Goal: Task Accomplishment & Management: Complete application form

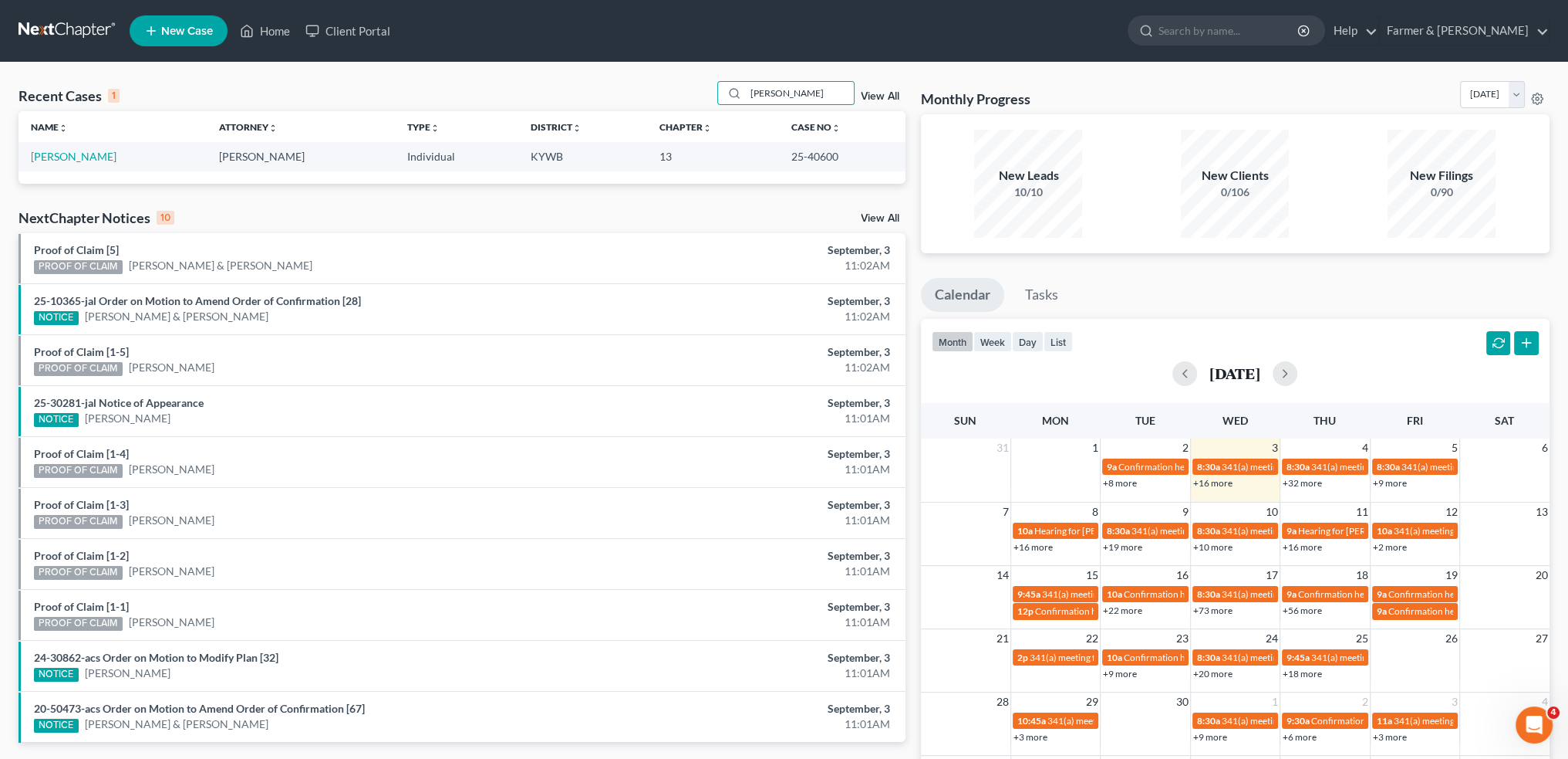
drag, startPoint x: 798, startPoint y: 93, endPoint x: 580, endPoint y: 76, distance: 218.7
click at [580, 76] on div "Recent Cases 1 JOEL HINES View All Name unfold_more expand_more expand_less Att…" at bounding box center [784, 463] width 1568 height 801
drag, startPoint x: 766, startPoint y: 96, endPoint x: 632, endPoint y: 86, distance: 134.4
click at [632, 86] on div "Recent Cases 1 bre' View All" at bounding box center [462, 96] width 887 height 30
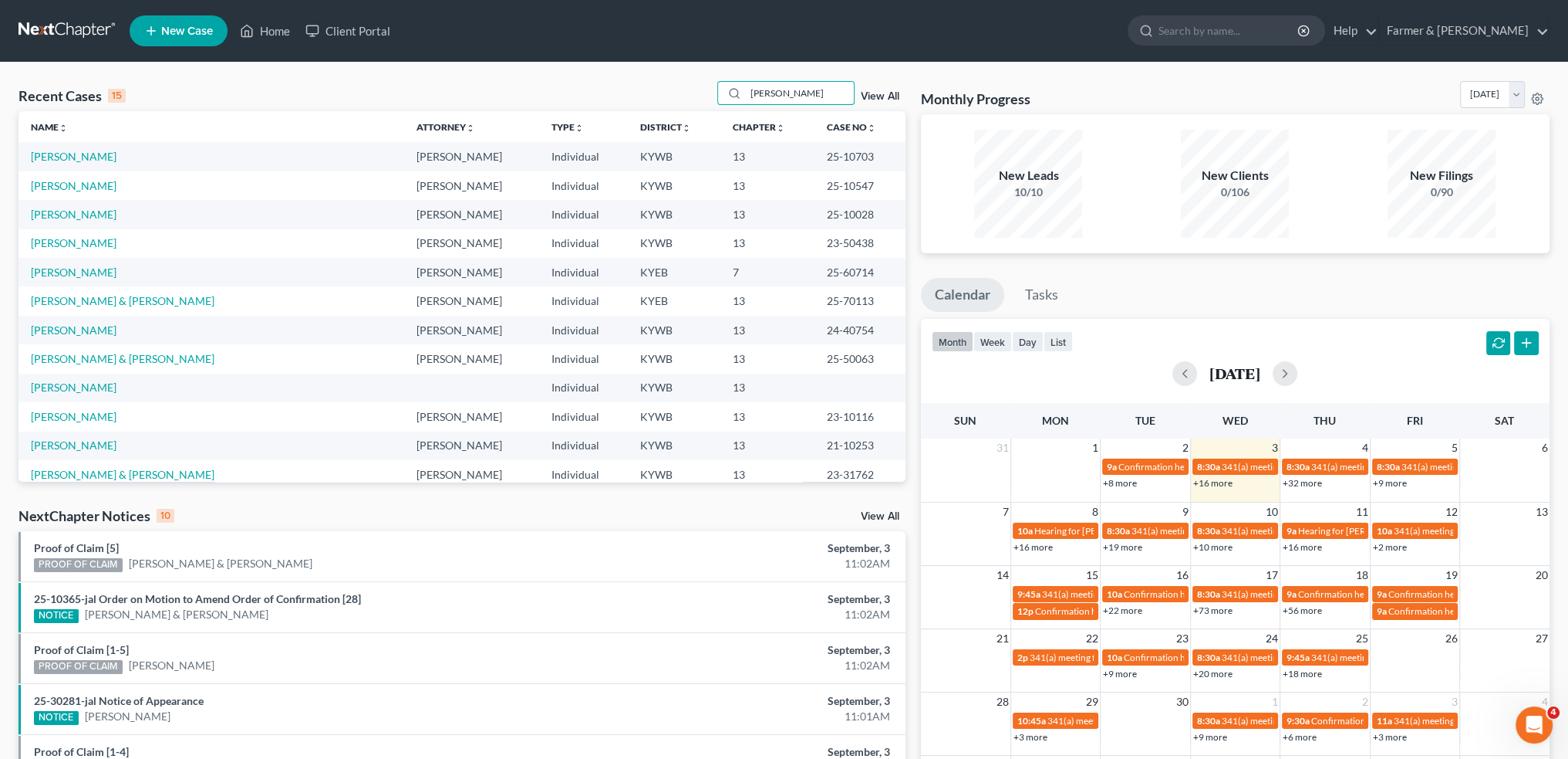
drag, startPoint x: 803, startPoint y: 96, endPoint x: 669, endPoint y: 99, distance: 134.0
click at [669, 99] on div "Recent Cases 15 STACIE View All" at bounding box center [462, 96] width 887 height 30
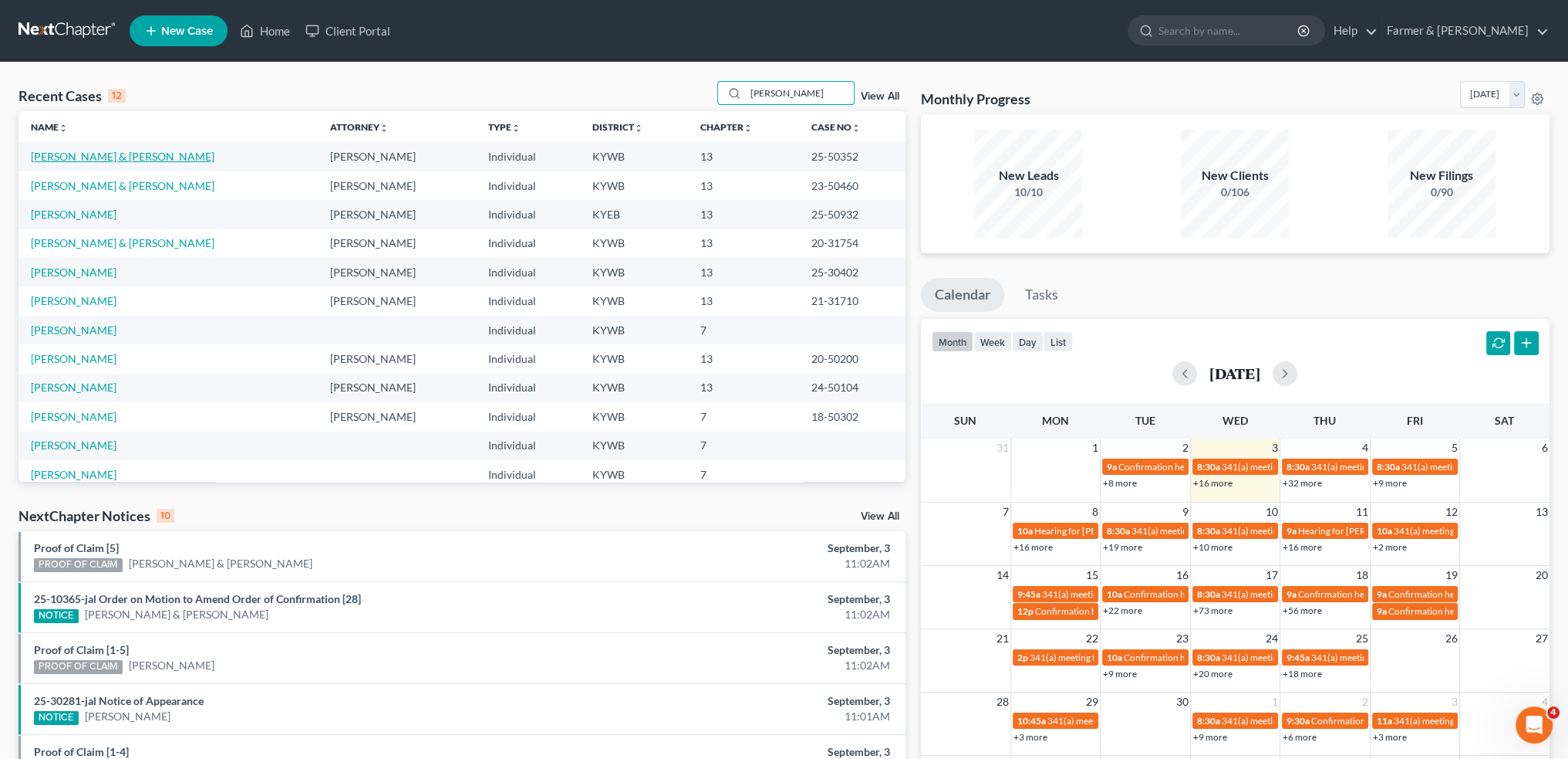
type input "WATKINS"
click at [110, 154] on link "Watkins, James & Roy" at bounding box center [122, 156] width 183 height 13
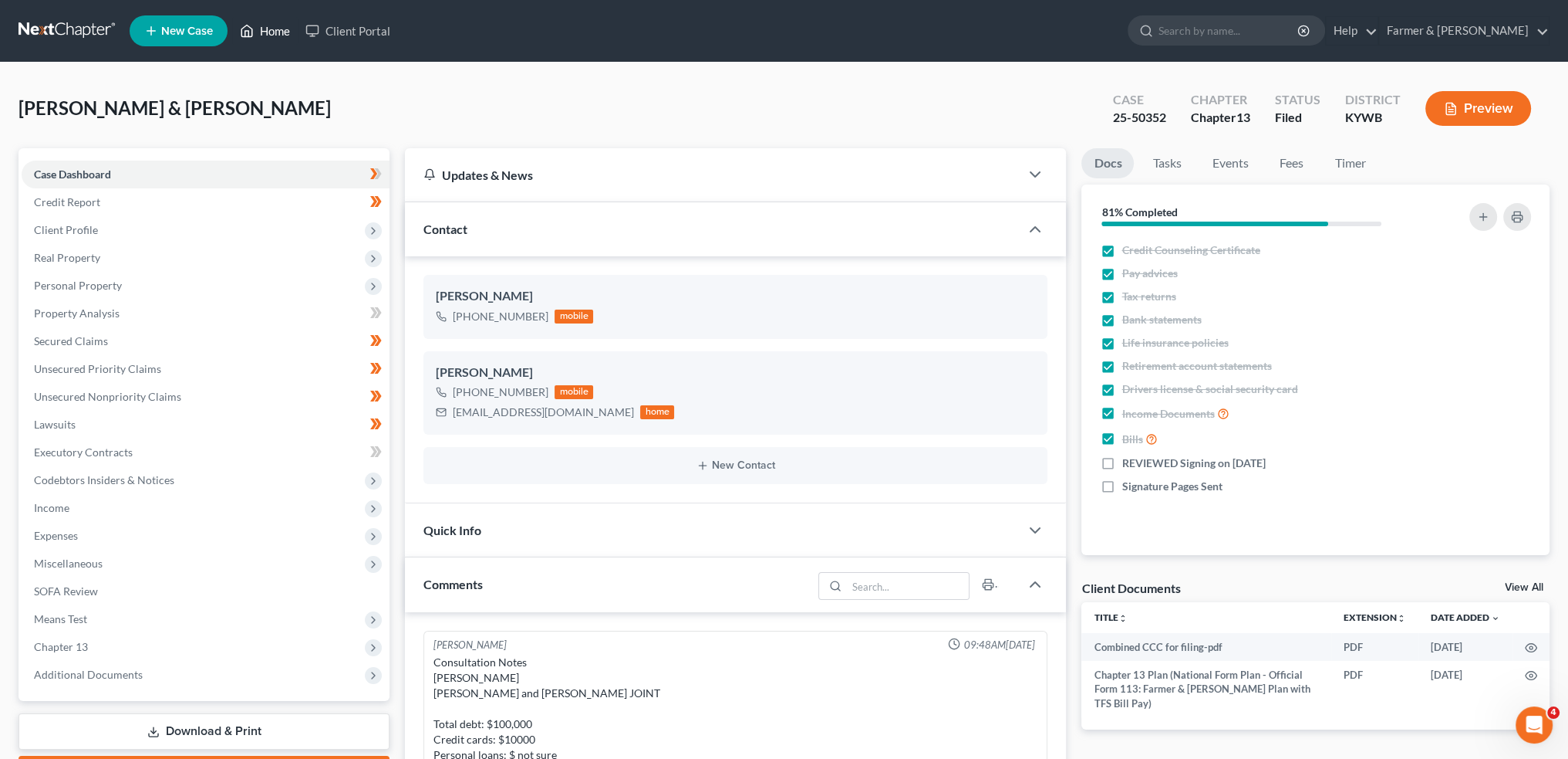
scroll to position [624, 0]
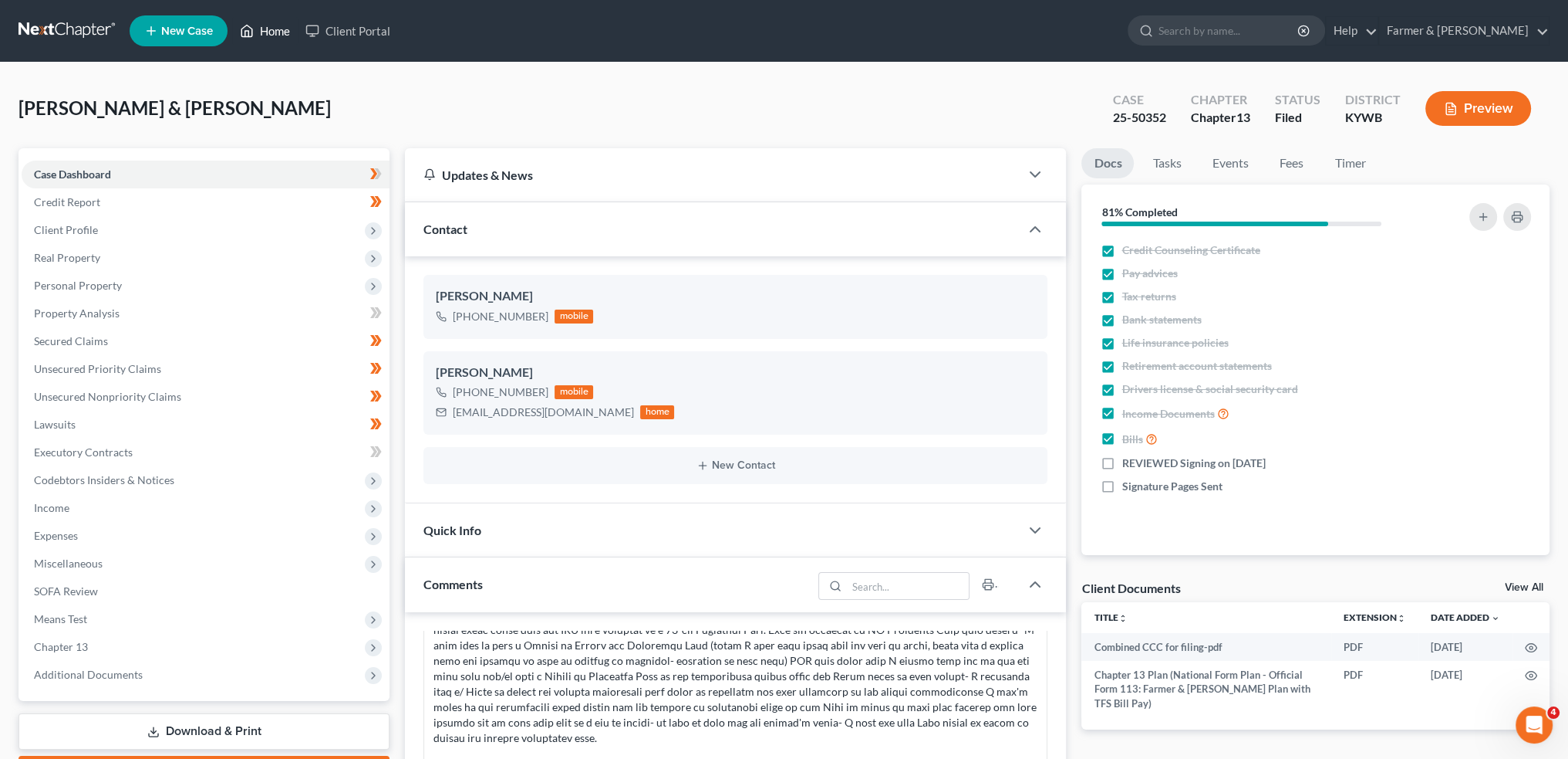
click at [274, 28] on link "Home" at bounding box center [265, 31] width 66 height 27
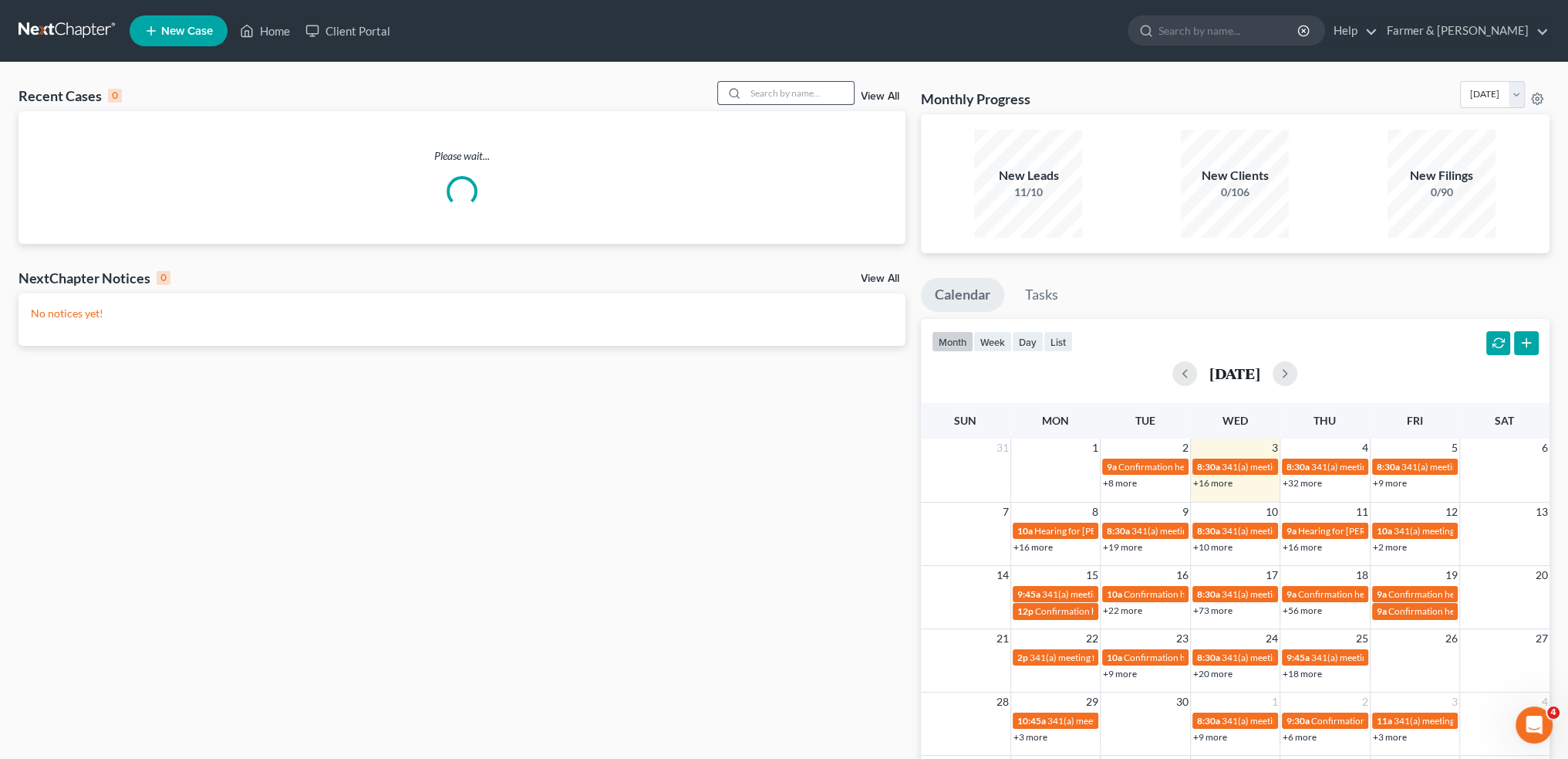
click at [771, 89] on input "search" at bounding box center [800, 93] width 108 height 23
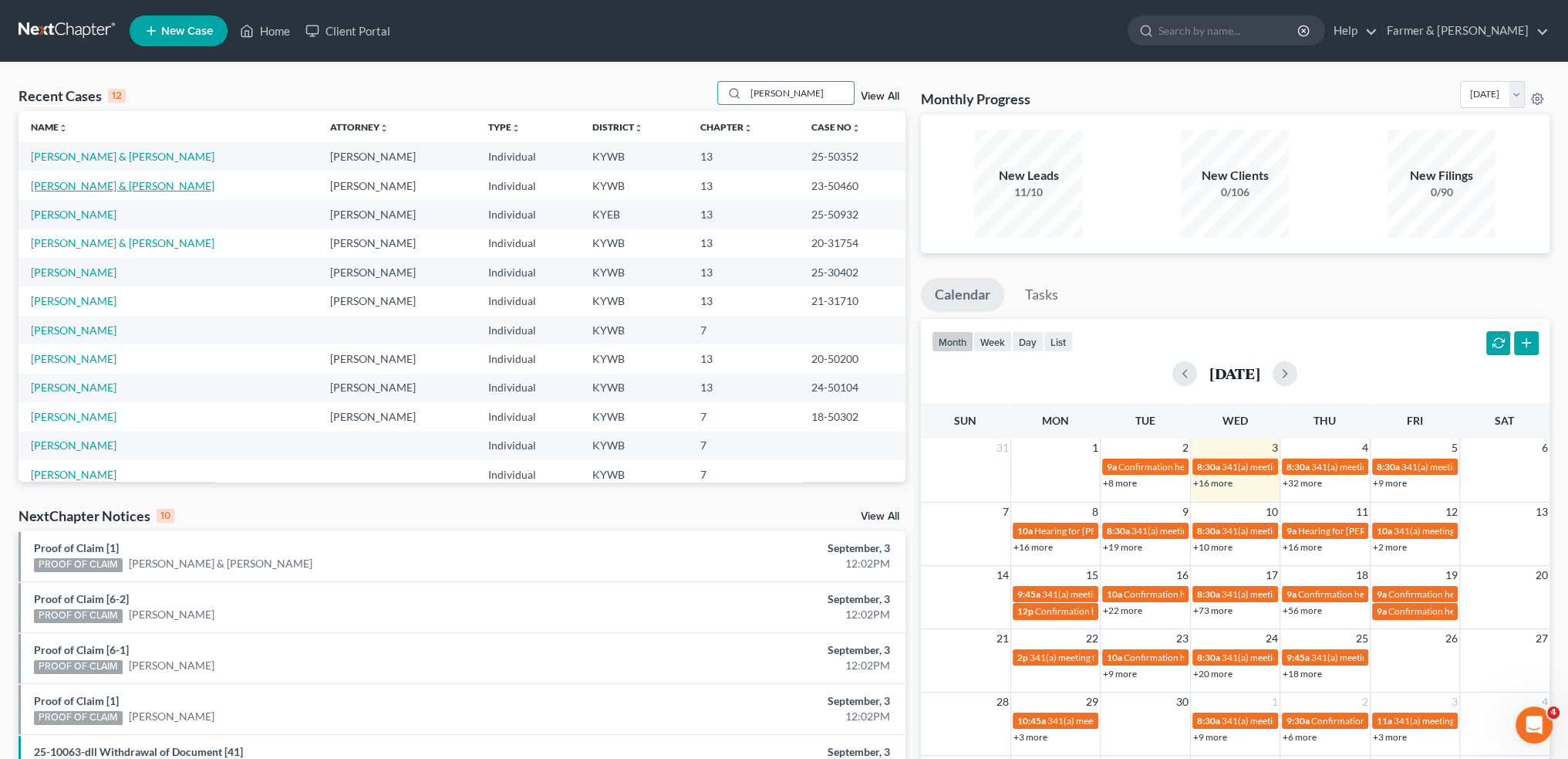
type input "WATKINS"
click at [116, 188] on link "Watkins, James & Roy" at bounding box center [122, 185] width 183 height 13
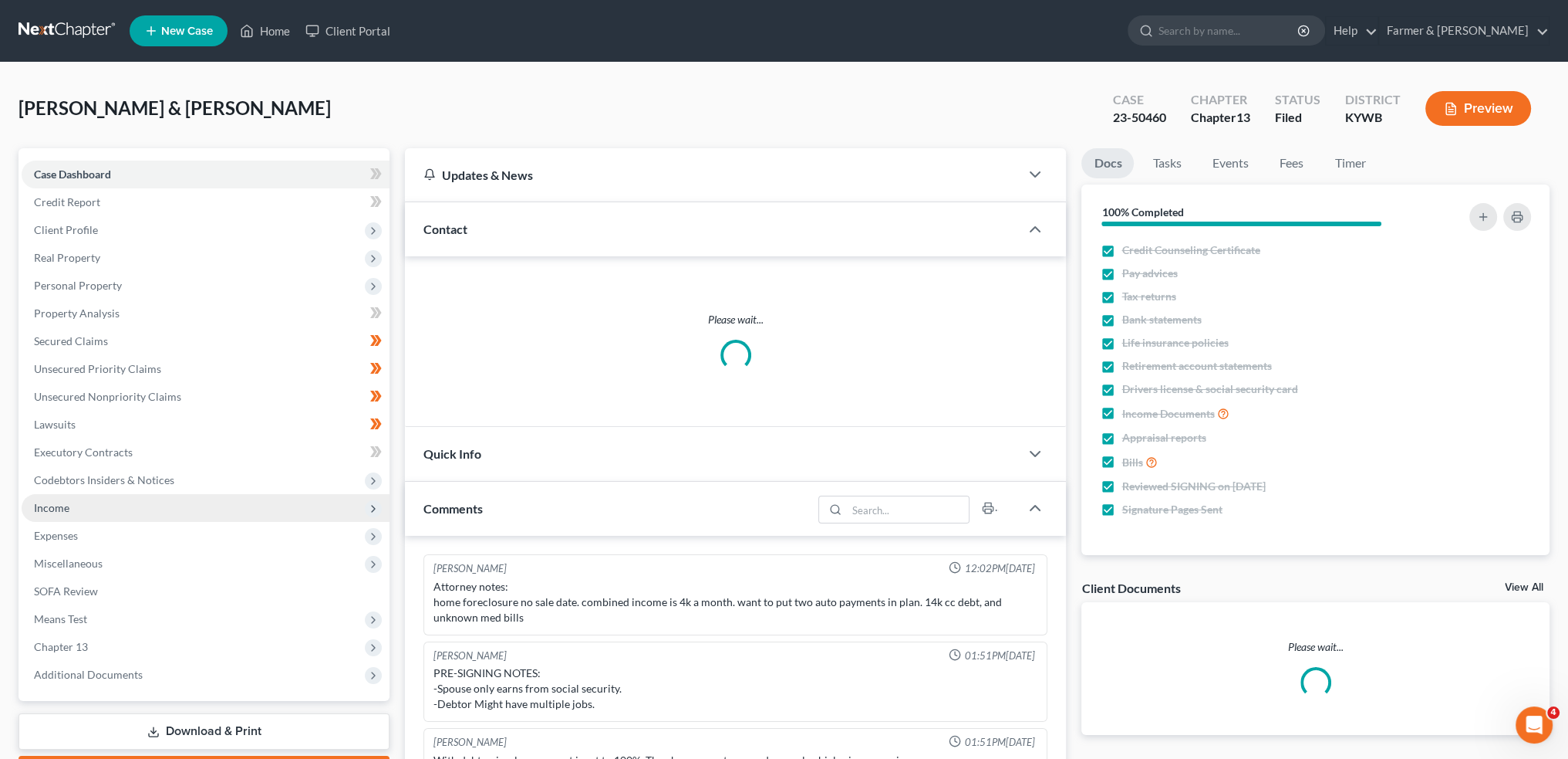
click at [135, 506] on span "Income" at bounding box center [206, 507] width 368 height 27
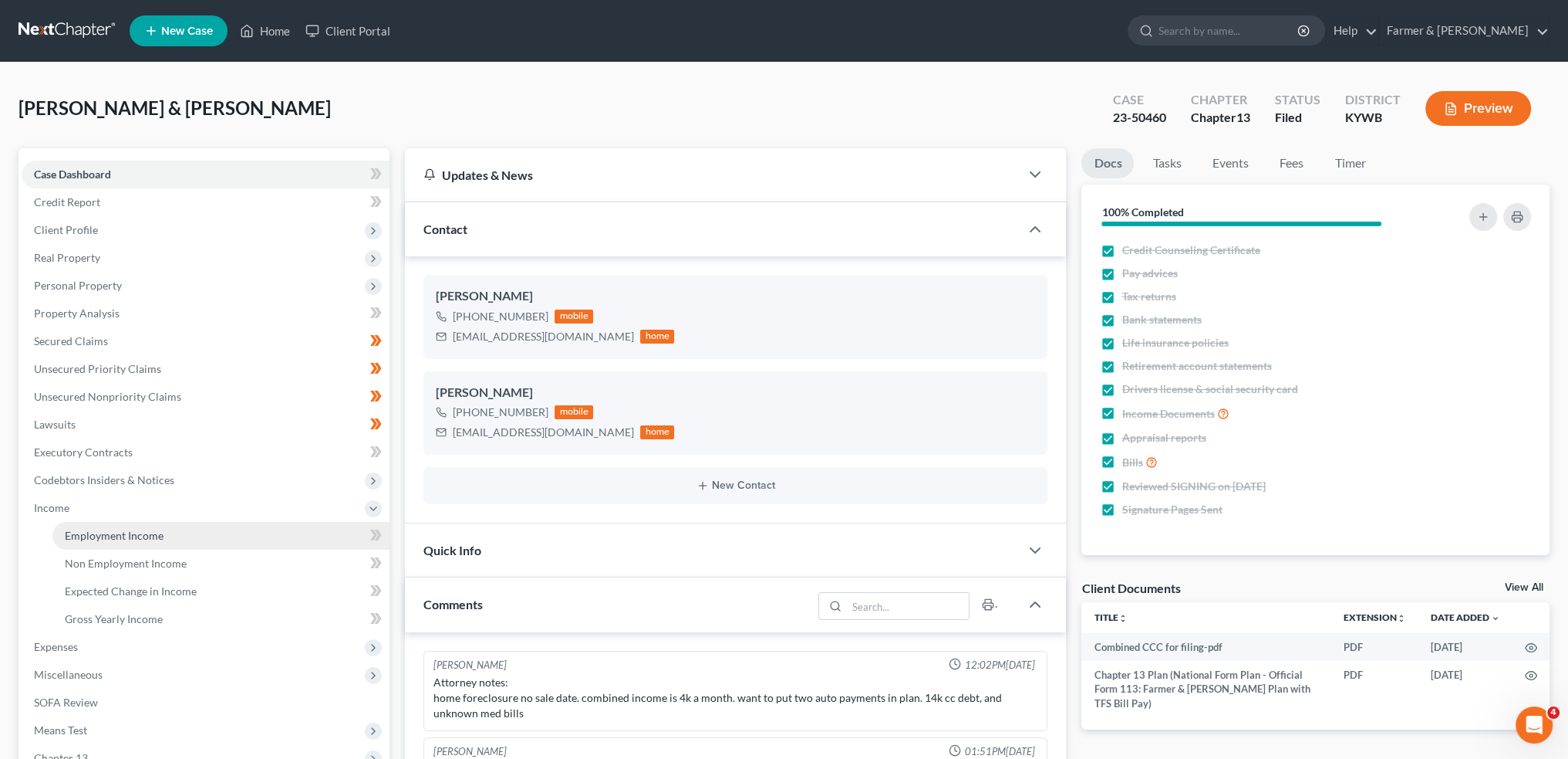
click at [125, 533] on span "Employment Income" at bounding box center [114, 535] width 99 height 13
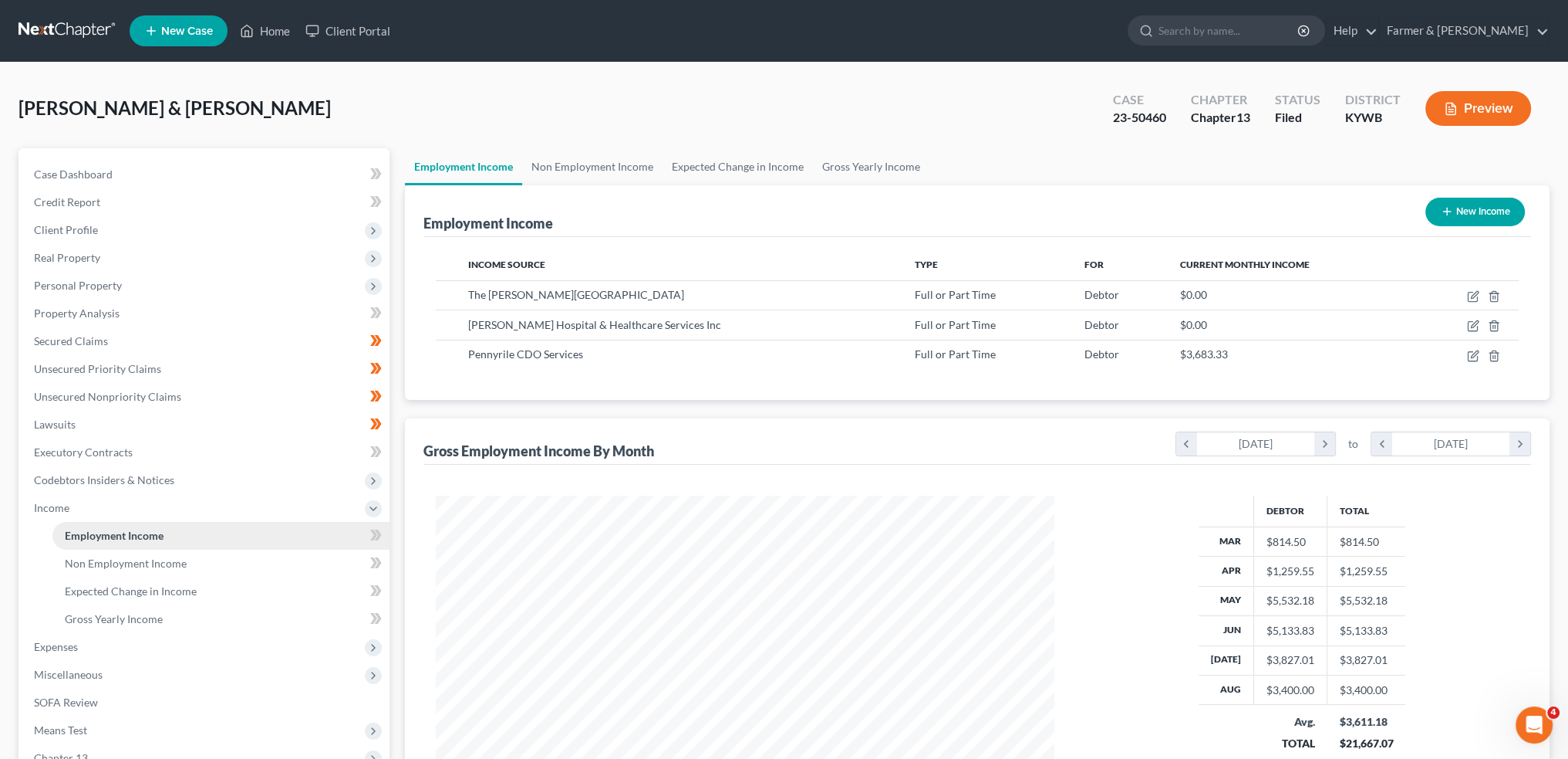
scroll to position [310, 649]
click at [121, 557] on span "Non Employment Income" at bounding box center [126, 563] width 122 height 13
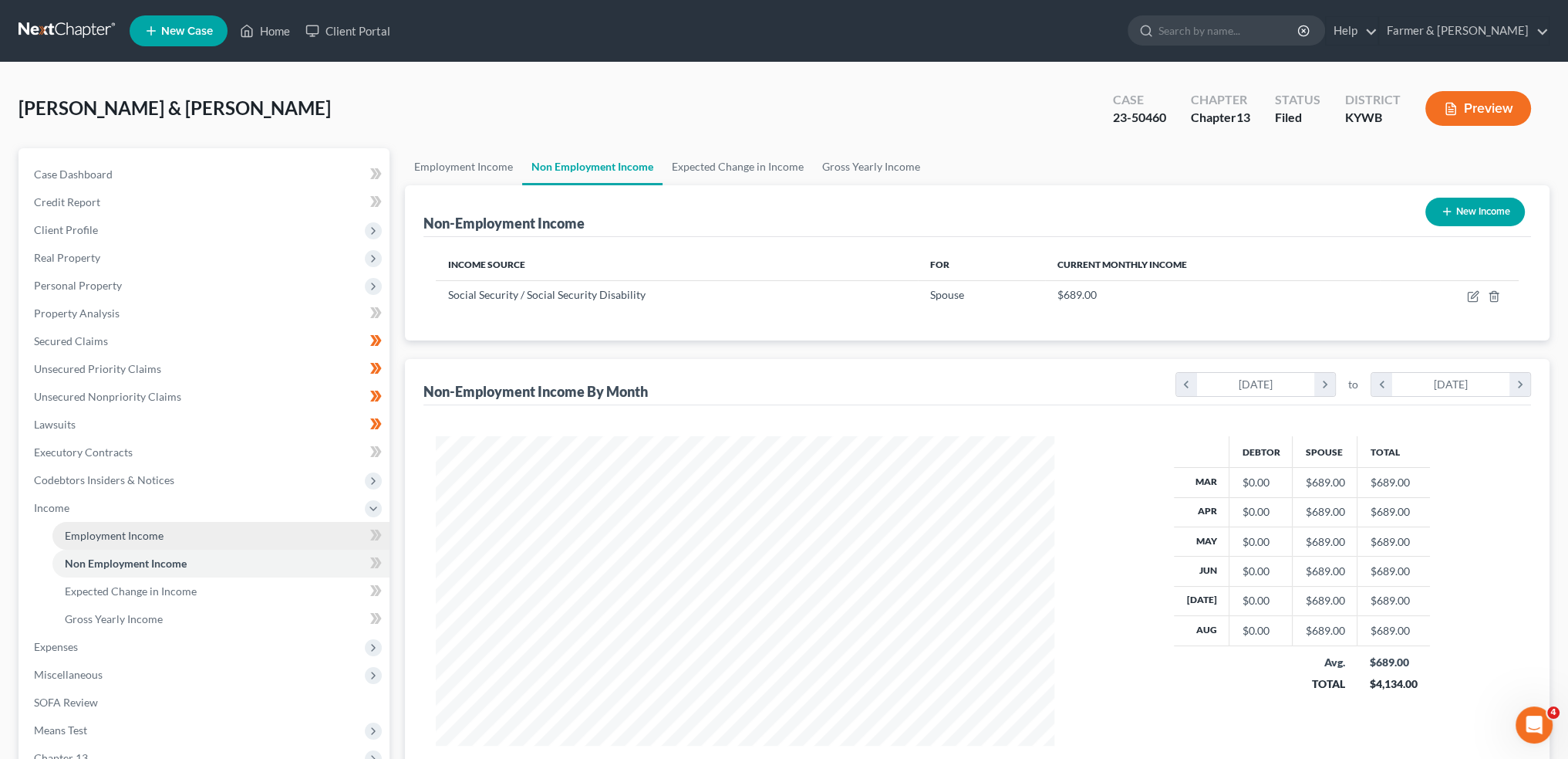
scroll to position [310, 649]
click at [290, 26] on link "Home" at bounding box center [265, 31] width 66 height 27
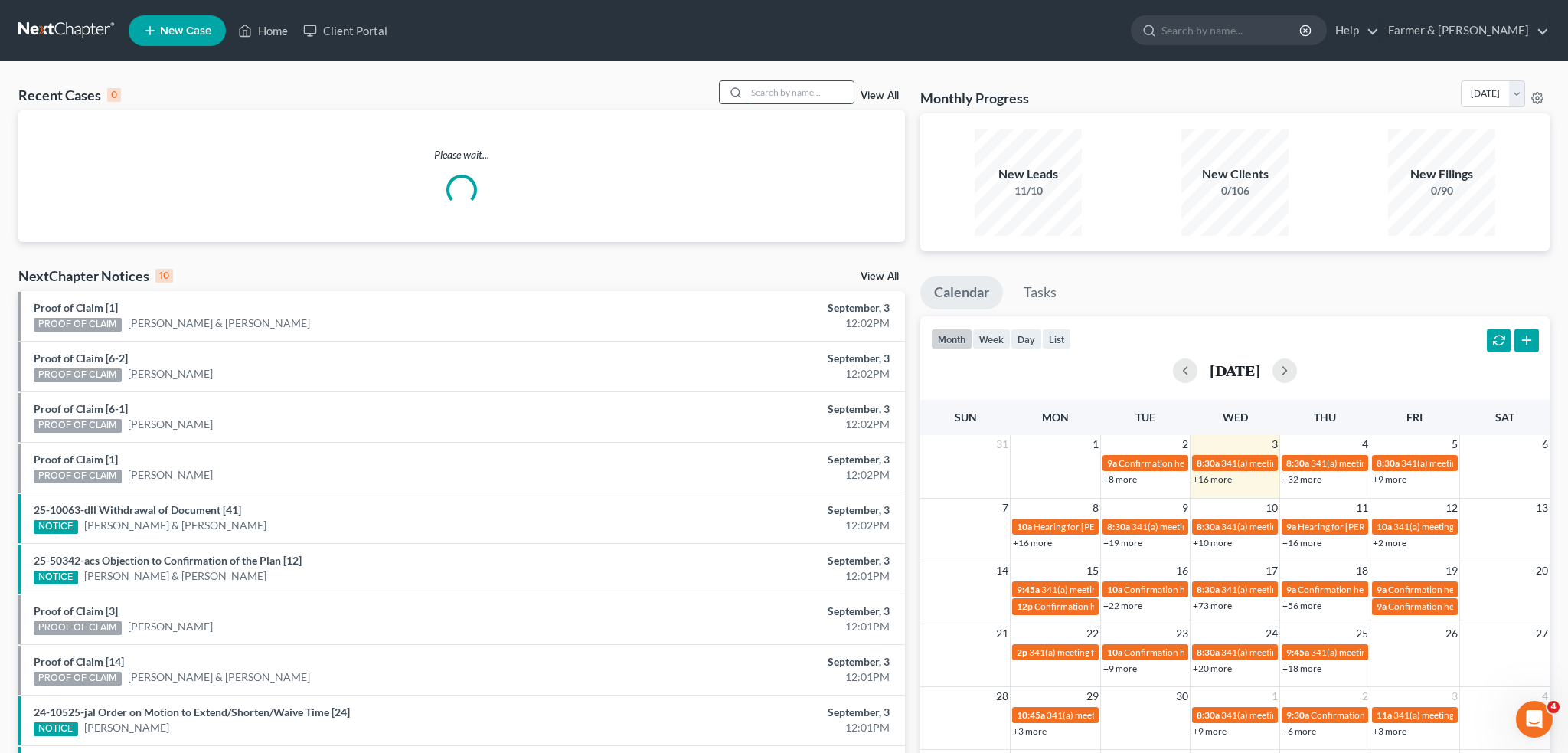
click at [772, 86] on input "search" at bounding box center [800, 92] width 107 height 23
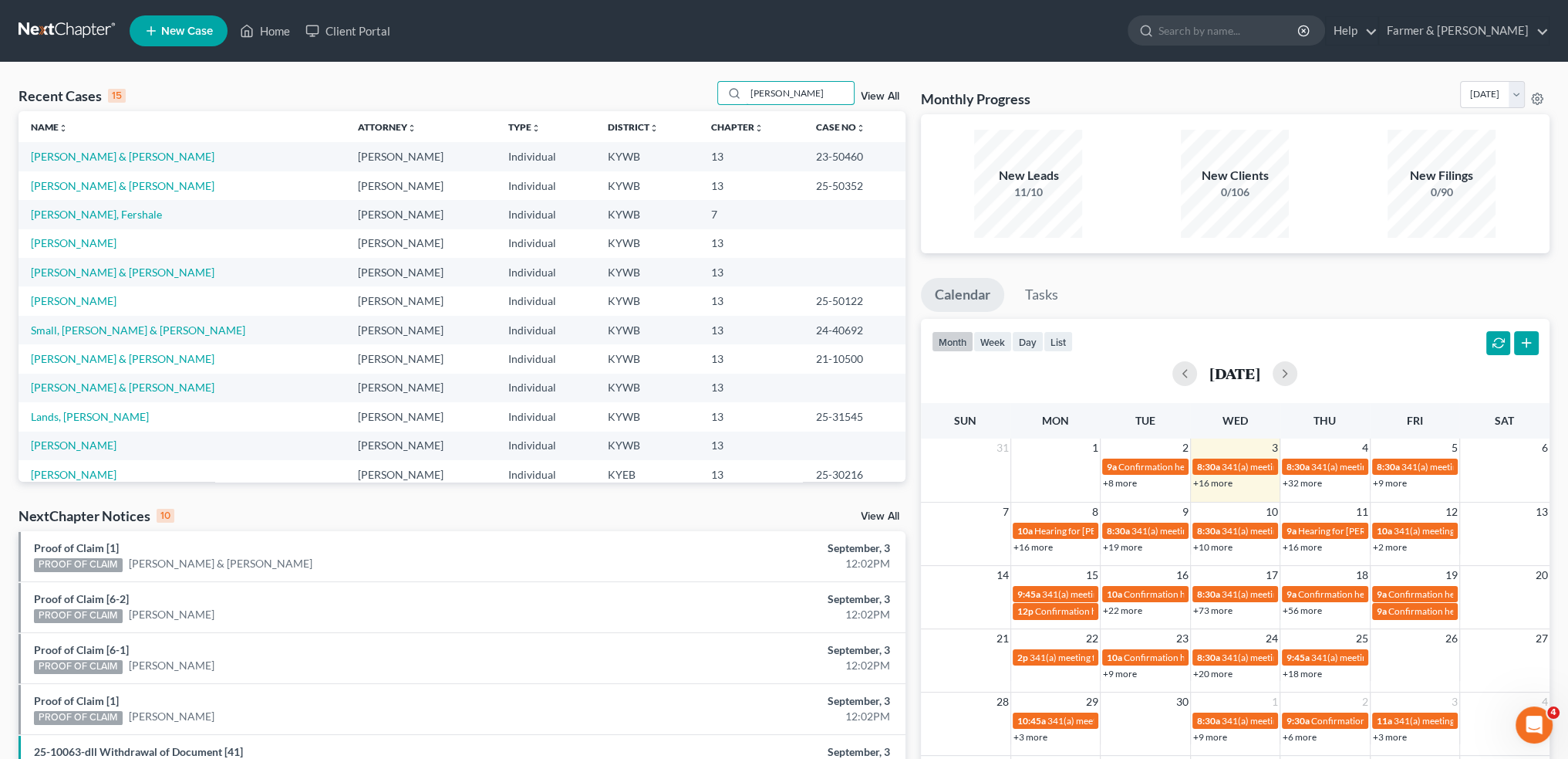
drag, startPoint x: 798, startPoint y: 92, endPoint x: 642, endPoint y: 76, distance: 156.8
click at [642, 76] on div "Recent Cases 15 WATKINS View All Name unfold_more expand_more expand_less Attor…" at bounding box center [784, 572] width 1568 height 1020
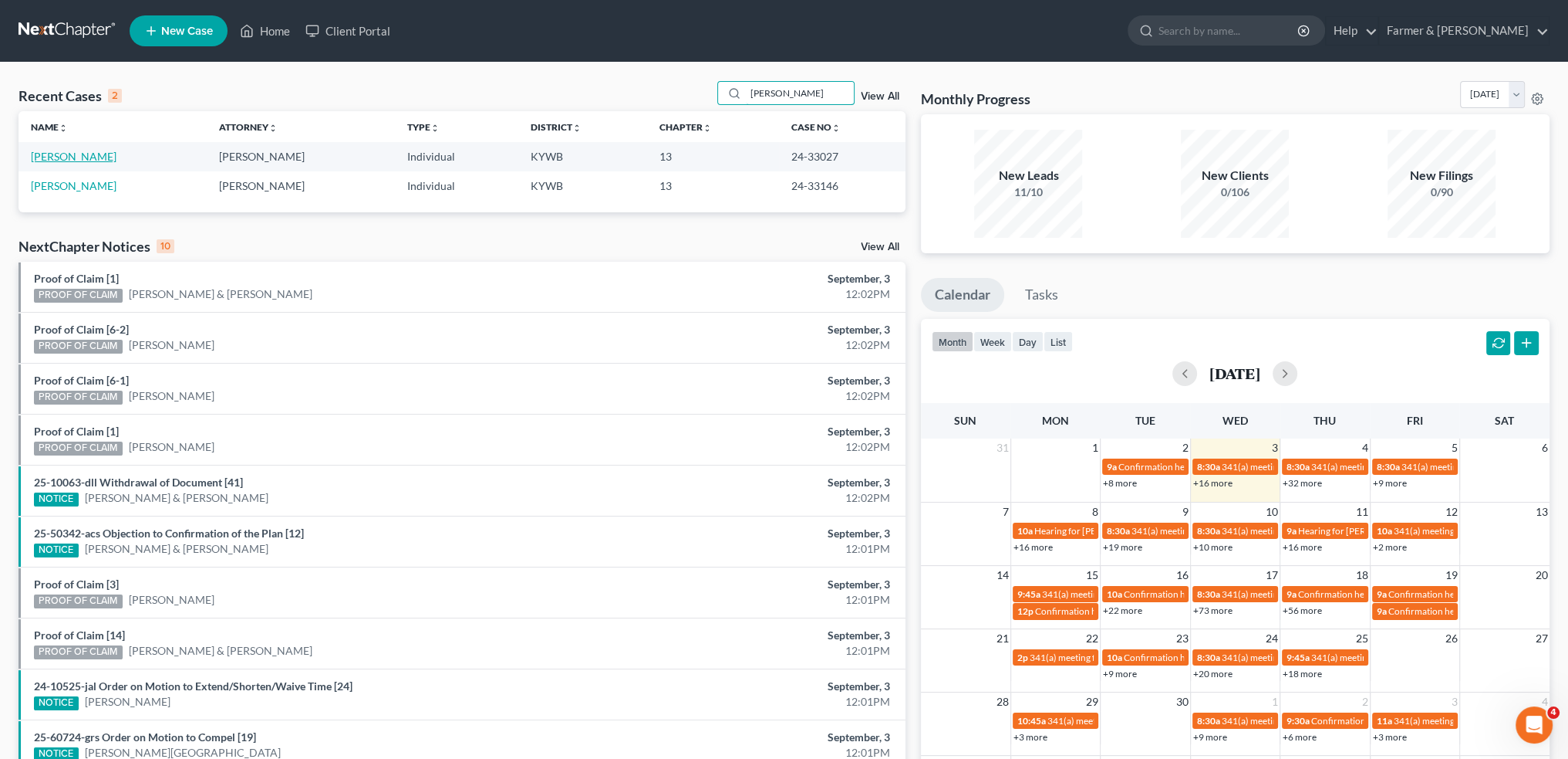
type input "keene"
click at [89, 160] on link "Keene, Brigitte" at bounding box center [73, 156] width 85 height 13
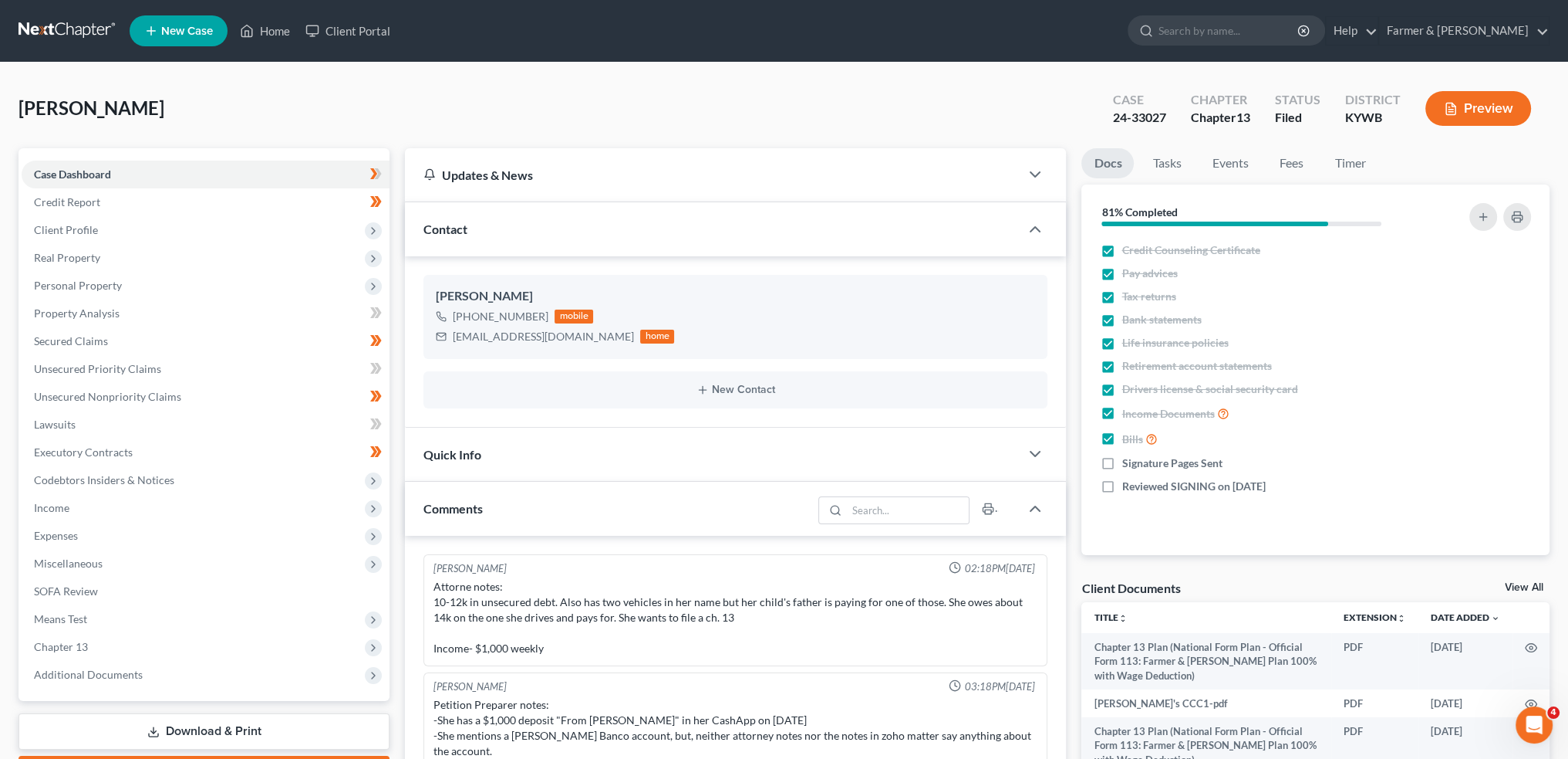
scroll to position [281, 0]
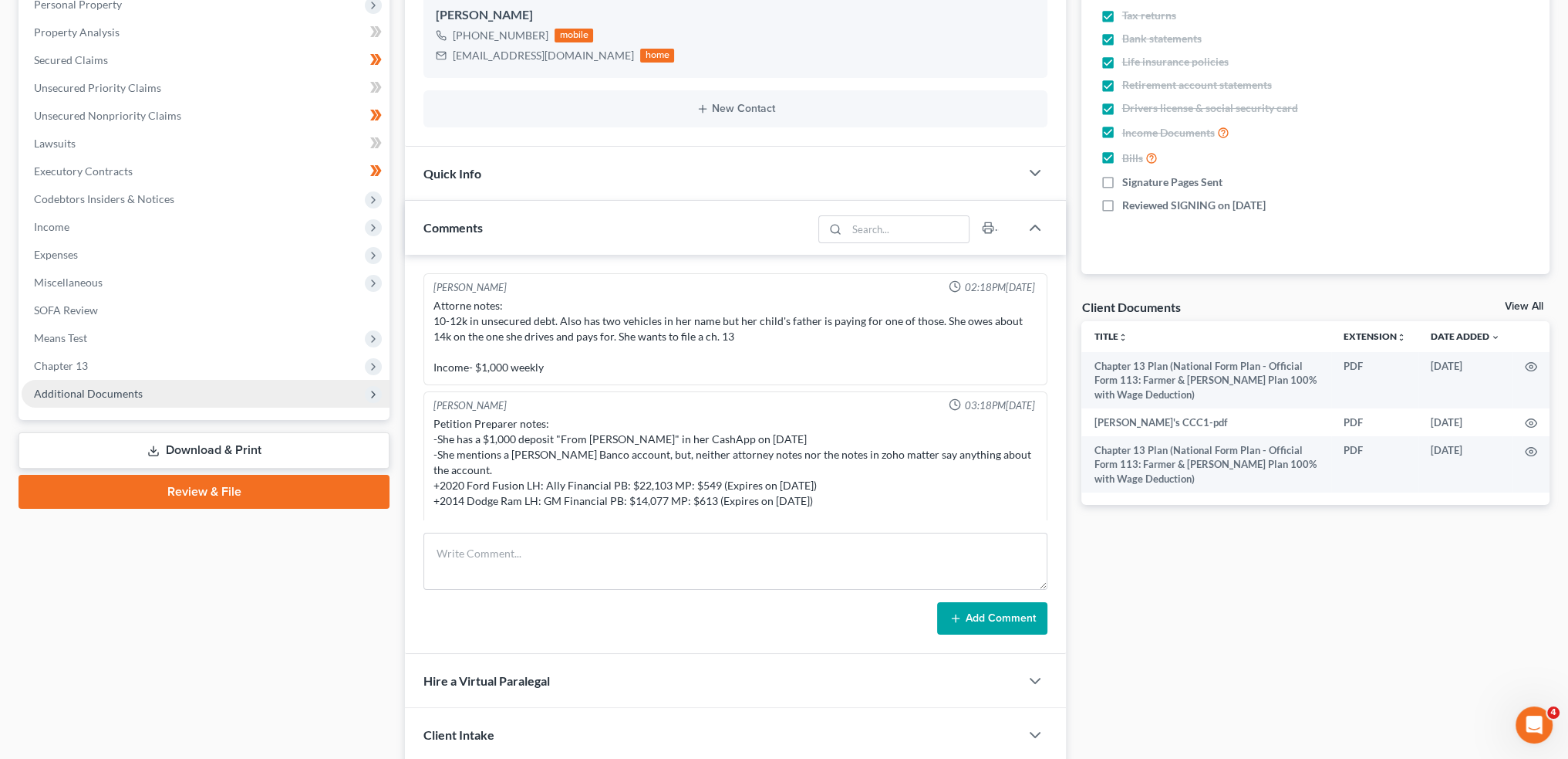
click at [129, 396] on span "Additional Documents" at bounding box center [88, 393] width 109 height 13
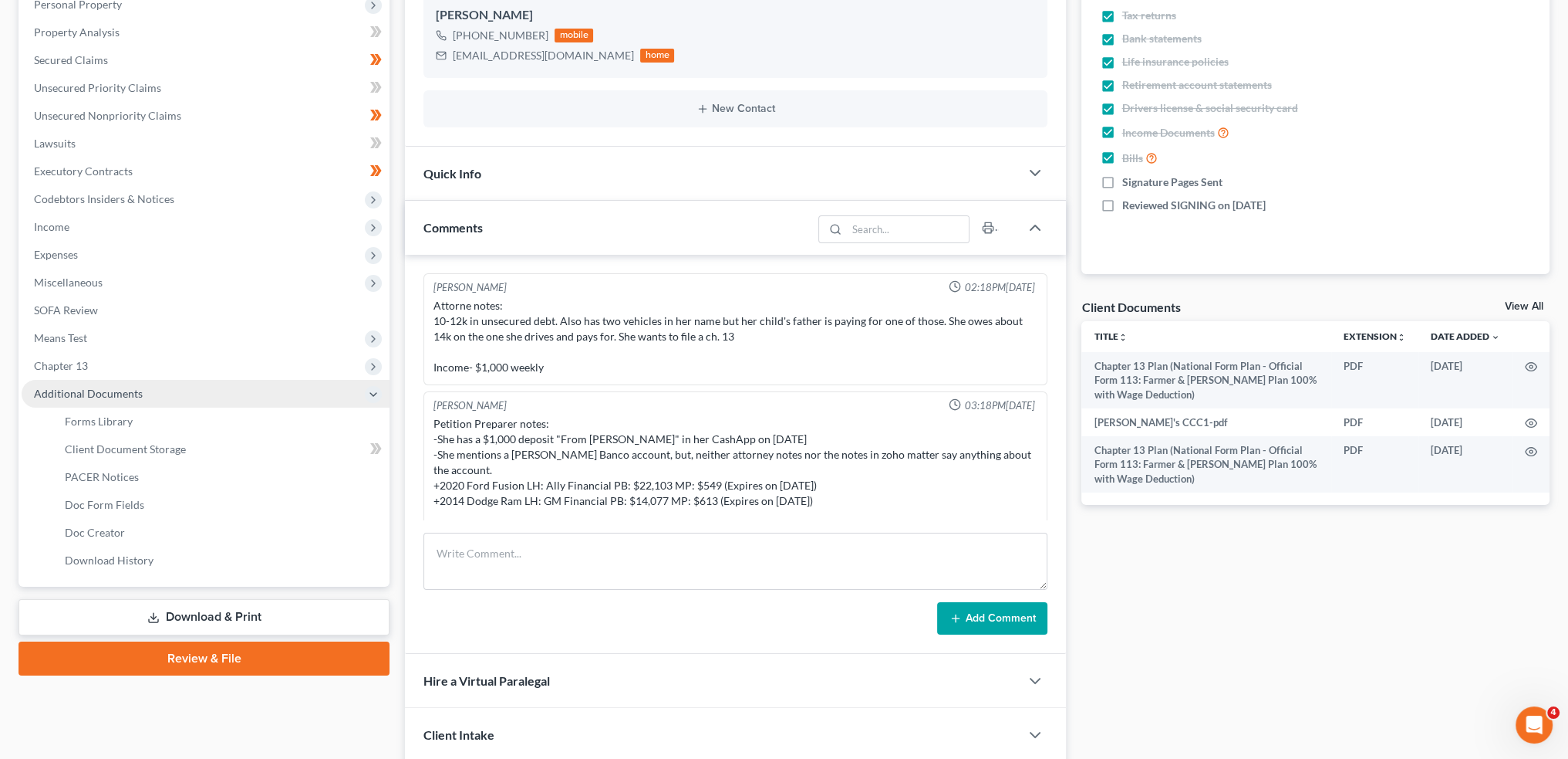
scroll to position [207, 0]
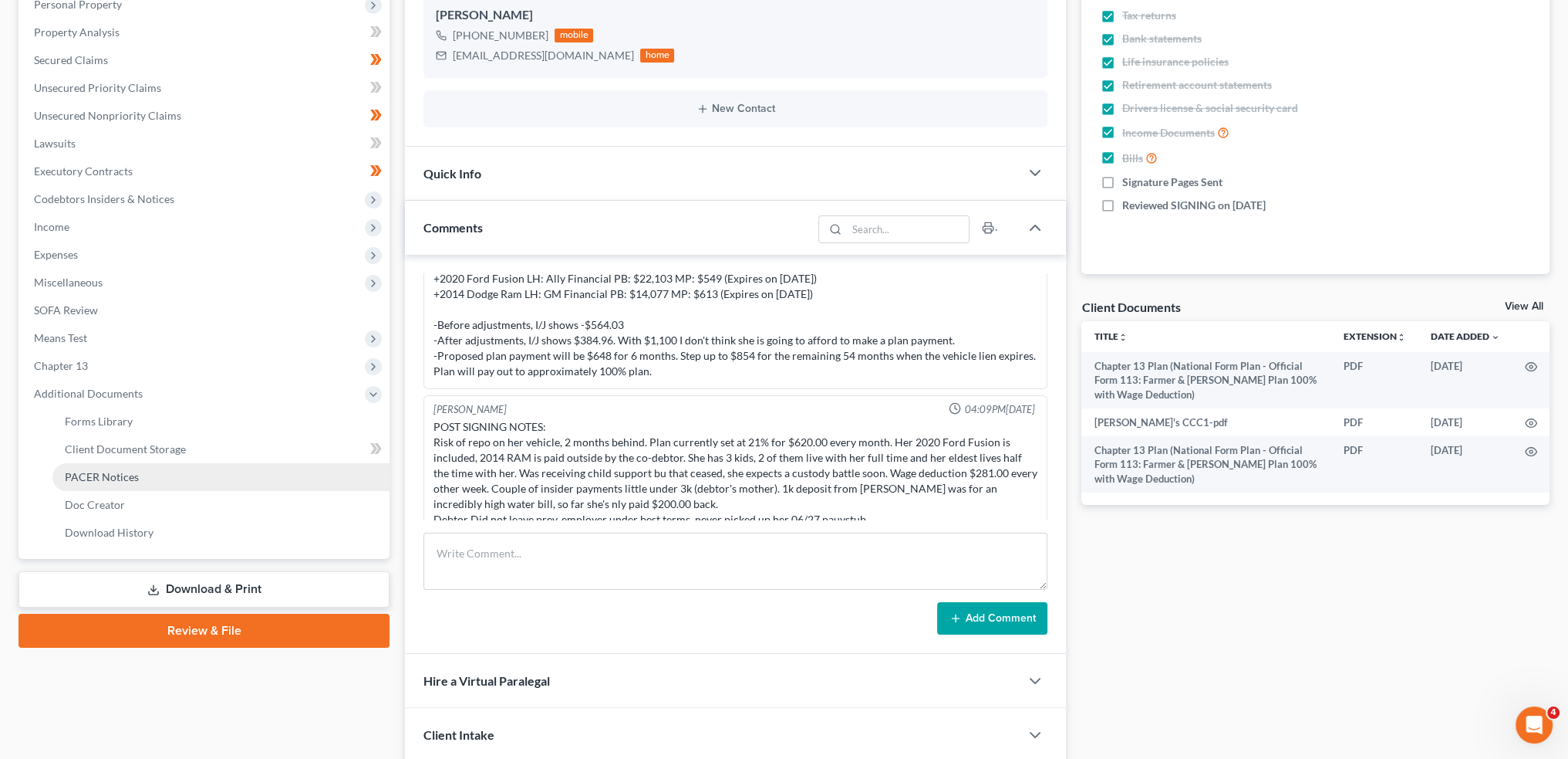
click at [133, 478] on span "PACER Notices" at bounding box center [102, 477] width 74 height 13
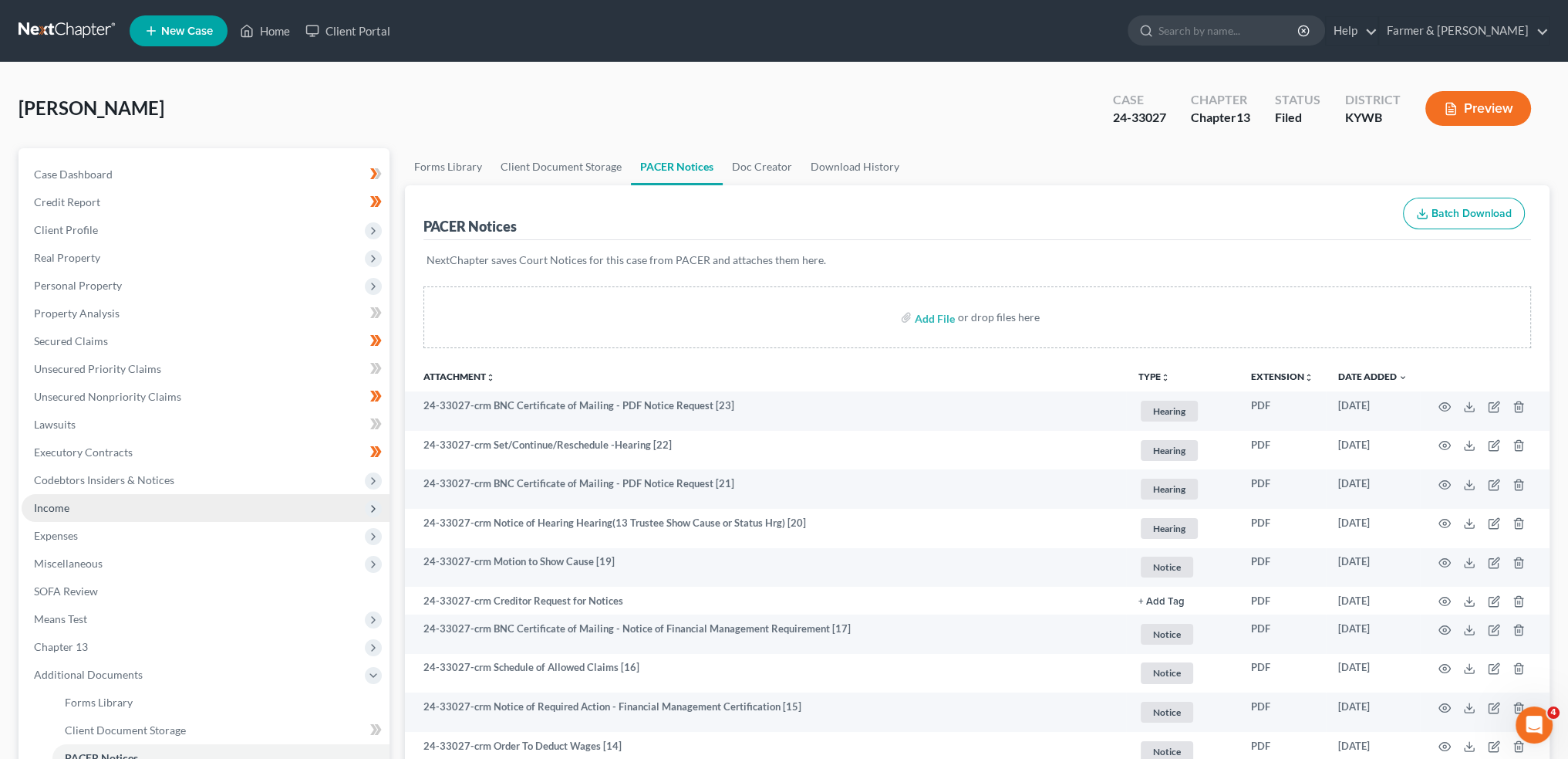
click at [89, 513] on span "Income" at bounding box center [206, 507] width 368 height 27
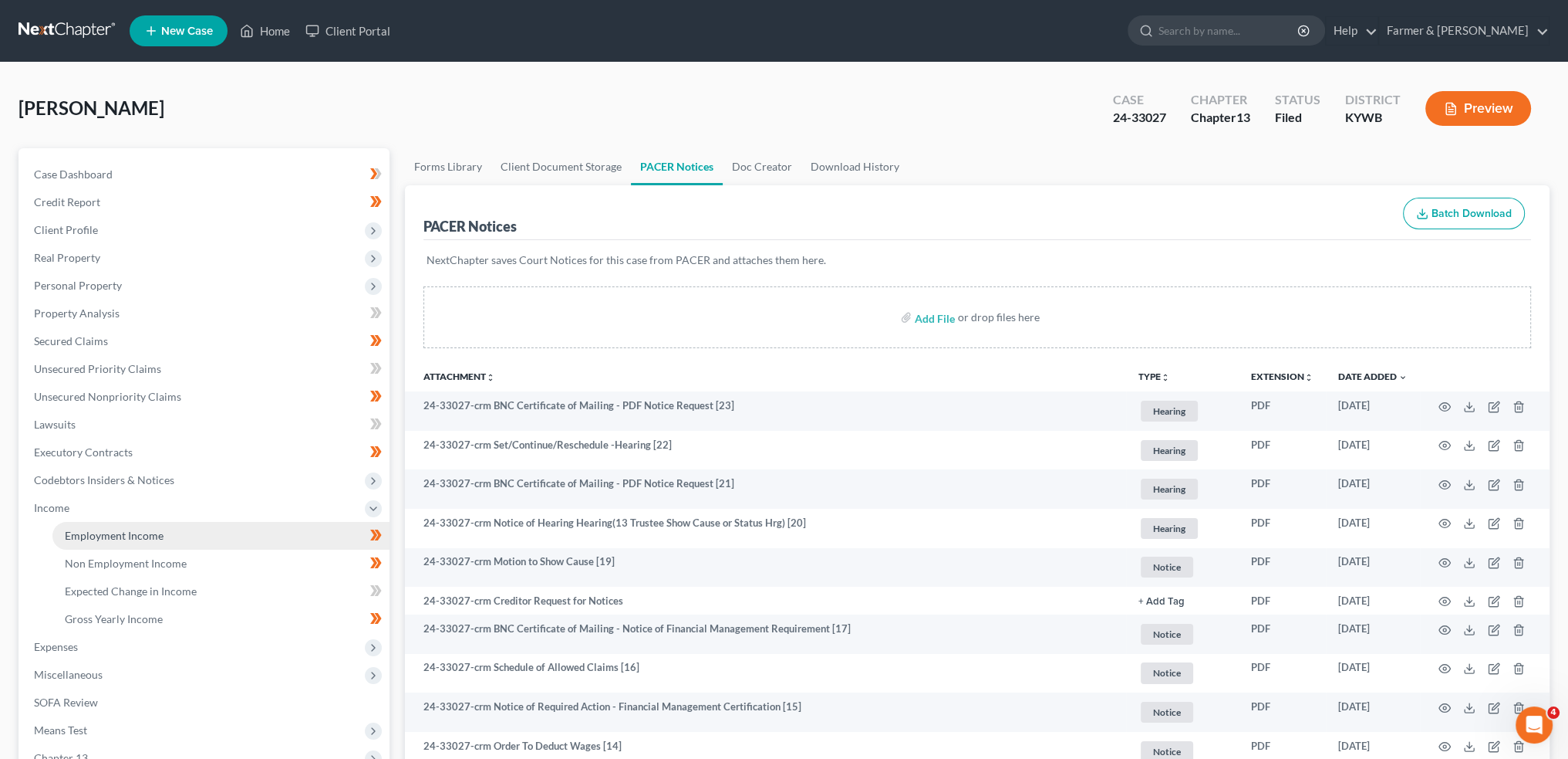
click at [91, 528] on span "Employment Income" at bounding box center [114, 535] width 99 height 13
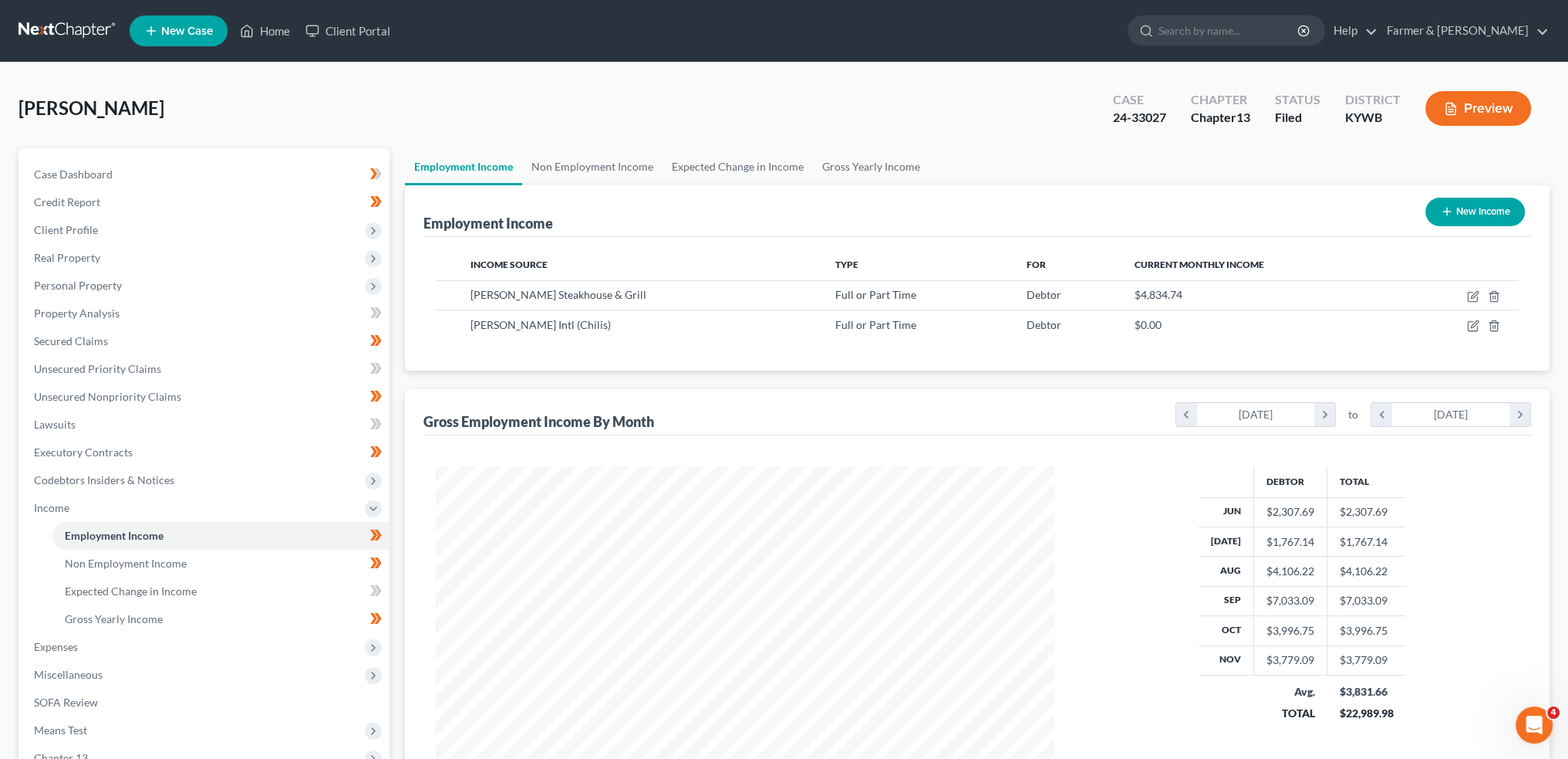
scroll to position [310, 649]
click at [80, 234] on span "Client Profile" at bounding box center [66, 230] width 64 height 13
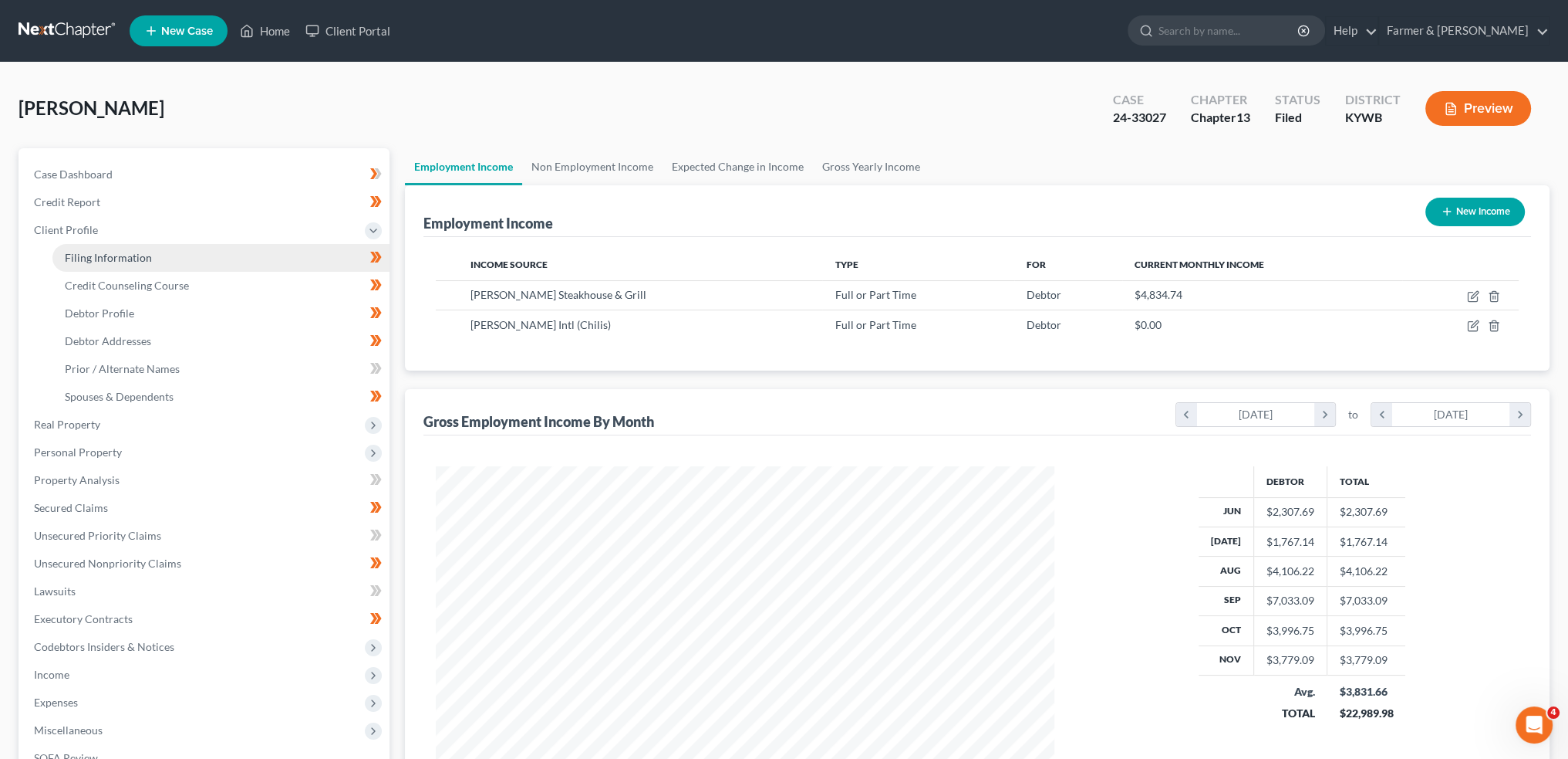
click at [91, 253] on span "Filing Information" at bounding box center [108, 257] width 87 height 13
select select "1"
select select "0"
select select "3"
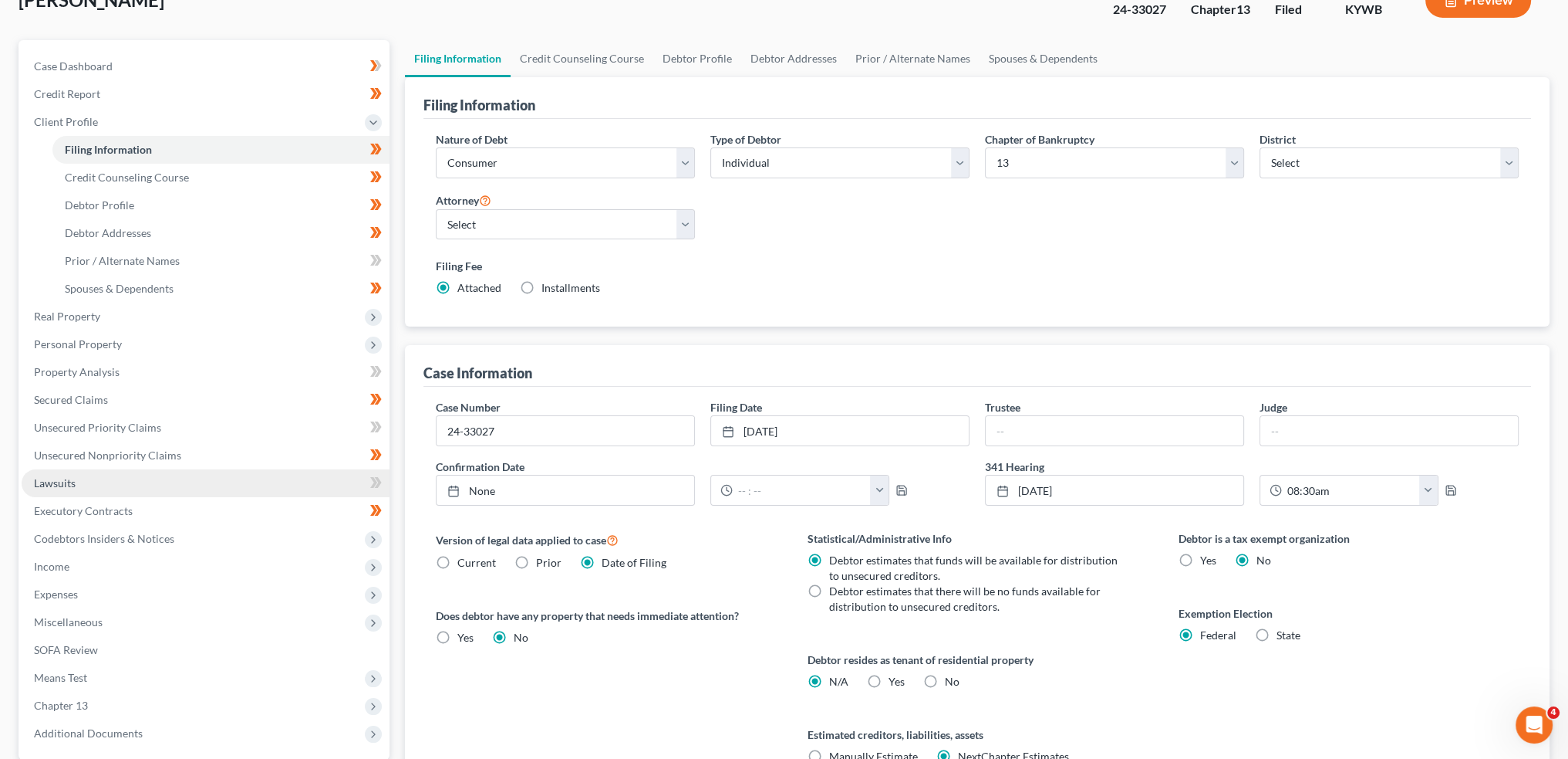
scroll to position [256, 0]
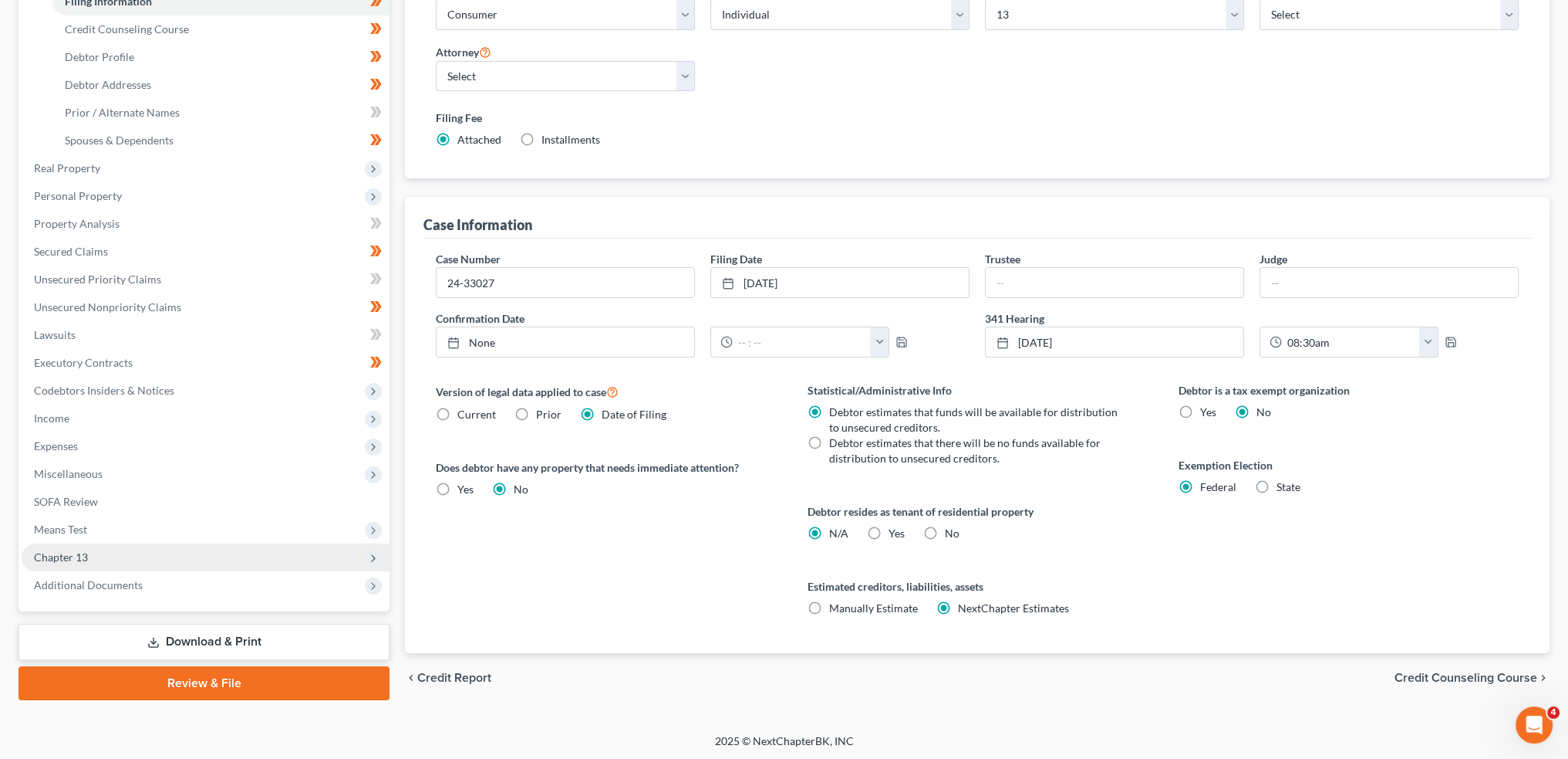
click at [135, 552] on span "Chapter 13" at bounding box center [206, 557] width 368 height 27
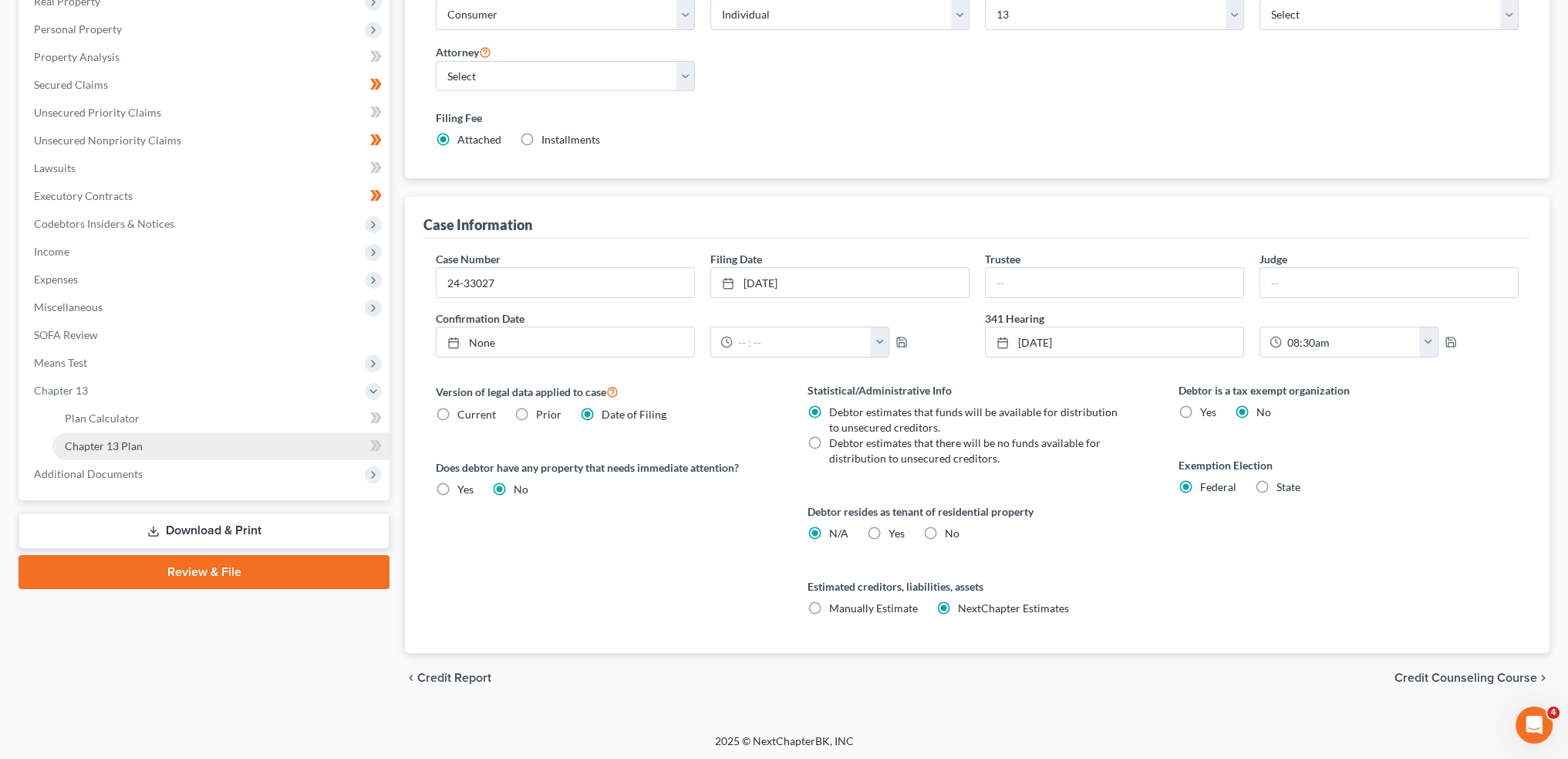
click at [164, 444] on link "Chapter 13 Plan" at bounding box center [221, 445] width 337 height 27
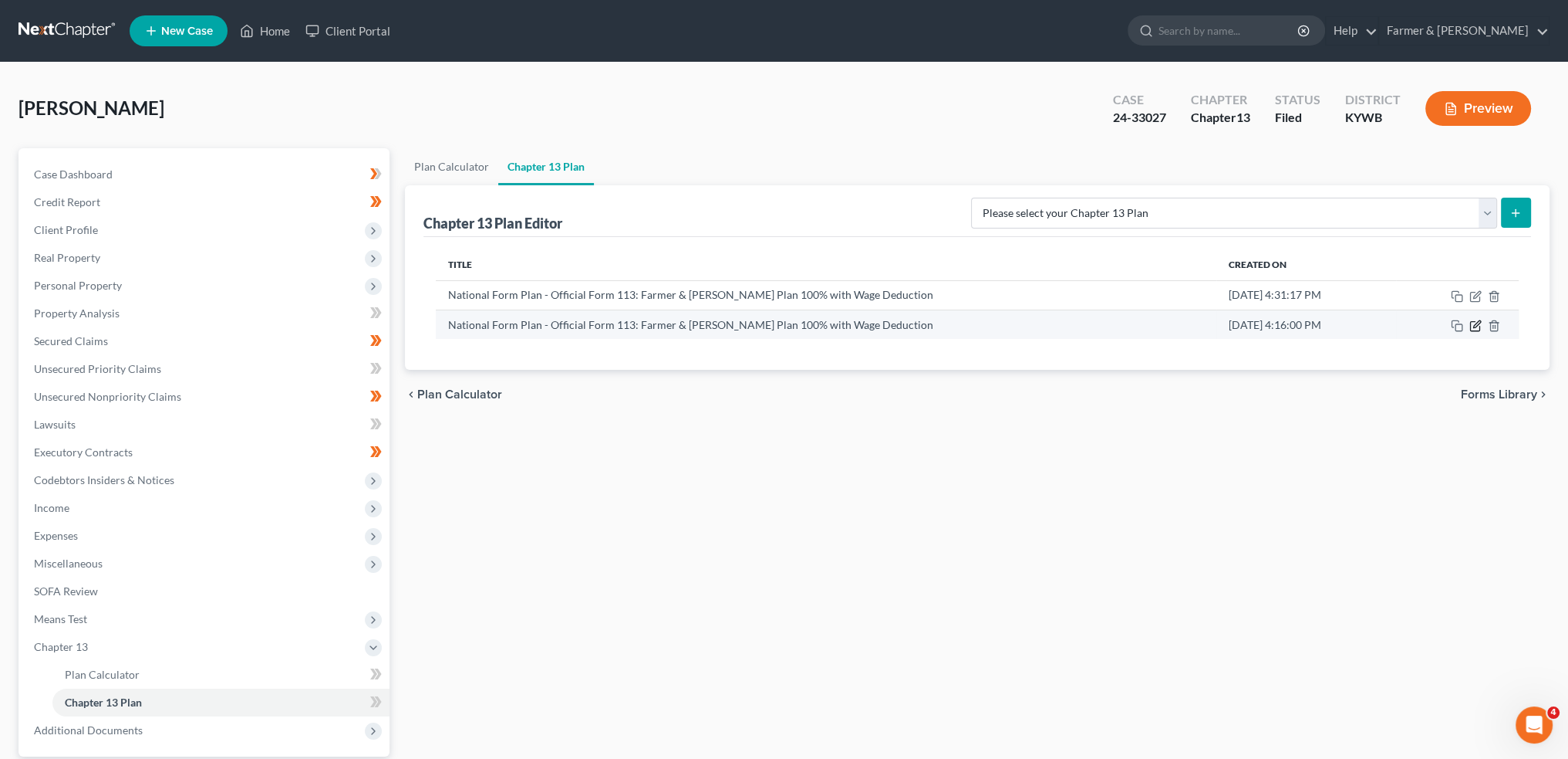
click at [1474, 325] on icon "button" at bounding box center [1476, 326] width 13 height 13
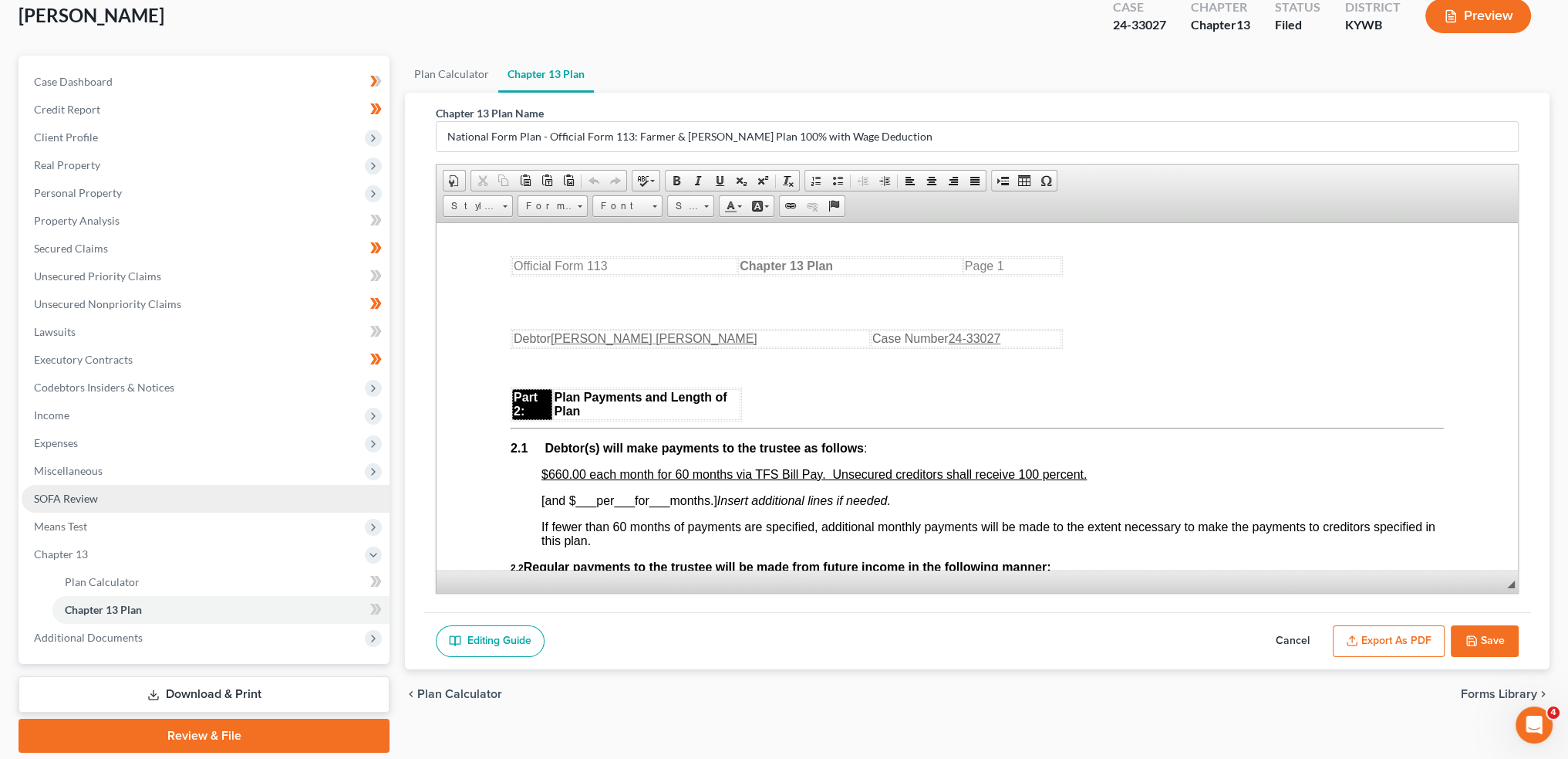
scroll to position [143, 0]
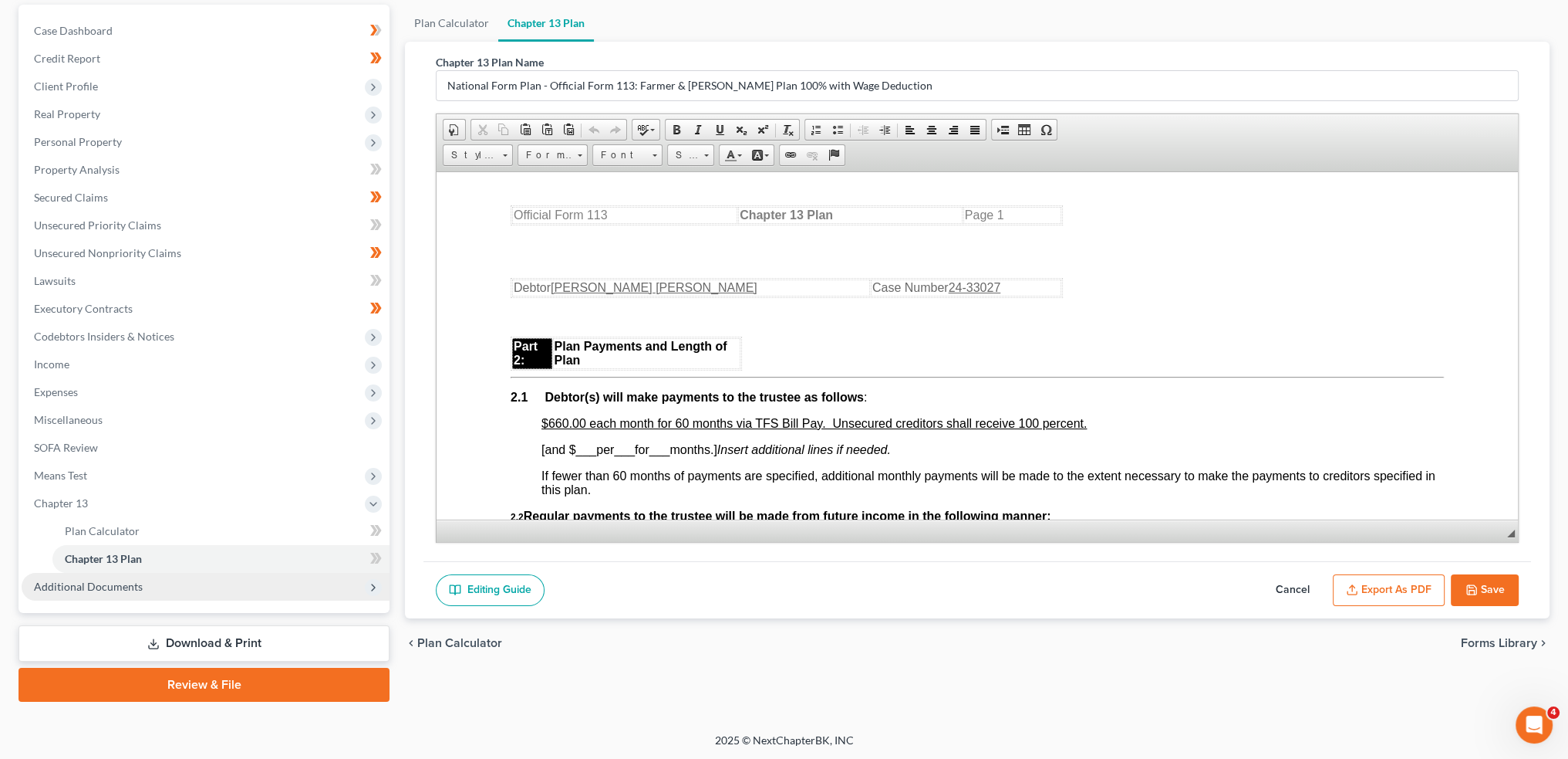
click at [179, 586] on span "Additional Documents" at bounding box center [206, 586] width 368 height 27
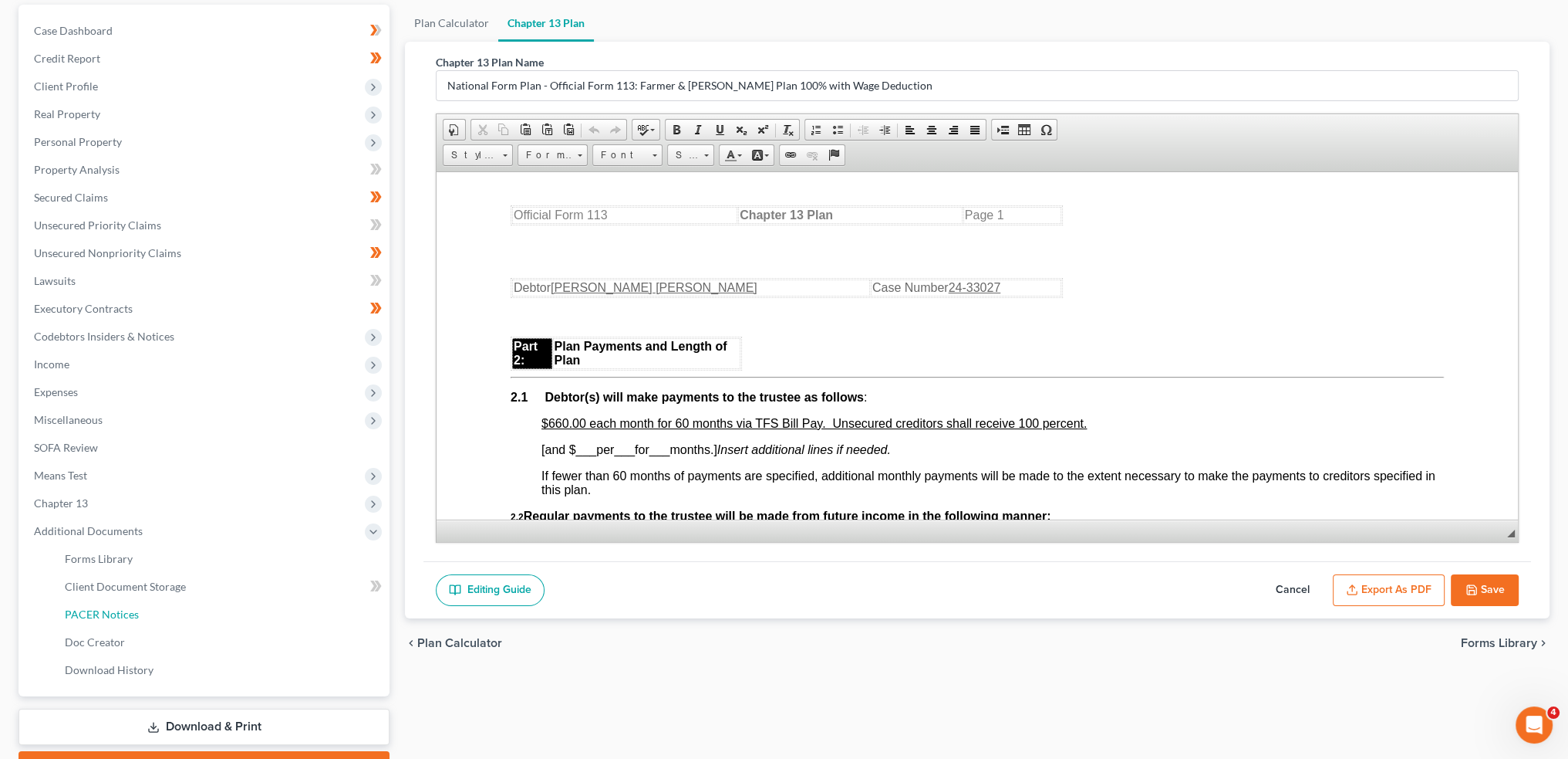
drag, startPoint x: 175, startPoint y: 617, endPoint x: 879, endPoint y: 481, distance: 717.0
click at [175, 617] on link "PACER Notices" at bounding box center [221, 614] width 337 height 27
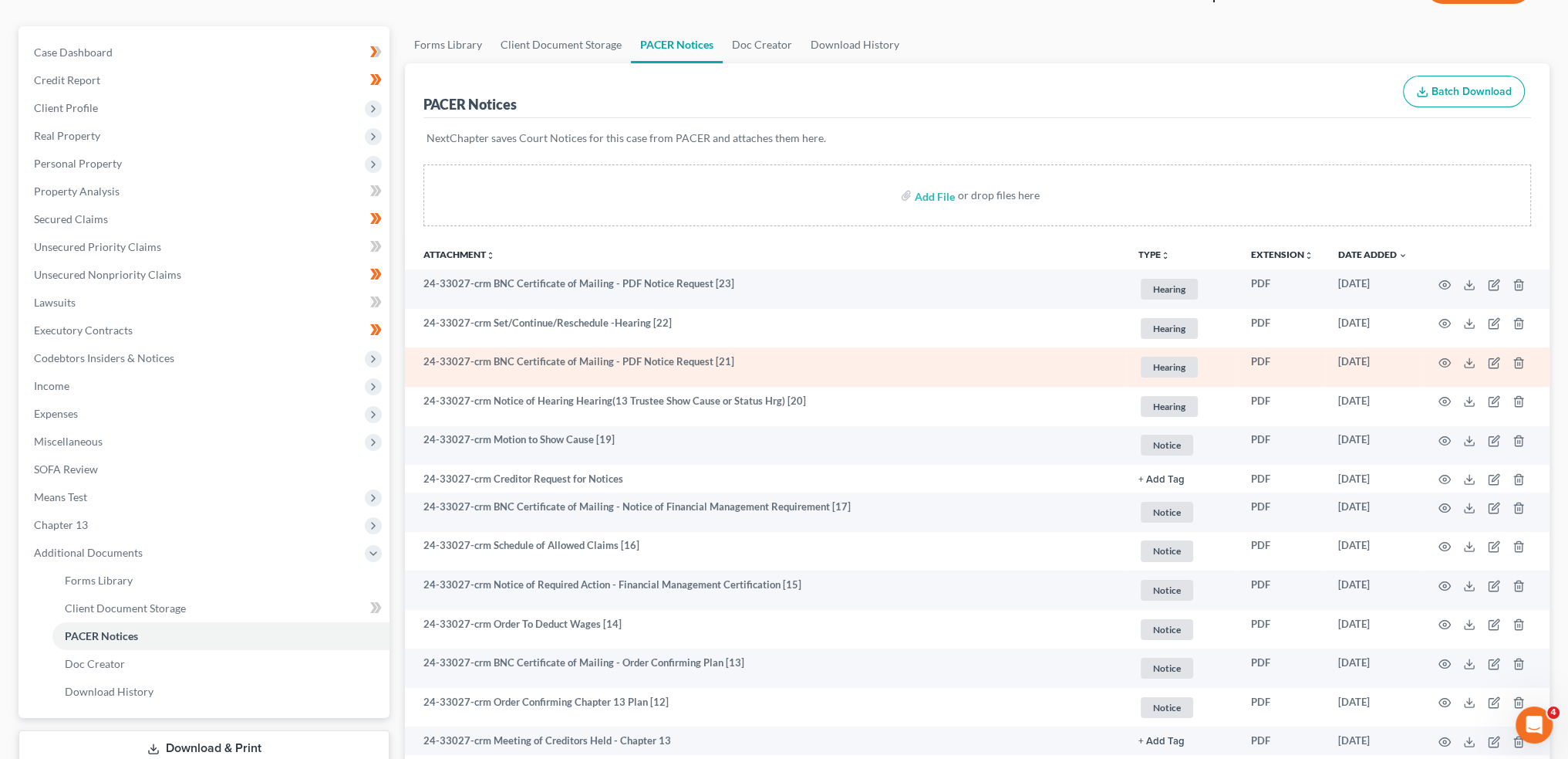
scroll to position [257, 0]
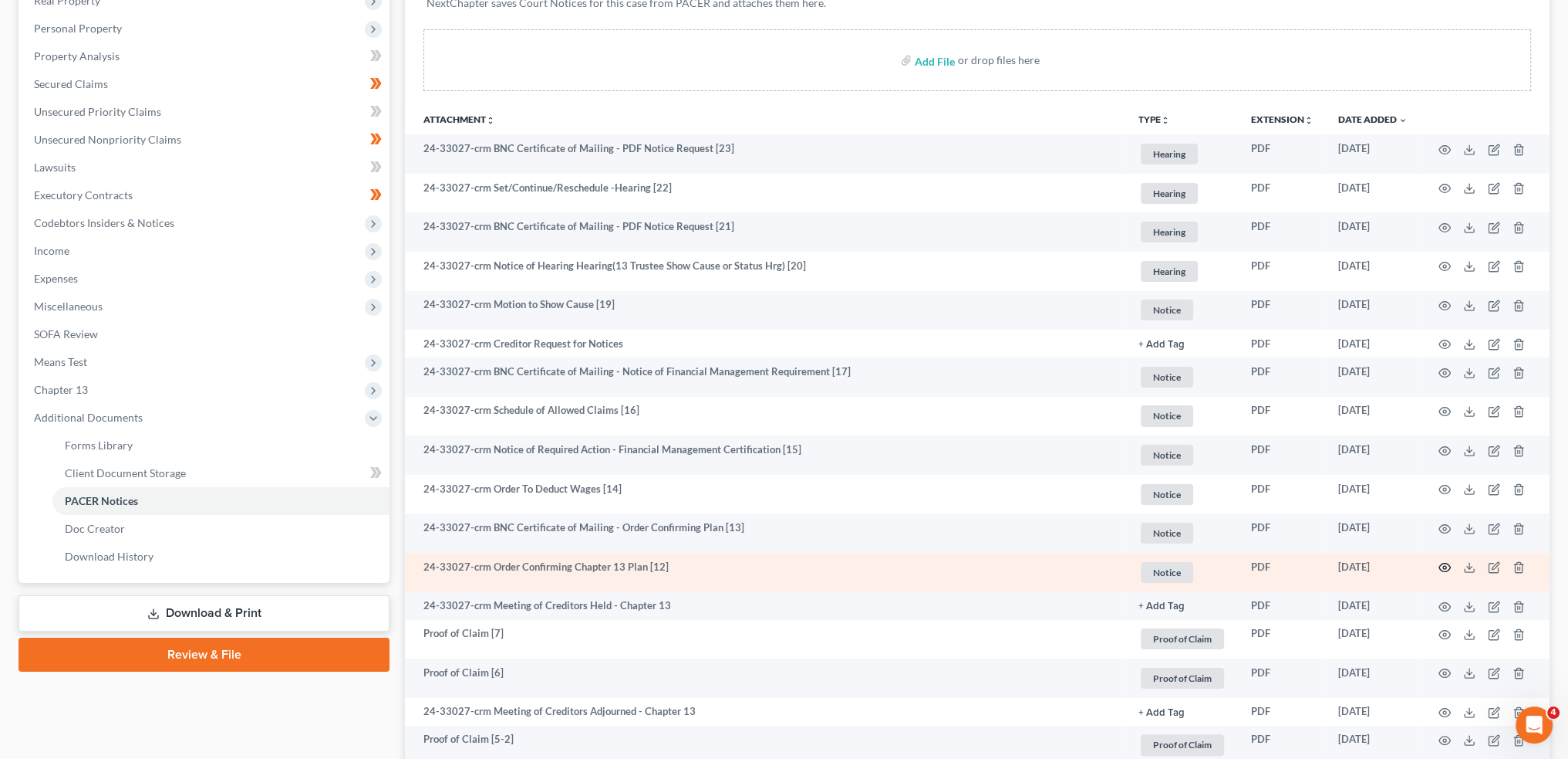
click at [1447, 568] on icon "button" at bounding box center [1445, 568] width 13 height 13
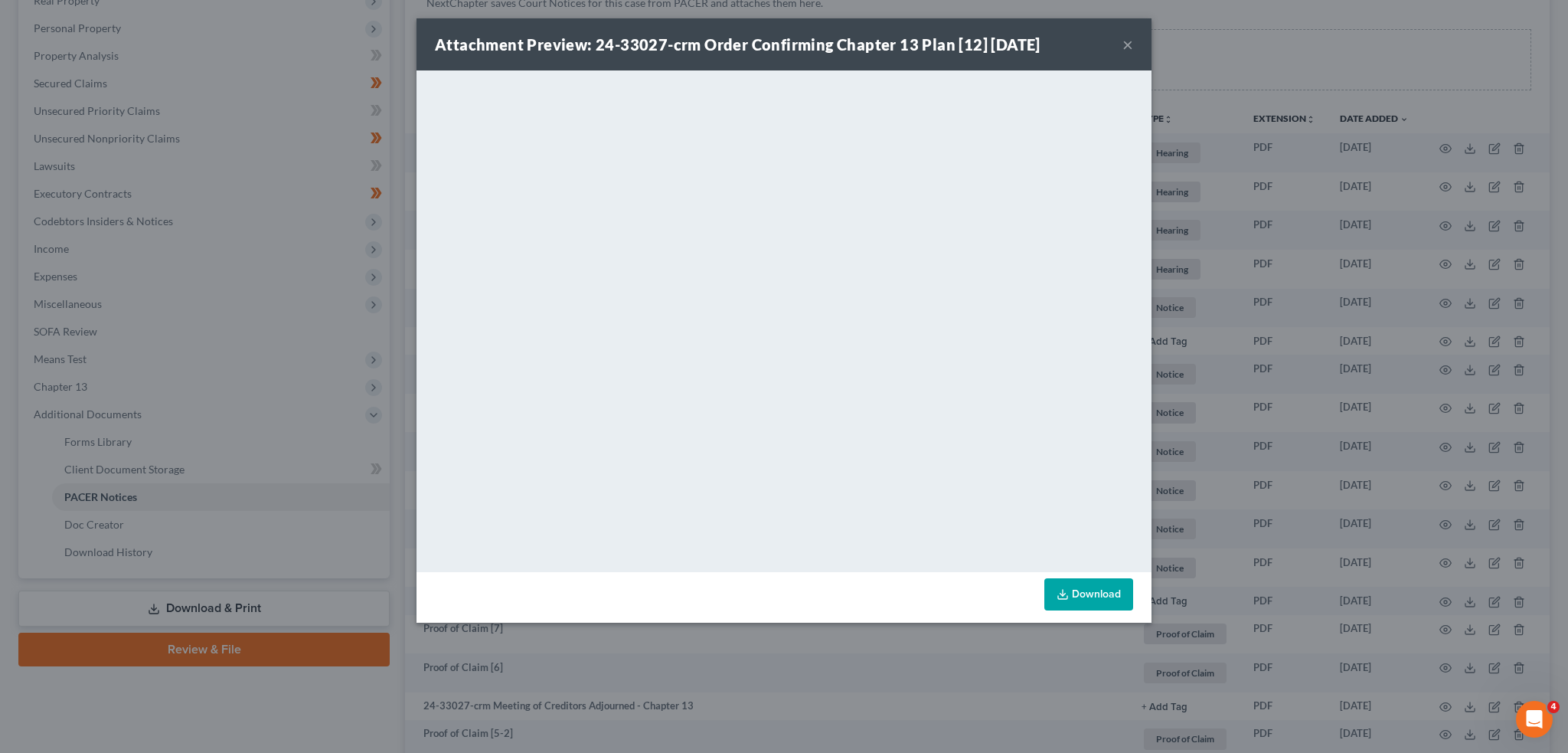
click at [1126, 50] on button "×" at bounding box center [1128, 44] width 11 height 19
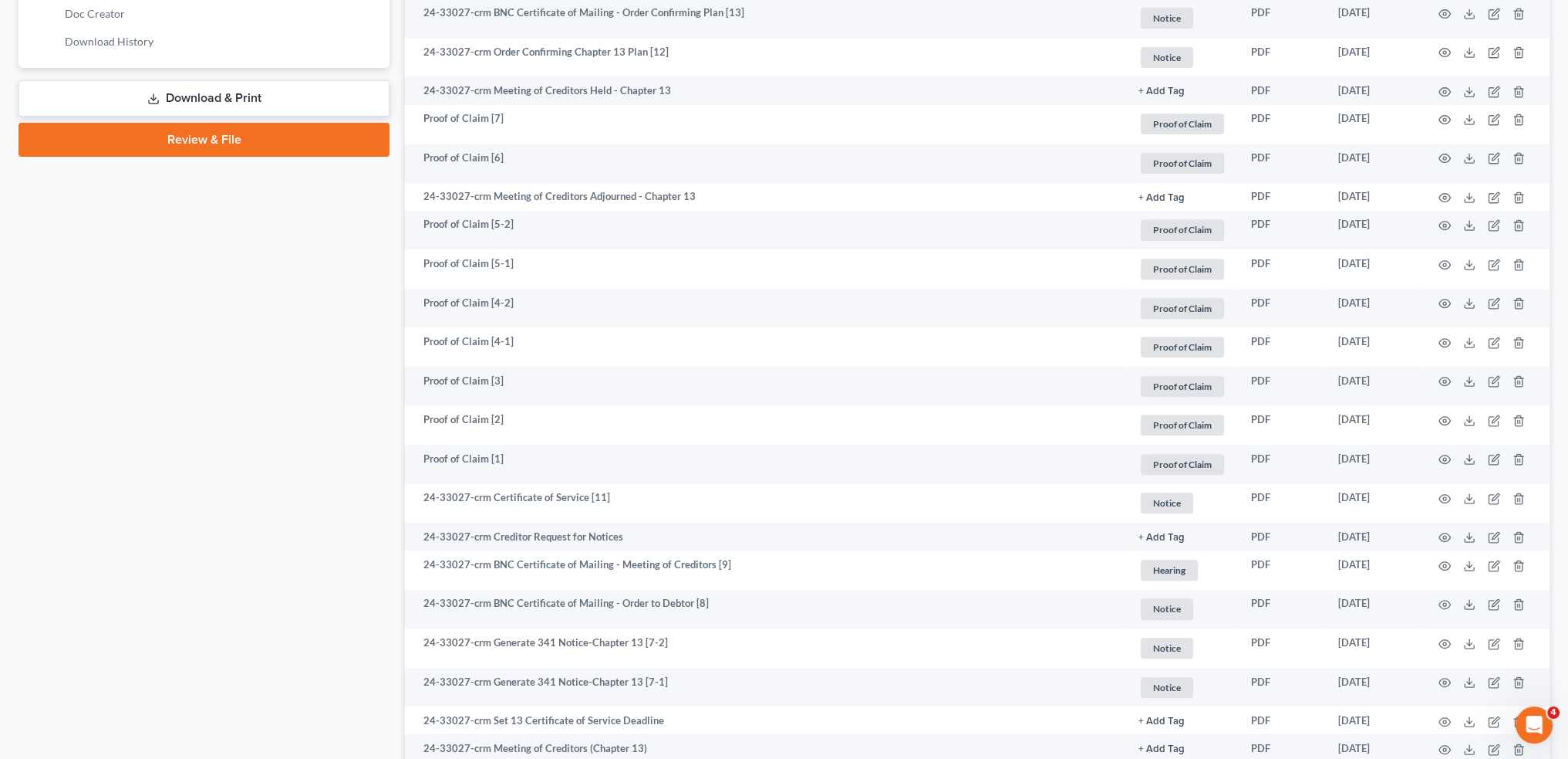
scroll to position [1041, 0]
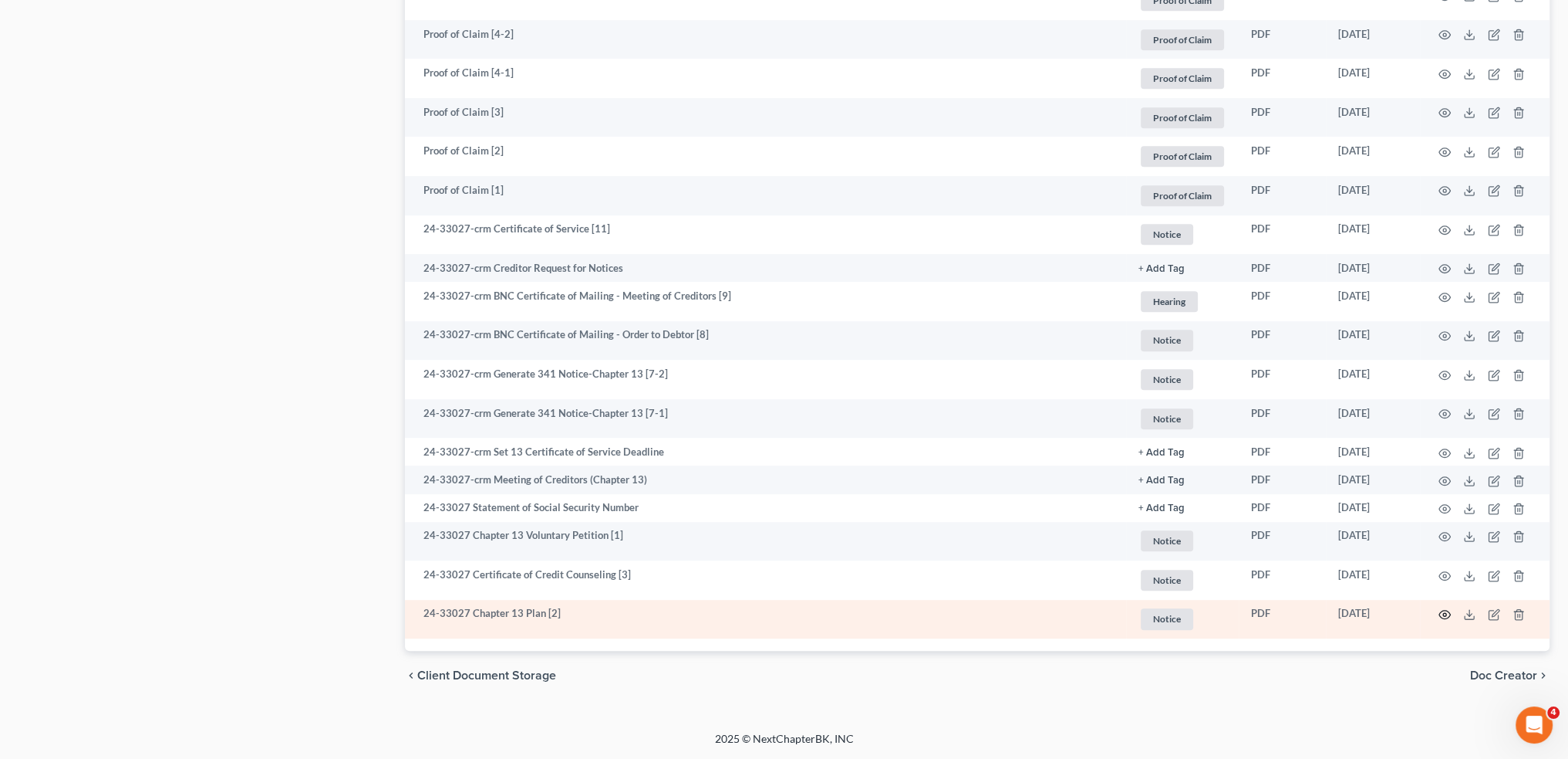
click at [1444, 611] on icon "button" at bounding box center [1445, 615] width 12 height 9
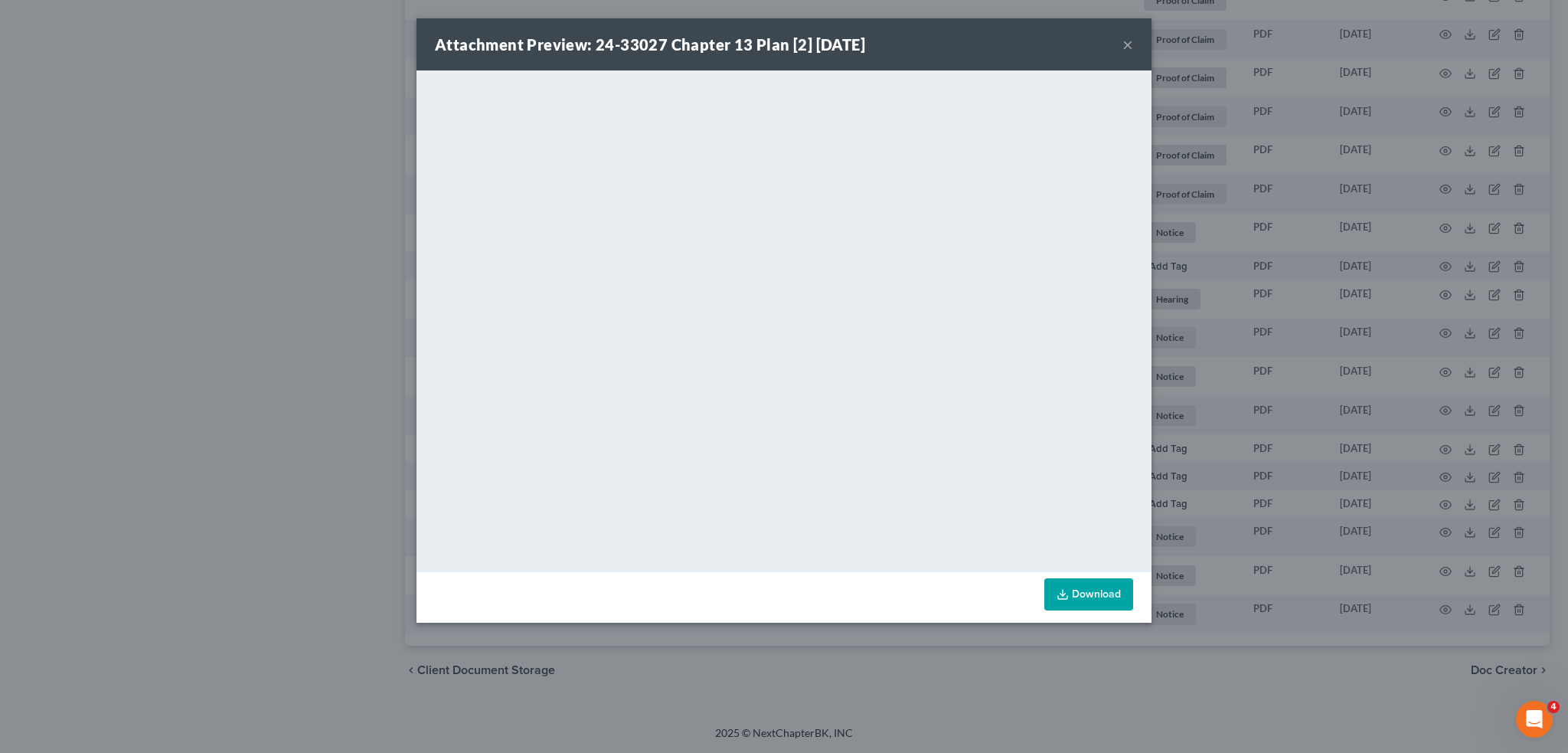
click at [1127, 45] on button "×" at bounding box center [1128, 44] width 11 height 19
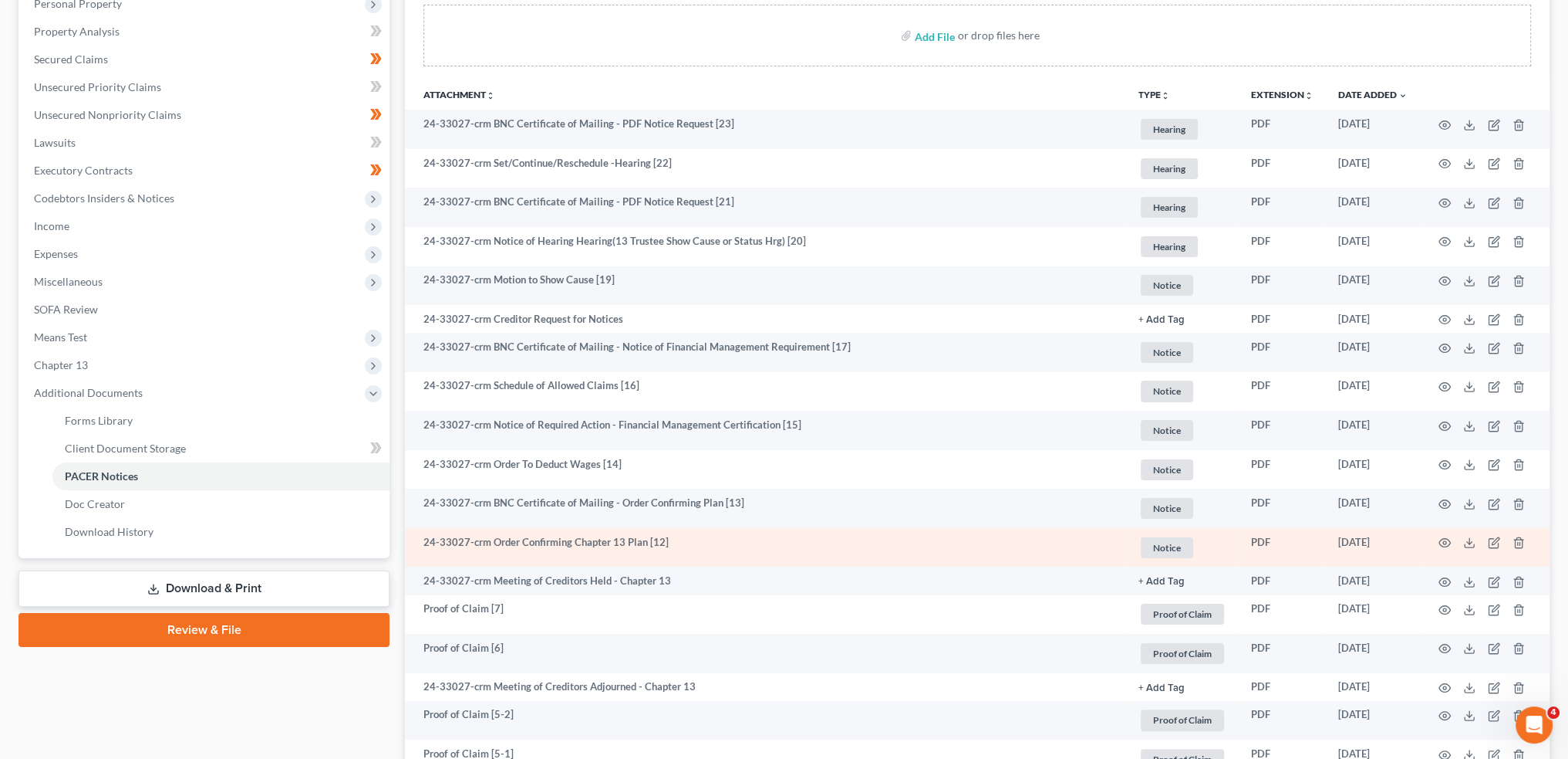
scroll to position [514, 0]
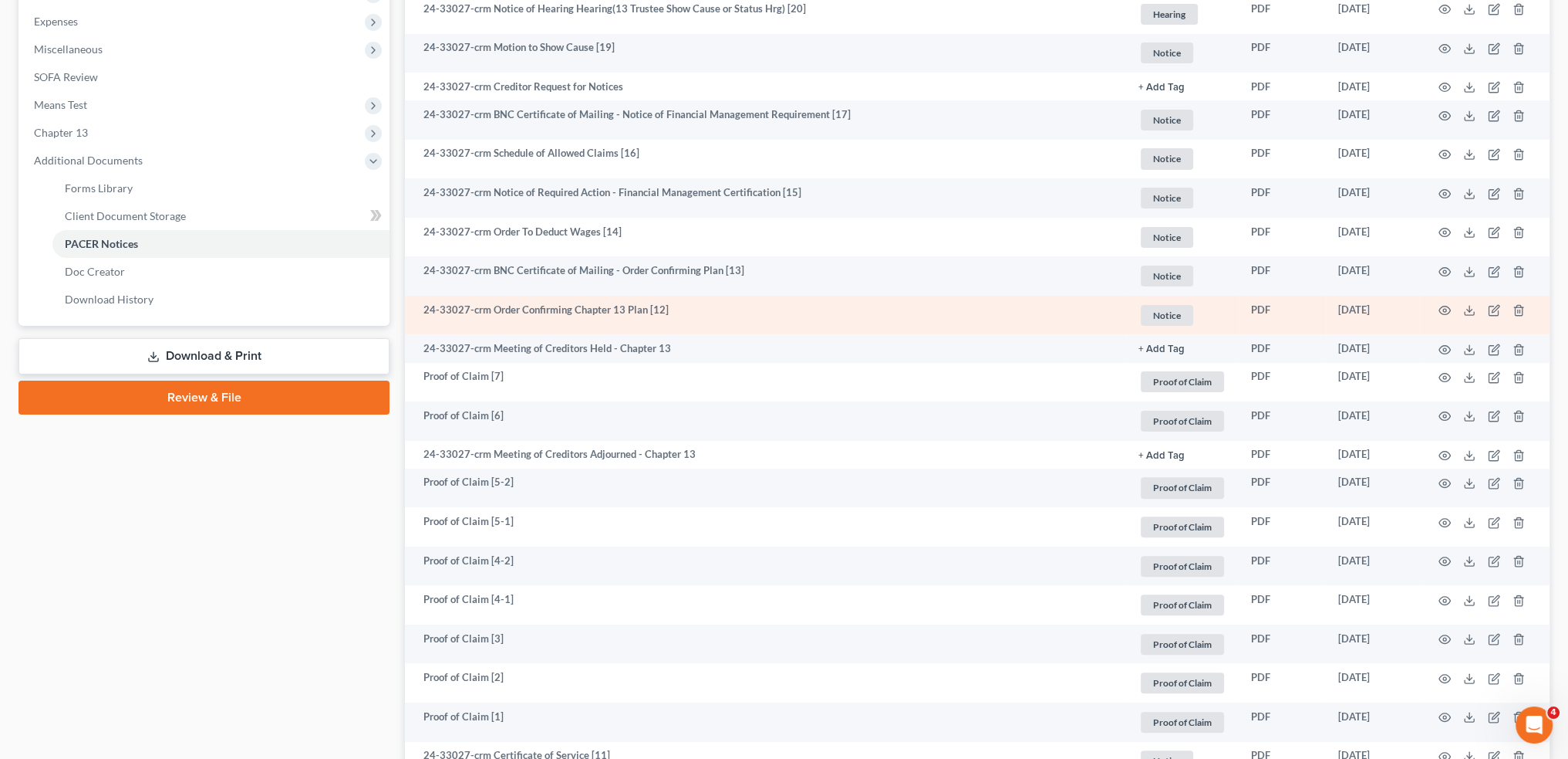
click at [1443, 300] on td at bounding box center [1484, 315] width 129 height 39
click at [1443, 309] on circle "button" at bounding box center [1445, 310] width 3 height 3
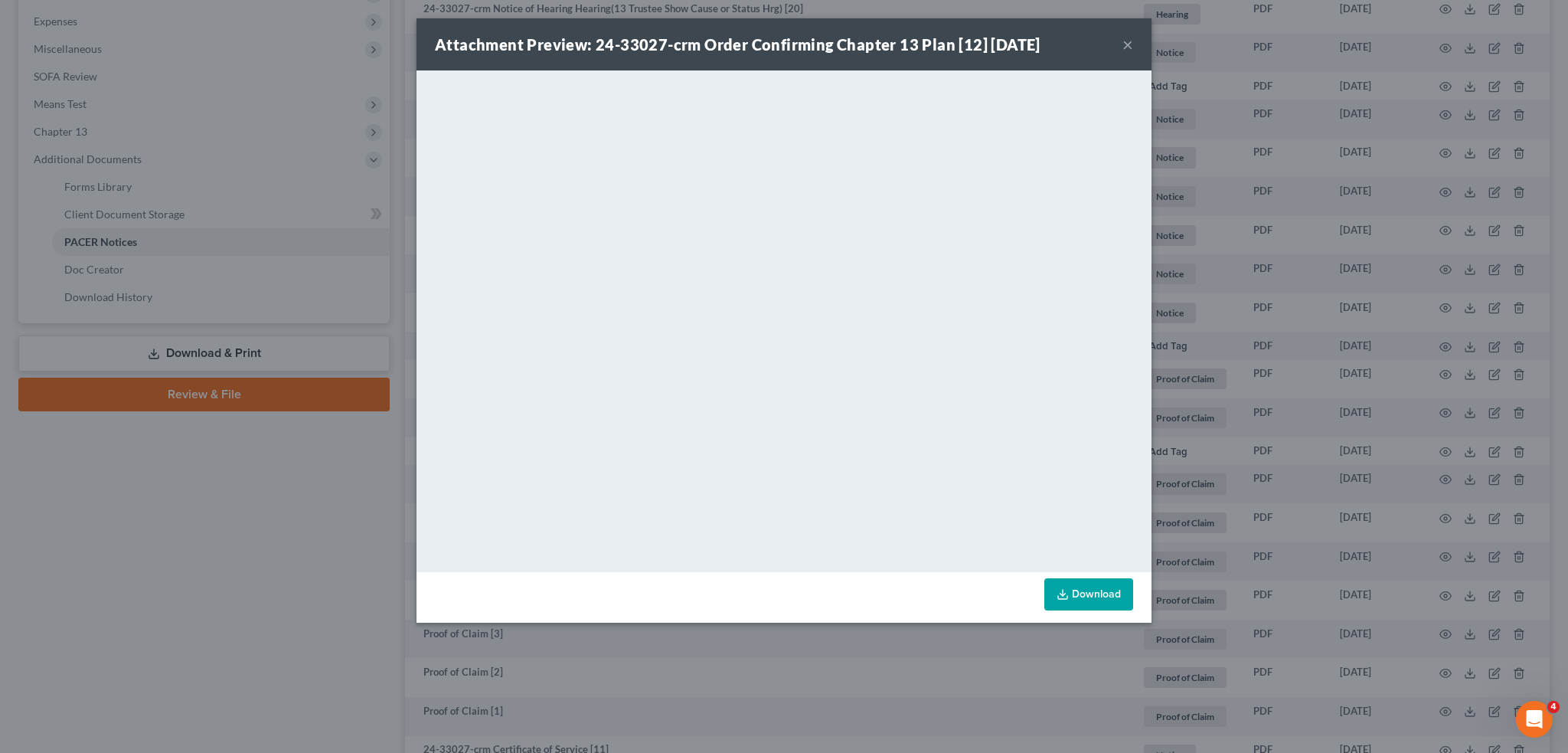
click at [1130, 44] on button "×" at bounding box center [1128, 44] width 11 height 19
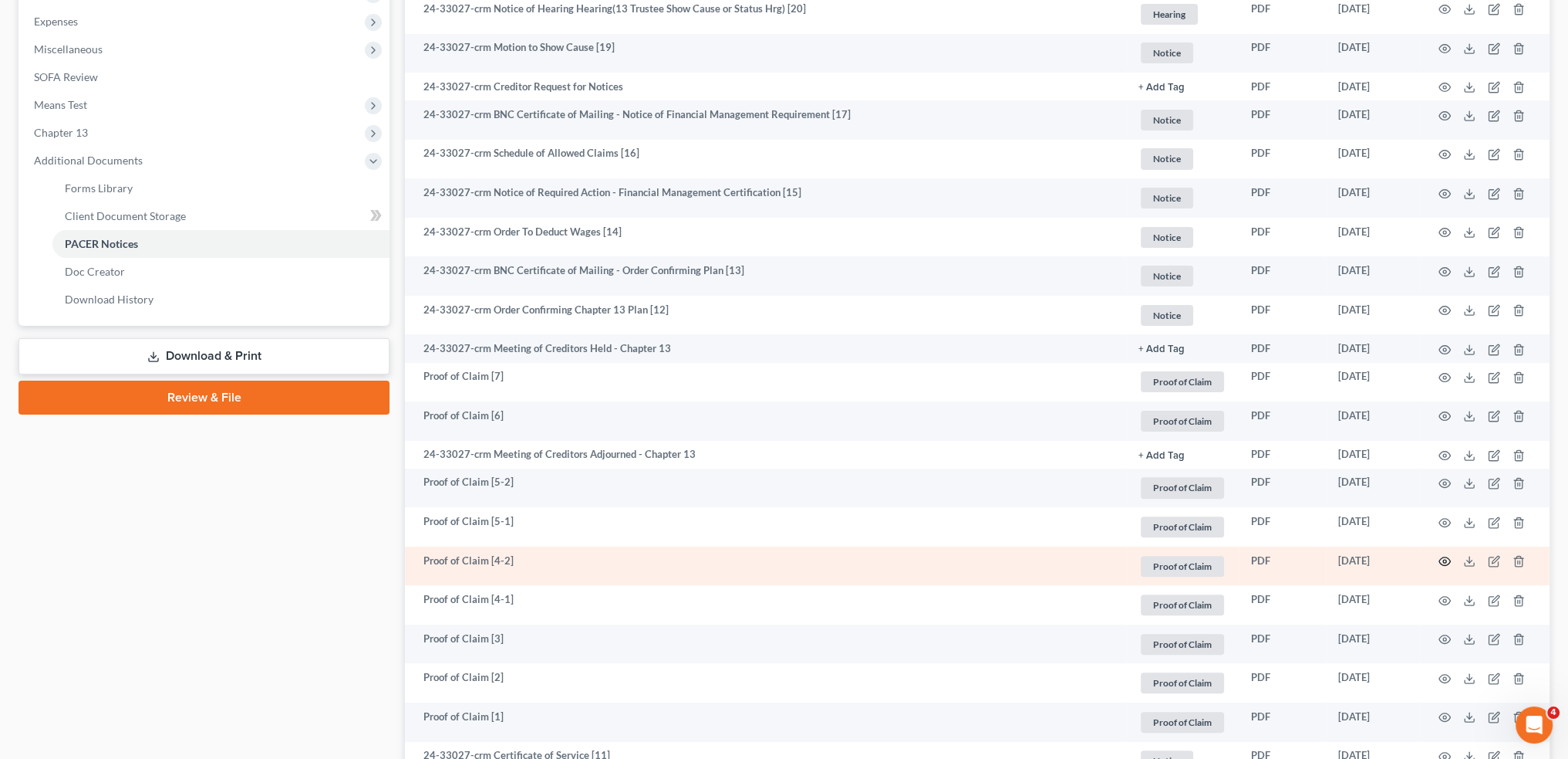
click at [1447, 558] on icon "button" at bounding box center [1445, 561] width 13 height 13
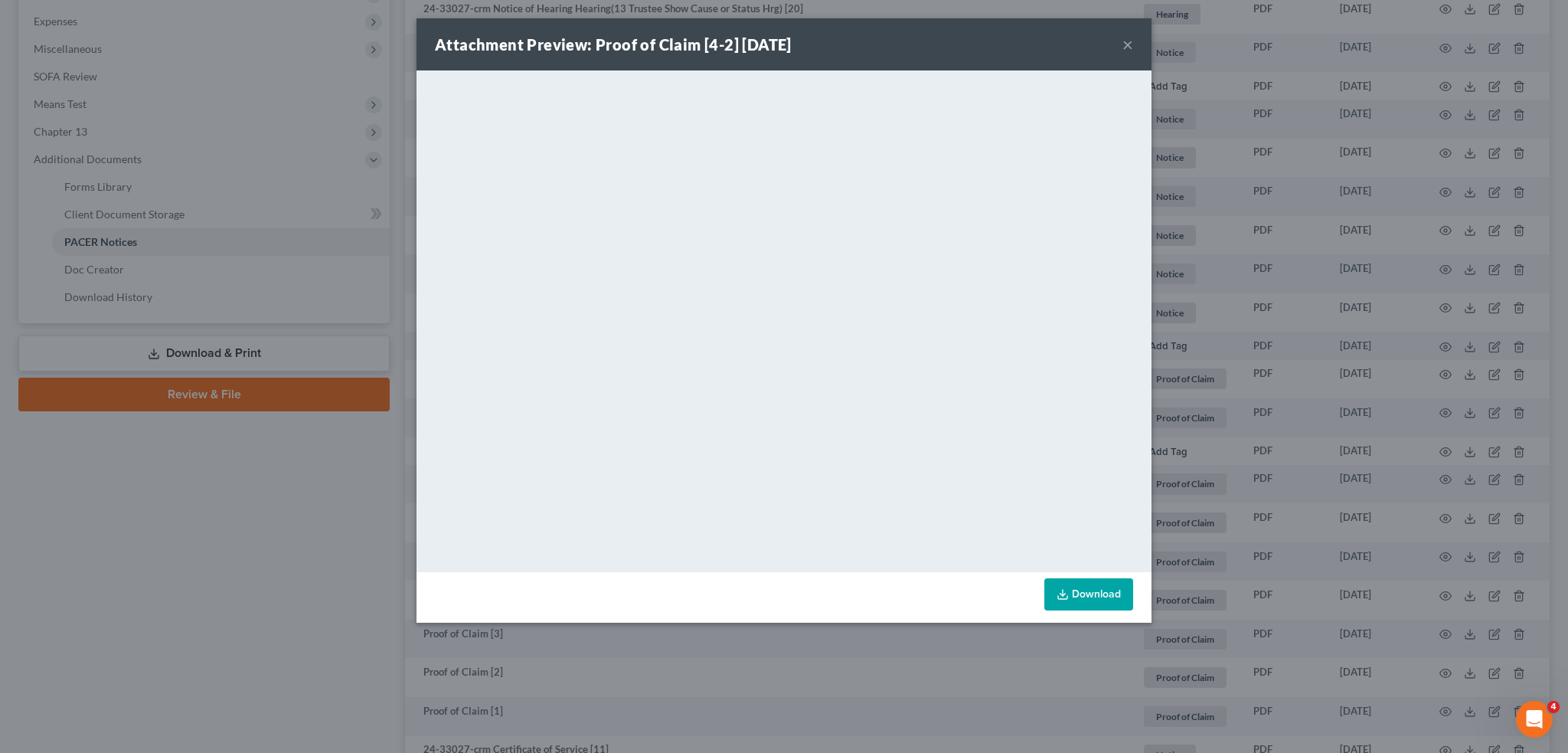
click at [1134, 46] on div "Attachment Preview: Proof of Claim [4-2] 01/02/2025 ×" at bounding box center [784, 44] width 735 height 52
click at [1129, 42] on button "×" at bounding box center [1128, 44] width 11 height 19
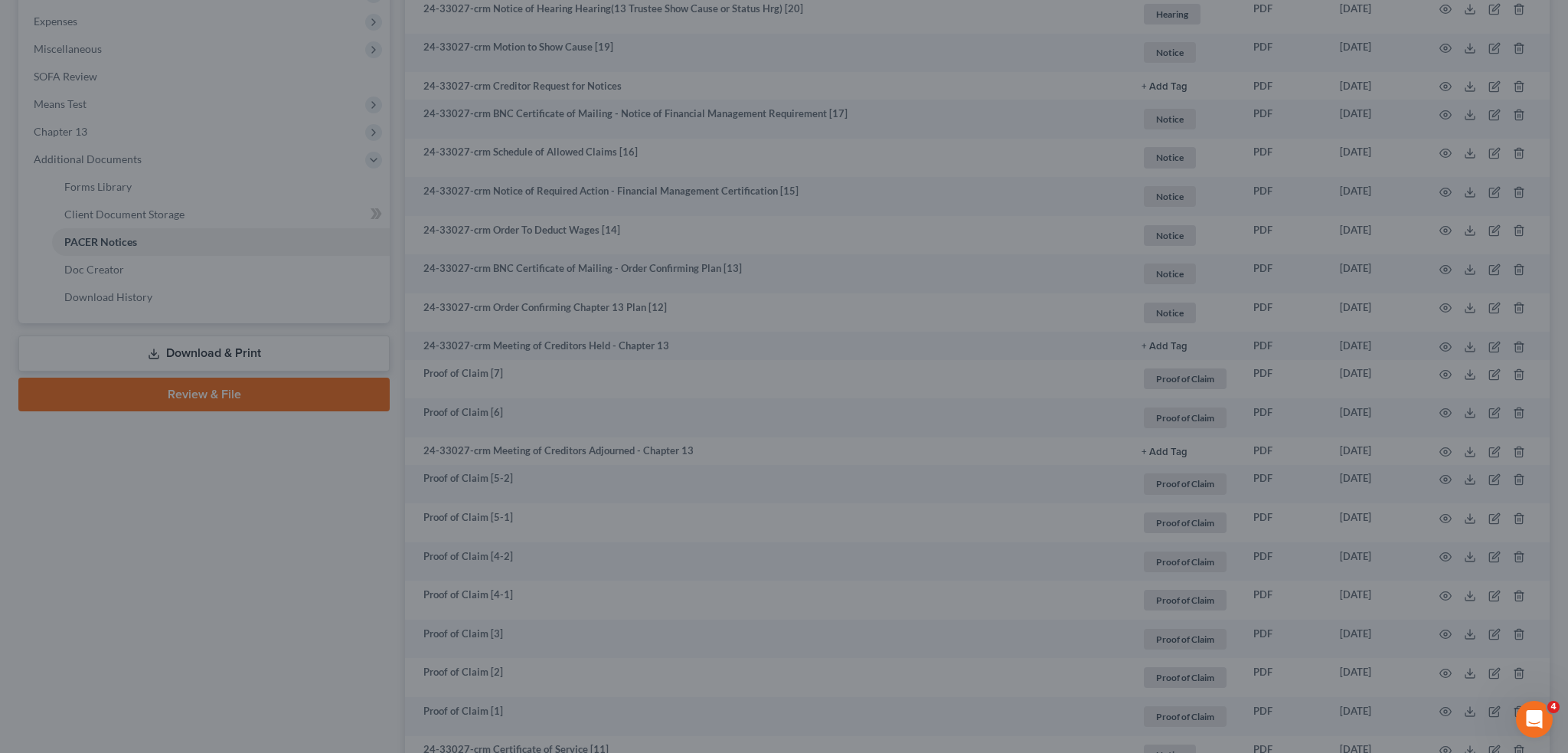
drag, startPoint x: 1129, startPoint y: 42, endPoint x: 170, endPoint y: 156, distance: 965.8
click at [1088, 72] on button "×" at bounding box center [1083, 80] width 9 height 16
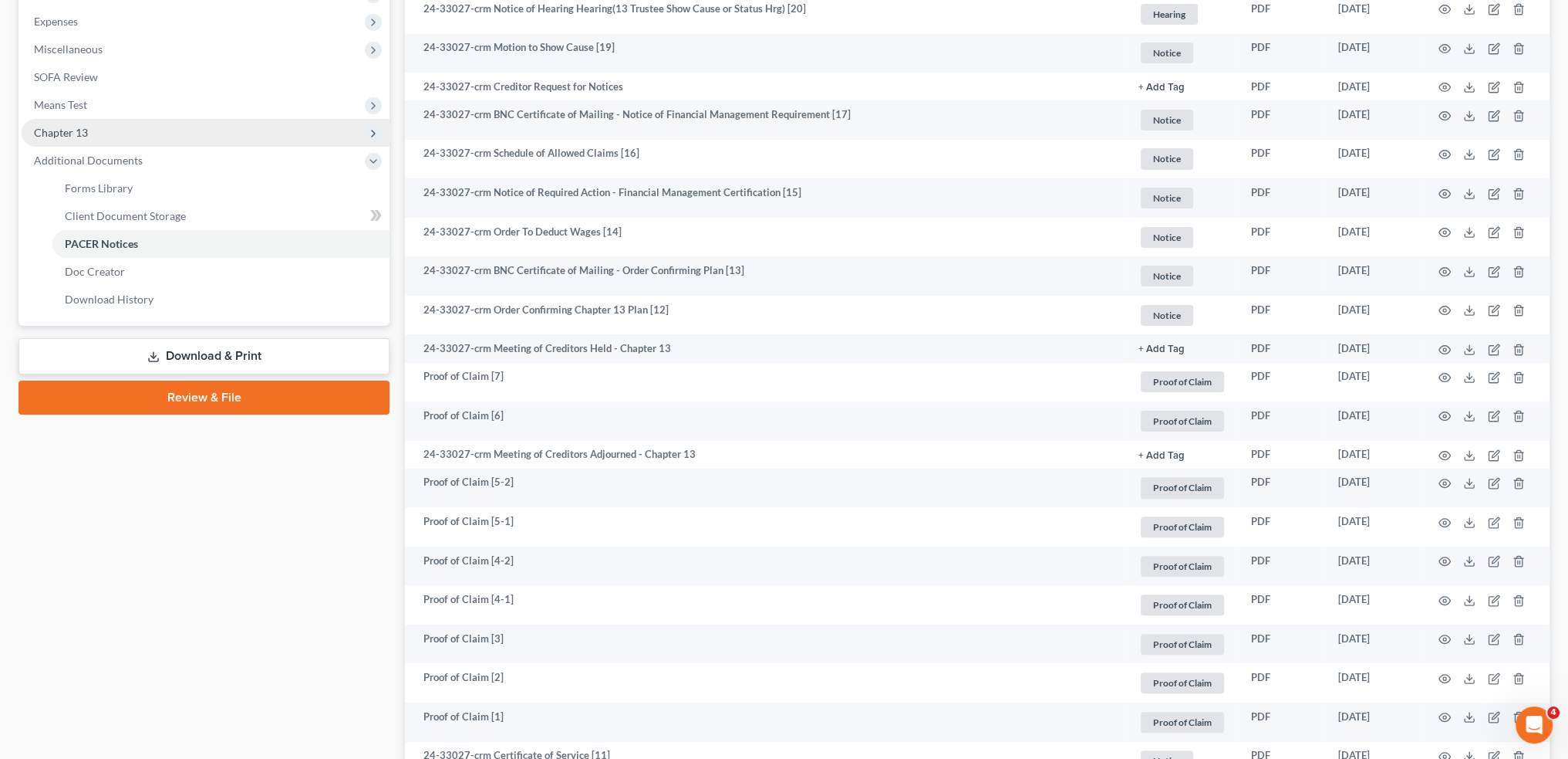
click at [154, 132] on span "Chapter 13" at bounding box center [206, 133] width 368 height 27
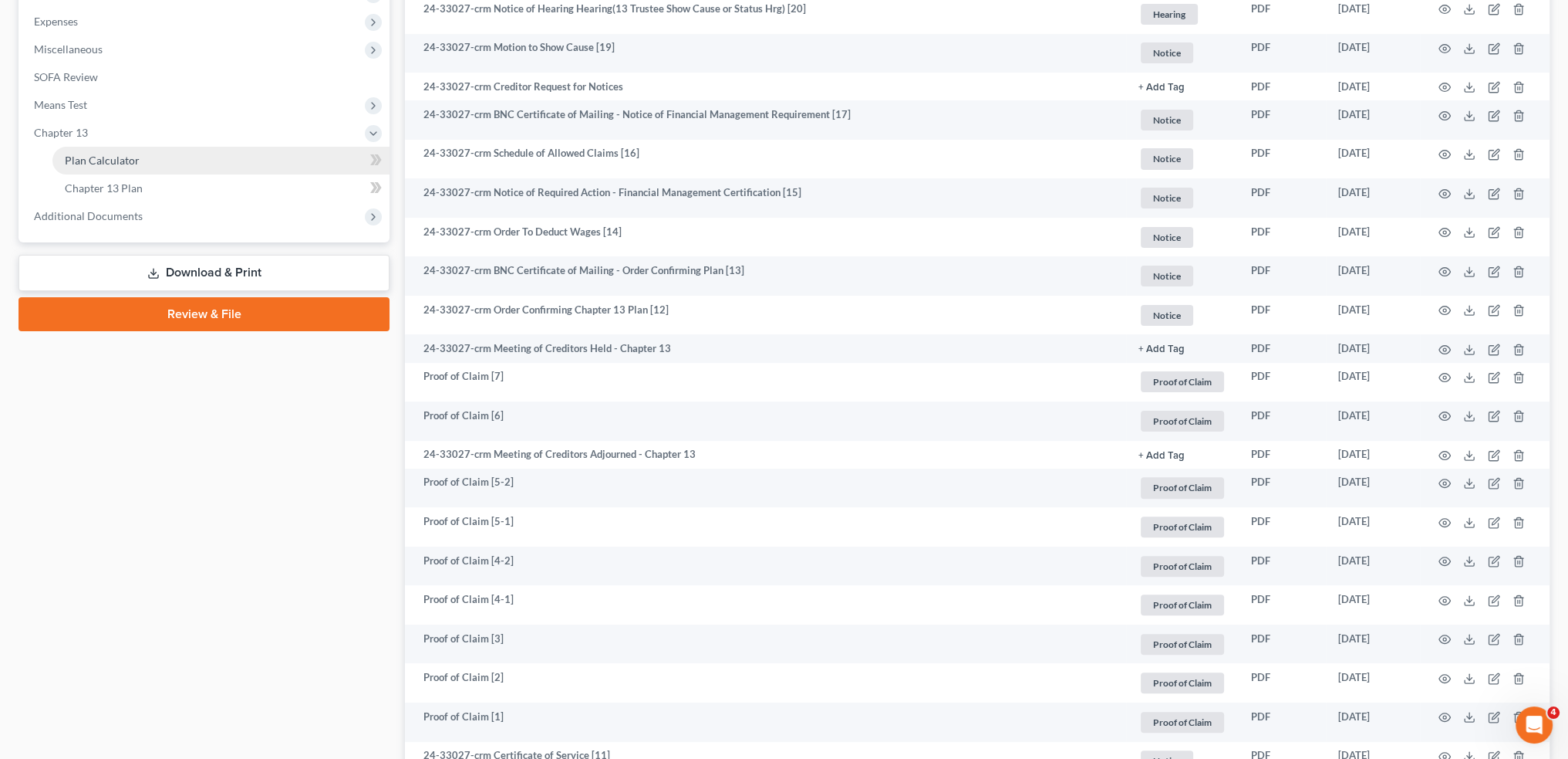
click at [165, 165] on link "Plan Calculator" at bounding box center [221, 160] width 337 height 27
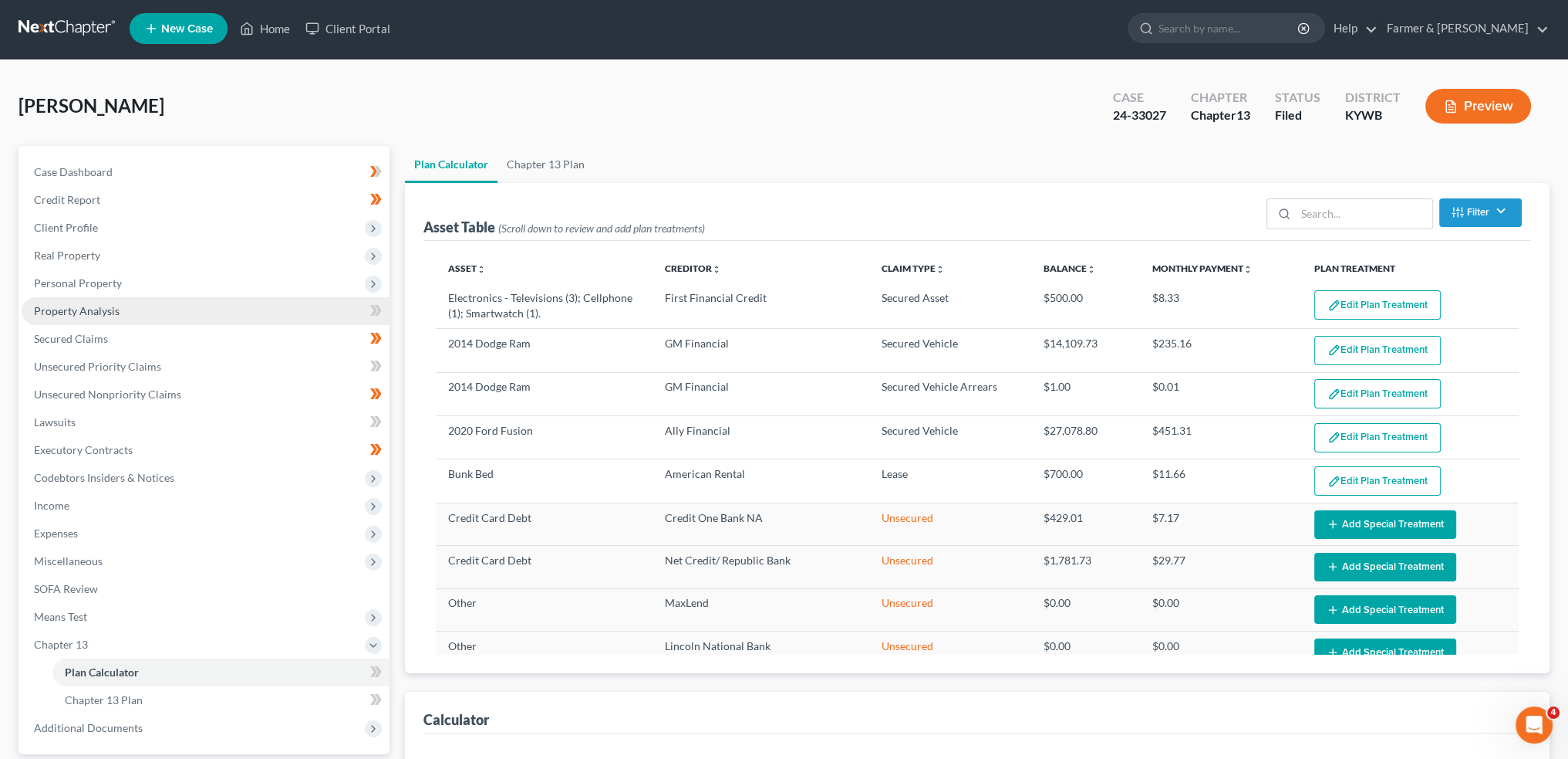
select select "59"
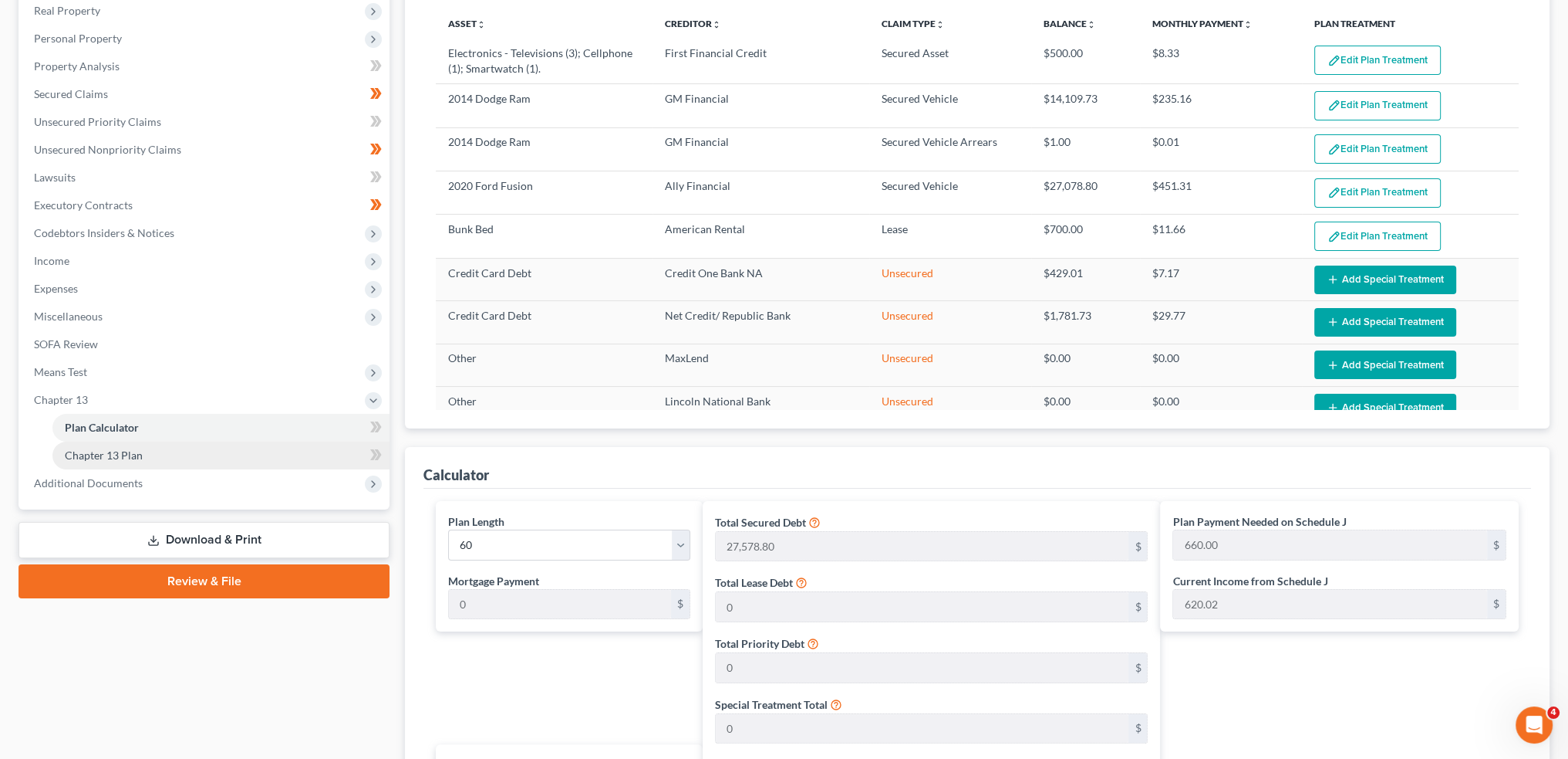
click at [175, 462] on link "Chapter 13 Plan" at bounding box center [221, 455] width 337 height 27
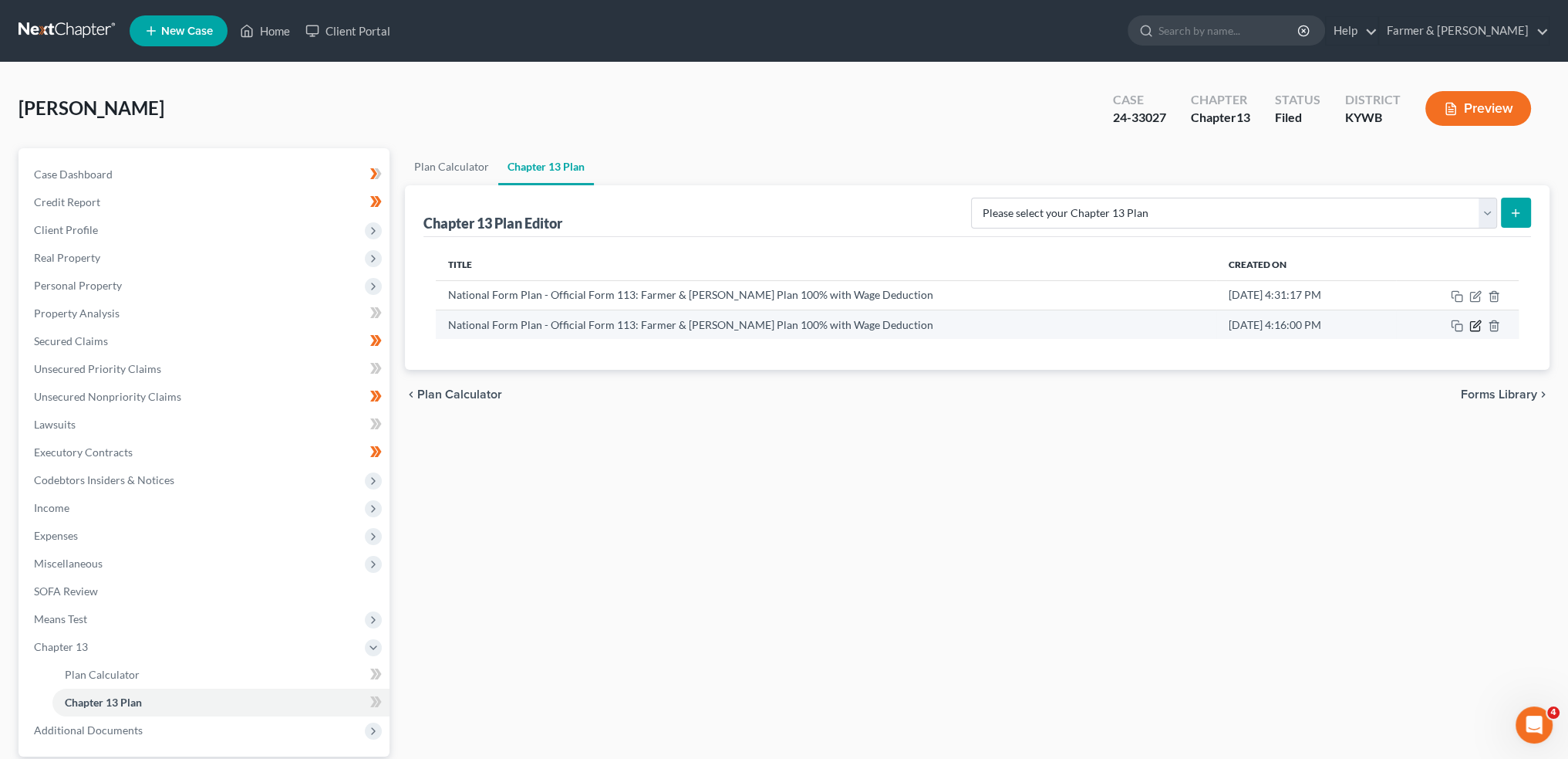
click at [1475, 326] on icon "button" at bounding box center [1476, 324] width 7 height 7
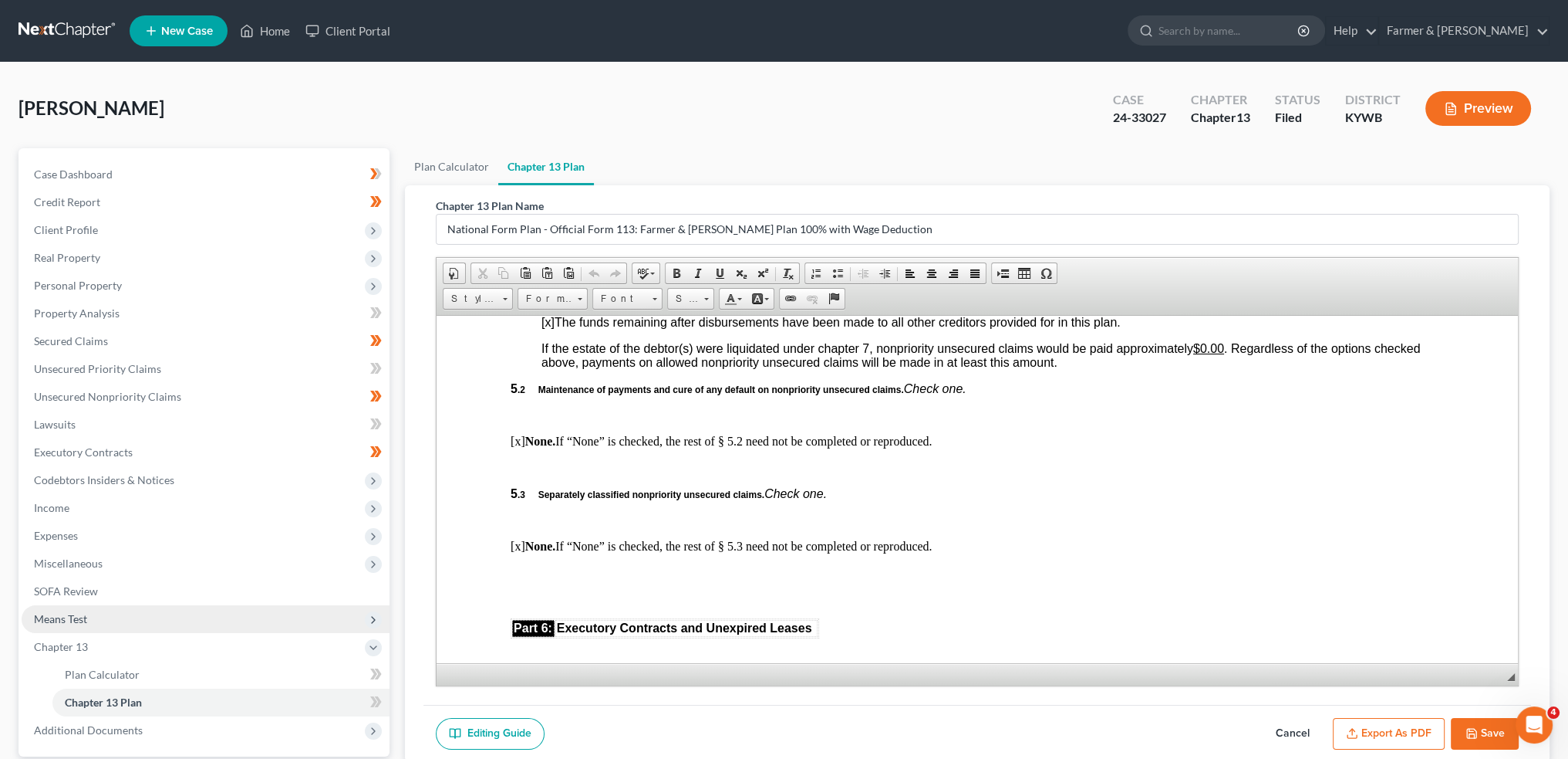
scroll to position [143, 0]
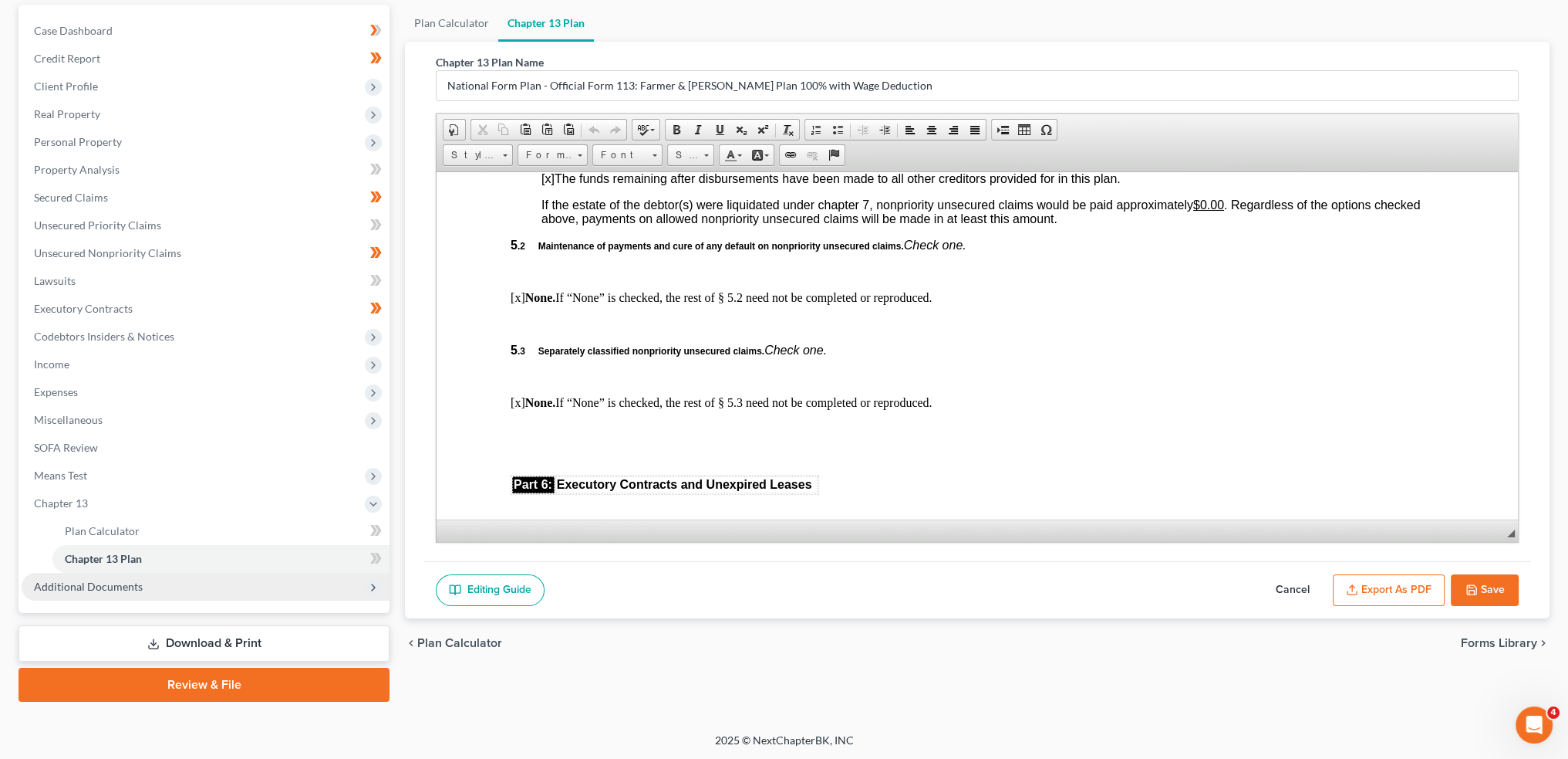
click at [113, 595] on span "Additional Documents" at bounding box center [206, 586] width 368 height 27
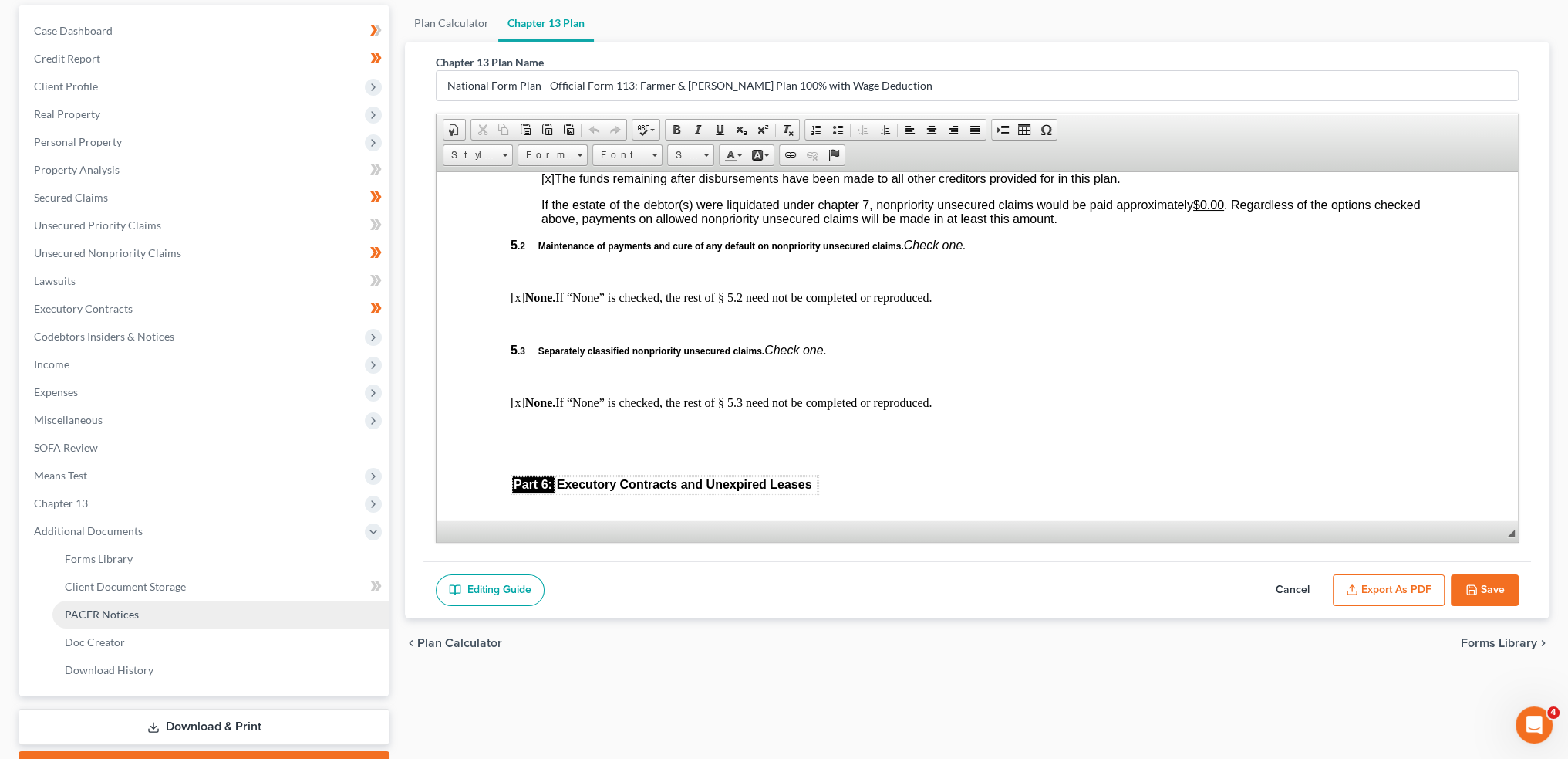
click at [89, 608] on span "PACER Notices" at bounding box center [102, 614] width 74 height 13
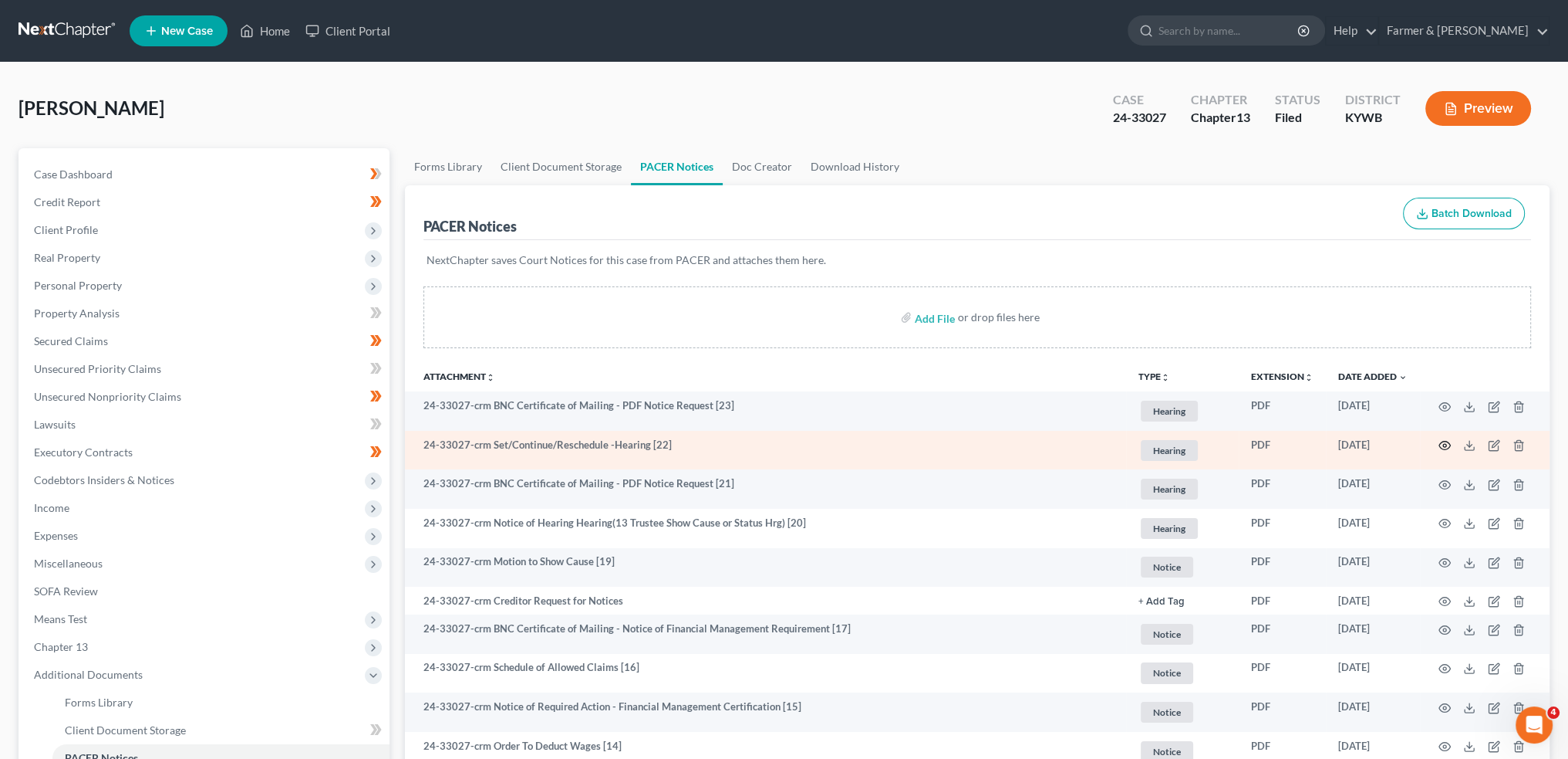
click at [1450, 441] on icon "button" at bounding box center [1445, 445] width 13 height 13
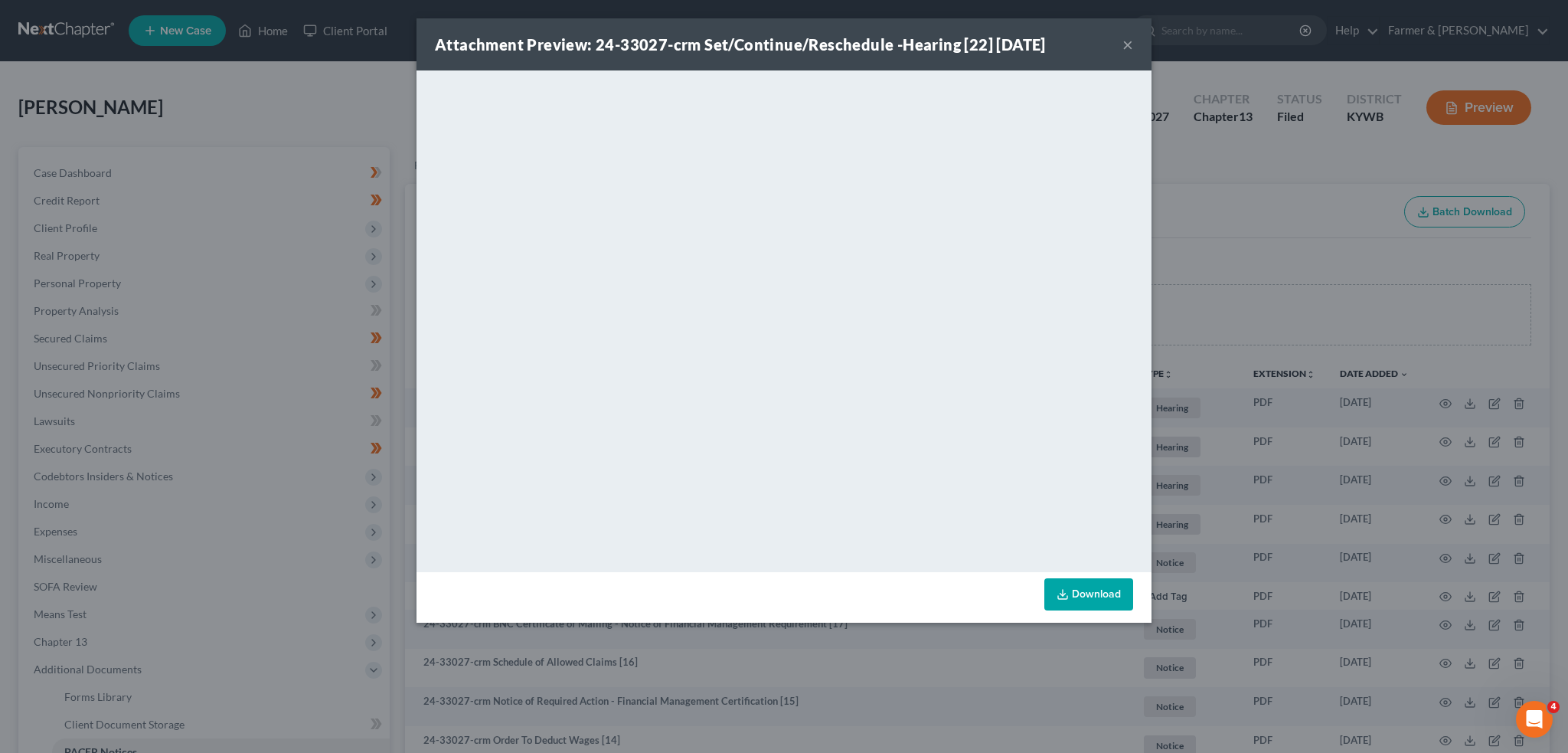
click at [1127, 47] on button "×" at bounding box center [1128, 44] width 11 height 19
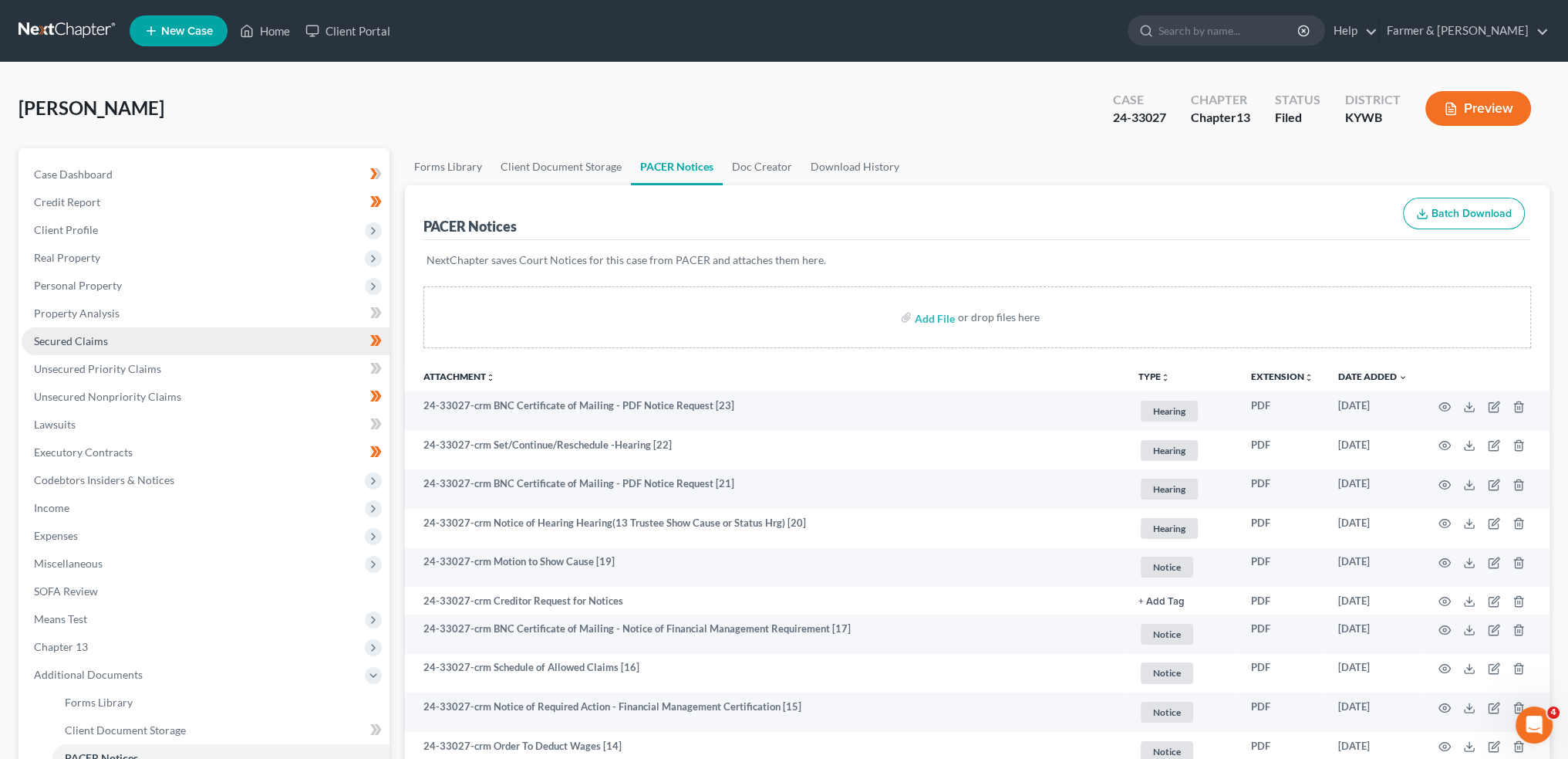
click at [56, 341] on span "Secured Claims" at bounding box center [71, 340] width 74 height 13
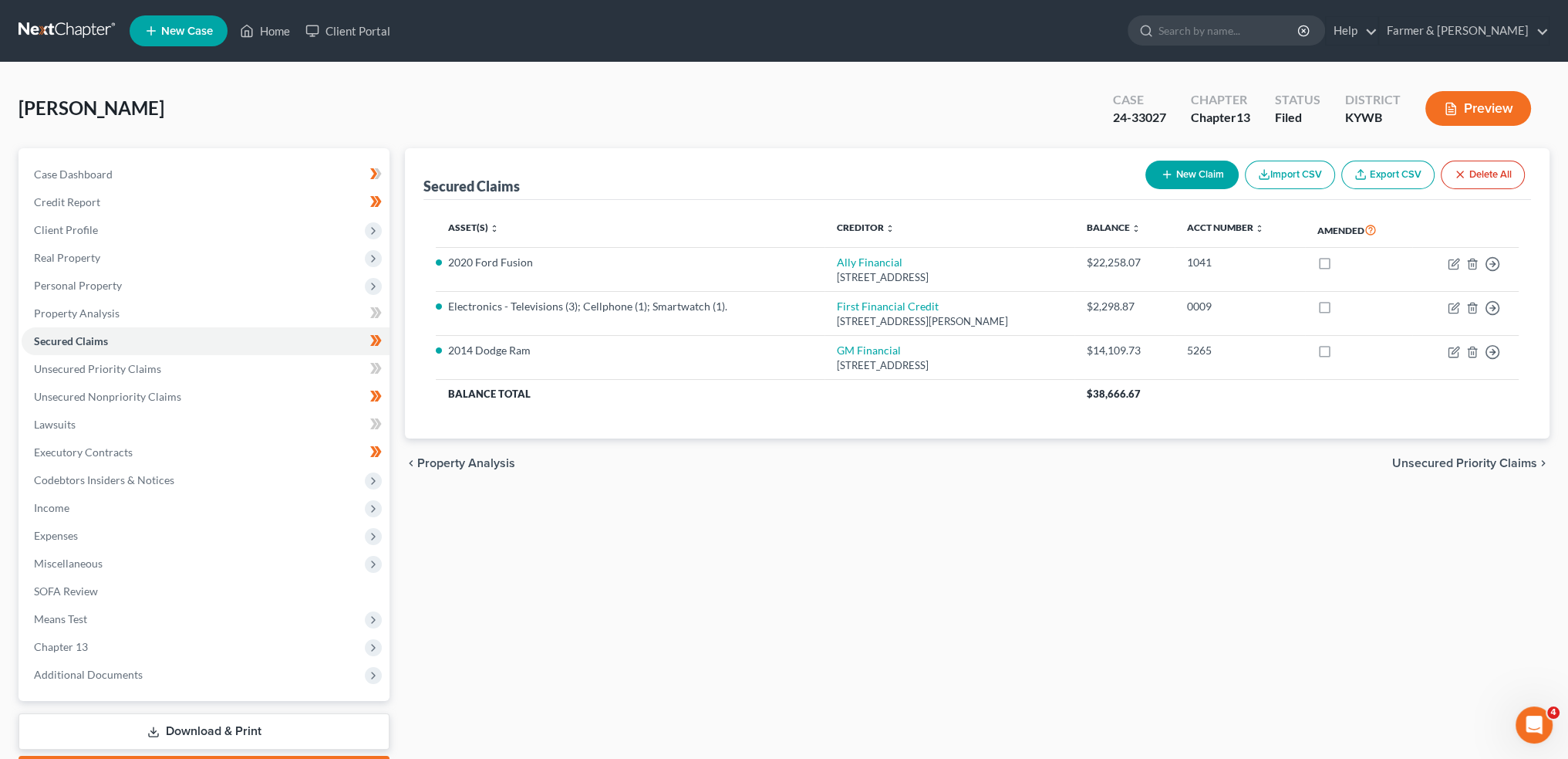
drag, startPoint x: 82, startPoint y: 68, endPoint x: 1225, endPoint y: 512, distance: 1226.2
click at [82, 68] on div "Keene, Brigitte Upgraded Case 24-33027 Chapter Chapter 13 Status Filed District…" at bounding box center [784, 441] width 1568 height 758
drag, startPoint x: 268, startPoint y: 30, endPoint x: 267, endPoint y: 38, distance: 8.1
click at [268, 30] on link "Home" at bounding box center [265, 31] width 66 height 27
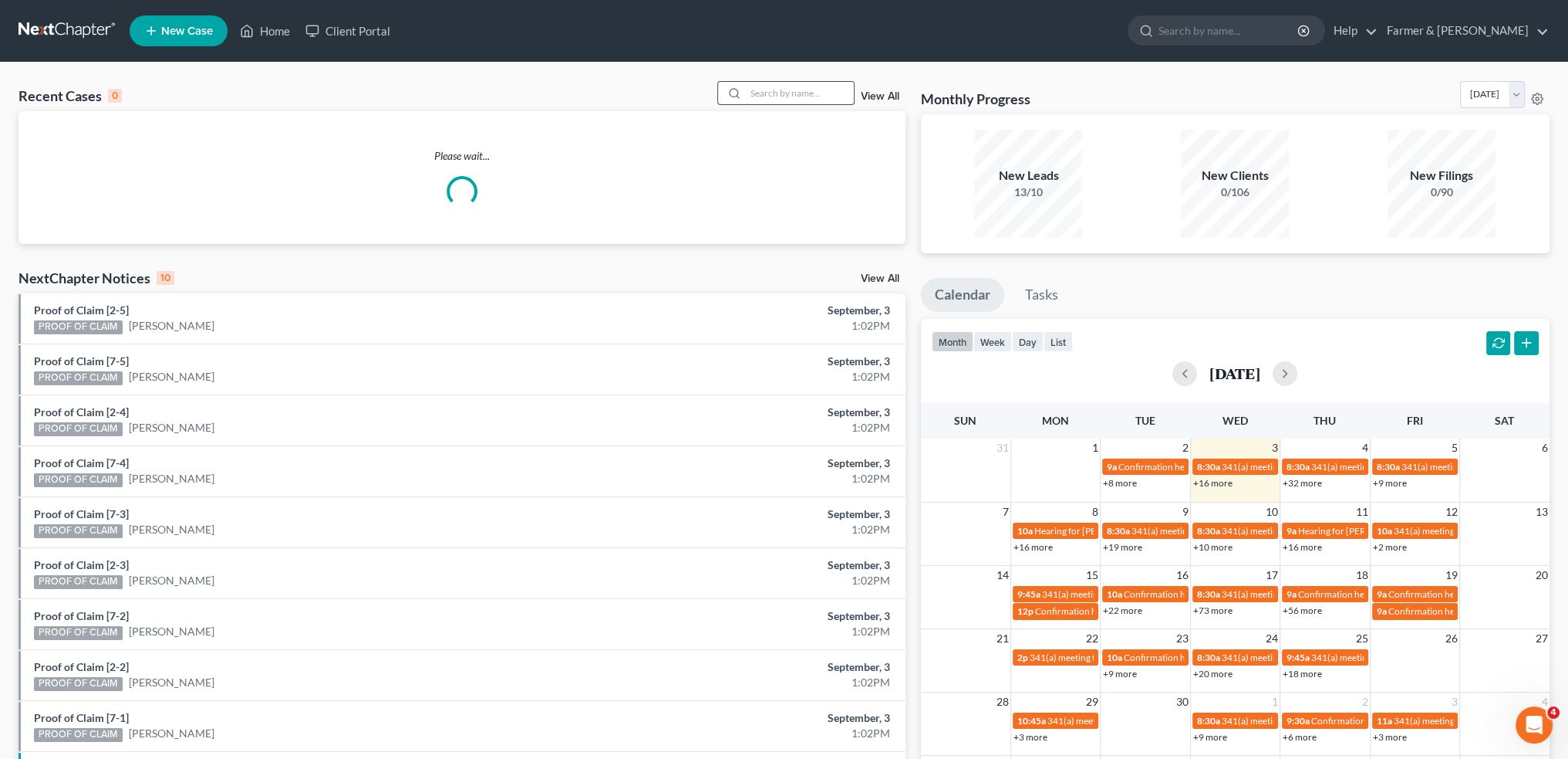
click at [782, 96] on input "search" at bounding box center [800, 93] width 108 height 23
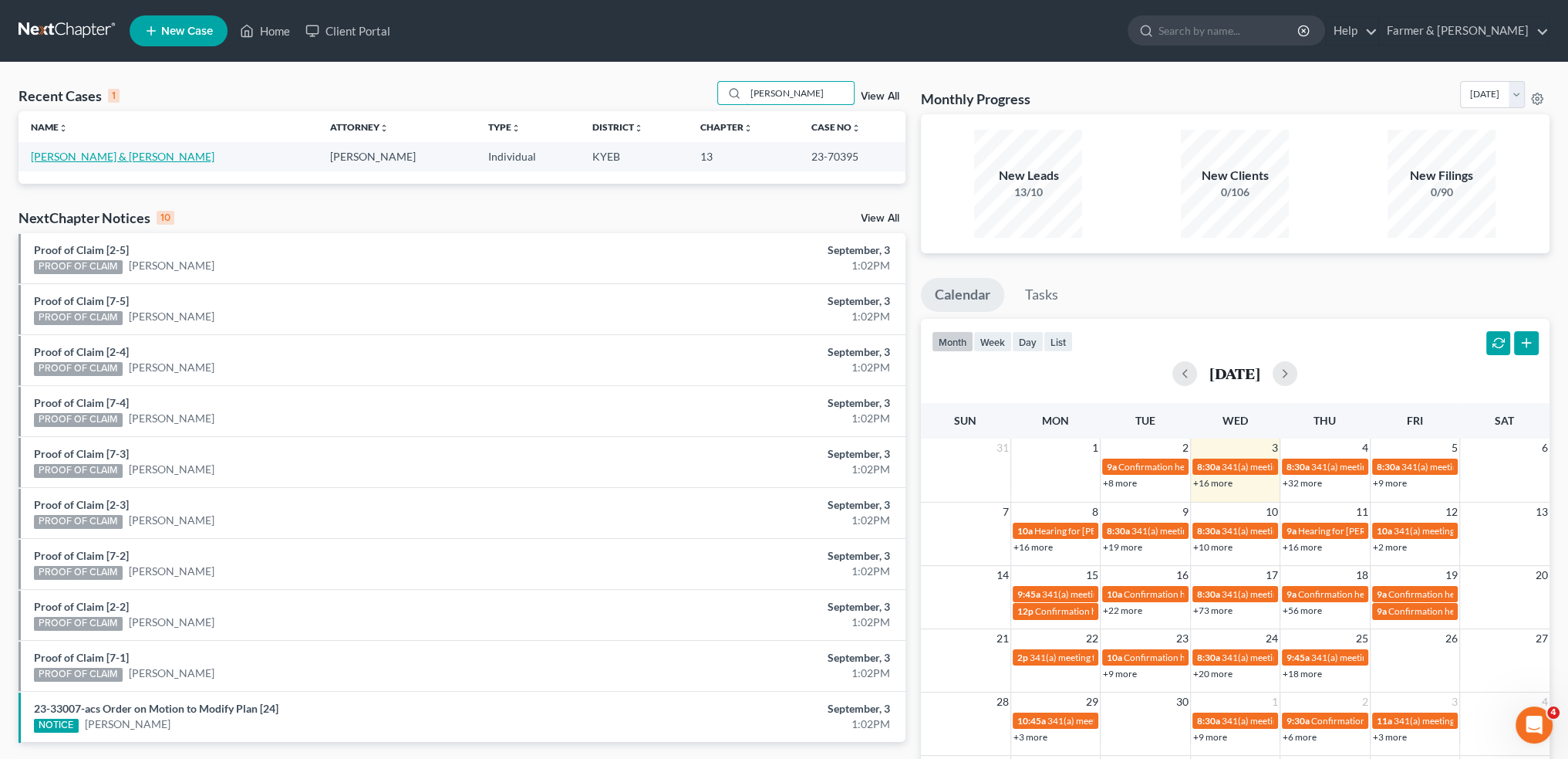
type input "gooslin"
click at [124, 157] on link "Gooslin, Nyoka & Christopher" at bounding box center [122, 156] width 183 height 13
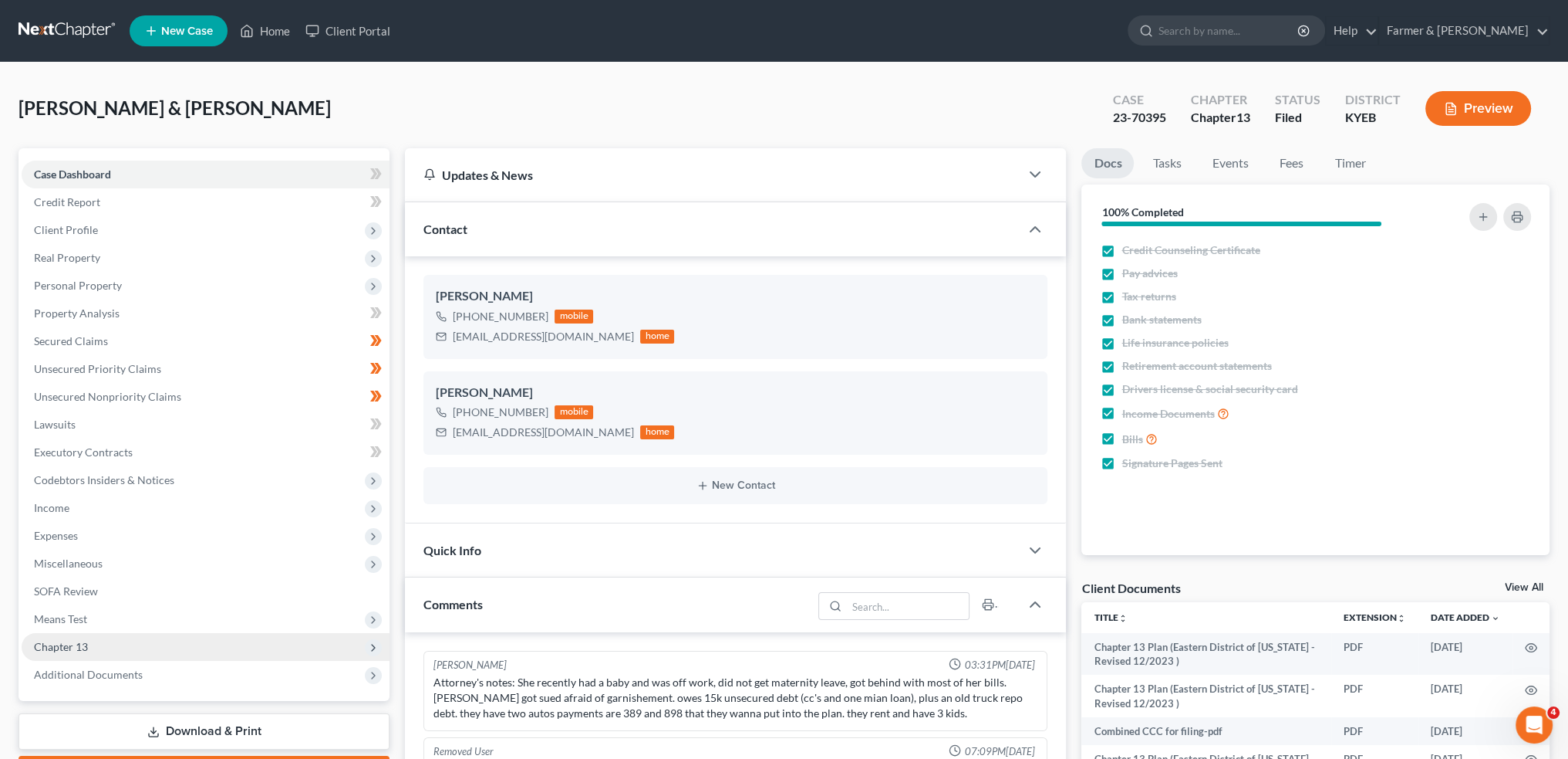
scroll to position [182, 0]
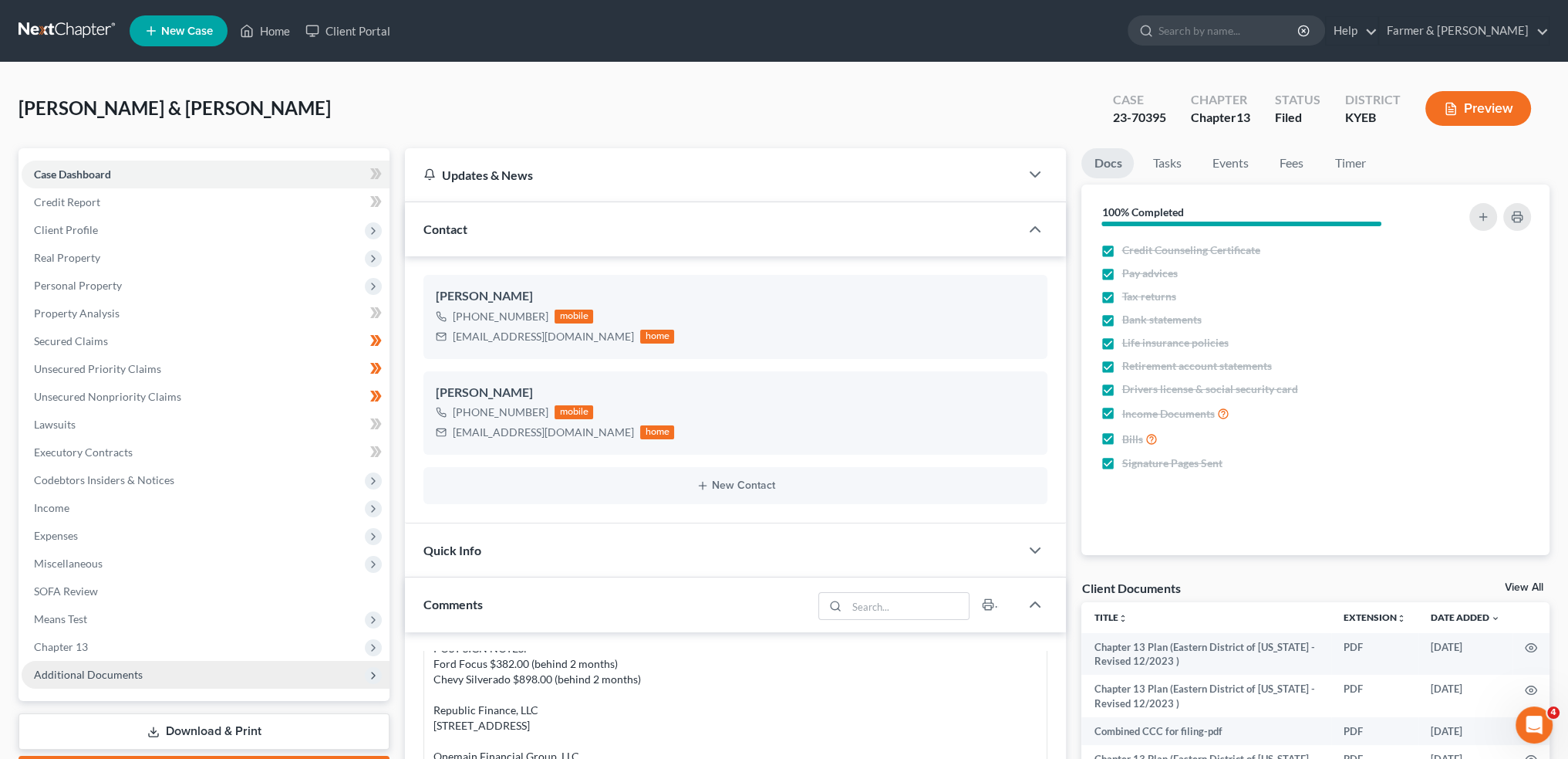
click at [85, 684] on span "Additional Documents" at bounding box center [206, 674] width 368 height 27
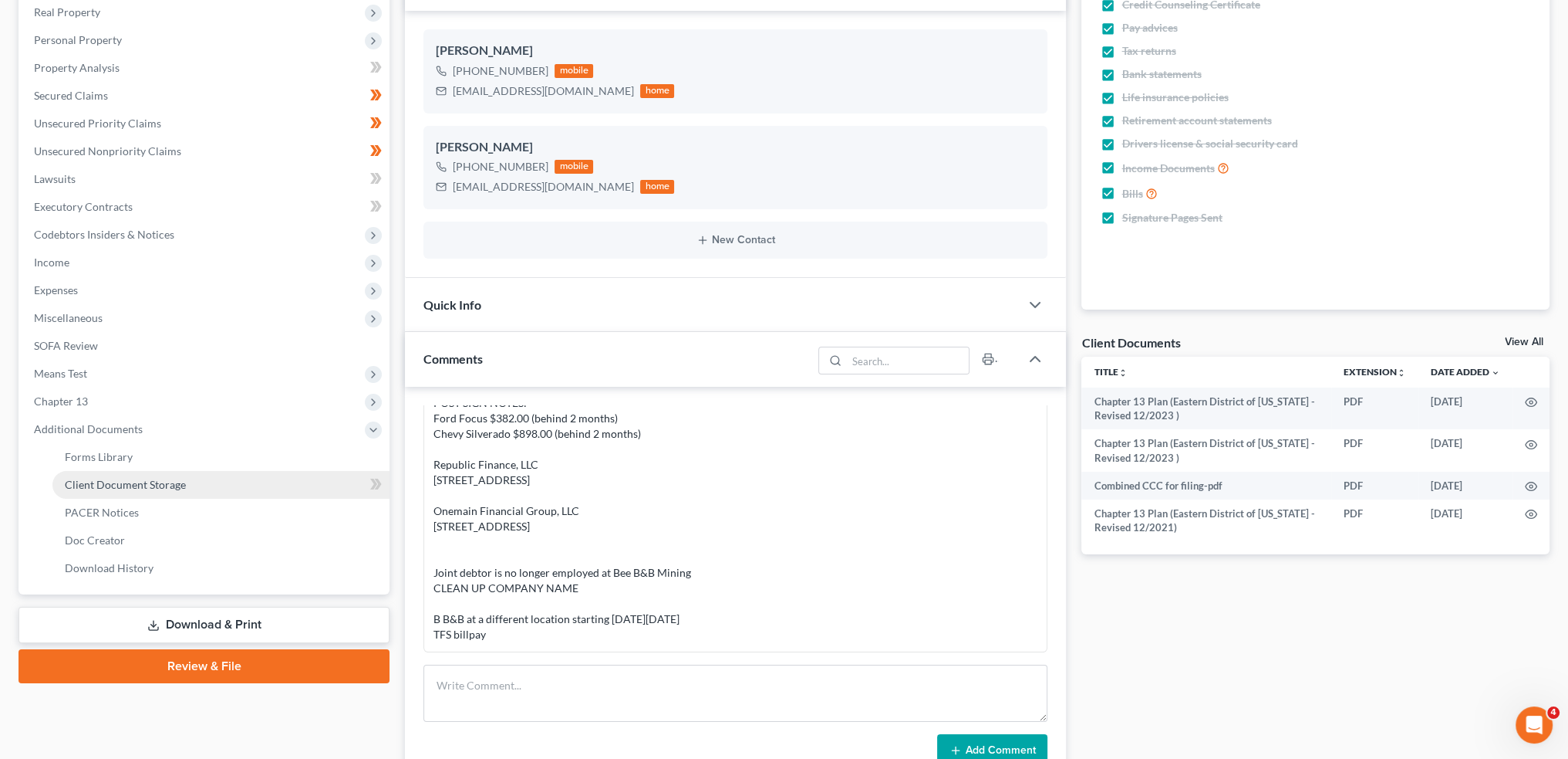
scroll to position [257, 0]
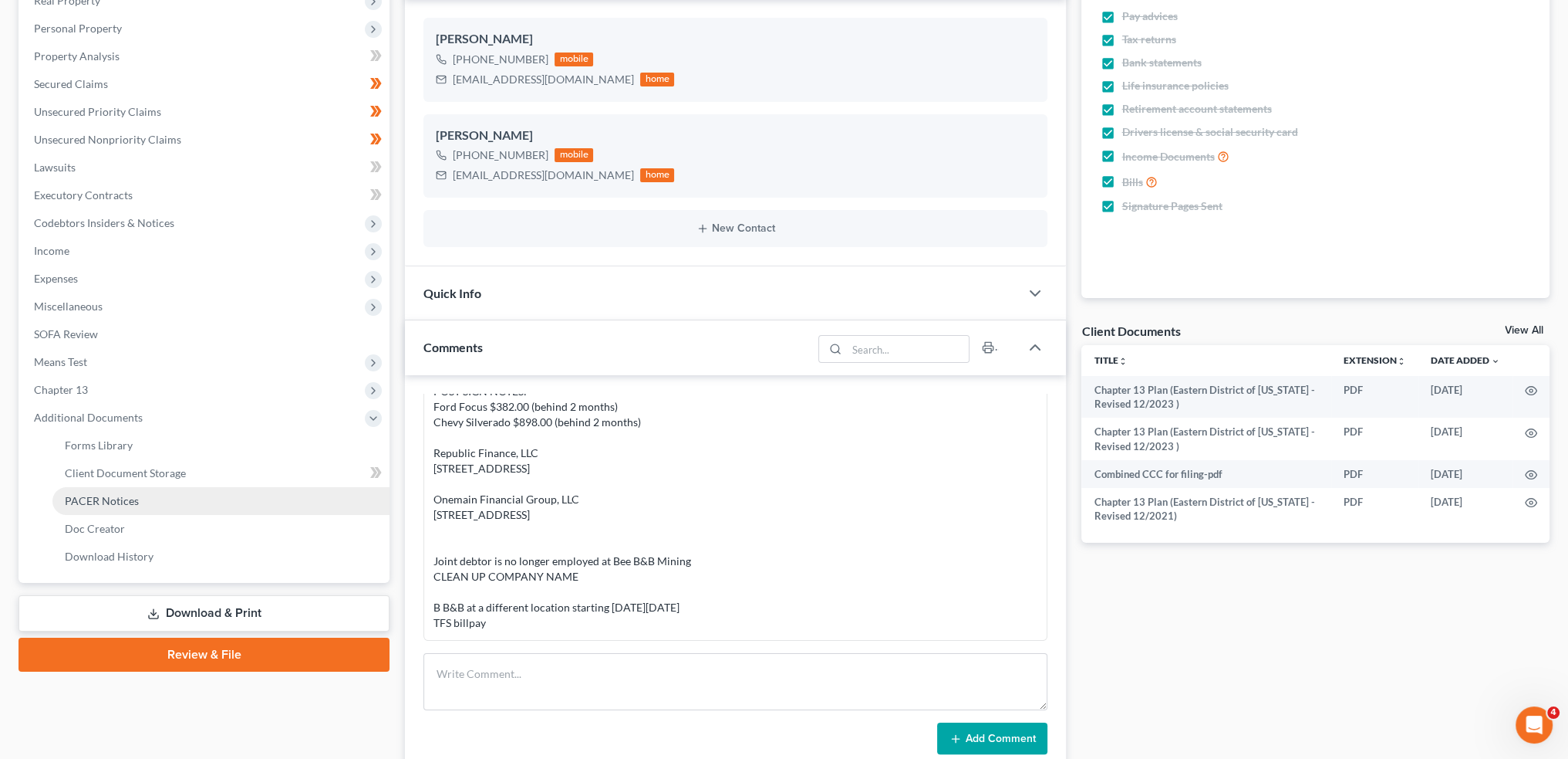
click at [111, 501] on span "PACER Notices" at bounding box center [102, 500] width 74 height 13
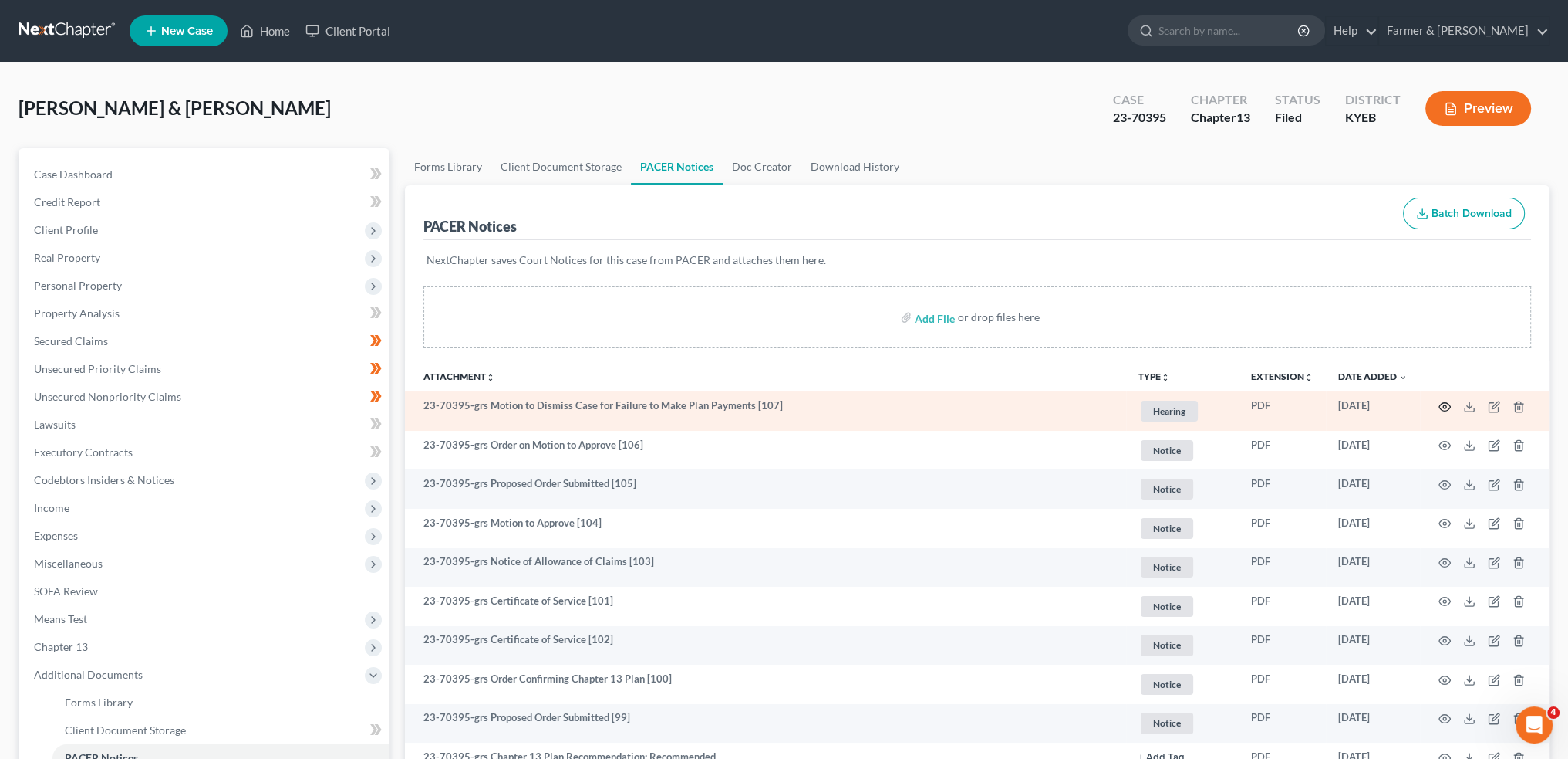
click at [1446, 403] on icon "button" at bounding box center [1445, 407] width 13 height 13
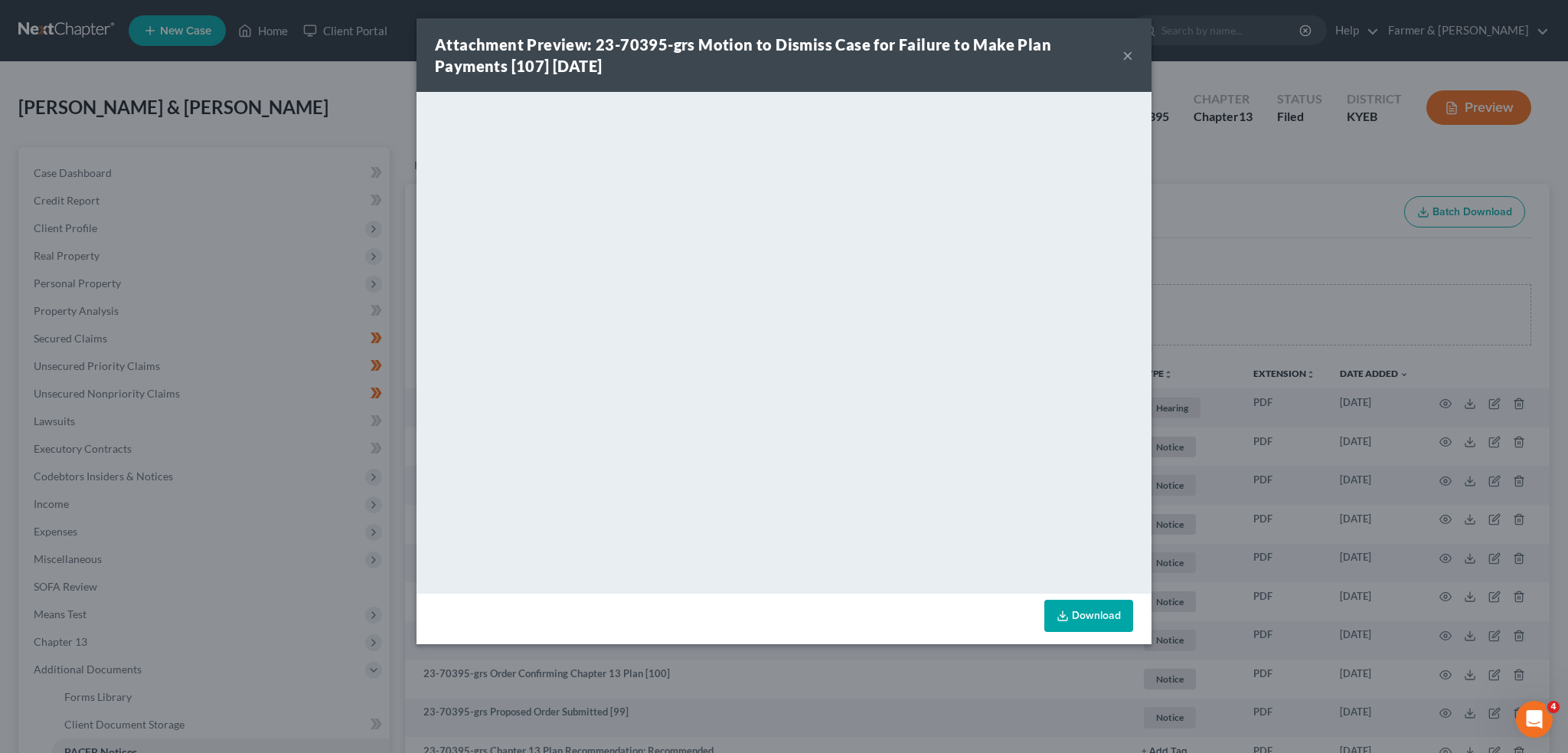
click at [1124, 54] on button "×" at bounding box center [1128, 55] width 11 height 19
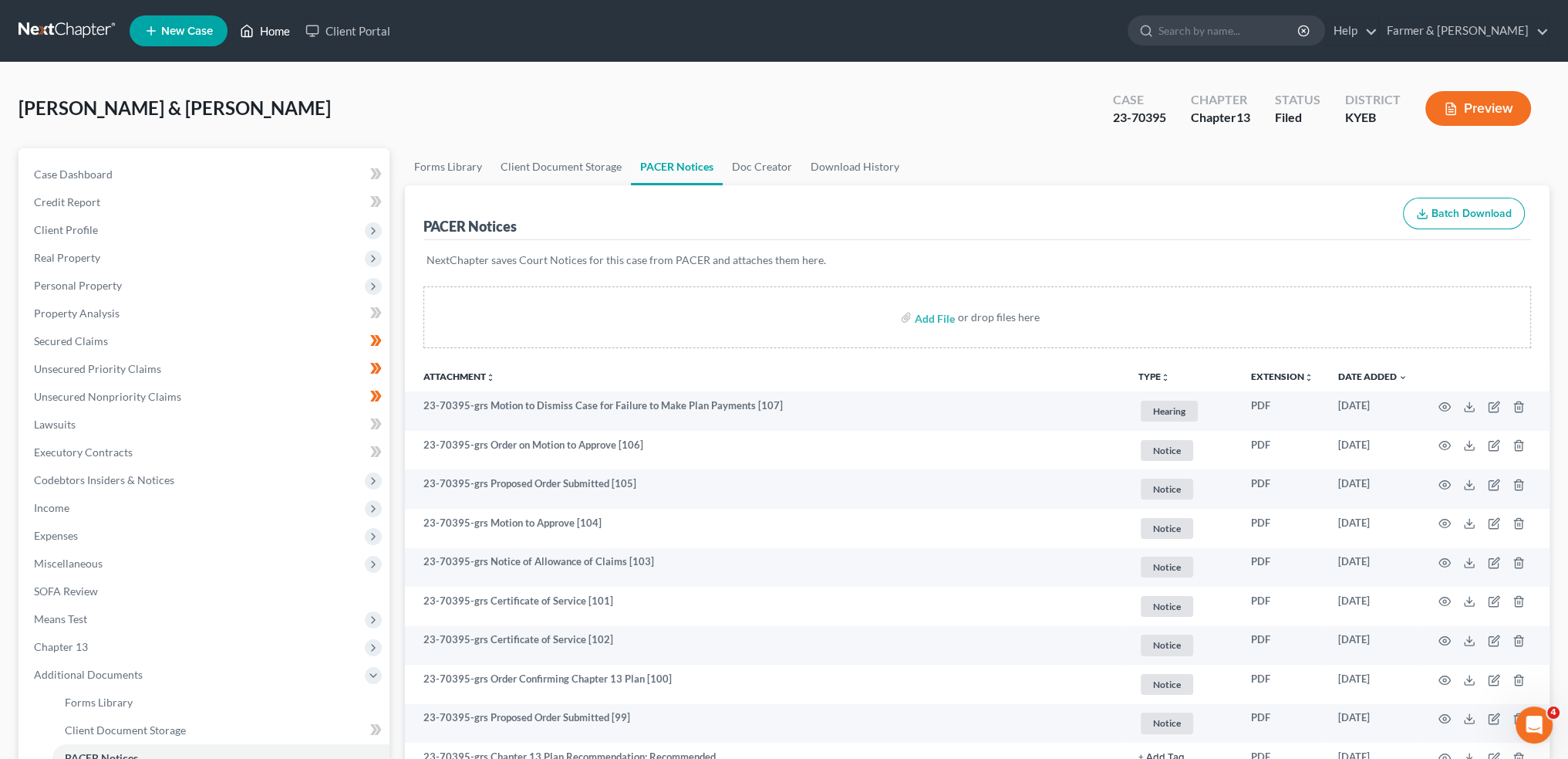
click at [276, 34] on link "Home" at bounding box center [265, 31] width 66 height 27
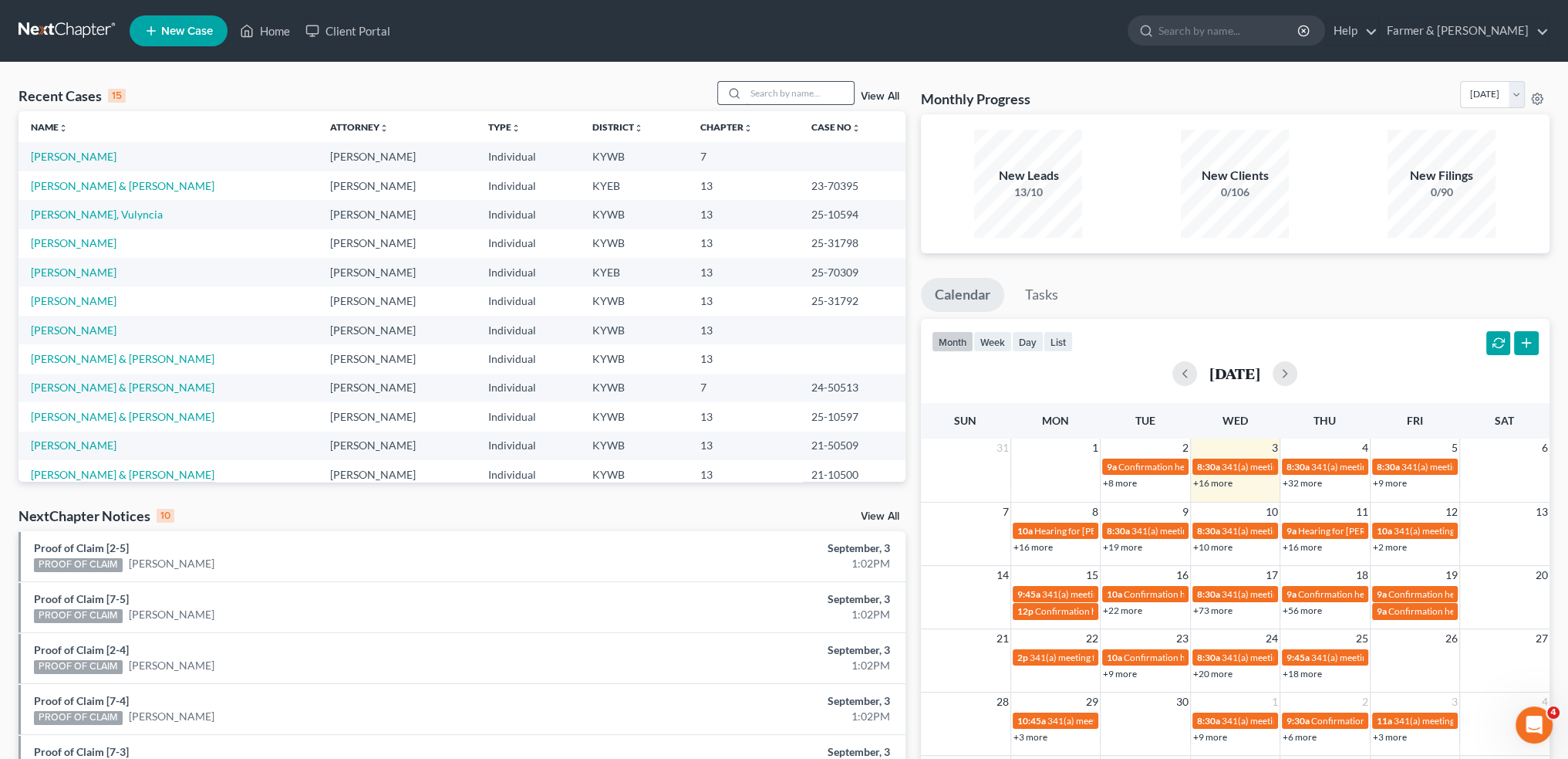
click at [751, 87] on input "search" at bounding box center [800, 93] width 108 height 23
type input "h"
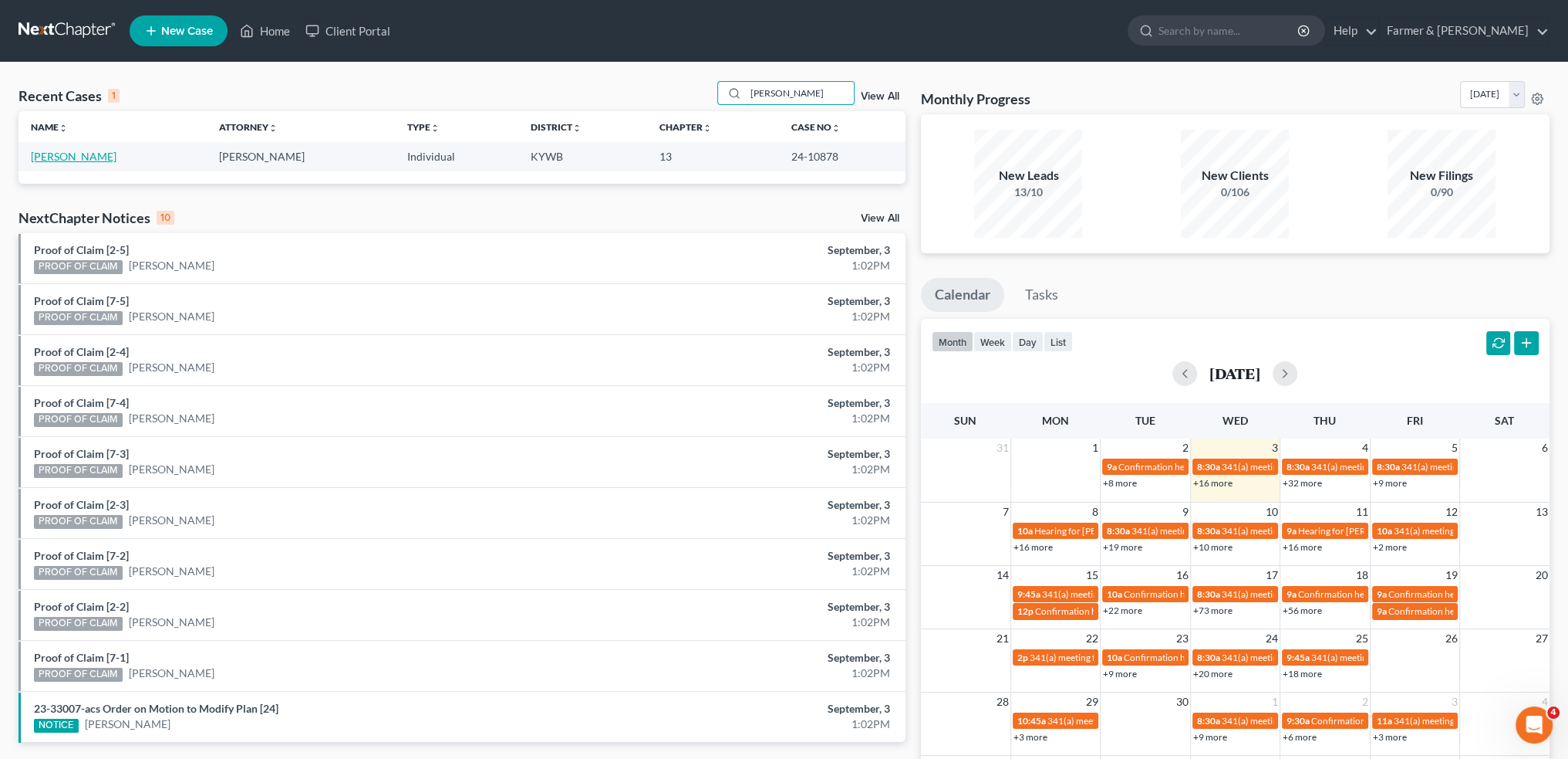
type input "theresa scott"
click at [53, 154] on link "Scott, Theresa" at bounding box center [73, 156] width 85 height 13
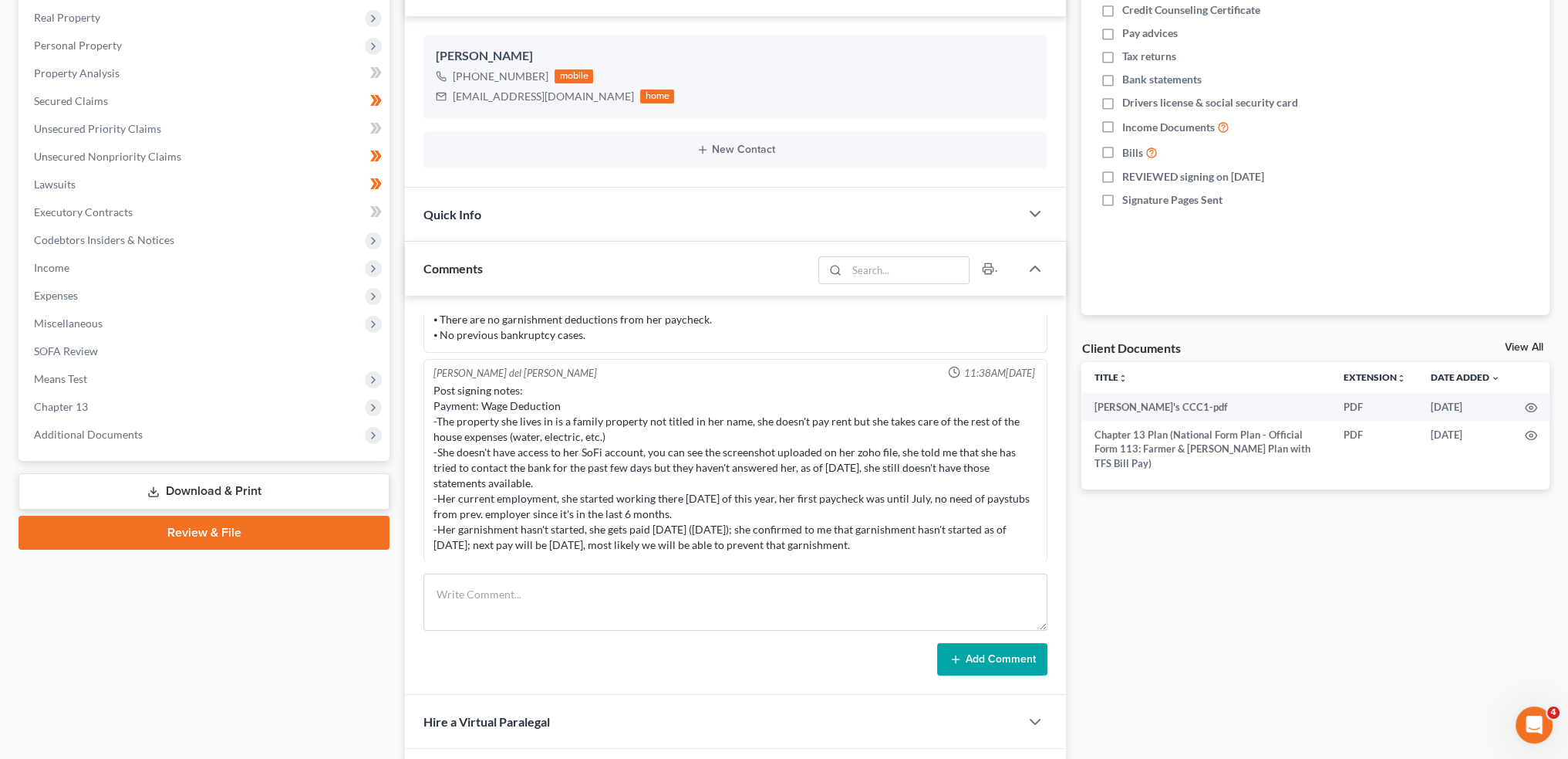
scroll to position [395, 0]
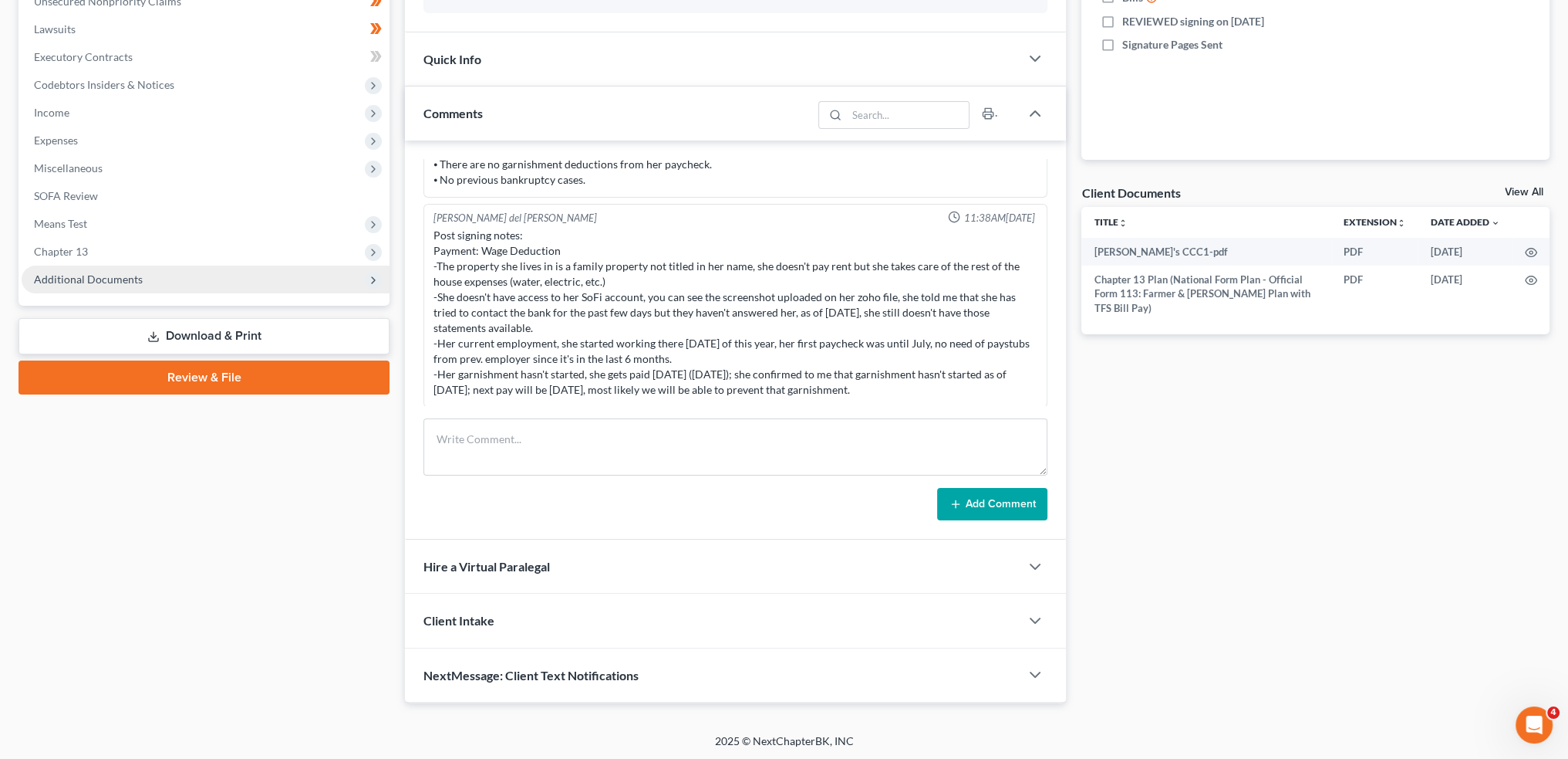
click at [90, 271] on span "Additional Documents" at bounding box center [206, 279] width 368 height 27
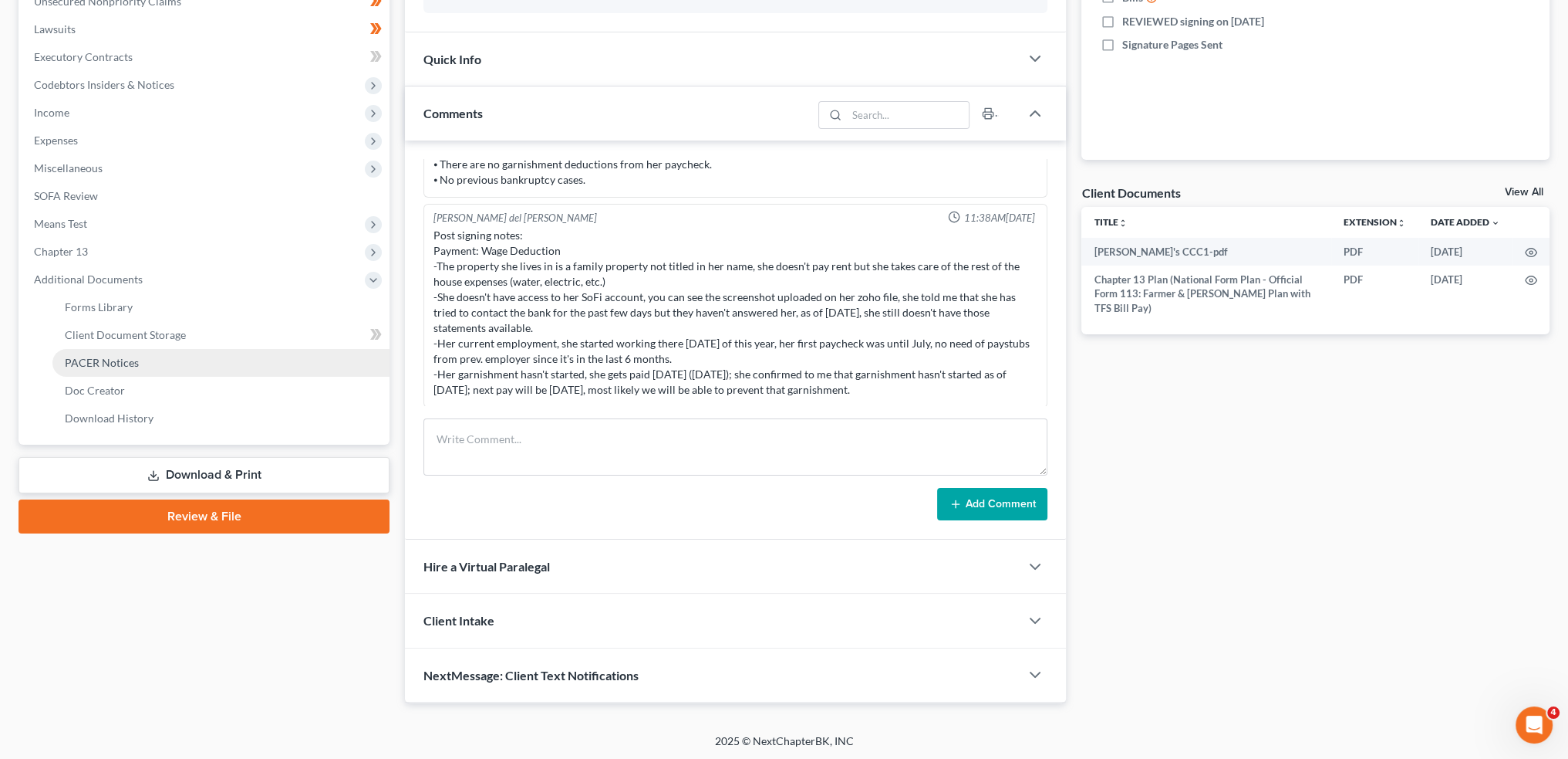
click at [105, 367] on span "PACER Notices" at bounding box center [102, 362] width 74 height 13
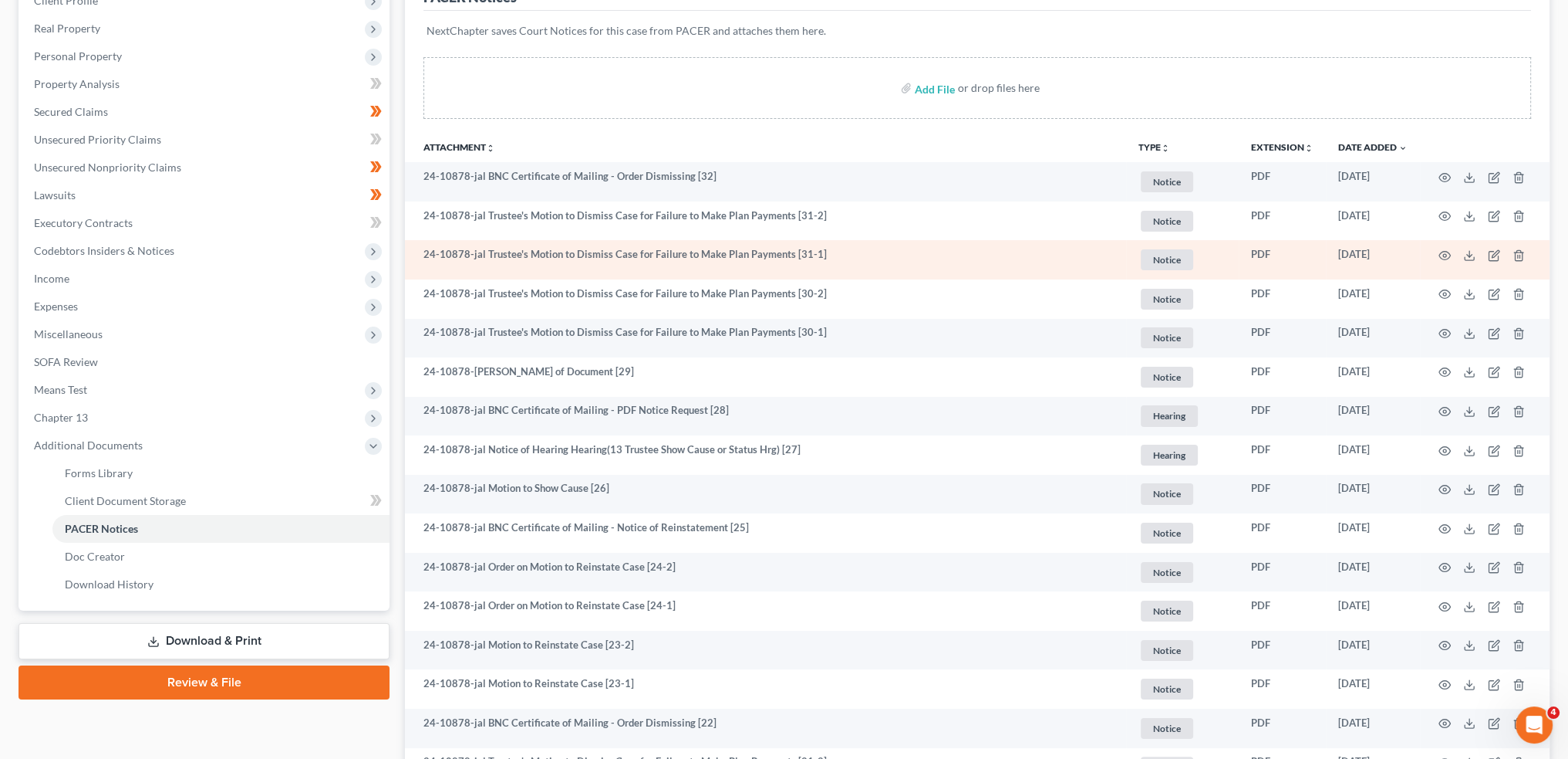
scroll to position [257, 0]
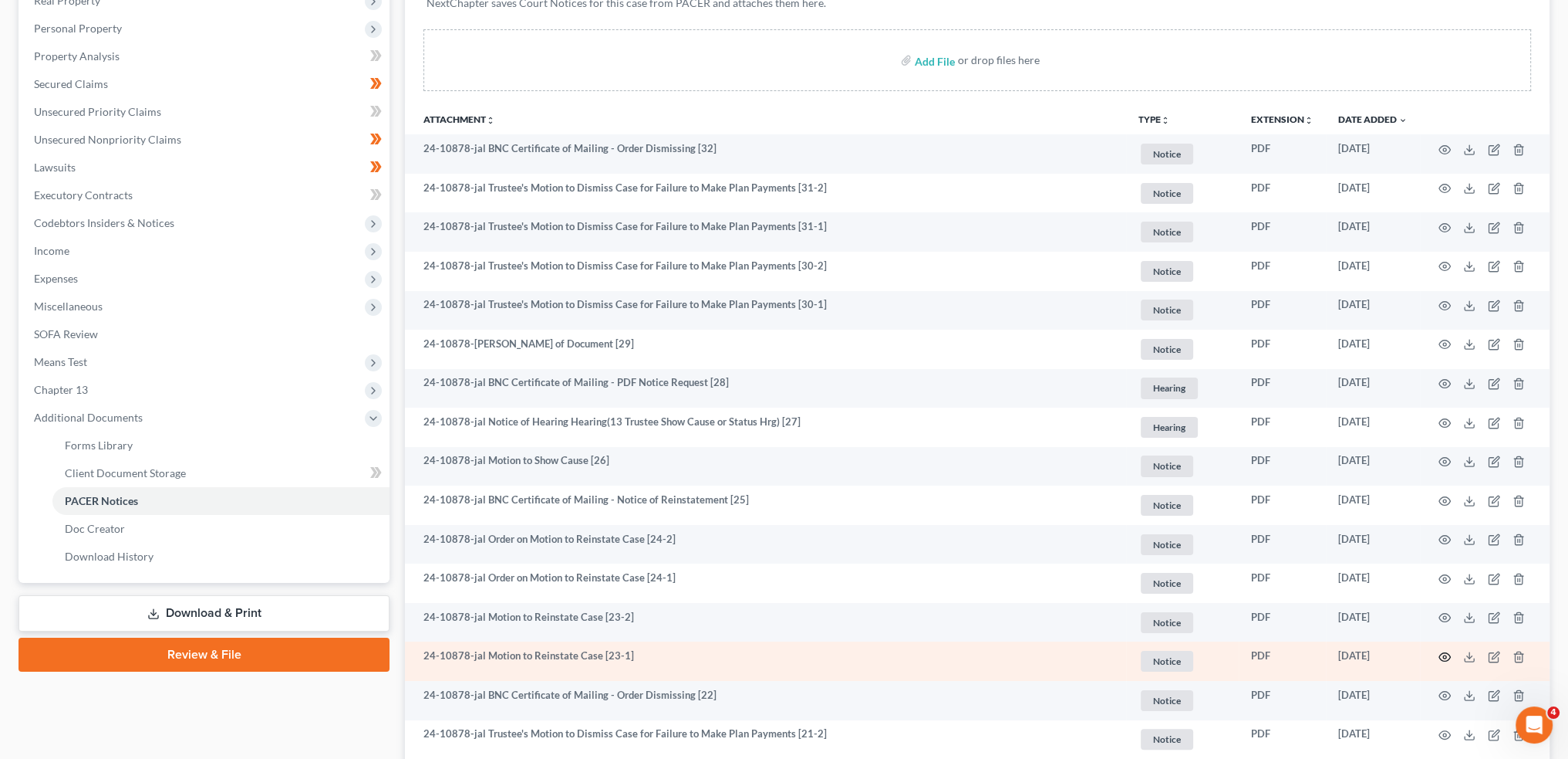
click at [1443, 654] on icon "button" at bounding box center [1445, 657] width 13 height 13
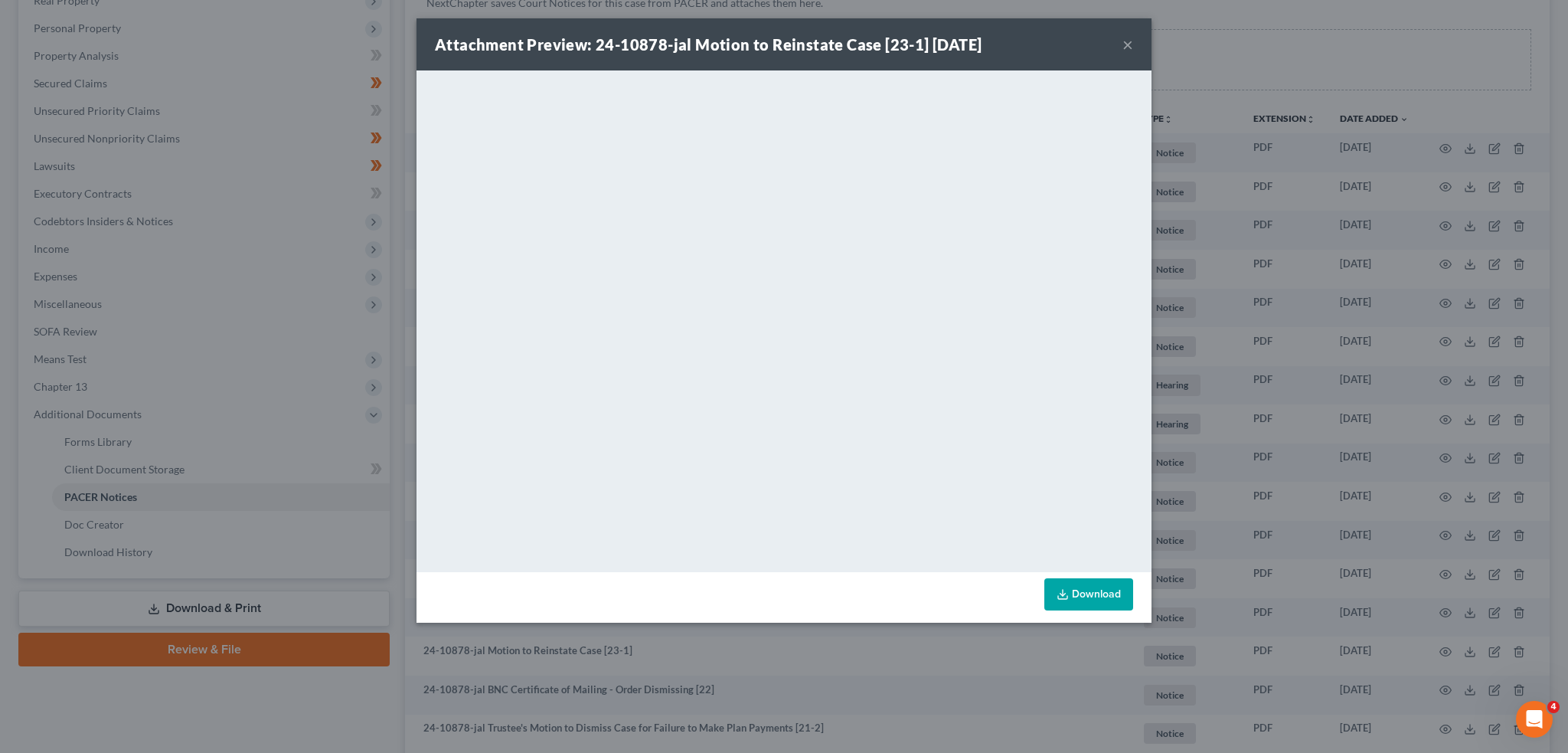
drag, startPoint x: 1128, startPoint y: 42, endPoint x: 1521, endPoint y: 212, distance: 428.2
click at [1128, 42] on button "×" at bounding box center [1128, 44] width 11 height 19
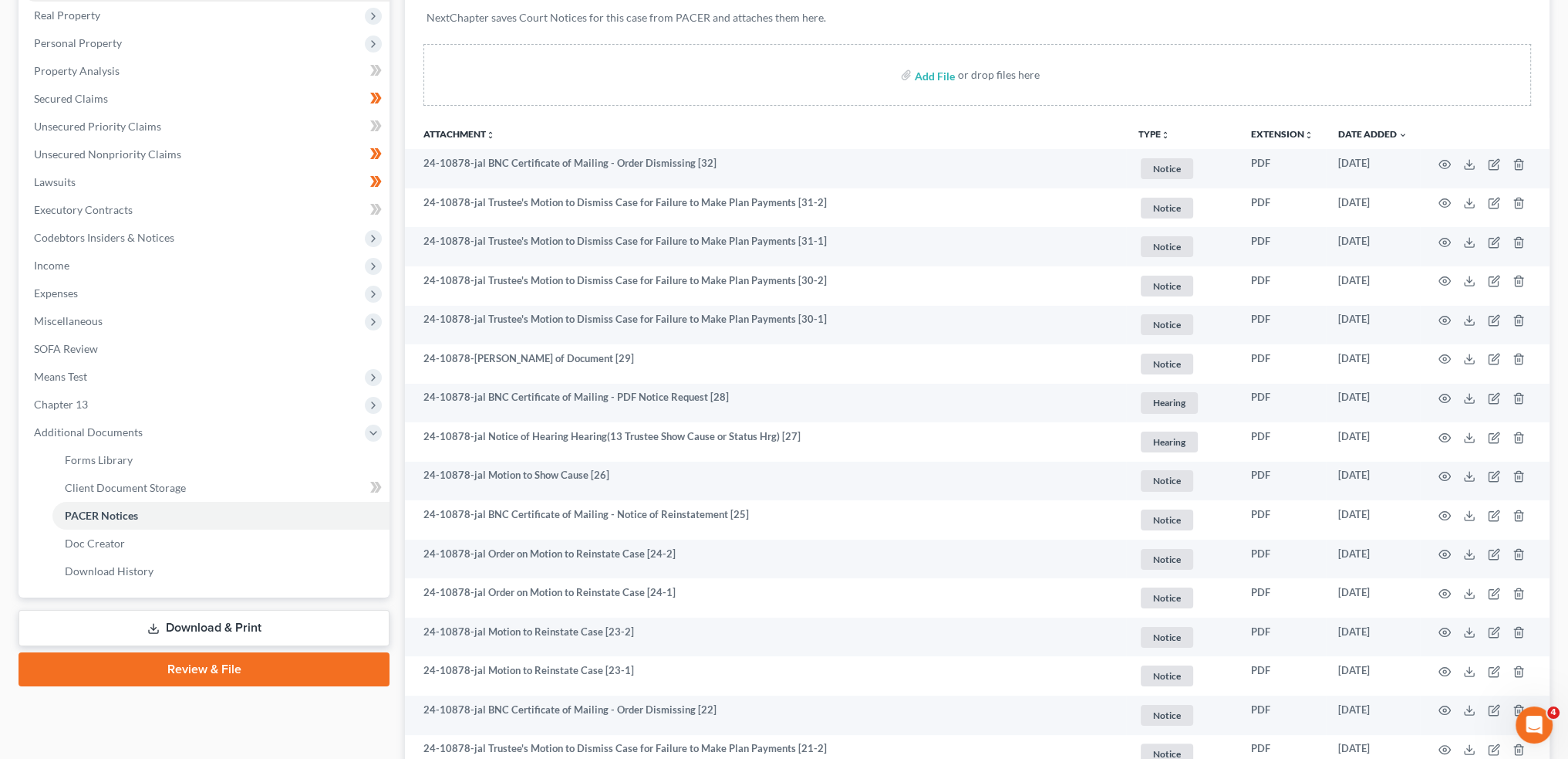
scroll to position [0, 0]
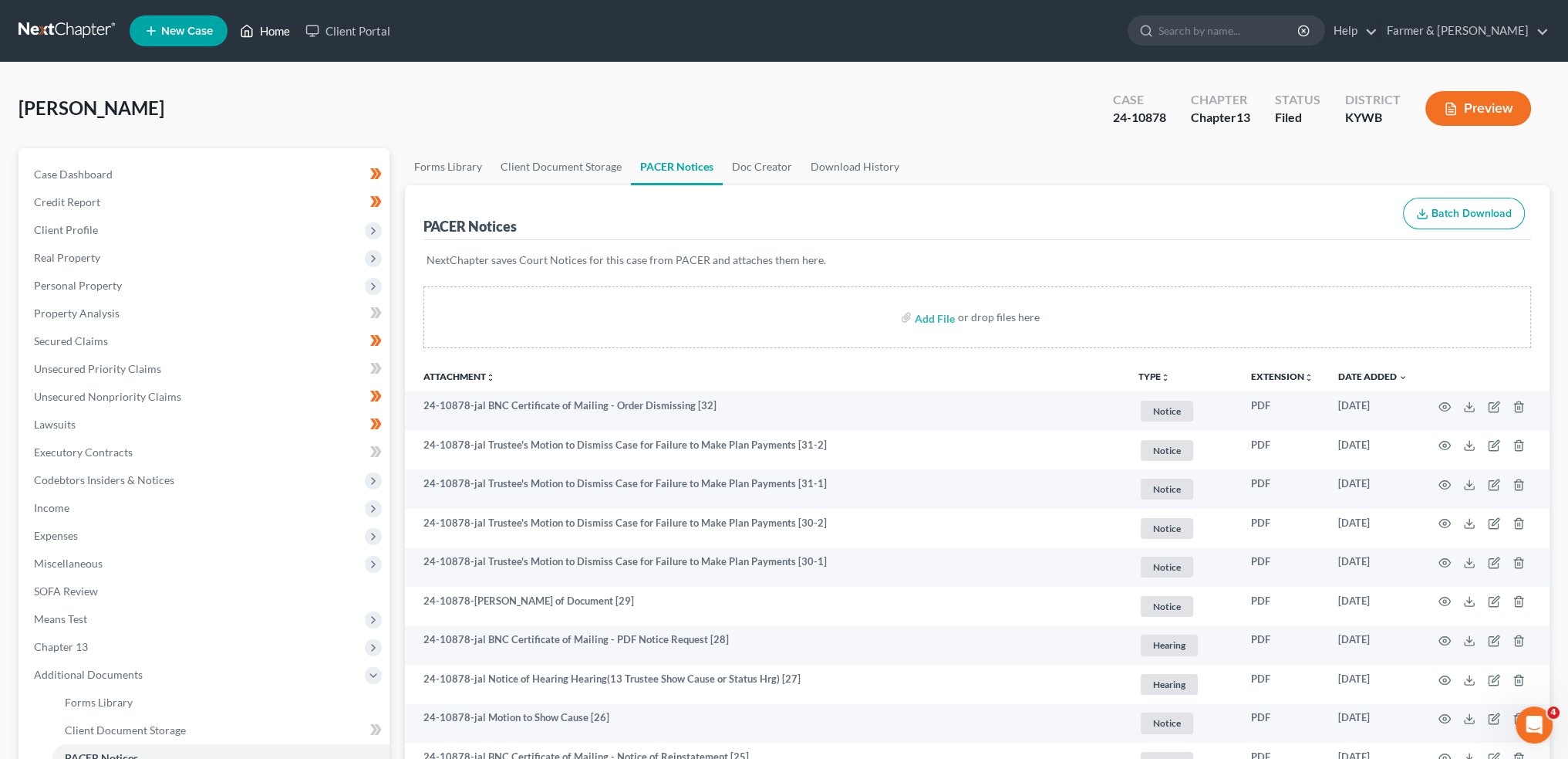
click at [273, 32] on link "Home" at bounding box center [265, 31] width 66 height 27
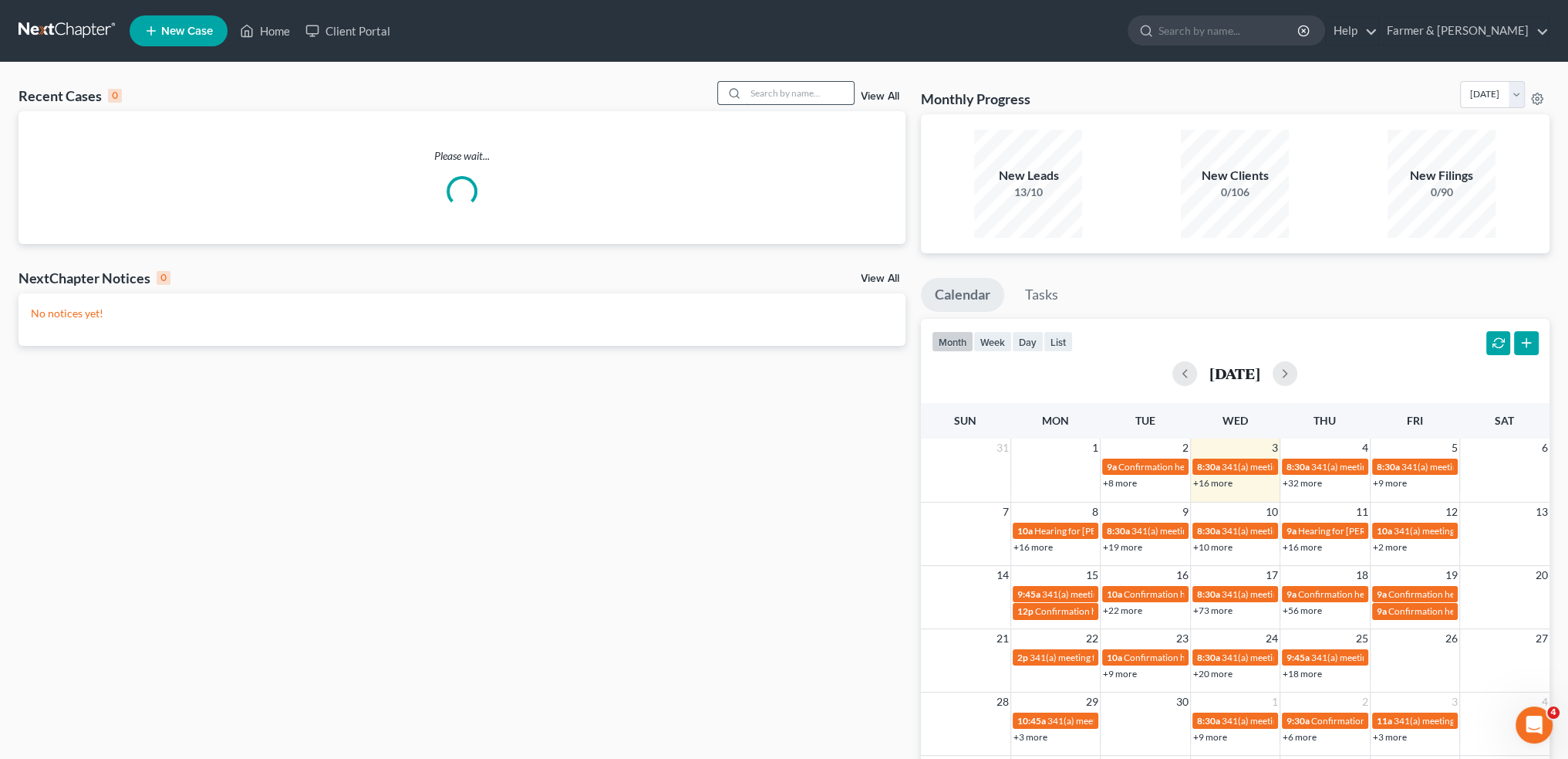
click at [768, 90] on input "search" at bounding box center [800, 93] width 108 height 23
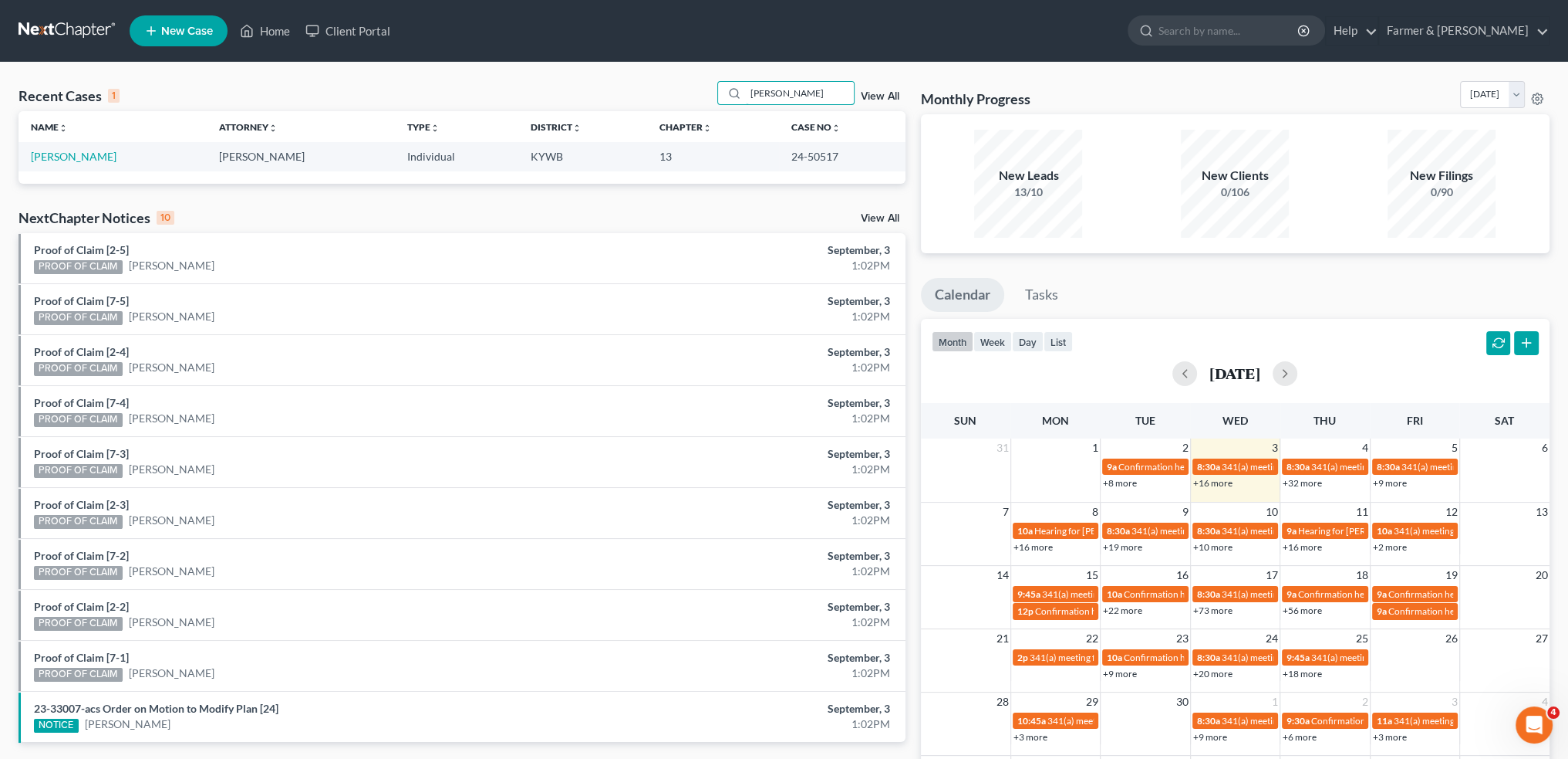
type input "LATASIA WATTS"
click at [80, 159] on link "Watts, LaTasia" at bounding box center [73, 156] width 85 height 13
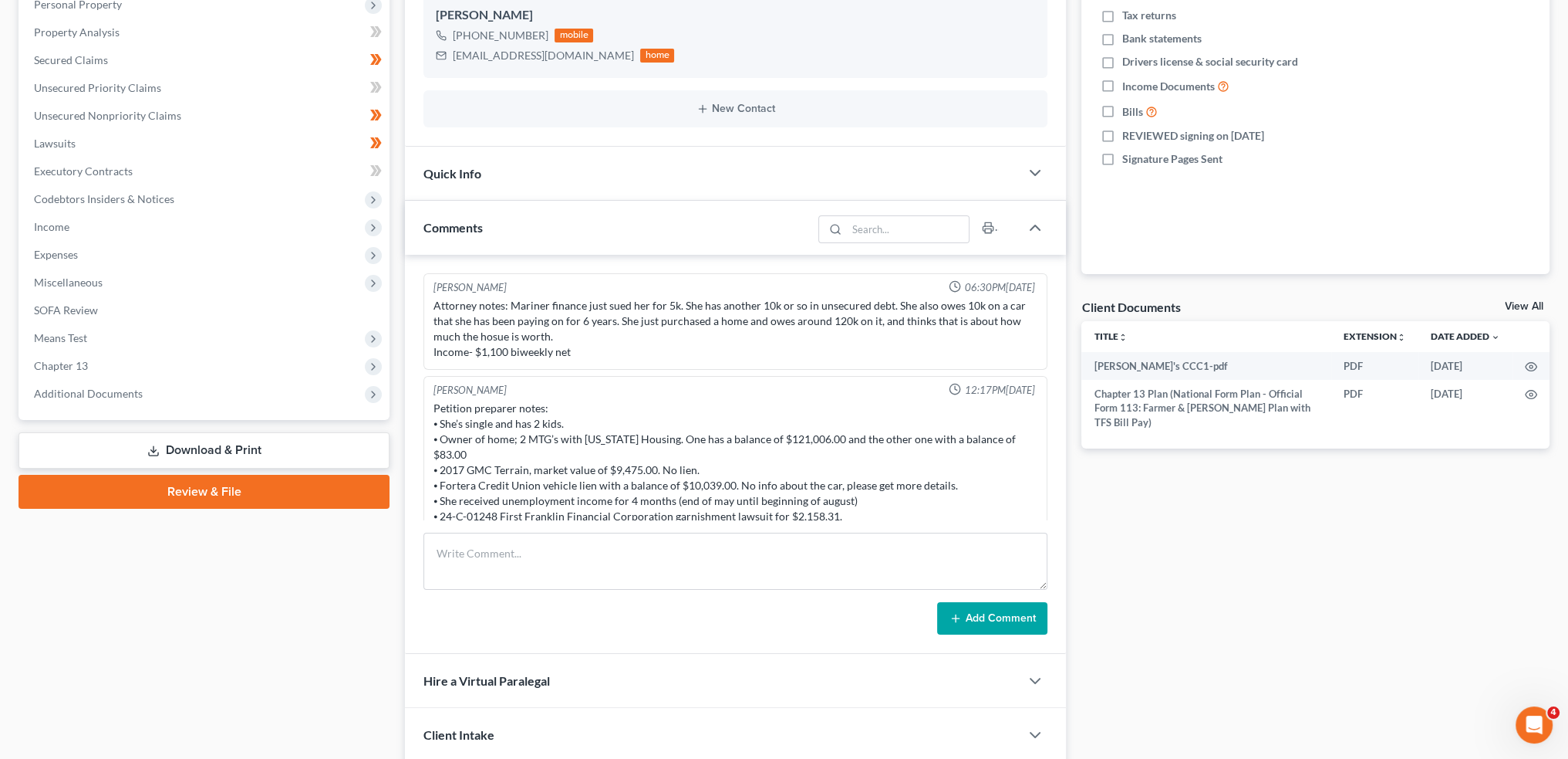
scroll to position [161, 0]
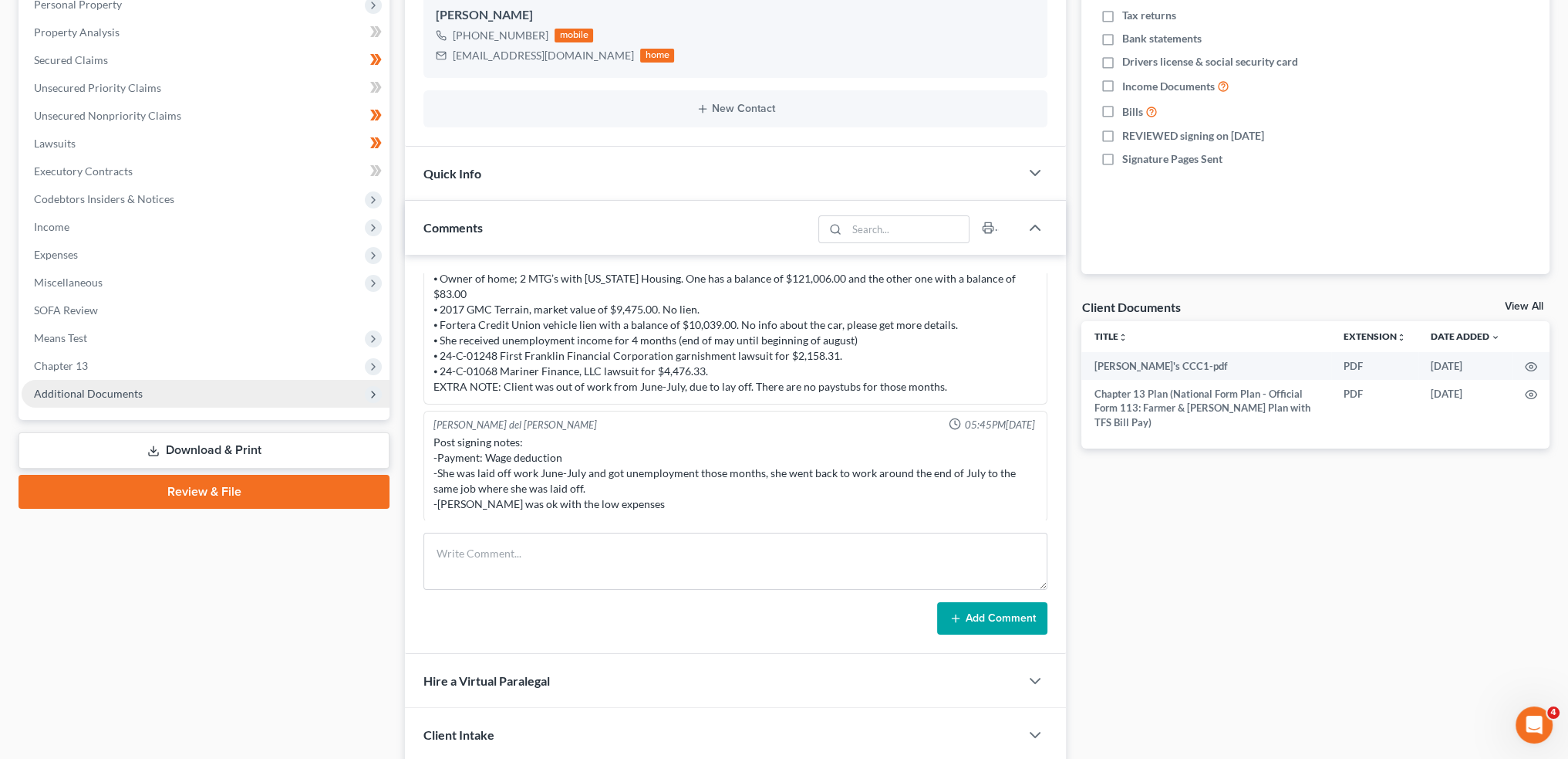
click at [92, 395] on span "Additional Documents" at bounding box center [88, 393] width 109 height 13
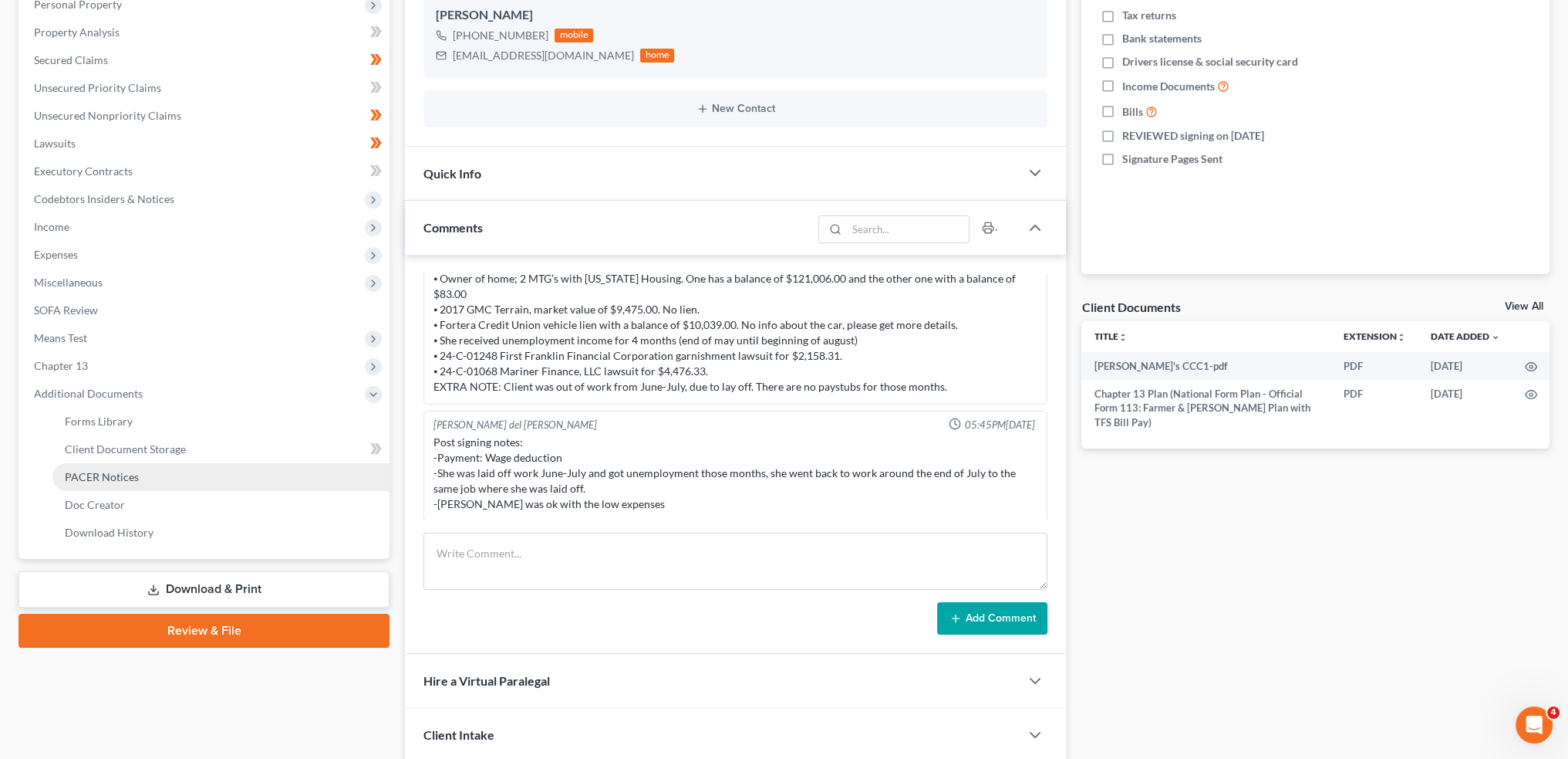
click at [83, 483] on link "PACER Notices" at bounding box center [221, 477] width 337 height 27
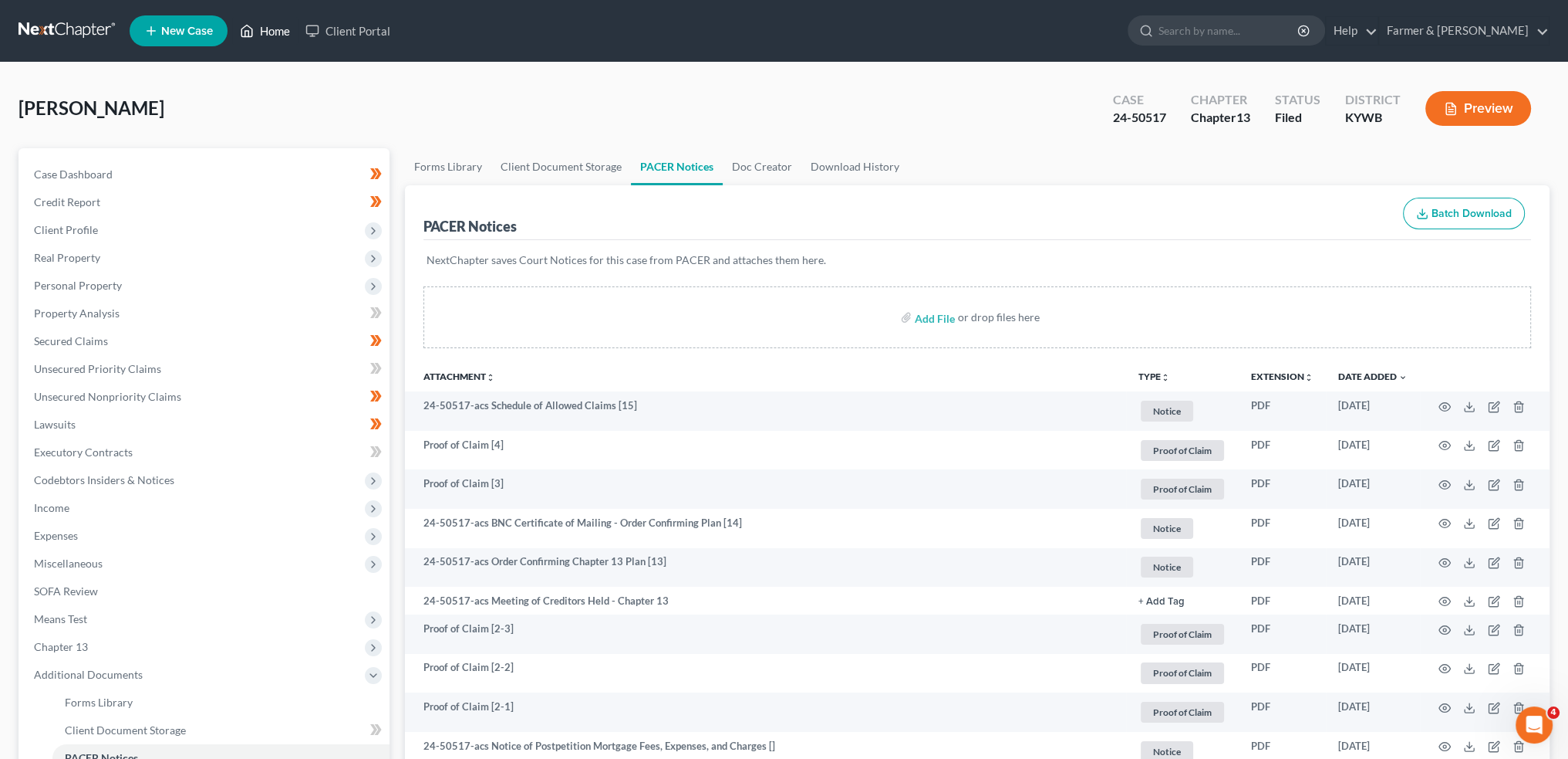
click at [269, 27] on link "Home" at bounding box center [265, 31] width 66 height 27
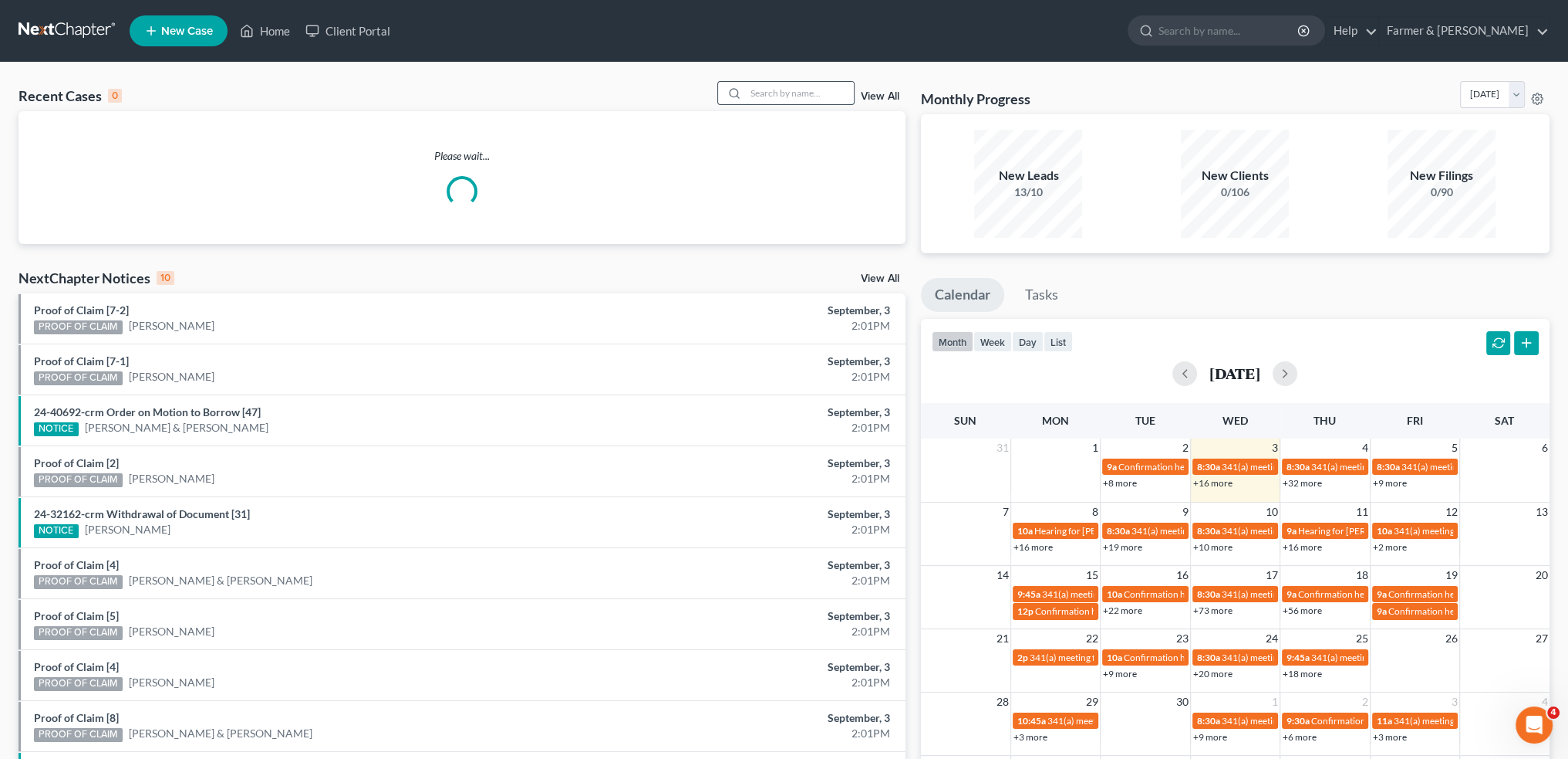
click at [796, 90] on input "search" at bounding box center [800, 93] width 108 height 23
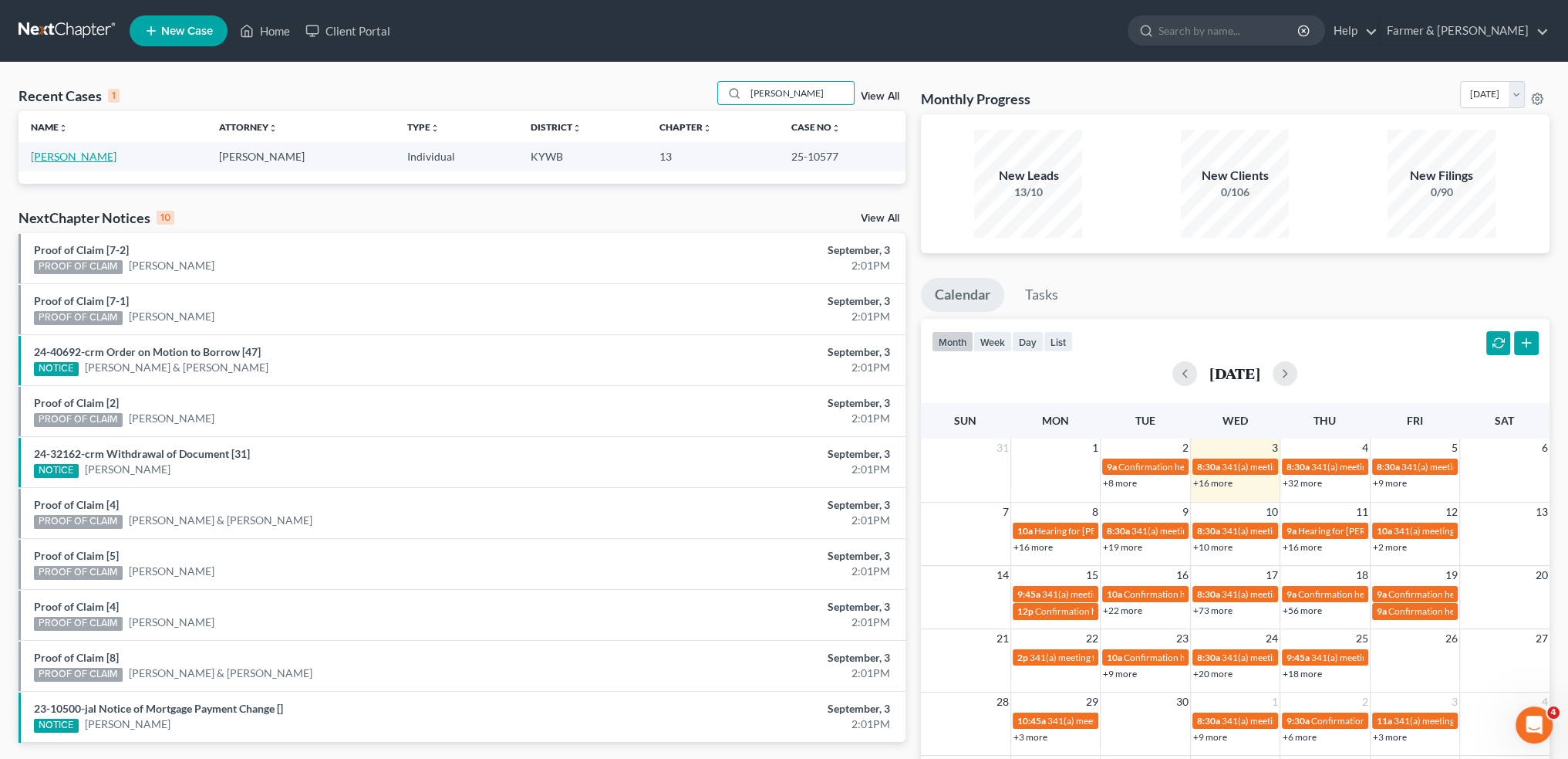
type input "michele adams"
click at [62, 162] on link "Adams, Michele" at bounding box center [73, 156] width 85 height 13
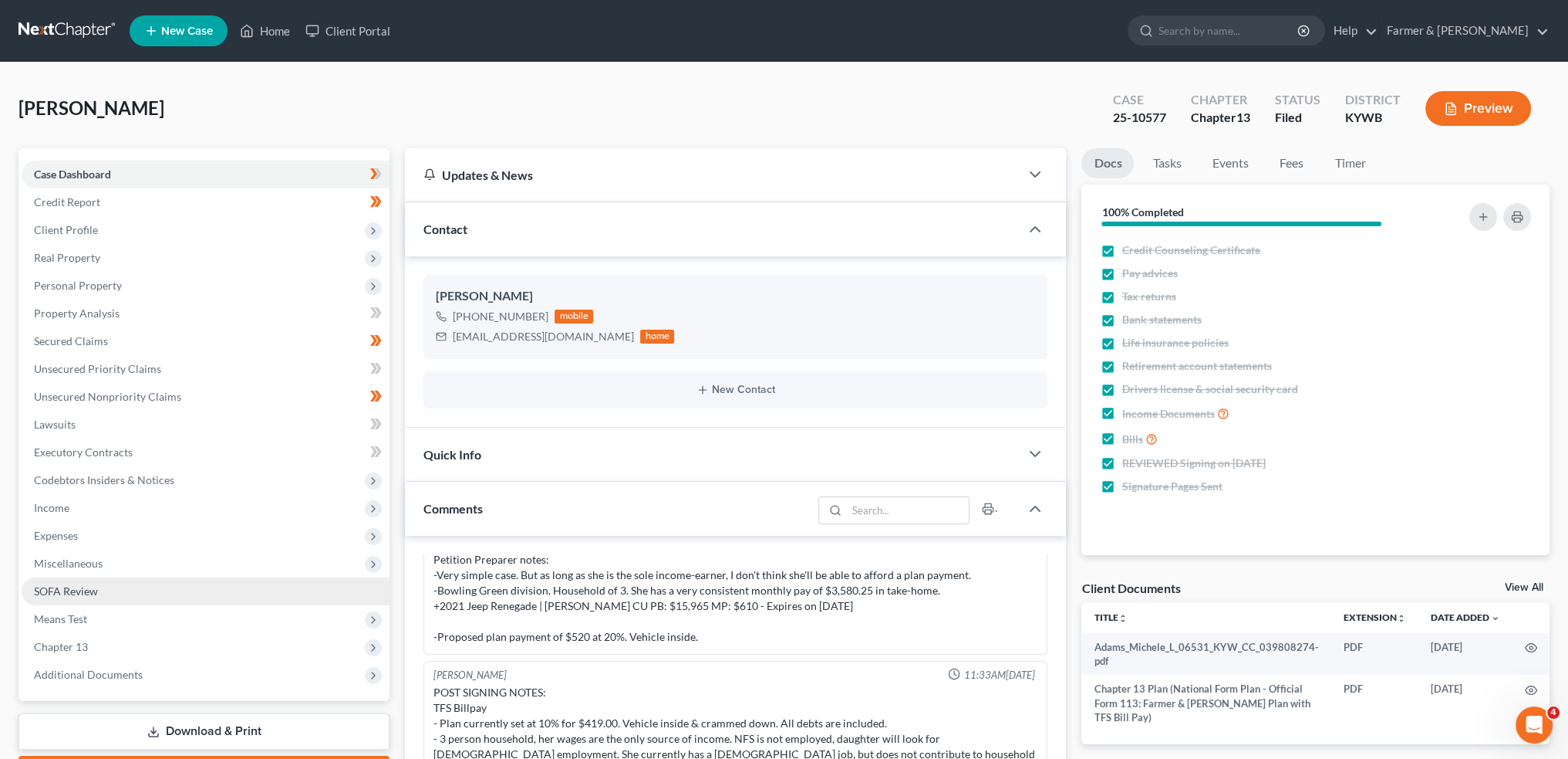
scroll to position [128, 0]
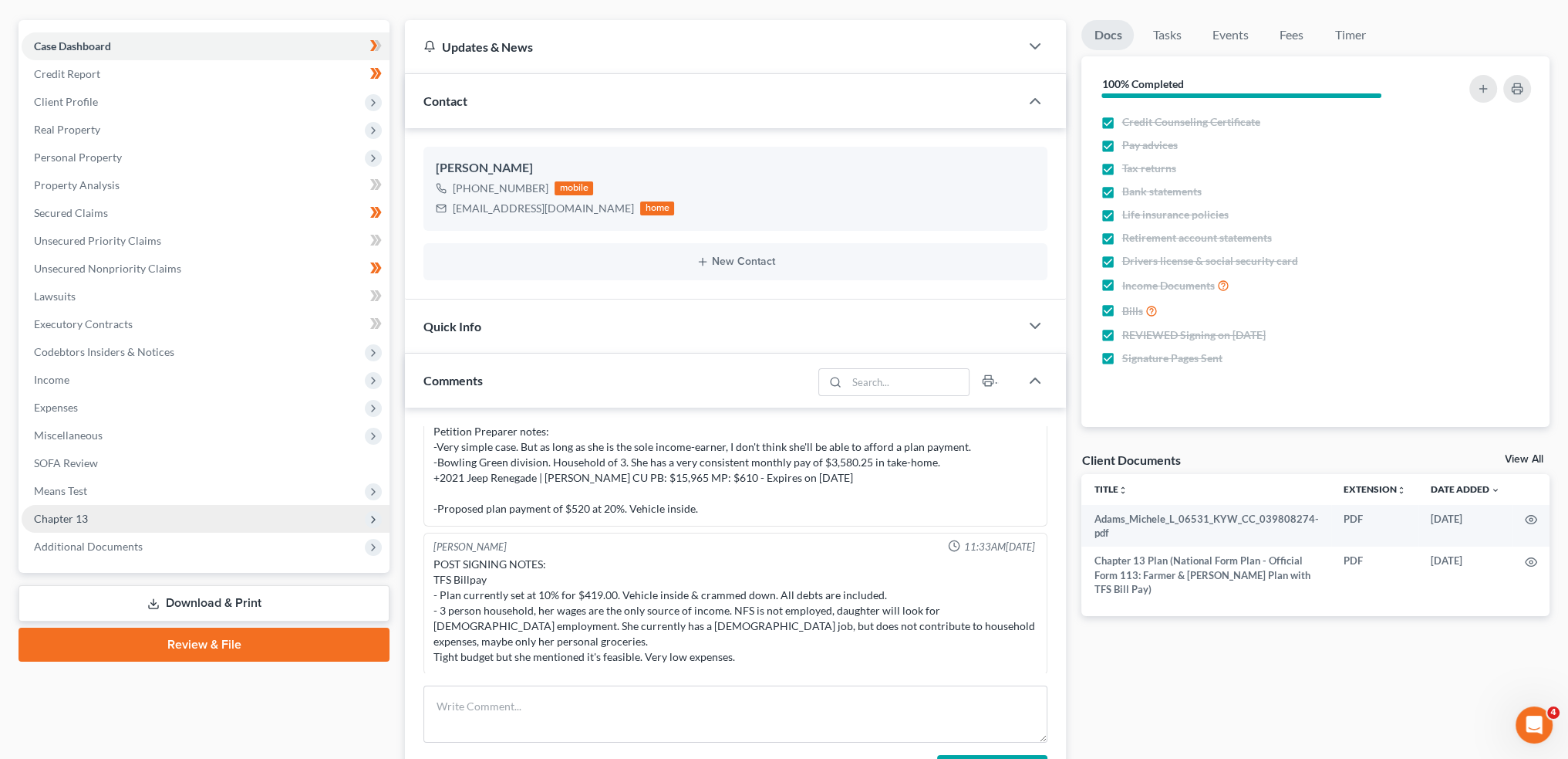
click at [111, 515] on span "Chapter 13" at bounding box center [206, 518] width 368 height 27
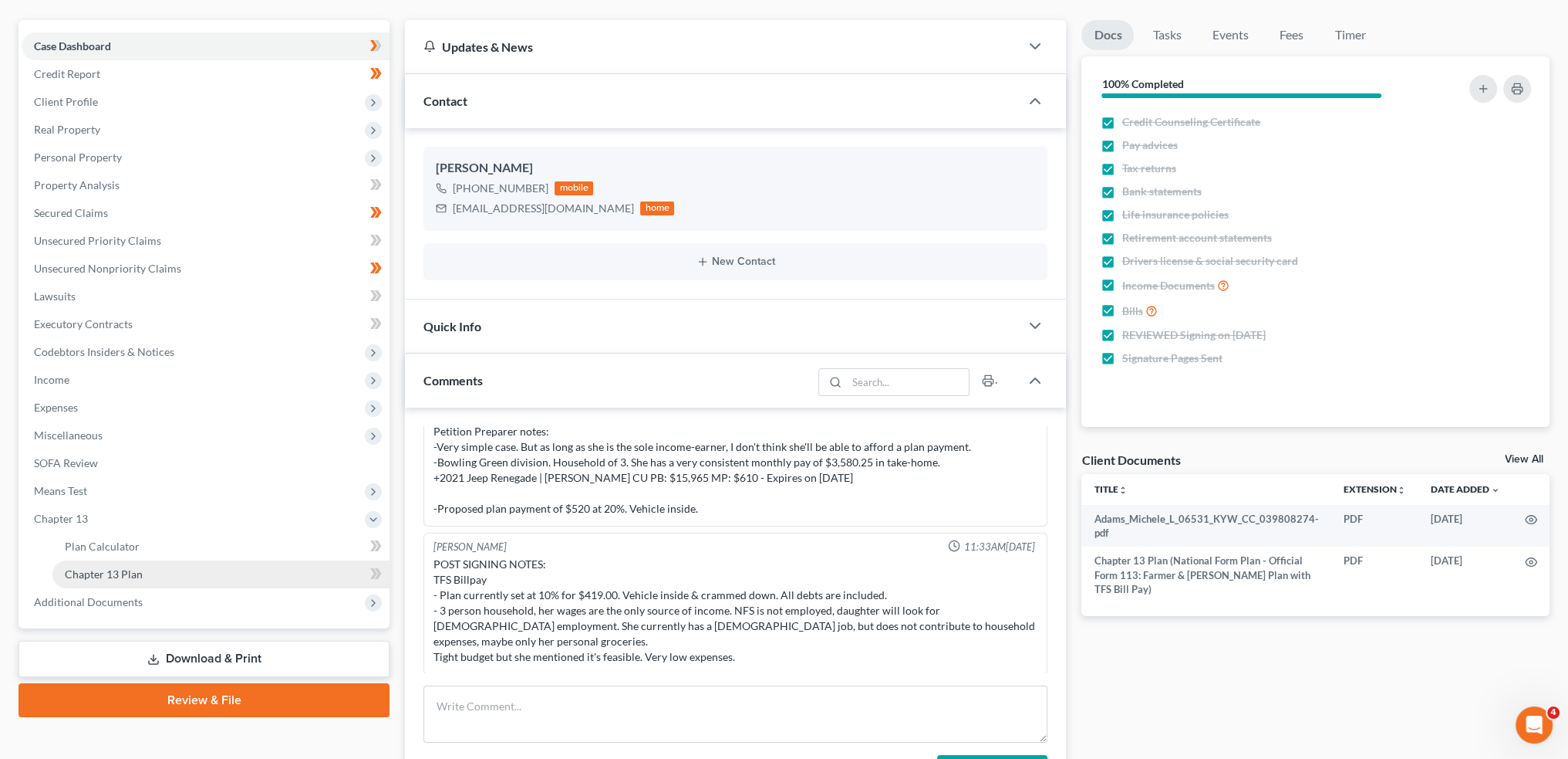
click at [125, 576] on span "Chapter 13 Plan" at bounding box center [103, 574] width 78 height 13
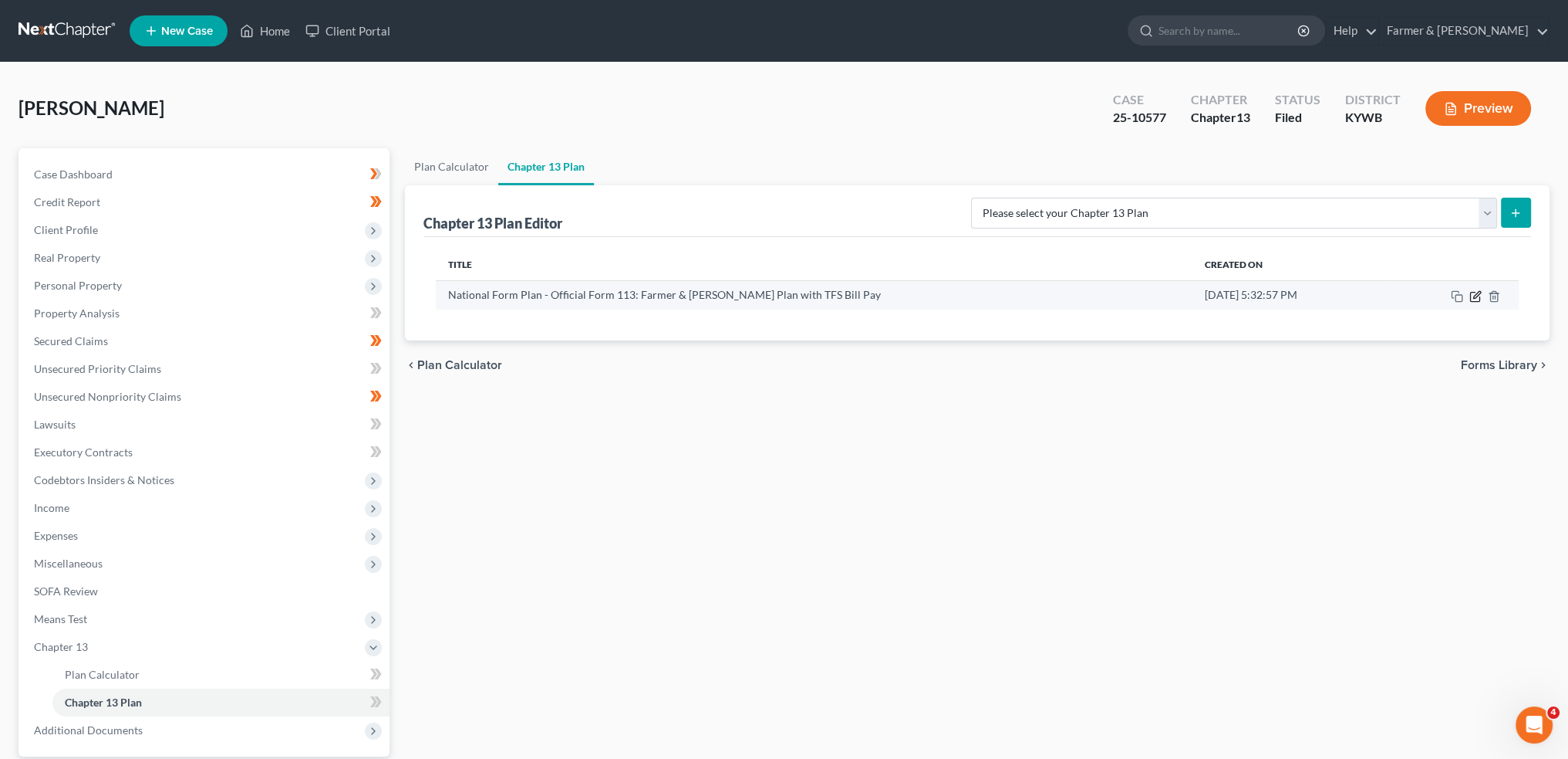
click at [1475, 294] on icon "button" at bounding box center [1476, 296] width 13 height 13
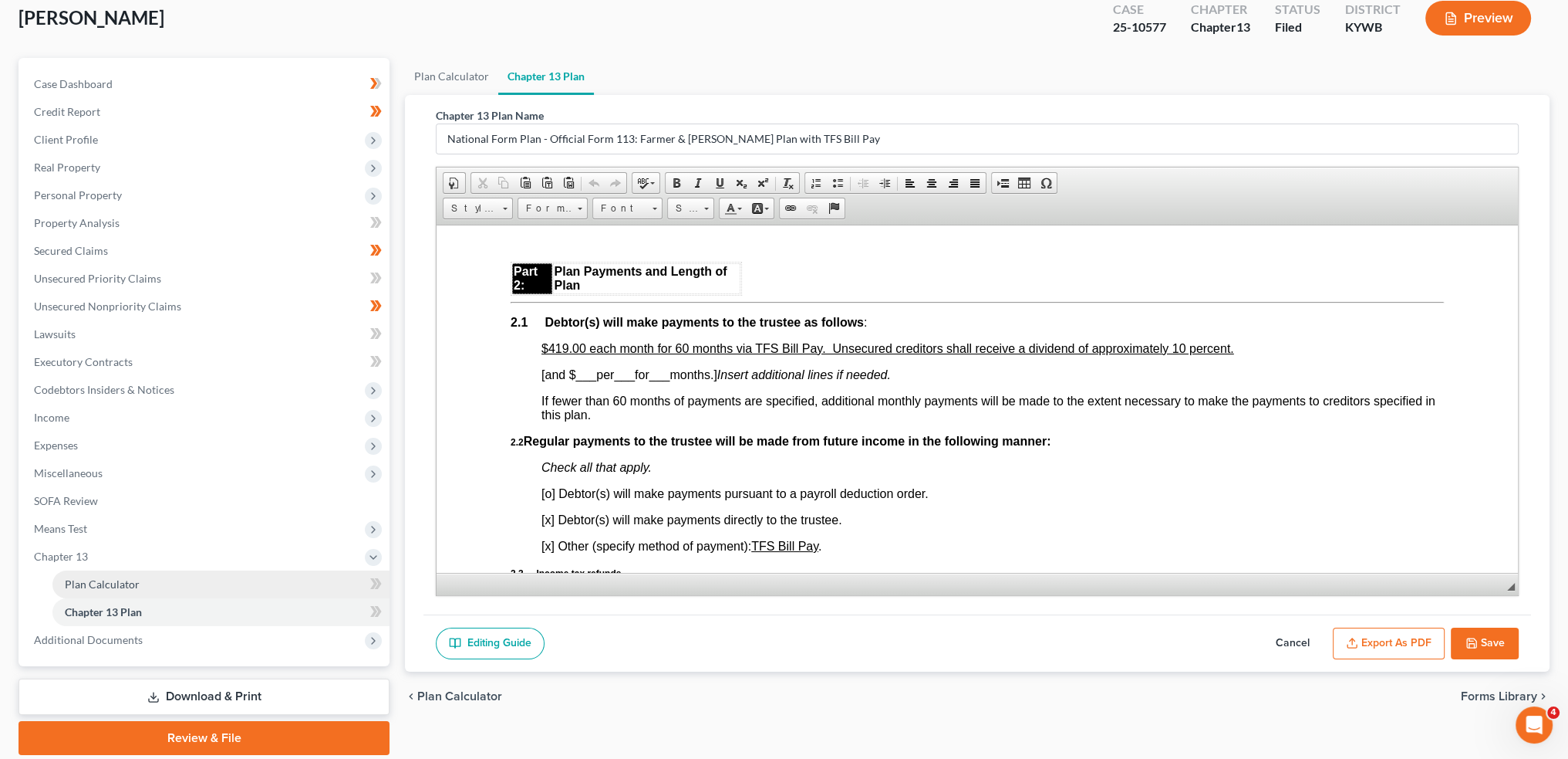
scroll to position [143, 0]
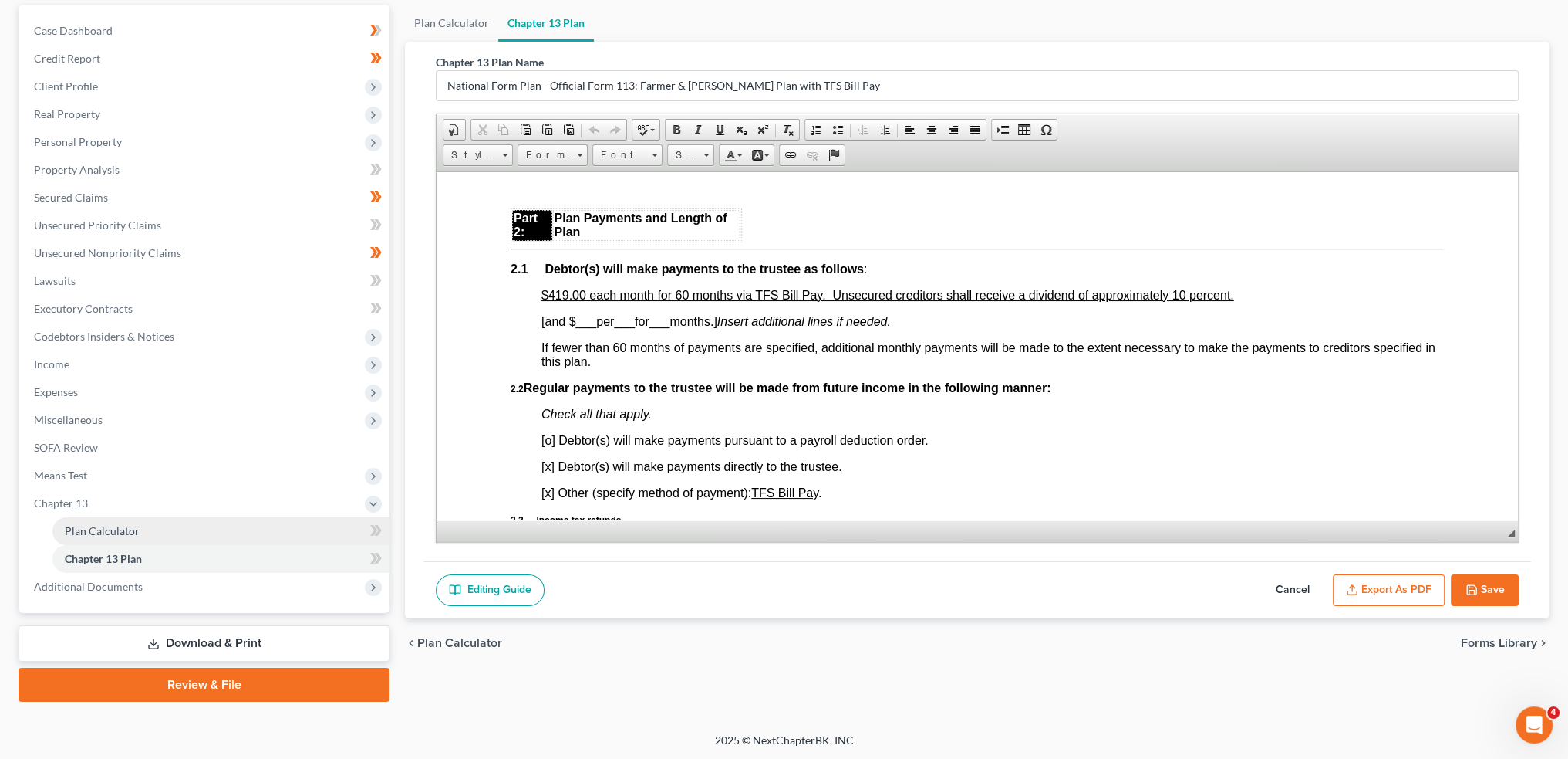
drag, startPoint x: 131, startPoint y: 580, endPoint x: 104, endPoint y: 528, distance: 58.6
click at [131, 579] on span "Additional Documents" at bounding box center [88, 586] width 109 height 13
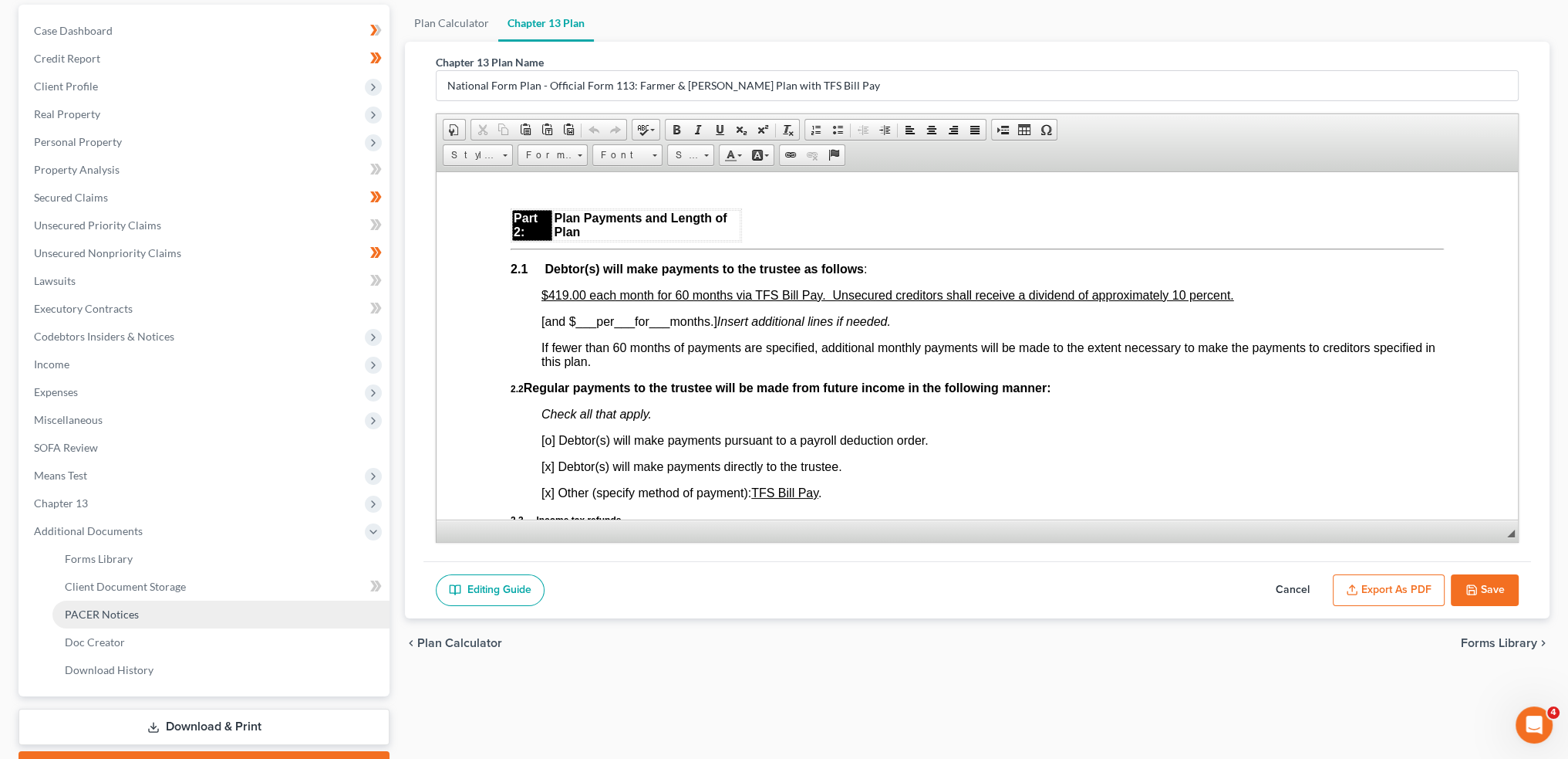
click at [120, 614] on span "PACER Notices" at bounding box center [102, 614] width 74 height 13
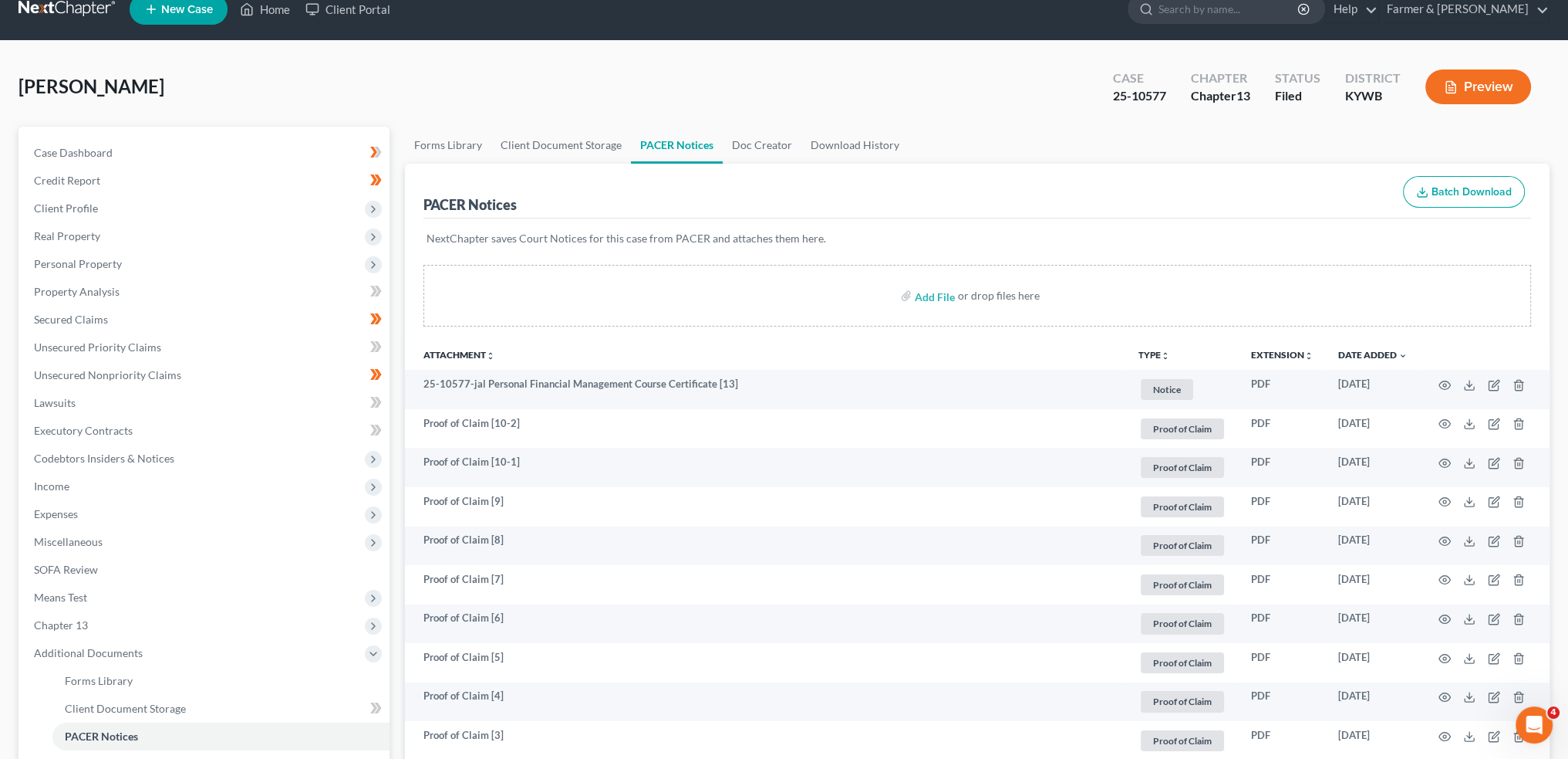
scroll to position [257, 0]
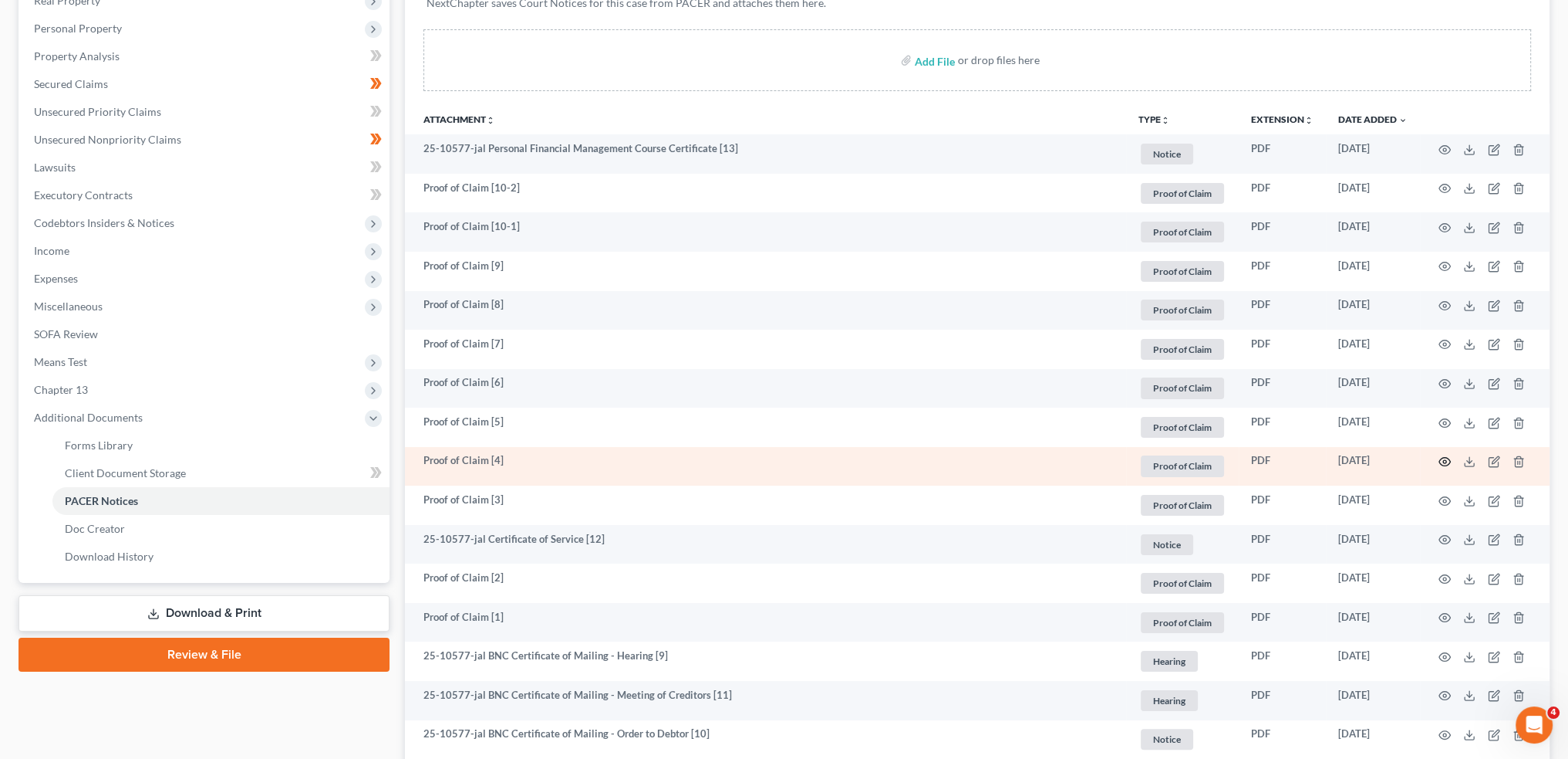
click at [1447, 460] on icon "button" at bounding box center [1445, 462] width 13 height 13
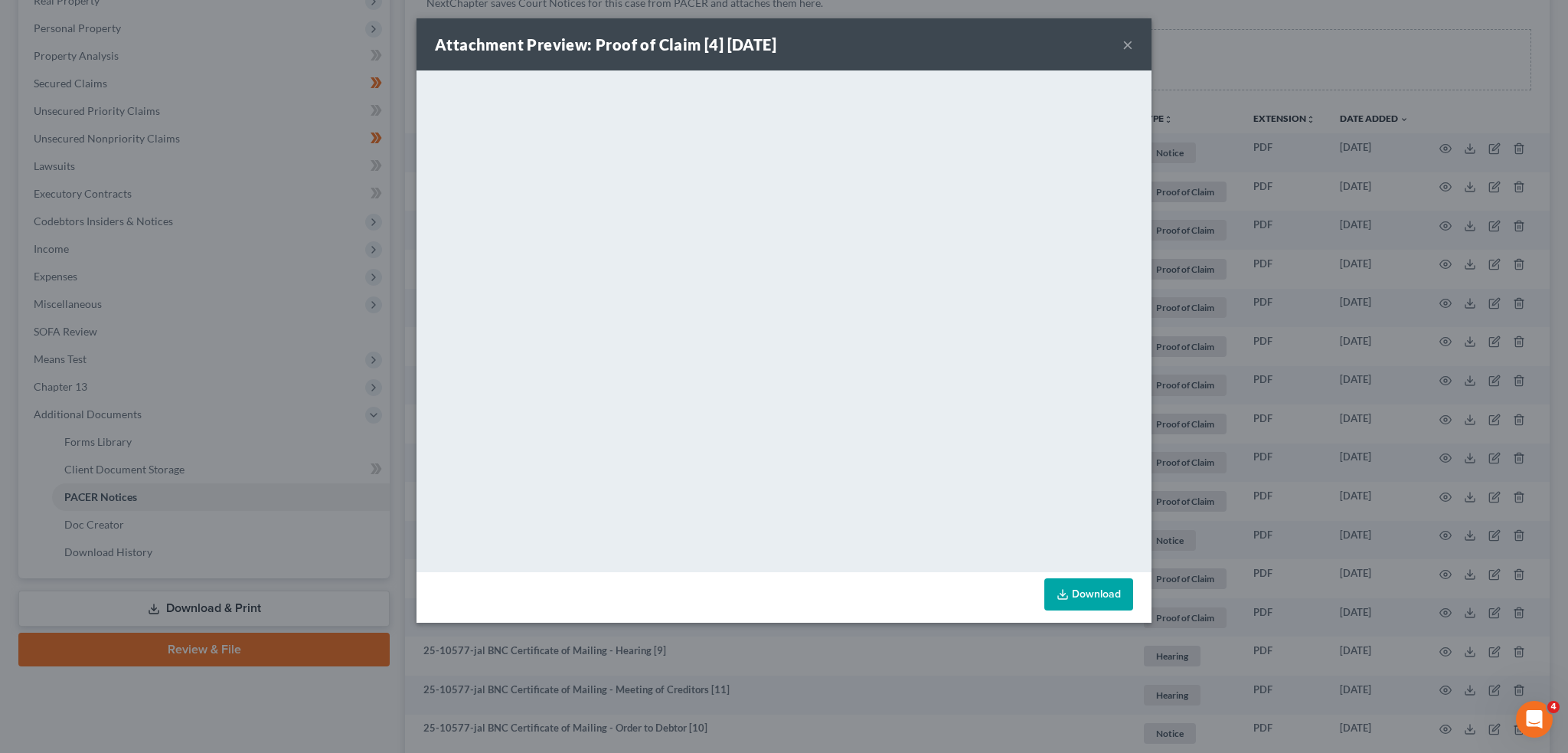
click at [1132, 40] on button "×" at bounding box center [1128, 44] width 11 height 19
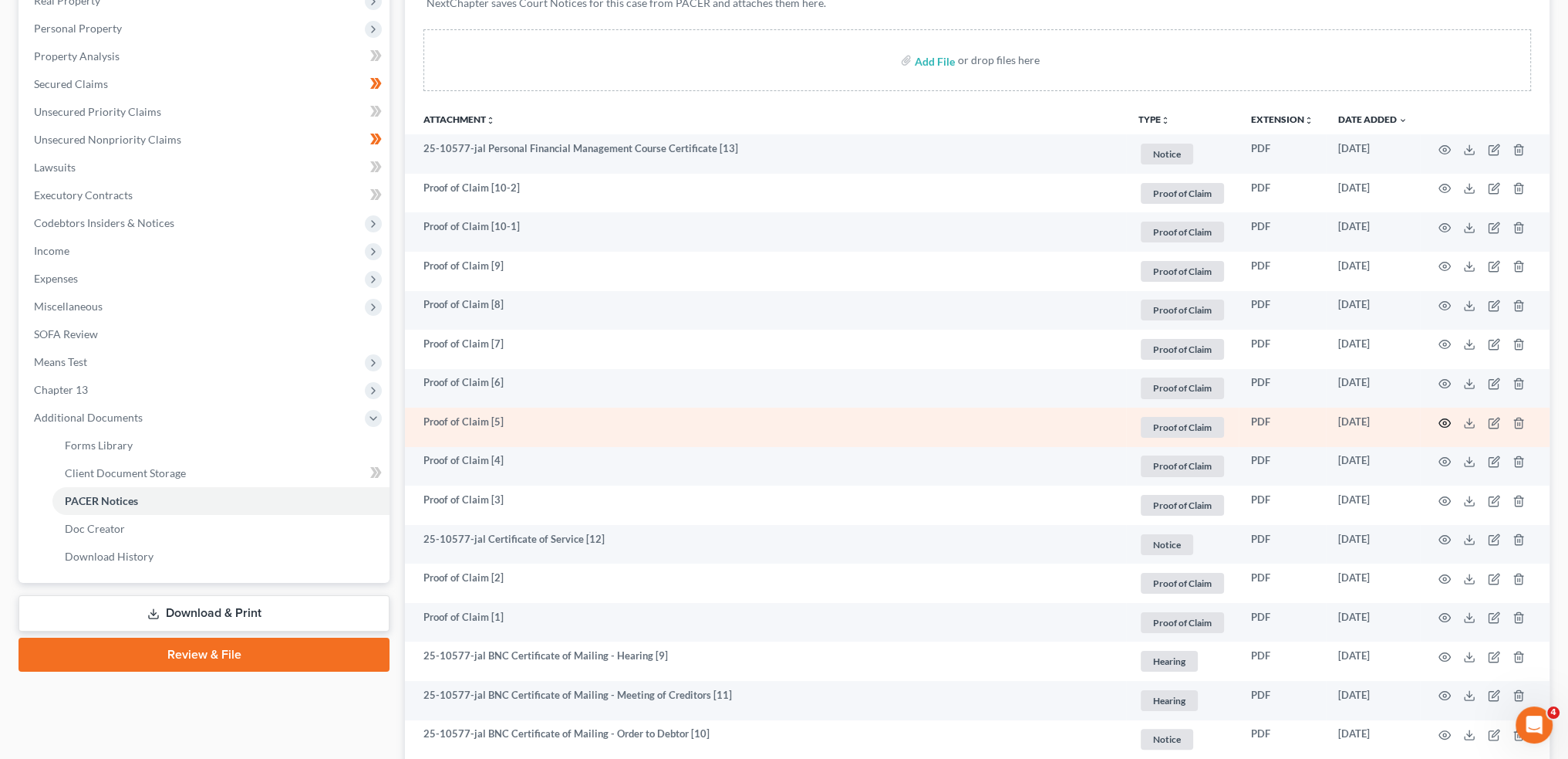
click at [1444, 422] on circle "button" at bounding box center [1445, 423] width 3 height 3
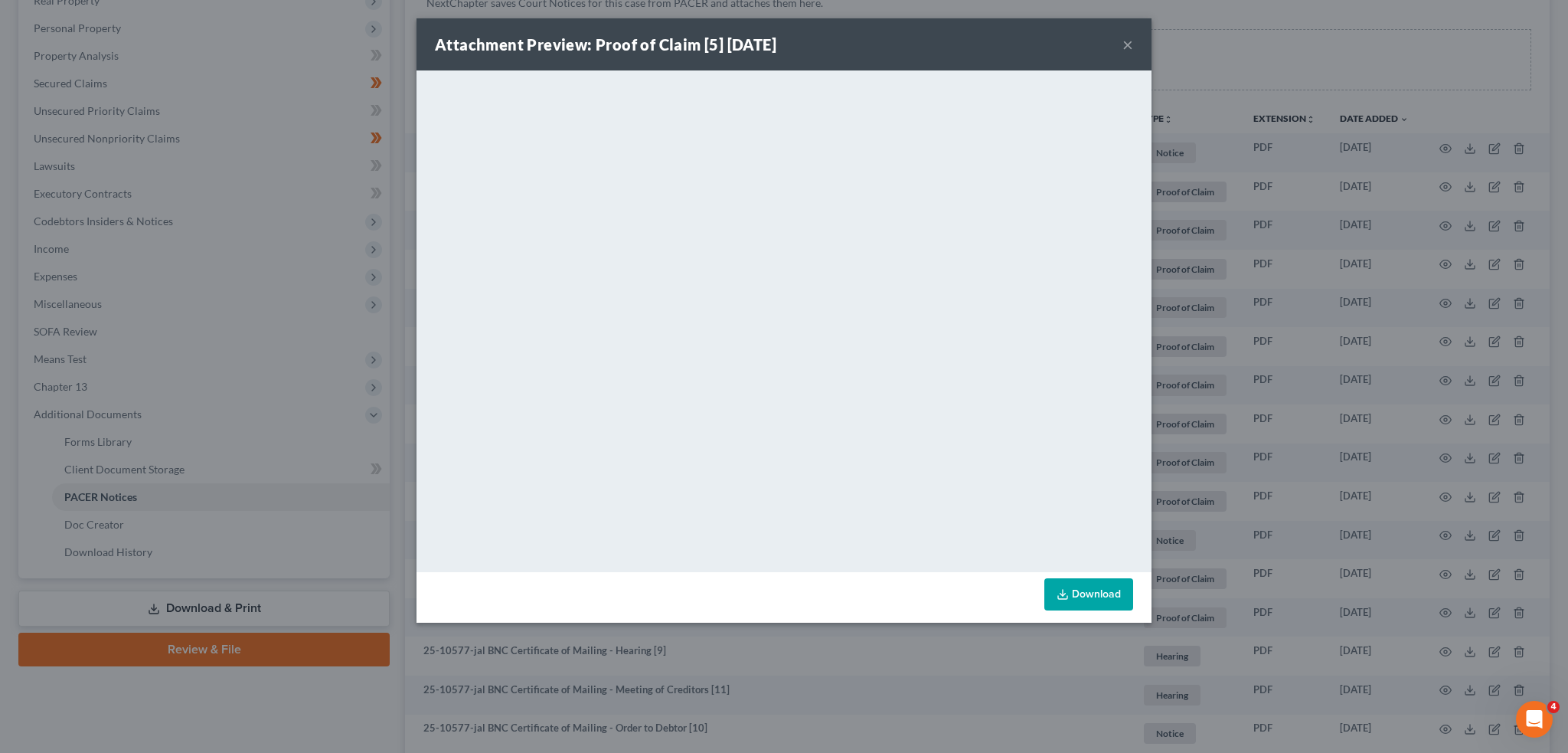
click at [1121, 39] on div "Attachment Preview: Proof of Claim [5] 08/13/2025 ×" at bounding box center [784, 44] width 735 height 52
click at [1123, 39] on button "×" at bounding box center [1128, 44] width 11 height 19
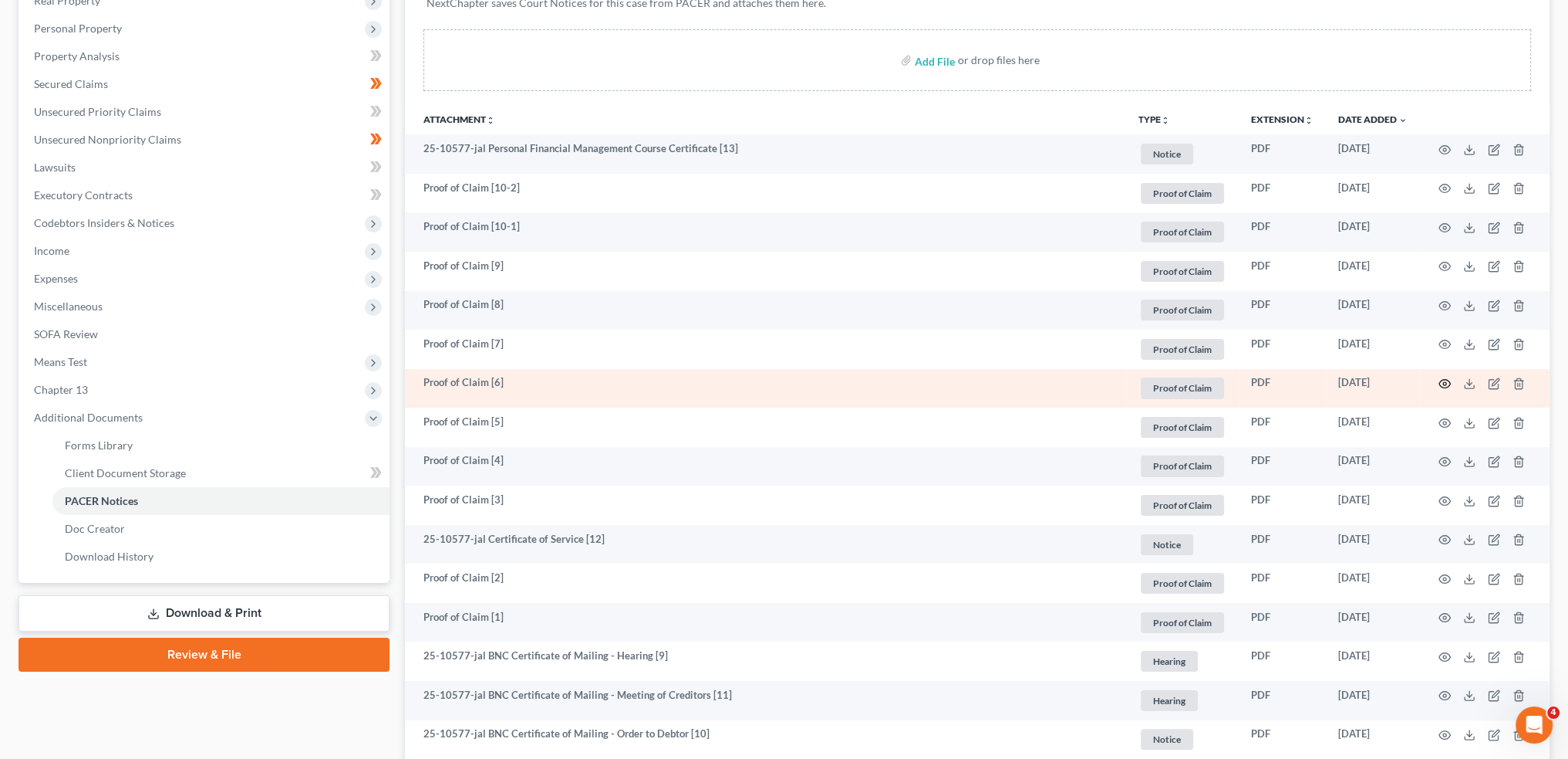
click at [1444, 383] on circle "button" at bounding box center [1445, 383] width 3 height 3
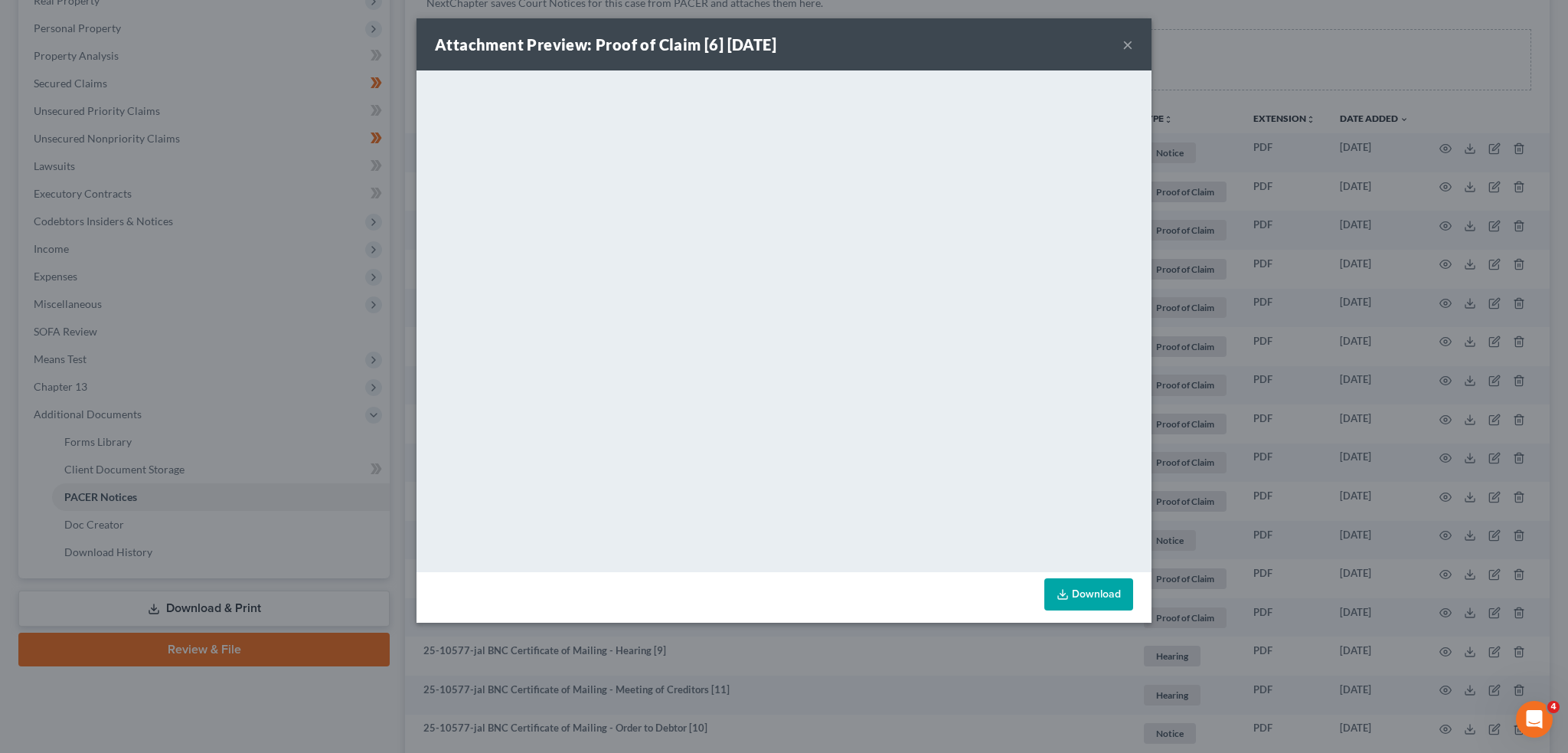
click at [1073, 581] on link "Download" at bounding box center [1089, 594] width 89 height 32
click at [1118, 40] on div "Attachment Preview: Proof of Claim [6] 08/13/2025 ×" at bounding box center [784, 44] width 735 height 52
click at [1130, 40] on button "×" at bounding box center [1128, 44] width 11 height 19
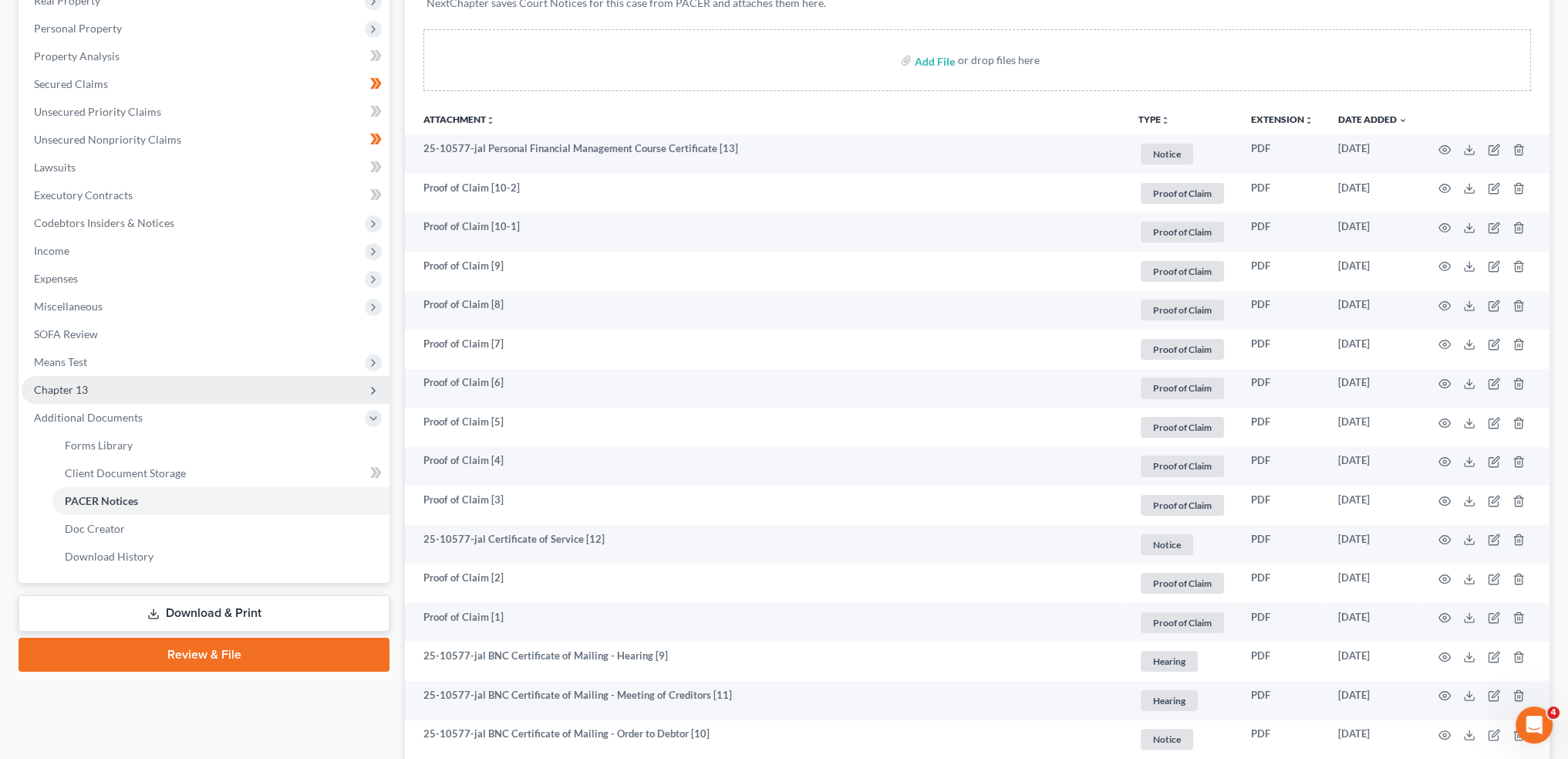
click at [94, 388] on span "Chapter 13" at bounding box center [206, 389] width 368 height 27
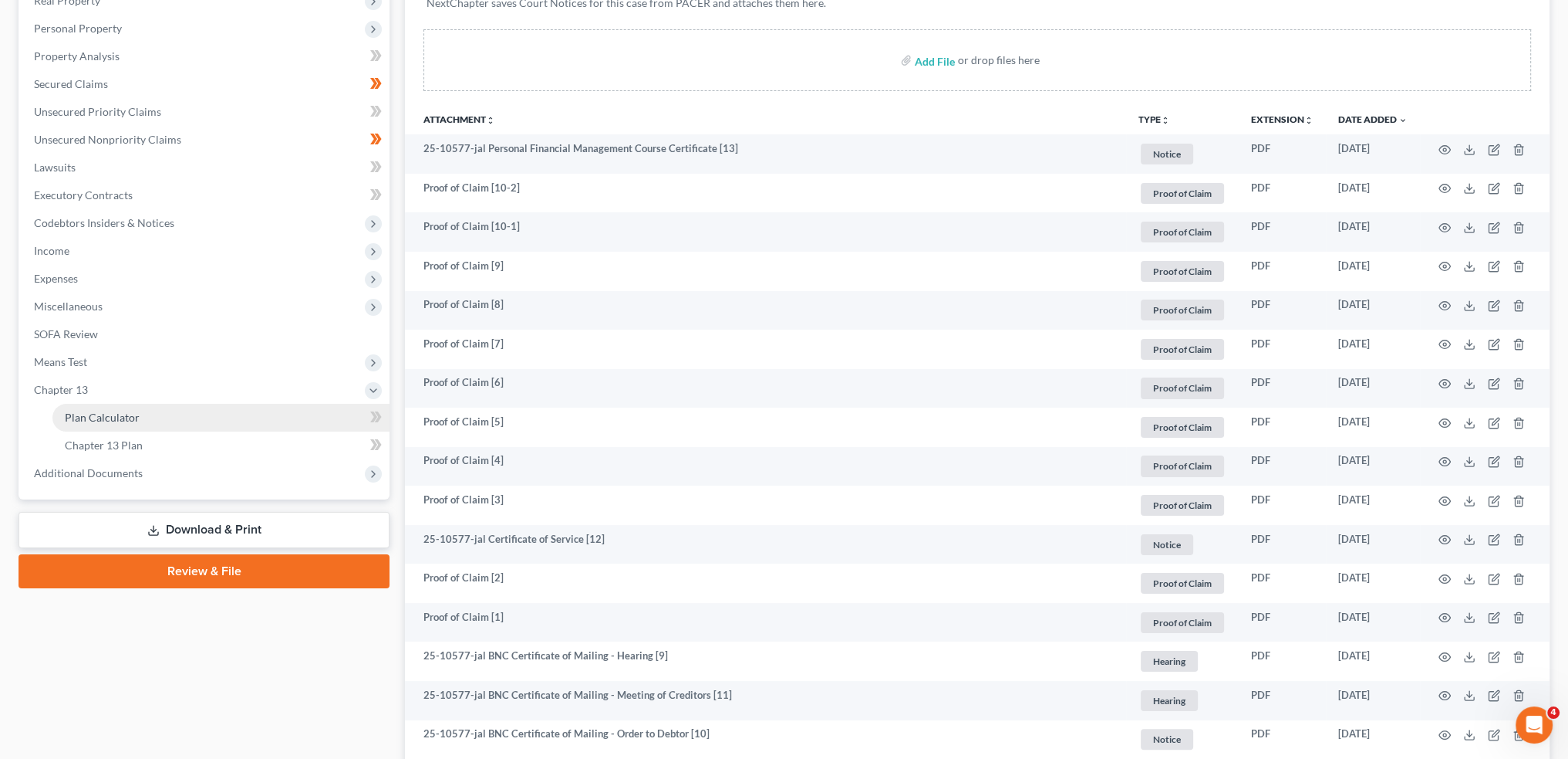
click at [258, 422] on link "Plan Calculator" at bounding box center [221, 417] width 337 height 27
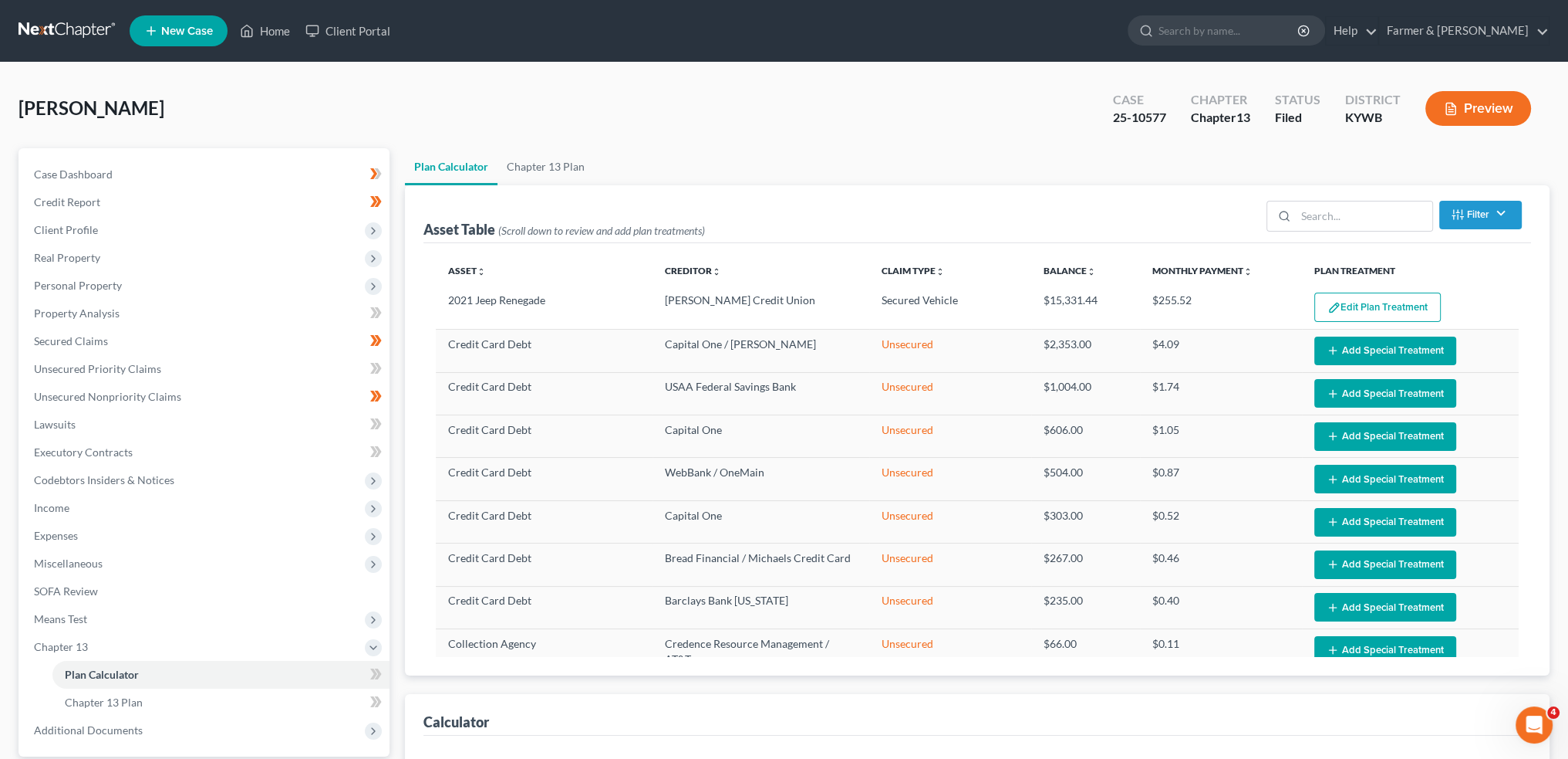
select select "59"
click at [1335, 307] on button "Edit Plan Treatment" at bounding box center [1378, 307] width 126 height 29
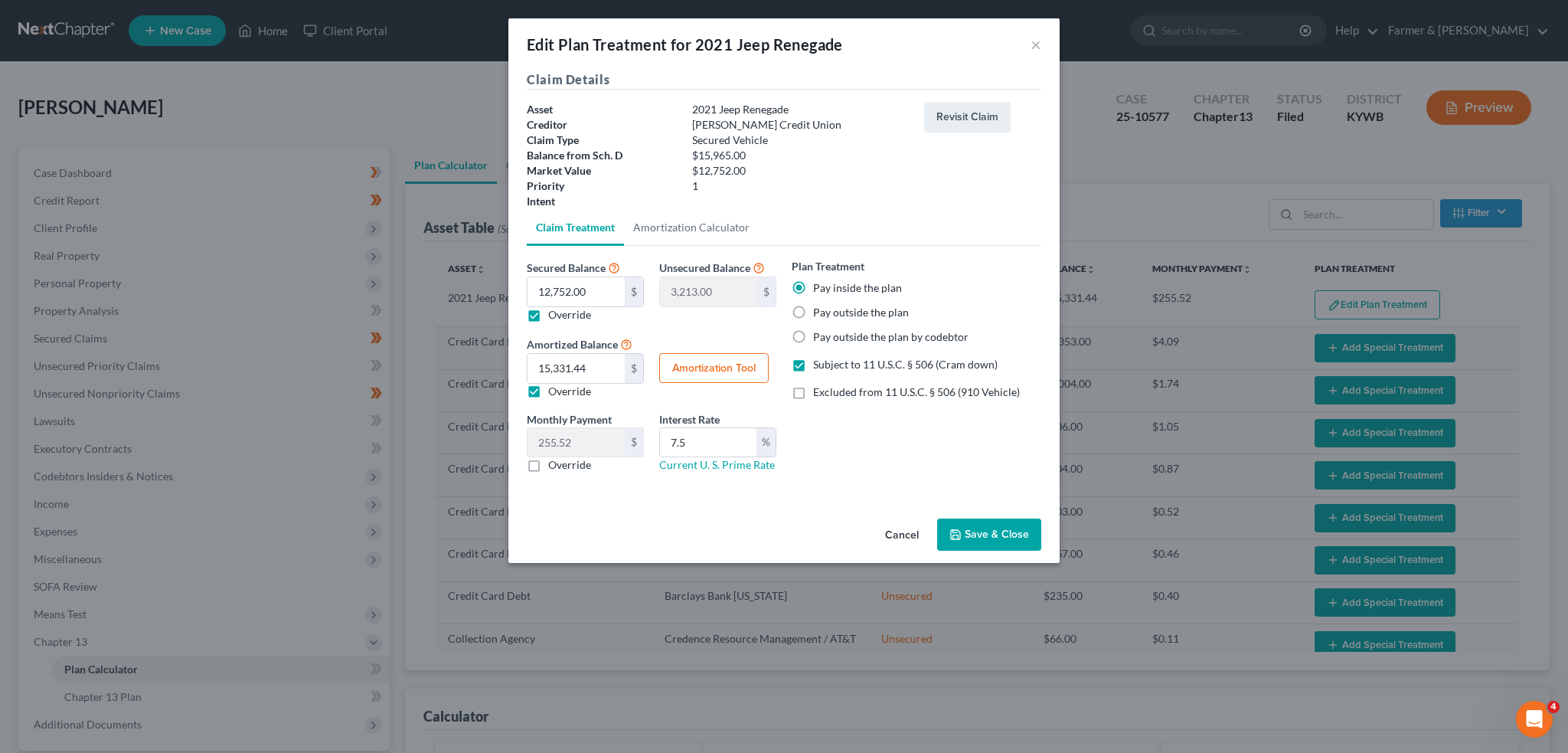
click at [1029, 546] on button "Save & Close" at bounding box center [989, 534] width 104 height 32
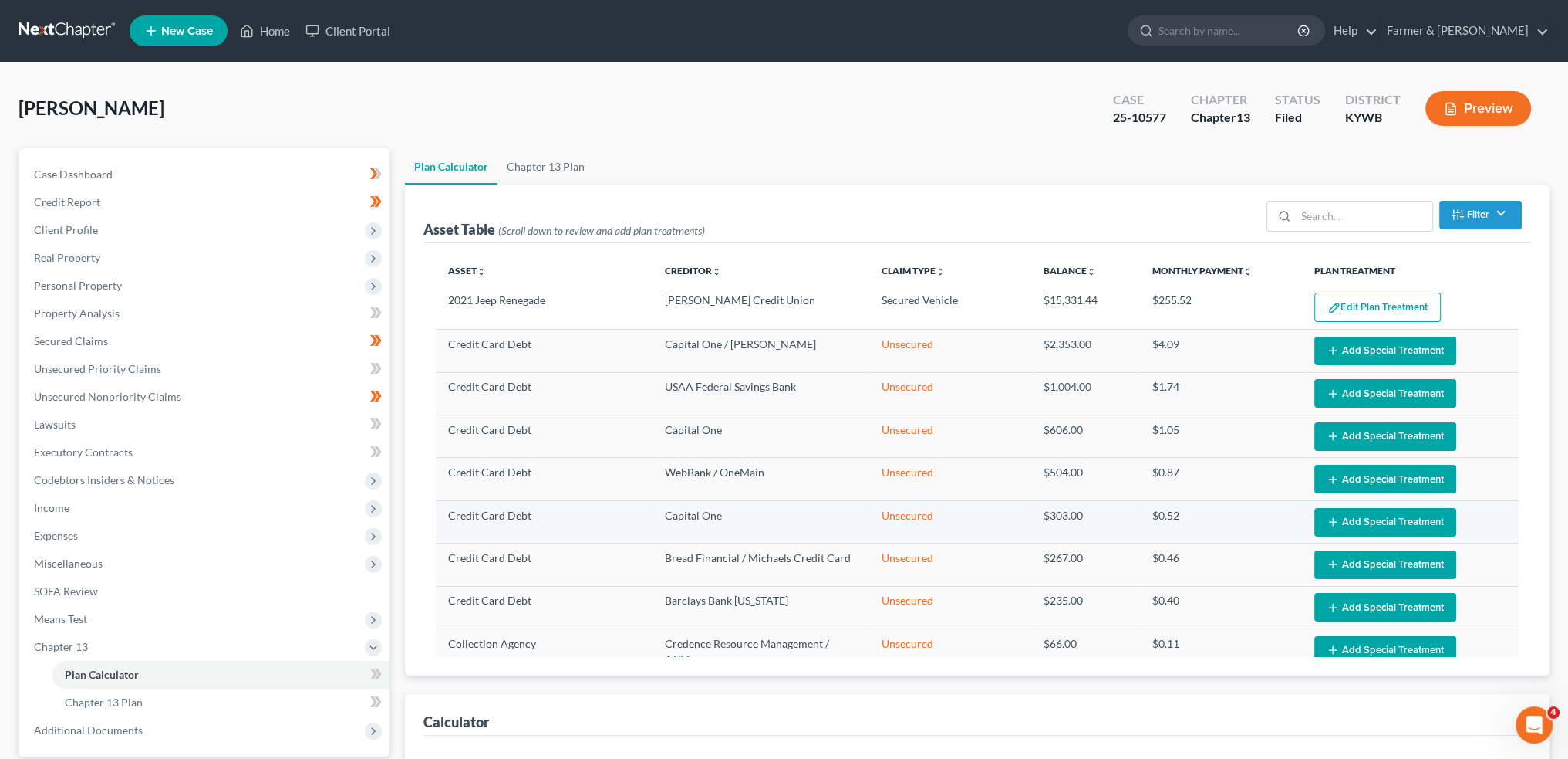
select select "59"
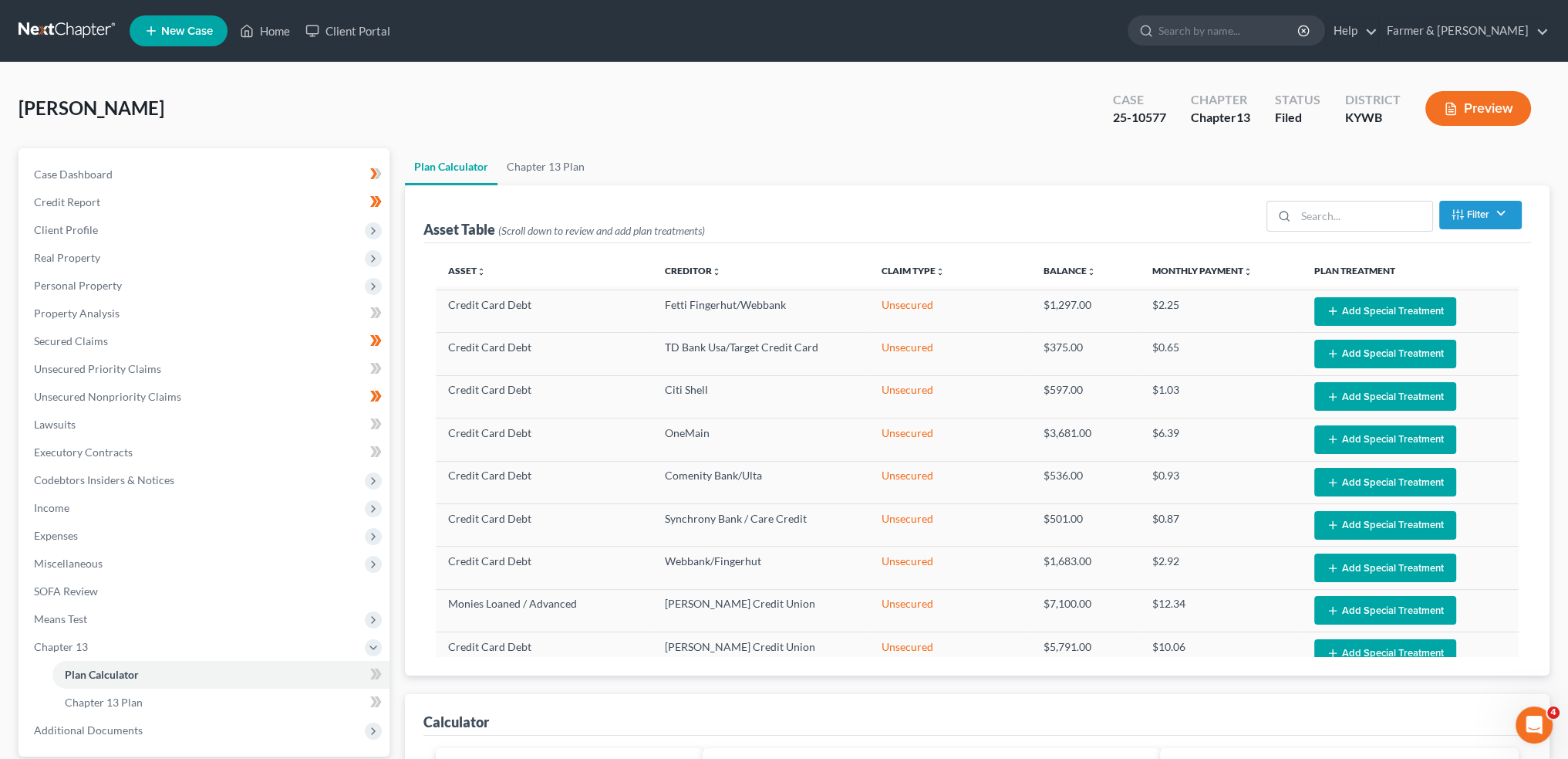
scroll to position [752, 0]
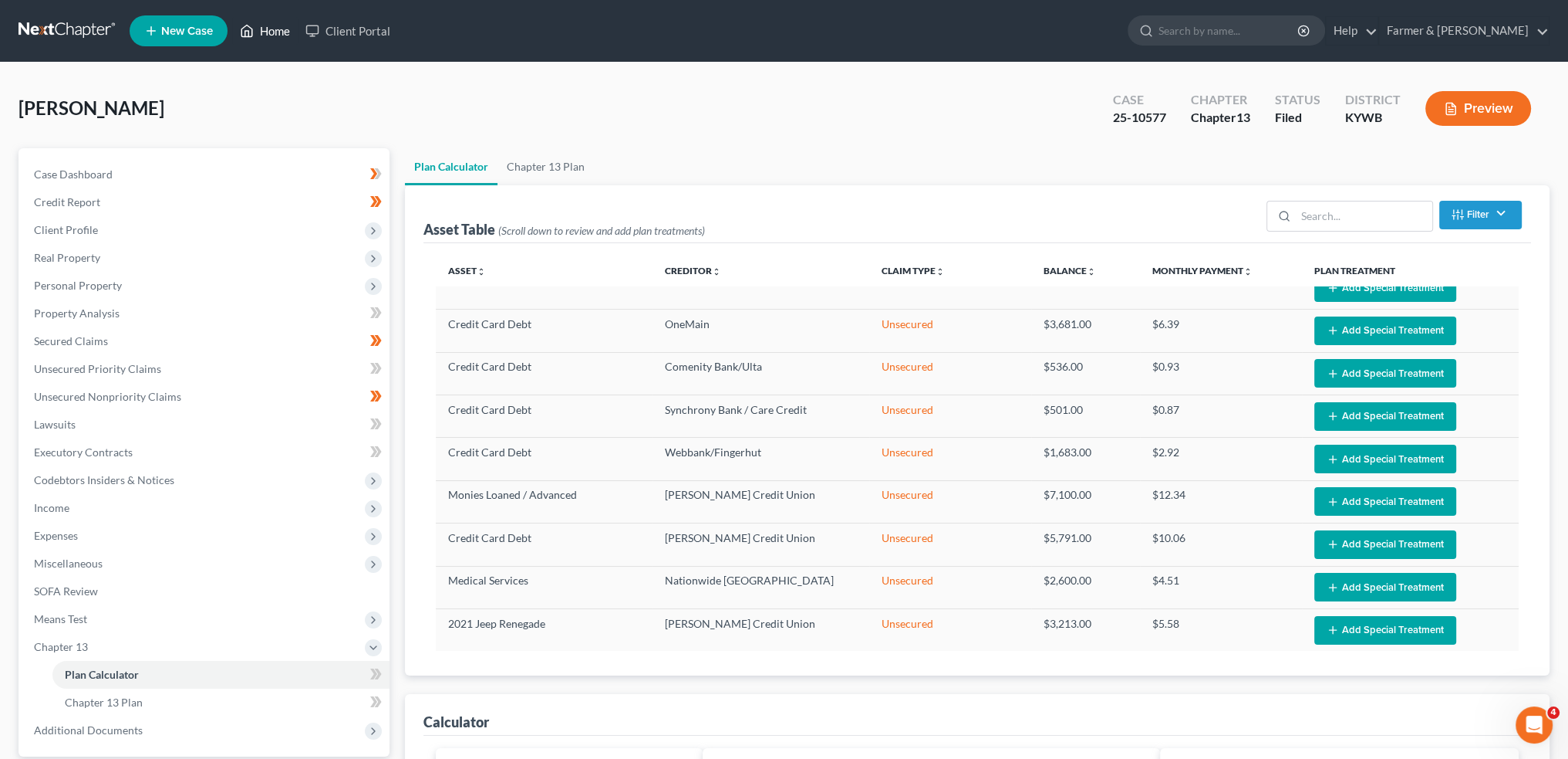
click at [281, 25] on link "Home" at bounding box center [265, 31] width 66 height 27
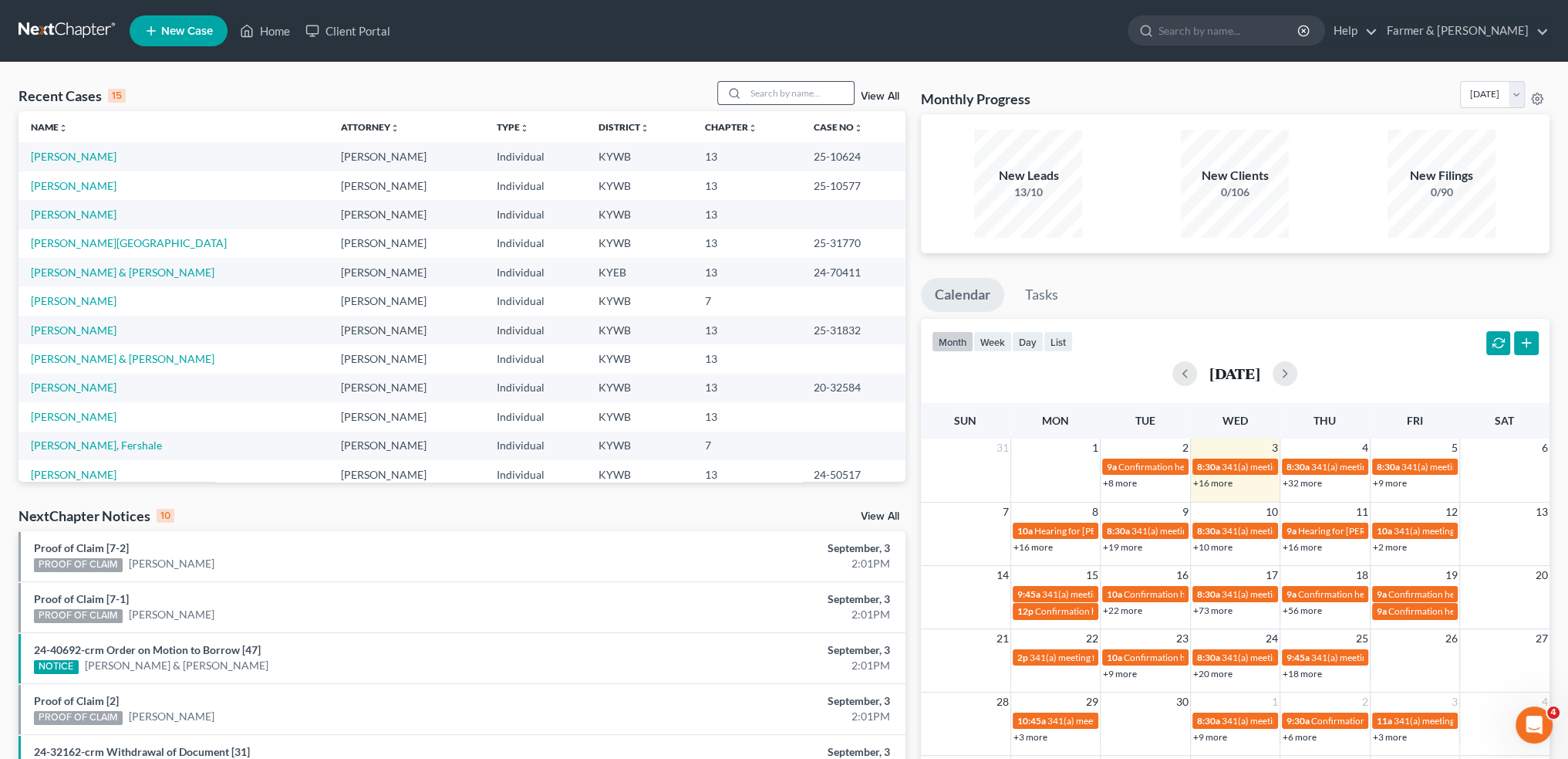
click at [788, 91] on input "search" at bounding box center [800, 93] width 108 height 23
type input "ANGELA PILLOW"
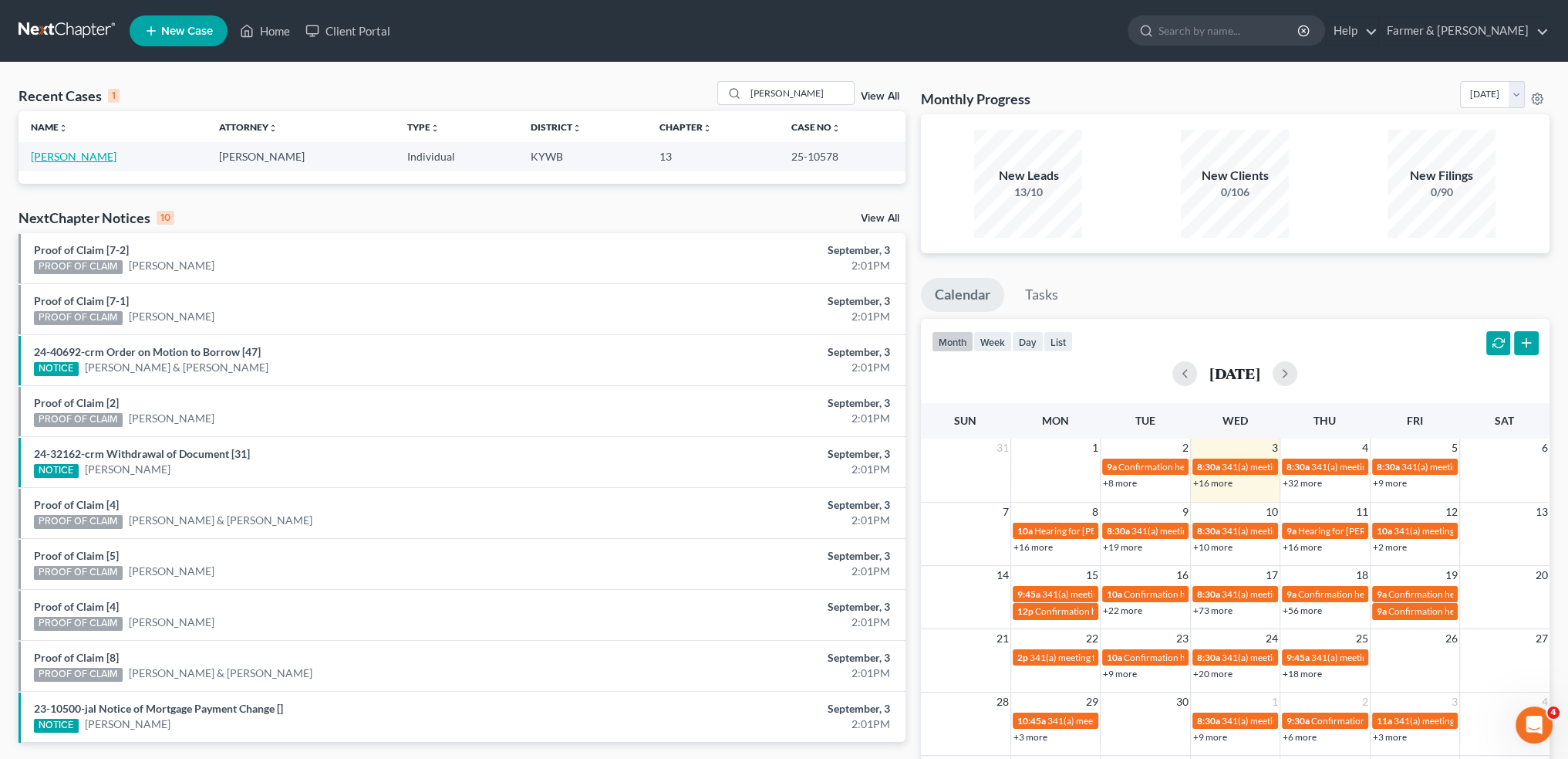
drag, startPoint x: 74, startPoint y: 154, endPoint x: 264, endPoint y: 299, distance: 239.0
click at [74, 154] on link "Pillow, Angela" at bounding box center [73, 156] width 85 height 13
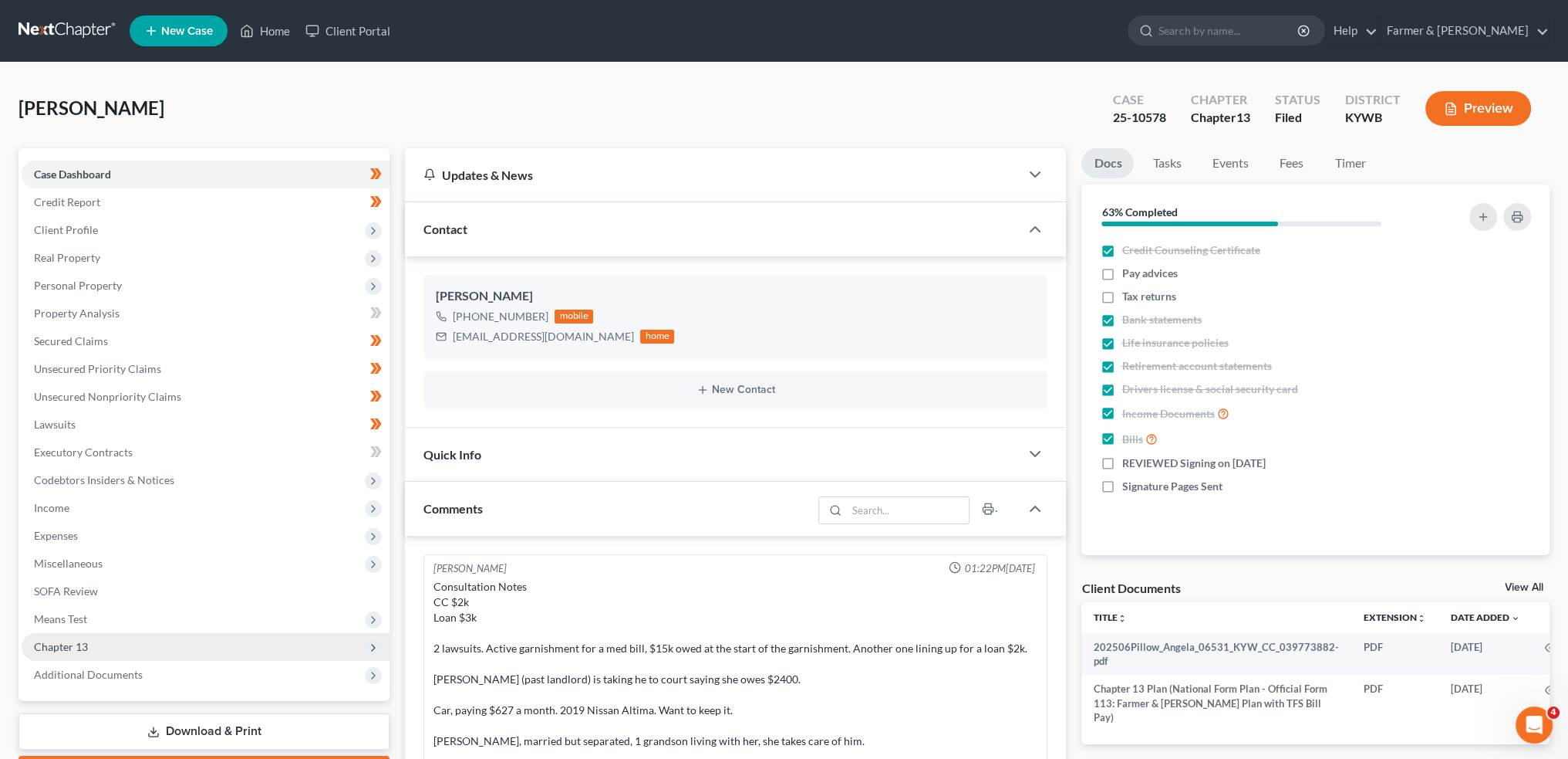
scroll to position [128, 0]
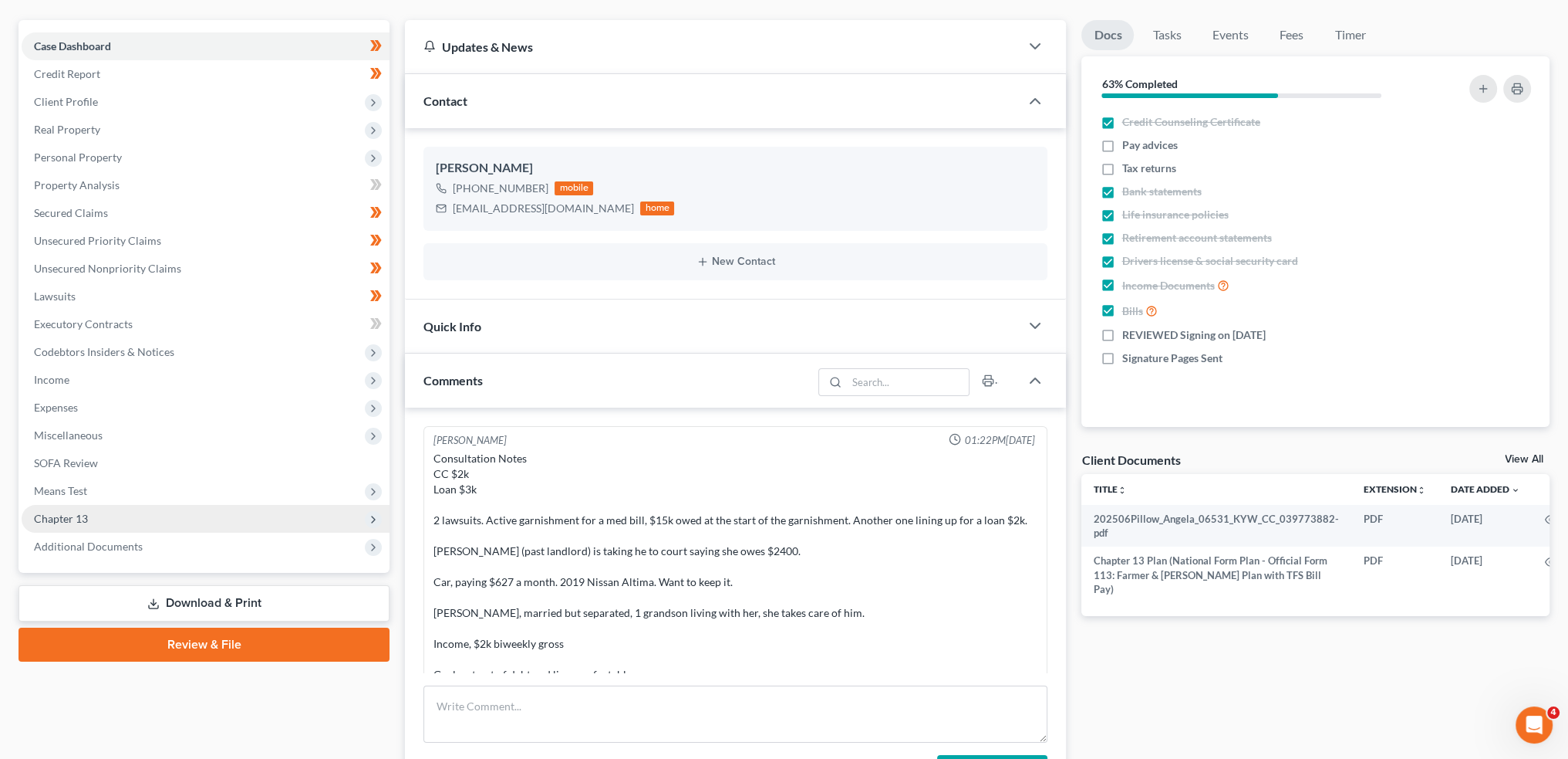
click at [86, 521] on span "Chapter 13" at bounding box center [60, 518] width 54 height 13
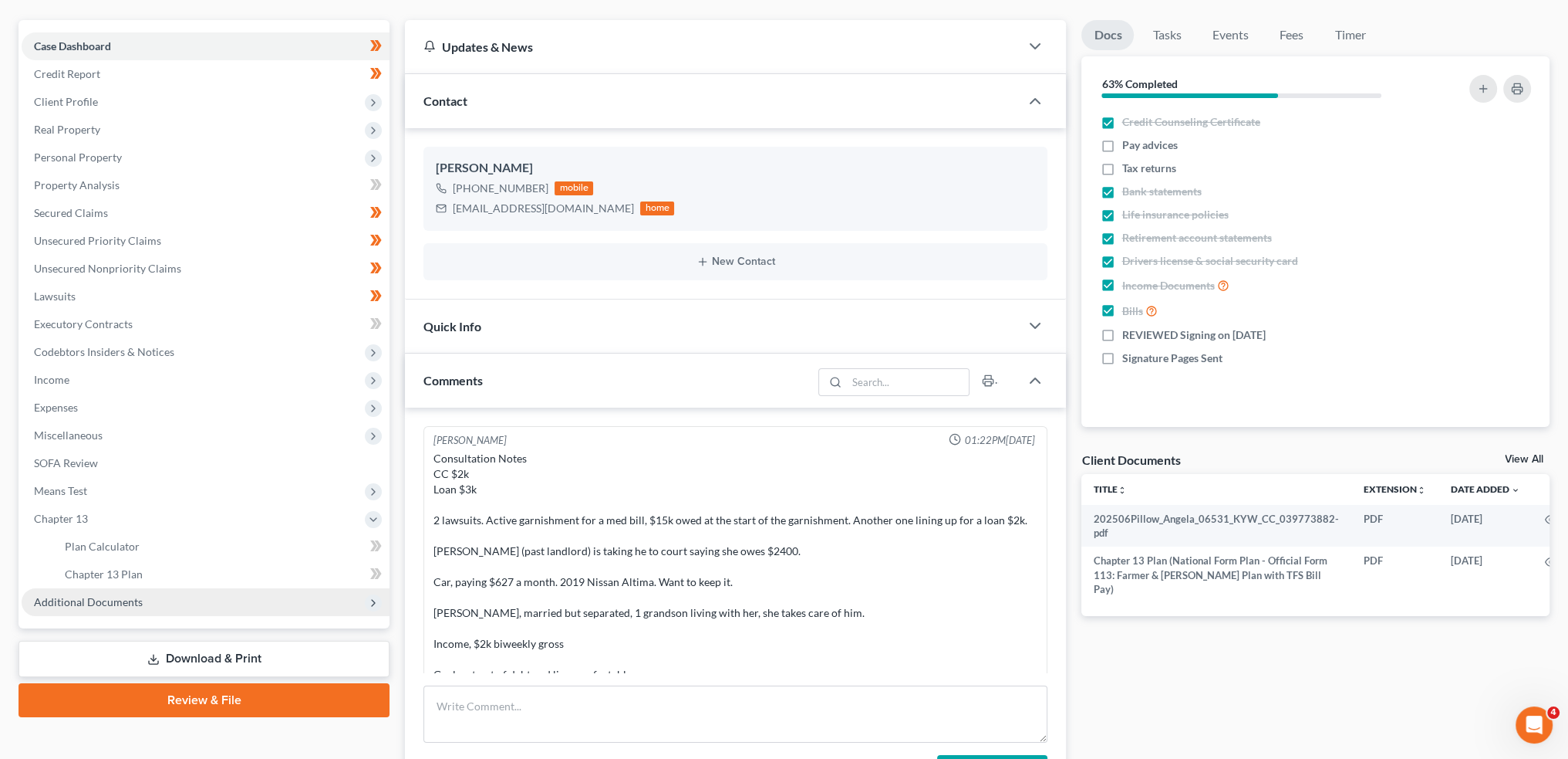
scroll to position [346, 0]
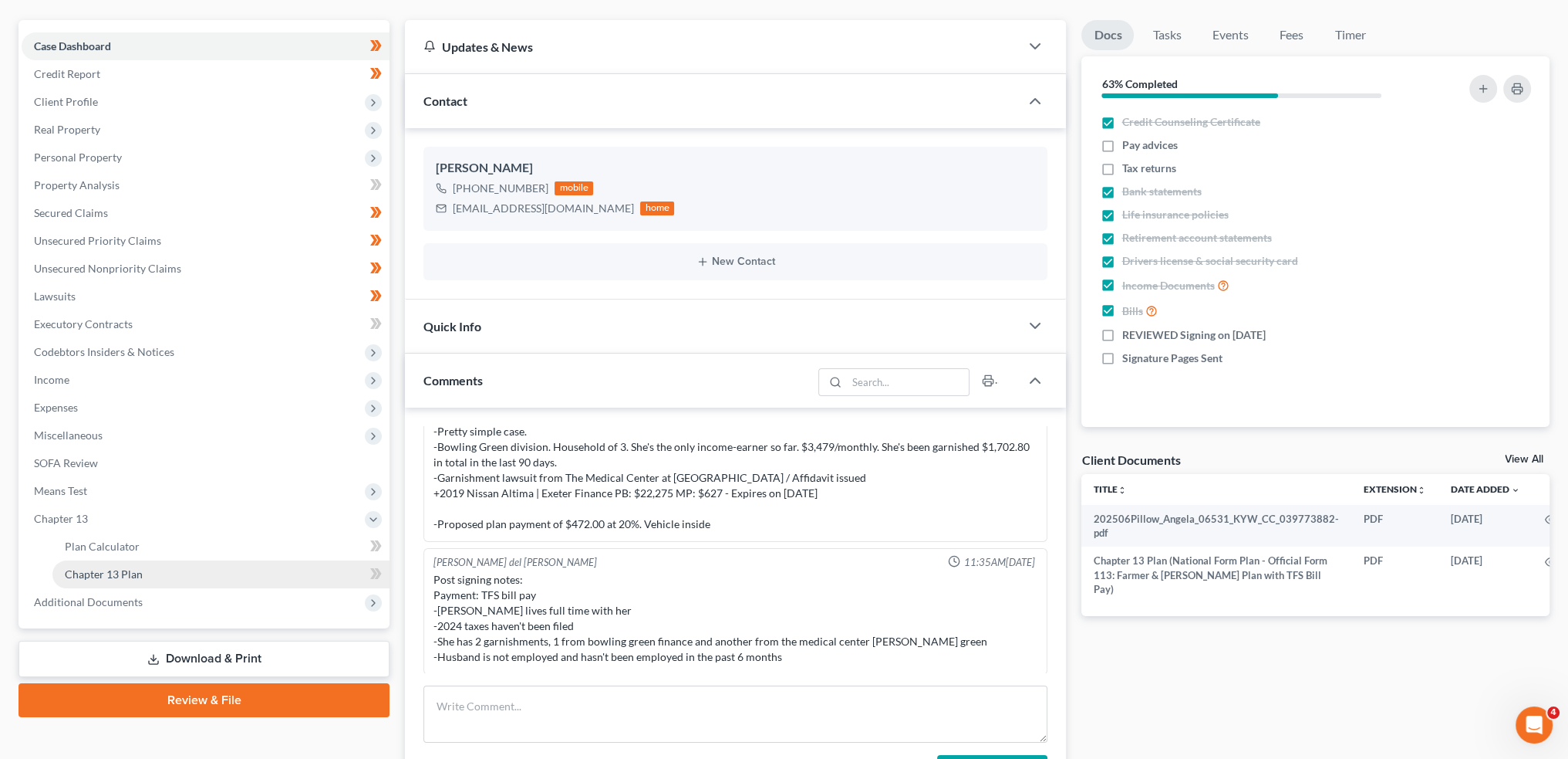
click at [105, 568] on span "Chapter 13 Plan" at bounding box center [103, 574] width 78 height 13
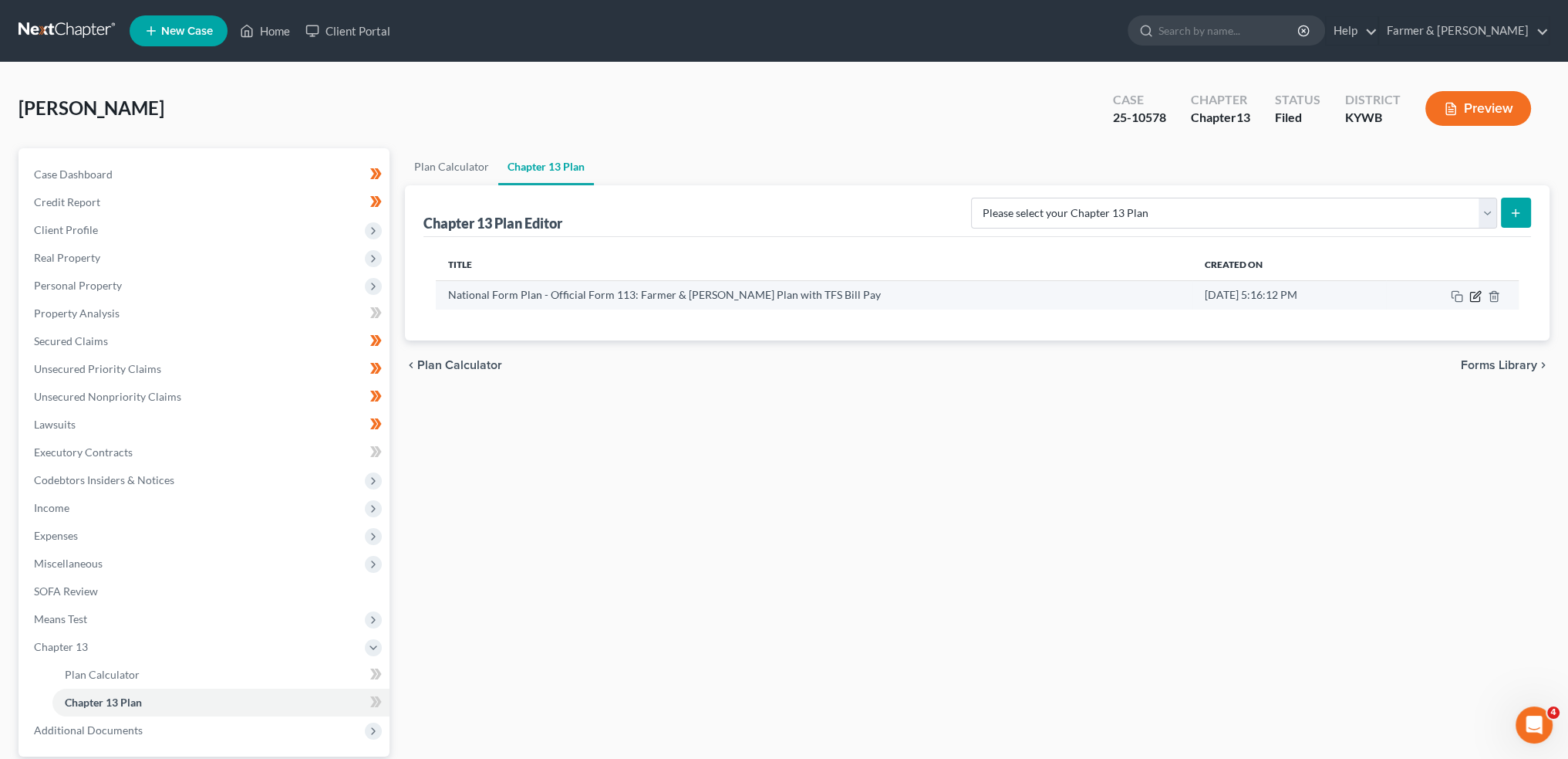
click at [1473, 293] on icon "button" at bounding box center [1476, 296] width 13 height 13
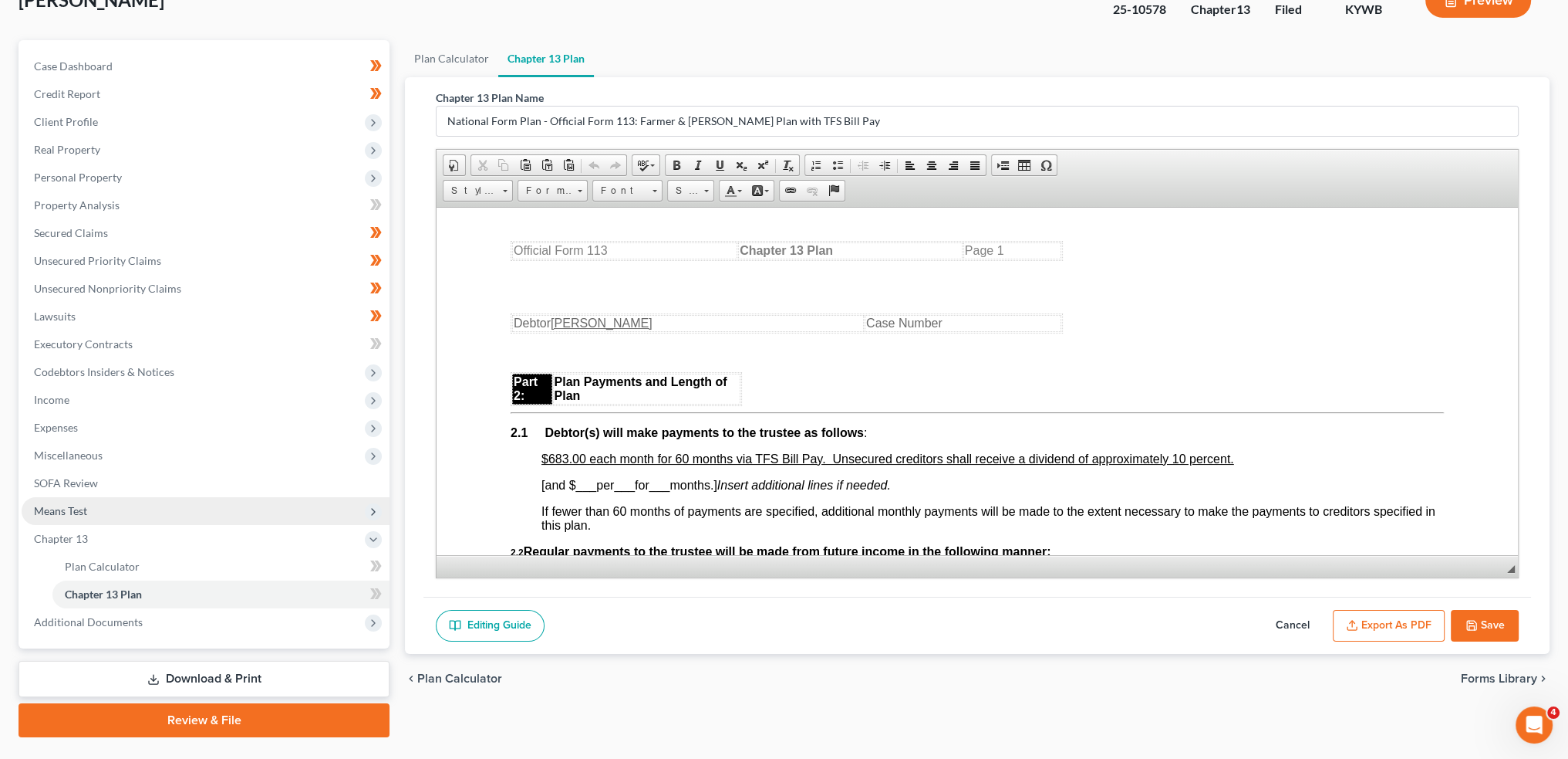
scroll to position [143, 0]
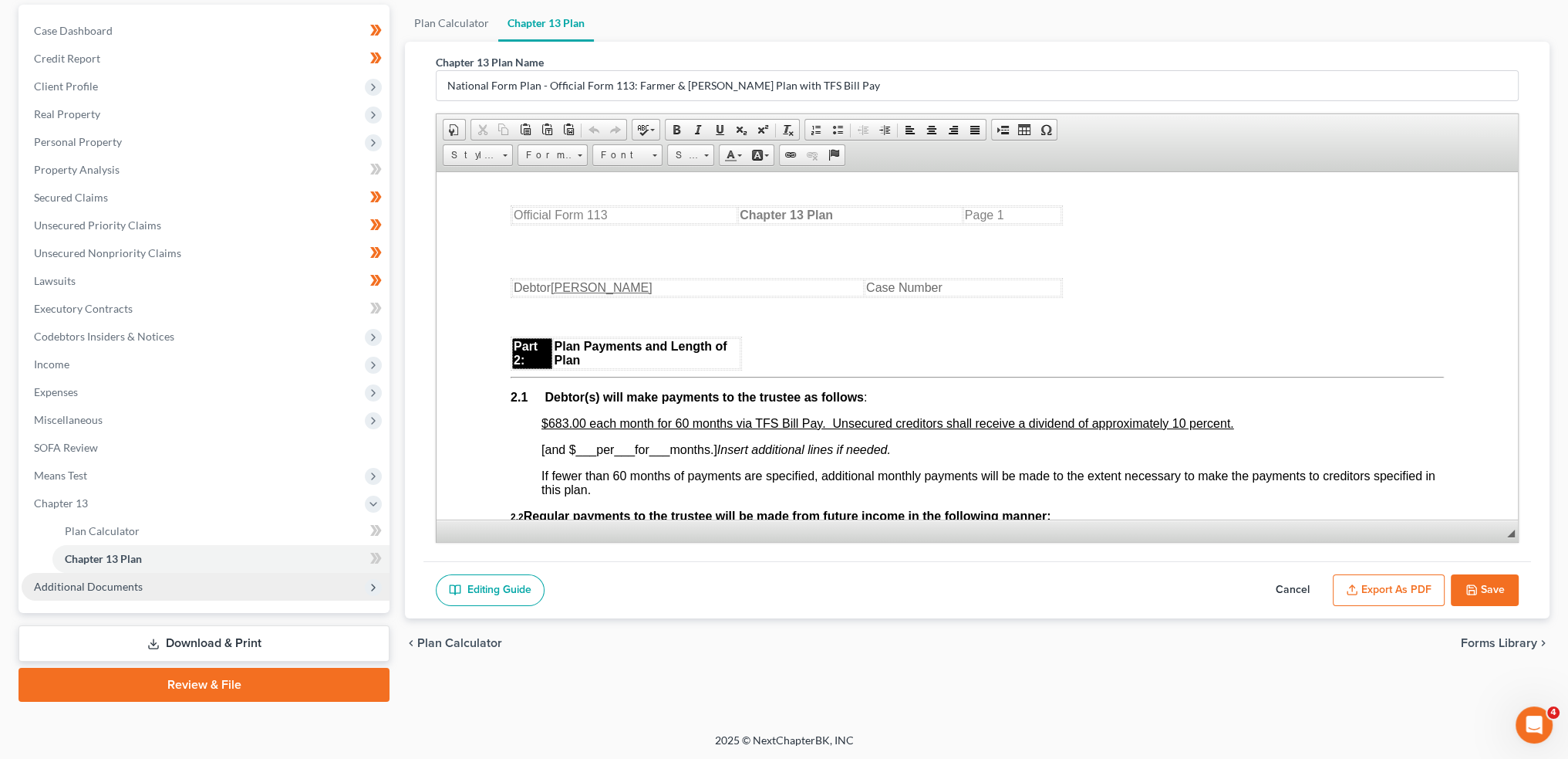
click at [121, 583] on span "Additional Documents" at bounding box center [88, 586] width 109 height 13
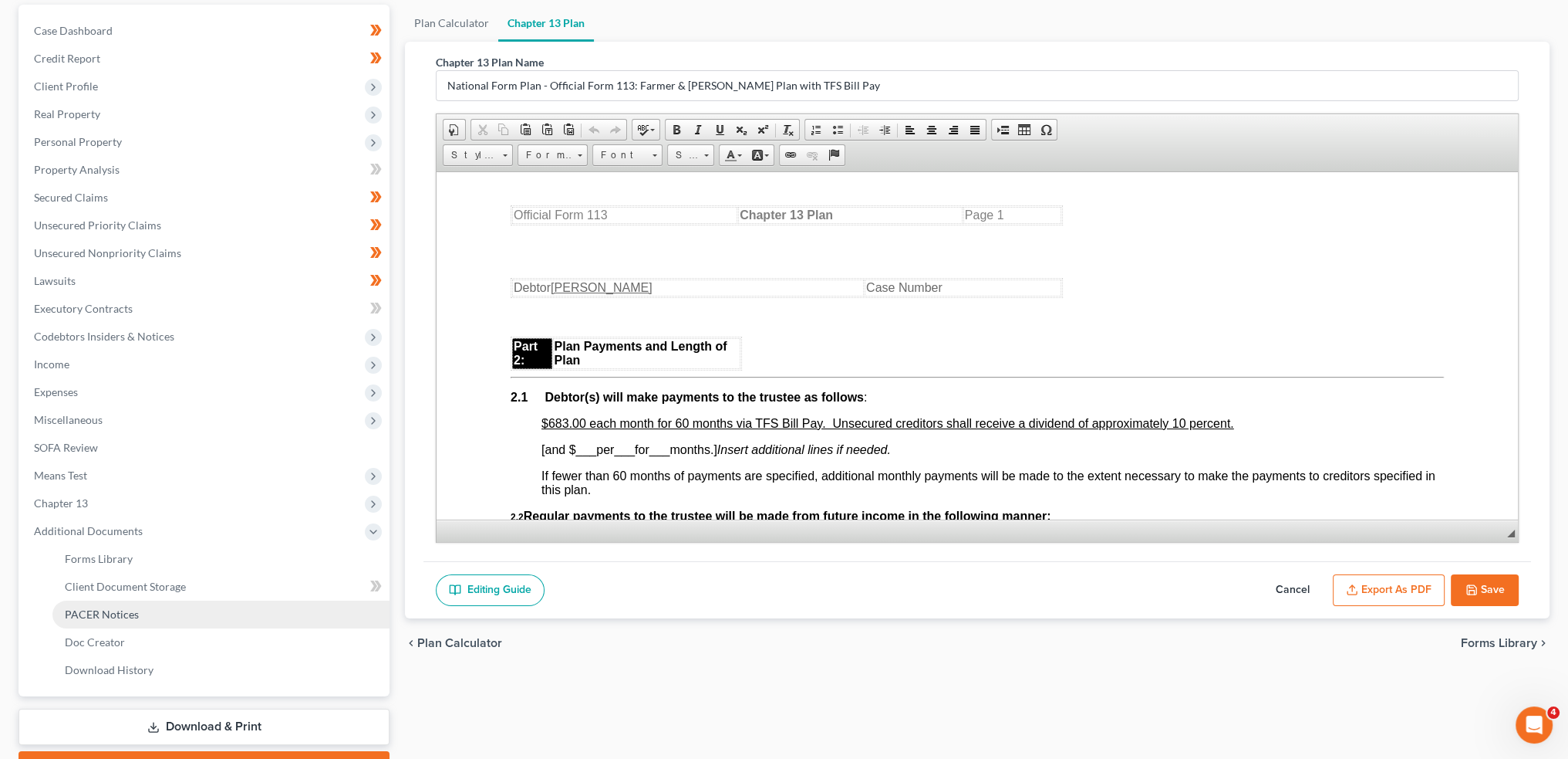
click at [118, 614] on span "PACER Notices" at bounding box center [102, 614] width 74 height 13
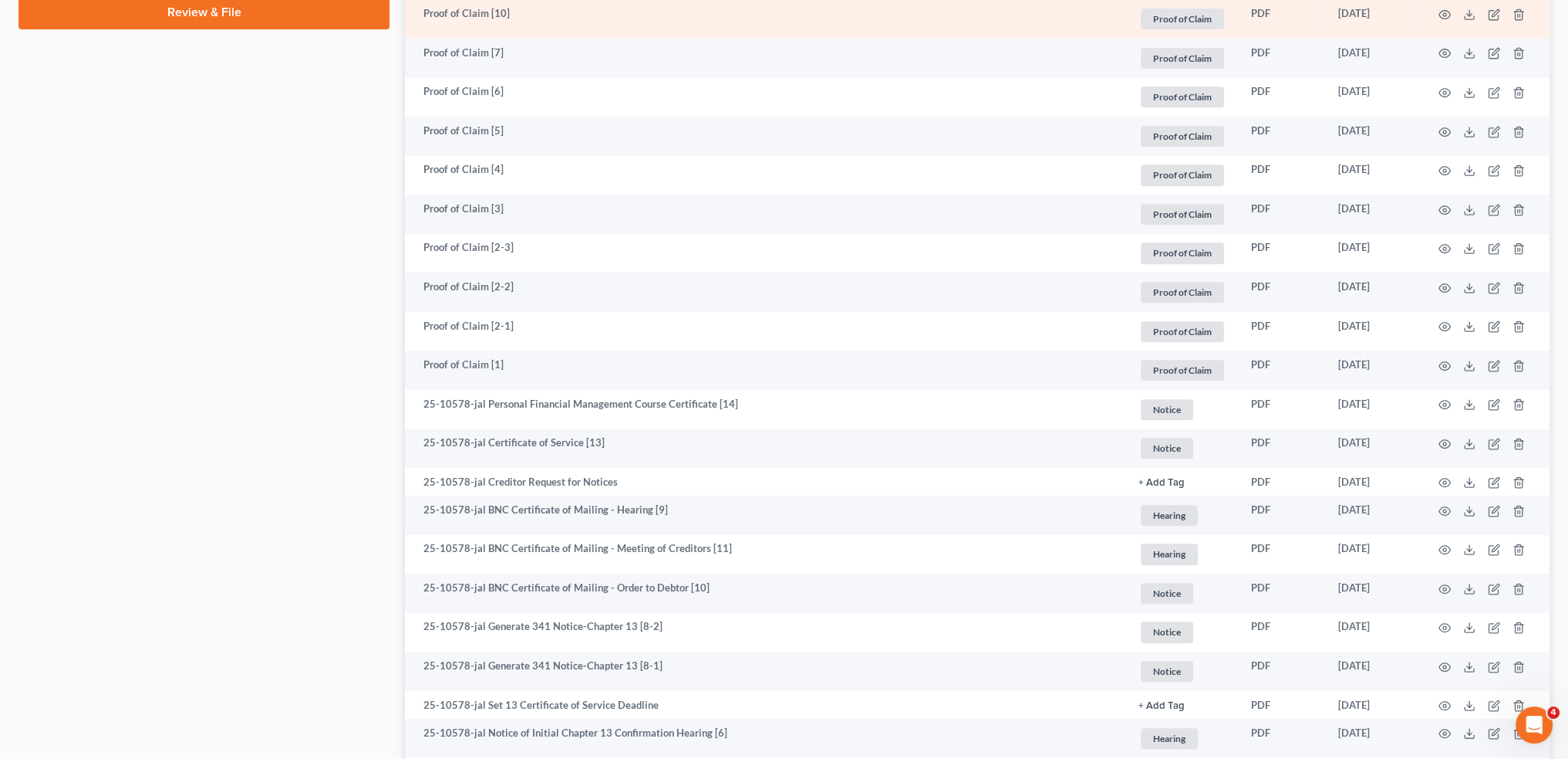
scroll to position [900, 0]
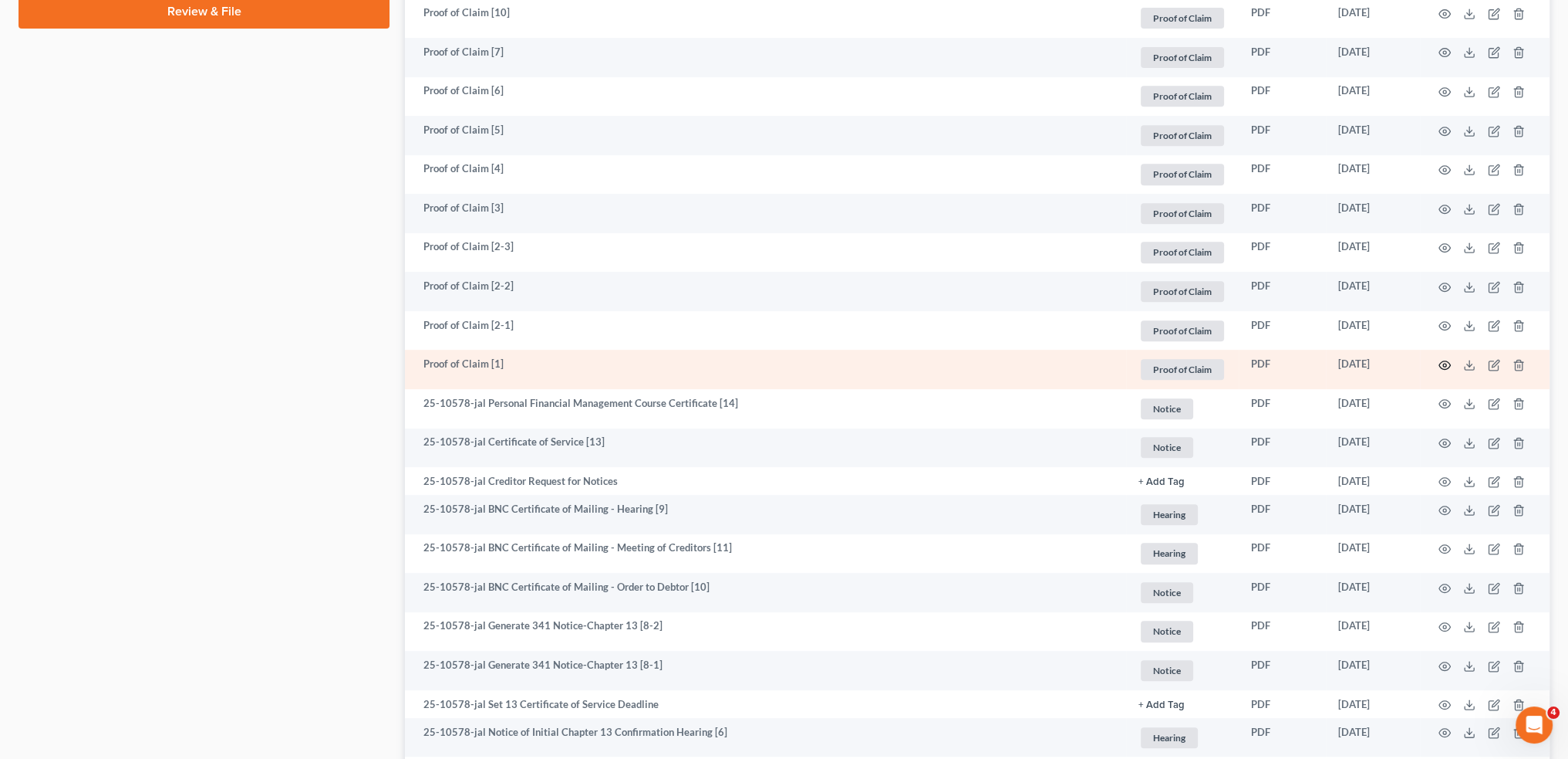
click at [1442, 364] on icon "button" at bounding box center [1445, 365] width 13 height 13
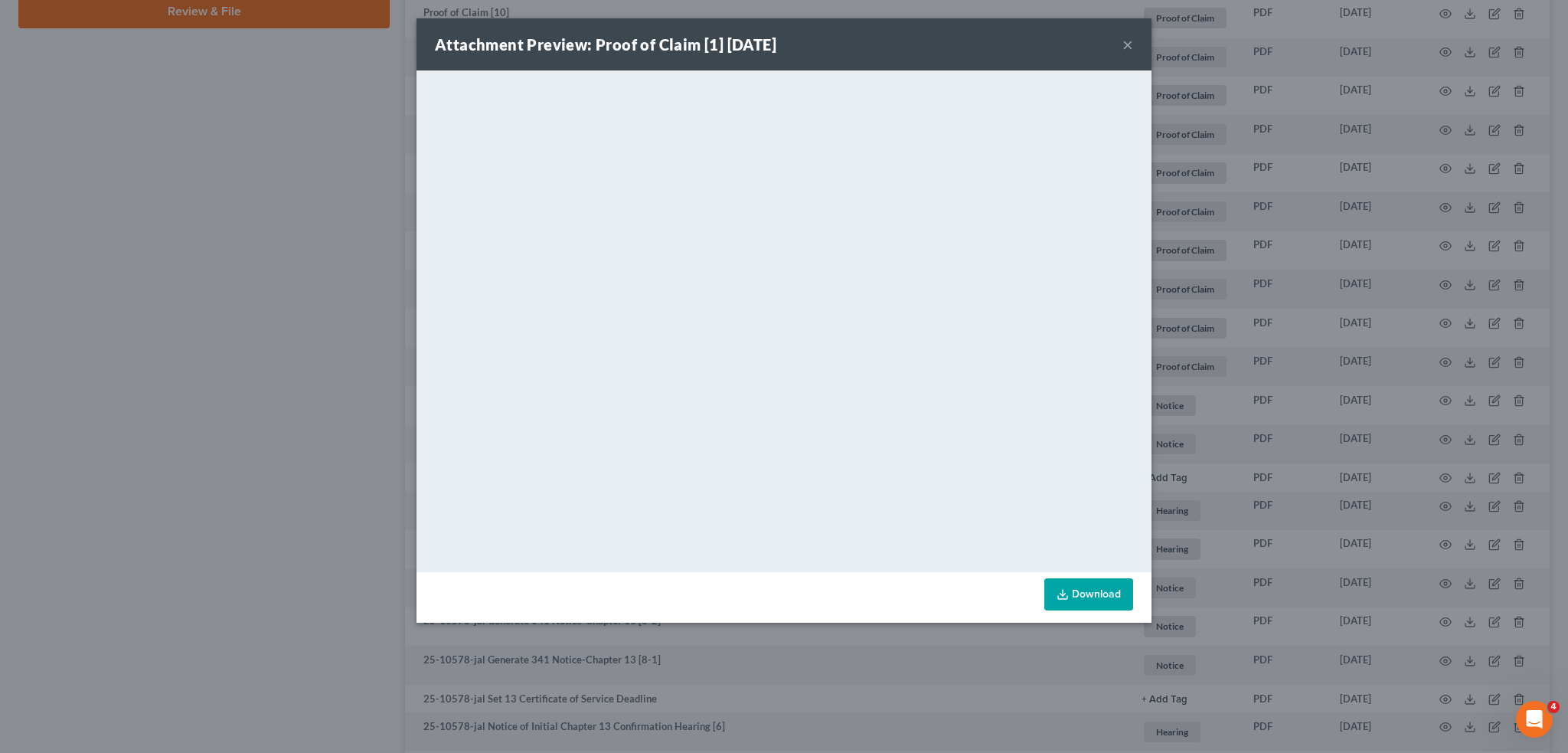
click at [1129, 45] on button "×" at bounding box center [1128, 44] width 11 height 19
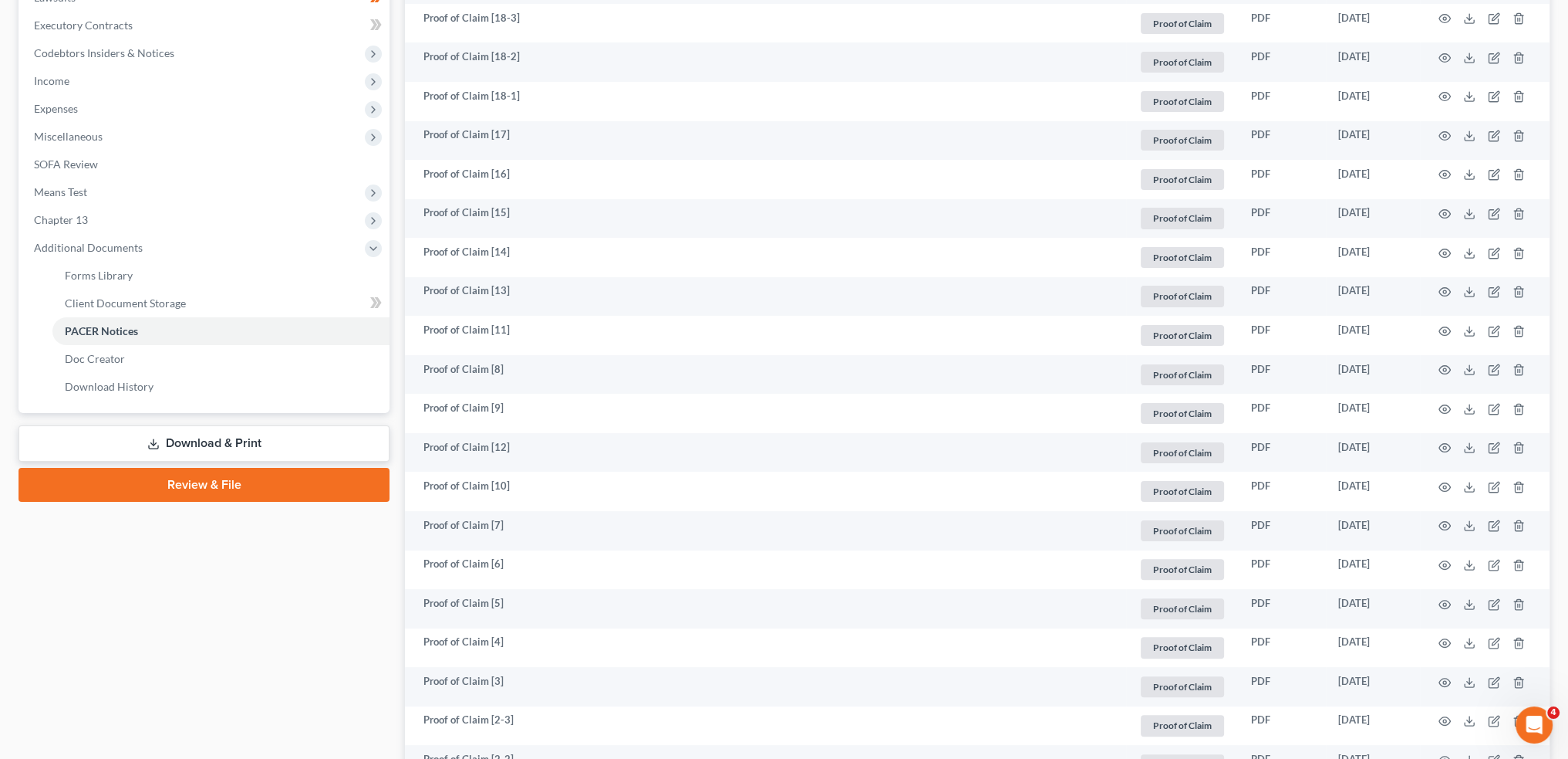
scroll to position [128, 0]
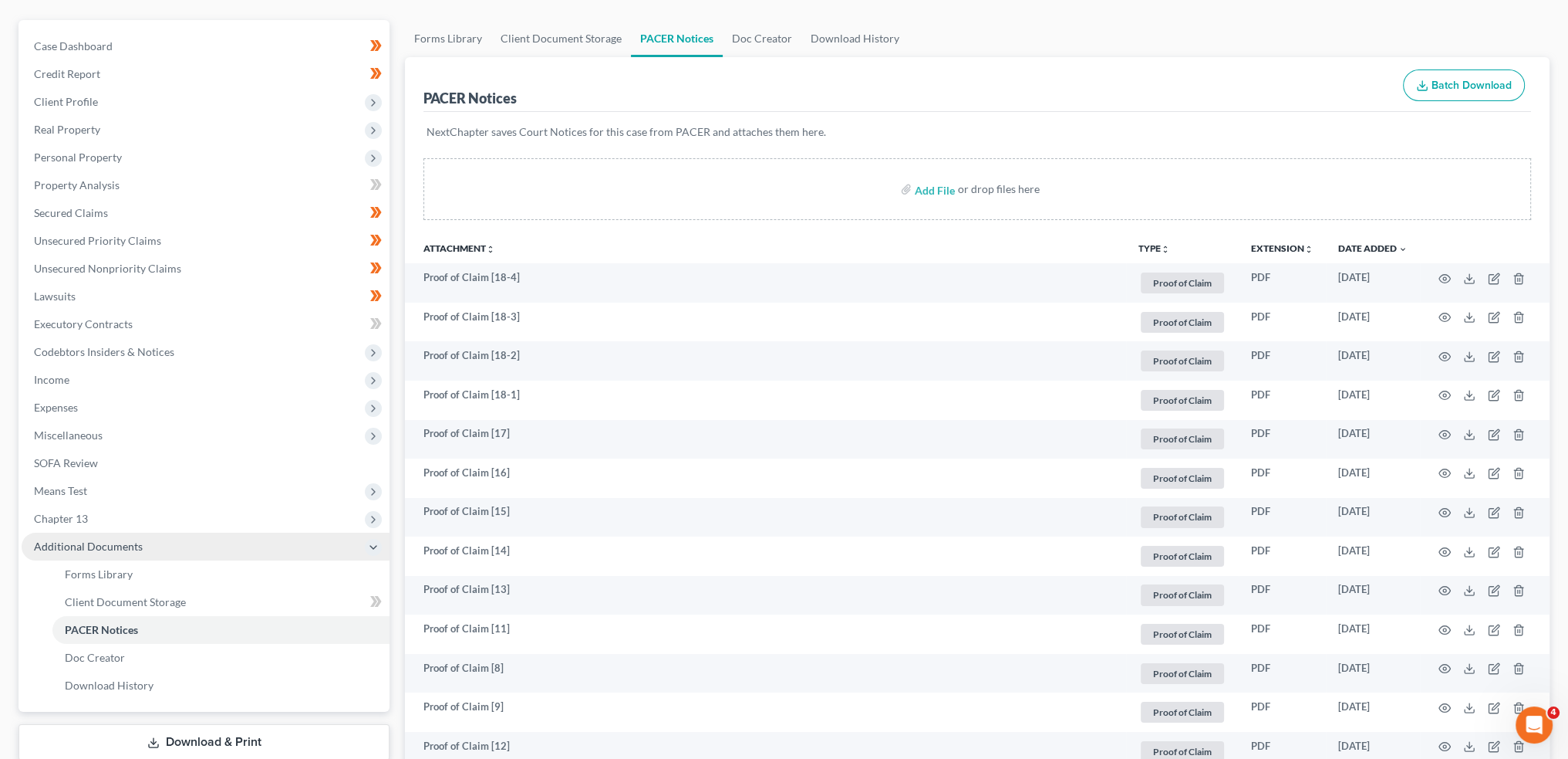
drag, startPoint x: 104, startPoint y: 518, endPoint x: 108, endPoint y: 536, distance: 18.4
click at [104, 518] on span "Chapter 13" at bounding box center [206, 518] width 368 height 27
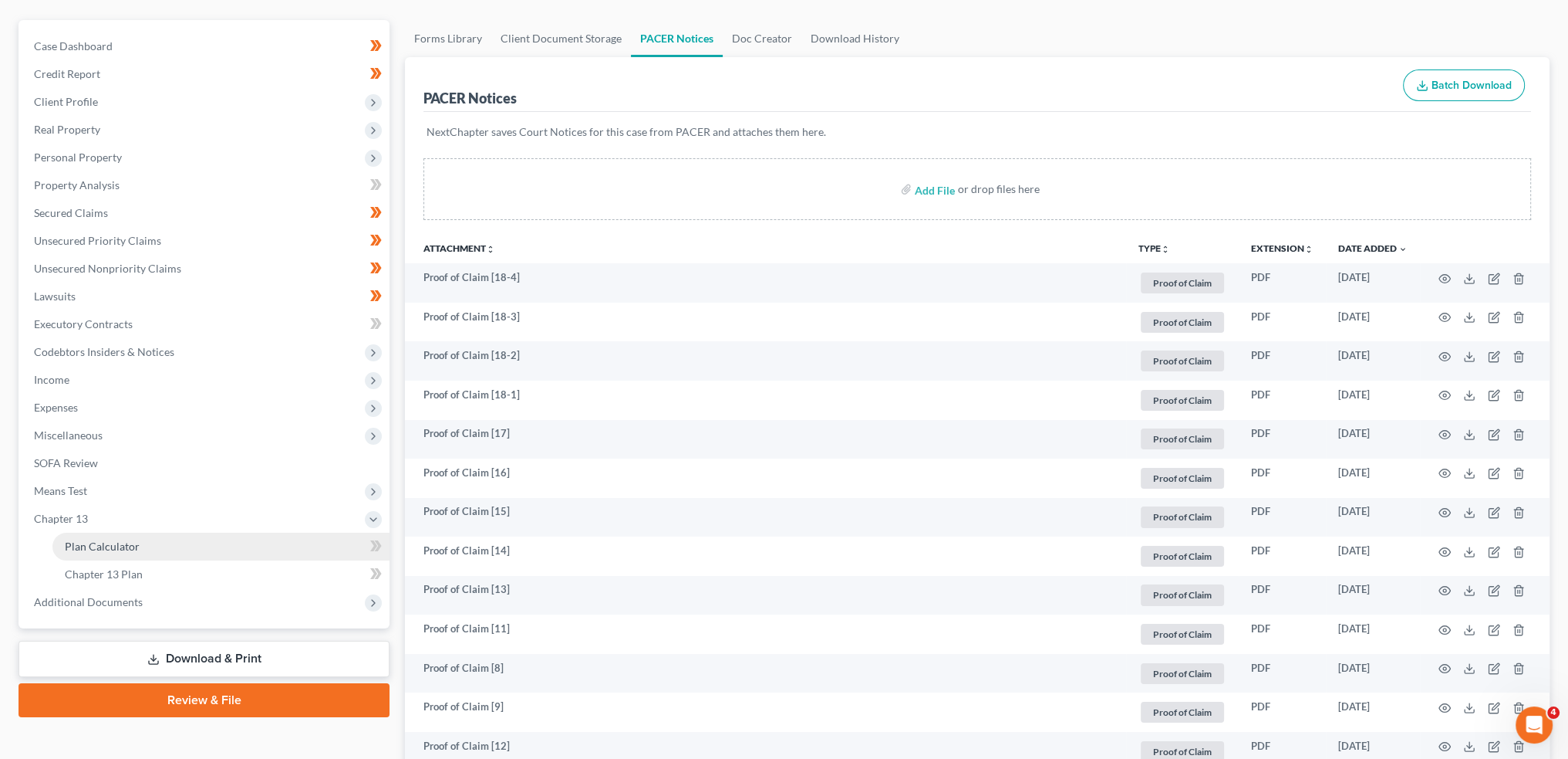
click at [109, 536] on link "Plan Calculator" at bounding box center [221, 546] width 337 height 27
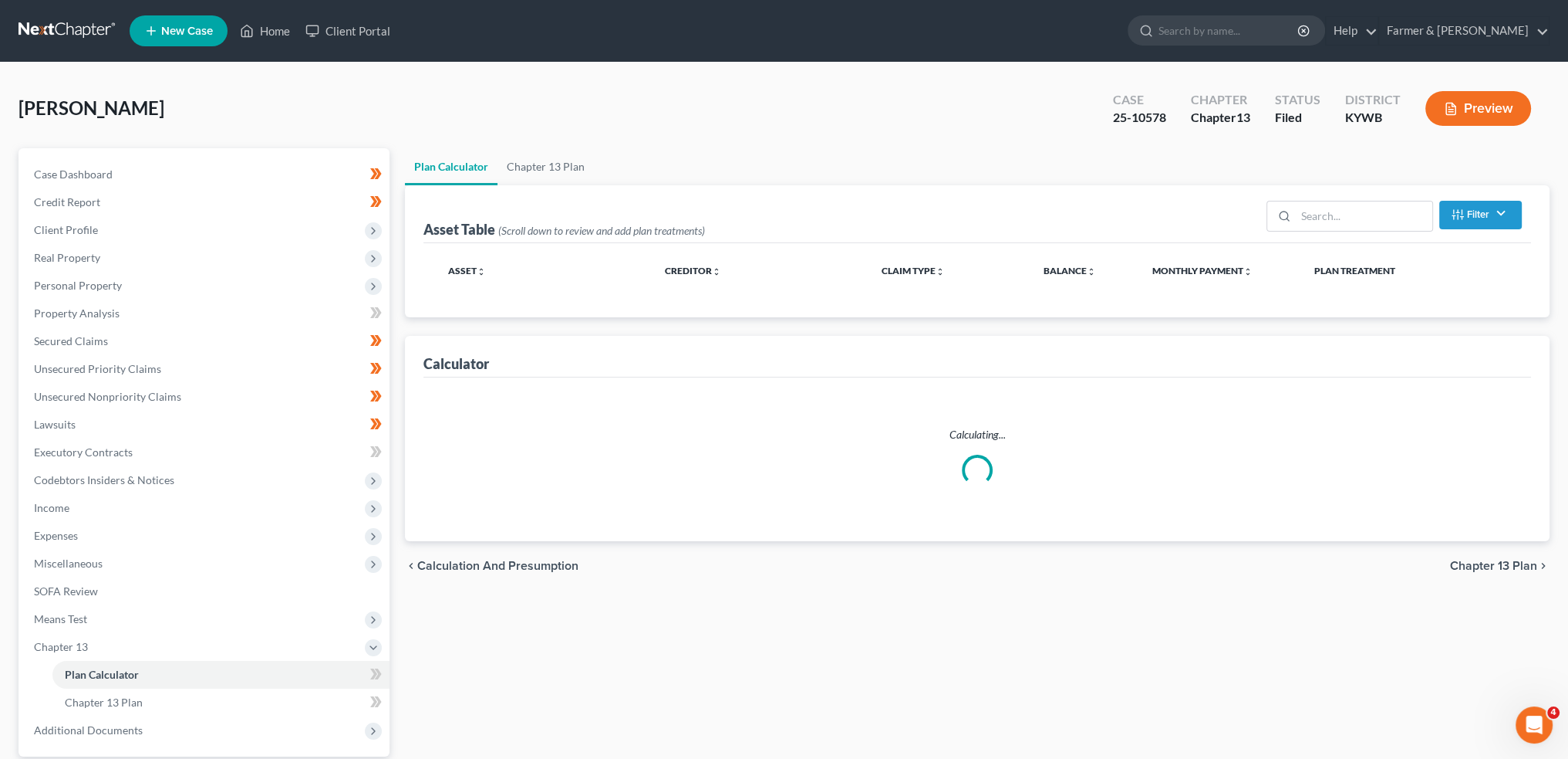
select select "59"
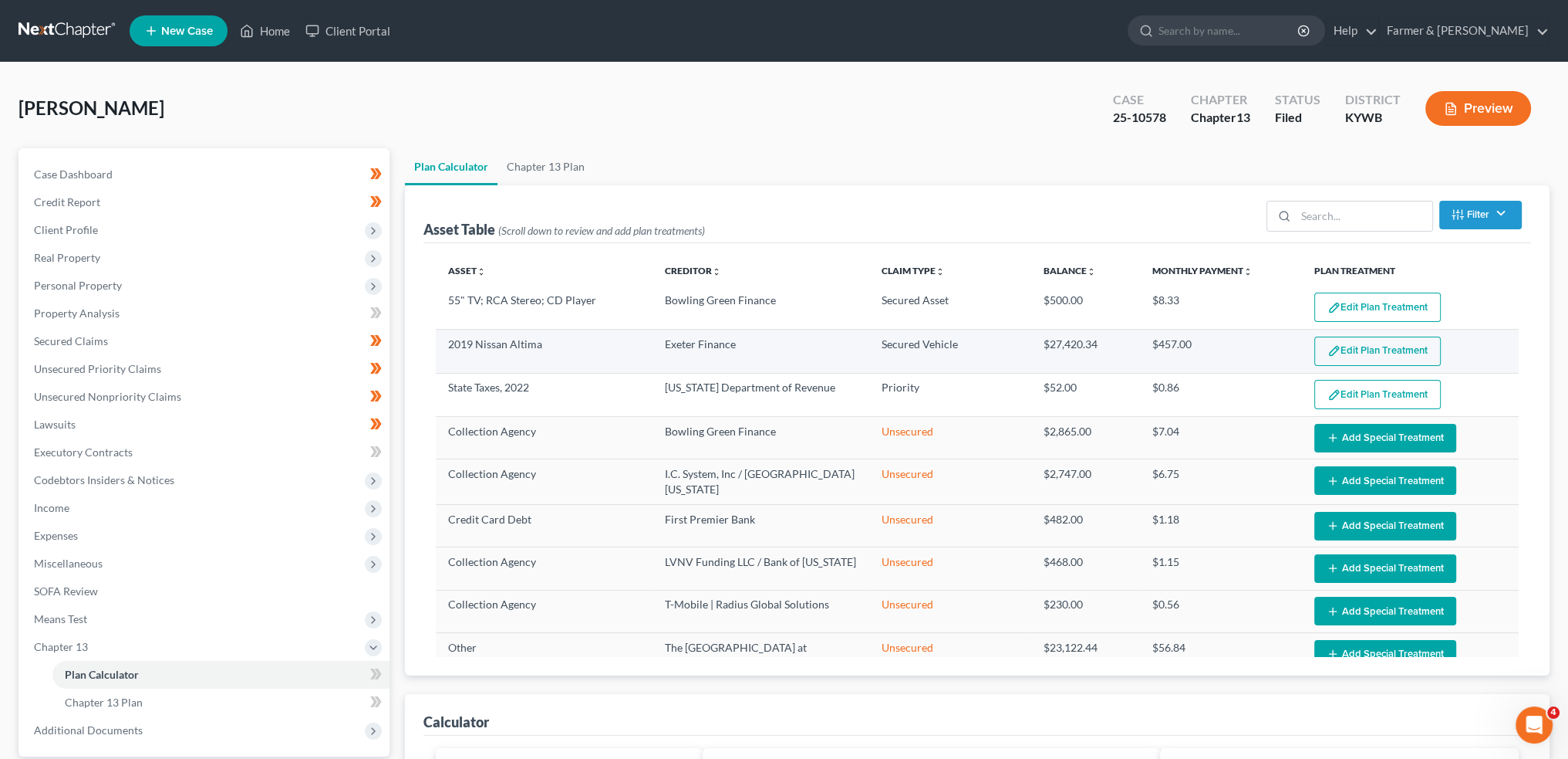
click at [1363, 358] on button "Edit Plan Treatment" at bounding box center [1378, 350] width 126 height 29
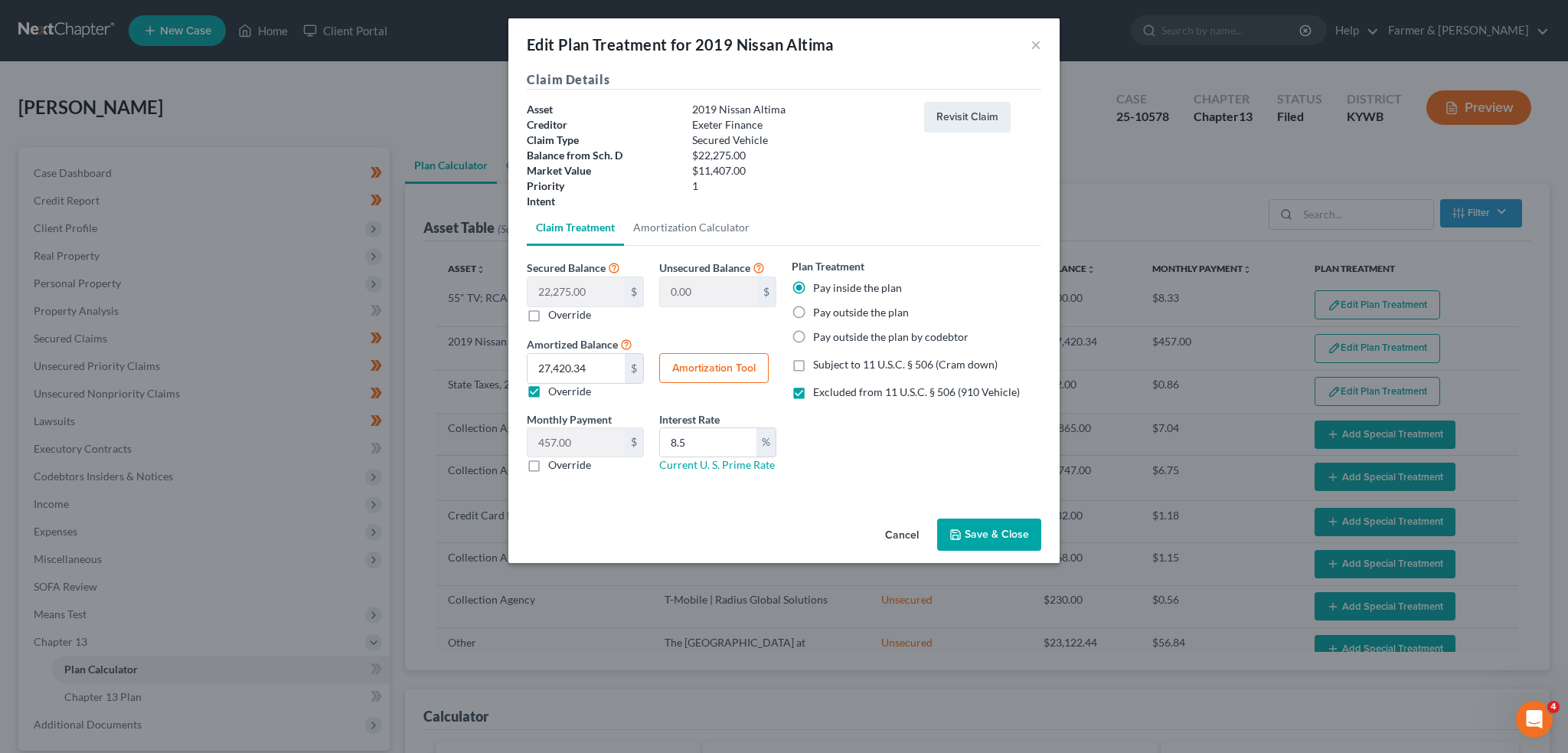
click at [1017, 536] on button "Save & Close" at bounding box center [989, 534] width 104 height 32
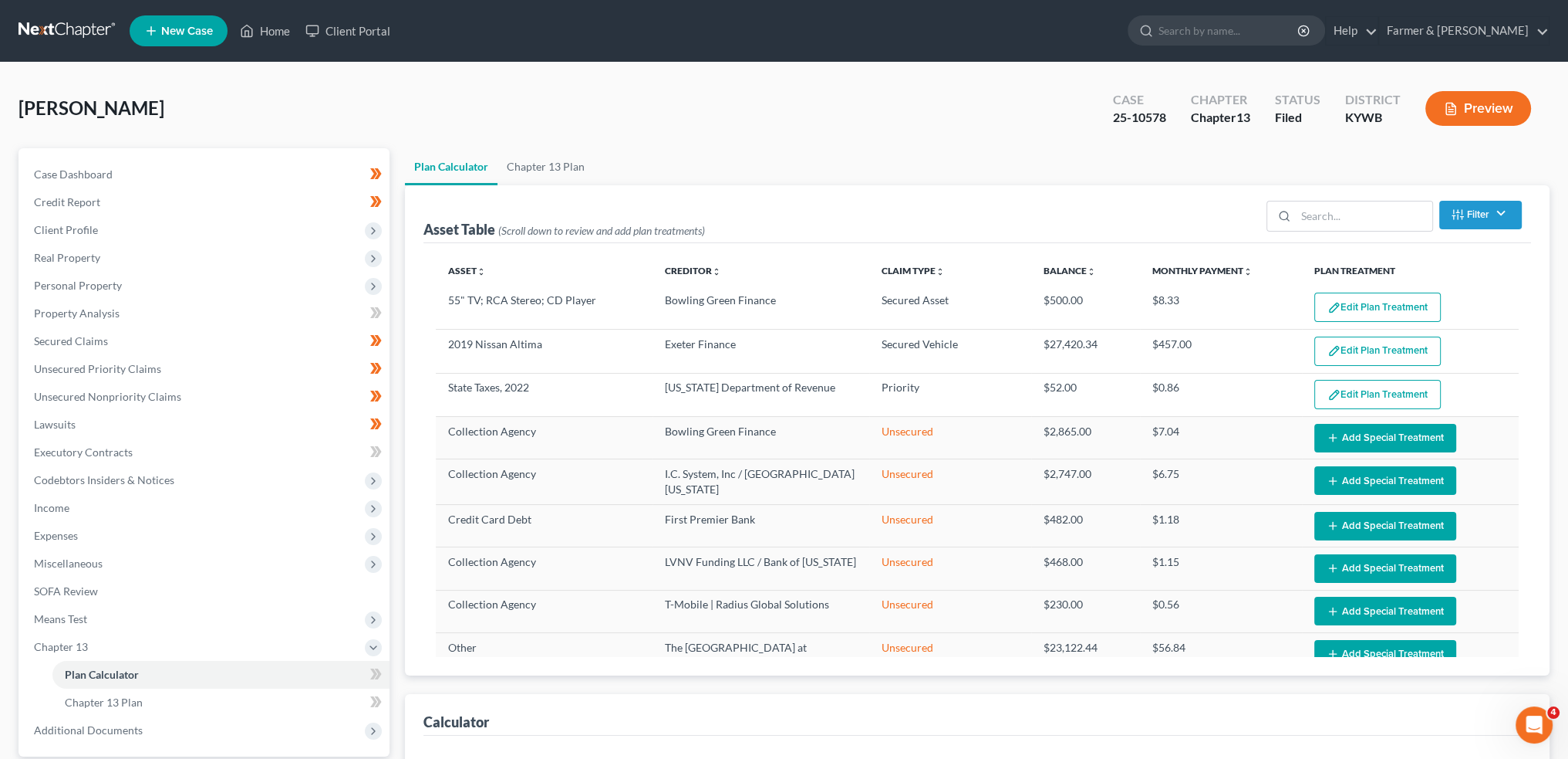
select select "59"
drag, startPoint x: 253, startPoint y: 34, endPoint x: 505, endPoint y: 91, distance: 258.4
click at [253, 34] on icon at bounding box center [248, 31] width 11 height 12
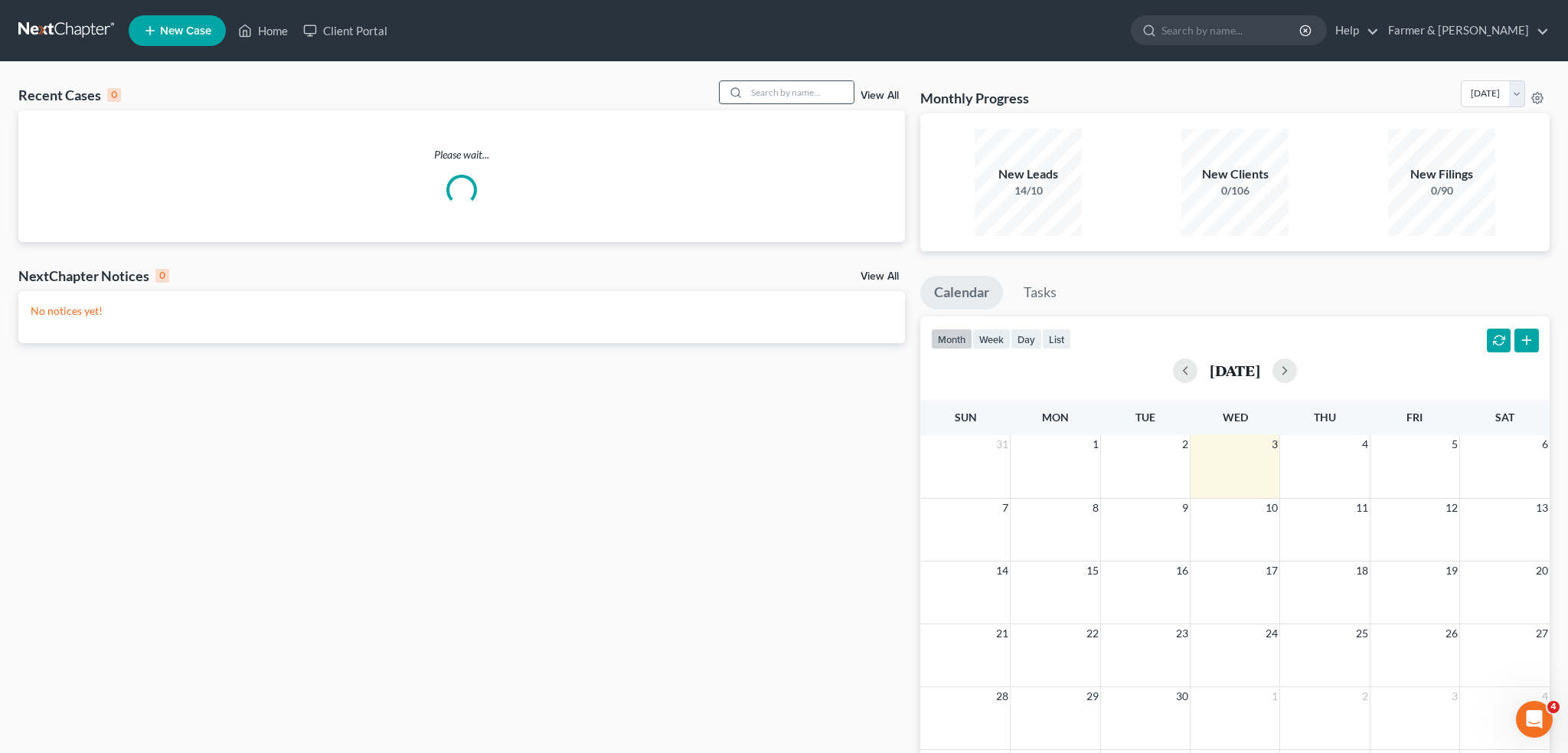
click at [751, 92] on input "search" at bounding box center [800, 92] width 107 height 23
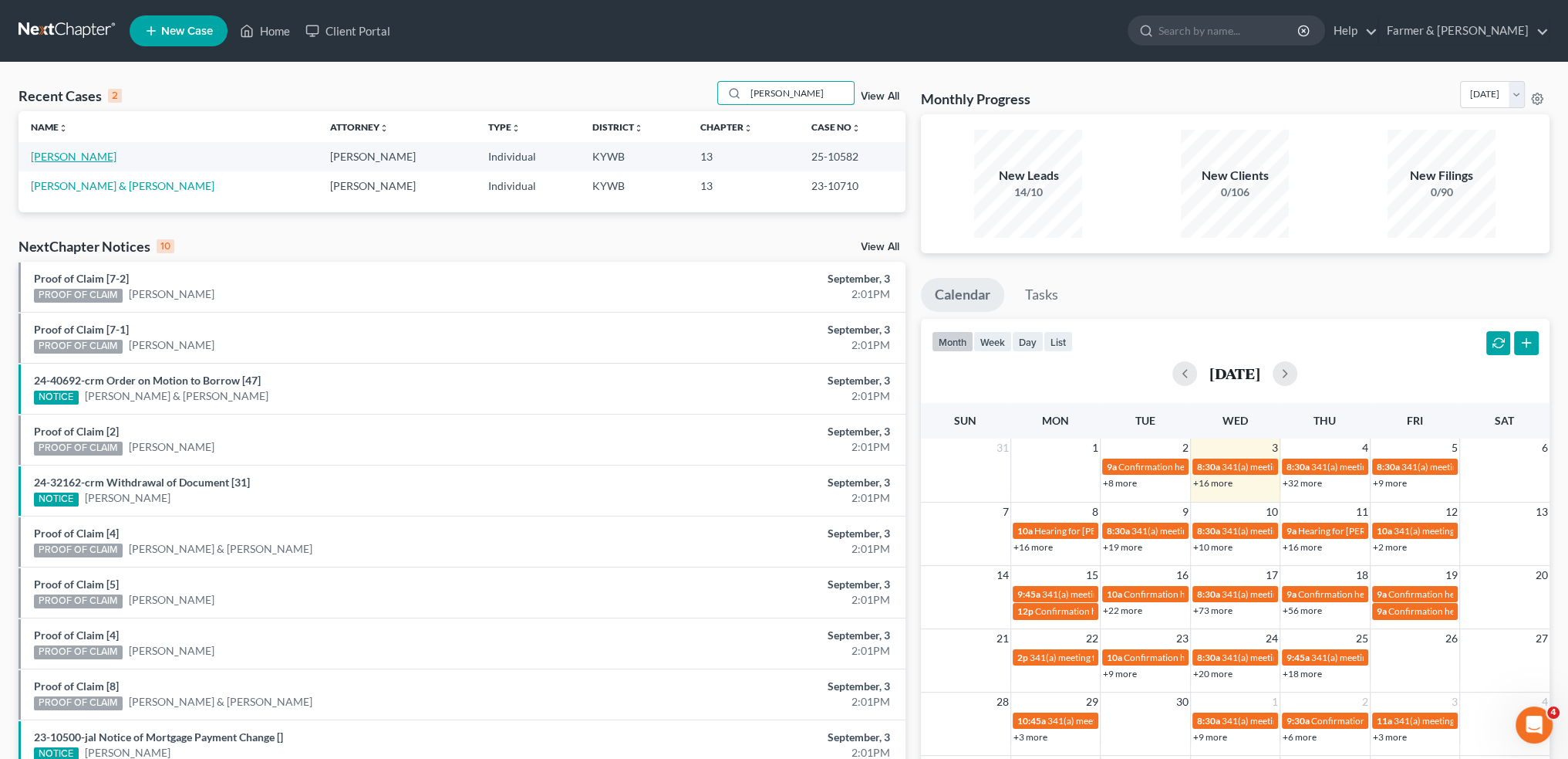
type input "MARCUS TRUSSEL"
click at [63, 159] on link "Trussell, Marcus" at bounding box center [73, 156] width 85 height 13
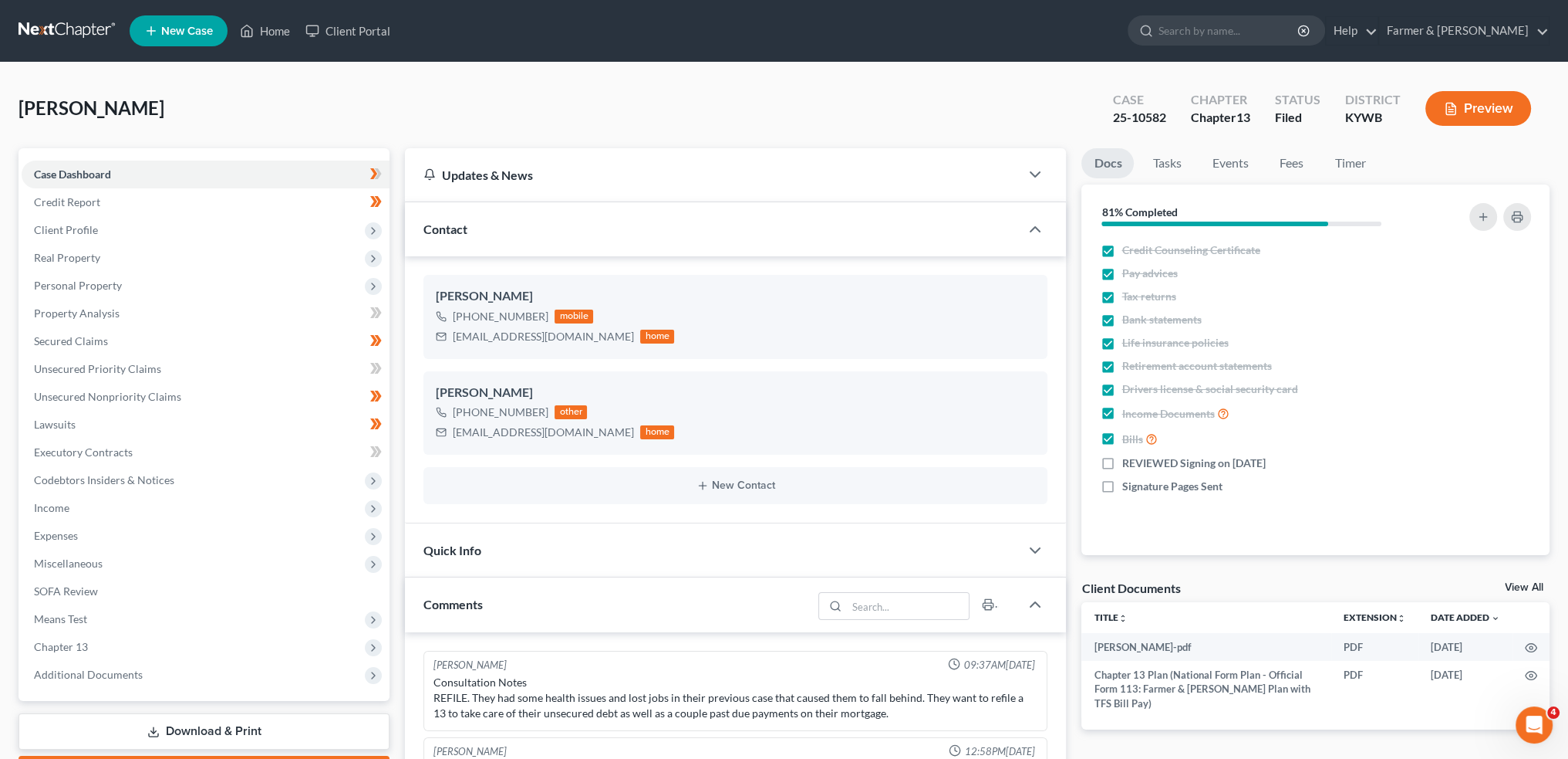
scroll to position [284, 0]
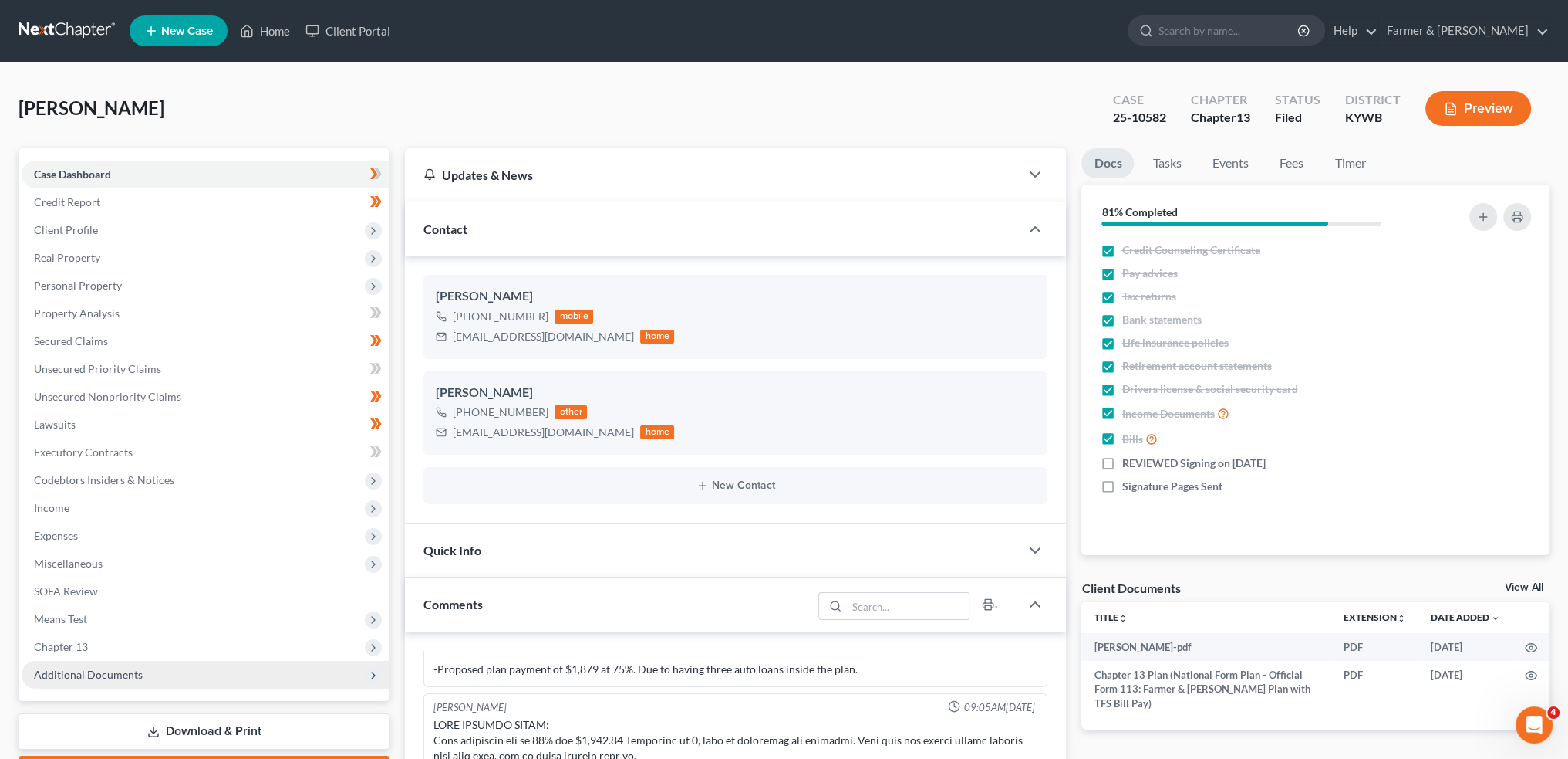
drag, startPoint x: 80, startPoint y: 638, endPoint x: 118, endPoint y: 660, distance: 43.9
click at [80, 638] on span "Chapter 13" at bounding box center [206, 646] width 368 height 27
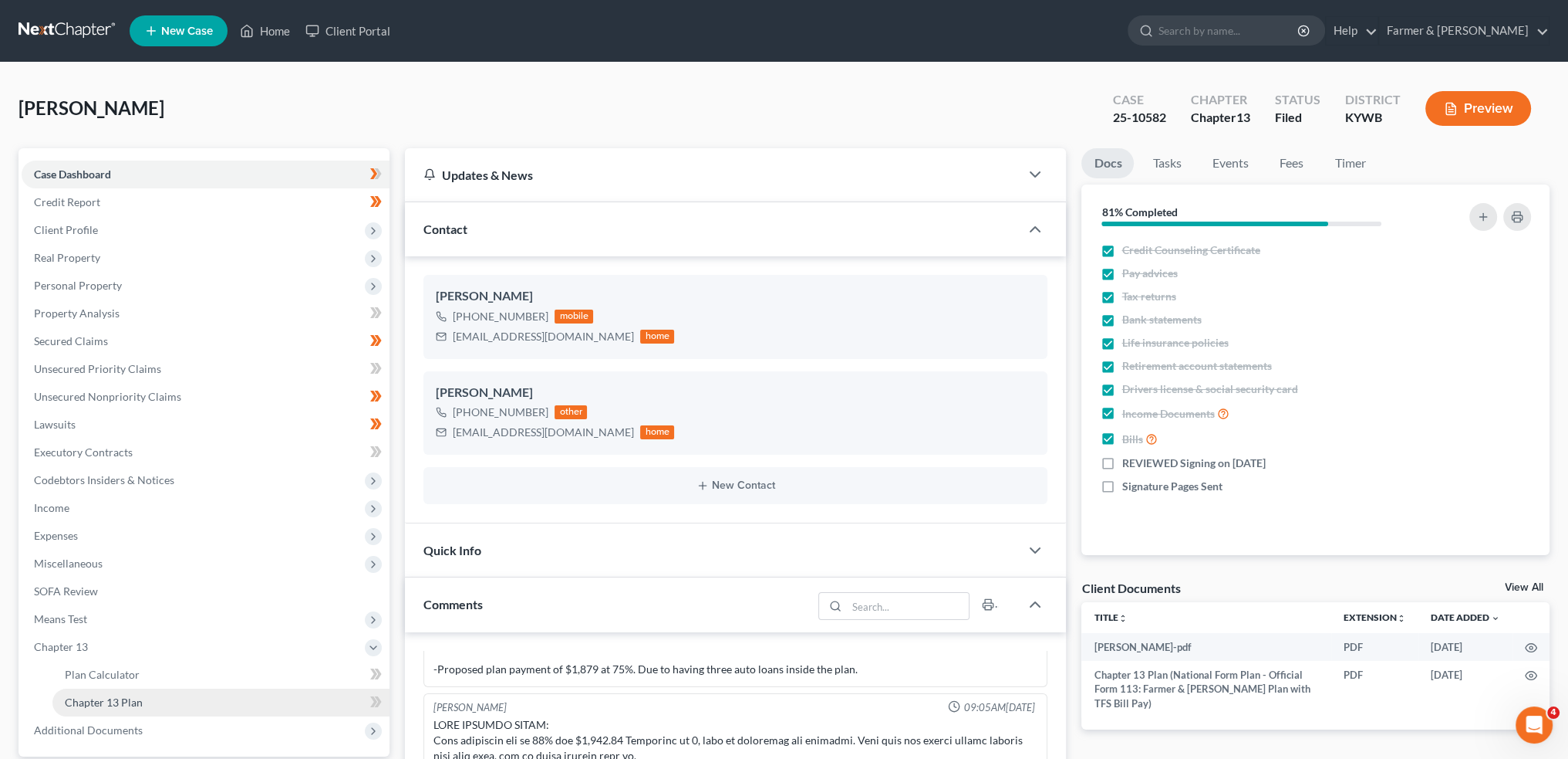
click at [118, 701] on span "Chapter 13 Plan" at bounding box center [103, 702] width 78 height 13
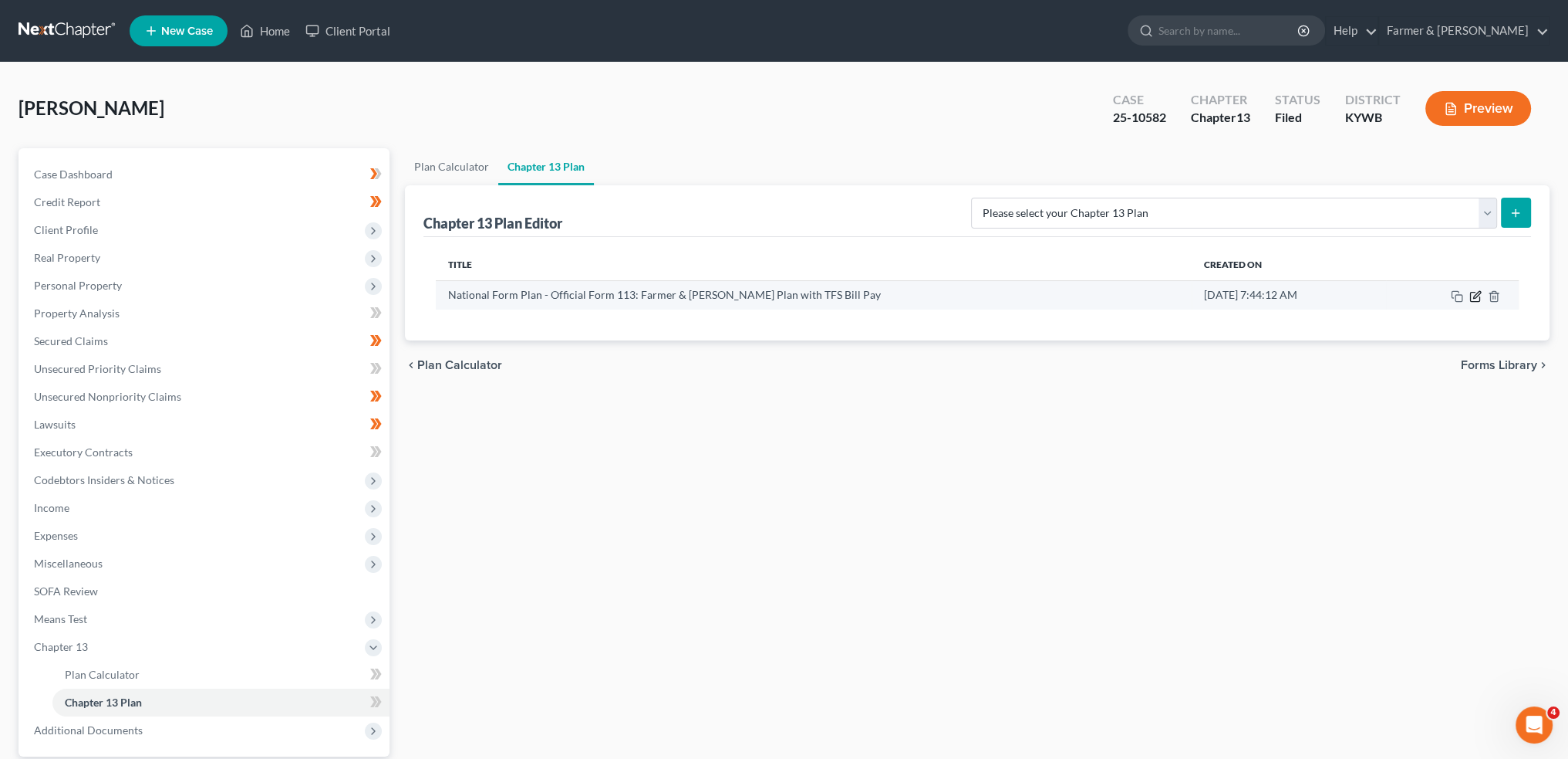
click at [1478, 297] on icon "button" at bounding box center [1476, 296] width 13 height 13
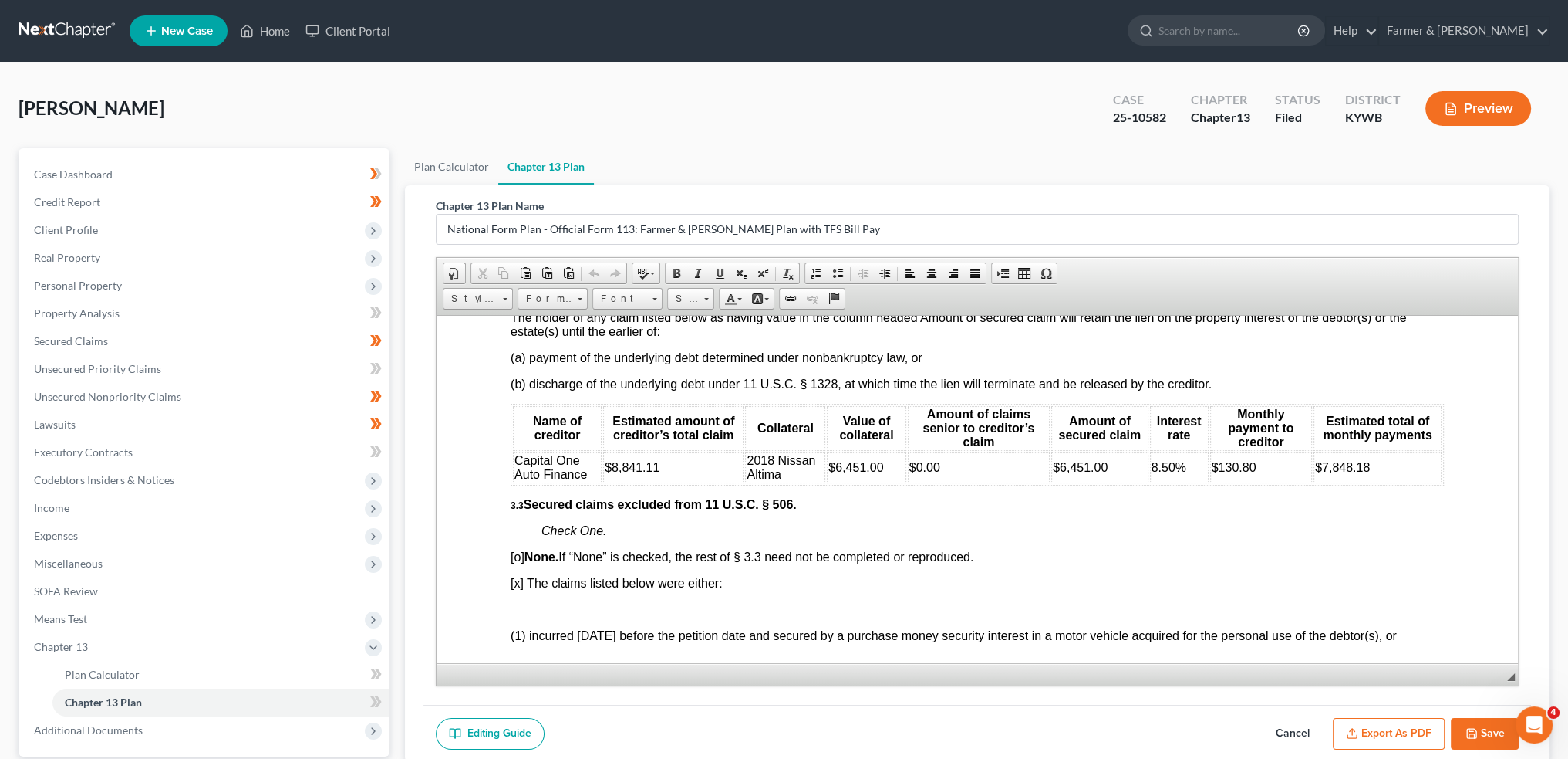
scroll to position [2315, 0]
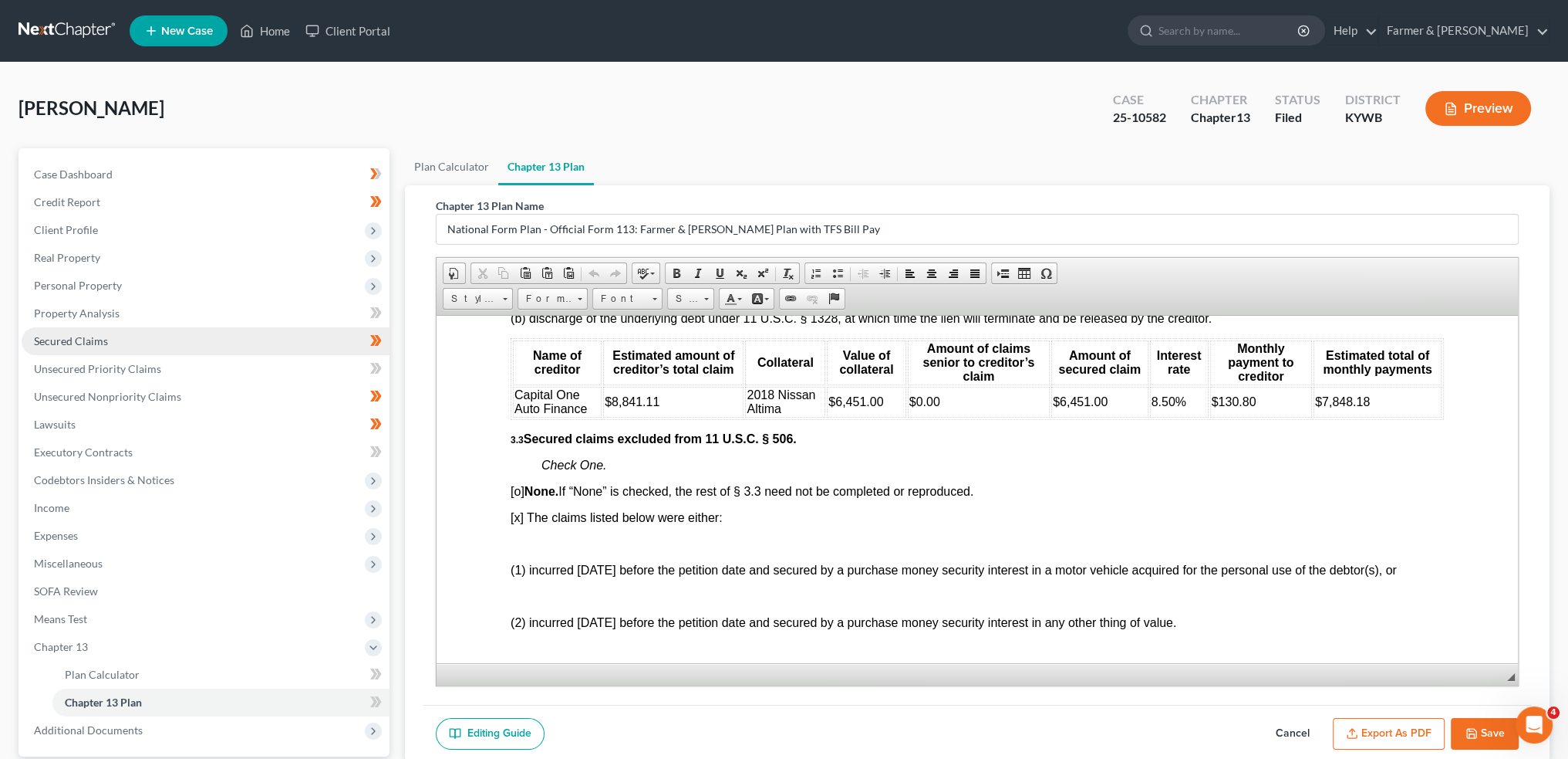
click at [111, 338] on link "Secured Claims" at bounding box center [206, 340] width 368 height 27
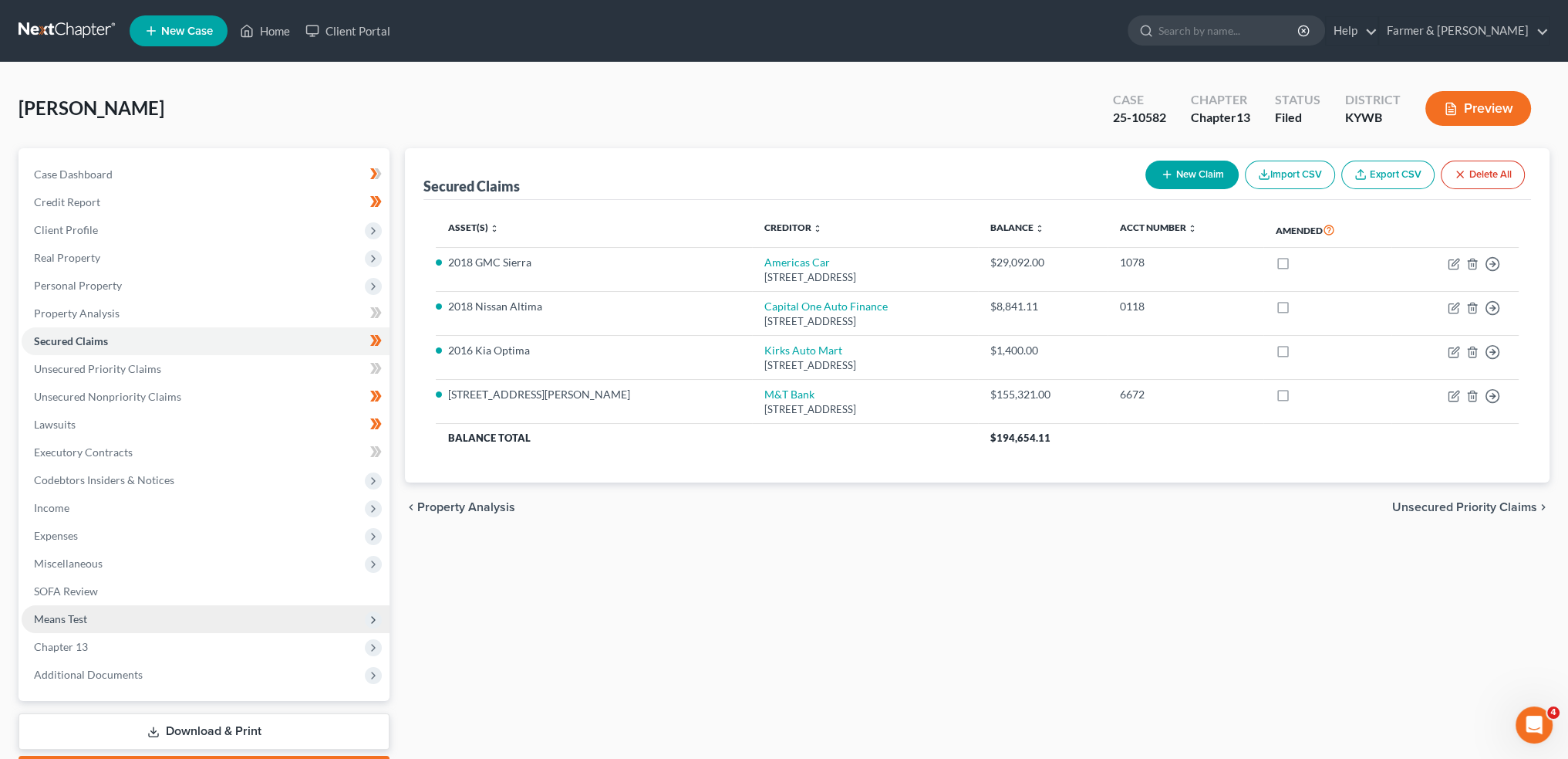
drag, startPoint x: 101, startPoint y: 642, endPoint x: 166, endPoint y: 624, distance: 67.4
click at [100, 642] on span "Chapter 13" at bounding box center [206, 646] width 368 height 27
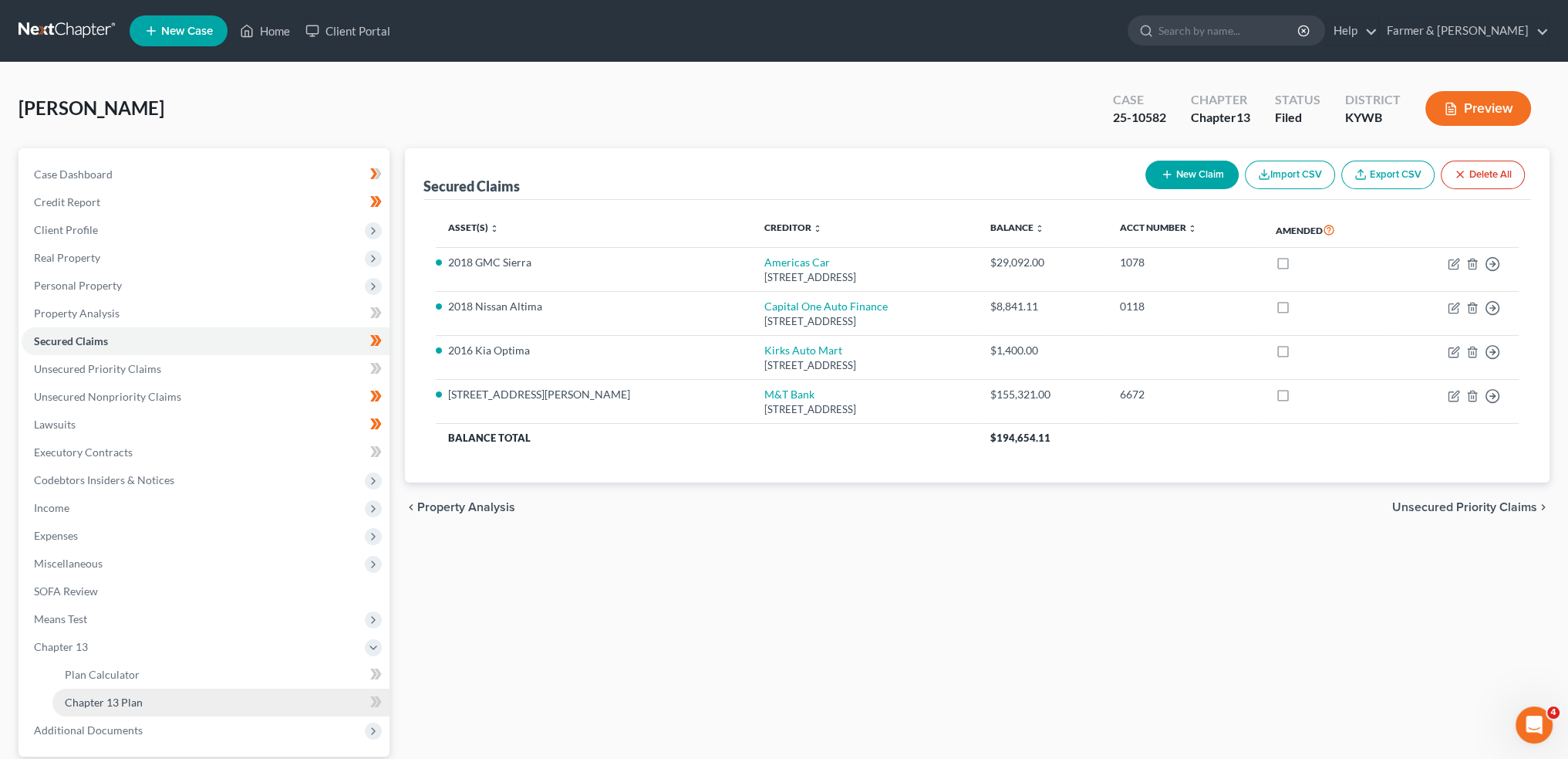
click at [136, 700] on span "Chapter 13 Plan" at bounding box center [103, 702] width 78 height 13
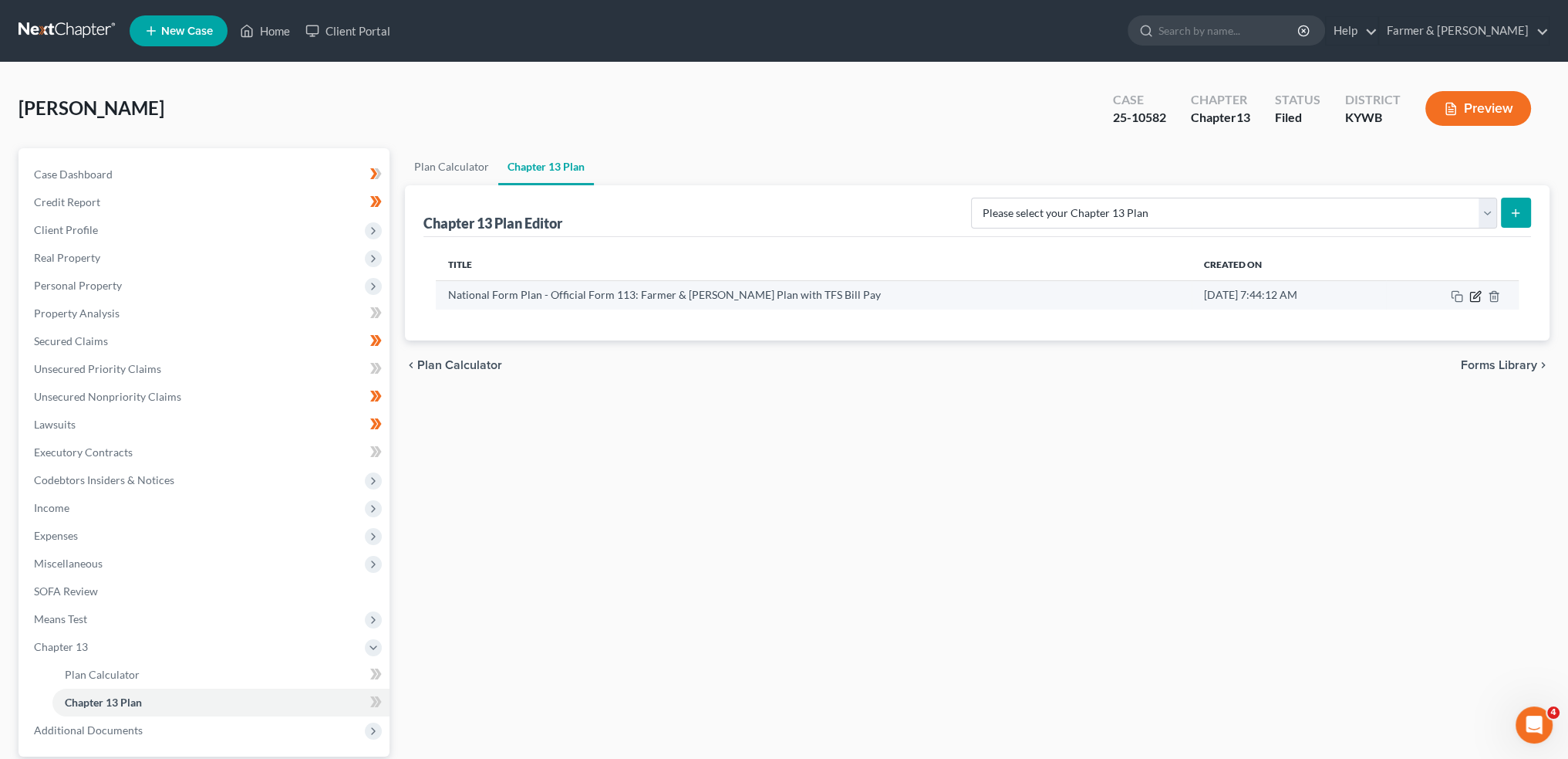
click at [1477, 299] on icon "button" at bounding box center [1476, 296] width 13 height 13
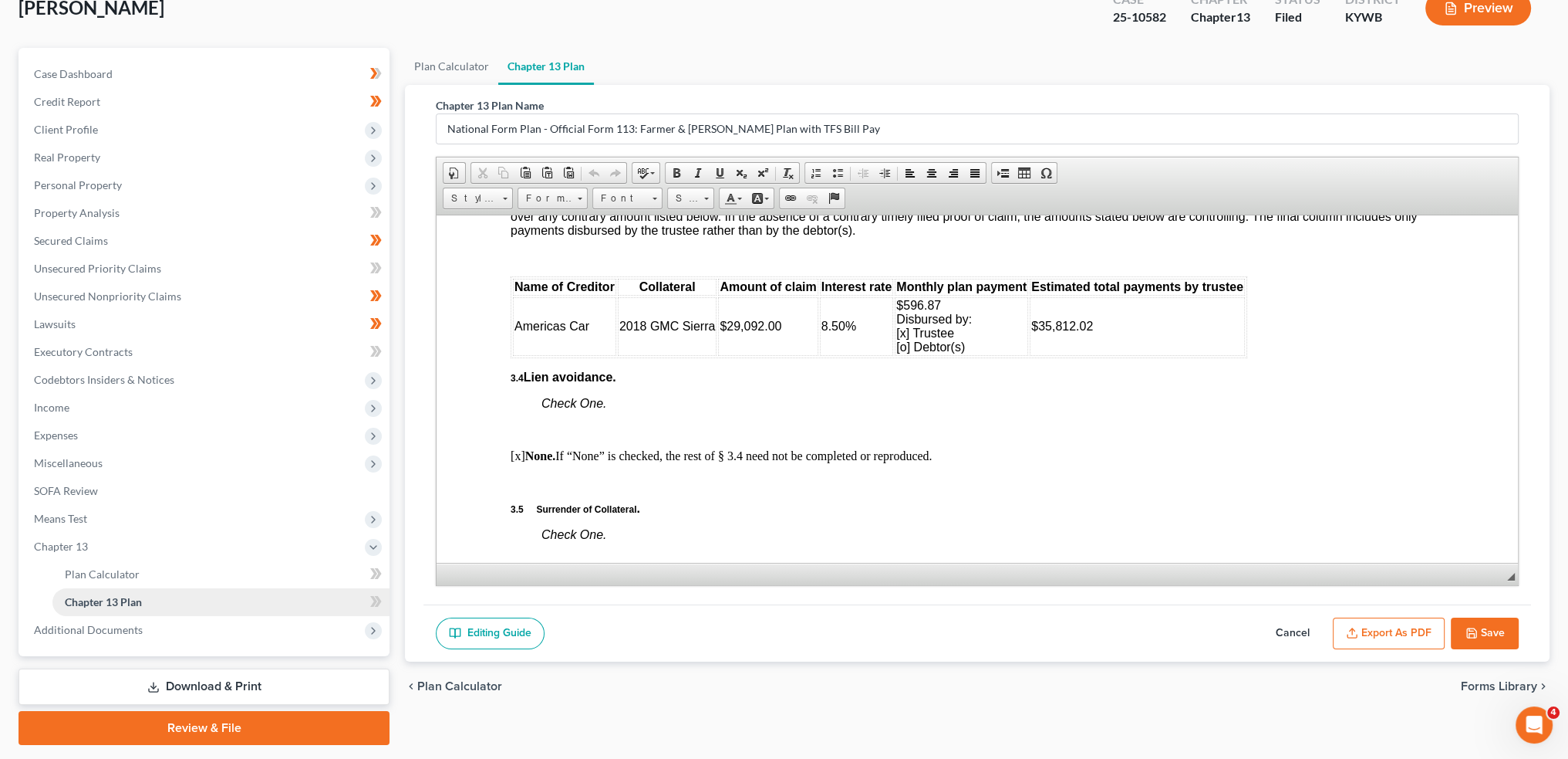
scroll to position [143, 0]
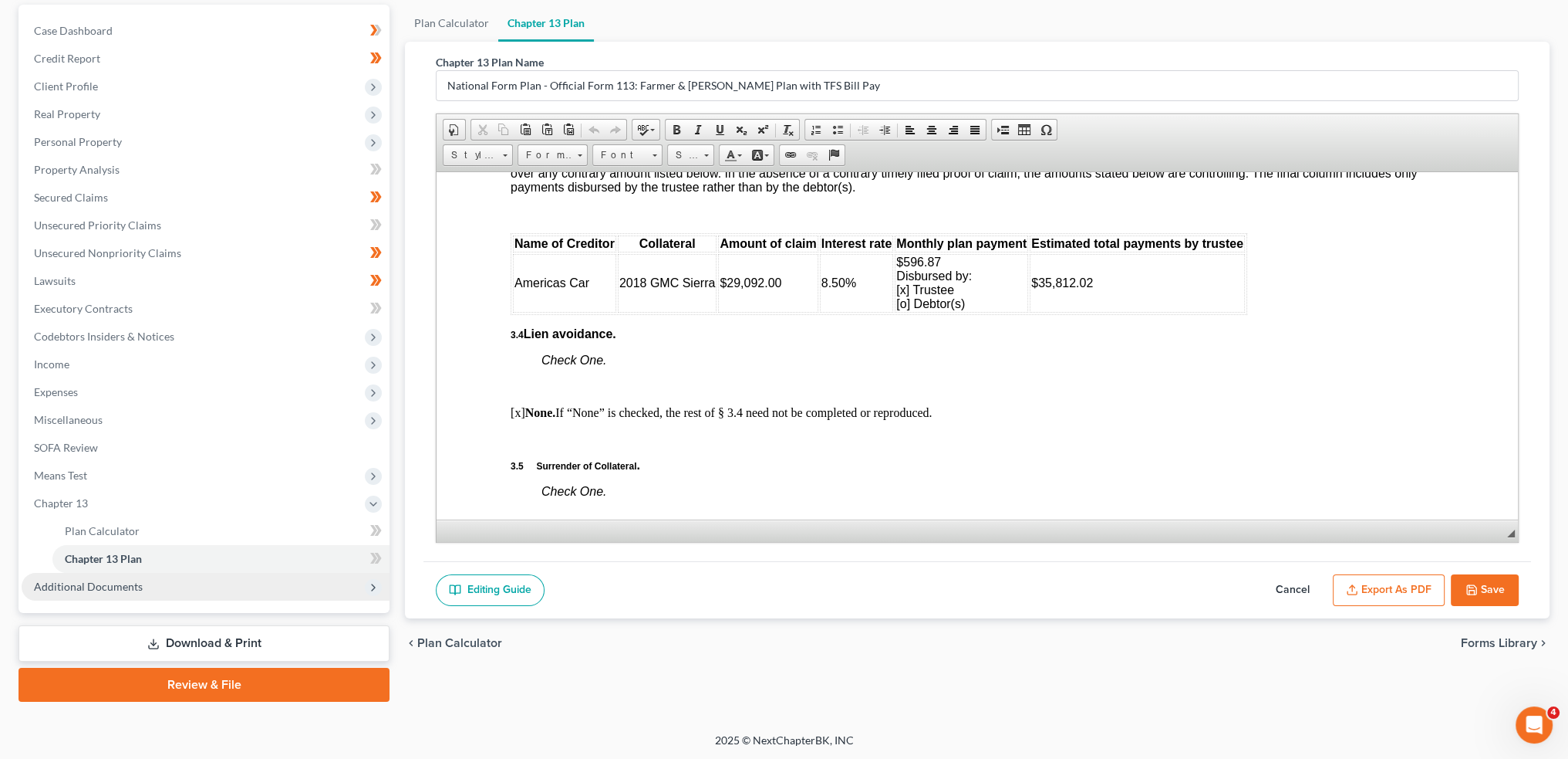
drag, startPoint x: 95, startPoint y: 601, endPoint x: 96, endPoint y: 592, distance: 9.1
click at [95, 601] on div "Case Dashboard Payments Invoices Payments Payments Credit Report Client Profile…" at bounding box center [205, 309] width 371 height 608
click at [96, 592] on span "Additional Documents" at bounding box center [206, 586] width 368 height 27
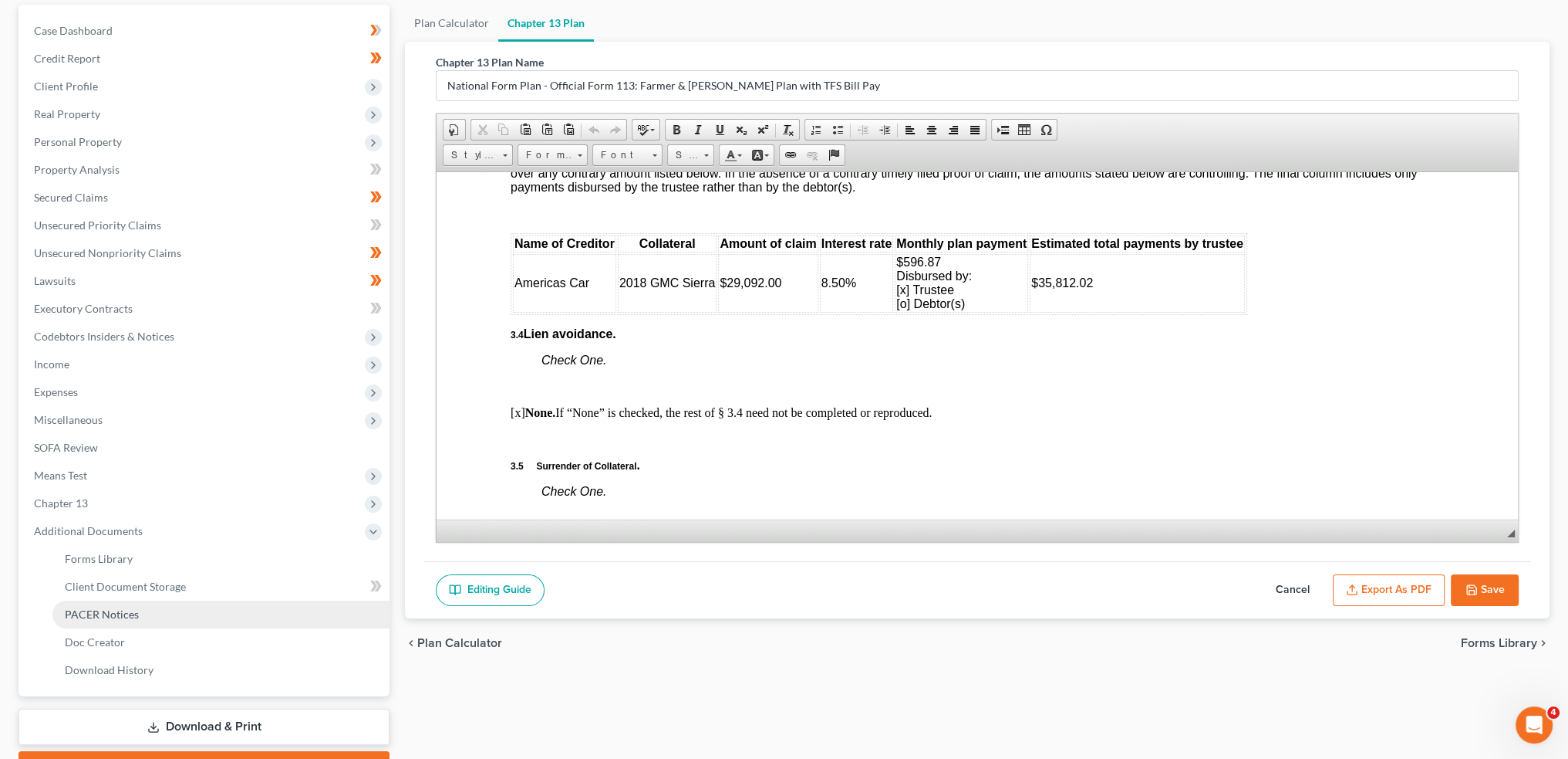
click at [100, 614] on span "PACER Notices" at bounding box center [102, 614] width 74 height 13
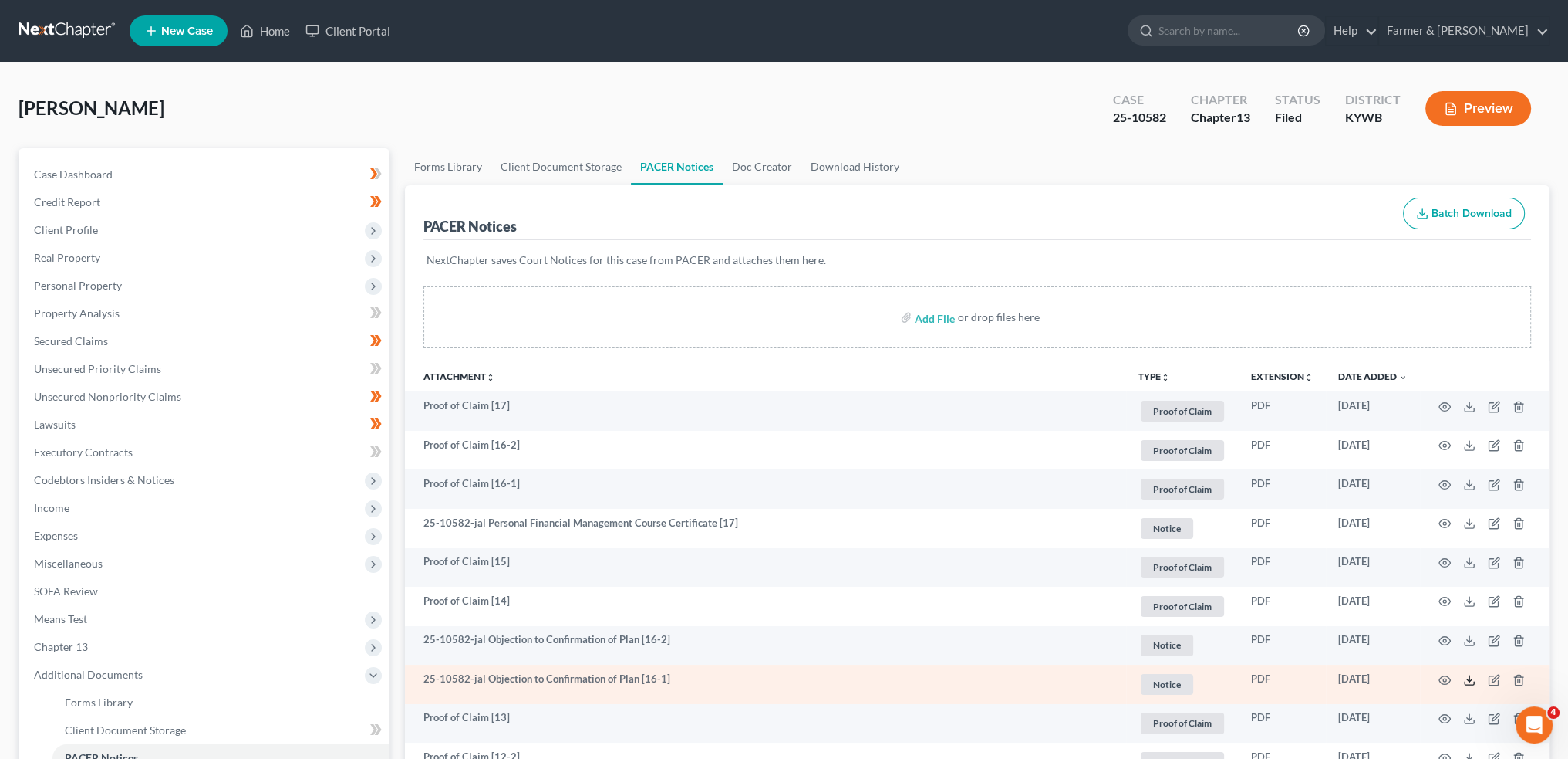
click at [1468, 675] on icon at bounding box center [1470, 680] width 13 height 13
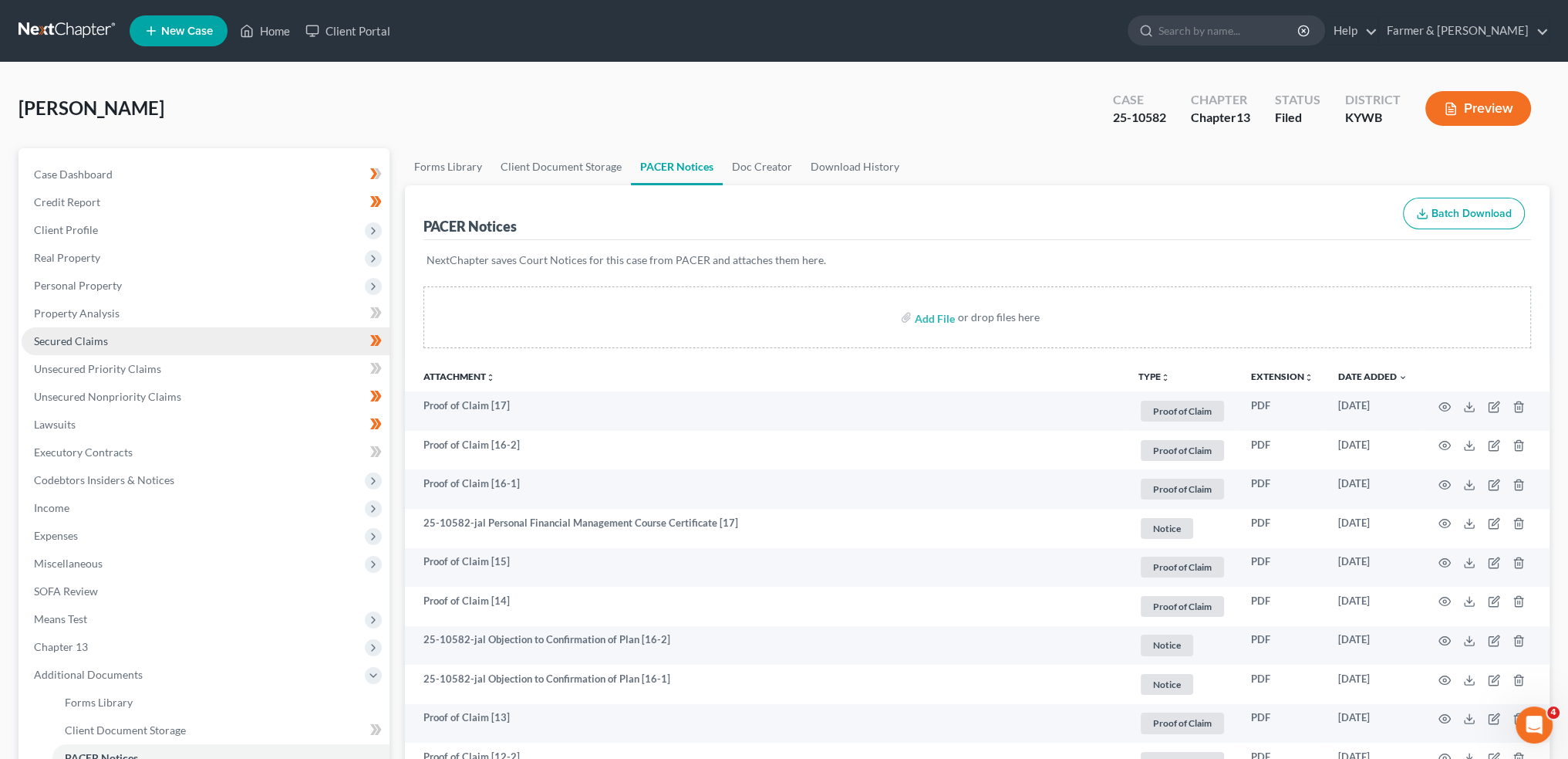
click at [123, 346] on link "Secured Claims" at bounding box center [206, 340] width 368 height 27
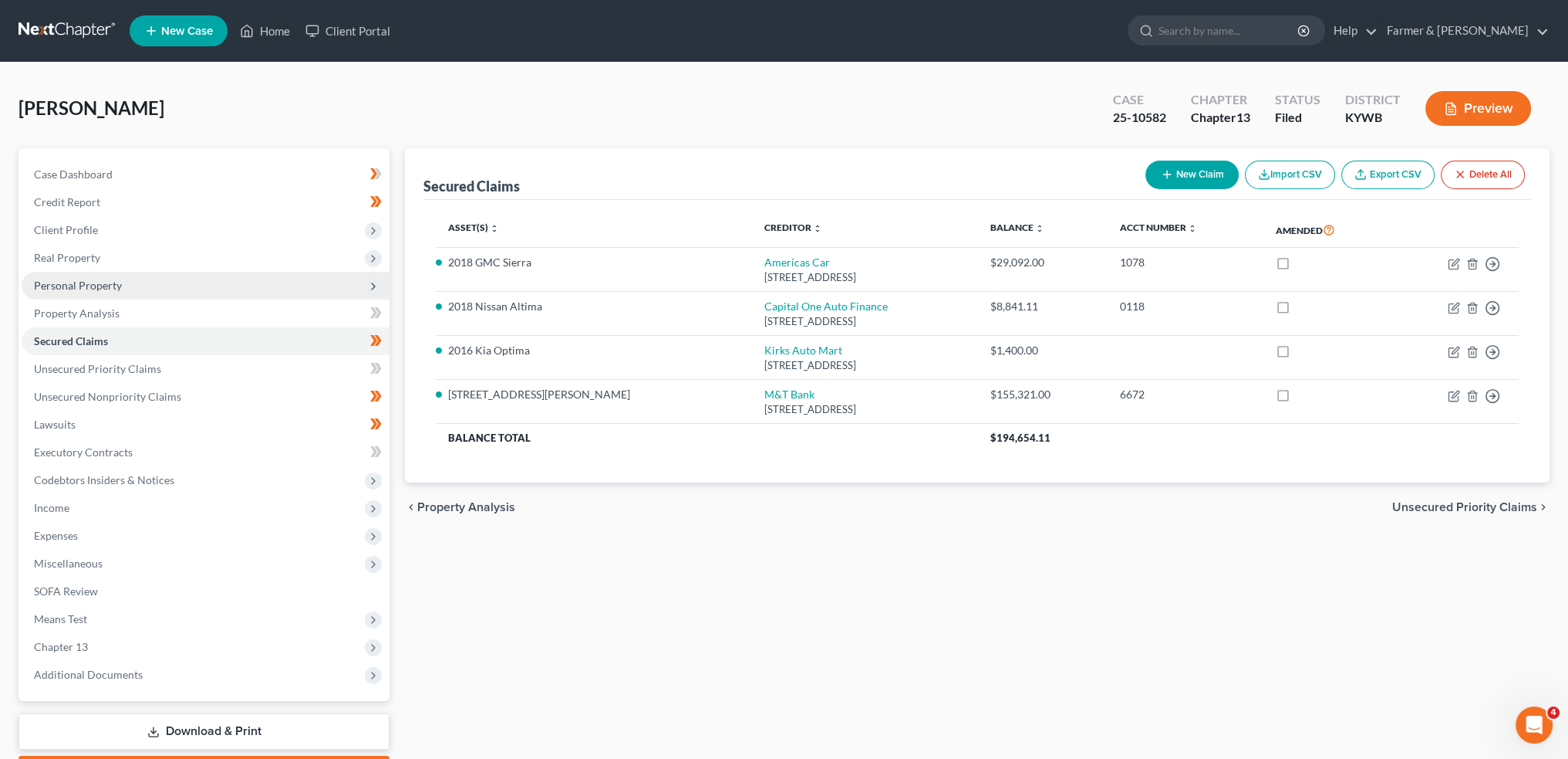
click at [128, 277] on span "Personal Property" at bounding box center [206, 285] width 368 height 27
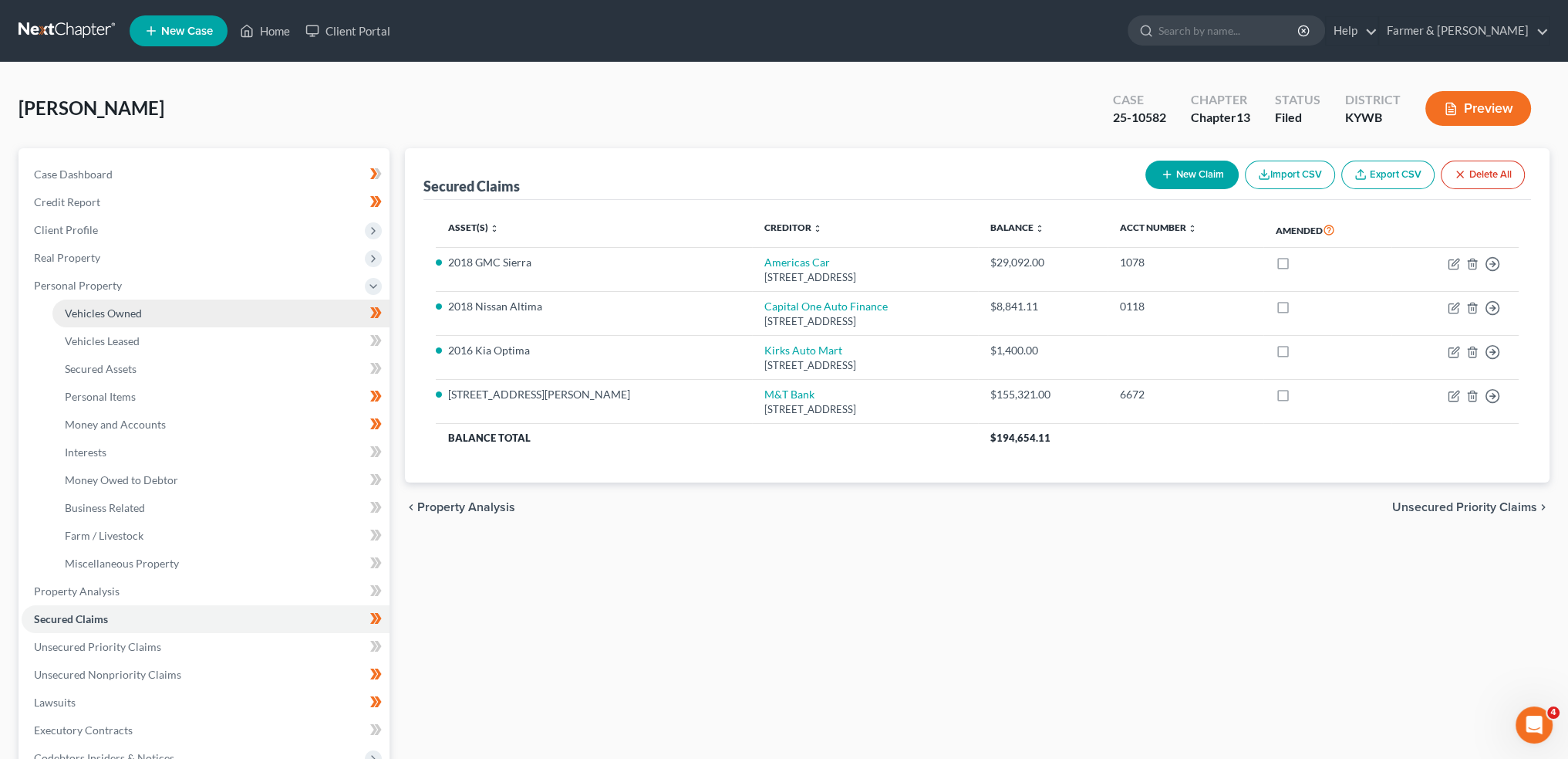
click at [128, 317] on span "Vehicles Owned" at bounding box center [103, 313] width 77 height 13
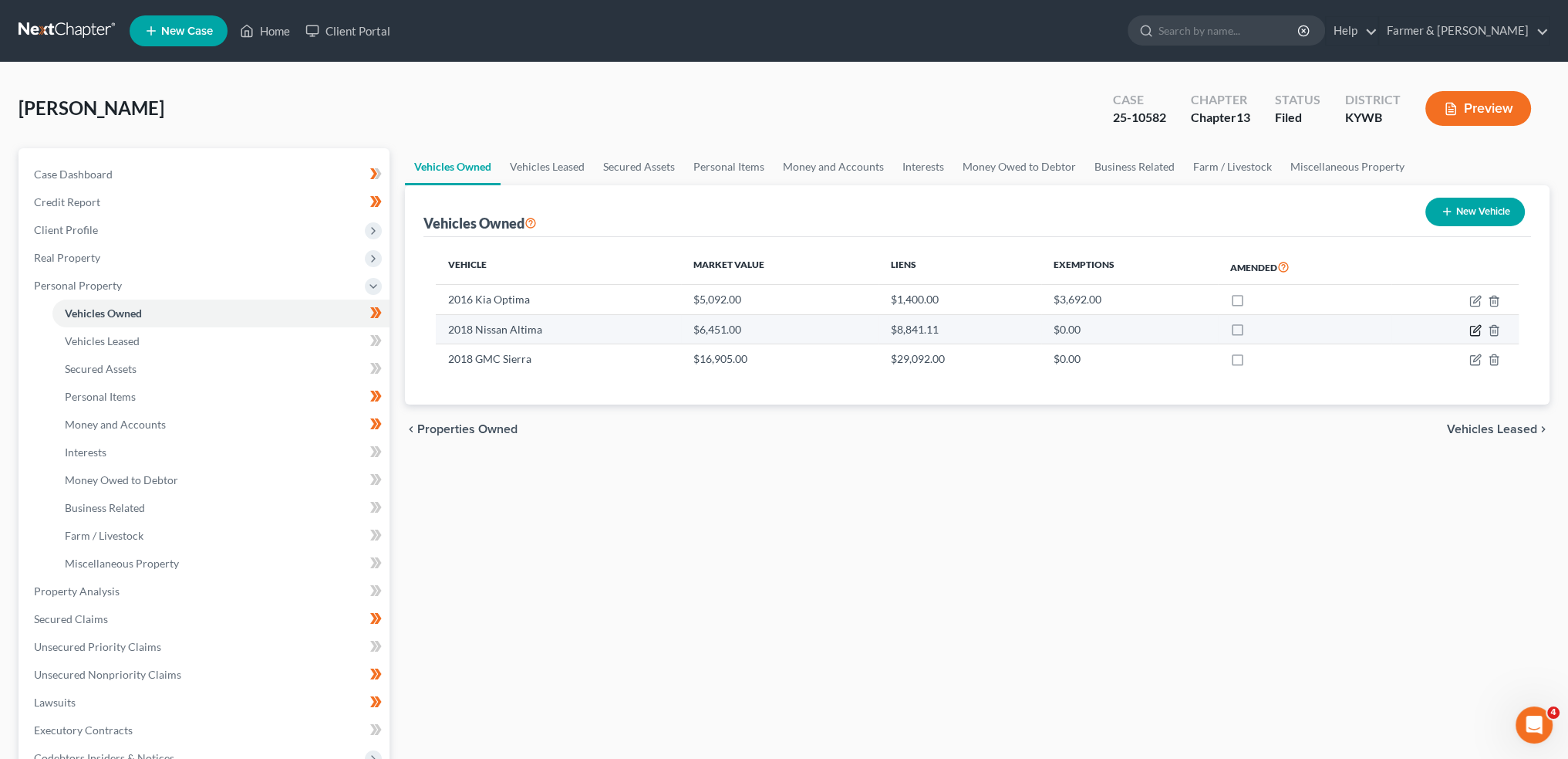
click at [1475, 332] on icon "button" at bounding box center [1476, 330] width 13 height 13
select select "0"
select select "8"
select select "2"
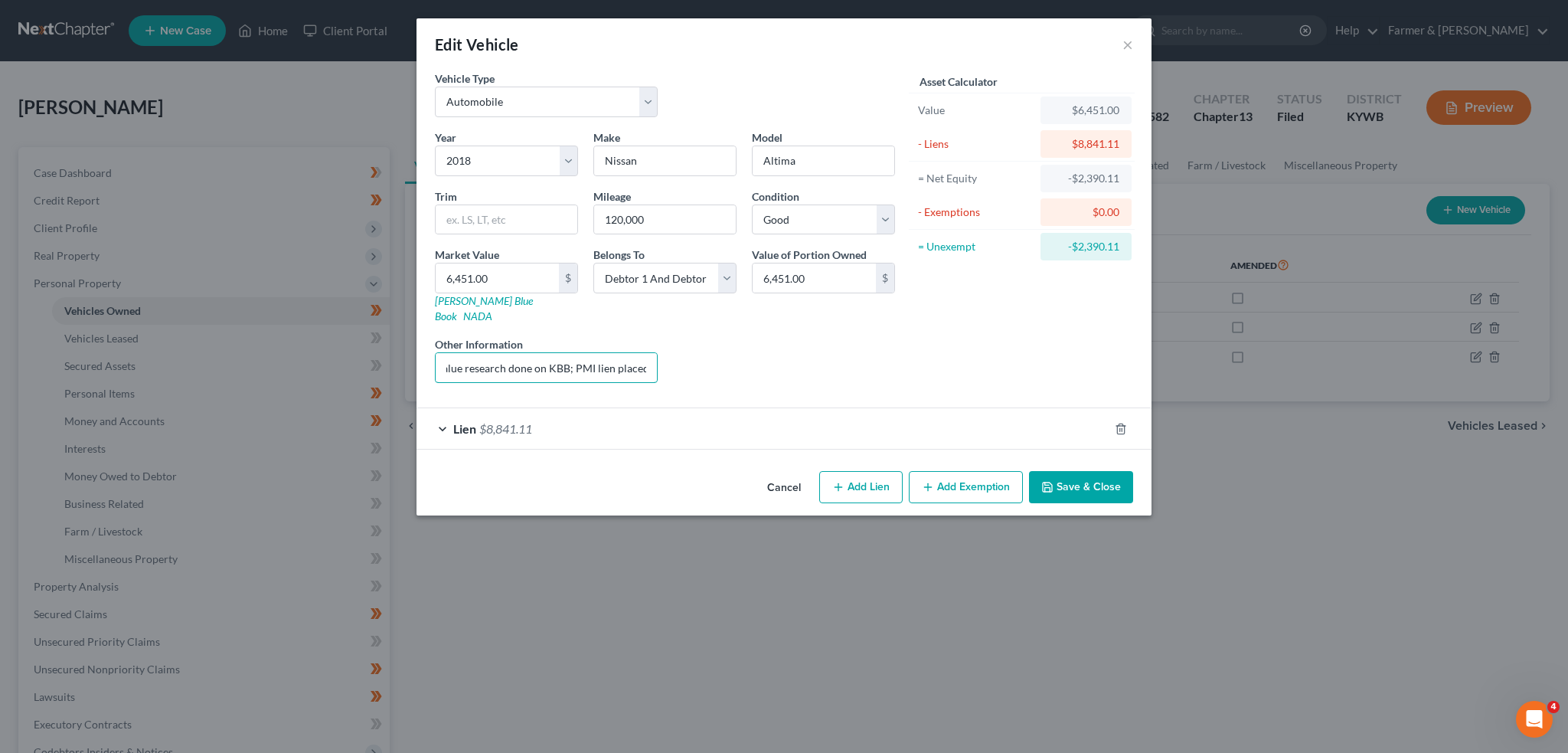
scroll to position [0, 187]
drag, startPoint x: 591, startPoint y: 353, endPoint x: 662, endPoint y: 348, distance: 71.2
click at [662, 348] on div "Other Information Value based on fair market value research done on KBB; PMI li…" at bounding box center [546, 359] width 238 height 47
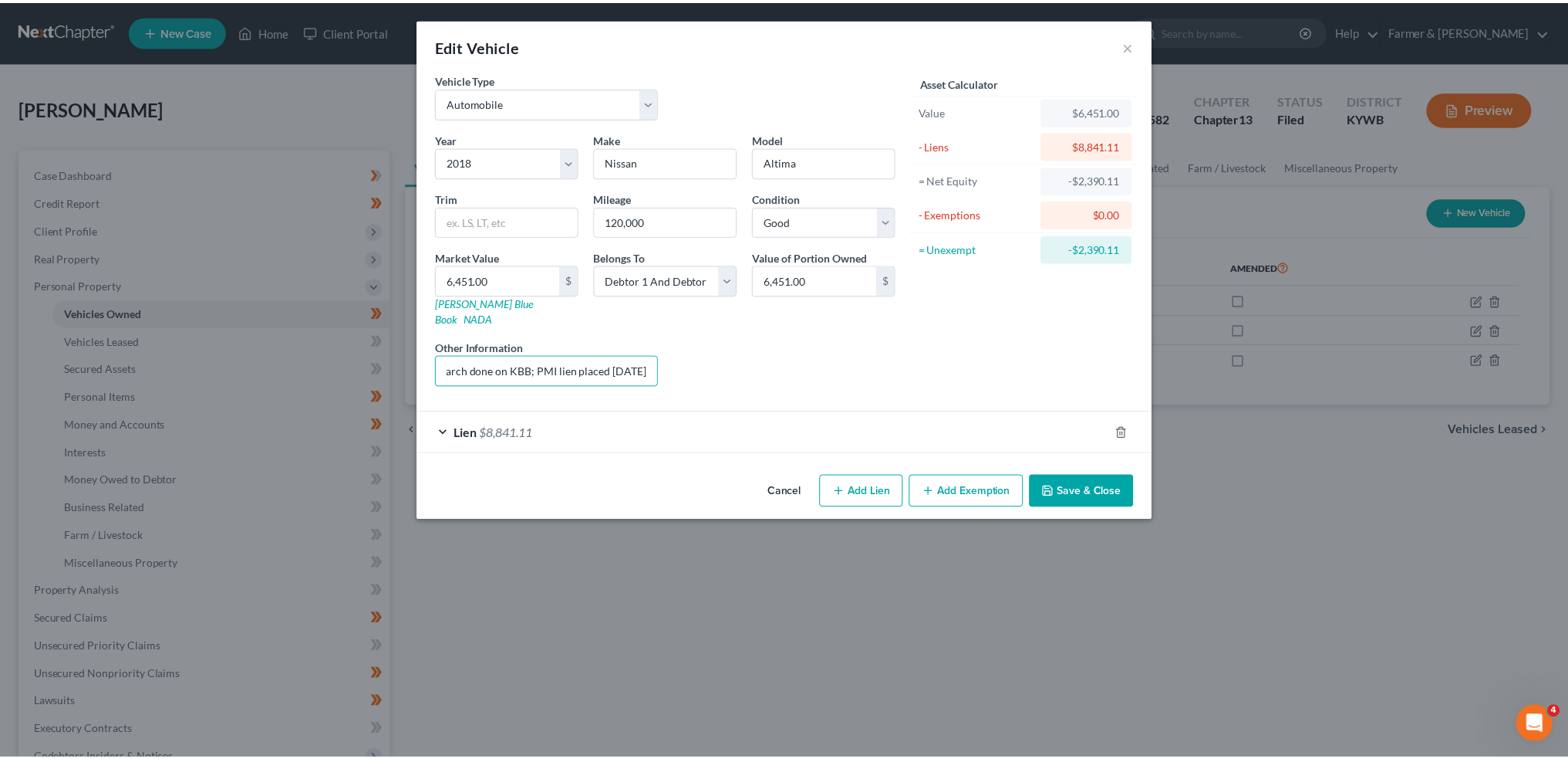
scroll to position [0, 0]
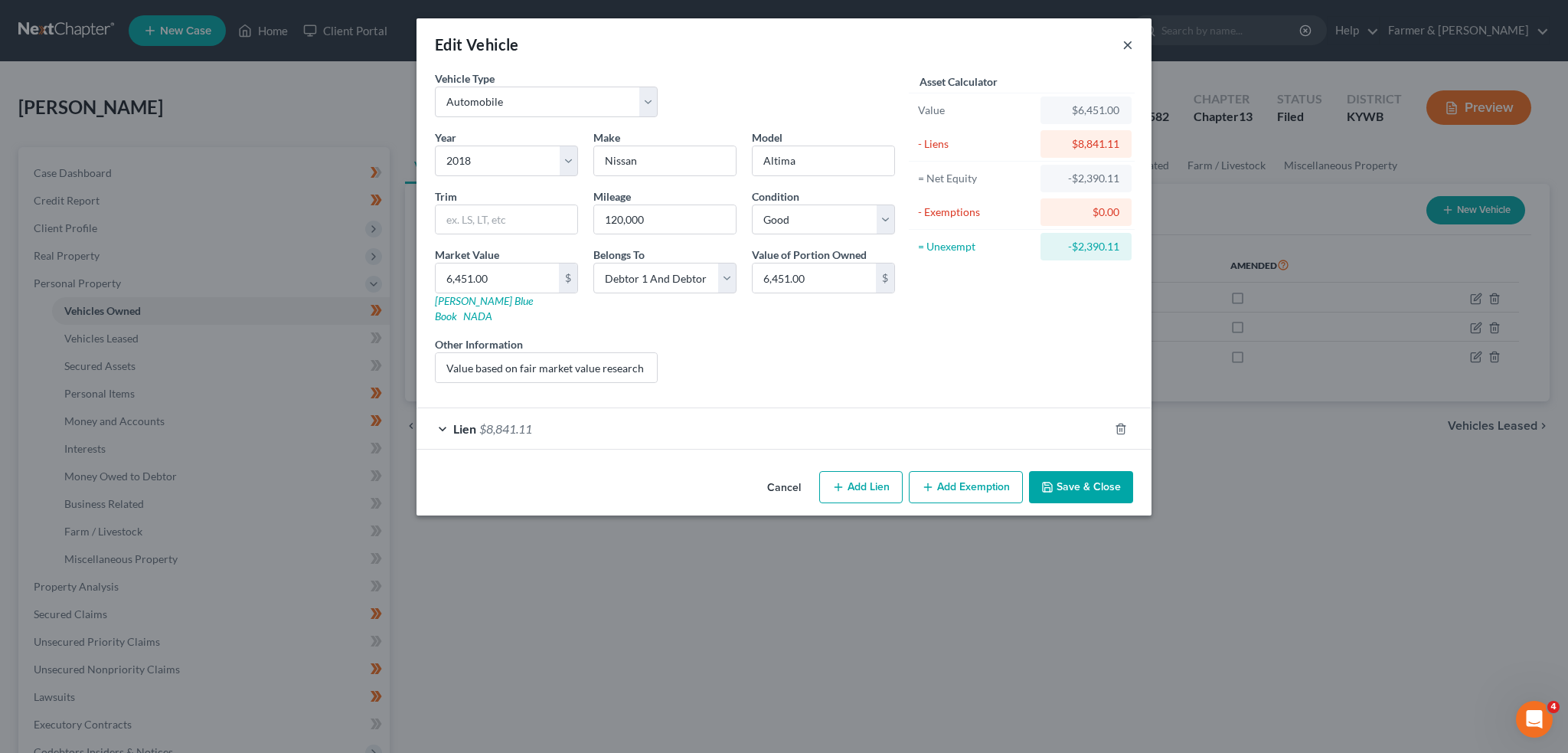
click at [1130, 42] on button "×" at bounding box center [1128, 44] width 11 height 19
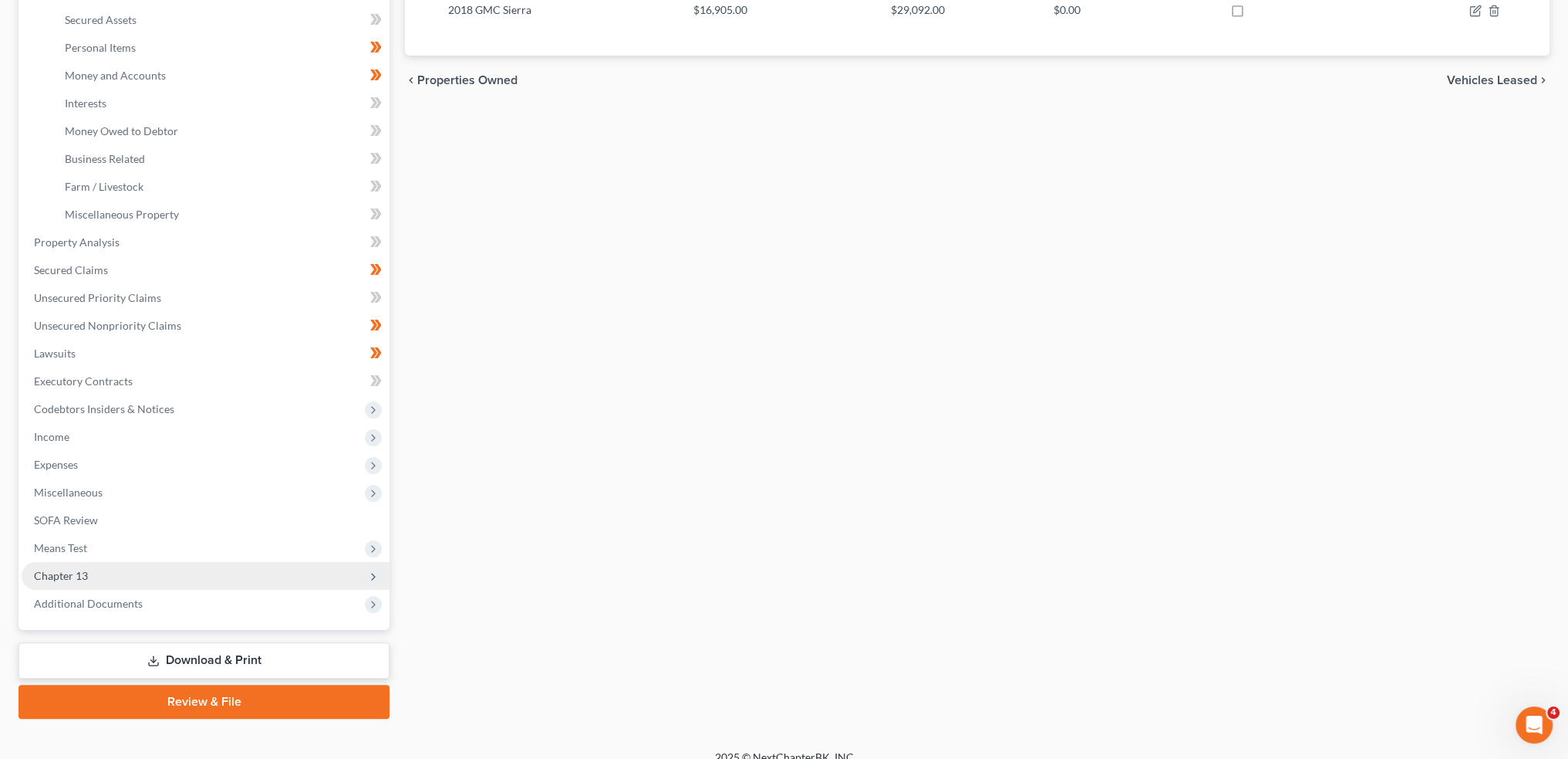
scroll to position [366, 0]
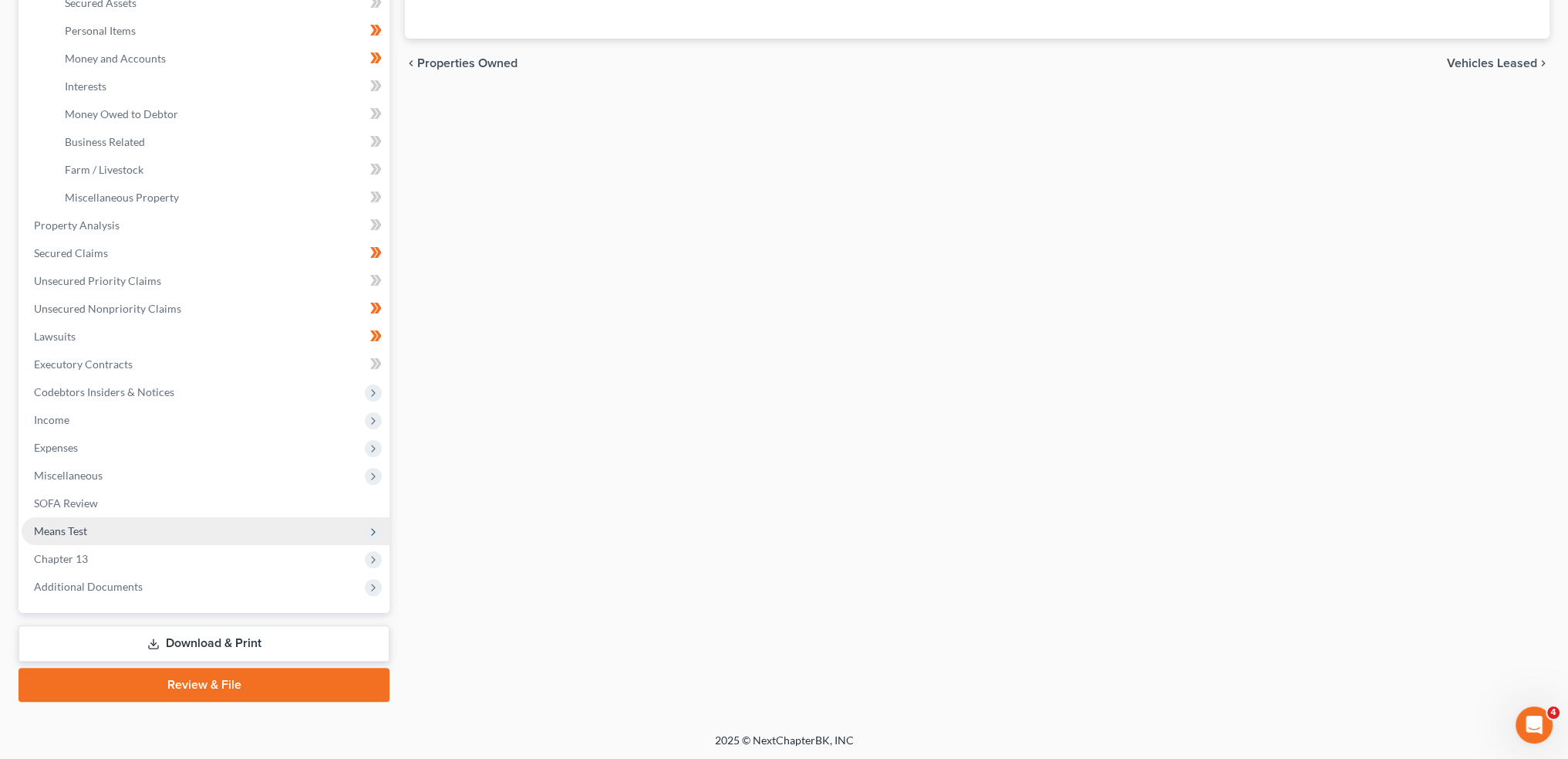
click at [178, 585] on span "Additional Documents" at bounding box center [206, 586] width 368 height 27
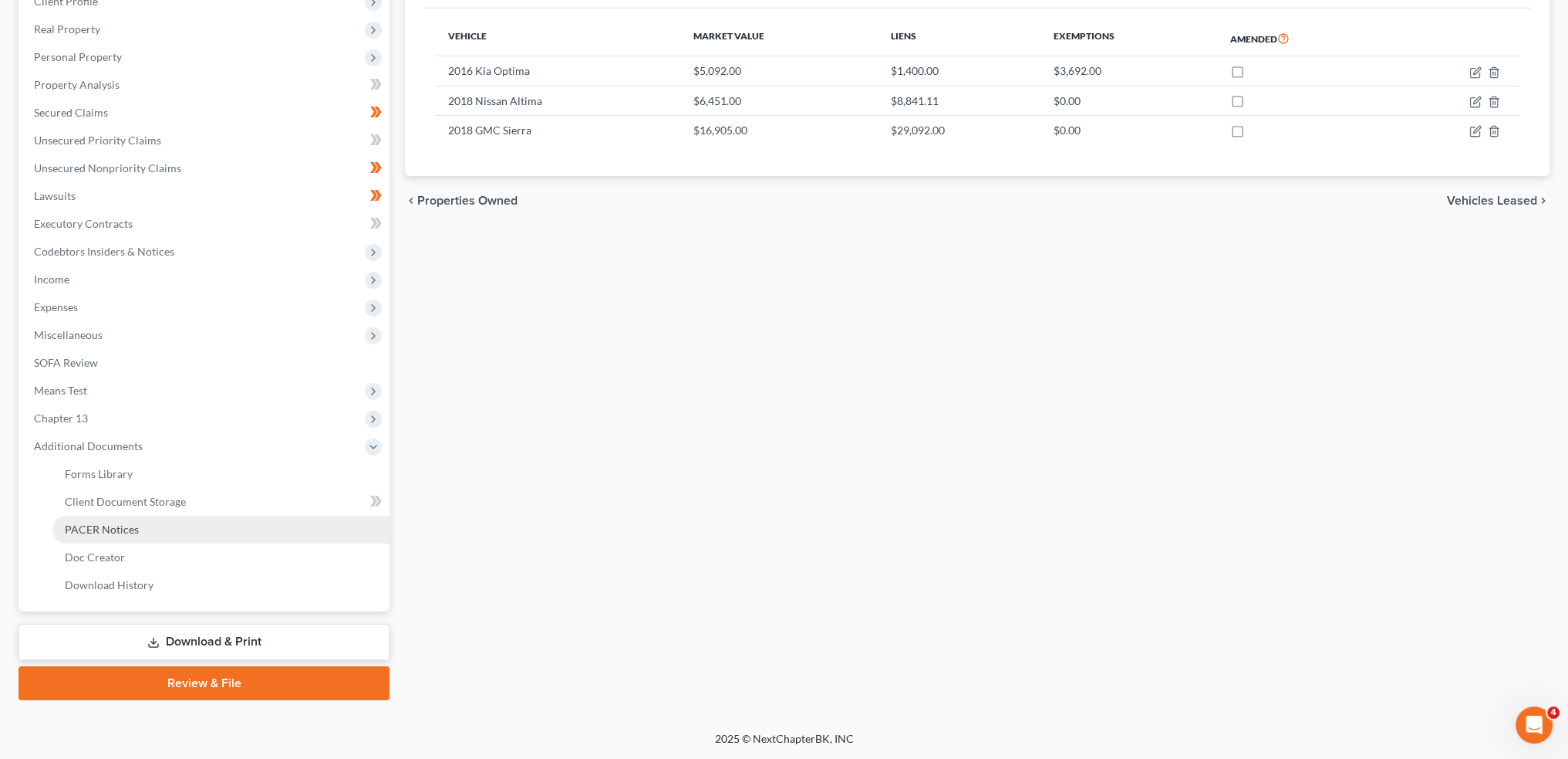
scroll to position [227, 0]
click at [147, 529] on link "PACER Notices" at bounding box center [221, 531] width 337 height 27
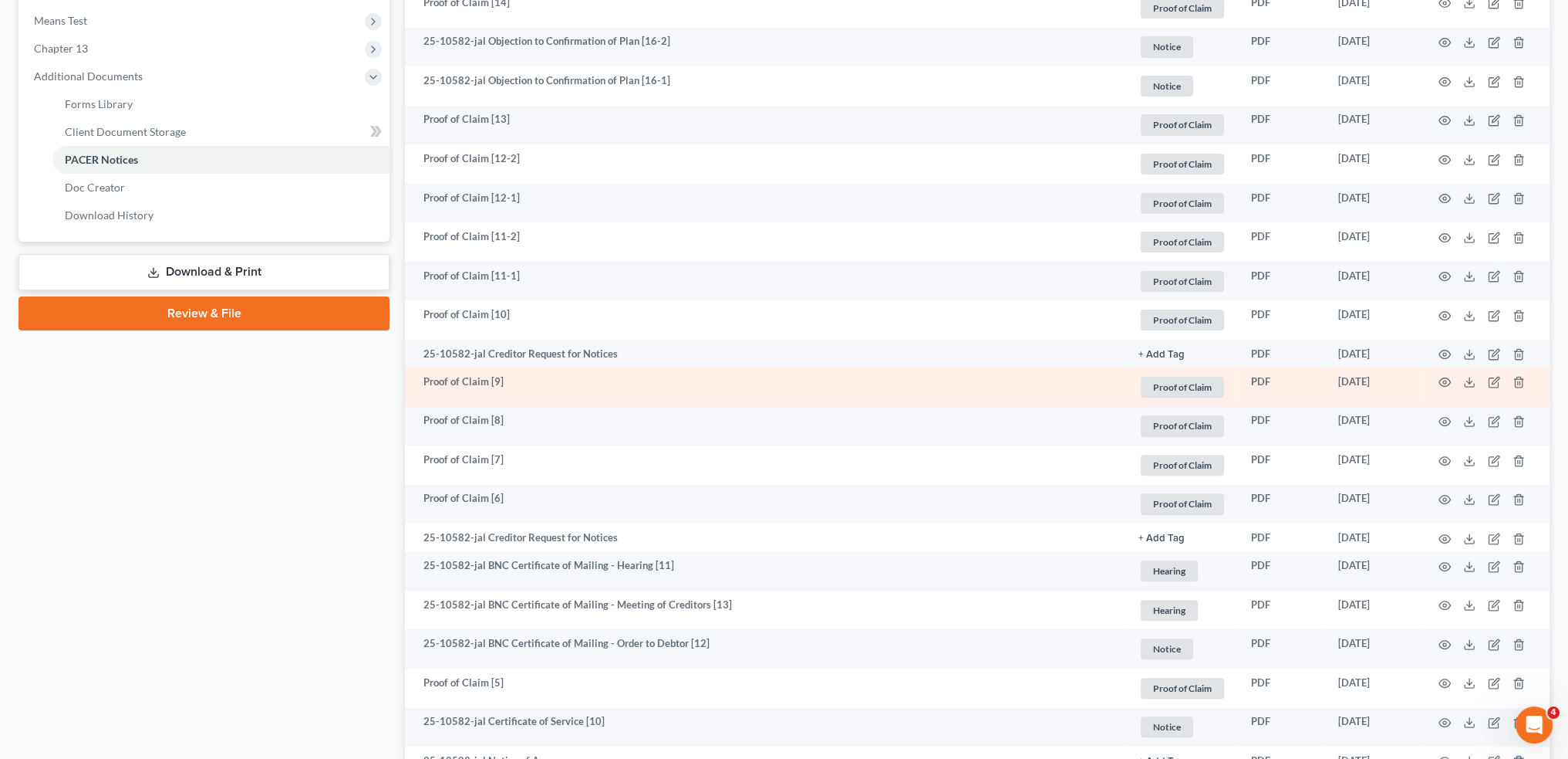
scroll to position [643, 0]
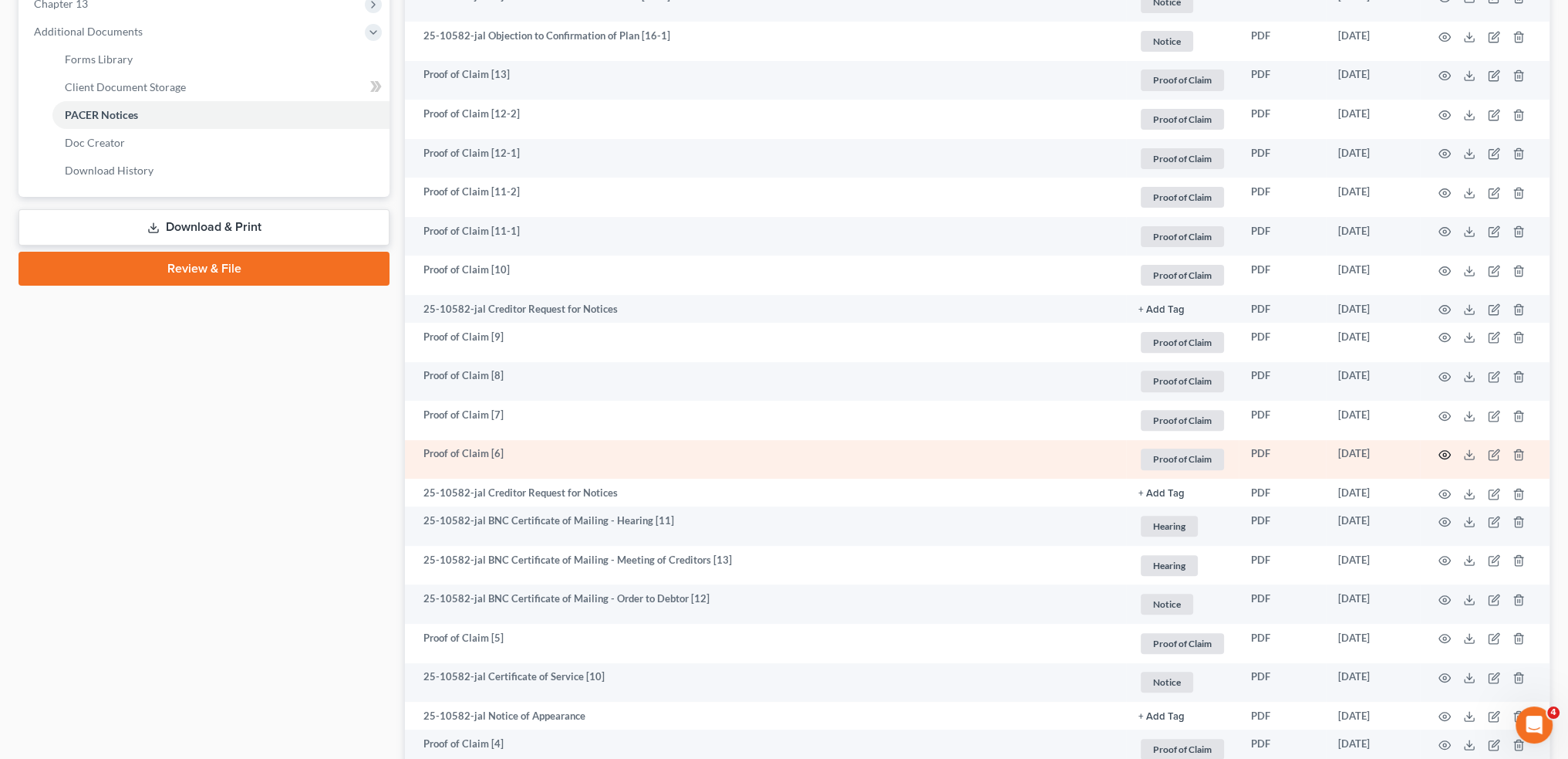
click at [1444, 449] on icon "button" at bounding box center [1445, 455] width 13 height 13
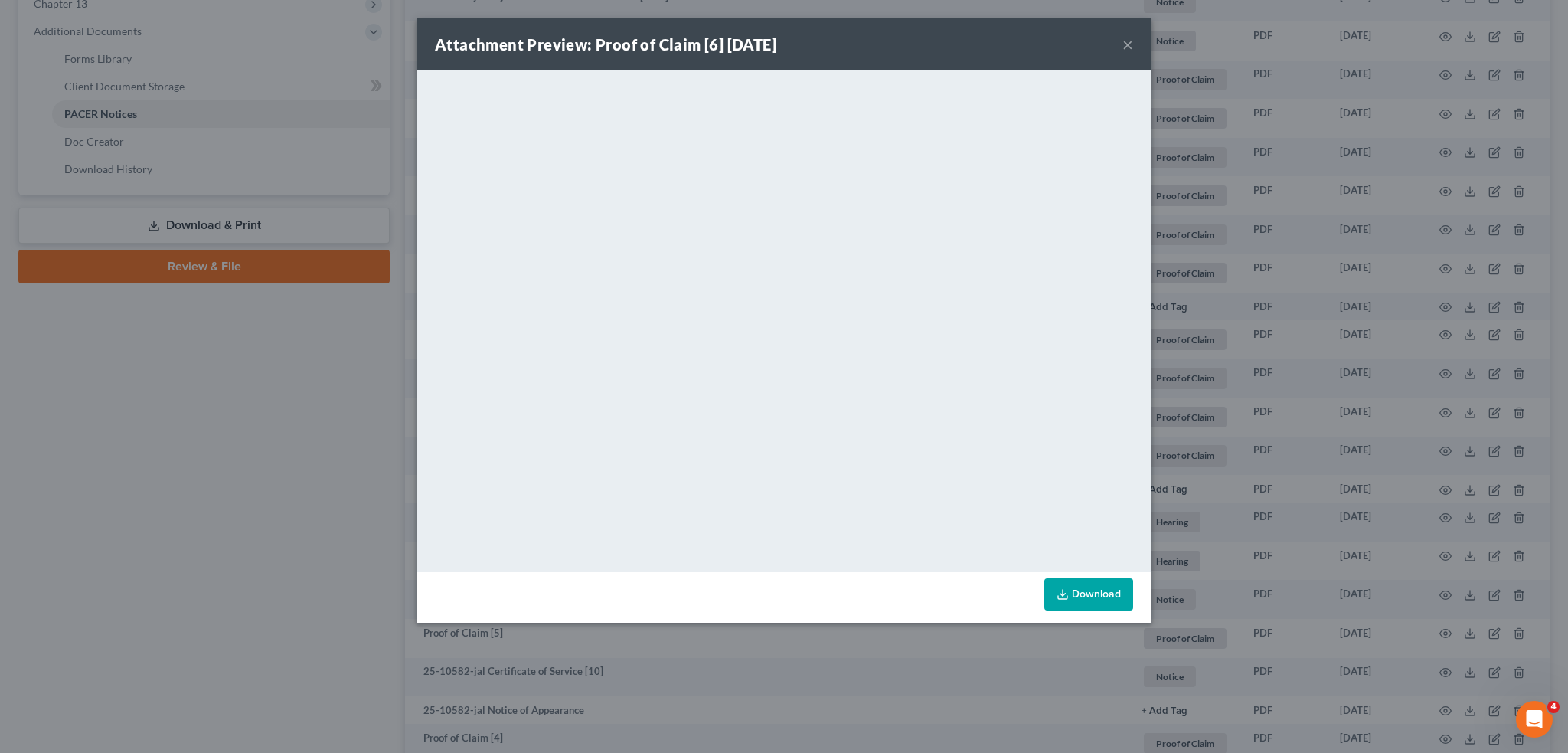
drag, startPoint x: 1126, startPoint y: 42, endPoint x: 1563, endPoint y: 191, distance: 461.7
click at [1126, 42] on button "×" at bounding box center [1128, 44] width 11 height 19
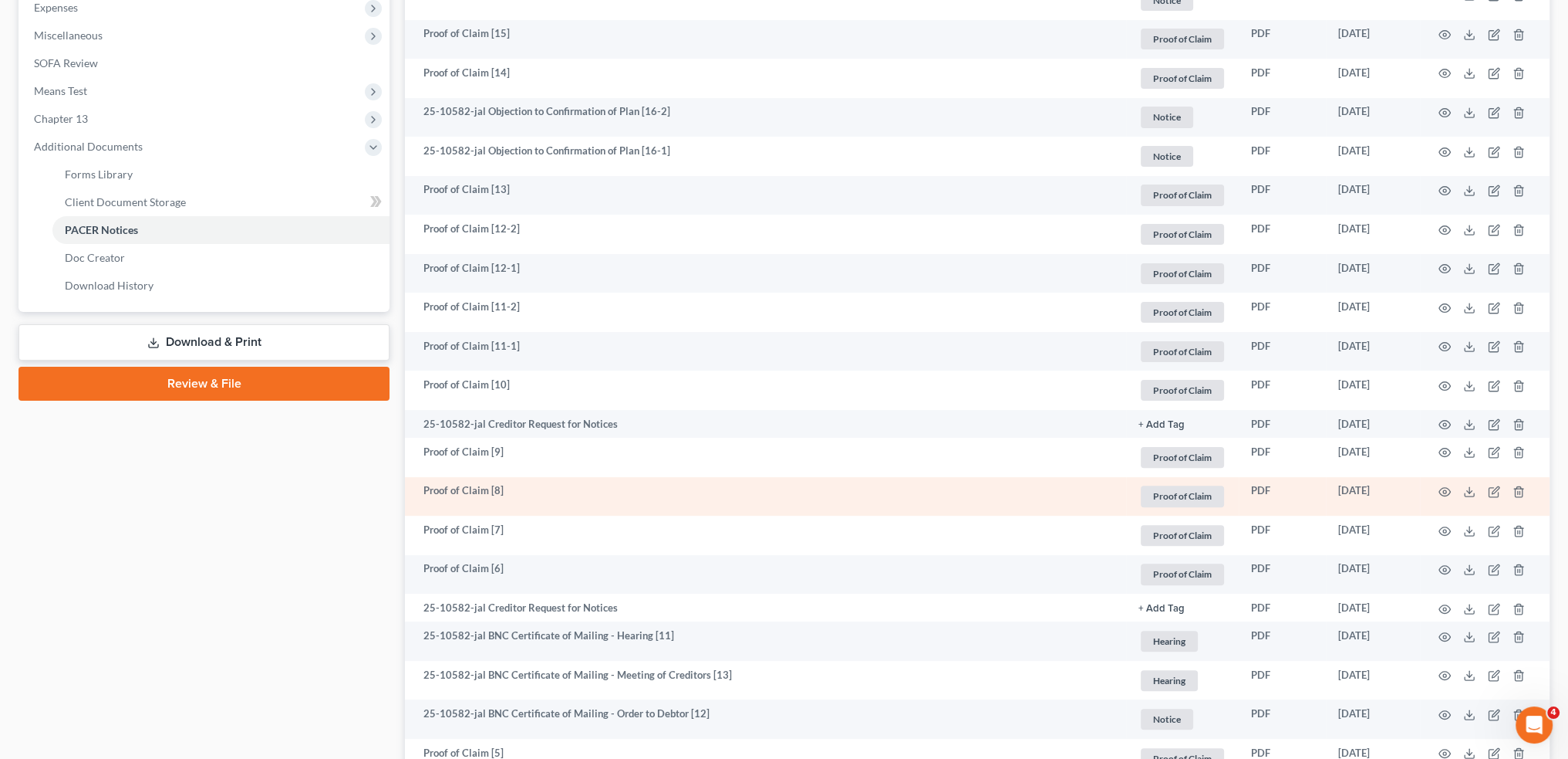
scroll to position [514, 0]
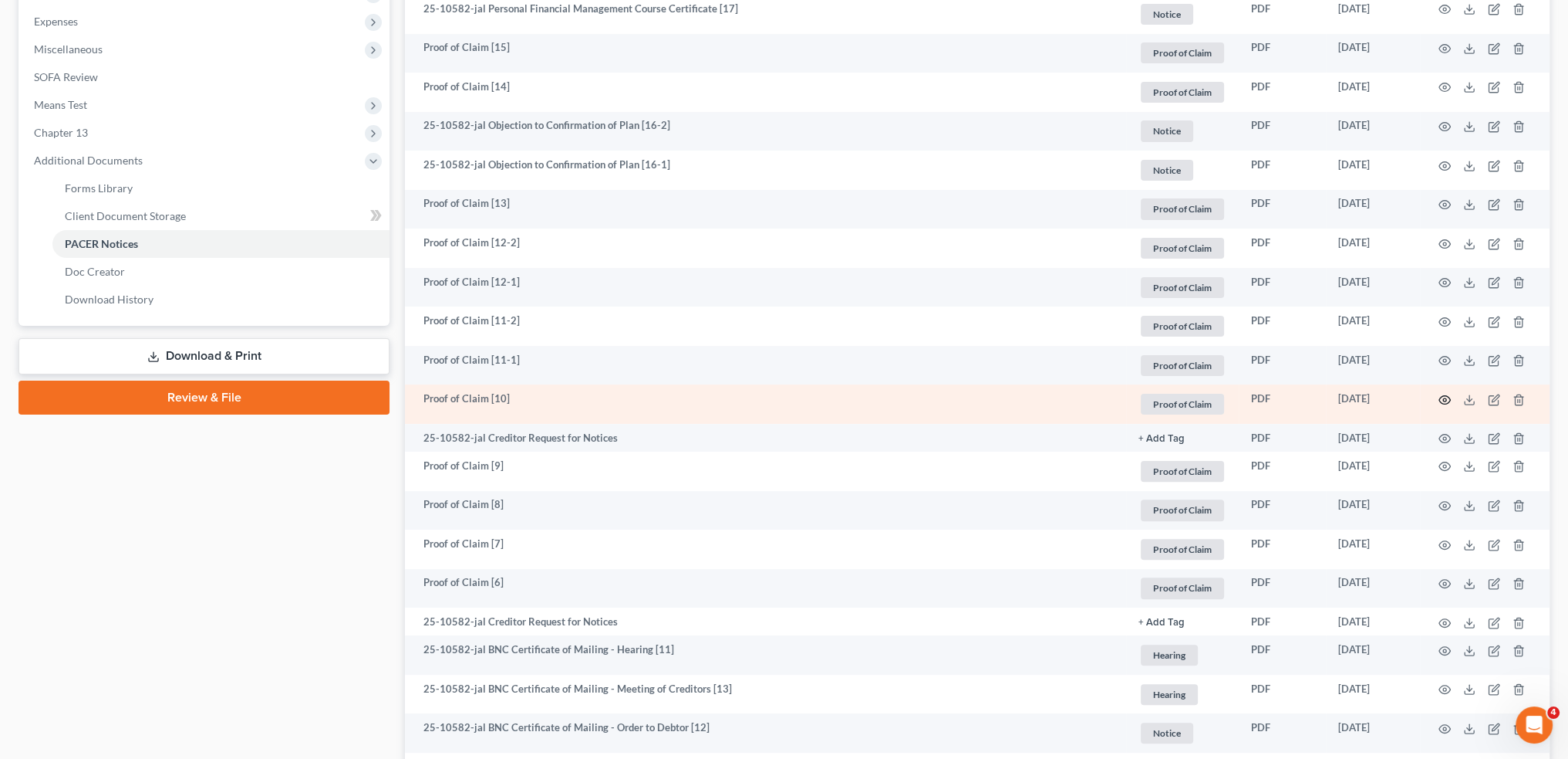
click at [1445, 398] on circle "button" at bounding box center [1445, 400] width 3 height 3
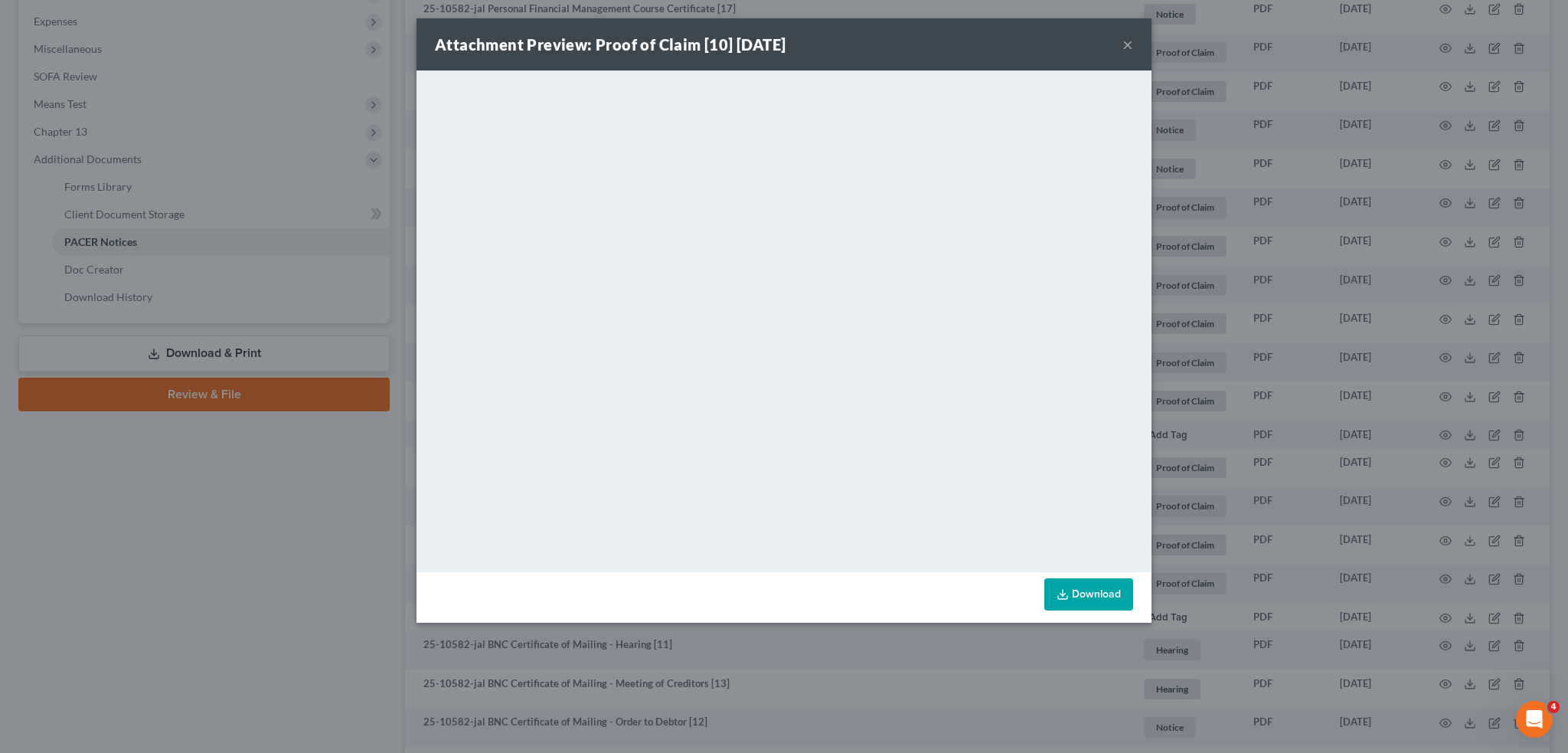
click at [1132, 40] on button "×" at bounding box center [1128, 44] width 11 height 19
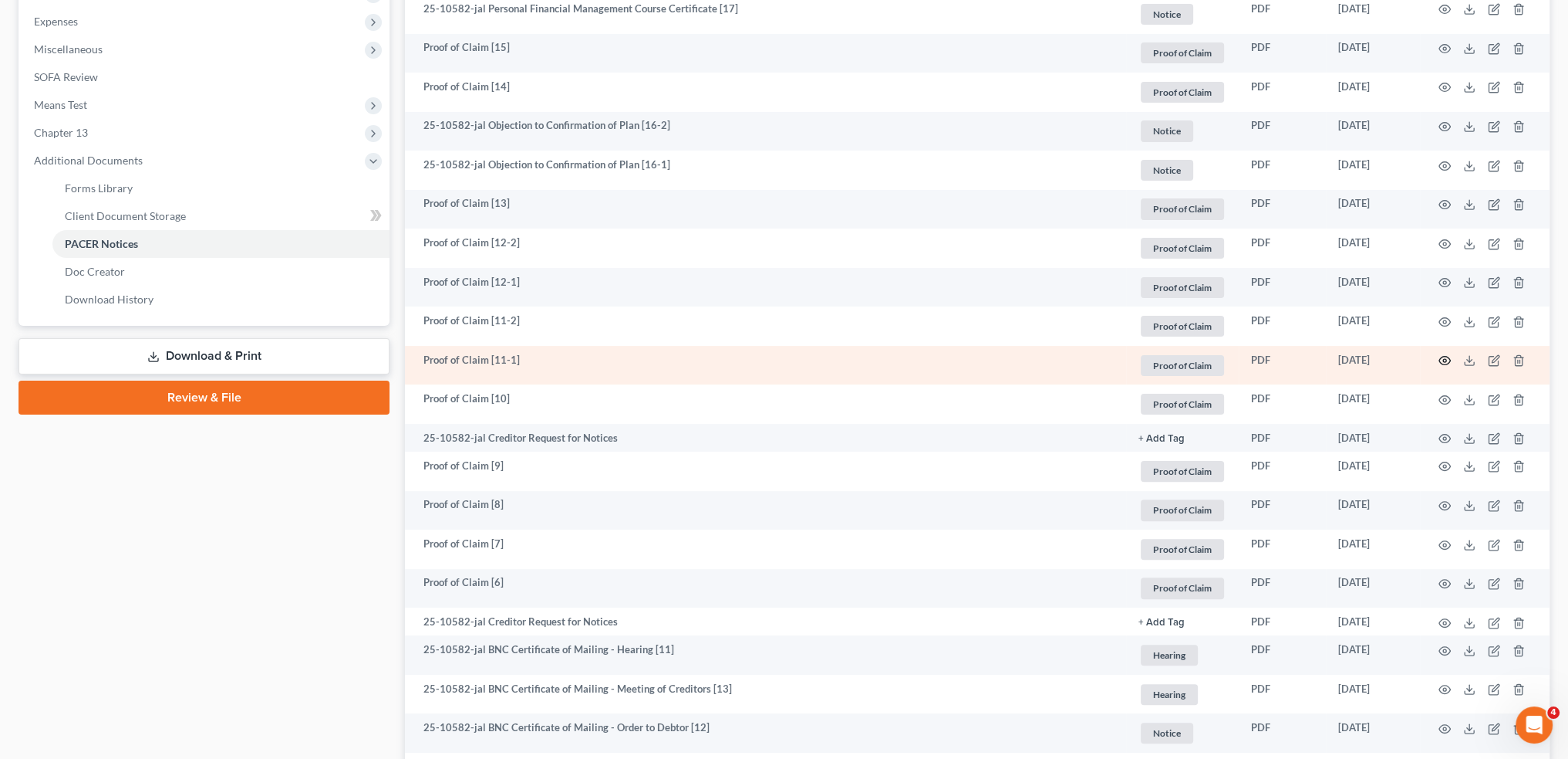
click at [1441, 359] on icon "button" at bounding box center [1445, 361] width 13 height 13
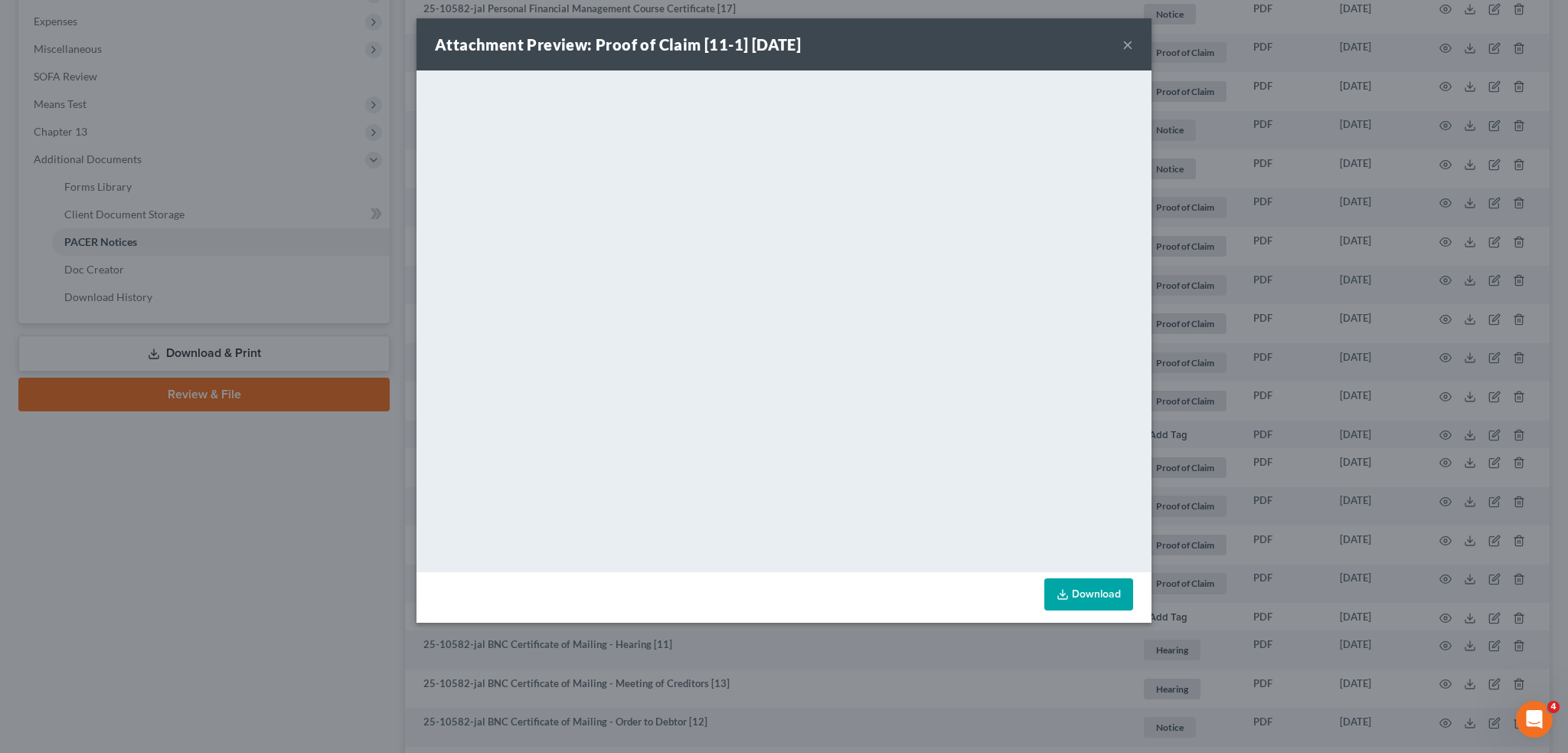
click at [1127, 42] on button "×" at bounding box center [1128, 44] width 11 height 19
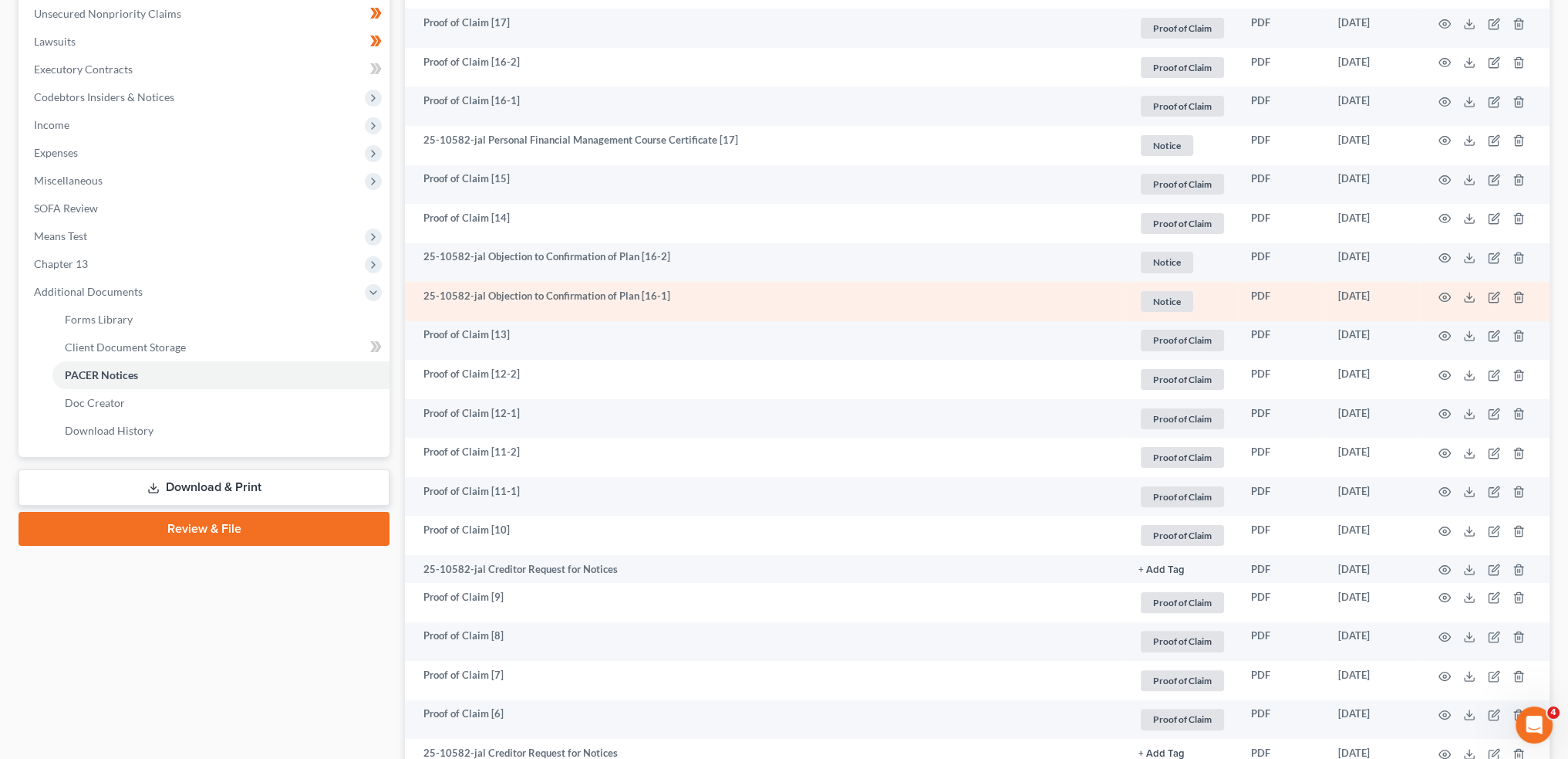
scroll to position [257, 0]
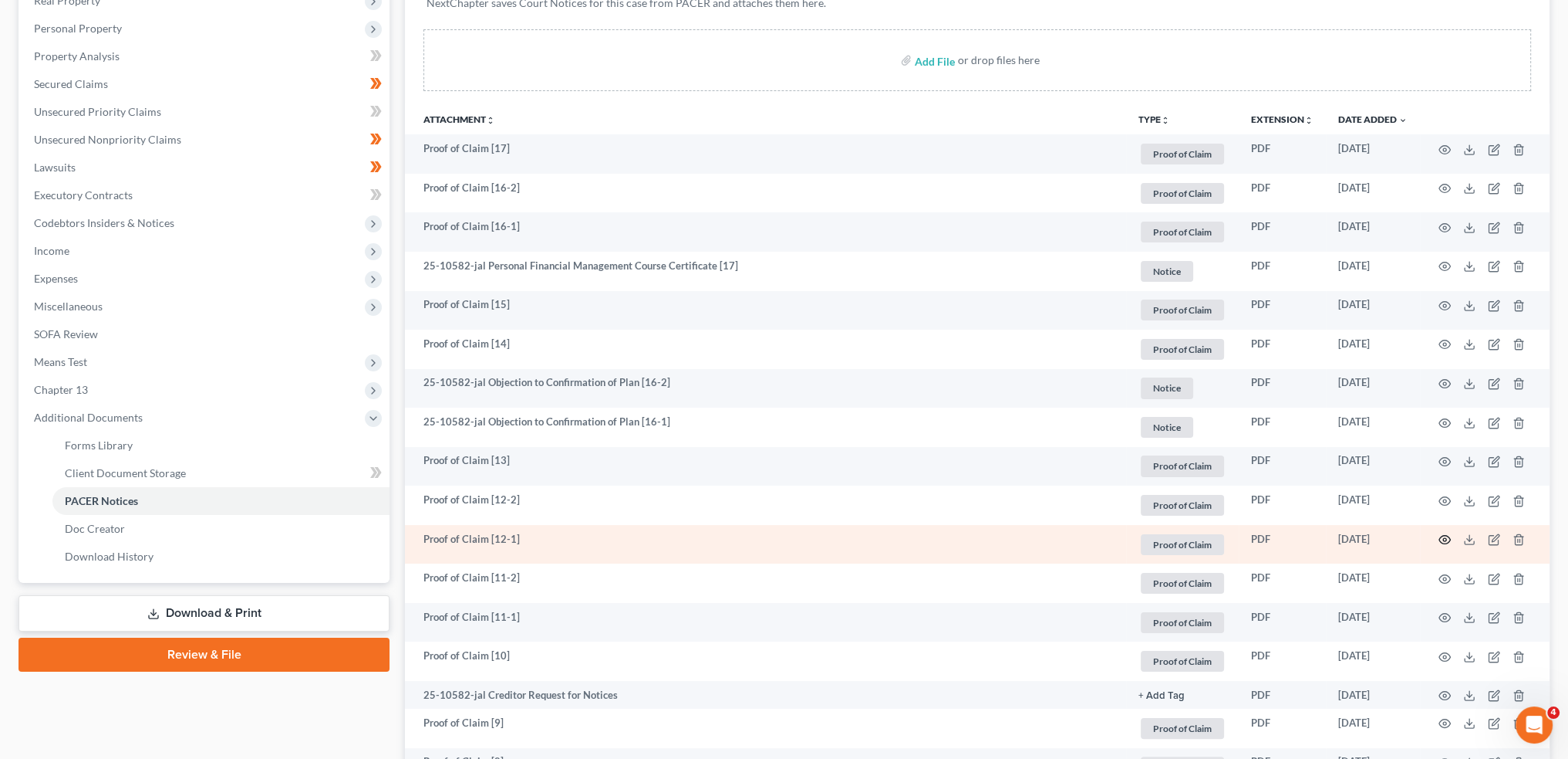
click at [1446, 538] on circle "button" at bounding box center [1445, 539] width 3 height 3
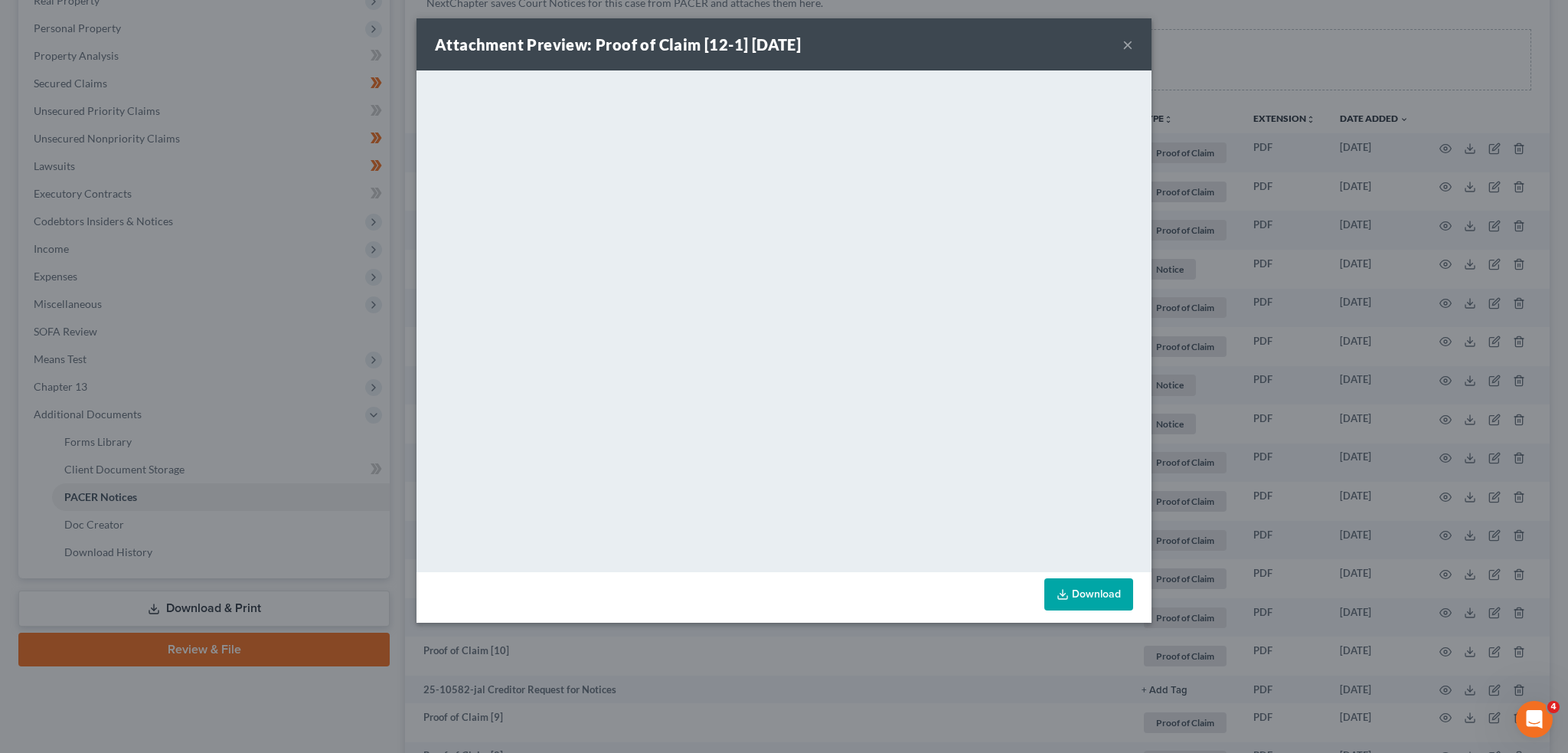
click at [1130, 42] on button "×" at bounding box center [1128, 44] width 11 height 19
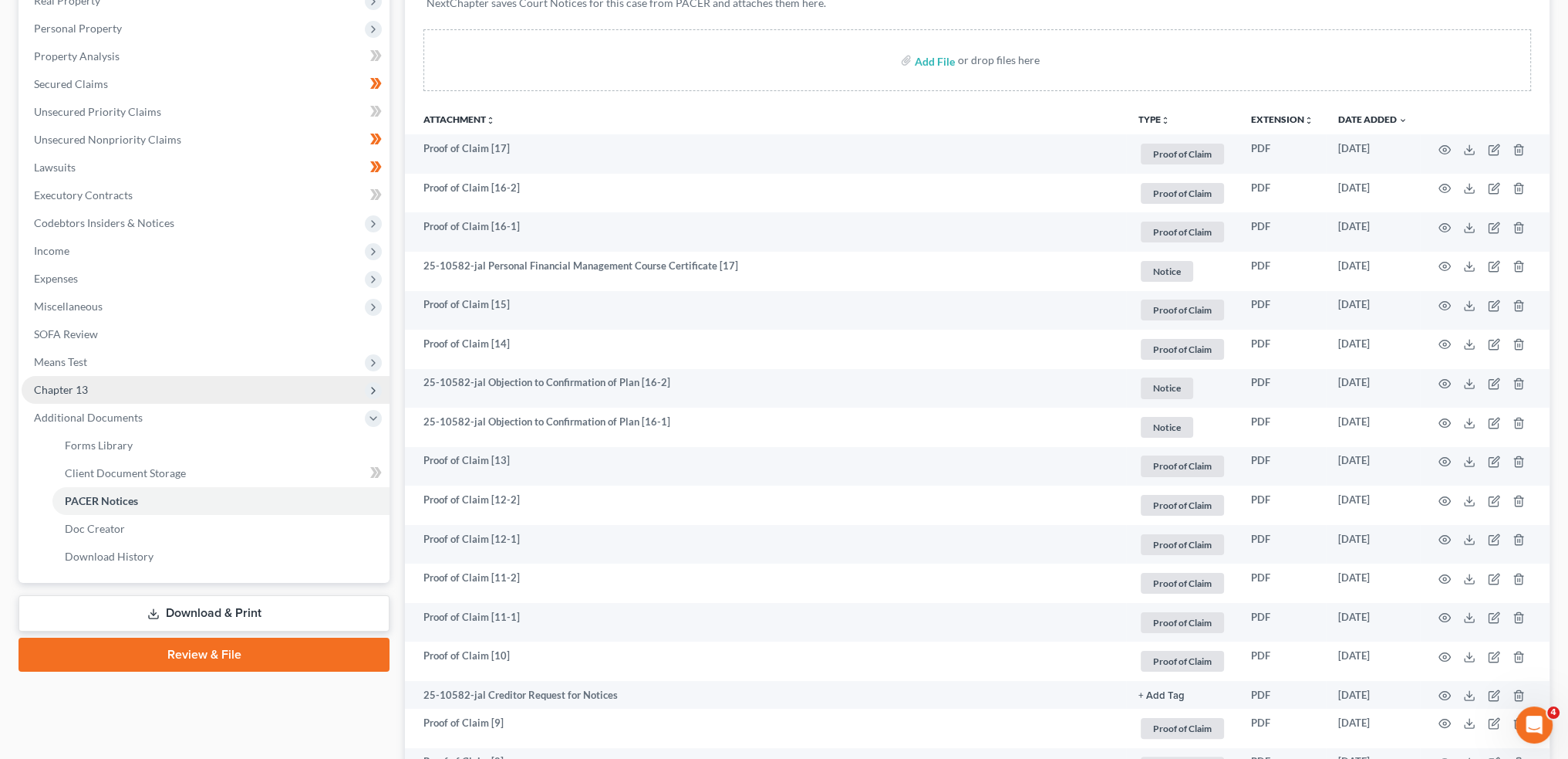
click at [126, 384] on span "Chapter 13" at bounding box center [206, 389] width 368 height 27
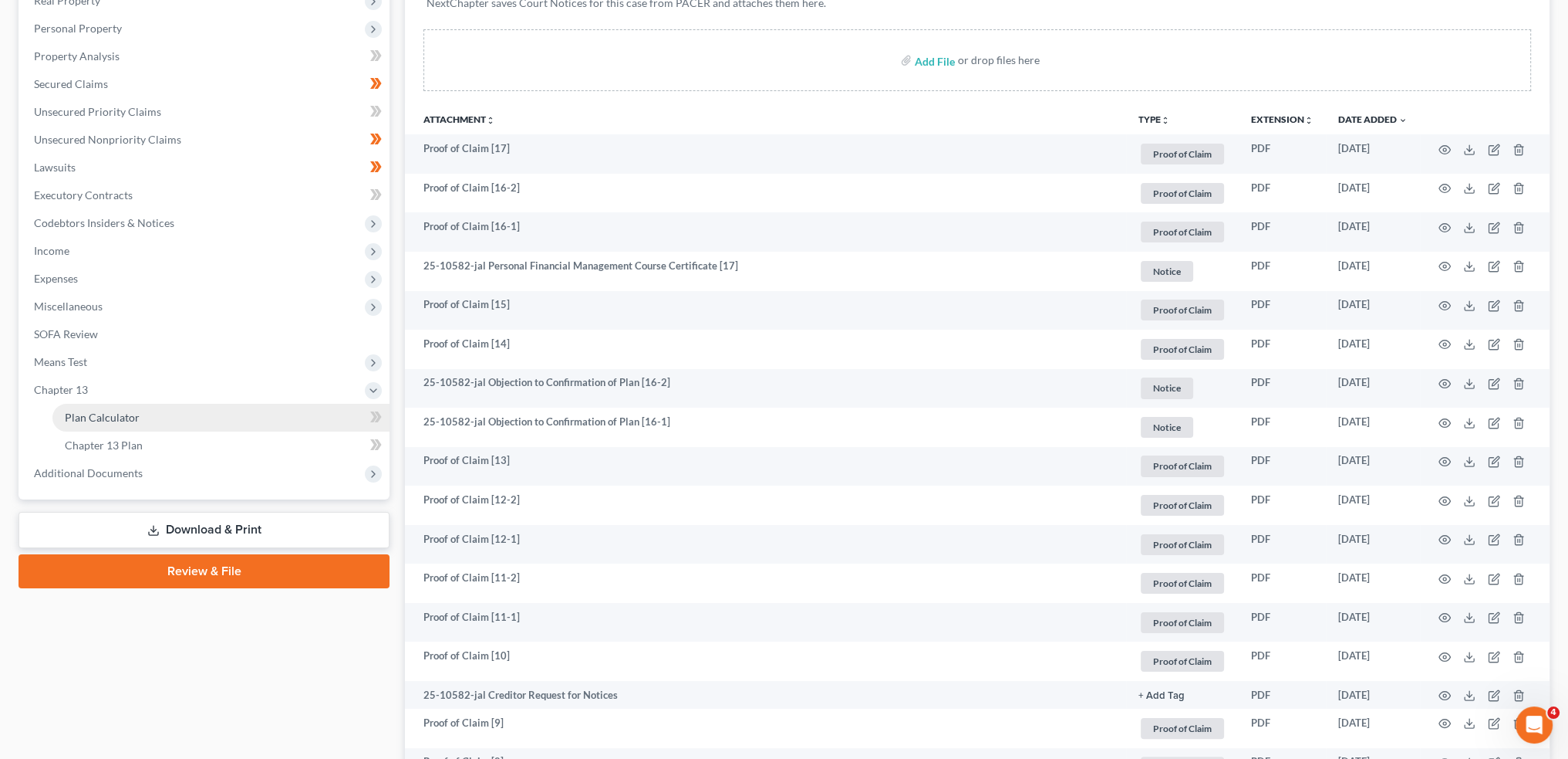
click at [129, 416] on span "Plan Calculator" at bounding box center [102, 417] width 74 height 13
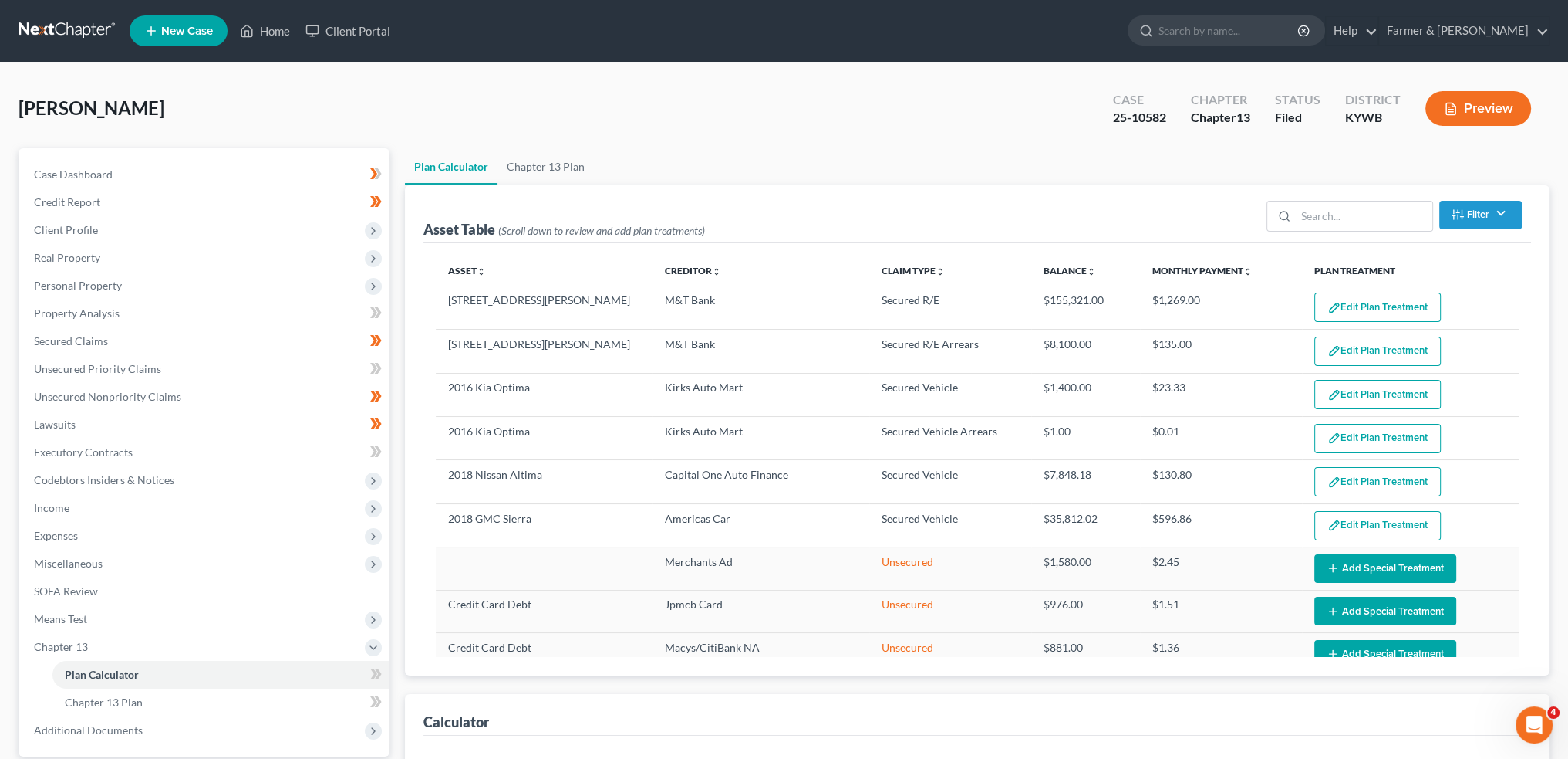
select select "59"
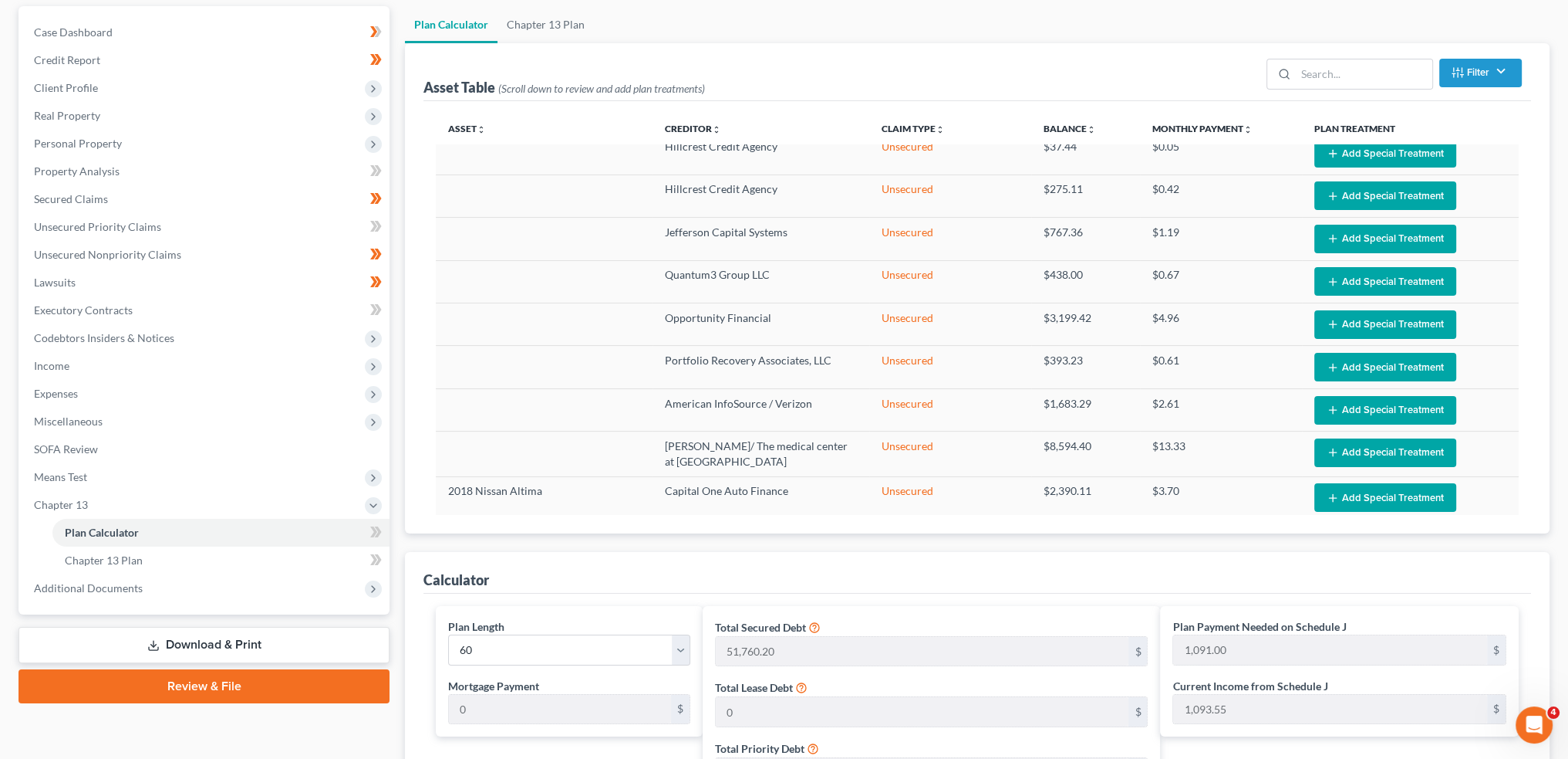
scroll to position [257, 0]
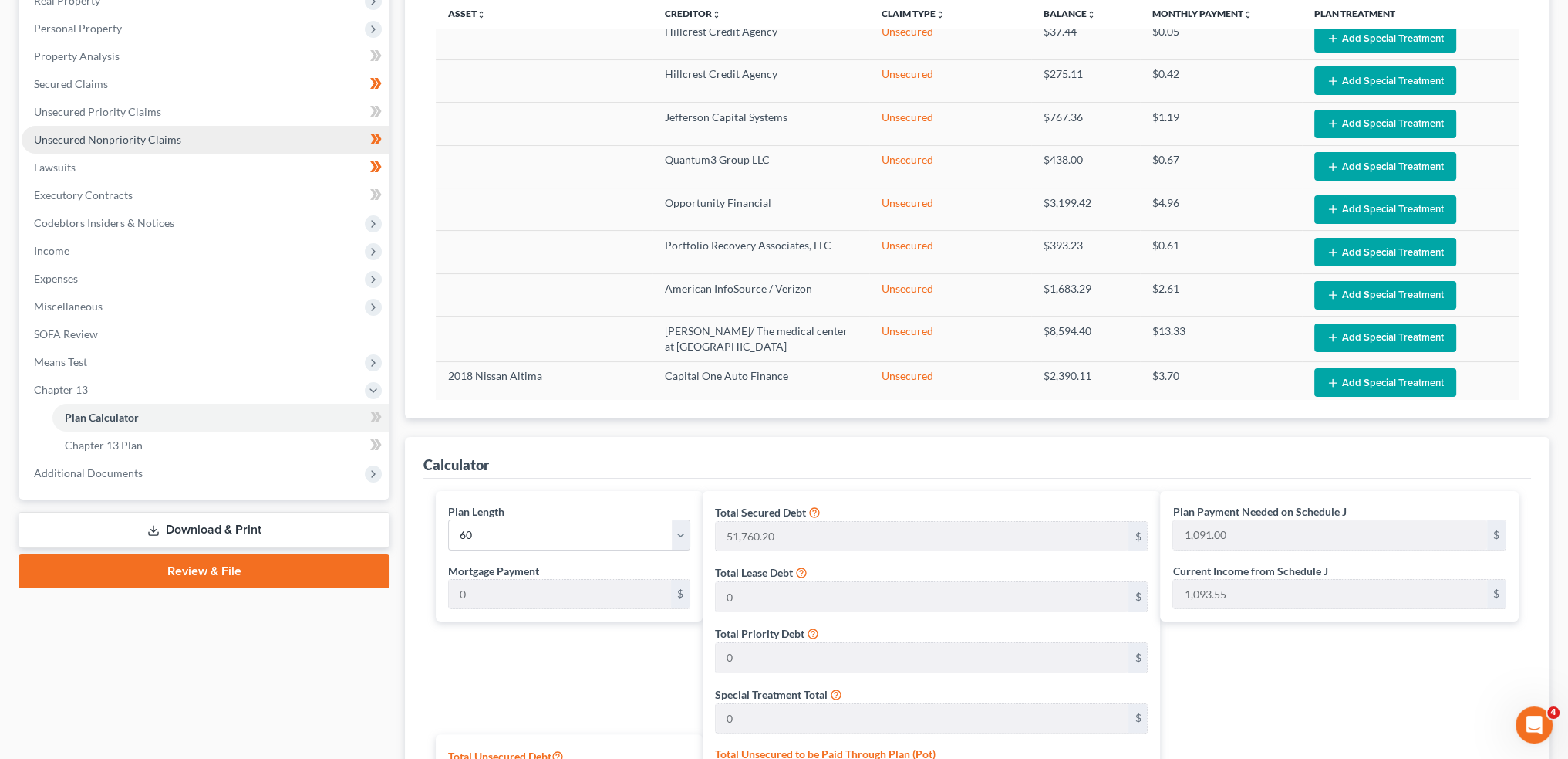
click at [121, 135] on span "Unsecured Nonpriority Claims" at bounding box center [107, 139] width 147 height 13
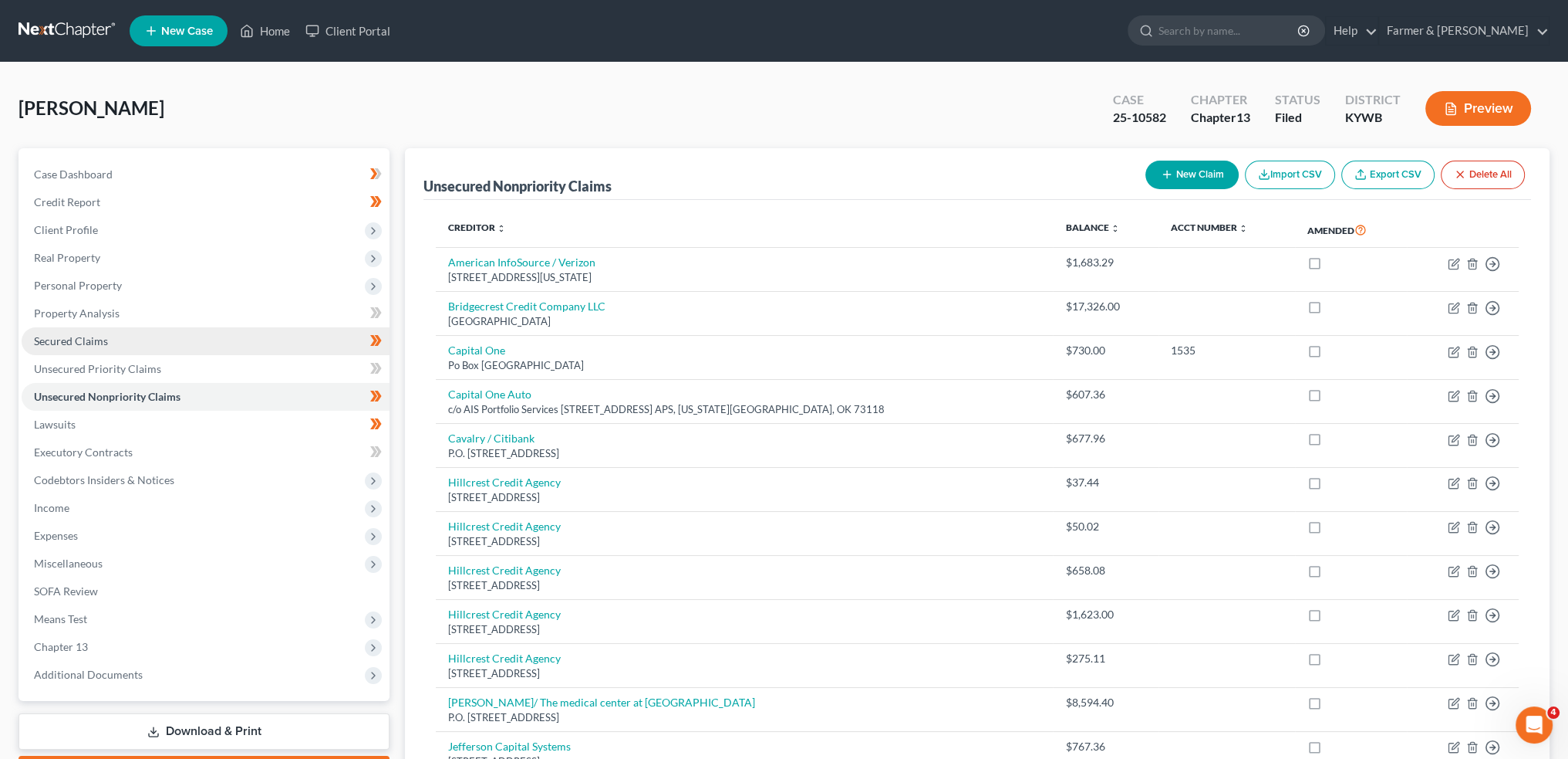
click at [141, 348] on link "Secured Claims" at bounding box center [206, 340] width 368 height 27
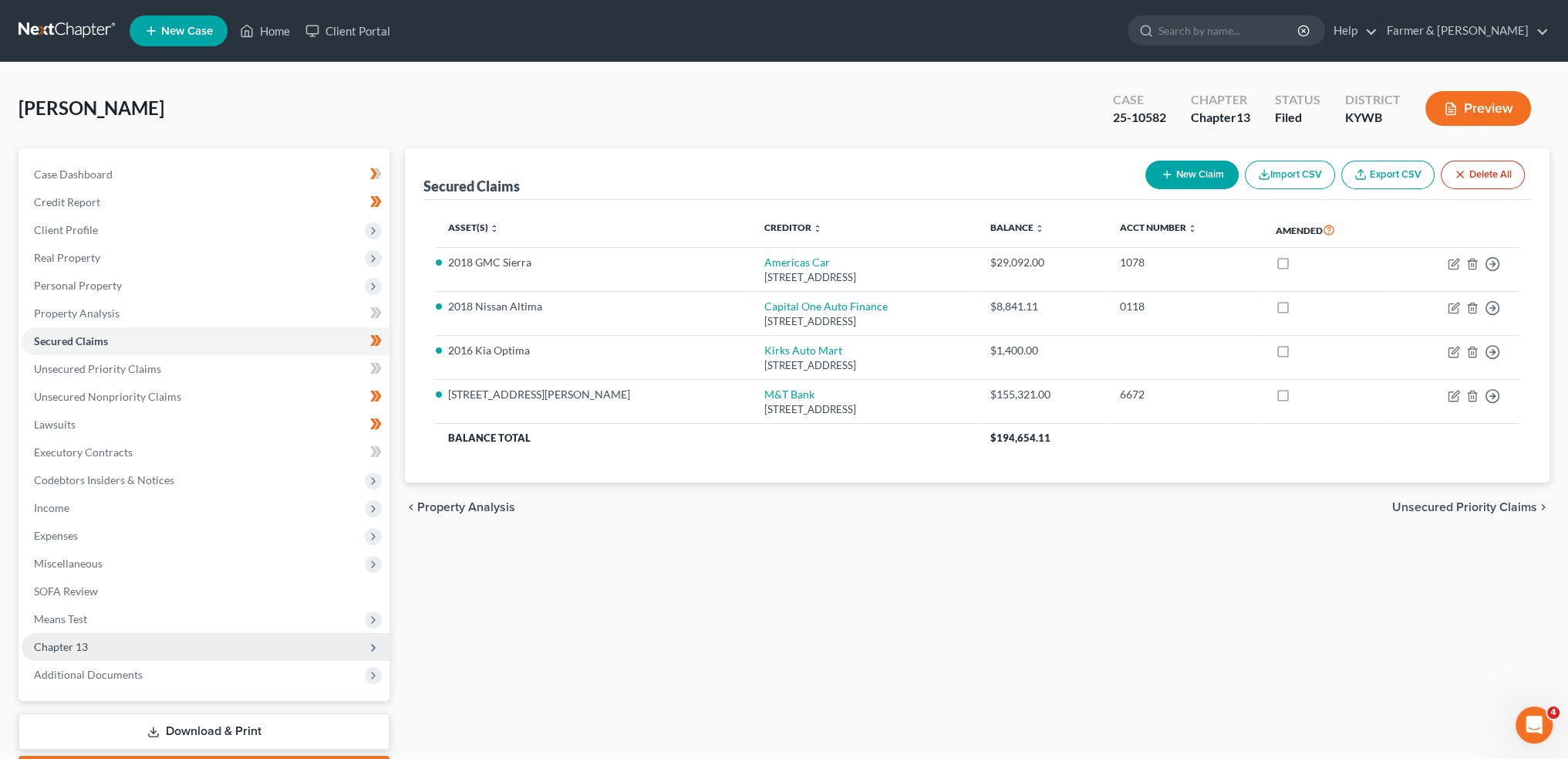
click at [92, 645] on span "Chapter 13" at bounding box center [206, 646] width 368 height 27
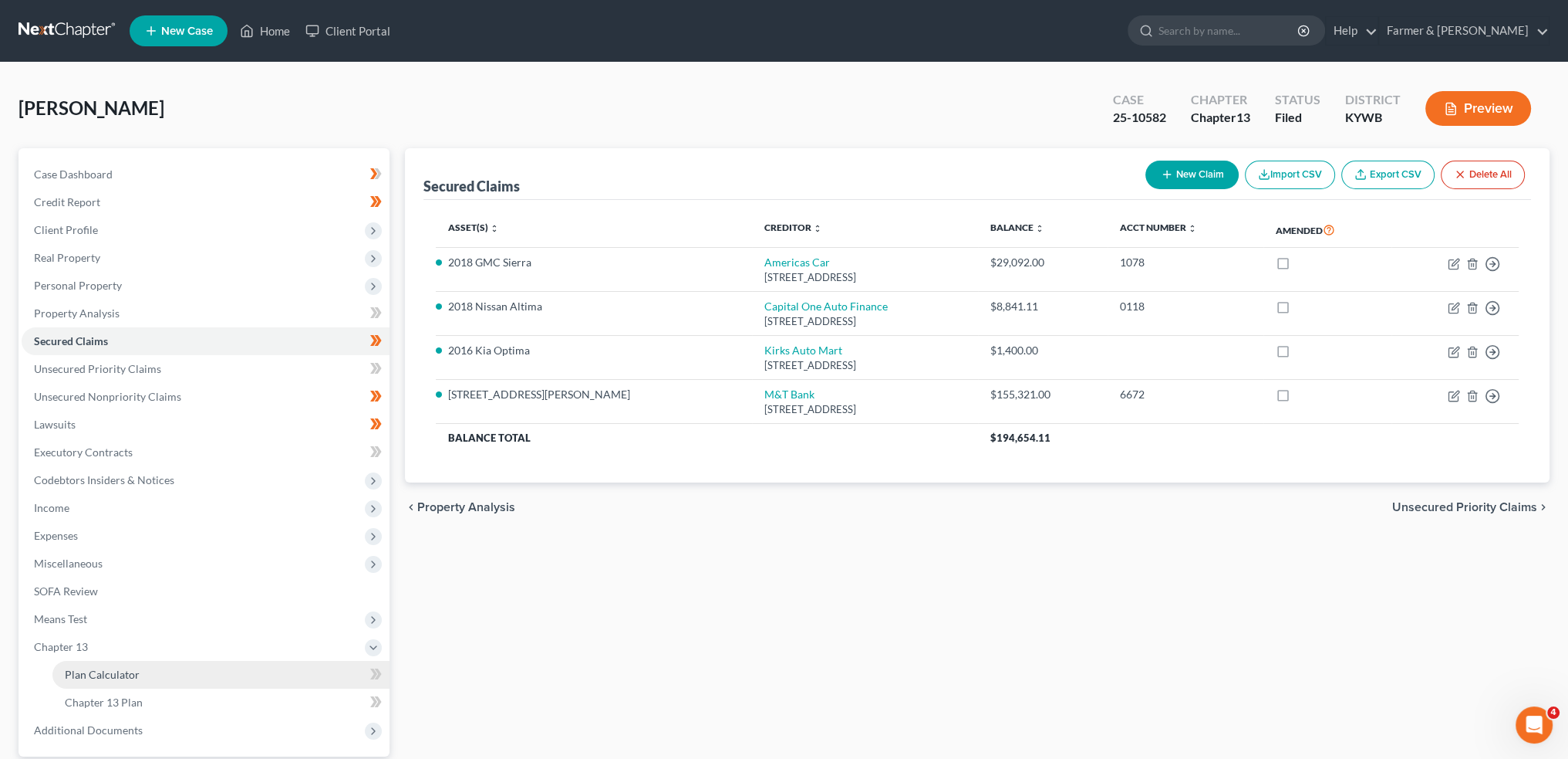
click at [94, 670] on span "Plan Calculator" at bounding box center [102, 674] width 74 height 13
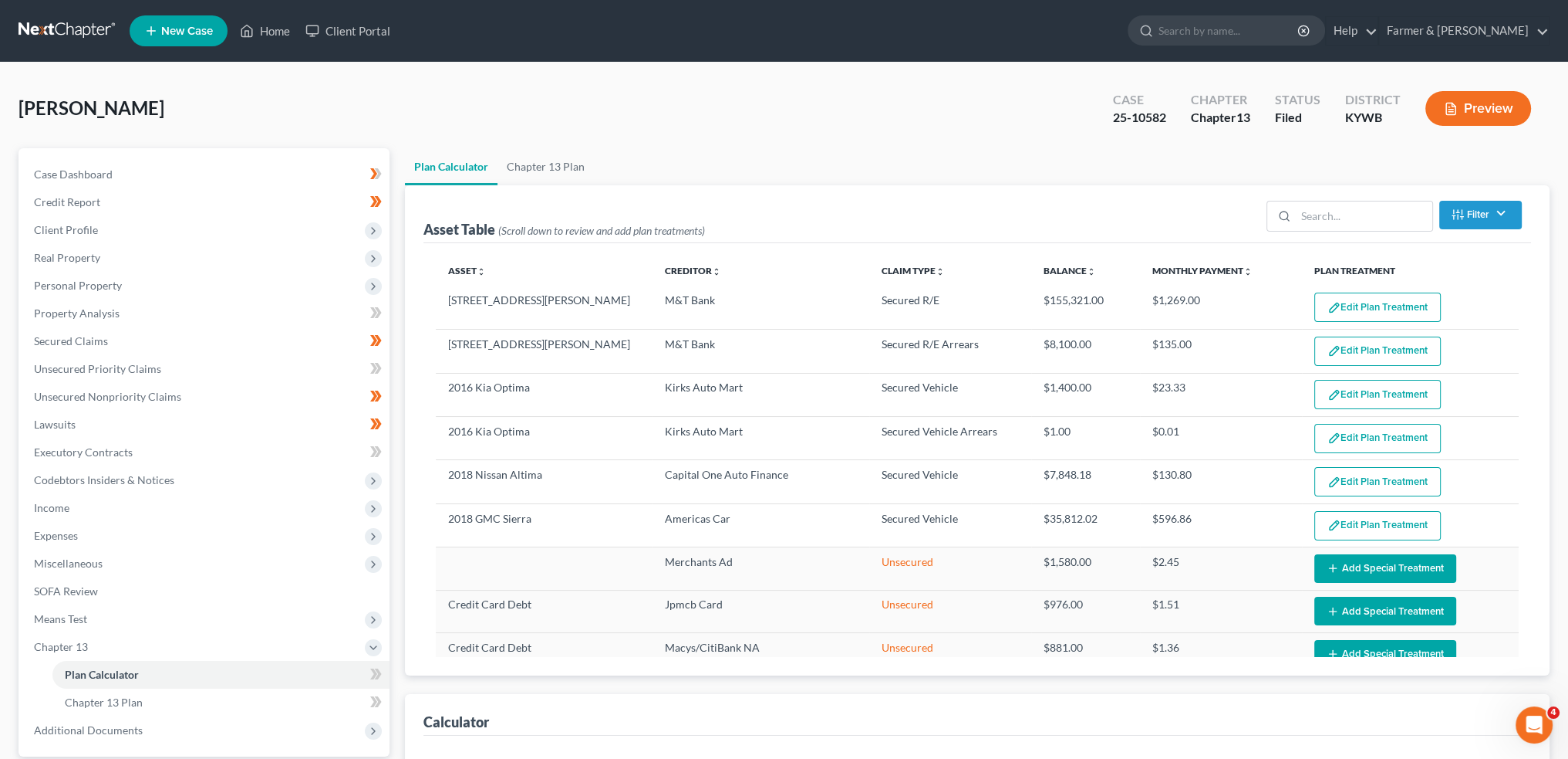
select select "59"
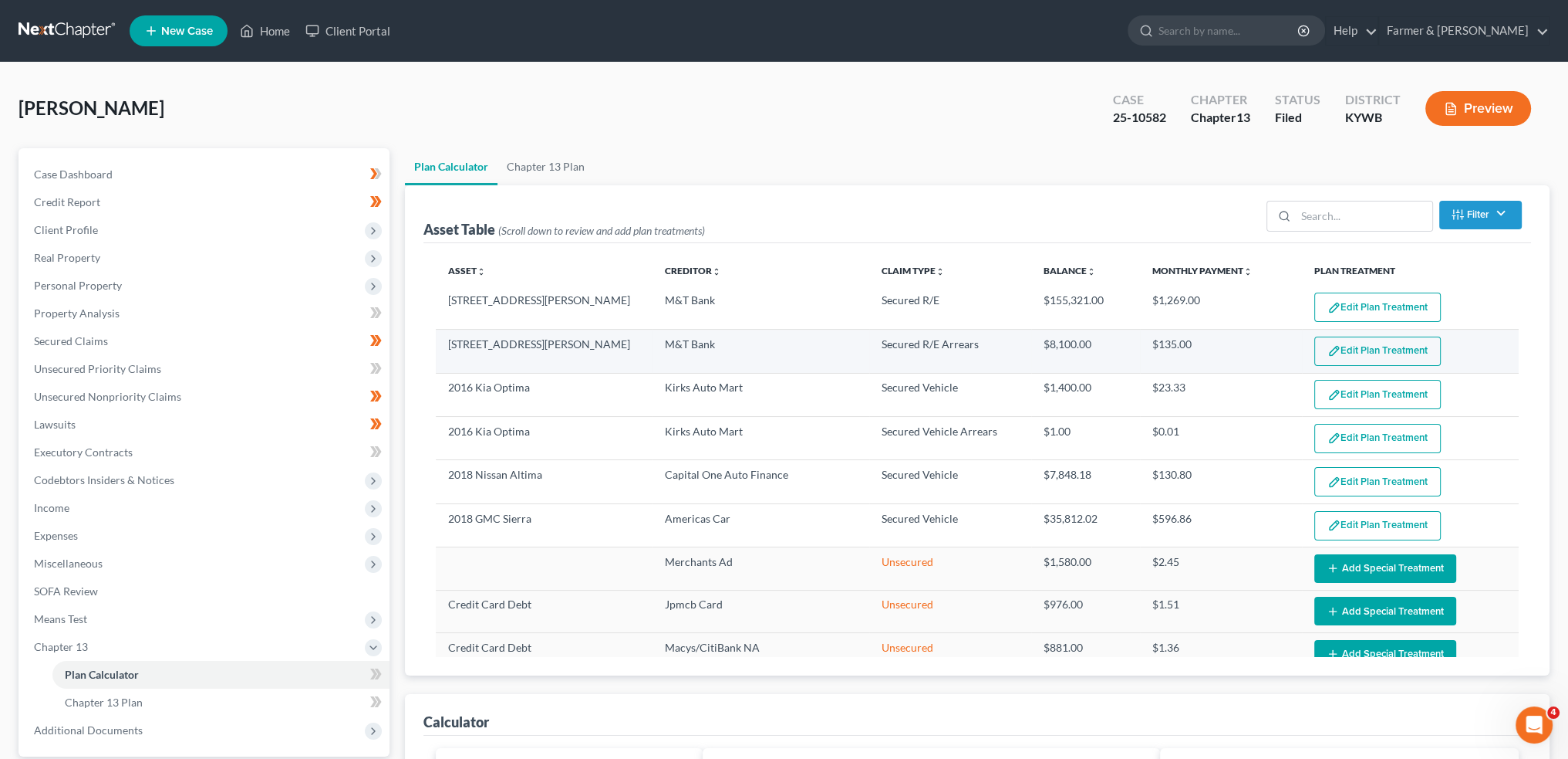
click at [1367, 359] on button "Edit Plan Treatment" at bounding box center [1378, 350] width 126 height 29
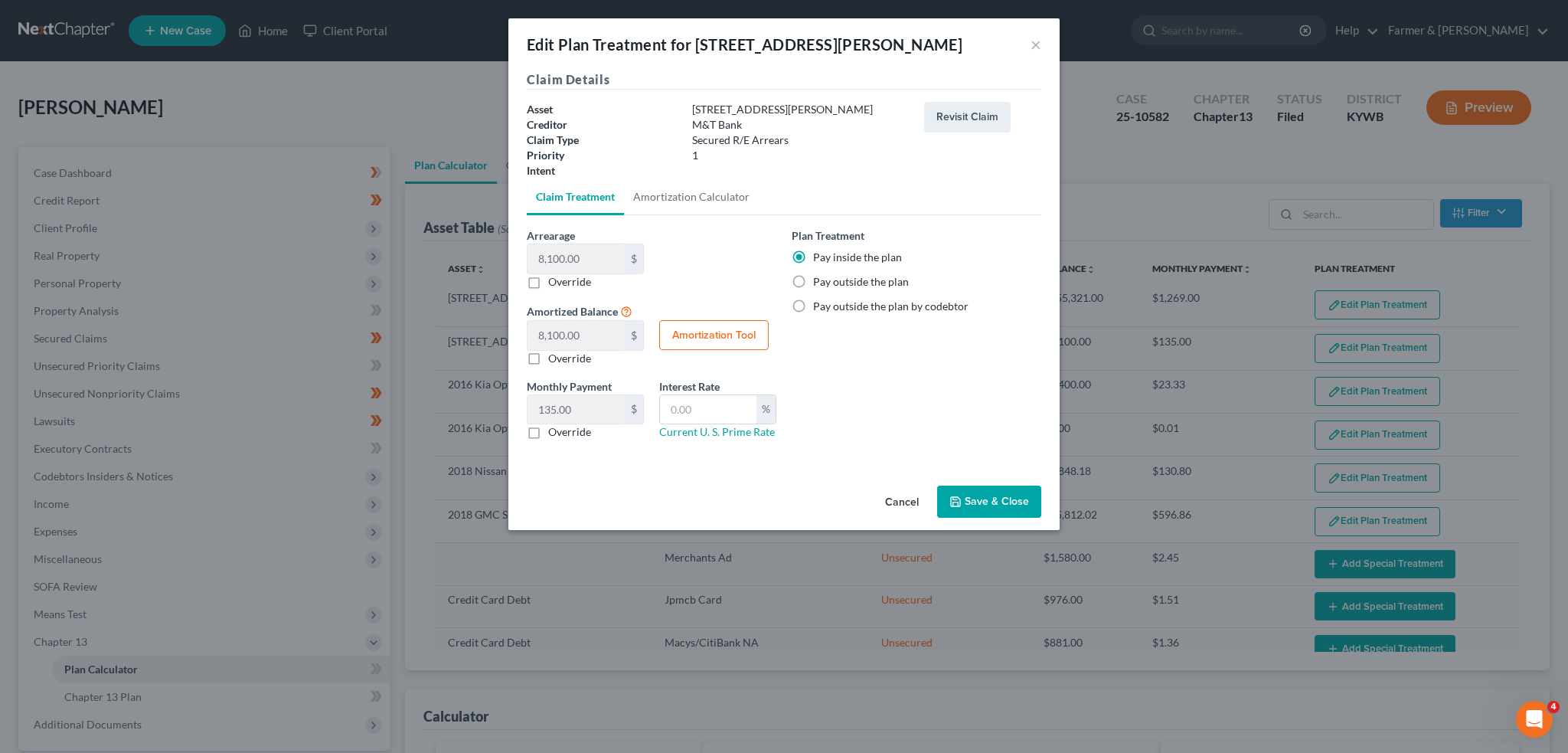
click at [995, 496] on button "Save & Close" at bounding box center [989, 501] width 104 height 32
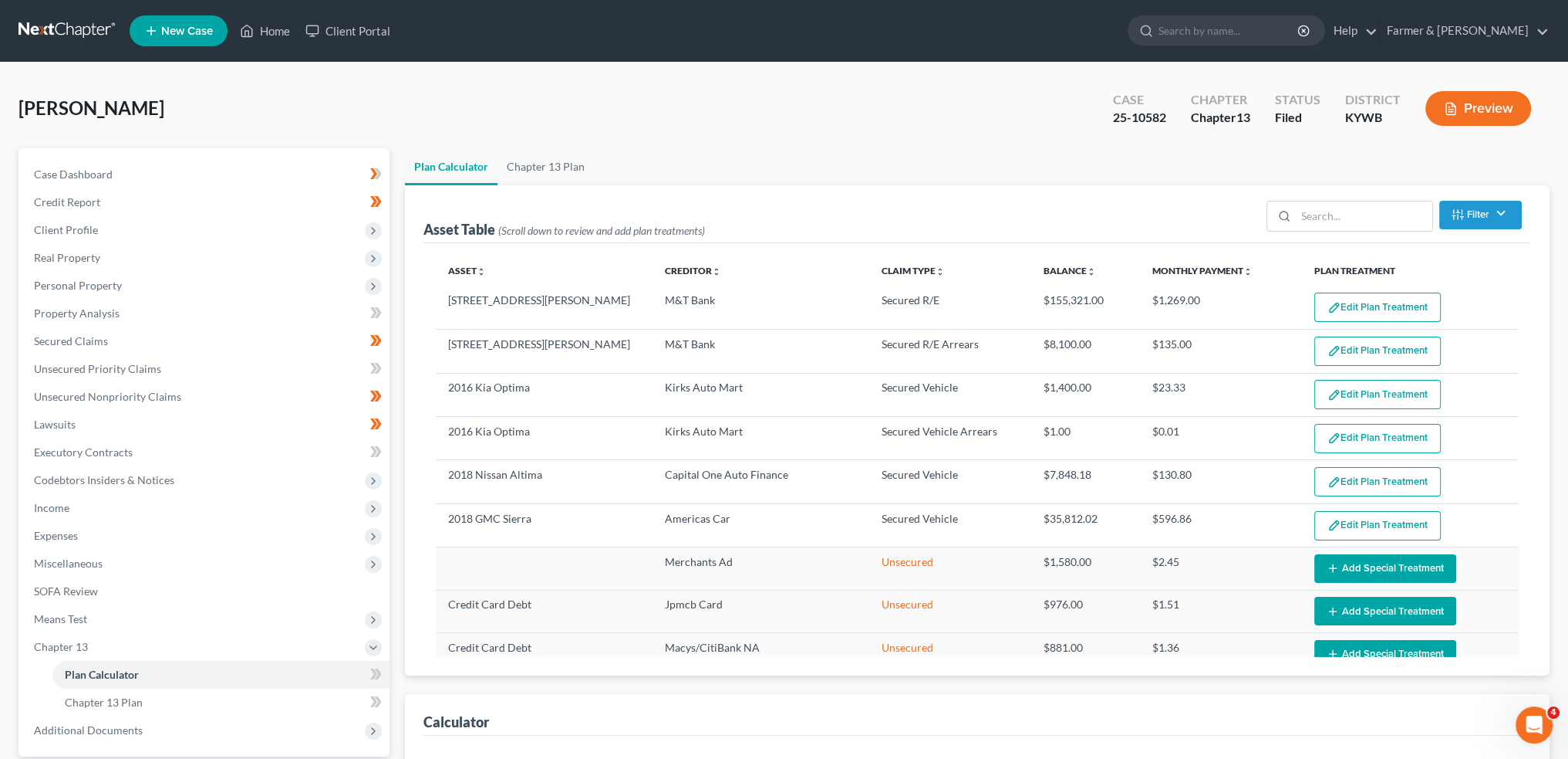
select select "59"
click at [283, 29] on link "Home" at bounding box center [265, 31] width 66 height 27
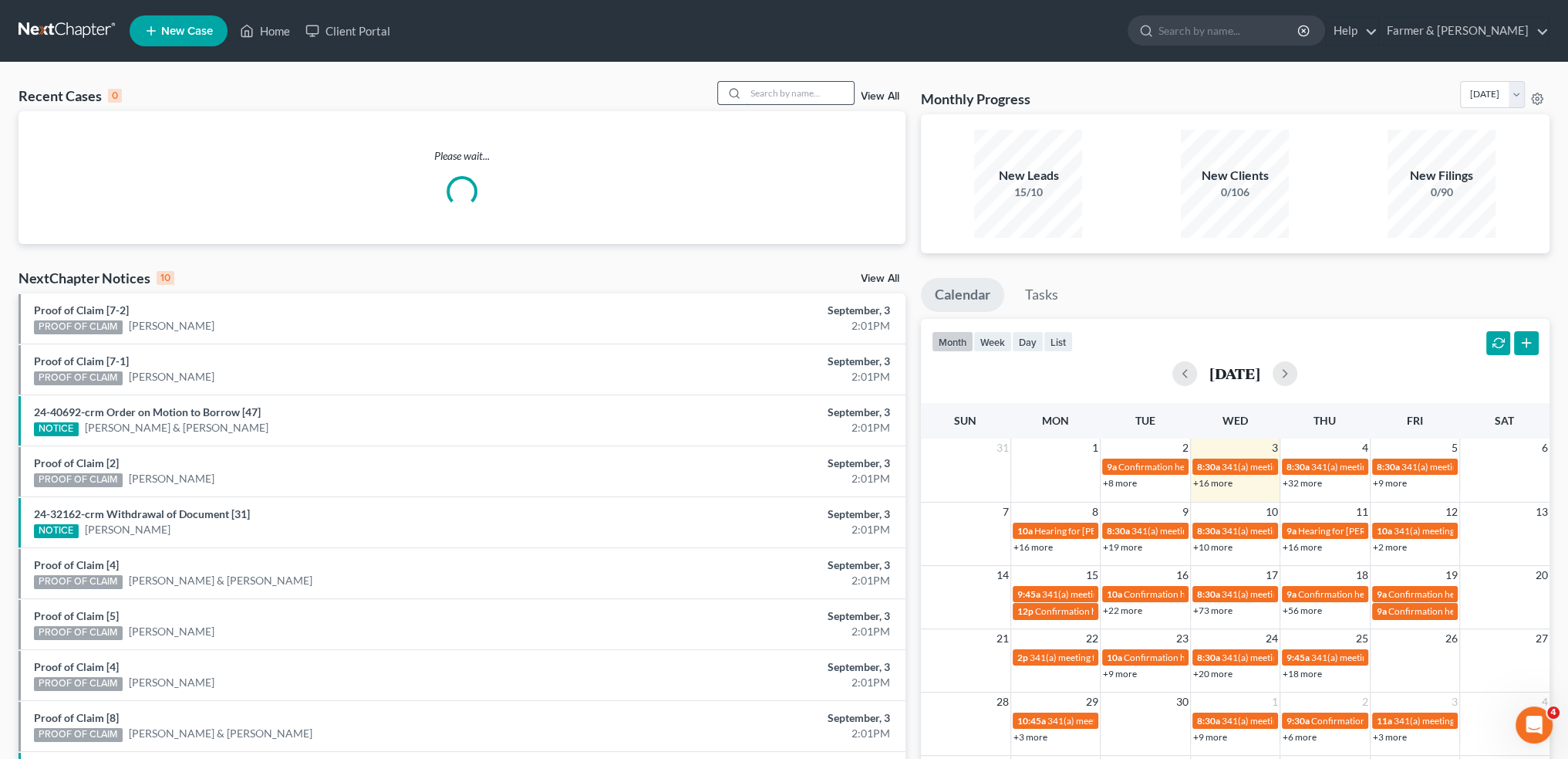
click at [804, 82] on input "search" at bounding box center [800, 93] width 108 height 23
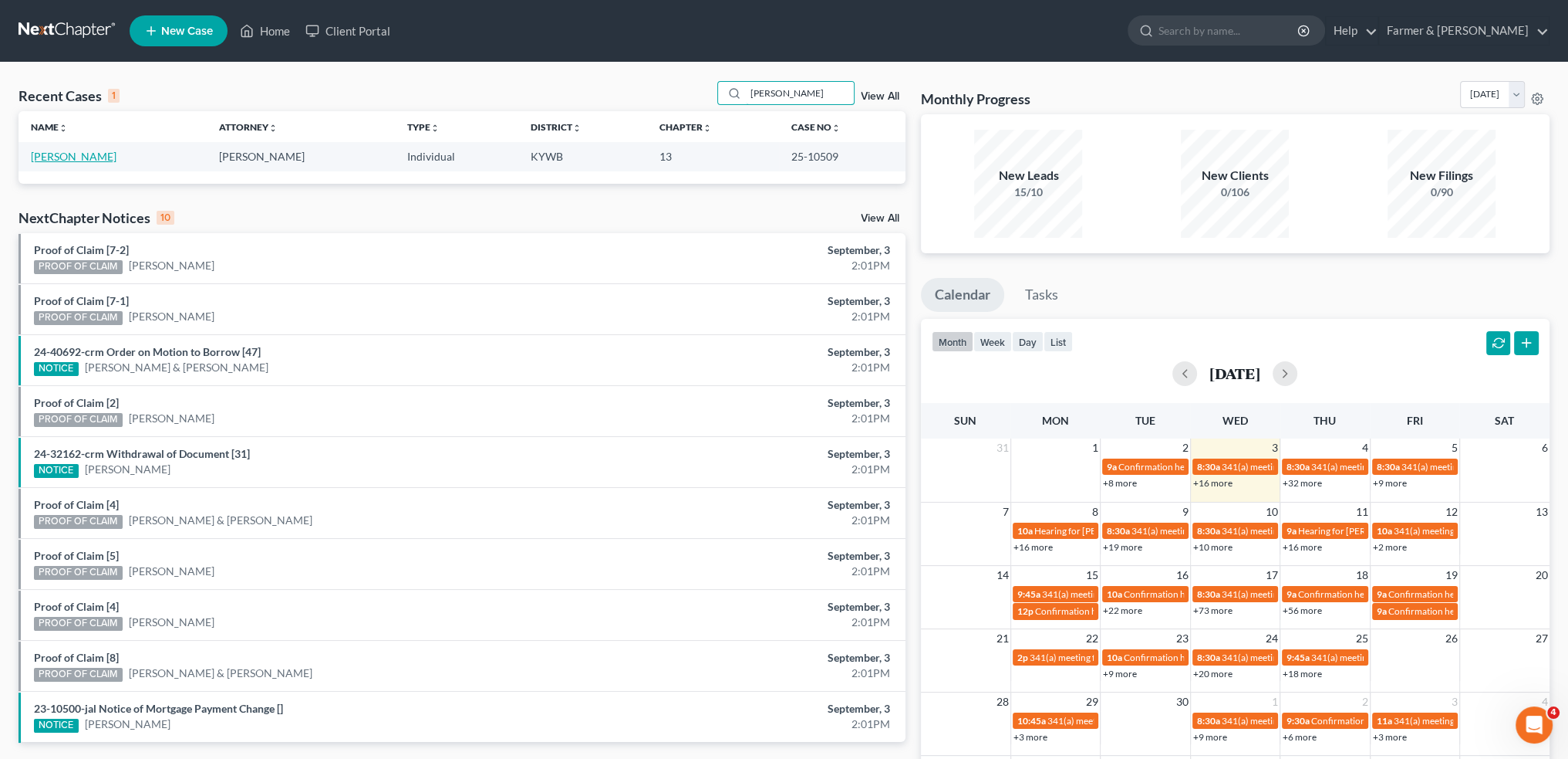
type input "AMY MINYARD"
click at [84, 157] on link "Minyard, Amy" at bounding box center [73, 156] width 85 height 13
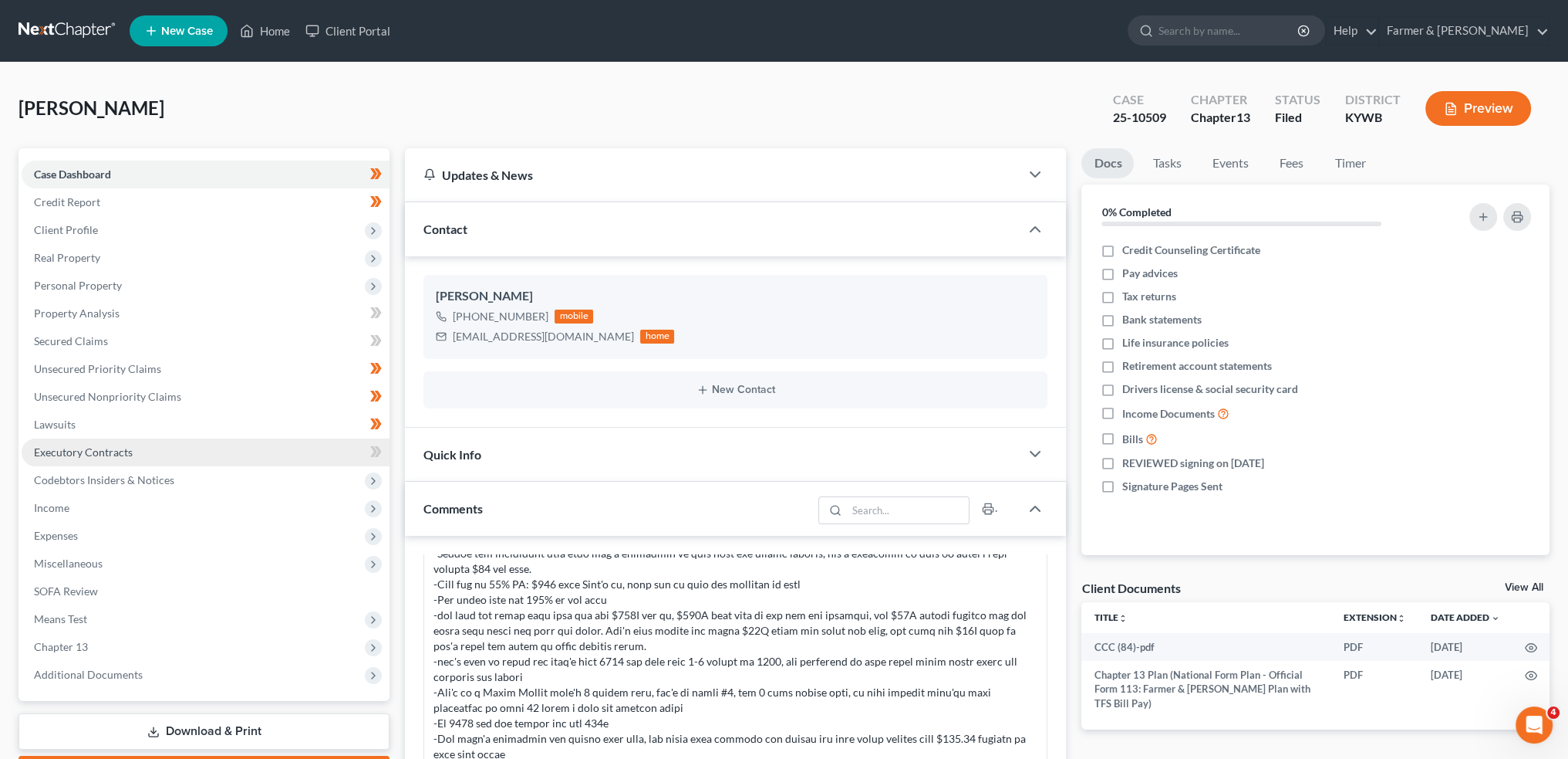
scroll to position [395, 0]
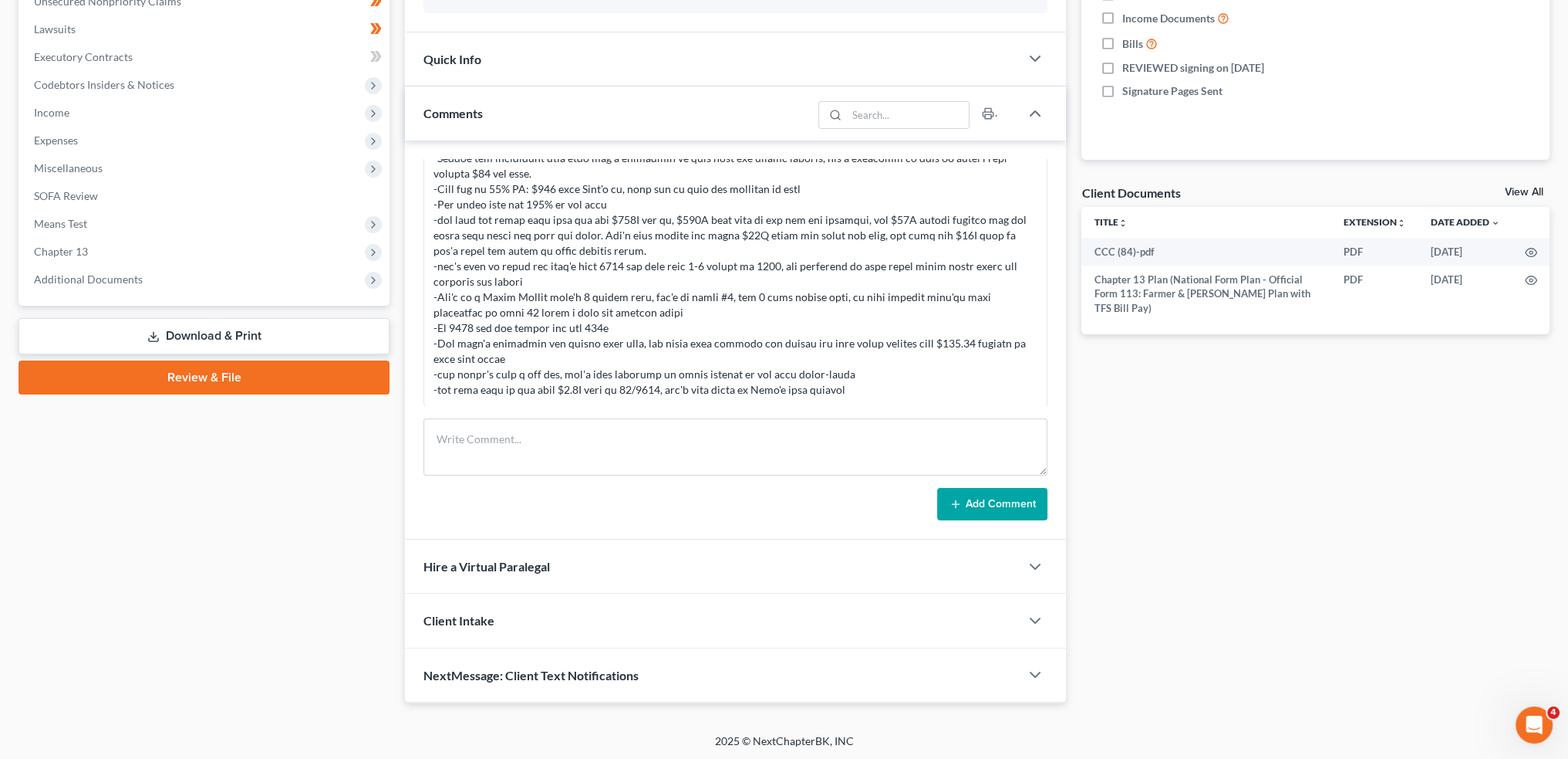
drag, startPoint x: 124, startPoint y: 275, endPoint x: 132, endPoint y: 332, distance: 57.6
click at [124, 275] on span "Additional Documents" at bounding box center [88, 279] width 109 height 13
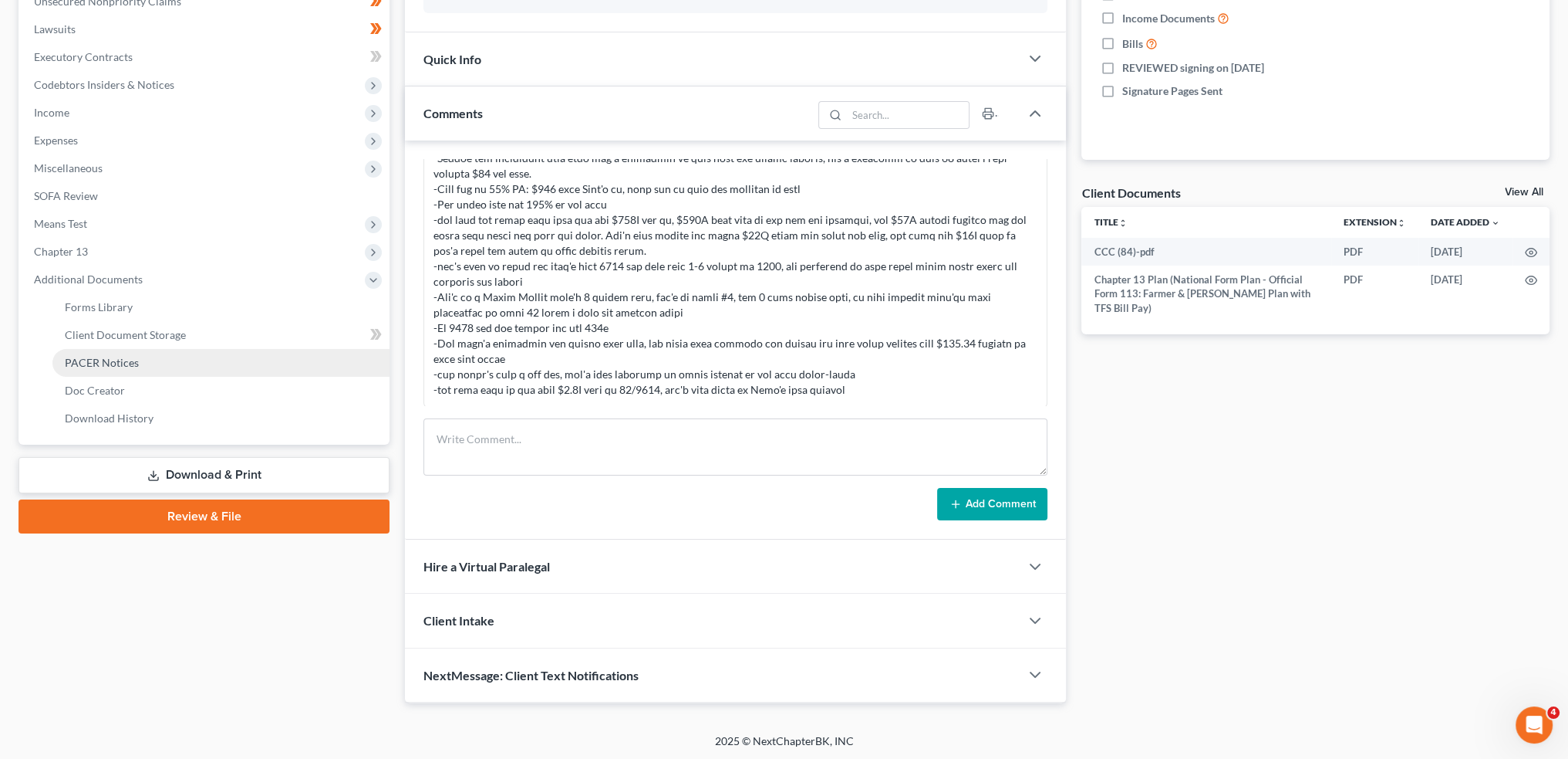
click at [125, 361] on span "PACER Notices" at bounding box center [102, 362] width 74 height 13
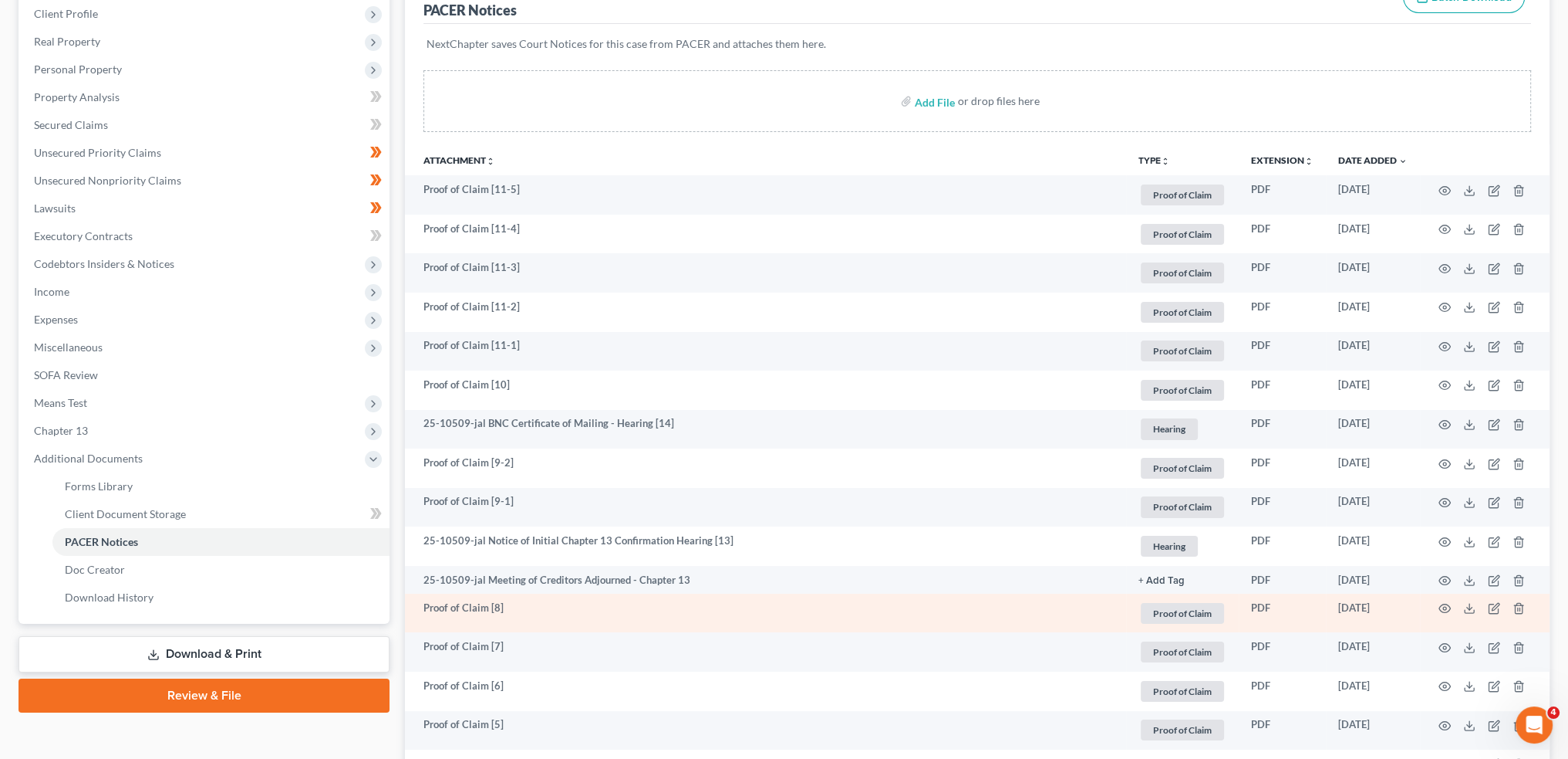
scroll to position [257, 0]
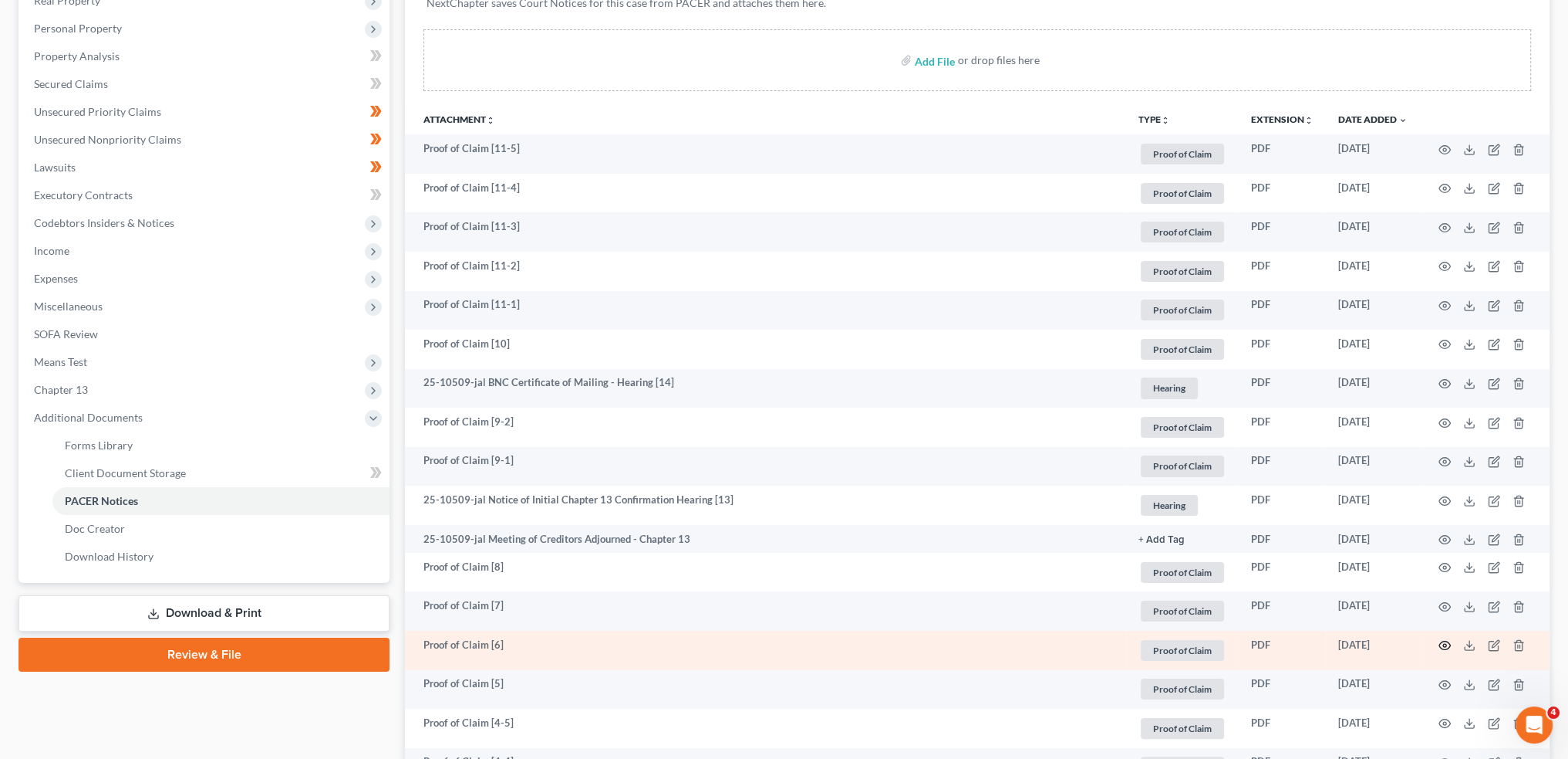
click at [1444, 648] on icon "button" at bounding box center [1445, 645] width 12 height 9
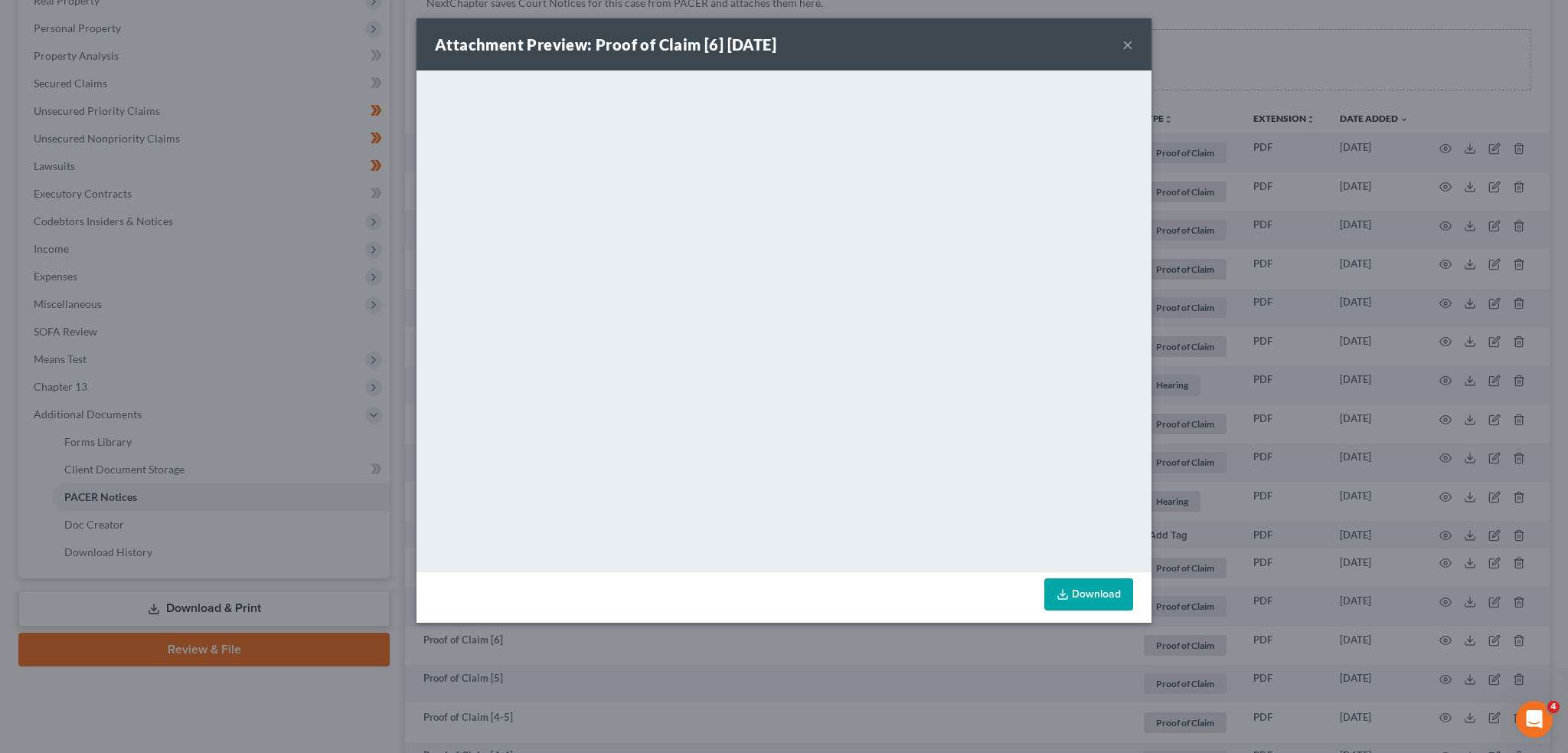
click at [1125, 40] on button "×" at bounding box center [1128, 44] width 11 height 19
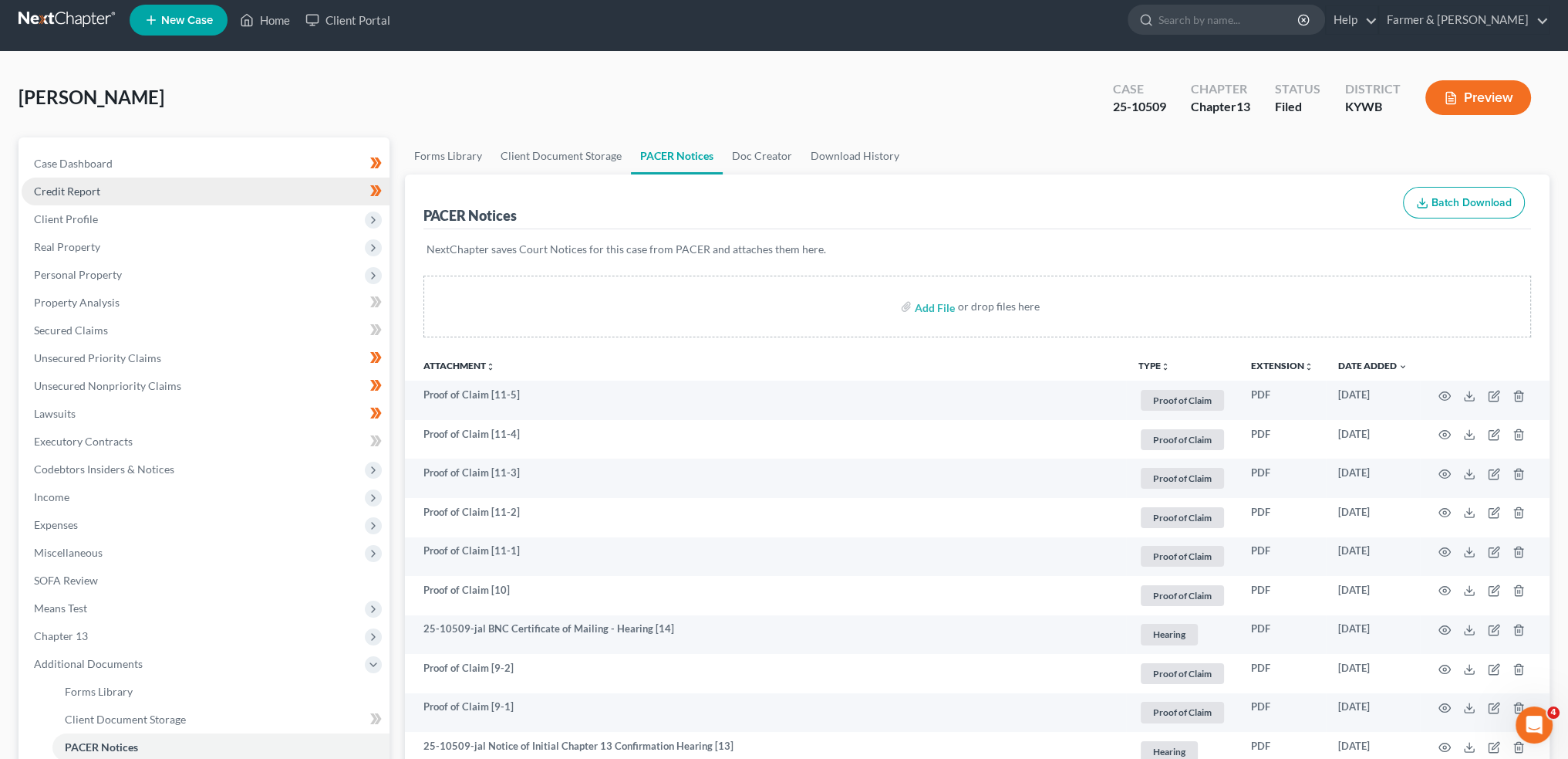
scroll to position [0, 0]
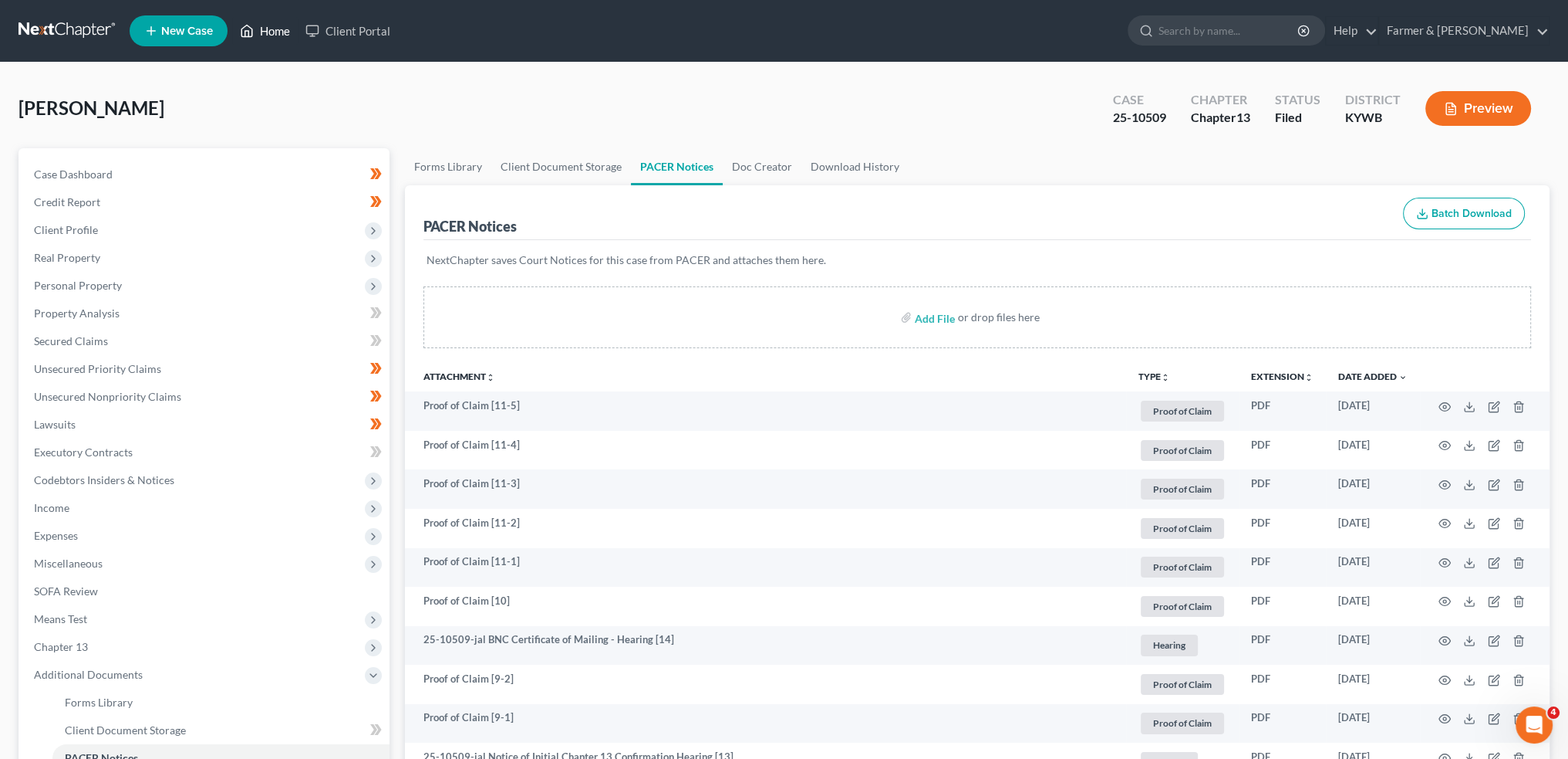
click at [259, 25] on link "Home" at bounding box center [265, 31] width 66 height 27
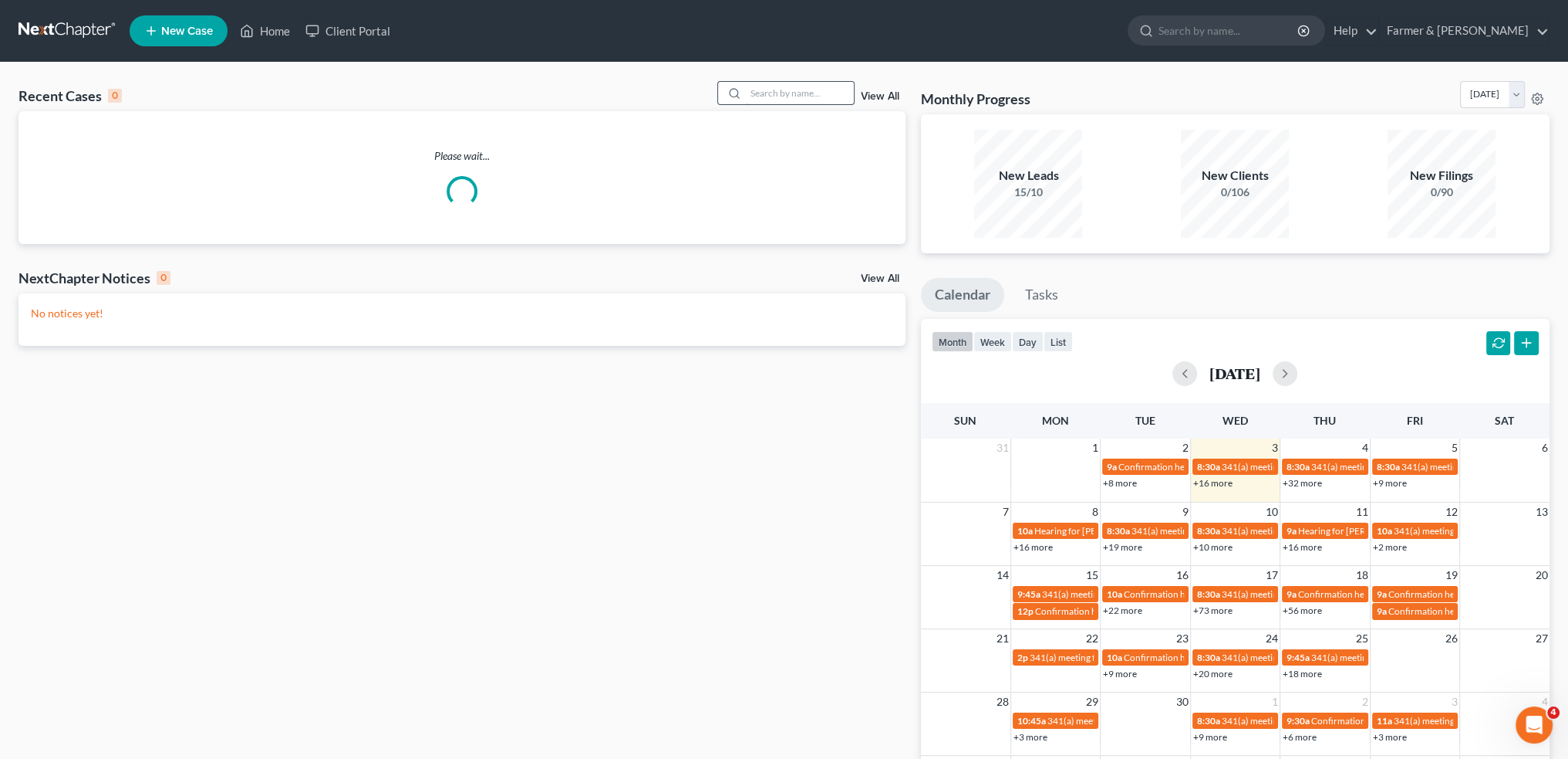
click at [780, 86] on input "search" at bounding box center [800, 93] width 108 height 23
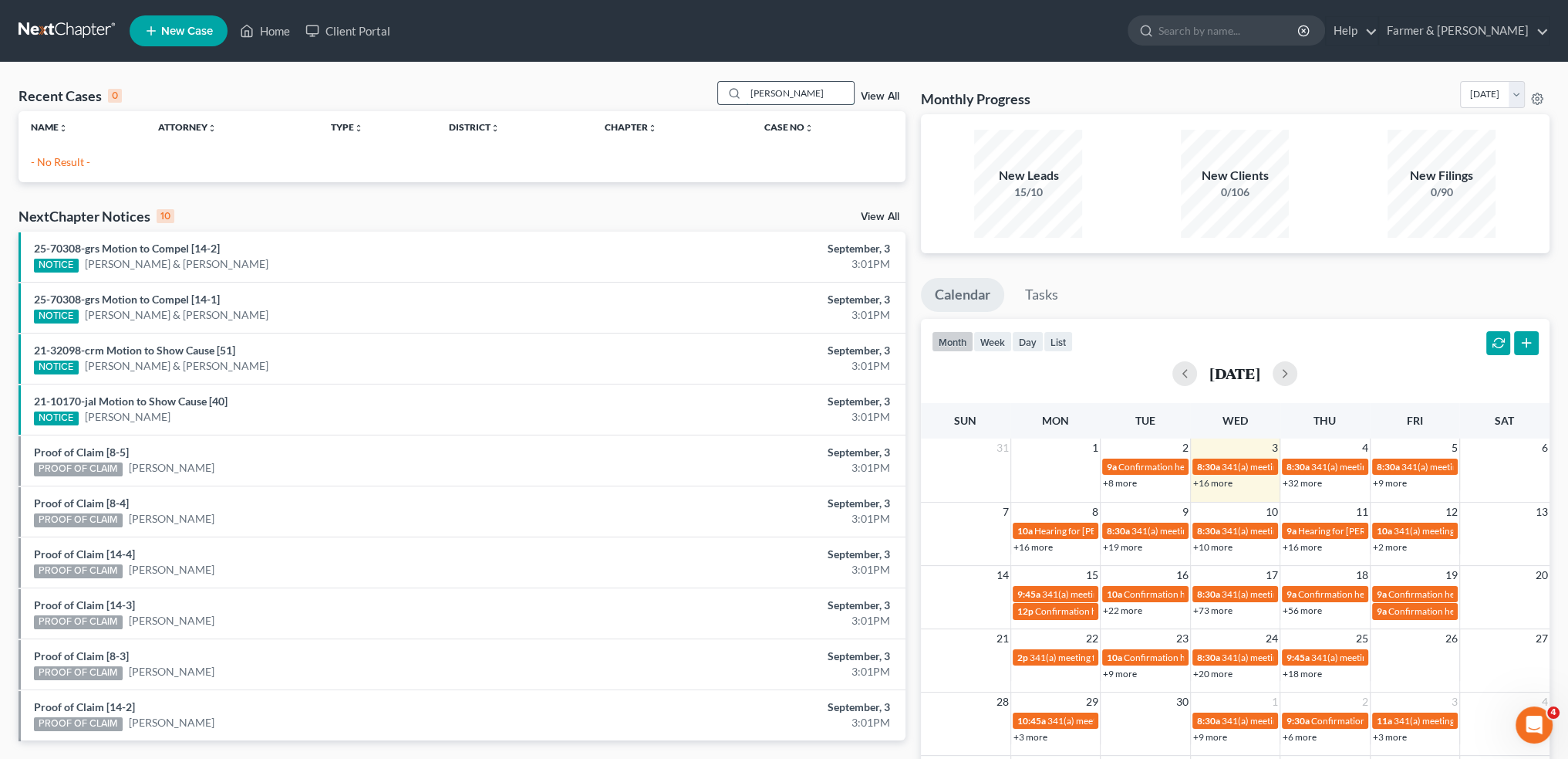
scroll to position [0, 3]
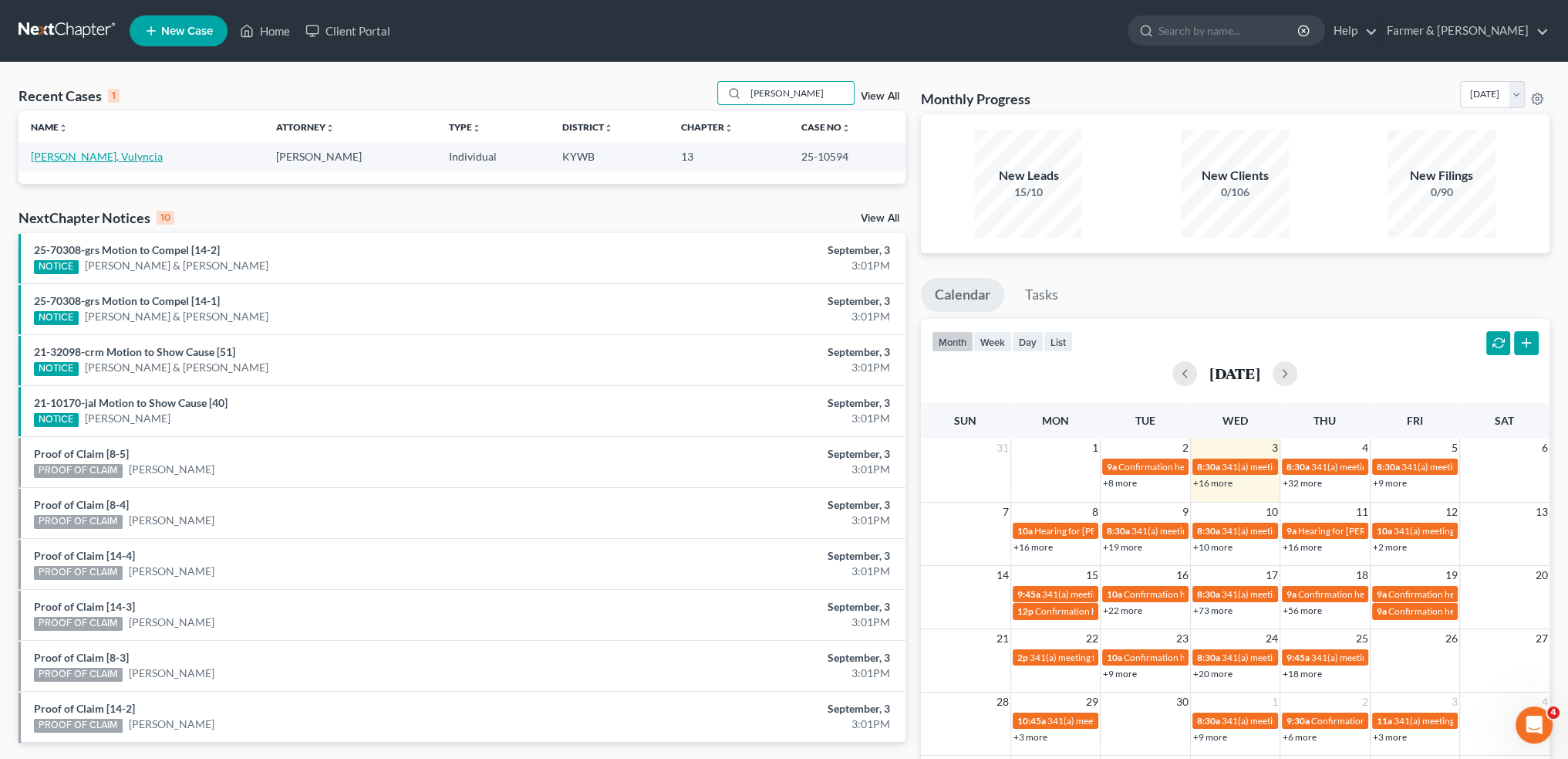
type input "VULYNCIA POINDEXTER"
click at [81, 161] on link "Poindexter, Vulyncia" at bounding box center [96, 156] width 132 height 13
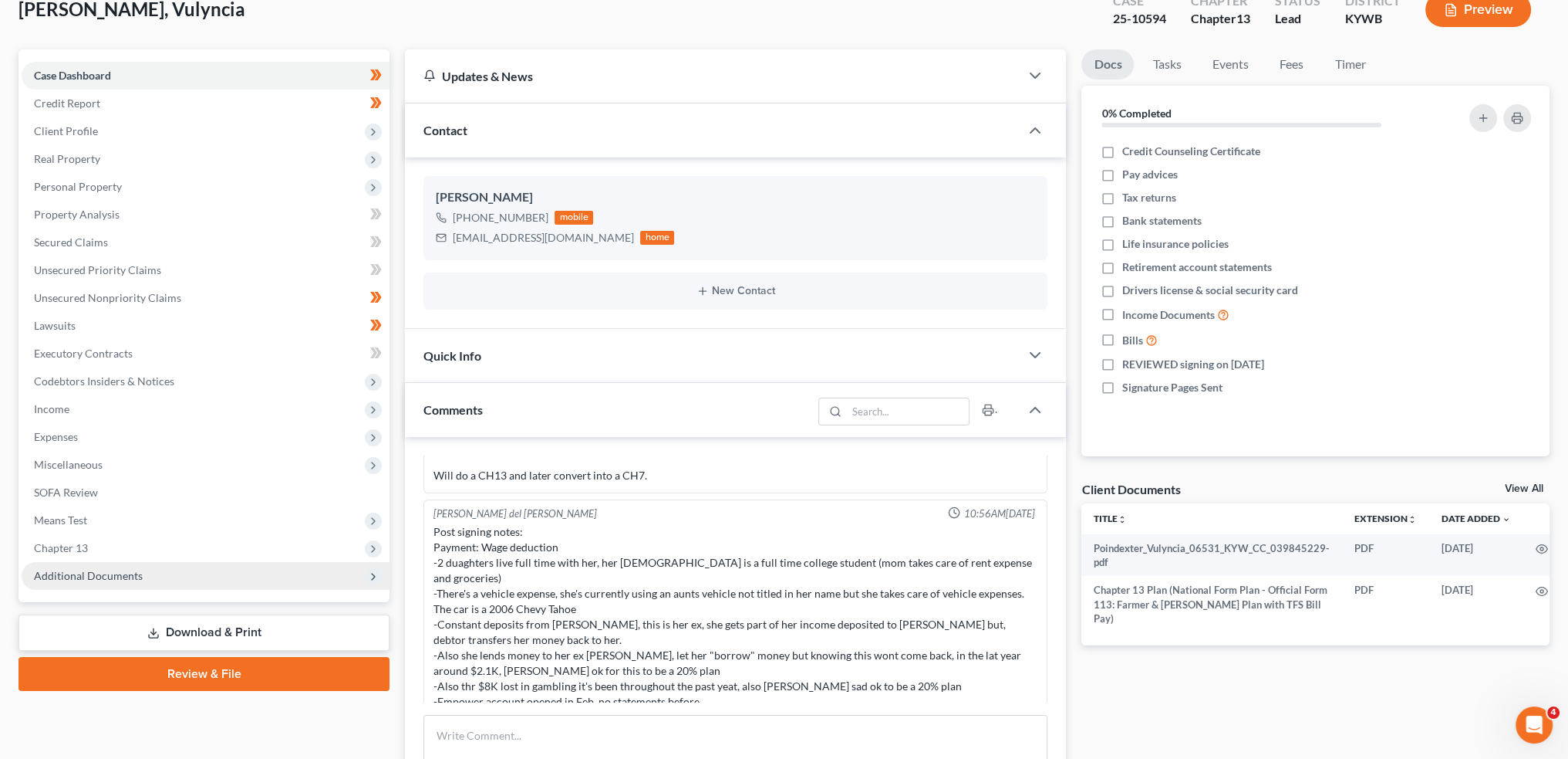
scroll to position [128, 0]
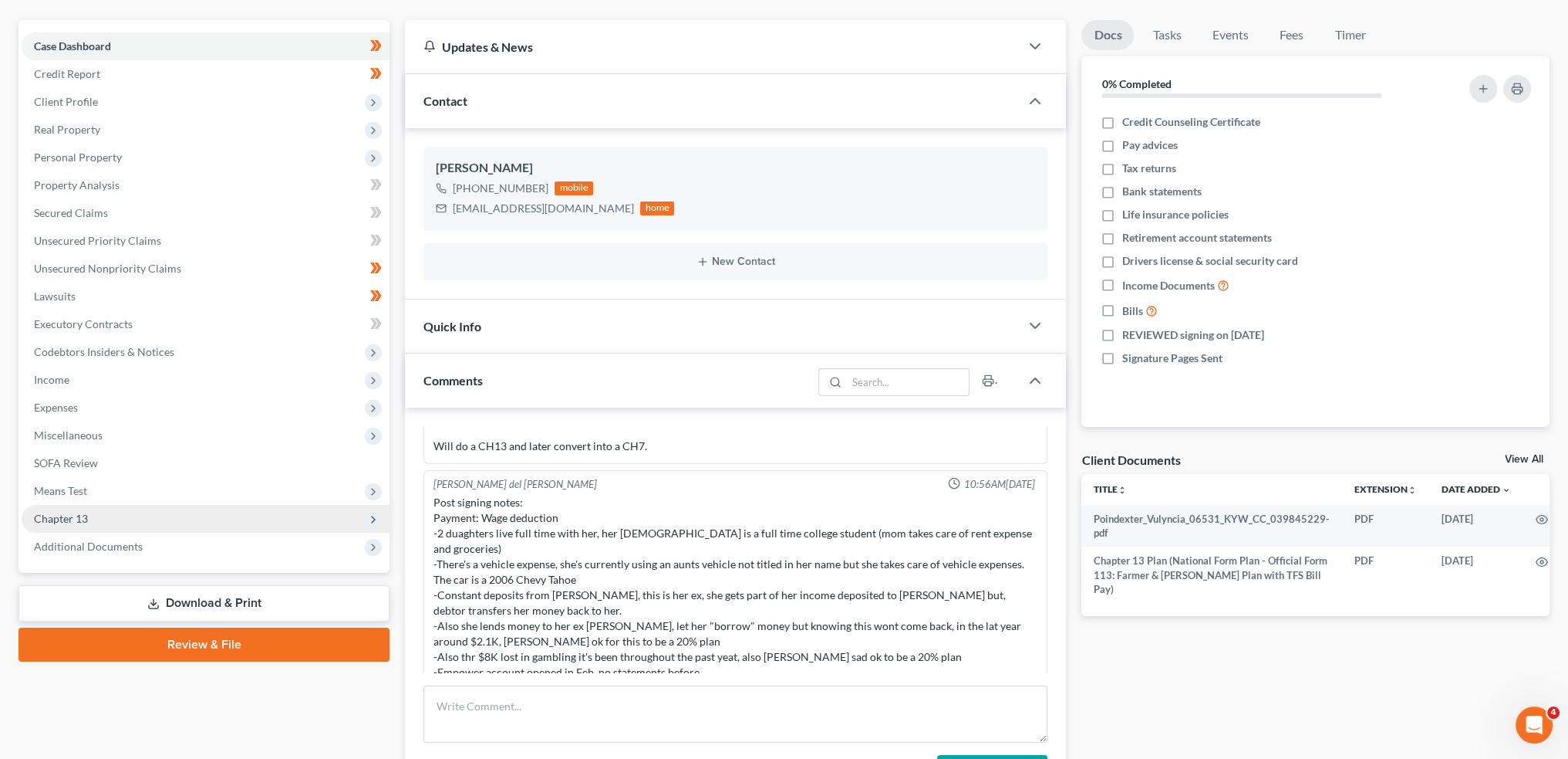
click at [148, 512] on span "Chapter 13" at bounding box center [206, 518] width 368 height 27
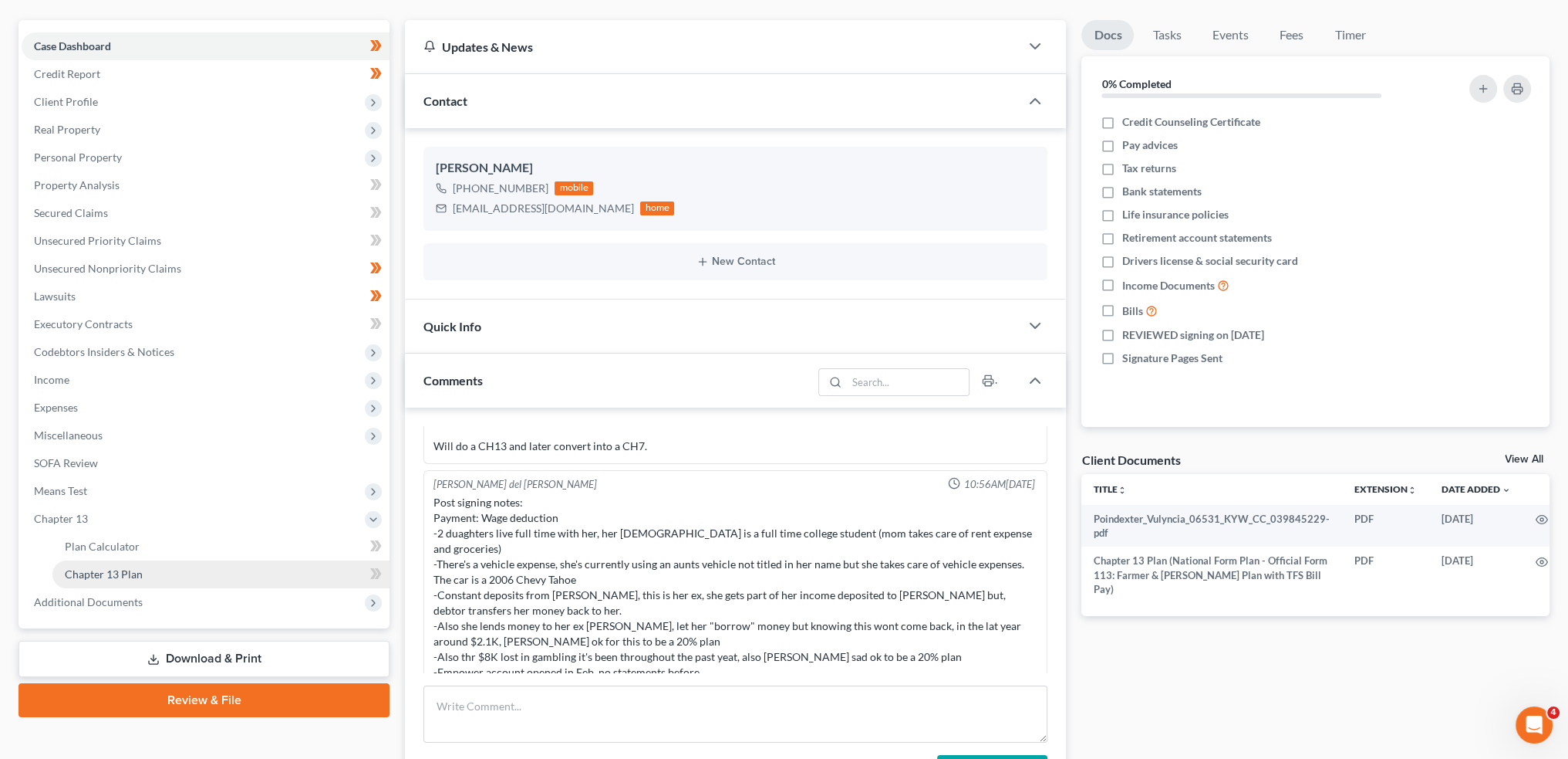
click at [148, 572] on link "Chapter 13 Plan" at bounding box center [221, 574] width 337 height 27
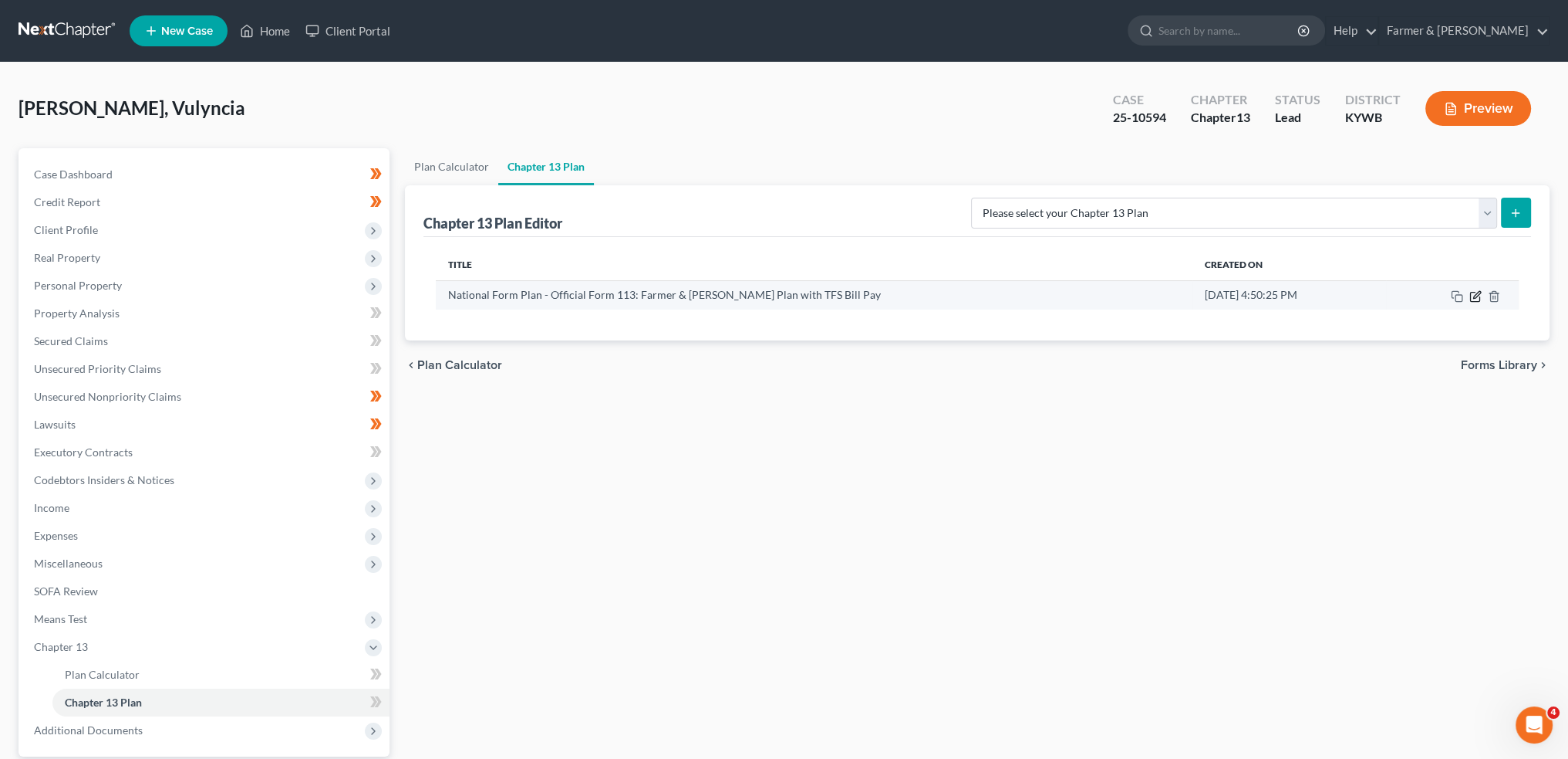
click at [1479, 294] on icon "button" at bounding box center [1476, 296] width 13 height 13
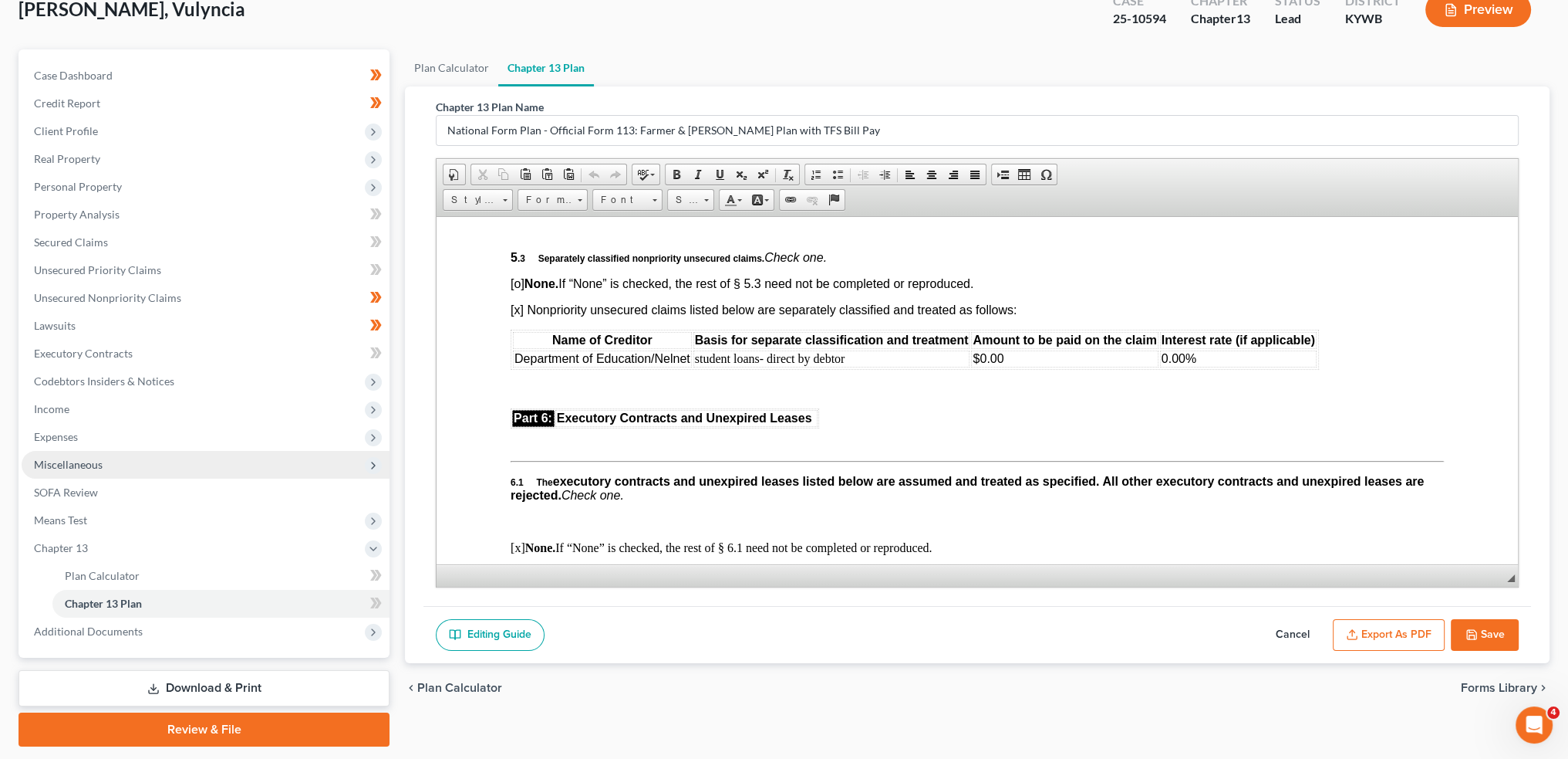
scroll to position [128, 0]
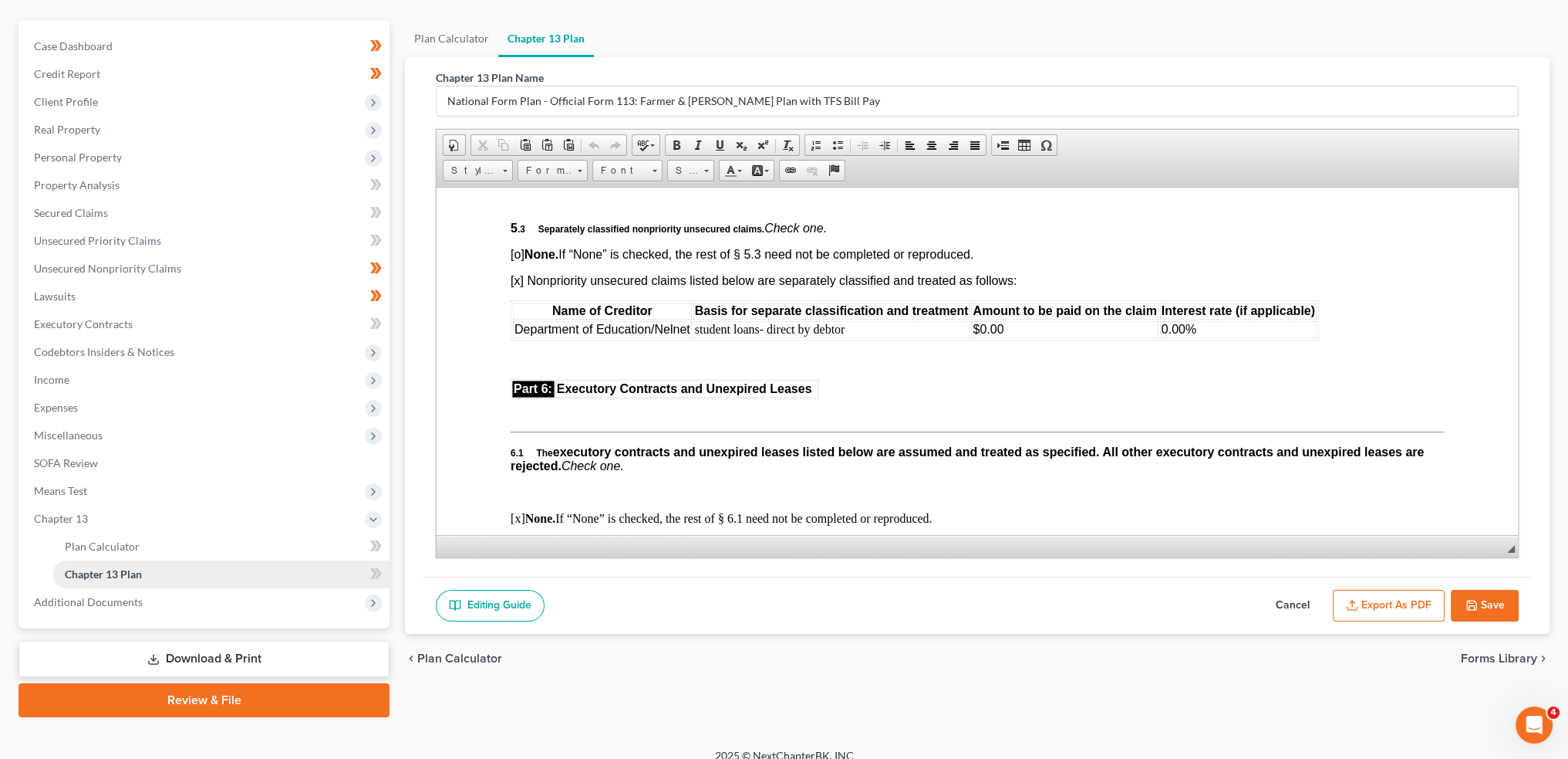
drag, startPoint x: 167, startPoint y: 610, endPoint x: 137, endPoint y: 576, distance: 45.3
click at [167, 609] on span "Additional Documents" at bounding box center [206, 601] width 368 height 27
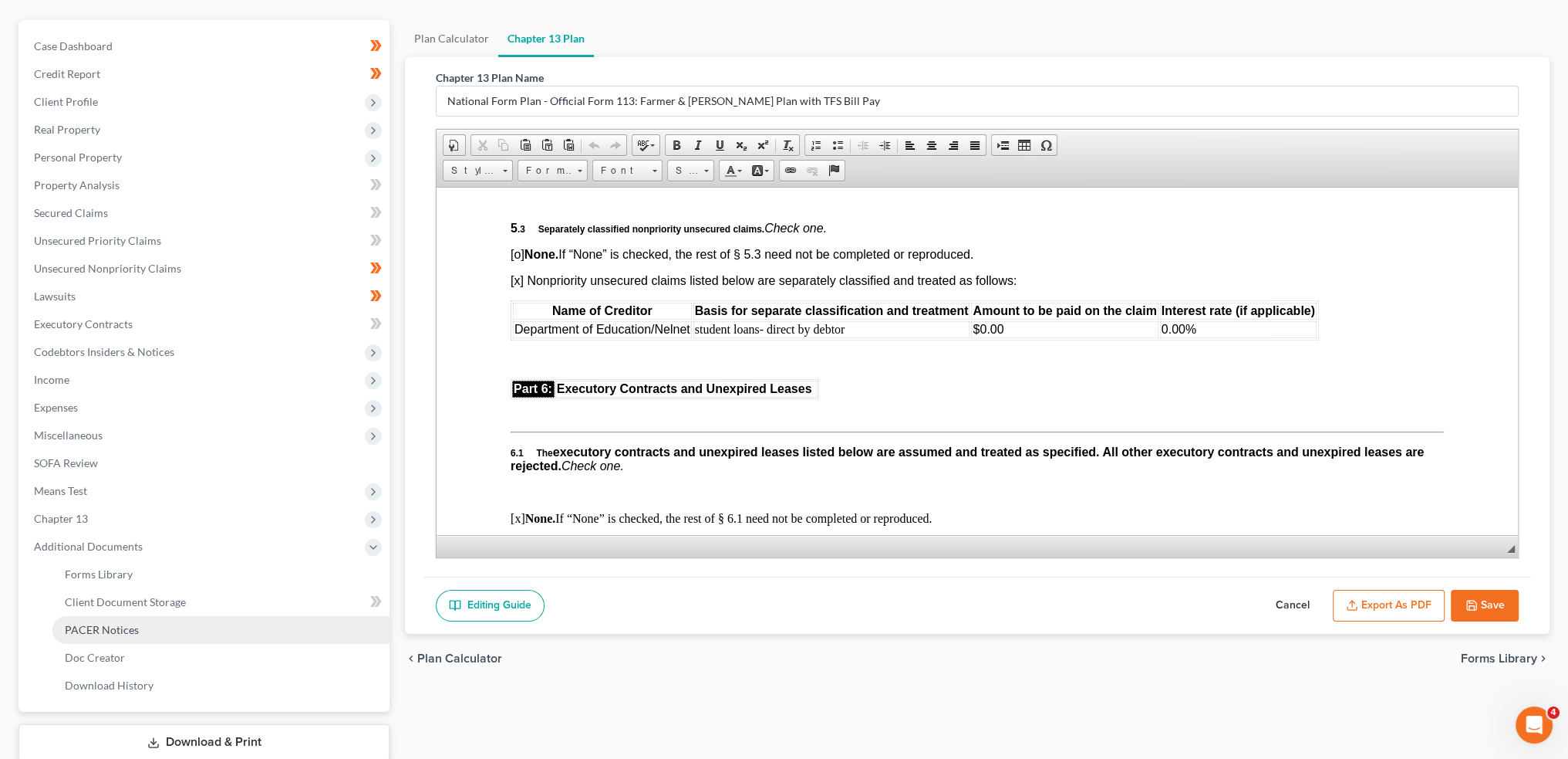
click at [116, 638] on link "PACER Notices" at bounding box center [221, 630] width 337 height 27
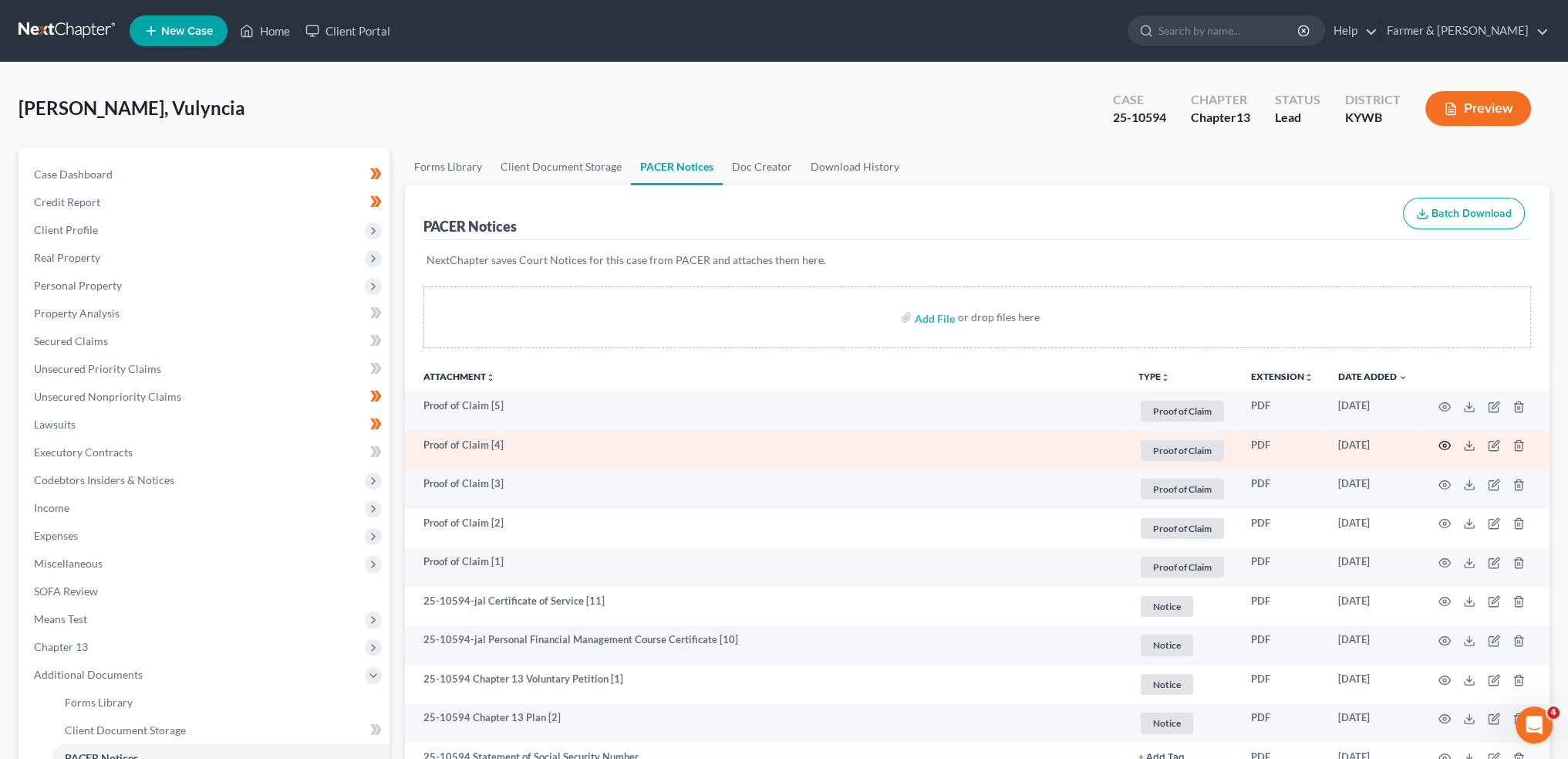
click at [1440, 446] on icon "button" at bounding box center [1445, 445] width 12 height 9
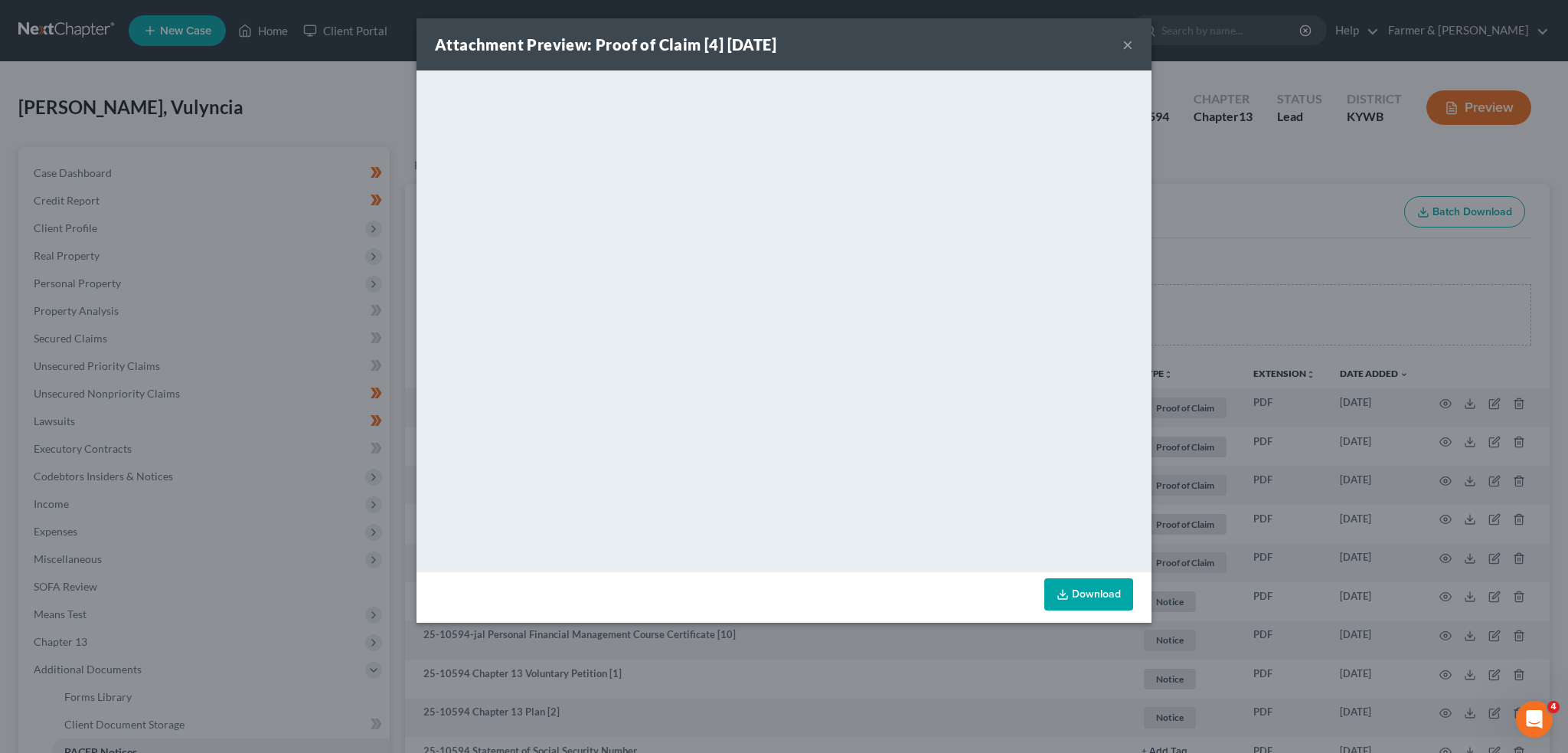
click at [1138, 40] on div "Attachment Preview: Proof of Claim [4] 08/05/2025 ×" at bounding box center [784, 44] width 735 height 52
click at [1125, 44] on button "×" at bounding box center [1128, 44] width 11 height 19
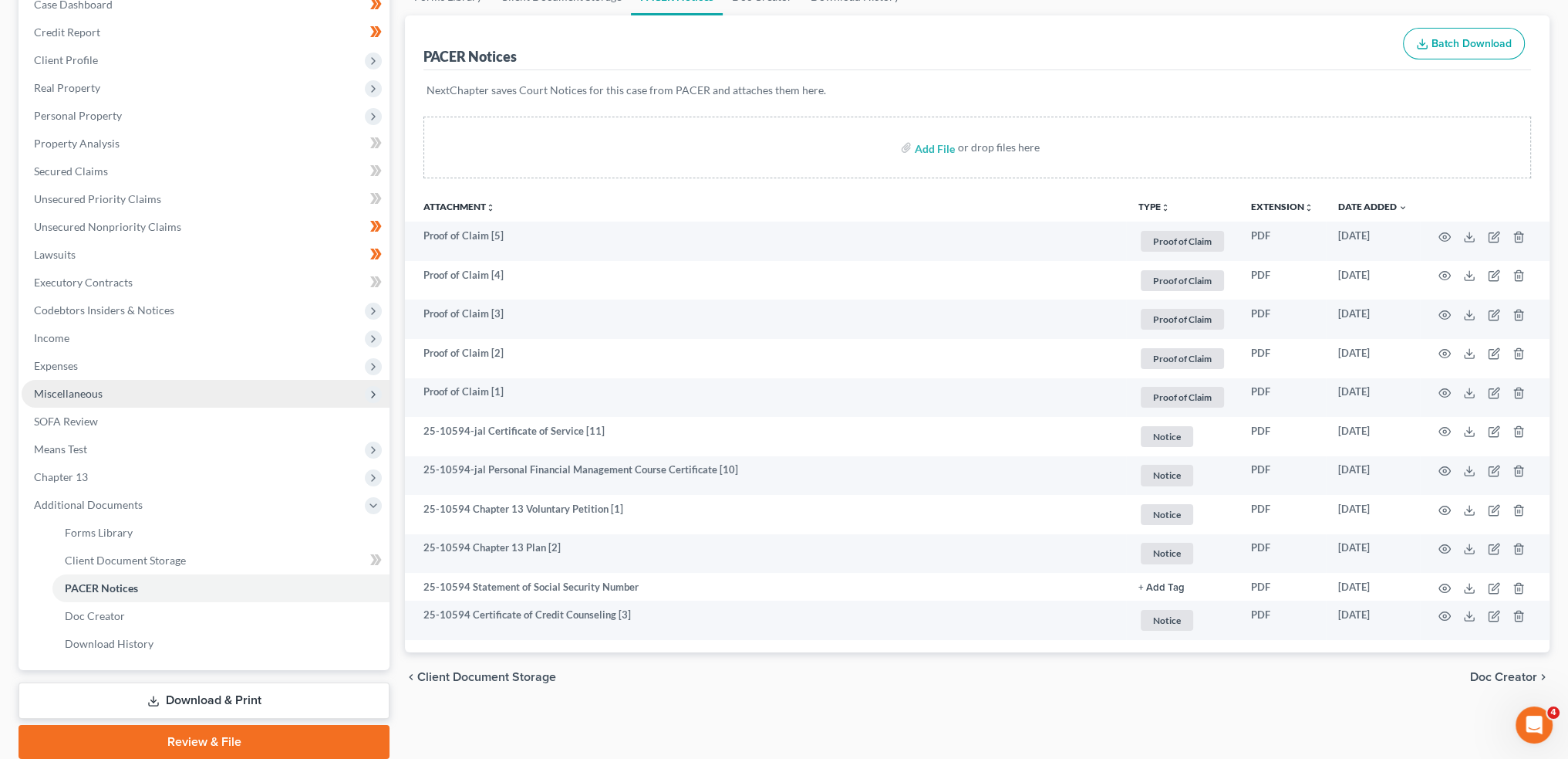
scroll to position [227, 0]
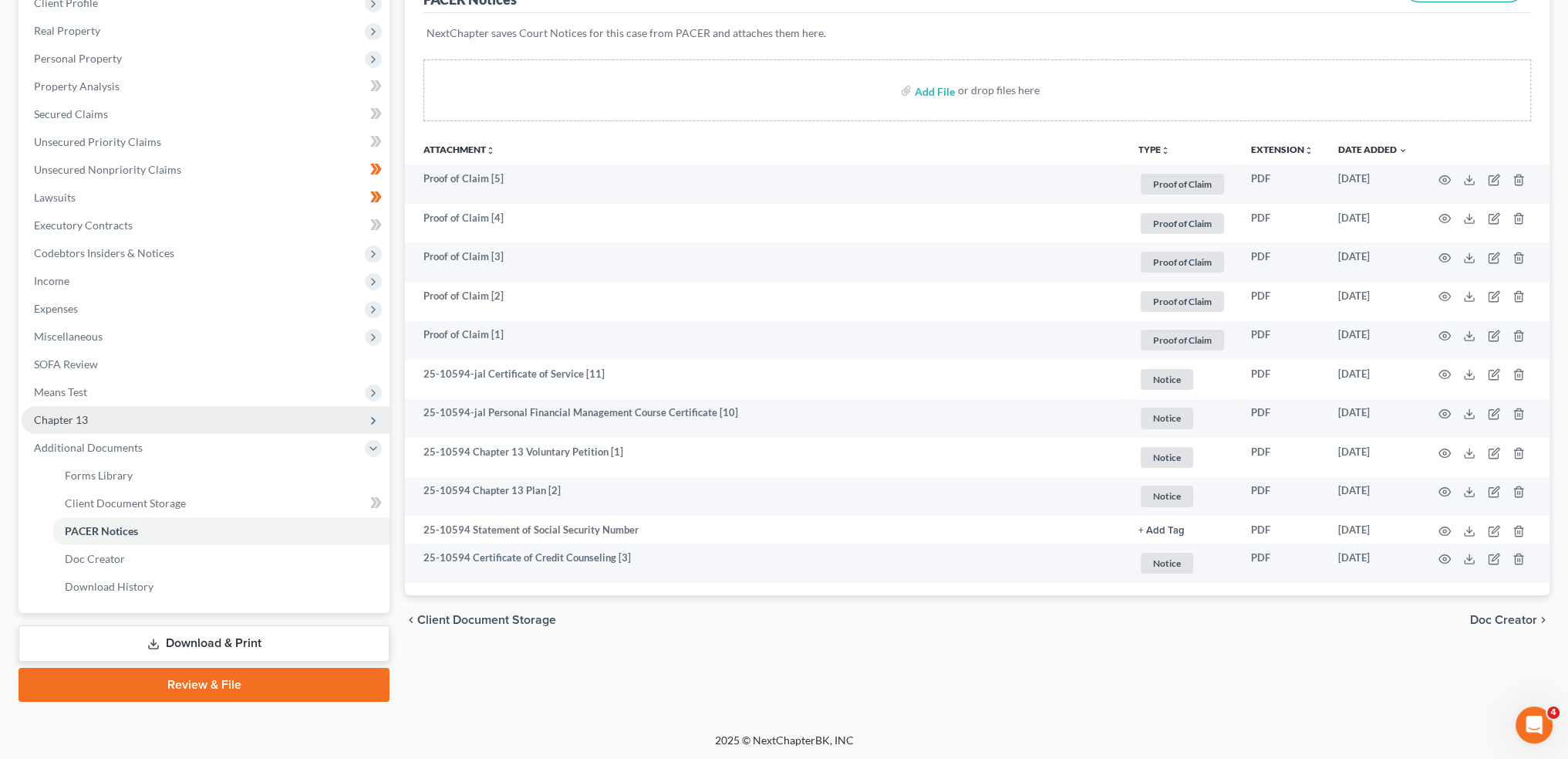
click at [107, 425] on span "Chapter 13" at bounding box center [206, 419] width 368 height 27
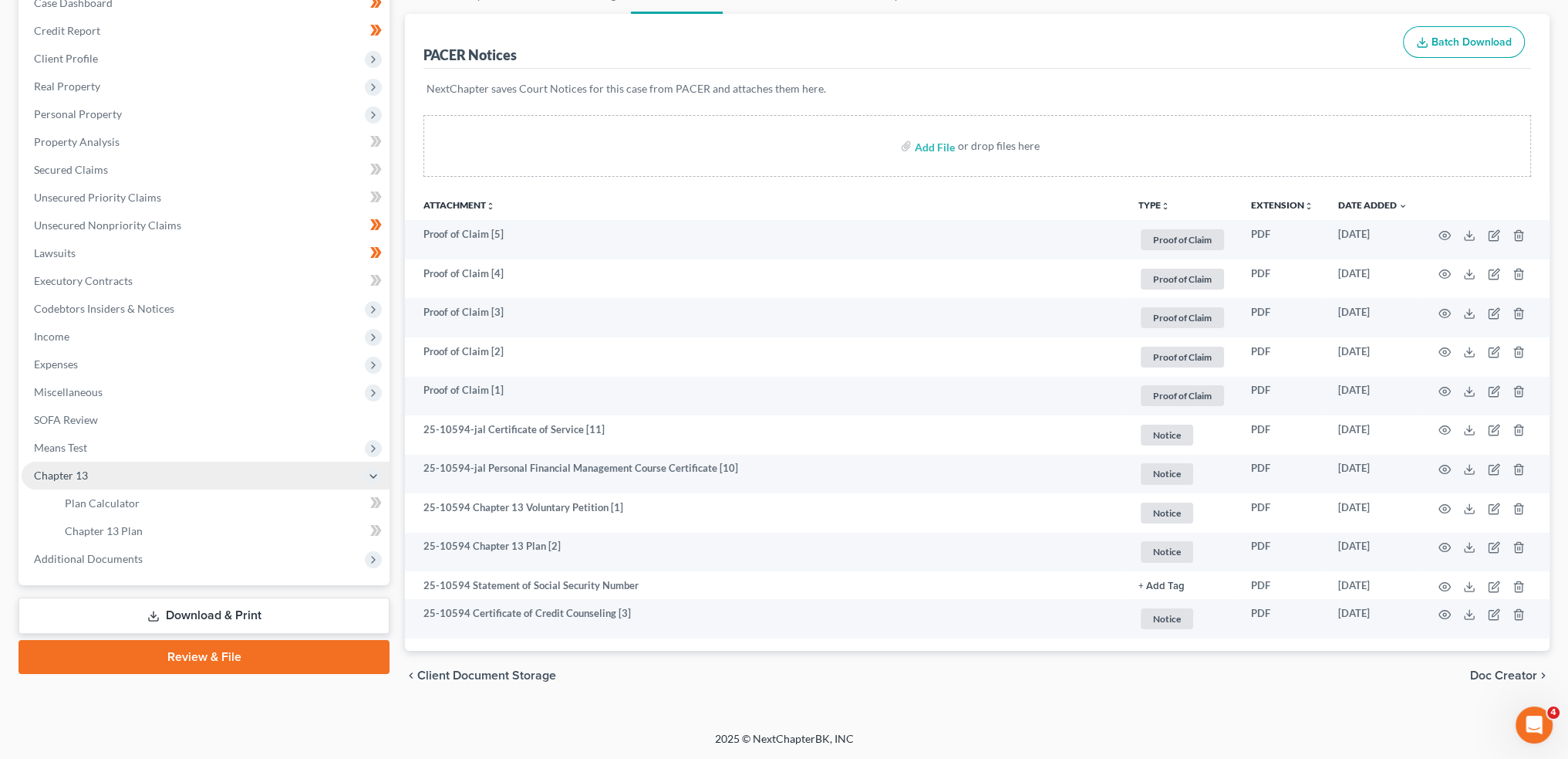
scroll to position [170, 0]
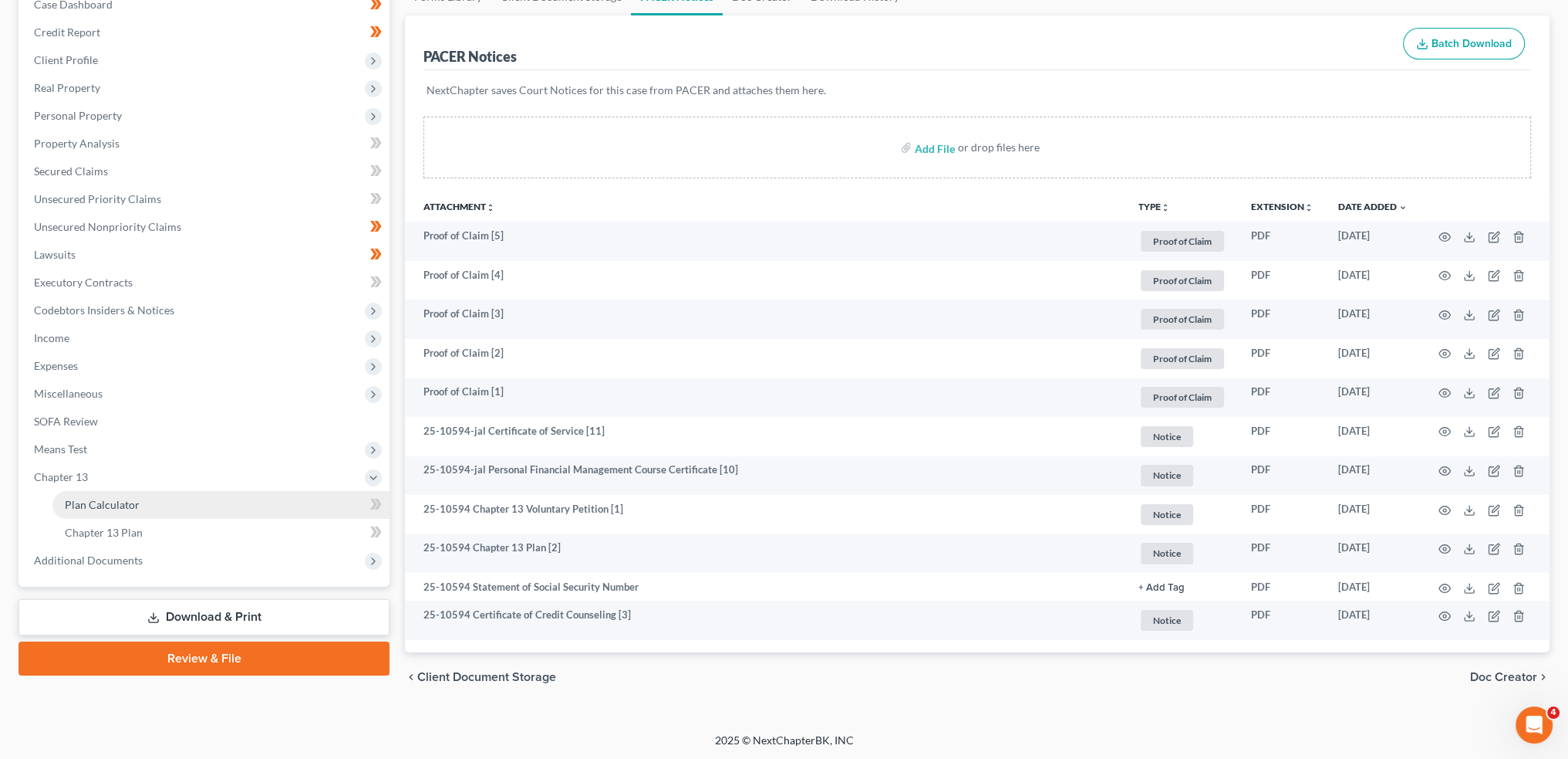
click at [109, 500] on span "Plan Calculator" at bounding box center [102, 504] width 74 height 13
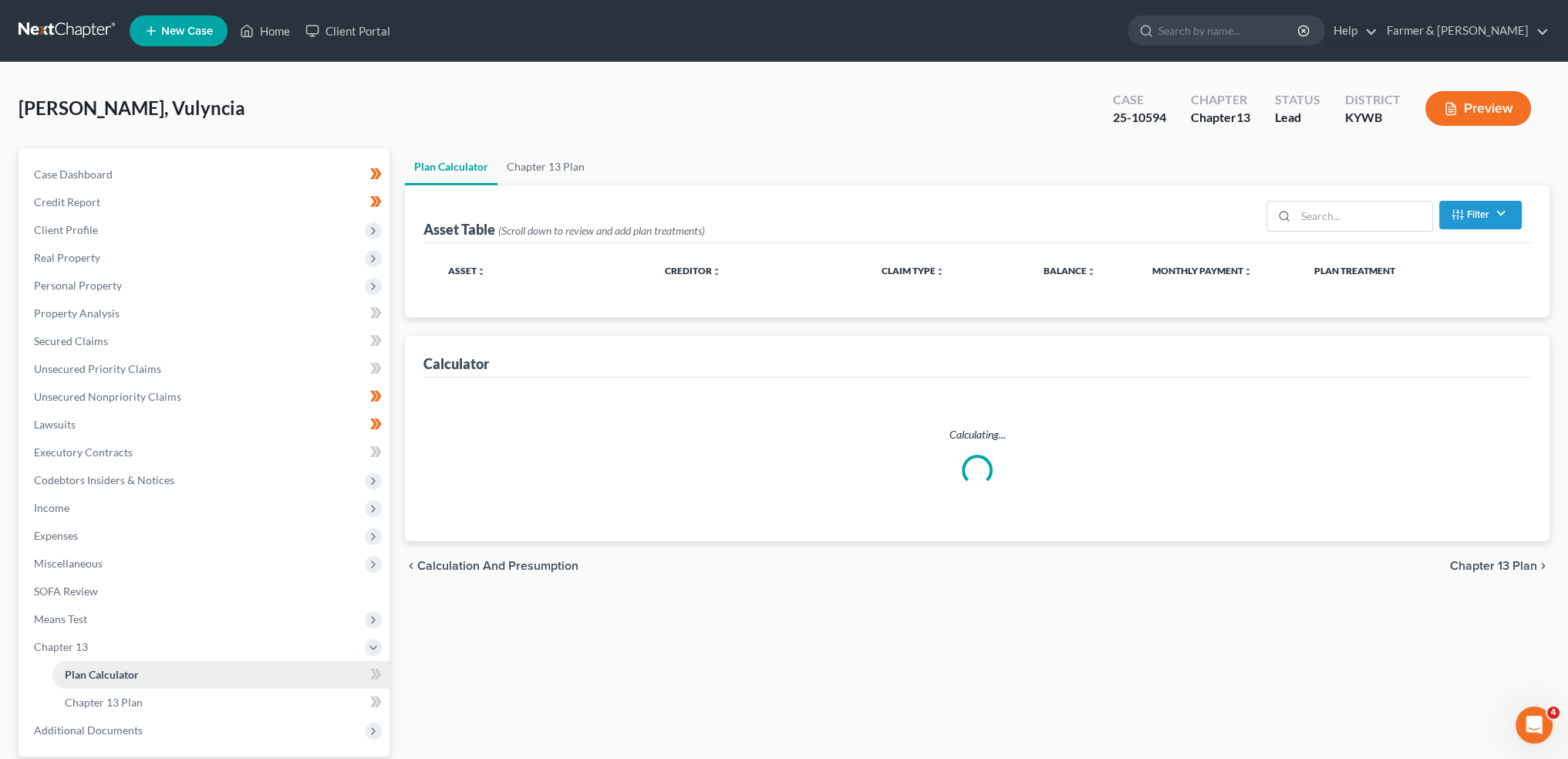
select select "59"
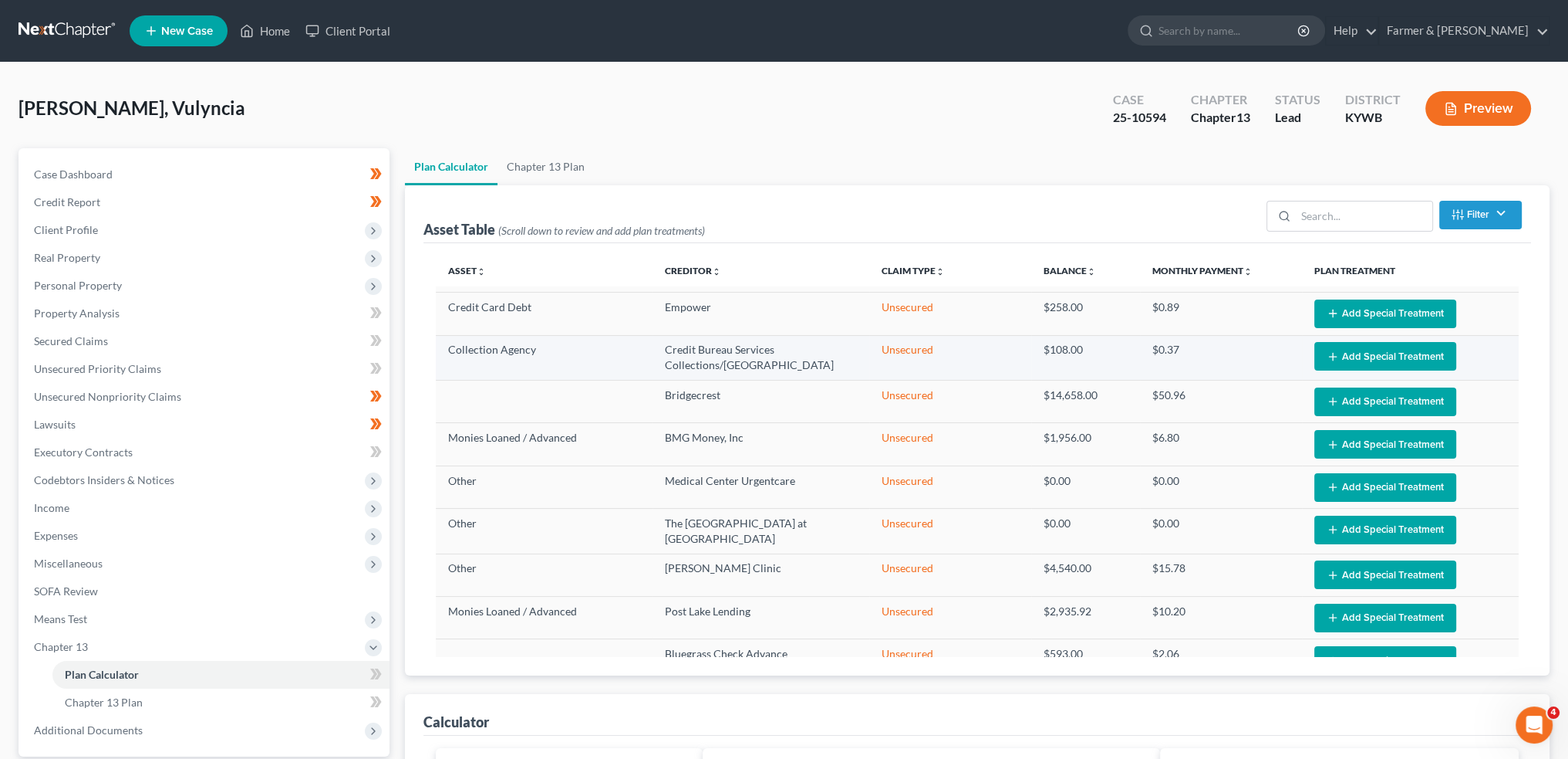
scroll to position [71, 0]
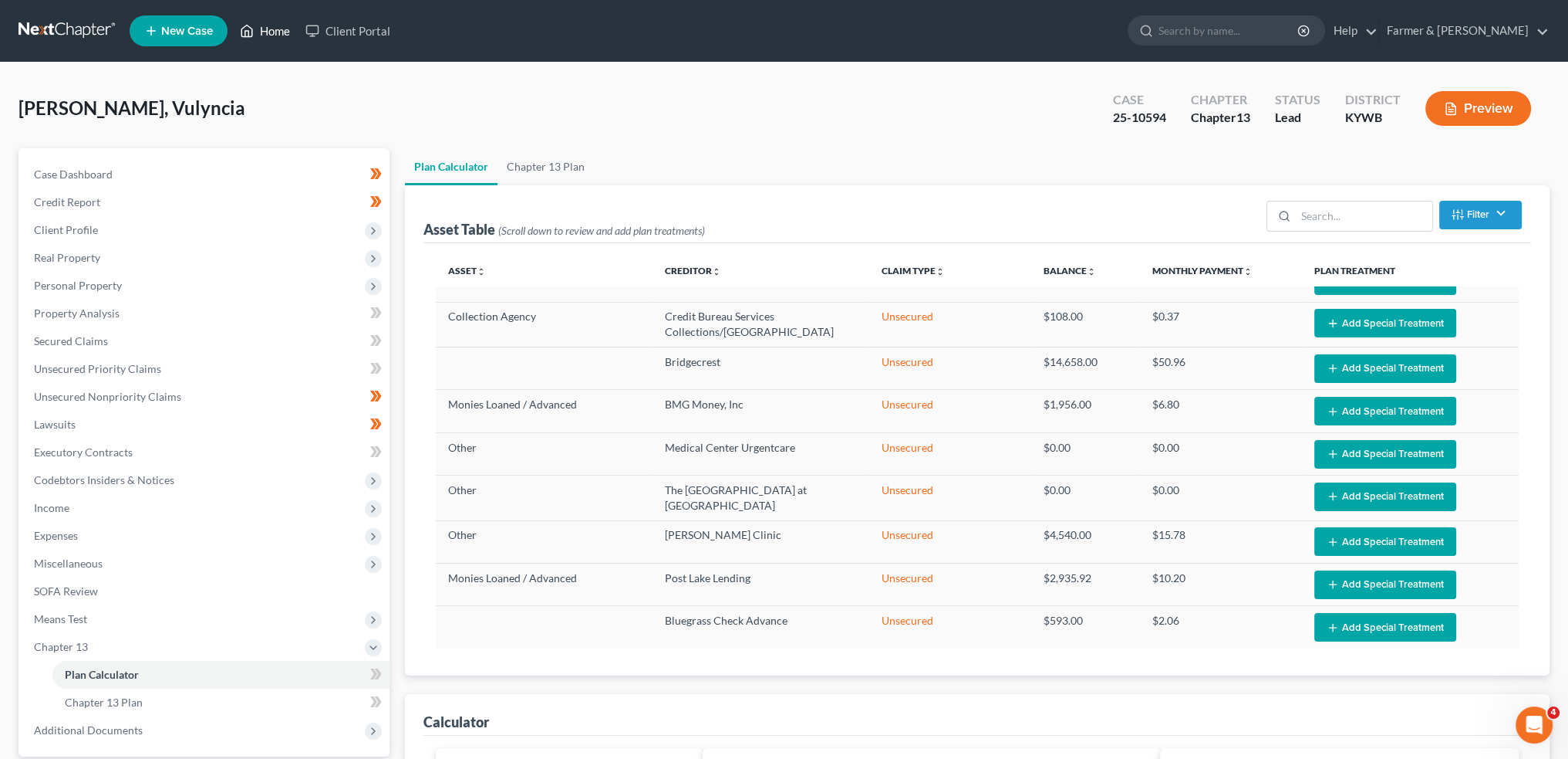
click at [274, 29] on link "Home" at bounding box center [265, 31] width 66 height 27
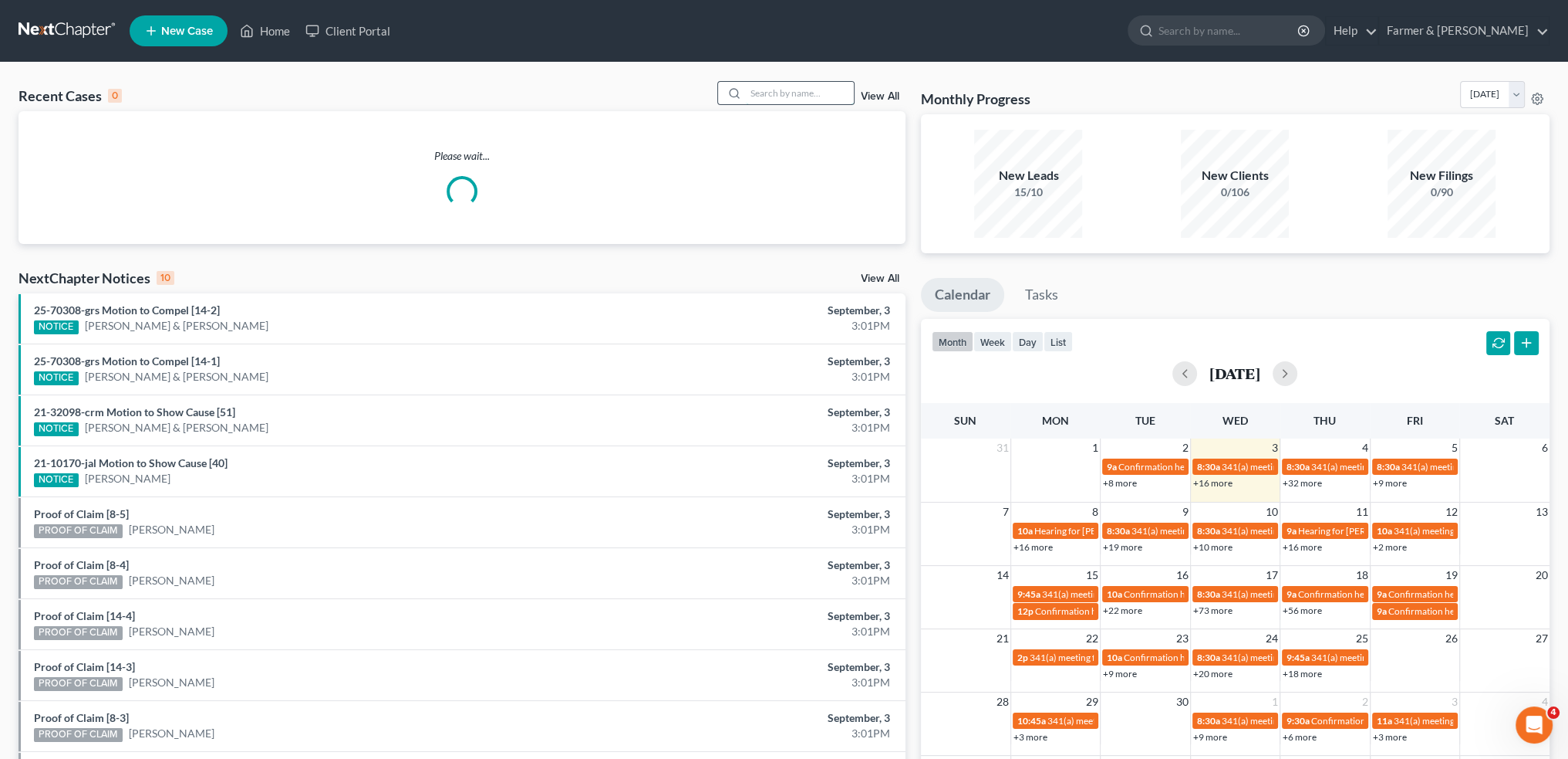
click at [779, 104] on input "search" at bounding box center [800, 93] width 108 height 23
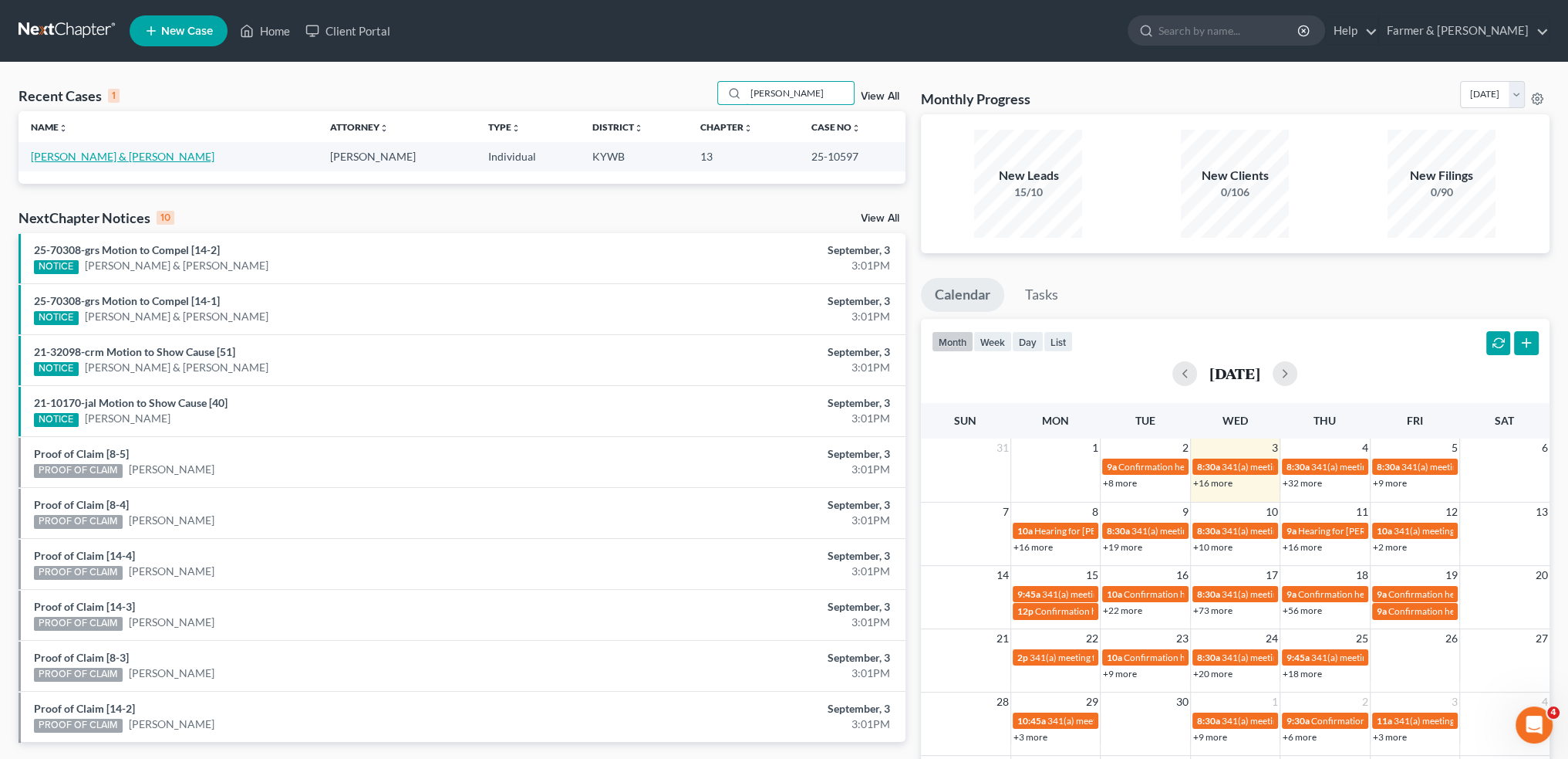
type input "RODNEY GROOM"
click at [116, 160] on link "Groom, Rodney & Rebecca" at bounding box center [122, 156] width 183 height 13
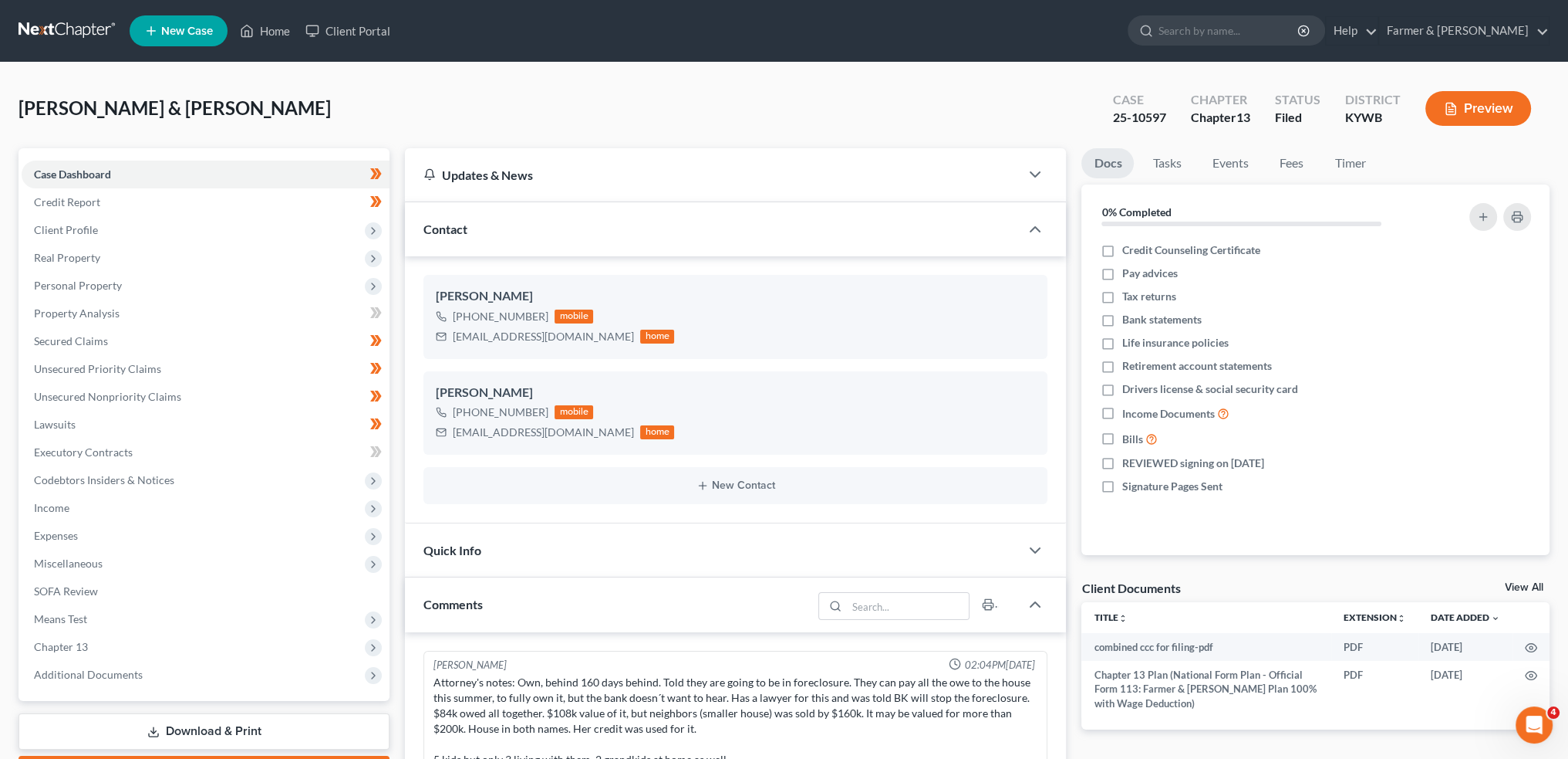
scroll to position [306, 0]
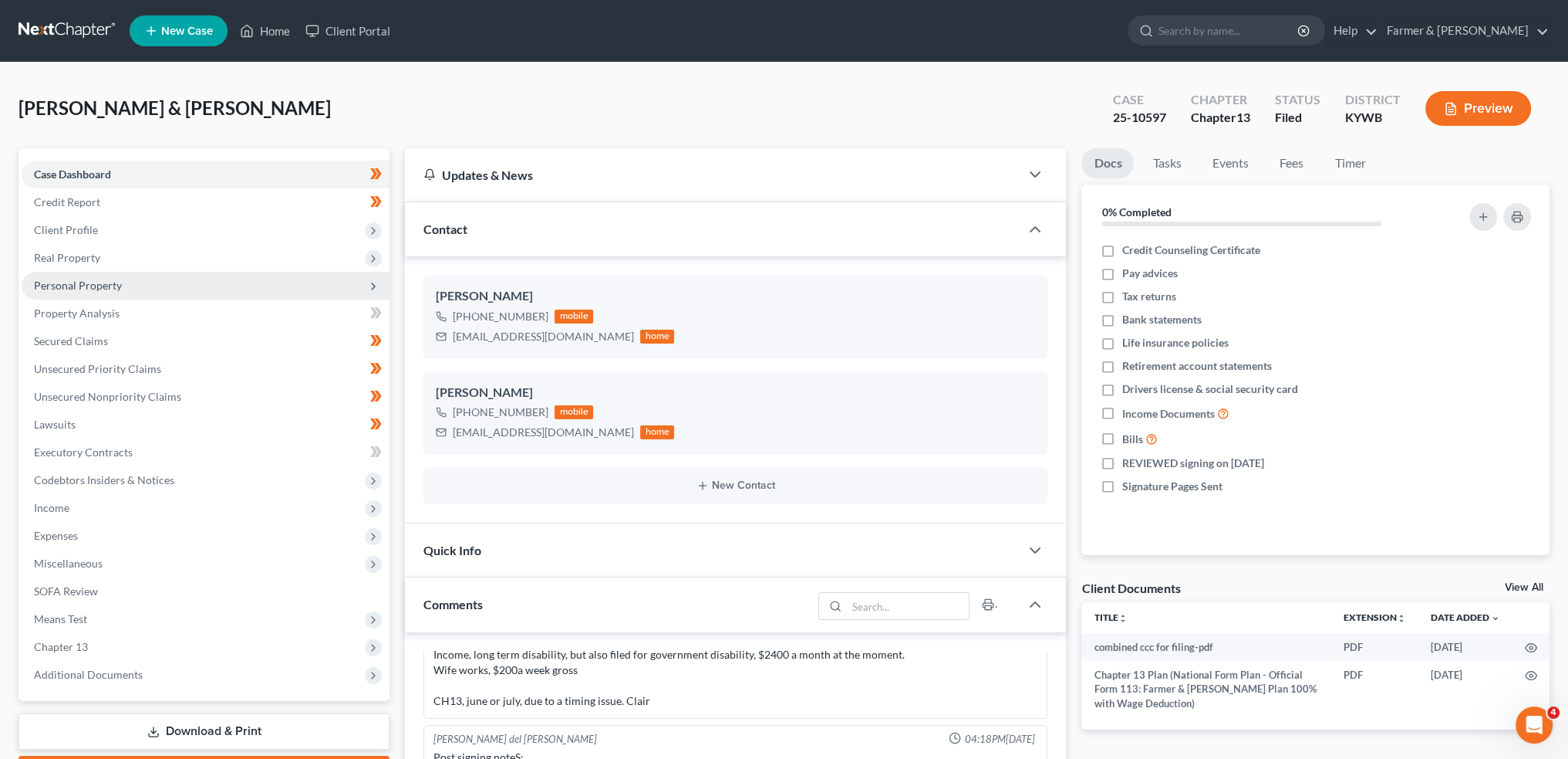
click at [121, 286] on span "Personal Property" at bounding box center [206, 285] width 368 height 27
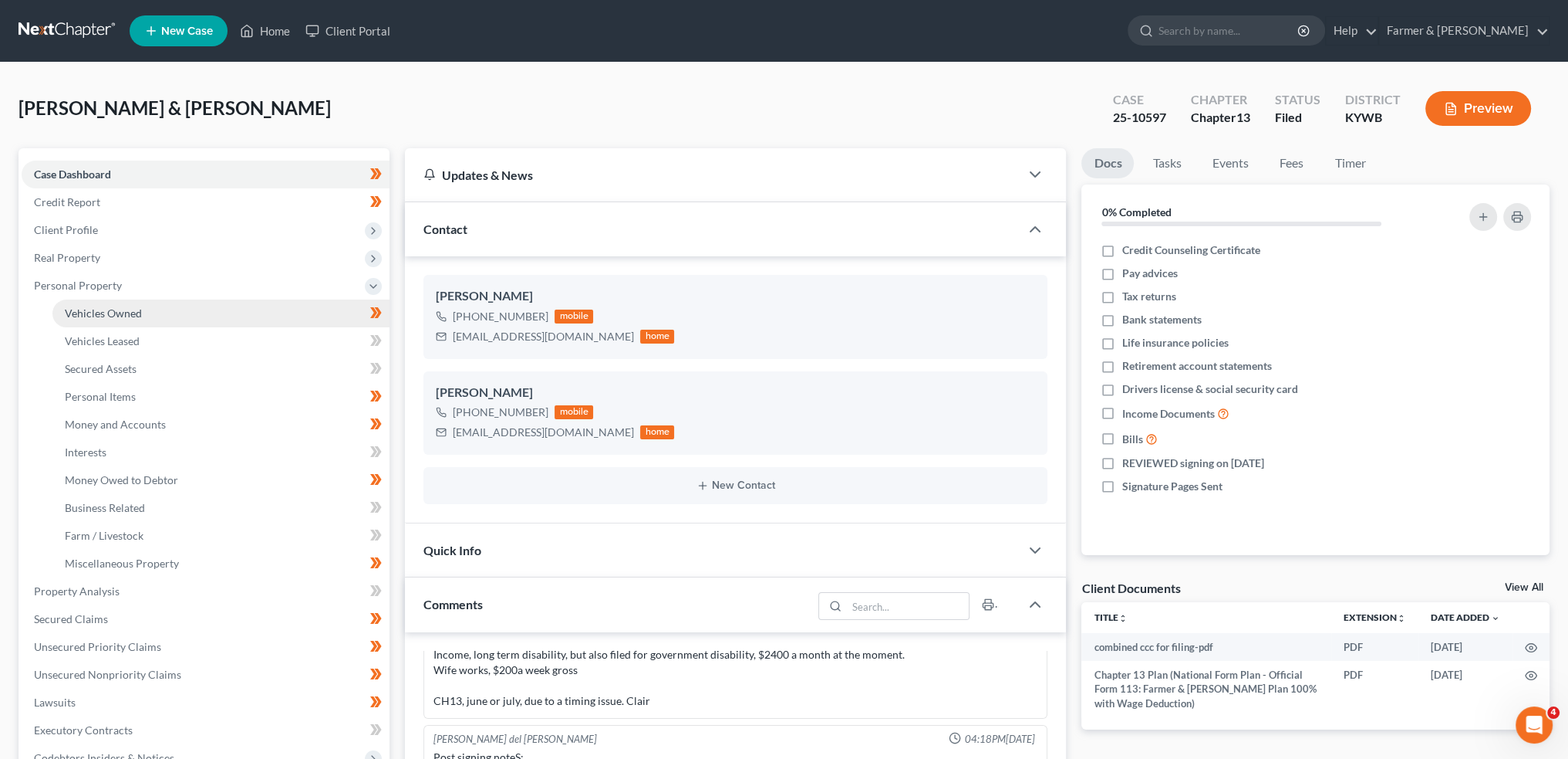
click at [164, 311] on link "Vehicles Owned" at bounding box center [221, 313] width 337 height 27
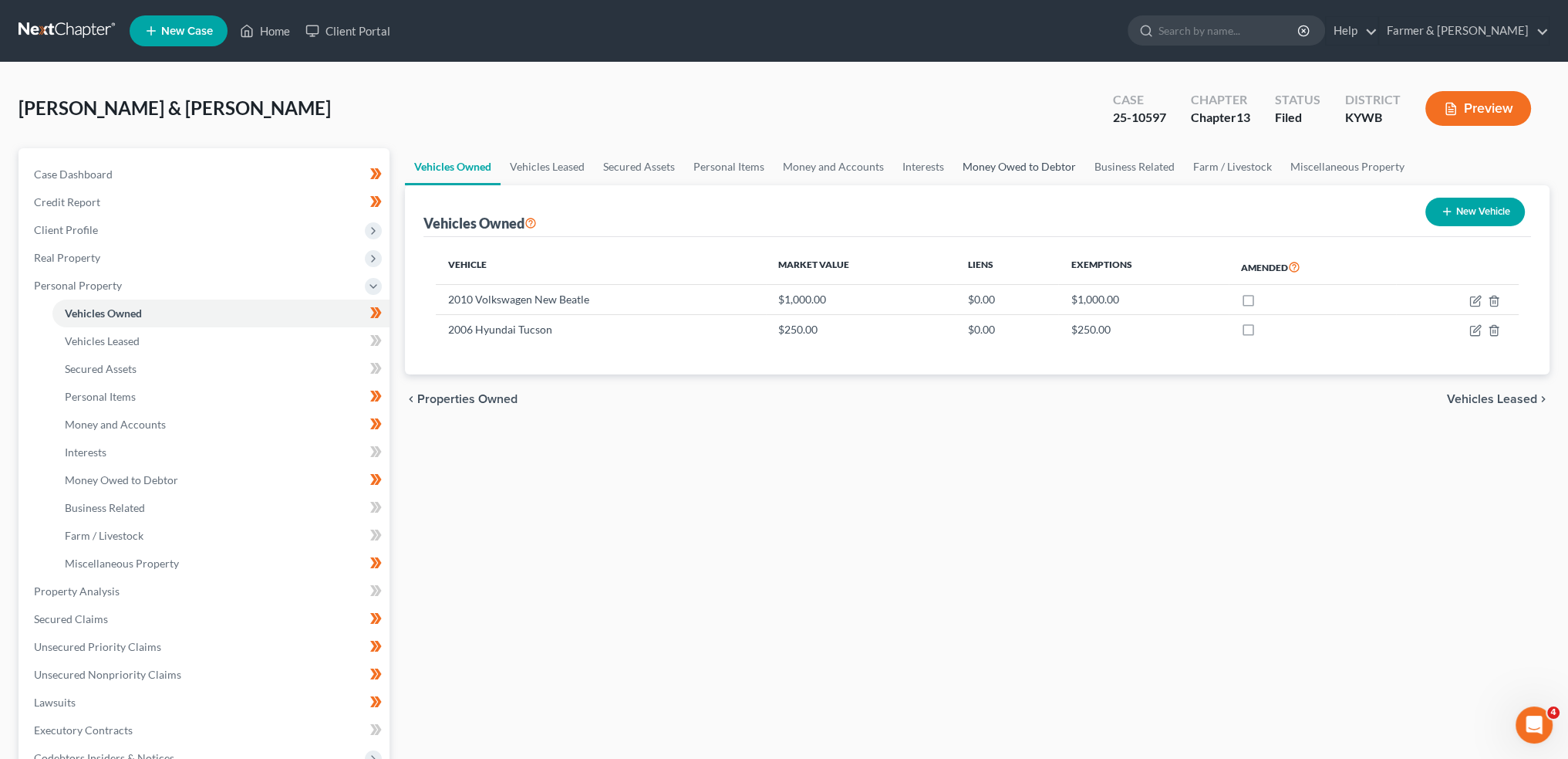
click at [1026, 163] on link "Money Owed to Debtor" at bounding box center [1019, 166] width 132 height 37
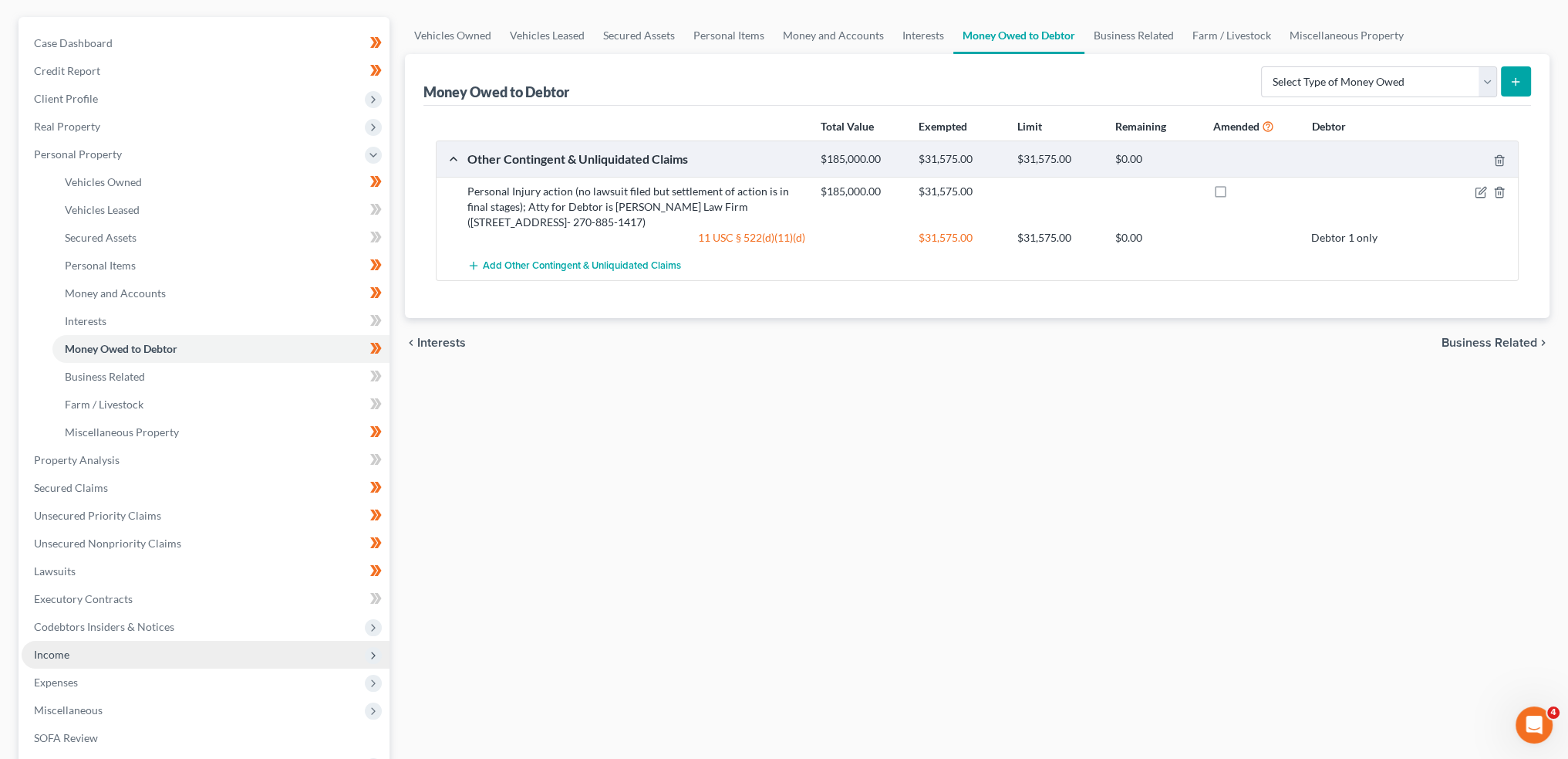
scroll to position [257, 0]
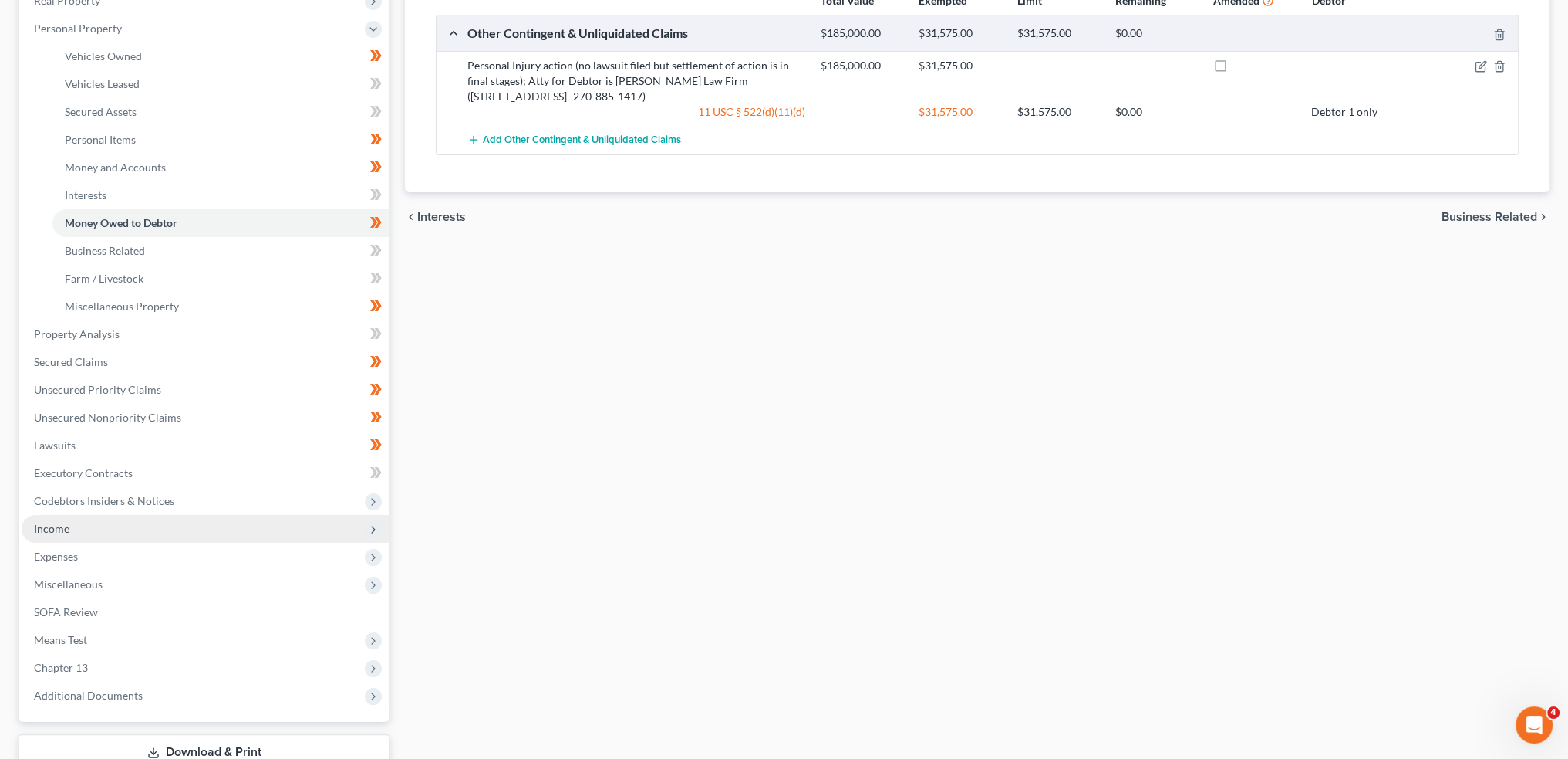
click at [63, 525] on span "Income" at bounding box center [51, 528] width 35 height 13
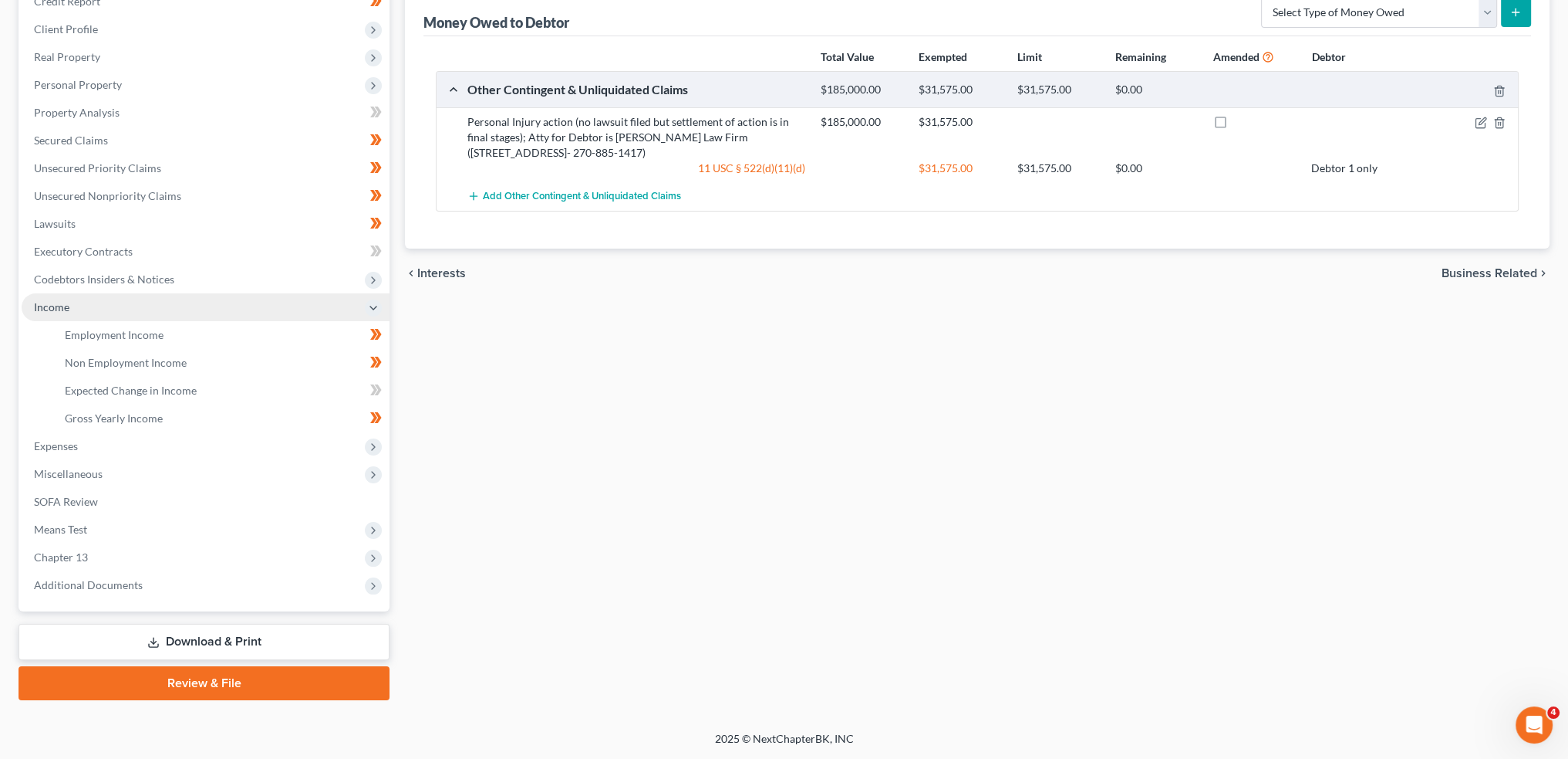
scroll to position [199, 0]
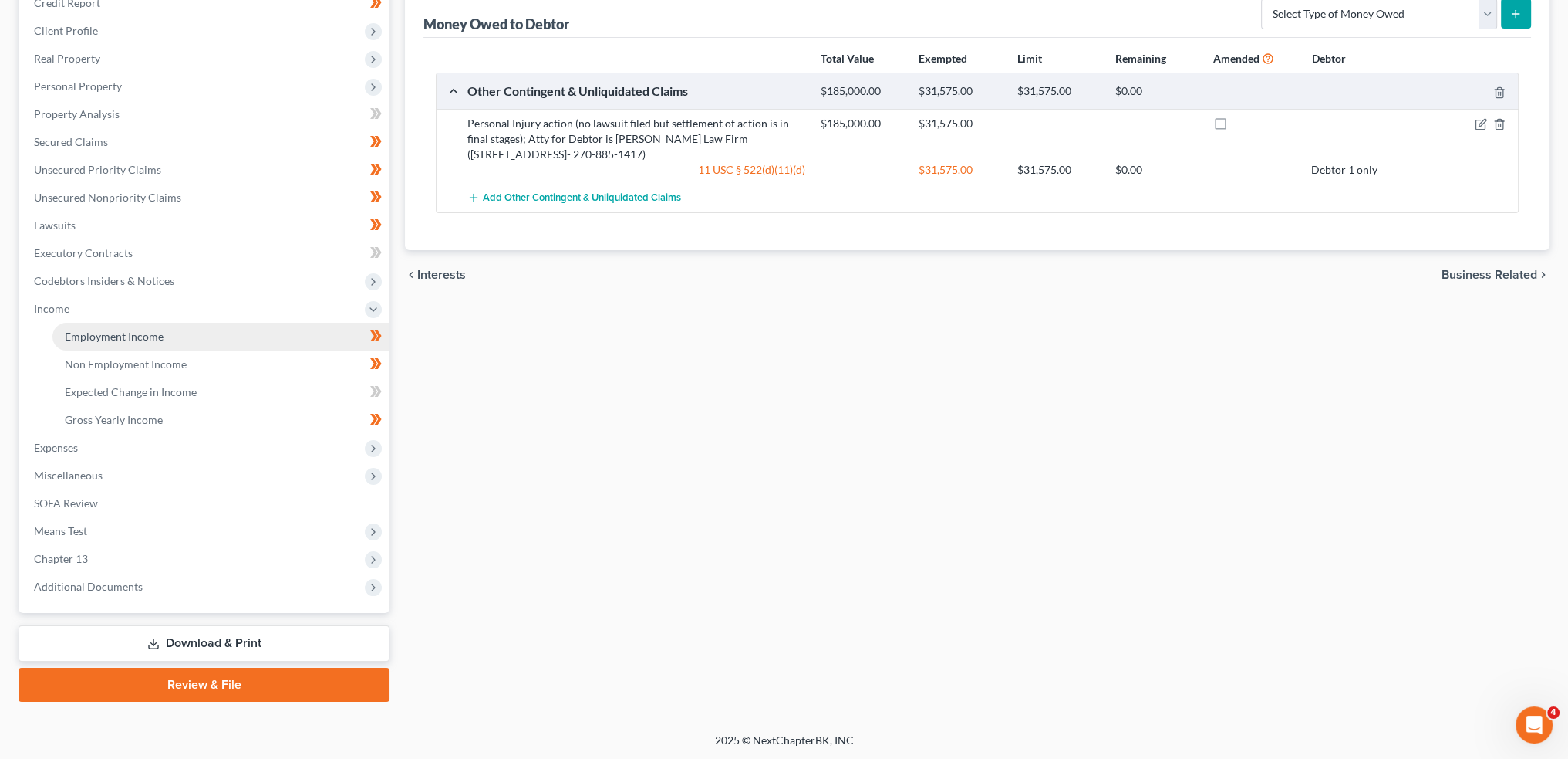
click at [150, 342] on span "Employment Income" at bounding box center [114, 336] width 99 height 13
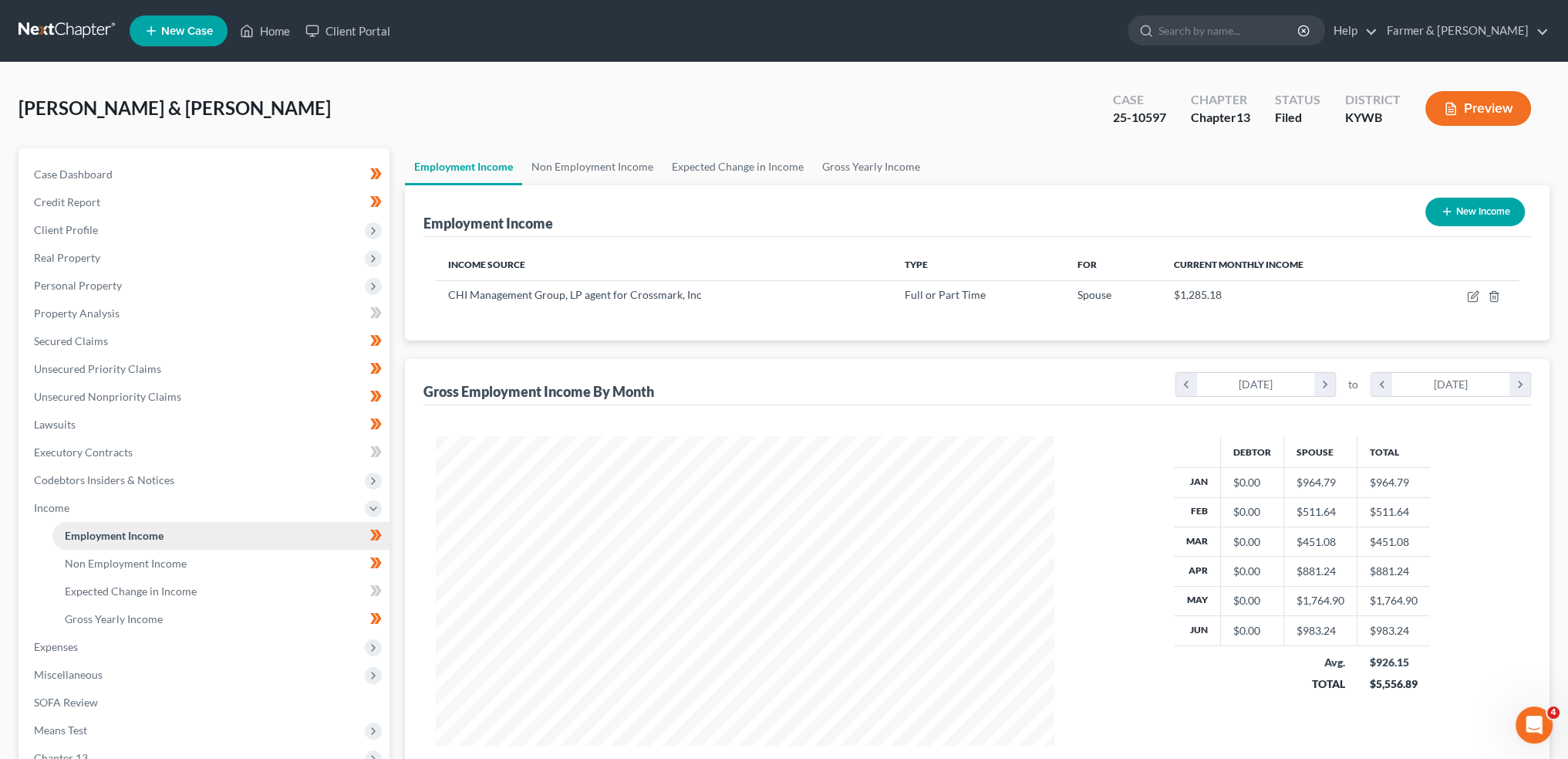
scroll to position [310, 649]
click at [143, 427] on link "Lawsuits" at bounding box center [206, 424] width 368 height 27
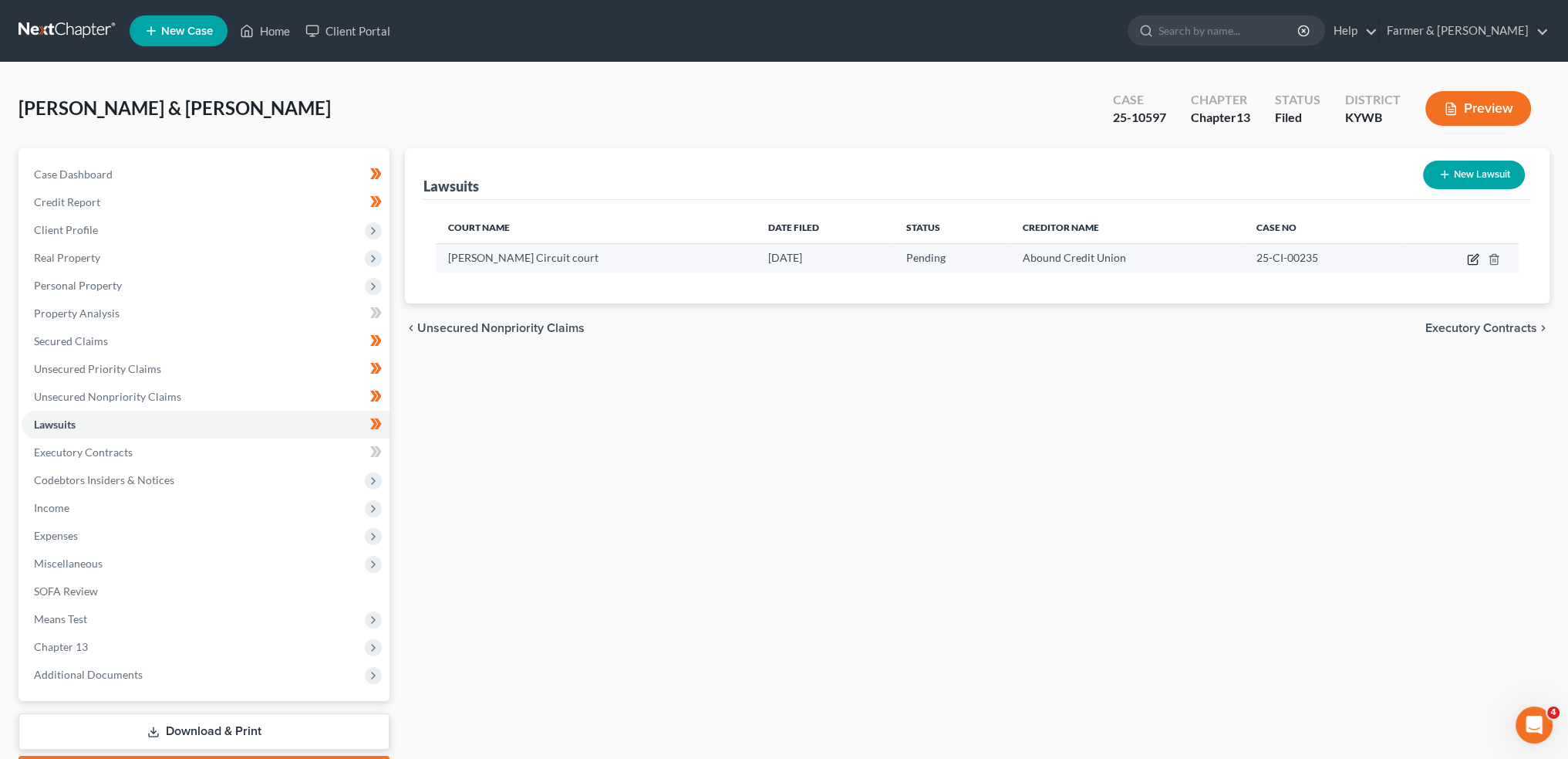
click at [1471, 259] on icon "button" at bounding box center [1473, 260] width 13 height 13
select select "18"
select select "0"
select select "2"
select select "18"
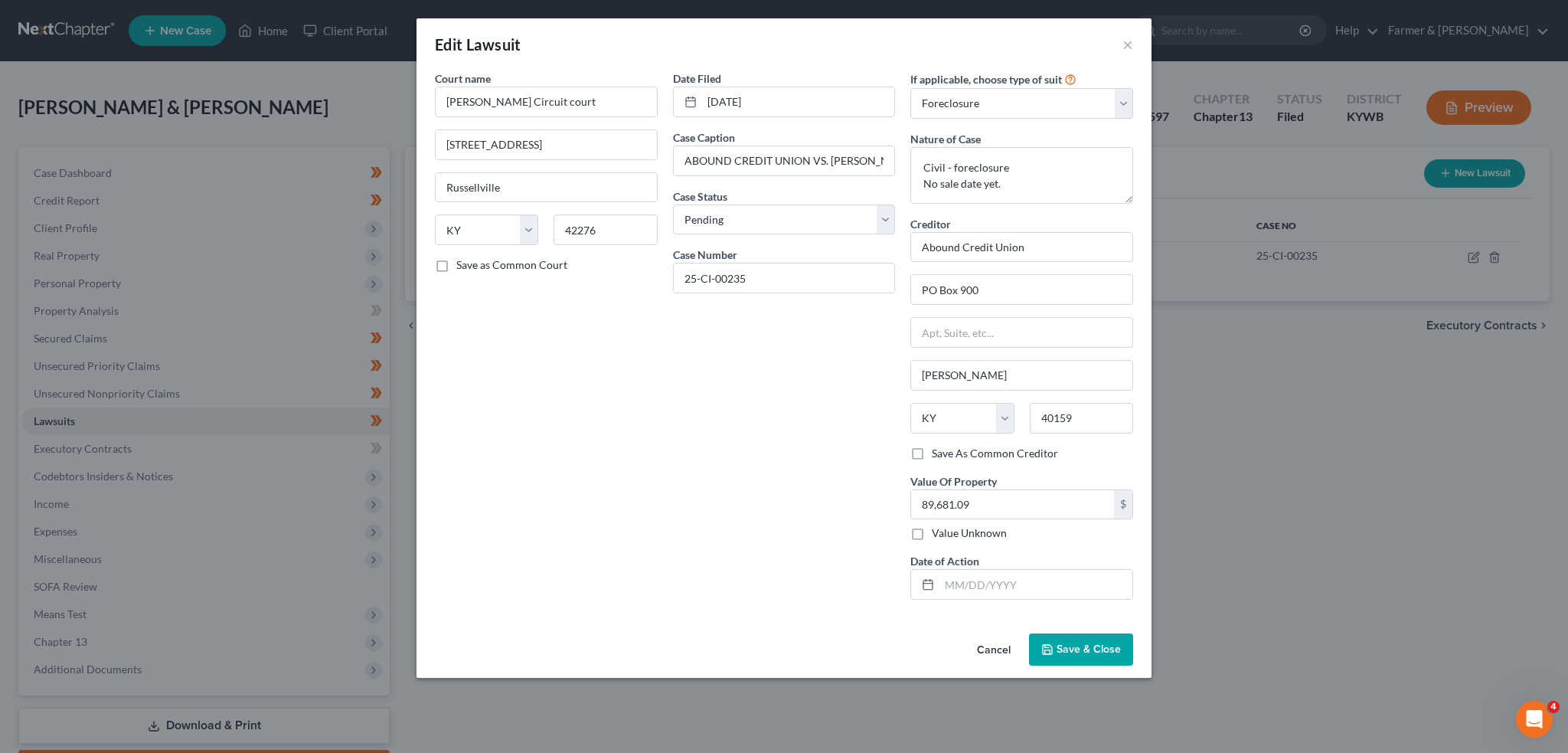
click at [1087, 645] on span "Save & Close" at bounding box center [1089, 649] width 65 height 13
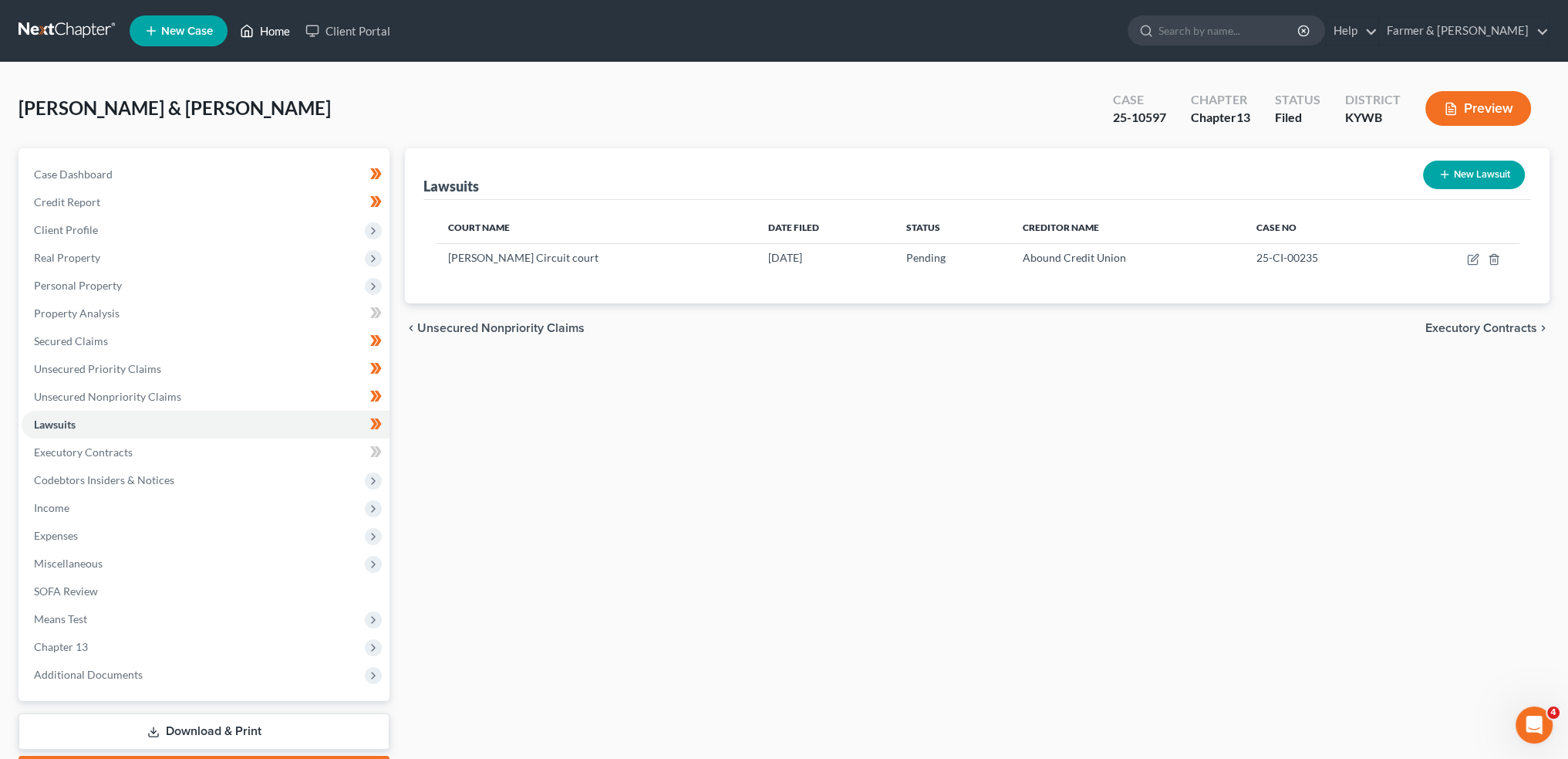
drag, startPoint x: 277, startPoint y: 27, endPoint x: 1376, endPoint y: 3, distance: 1099.3
click at [277, 26] on link "Home" at bounding box center [265, 31] width 66 height 27
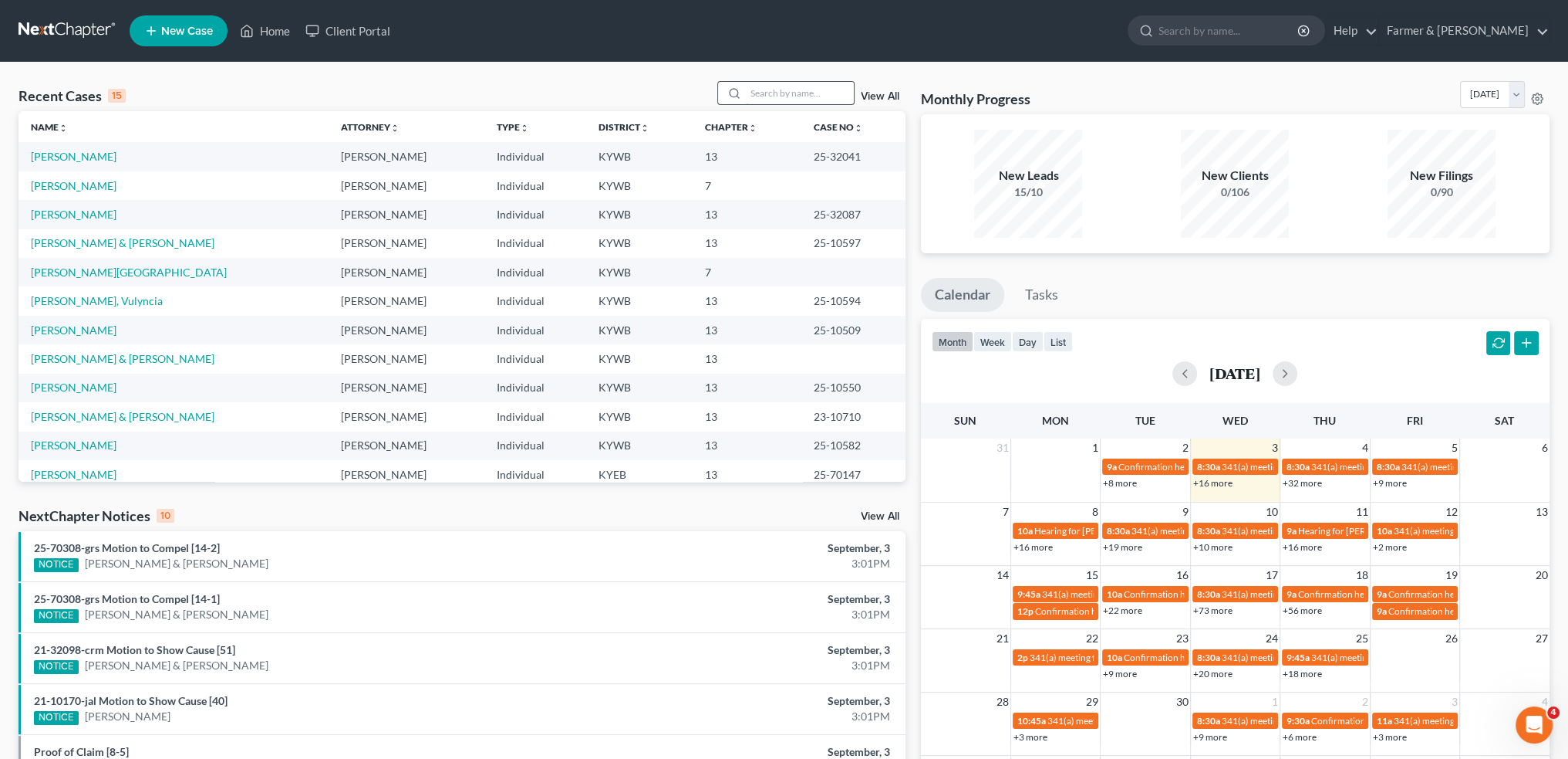
click at [798, 95] on input "search" at bounding box center [800, 93] width 108 height 23
type input "C"
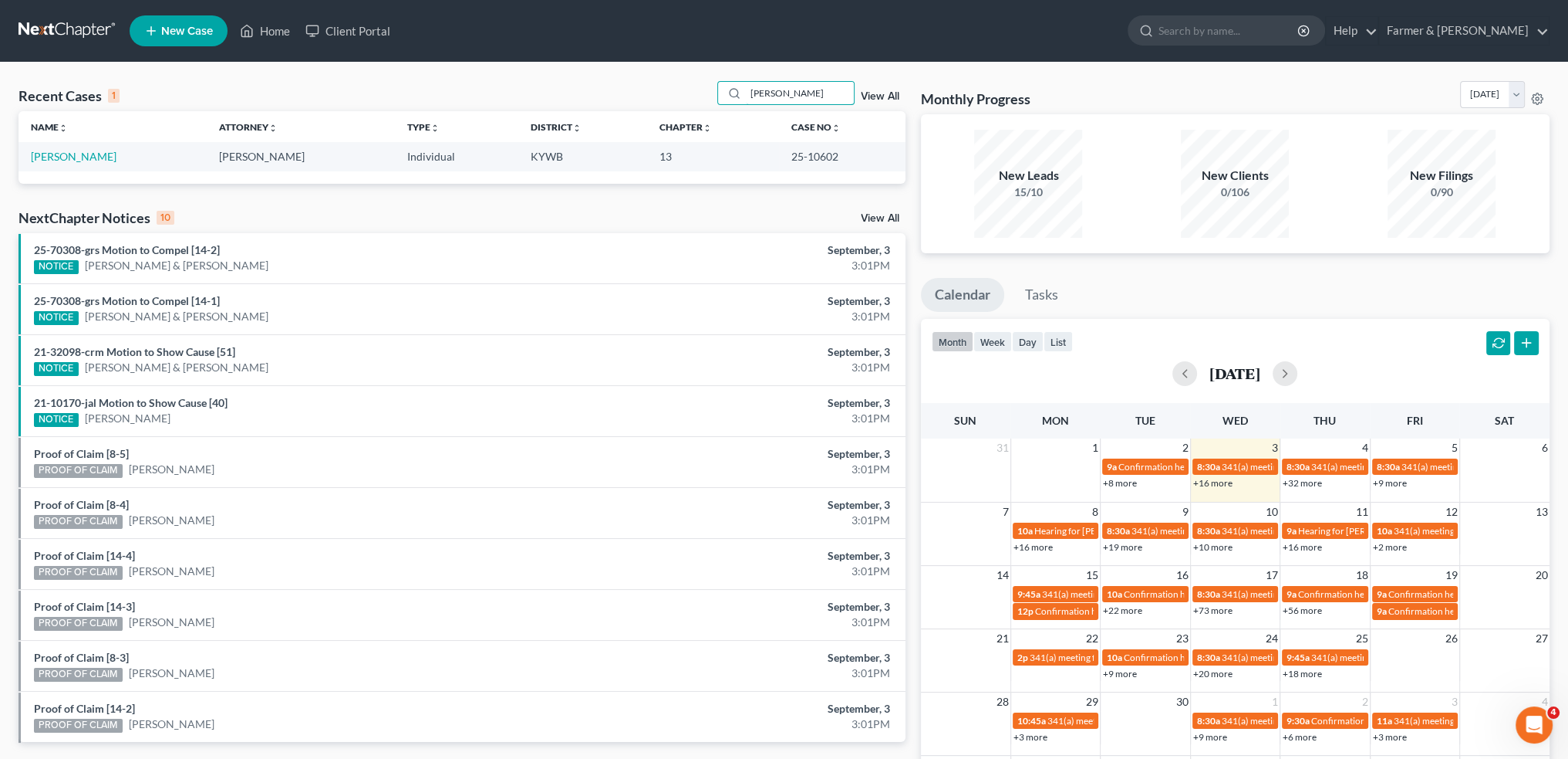
type input "SCOTT STONE"
click at [65, 148] on td "Stone, Scott" at bounding box center [113, 156] width 188 height 28
click at [65, 154] on link "Stone, Scott" at bounding box center [73, 156] width 85 height 13
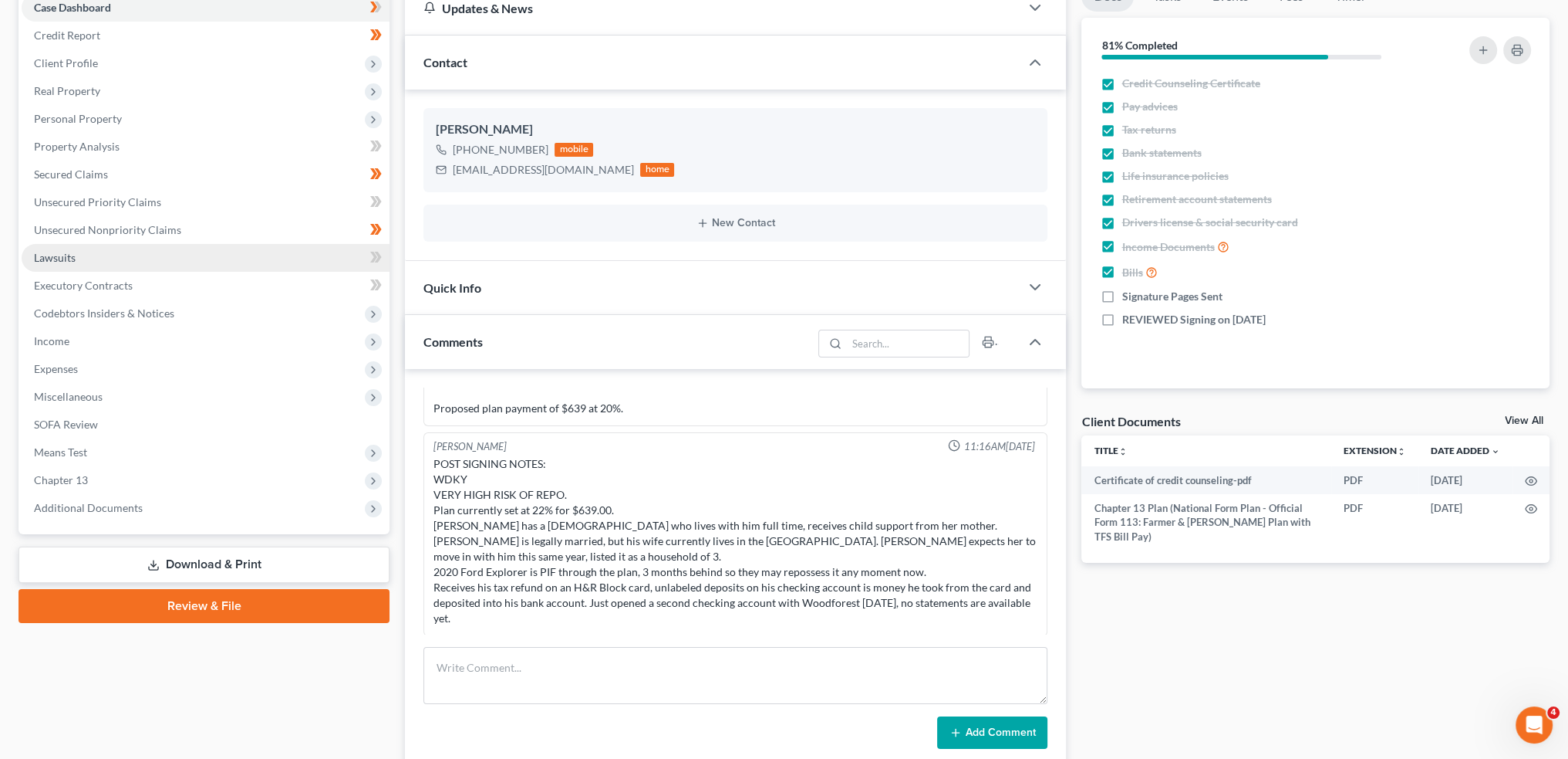
scroll to position [257, 0]
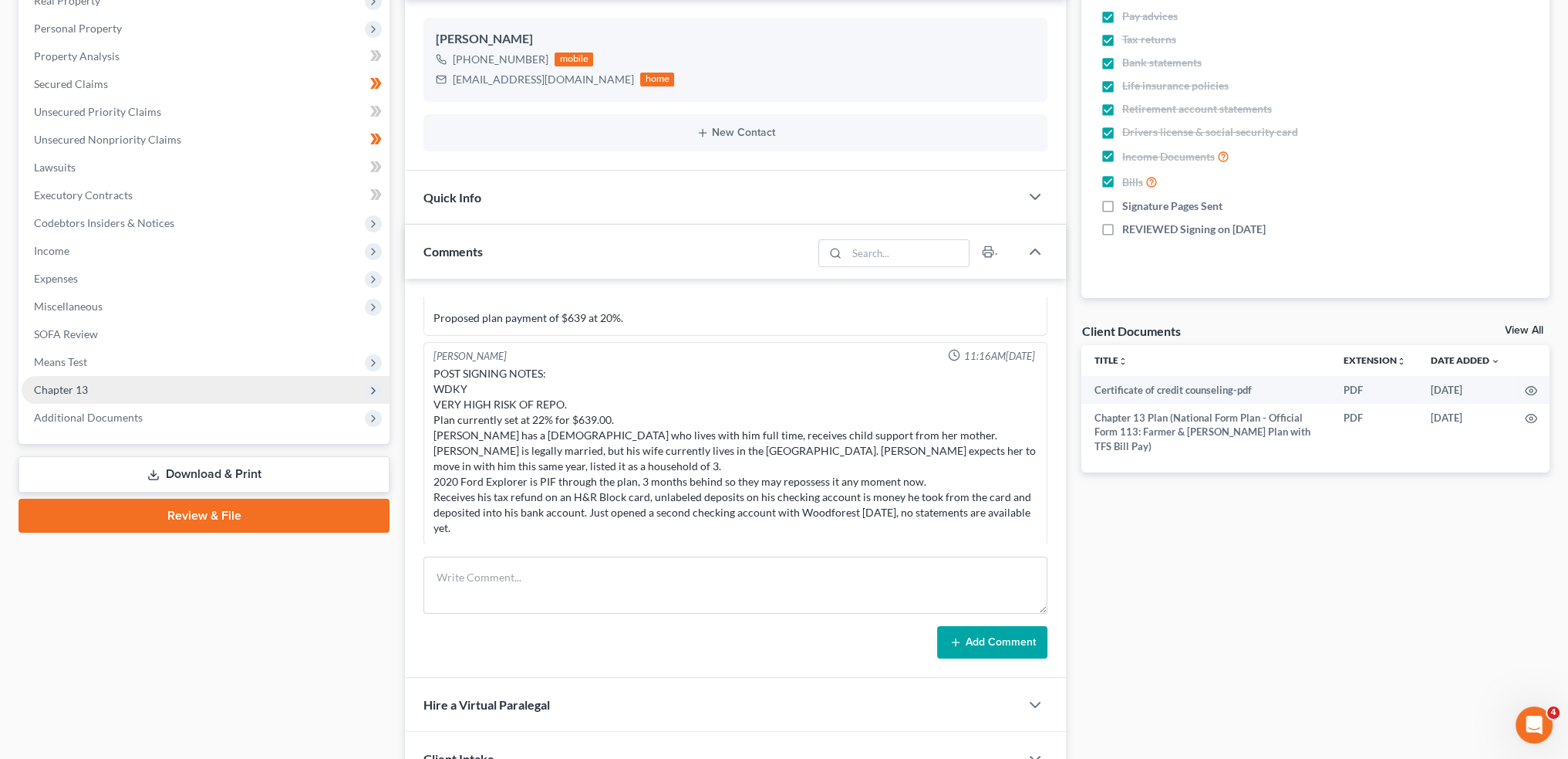
click at [104, 390] on span "Chapter 13" at bounding box center [206, 389] width 368 height 27
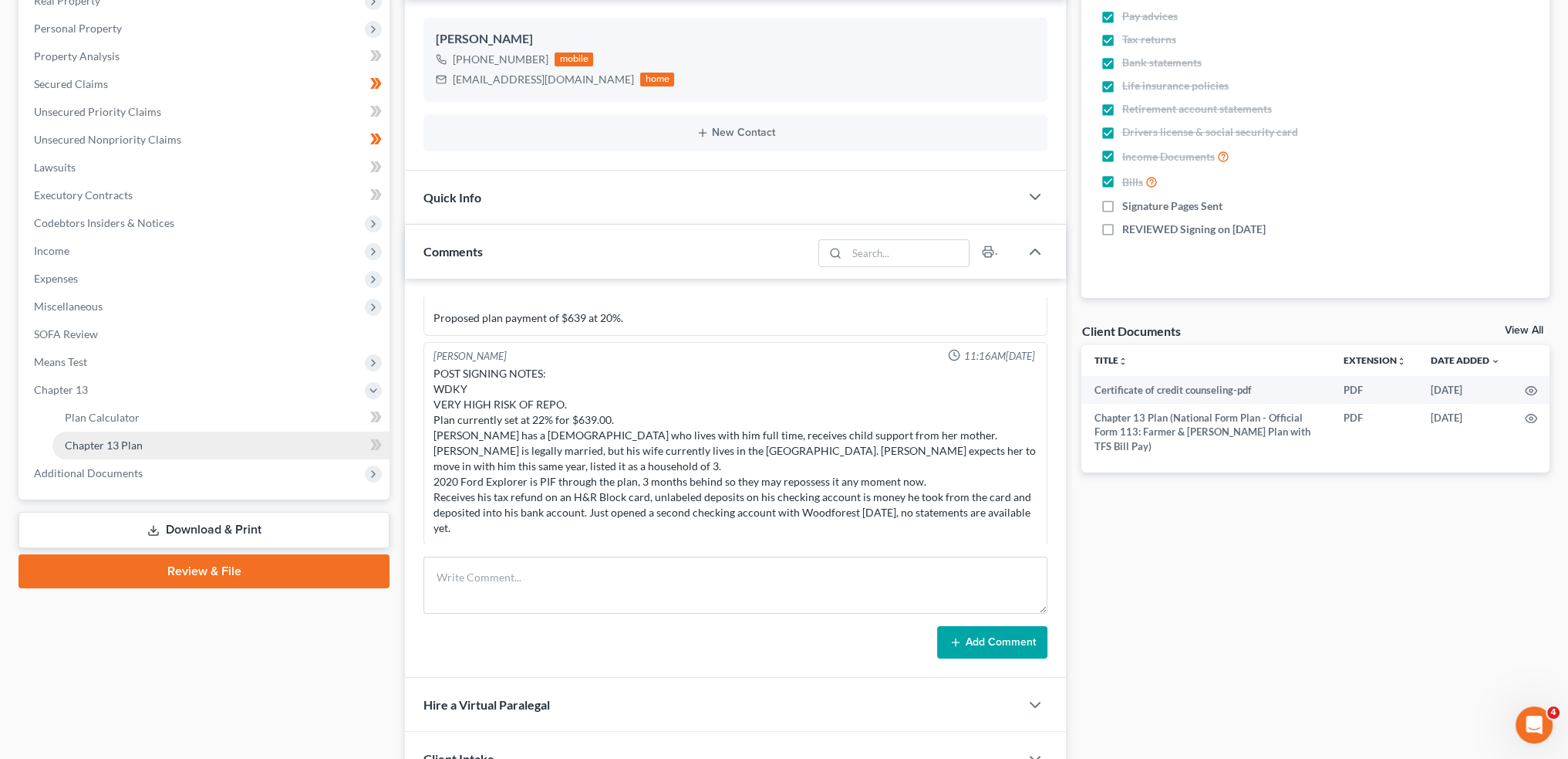
click at [98, 448] on span "Chapter 13 Plan" at bounding box center [103, 445] width 78 height 13
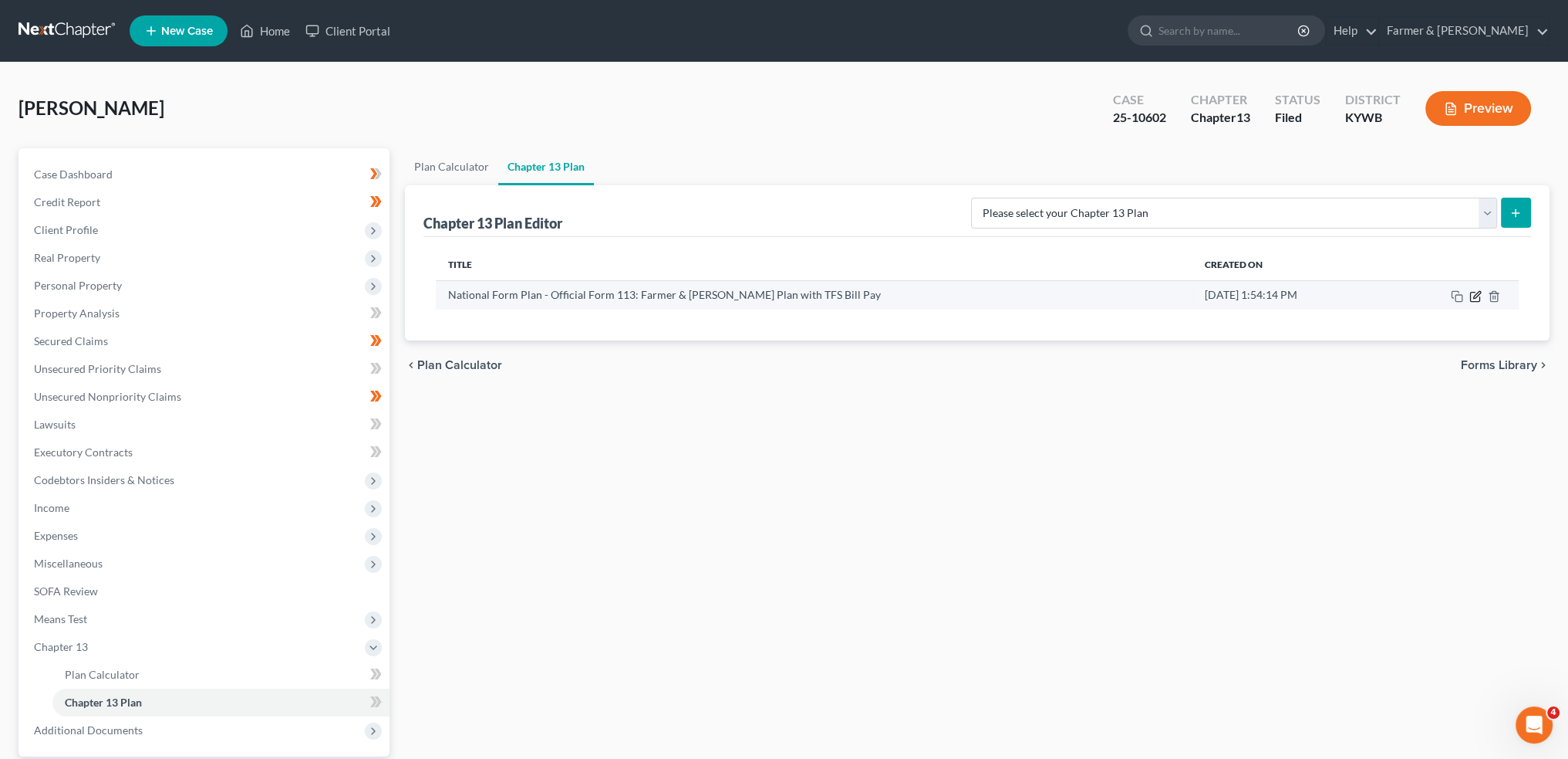
click at [1476, 292] on icon "button" at bounding box center [1476, 294] width 7 height 7
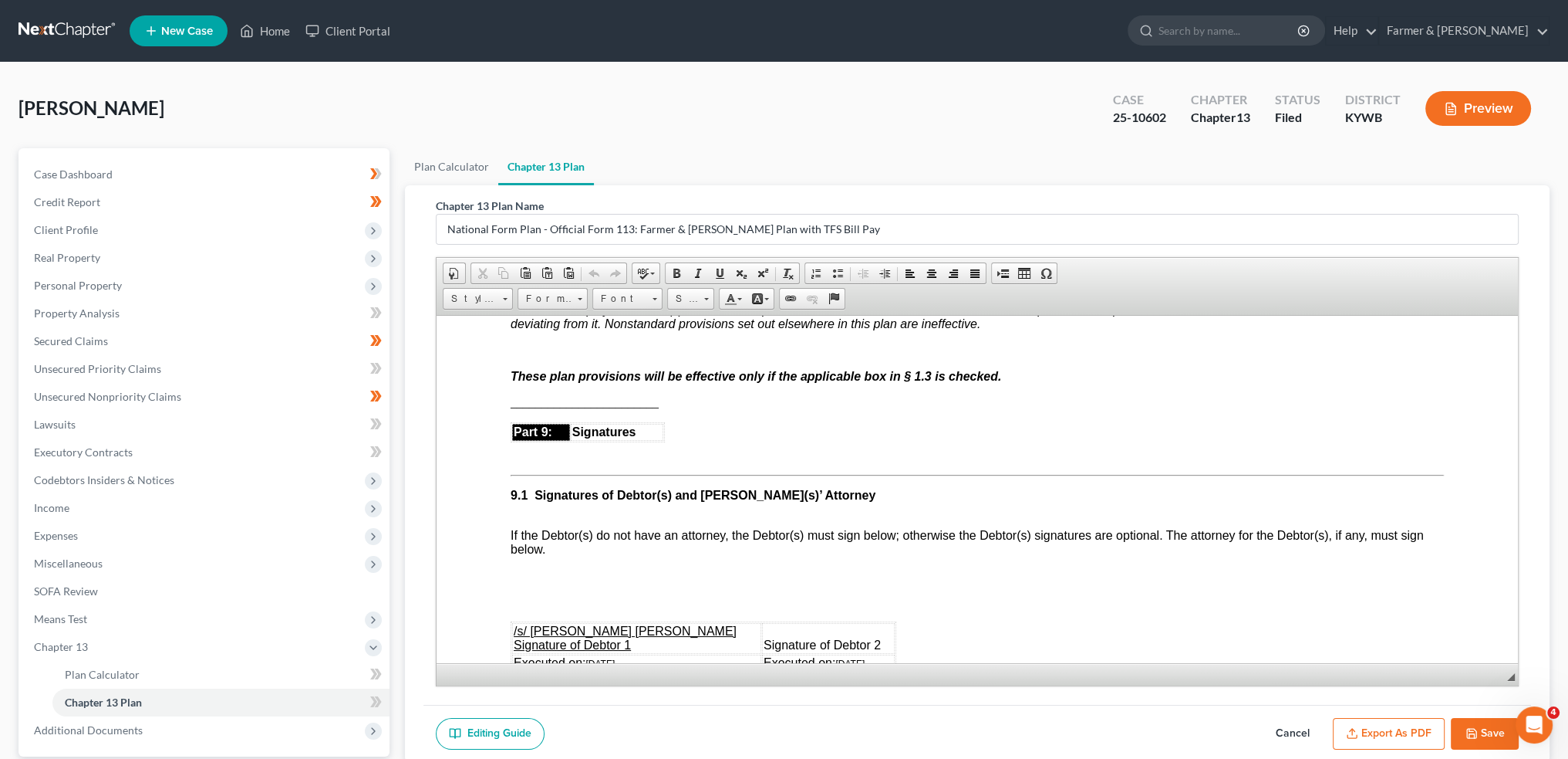
scroll to position [4245, 0]
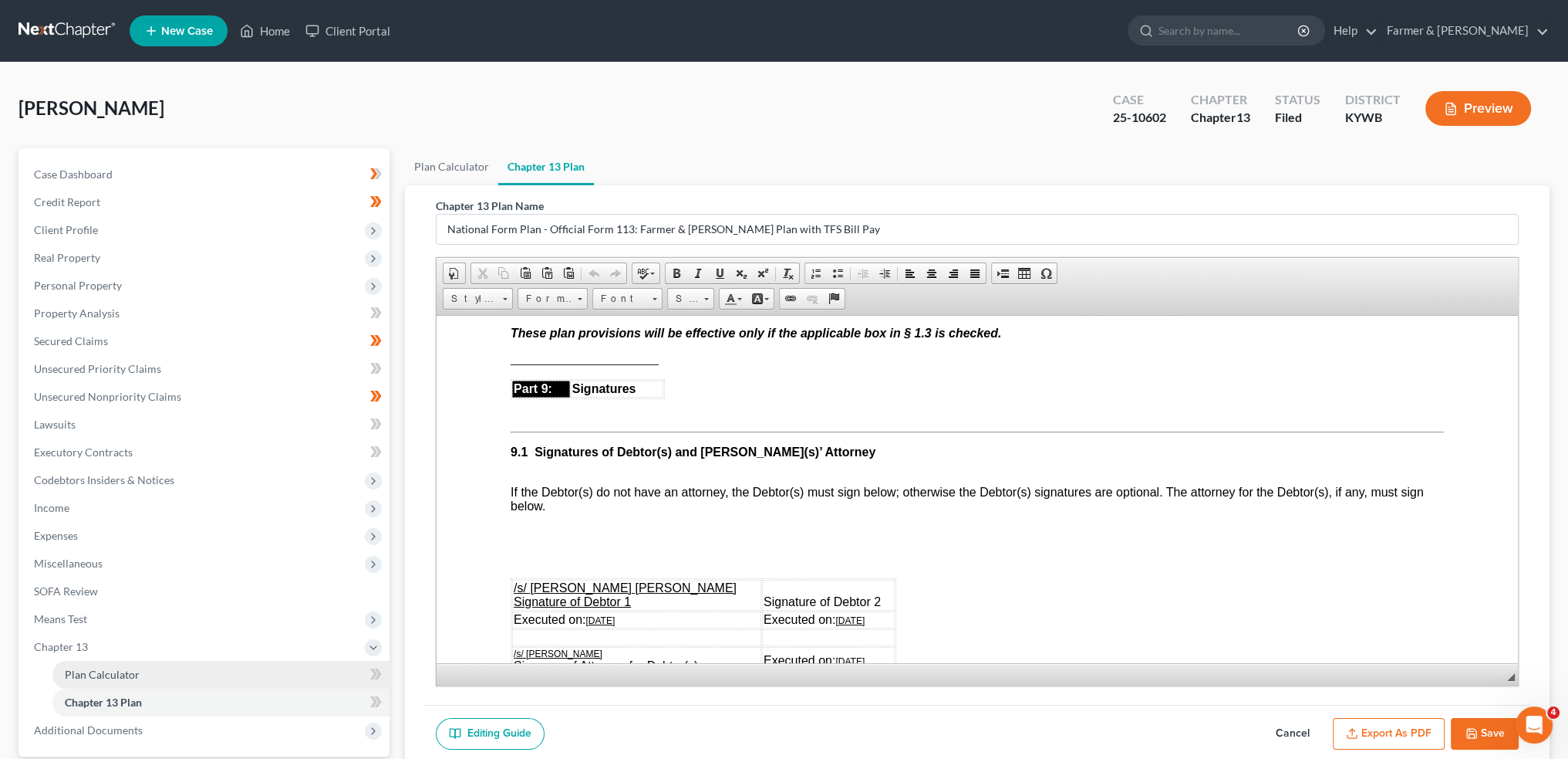
click at [158, 674] on link "Plan Calculator" at bounding box center [221, 674] width 337 height 27
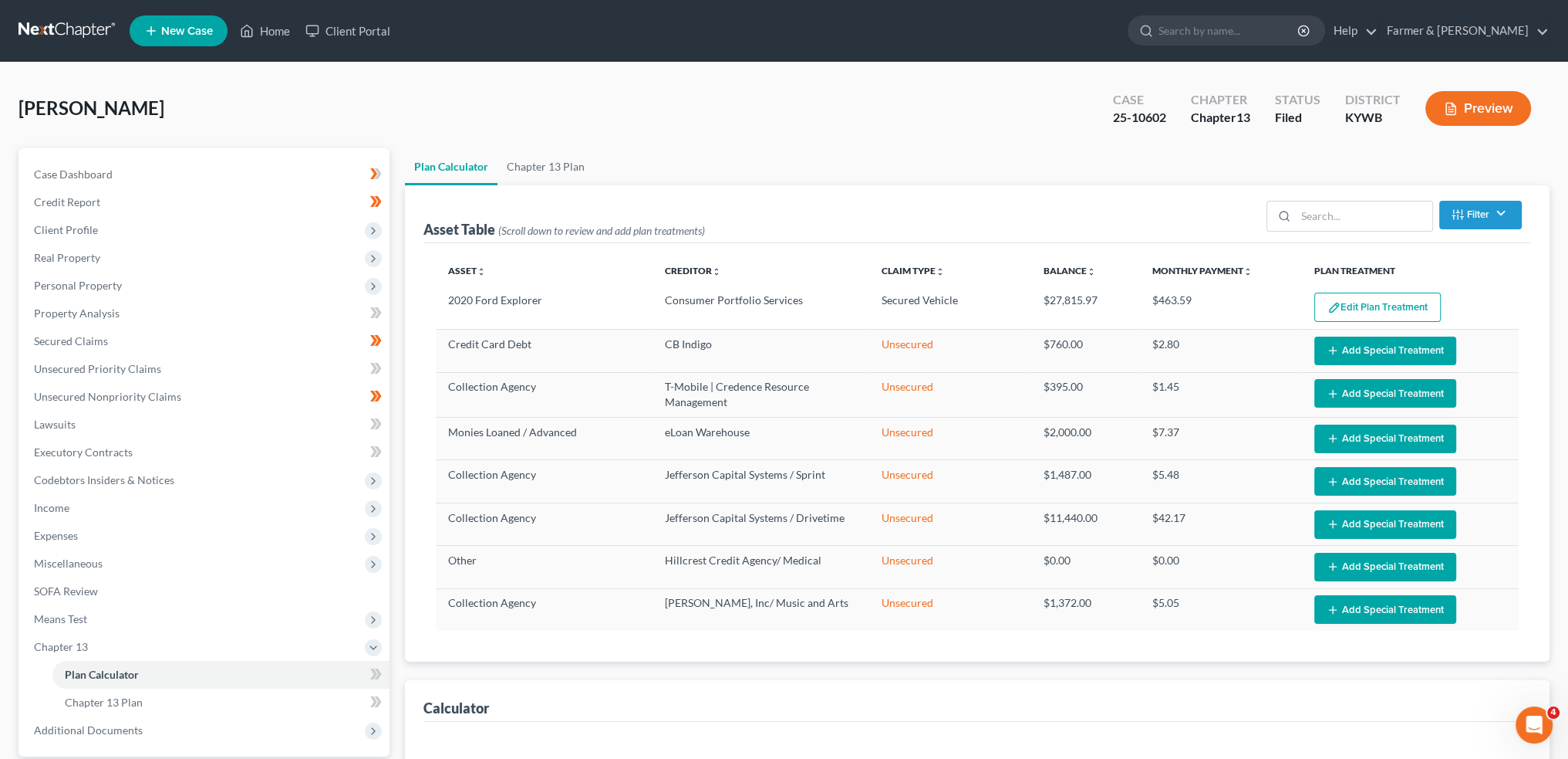
select select "59"
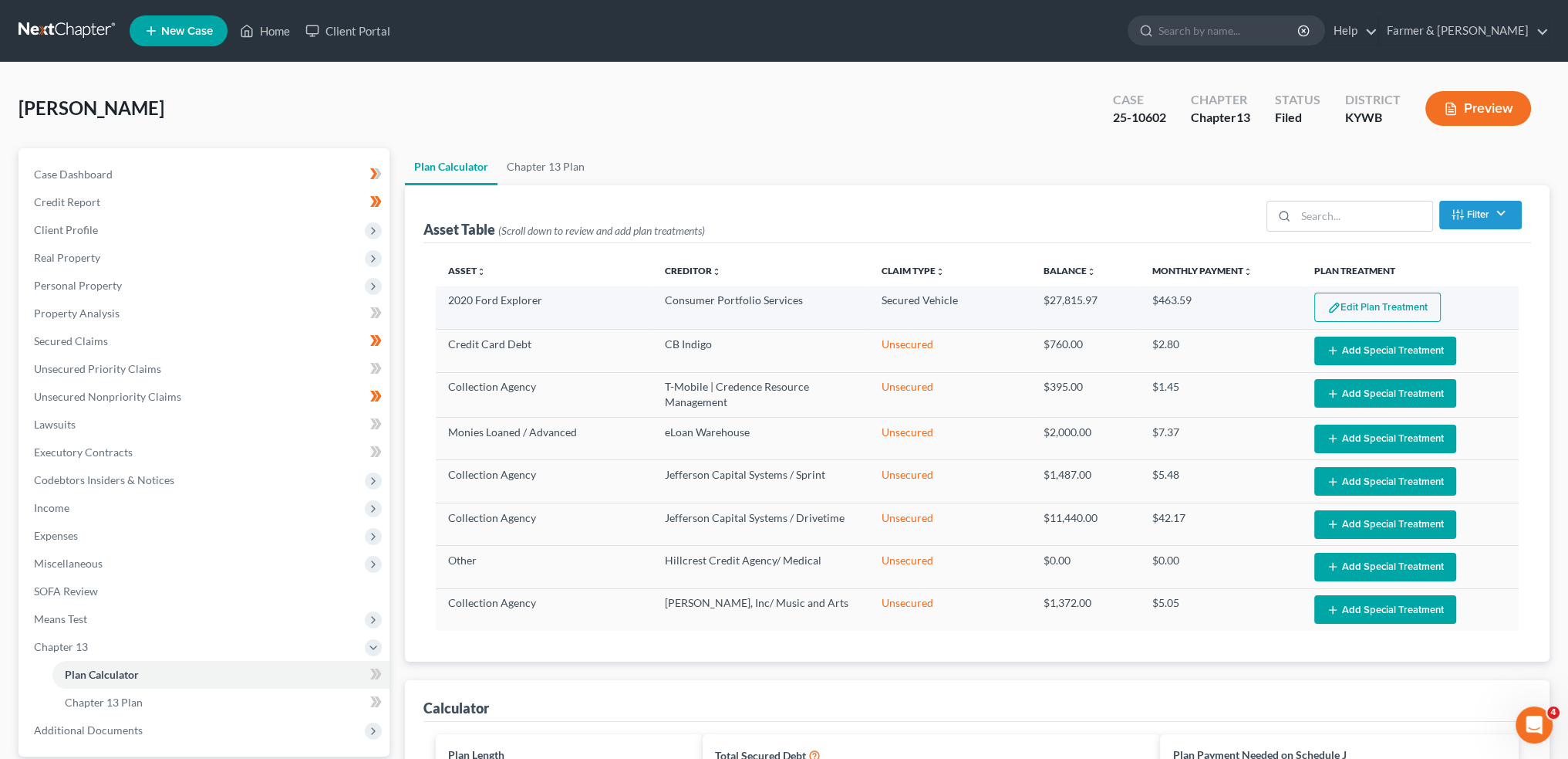
click at [1401, 304] on button "Edit Plan Treatment" at bounding box center [1378, 307] width 126 height 29
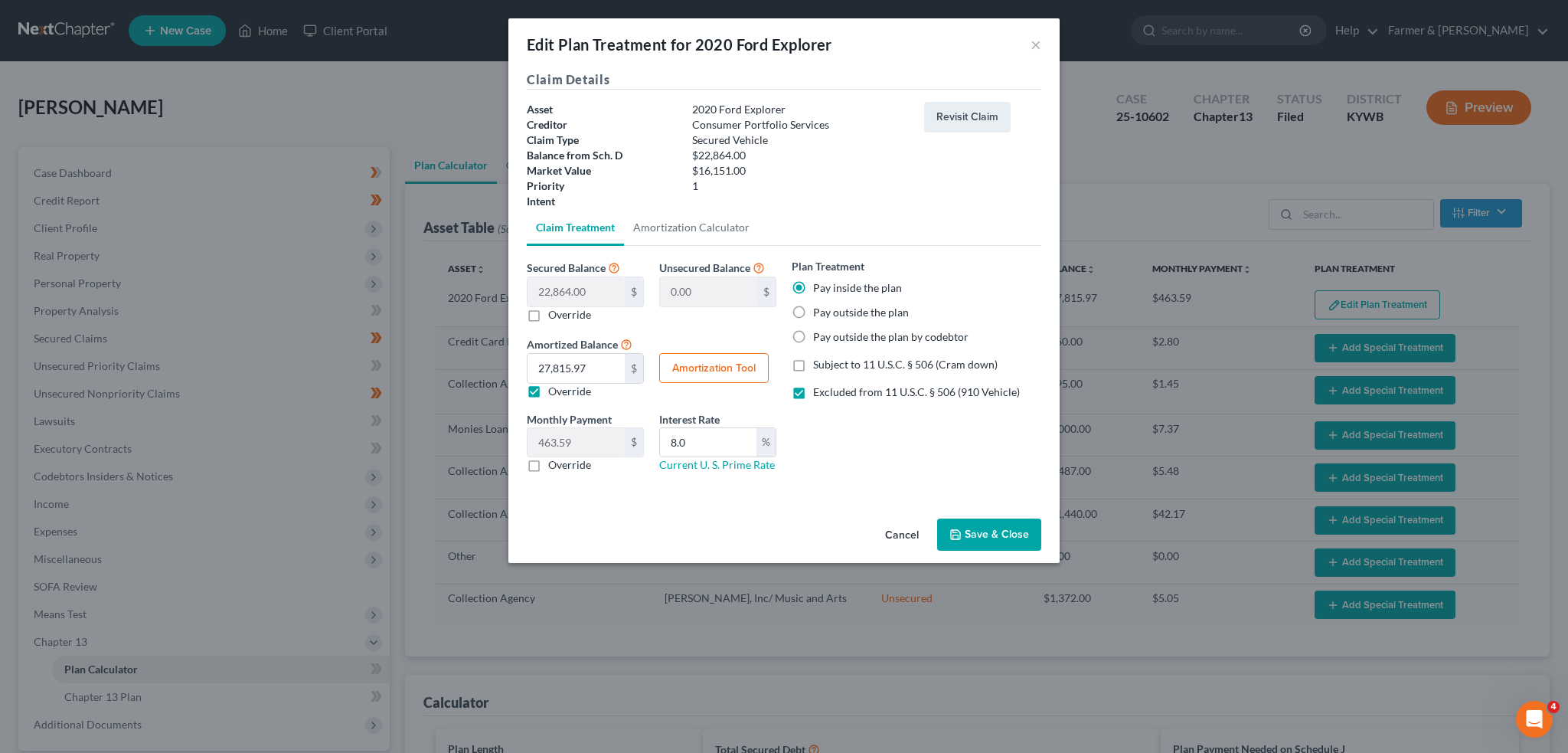
drag, startPoint x: 983, startPoint y: 533, endPoint x: 1536, endPoint y: 477, distance: 555.8
click at [983, 533] on button "Save & Close" at bounding box center [989, 534] width 104 height 32
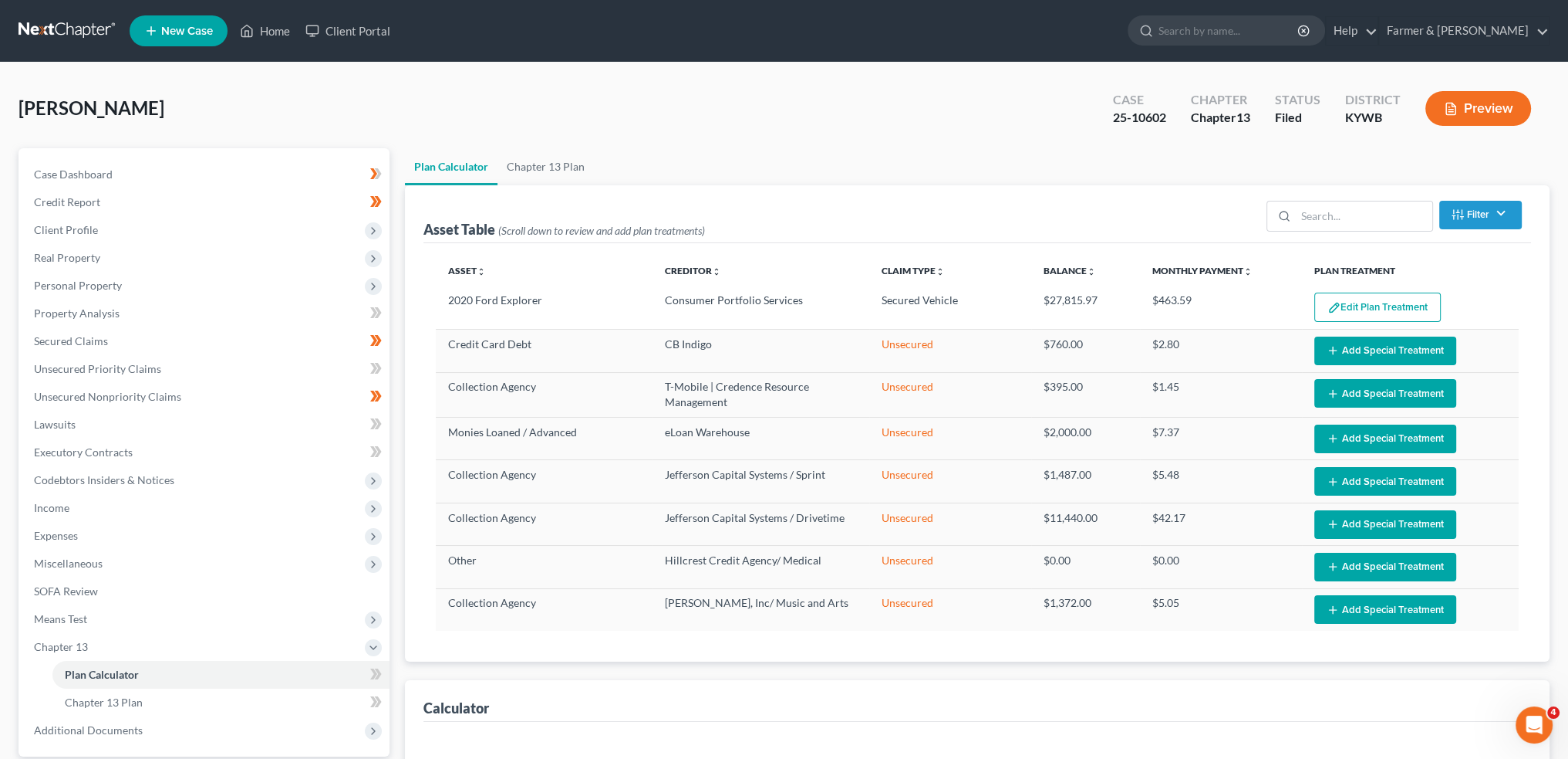
select select "59"
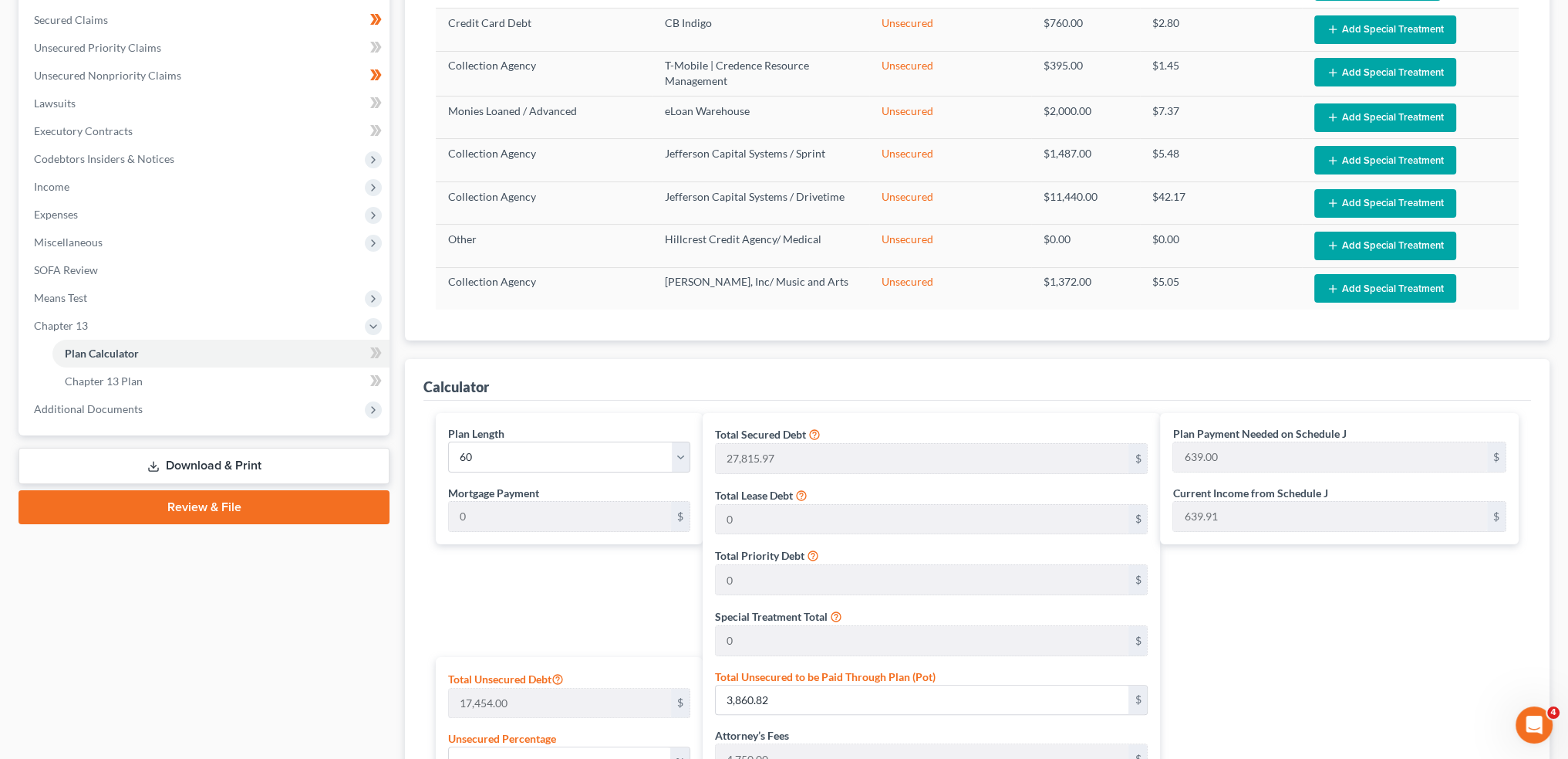
scroll to position [386, 0]
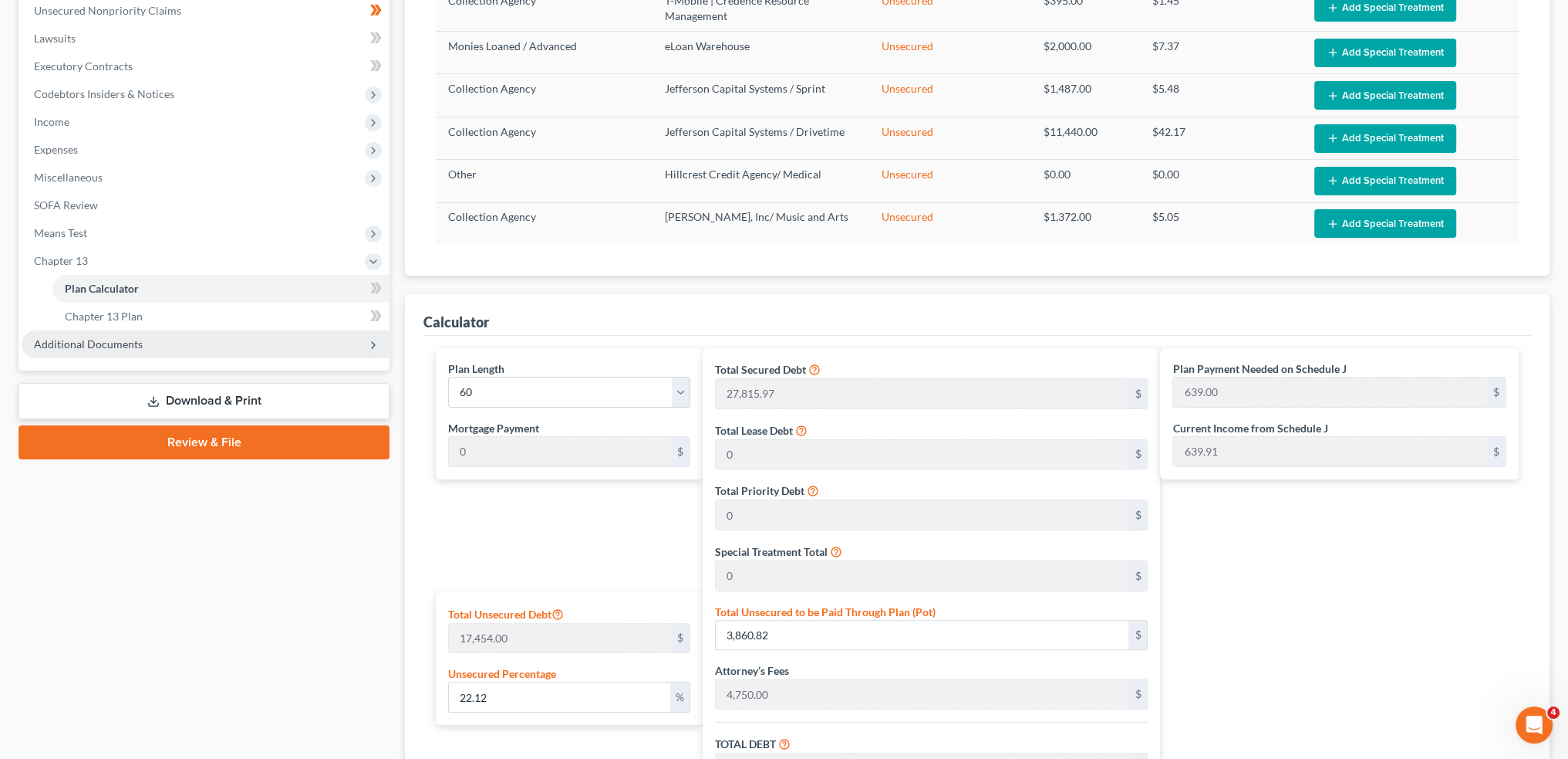
click at [102, 347] on span "Additional Documents" at bounding box center [88, 343] width 109 height 13
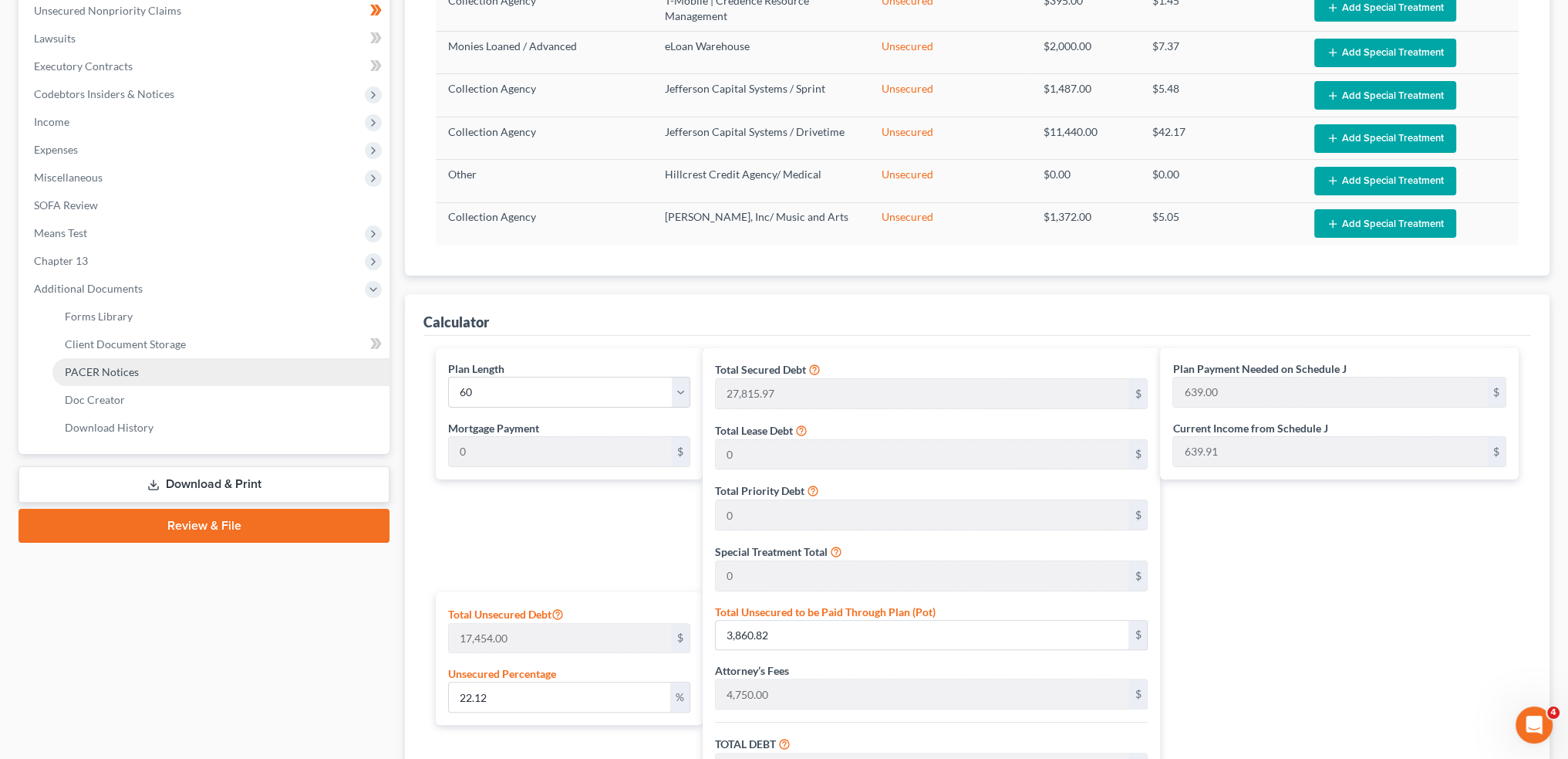
drag, startPoint x: 161, startPoint y: 365, endPoint x: 284, endPoint y: 370, distance: 123.1
click at [161, 365] on link "PACER Notices" at bounding box center [221, 372] width 337 height 27
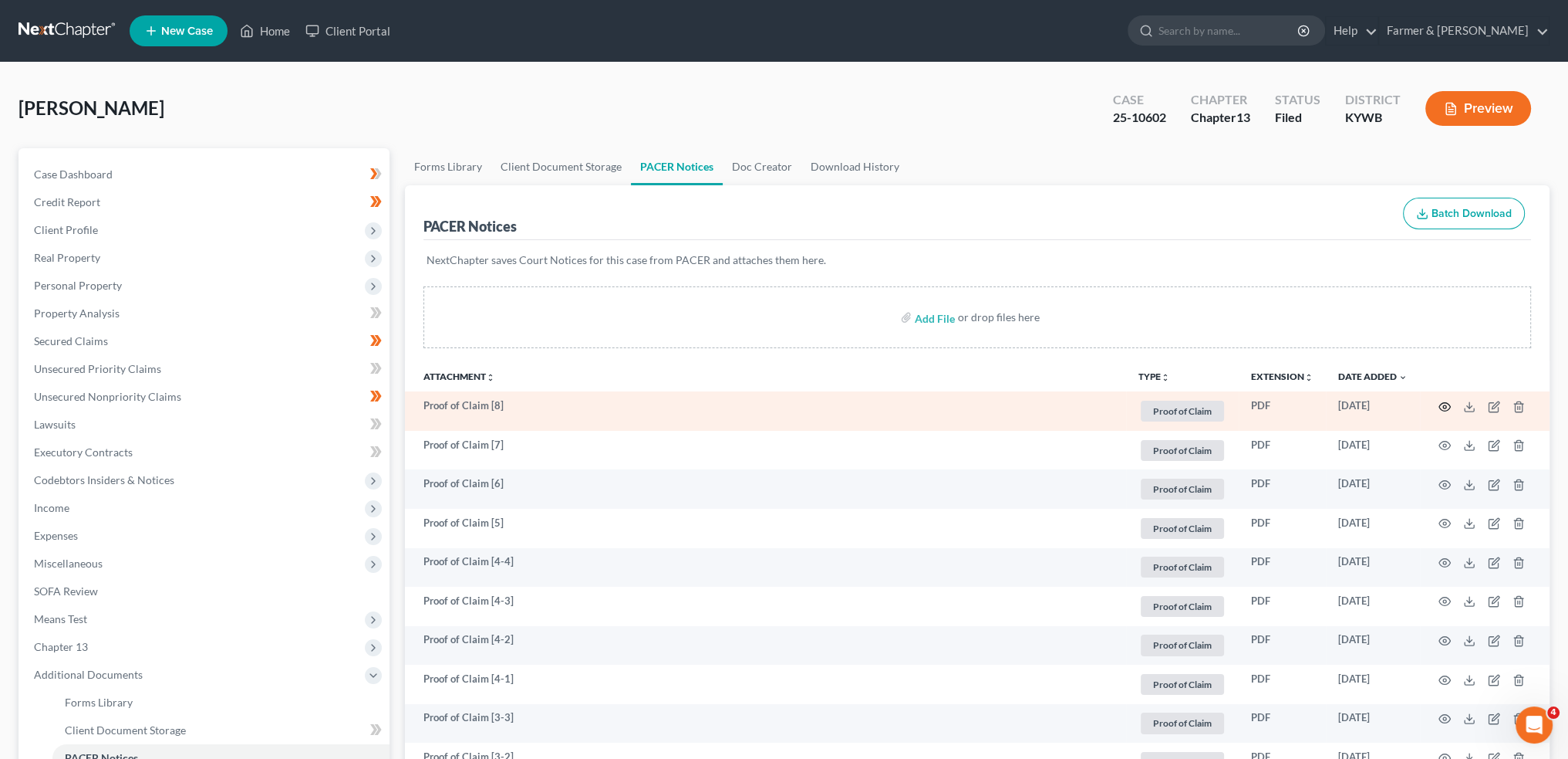
click at [1446, 405] on icon "button" at bounding box center [1445, 407] width 13 height 13
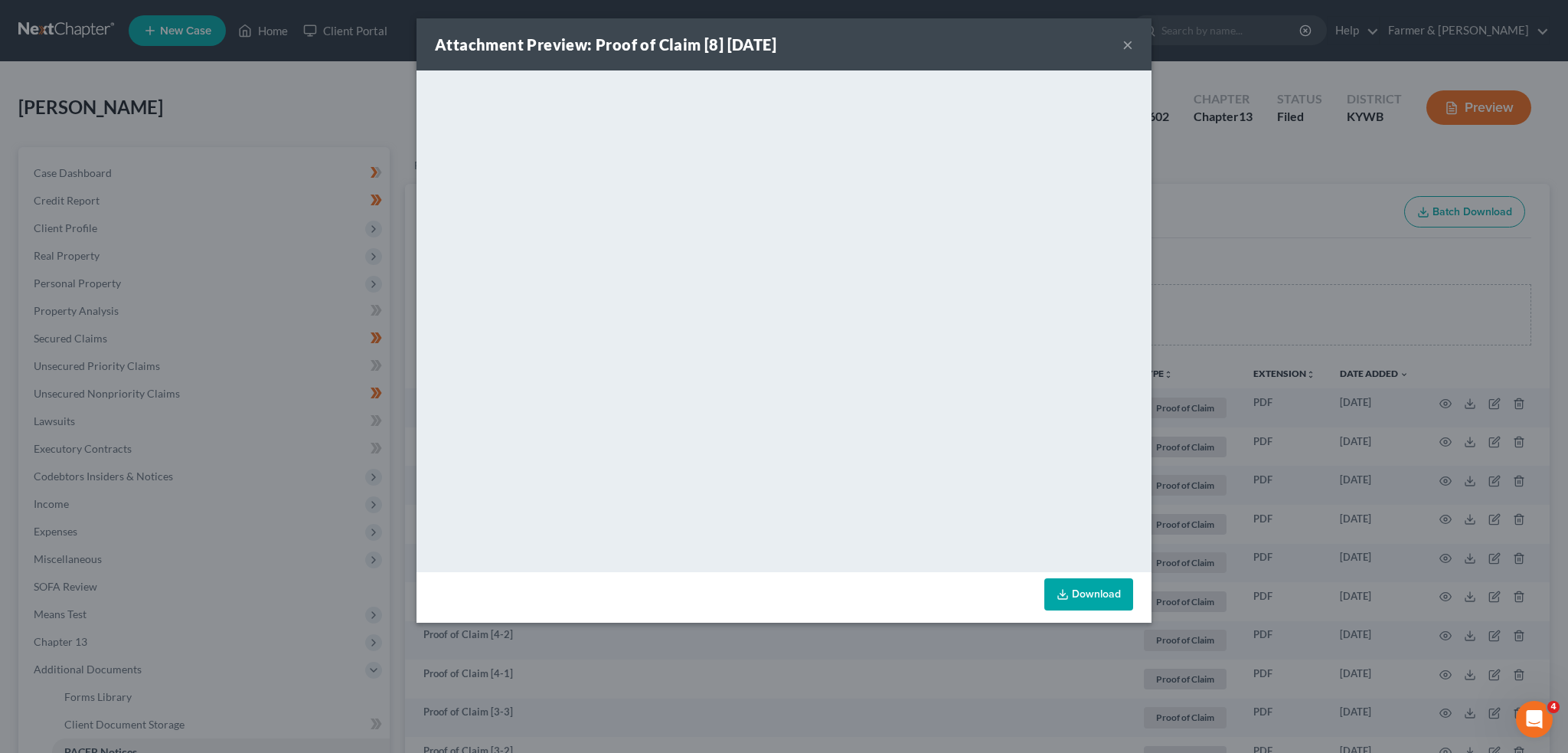
click at [1132, 45] on button "×" at bounding box center [1128, 44] width 11 height 19
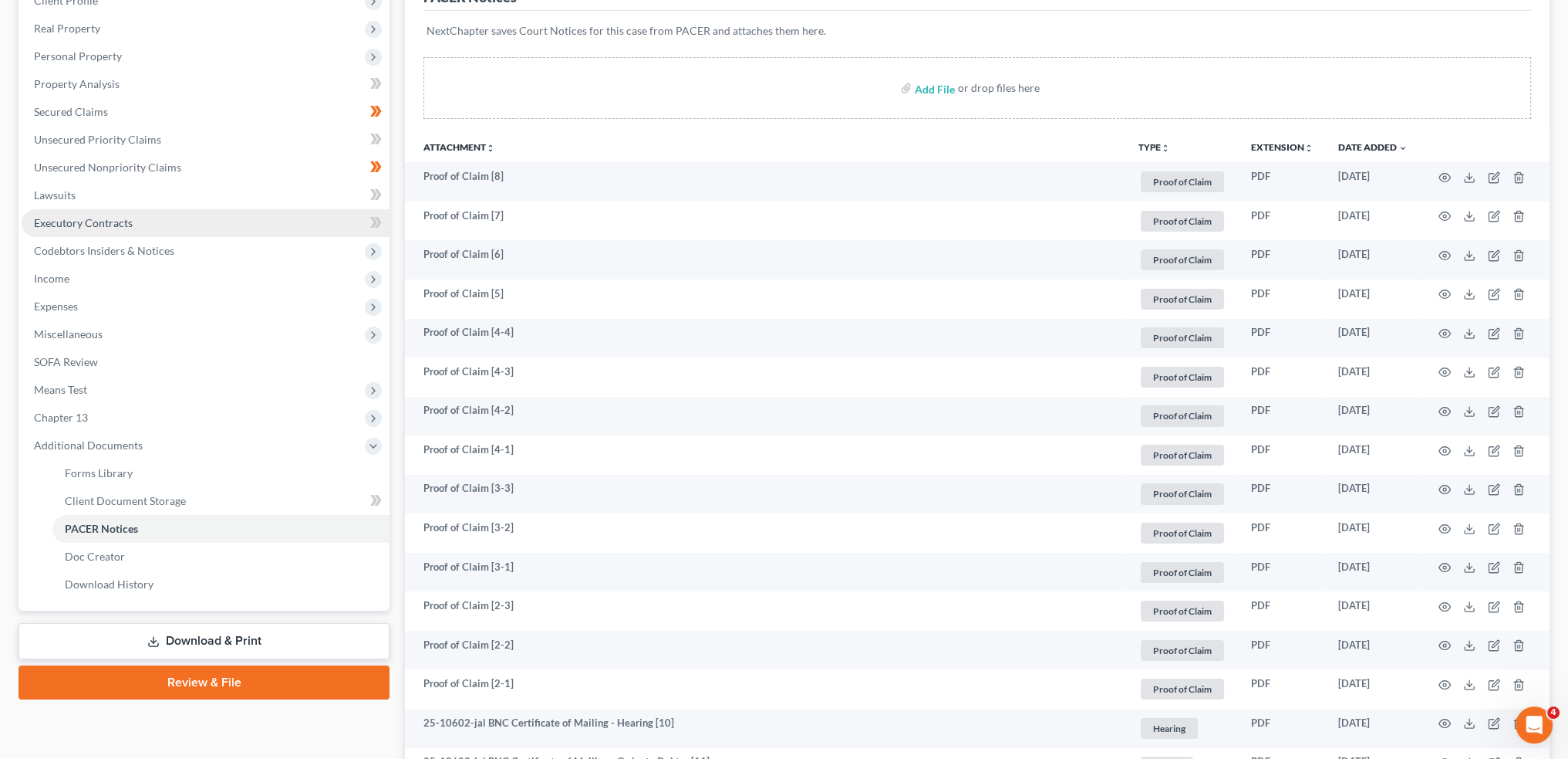
scroll to position [257, 0]
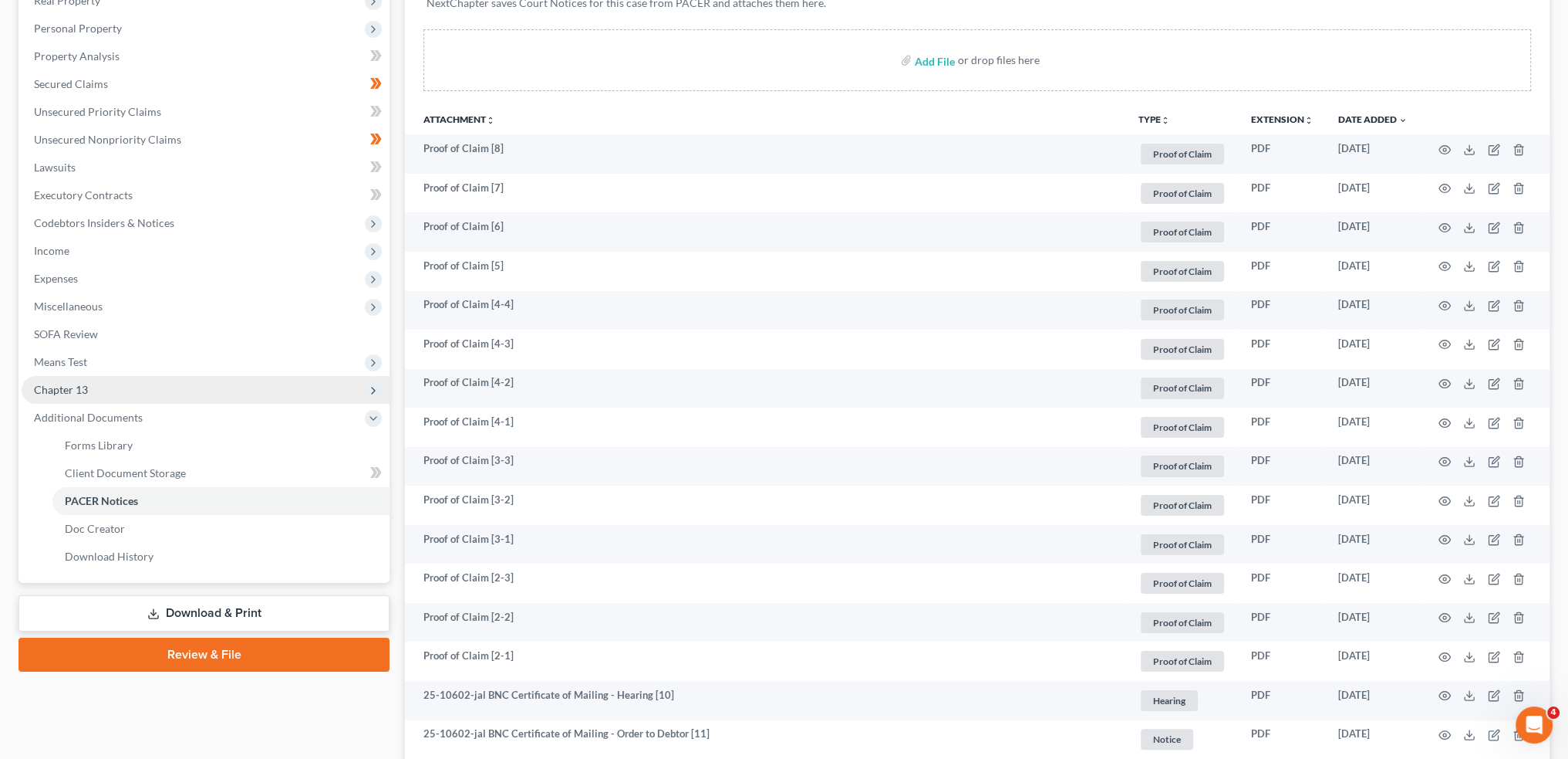
click at [111, 394] on span "Chapter 13" at bounding box center [206, 389] width 368 height 27
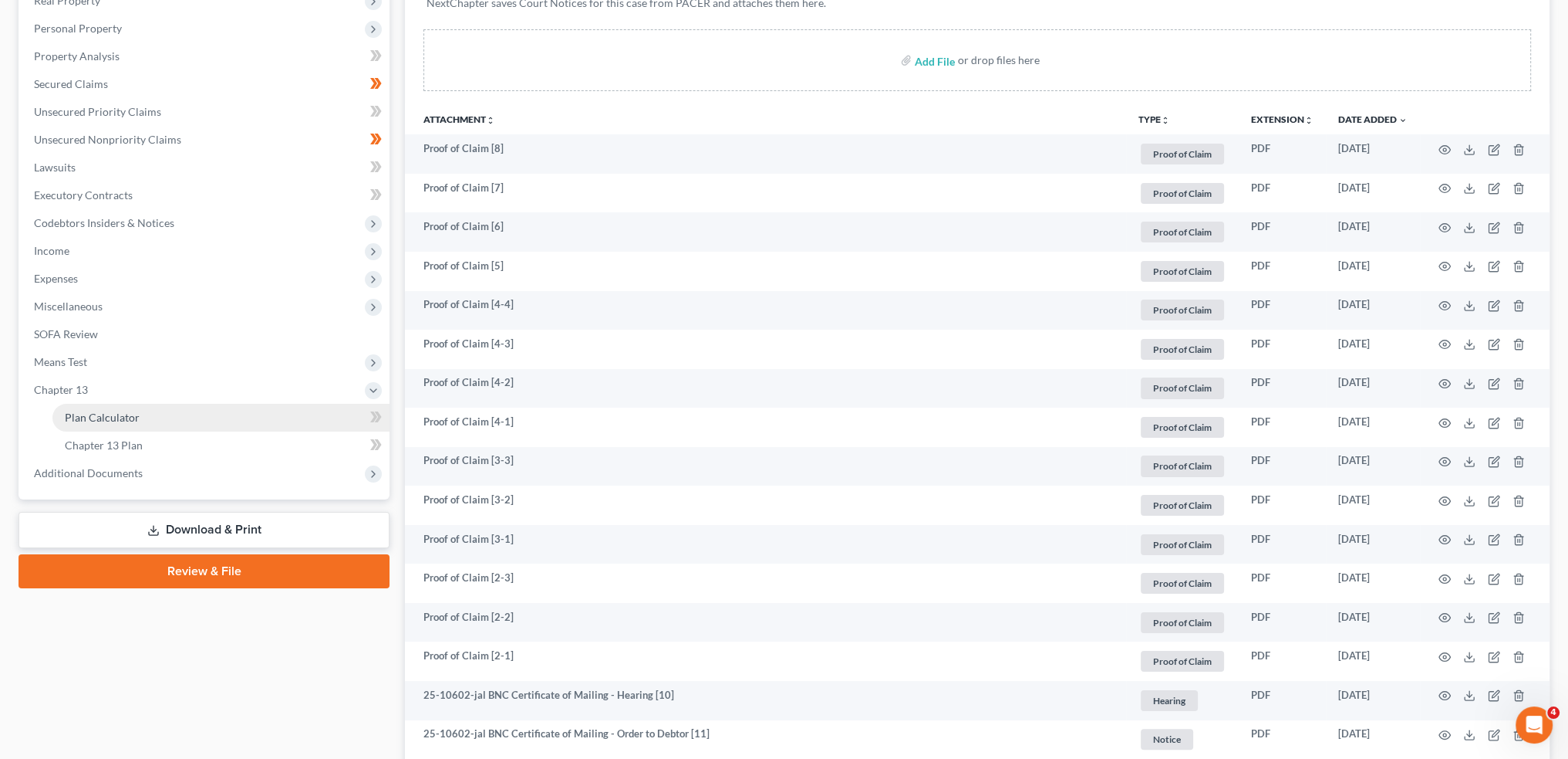
click at [110, 416] on span "Plan Calculator" at bounding box center [102, 417] width 74 height 13
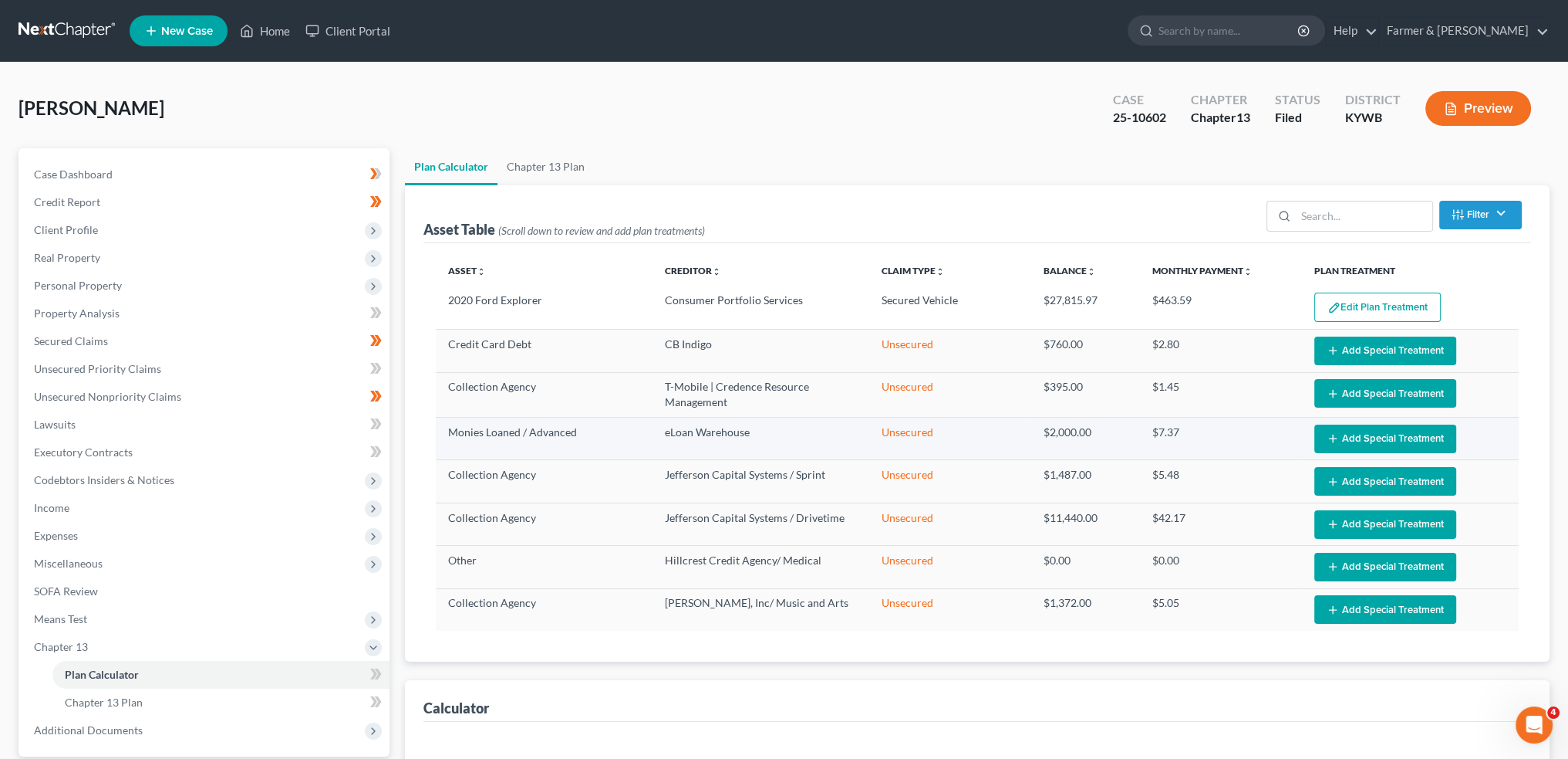
select select "59"
click at [272, 20] on link "Home" at bounding box center [265, 31] width 66 height 27
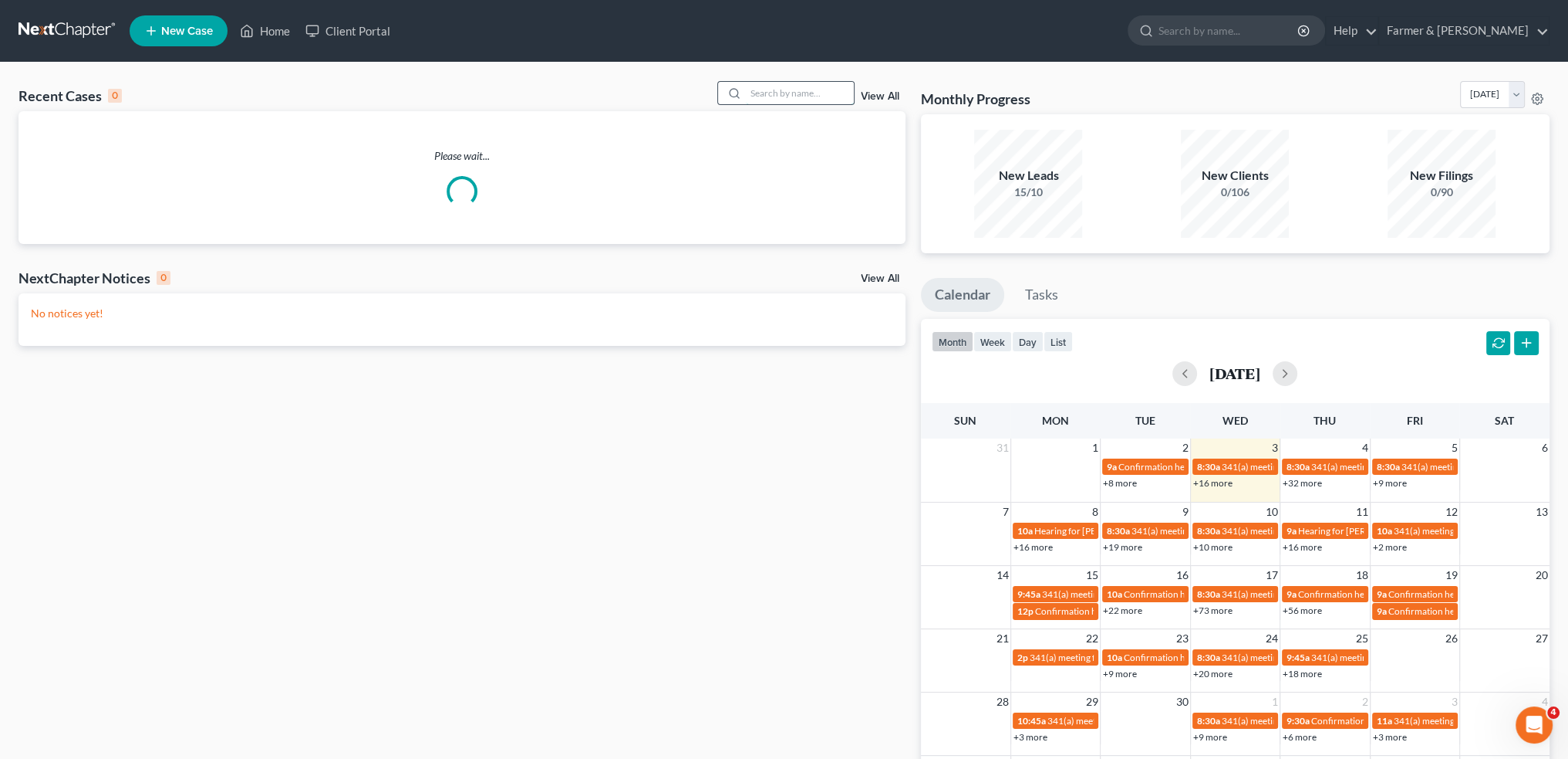
click at [793, 90] on input "search" at bounding box center [800, 93] width 108 height 23
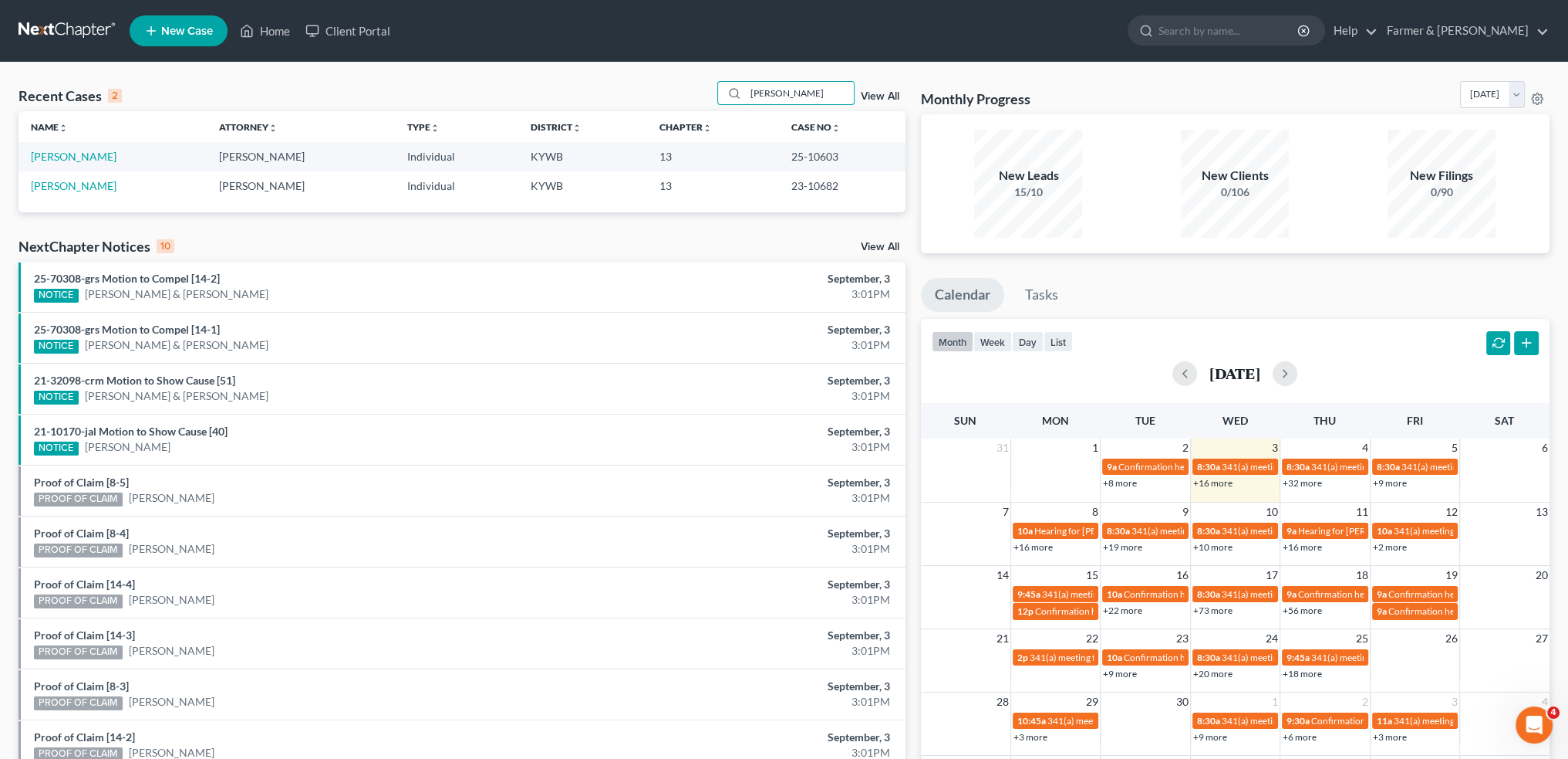
type input "BETTY FARMER"
drag, startPoint x: 62, startPoint y: 158, endPoint x: 912, endPoint y: 397, distance: 883.0
click at [62, 158] on link "Farmer, Betty" at bounding box center [73, 156] width 85 height 13
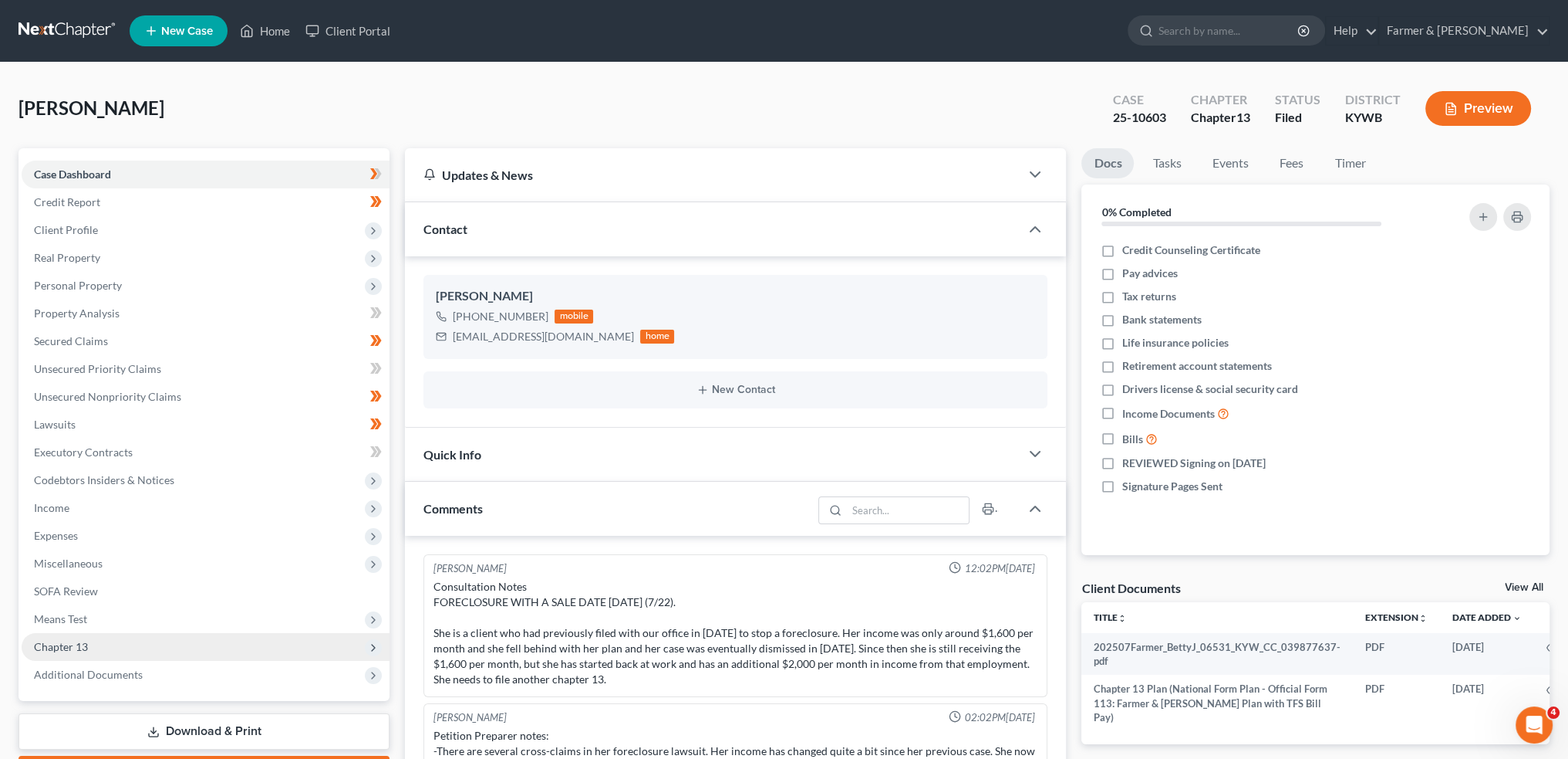
click at [92, 656] on span "Chapter 13" at bounding box center [206, 646] width 368 height 27
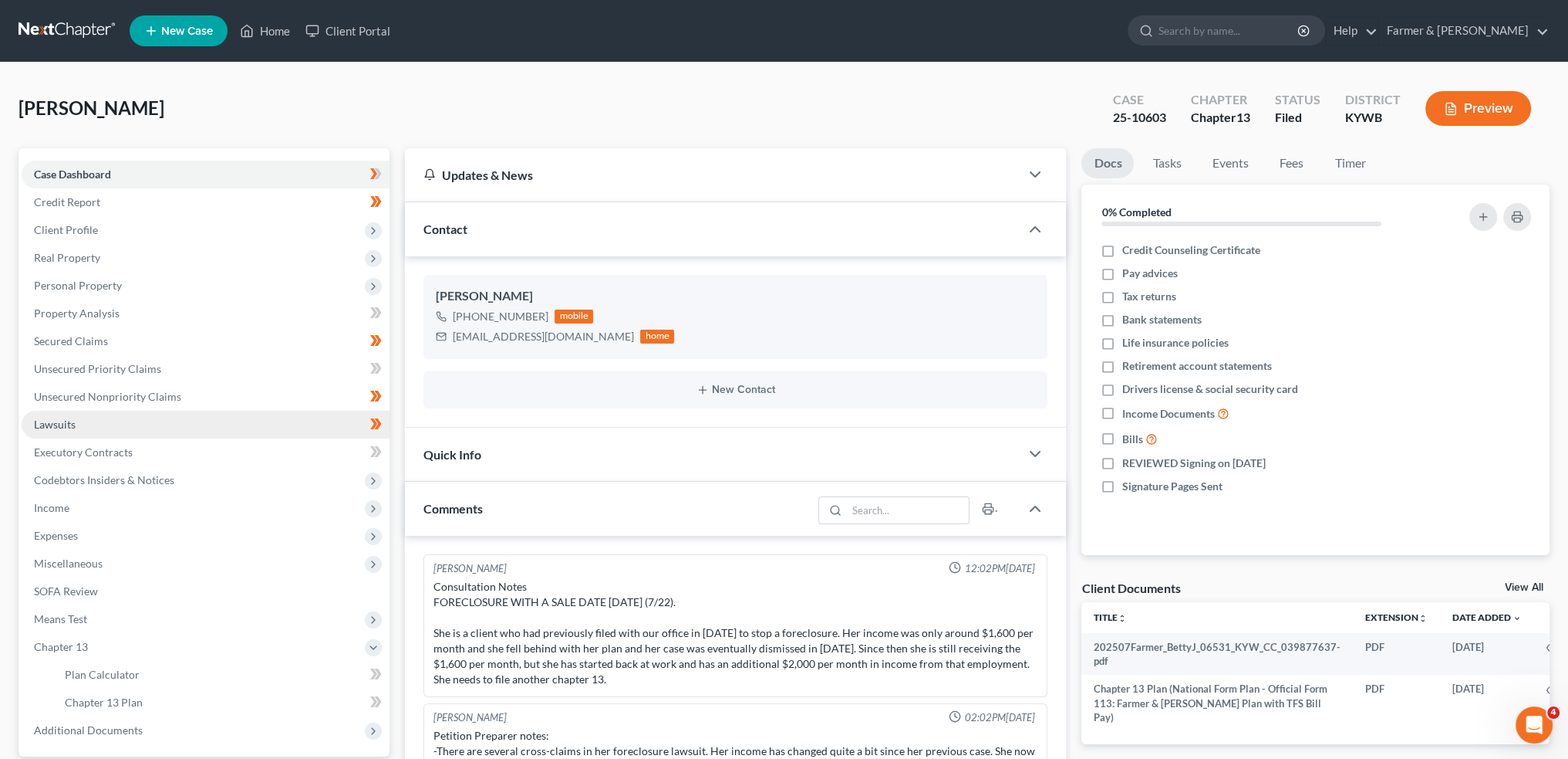
scroll to position [257, 0]
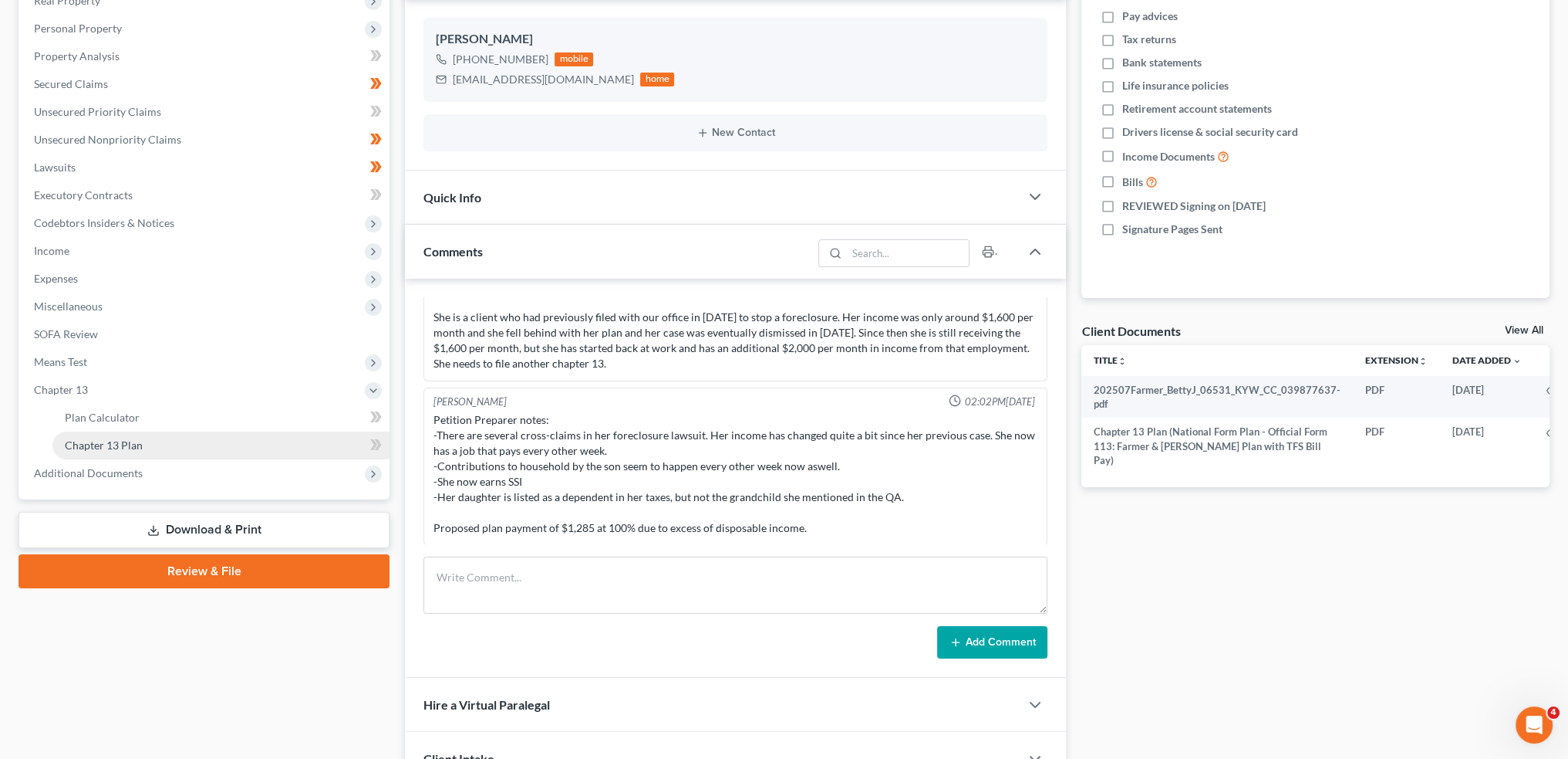
click at [139, 441] on span "Chapter 13 Plan" at bounding box center [103, 445] width 78 height 13
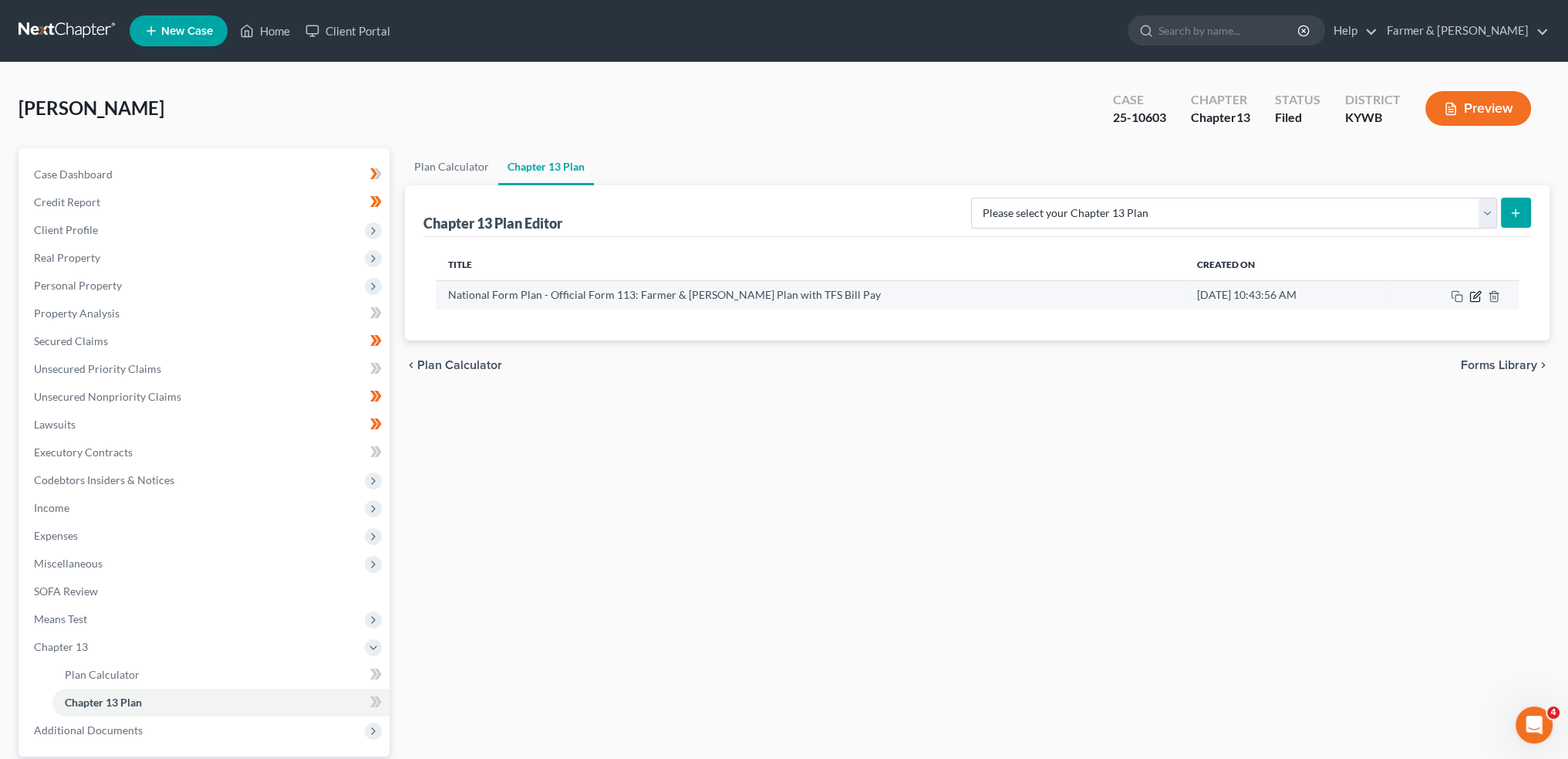
click at [1476, 292] on icon "button" at bounding box center [1476, 294] width 7 height 7
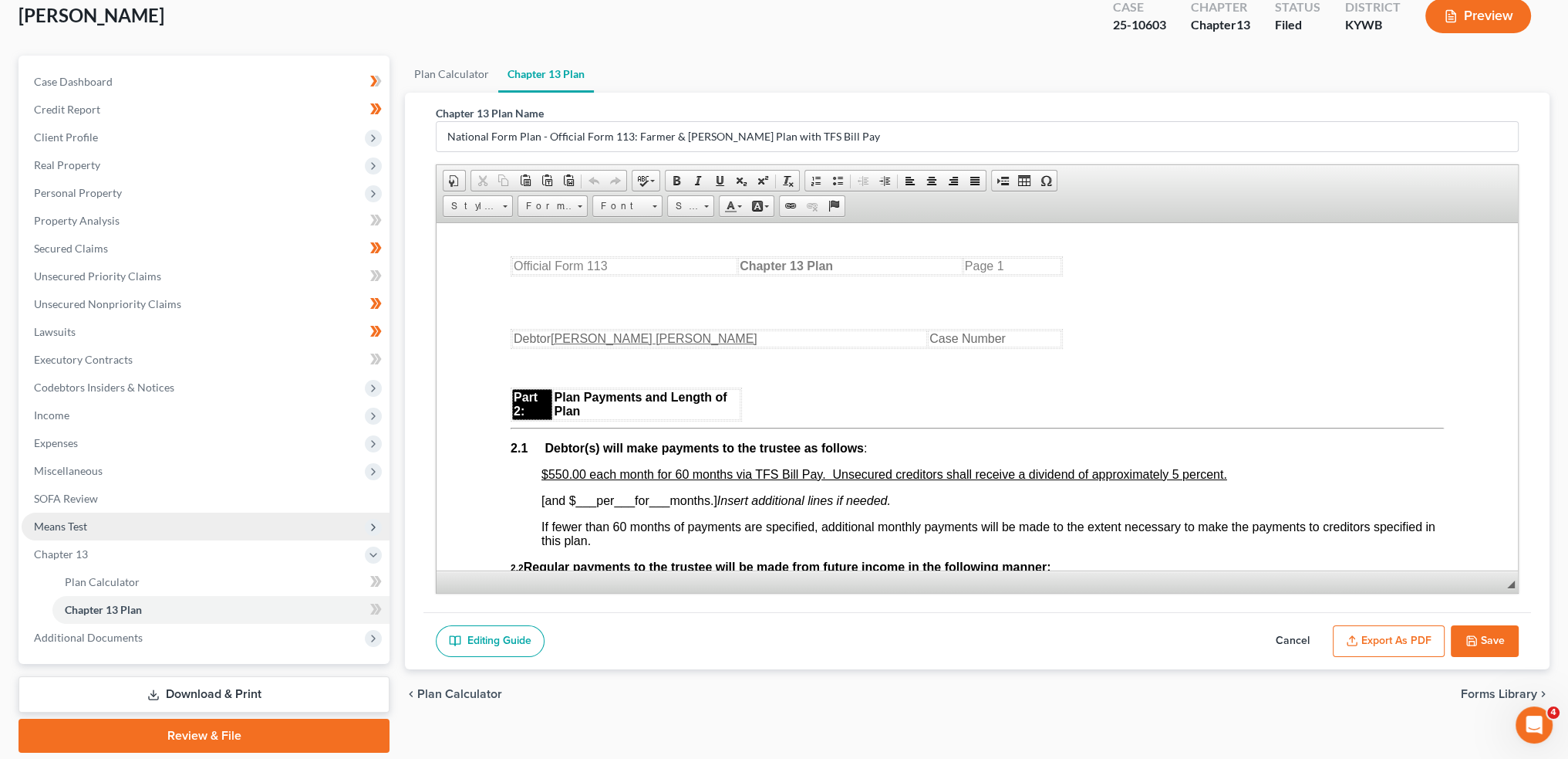
scroll to position [143, 0]
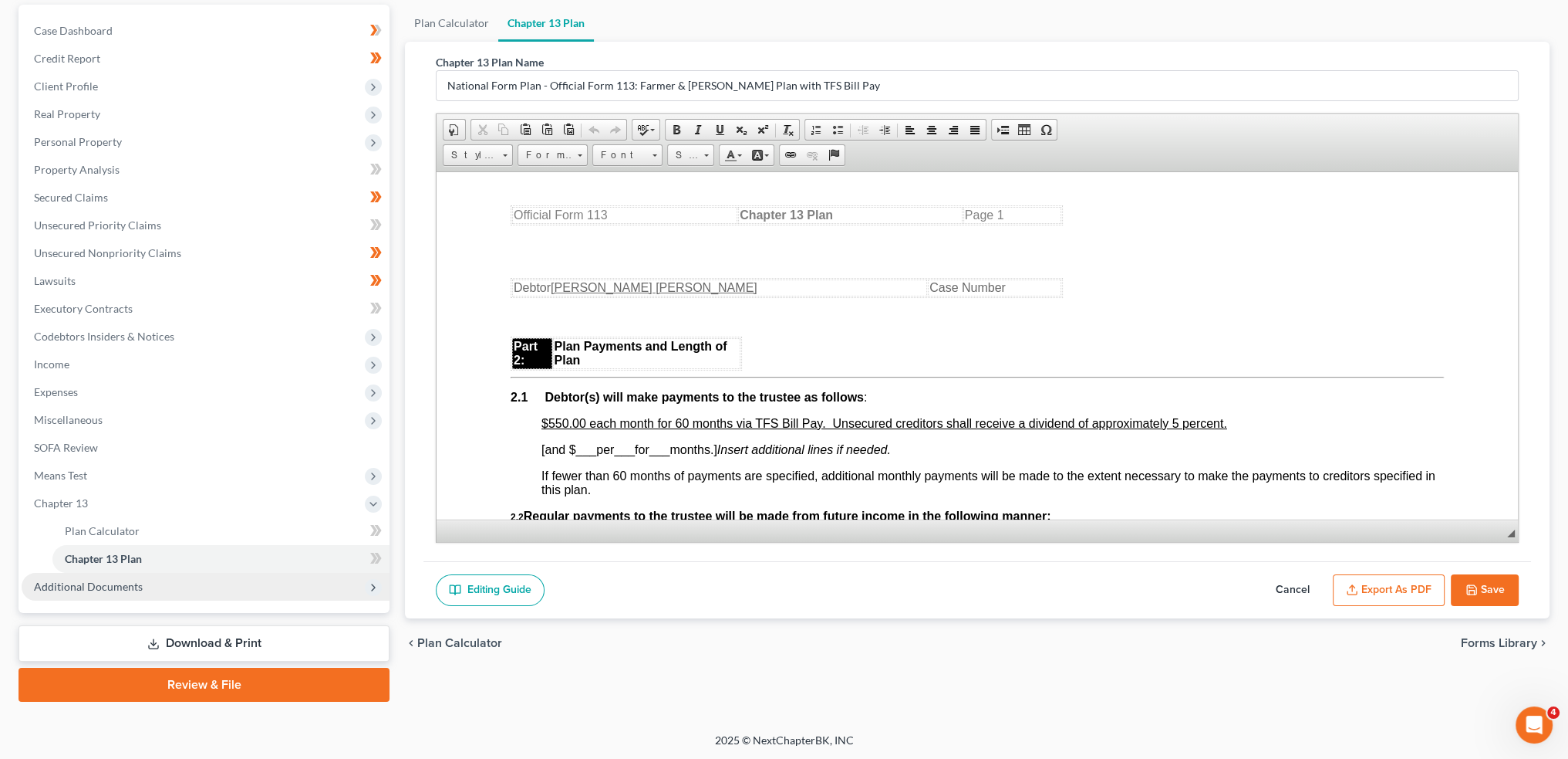
click at [112, 579] on span "Additional Documents" at bounding box center [88, 586] width 109 height 13
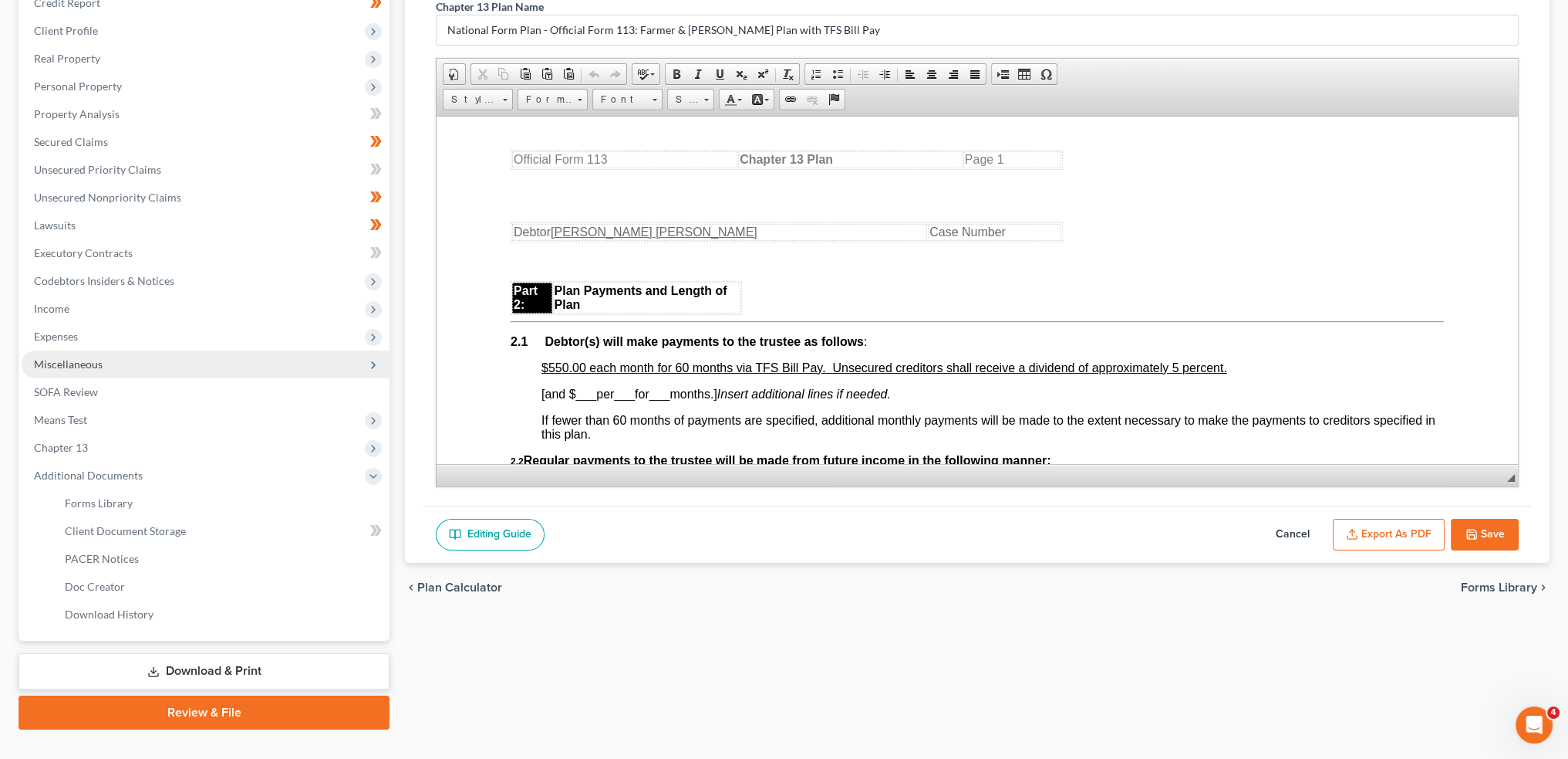
scroll to position [227, 0]
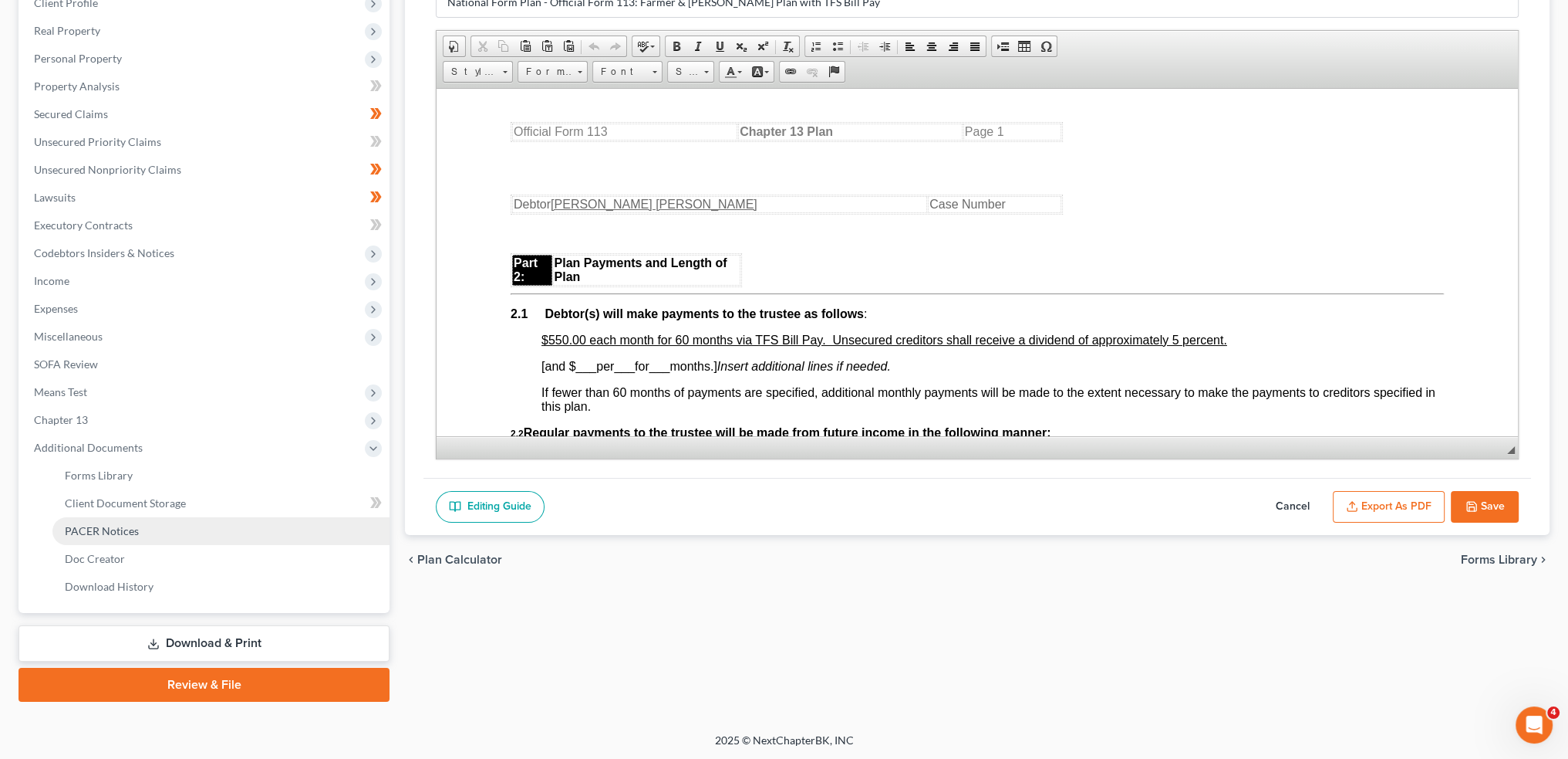
click at [111, 528] on span "PACER Notices" at bounding box center [102, 530] width 74 height 13
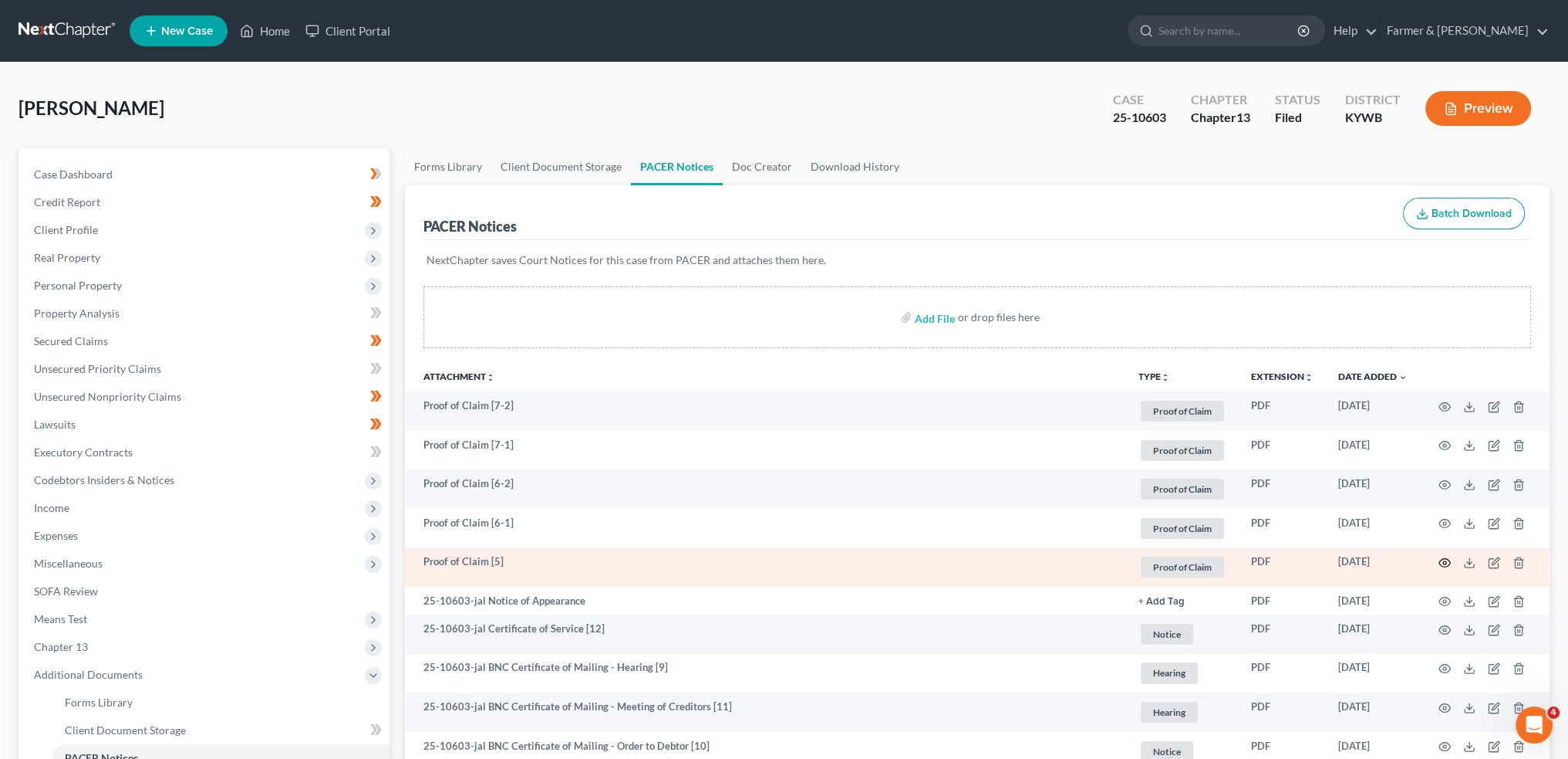
click at [1447, 564] on icon "button" at bounding box center [1445, 563] width 13 height 13
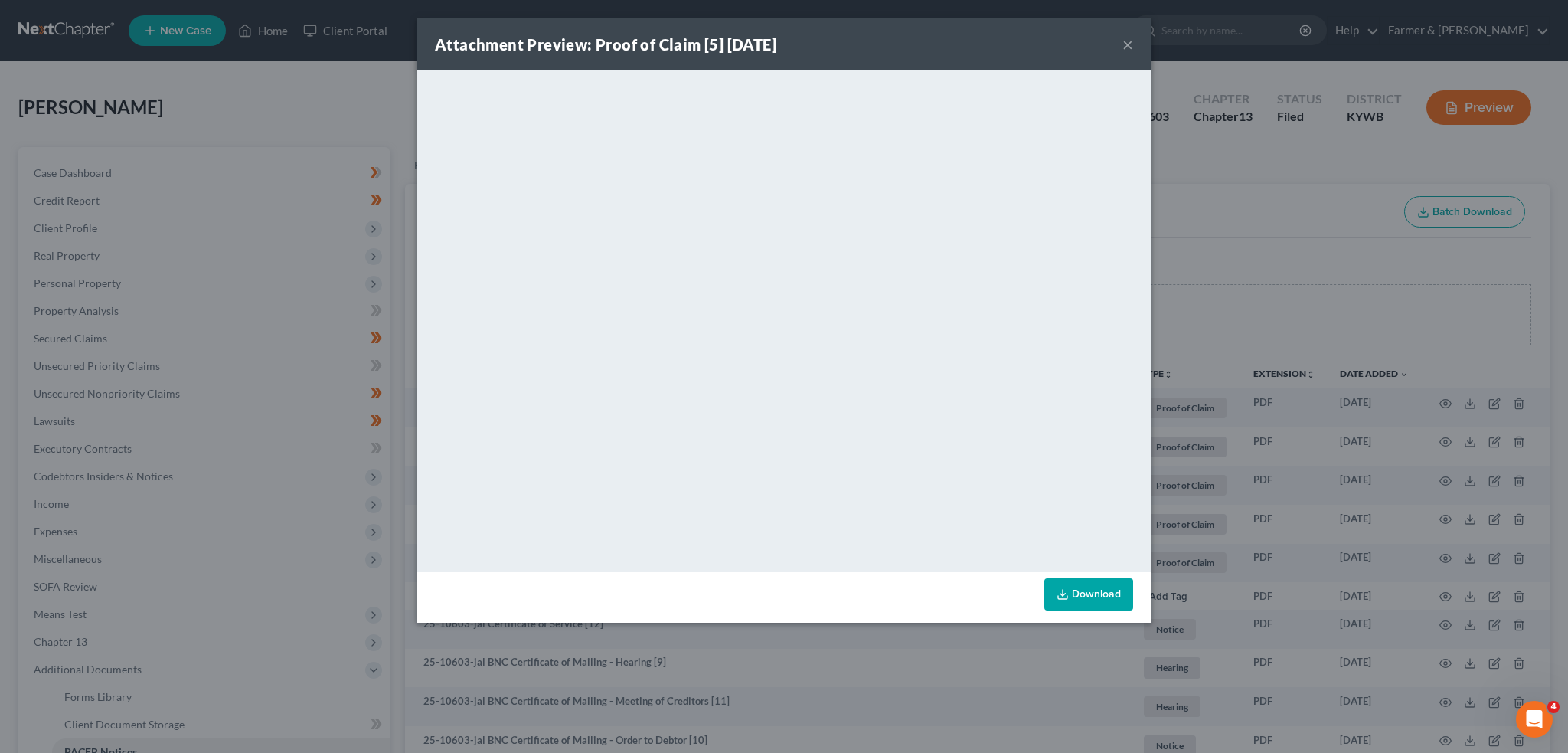
click at [1120, 39] on div "Attachment Preview: Proof of Claim [5] 08/25/2025 ×" at bounding box center [784, 44] width 735 height 52
click at [1131, 42] on button "×" at bounding box center [1128, 44] width 11 height 19
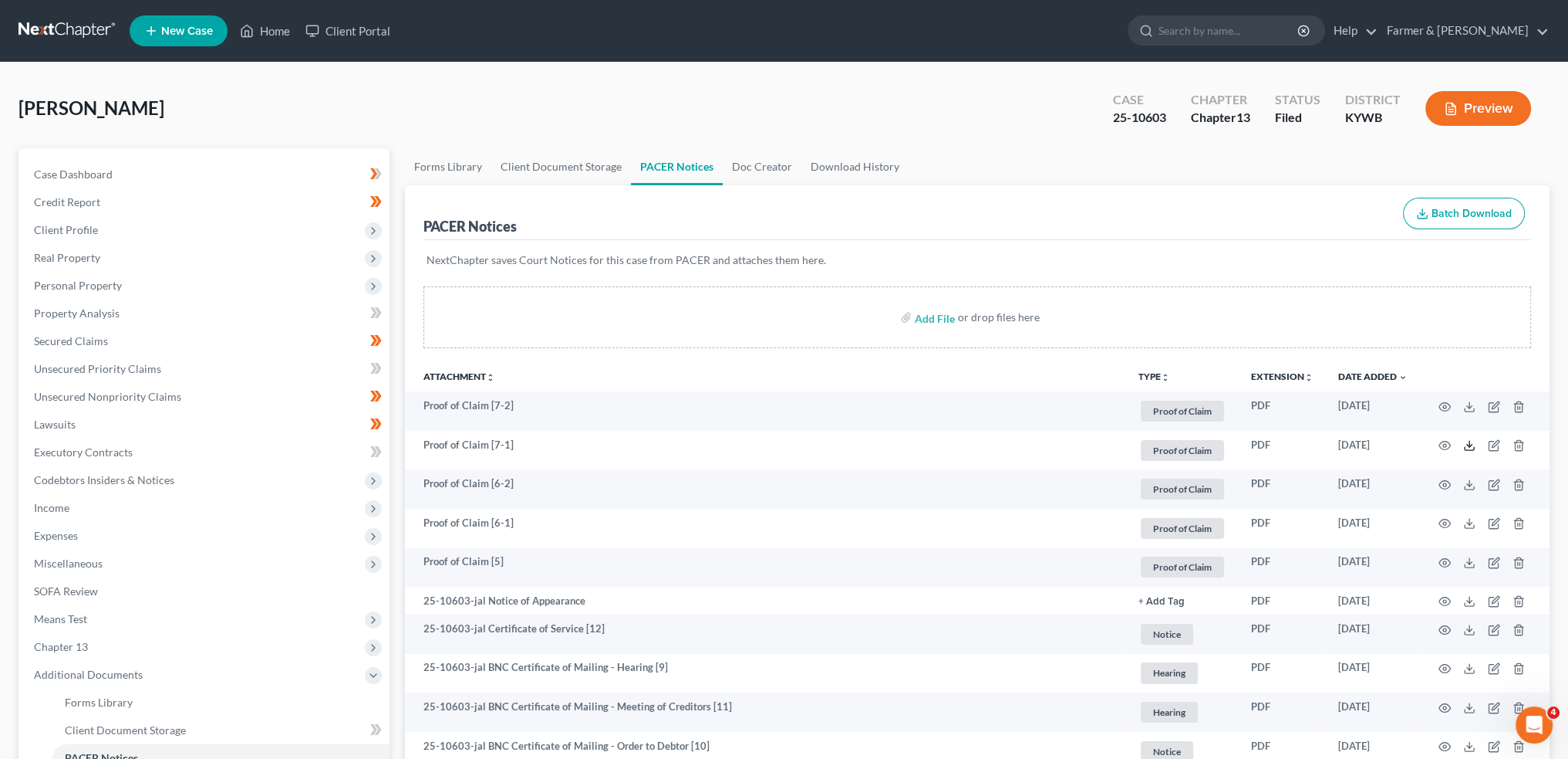
click at [1467, 442] on icon at bounding box center [1470, 445] width 13 height 13
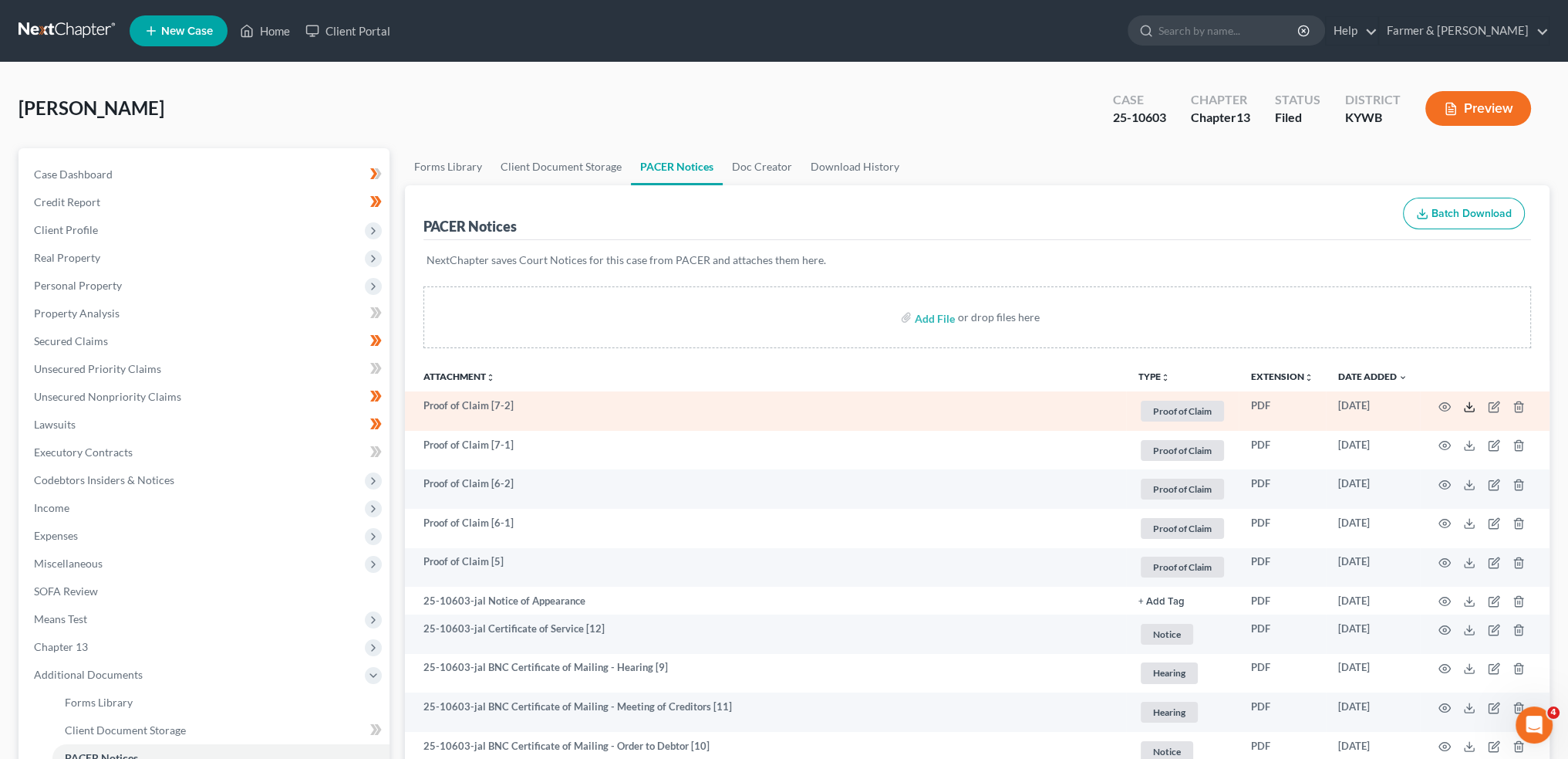
click at [1465, 408] on icon at bounding box center [1470, 407] width 13 height 13
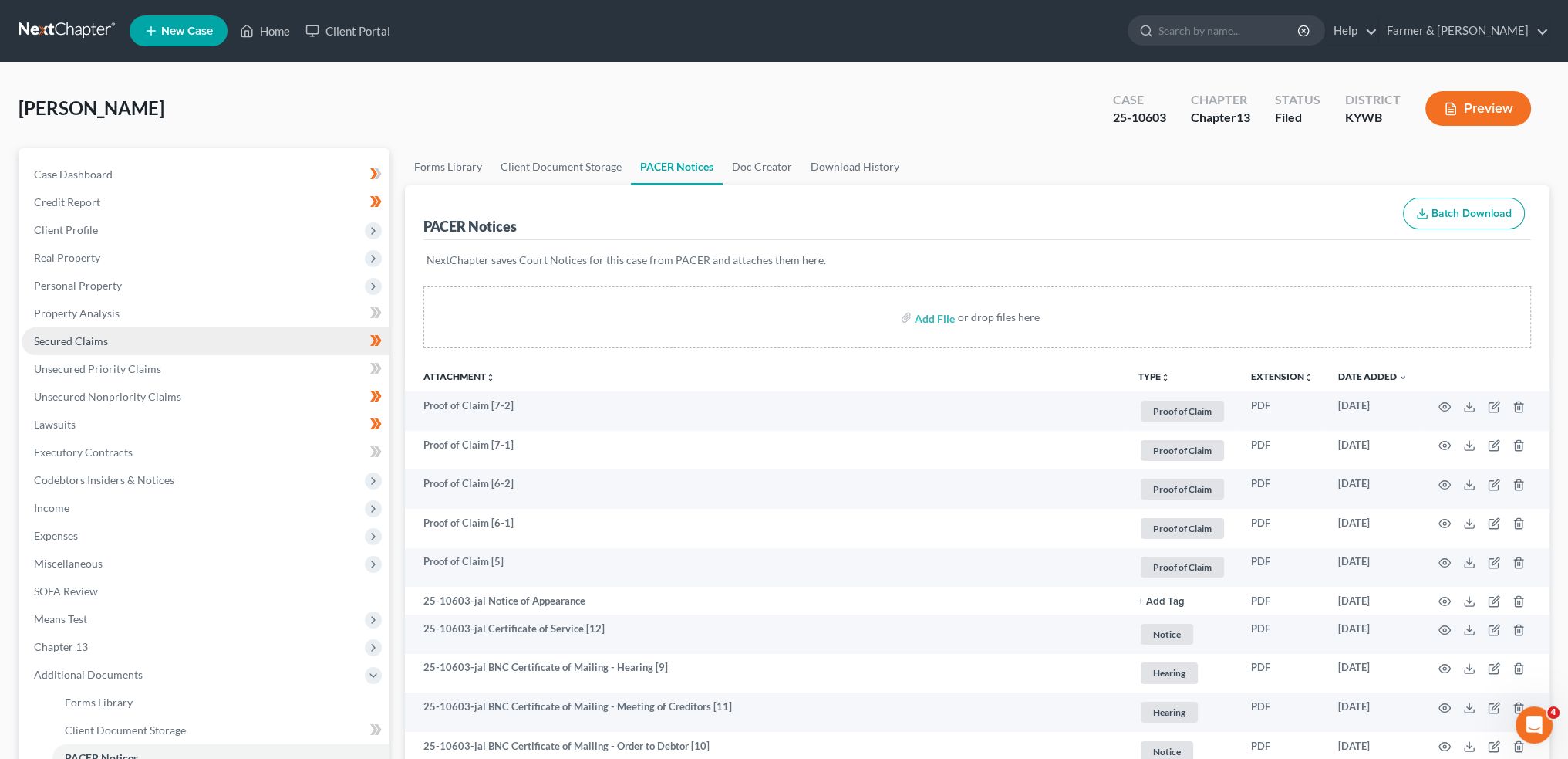
click at [204, 343] on link "Secured Claims" at bounding box center [206, 340] width 368 height 27
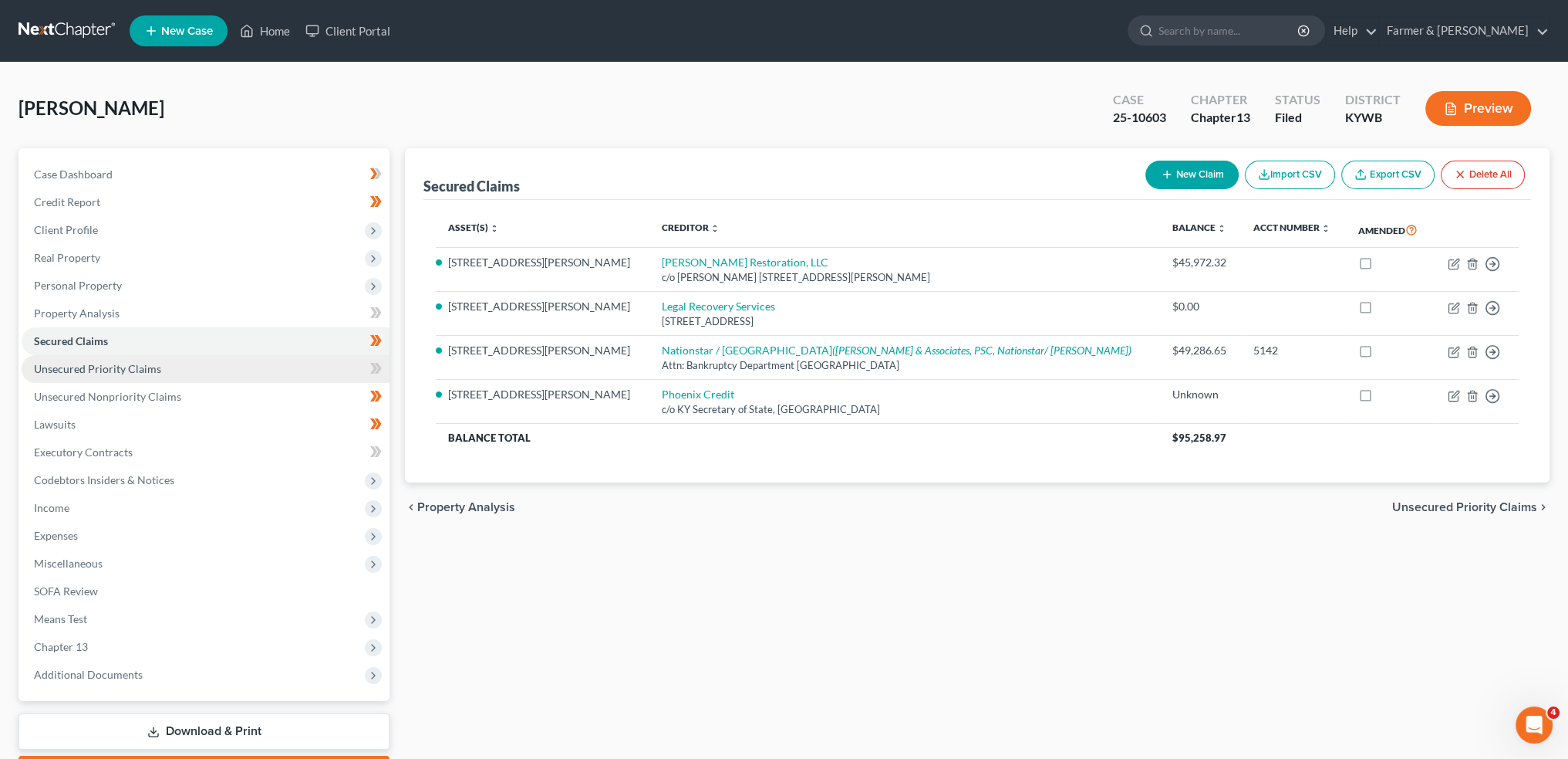
scroll to position [88, 0]
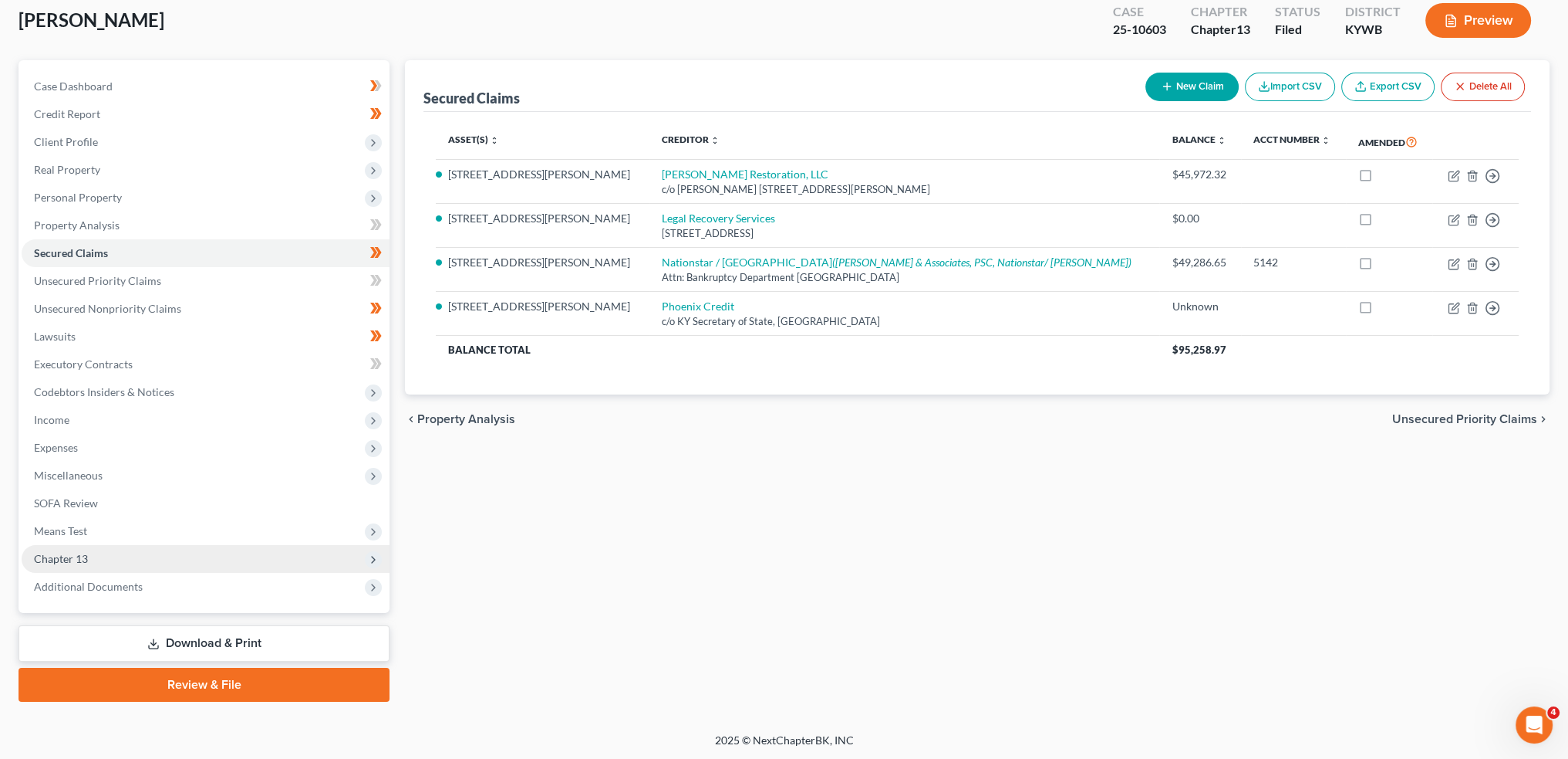
click at [141, 550] on span "Chapter 13" at bounding box center [206, 558] width 368 height 27
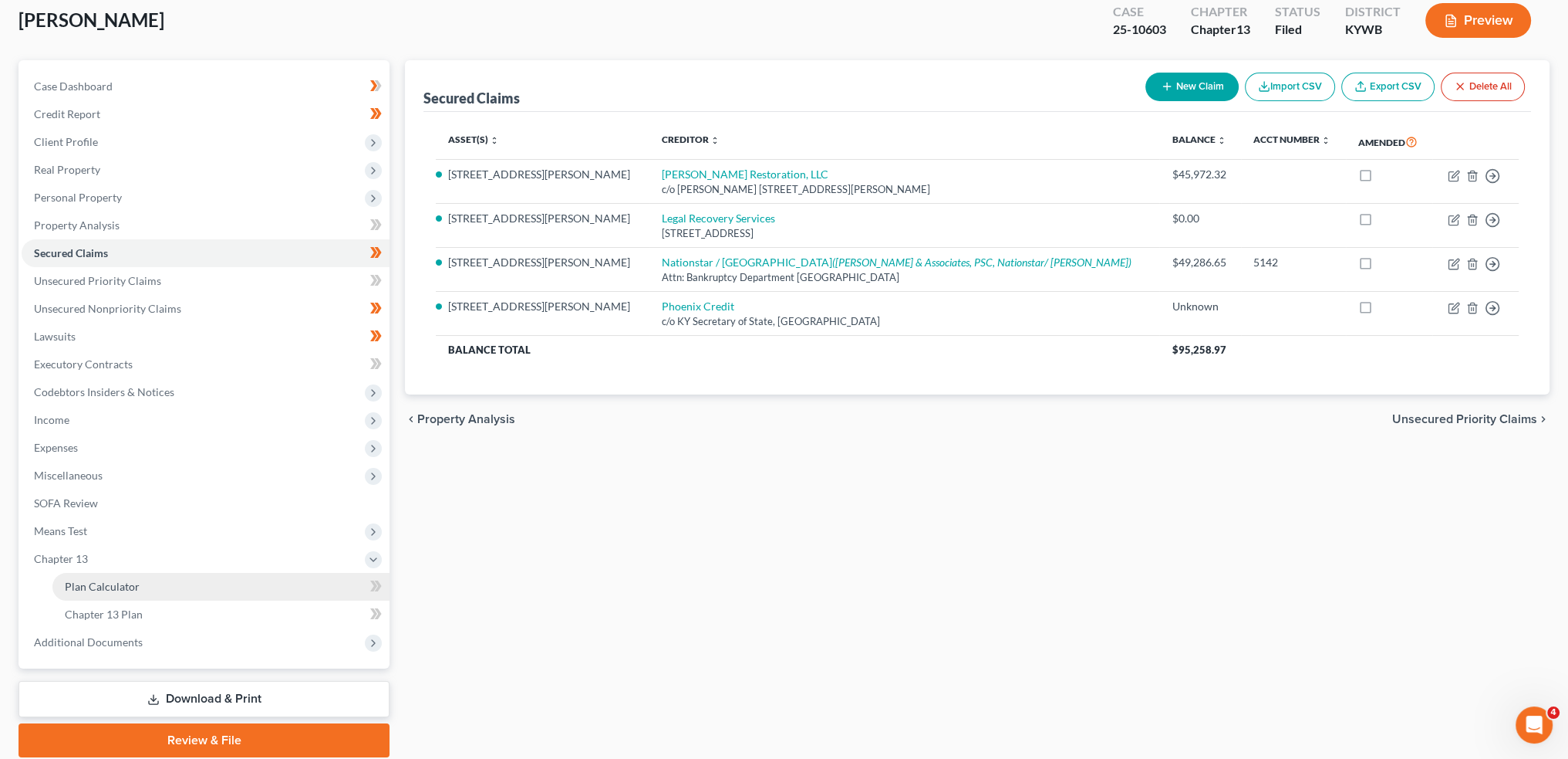
click at [132, 587] on span "Plan Calculator" at bounding box center [102, 586] width 74 height 13
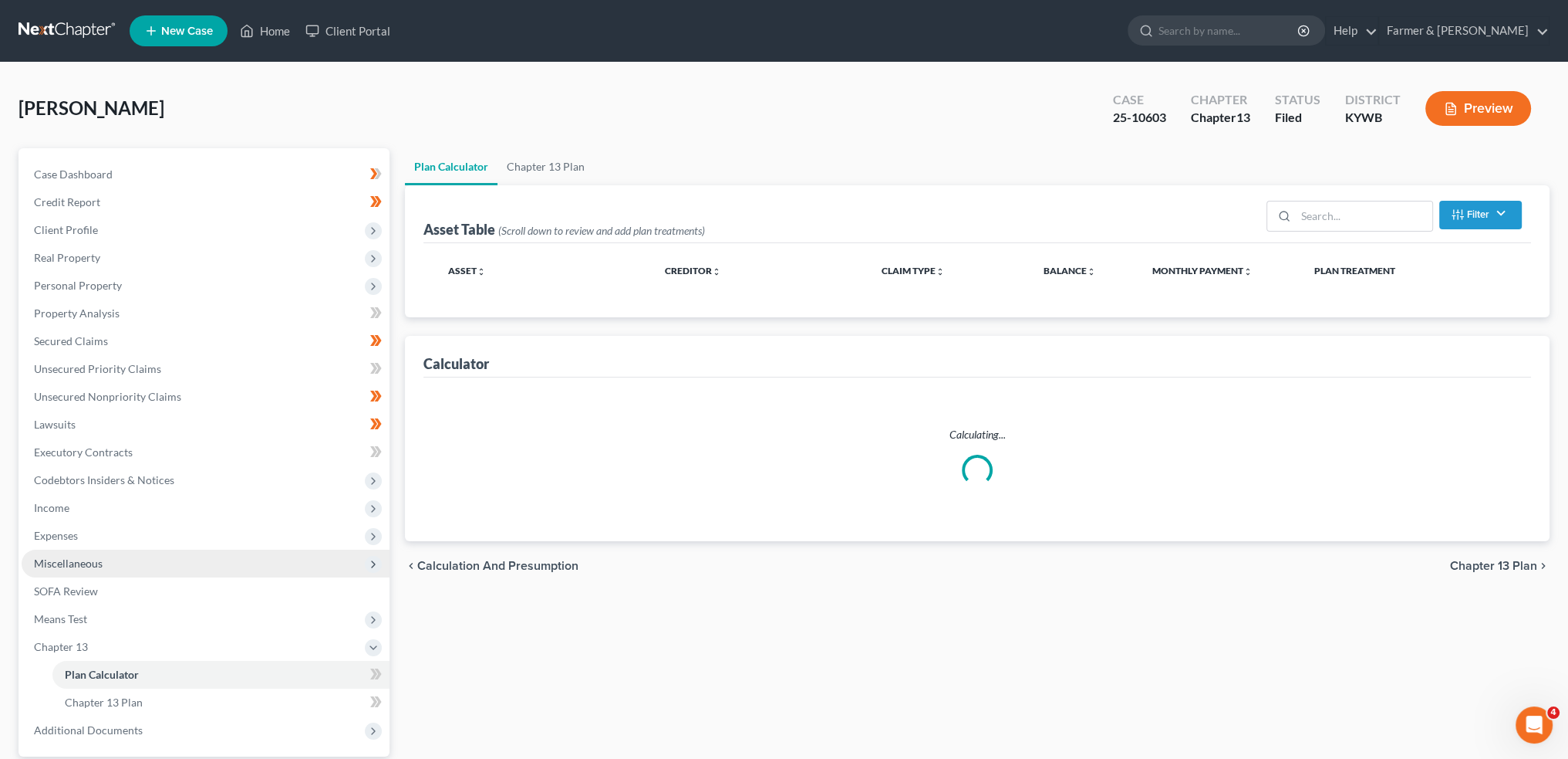
select select "59"
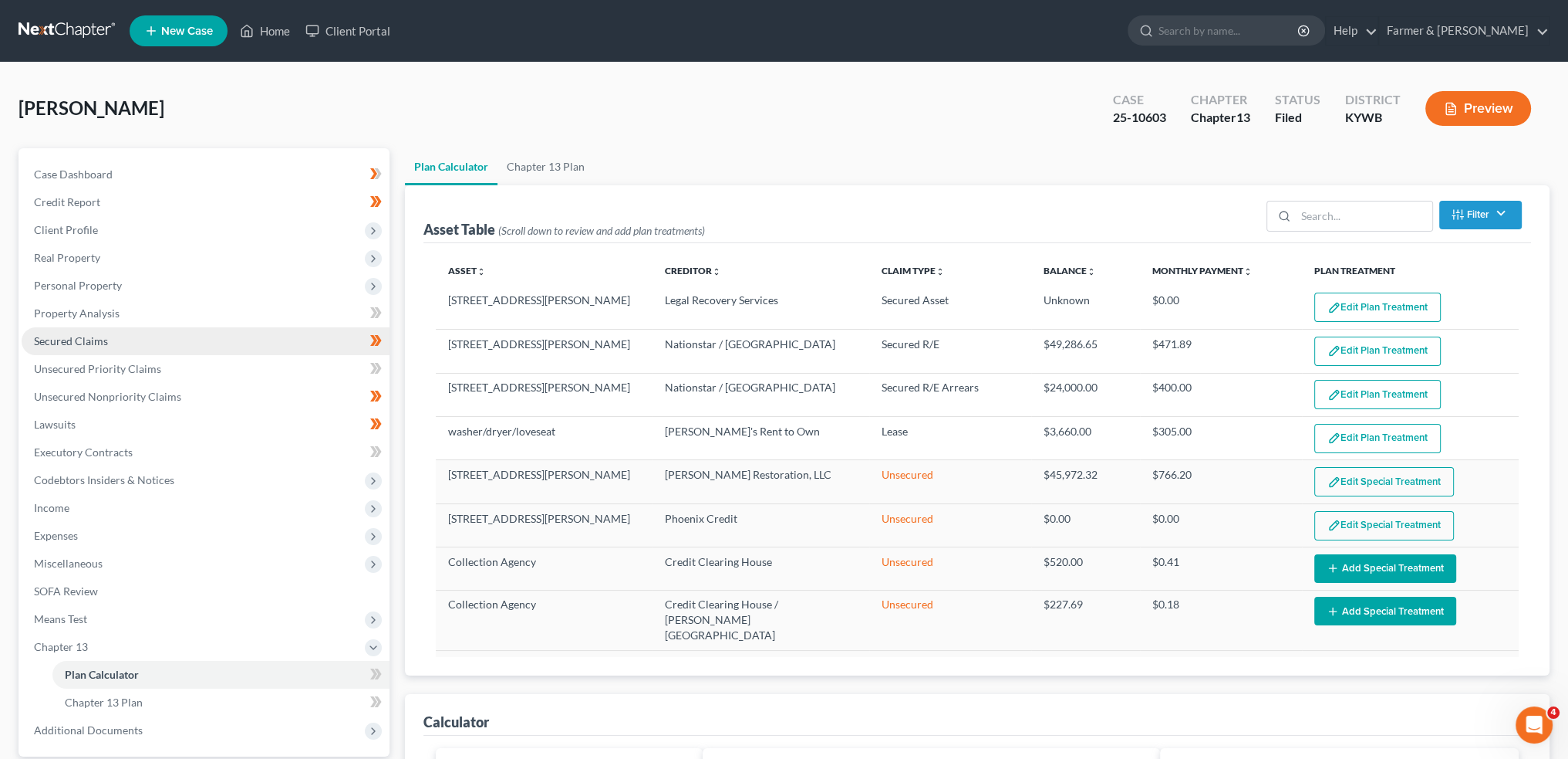
click at [177, 346] on link "Secured Claims" at bounding box center [206, 340] width 368 height 27
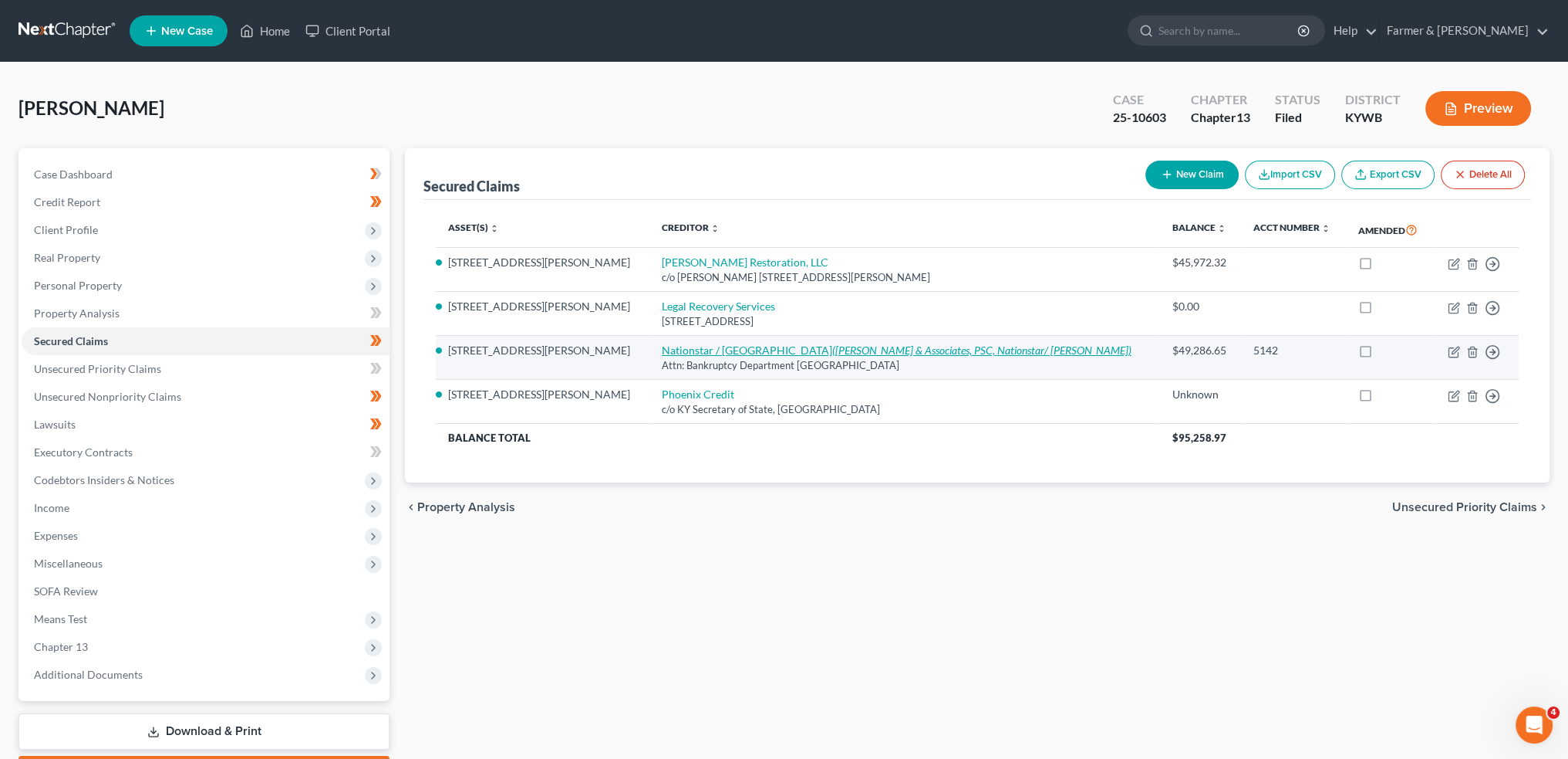
click at [669, 347] on link "Nationstar / Rushmore (Diaz Anselmo & Associates, PSC, Nationstar/ Rushmore Ser…" at bounding box center [897, 350] width 470 height 13
select select "45"
select select "7"
select select "4"
select select "0"
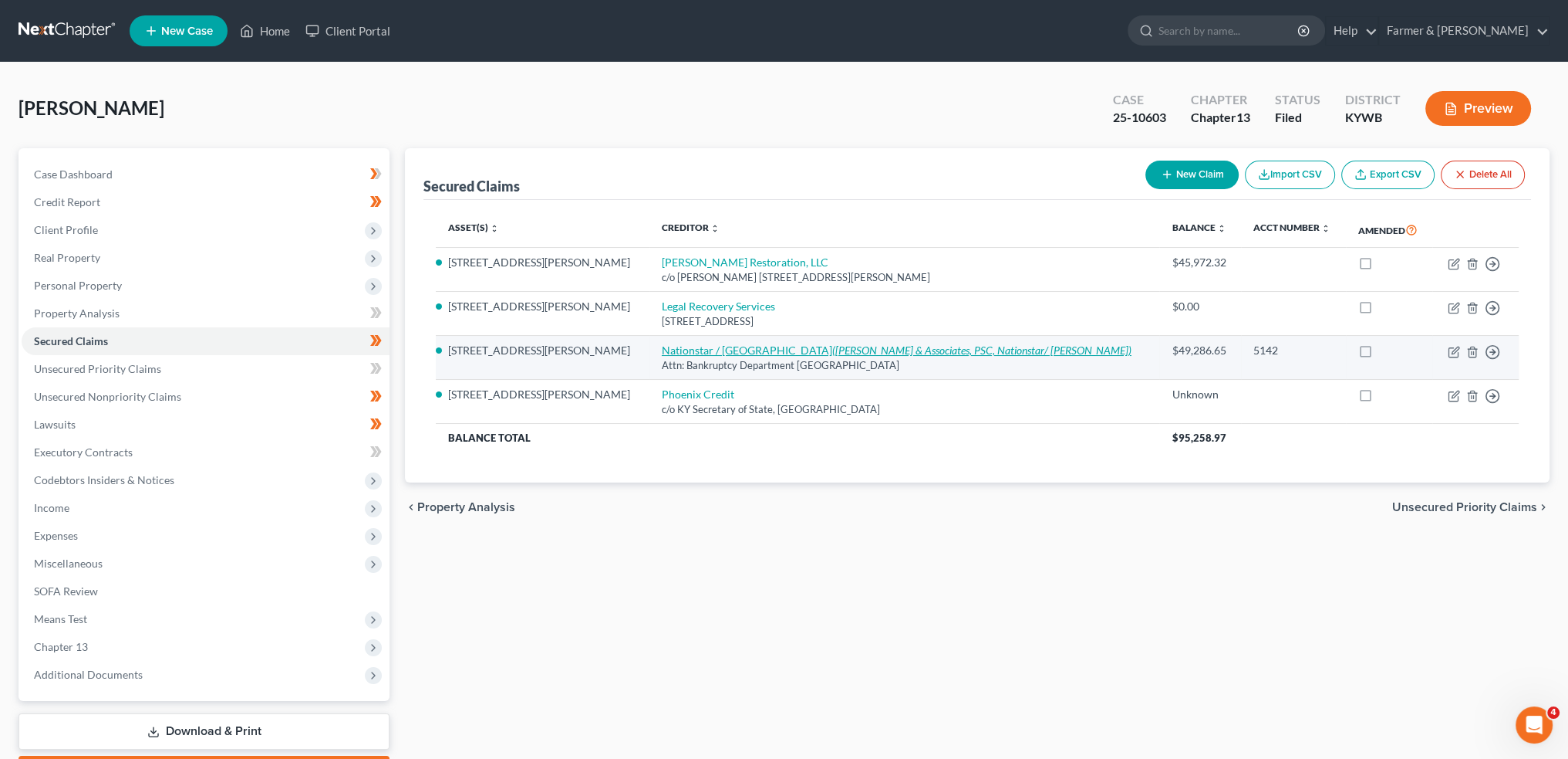
select select "0"
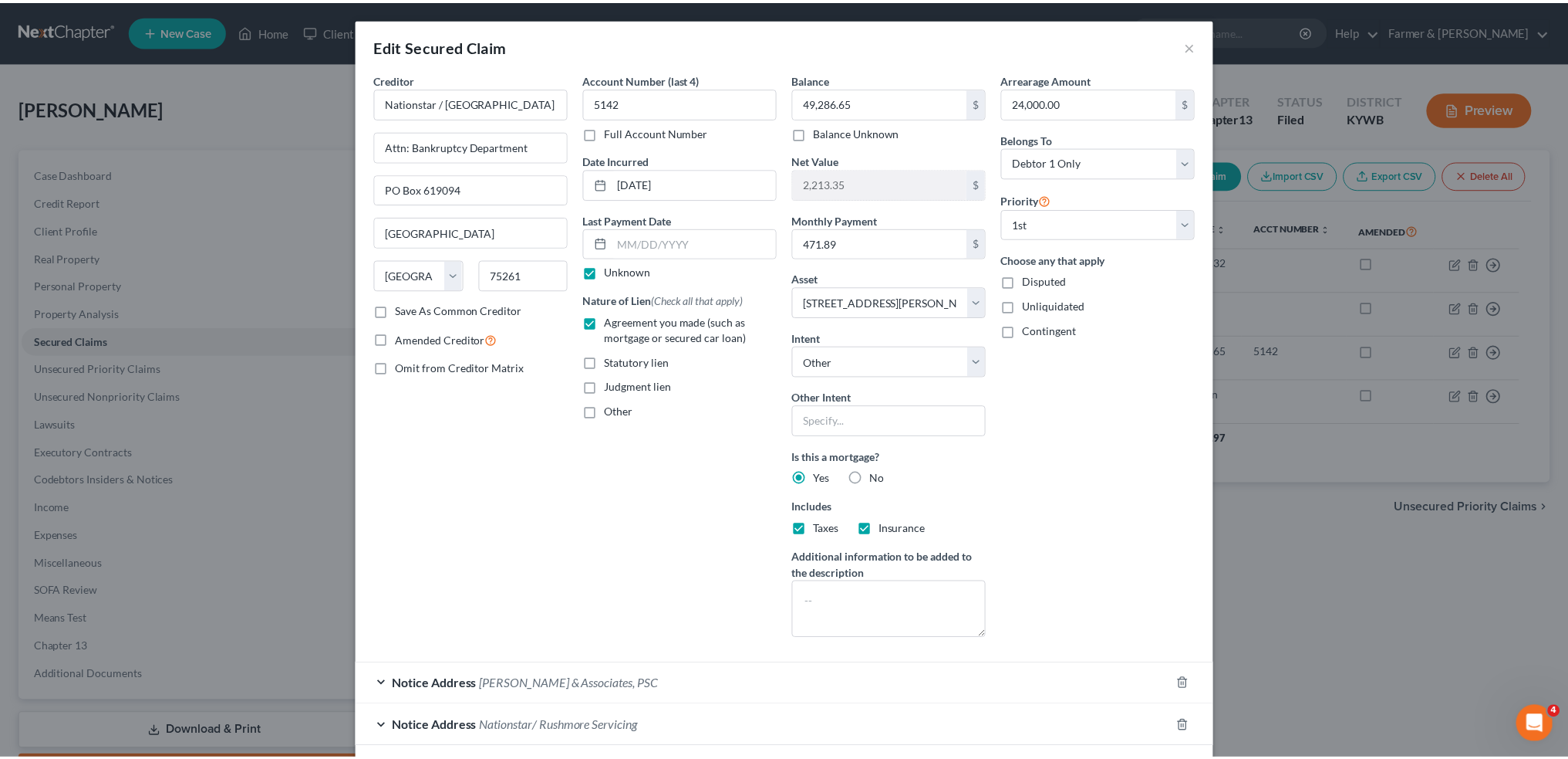
scroll to position [114, 0]
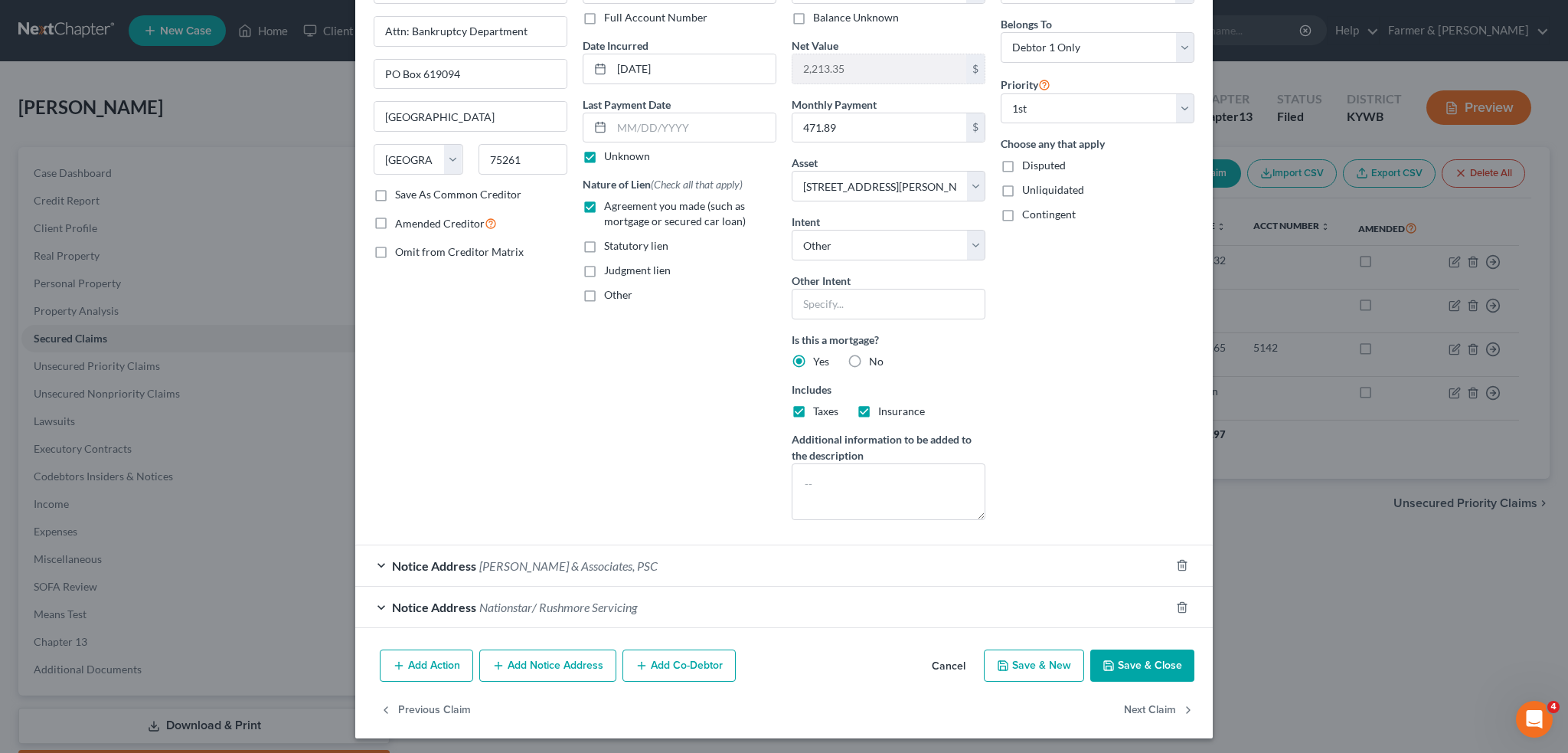
click at [1141, 667] on button "Save & Close" at bounding box center [1143, 665] width 104 height 32
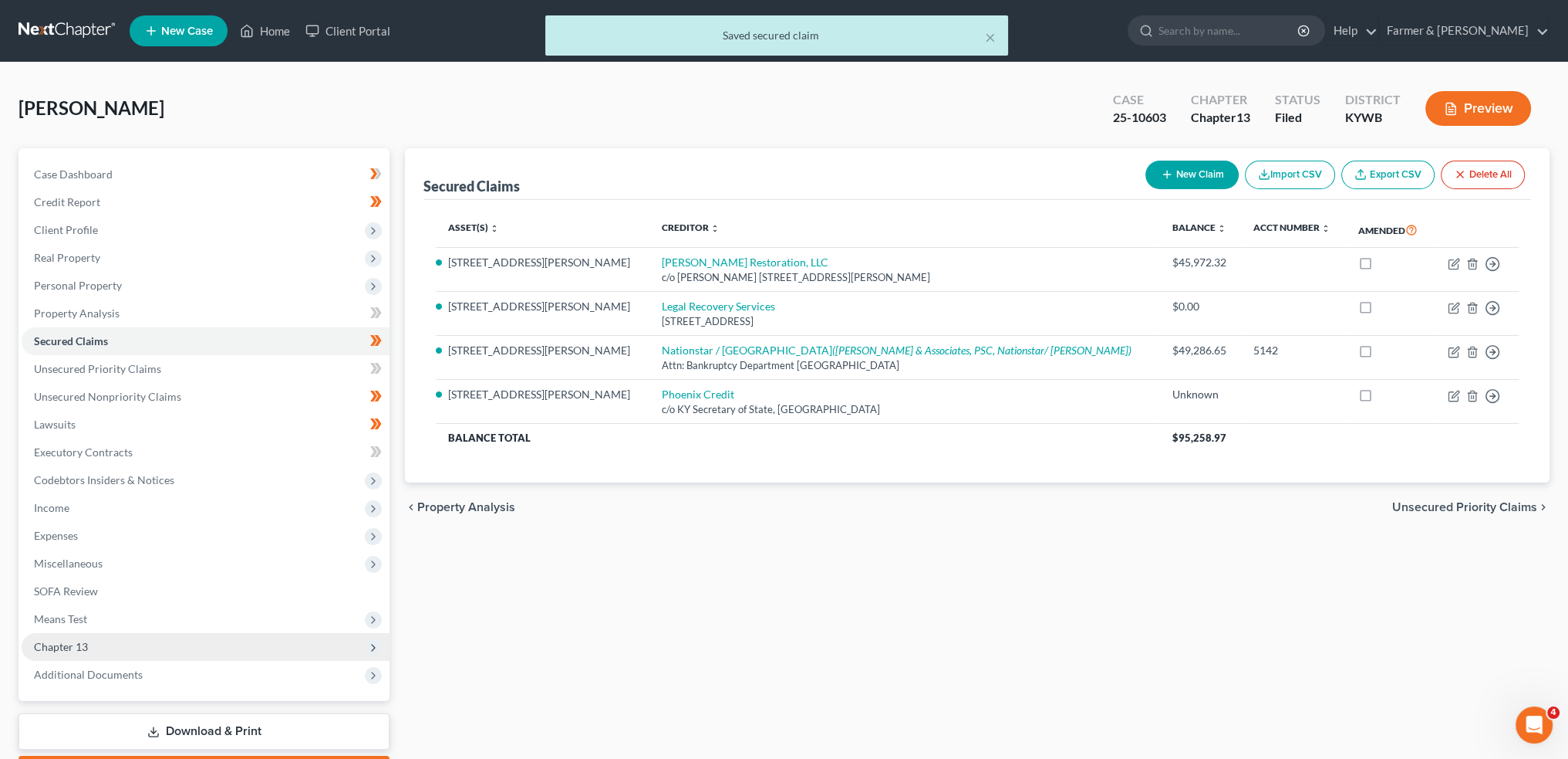
click at [155, 644] on span "Chapter 13" at bounding box center [206, 646] width 368 height 27
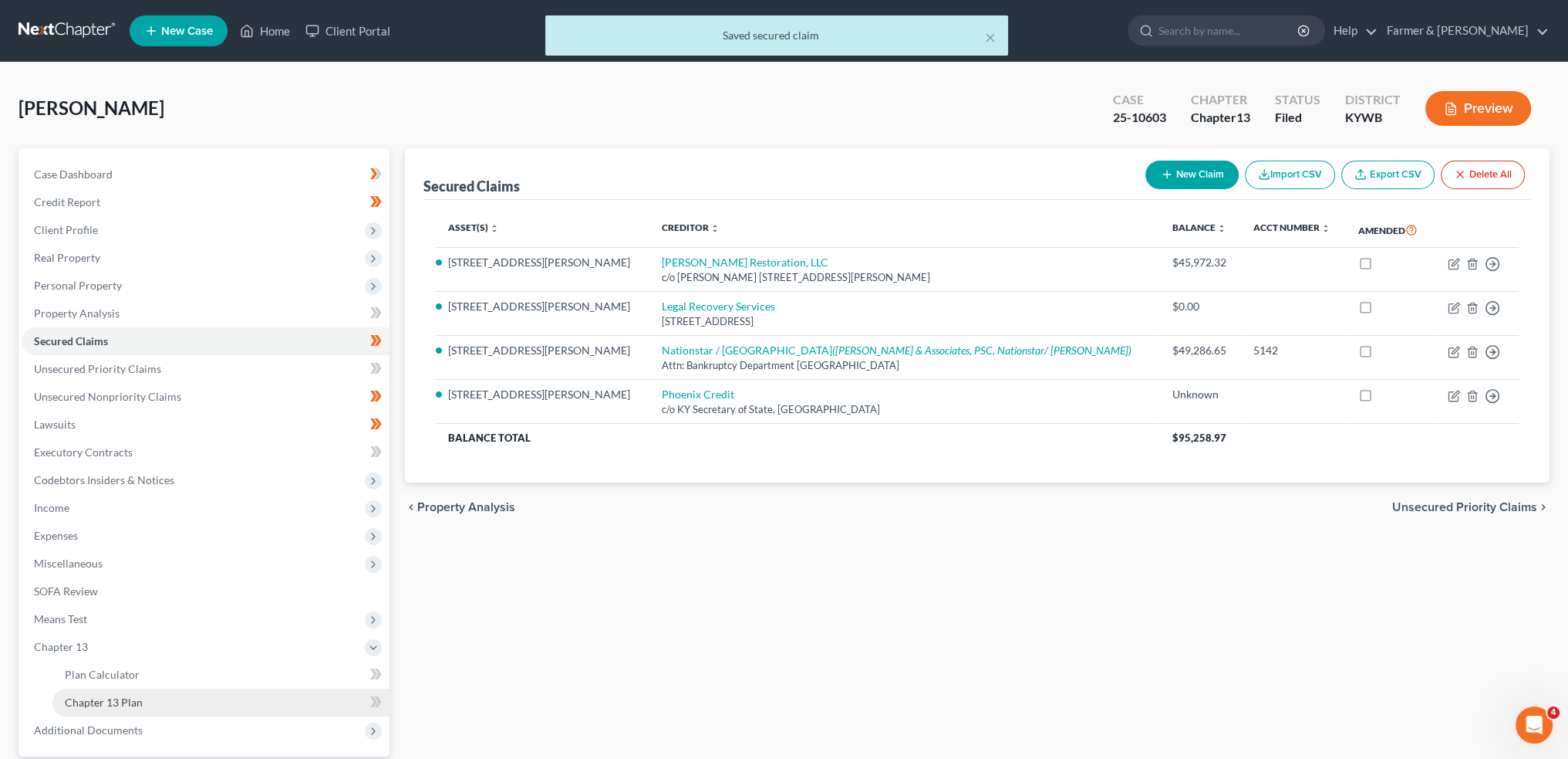
click at [142, 704] on link "Chapter 13 Plan" at bounding box center [221, 702] width 337 height 27
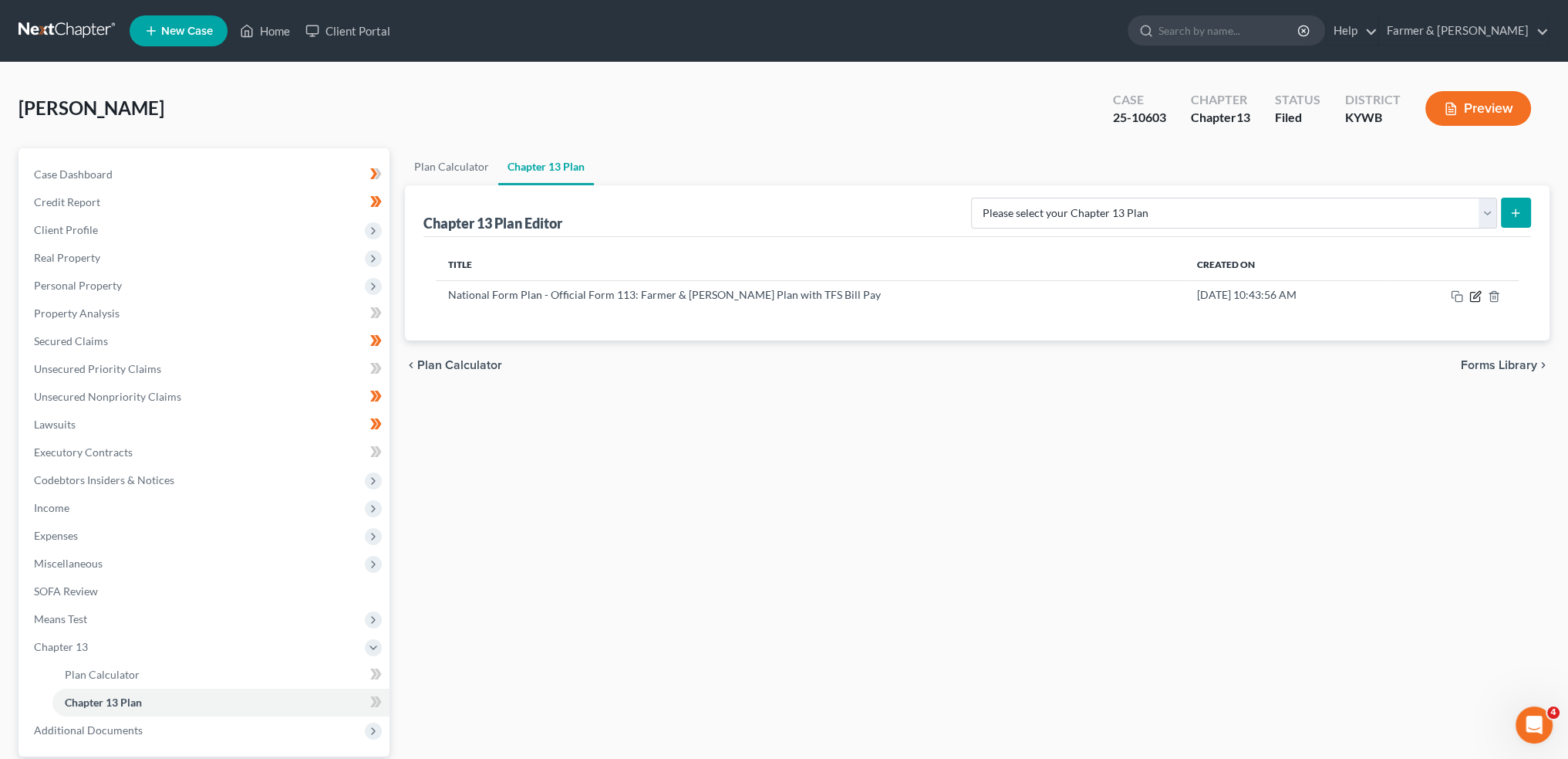
click at [1475, 295] on icon "button" at bounding box center [1476, 296] width 13 height 13
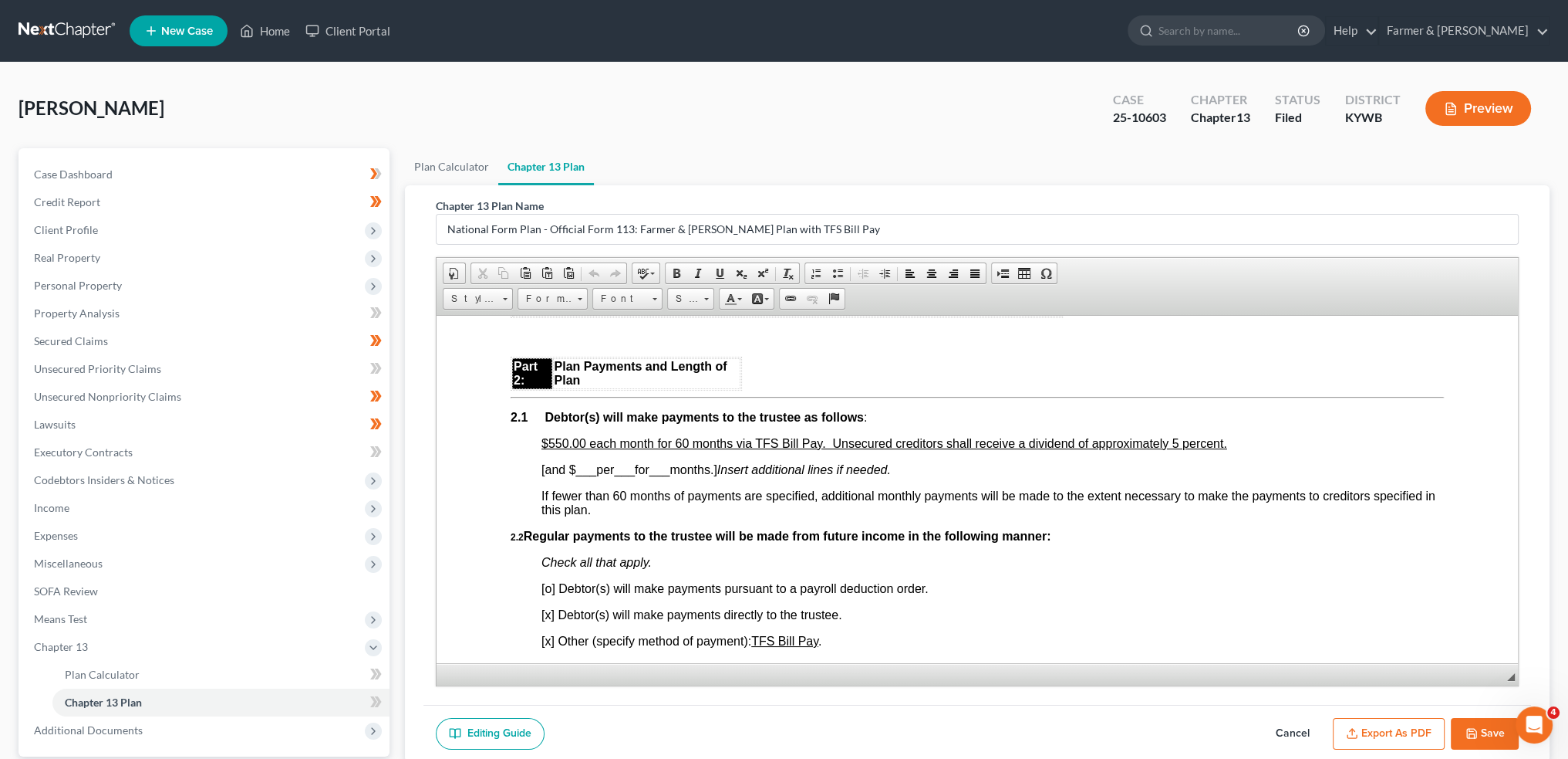
scroll to position [900, 0]
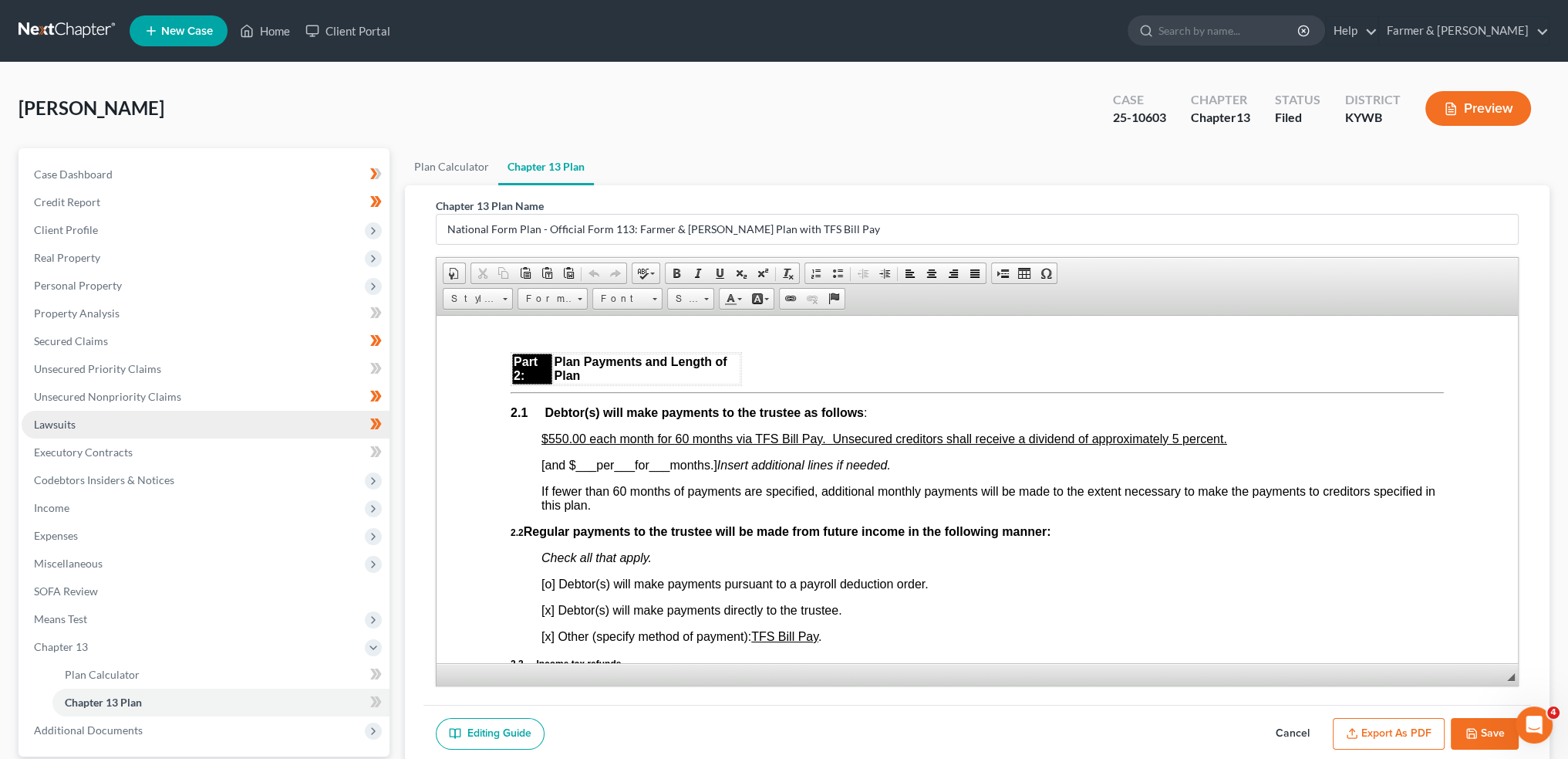
drag, startPoint x: 1282, startPoint y: 726, endPoint x: 91, endPoint y: 415, distance: 1230.9
click at [1283, 726] on button "Cancel" at bounding box center [1293, 734] width 68 height 32
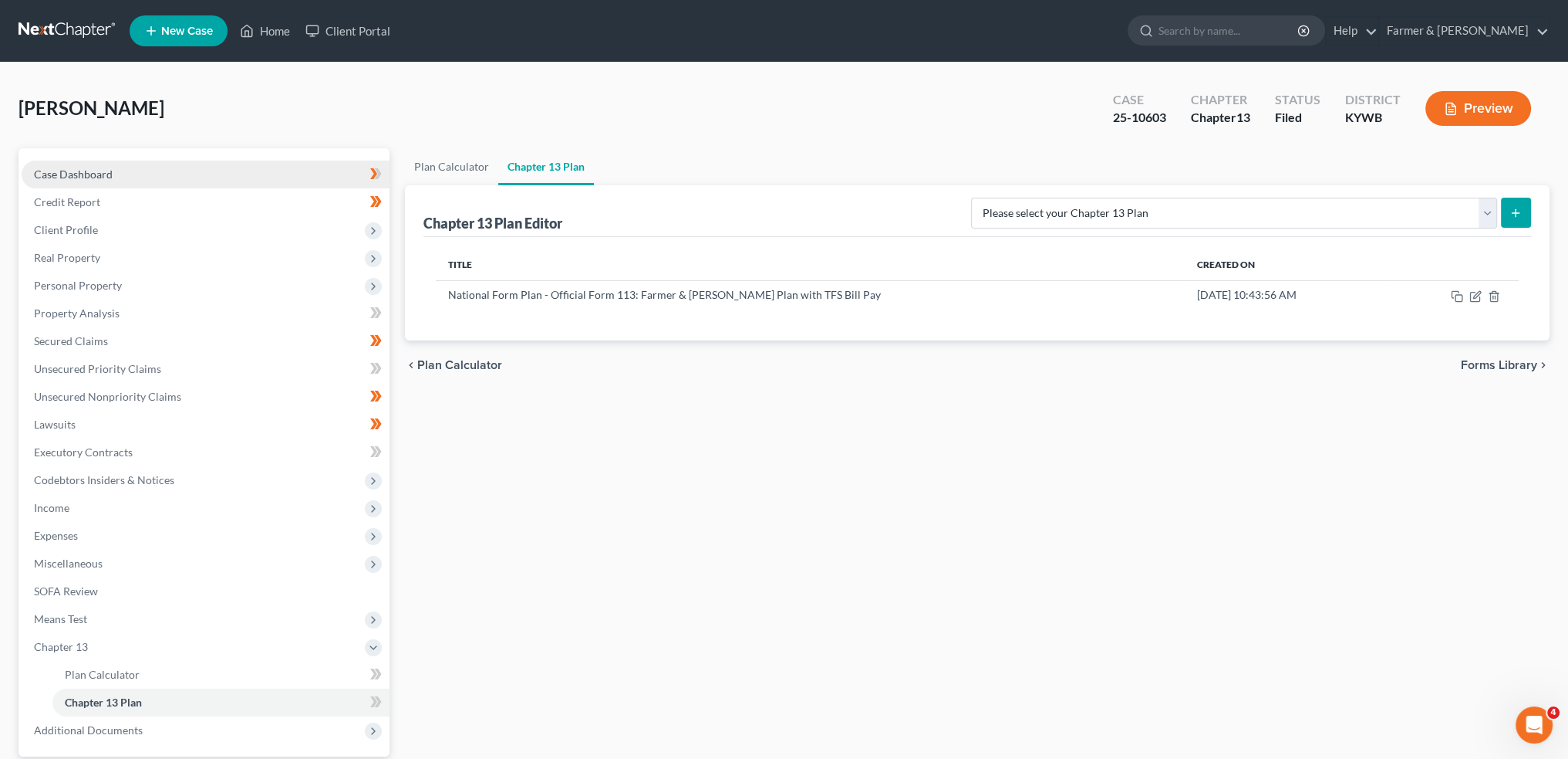
click at [107, 166] on link "Case Dashboard" at bounding box center [206, 174] width 368 height 27
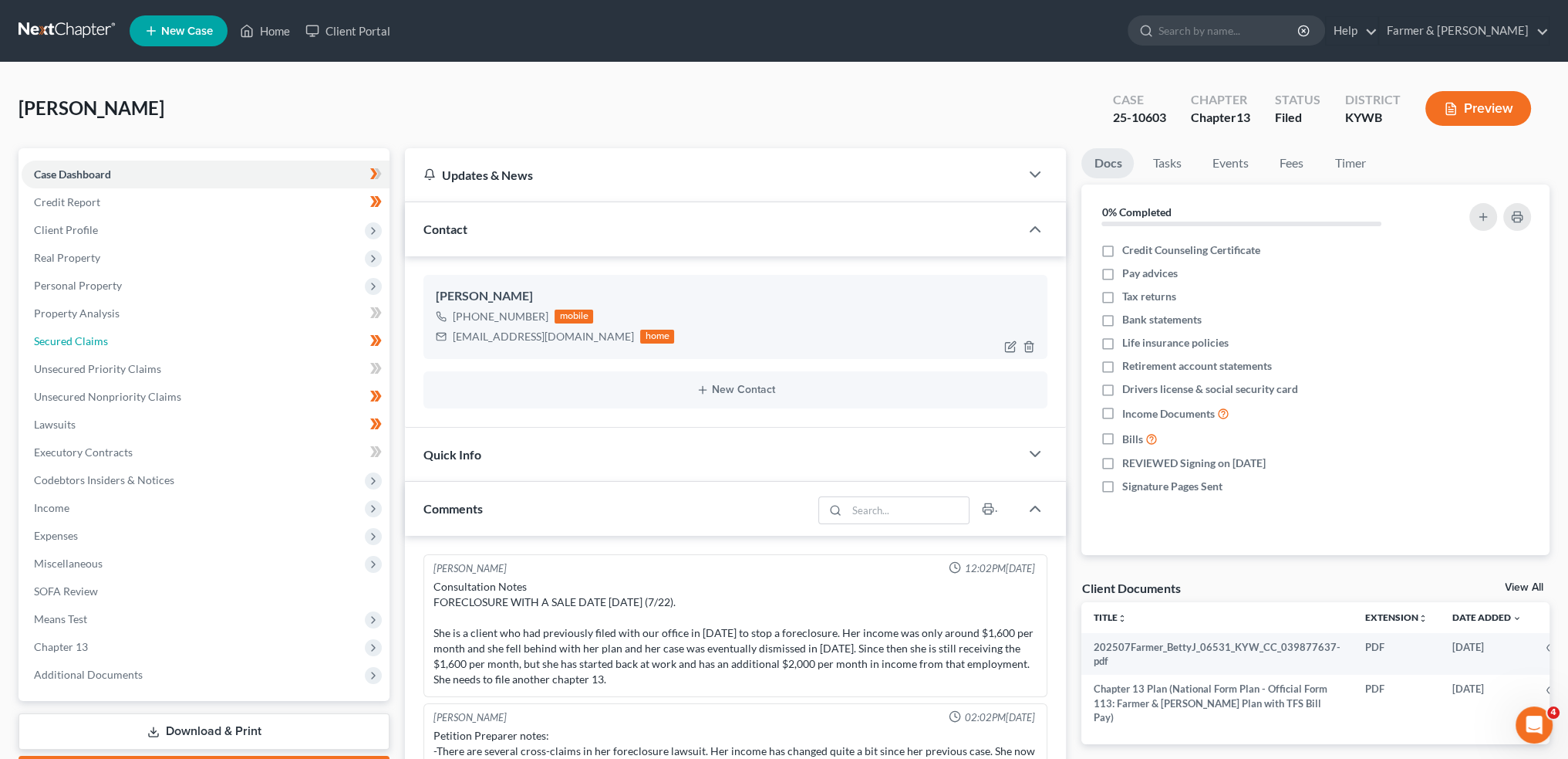
drag, startPoint x: 99, startPoint y: 349, endPoint x: 476, endPoint y: 309, distance: 379.1
click at [99, 348] on link "Secured Claims" at bounding box center [206, 340] width 368 height 27
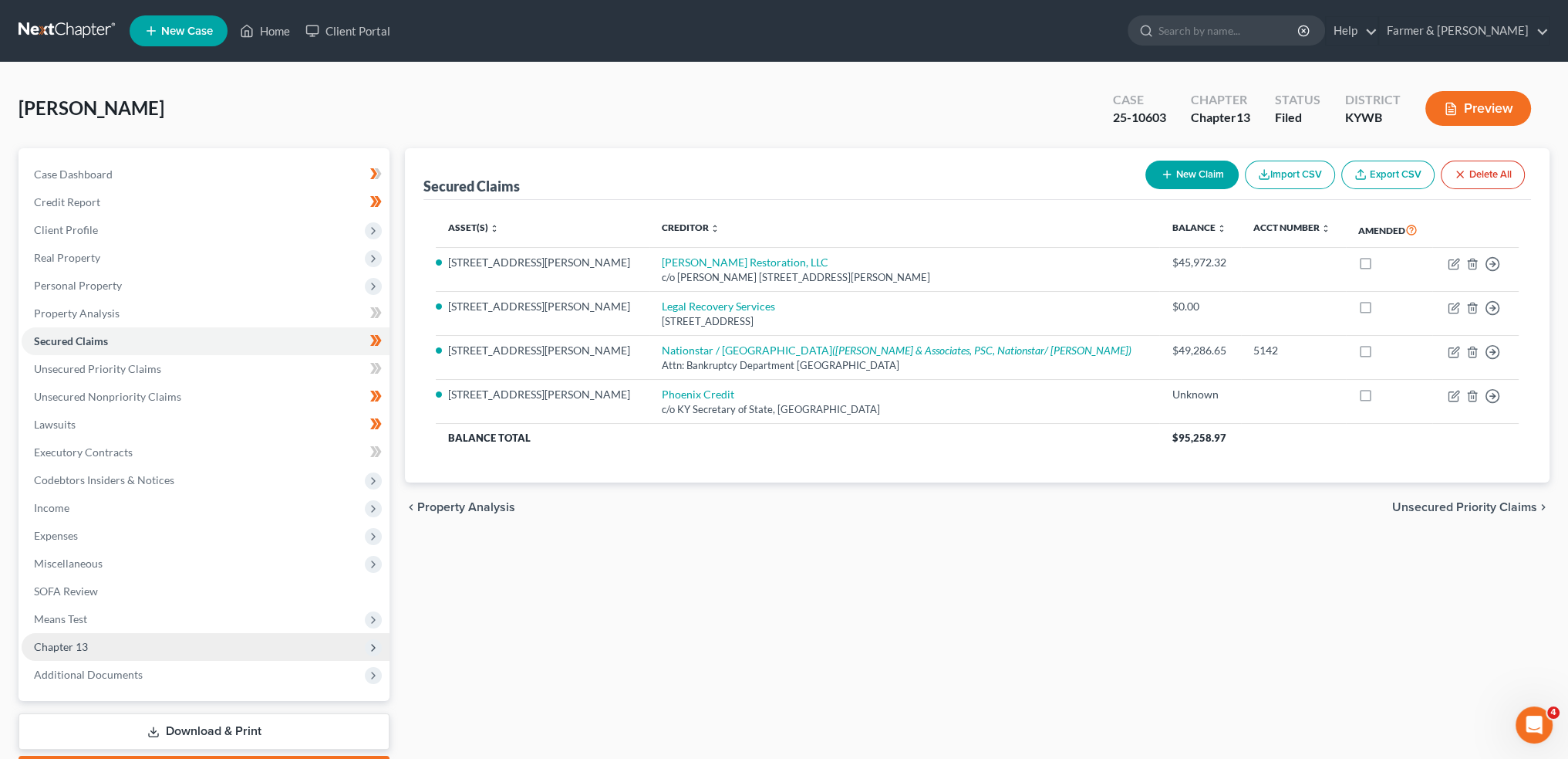
click at [94, 649] on span "Chapter 13" at bounding box center [206, 646] width 368 height 27
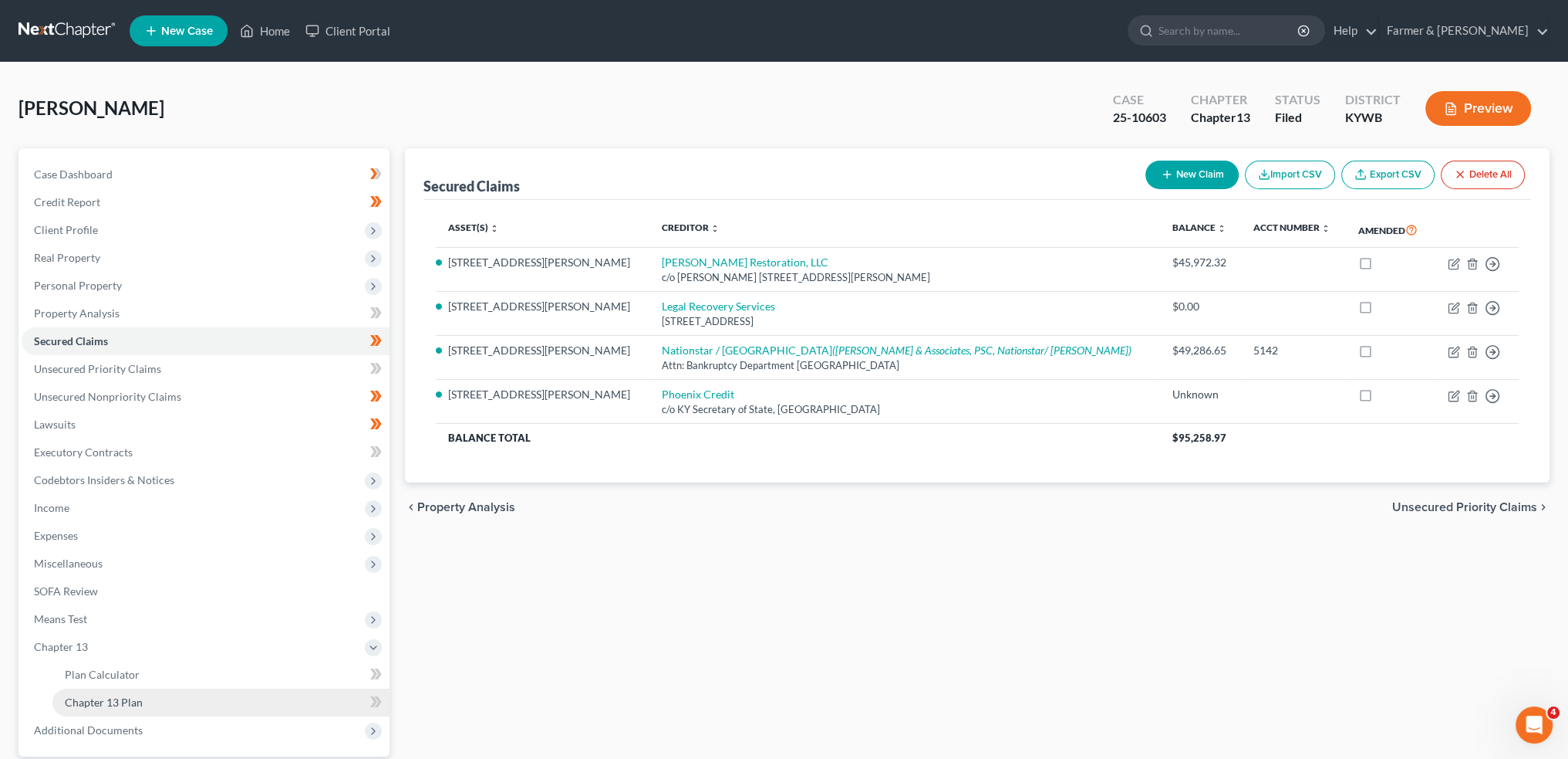
click at [103, 705] on span "Chapter 13 Plan" at bounding box center [103, 702] width 78 height 13
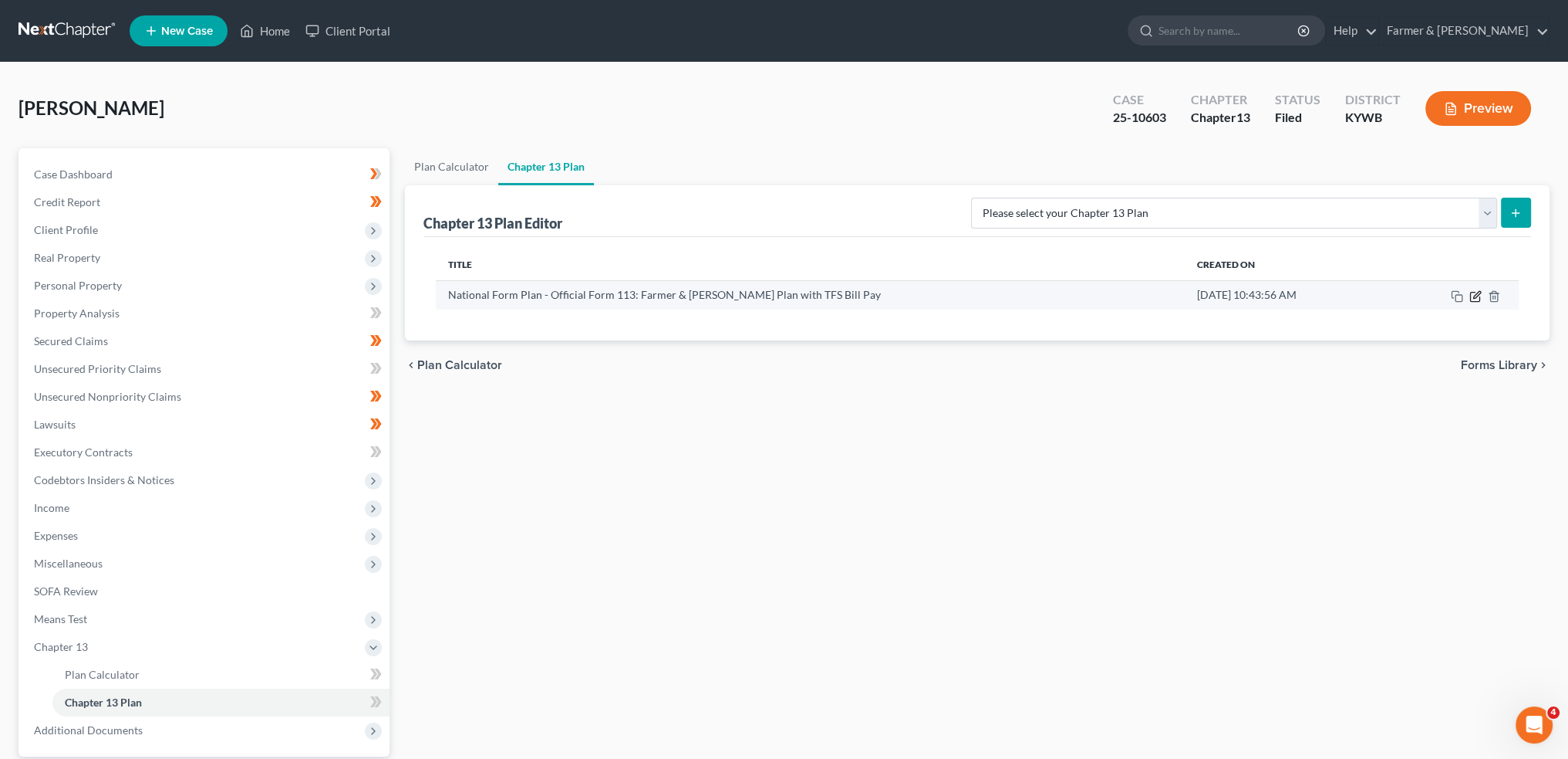
click at [1469, 291] on icon "button" at bounding box center [1476, 296] width 13 height 13
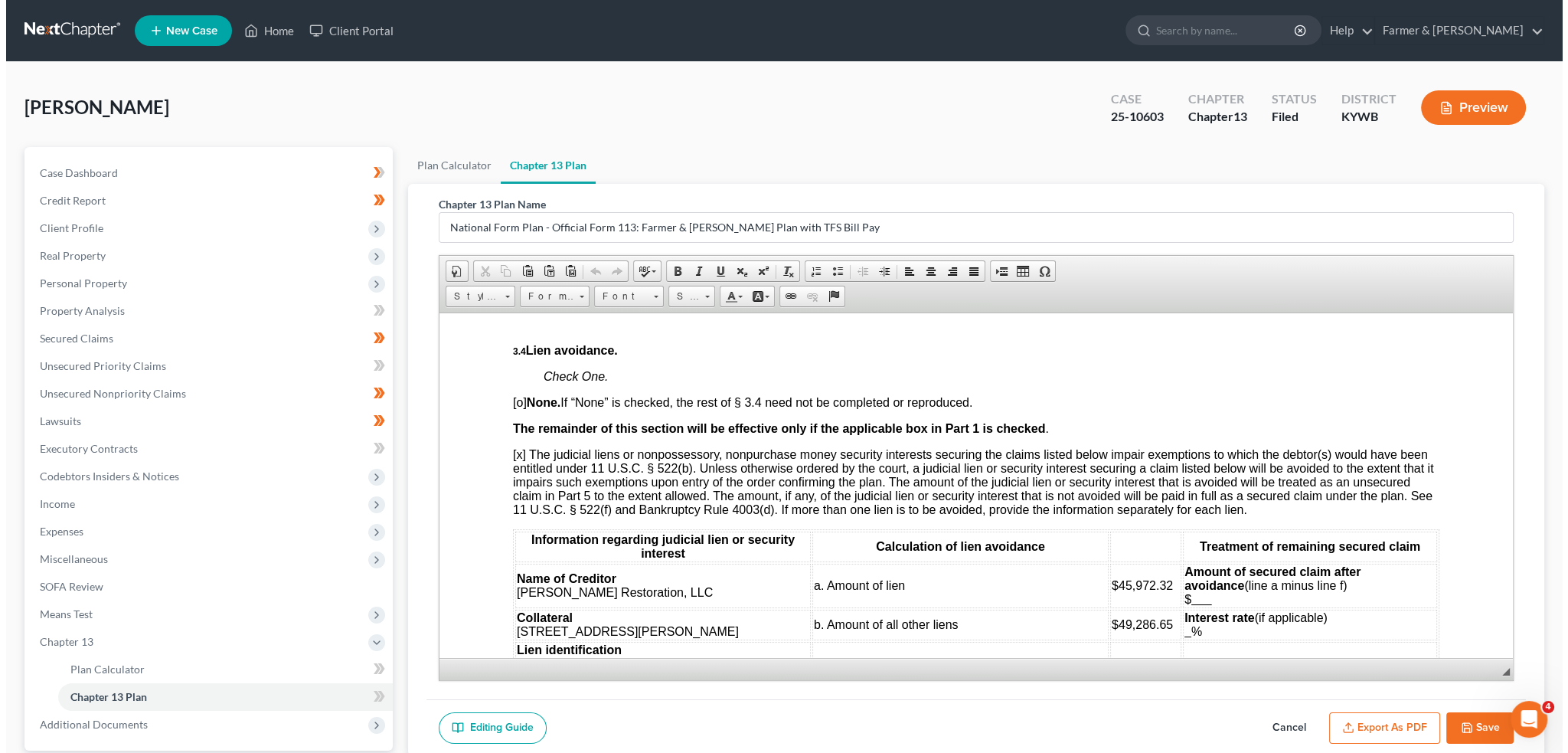
scroll to position [2297, 0]
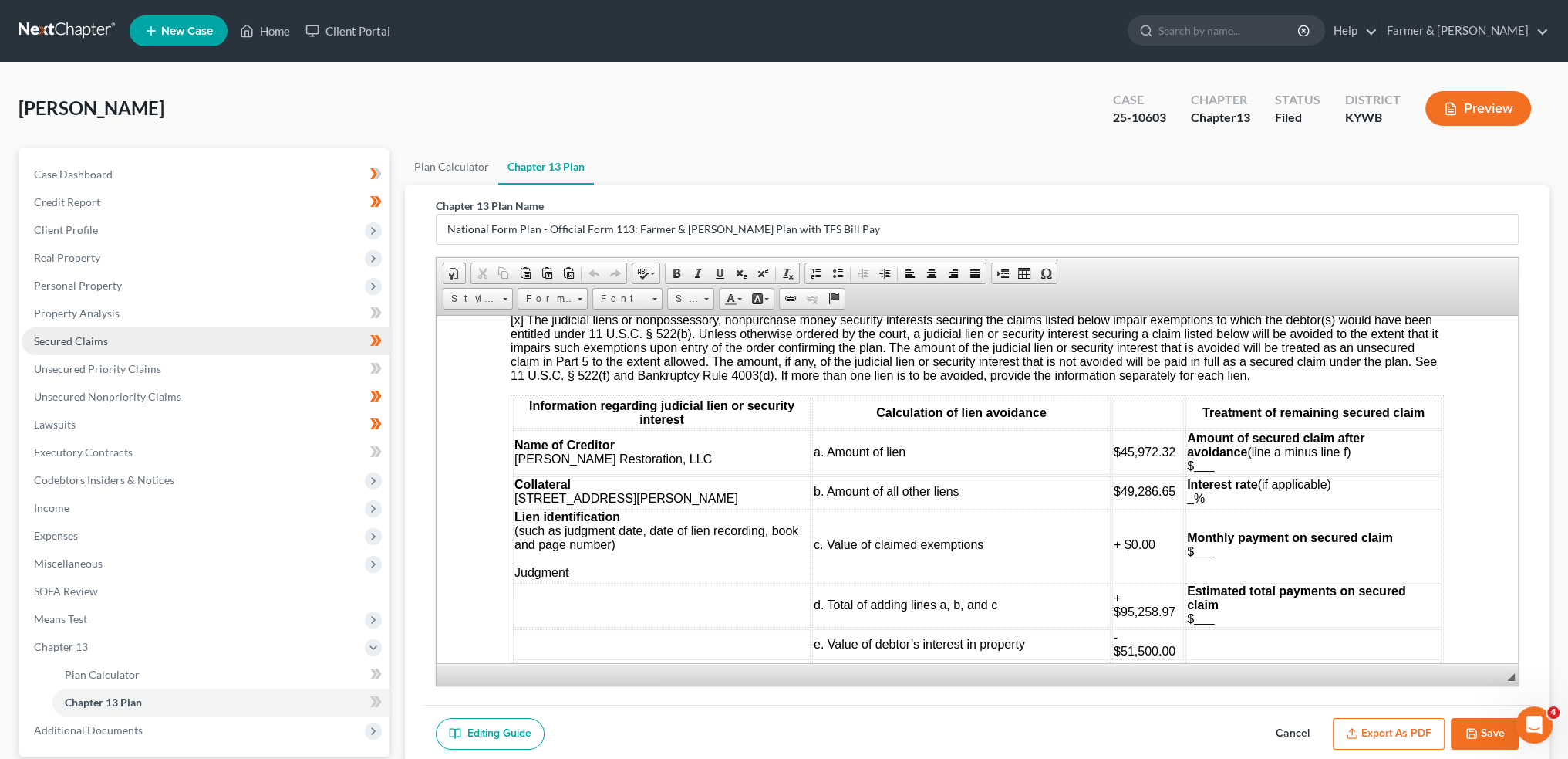
click at [170, 338] on link "Secured Claims" at bounding box center [206, 340] width 368 height 27
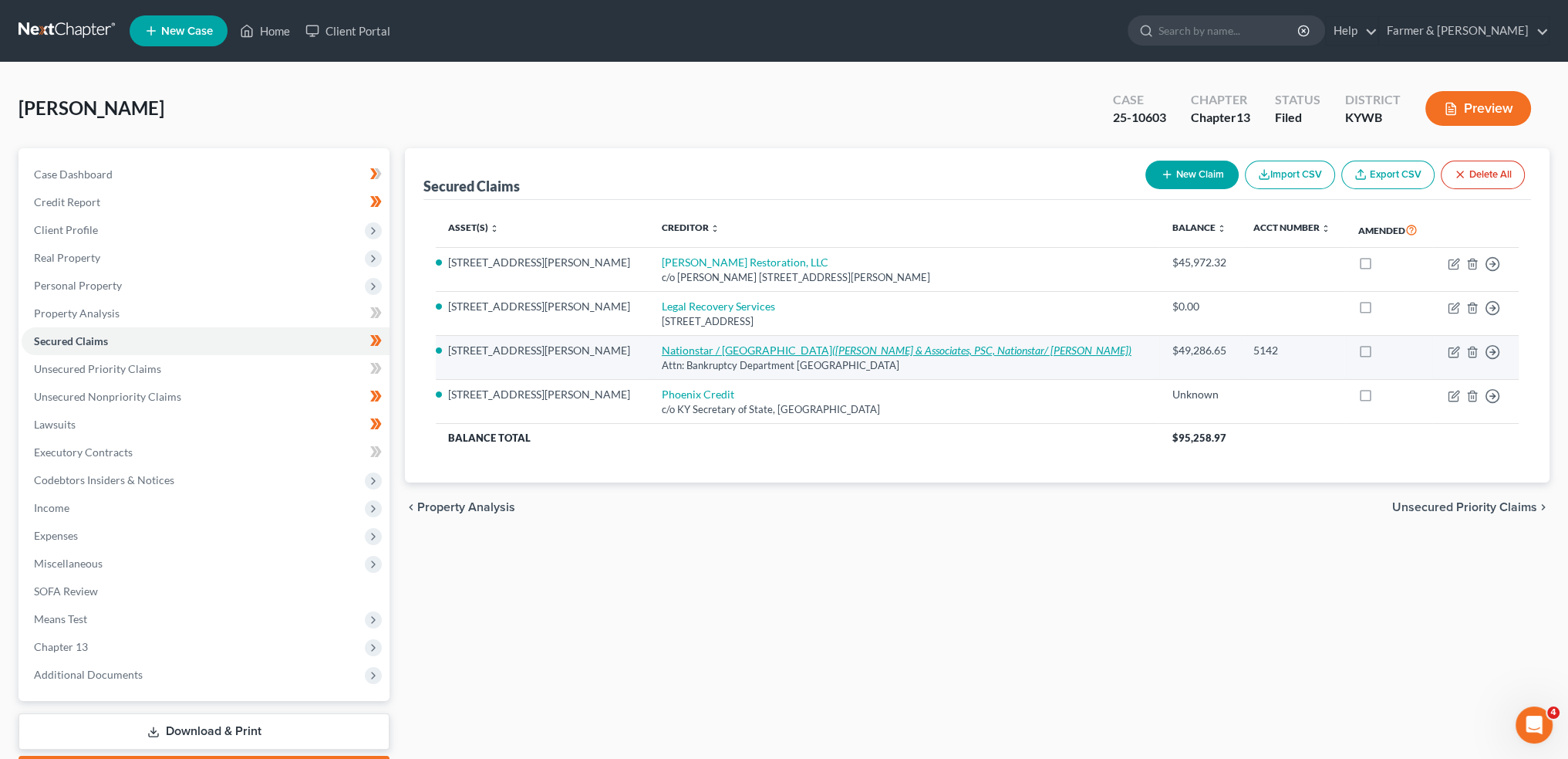
click at [662, 354] on link "Nationstar / Rushmore (Diaz Anselmo & Associates, PSC, Nationstar/ Rushmore Ser…" at bounding box center [897, 350] width 470 height 13
select select "45"
select select "7"
select select "4"
select select "0"
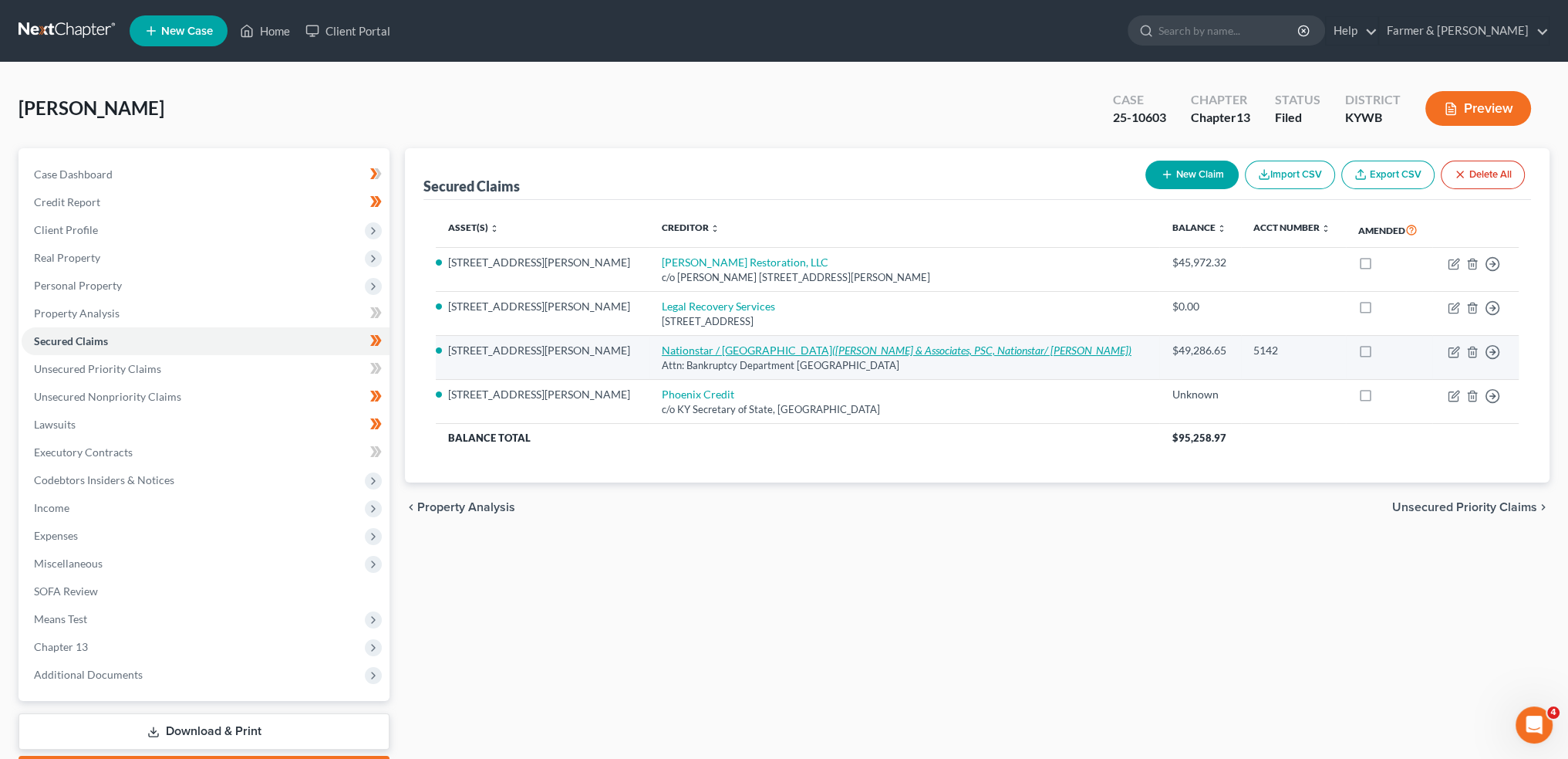
select select "0"
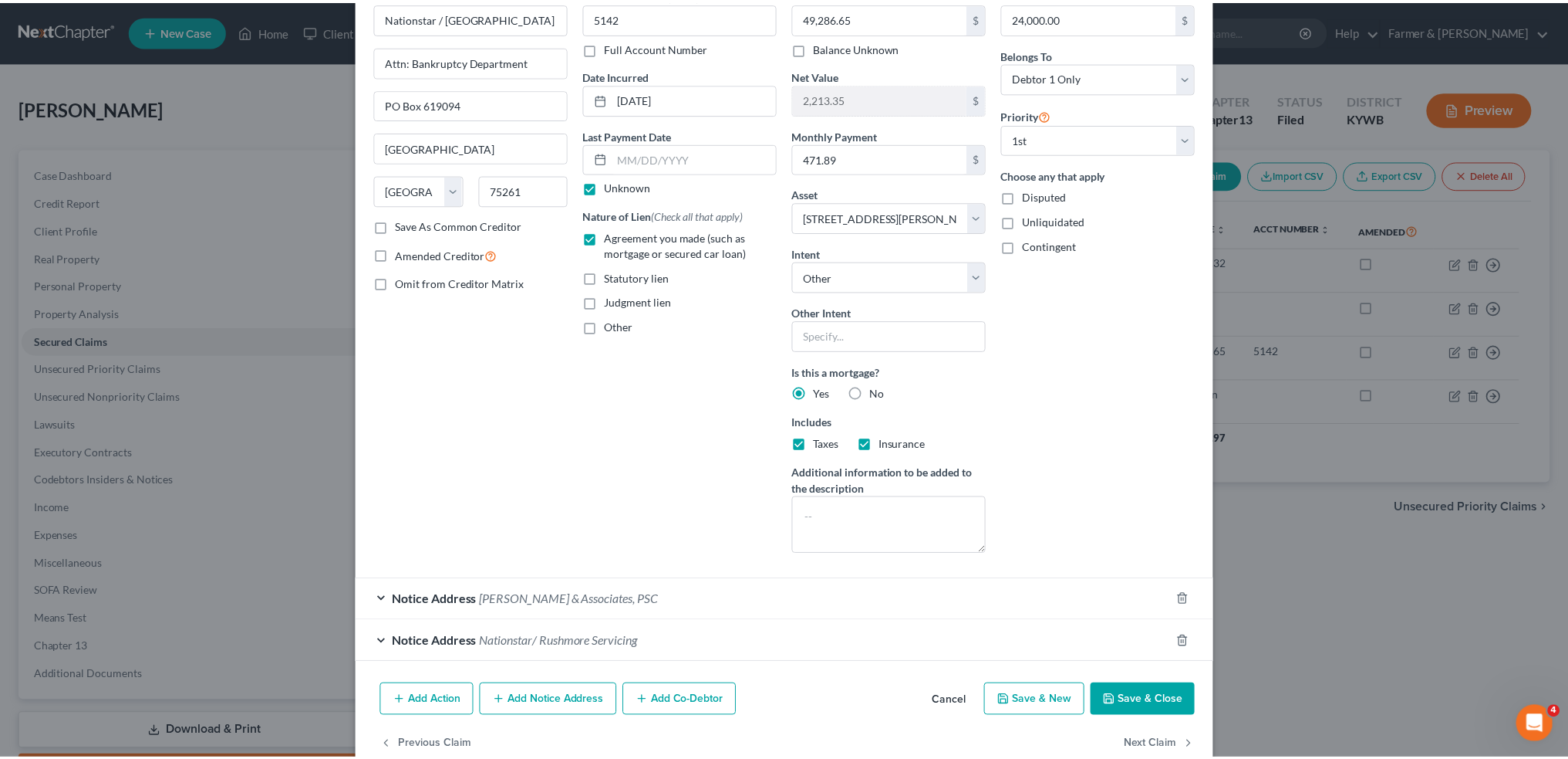
scroll to position [114, 0]
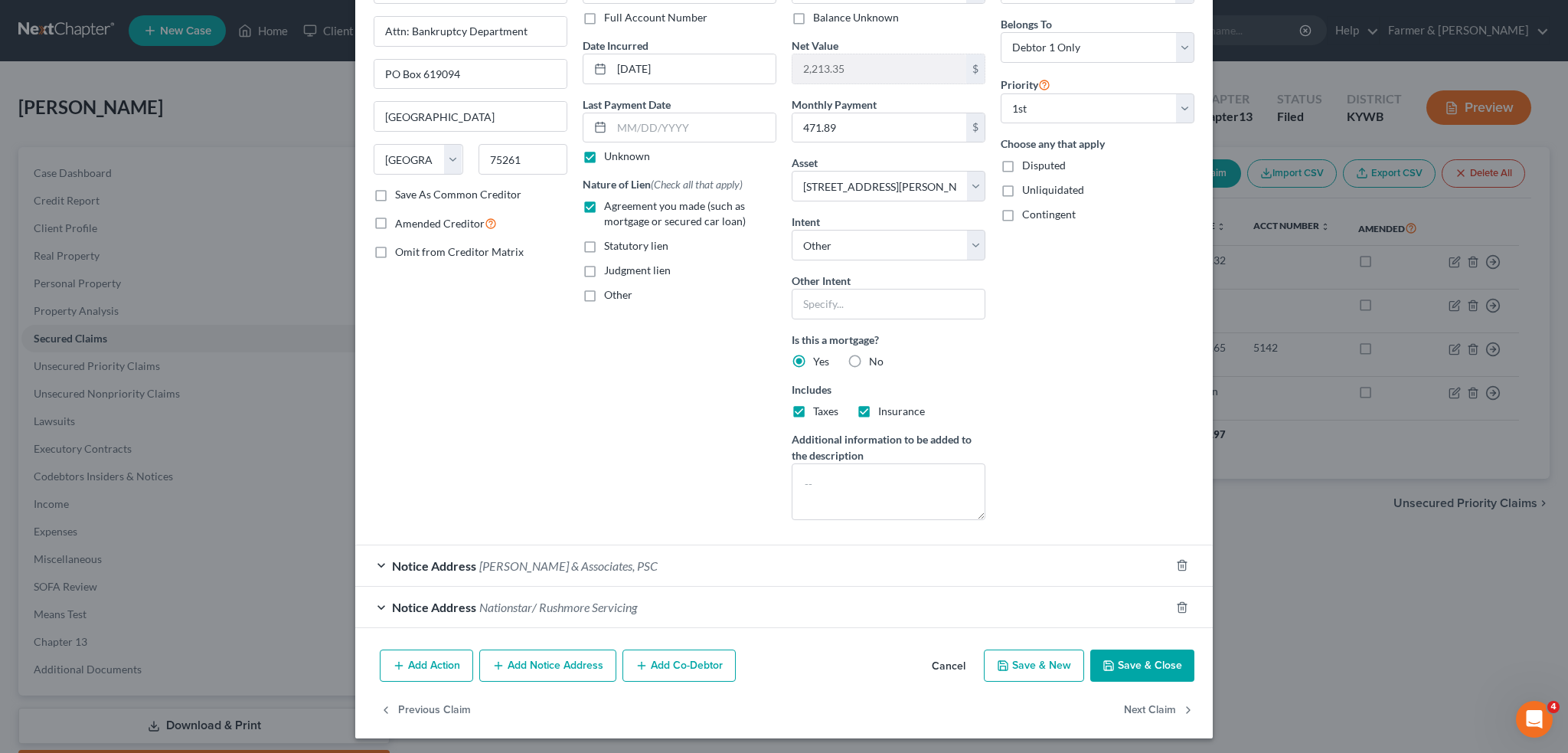
click at [1136, 658] on button "Save & Close" at bounding box center [1143, 665] width 104 height 32
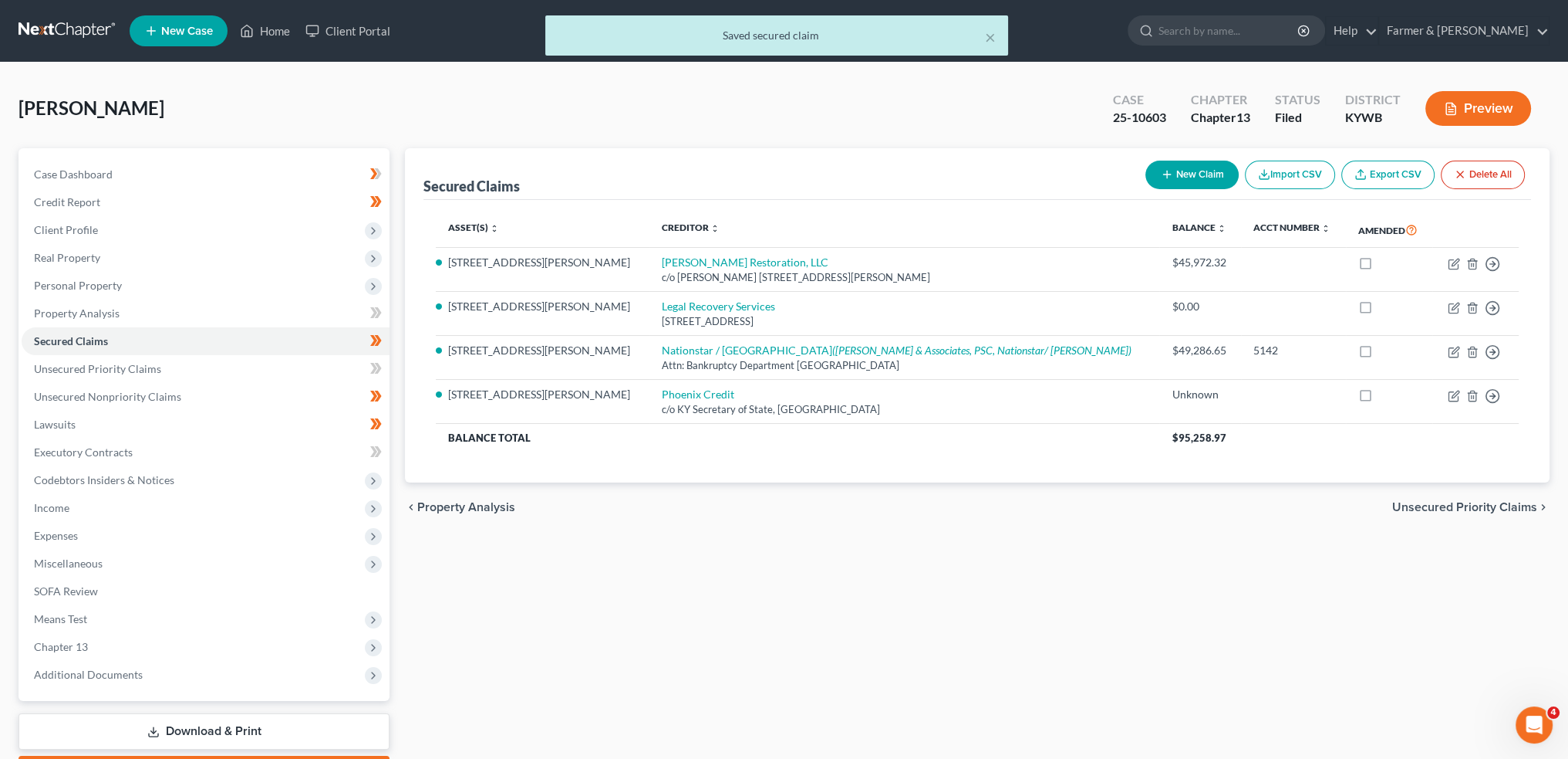
click at [97, 645] on div at bounding box center [784, 380] width 1568 height 759
click at [86, 653] on span "Chapter 13" at bounding box center [206, 646] width 368 height 27
drag, startPoint x: 87, startPoint y: 670, endPoint x: 1136, endPoint y: 756, distance: 1052.5
click at [88, 670] on span "Plan Calculator" at bounding box center [102, 674] width 74 height 13
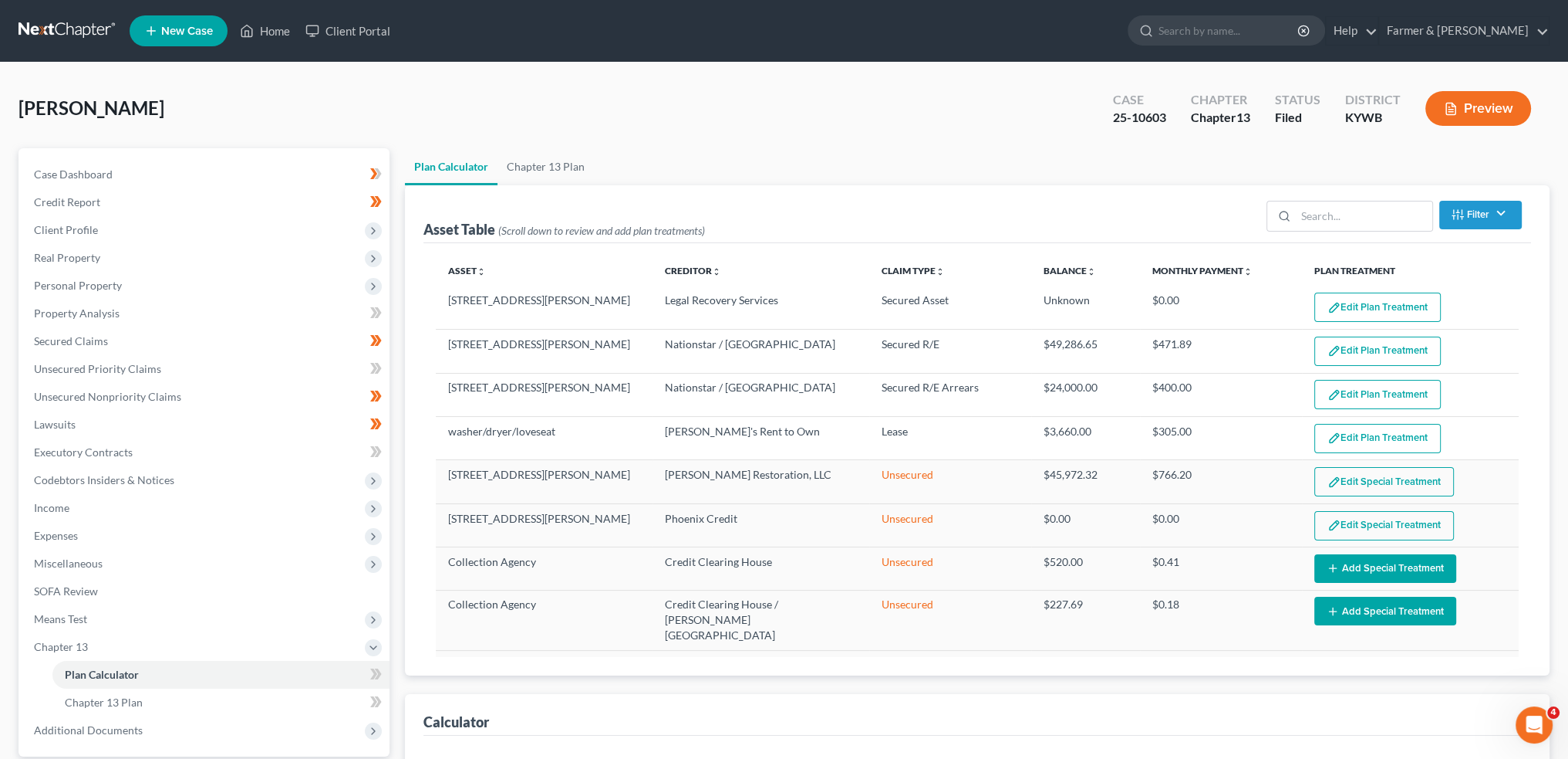
select select "59"
click at [1378, 313] on button "Edit Plan Treatment" at bounding box center [1378, 307] width 126 height 29
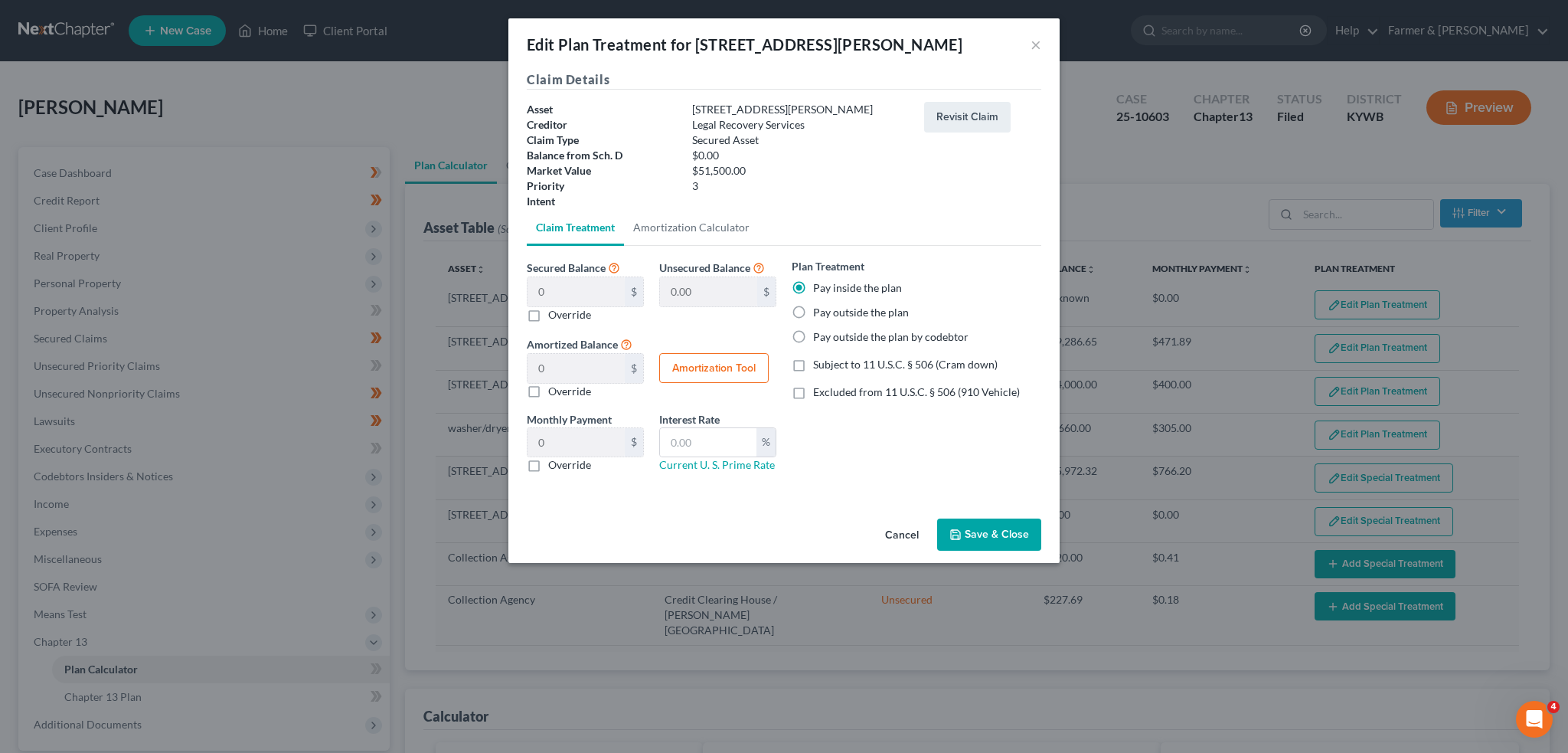
click at [986, 538] on button "Save & Close" at bounding box center [989, 534] width 104 height 32
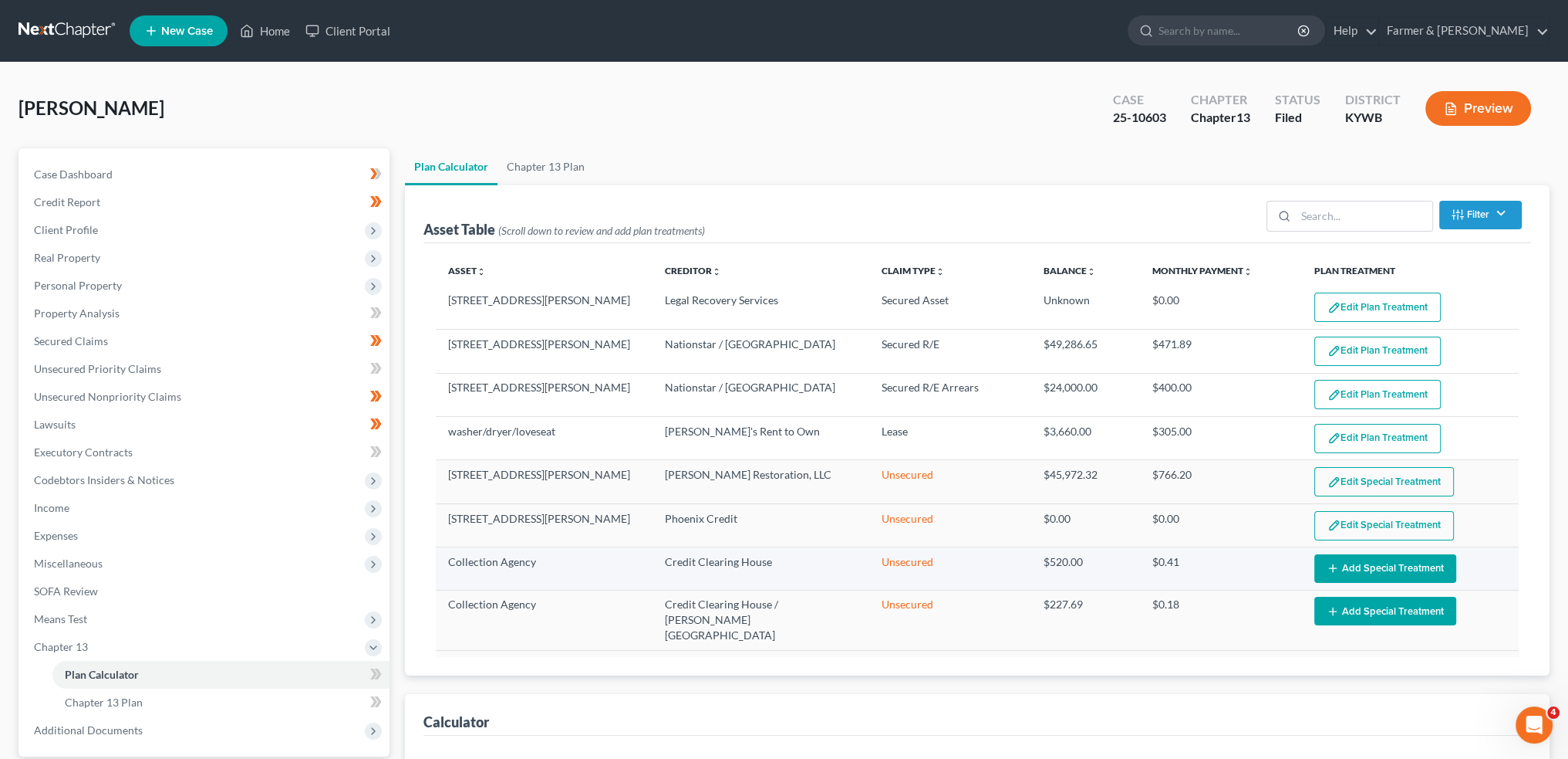
select select "59"
click at [107, 342] on link "Secured Claims" at bounding box center [206, 340] width 368 height 27
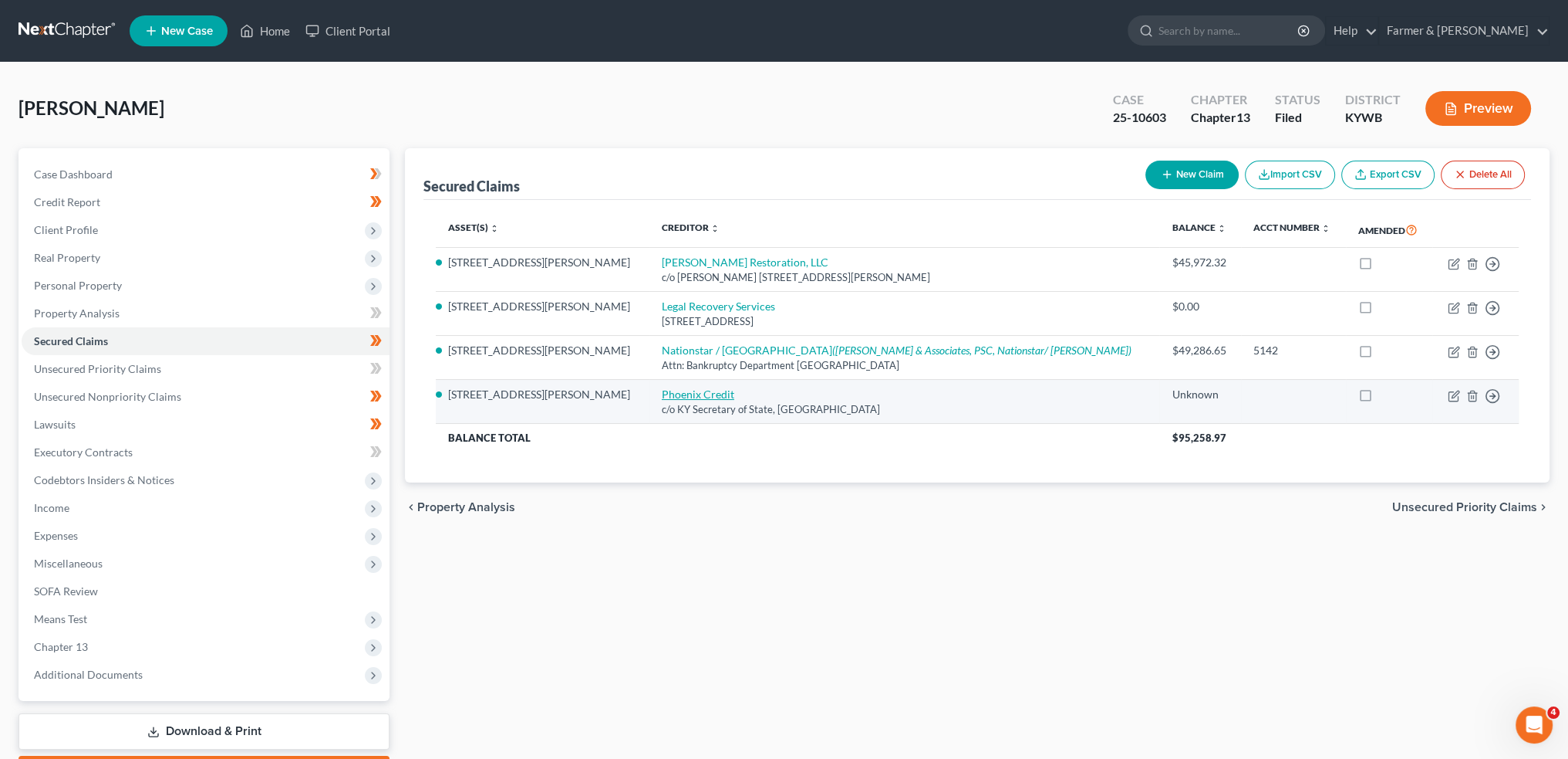
click at [662, 389] on link "Phoenix Credit" at bounding box center [698, 394] width 73 height 13
select select "18"
select select "7"
select select "3"
select select "0"
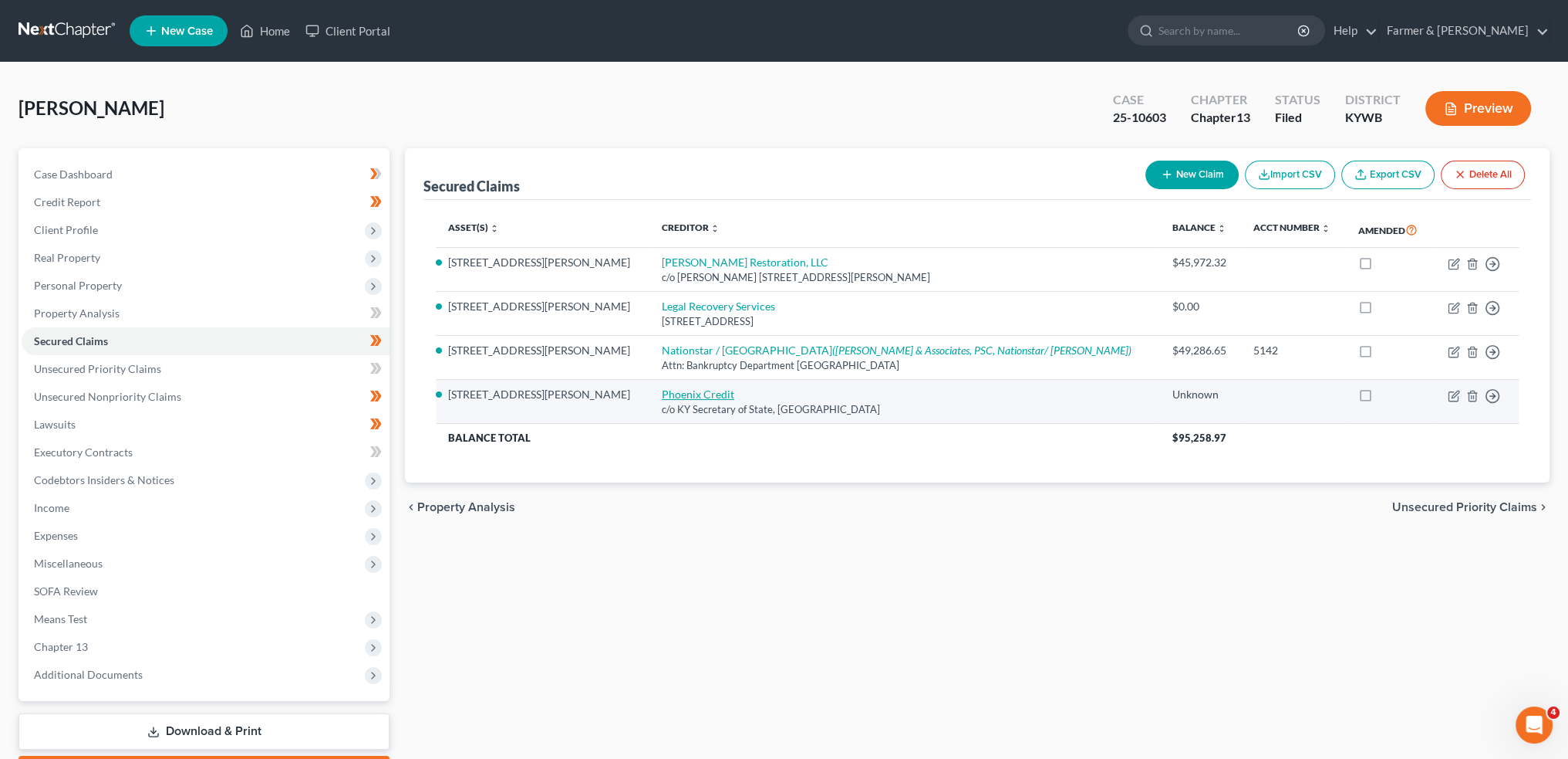
select select "0"
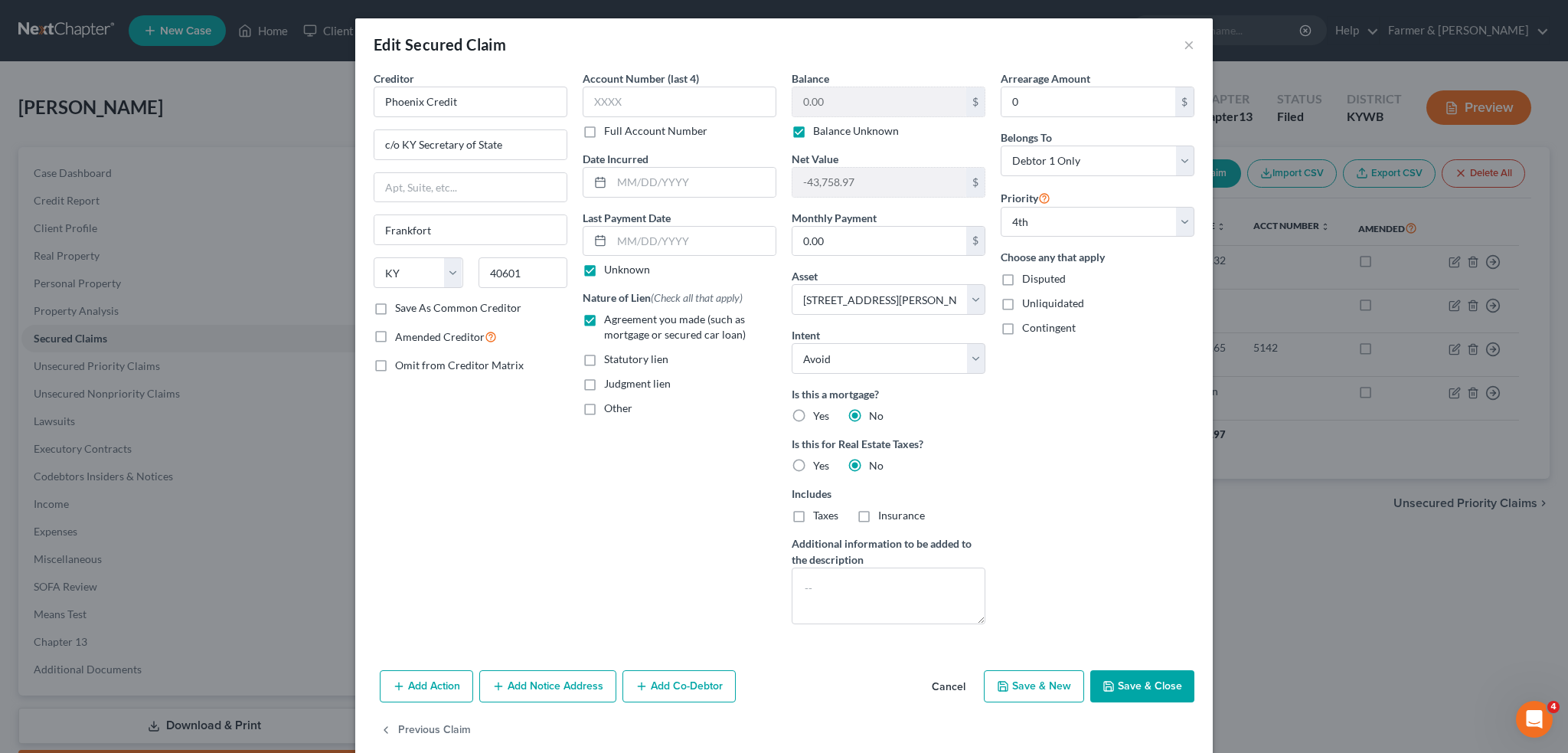
click at [950, 679] on button "Cancel" at bounding box center [948, 686] width 58 height 30
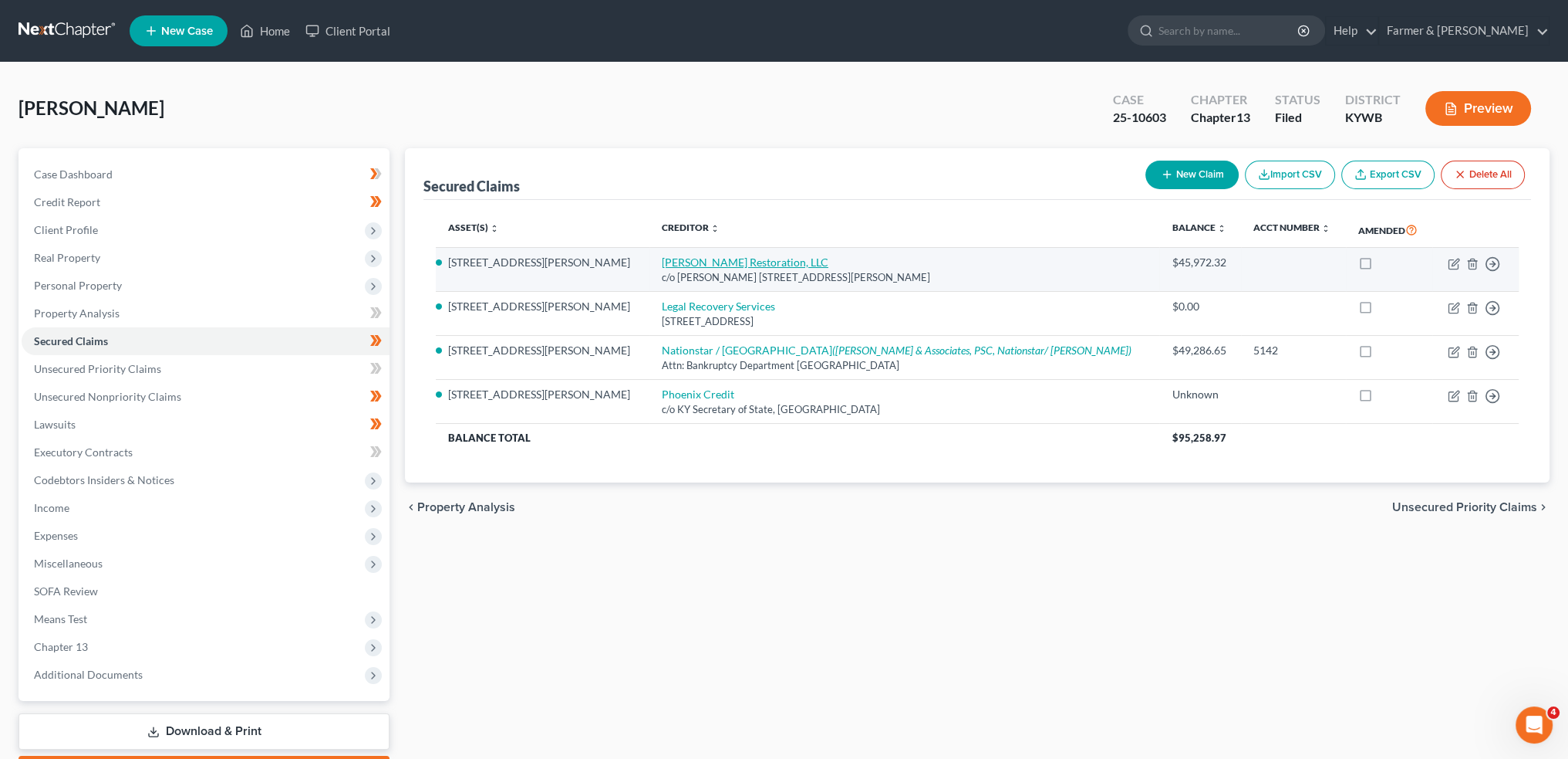
click at [662, 262] on link "Elkins Restoration, LLC" at bounding box center [745, 262] width 167 height 13
select select "18"
select select "7"
select select "3"
select select "0"
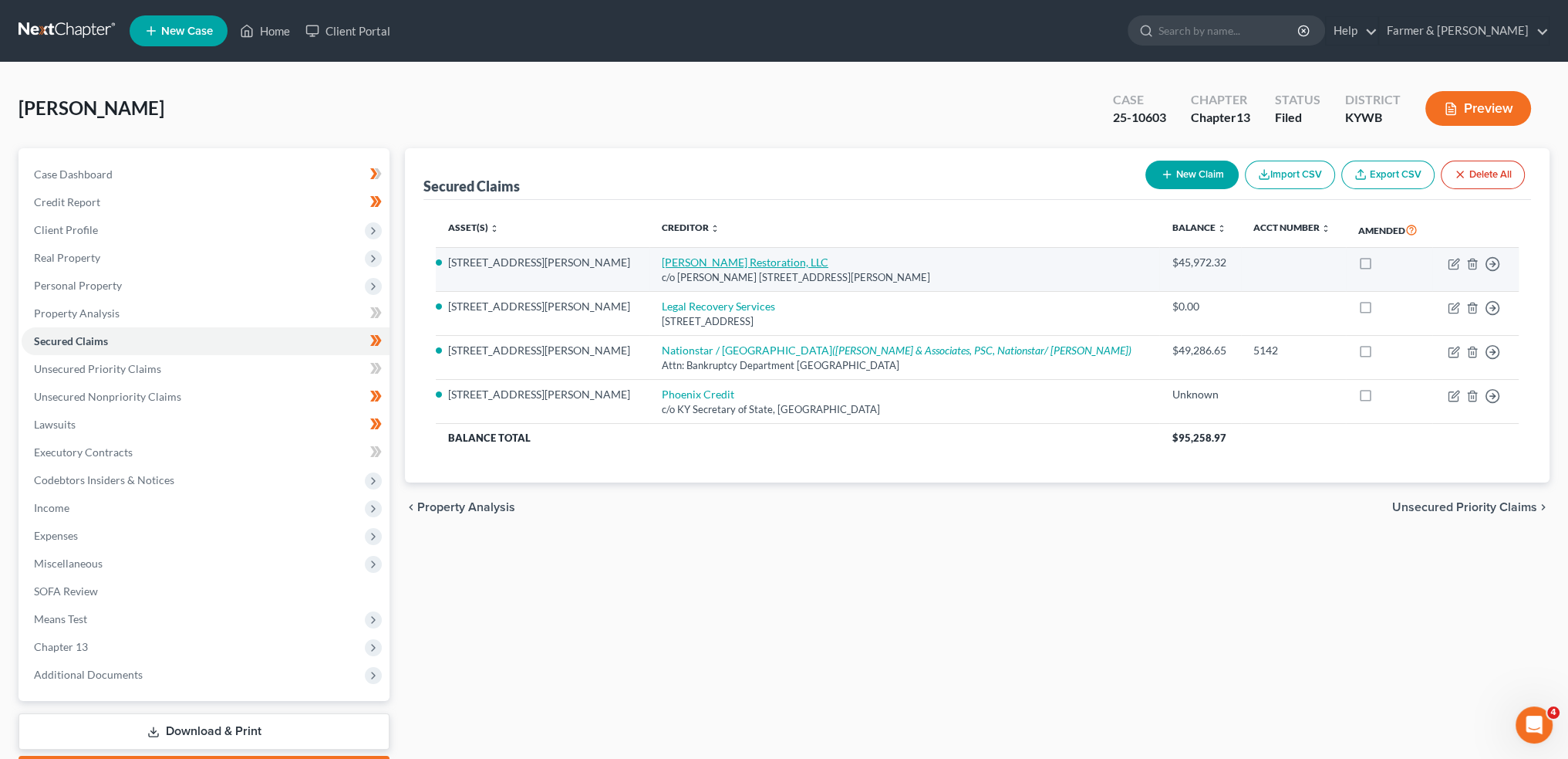
select select "0"
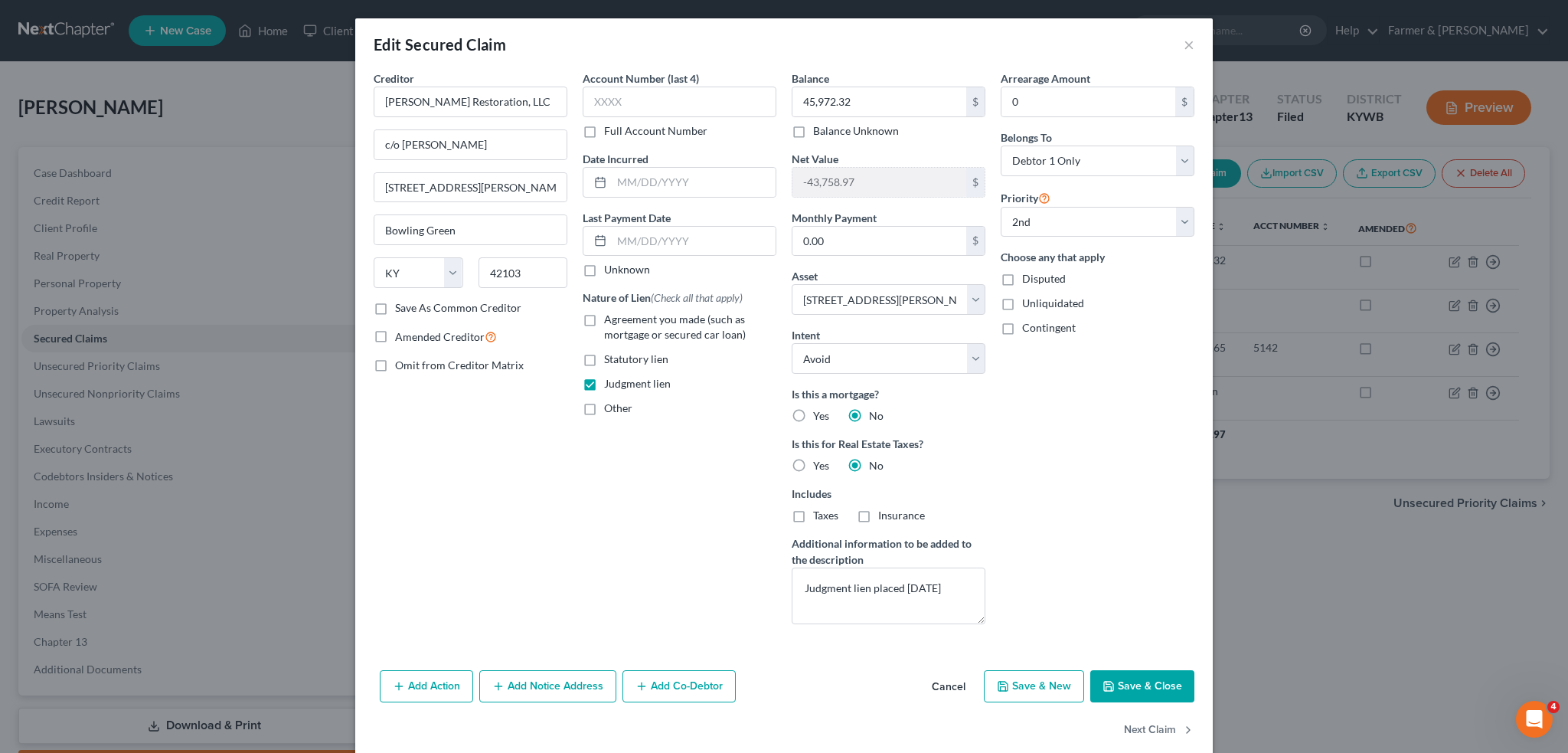
click at [1114, 688] on button "Save & Close" at bounding box center [1143, 685] width 104 height 32
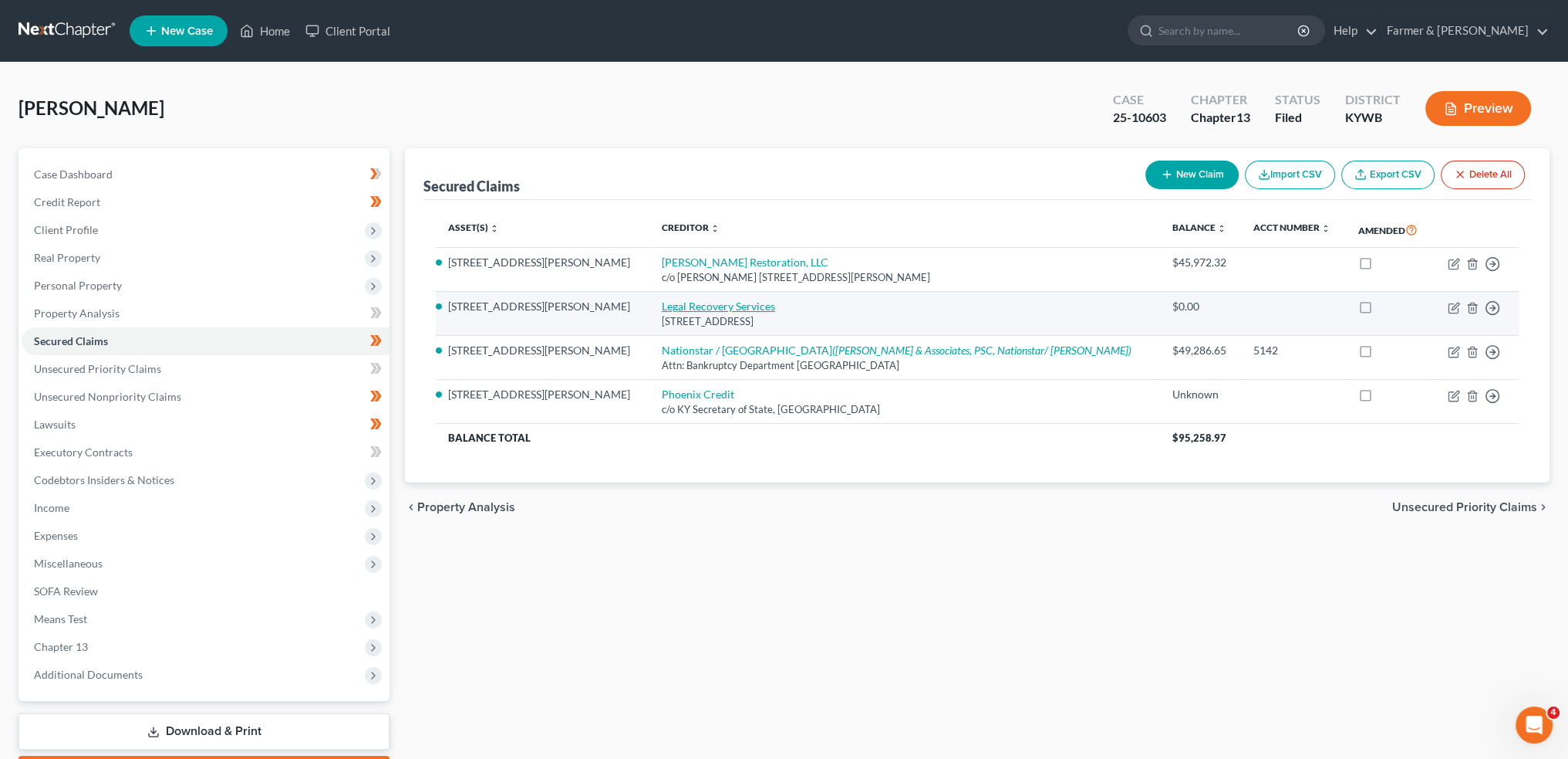
click at [662, 304] on link "Legal Recovery Services" at bounding box center [719, 306] width 114 height 13
select select "18"
select select "7"
select select "4"
select select "0"
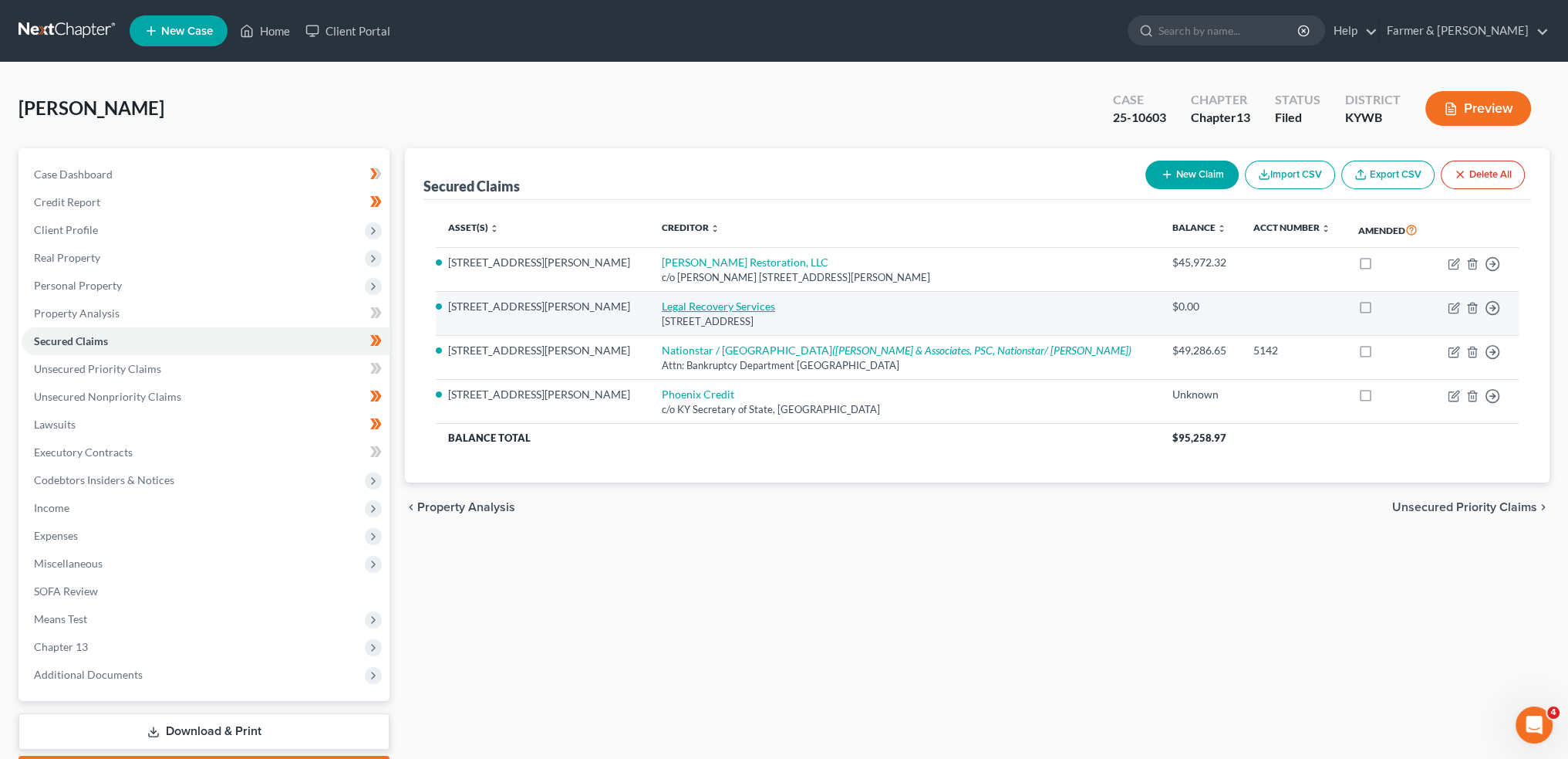
select select "0"
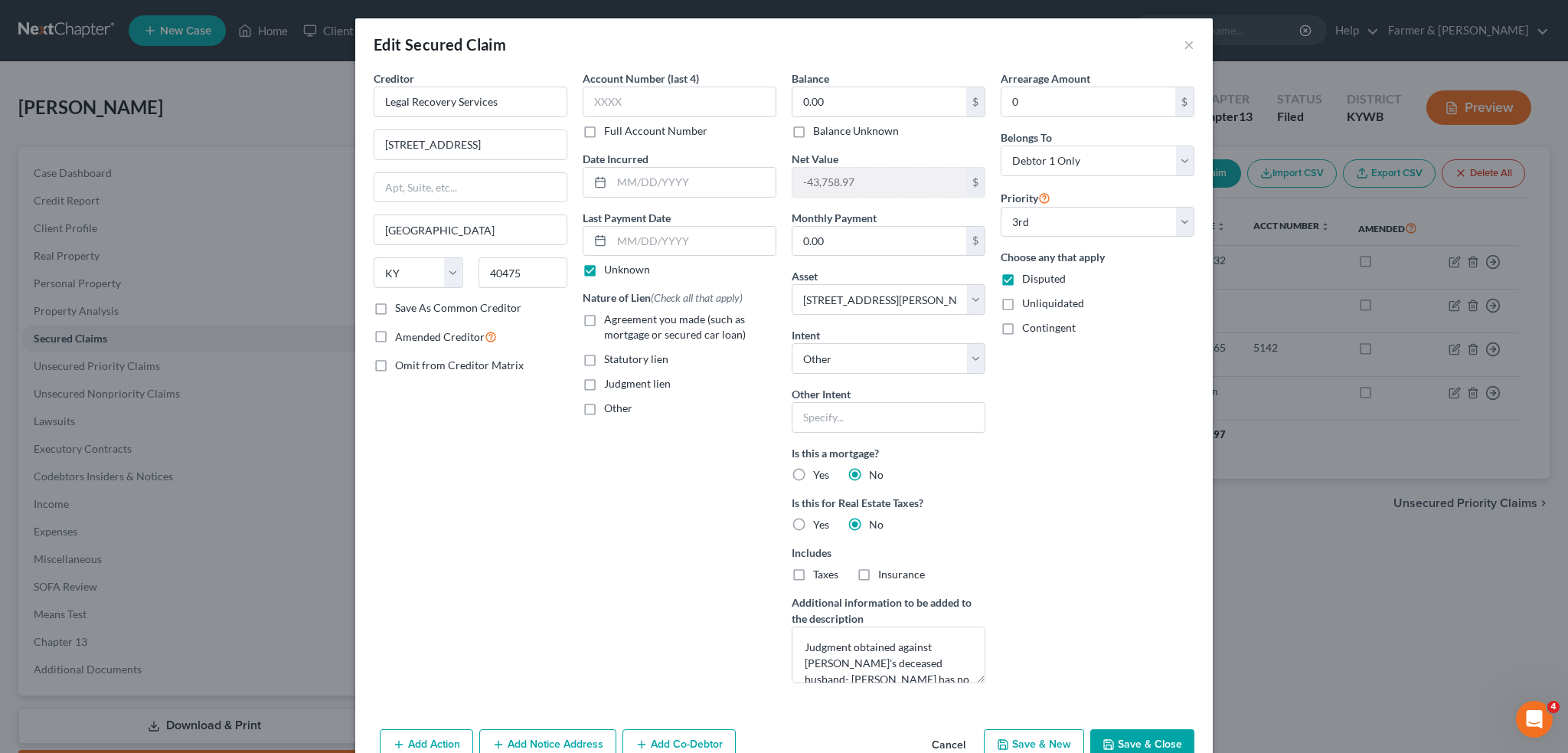
click at [1121, 741] on button "Save & Close" at bounding box center [1143, 744] width 104 height 32
select select
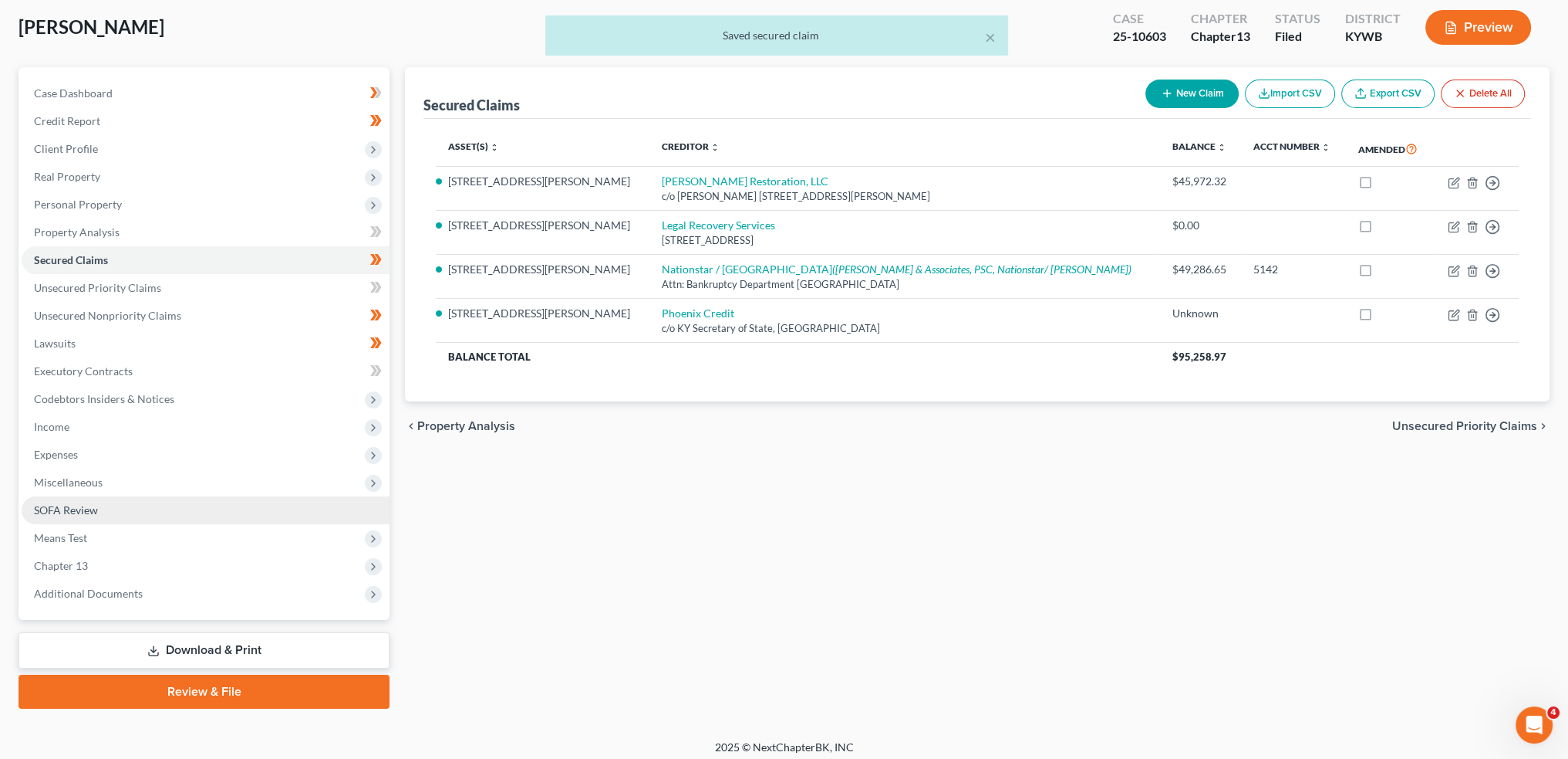
scroll to position [88, 0]
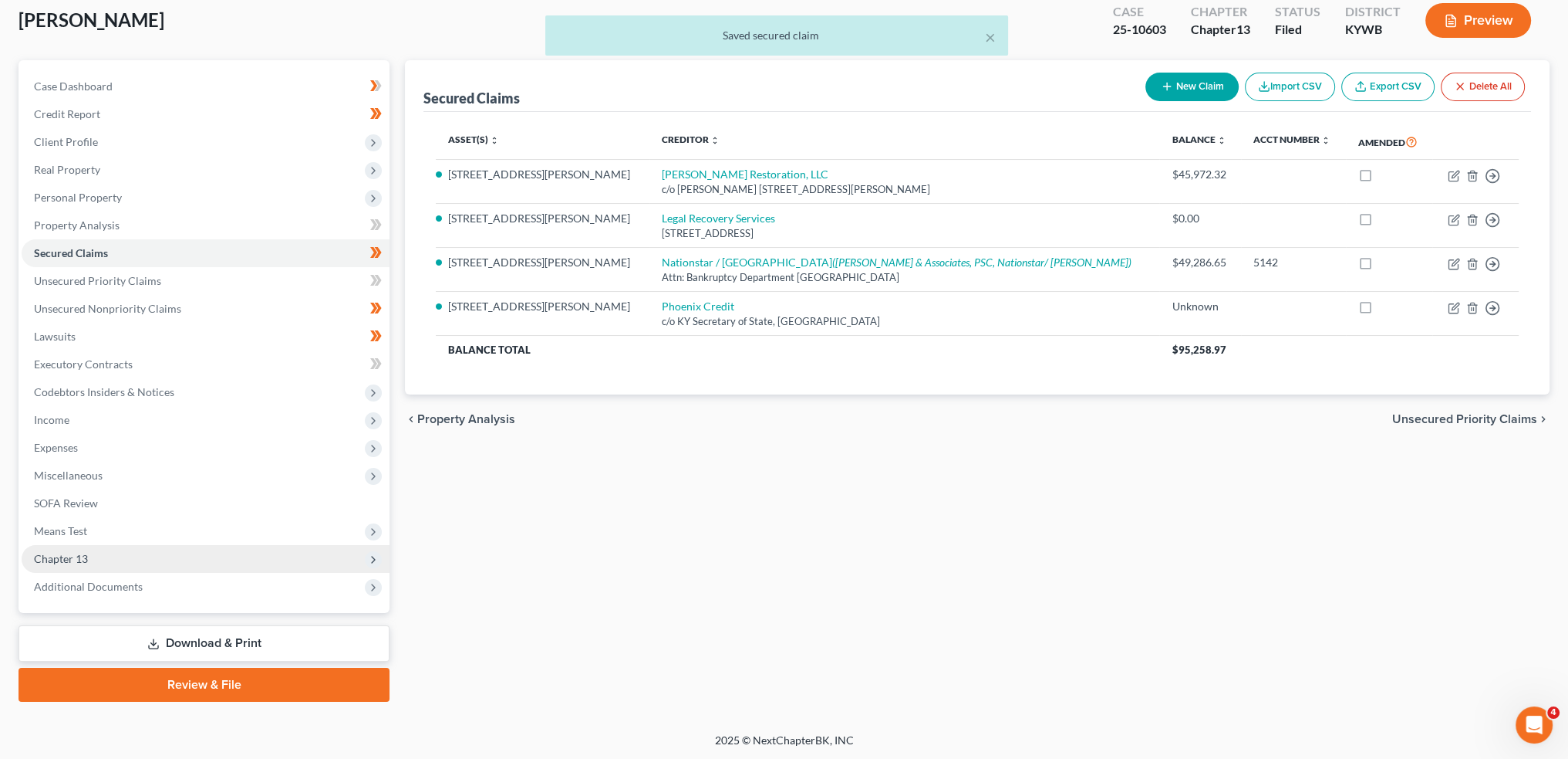
click at [147, 562] on span "Chapter 13" at bounding box center [206, 558] width 368 height 27
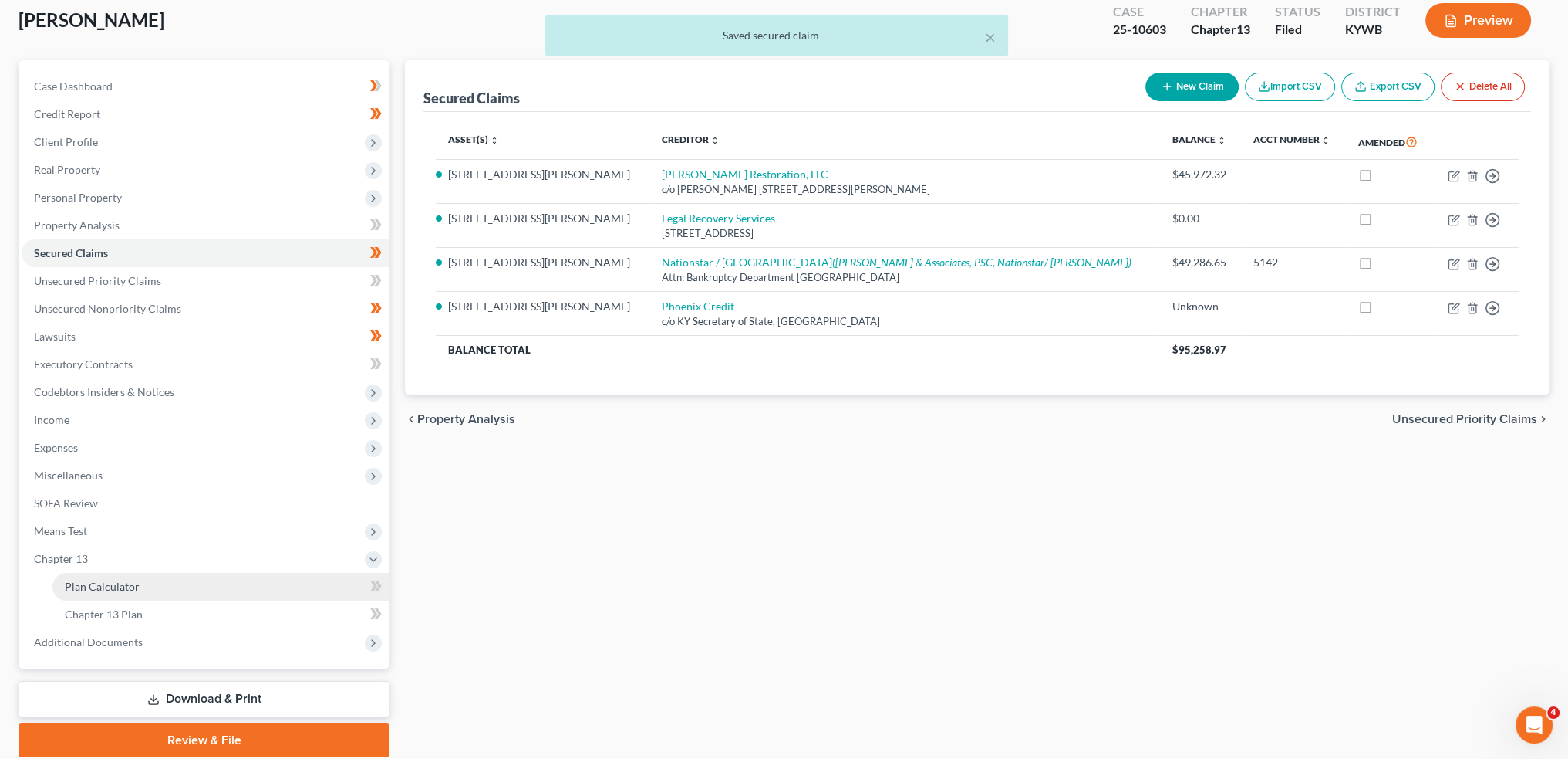
click at [145, 590] on link "Plan Calculator" at bounding box center [221, 586] width 337 height 27
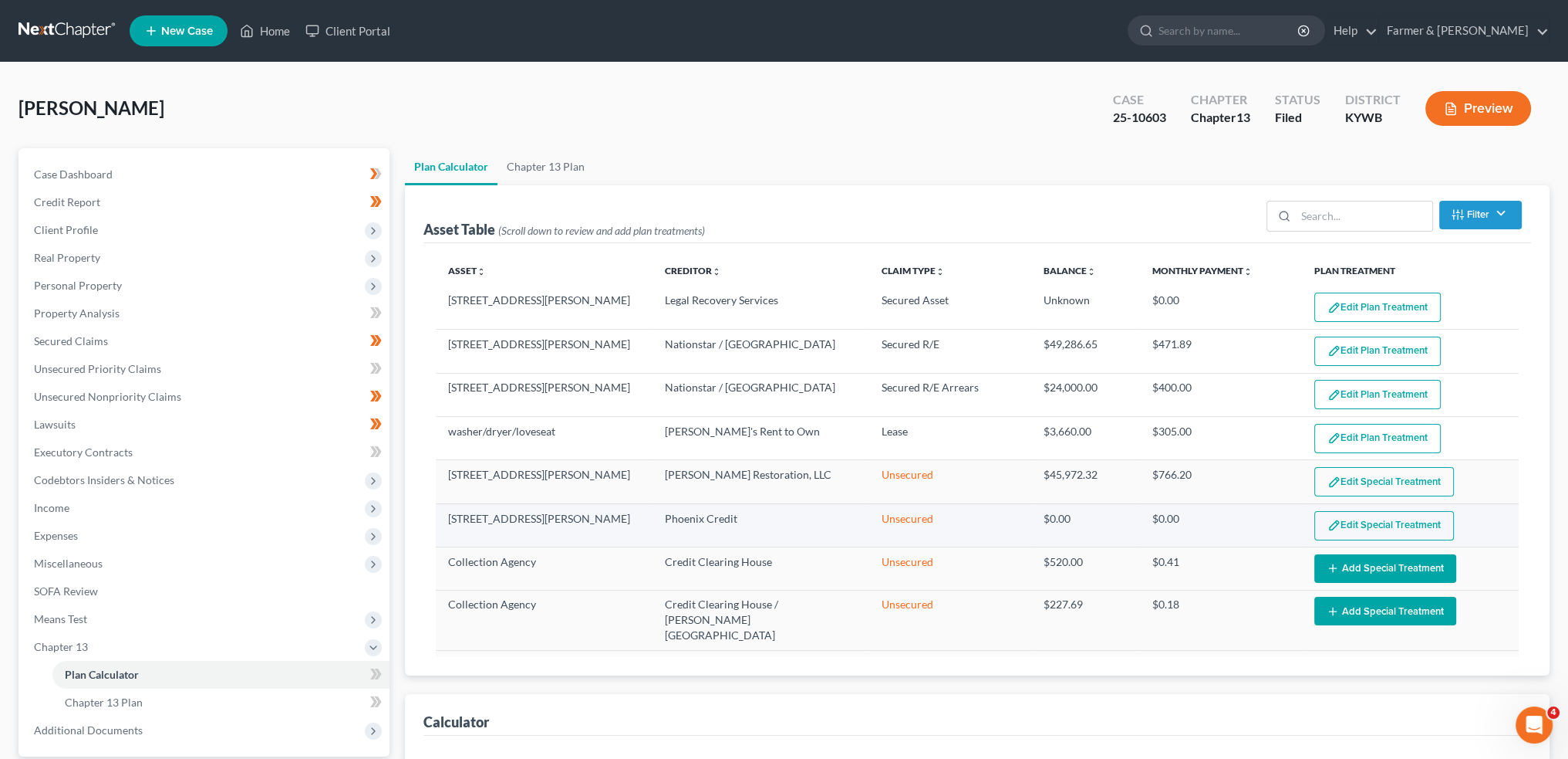
select select "59"
drag, startPoint x: 277, startPoint y: 28, endPoint x: 1562, endPoint y: 45, distance: 1285.1
click at [277, 28] on link "Home" at bounding box center [265, 31] width 66 height 27
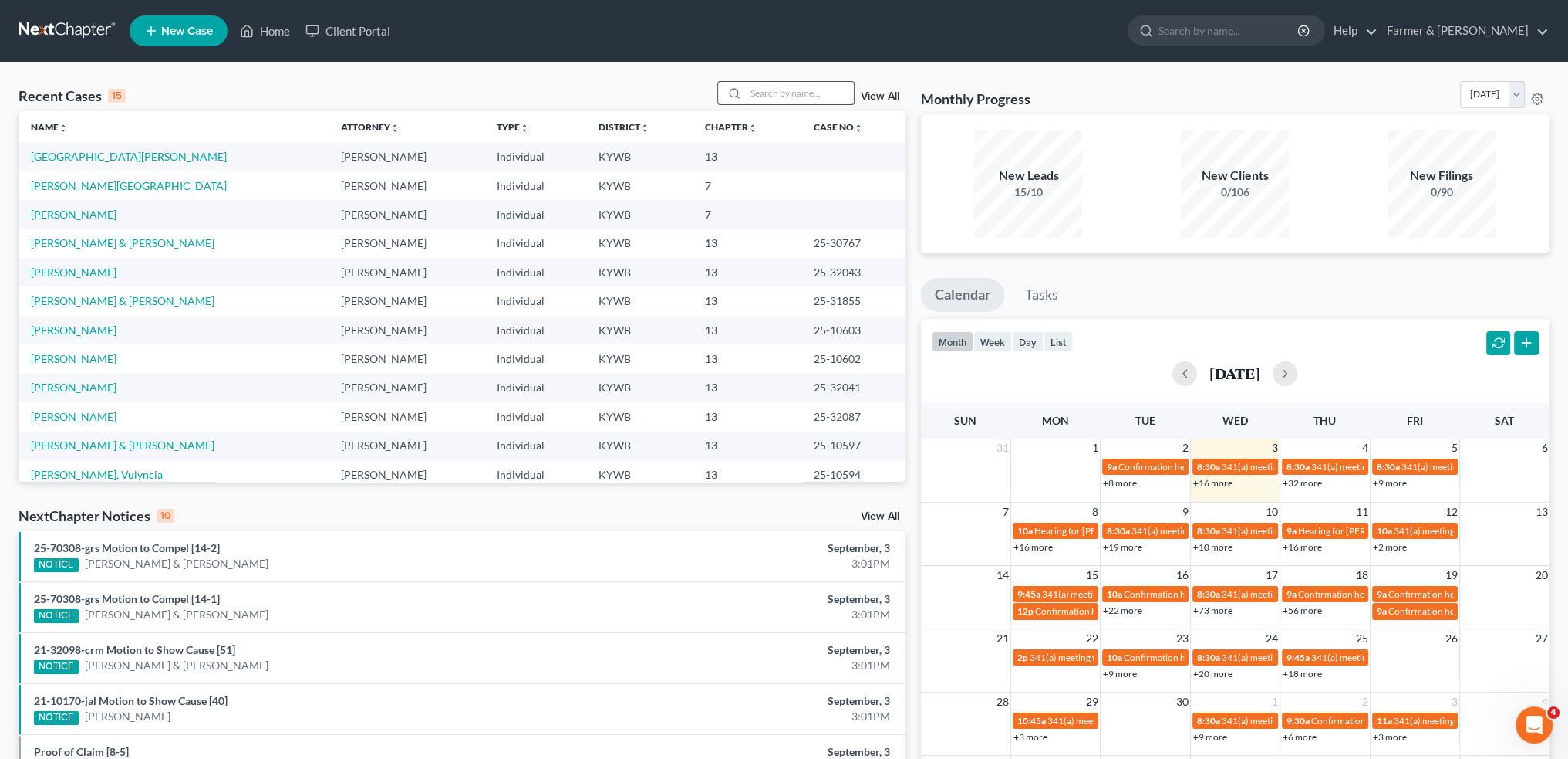
click at [772, 85] on input "search" at bounding box center [800, 93] width 108 height 23
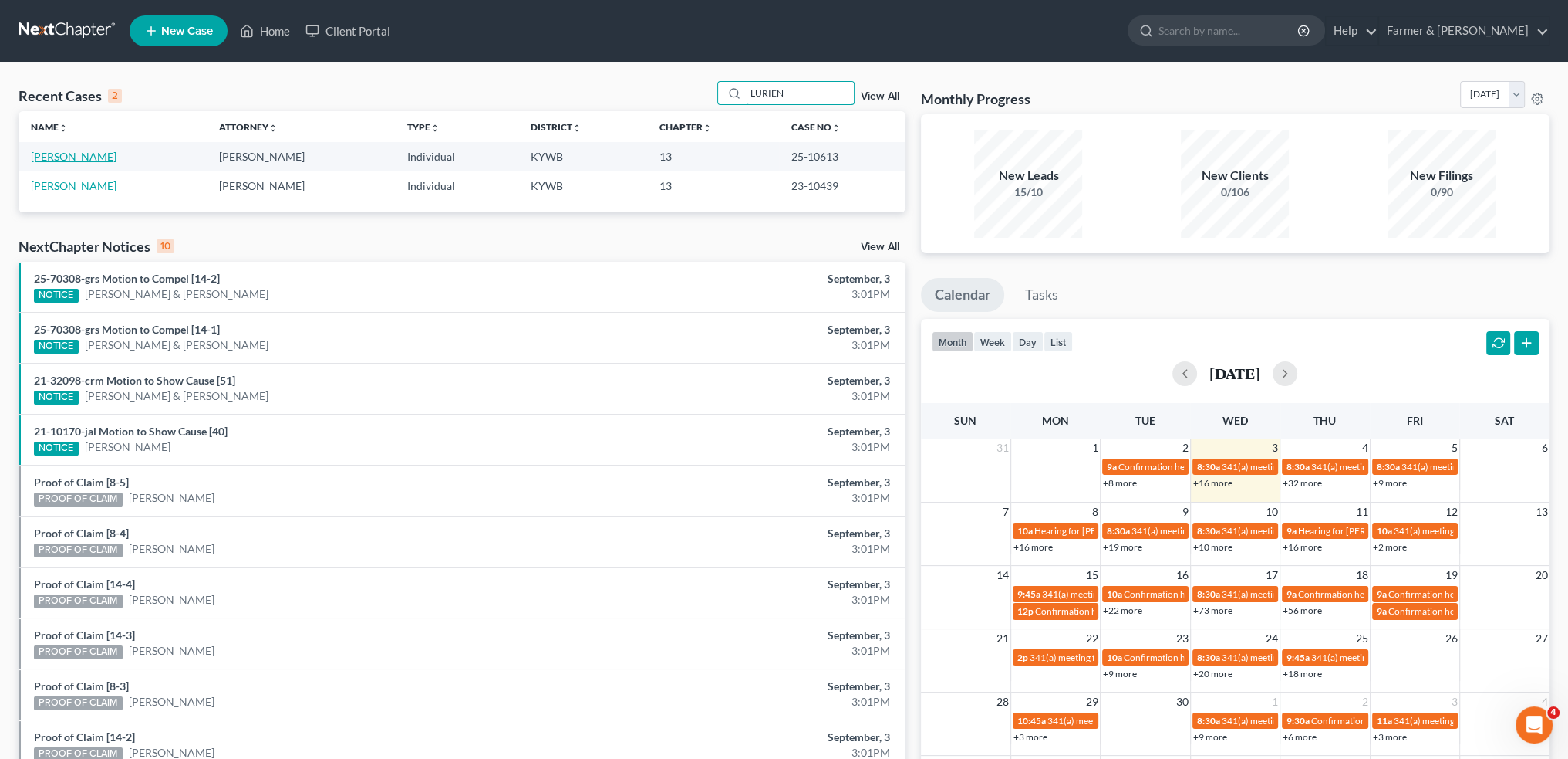
type input "LURIEN"
click at [80, 154] on link "Kennon, Lurien" at bounding box center [73, 156] width 85 height 13
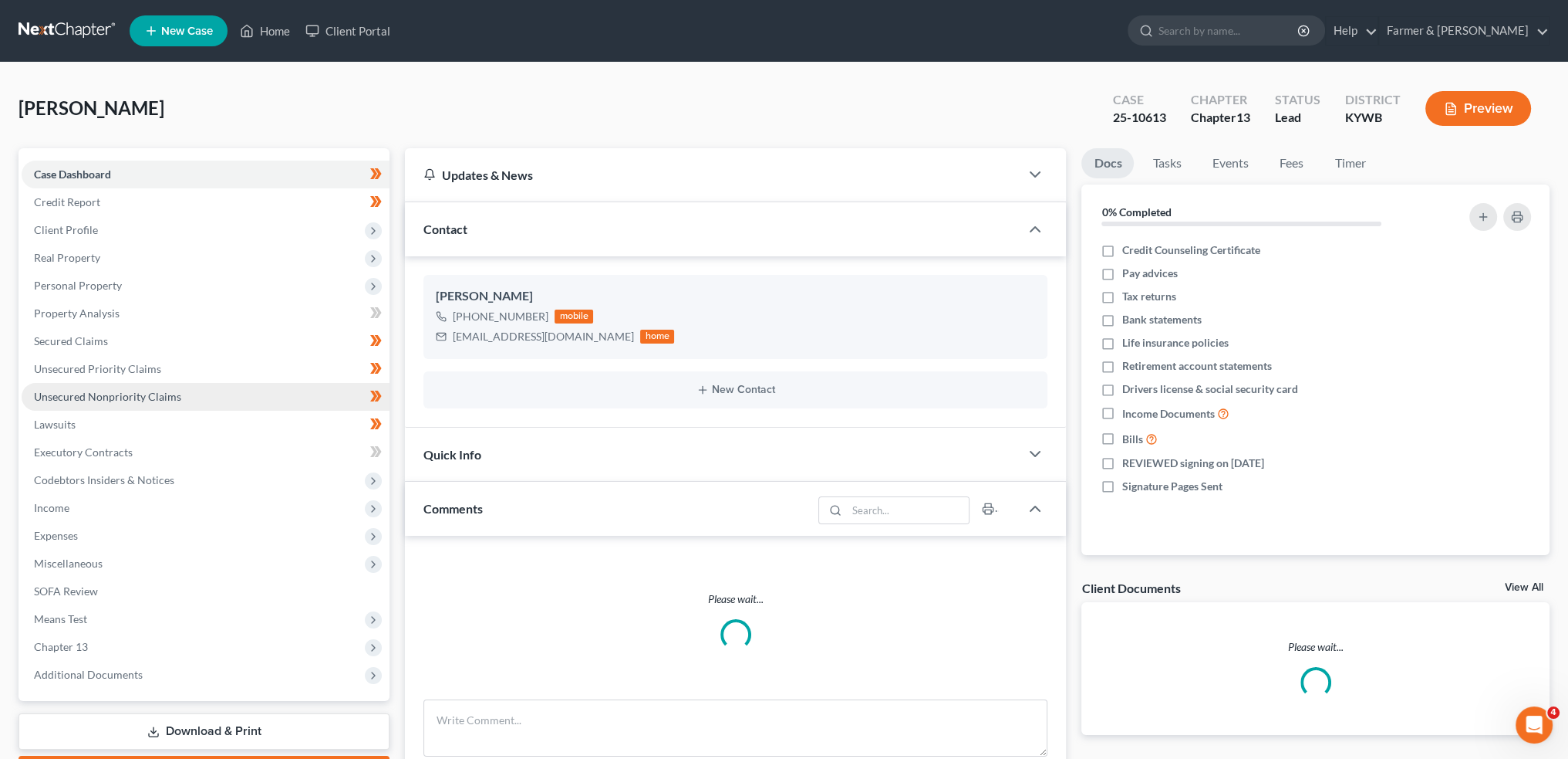
click at [85, 646] on span "Chapter 13" at bounding box center [60, 646] width 54 height 13
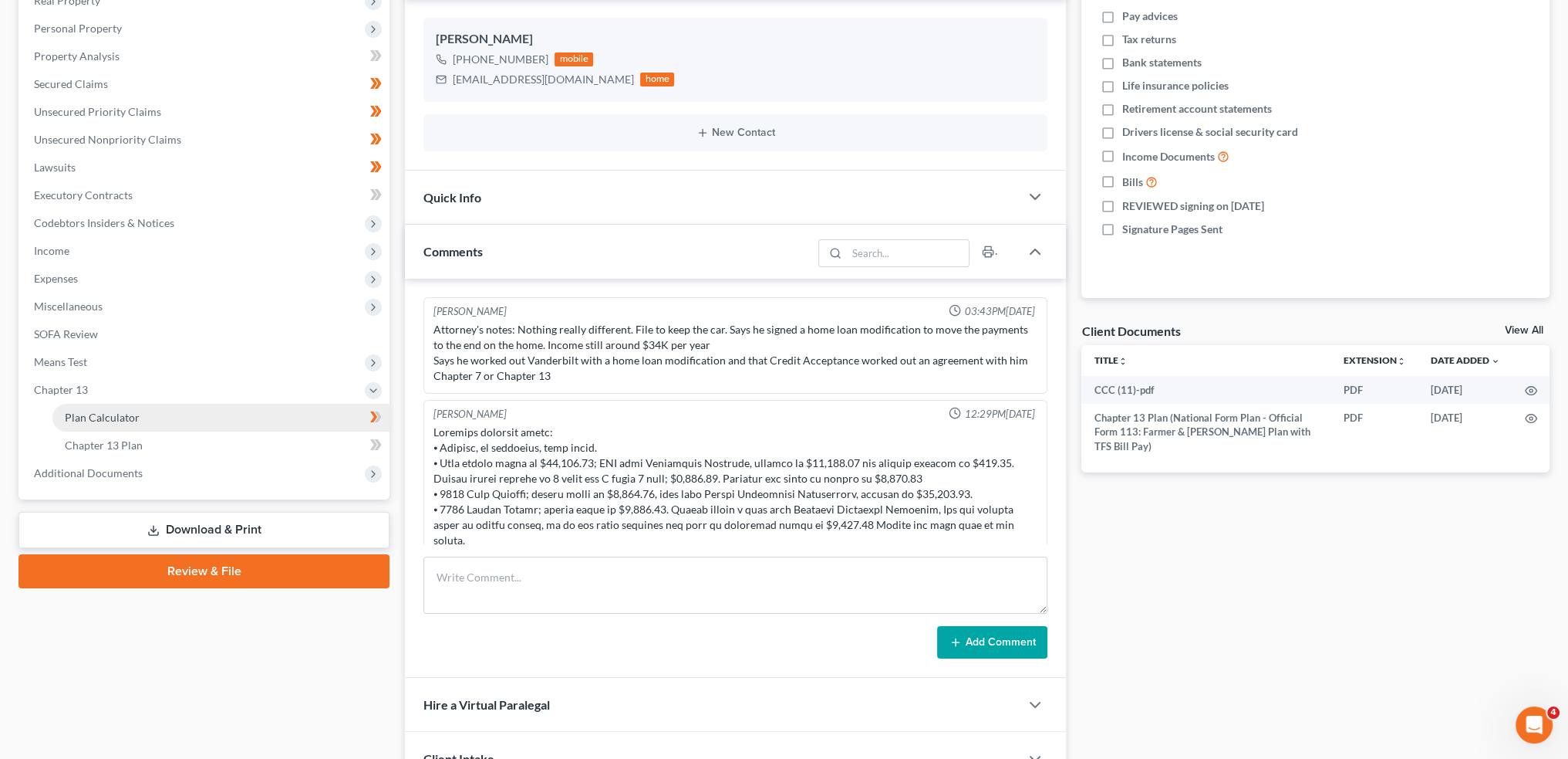
scroll to position [315, 0]
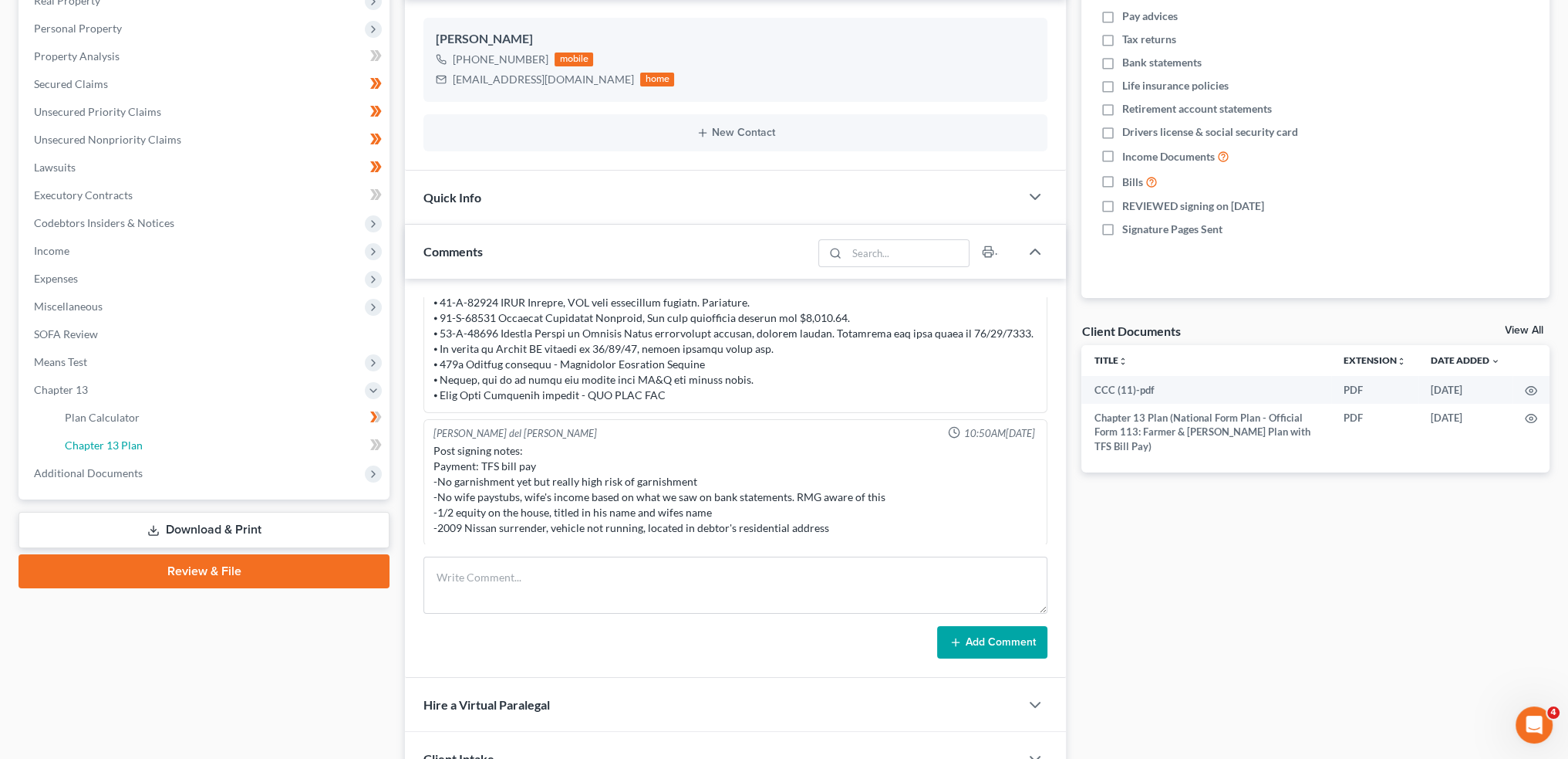
drag, startPoint x: 143, startPoint y: 446, endPoint x: 1555, endPoint y: 383, distance: 1413.4
click at [143, 446] on link "Chapter 13 Plan" at bounding box center [221, 445] width 337 height 27
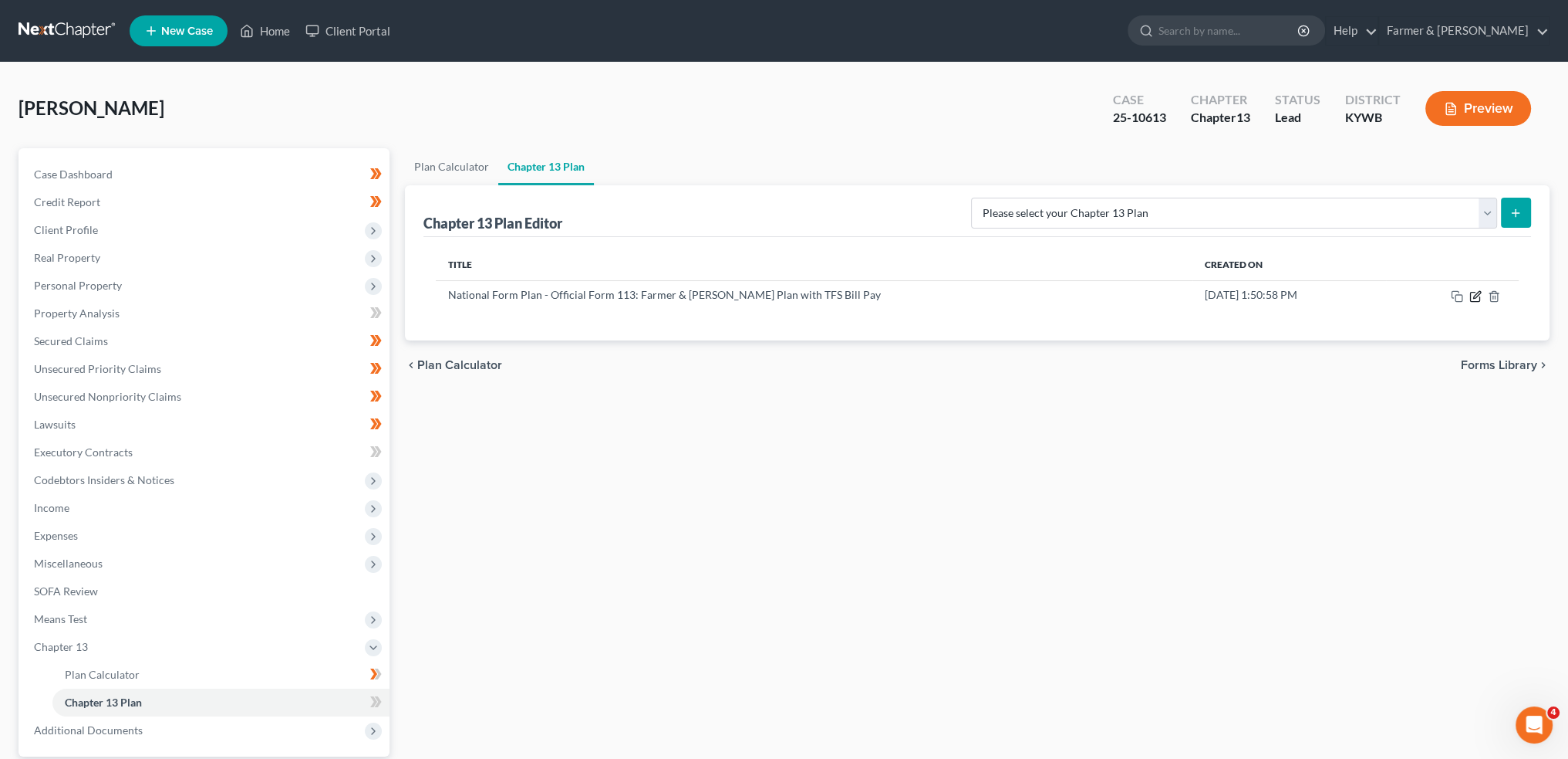
click at [1473, 292] on icon "button" at bounding box center [1475, 296] width 9 height 9
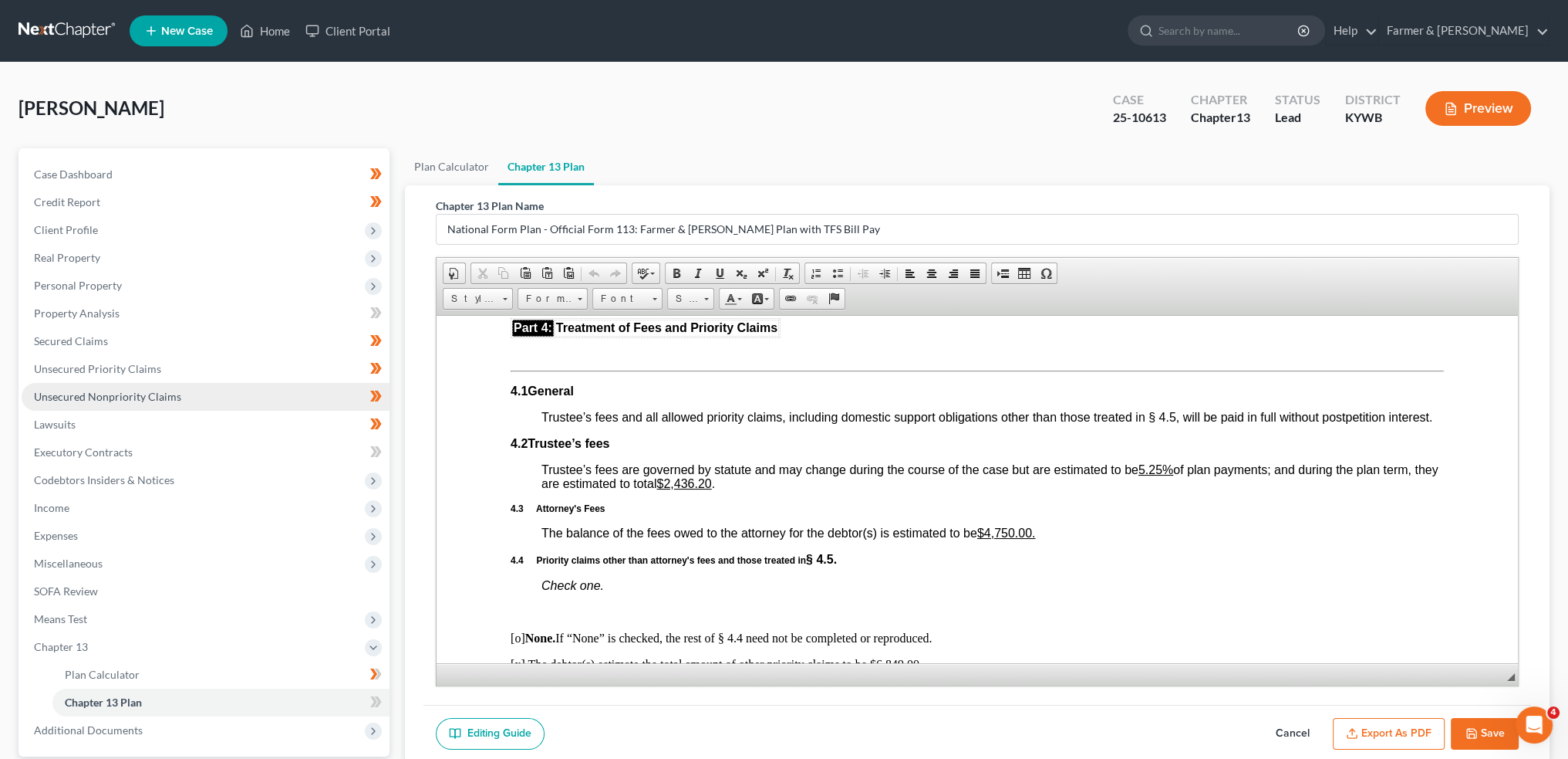
scroll to position [3216, 0]
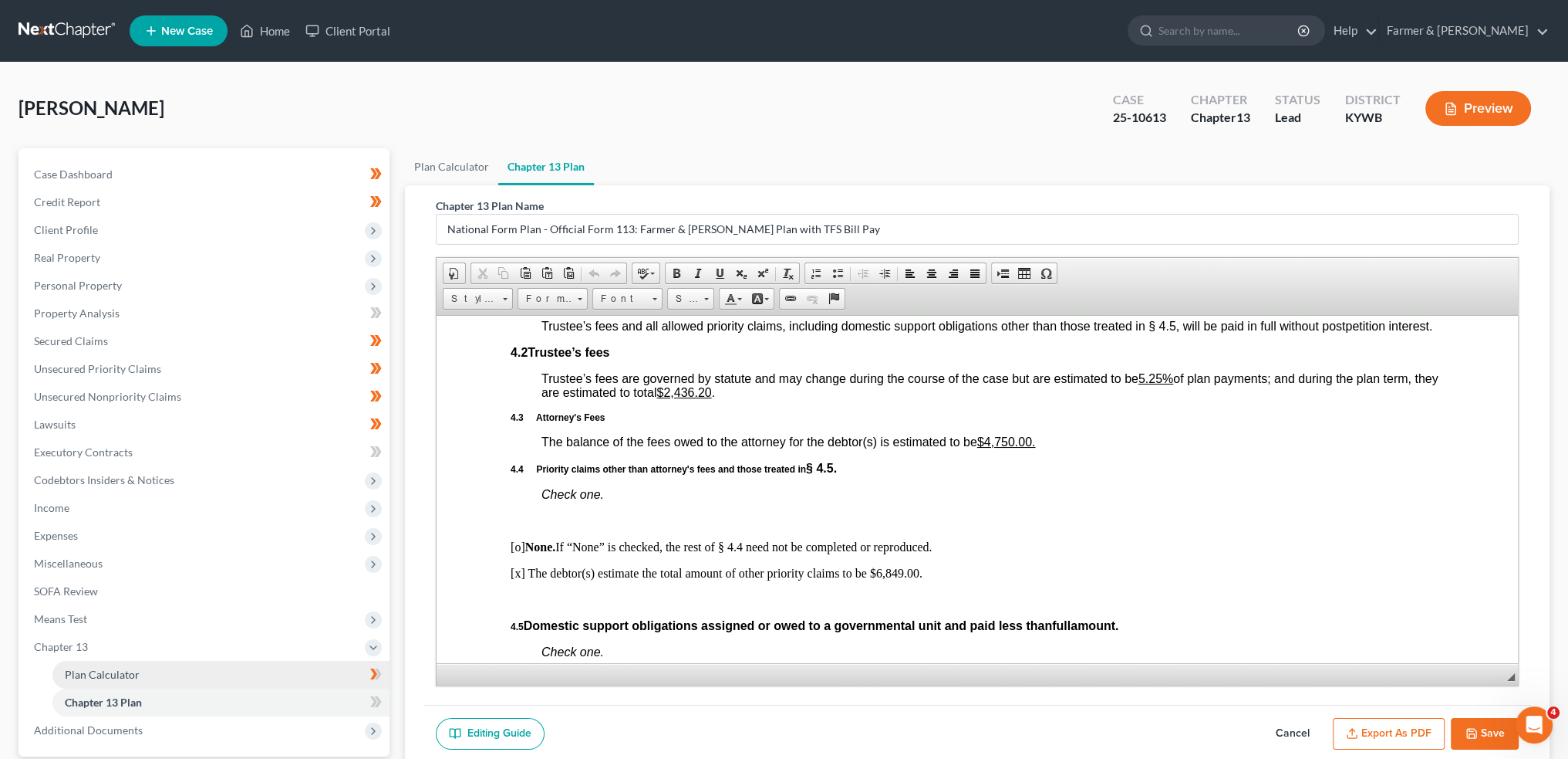
click at [112, 670] on span "Plan Calculator" at bounding box center [102, 674] width 74 height 13
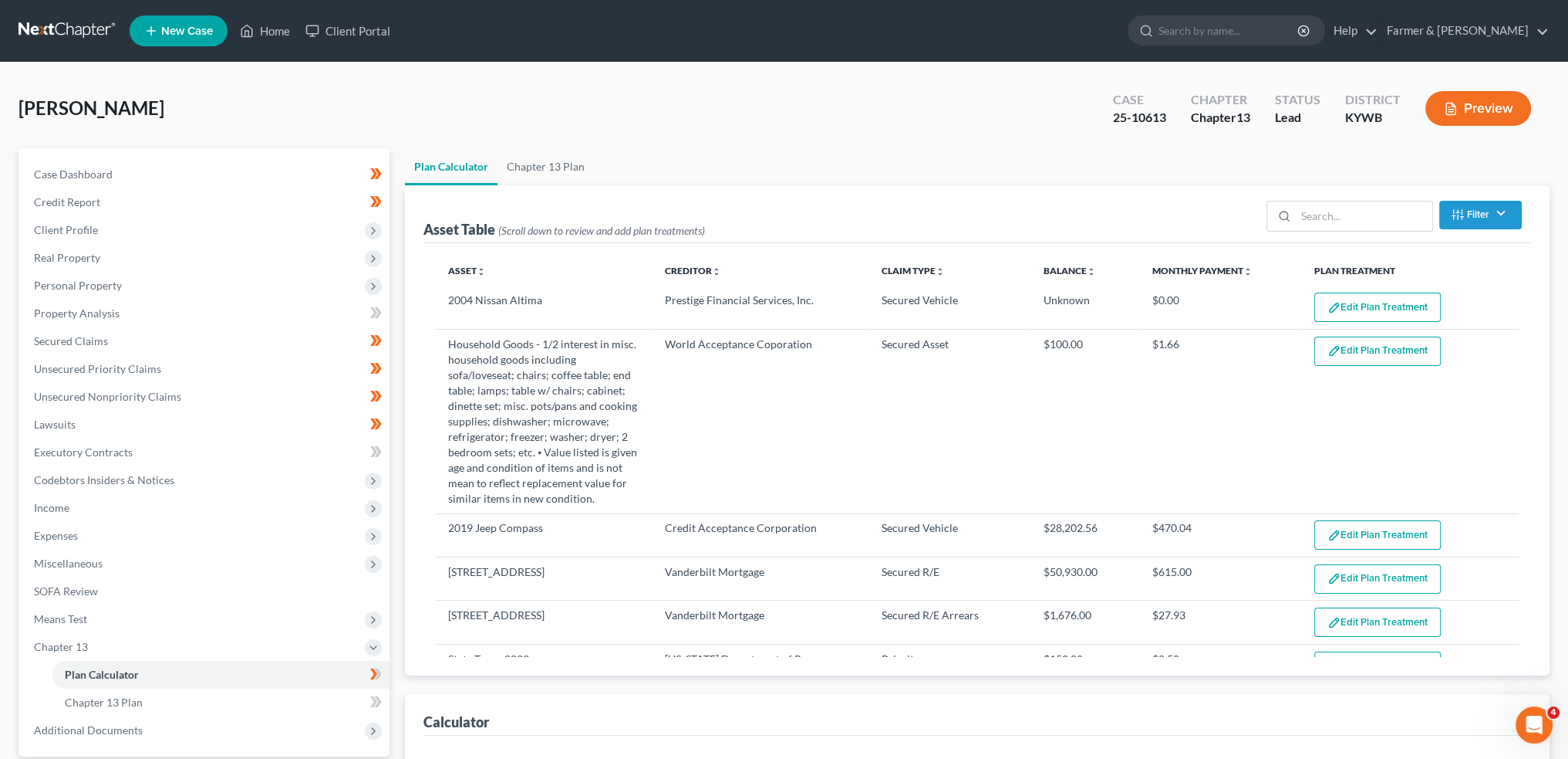
select select "59"
click at [1360, 530] on button "Edit Plan Treatment" at bounding box center [1378, 535] width 126 height 29
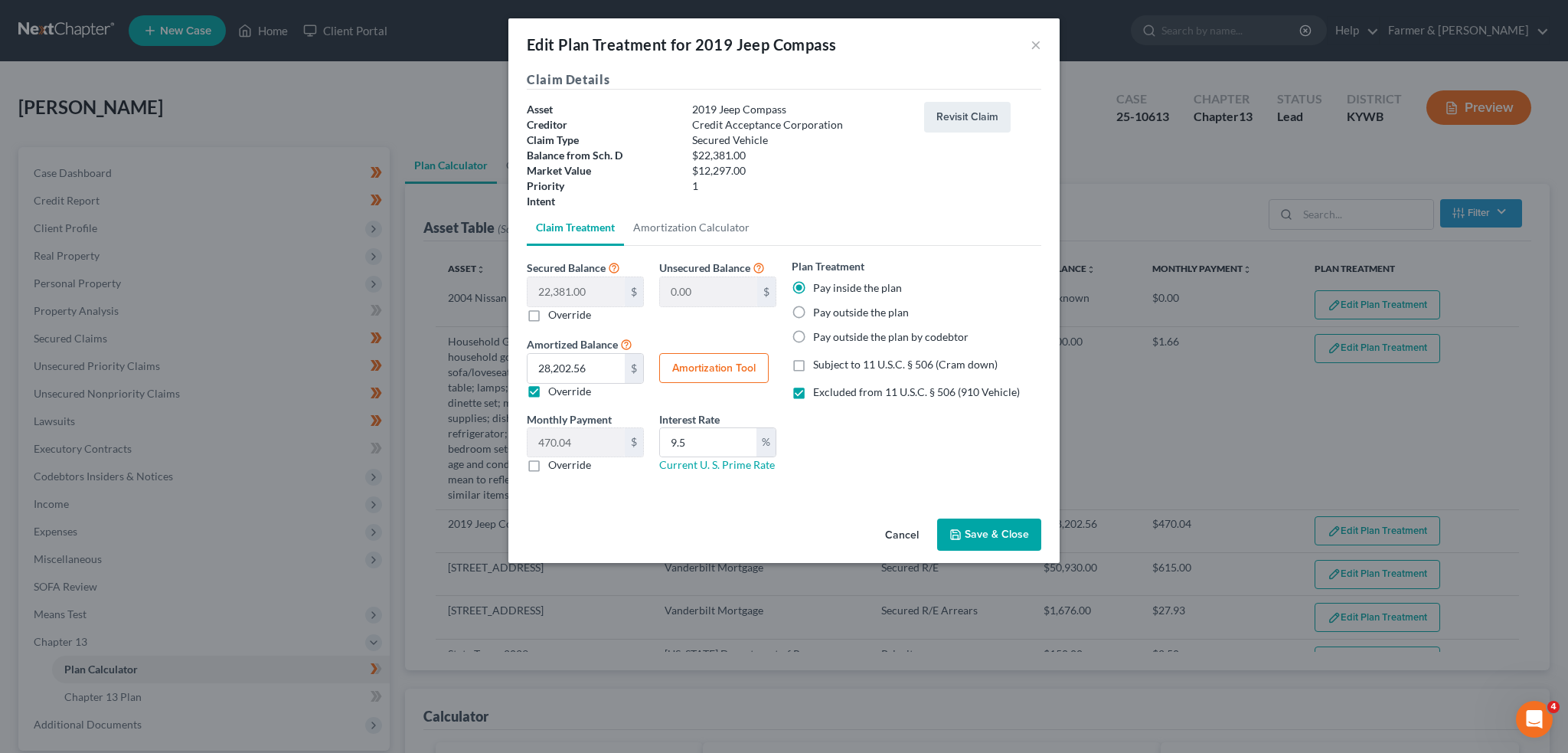
click at [1013, 534] on button "Save & Close" at bounding box center [989, 534] width 104 height 32
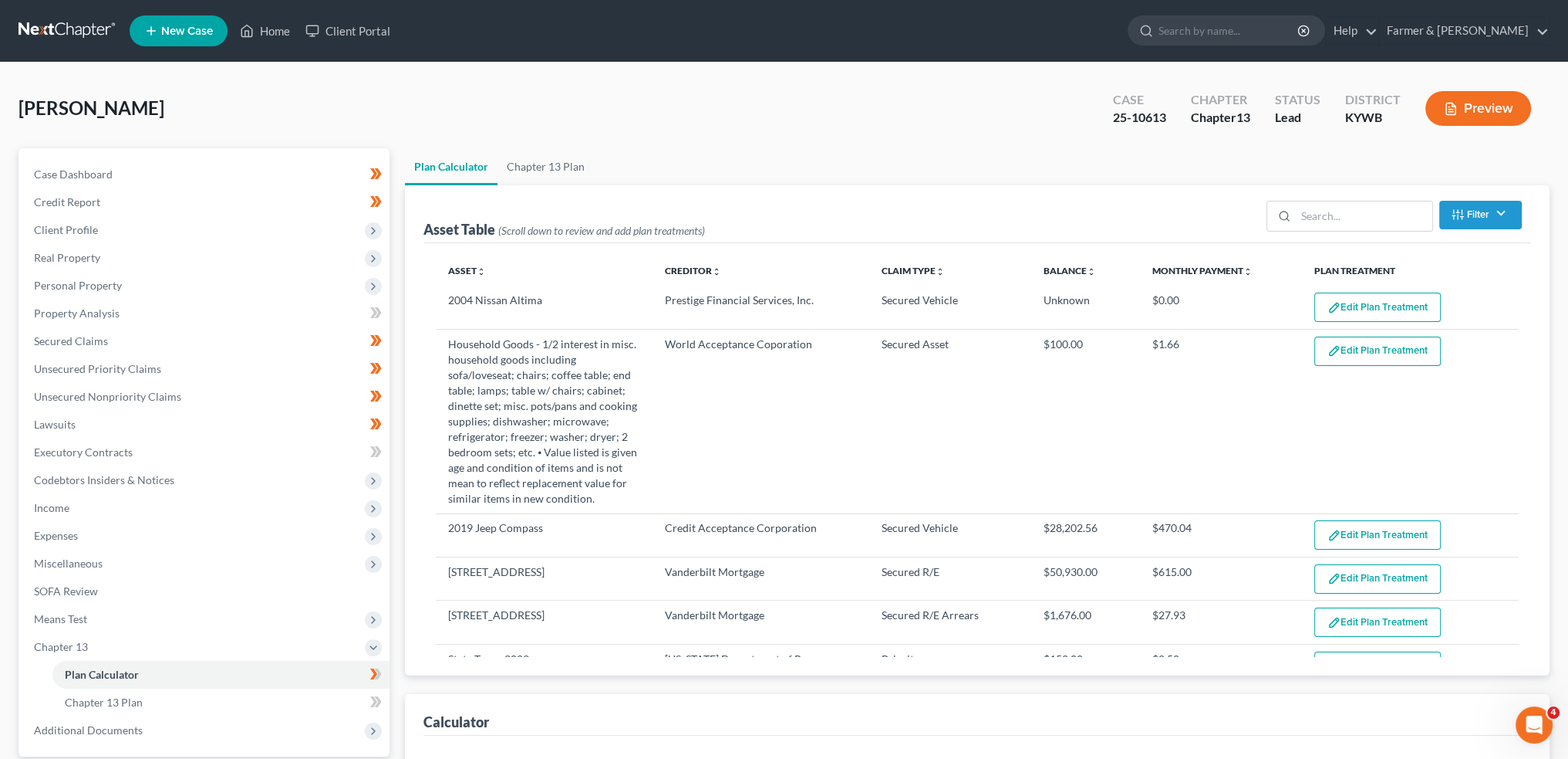
select select "59"
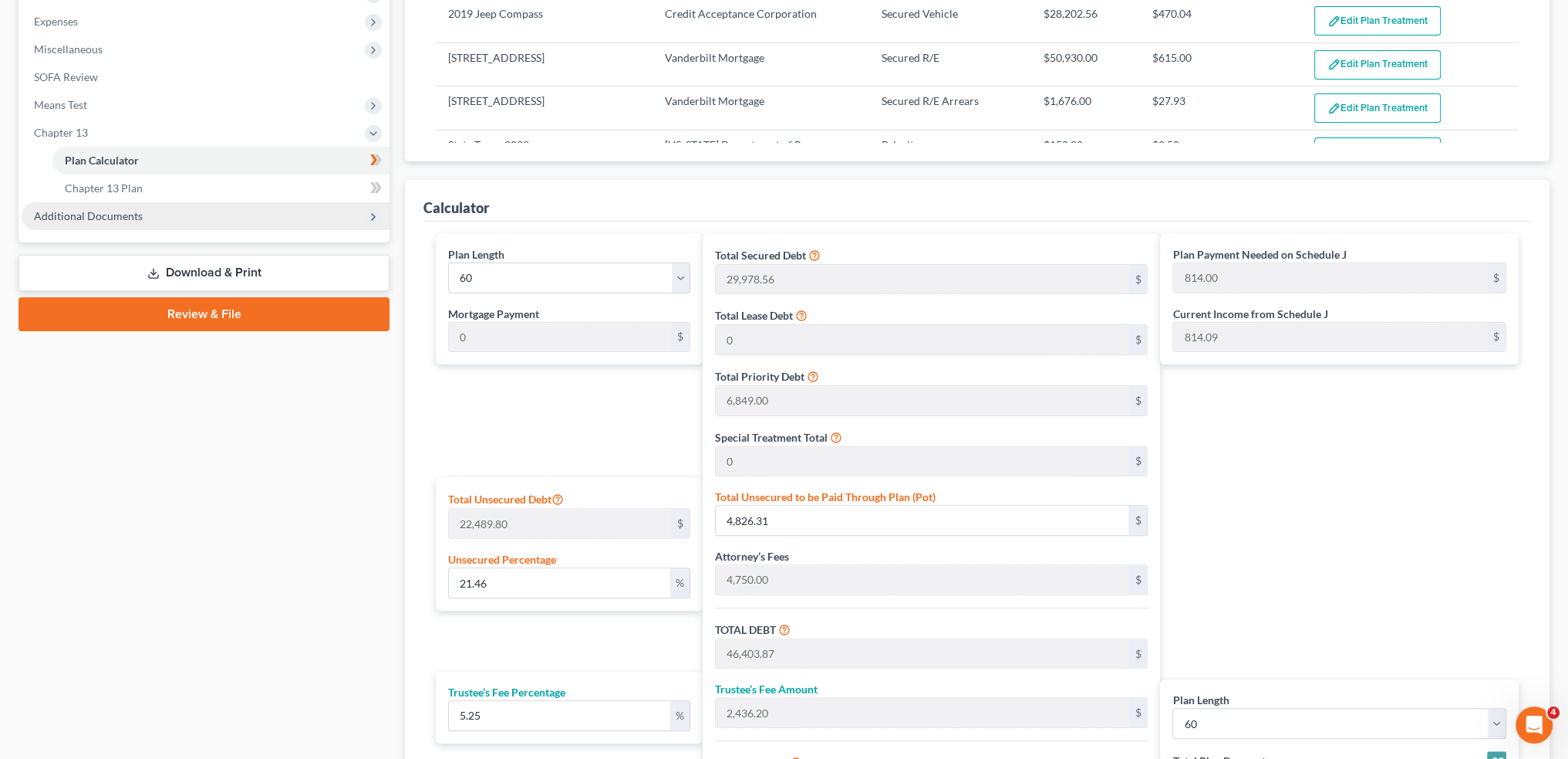
click at [80, 217] on span "Additional Documents" at bounding box center [88, 216] width 109 height 13
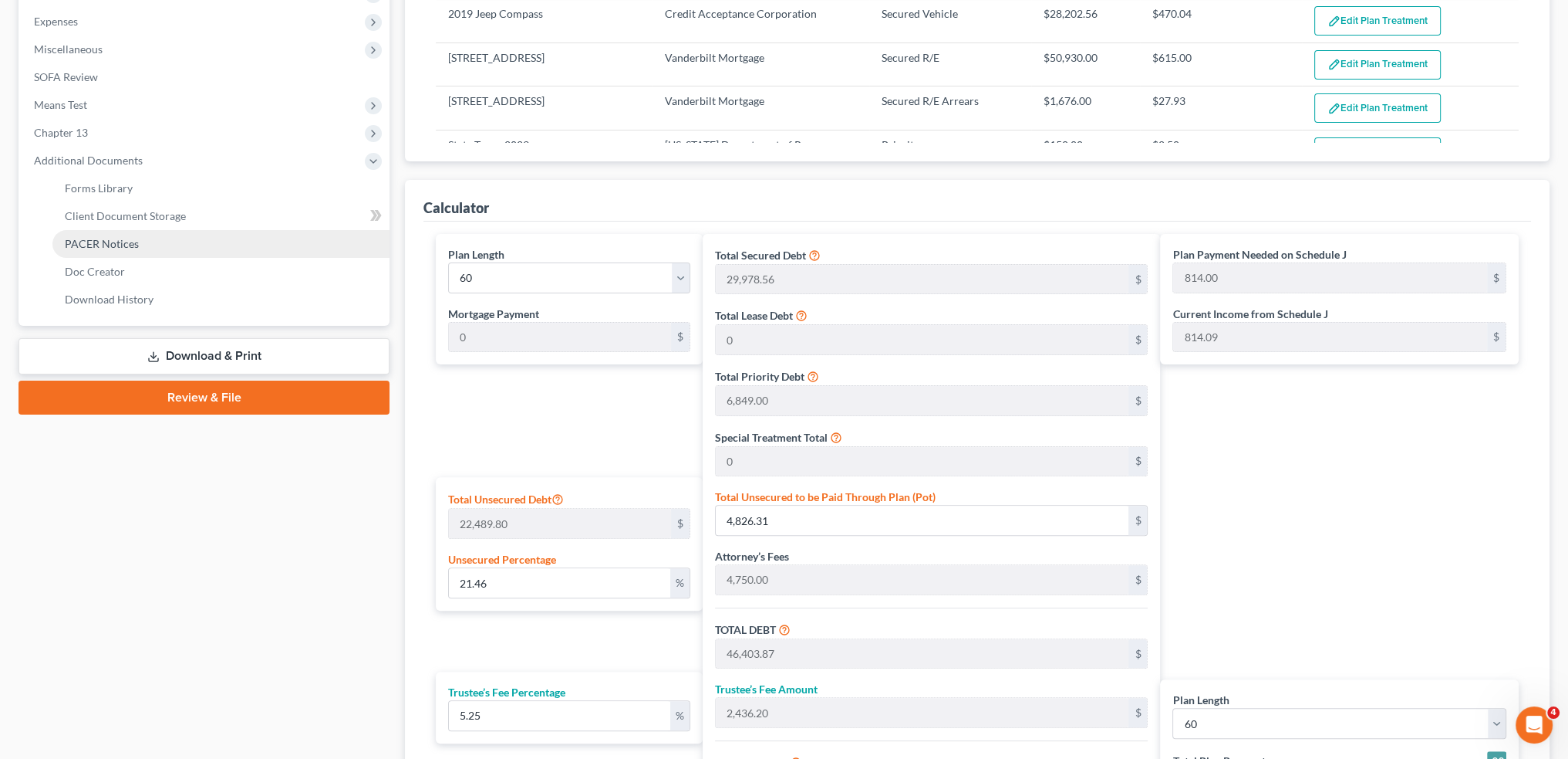
click at [96, 242] on span "PACER Notices" at bounding box center [102, 243] width 74 height 13
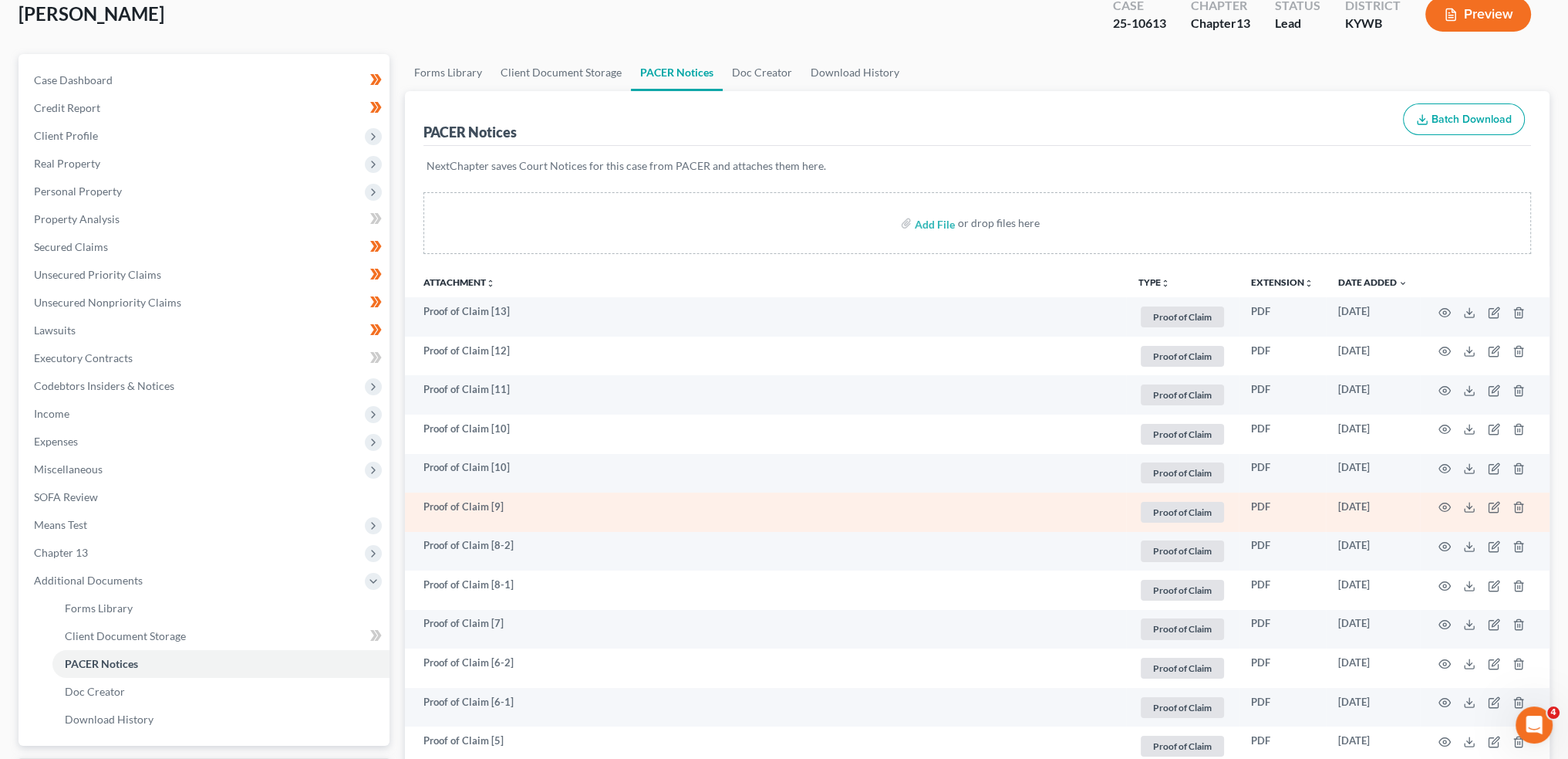
scroll to position [257, 0]
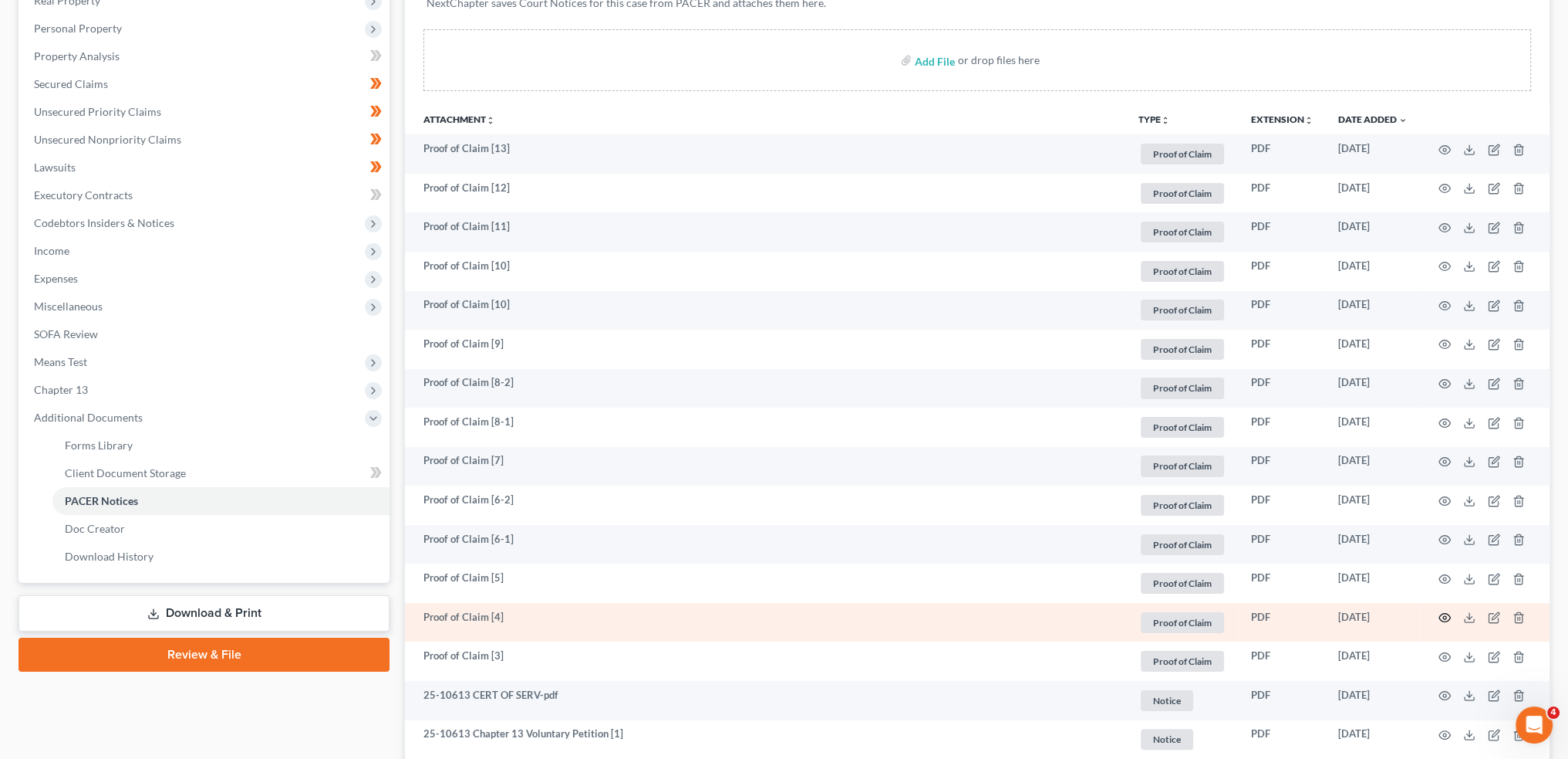
click at [1446, 615] on icon "button" at bounding box center [1445, 618] width 13 height 13
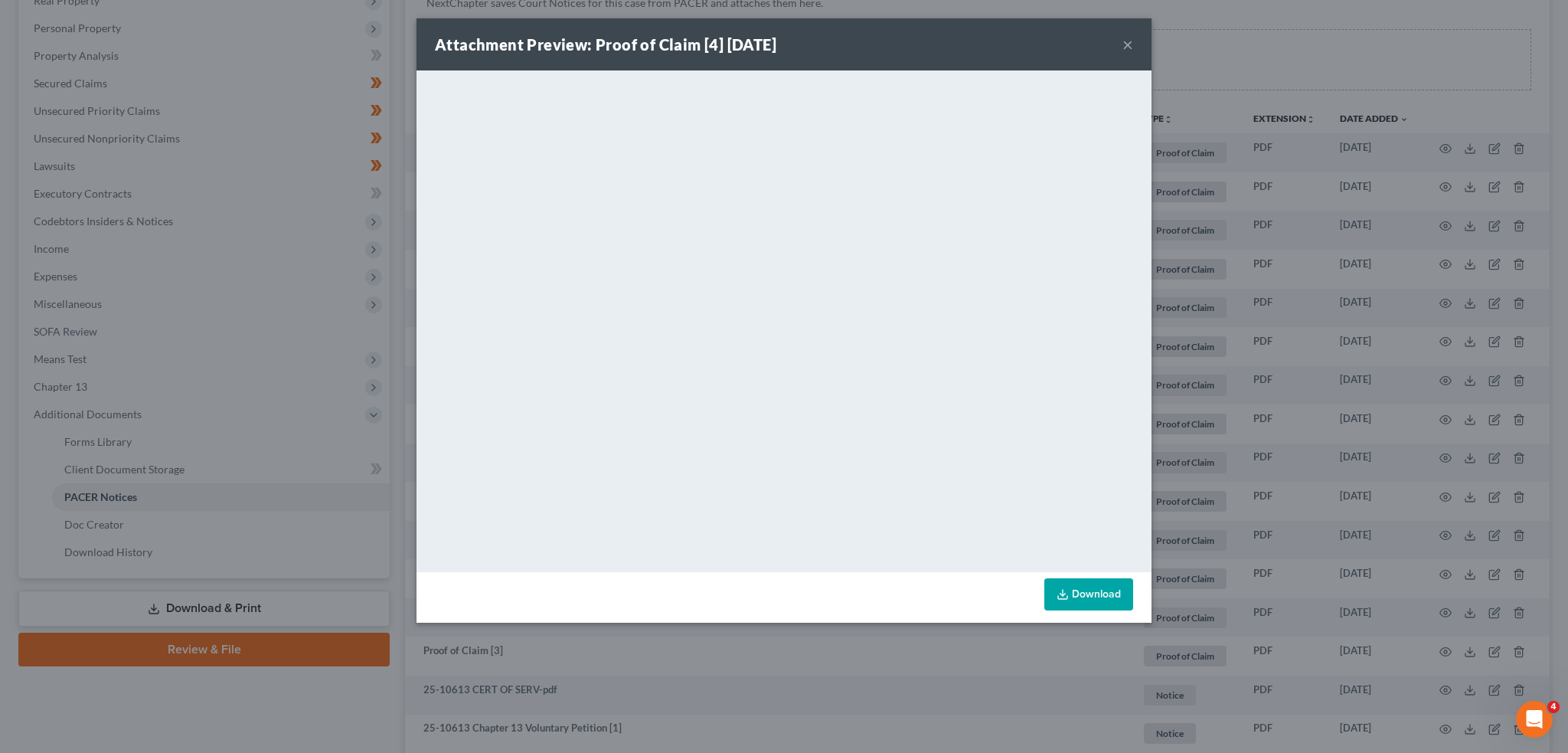
click at [1127, 42] on button "×" at bounding box center [1128, 44] width 11 height 19
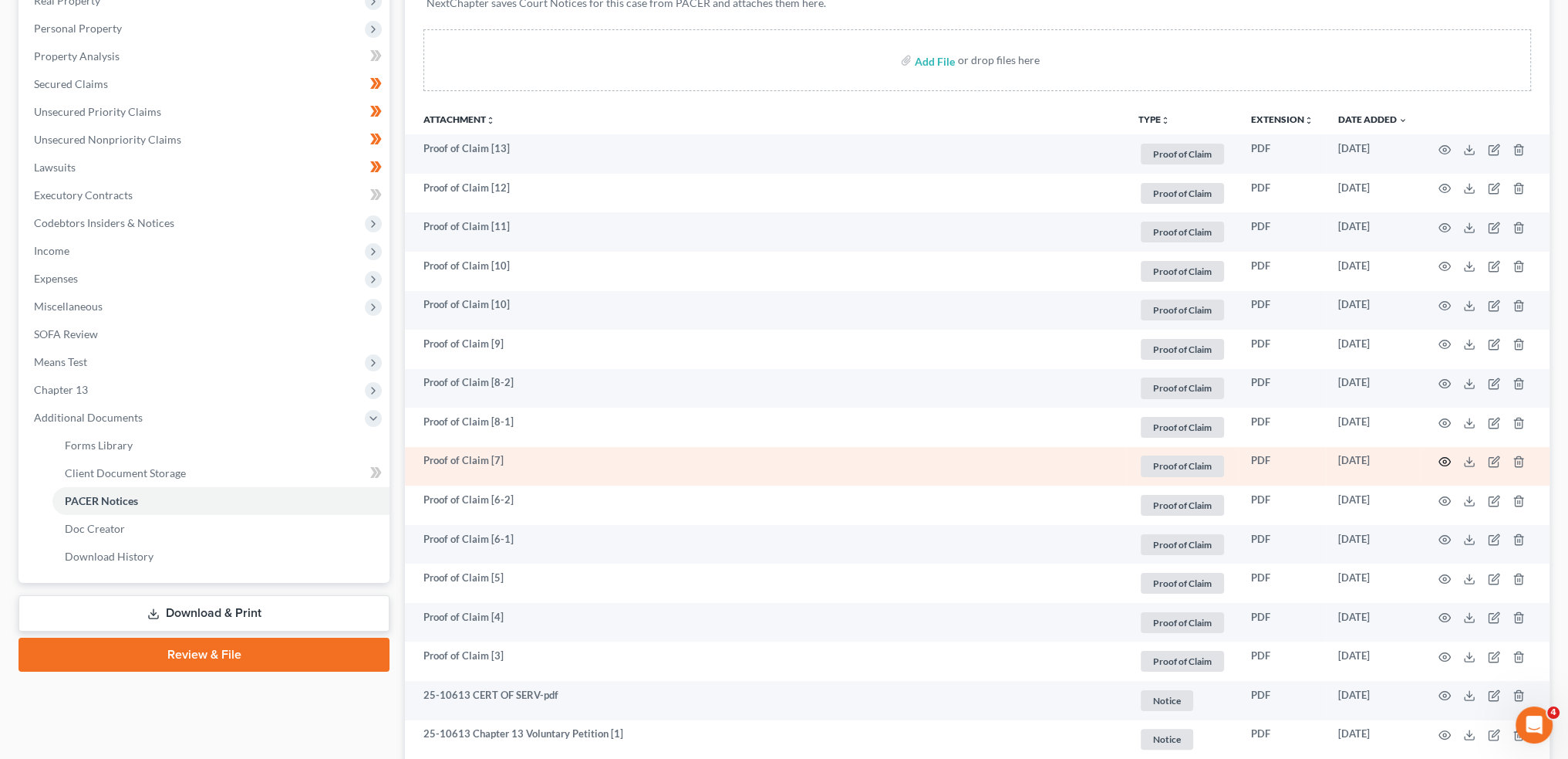
click at [1445, 460] on circle "button" at bounding box center [1445, 462] width 3 height 3
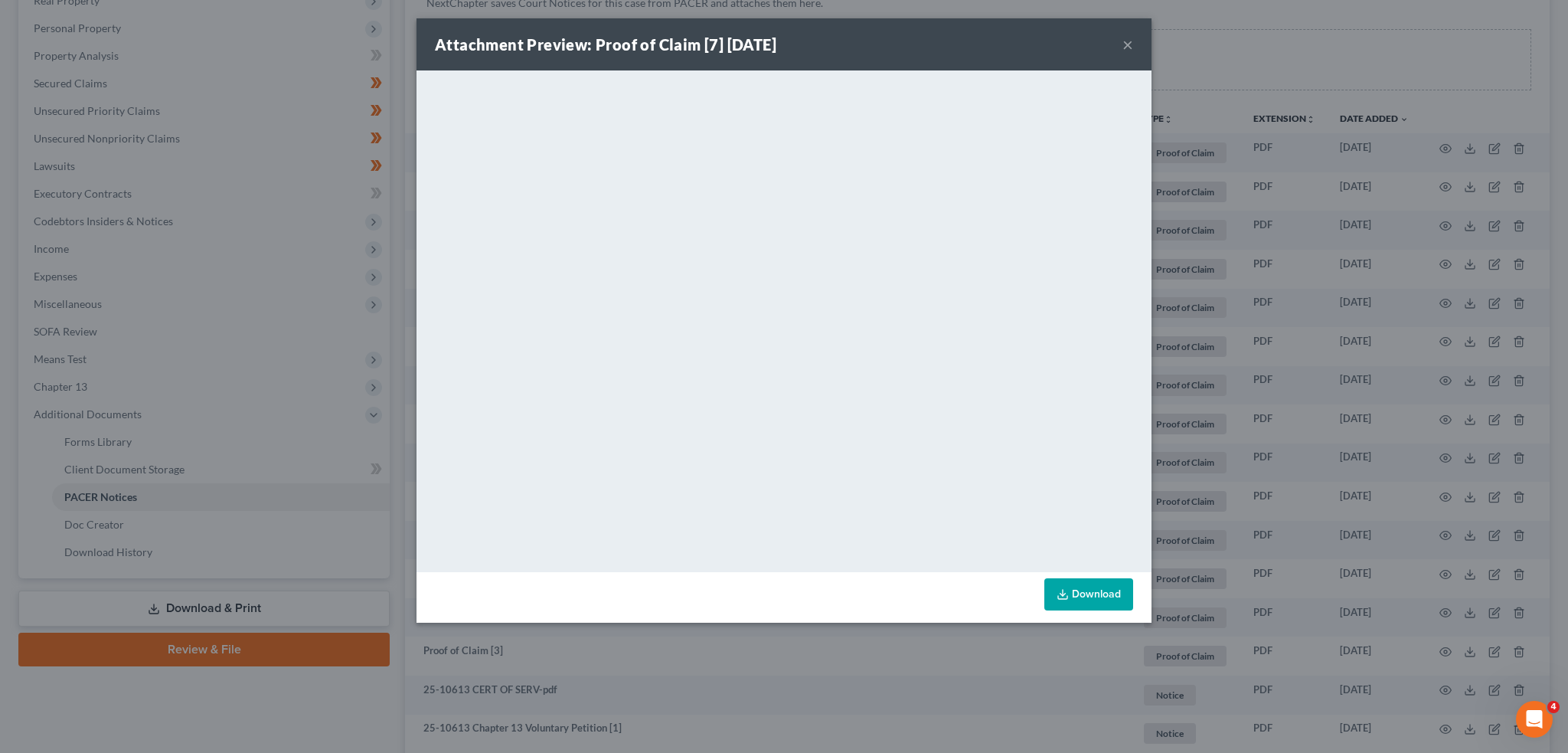
click at [1125, 35] on button "×" at bounding box center [1128, 44] width 11 height 19
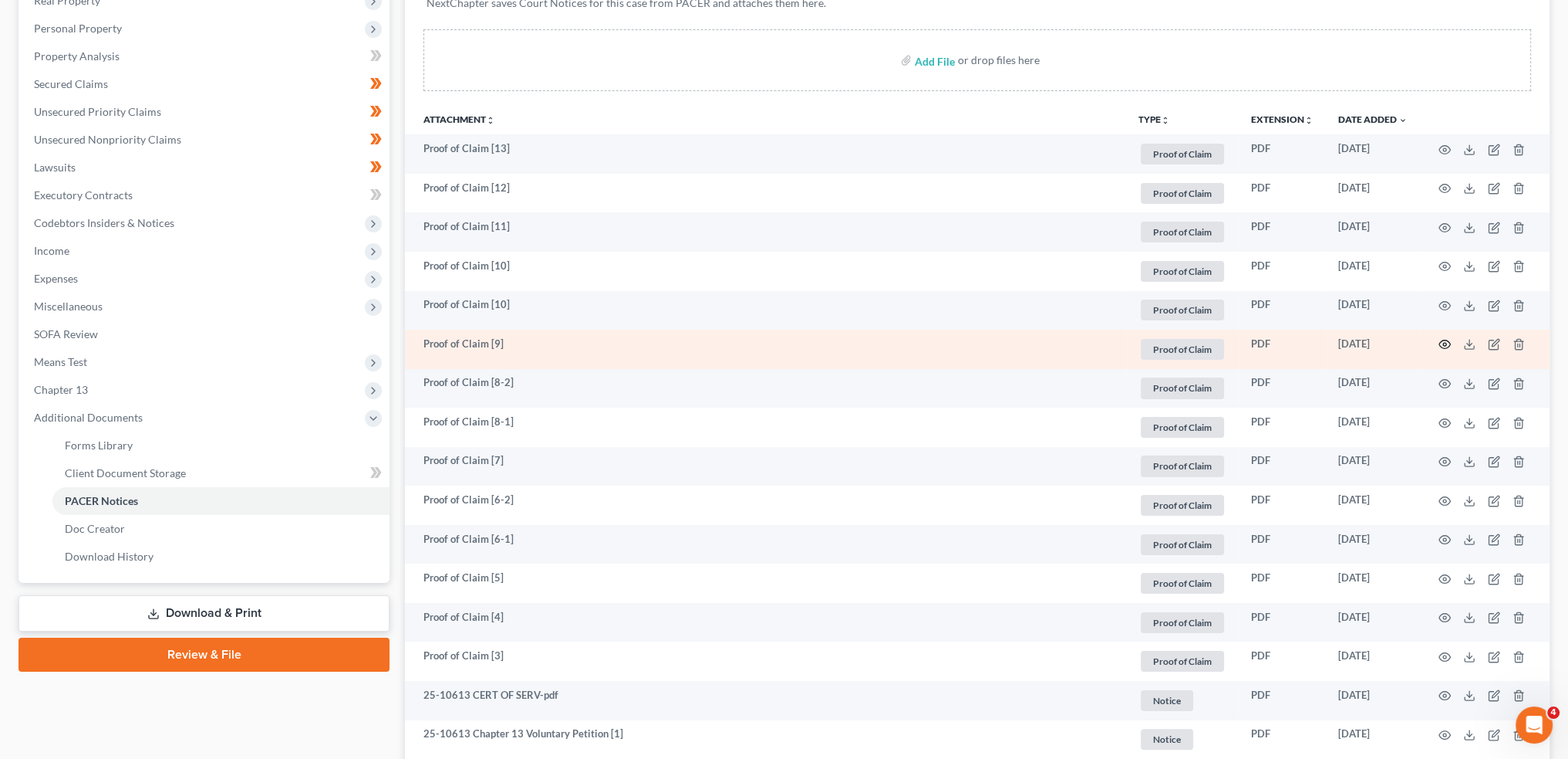
click at [1447, 338] on icon "button" at bounding box center [1445, 344] width 13 height 13
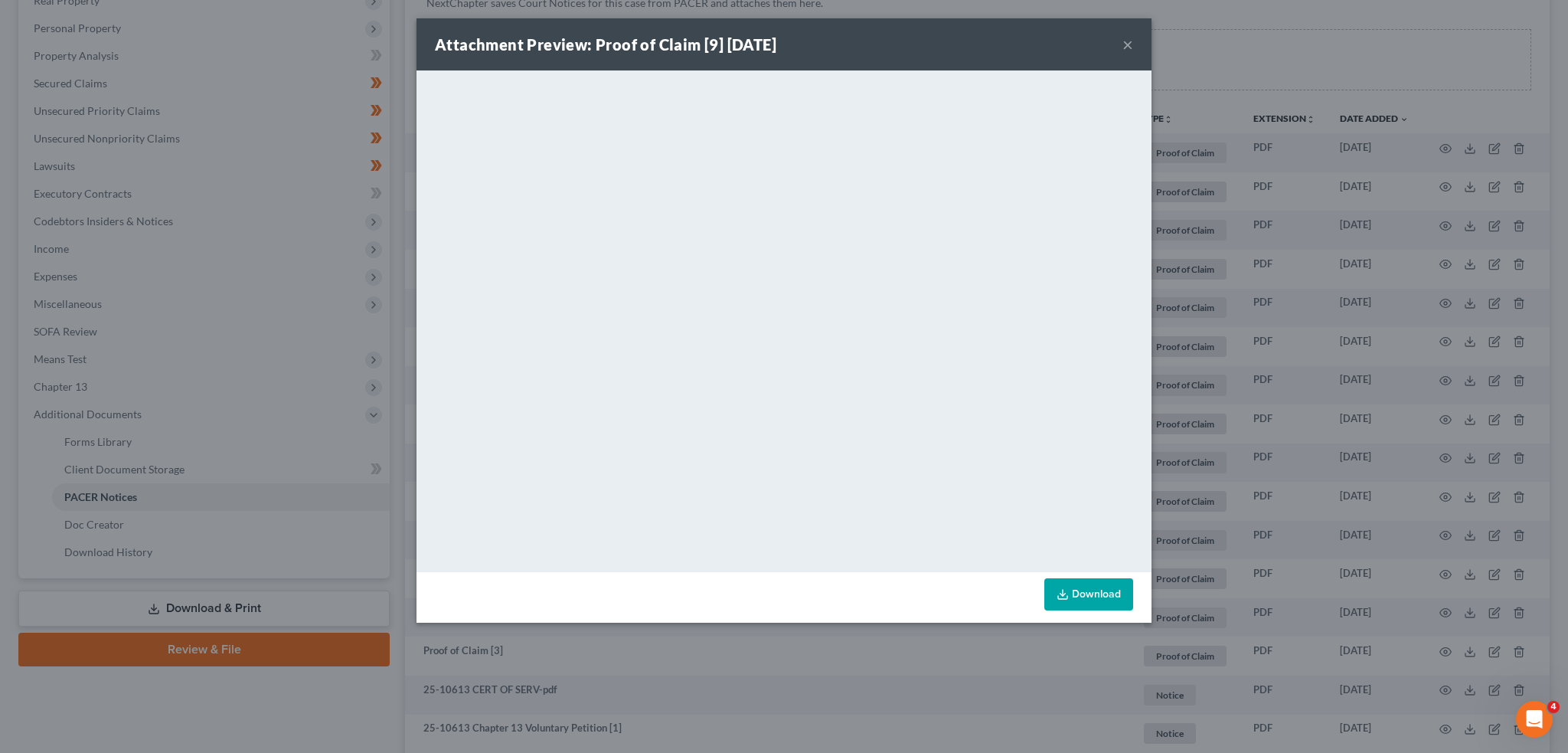
click at [1124, 45] on button "×" at bounding box center [1128, 44] width 11 height 19
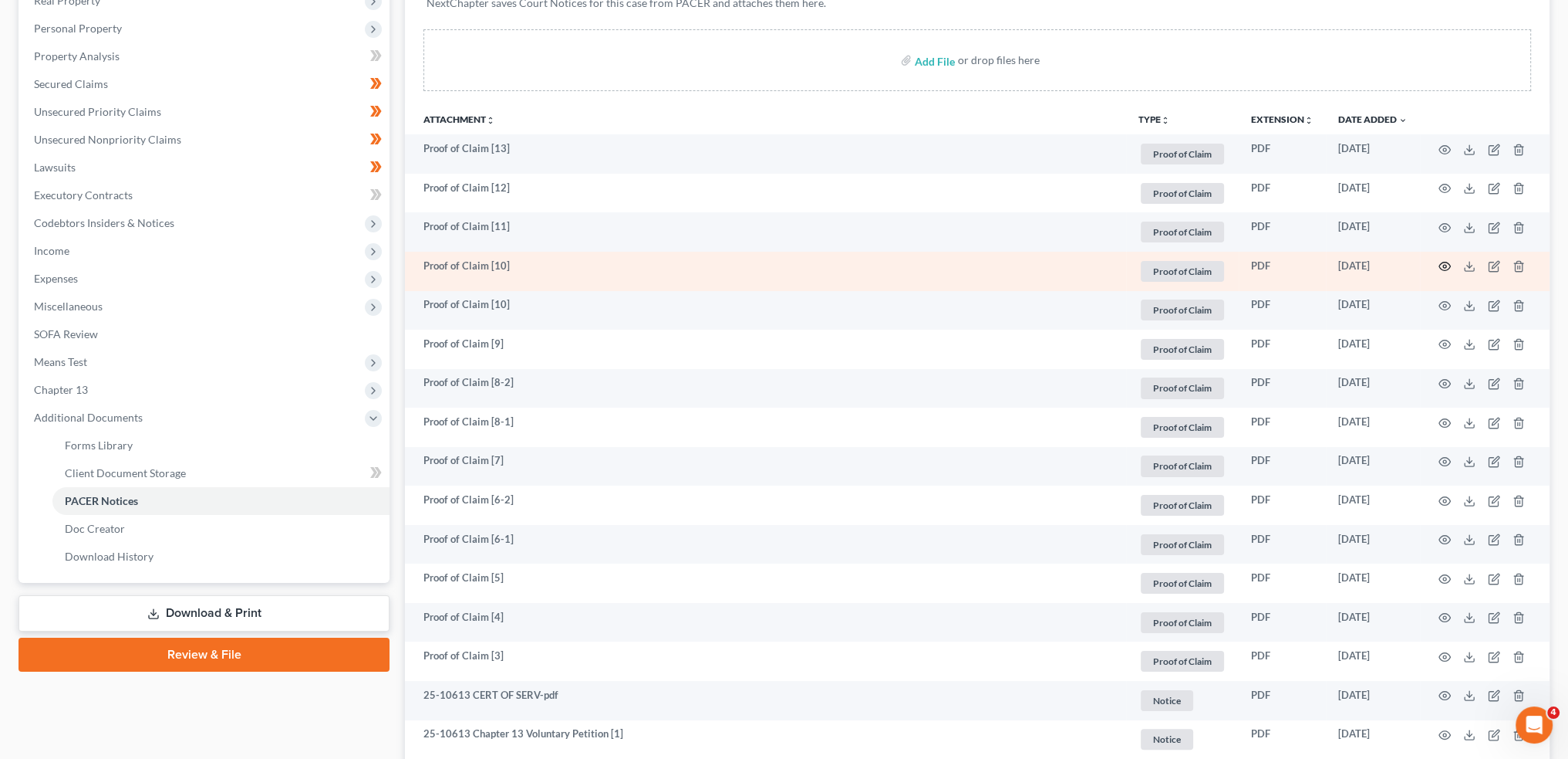
click at [1444, 268] on icon "button" at bounding box center [1445, 267] width 13 height 13
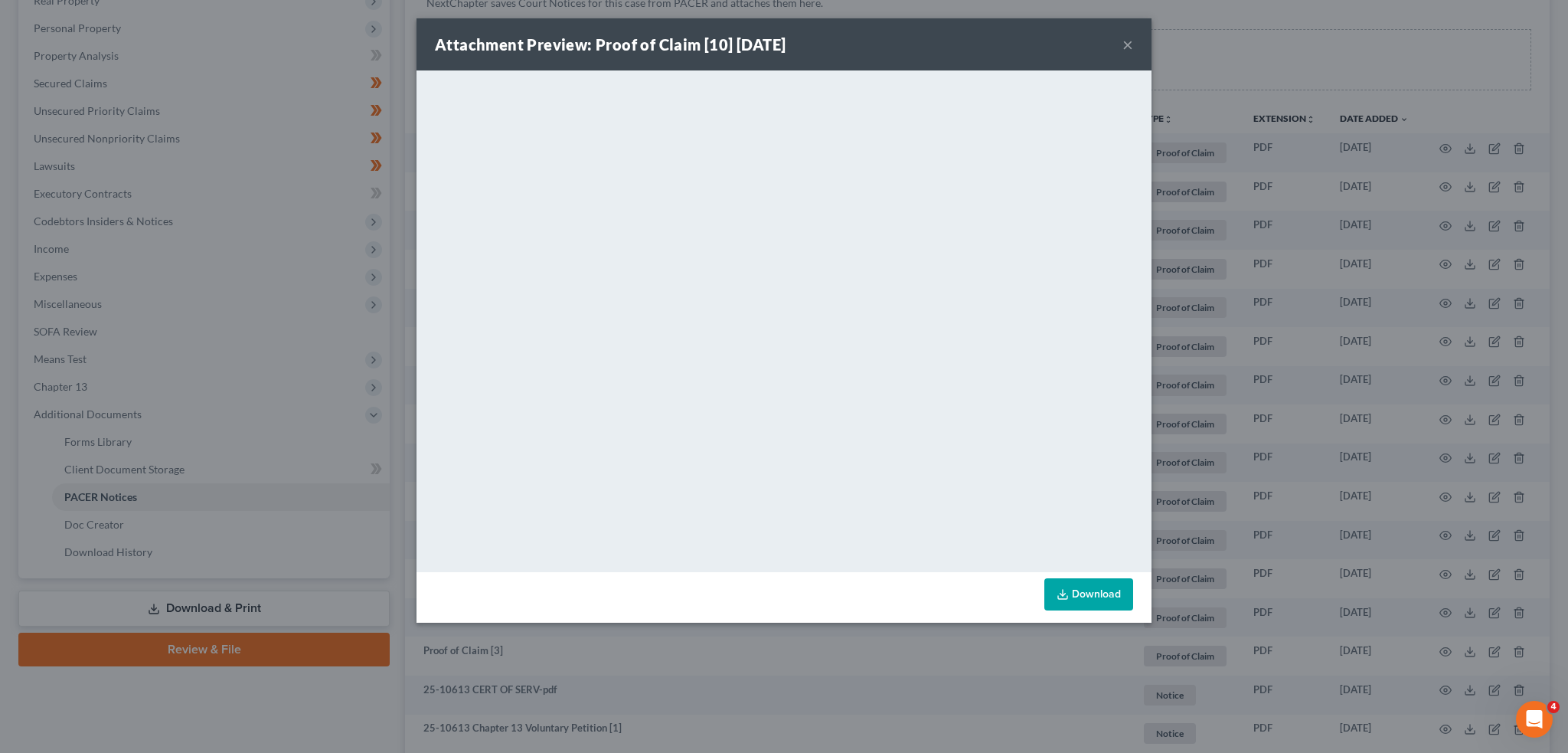
drag, startPoint x: 1129, startPoint y: 46, endPoint x: 1564, endPoint y: 233, distance: 473.5
click at [1129, 46] on button "×" at bounding box center [1128, 44] width 11 height 19
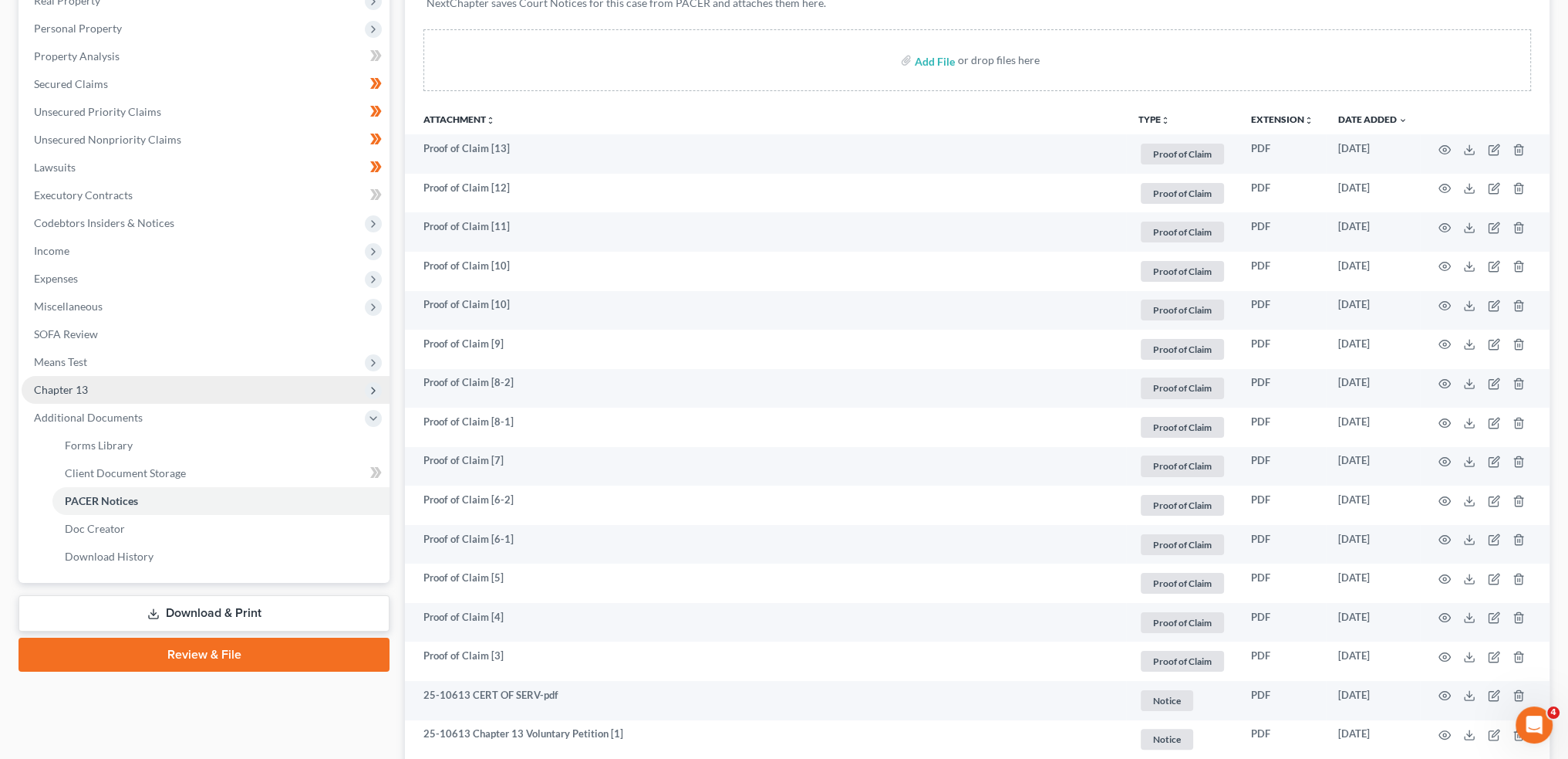
click at [175, 383] on span "Chapter 13" at bounding box center [206, 389] width 368 height 27
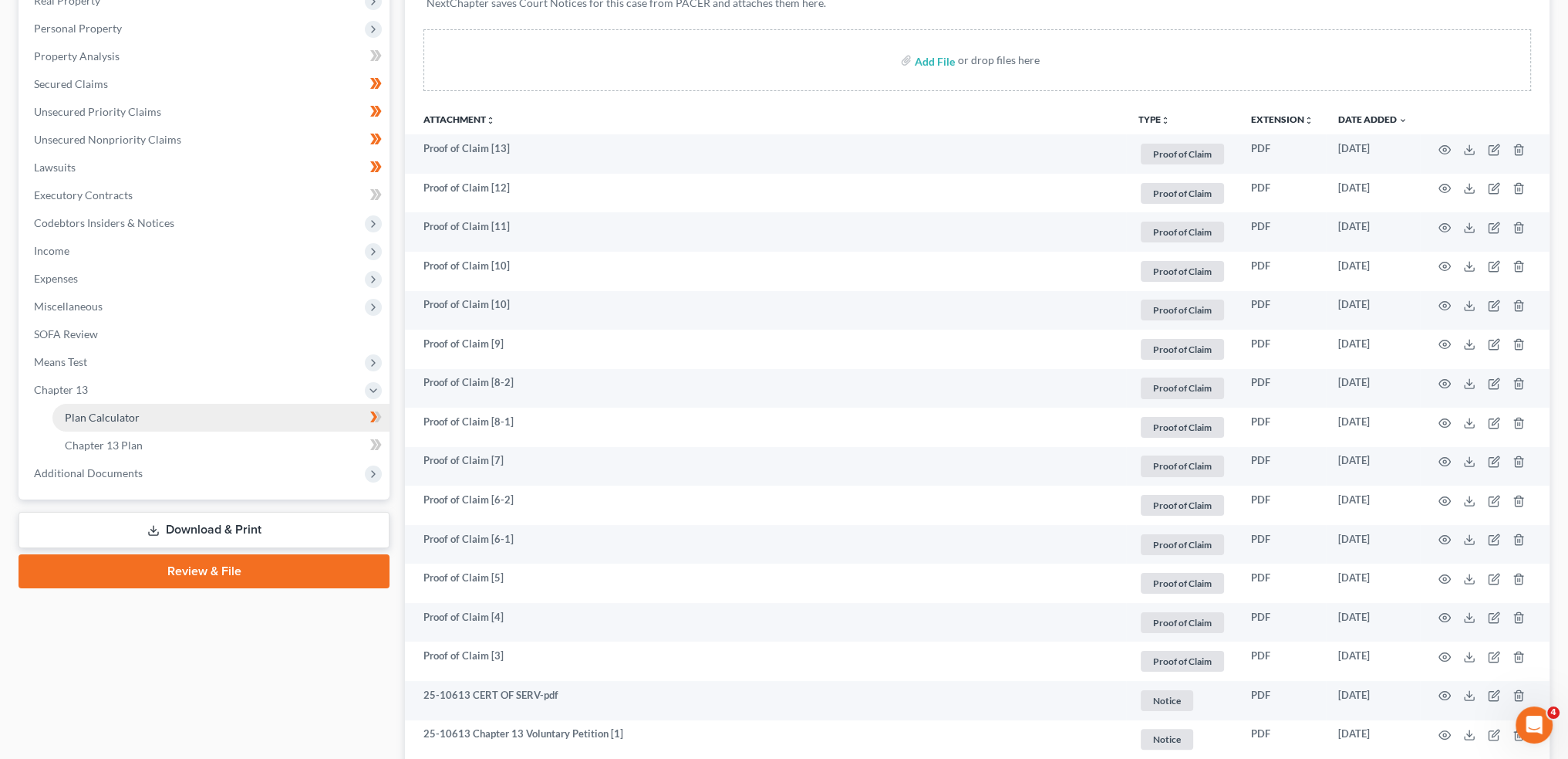
click at [180, 415] on link "Plan Calculator" at bounding box center [221, 417] width 337 height 27
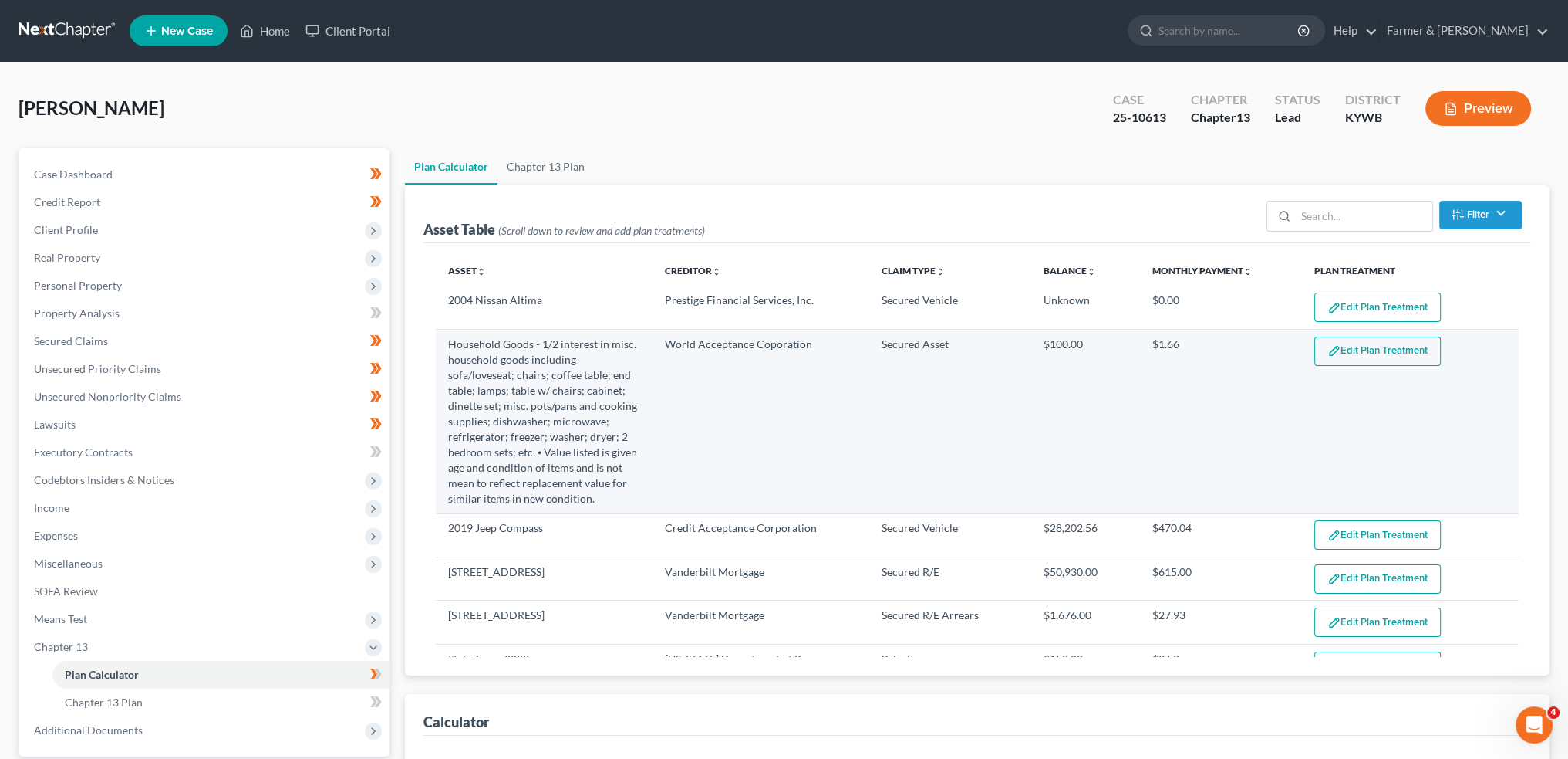
select select "59"
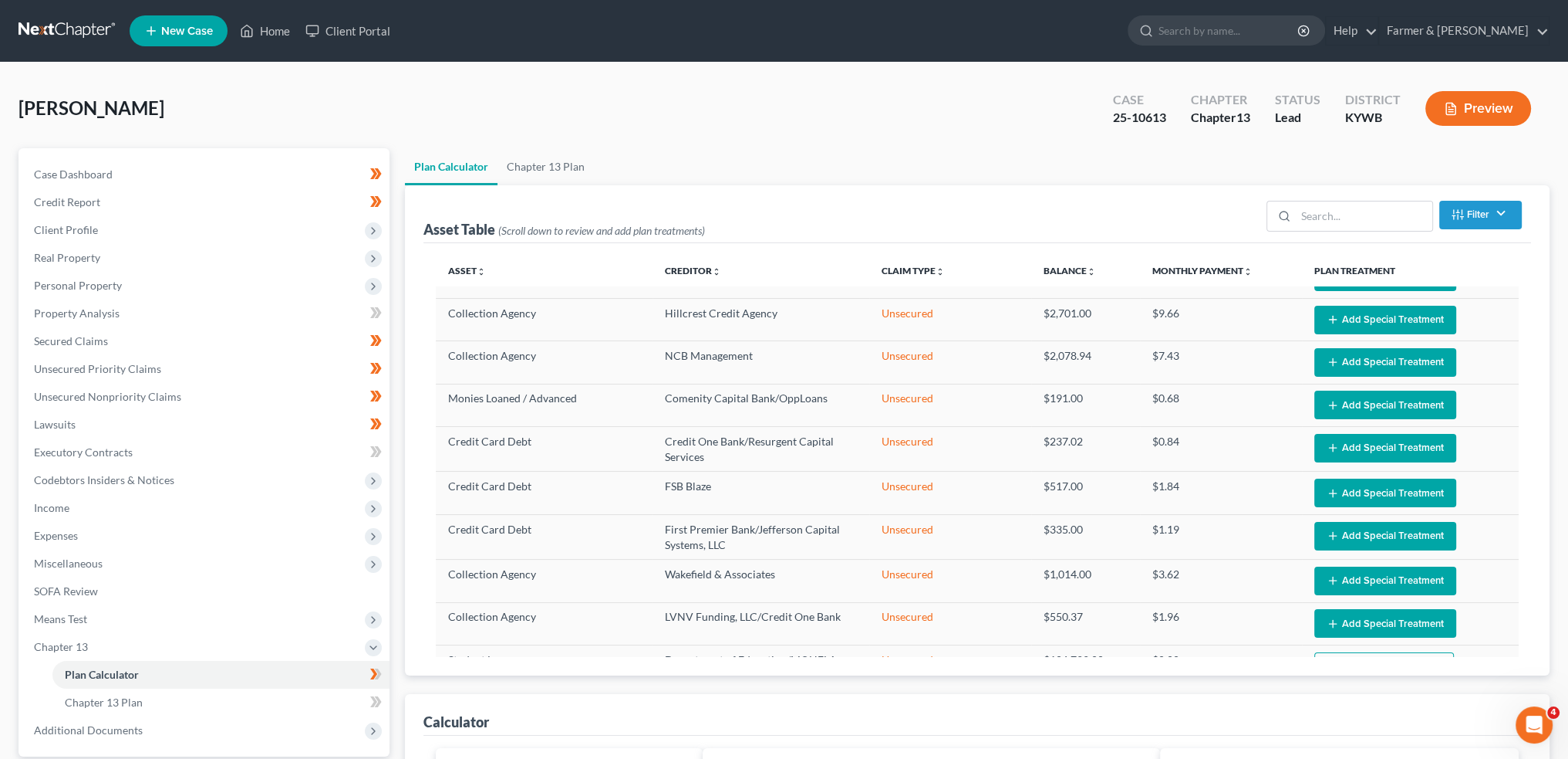
scroll to position [772, 0]
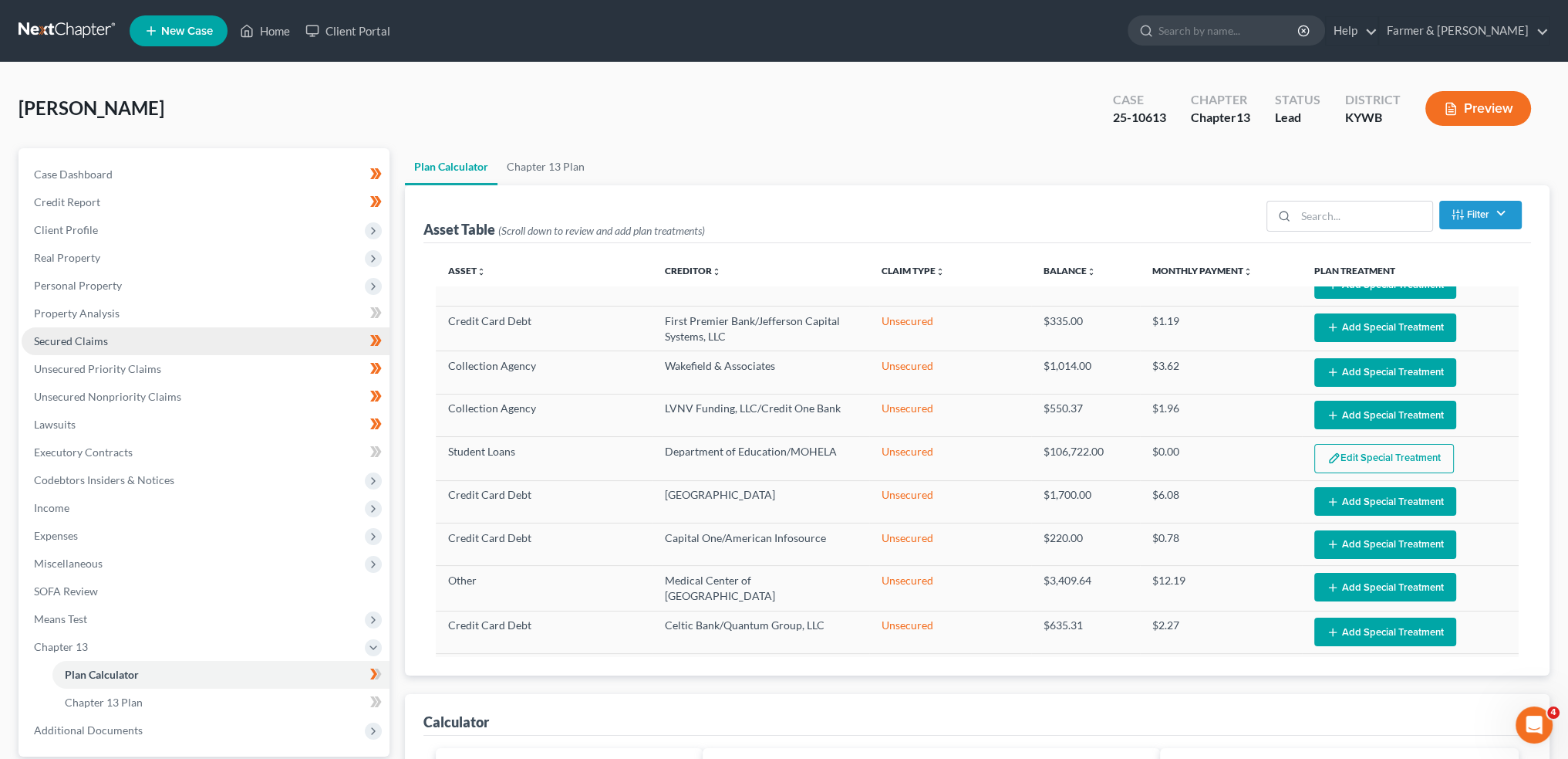
click at [56, 339] on span "Secured Claims" at bounding box center [71, 340] width 74 height 13
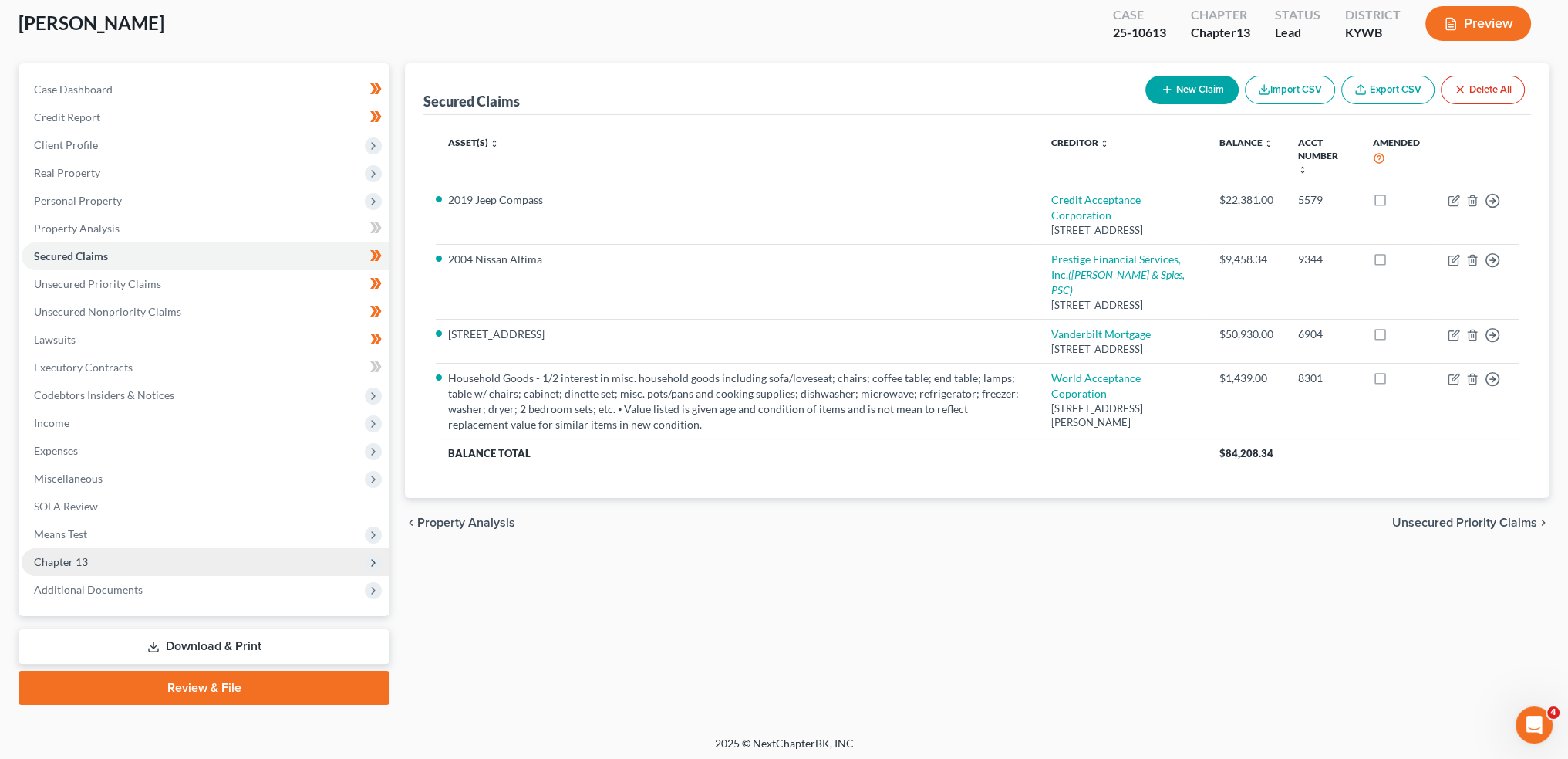
scroll to position [88, 0]
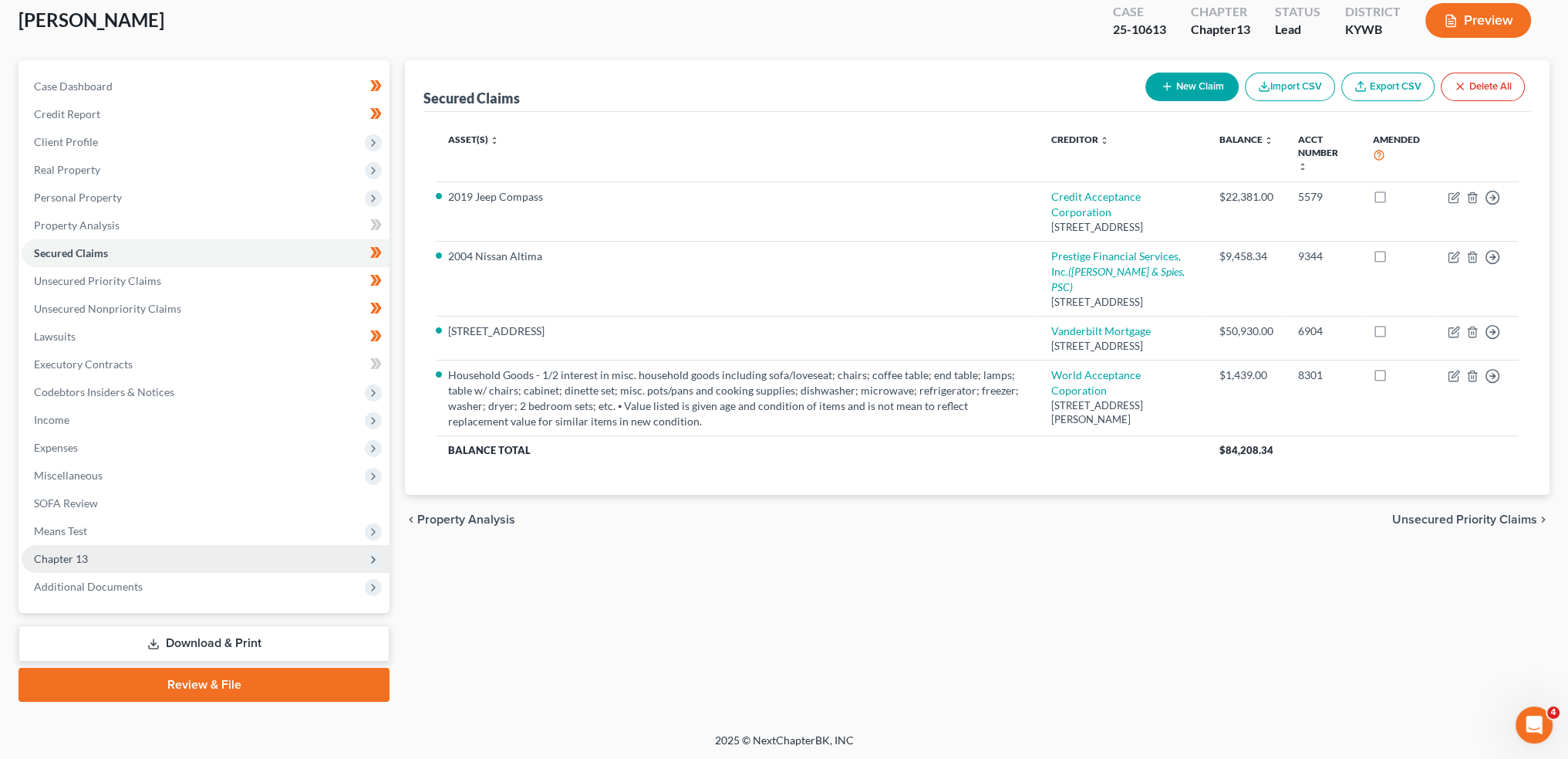
click at [124, 559] on span "Chapter 13" at bounding box center [206, 558] width 368 height 27
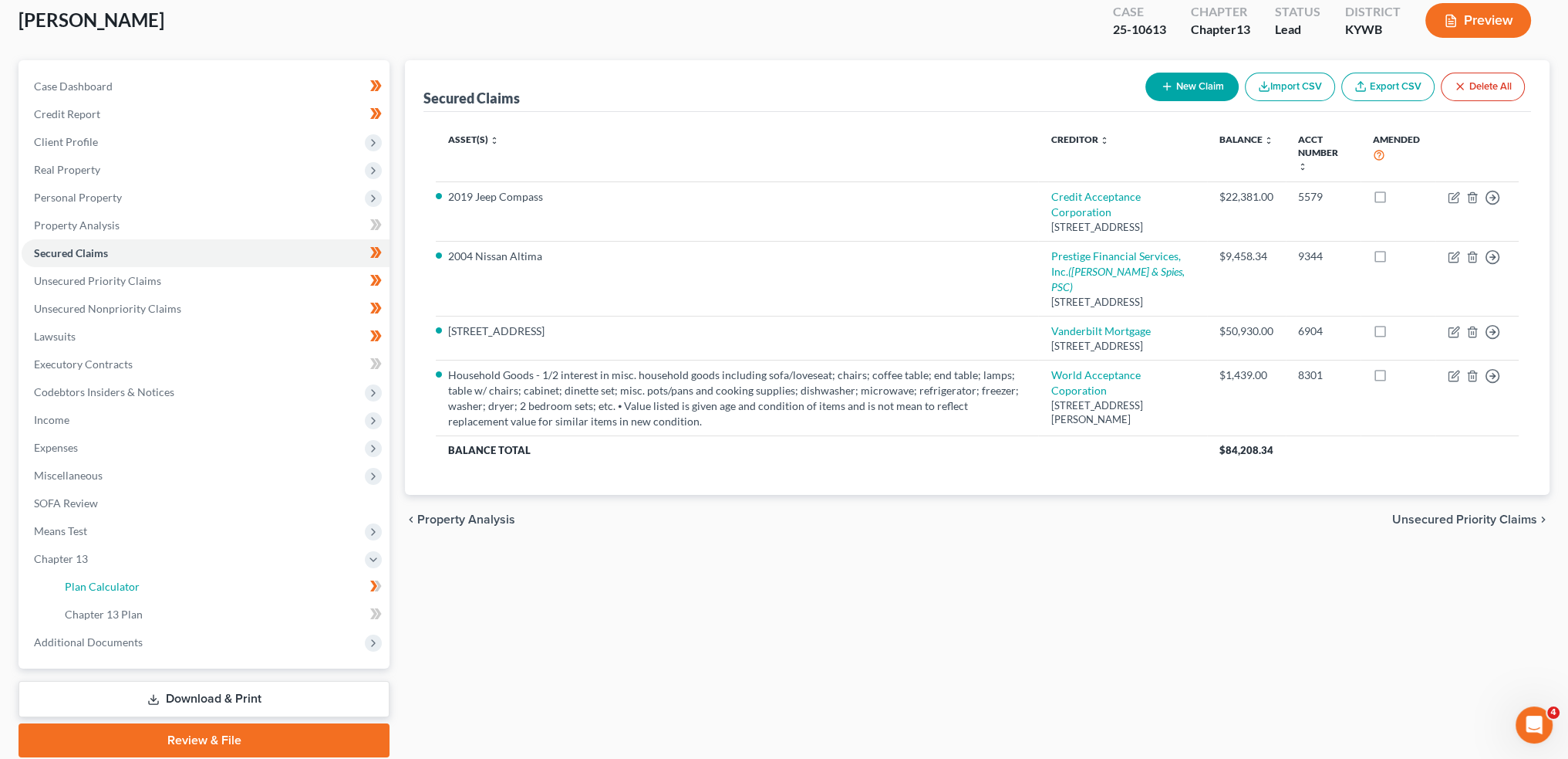
drag, startPoint x: 129, startPoint y: 581, endPoint x: 1518, endPoint y: 129, distance: 1460.7
click at [129, 581] on span "Plan Calculator" at bounding box center [102, 586] width 74 height 13
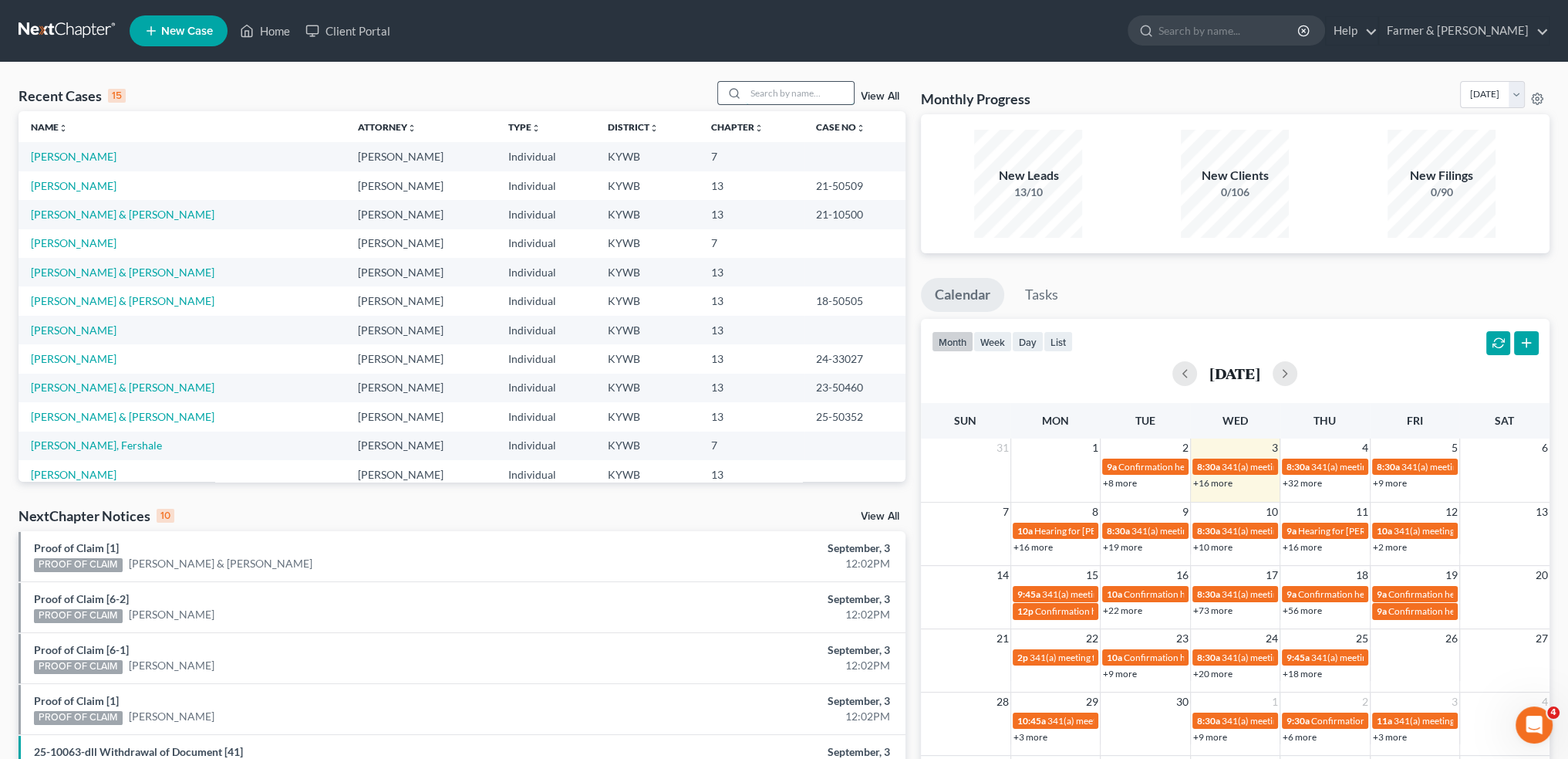
click at [777, 98] on input "search" at bounding box center [800, 93] width 108 height 23
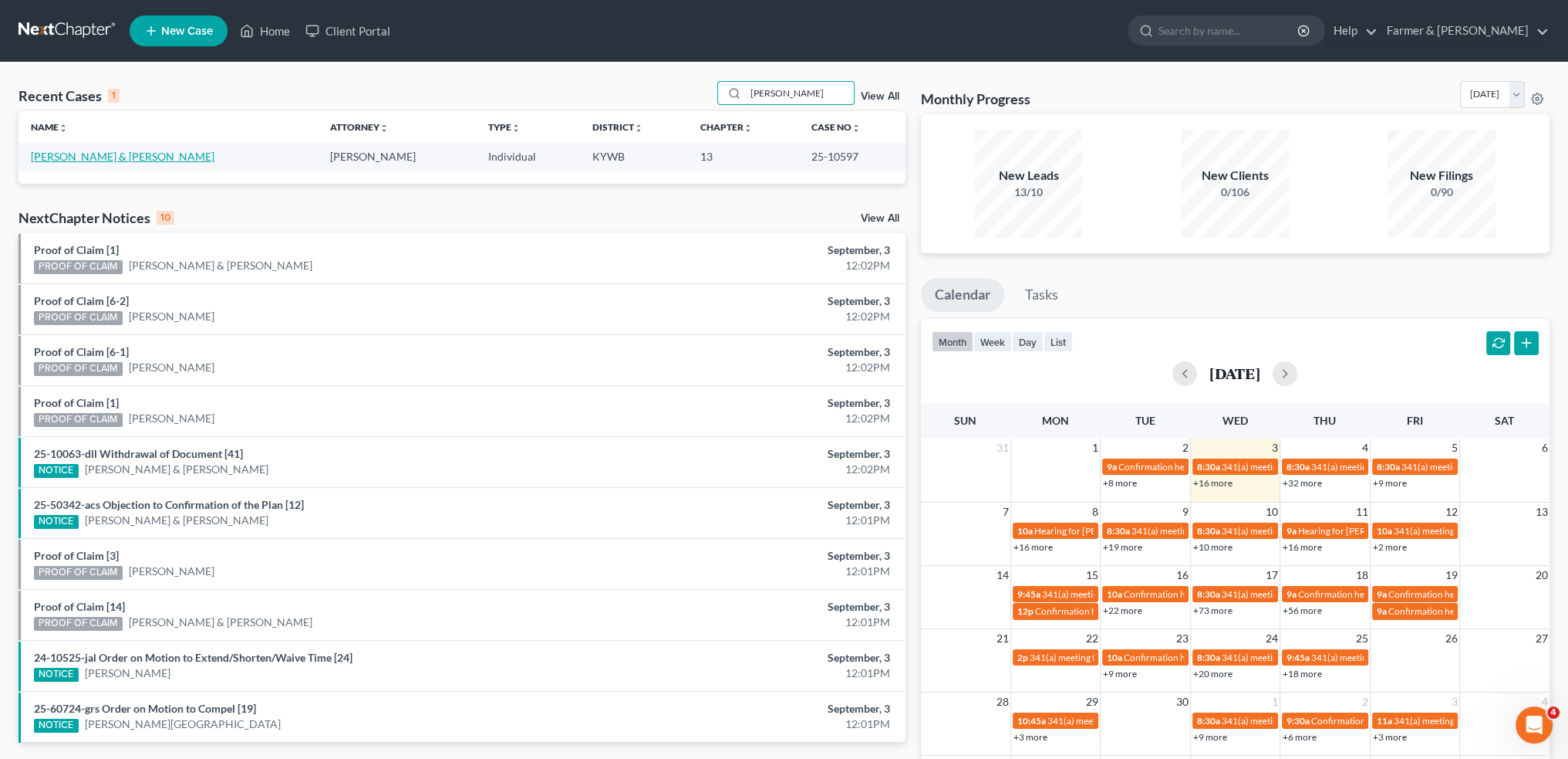
type input "rodney groom"
click at [124, 157] on link "[PERSON_NAME] & [PERSON_NAME]" at bounding box center [122, 156] width 183 height 13
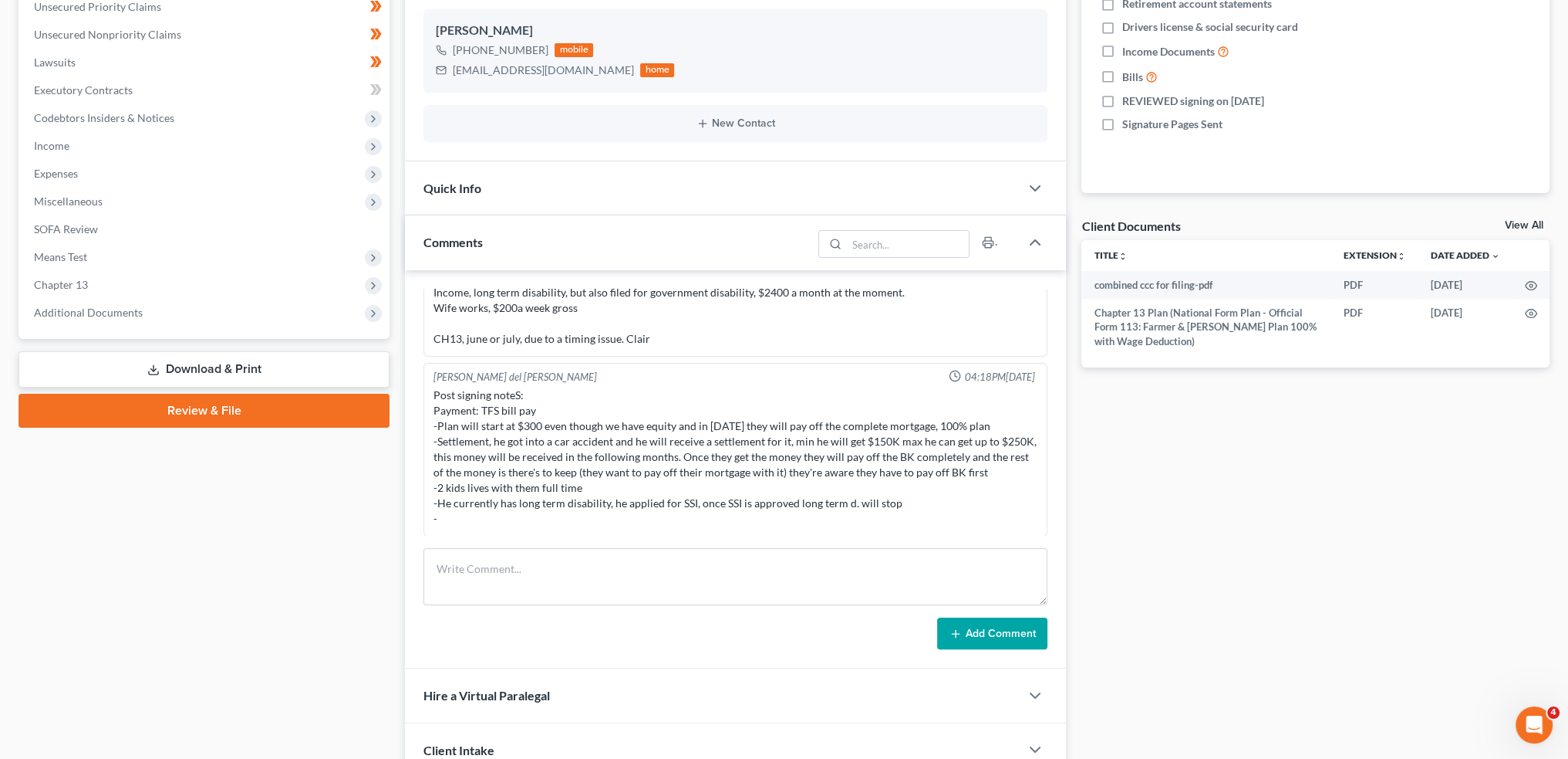
scroll to position [386, 0]
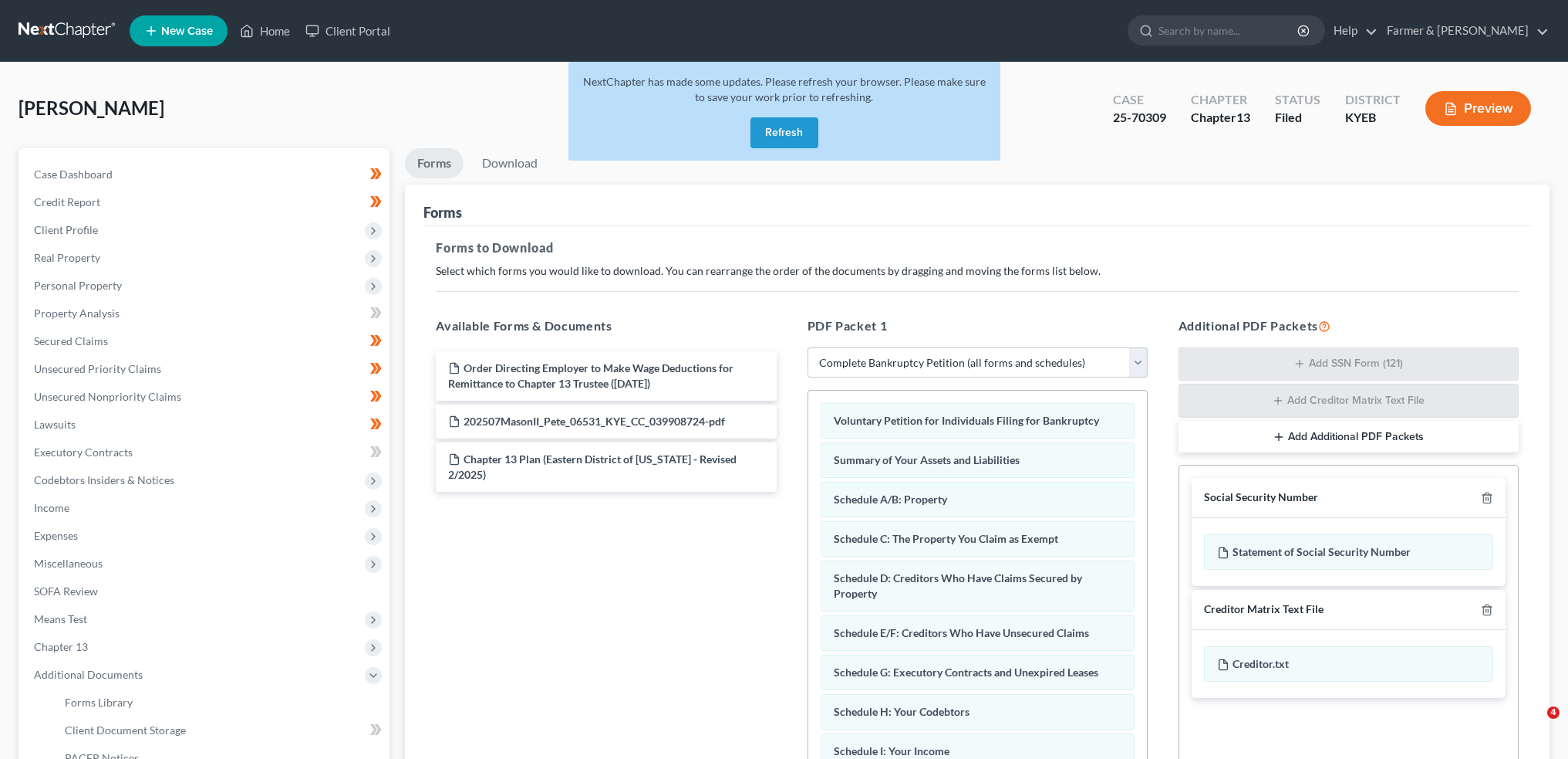
select select "0"
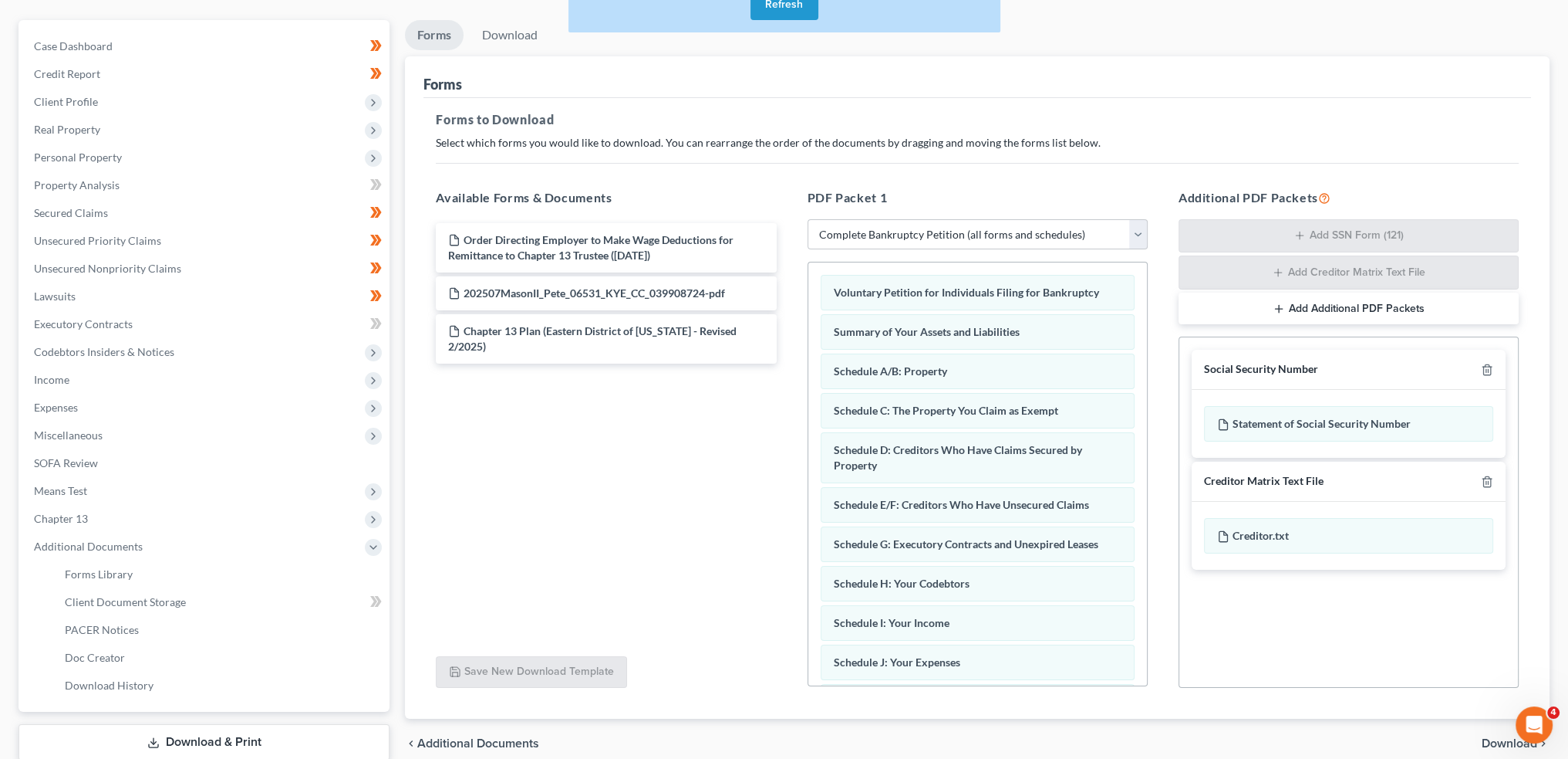
scroll to position [369, 0]
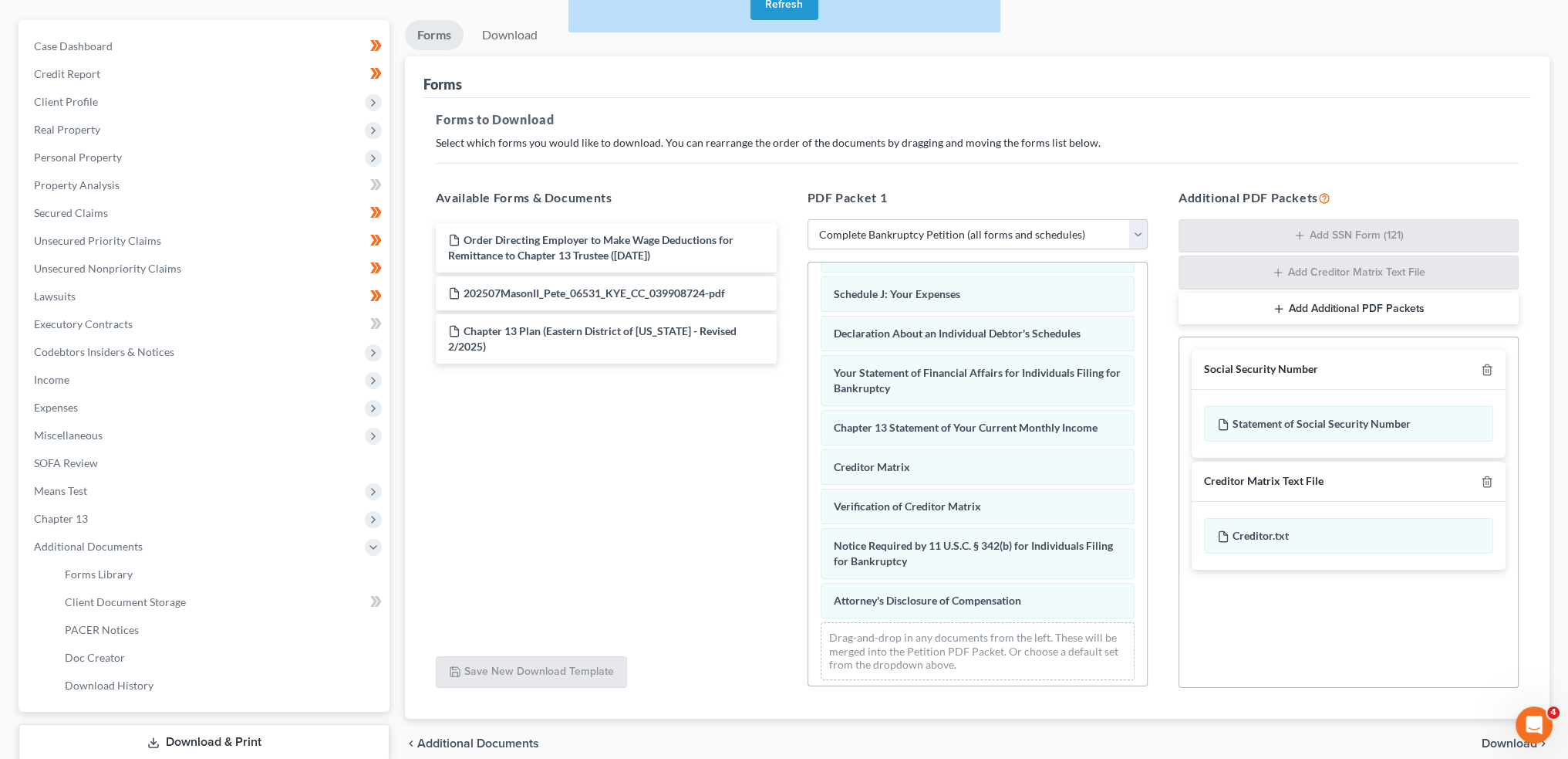
click at [787, 2] on button "Refresh" at bounding box center [784, 4] width 68 height 31
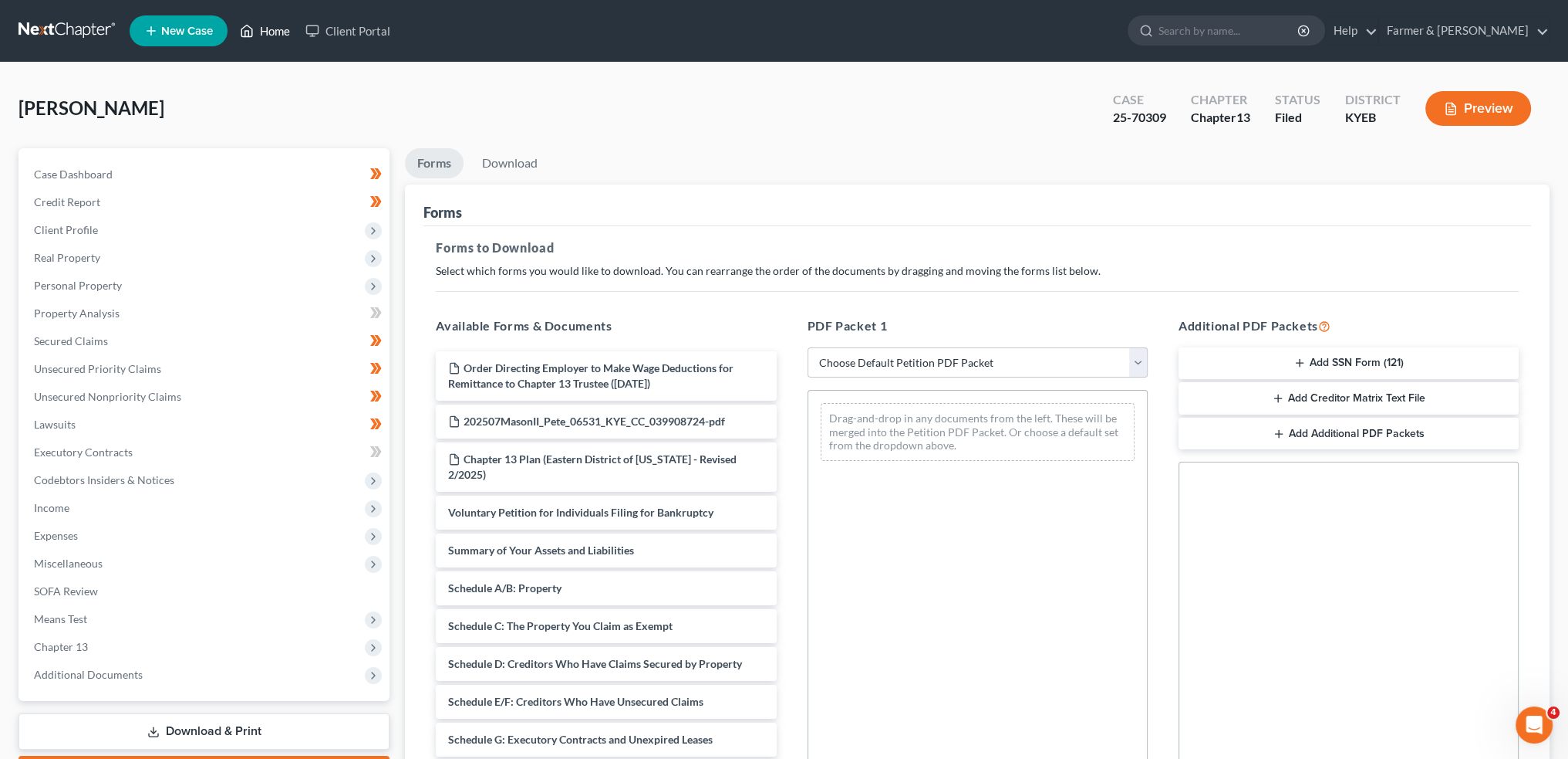
click at [267, 33] on link "Home" at bounding box center [265, 31] width 66 height 27
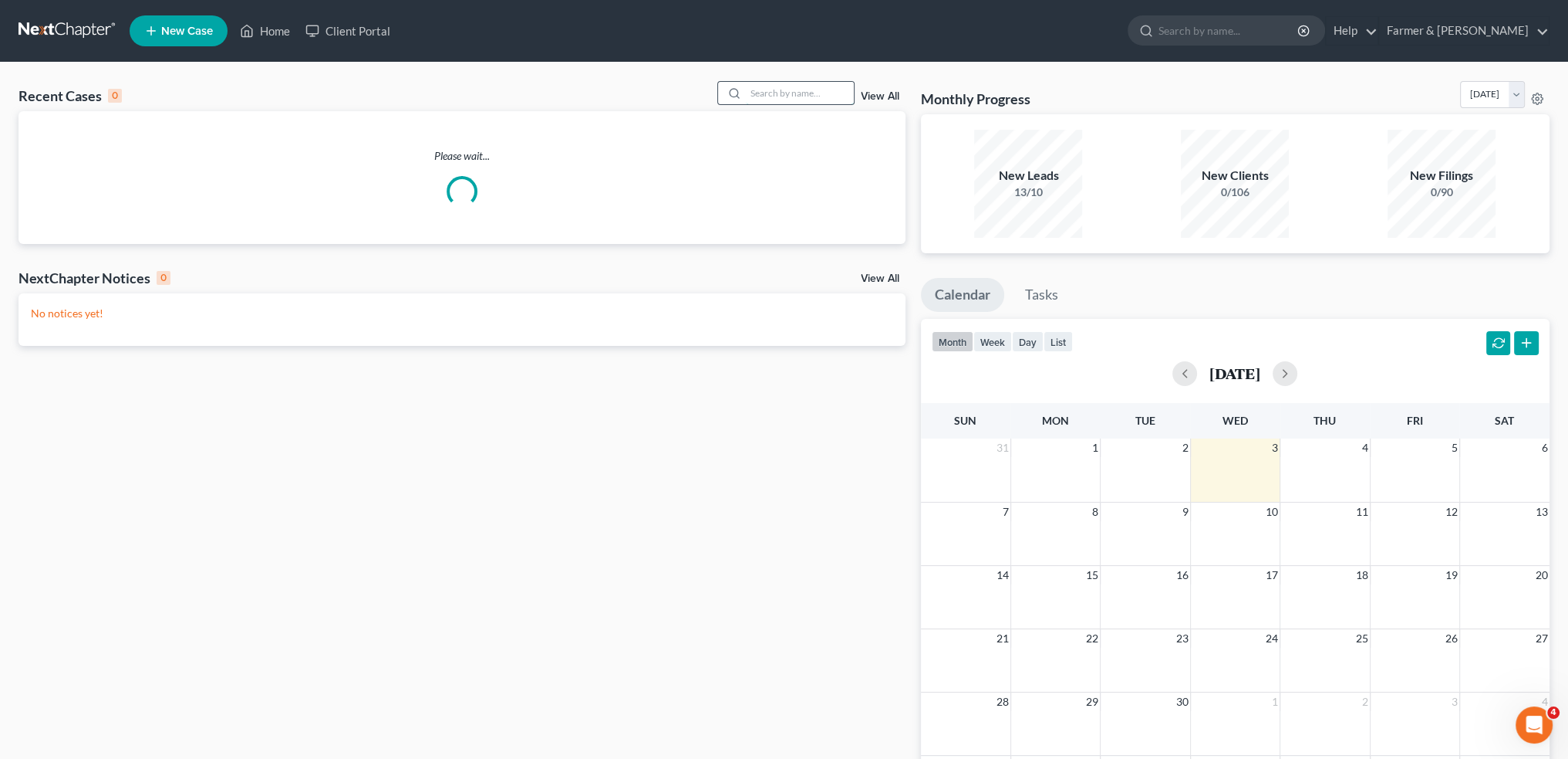
click at [802, 93] on input "search" at bounding box center [800, 93] width 108 height 23
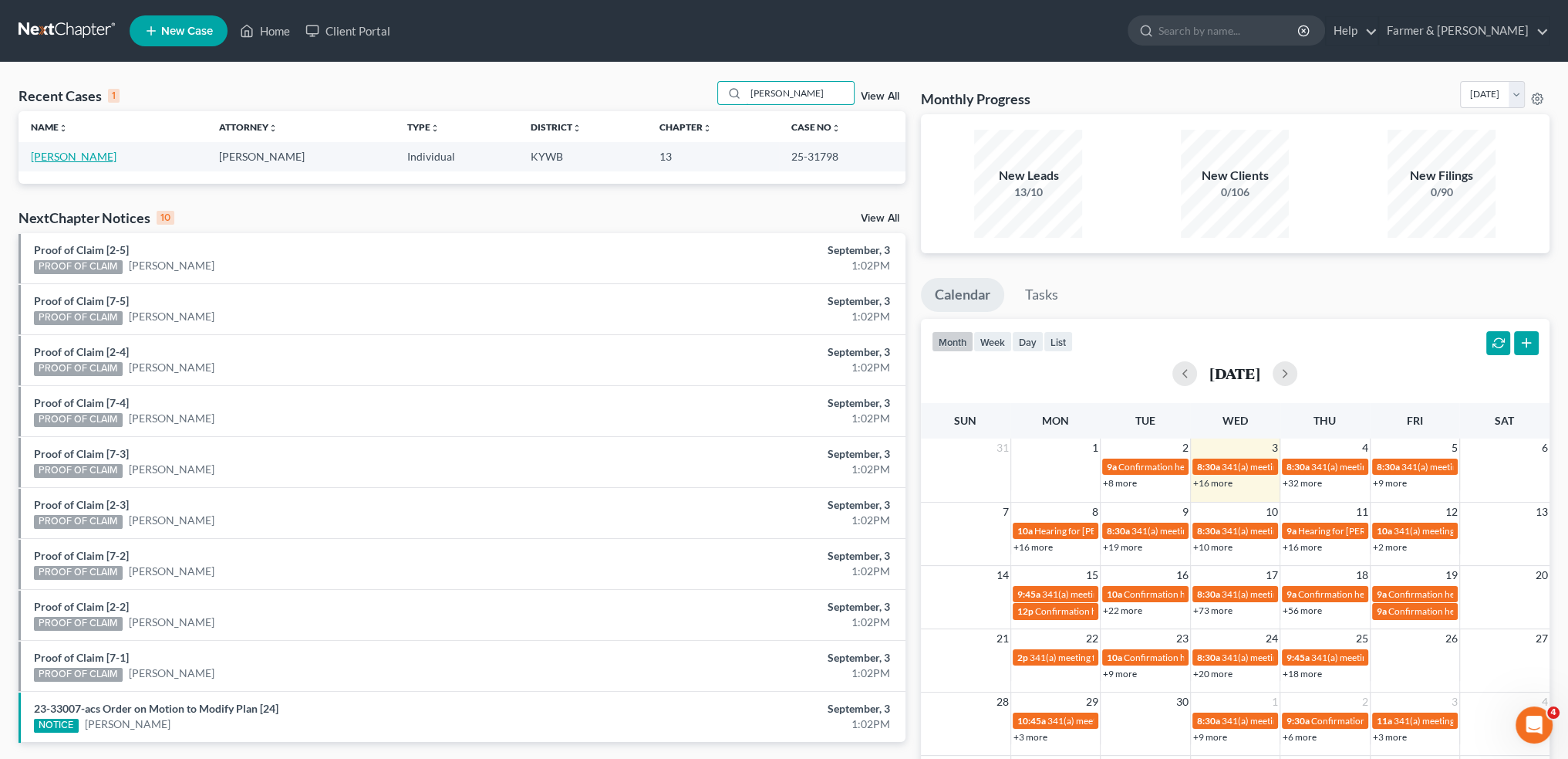
type input "[PERSON_NAME]"
click at [71, 151] on link "[PERSON_NAME]" at bounding box center [73, 156] width 85 height 13
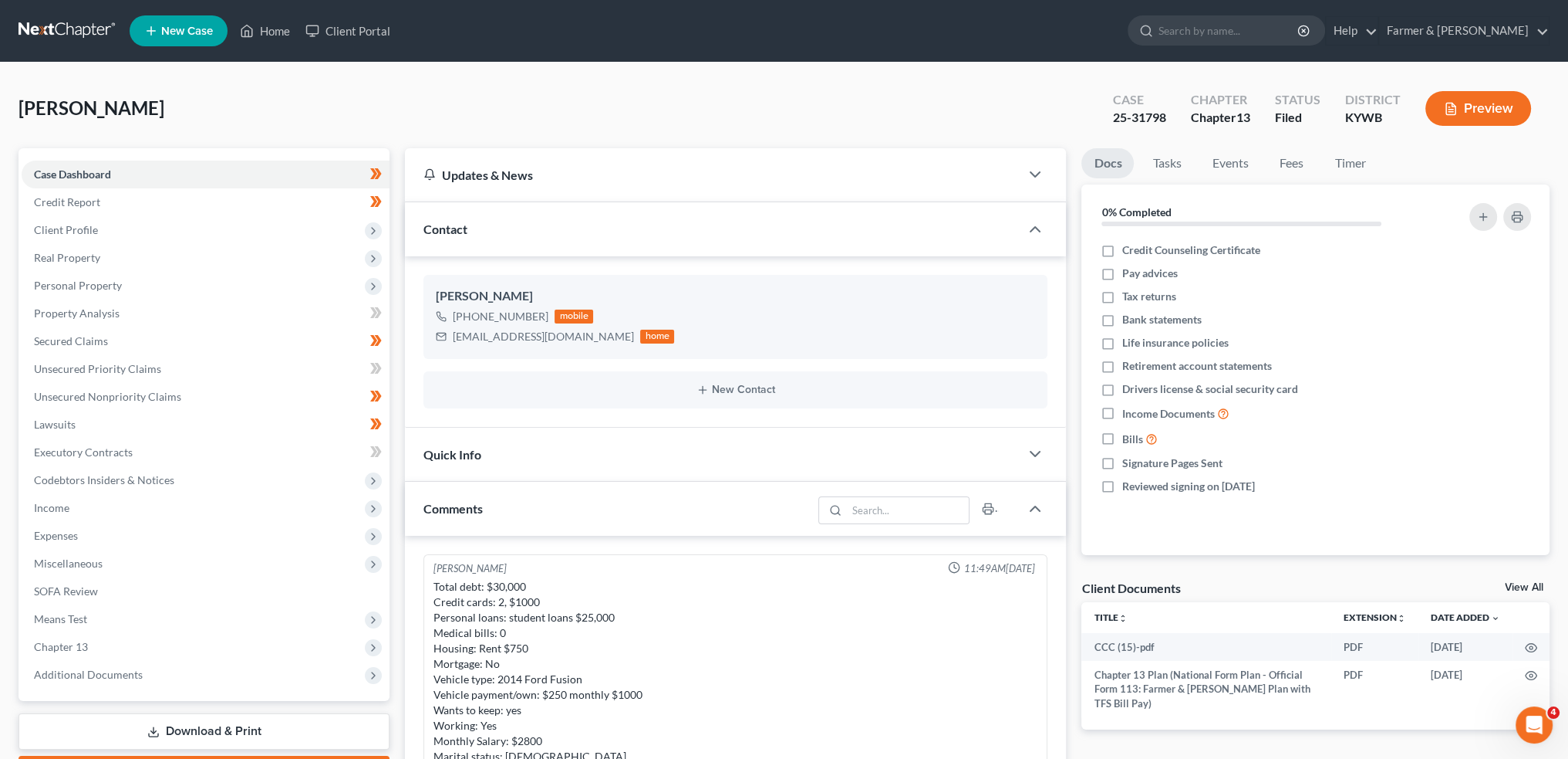
scroll to position [392, 0]
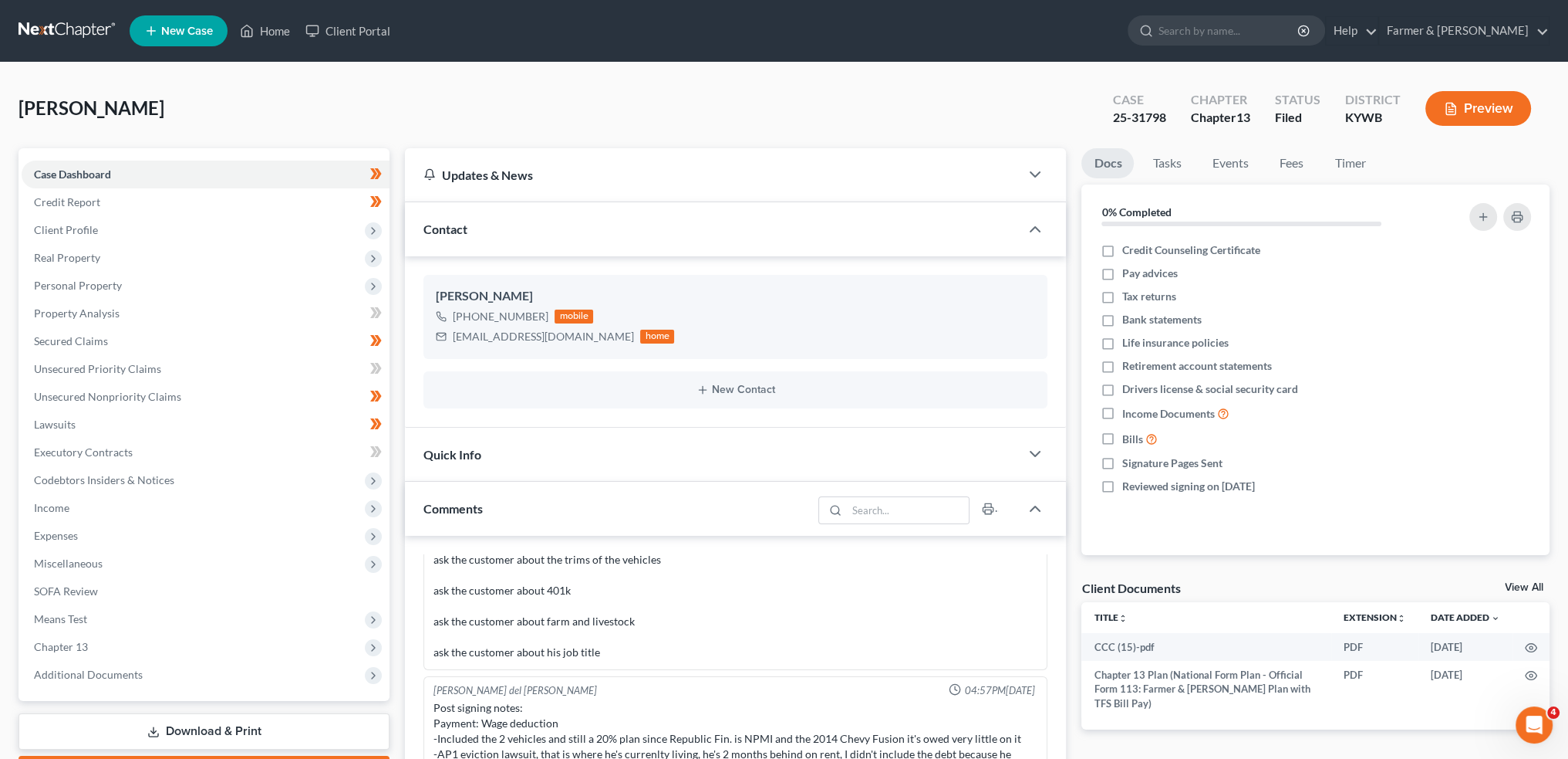
click at [151, 117] on div "Cathcart, Jerel Upgraded Case 25-31798 Chapter Chapter 13 Status Filed District…" at bounding box center [784, 114] width 1531 height 67
click at [105, 645] on span "Chapter 13" at bounding box center [206, 646] width 368 height 27
click at [111, 695] on span "Chapter 13 Plan" at bounding box center [103, 702] width 78 height 13
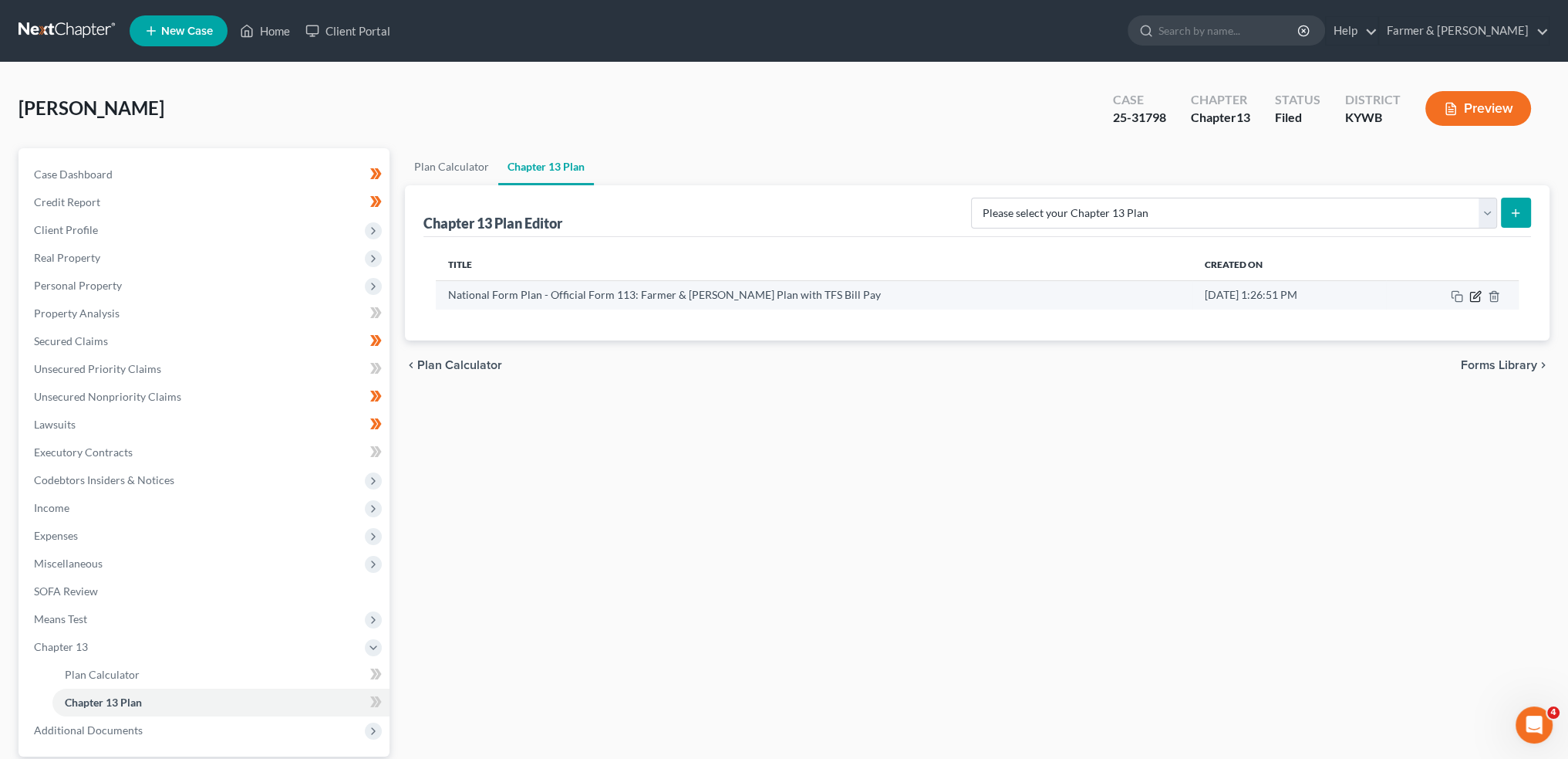
click at [1472, 294] on icon "button" at bounding box center [1476, 296] width 13 height 13
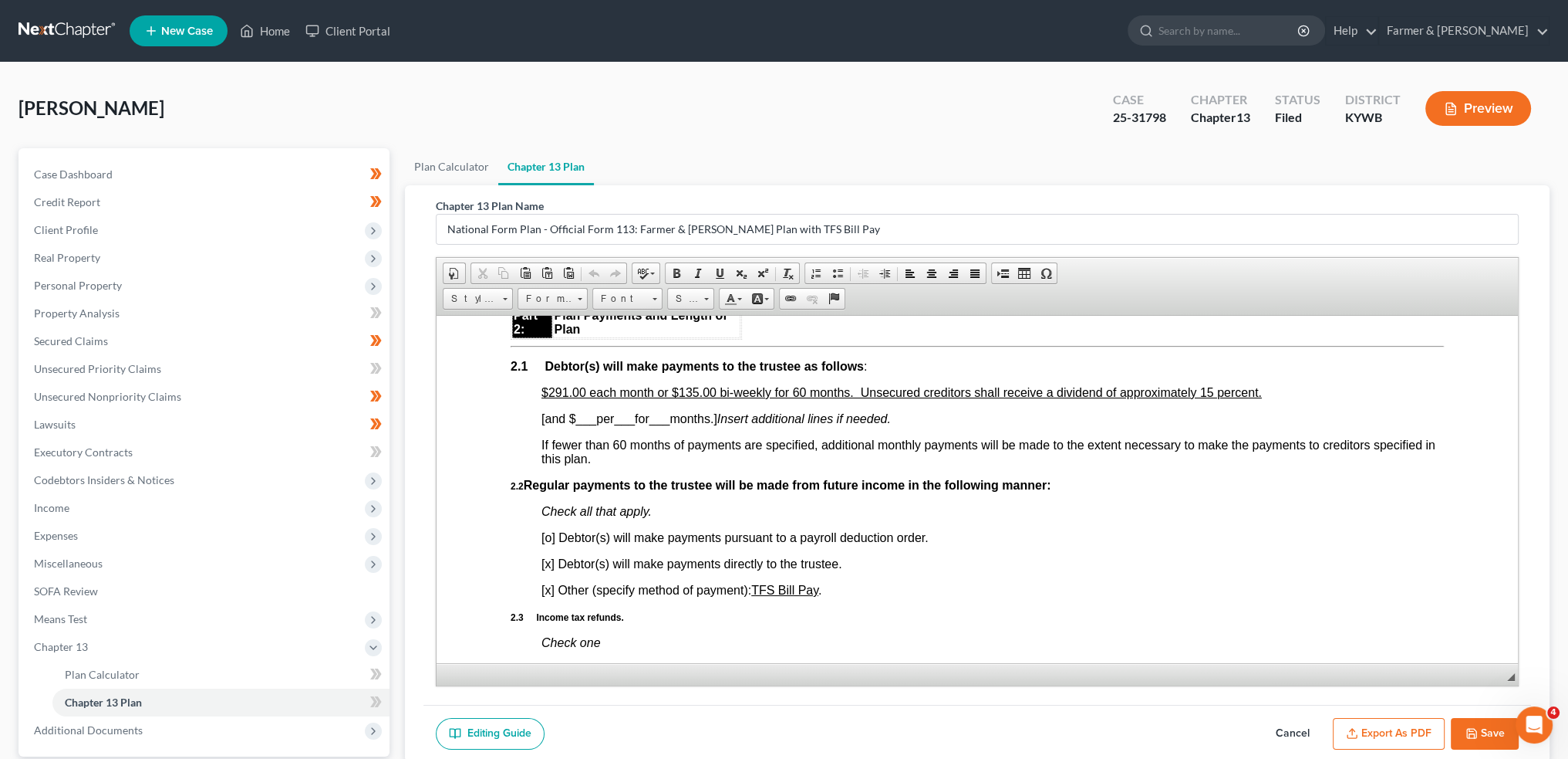
scroll to position [900, 0]
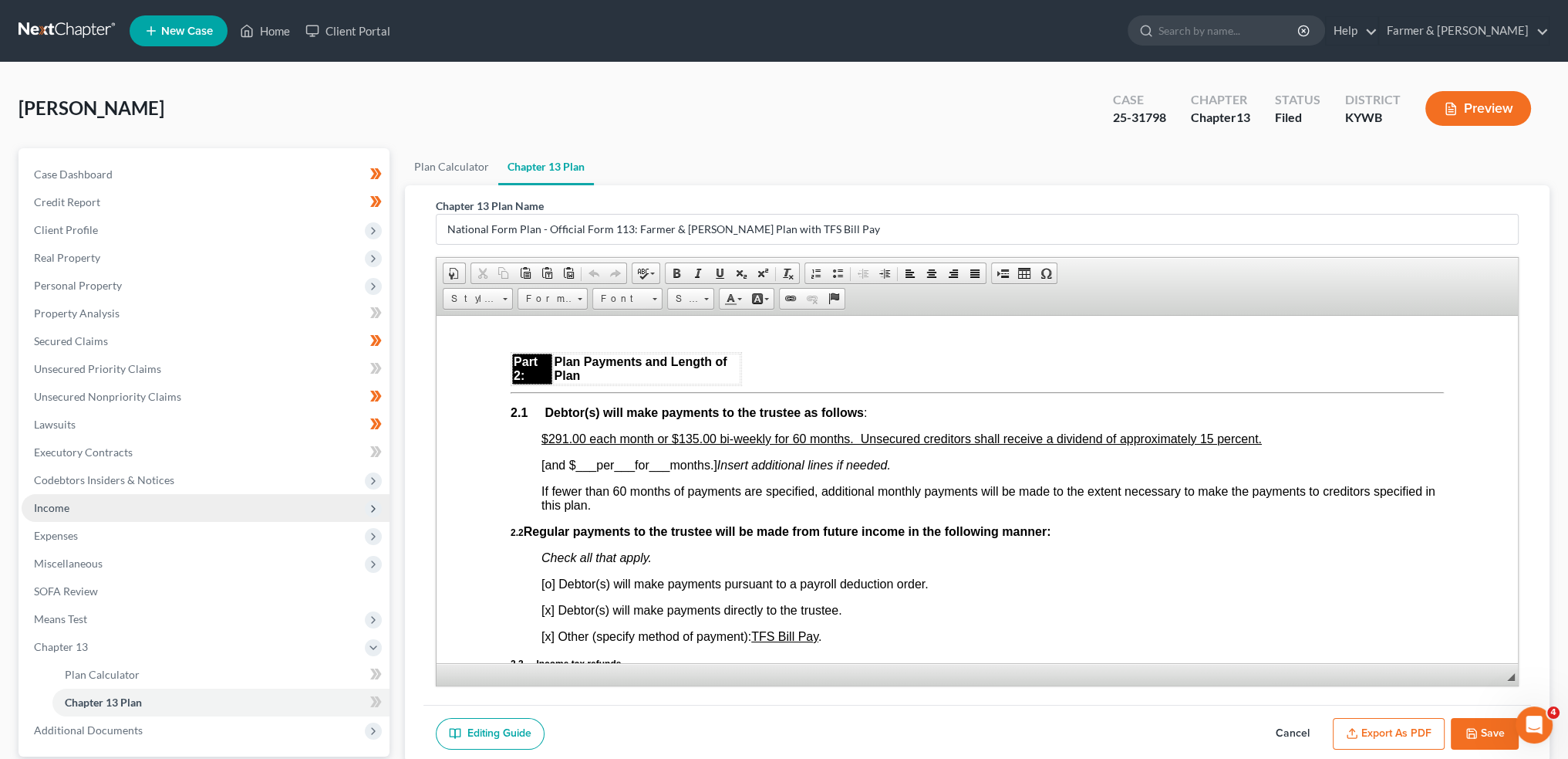
click at [179, 503] on span "Income" at bounding box center [206, 507] width 368 height 27
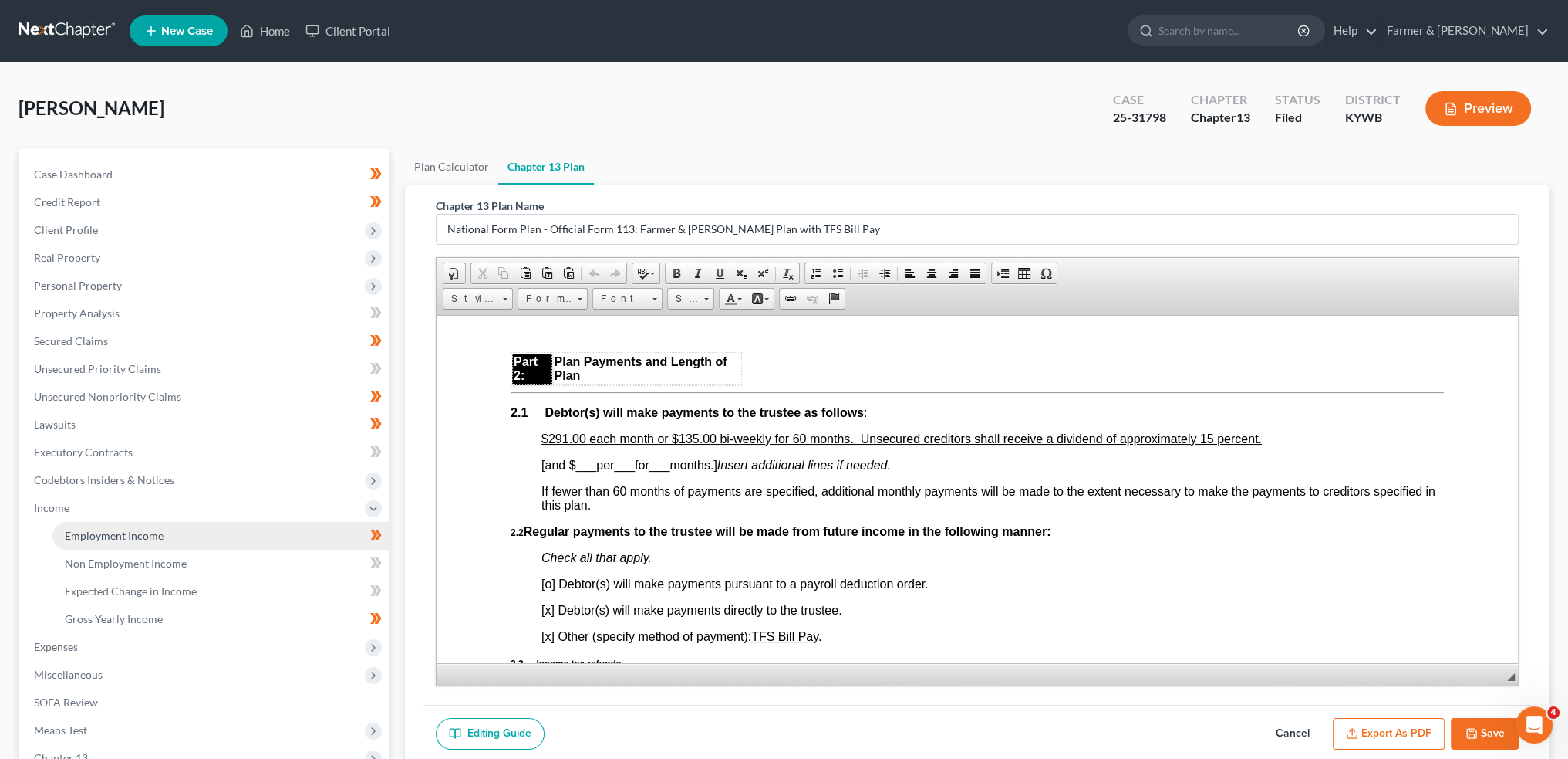
click at [170, 539] on link "Employment Income" at bounding box center [221, 535] width 337 height 27
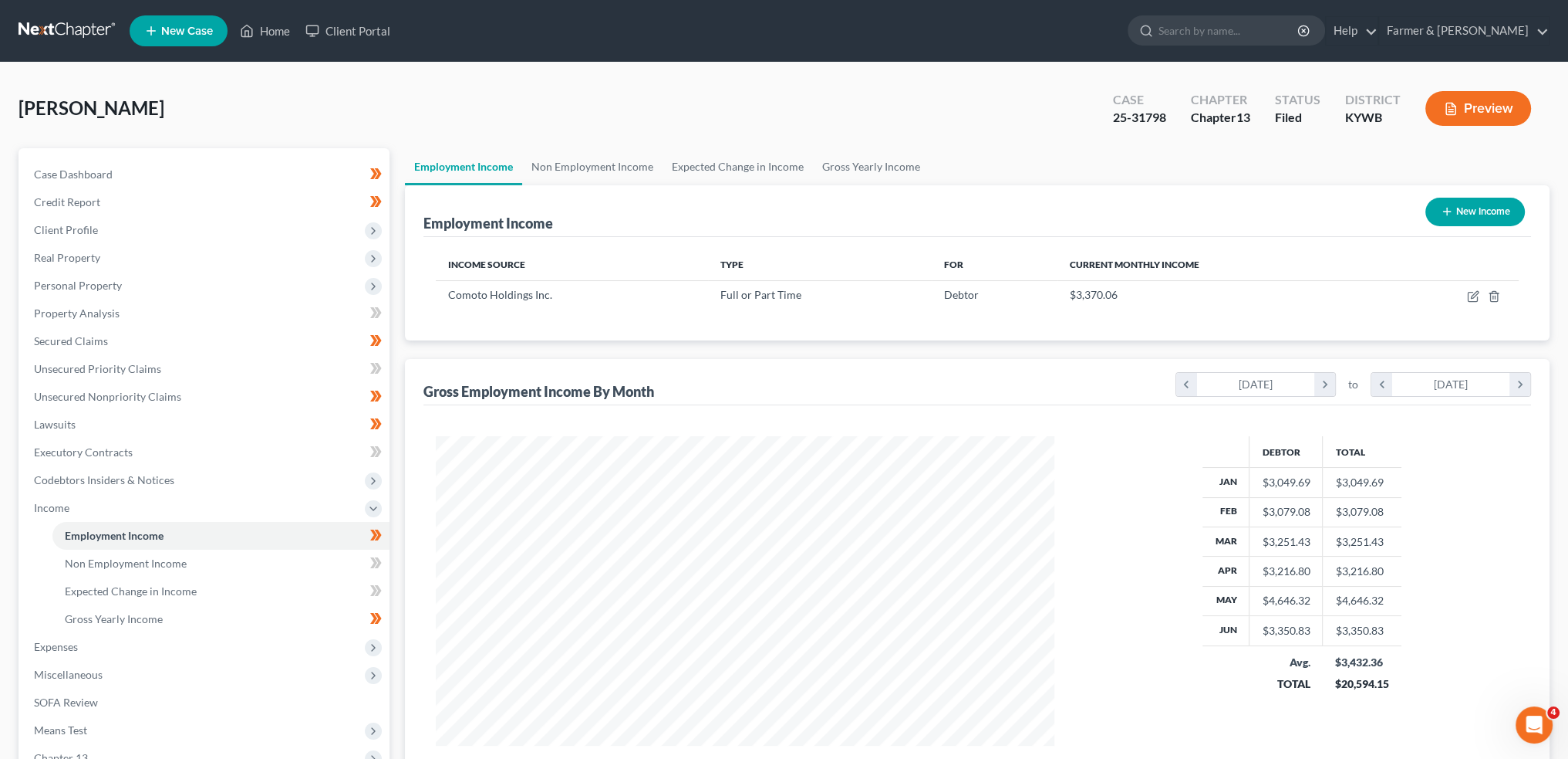
scroll to position [310, 649]
click at [605, 154] on link "Non Employment Income" at bounding box center [592, 166] width 140 height 37
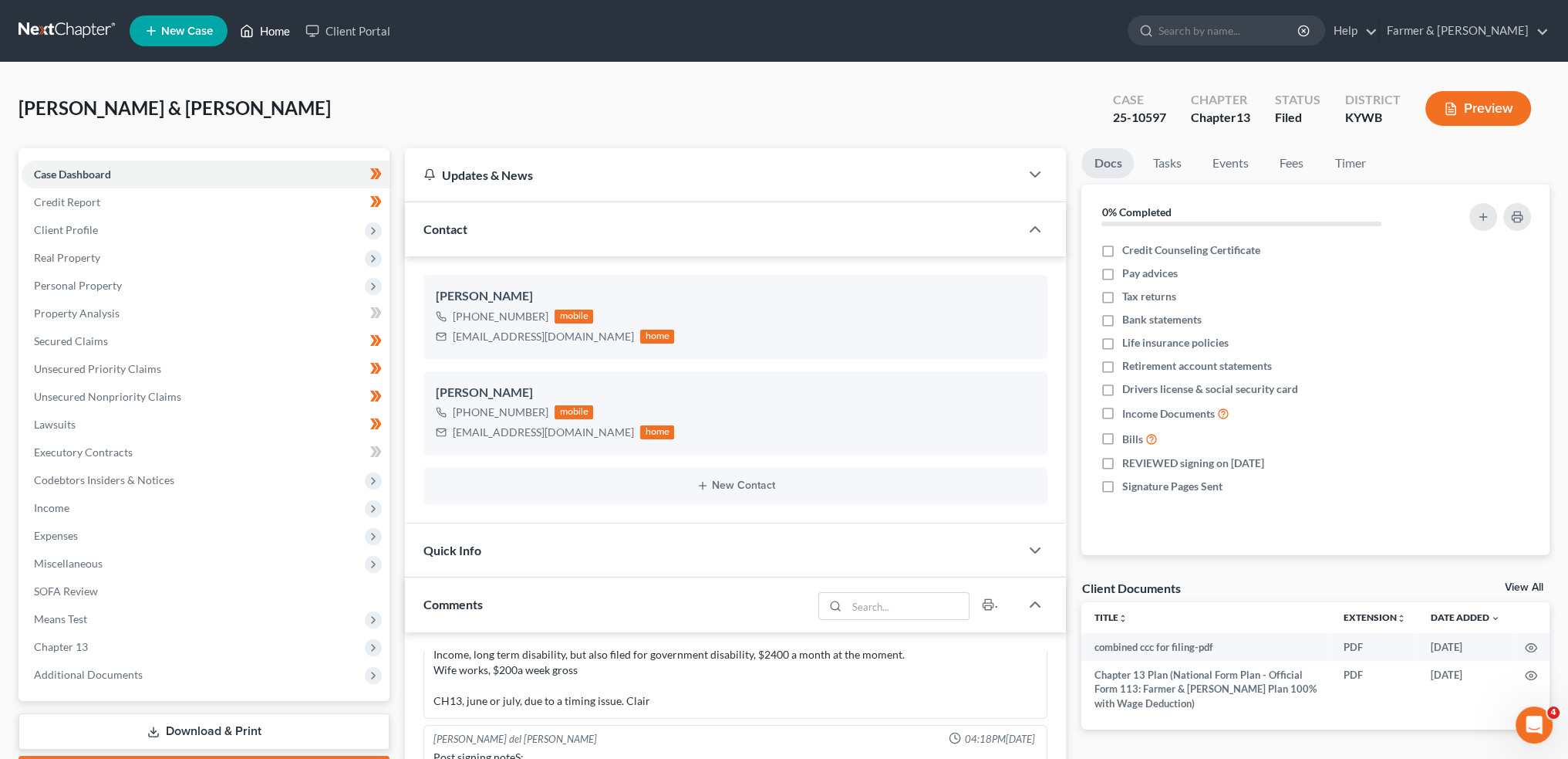
click at [279, 31] on link "Home" at bounding box center [265, 31] width 66 height 27
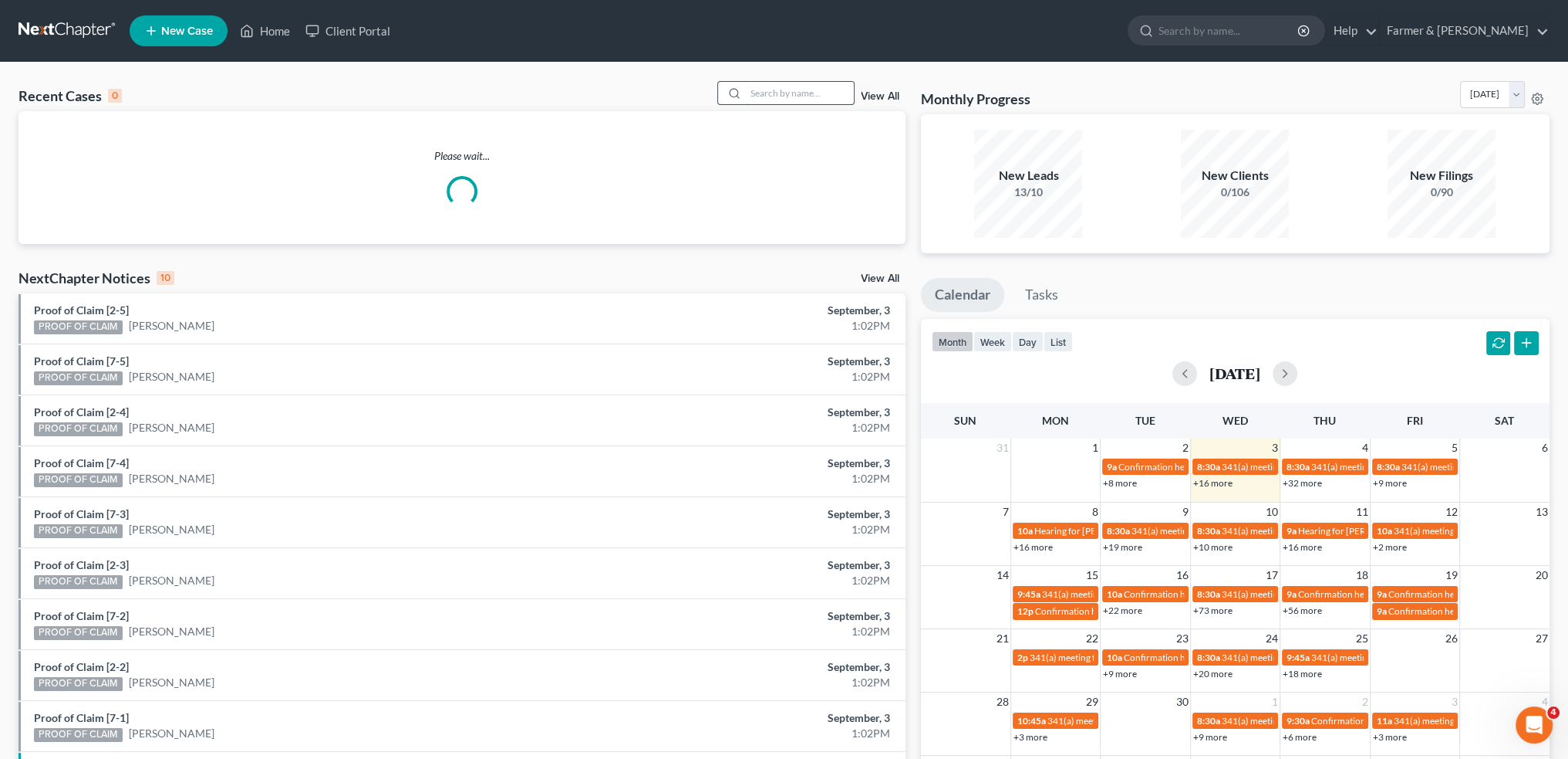
click at [784, 84] on input "search" at bounding box center [800, 93] width 108 height 23
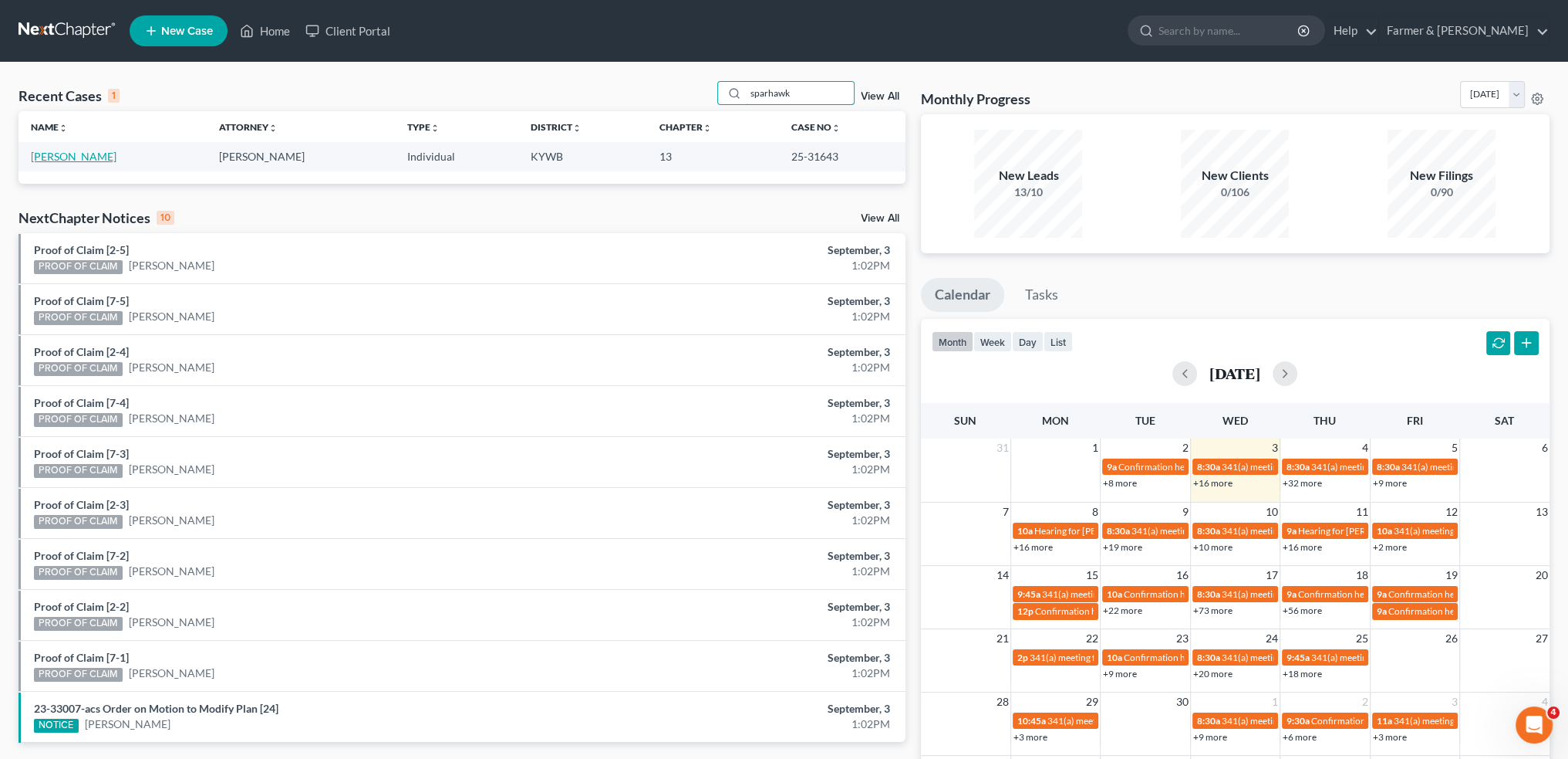
type input "sparhawk"
click at [86, 152] on link "[PERSON_NAME]" at bounding box center [73, 156] width 85 height 13
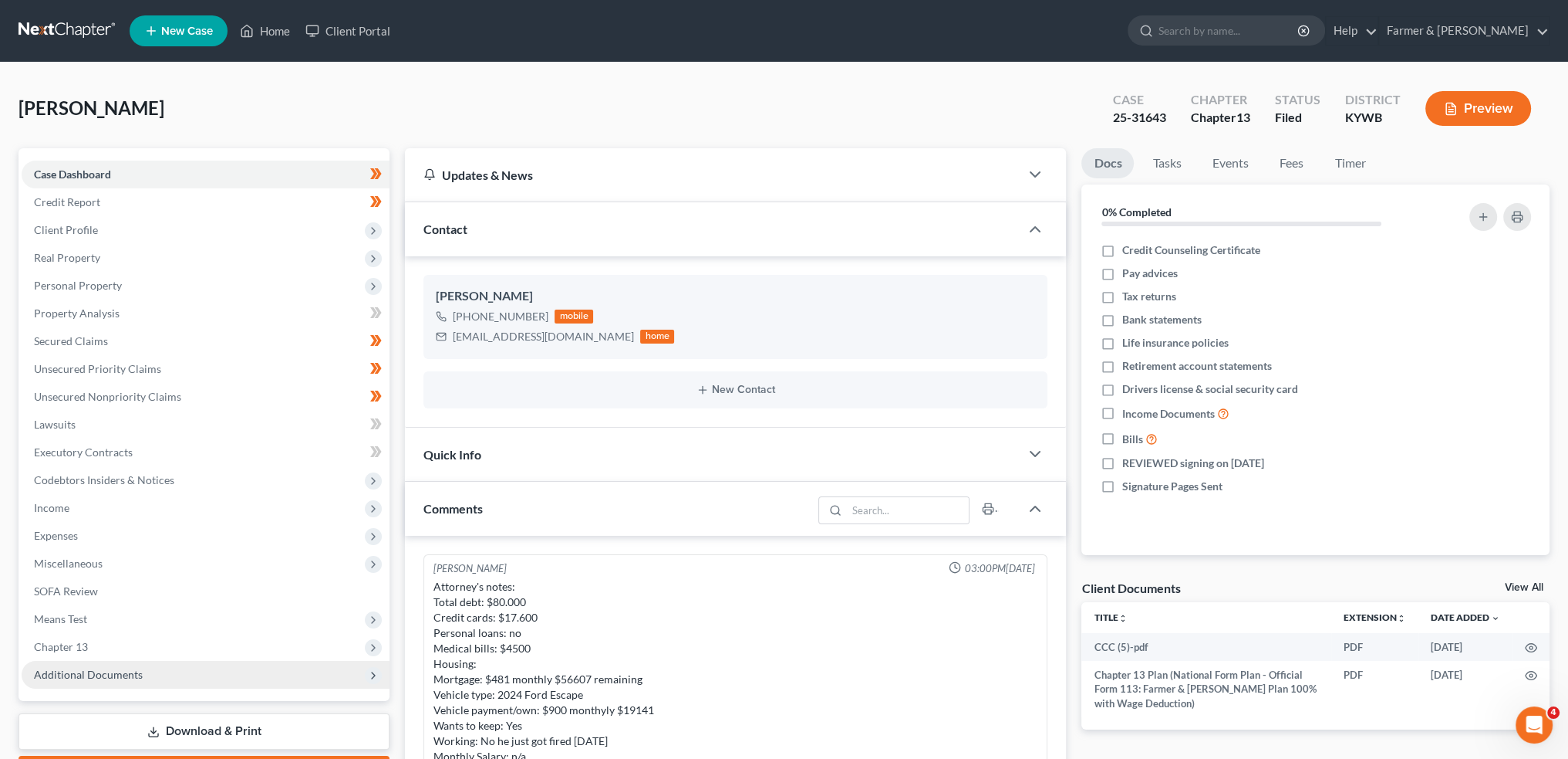
scroll to position [281, 0]
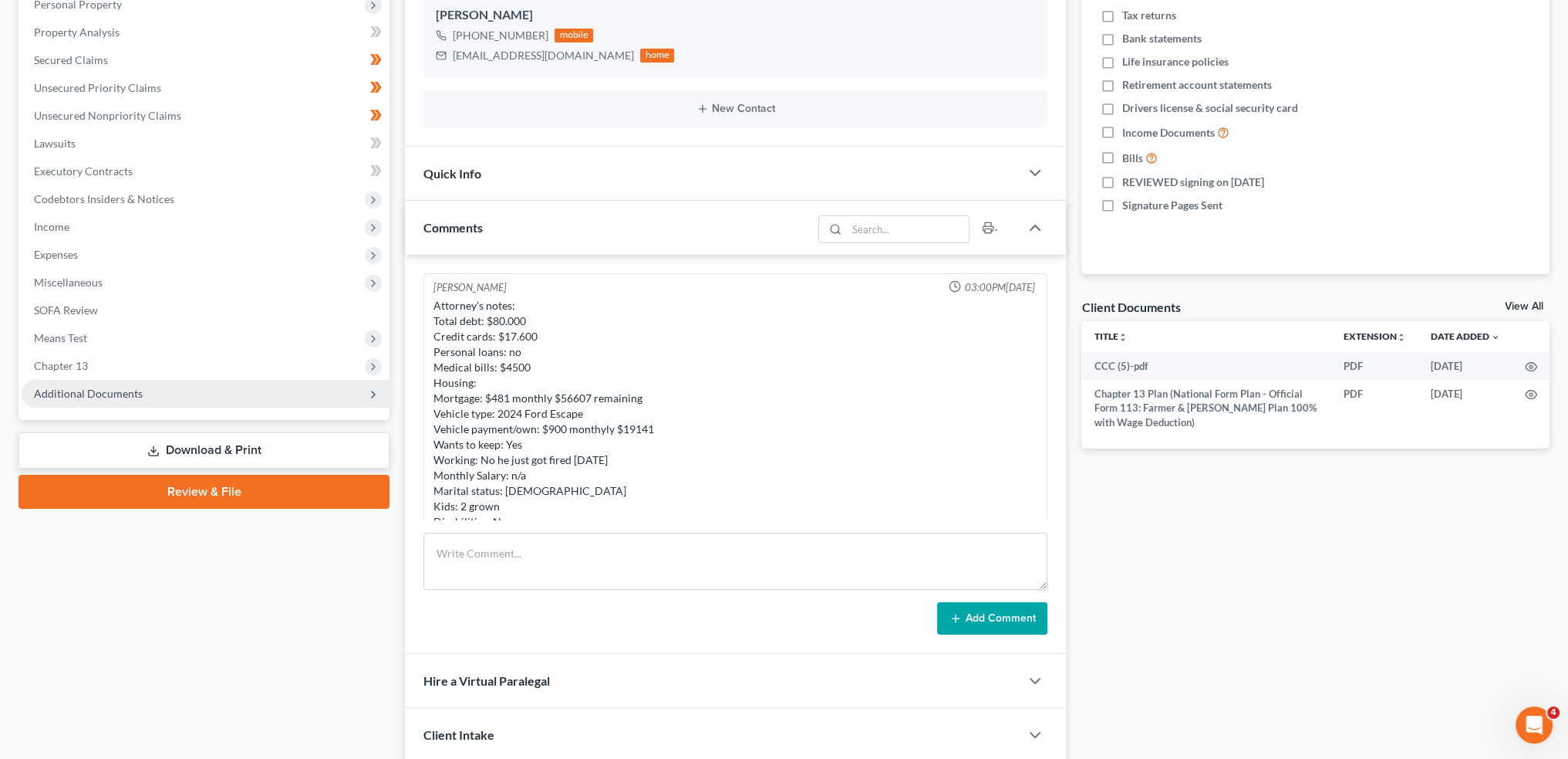
click at [110, 387] on span "Additional Documents" at bounding box center [88, 393] width 109 height 13
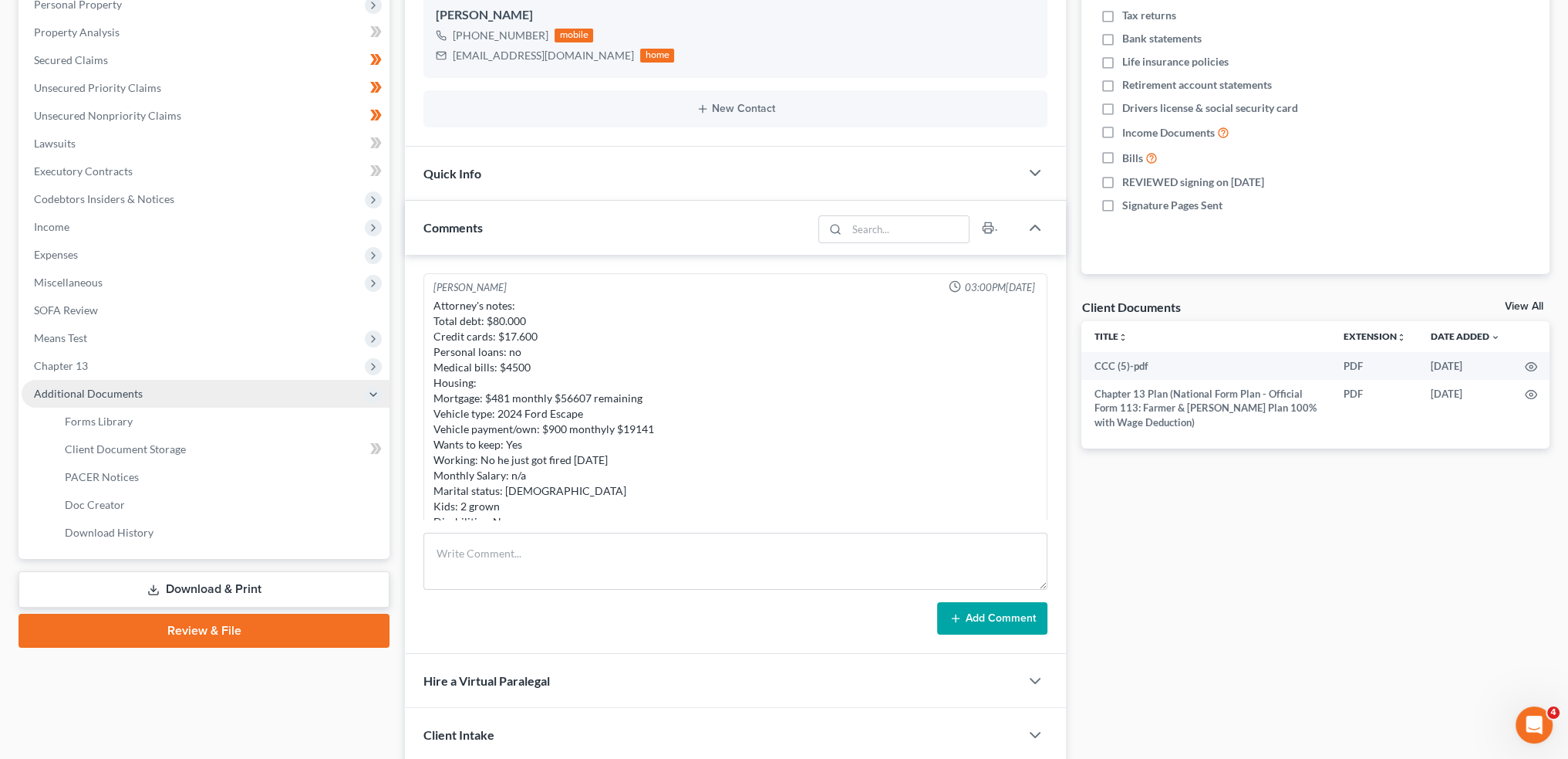
scroll to position [213, 0]
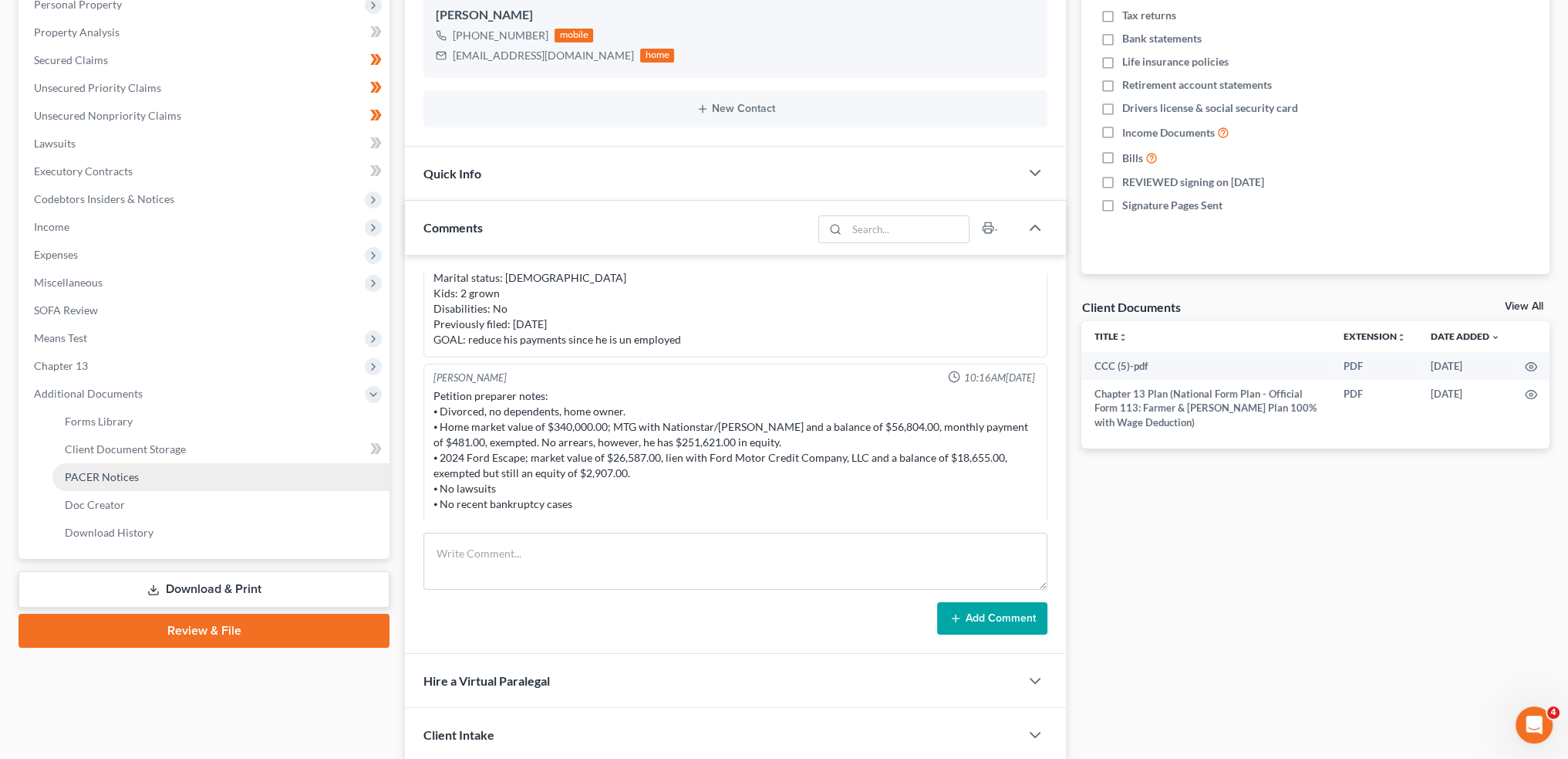
click at [113, 466] on link "PACER Notices" at bounding box center [221, 477] width 337 height 27
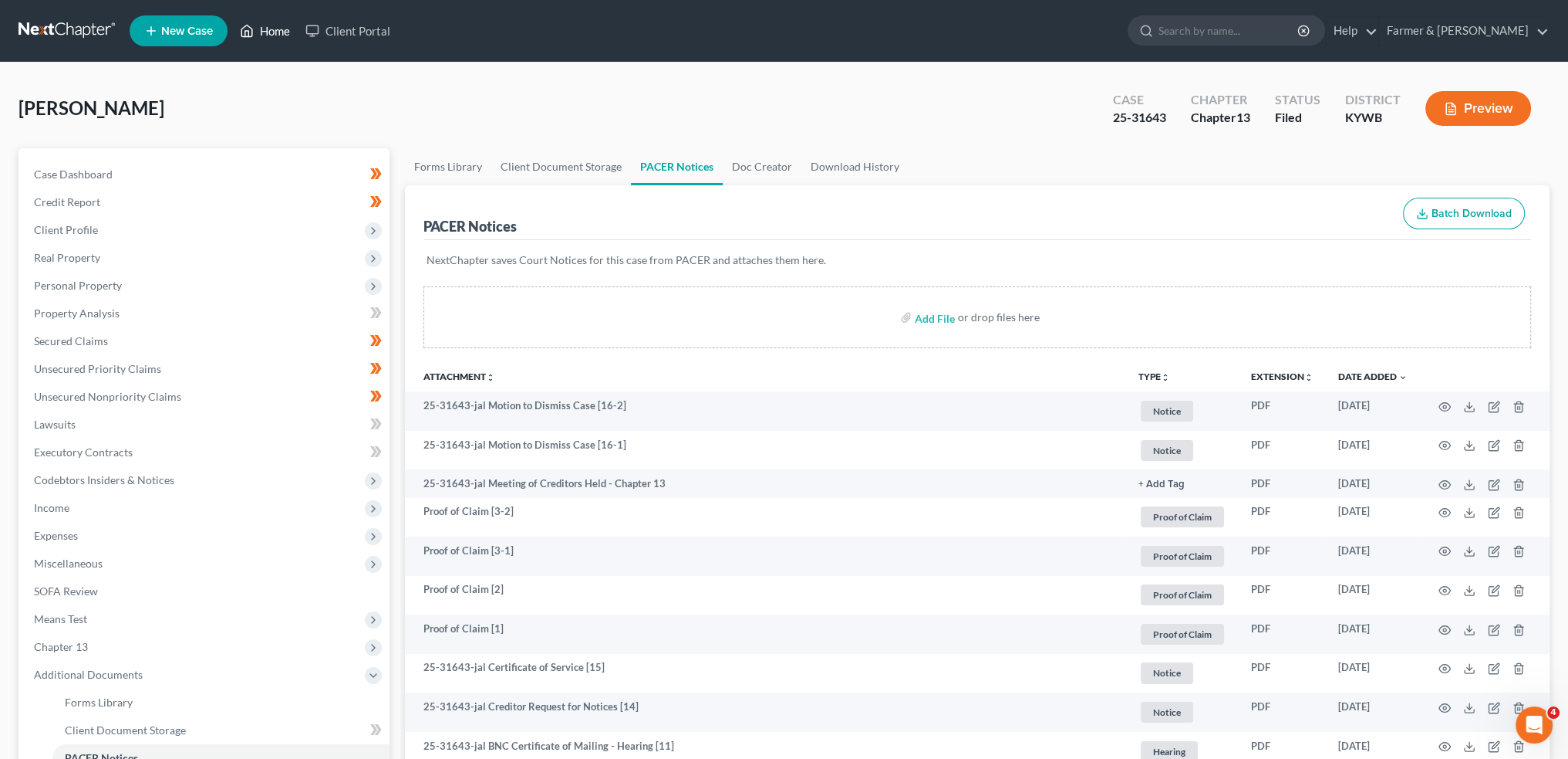
click at [273, 30] on link "Home" at bounding box center [265, 31] width 66 height 27
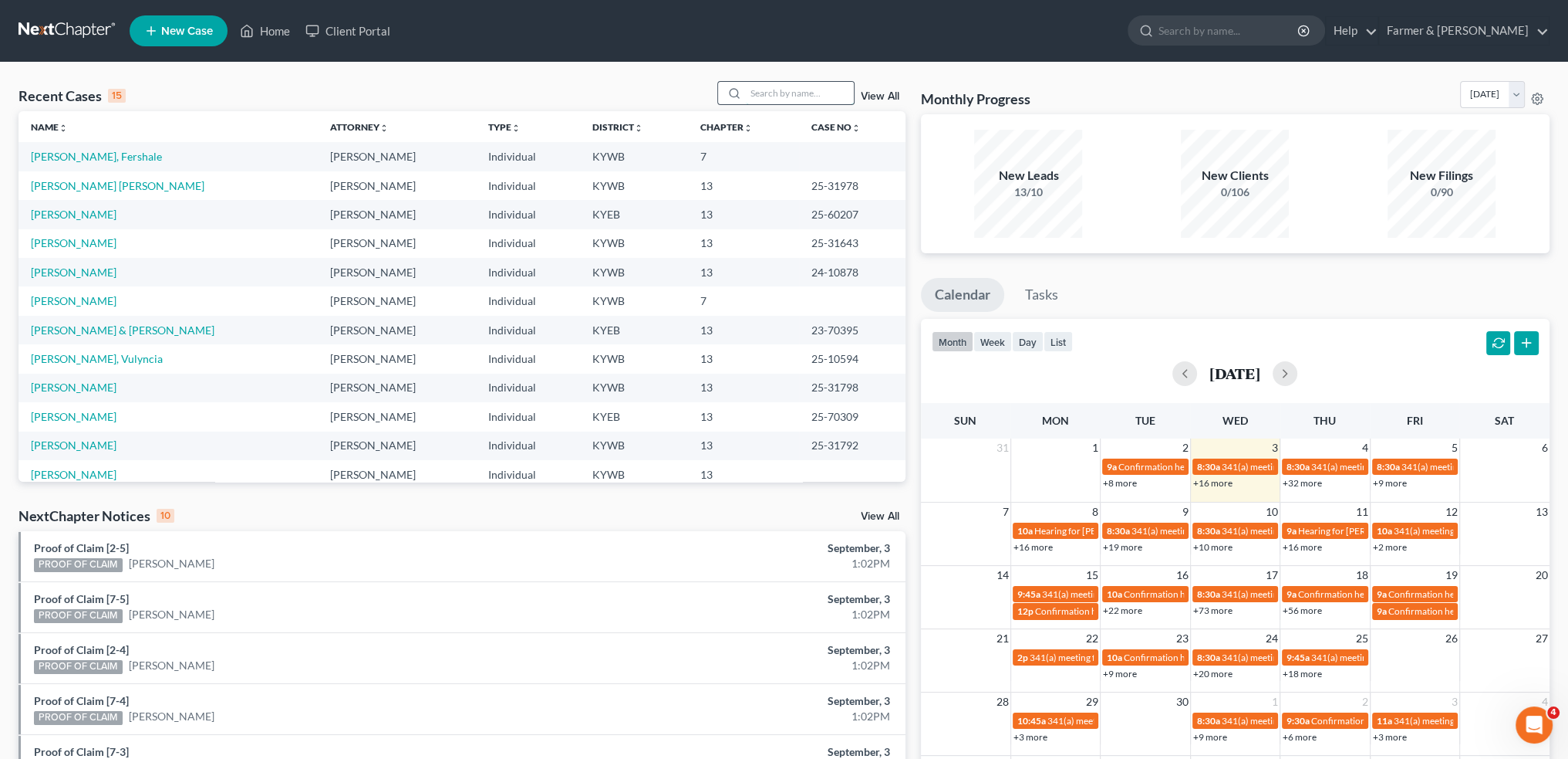
click at [818, 92] on input "search" at bounding box center [800, 93] width 108 height 23
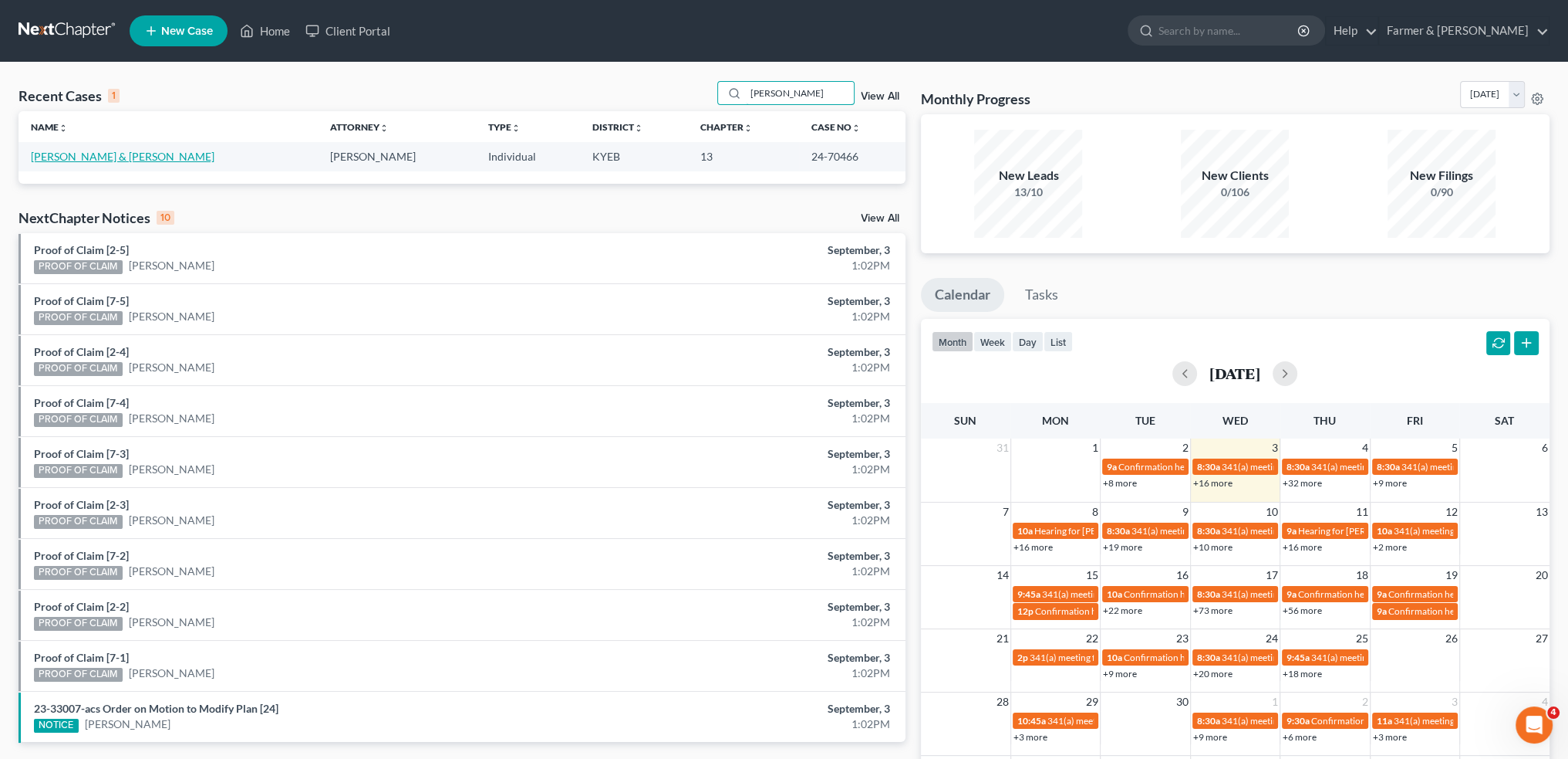
type input "carl hicks"
click at [53, 157] on link "[PERSON_NAME] & [PERSON_NAME]" at bounding box center [122, 156] width 183 height 13
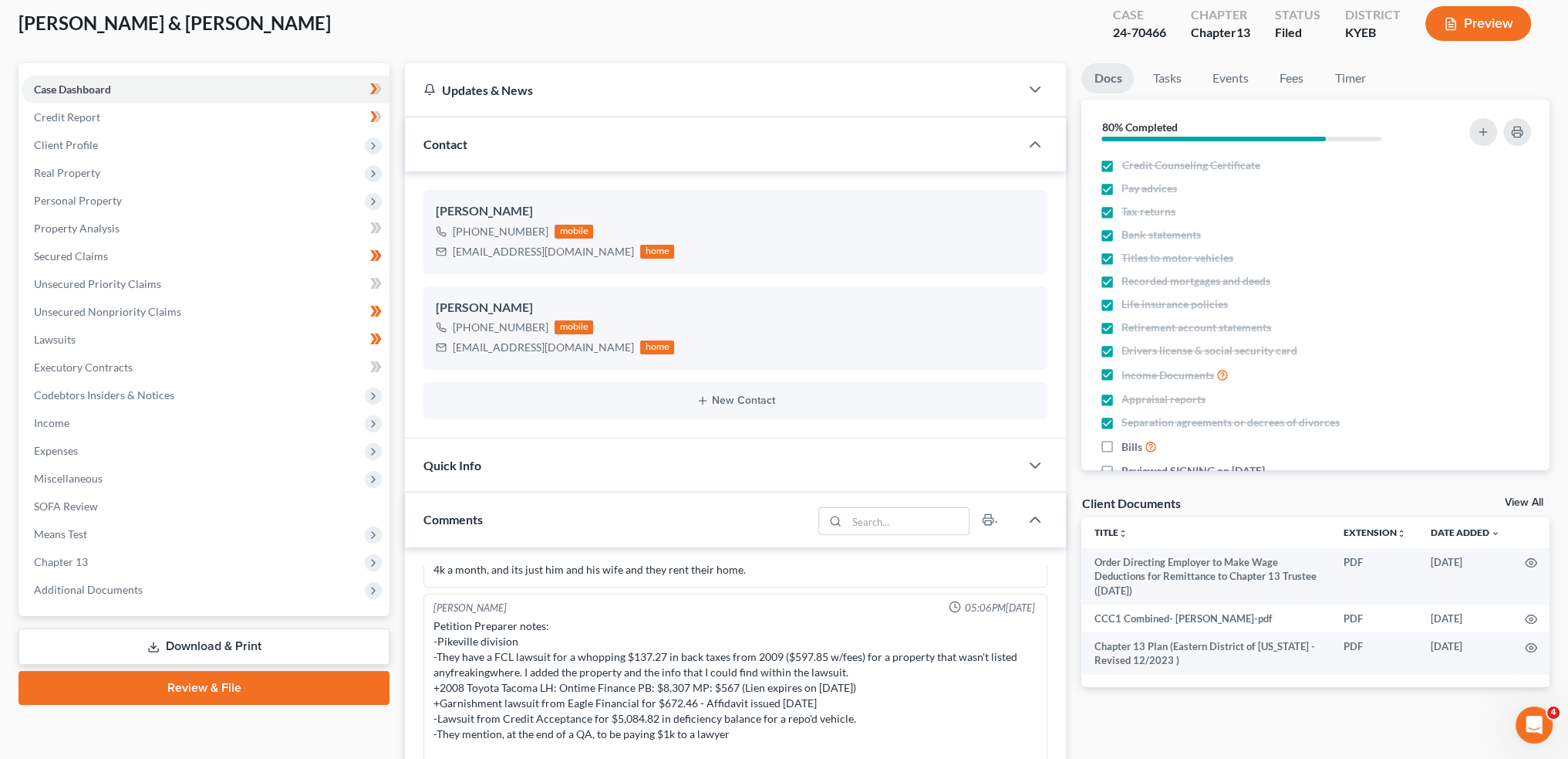
scroll to position [257, 0]
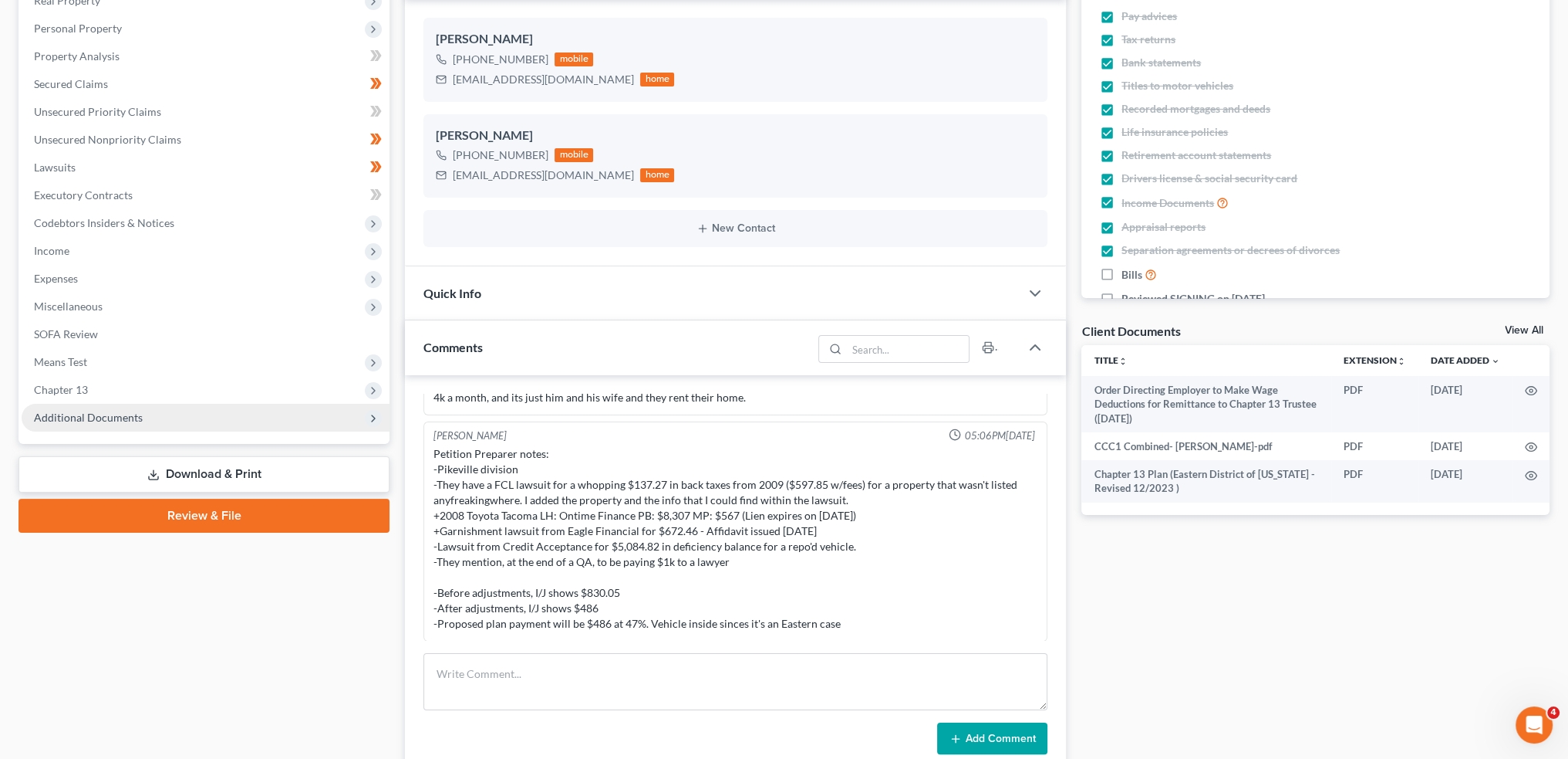
click at [118, 412] on span "Additional Documents" at bounding box center [88, 417] width 109 height 13
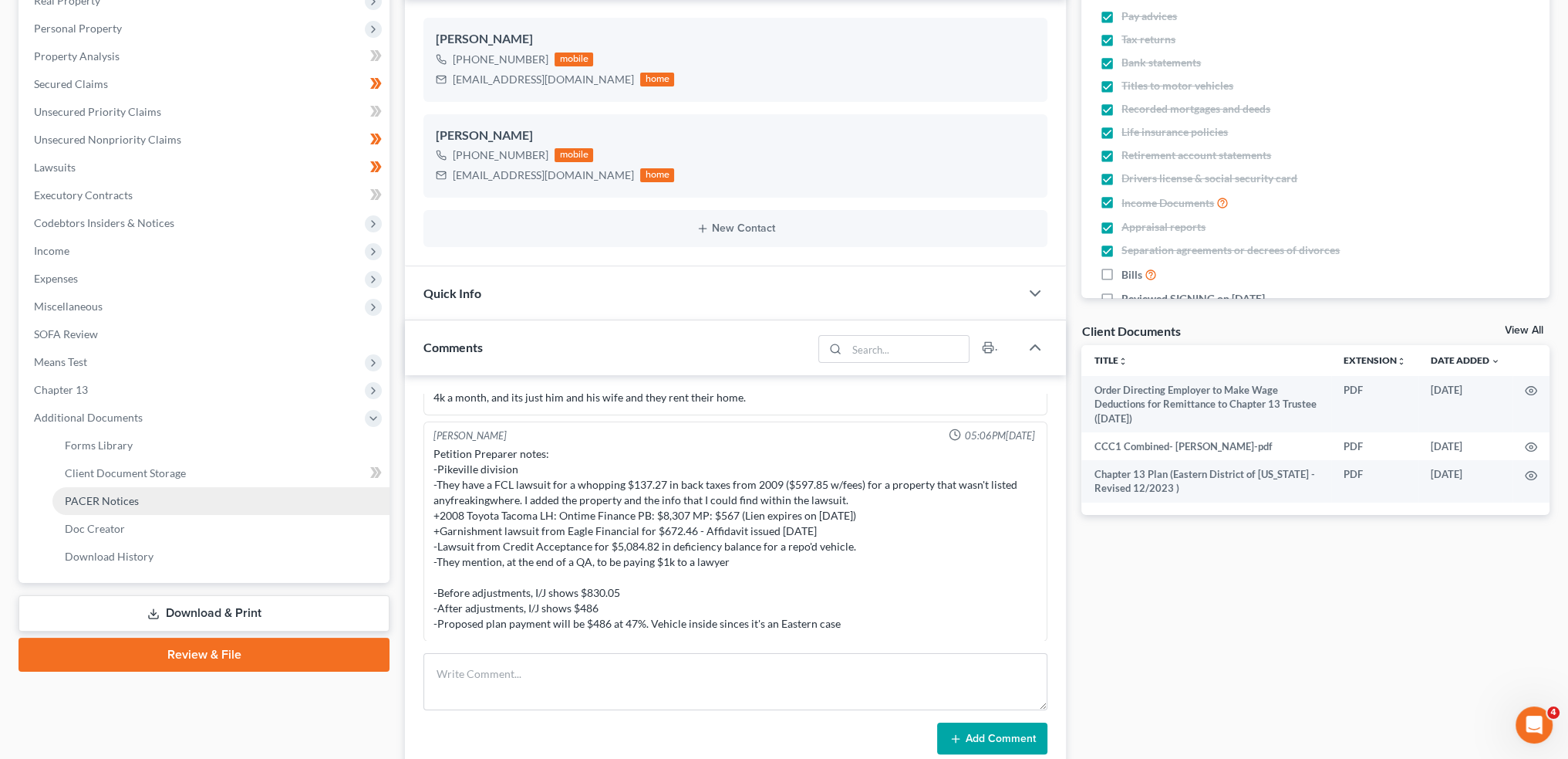
click at [108, 497] on span "PACER Notices" at bounding box center [102, 500] width 74 height 13
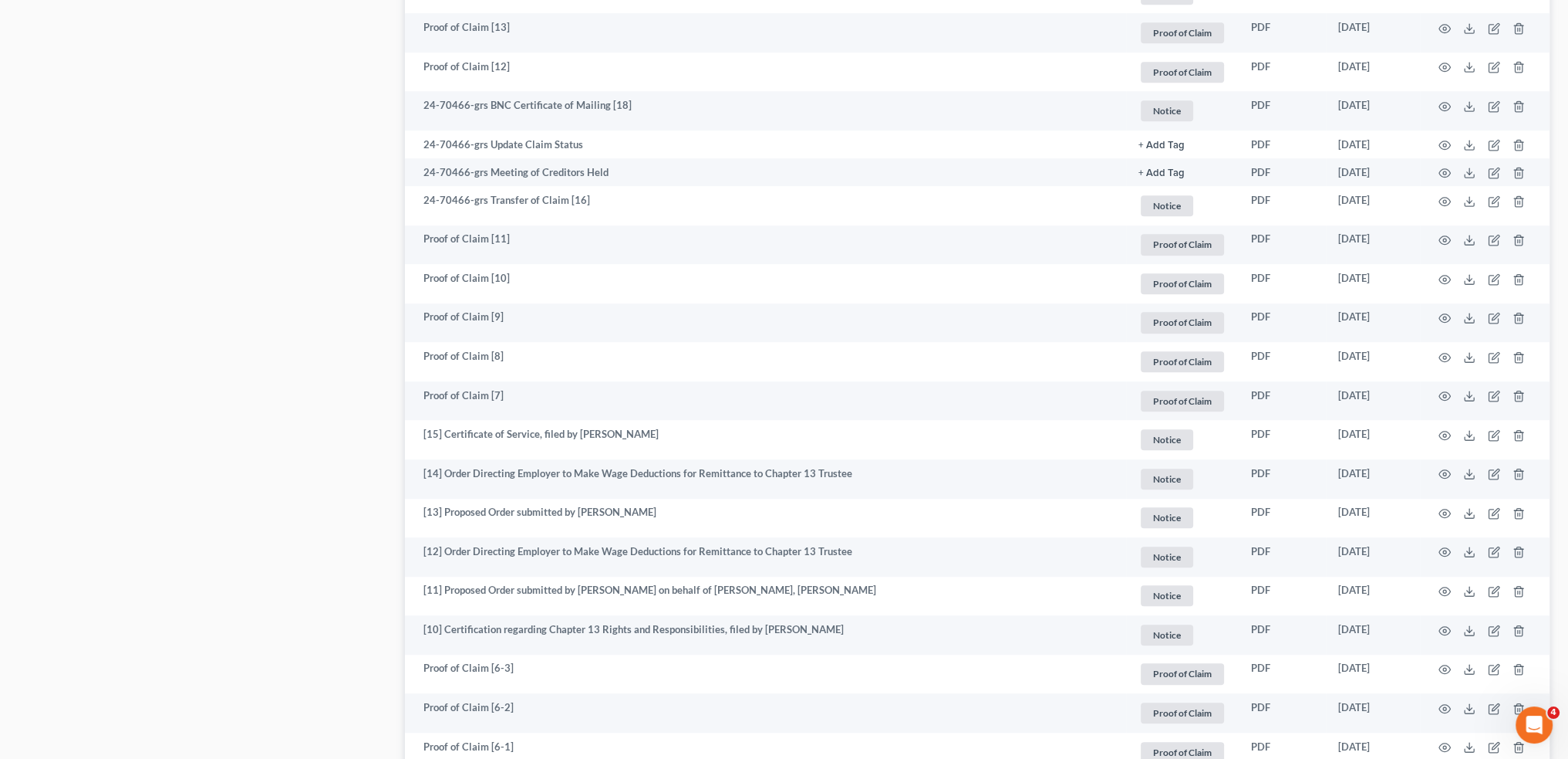
scroll to position [1801, 0]
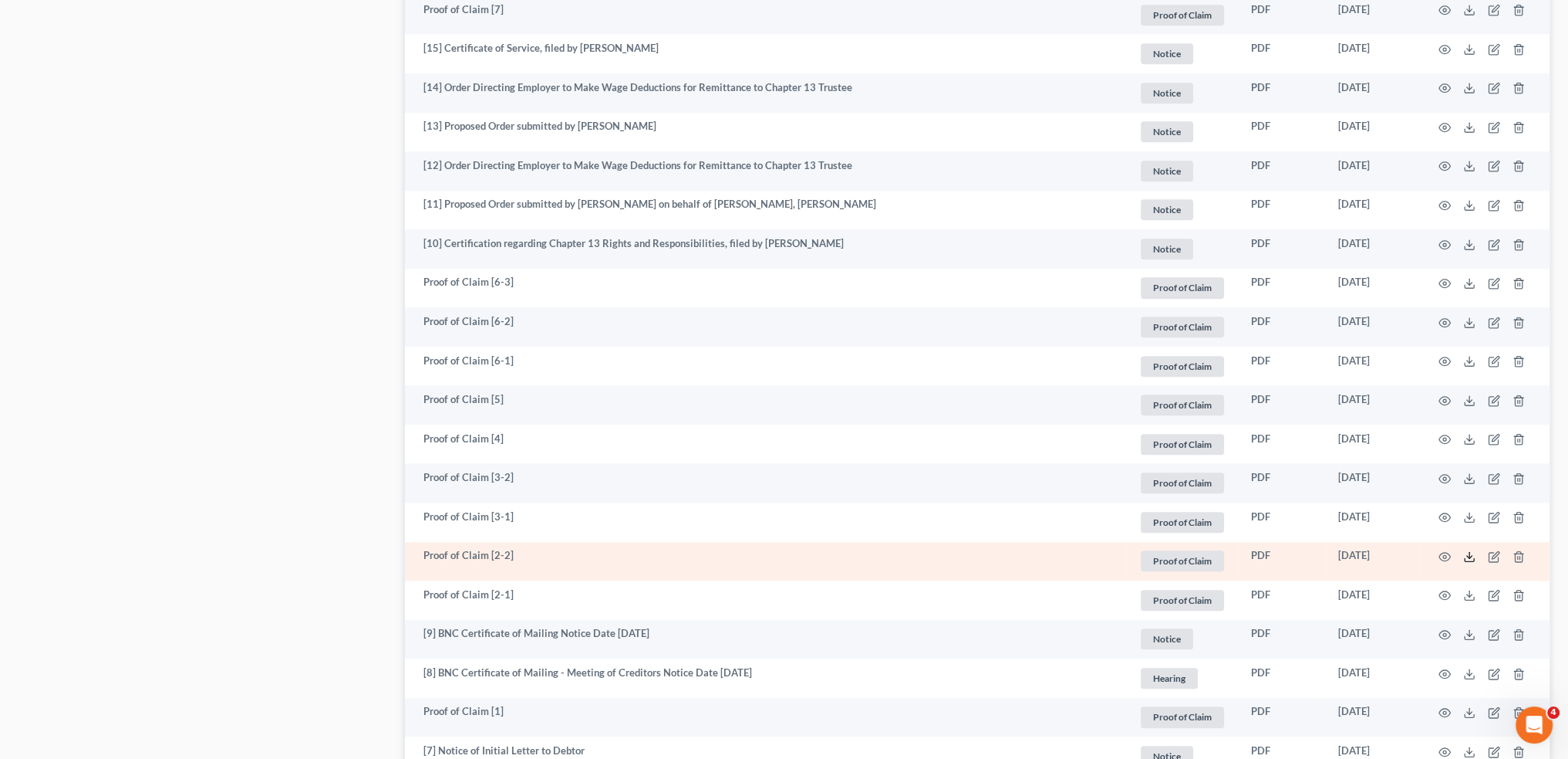
click at [1470, 561] on icon at bounding box center [1470, 557] width 13 height 13
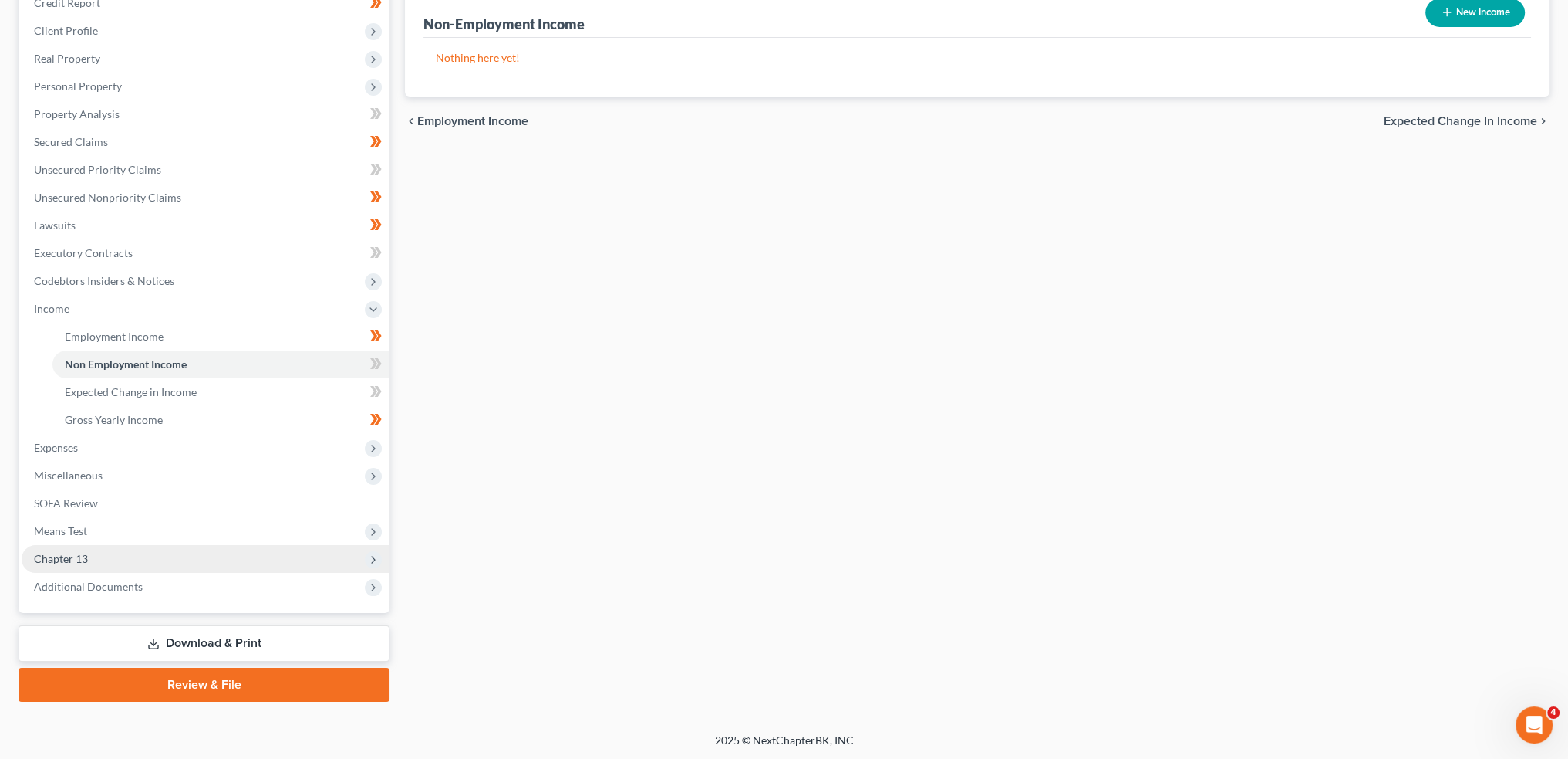
click at [81, 547] on span "Chapter 13" at bounding box center [206, 558] width 368 height 27
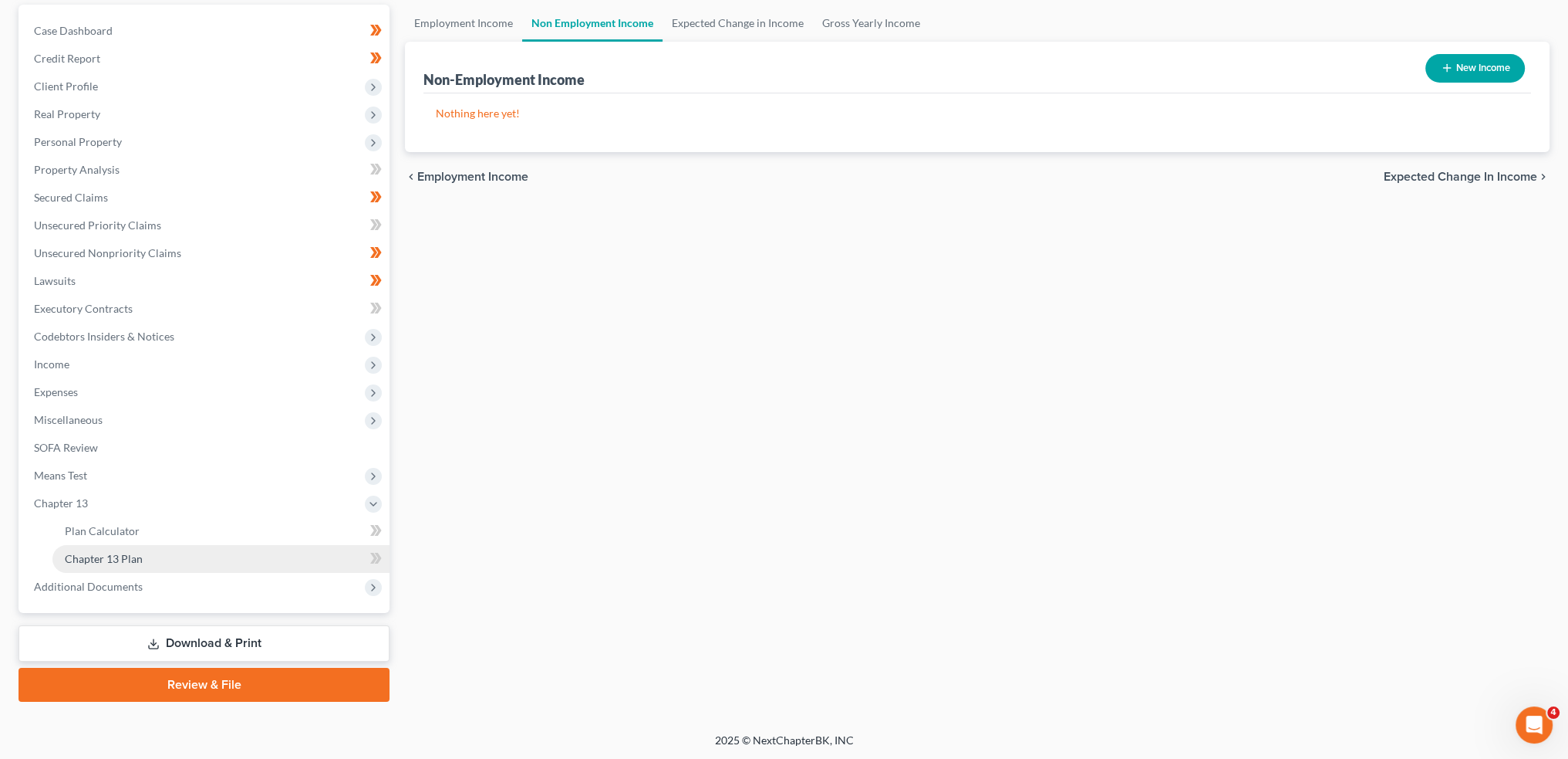
click at [106, 554] on span "Chapter 13 Plan" at bounding box center [103, 558] width 78 height 13
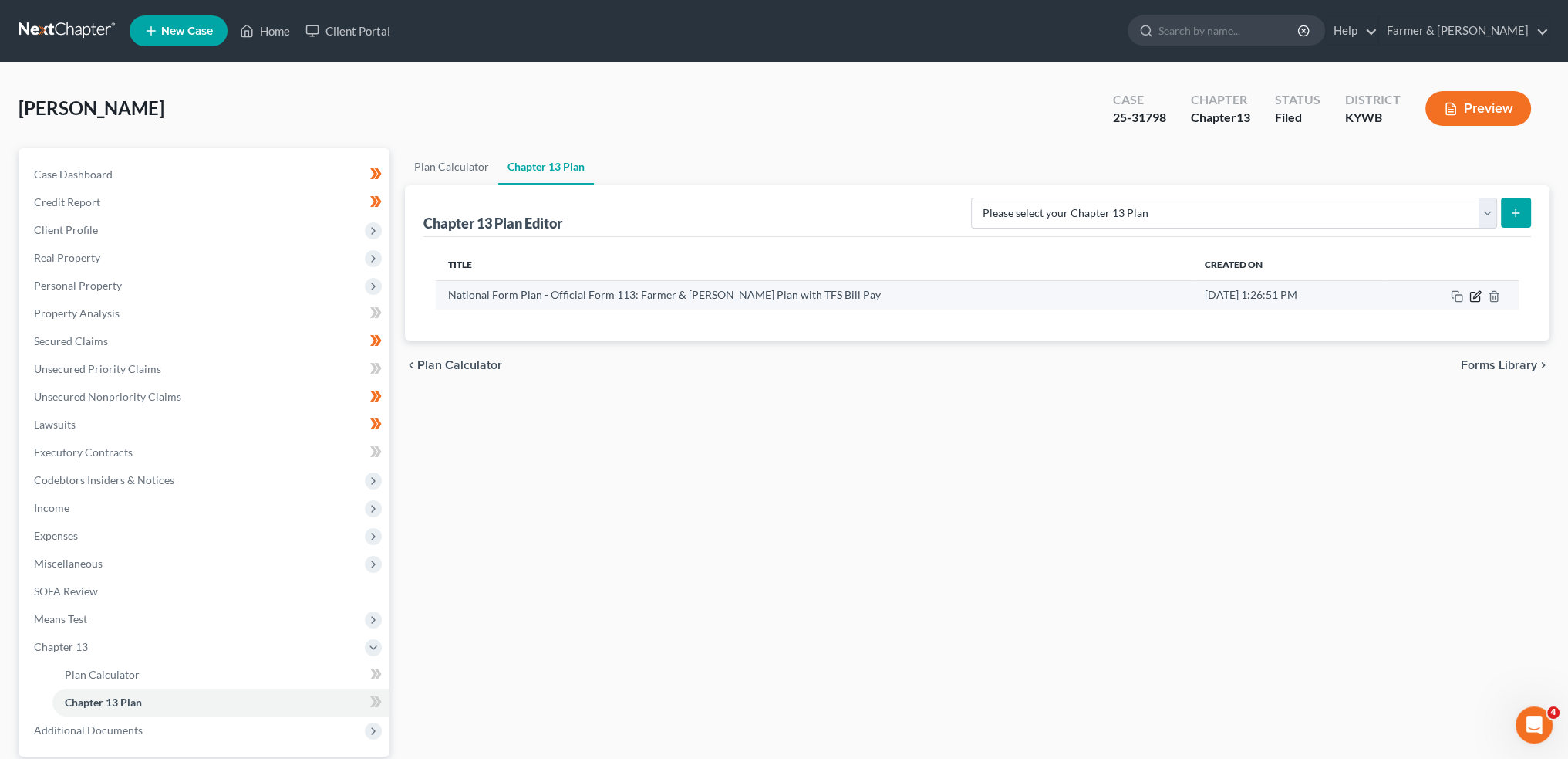
click at [1475, 294] on icon "button" at bounding box center [1476, 296] width 13 height 13
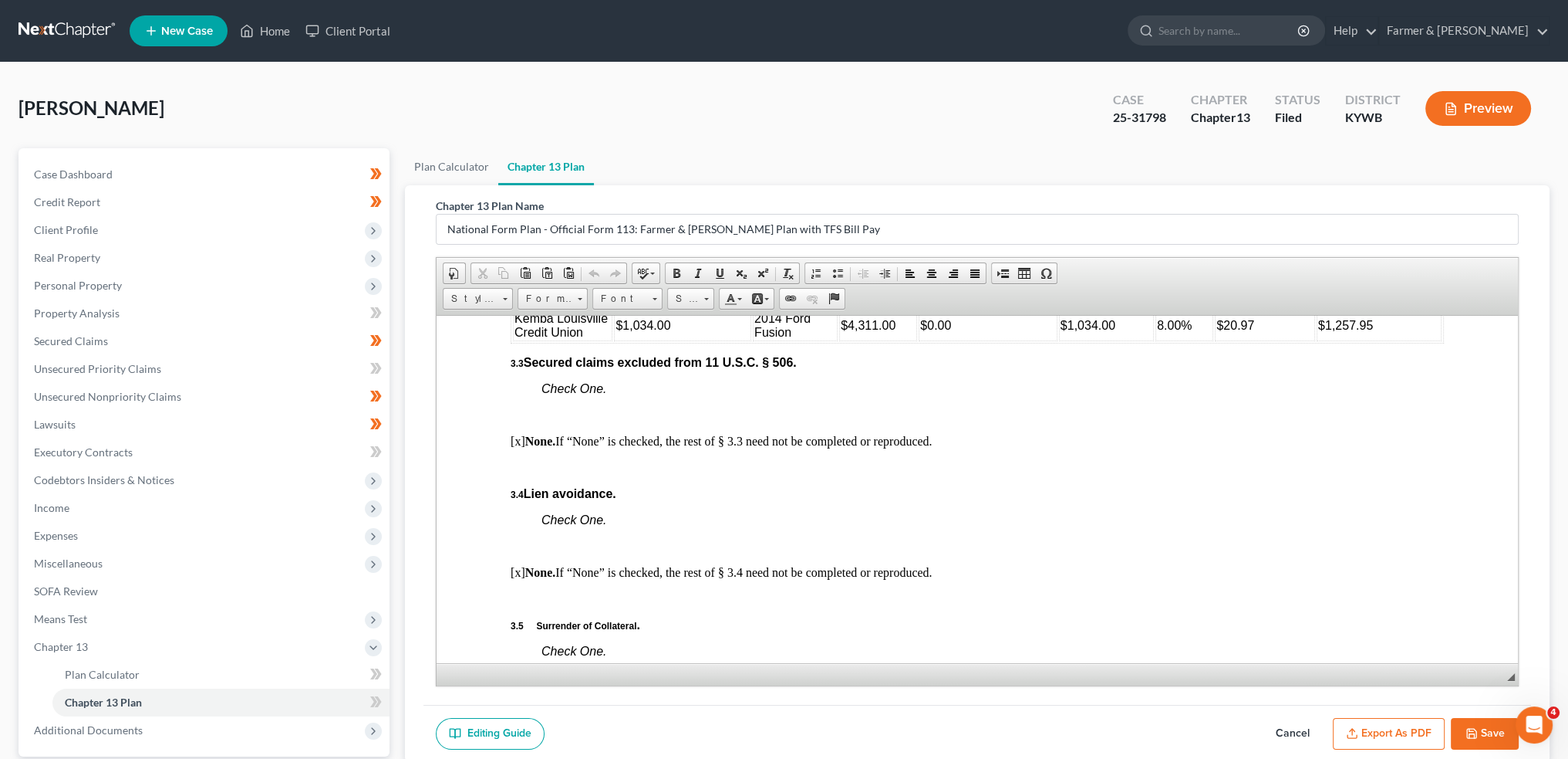
scroll to position [2058, 0]
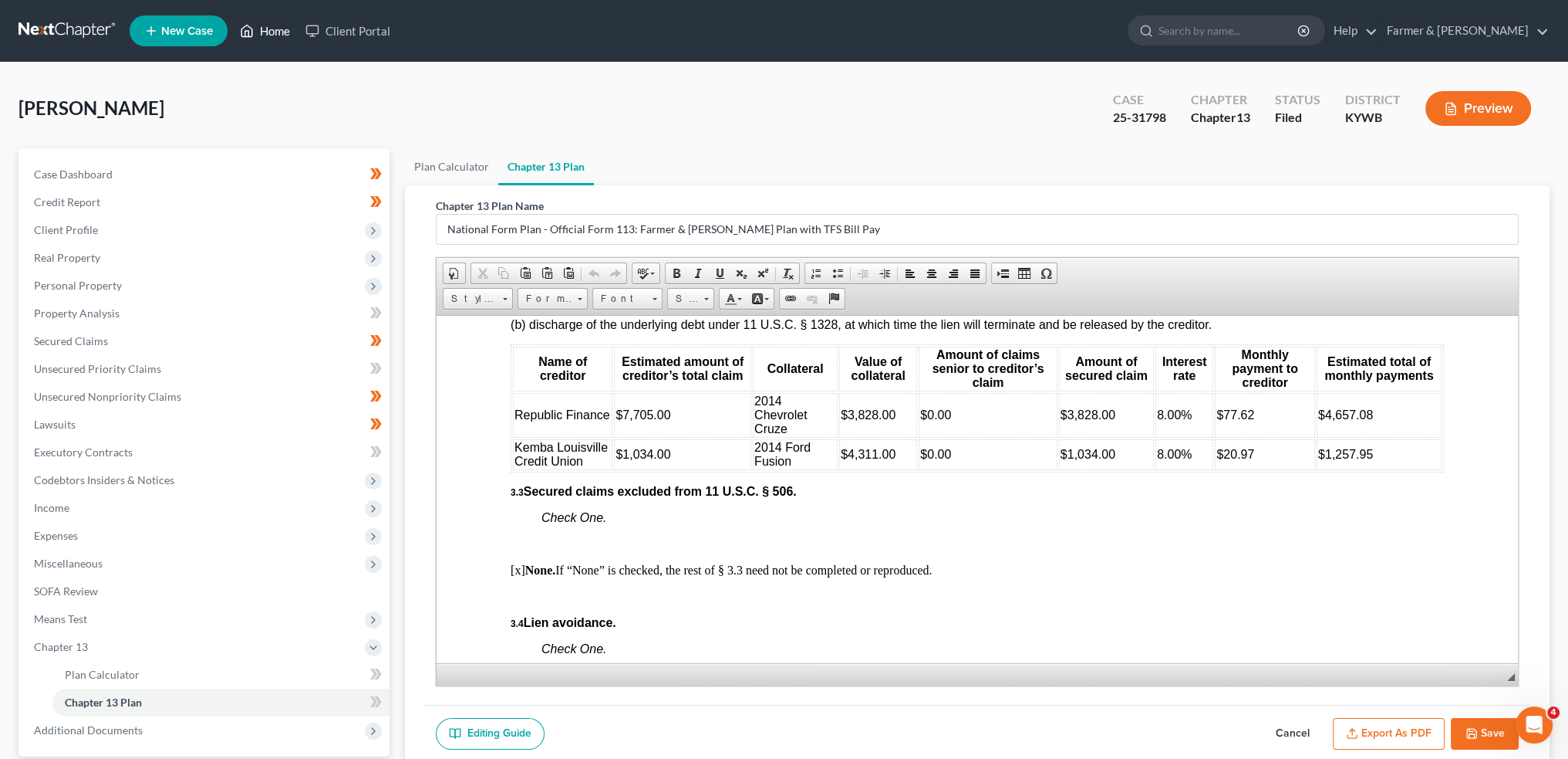
click at [284, 18] on link "Home" at bounding box center [265, 31] width 66 height 27
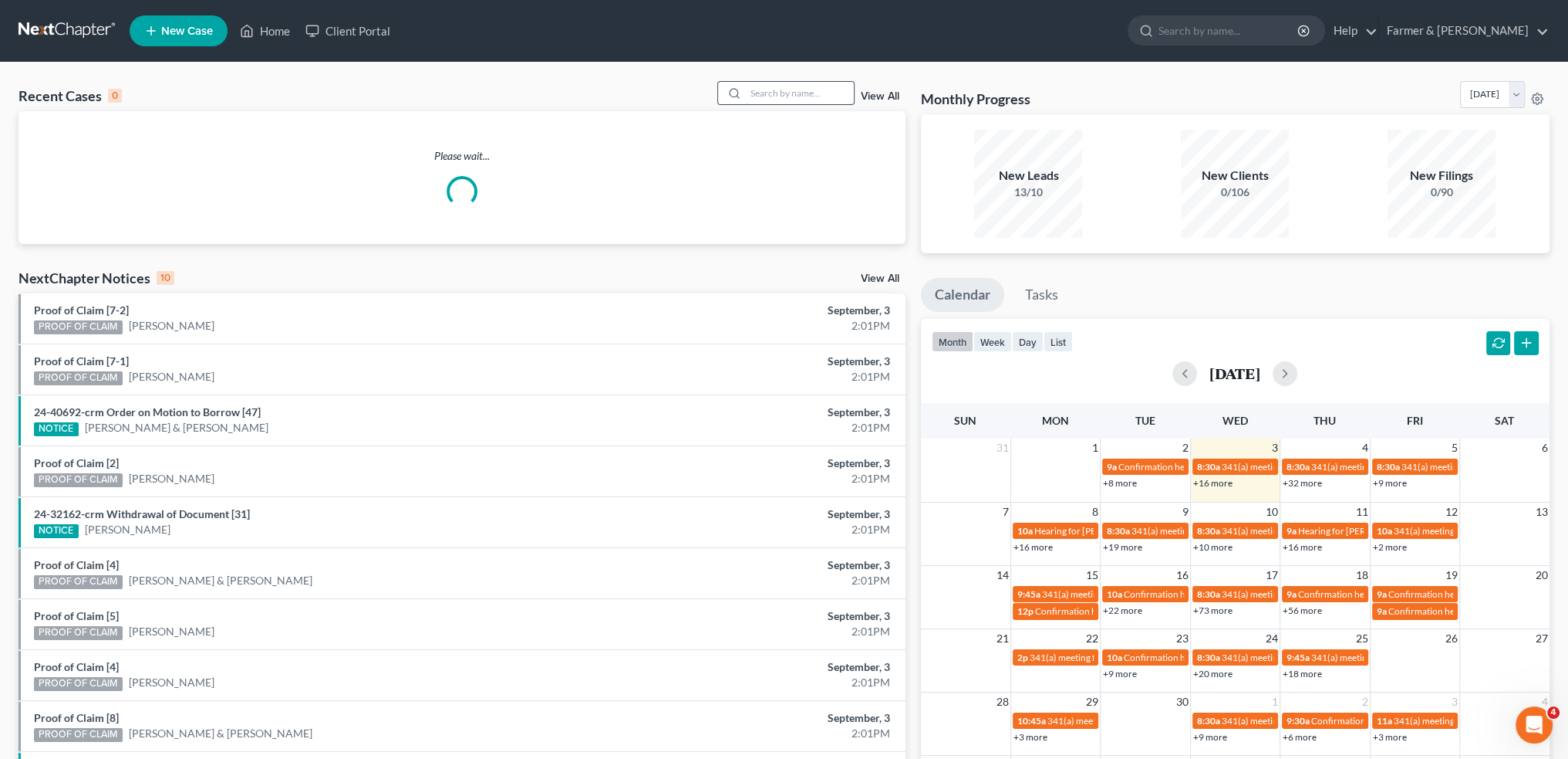
click at [792, 91] on input "search" at bounding box center [800, 93] width 108 height 23
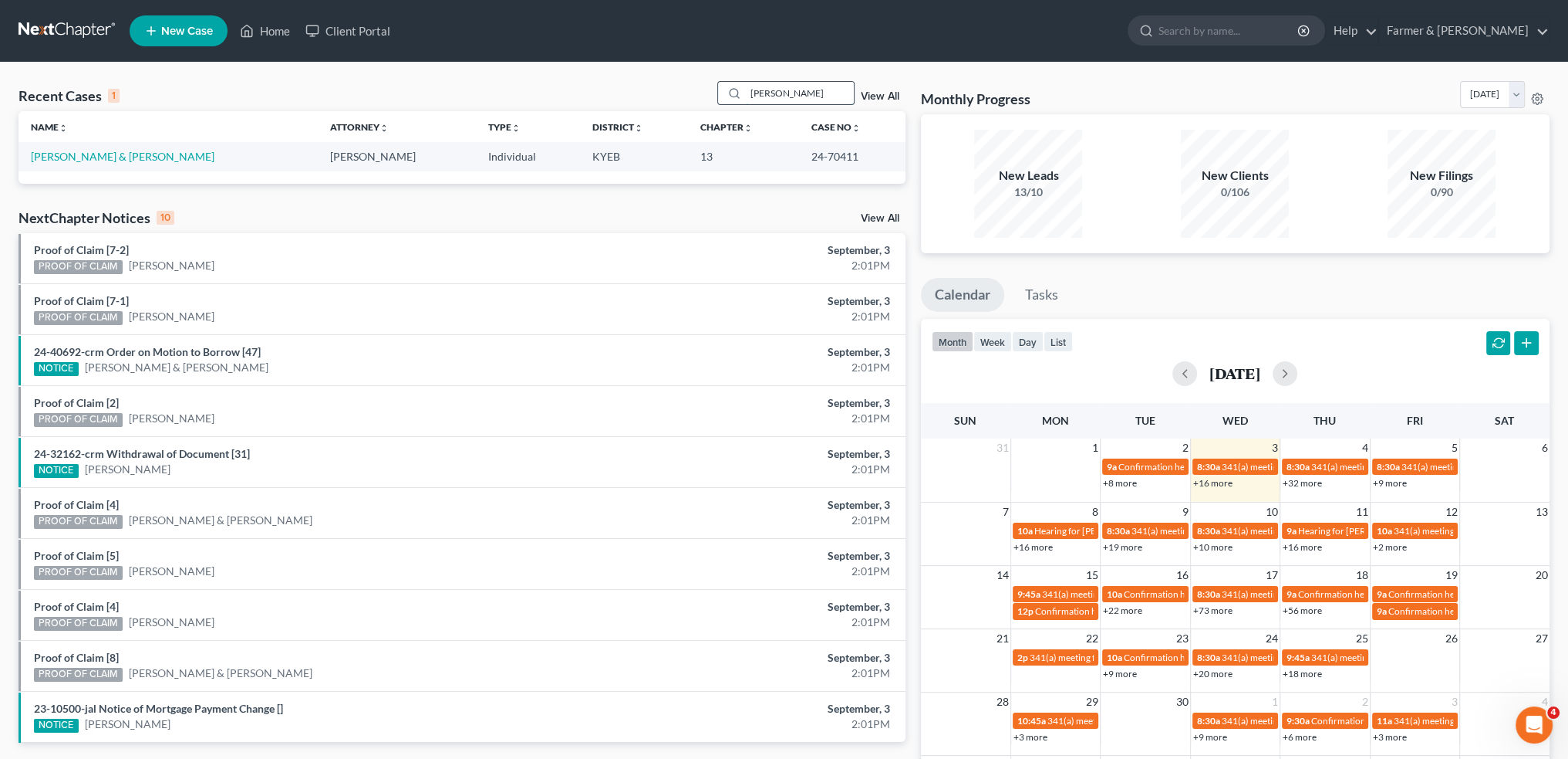
click at [827, 92] on input "[PERSON_NAME]" at bounding box center [800, 93] width 108 height 23
type input "[PERSON_NAME]"
click at [53, 157] on link "[PERSON_NAME] & [PERSON_NAME]" at bounding box center [122, 156] width 183 height 13
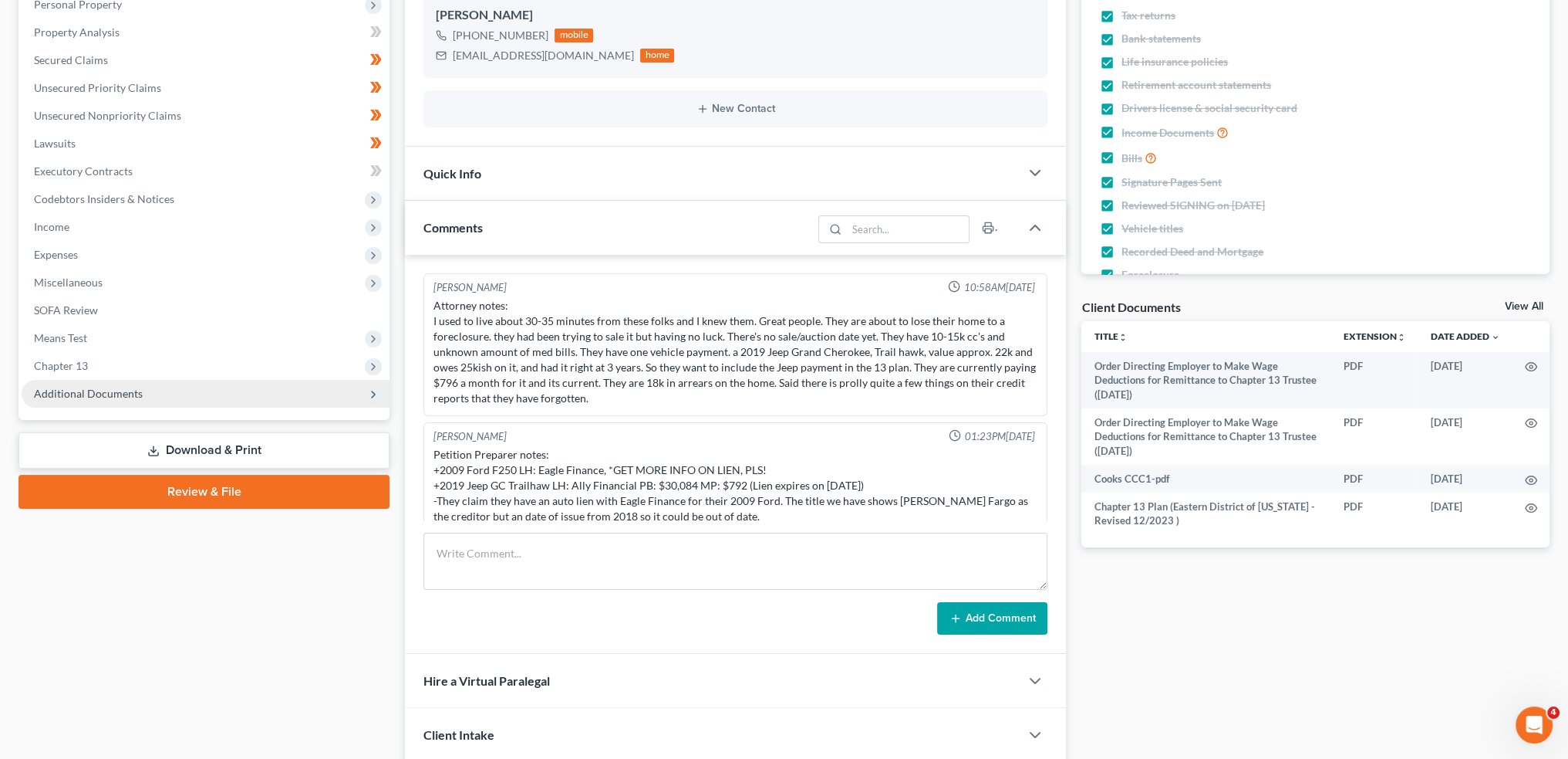
scroll to position [269, 0]
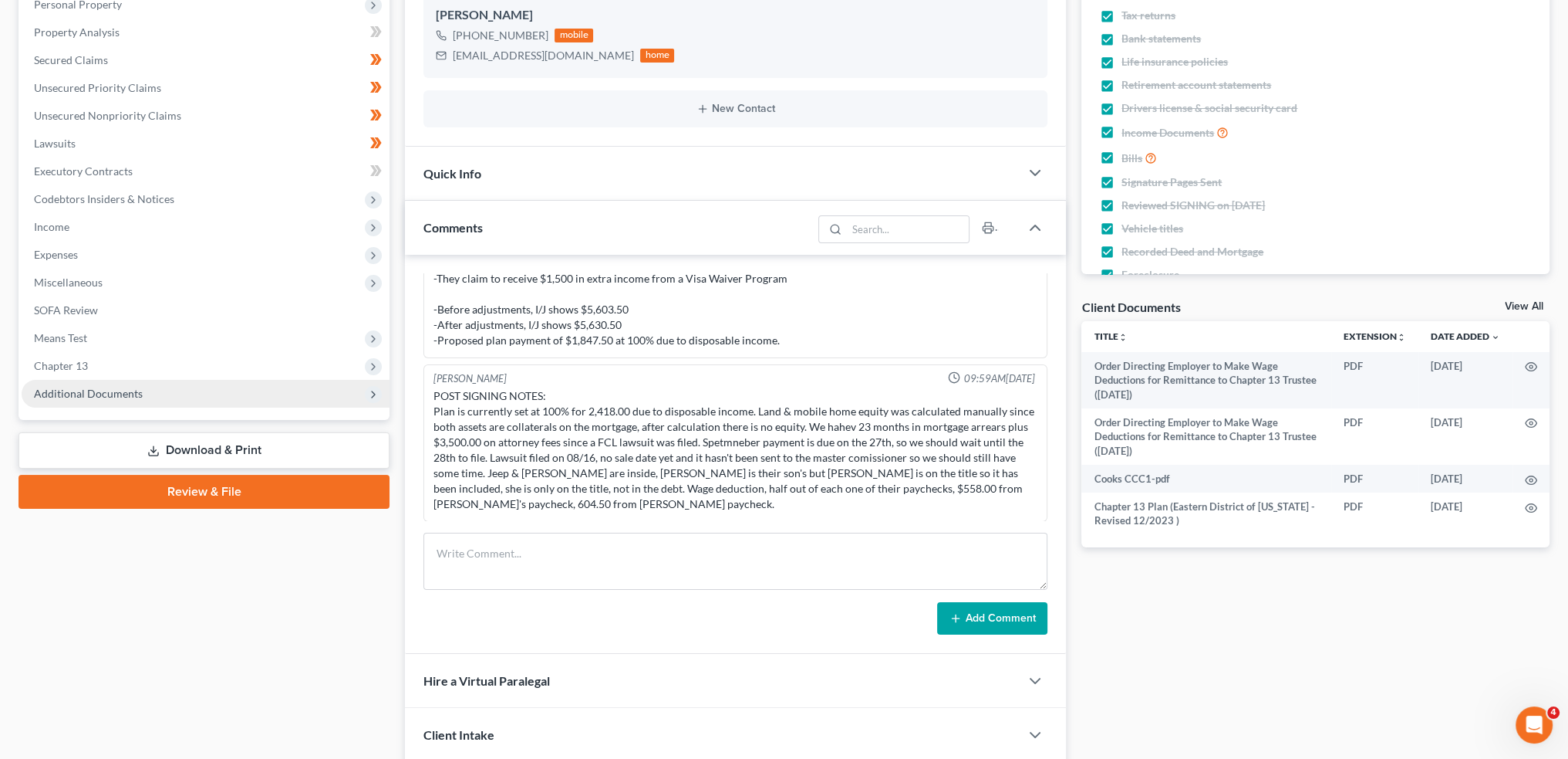
click at [109, 388] on span "Additional Documents" at bounding box center [88, 393] width 109 height 13
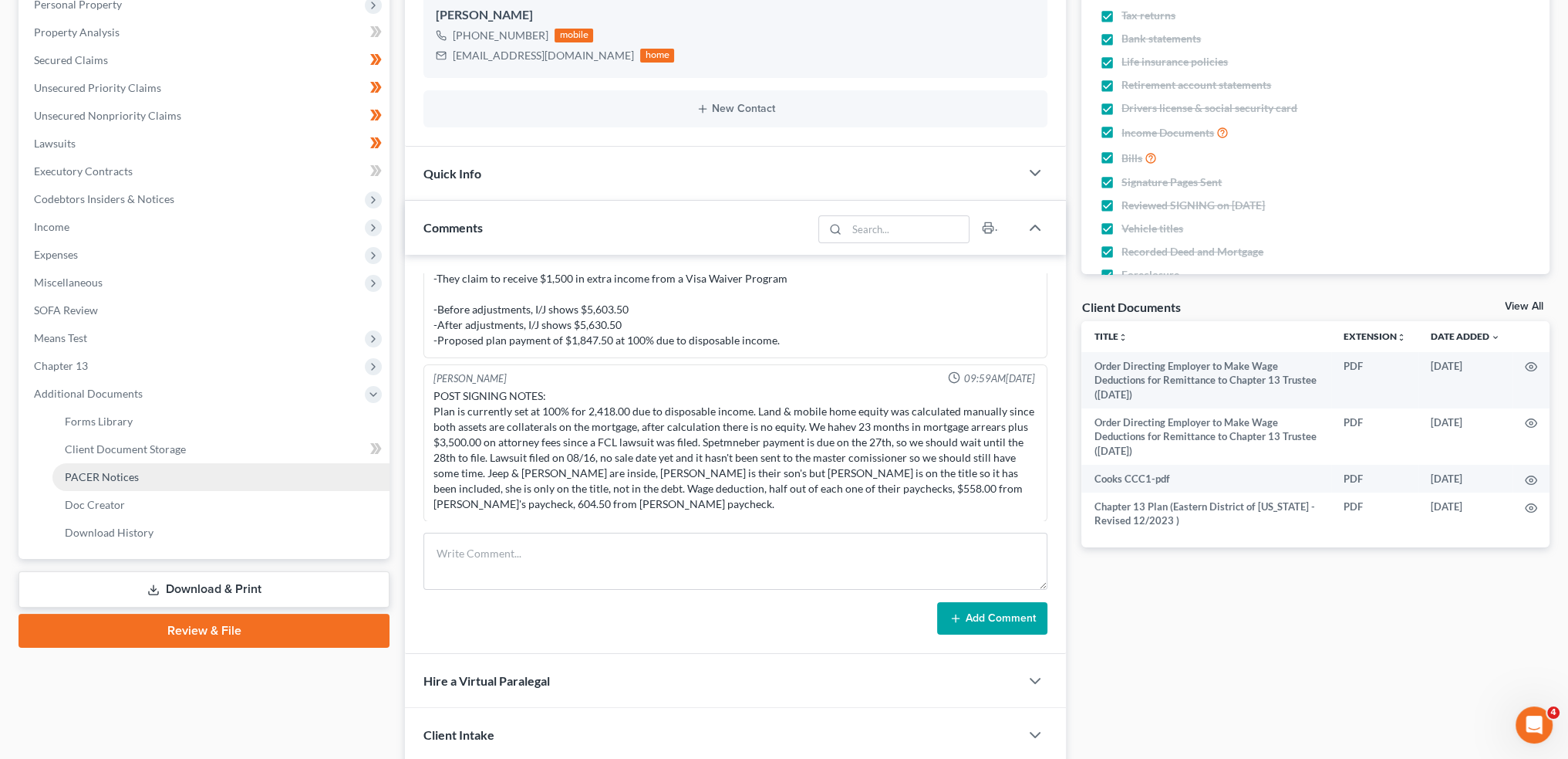
click at [114, 478] on span "PACER Notices" at bounding box center [102, 477] width 74 height 13
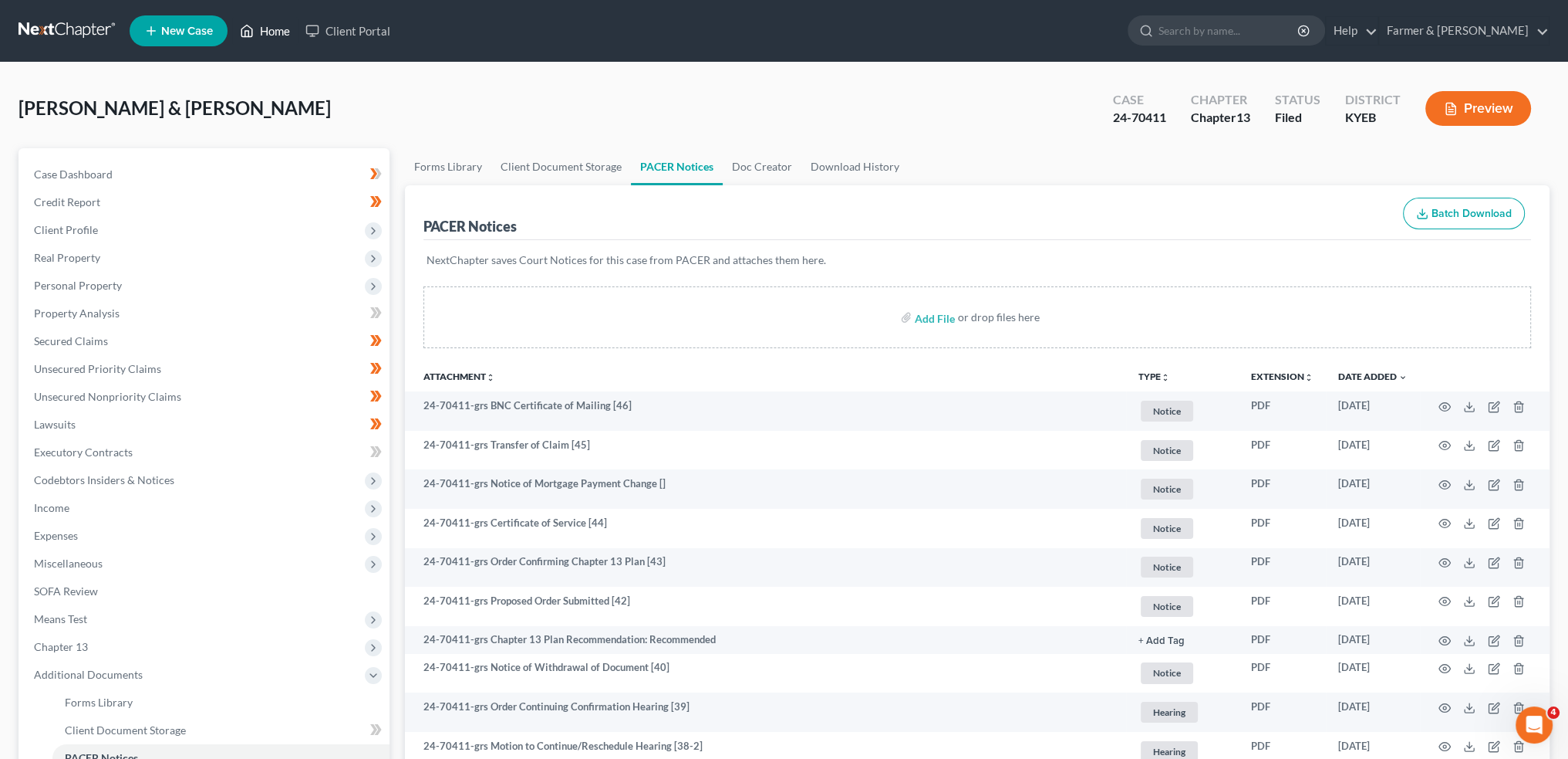
click at [266, 34] on link "Home" at bounding box center [265, 31] width 66 height 27
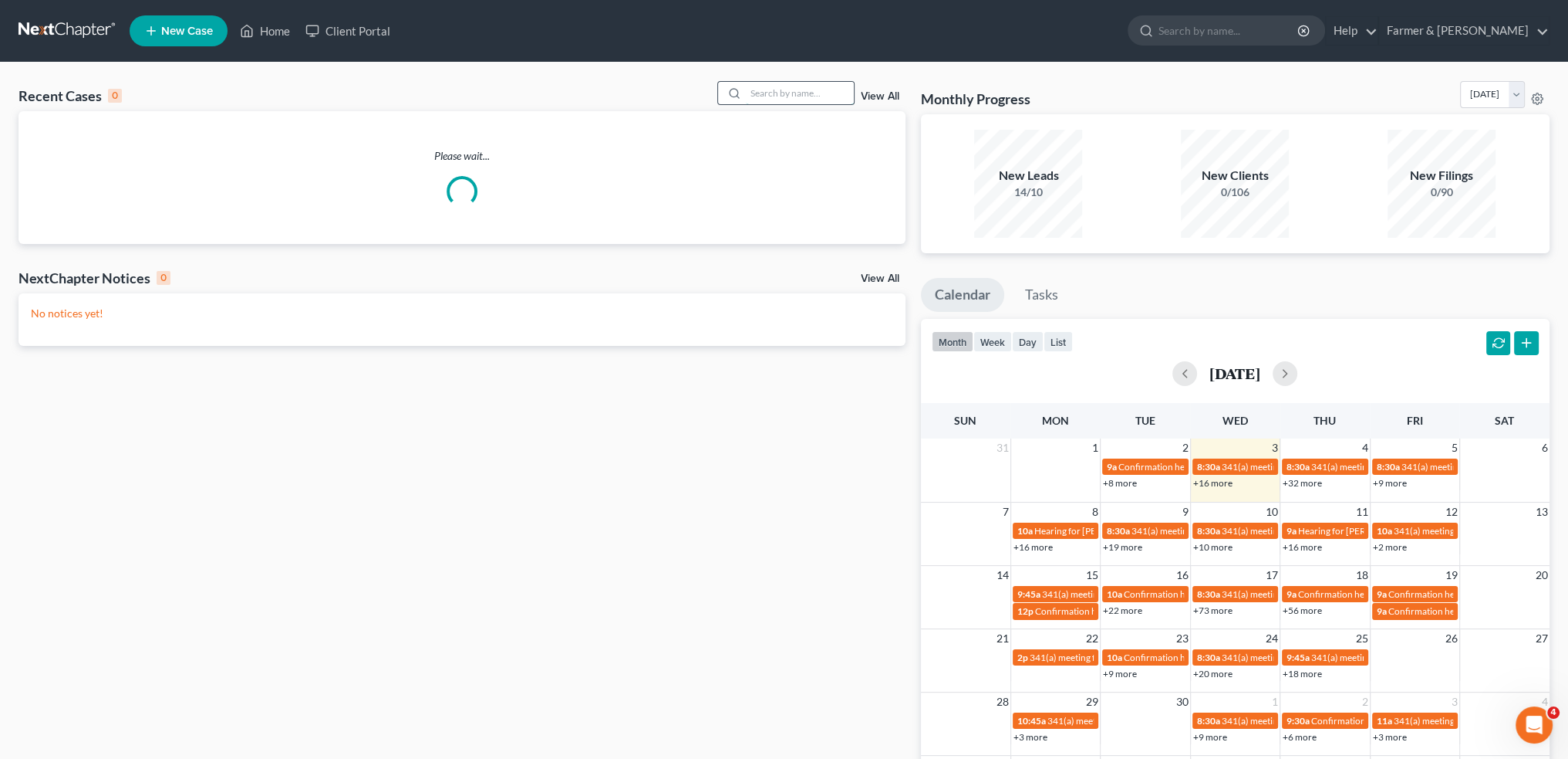
click at [820, 94] on input "search" at bounding box center [800, 93] width 108 height 23
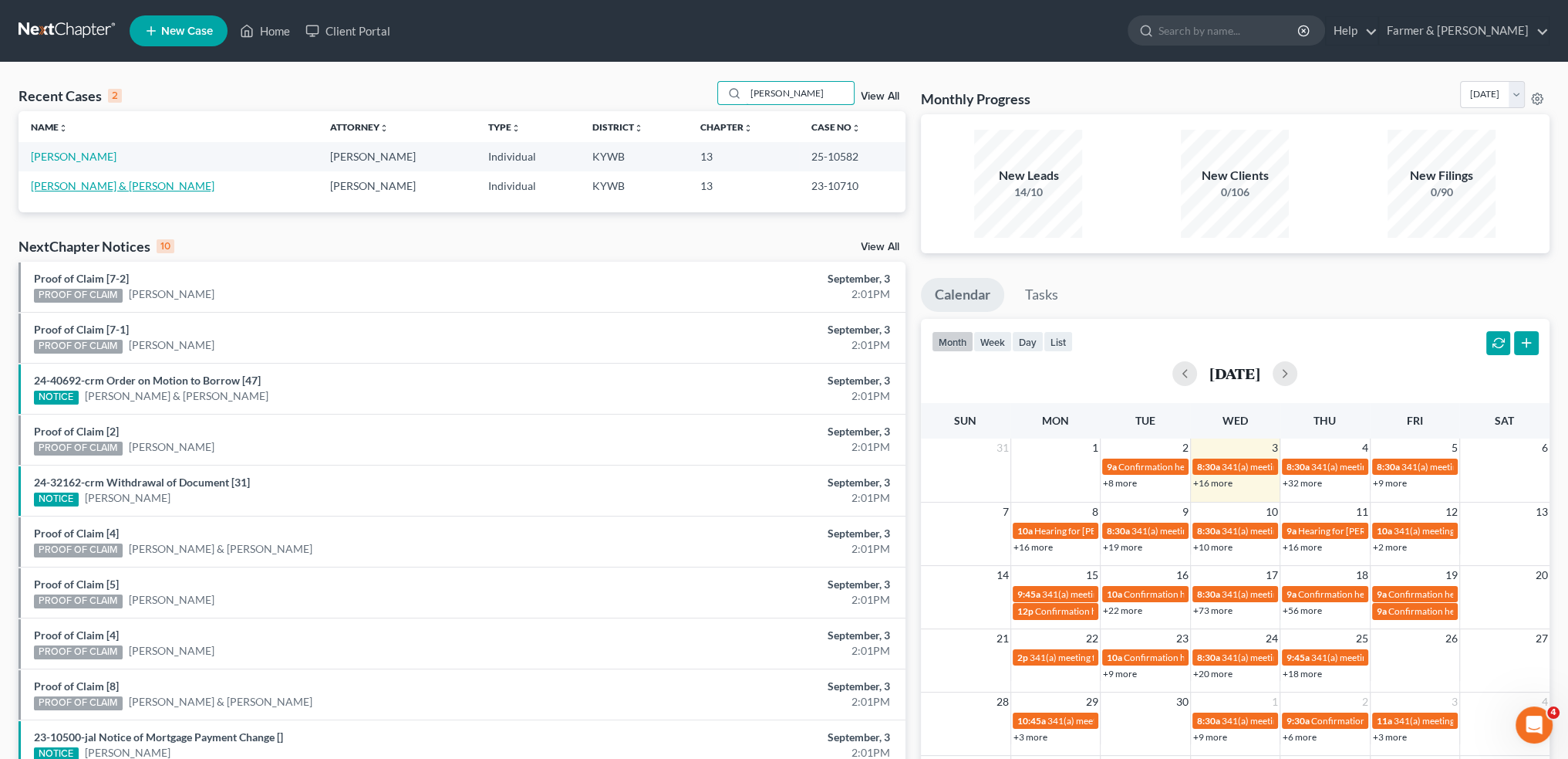
type input "MARCUS TRUSSEL"
click at [95, 184] on link "Trussell, Marcus & Jaska" at bounding box center [122, 185] width 183 height 13
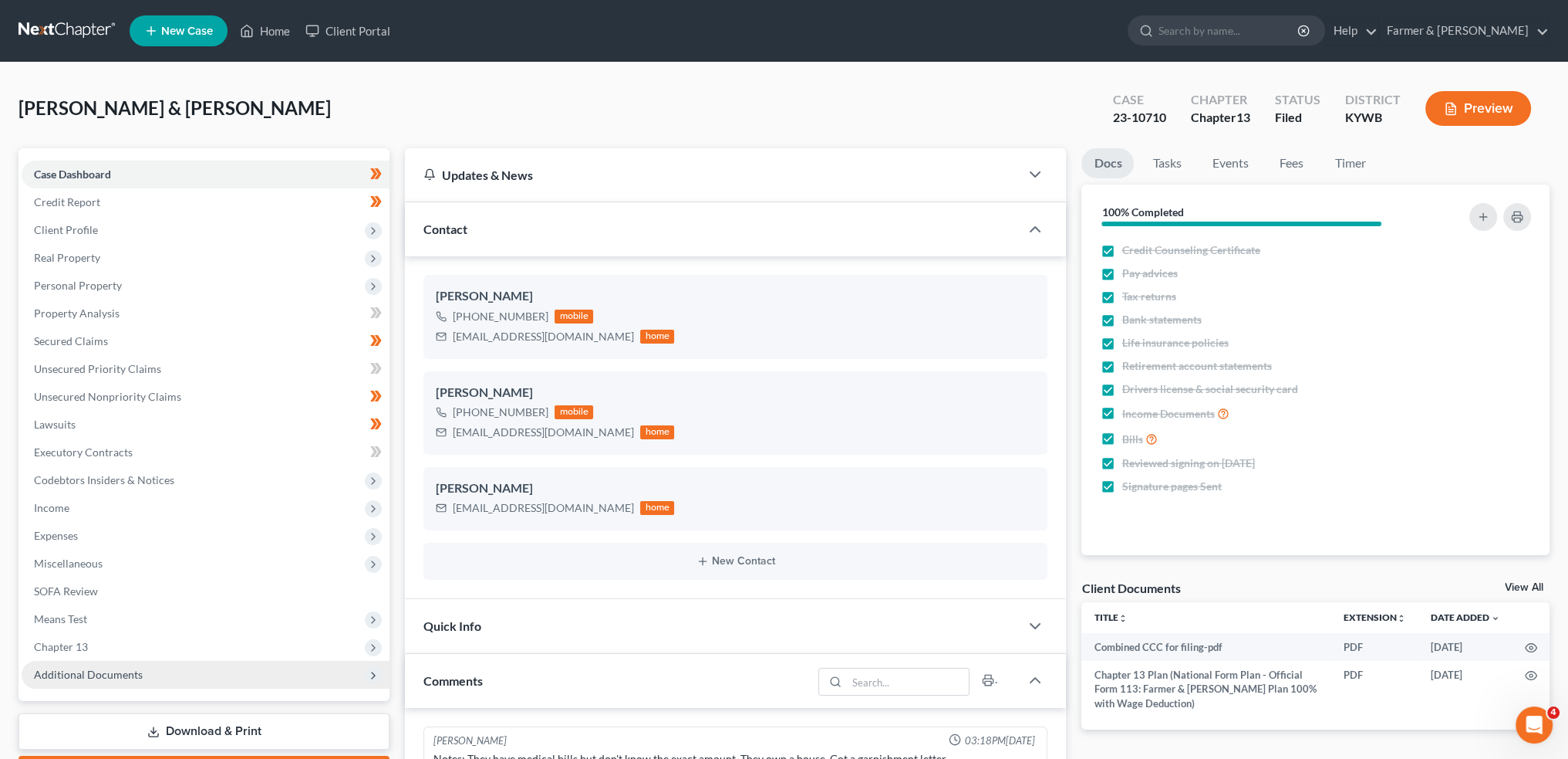
scroll to position [386, 0]
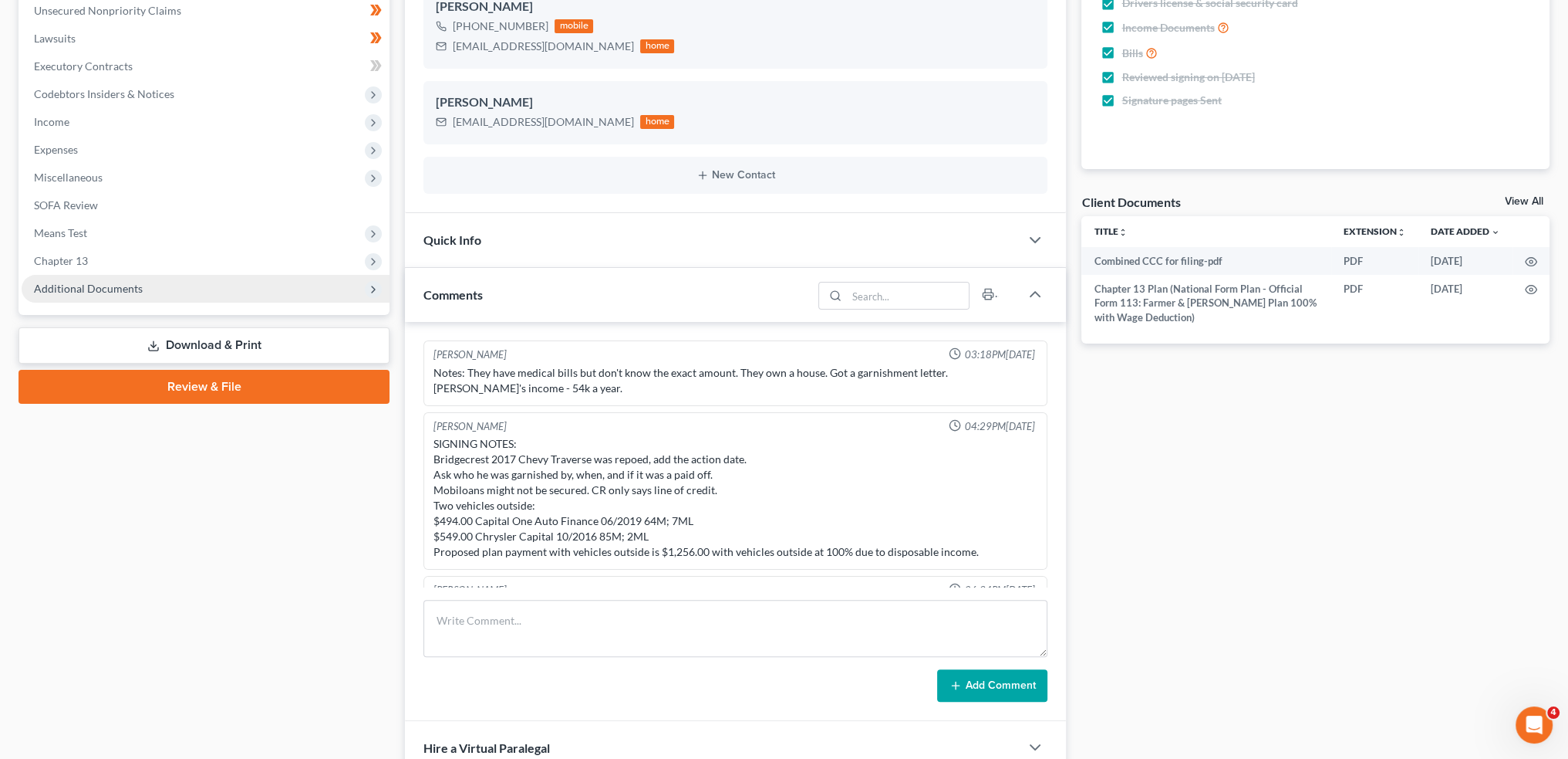
click at [99, 292] on span "Additional Documents" at bounding box center [88, 288] width 109 height 13
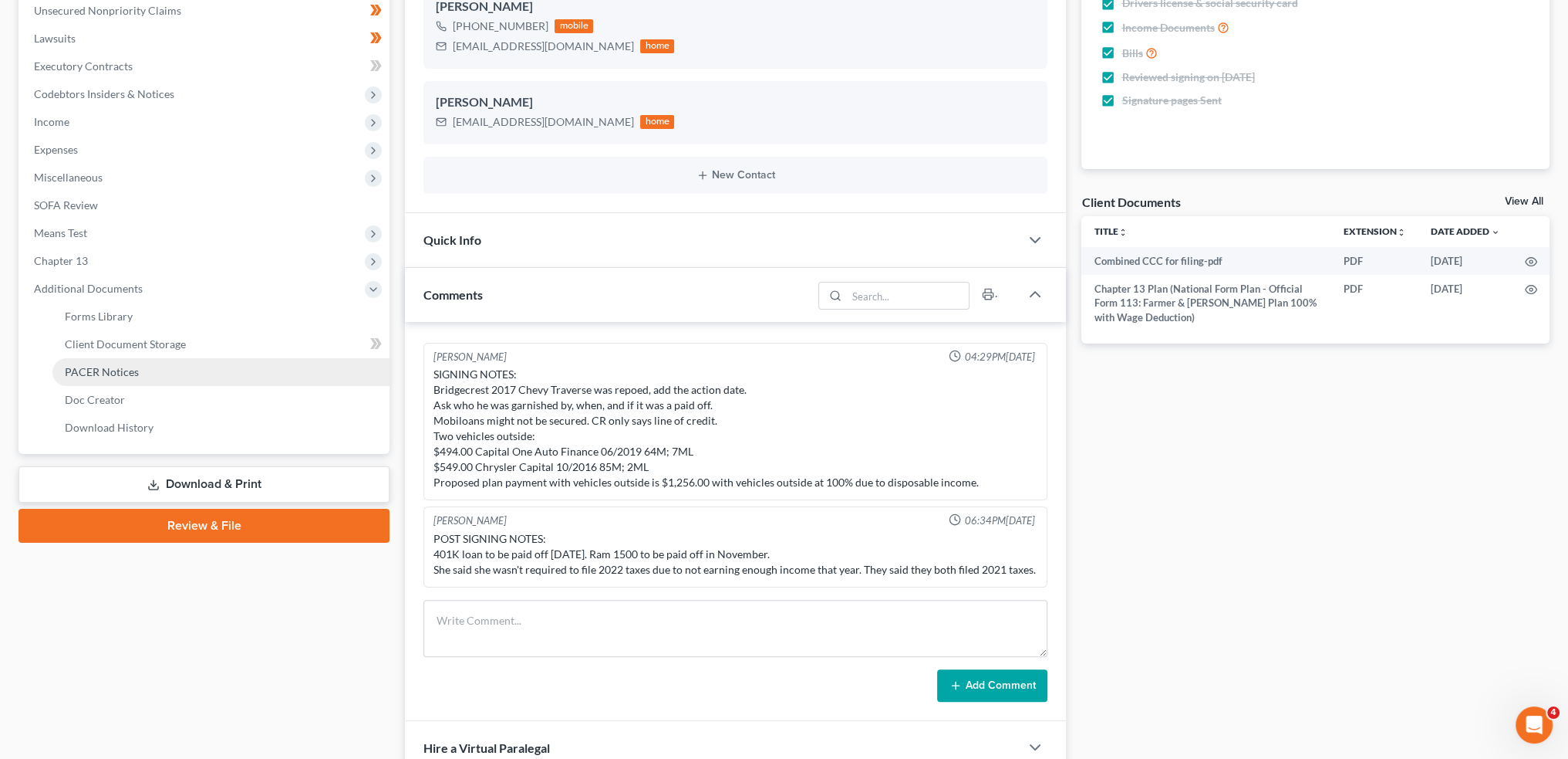
scroll to position [1522, 0]
click at [115, 371] on span "PACER Notices" at bounding box center [102, 372] width 74 height 13
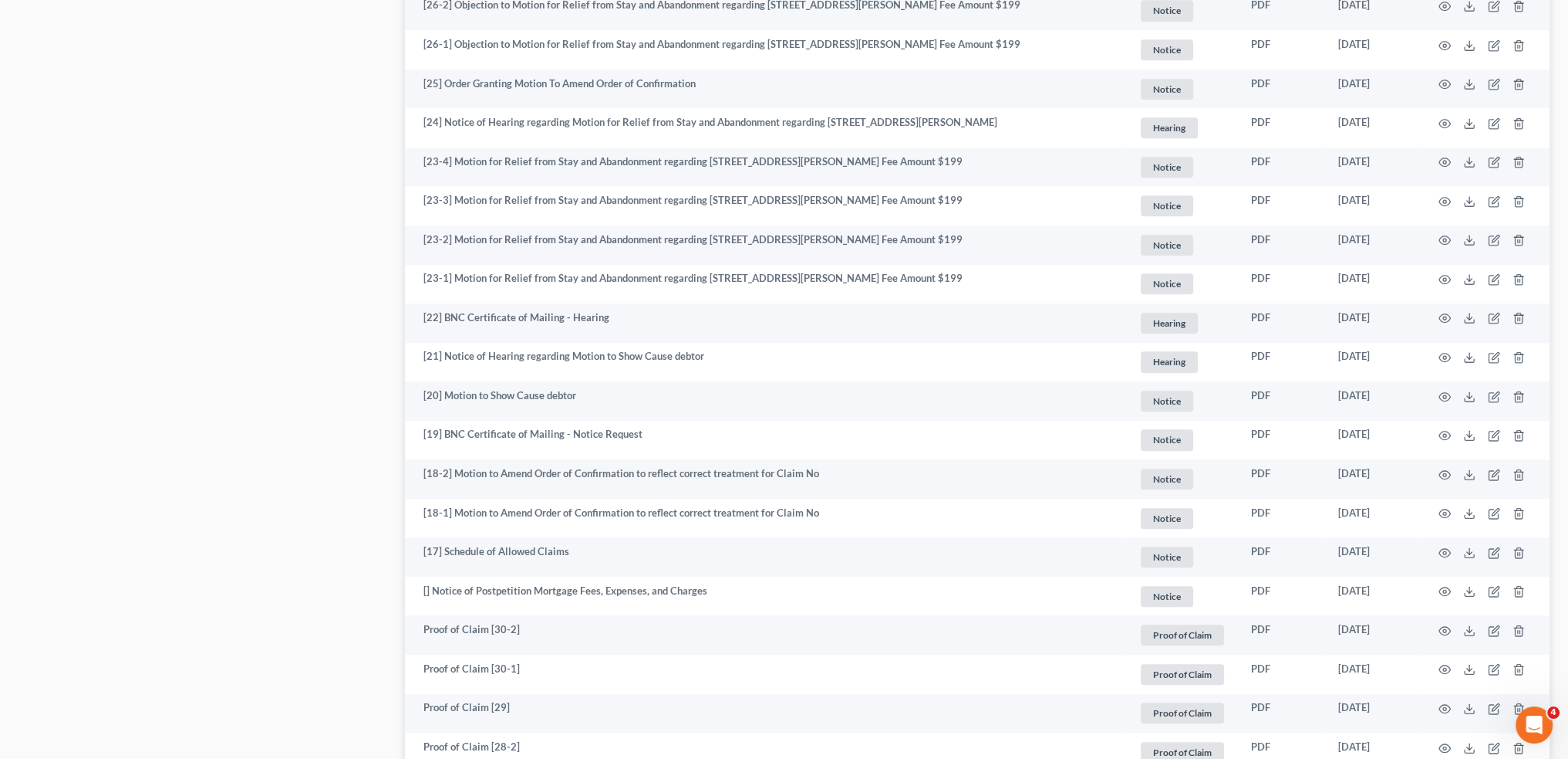
scroll to position [1930, 0]
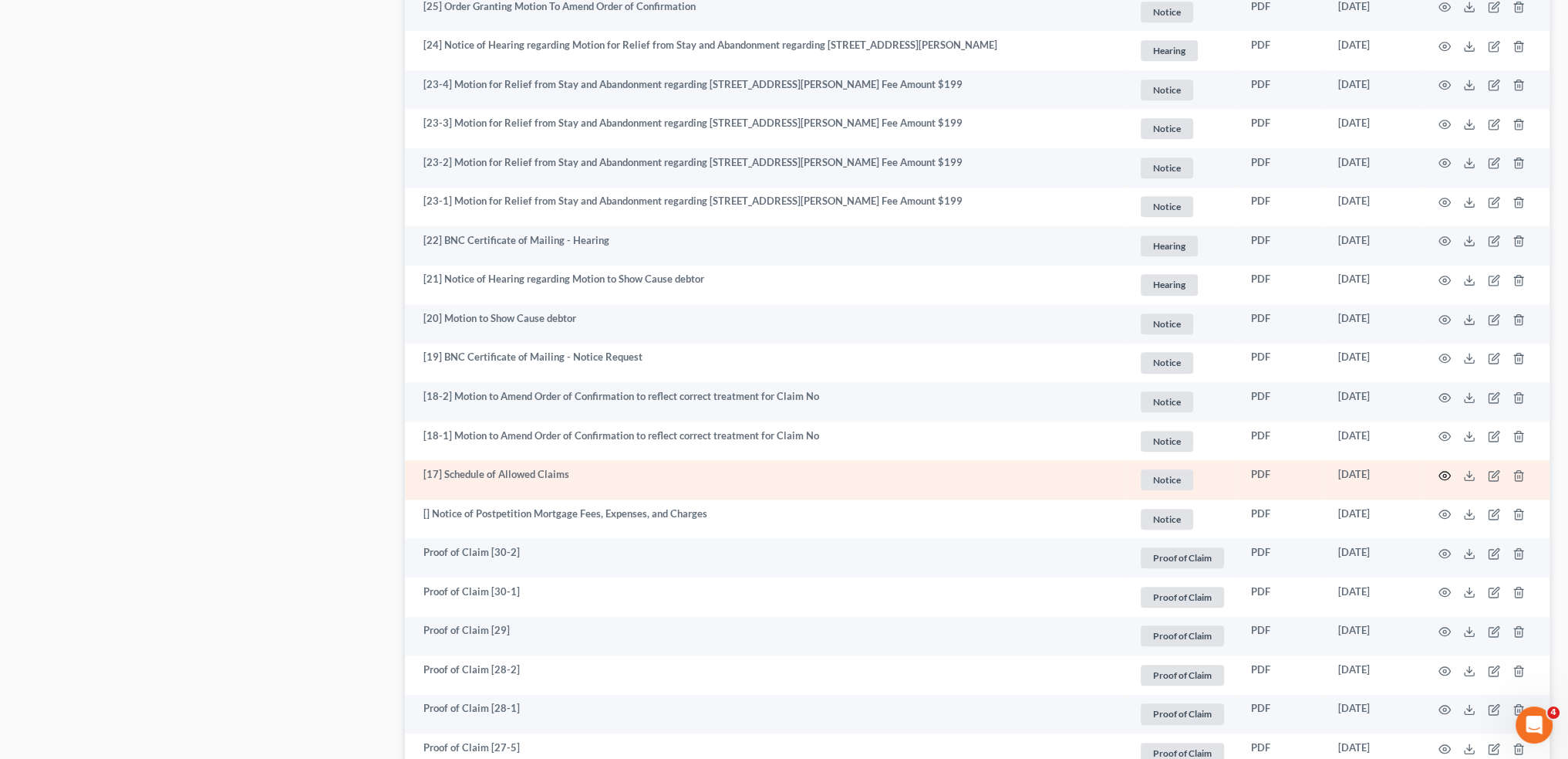
click at [1447, 476] on icon "button" at bounding box center [1445, 476] width 13 height 13
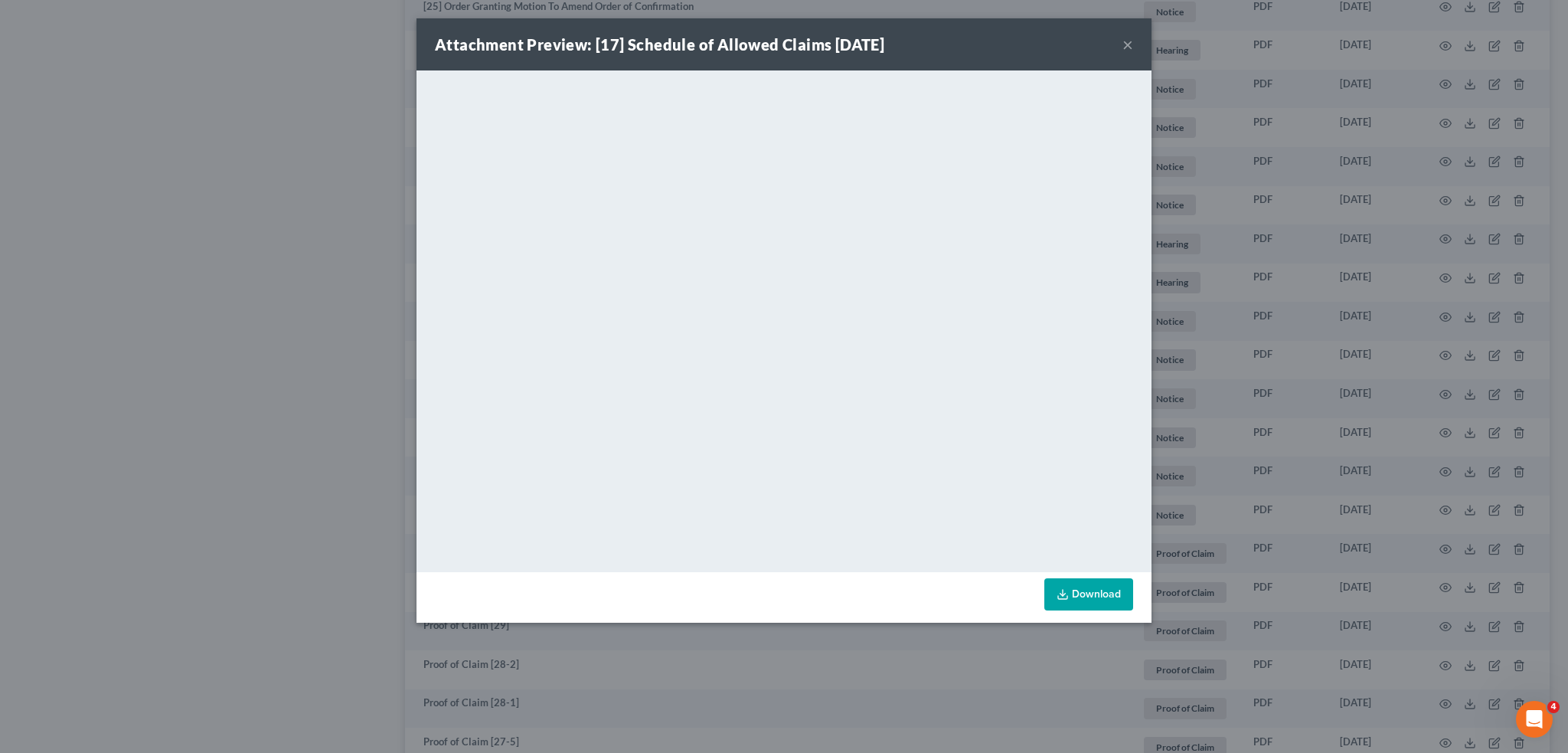
click at [1126, 44] on button "×" at bounding box center [1128, 44] width 11 height 19
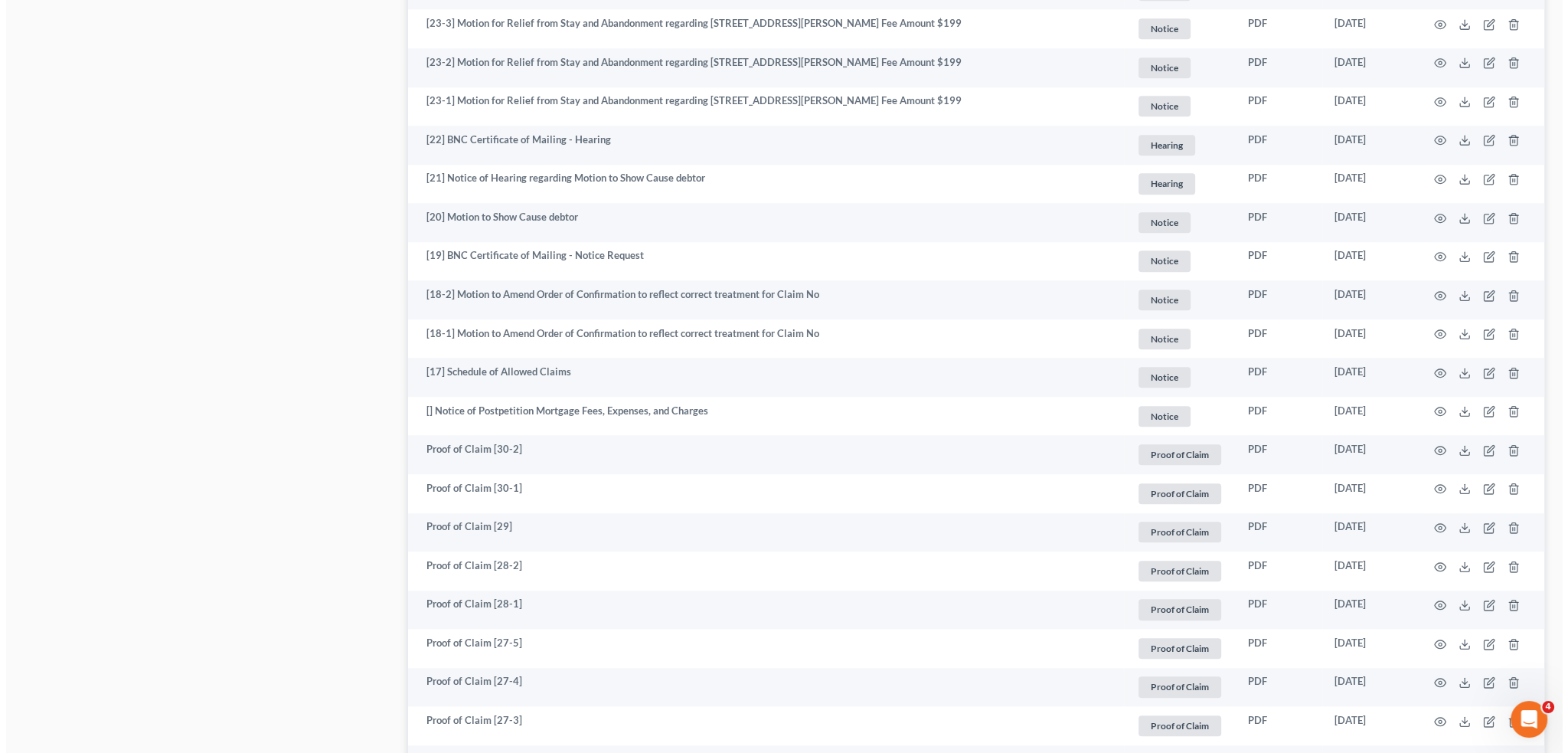
scroll to position [2042, 0]
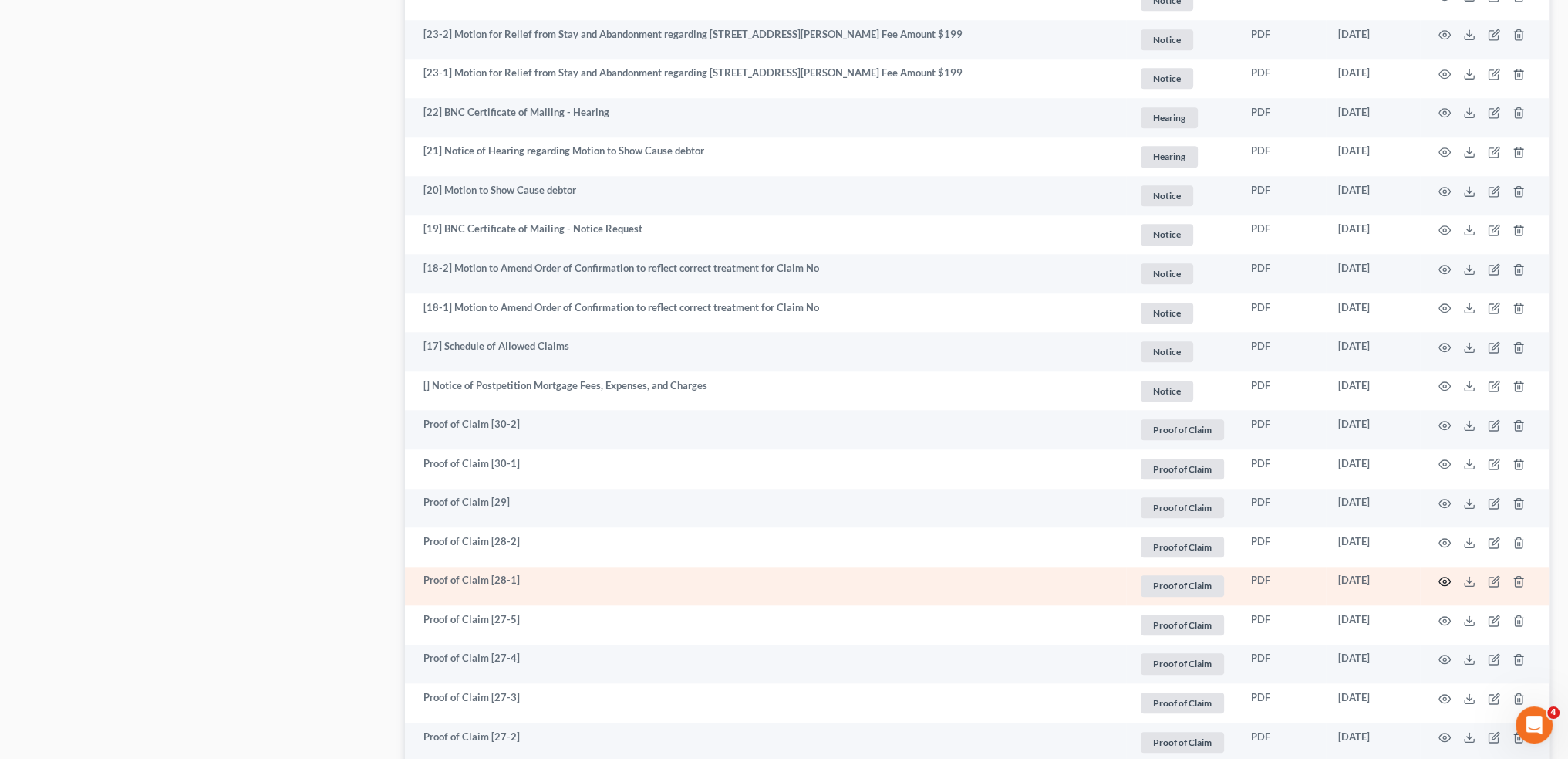
click at [1441, 582] on icon "button" at bounding box center [1445, 581] width 12 height 9
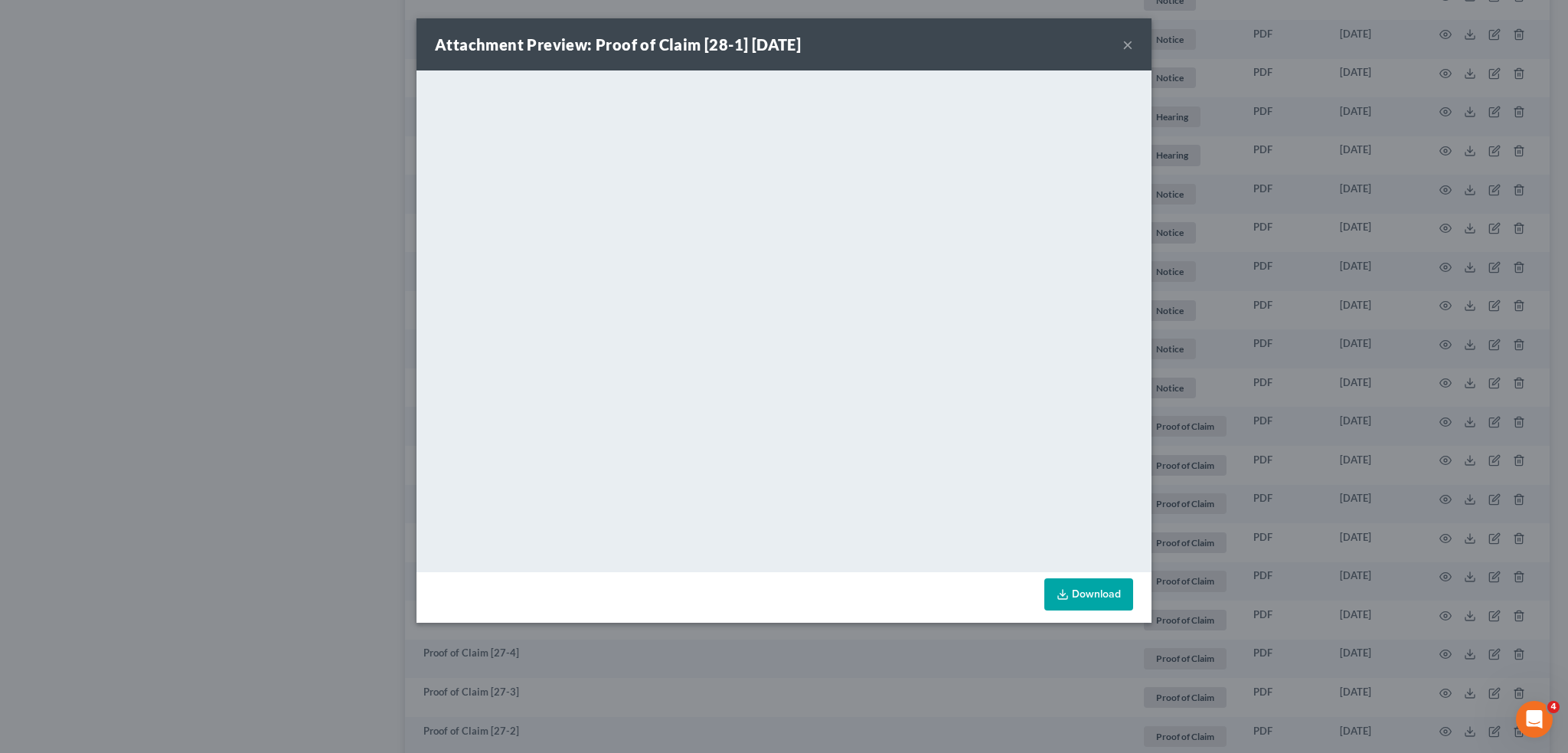
click at [1126, 48] on button "×" at bounding box center [1128, 44] width 11 height 19
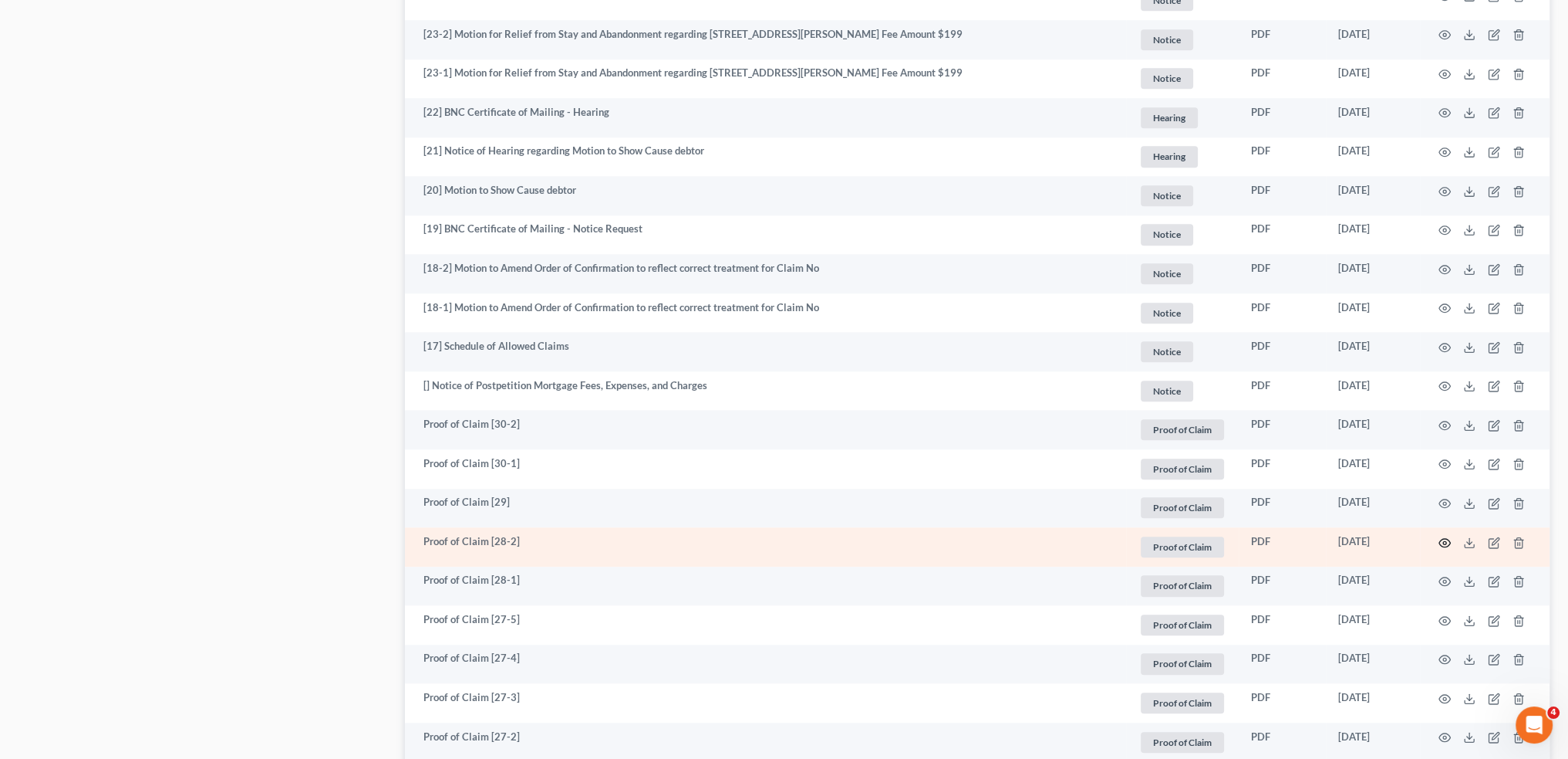
click at [1443, 544] on icon "button" at bounding box center [1445, 543] width 13 height 13
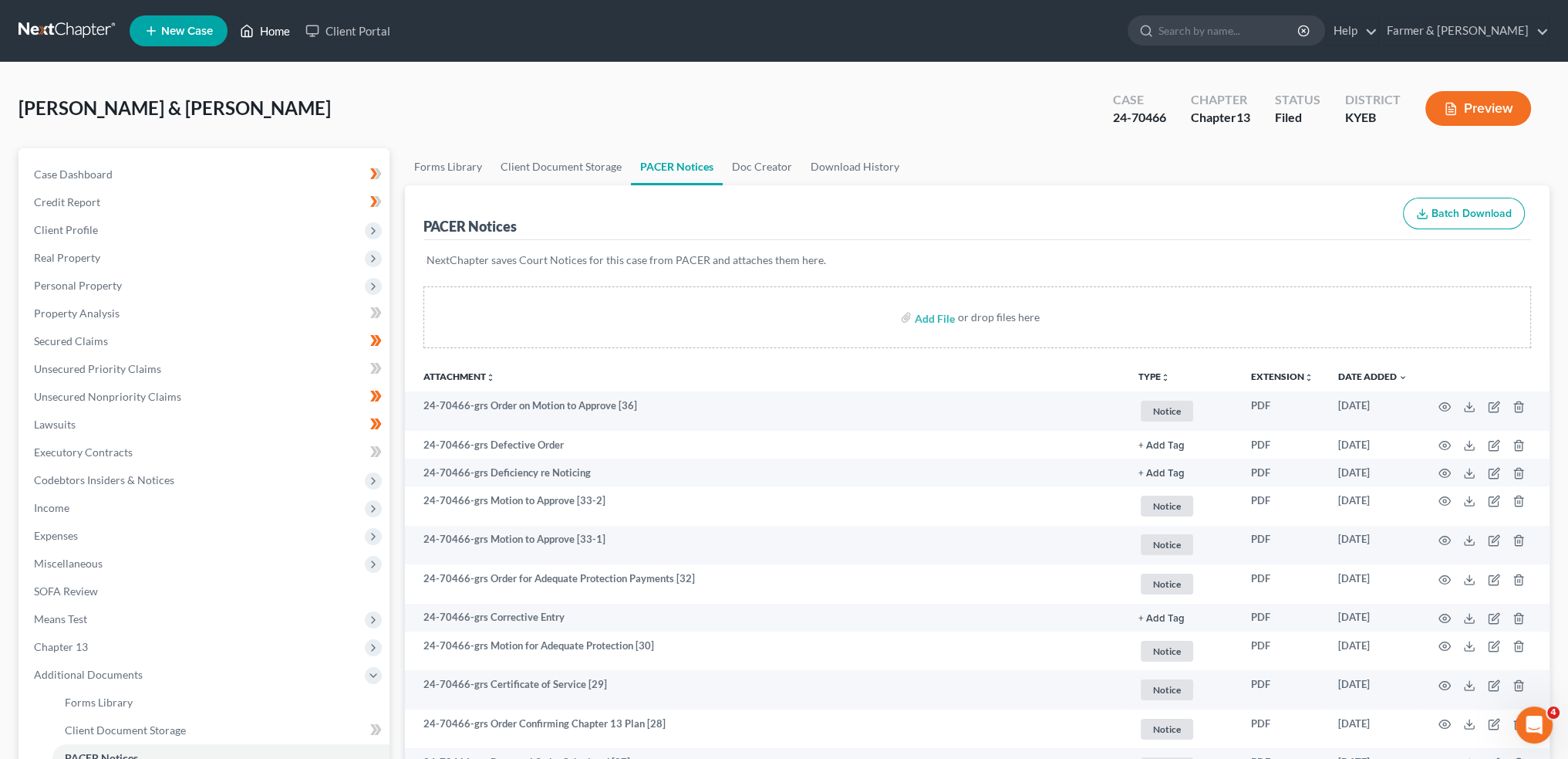
click at [270, 25] on link "Home" at bounding box center [265, 31] width 66 height 27
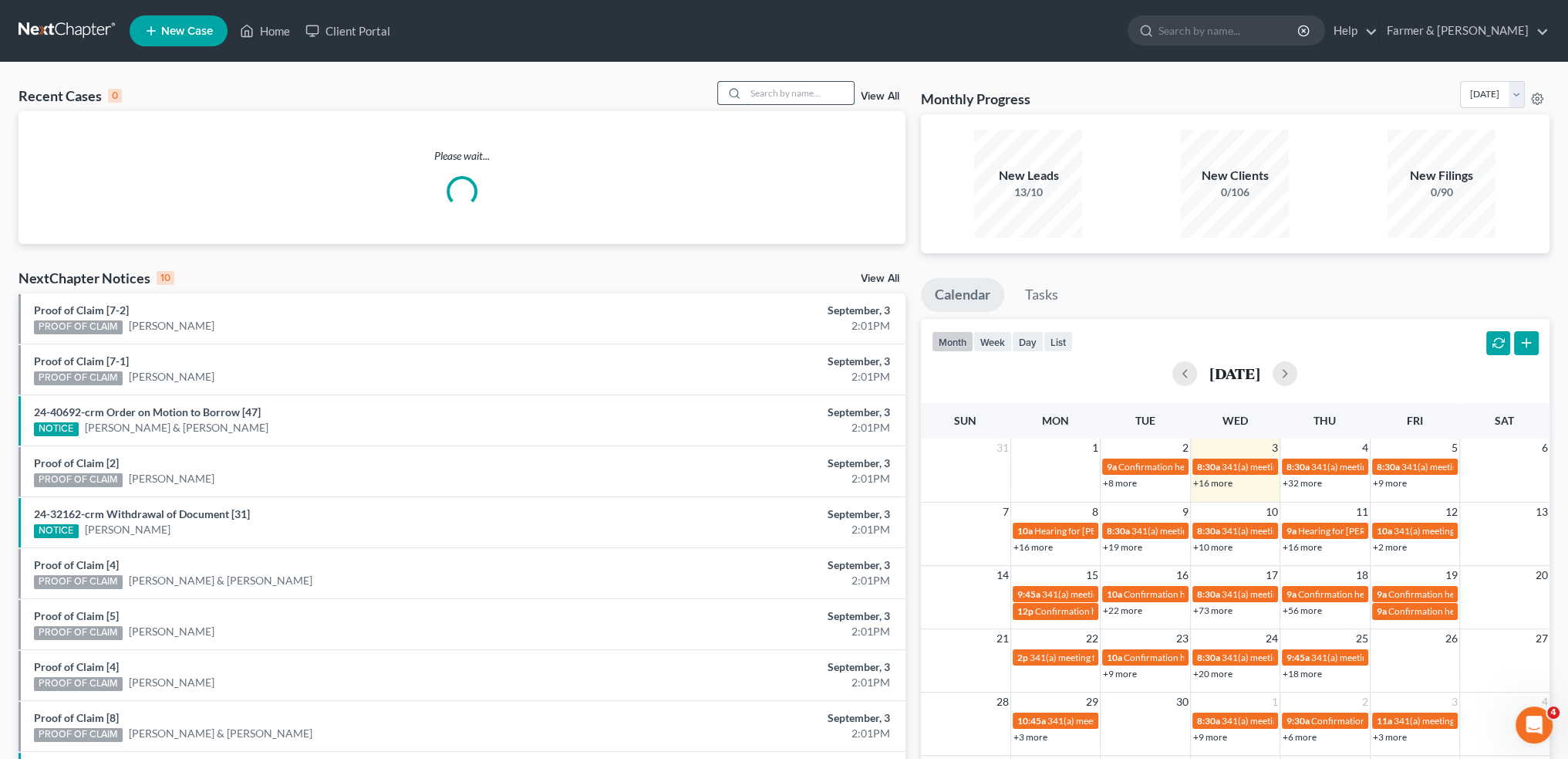
click at [793, 85] on input "search" at bounding box center [800, 93] width 108 height 23
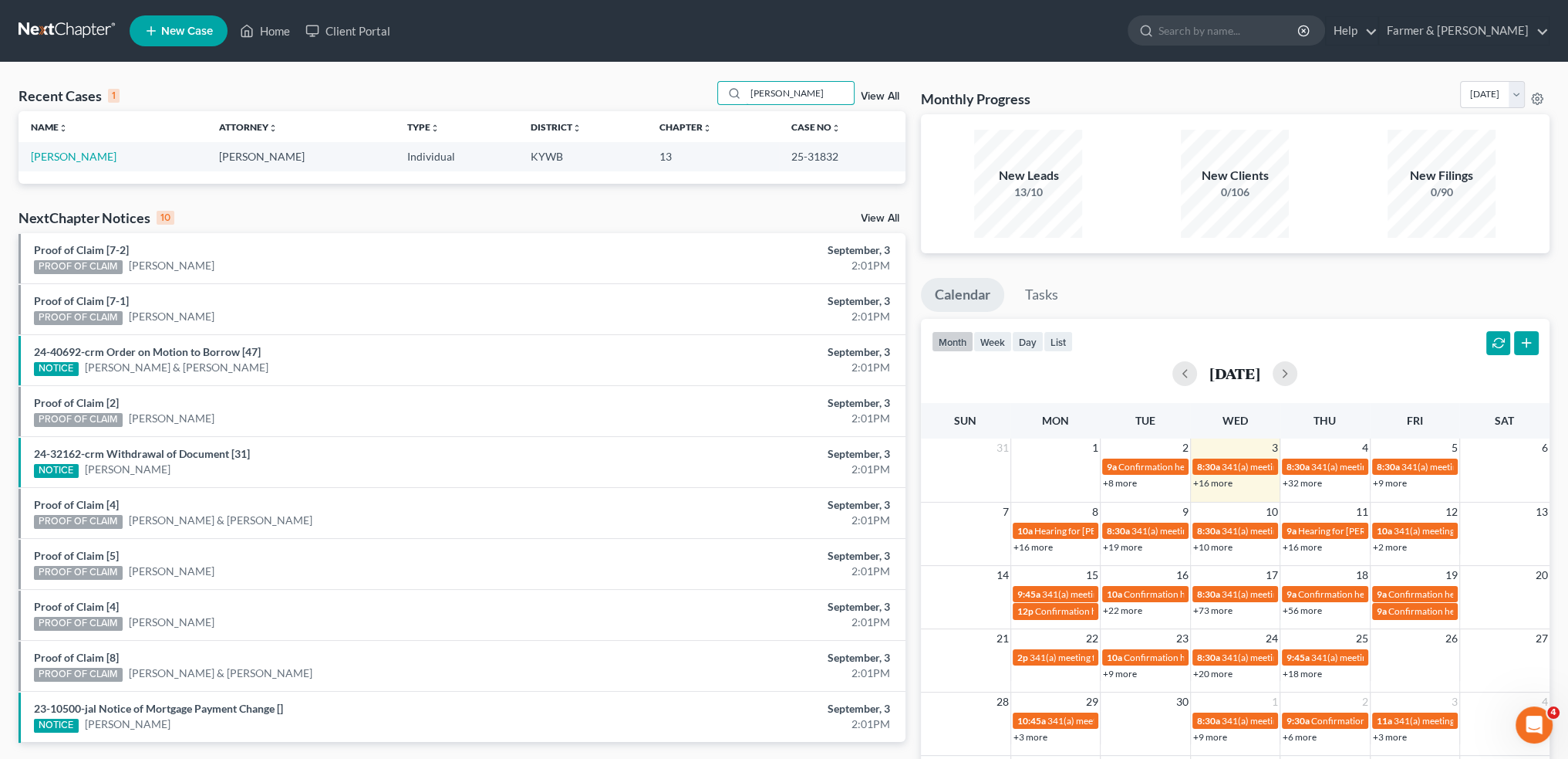
type input "[PERSON_NAME]"
click at [88, 157] on link "[PERSON_NAME]" at bounding box center [73, 156] width 85 height 13
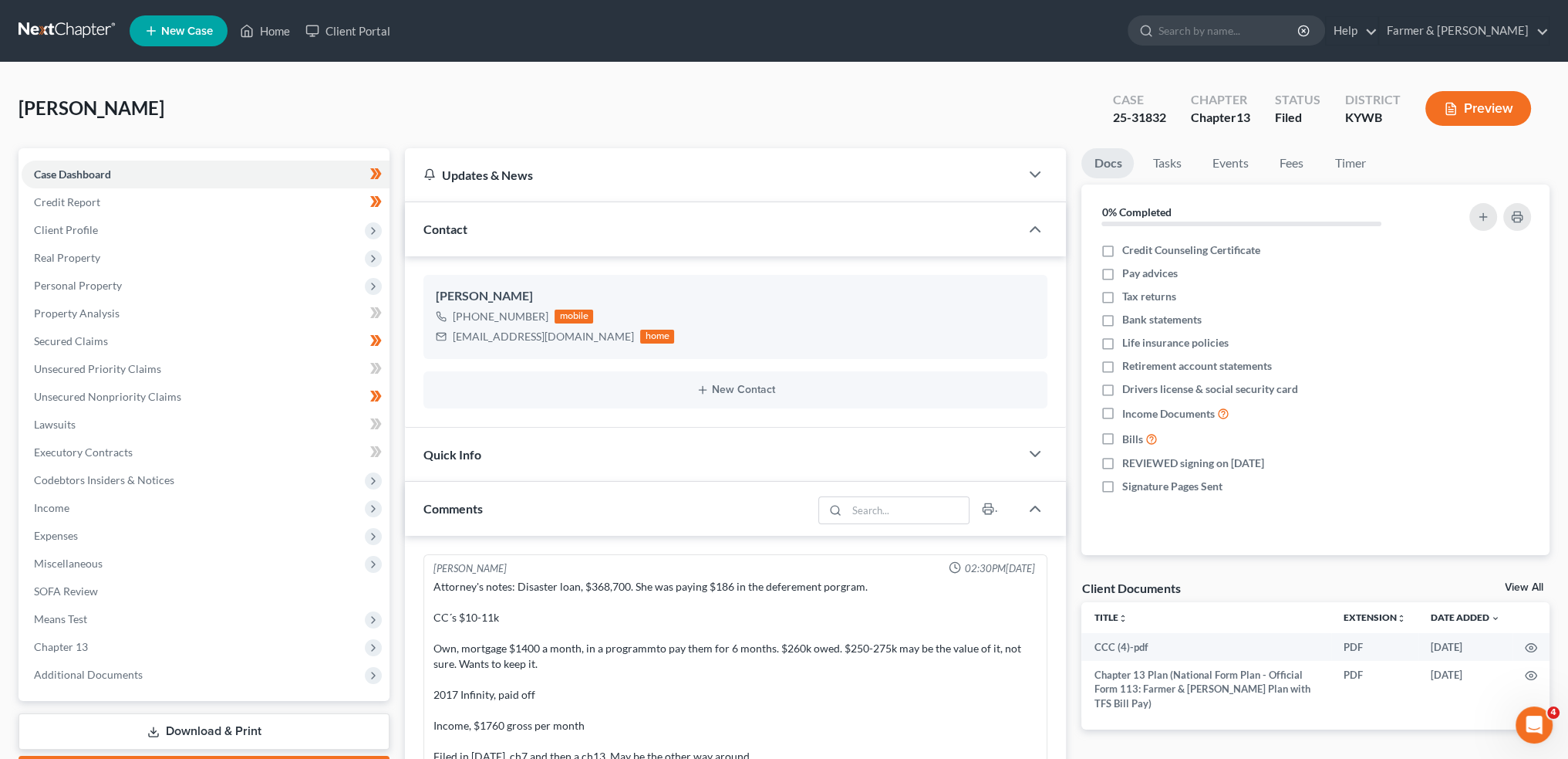
scroll to position [727, 0]
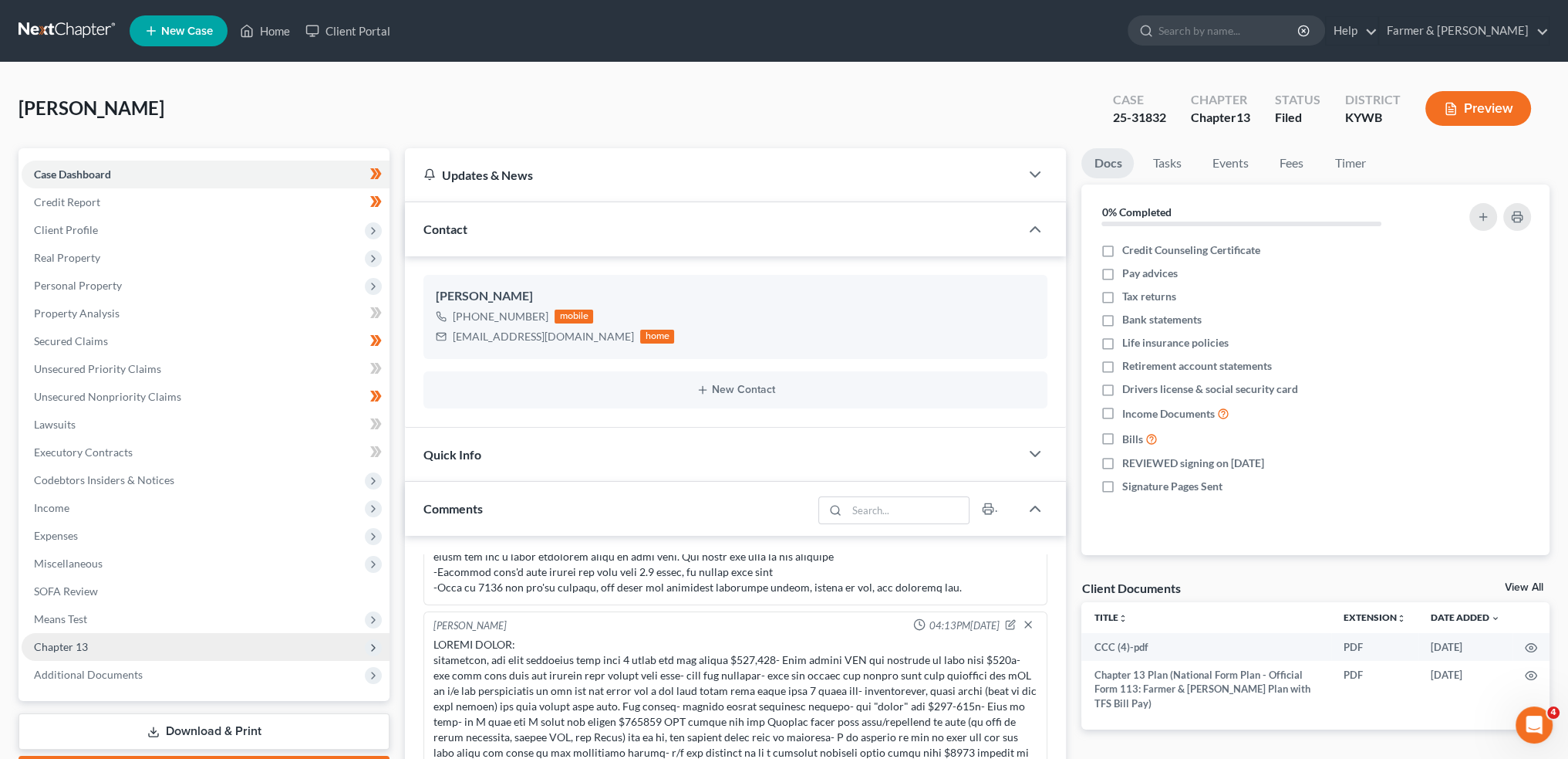
click at [79, 640] on span "Chapter 13" at bounding box center [60, 646] width 54 height 13
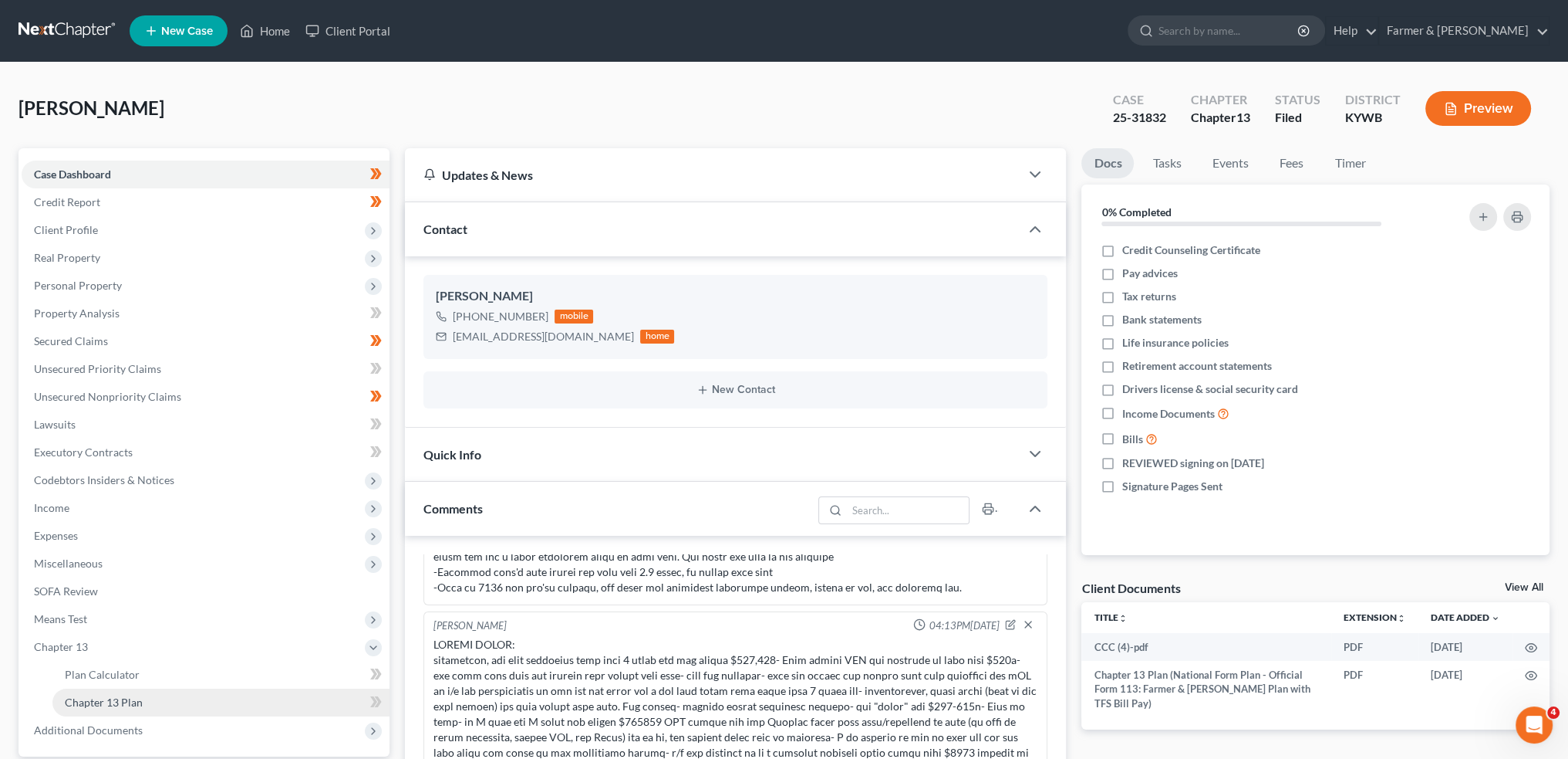
click at [119, 708] on span "Chapter 13 Plan" at bounding box center [103, 702] width 78 height 13
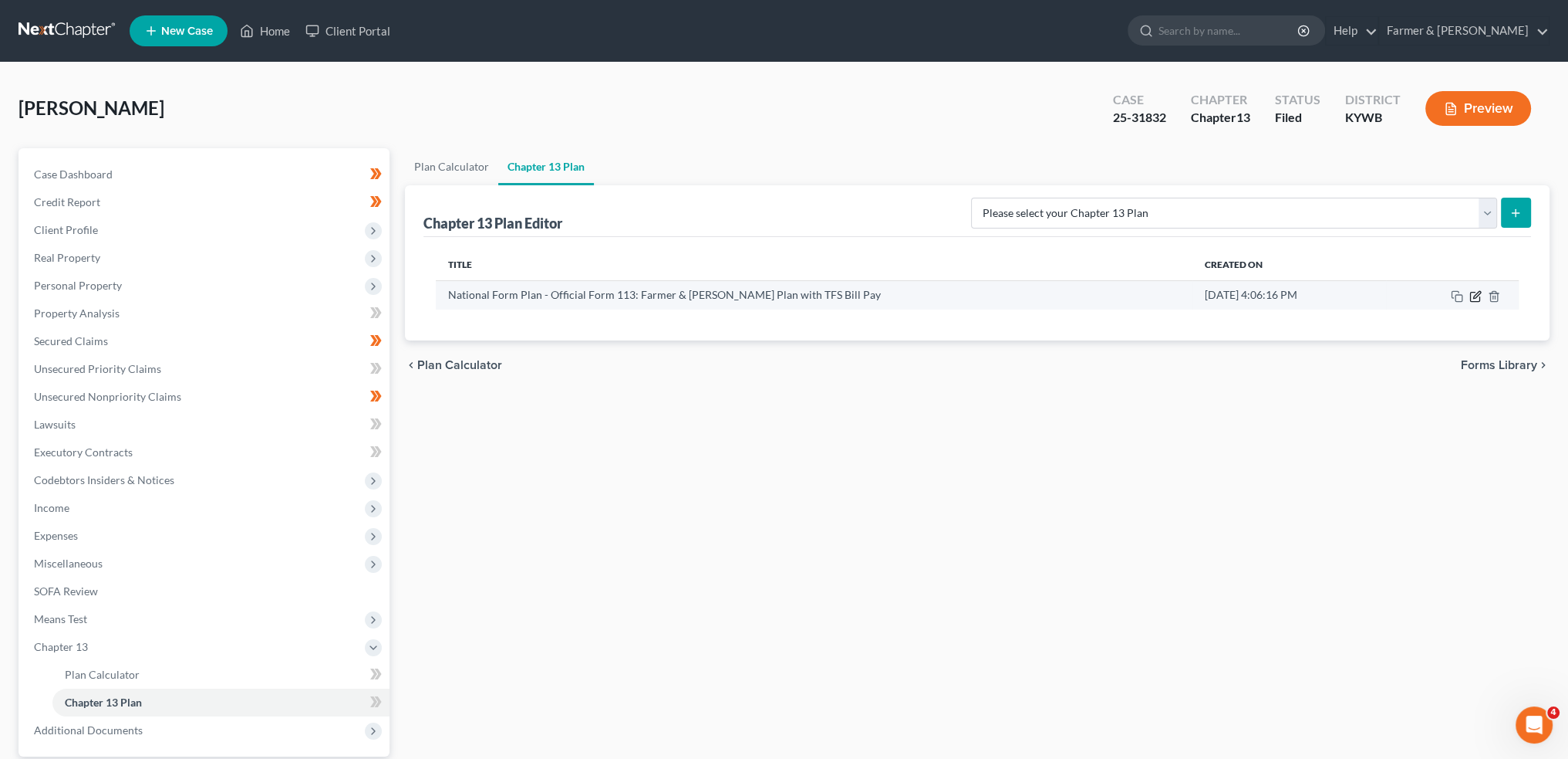
click at [1475, 294] on icon "button" at bounding box center [1476, 296] width 13 height 13
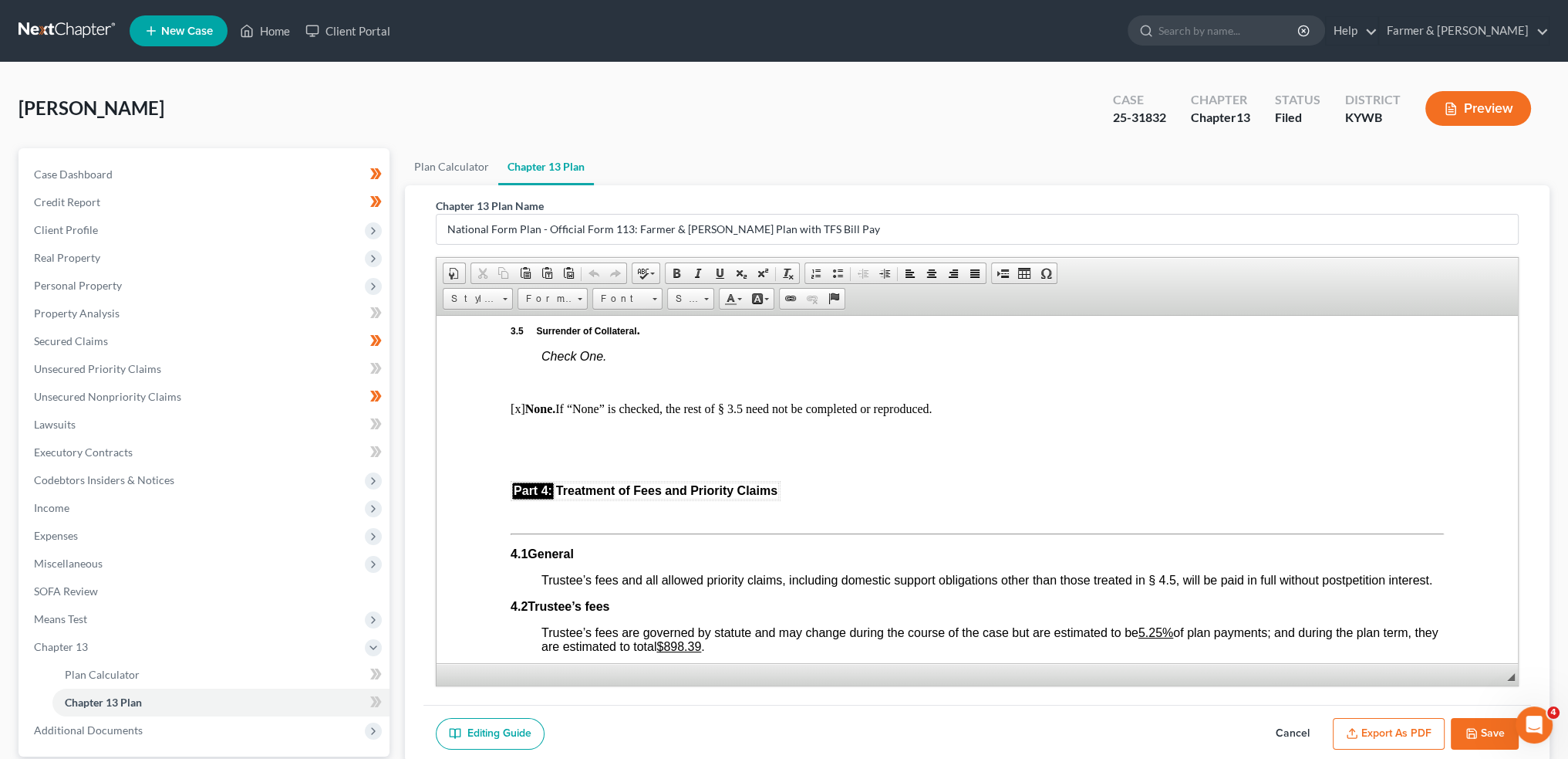
scroll to position [2444, 0]
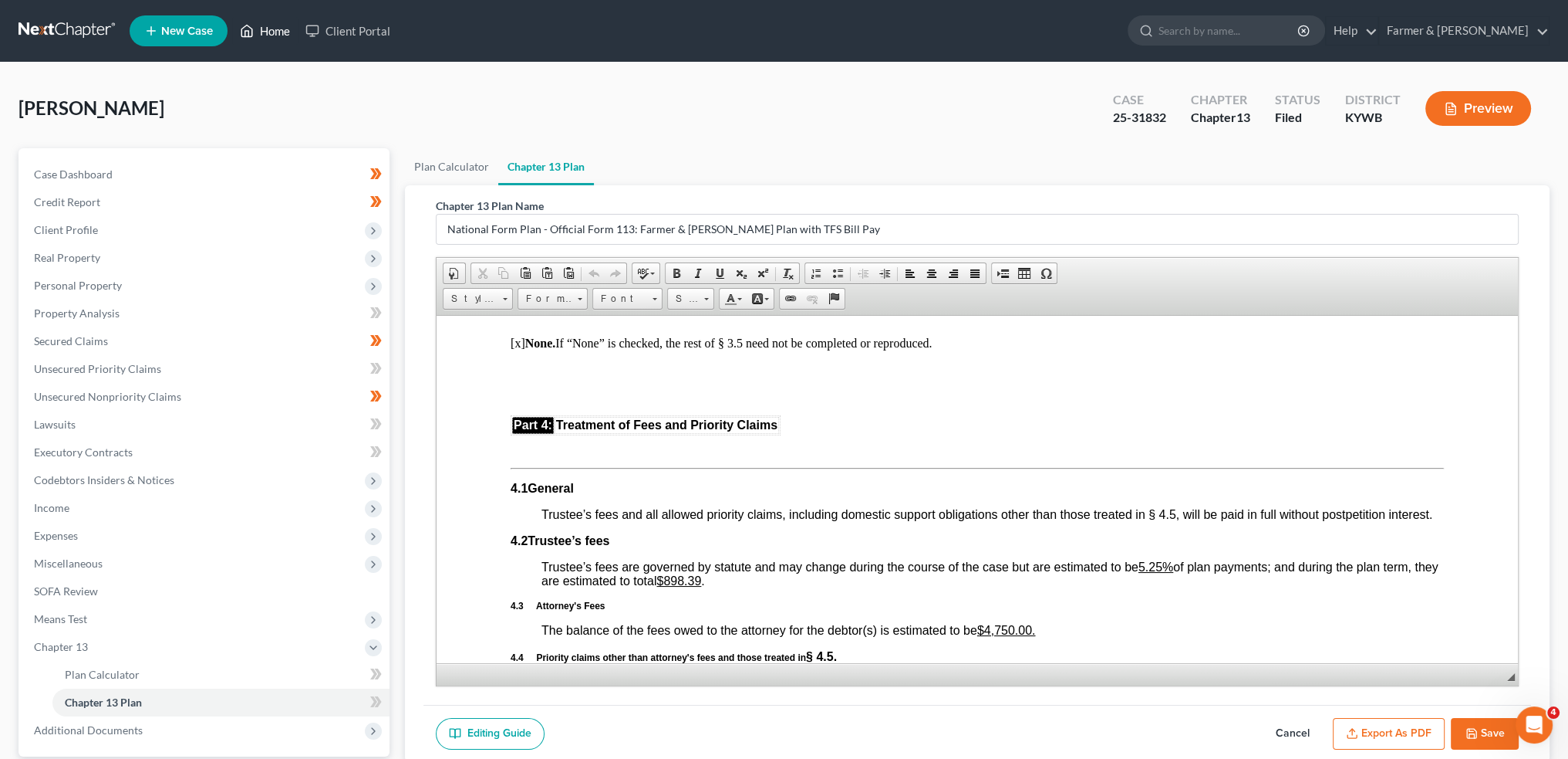
click at [255, 31] on link "Home" at bounding box center [265, 31] width 66 height 27
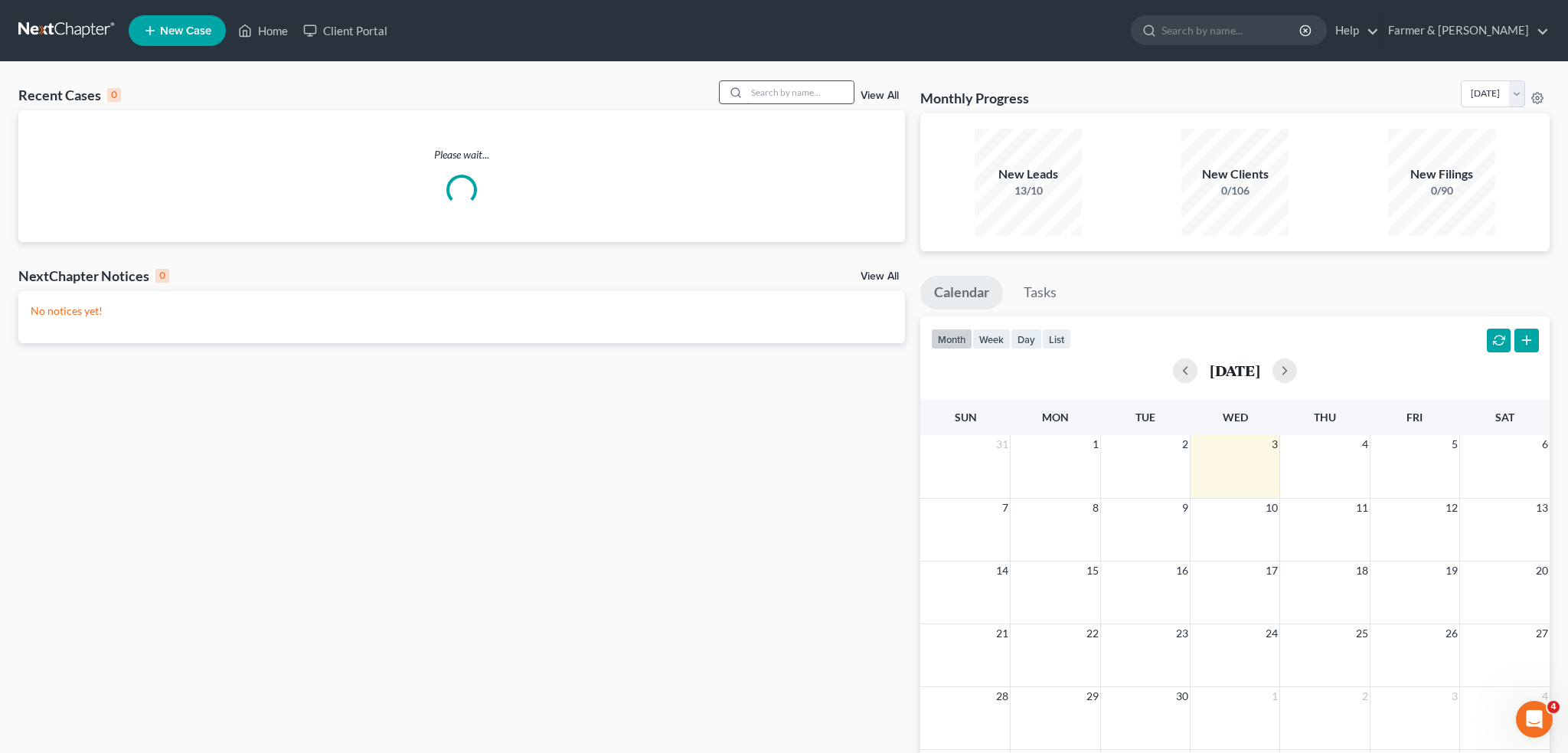
click at [766, 96] on input "search" at bounding box center [800, 92] width 107 height 23
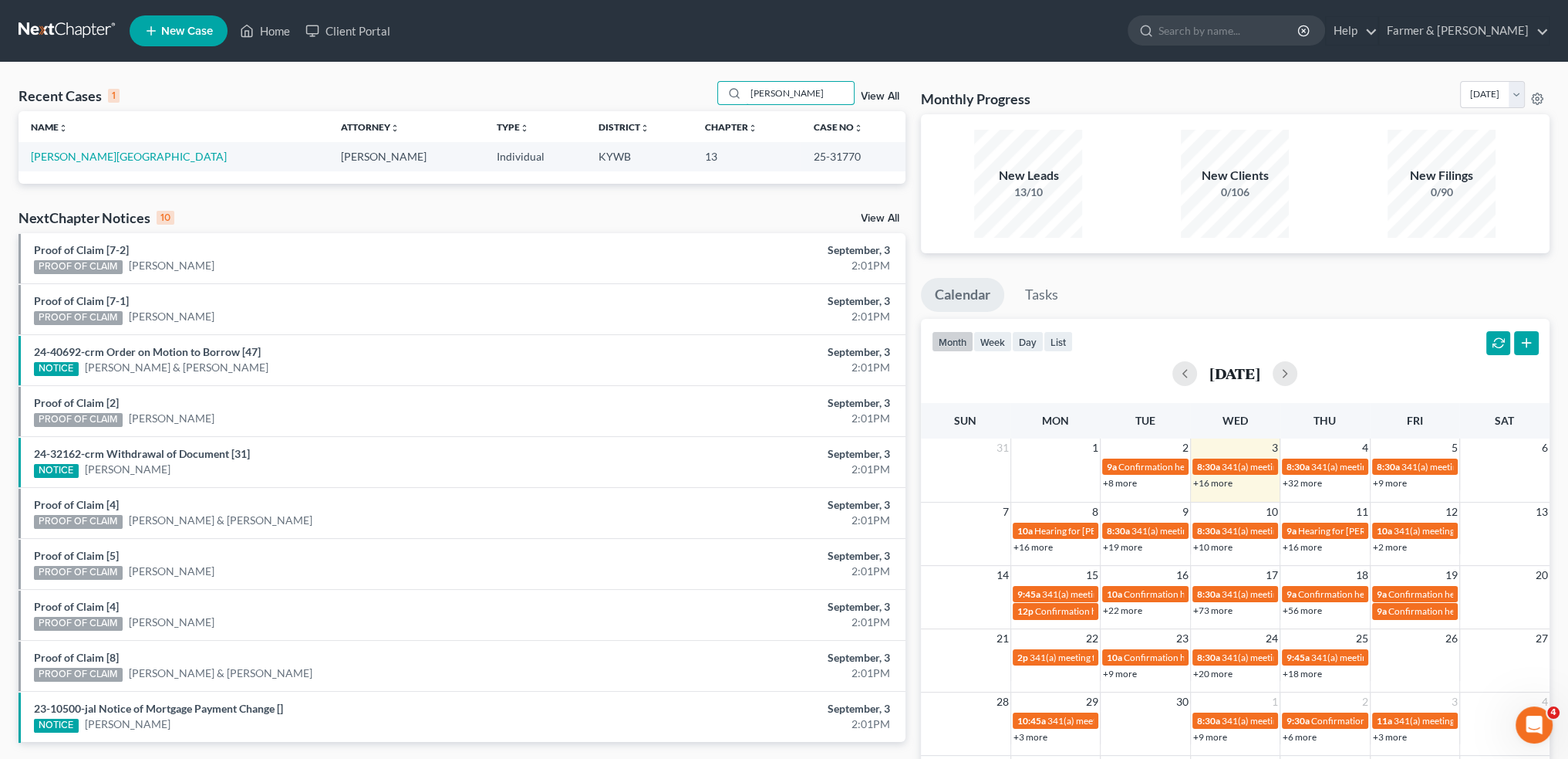
type input "shannon payton"
click at [52, 164] on td "[PERSON_NAME][GEOGRAPHIC_DATA]" at bounding box center [174, 156] width 310 height 28
click at [55, 158] on link "[PERSON_NAME][GEOGRAPHIC_DATA]" at bounding box center [129, 156] width 196 height 13
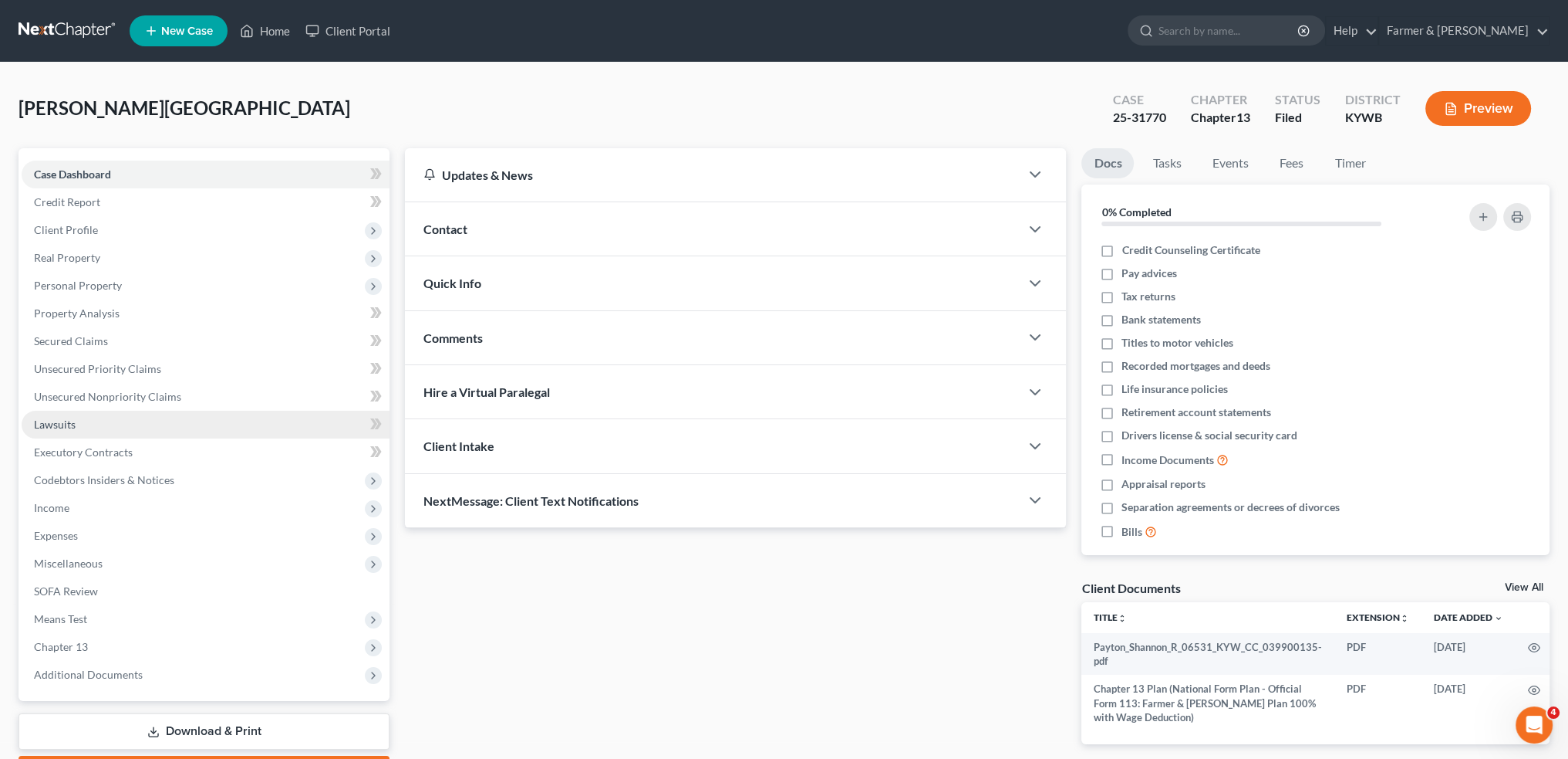
click at [112, 425] on link "Lawsuits" at bounding box center [206, 424] width 368 height 27
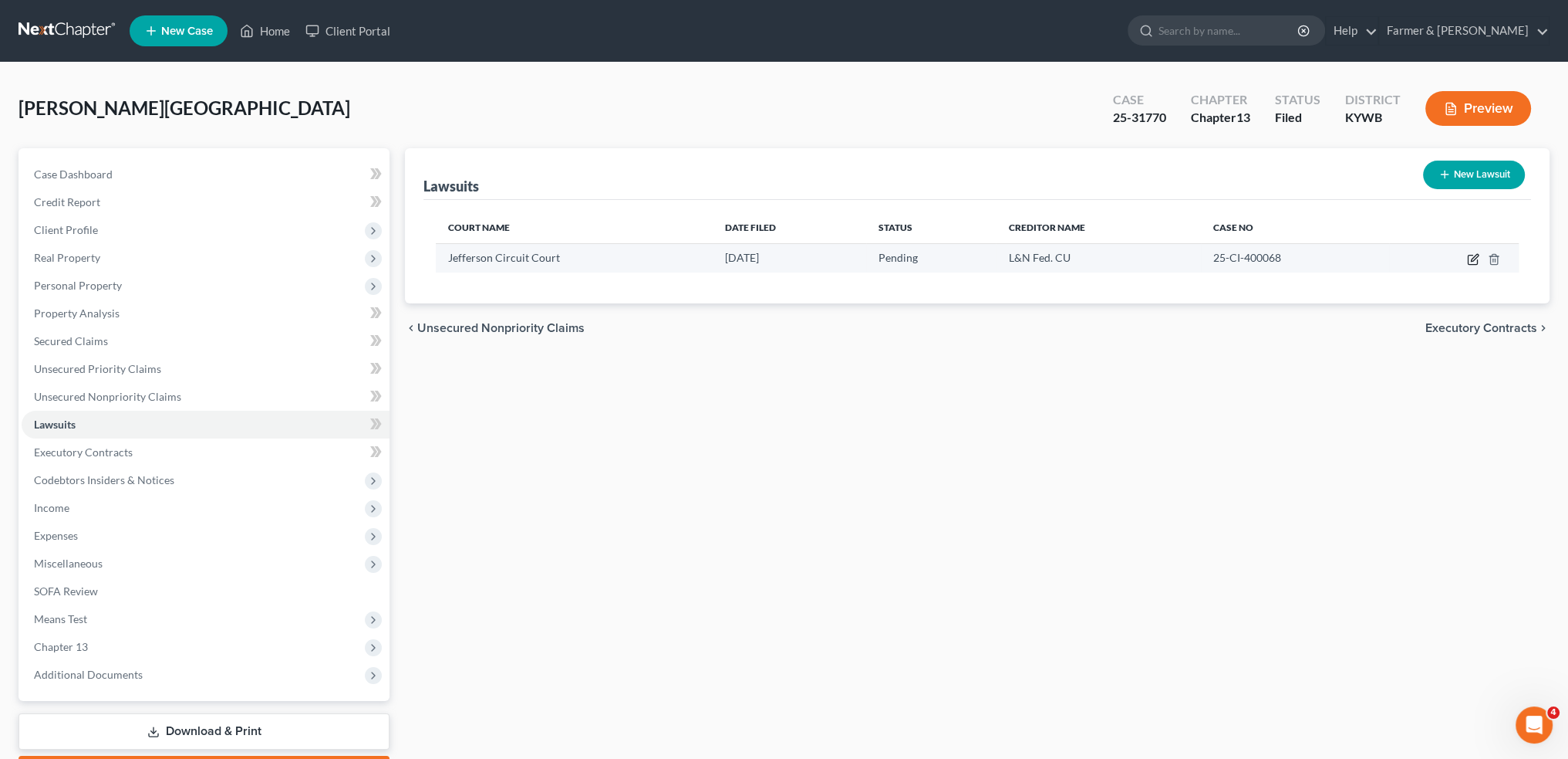
click at [1473, 255] on icon "button" at bounding box center [1473, 260] width 13 height 13
select select "18"
select select "0"
select select "4"
select select "18"
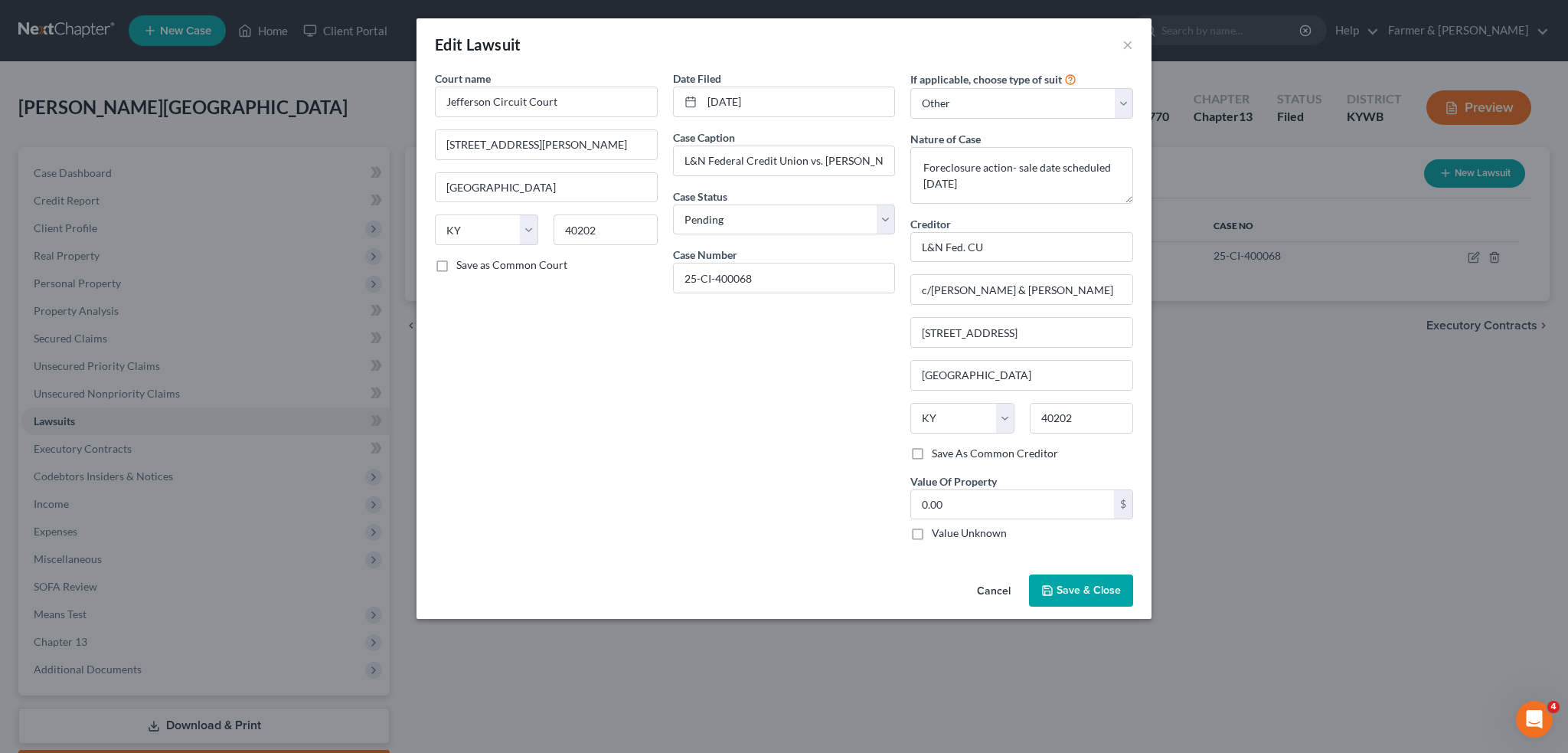
click at [1093, 587] on span "Save & Close" at bounding box center [1089, 590] width 65 height 13
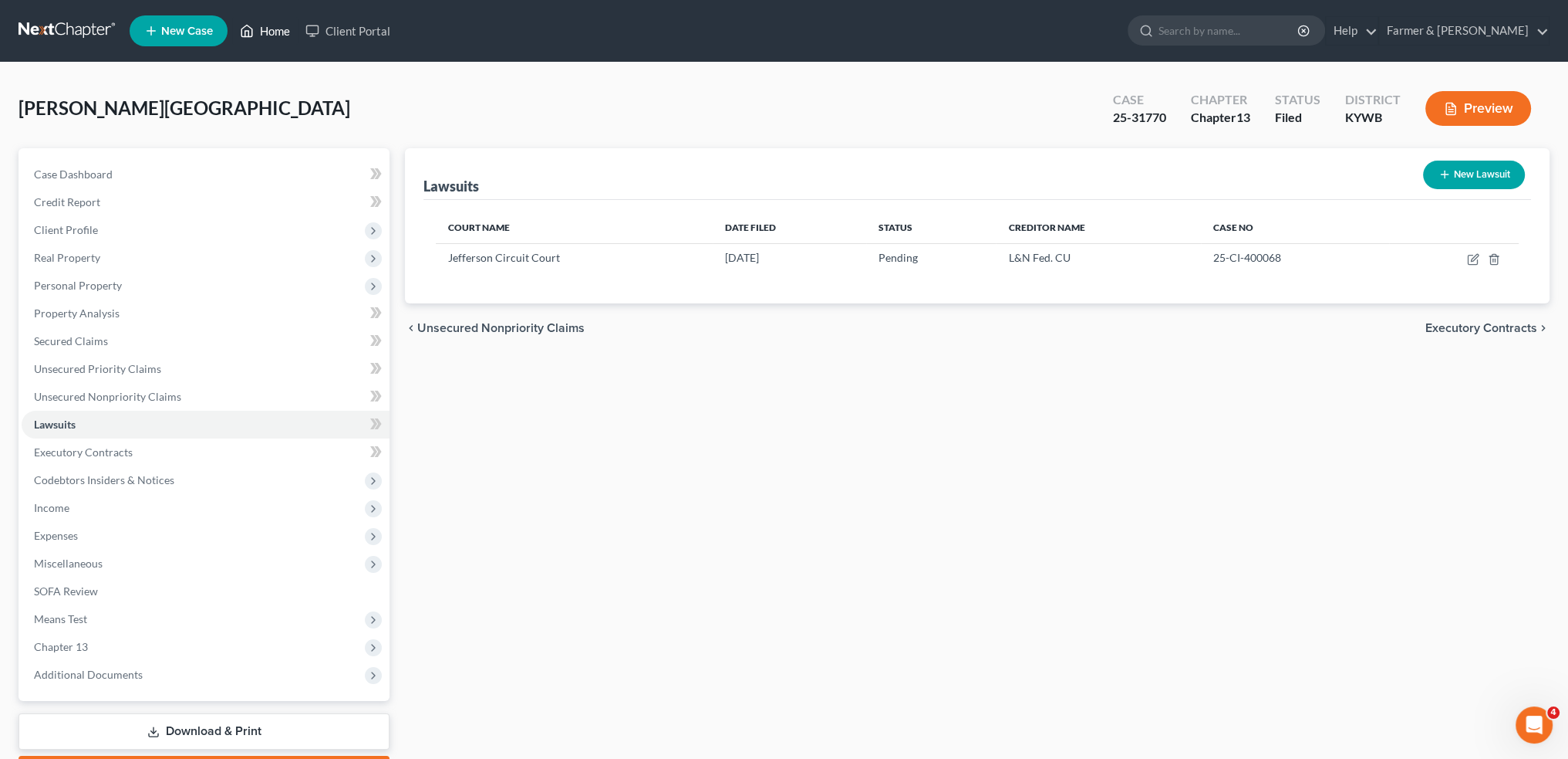
click at [277, 30] on link "Home" at bounding box center [265, 31] width 66 height 27
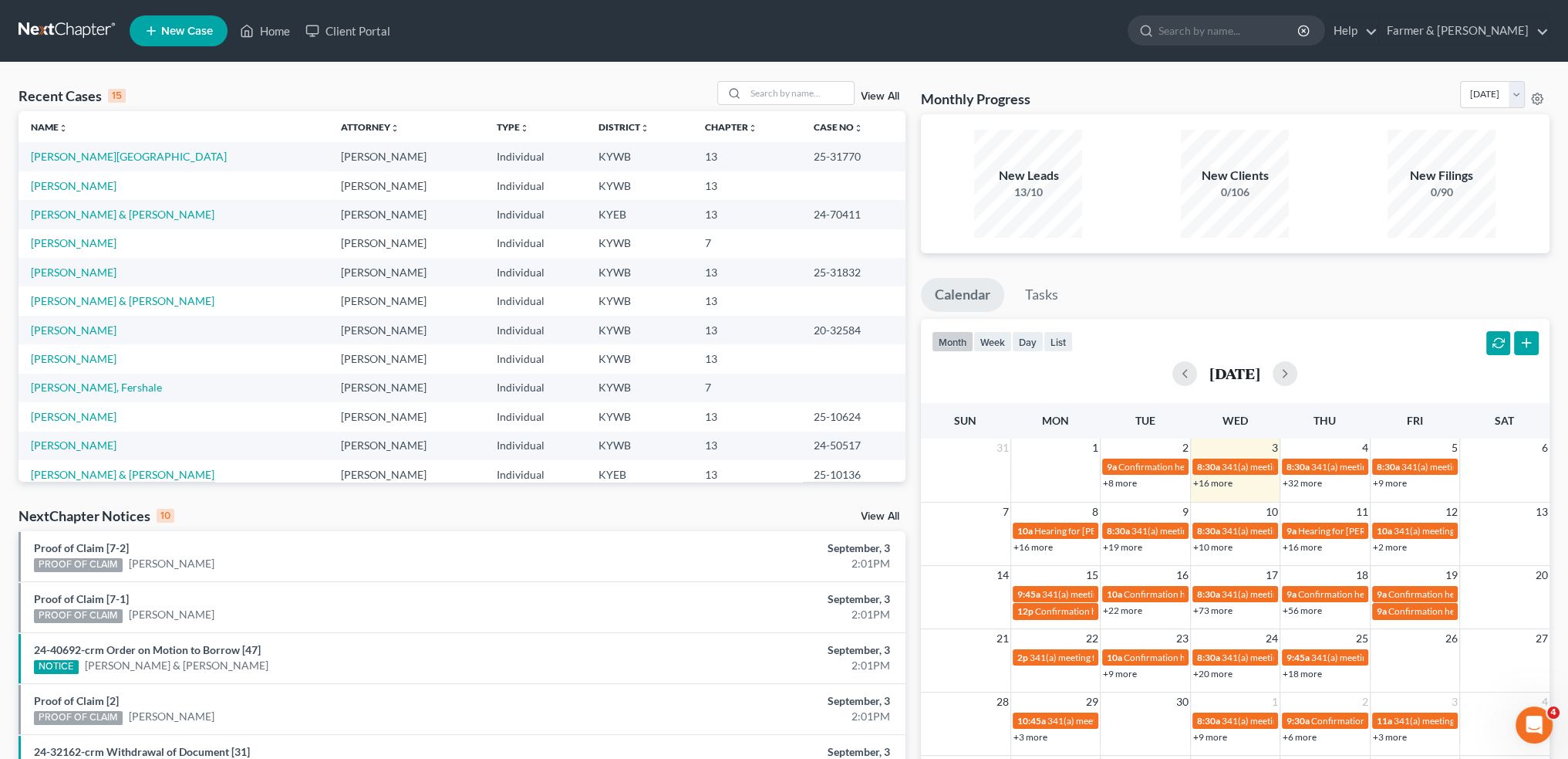
click at [791, 74] on div "Recent Cases 15 View All Name unfold_more expand_more expand_less Attorney unfo…" at bounding box center [784, 572] width 1568 height 1020
click at [797, 89] on input "search" at bounding box center [800, 93] width 108 height 23
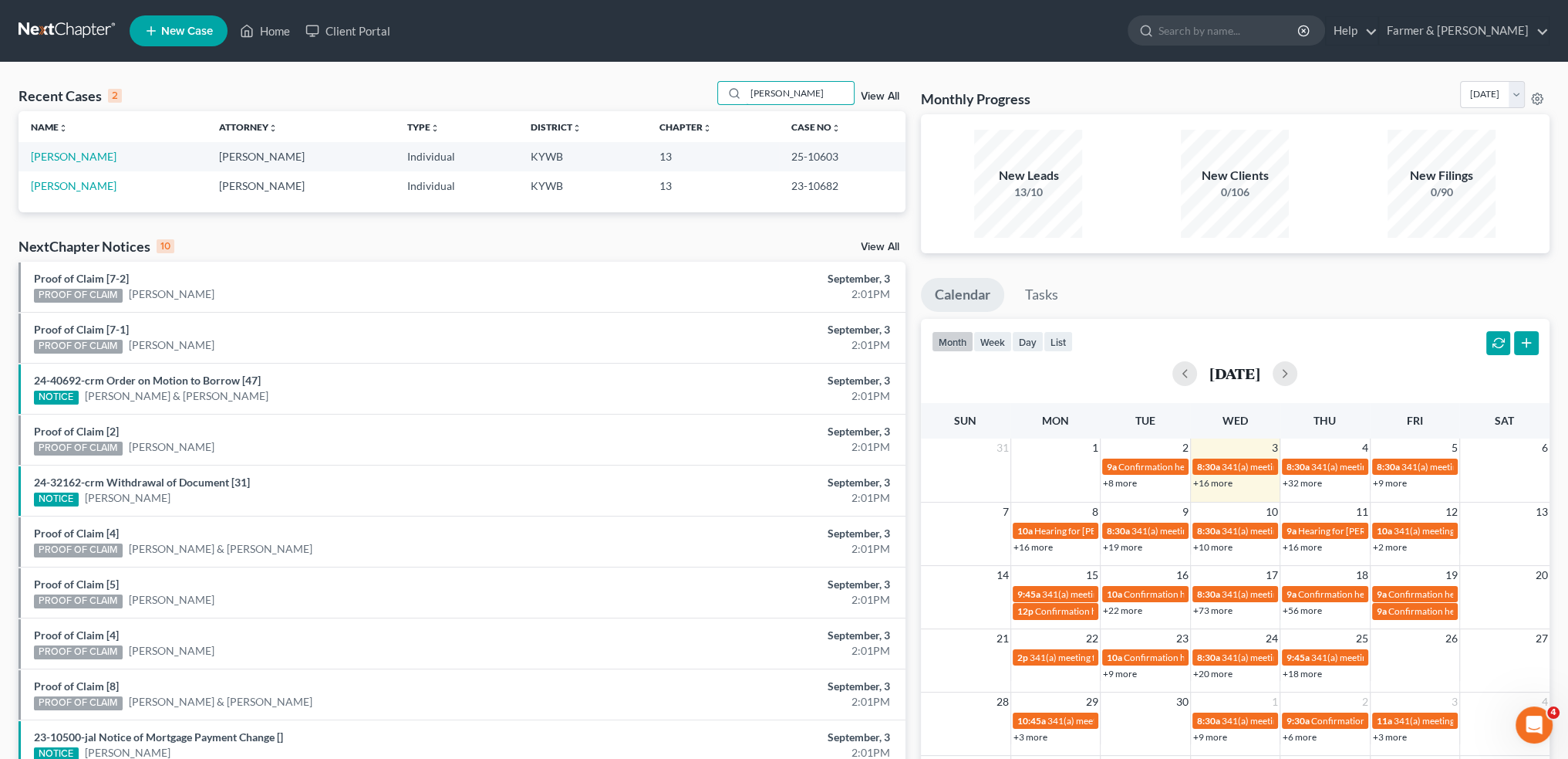
type input "[PERSON_NAME]"
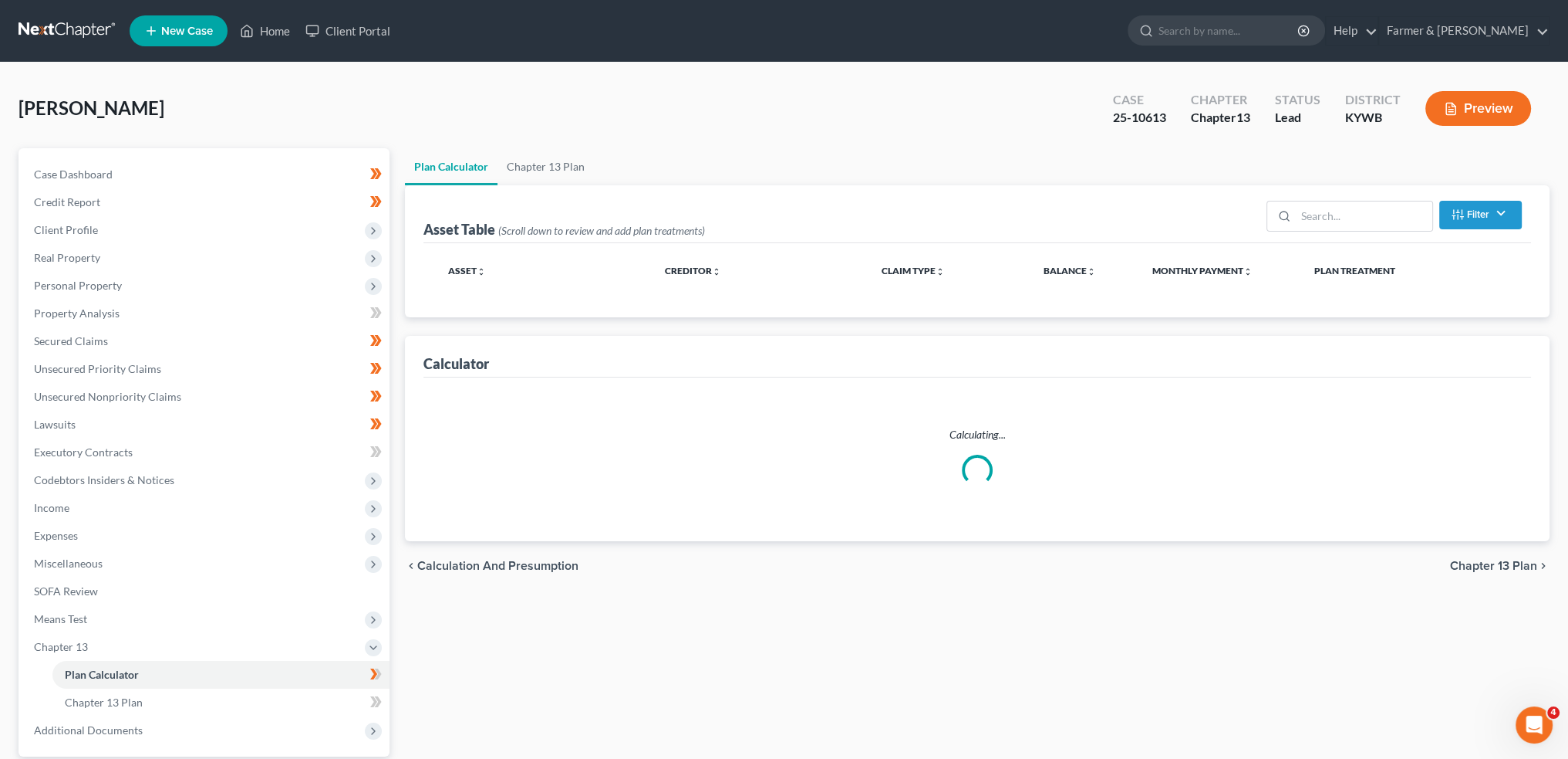
select select "59"
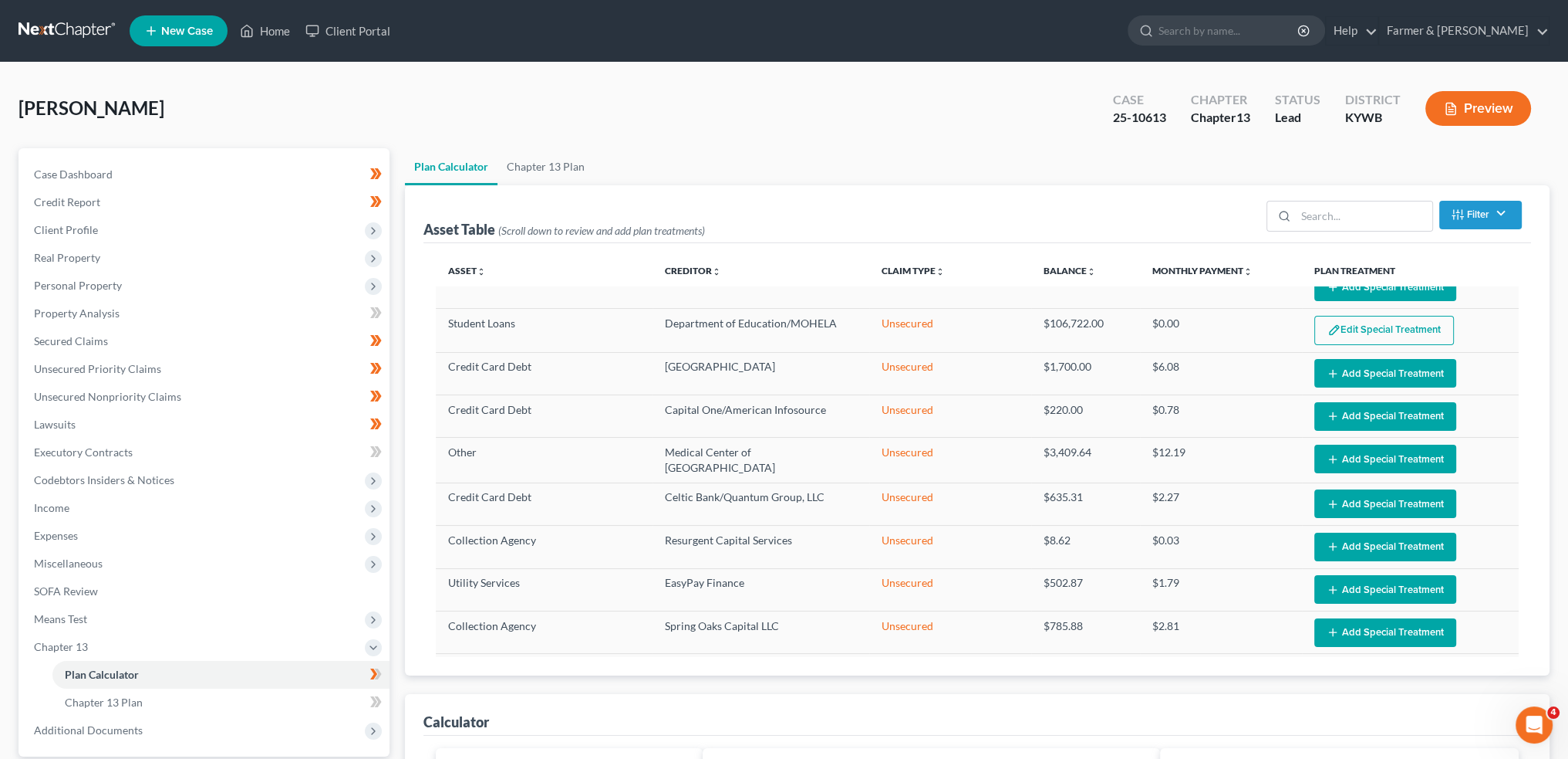
scroll to position [1130, 0]
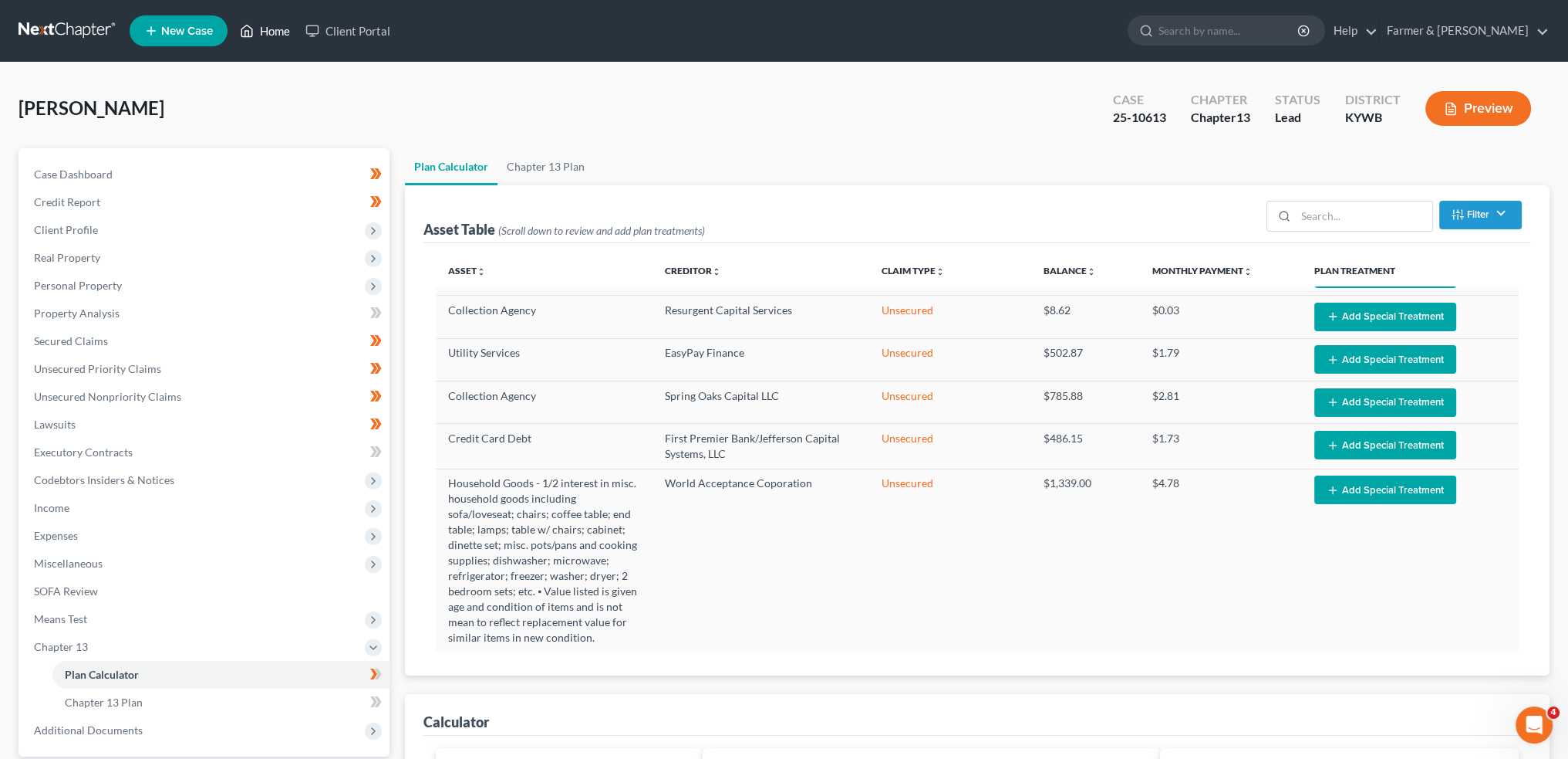
click at [247, 25] on icon at bounding box center [248, 31] width 11 height 12
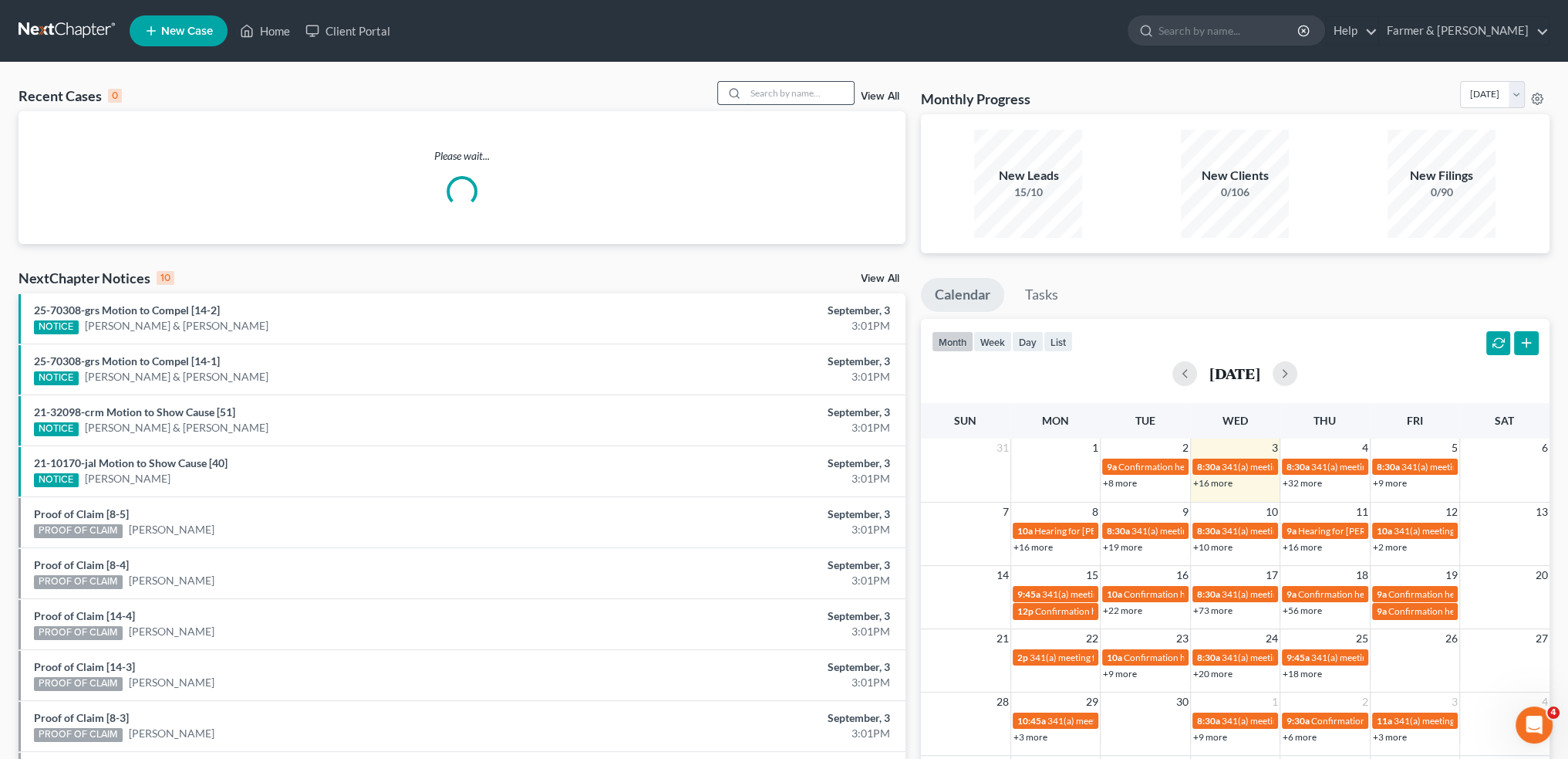
click at [797, 86] on input "search" at bounding box center [800, 93] width 108 height 23
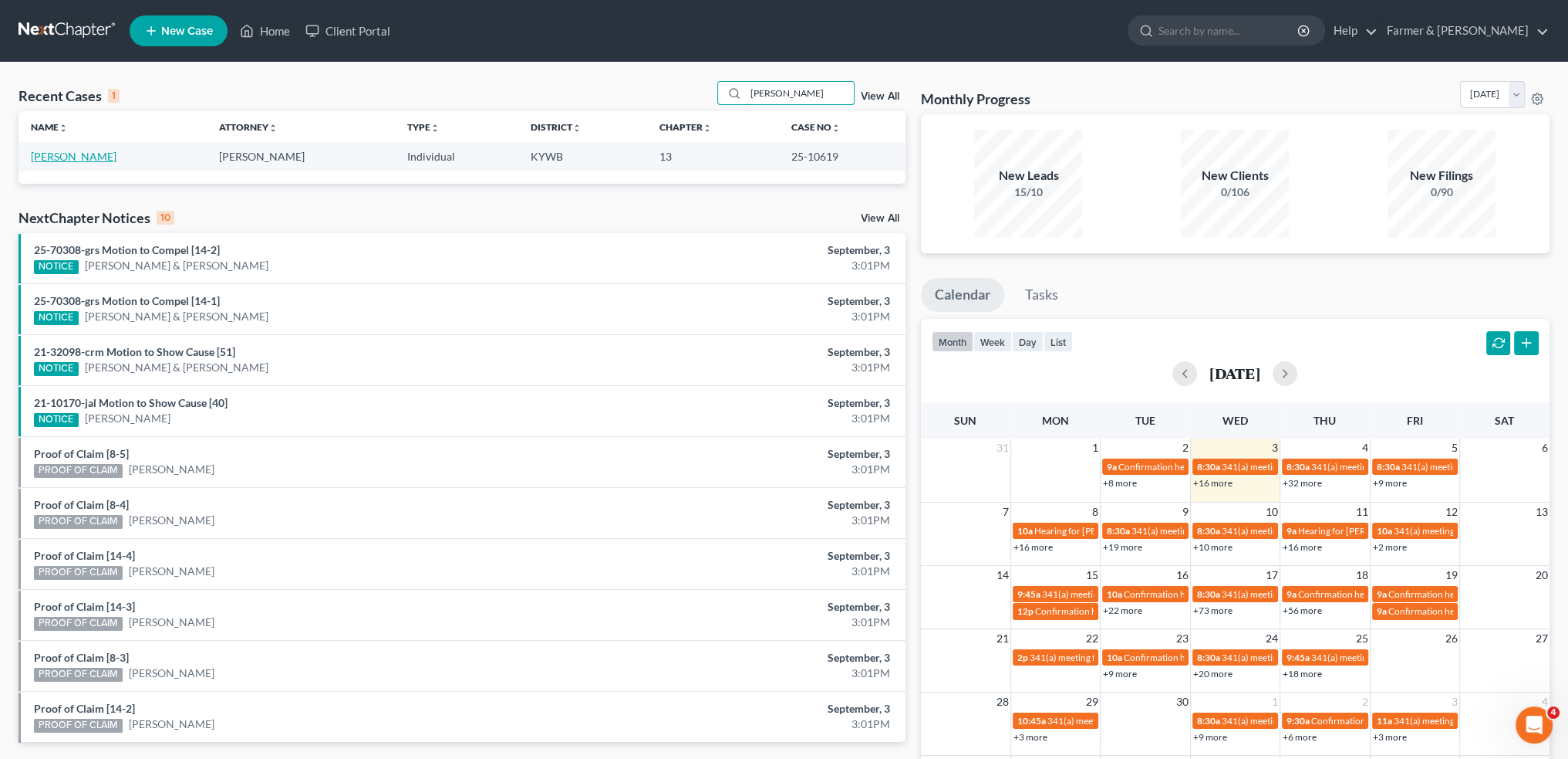
type input "LORI ROATH"
click at [49, 154] on link "[PERSON_NAME]" at bounding box center [73, 156] width 85 height 13
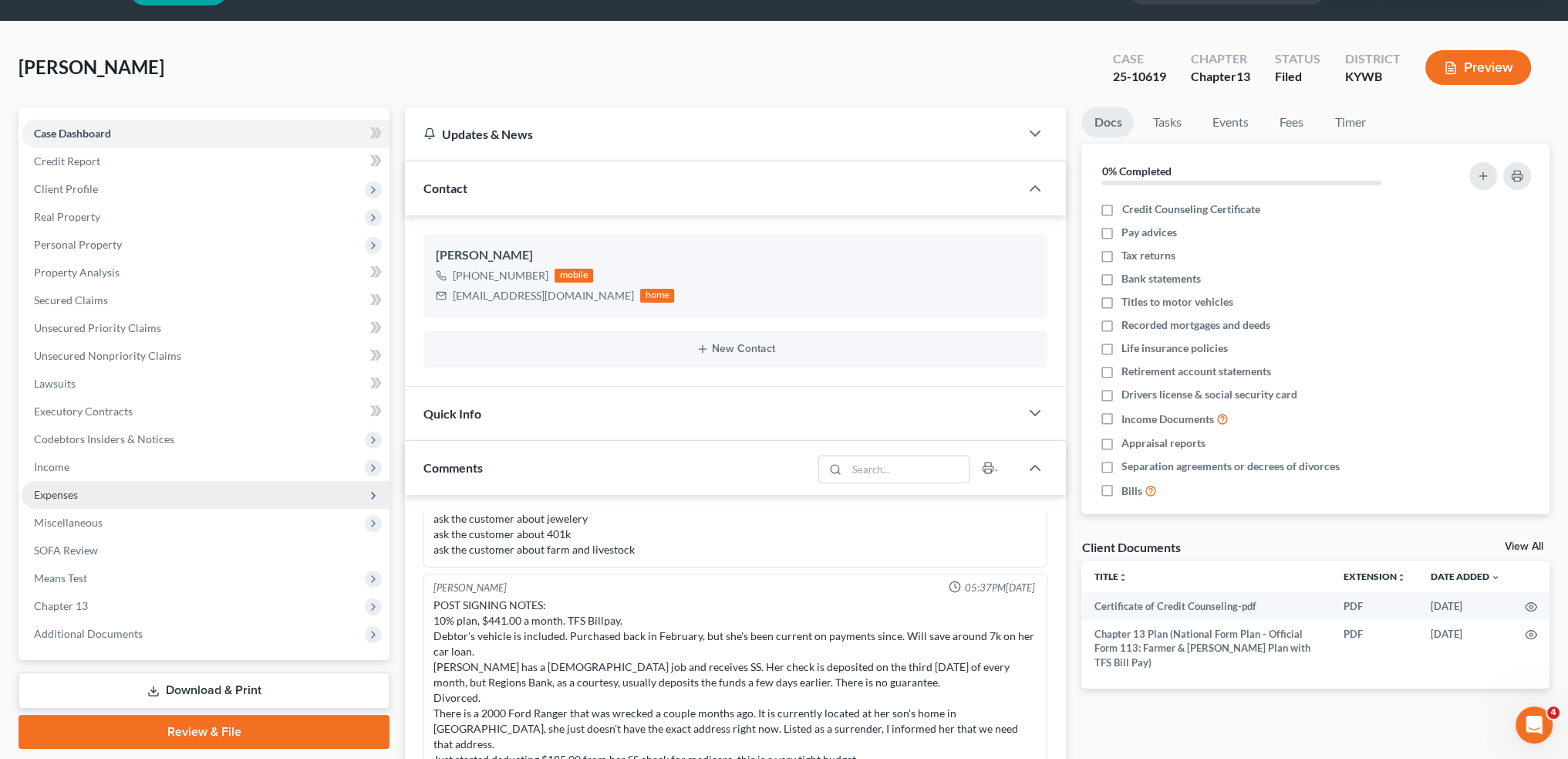
scroll to position [128, 0]
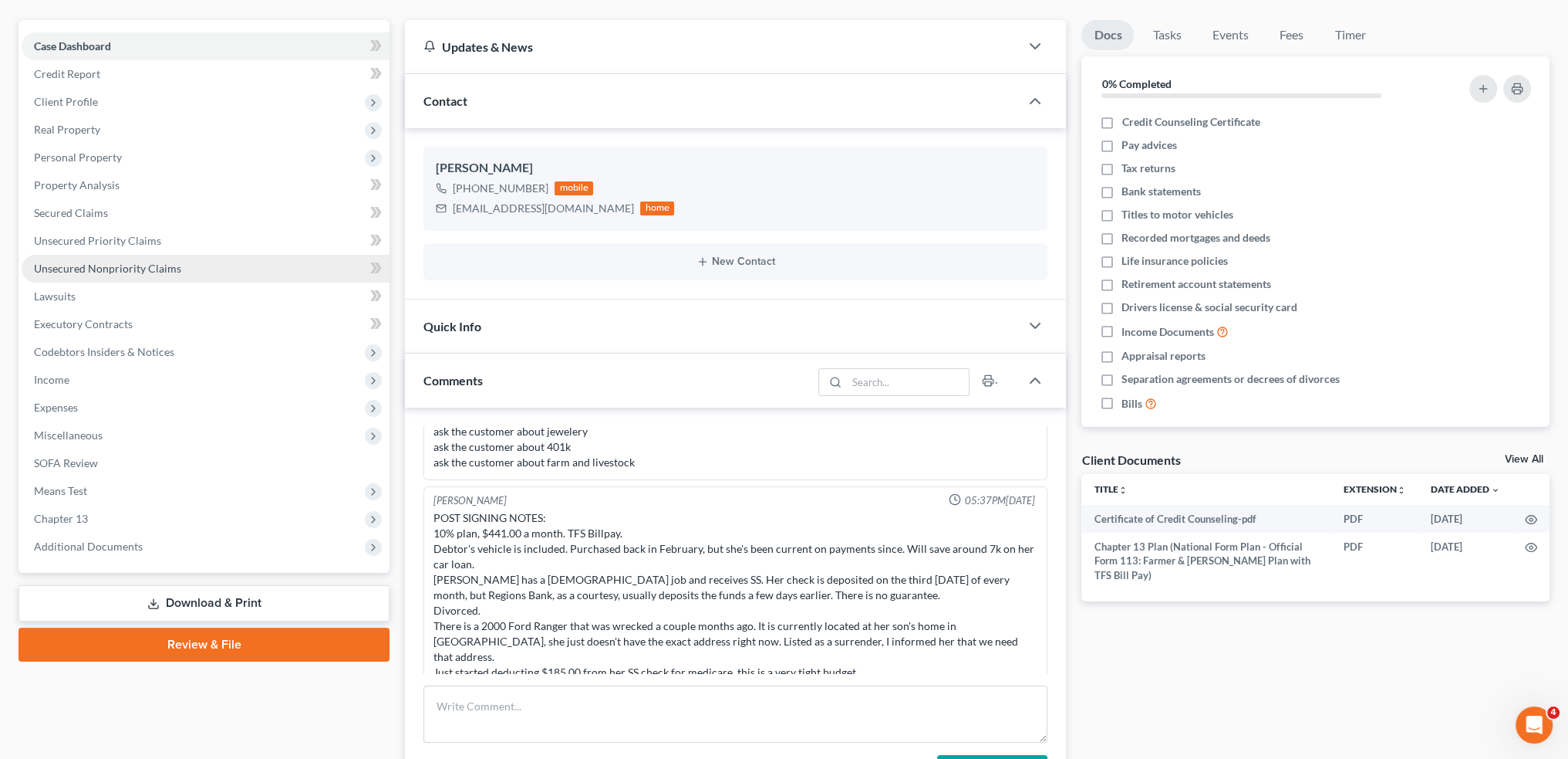
drag, startPoint x: 93, startPoint y: 528, endPoint x: 213, endPoint y: 268, distance: 286.4
click at [93, 528] on span "Chapter 13" at bounding box center [206, 518] width 368 height 27
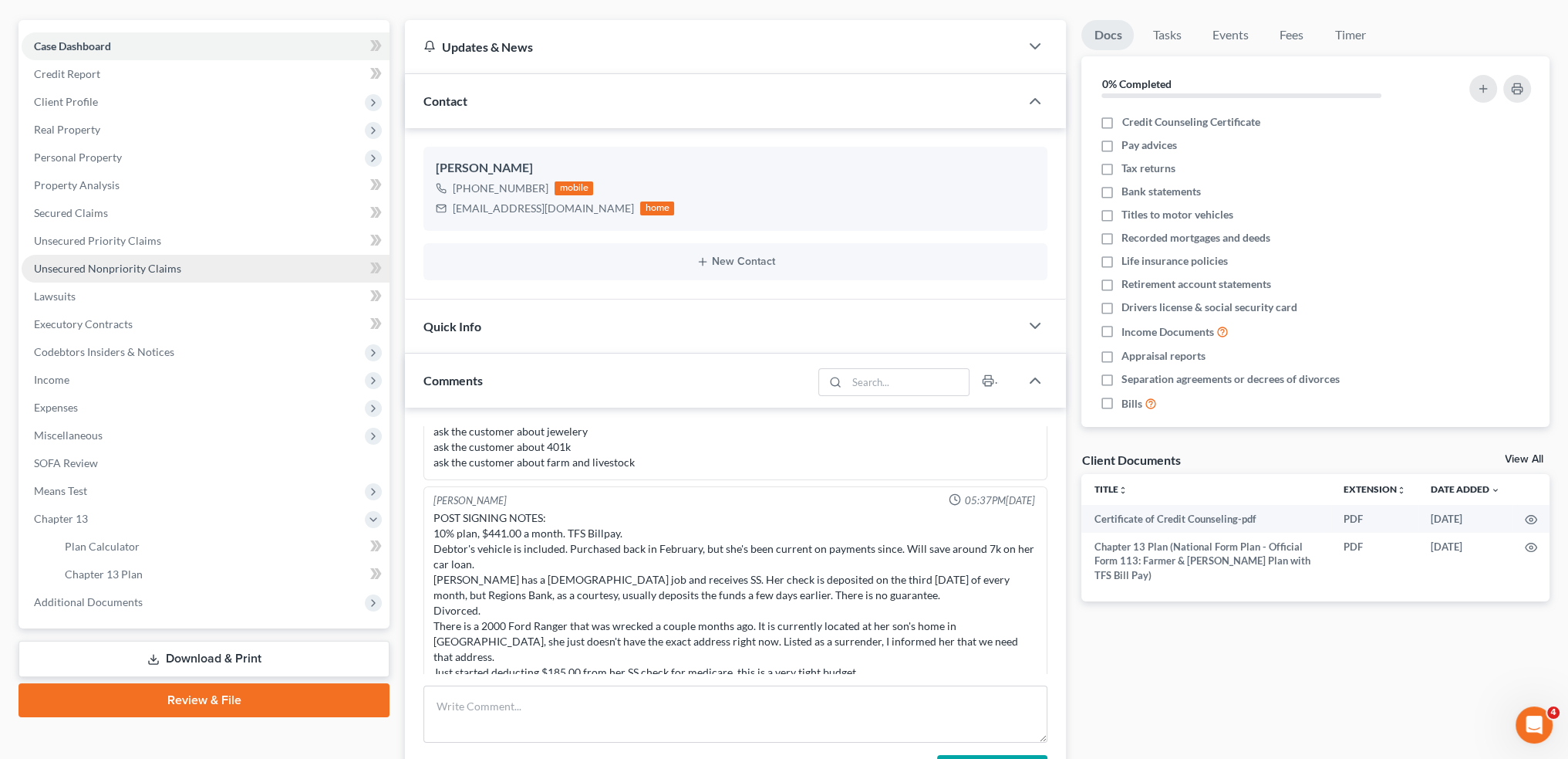
scroll to position [395, 0]
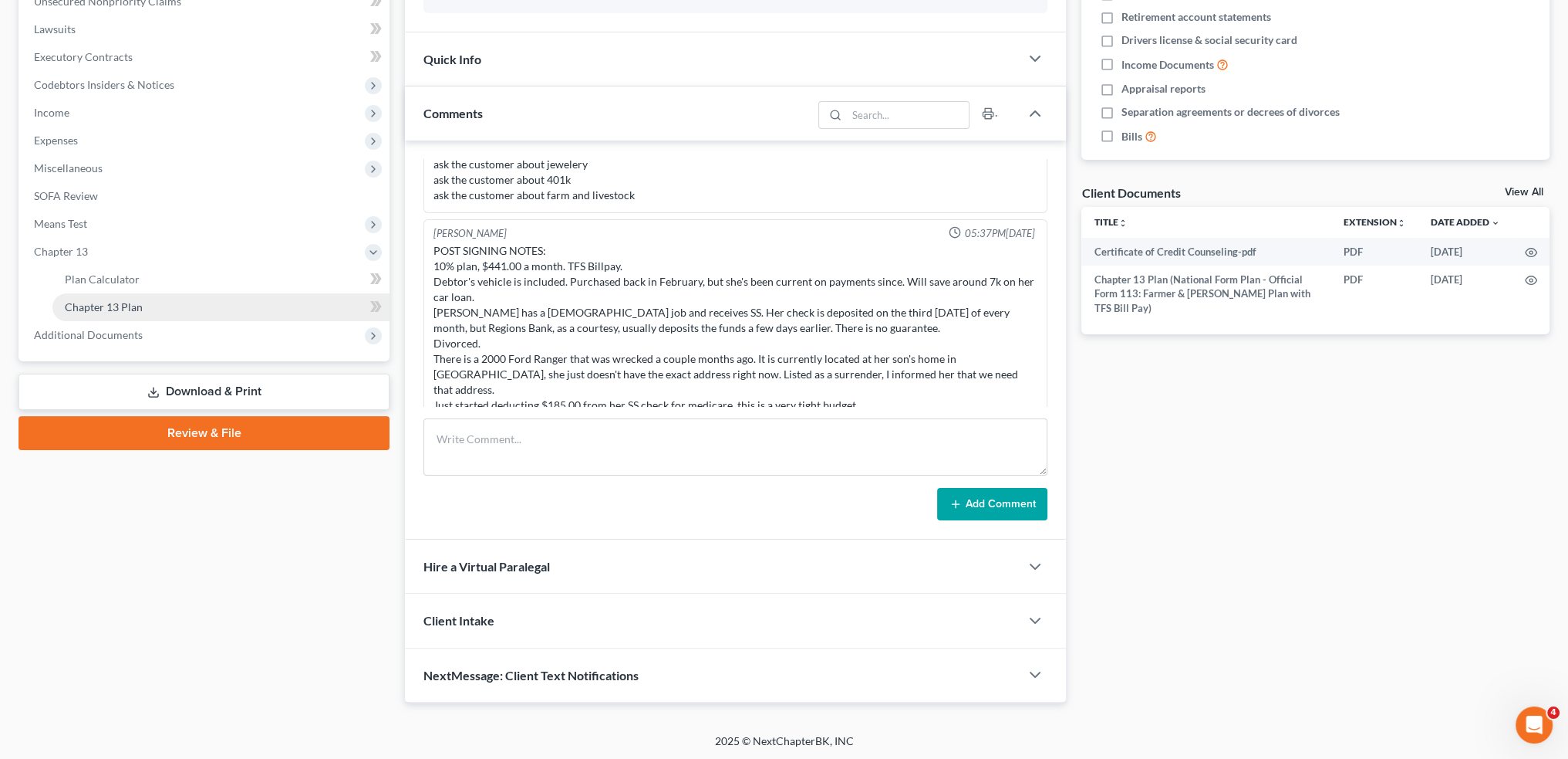
click at [207, 303] on link "Chapter 13 Plan" at bounding box center [221, 307] width 337 height 27
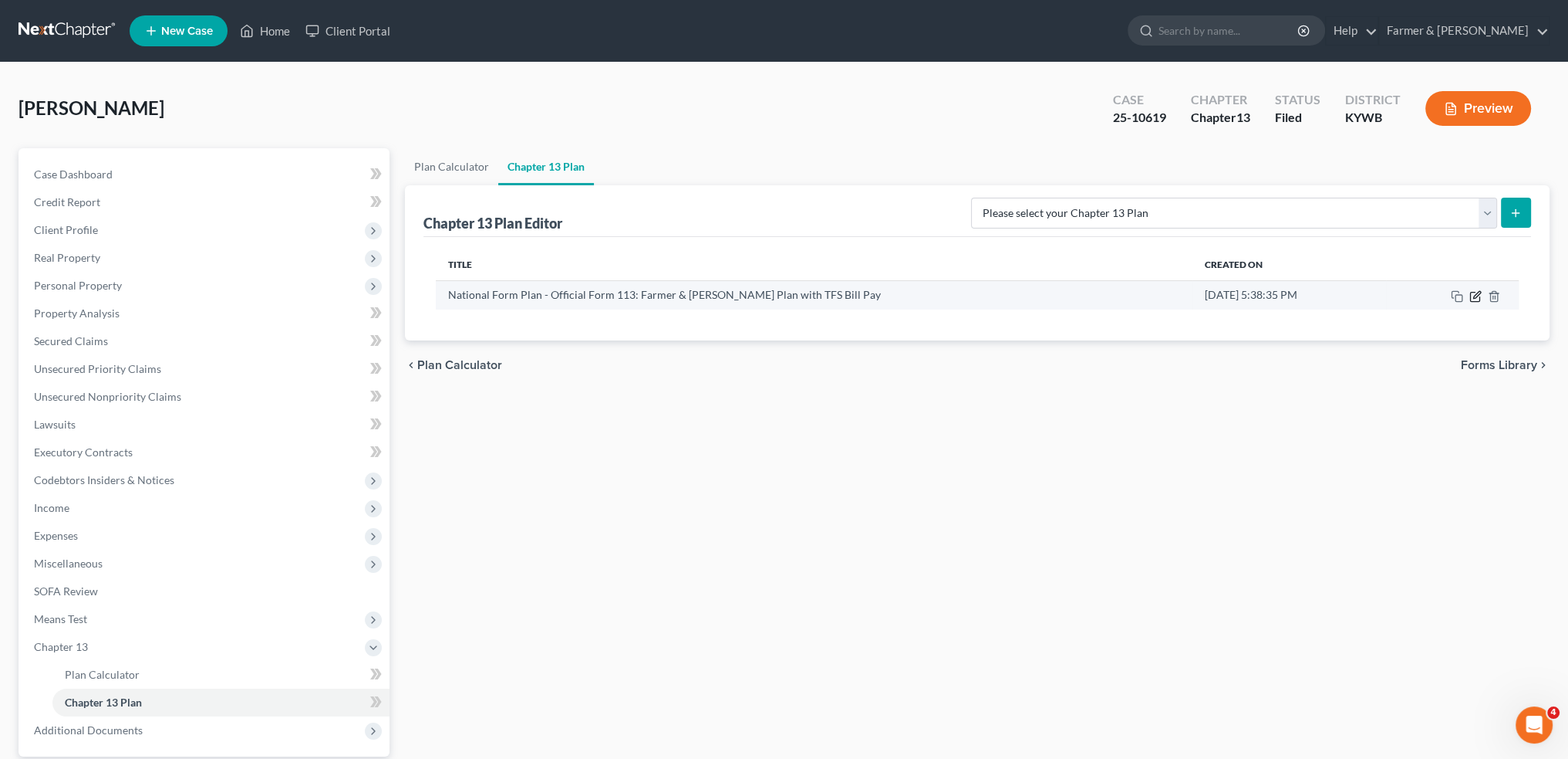
click at [1478, 300] on icon "button" at bounding box center [1475, 296] width 9 height 9
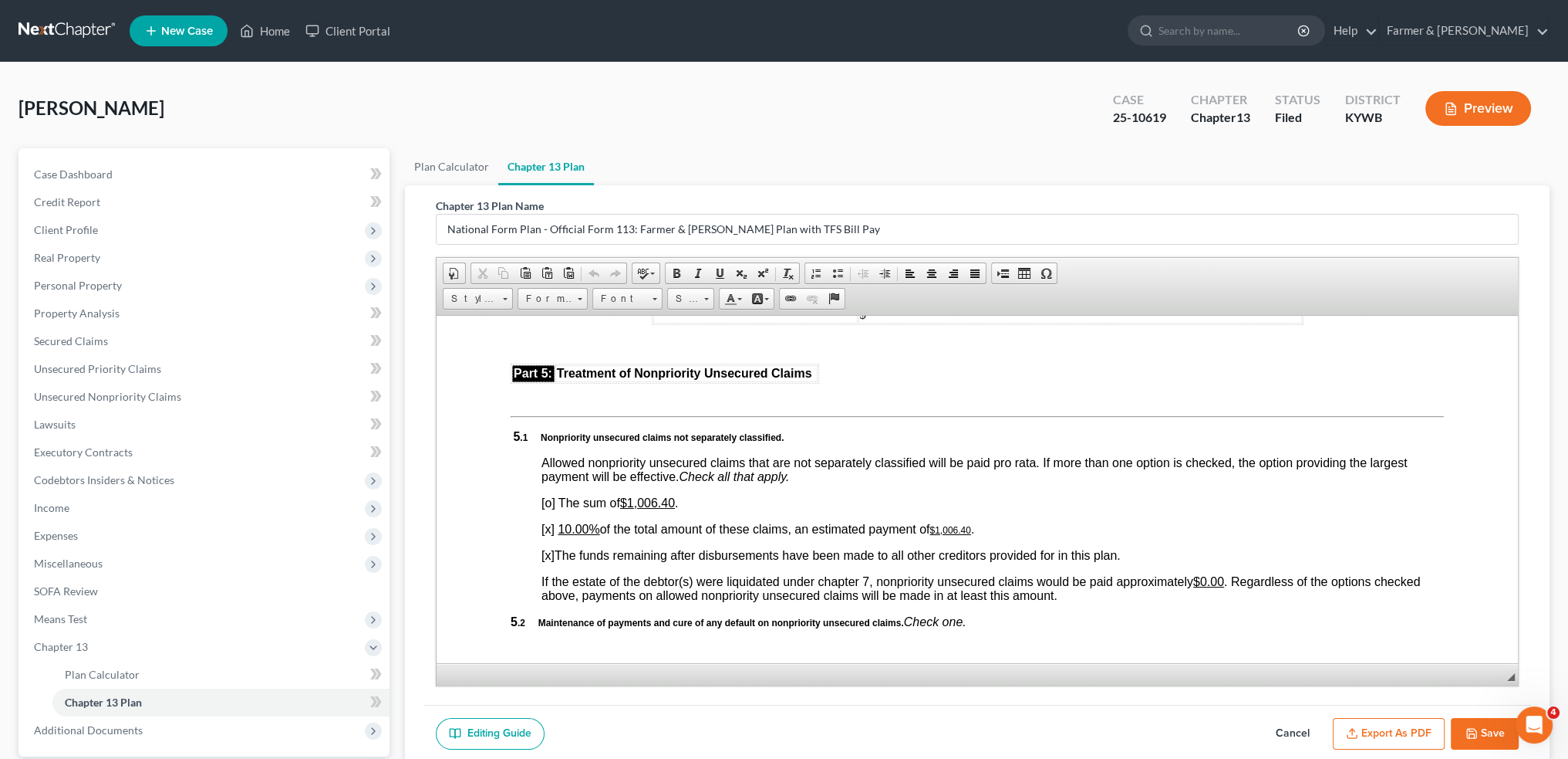
scroll to position [3601, 0]
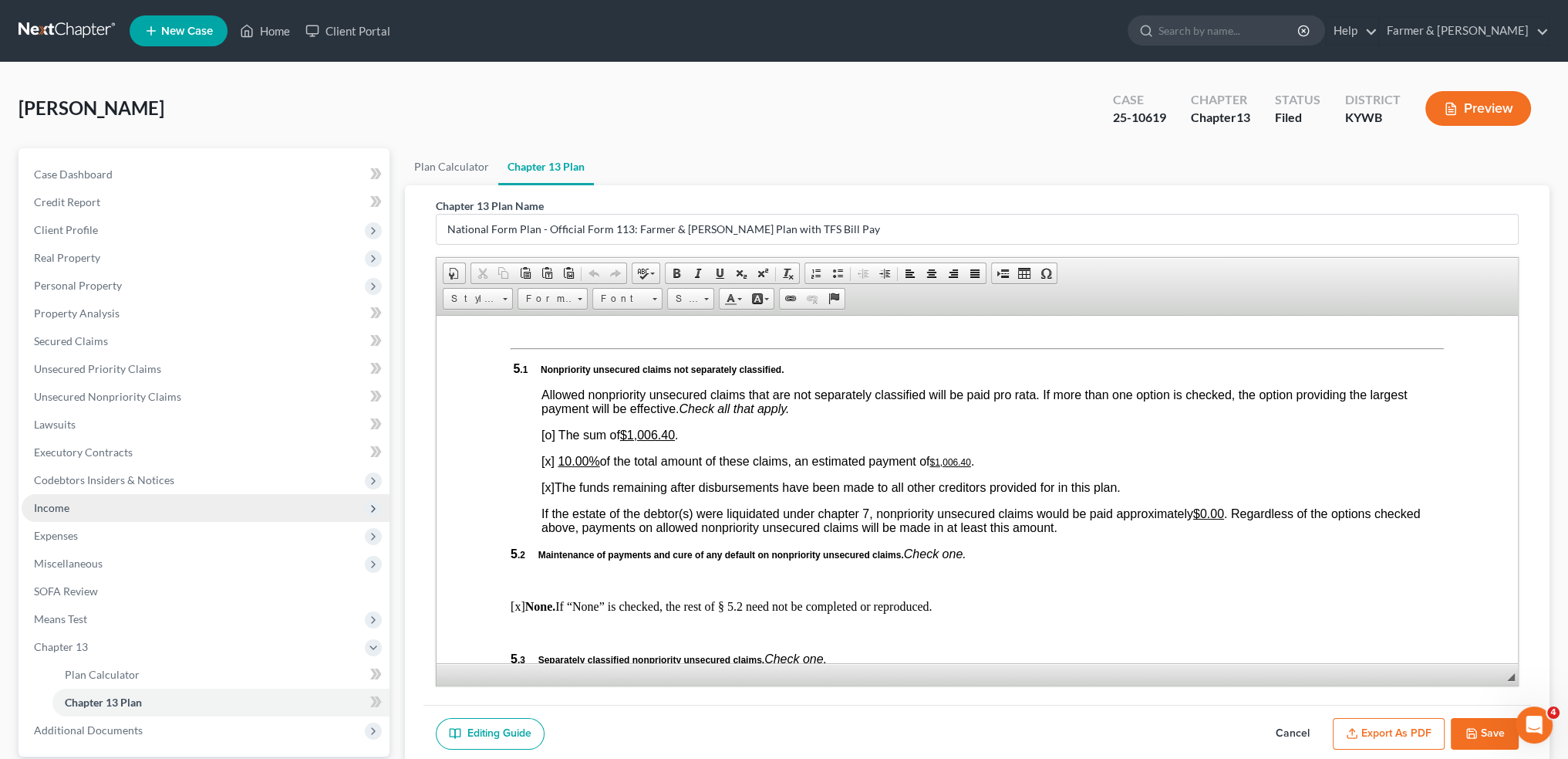
click at [216, 511] on span "Income" at bounding box center [206, 507] width 368 height 27
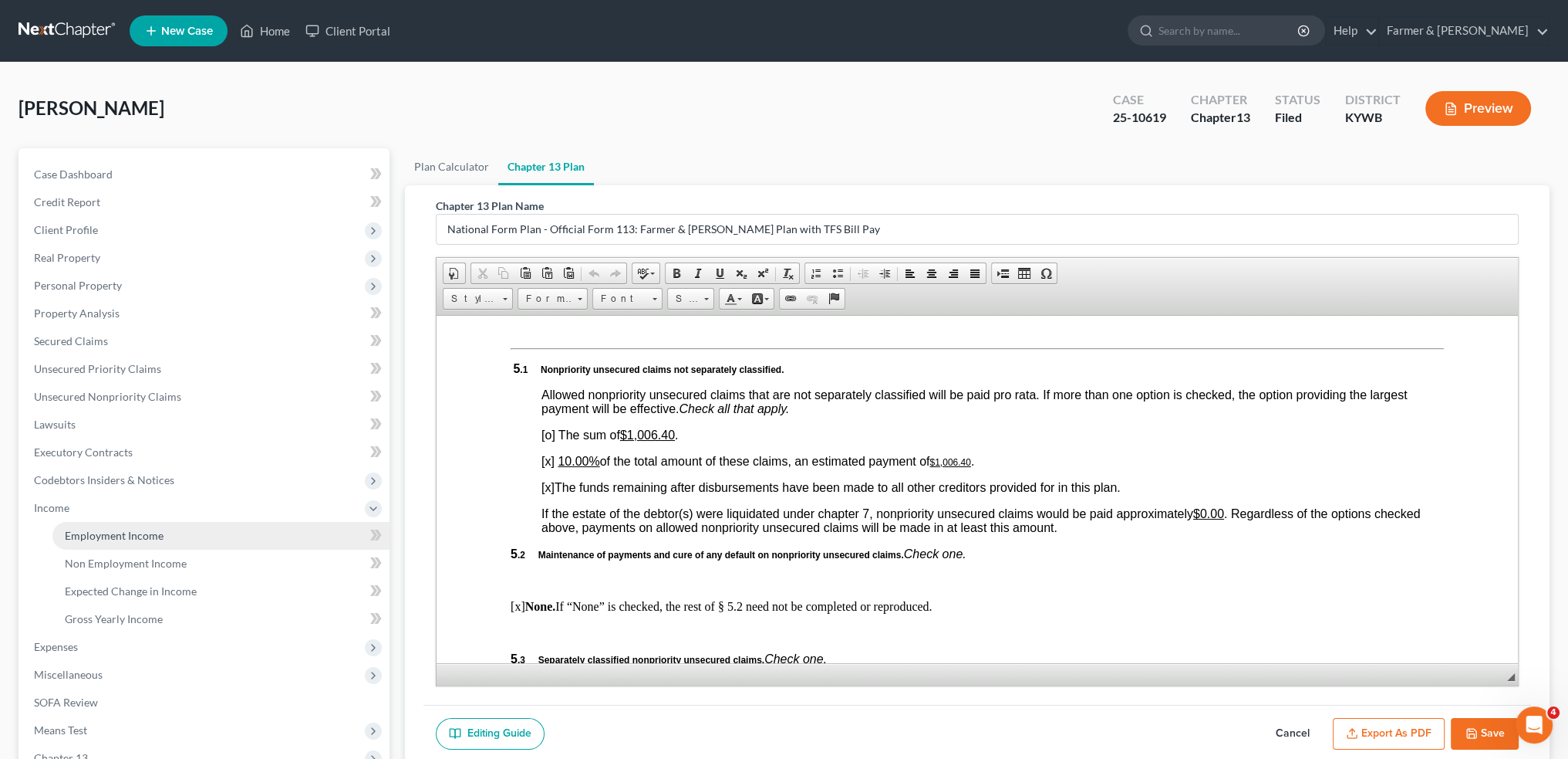
click at [222, 540] on link "Employment Income" at bounding box center [221, 535] width 337 height 27
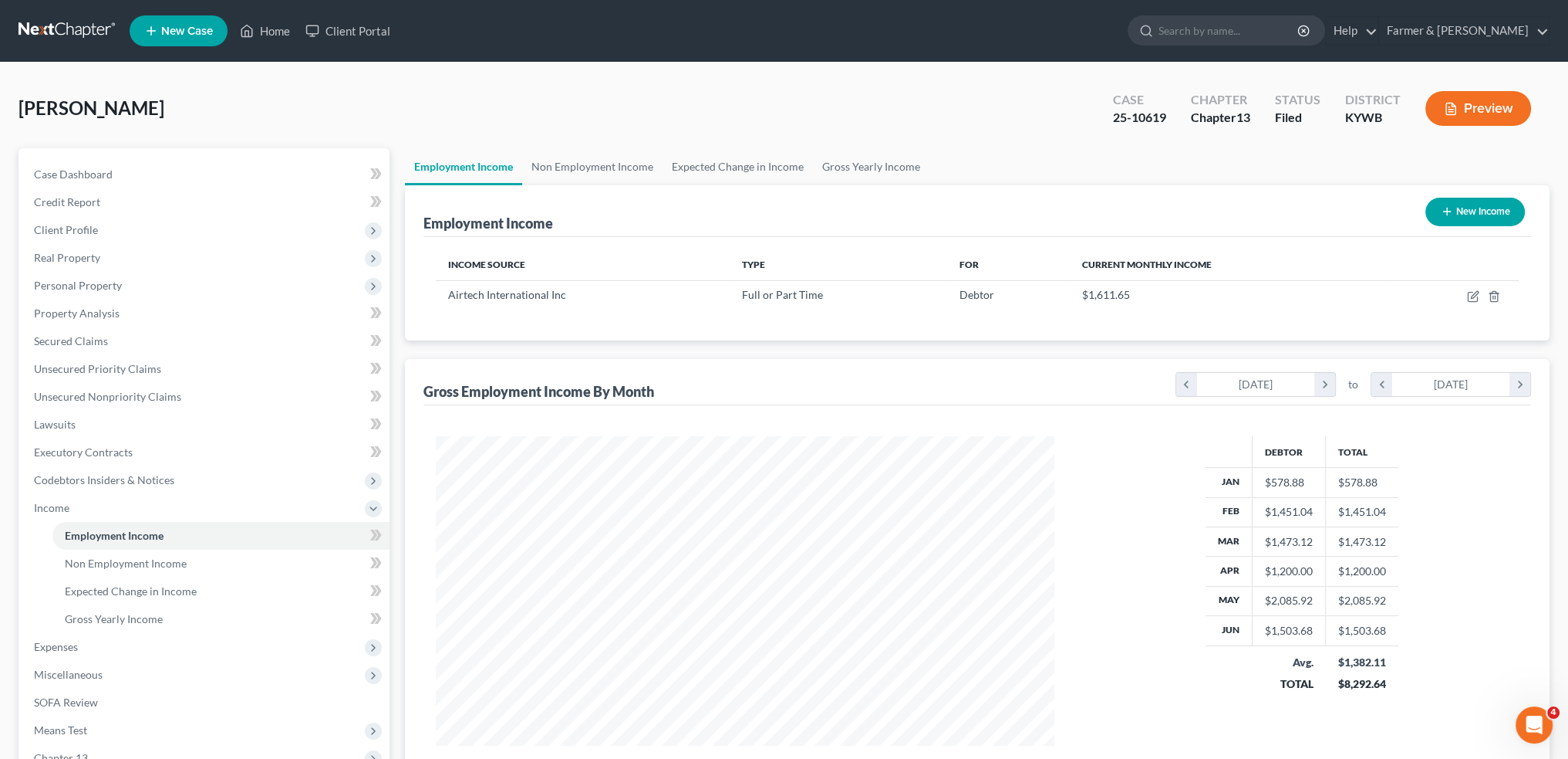
scroll to position [310, 649]
click at [642, 159] on link "Non Employment Income" at bounding box center [592, 166] width 140 height 37
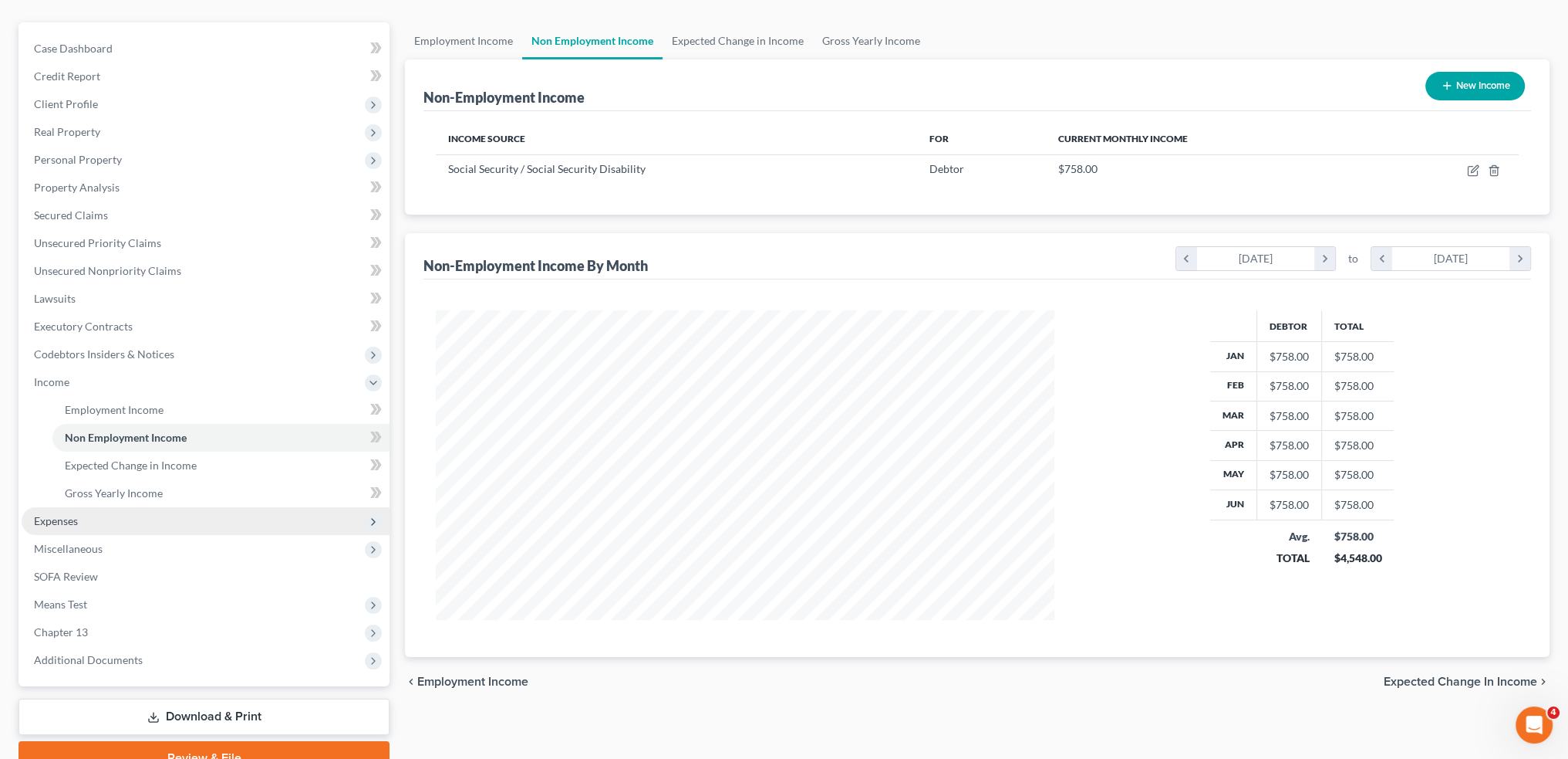
scroll to position [199, 0]
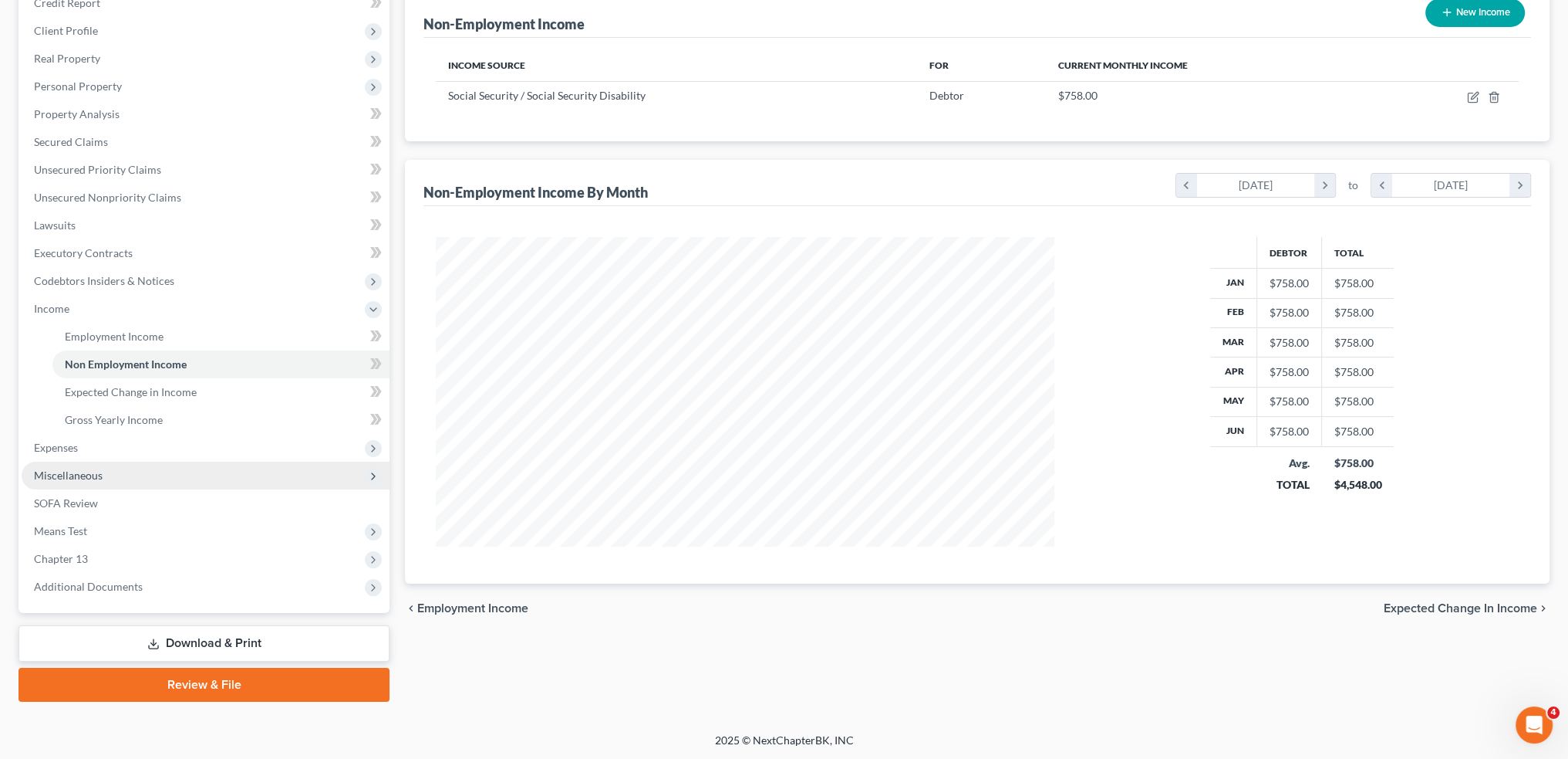
click at [141, 448] on span "Expenses" at bounding box center [206, 447] width 368 height 27
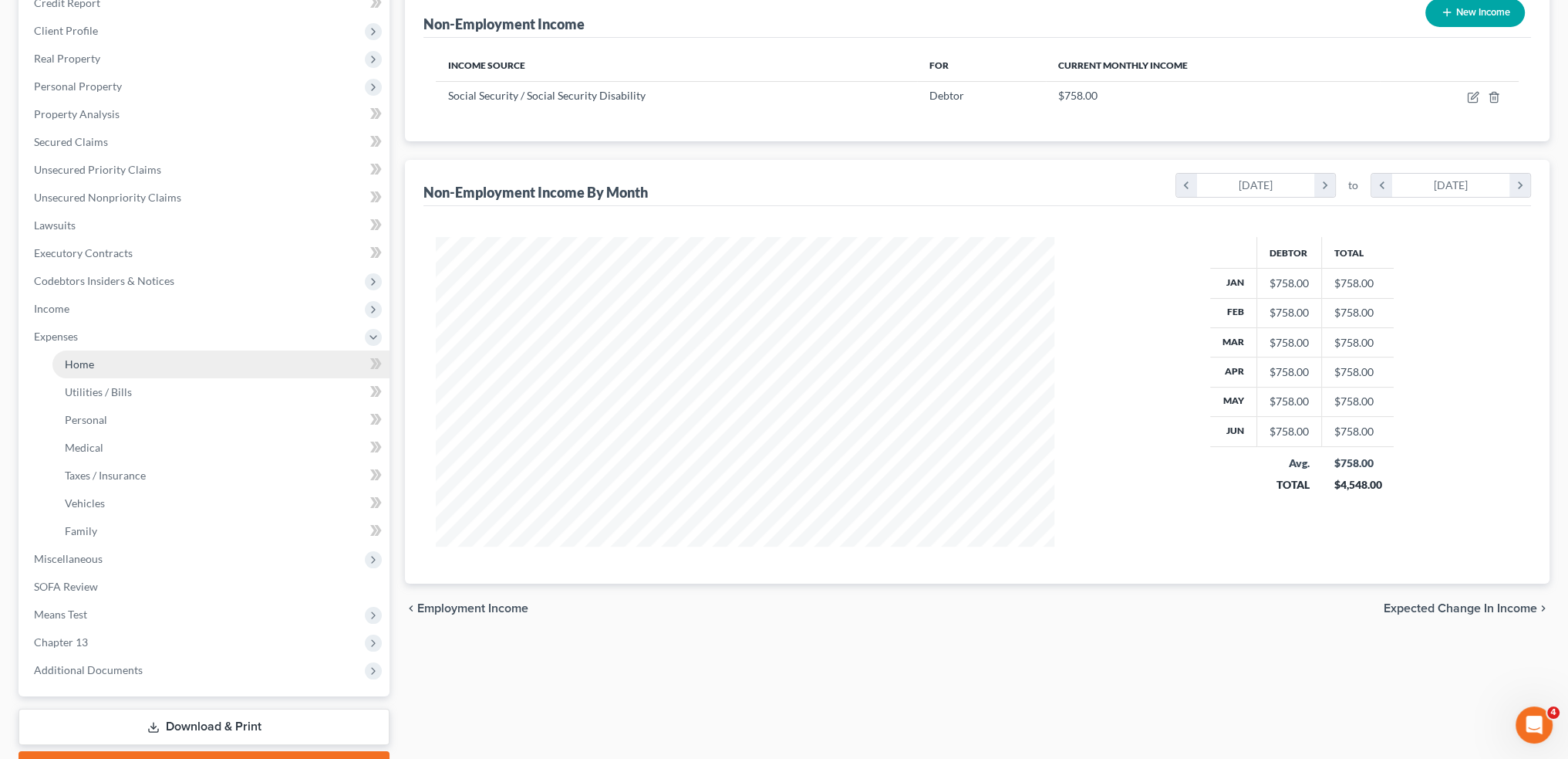
click at [136, 364] on link "Home" at bounding box center [221, 364] width 337 height 27
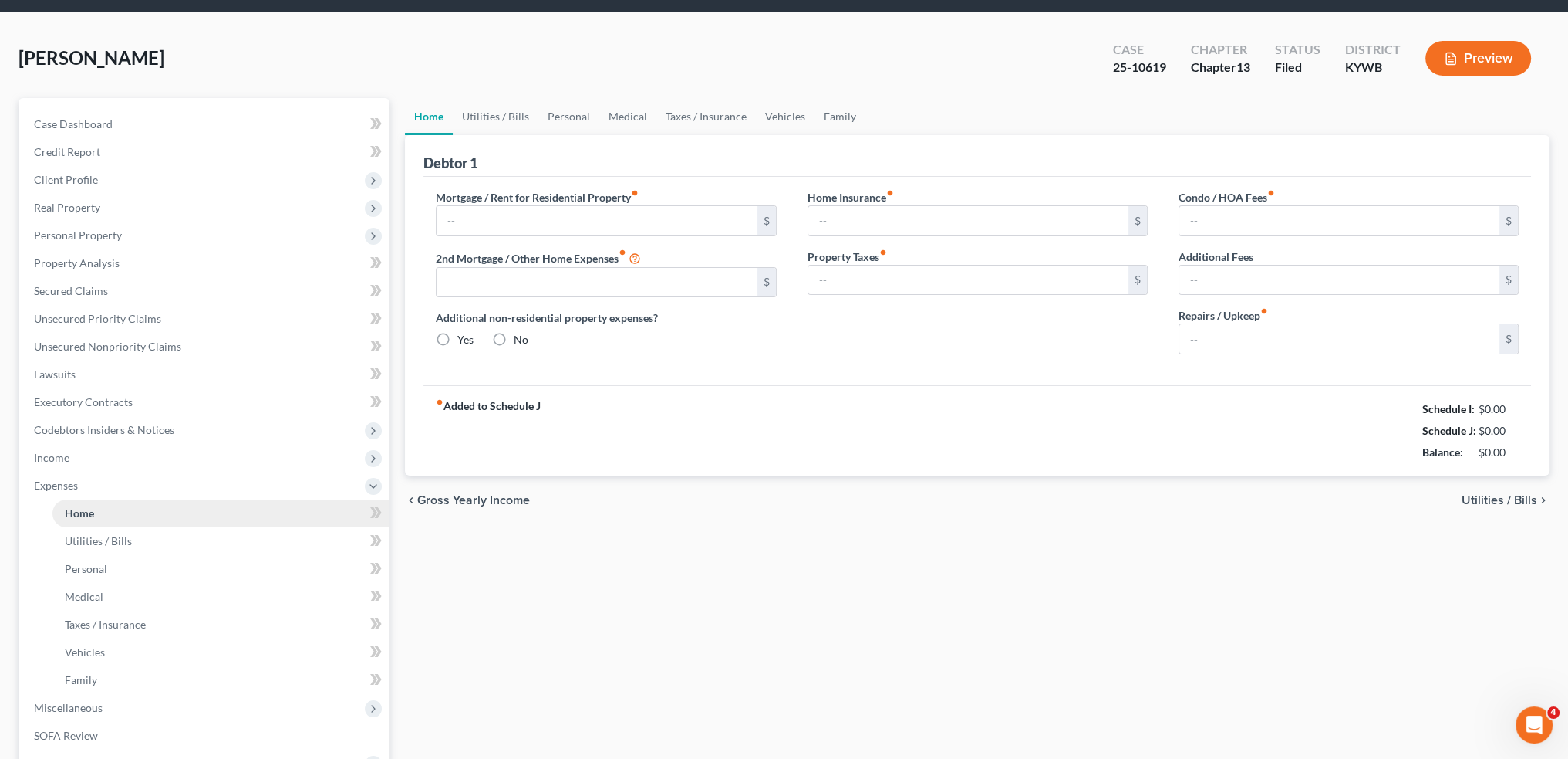
type input "575.00"
type input "0.00"
radio input "true"
type input "0.00"
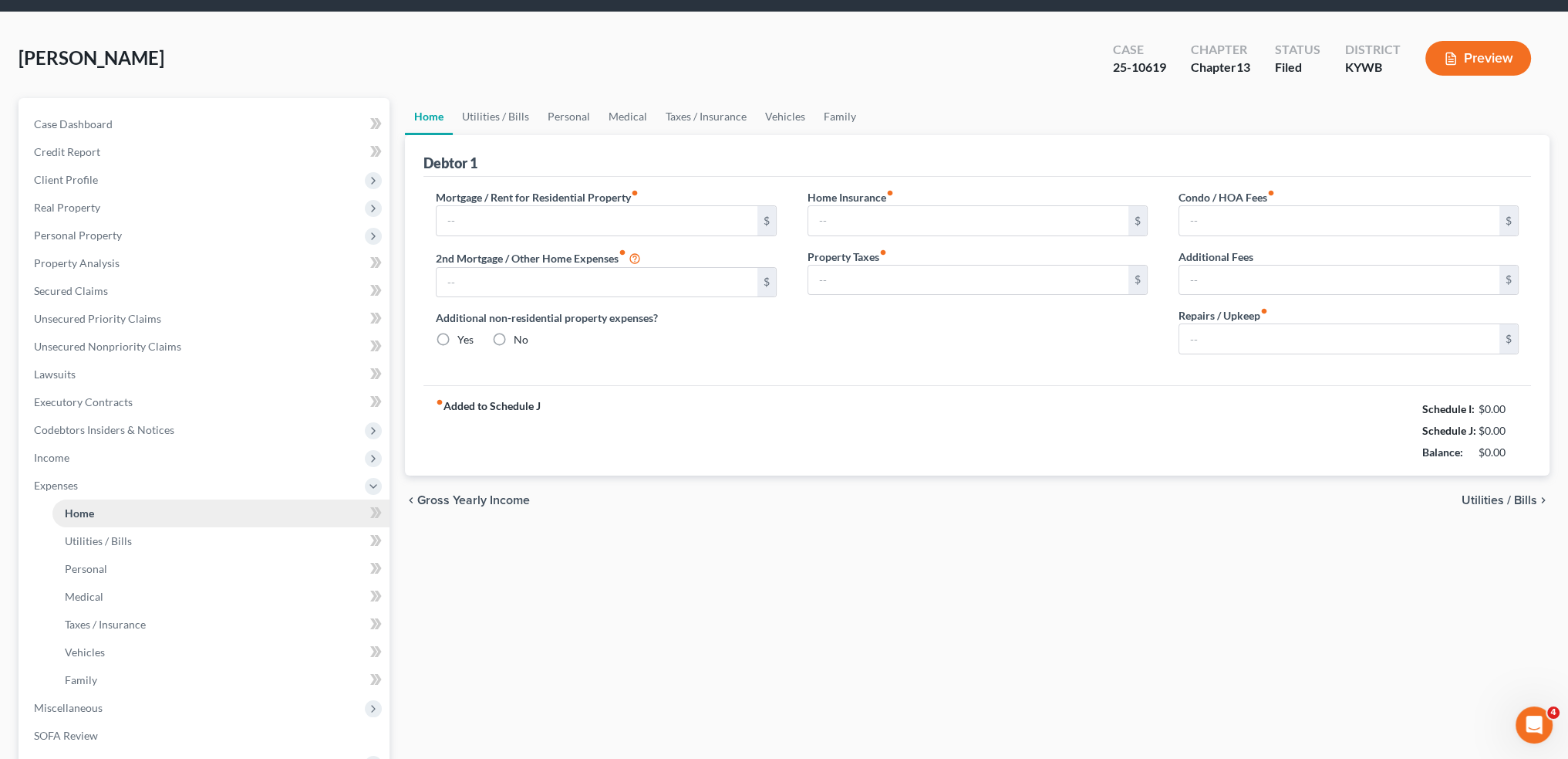
type input "0.00"
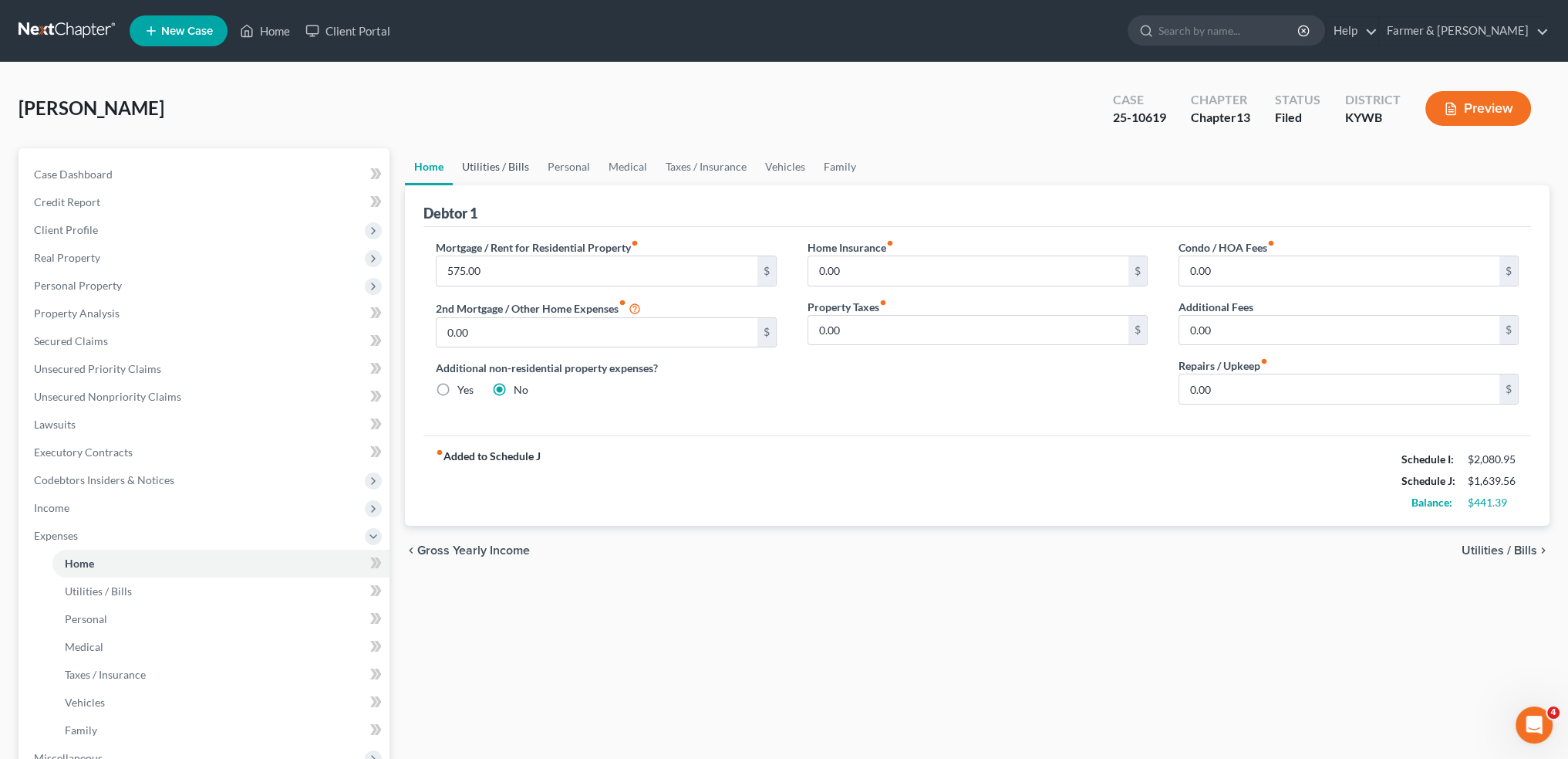
click at [481, 156] on link "Utilities / Bills" at bounding box center [495, 166] width 85 height 37
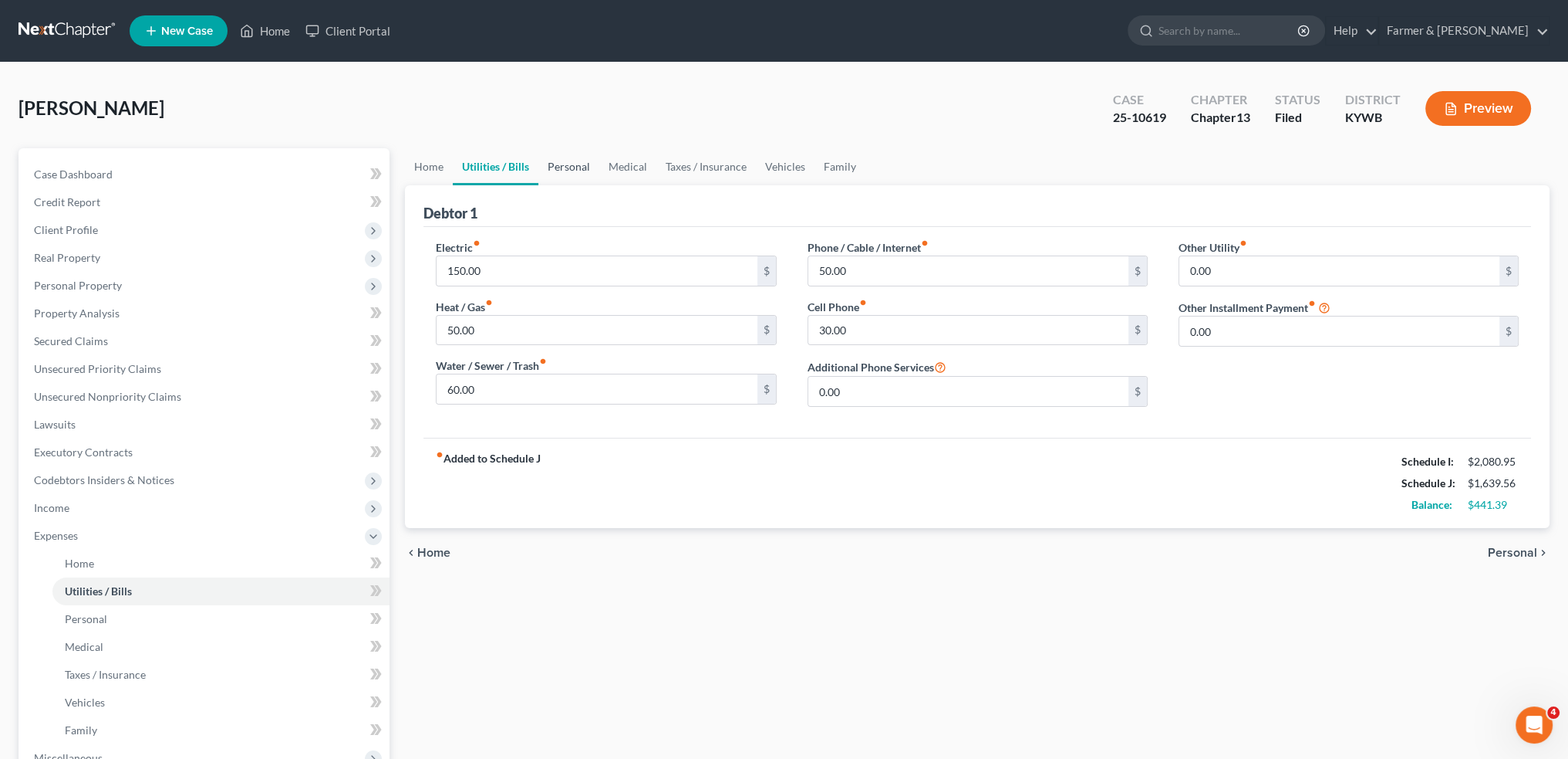
click at [568, 161] on link "Personal" at bounding box center [569, 166] width 61 height 37
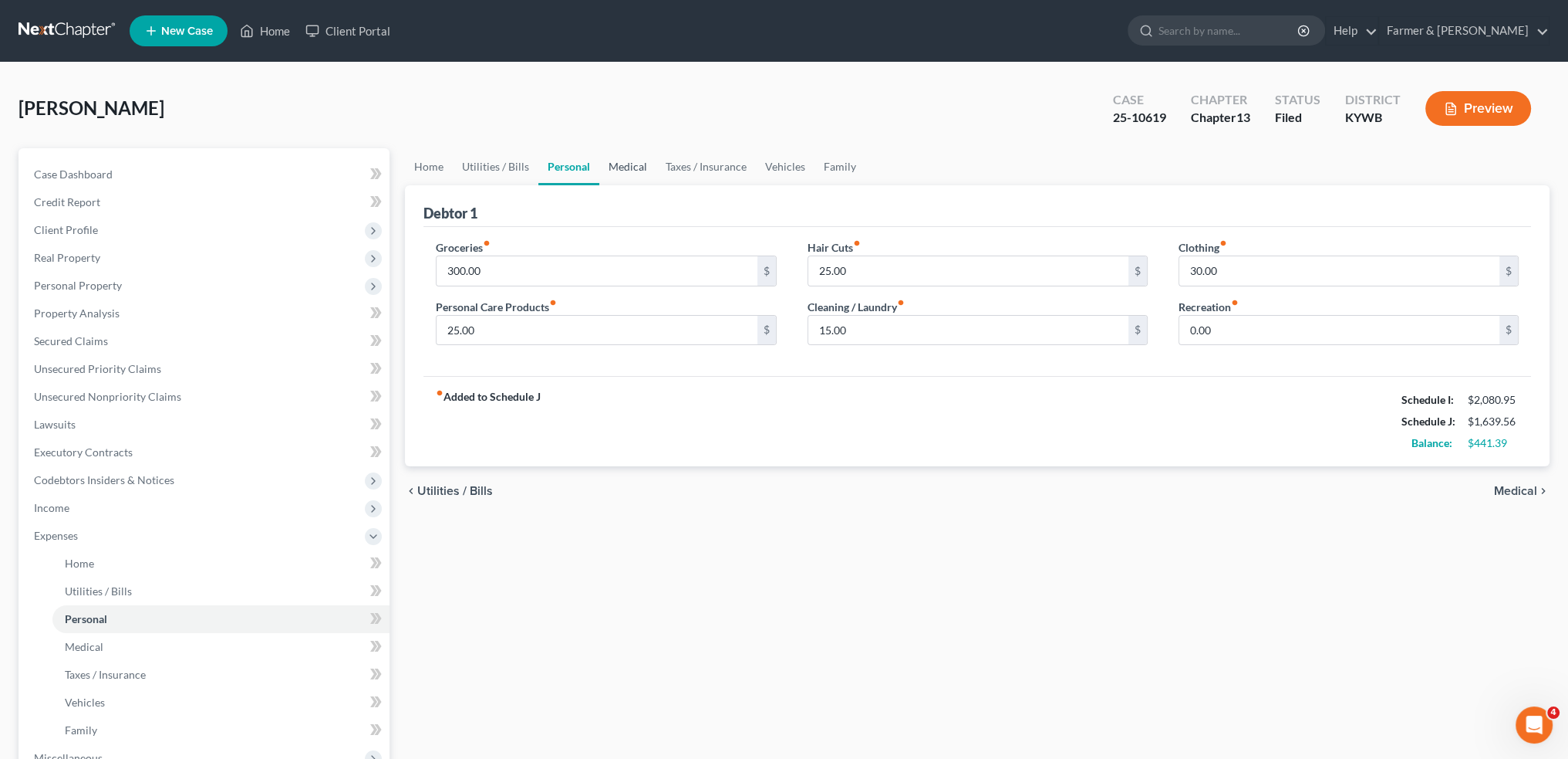
click at [632, 164] on link "Medical" at bounding box center [628, 166] width 57 height 37
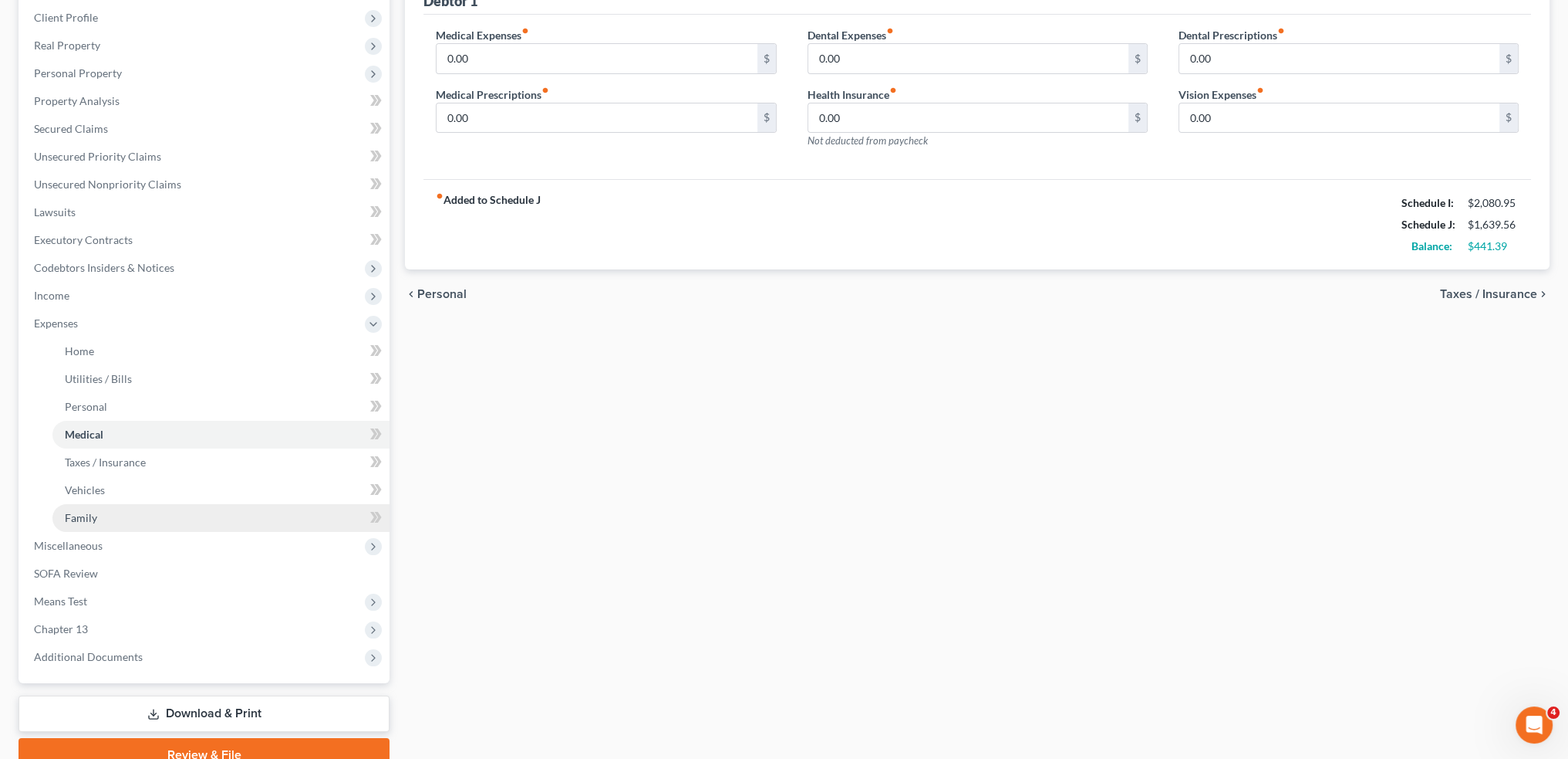
scroll to position [257, 0]
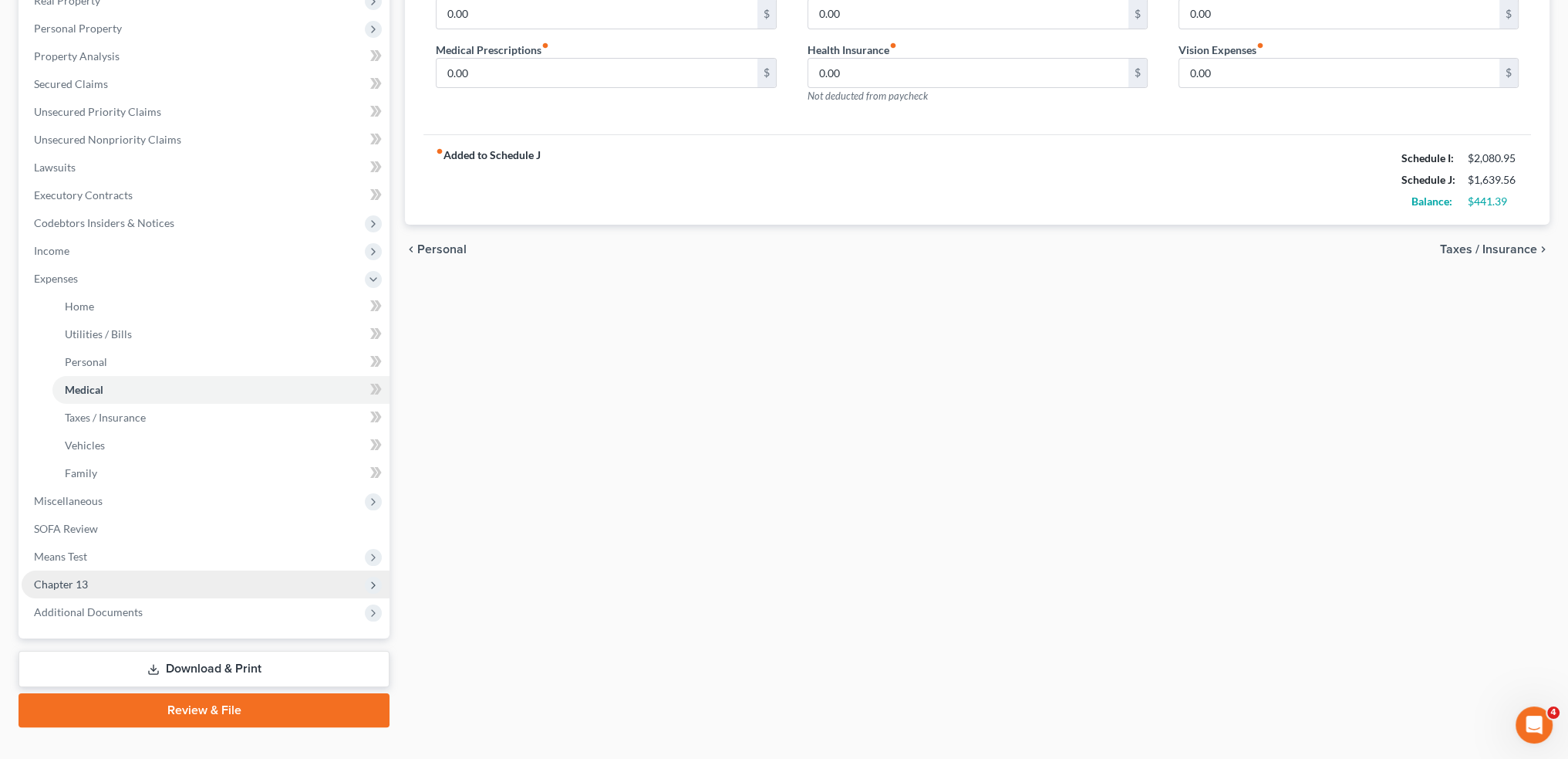
click at [150, 589] on span "Chapter 13" at bounding box center [206, 584] width 368 height 27
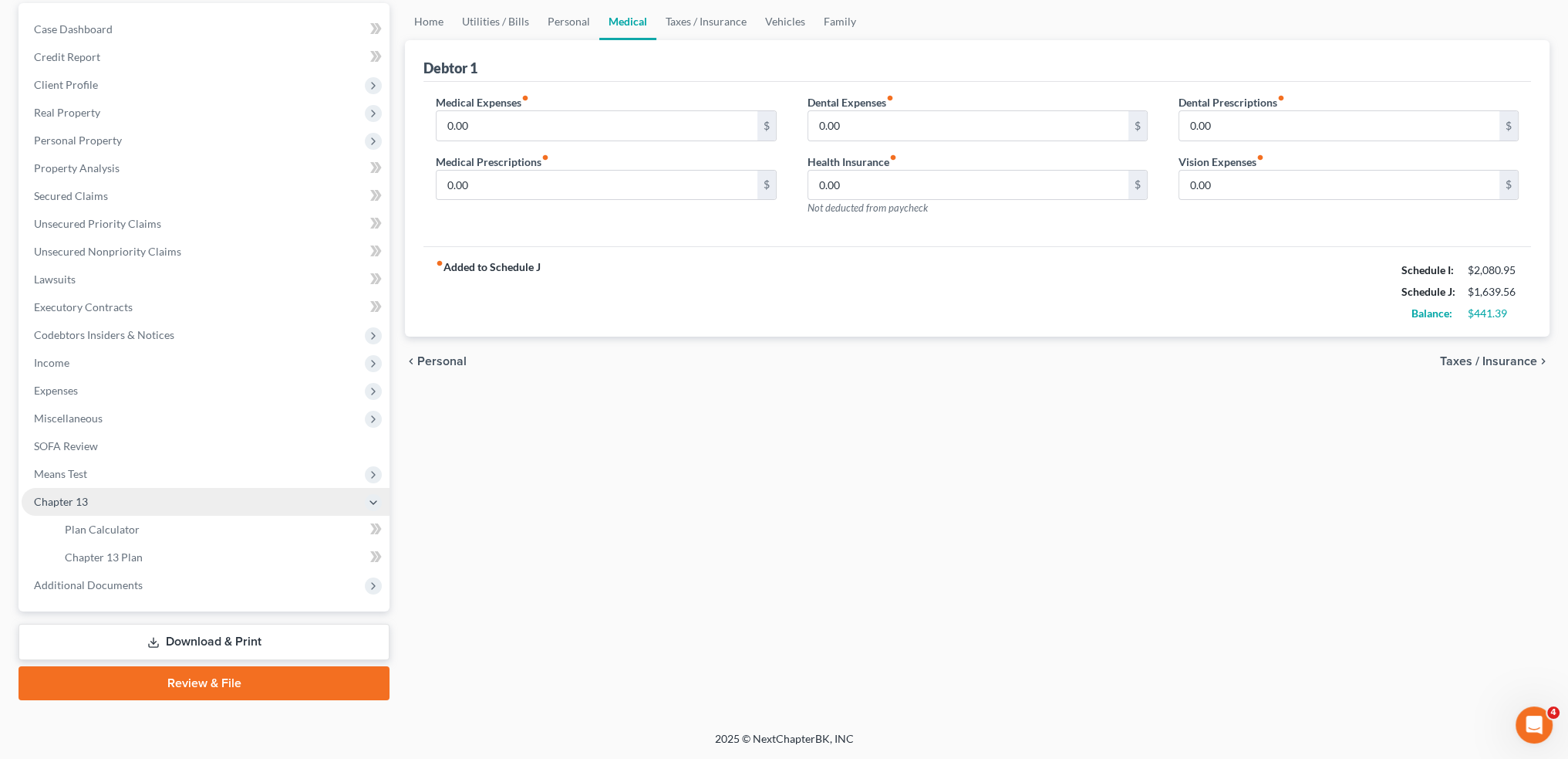
scroll to position [143, 0]
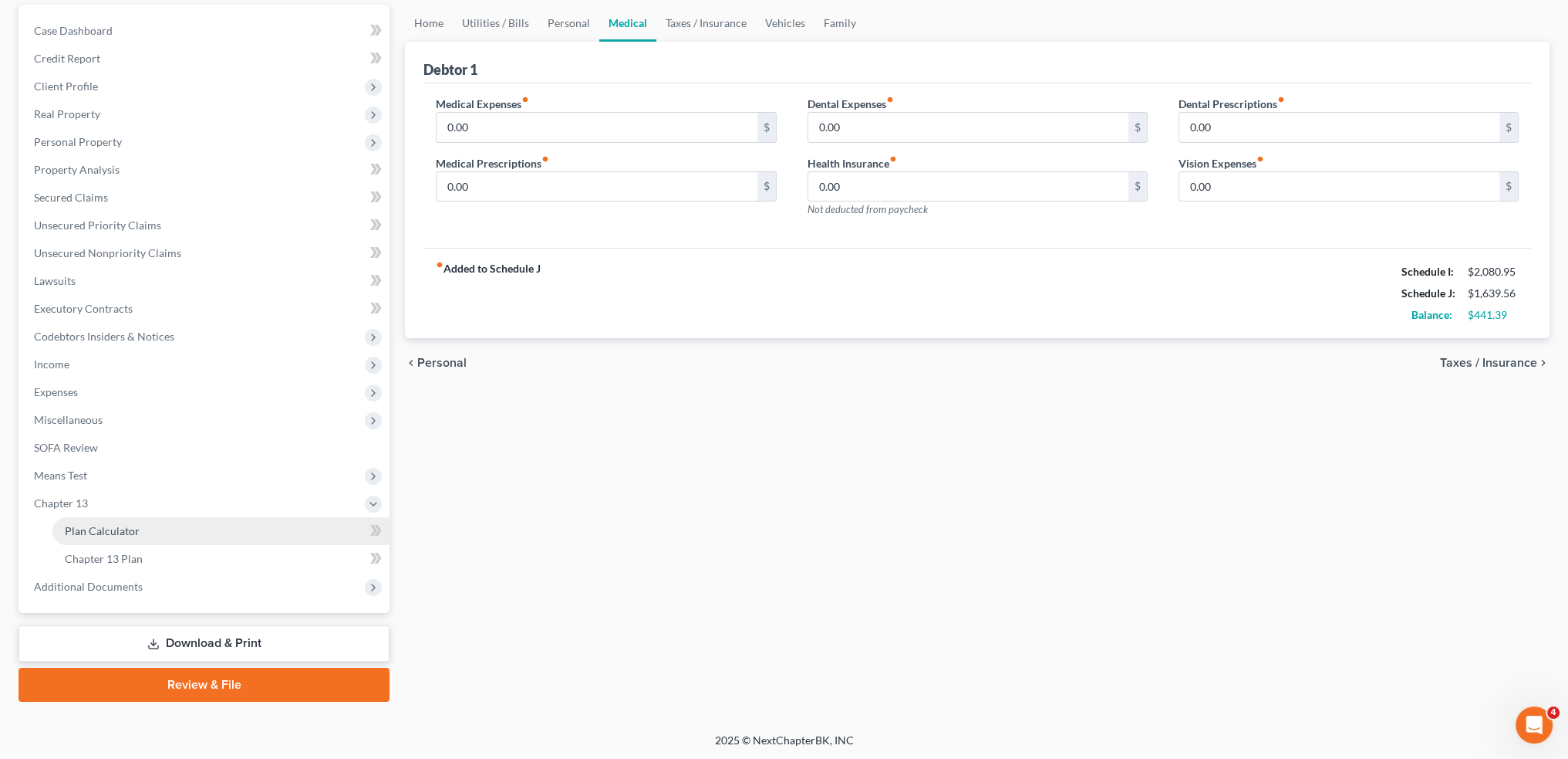
click at [158, 525] on link "Plan Calculator" at bounding box center [221, 531] width 337 height 27
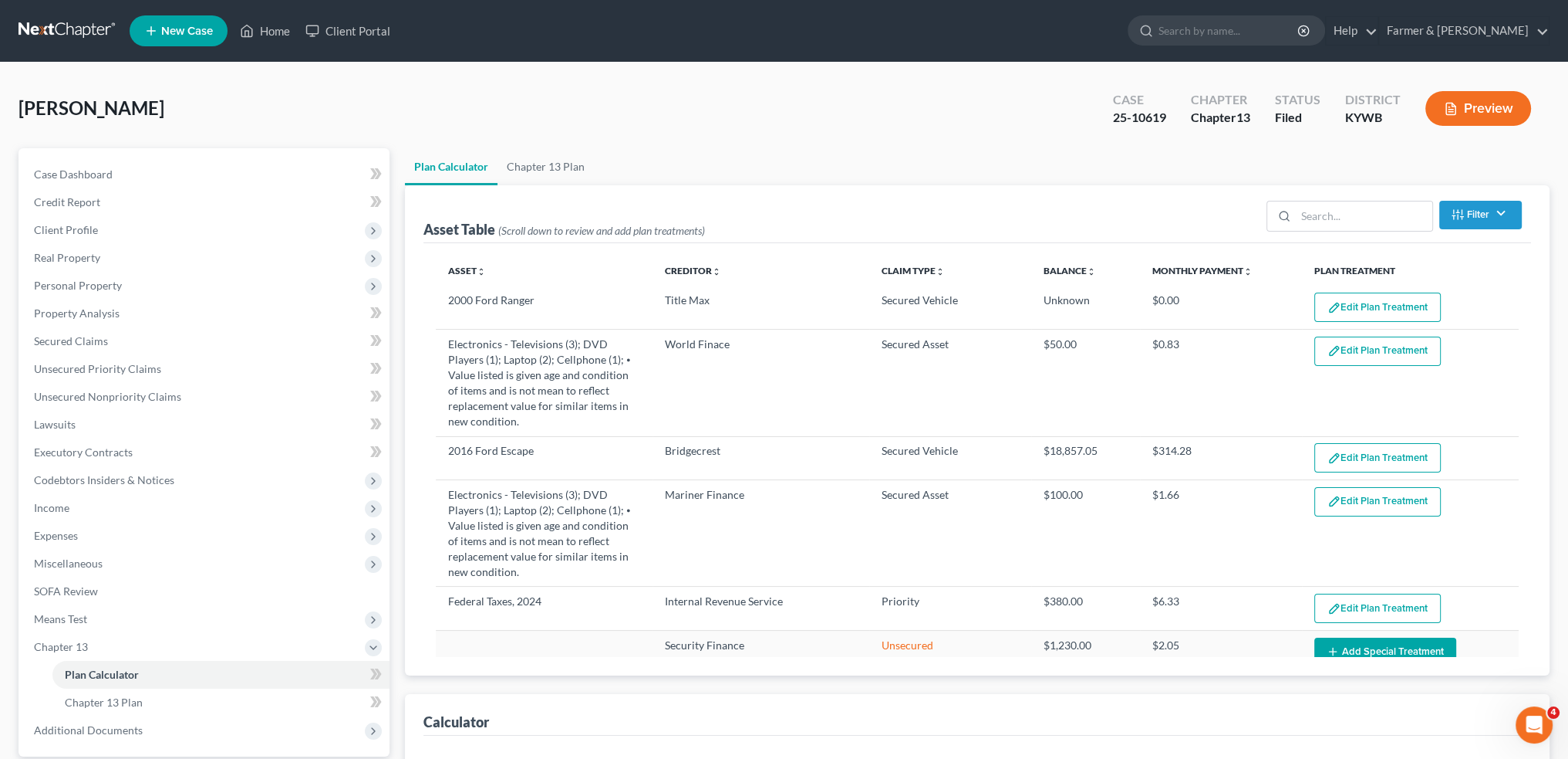
select select "59"
click at [1339, 305] on button "Edit Plan Treatment" at bounding box center [1378, 307] width 126 height 29
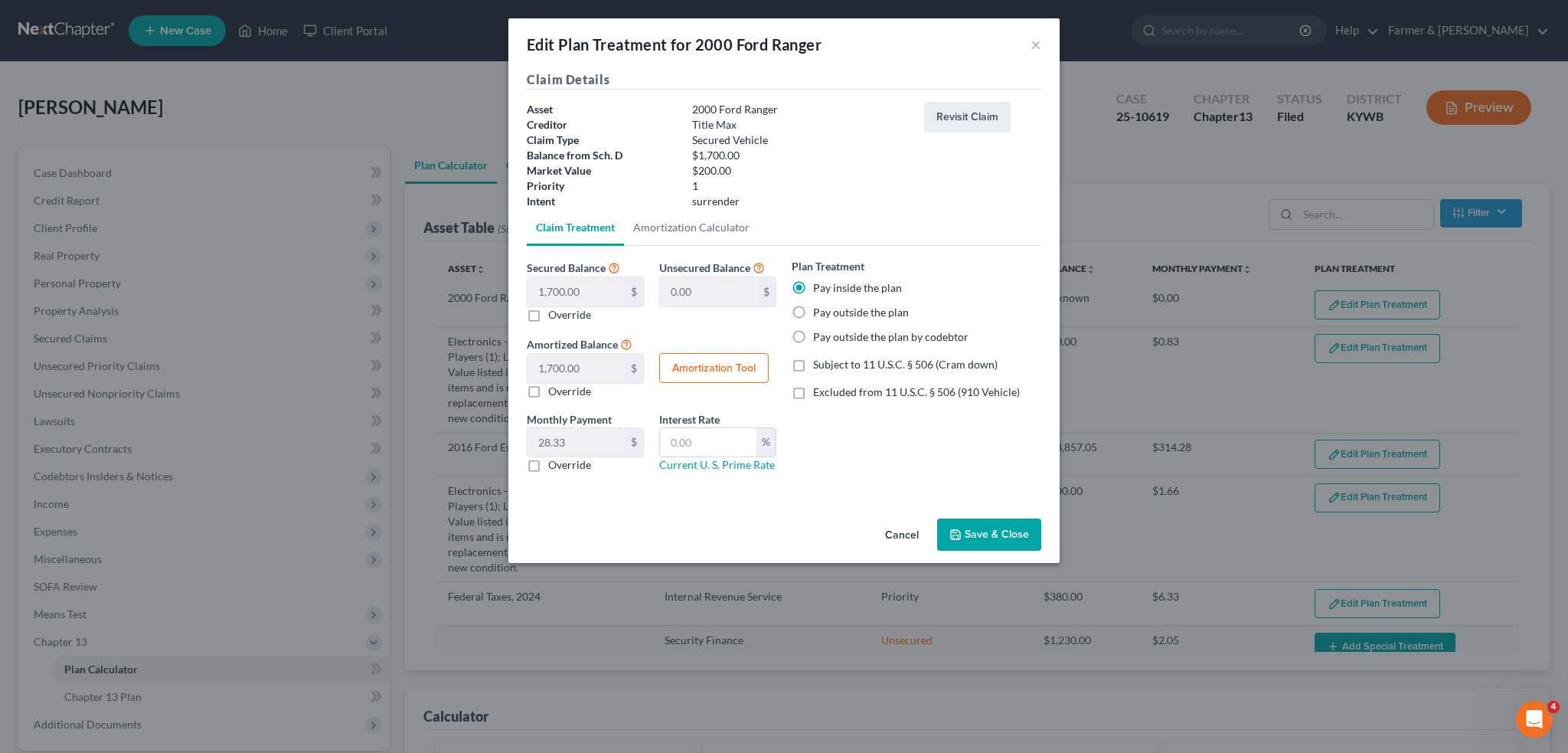
click at [999, 537] on button "Save & Close" at bounding box center [989, 534] width 104 height 32
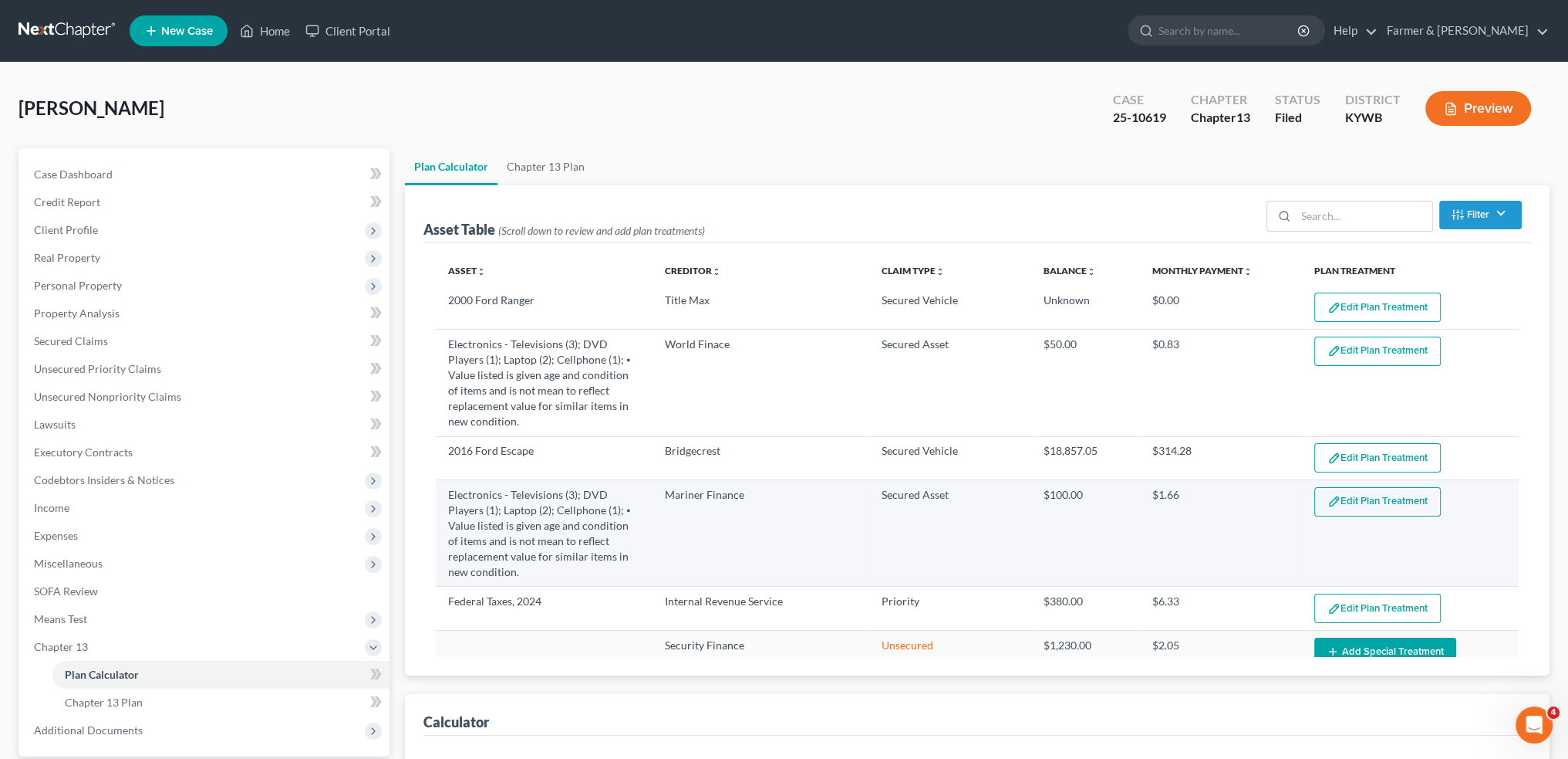
select select "59"
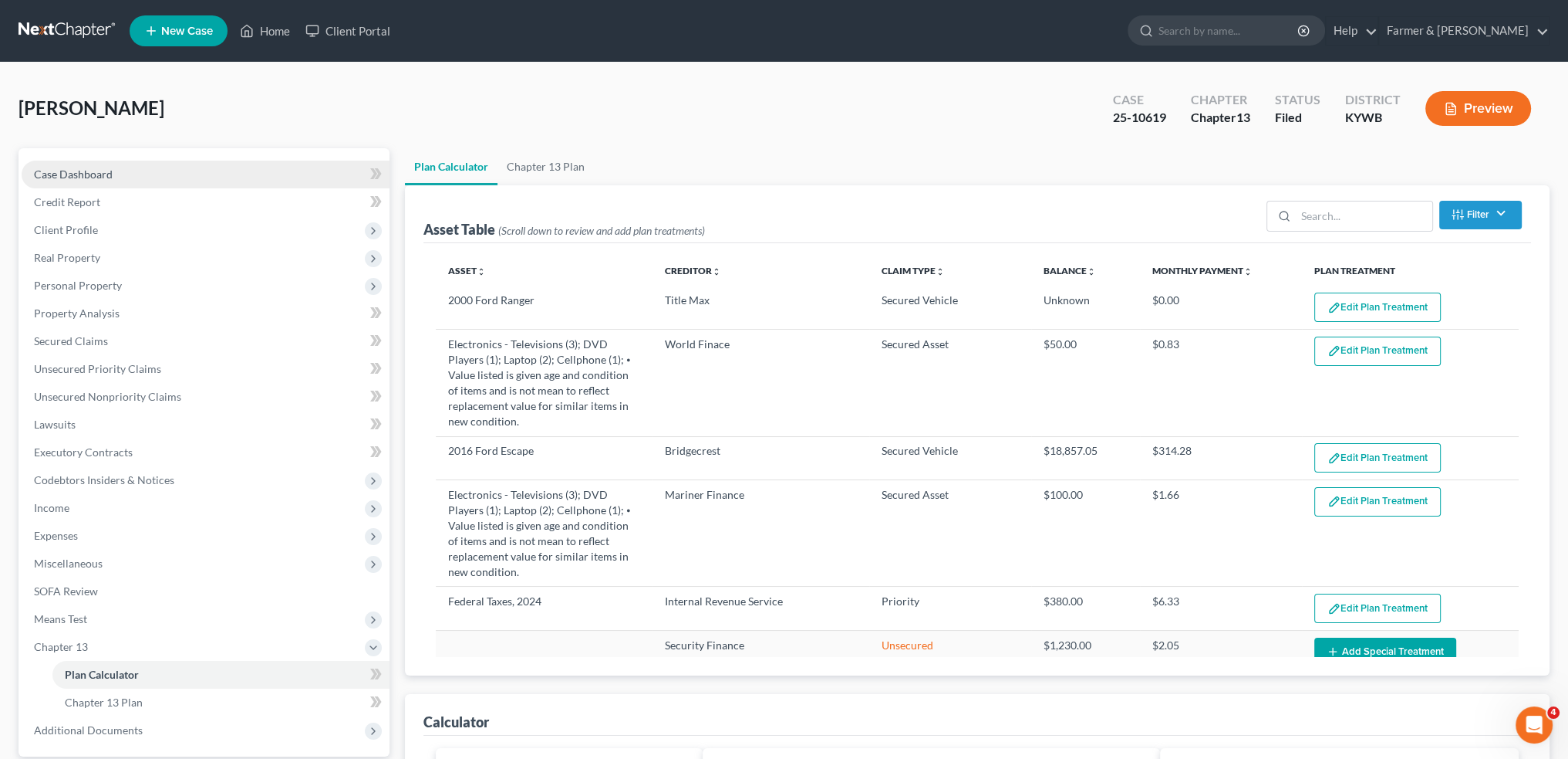
click at [182, 179] on link "Case Dashboard" at bounding box center [206, 174] width 368 height 27
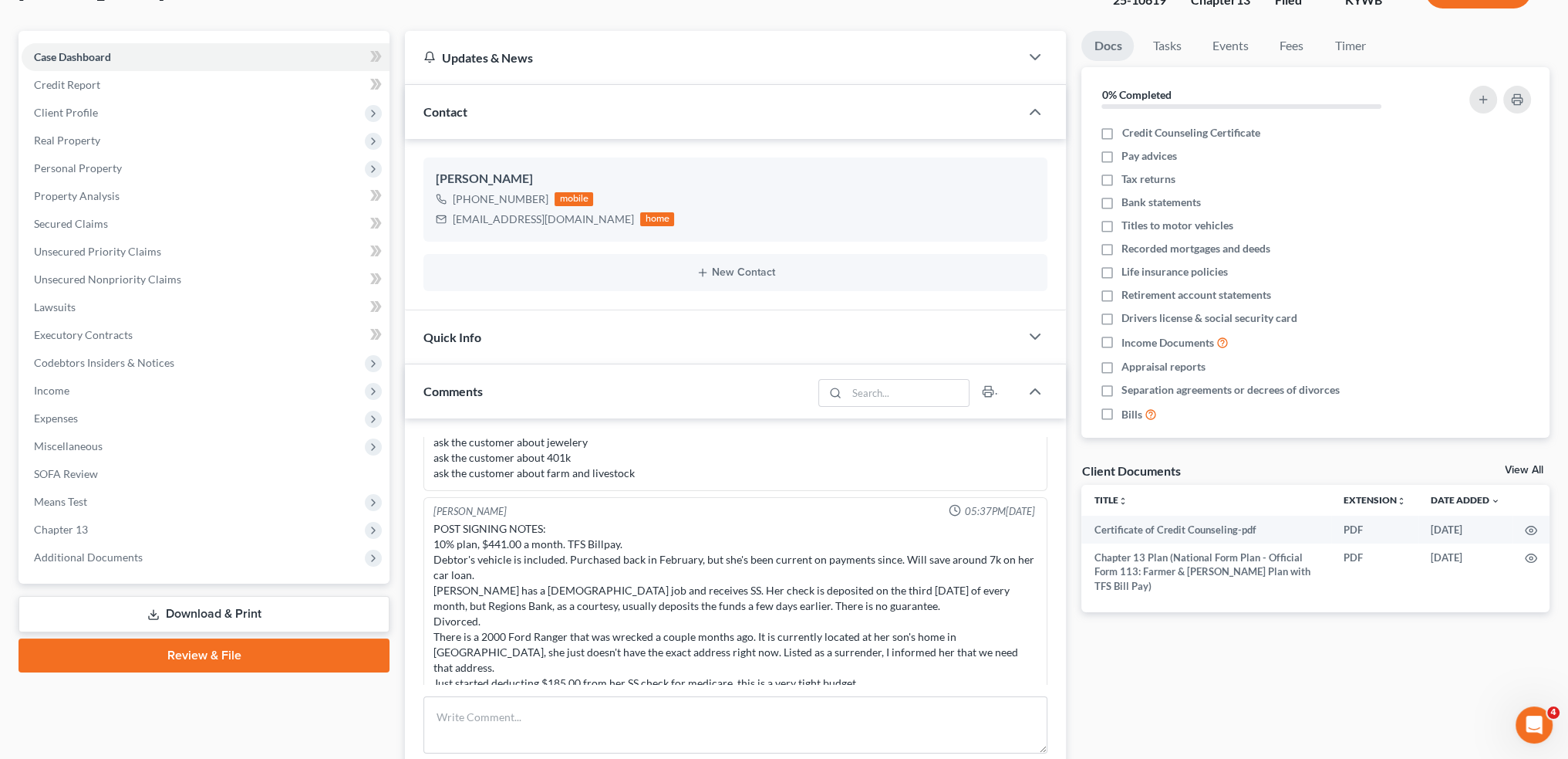
scroll to position [128, 0]
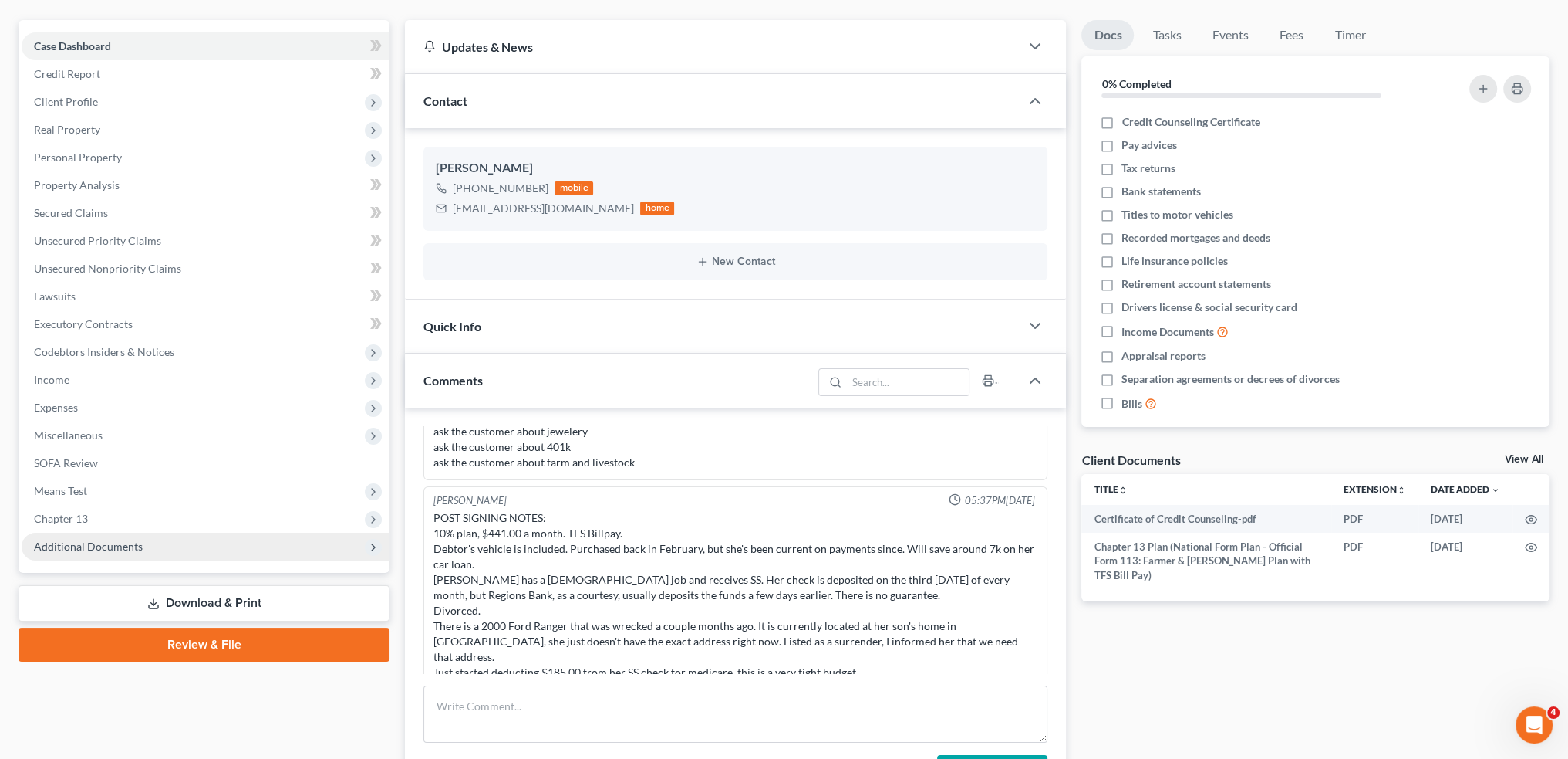
click at [67, 544] on span "Additional Documents" at bounding box center [88, 546] width 109 height 13
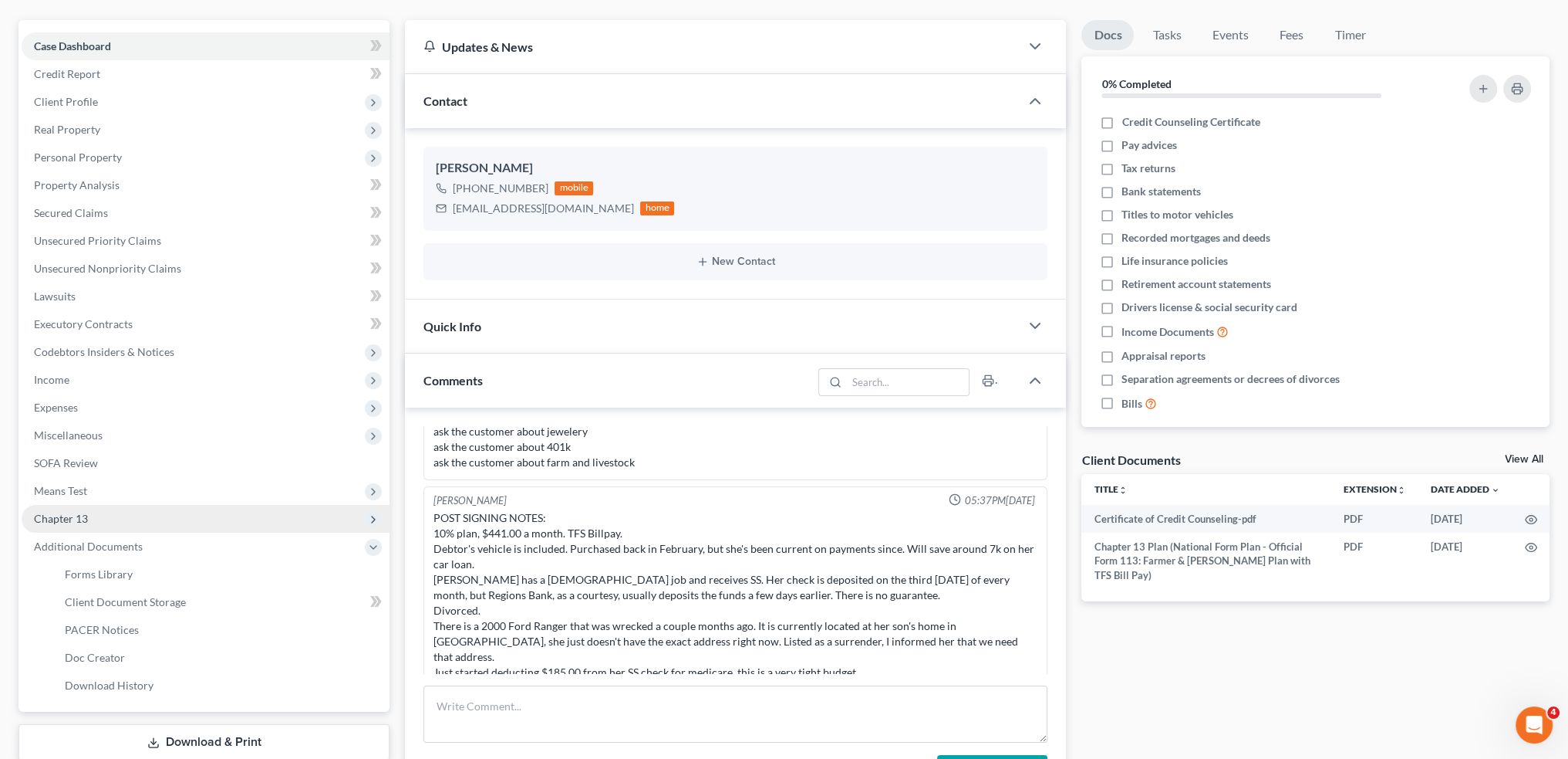
scroll to position [395, 0]
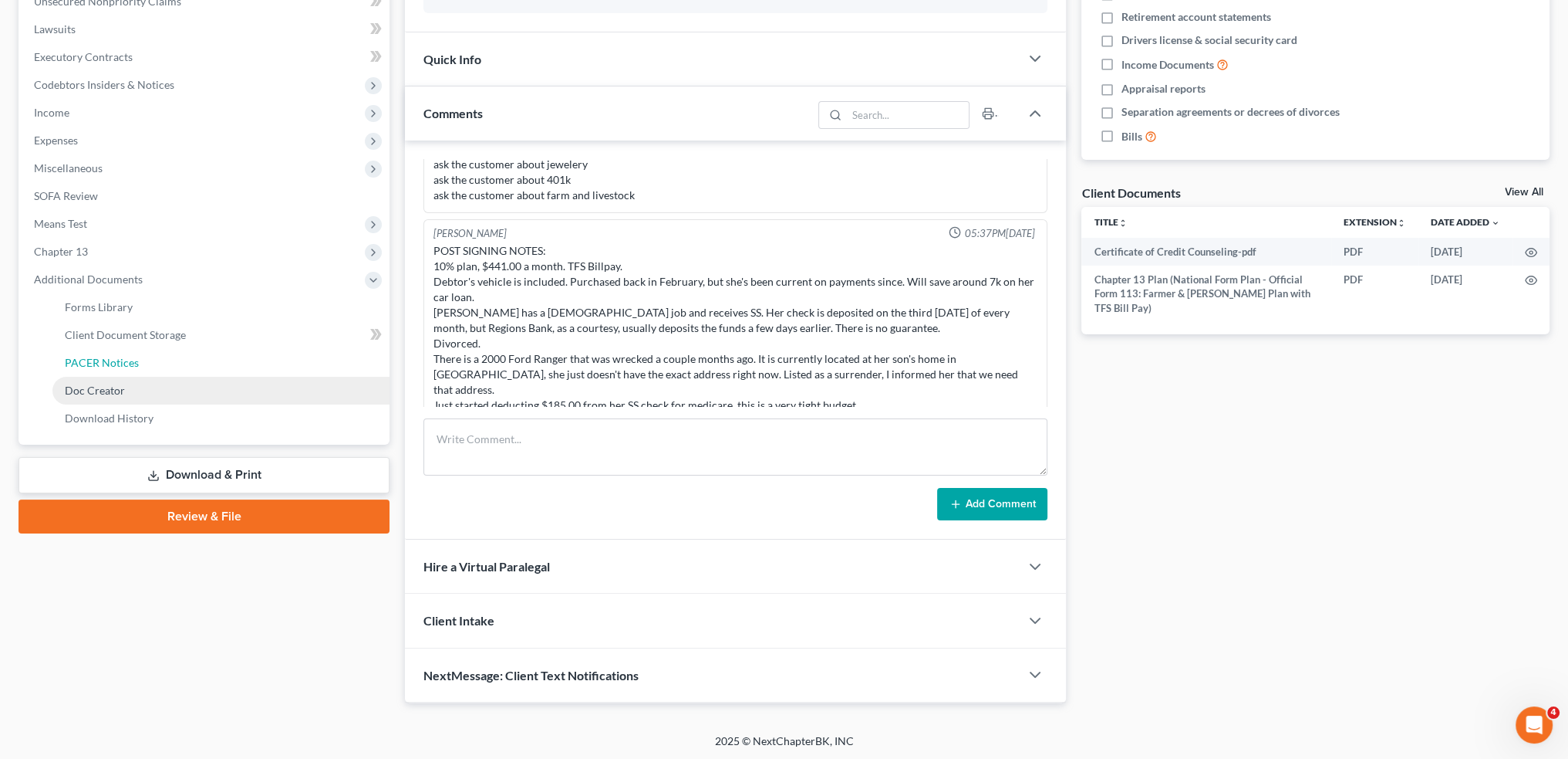
drag, startPoint x: 118, startPoint y: 366, endPoint x: 259, endPoint y: 379, distance: 141.6
click at [118, 367] on span "PACER Notices" at bounding box center [102, 362] width 74 height 13
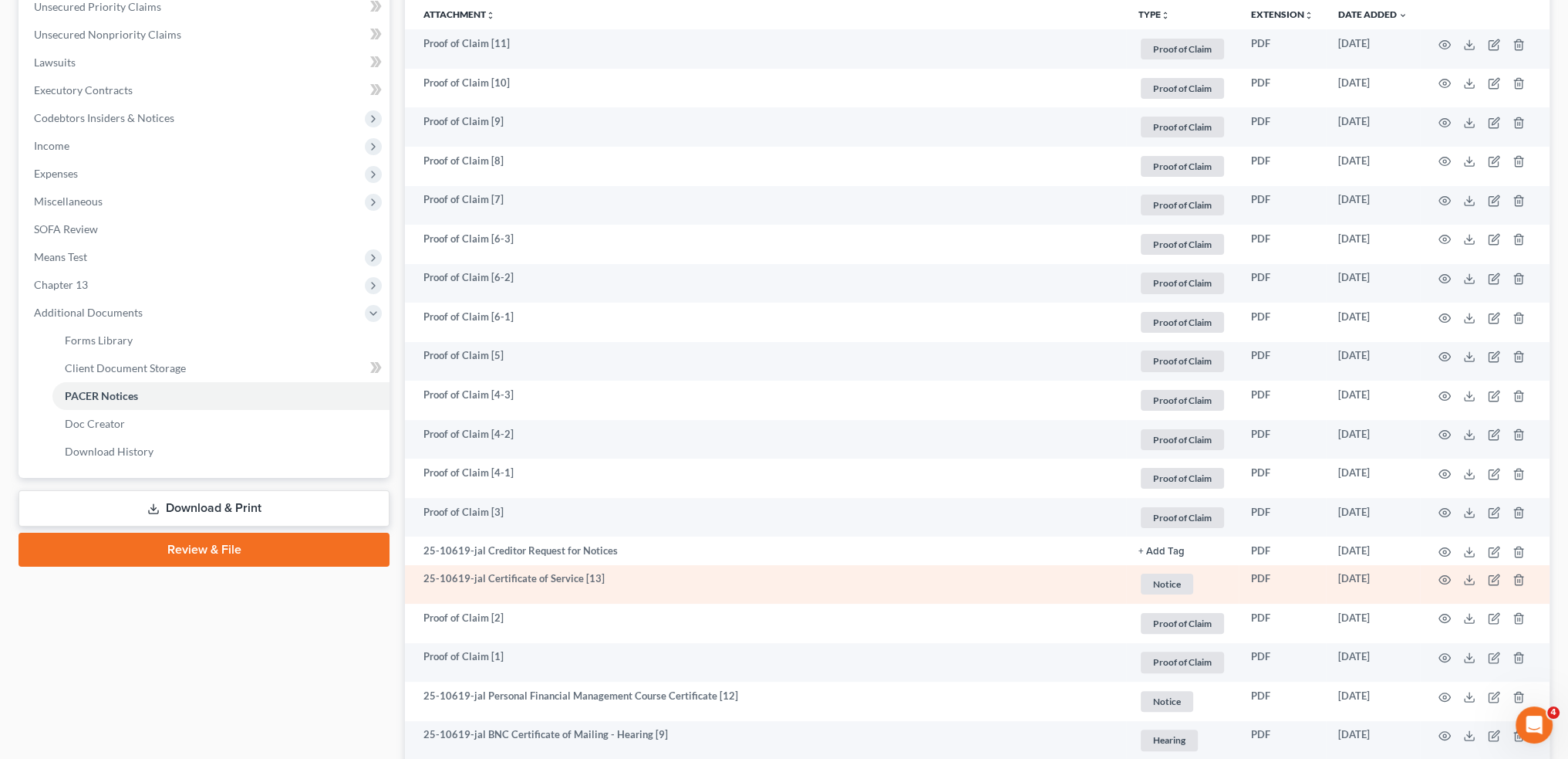
scroll to position [386, 0]
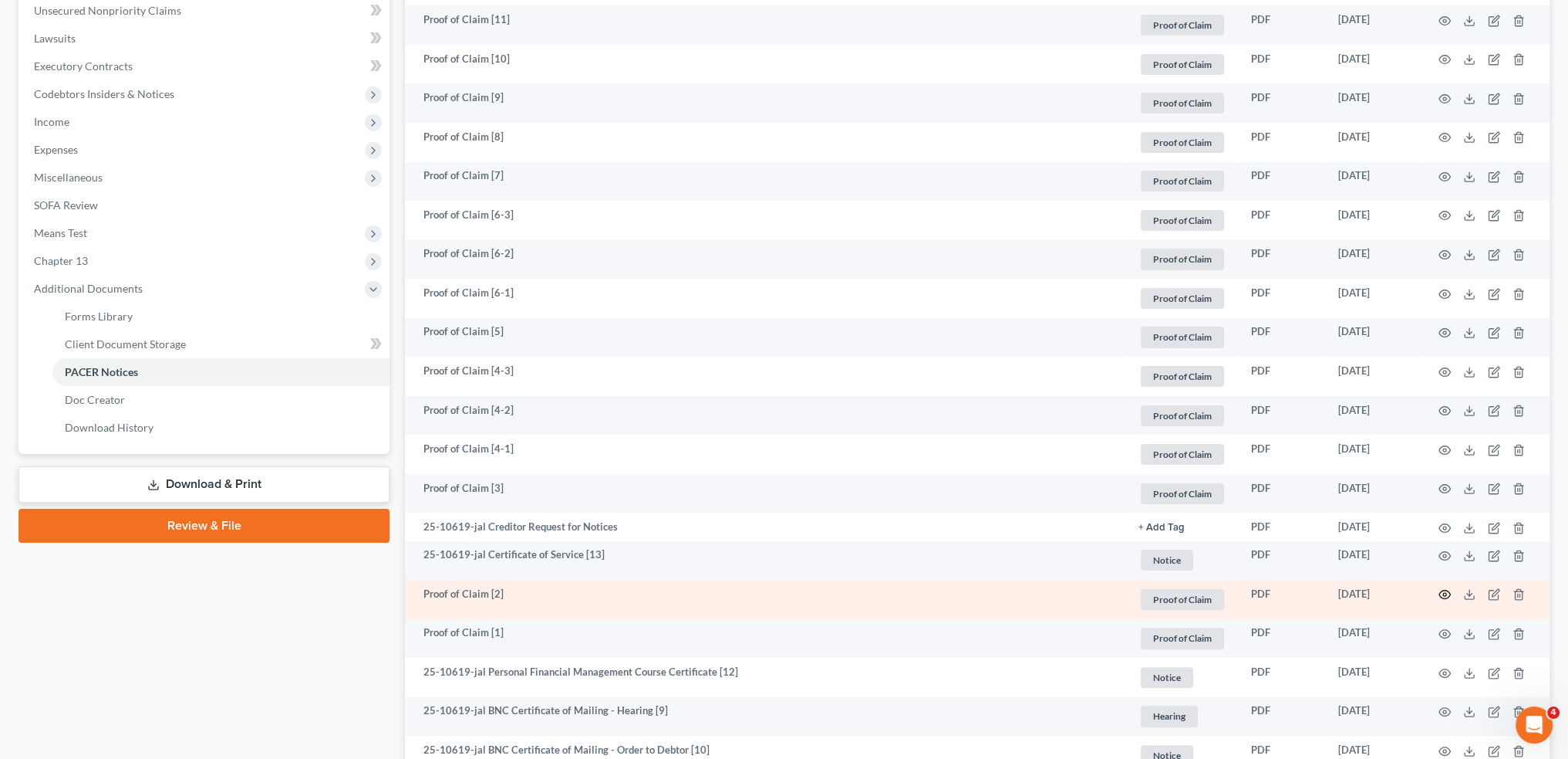
click at [1442, 590] on icon "button" at bounding box center [1445, 594] width 13 height 13
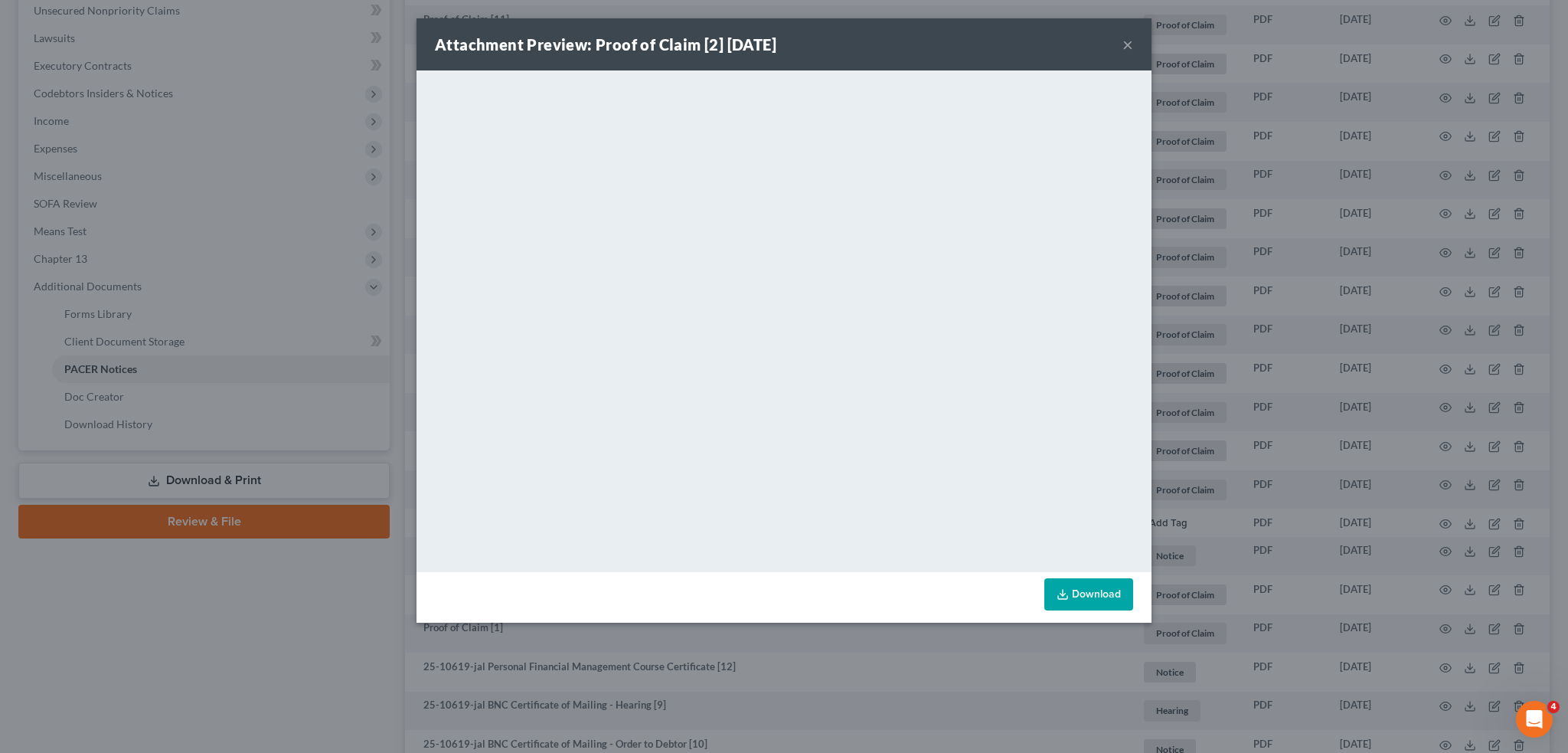
click at [1130, 39] on button "×" at bounding box center [1128, 44] width 11 height 19
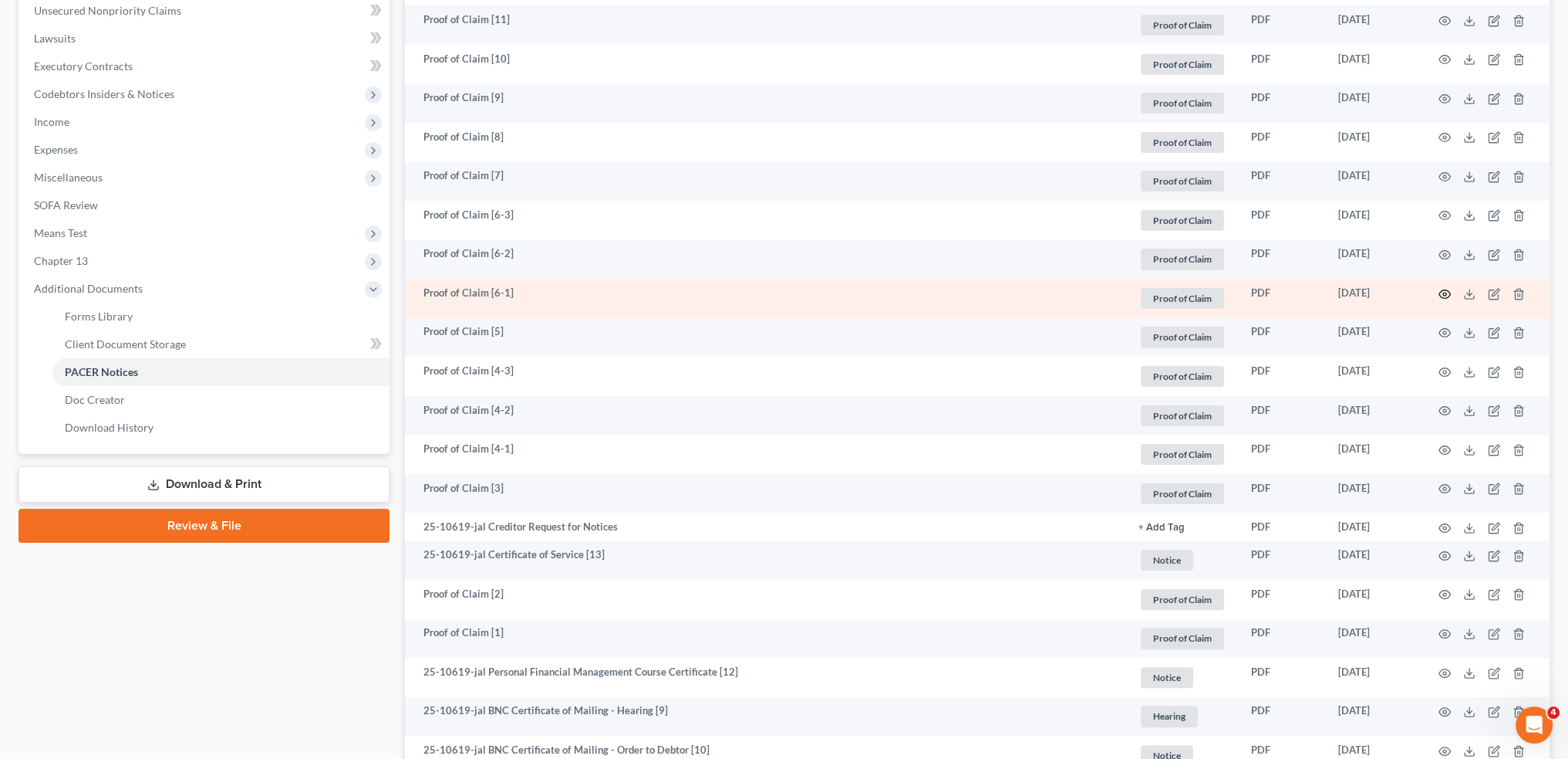
click at [1447, 294] on icon "button" at bounding box center [1445, 294] width 13 height 13
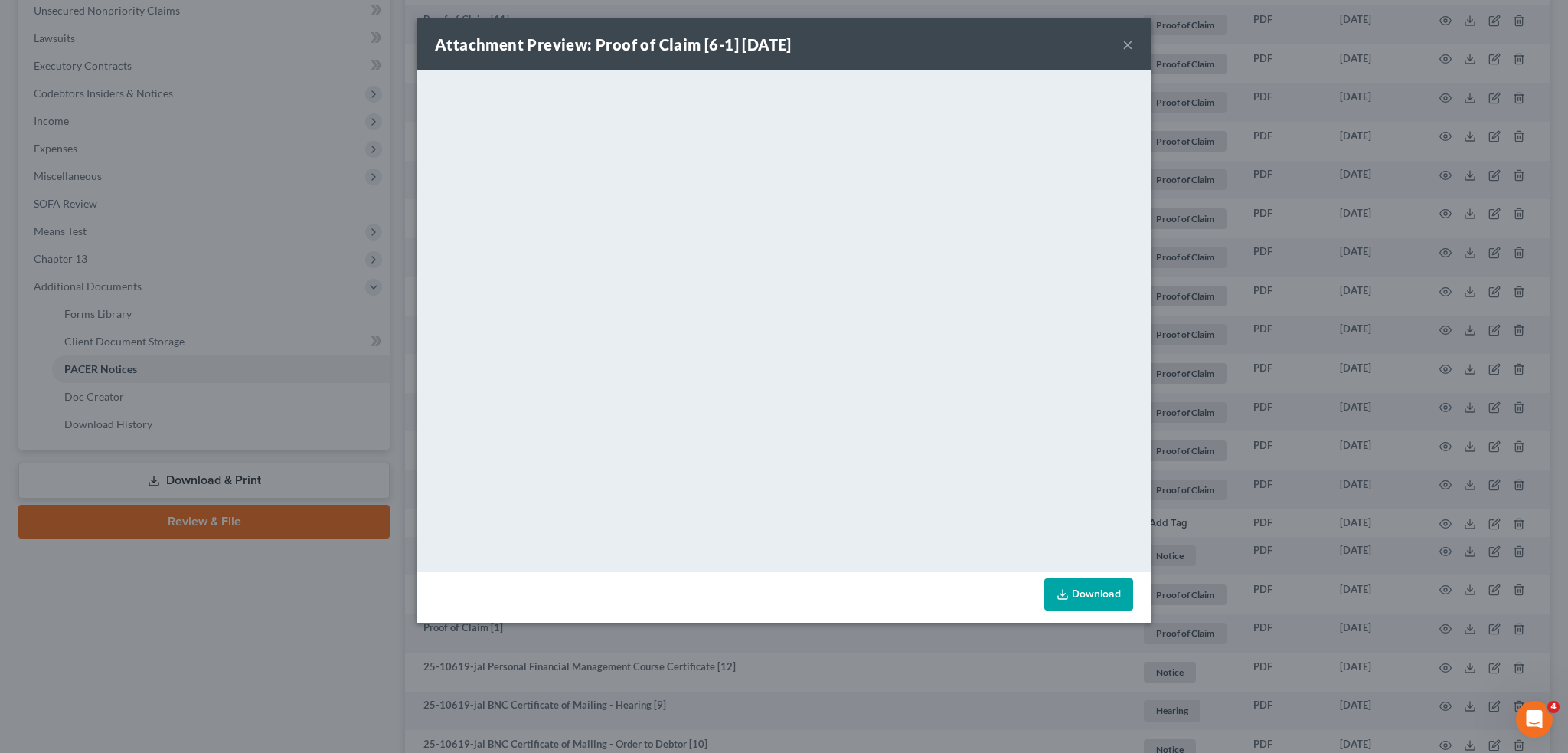
click at [1076, 596] on link "Download" at bounding box center [1089, 594] width 89 height 32
click at [1130, 45] on button "×" at bounding box center [1128, 44] width 11 height 19
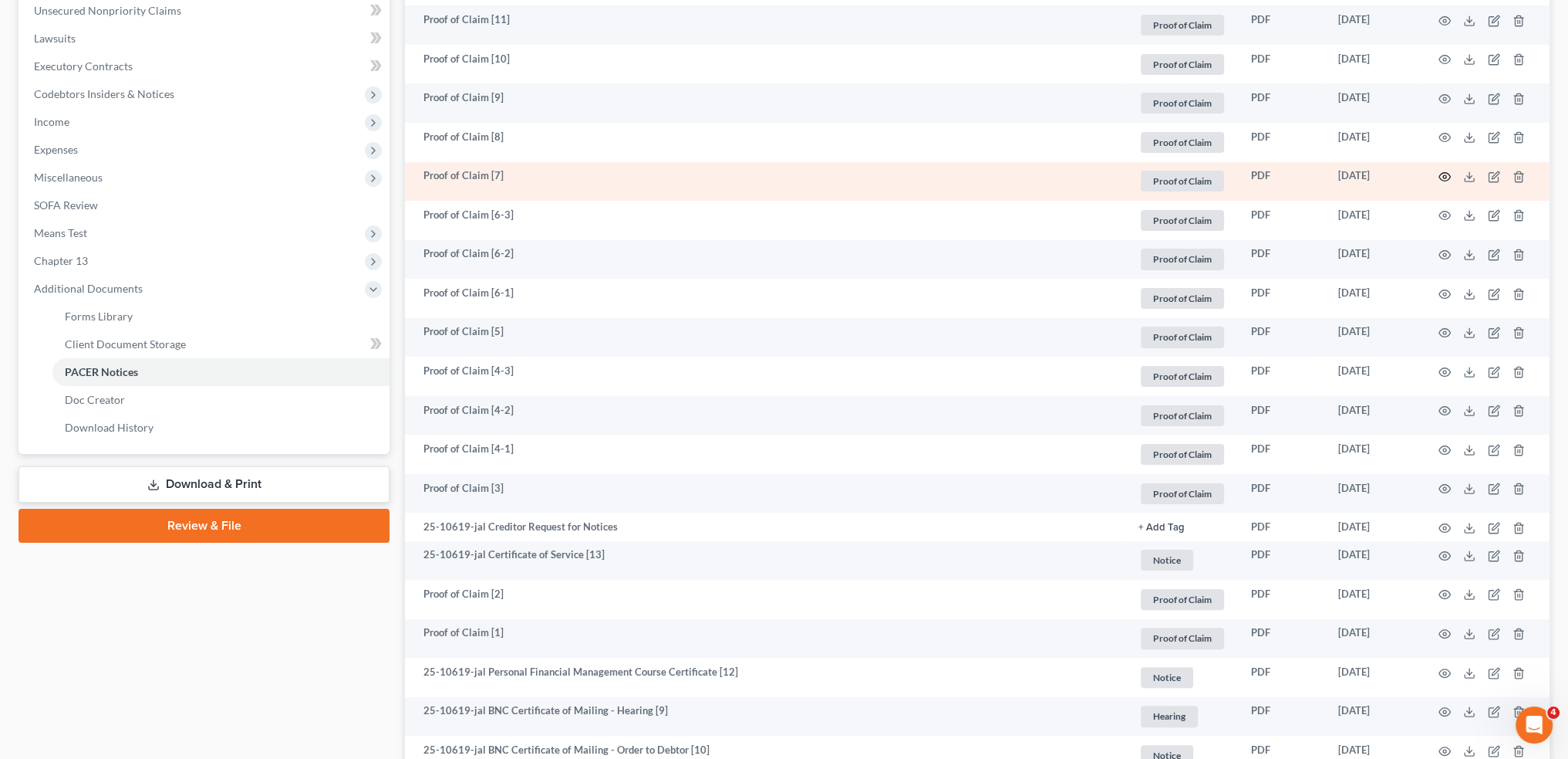
click at [1439, 176] on icon "button" at bounding box center [1445, 177] width 12 height 9
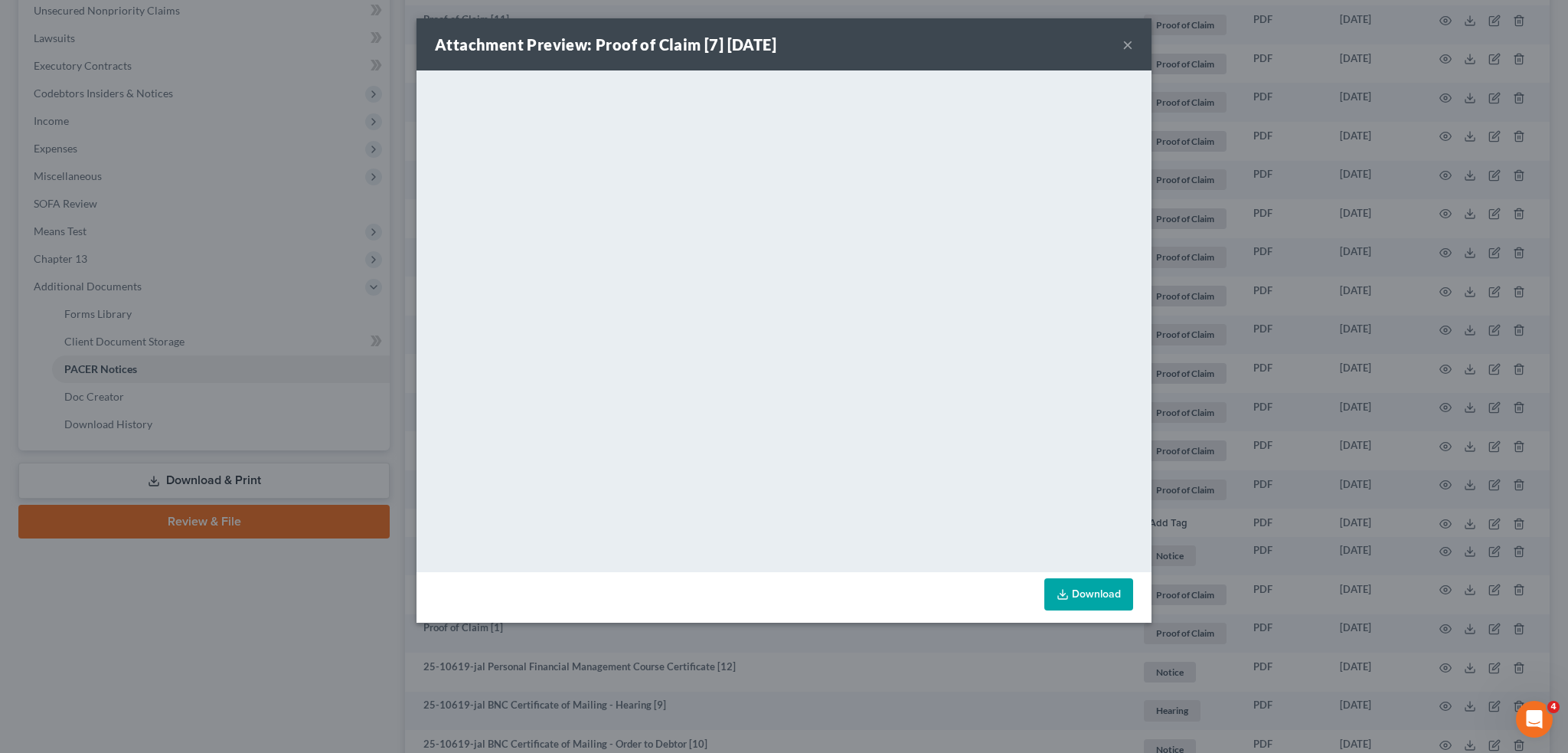
click at [1133, 44] on div "Attachment Preview: Proof of Claim [7] 08/18/2025 ×" at bounding box center [784, 44] width 735 height 52
click at [1128, 45] on button "×" at bounding box center [1128, 44] width 11 height 19
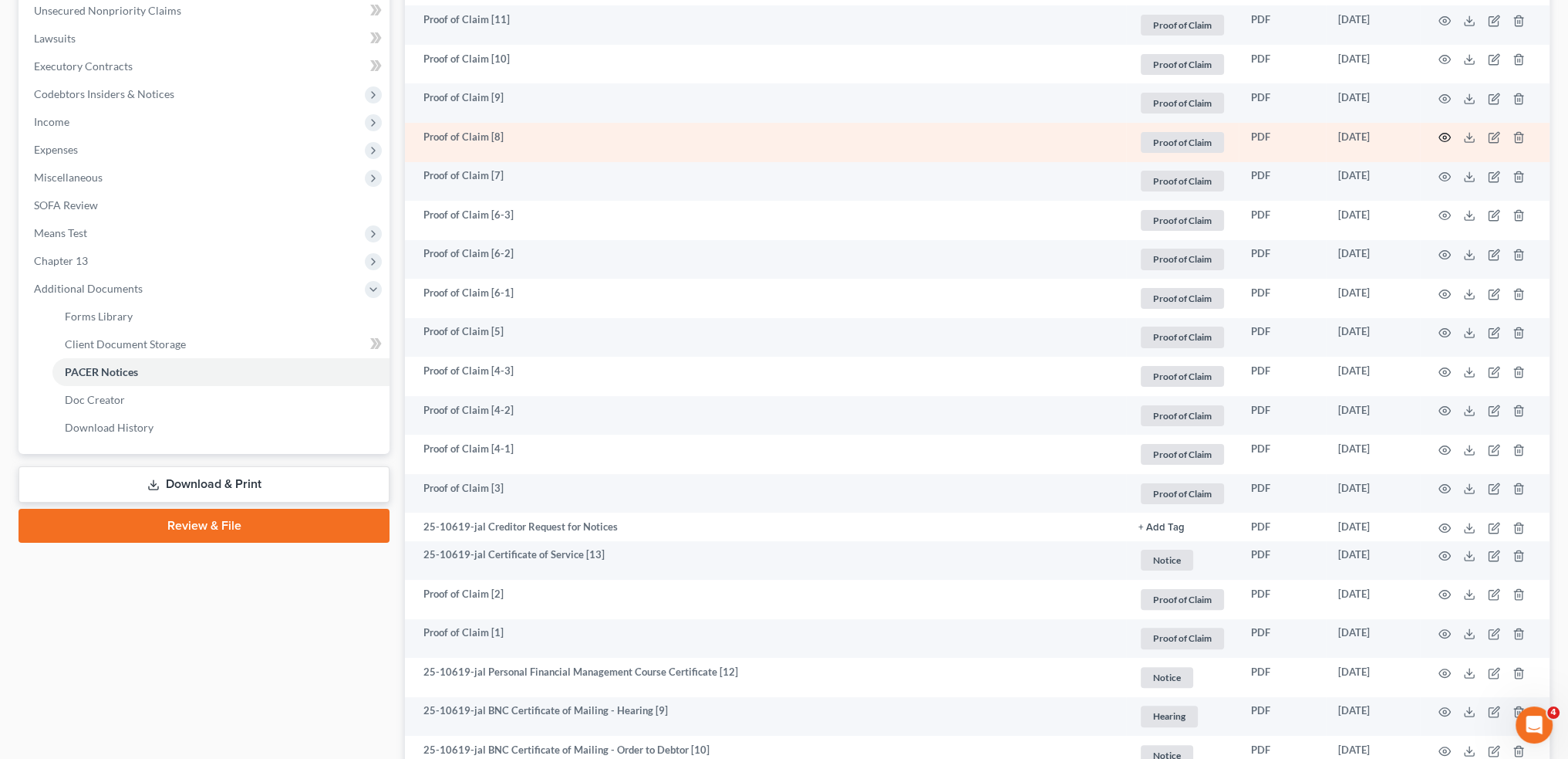
click at [1447, 136] on icon "button" at bounding box center [1445, 137] width 13 height 13
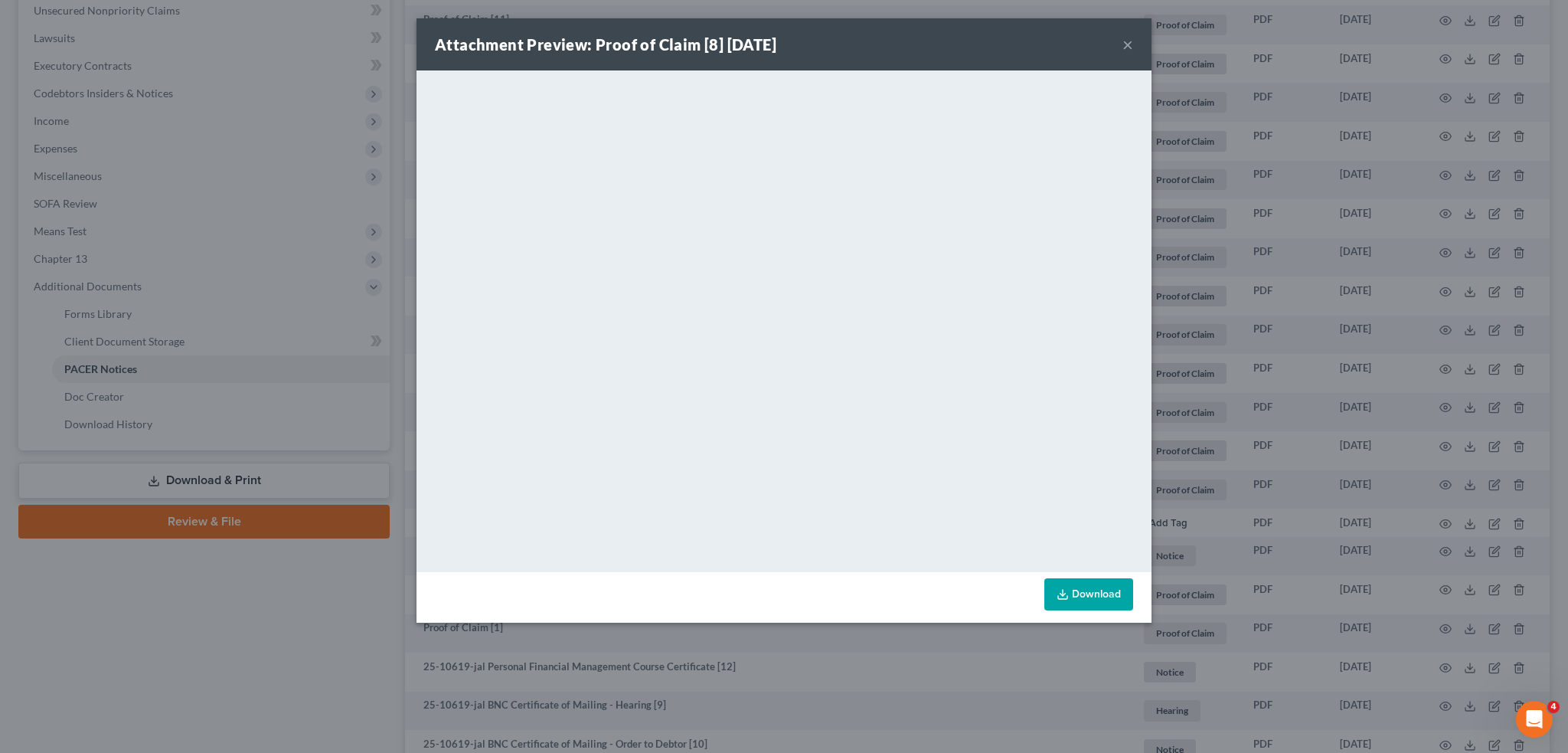
click at [1124, 43] on button "×" at bounding box center [1128, 44] width 11 height 19
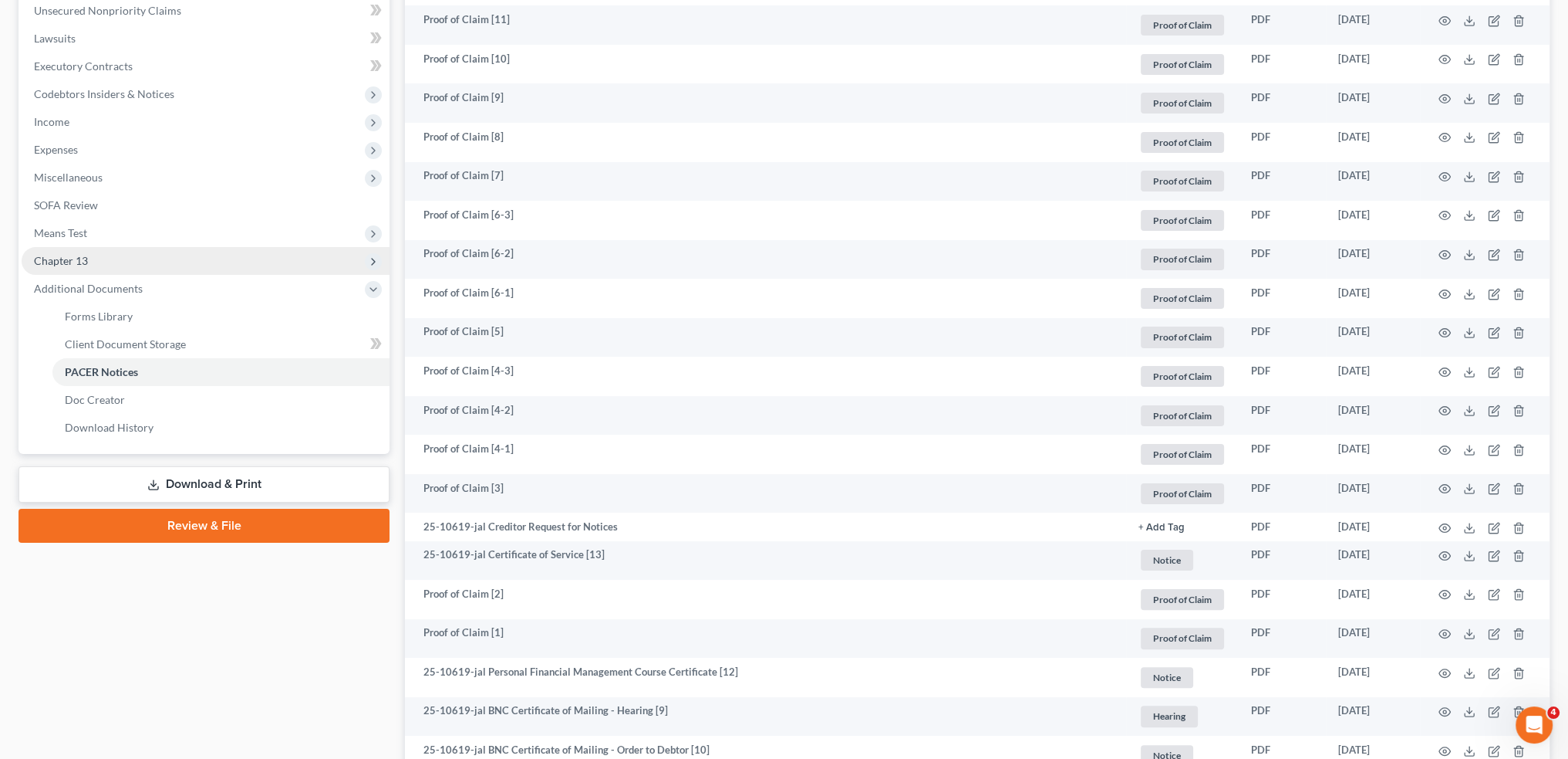
click at [165, 258] on span "Chapter 13" at bounding box center [206, 260] width 368 height 27
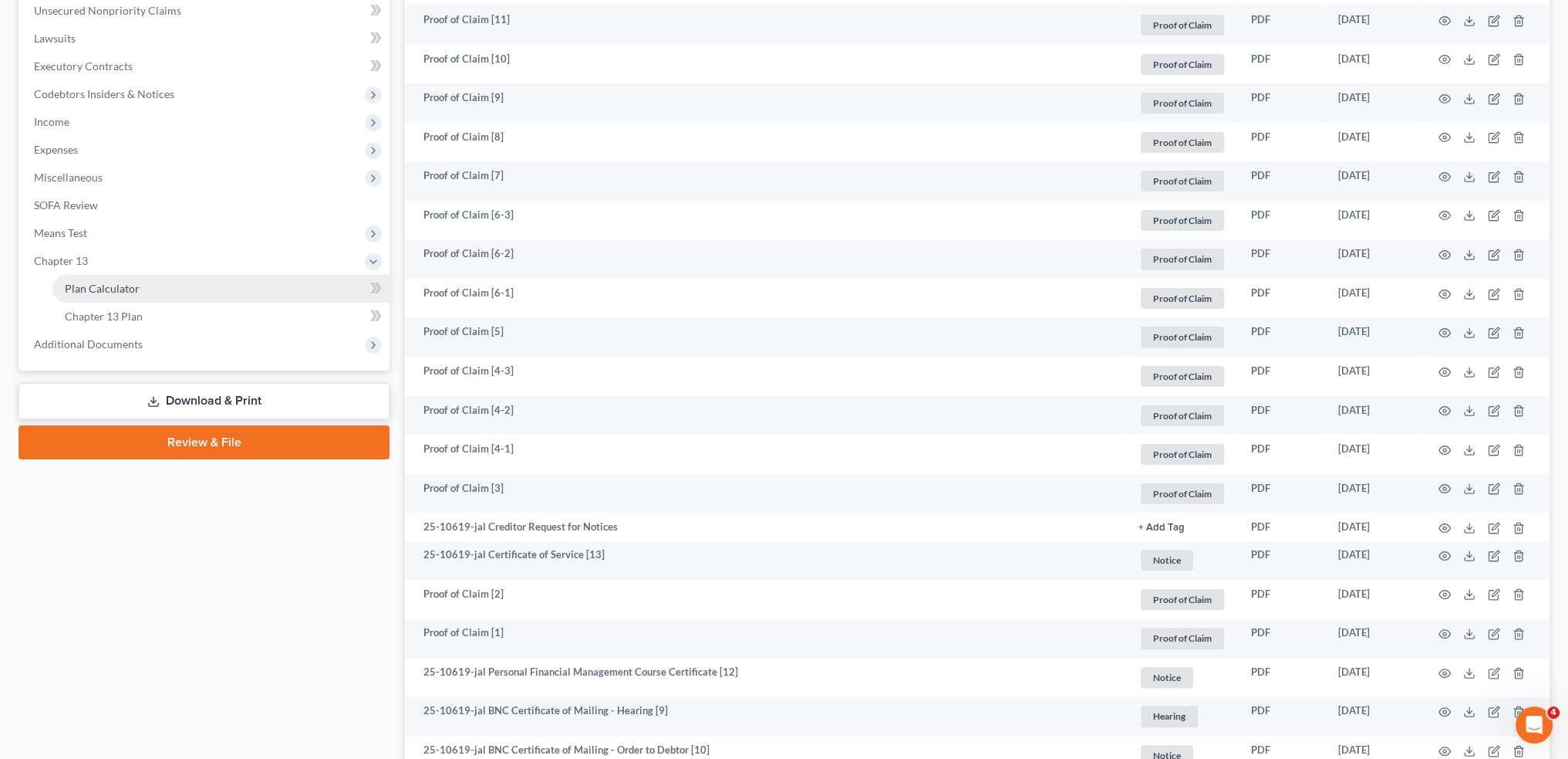
click at [158, 287] on link "Plan Calculator" at bounding box center [221, 288] width 337 height 27
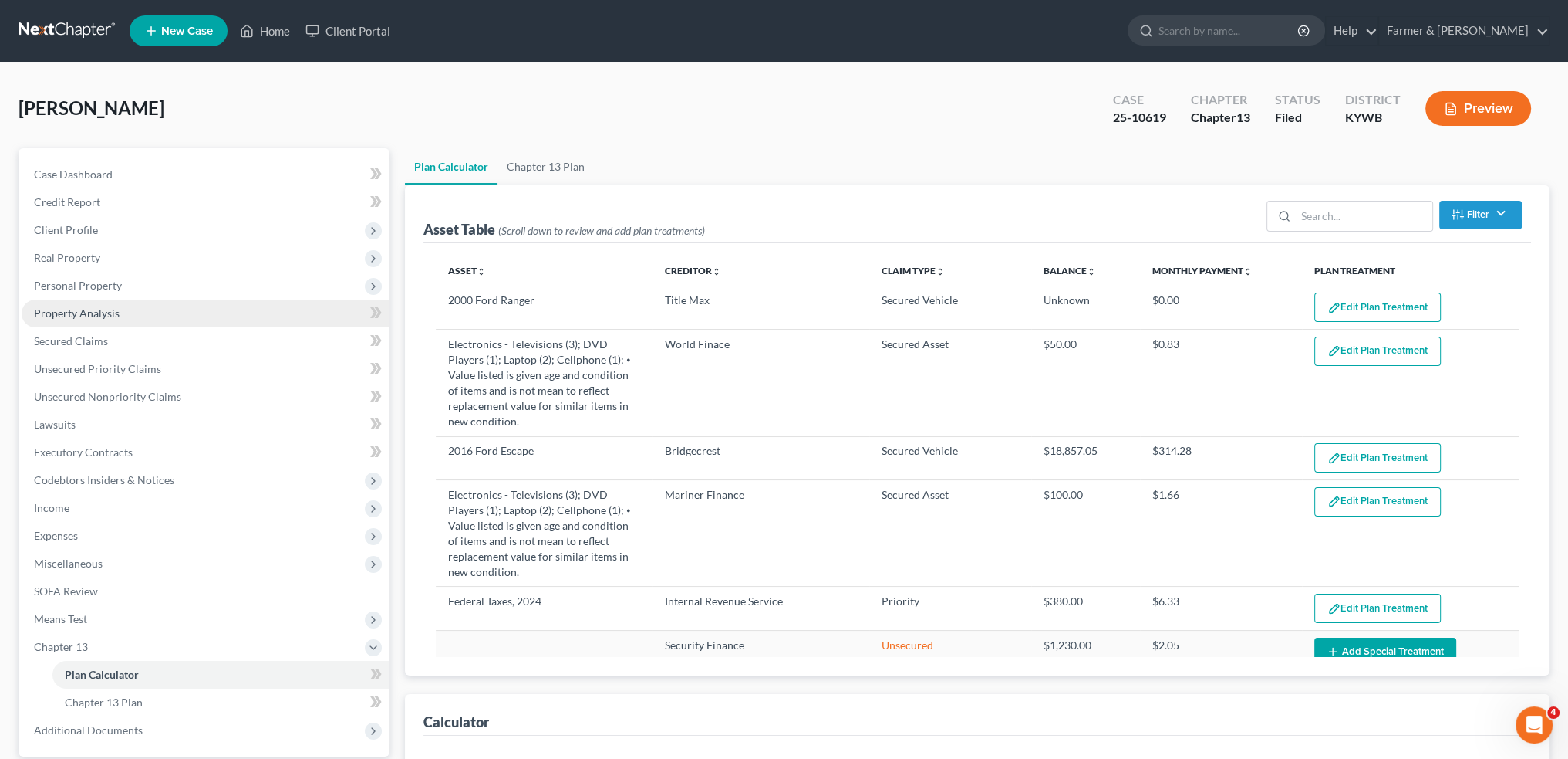
select select "59"
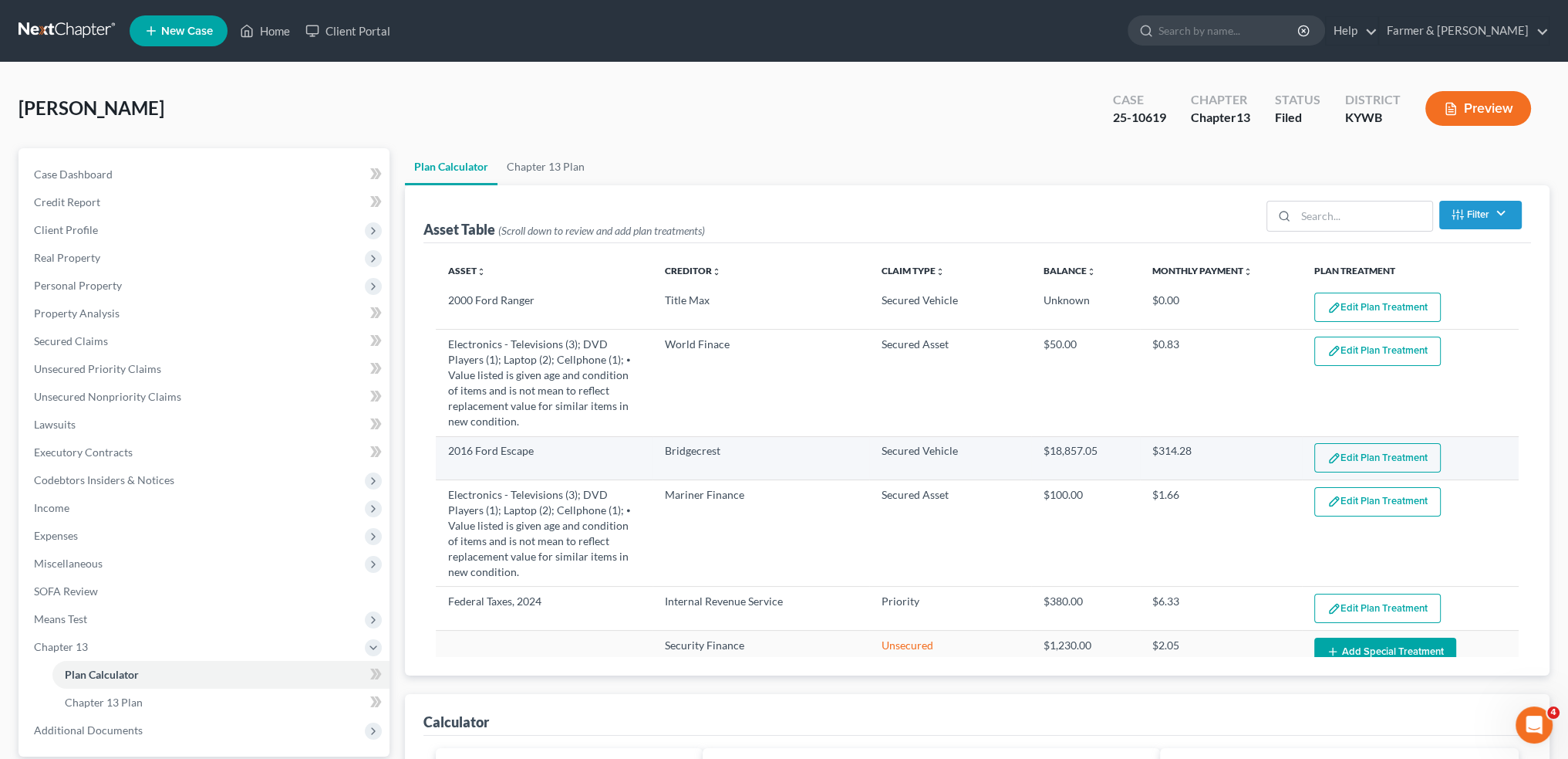
click at [1331, 457] on button "Edit Plan Treatment" at bounding box center [1378, 457] width 126 height 29
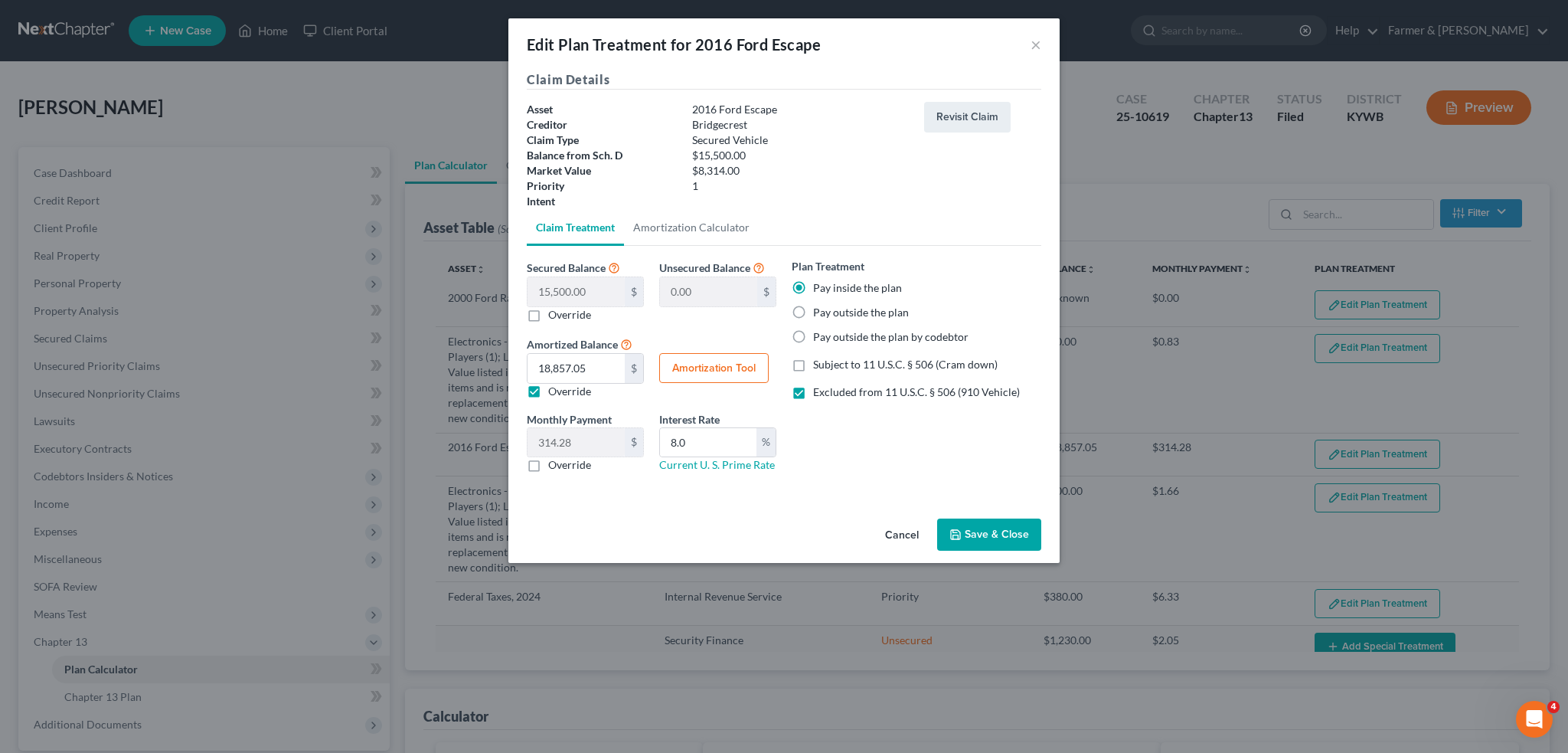
drag, startPoint x: 971, startPoint y: 534, endPoint x: 1566, endPoint y: 419, distance: 606.0
click at [971, 534] on button "Save & Close" at bounding box center [989, 534] width 104 height 32
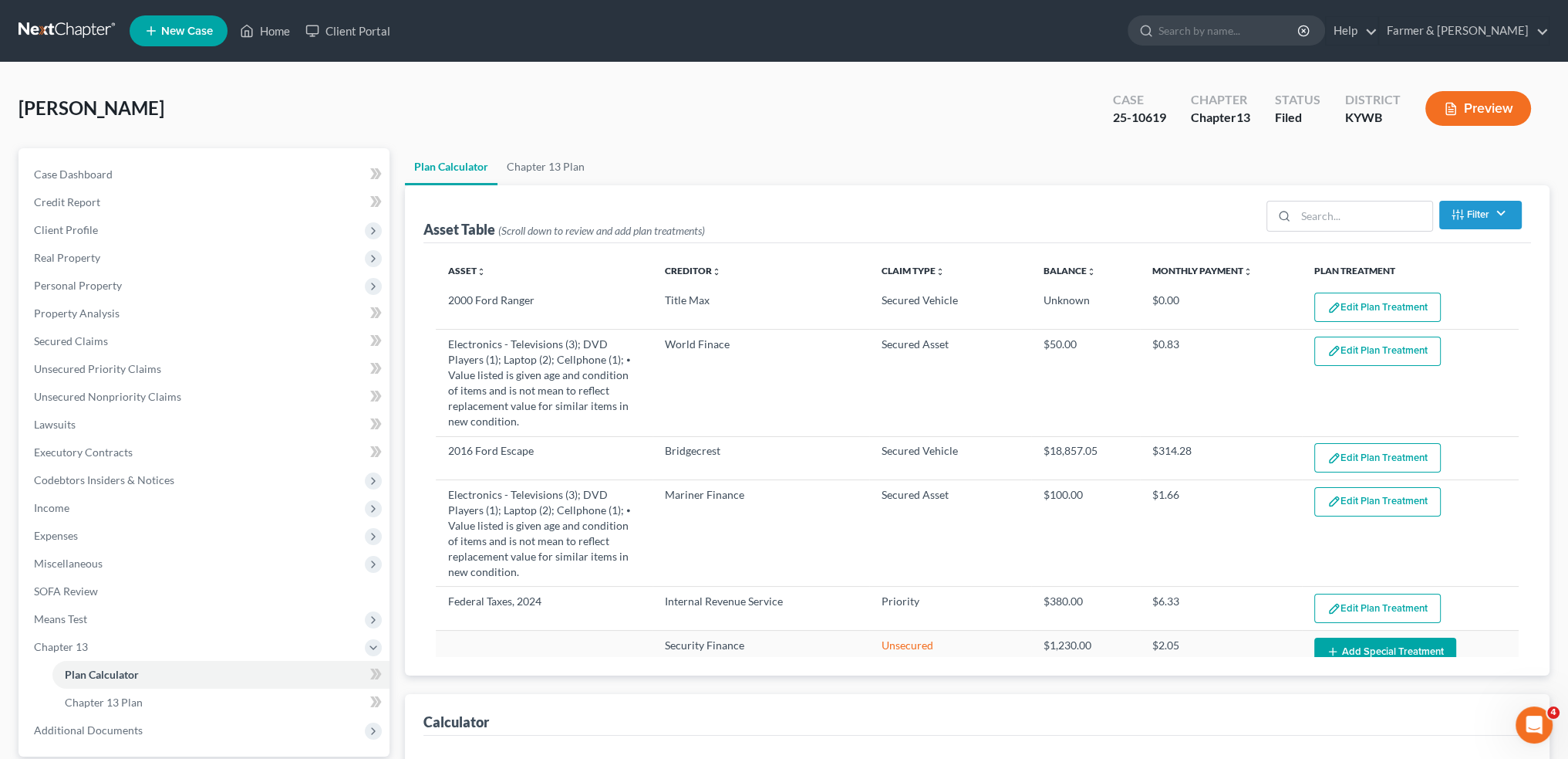
select select "59"
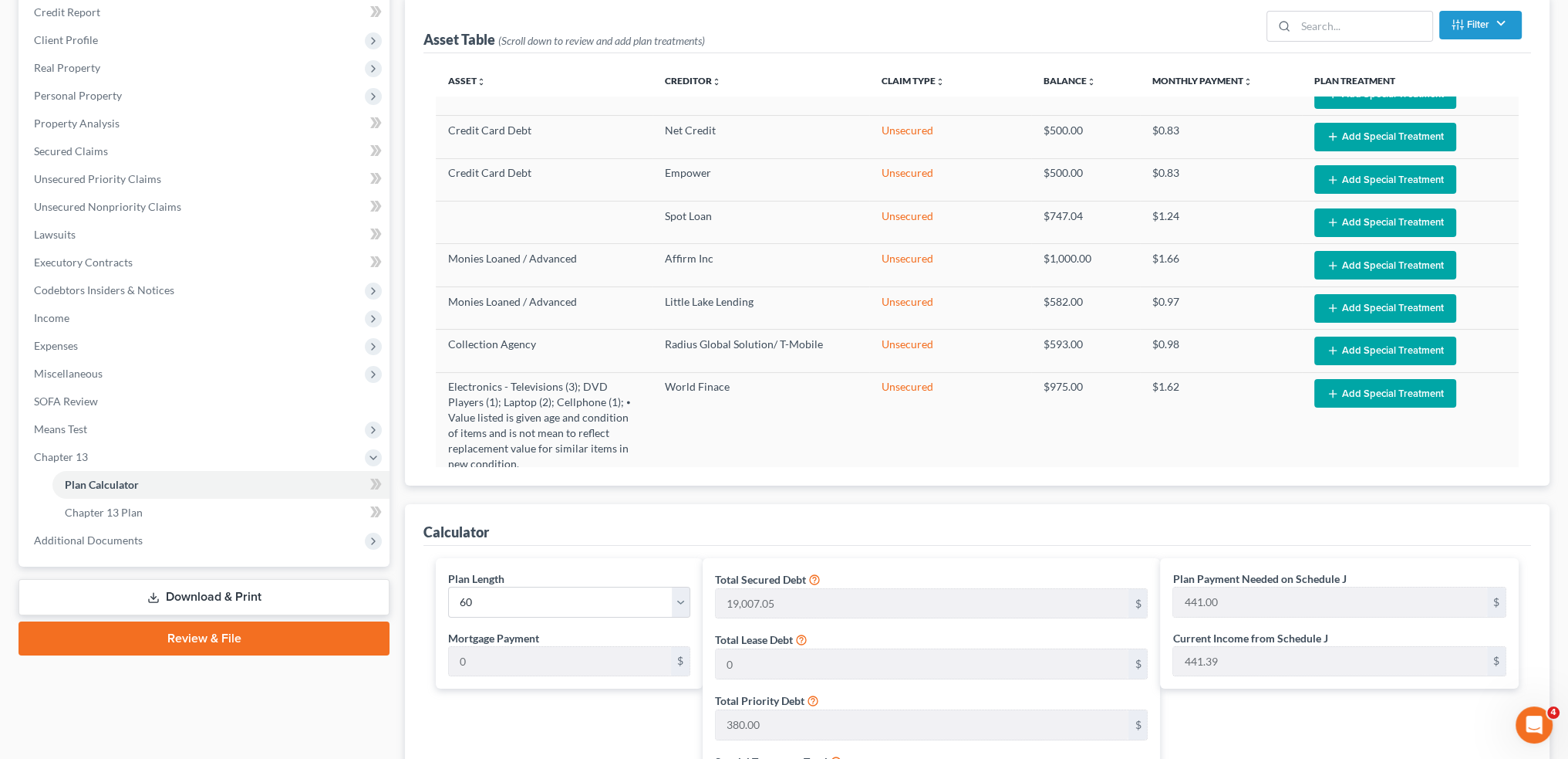
scroll to position [257, 0]
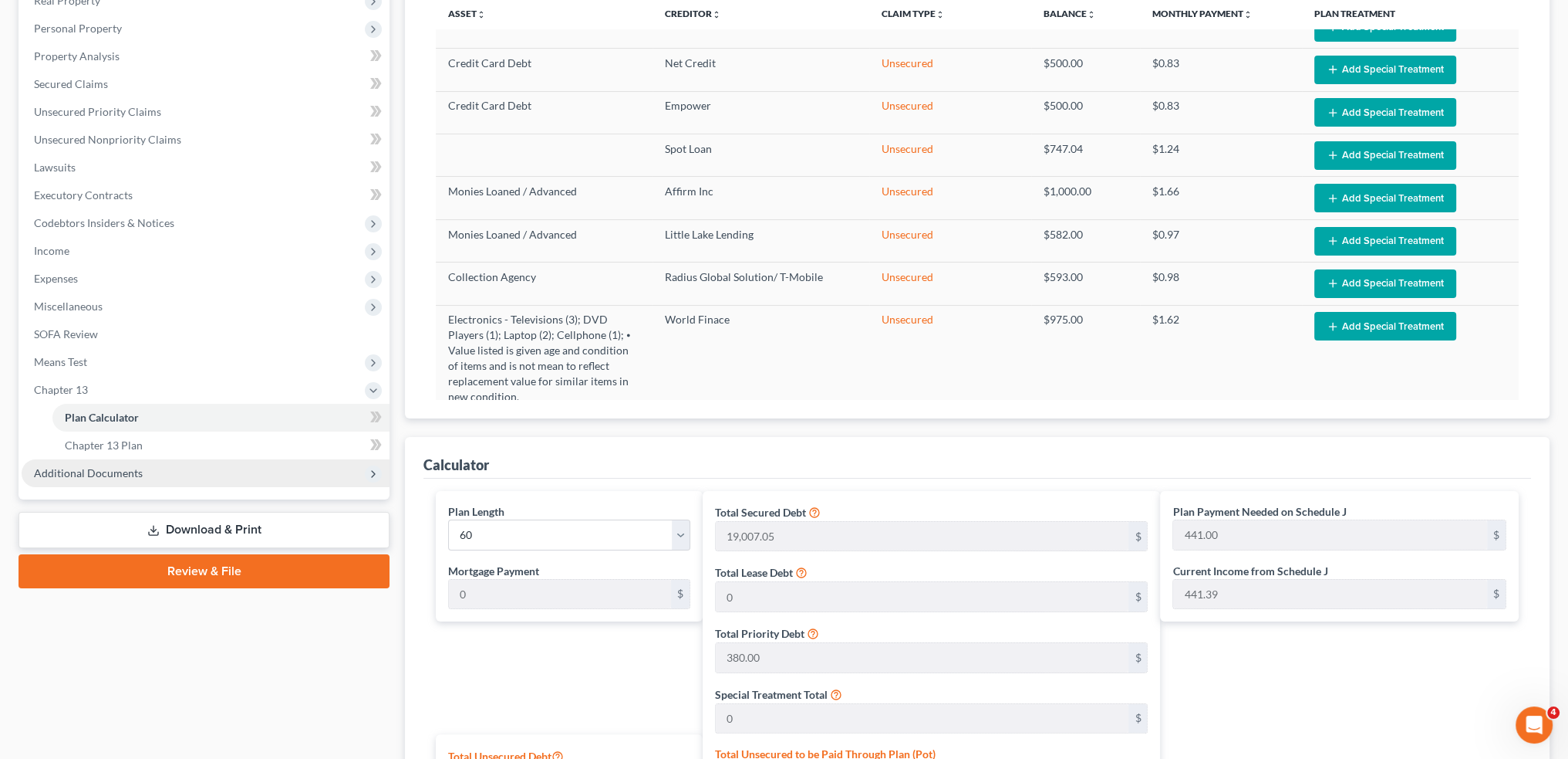
drag, startPoint x: 136, startPoint y: 473, endPoint x: 161, endPoint y: 462, distance: 27.3
click at [136, 473] on span "Additional Documents" at bounding box center [88, 473] width 109 height 13
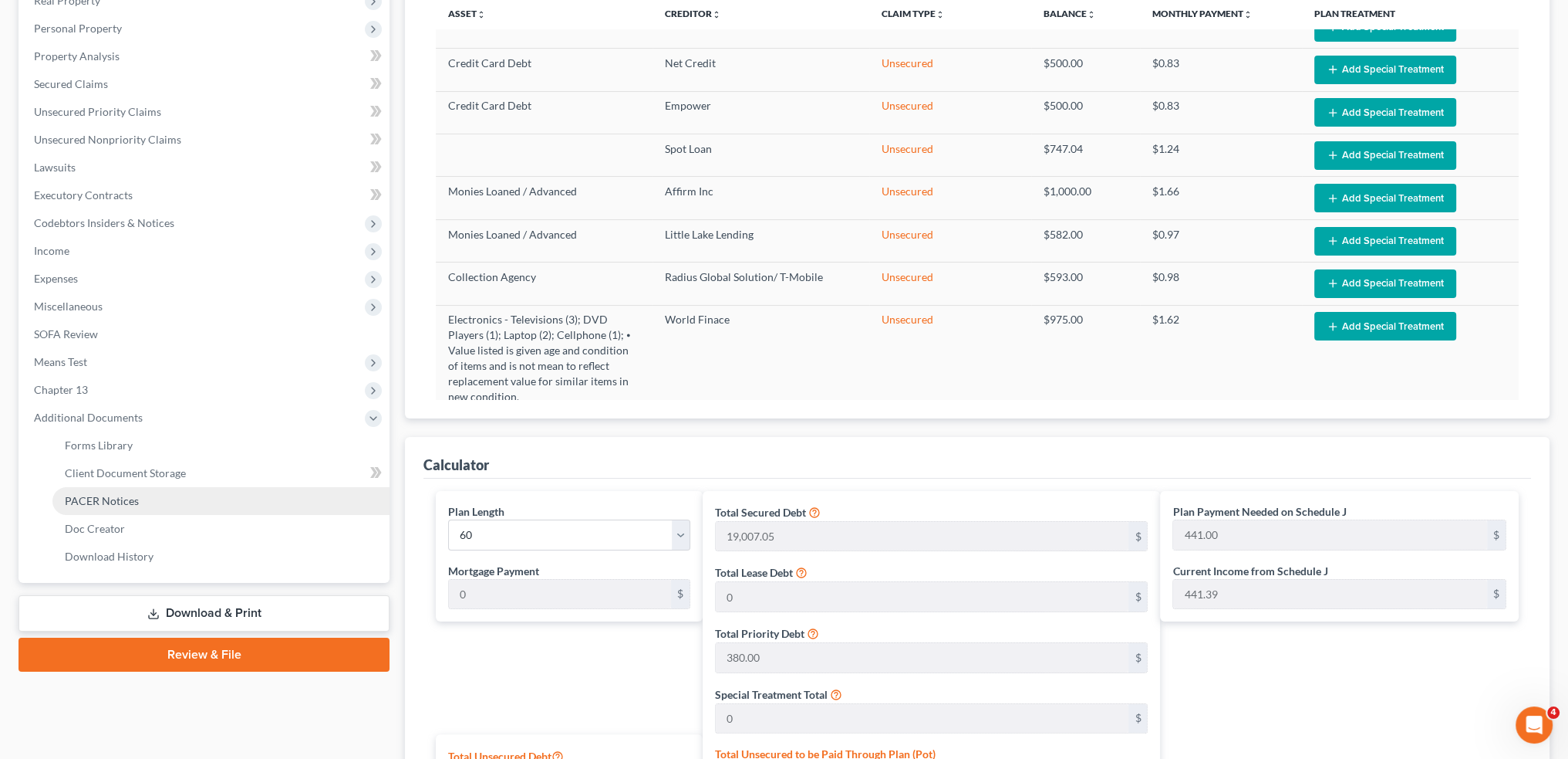
click at [158, 499] on link "PACER Notices" at bounding box center [221, 500] width 337 height 27
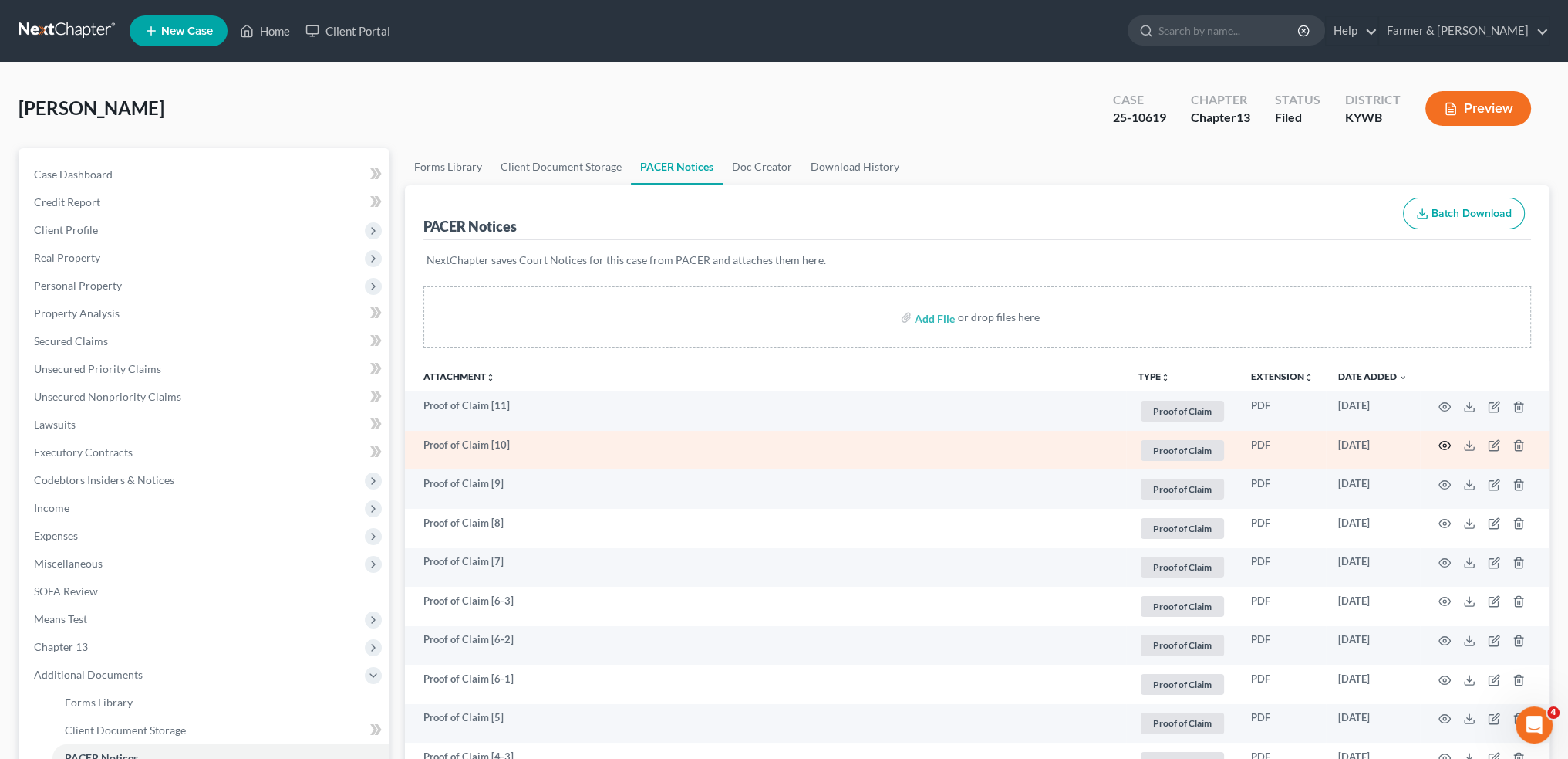
click at [1443, 443] on icon "button" at bounding box center [1445, 445] width 13 height 13
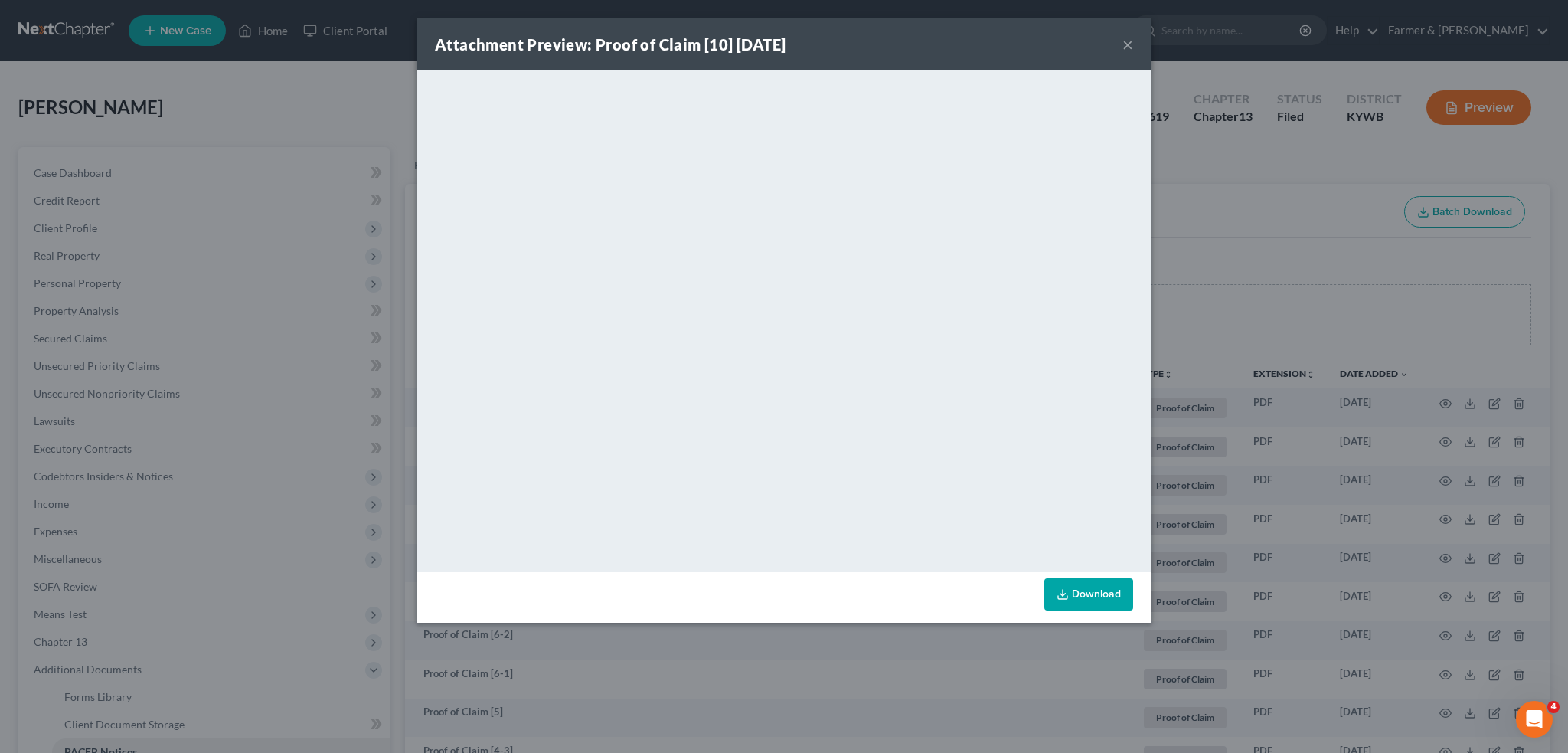
click at [1123, 46] on button "×" at bounding box center [1128, 44] width 11 height 19
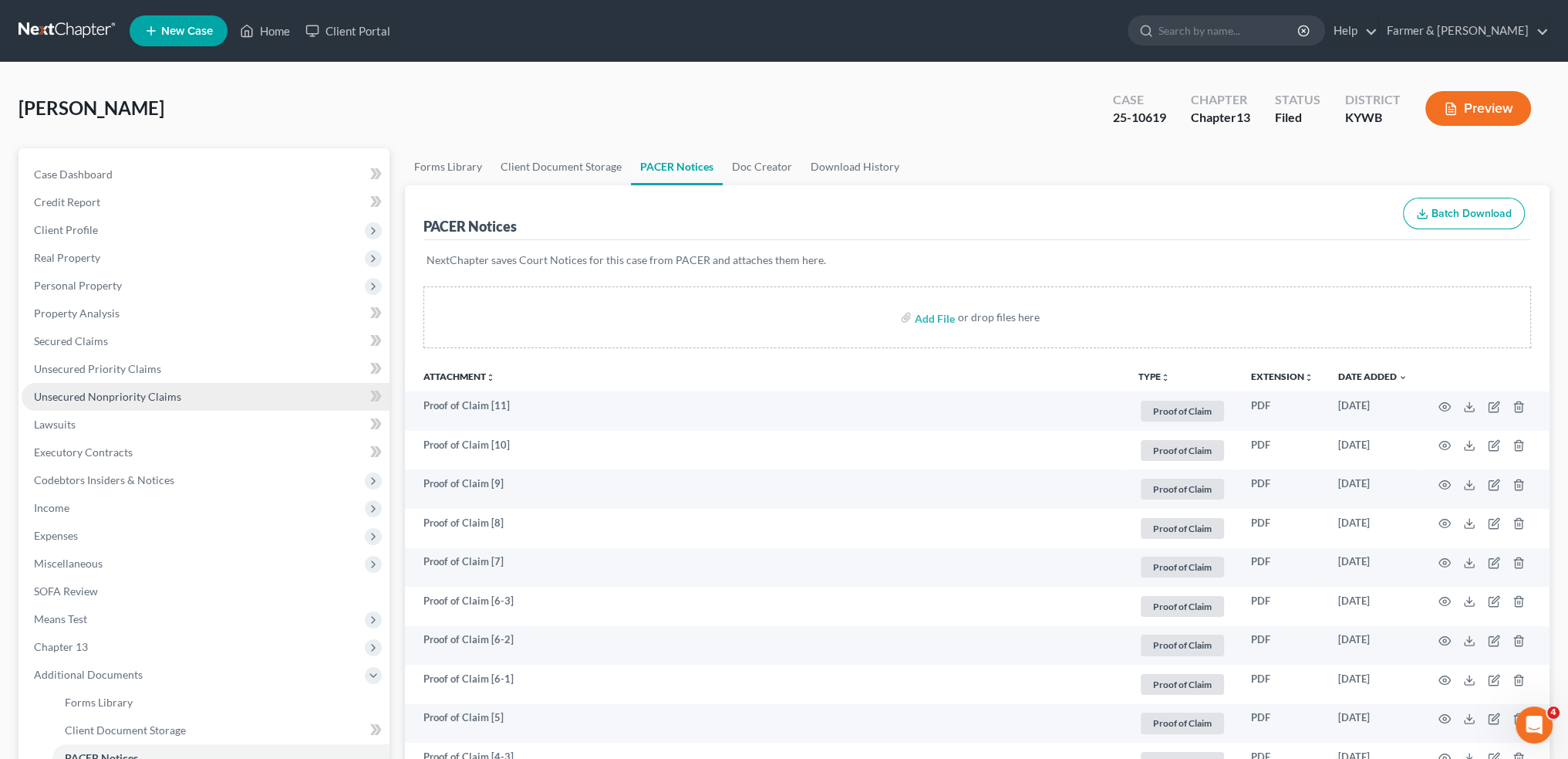
click at [187, 393] on link "Unsecured Nonpriority Claims" at bounding box center [206, 396] width 368 height 27
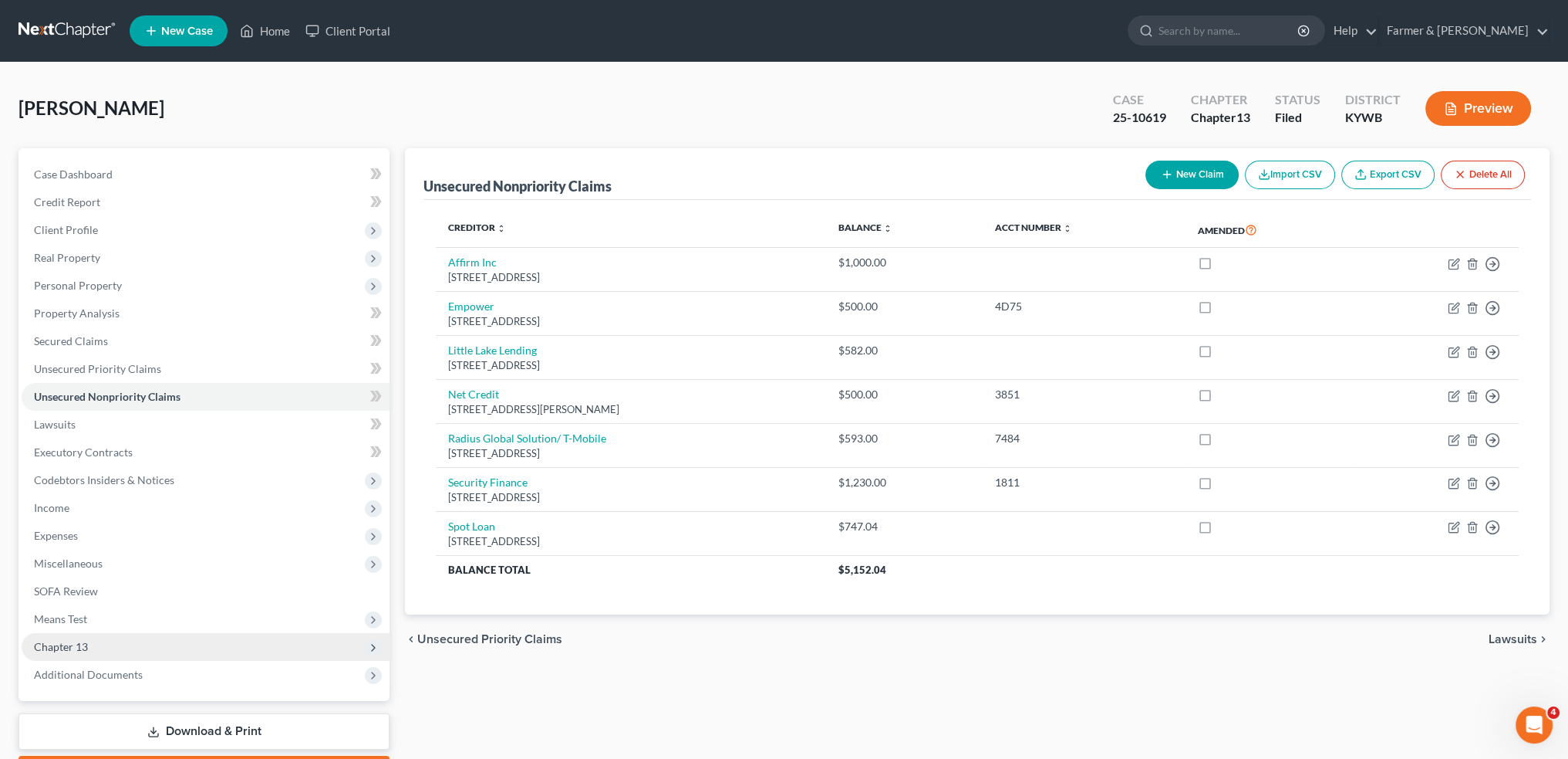
click at [151, 652] on span "Chapter 13" at bounding box center [206, 646] width 368 height 27
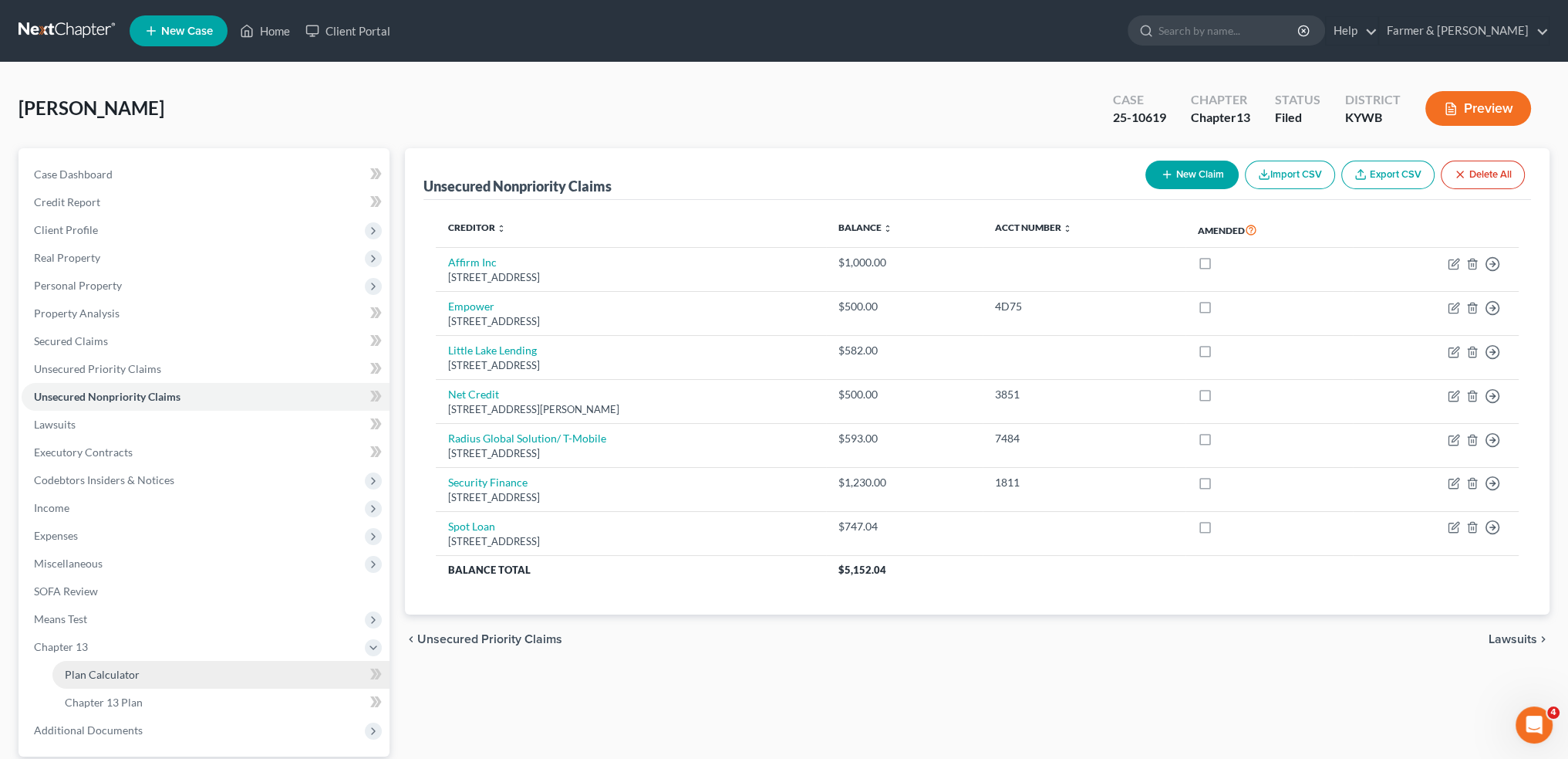
click at [145, 675] on link "Plan Calculator" at bounding box center [221, 674] width 337 height 27
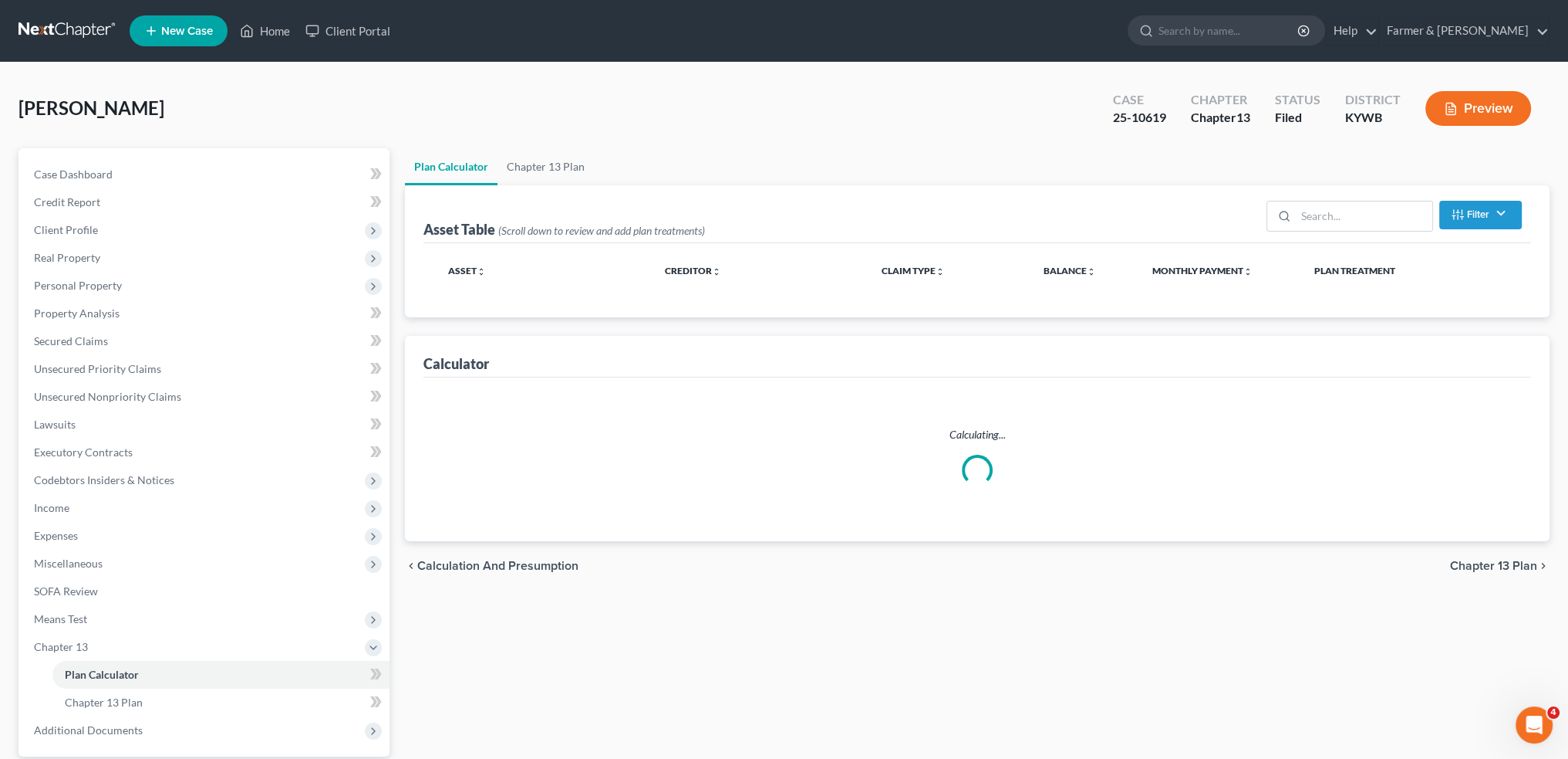
select select "59"
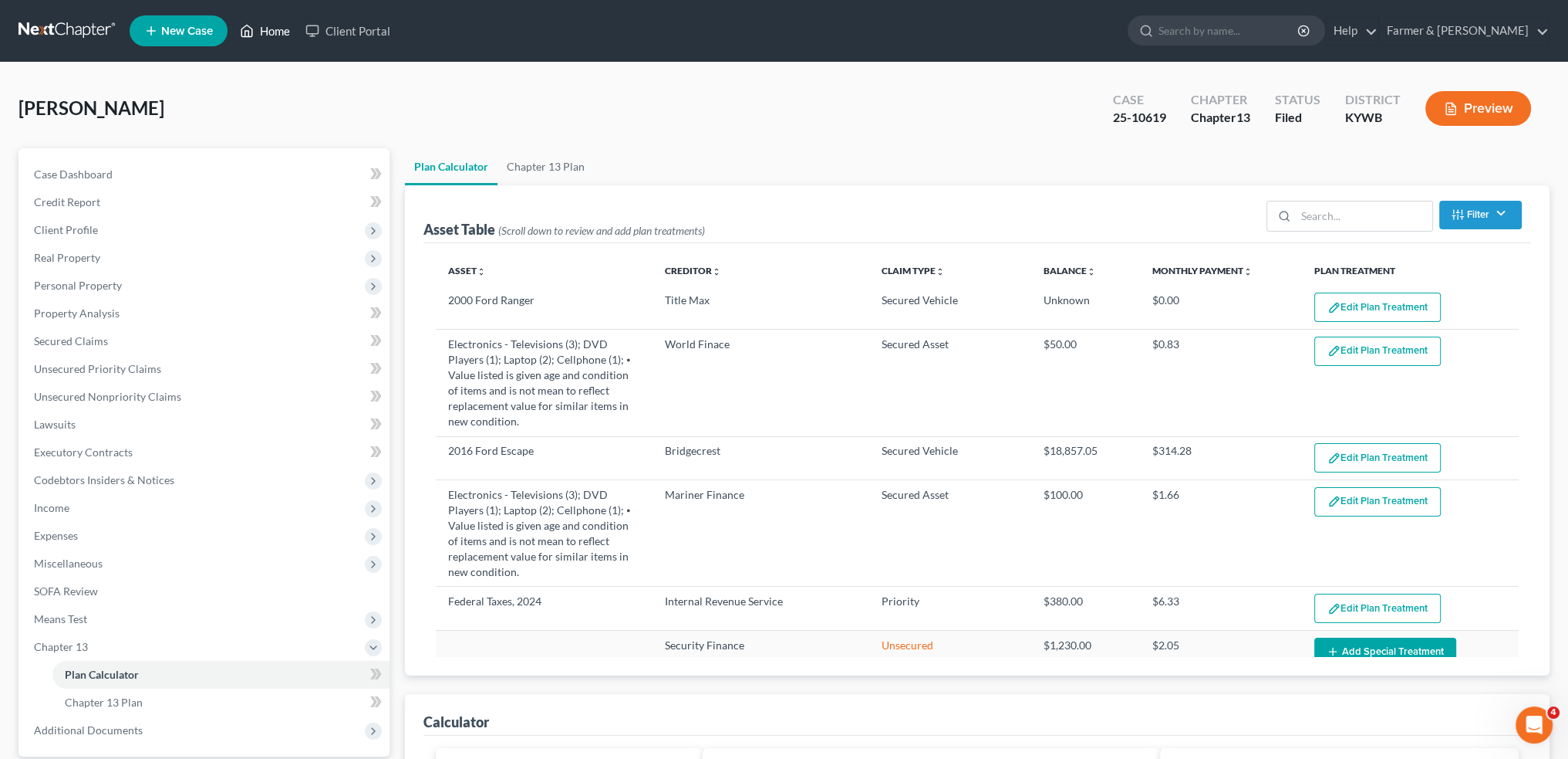
click at [256, 31] on link "Home" at bounding box center [265, 31] width 66 height 27
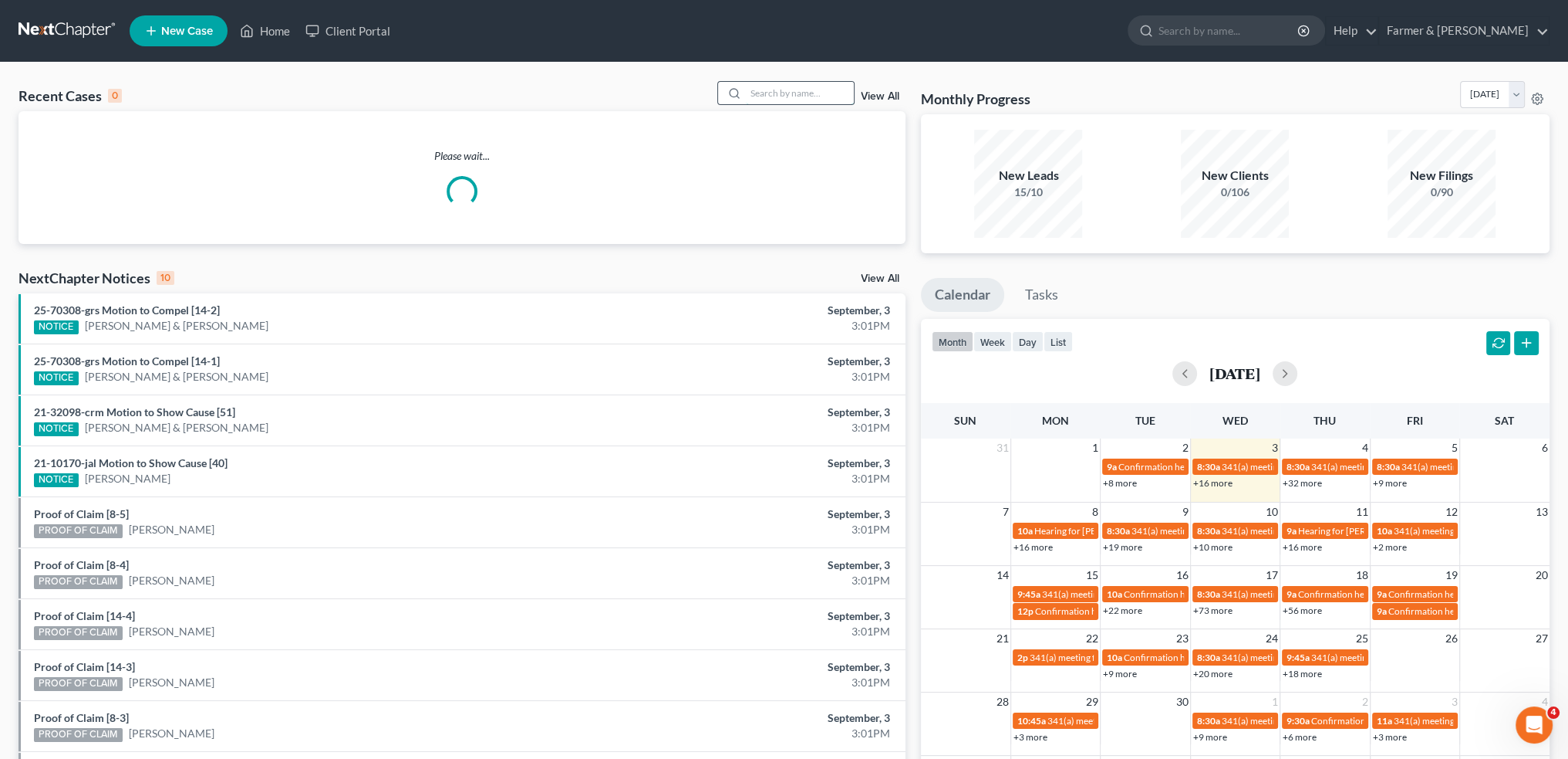
click at [785, 94] on input "search" at bounding box center [800, 93] width 108 height 23
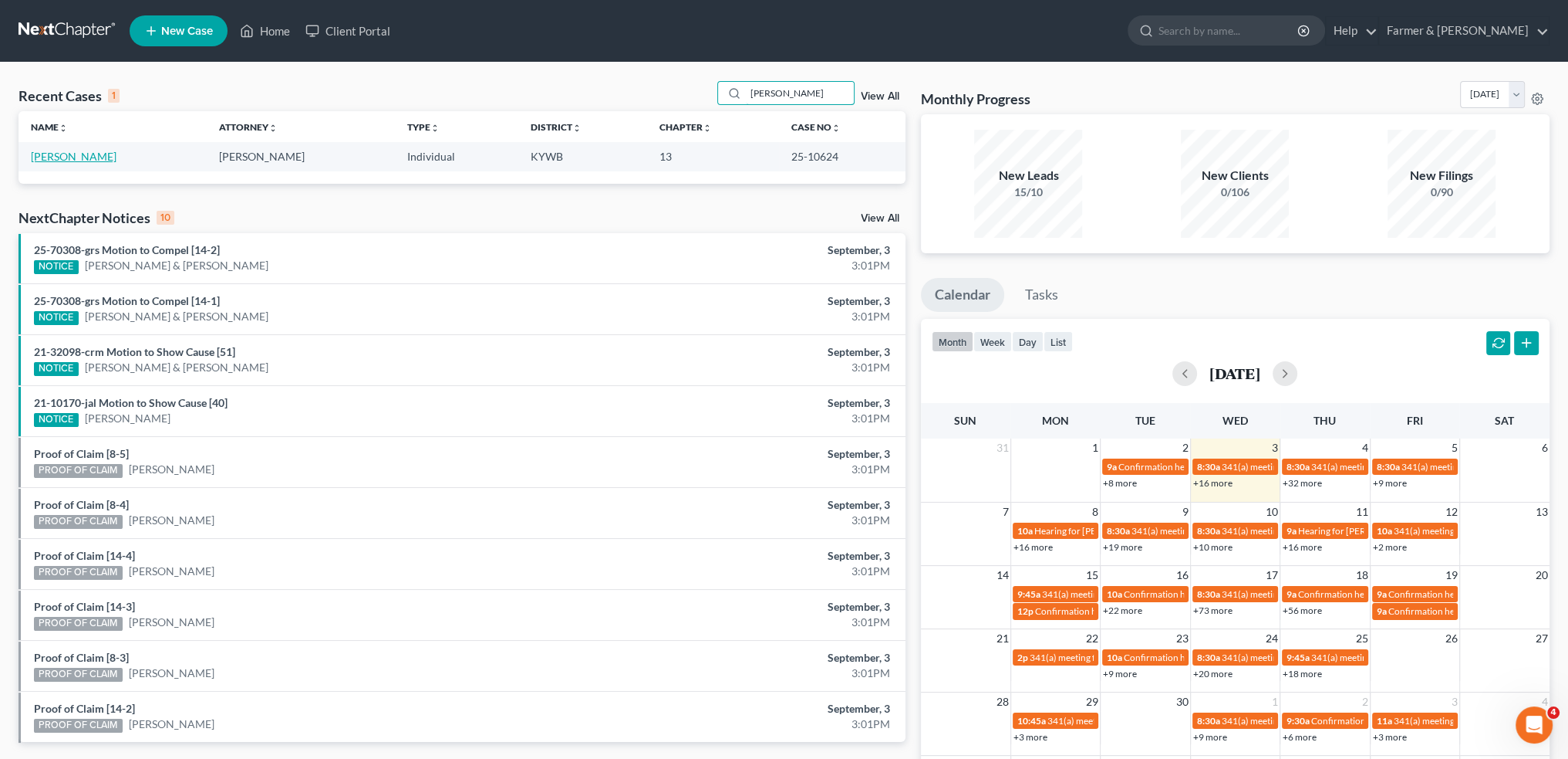
type input "BRANDON HEARST"
click at [82, 154] on link "Hearst, Brandon" at bounding box center [73, 156] width 85 height 13
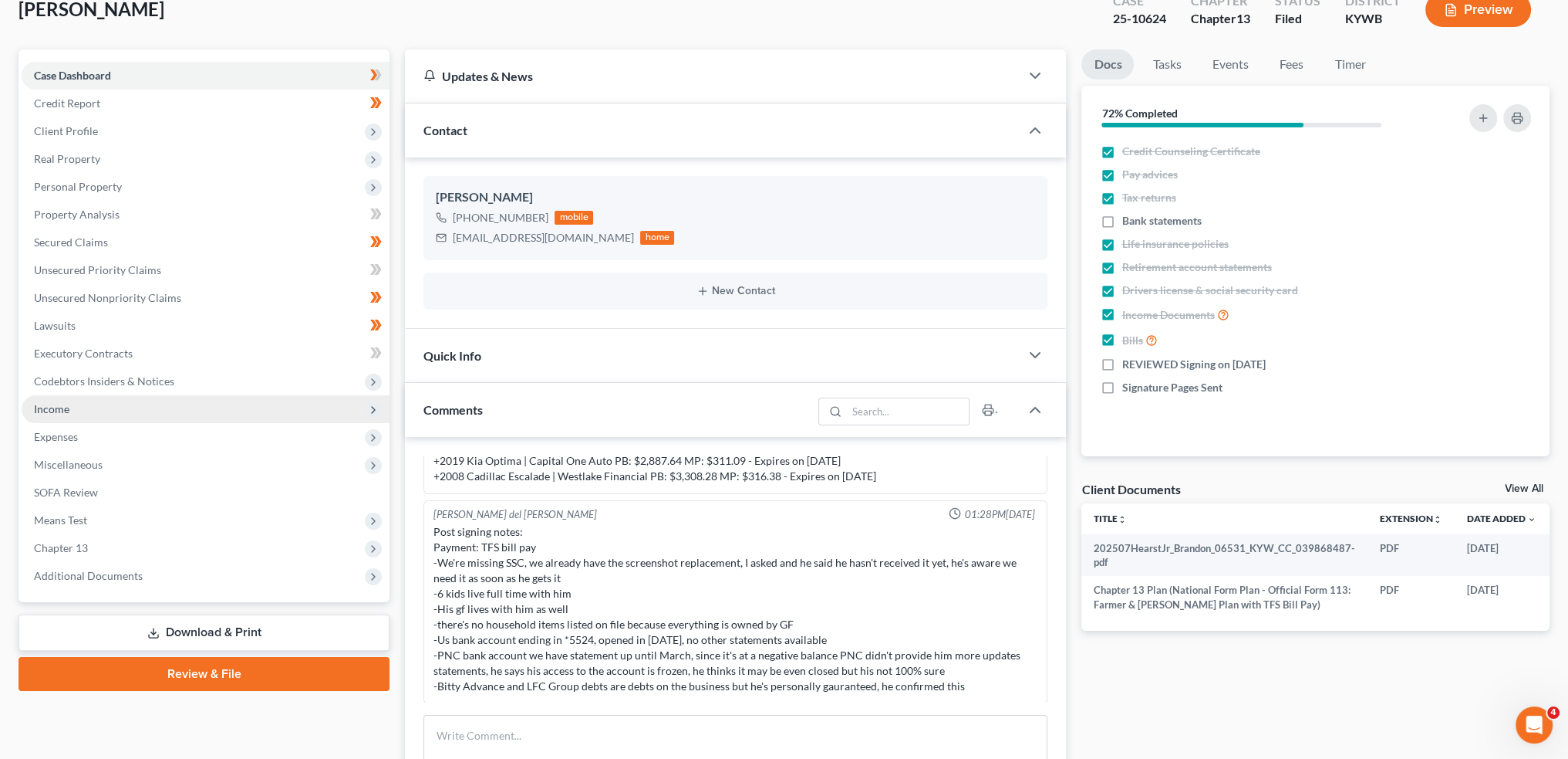
scroll to position [128, 0]
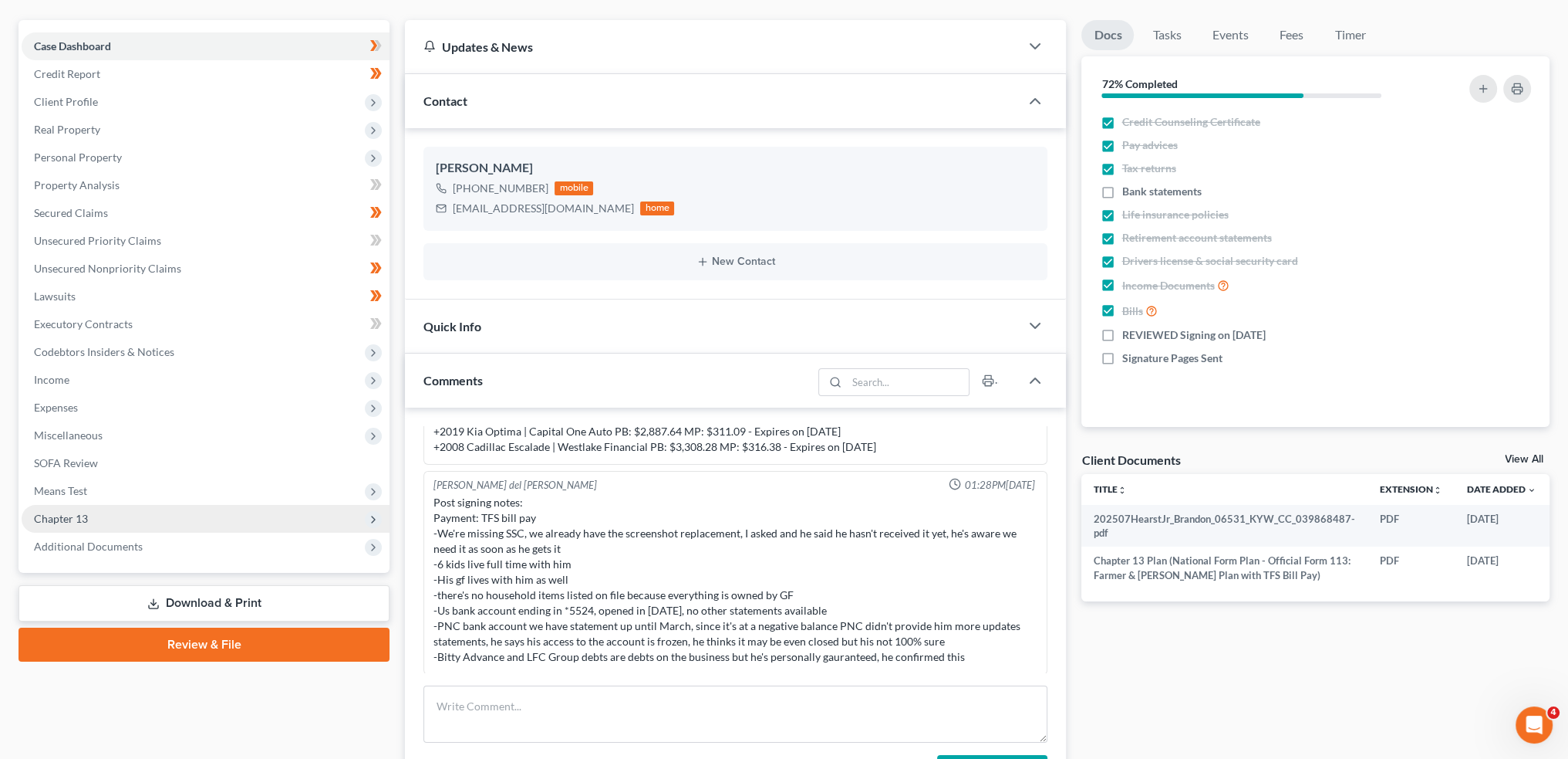
click at [89, 515] on span "Chapter 13" at bounding box center [206, 518] width 368 height 27
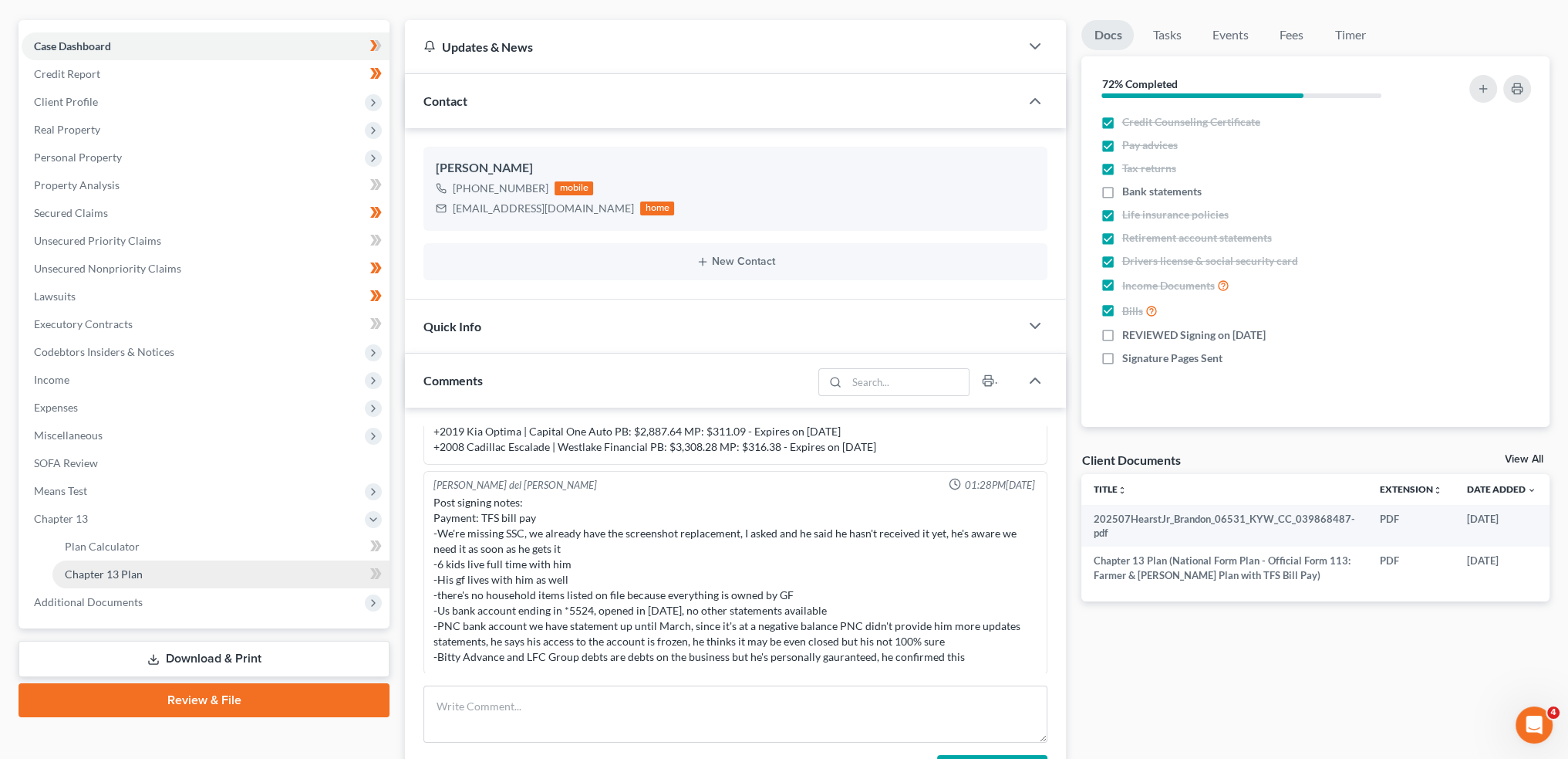
click at [100, 568] on span "Chapter 13 Plan" at bounding box center [103, 574] width 78 height 13
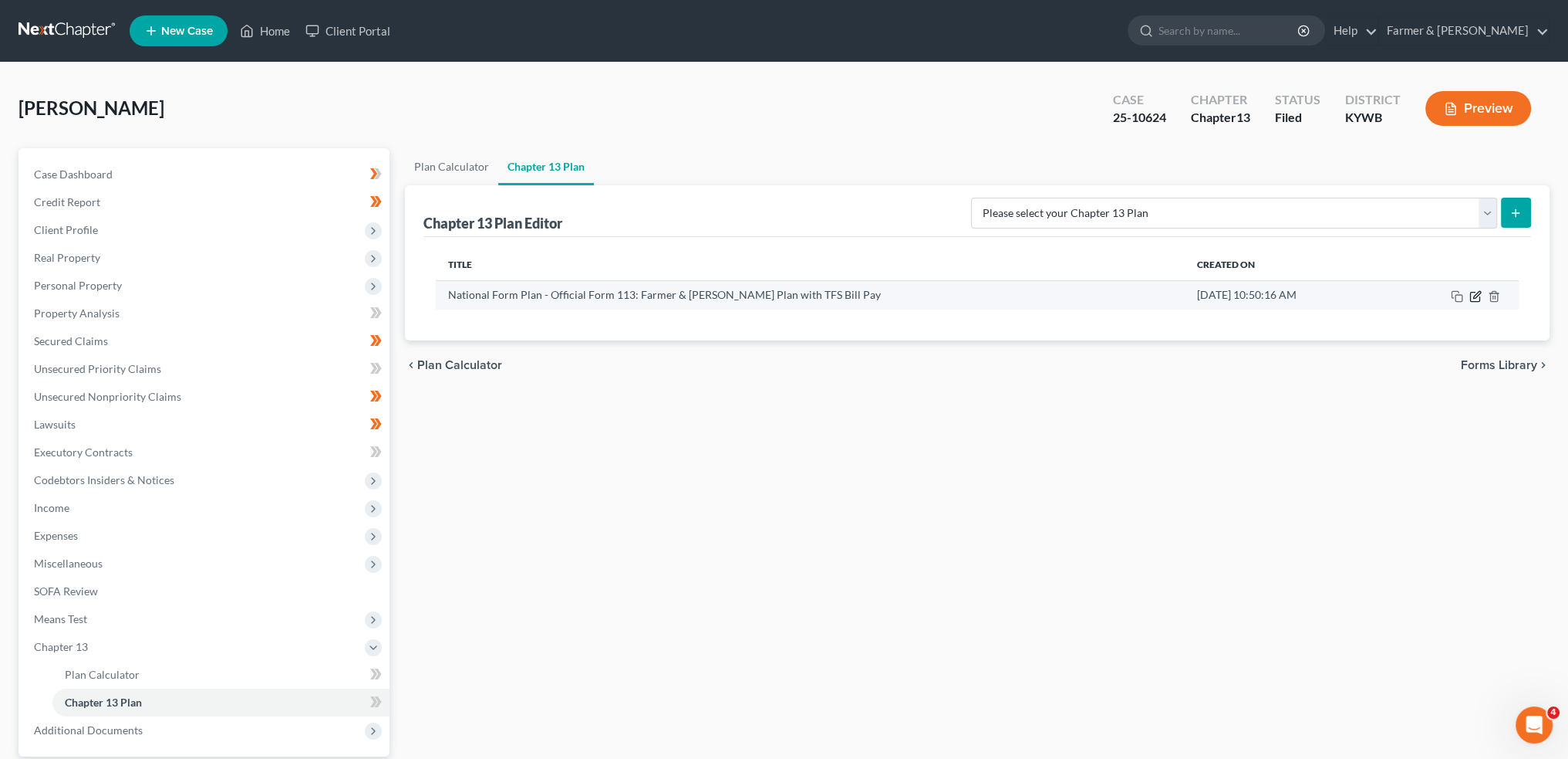
click at [1474, 300] on icon "button" at bounding box center [1475, 296] width 9 height 9
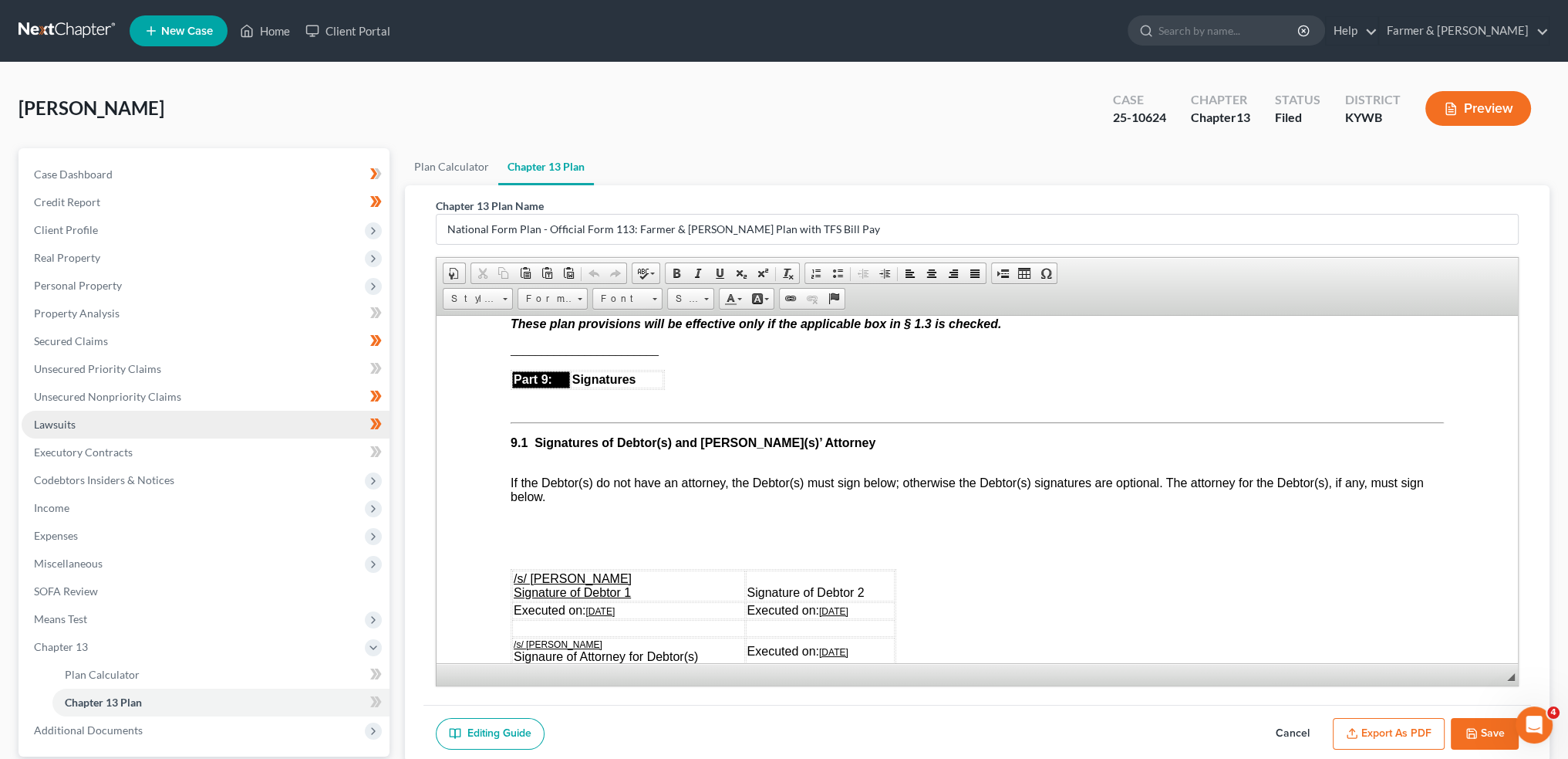
scroll to position [143, 0]
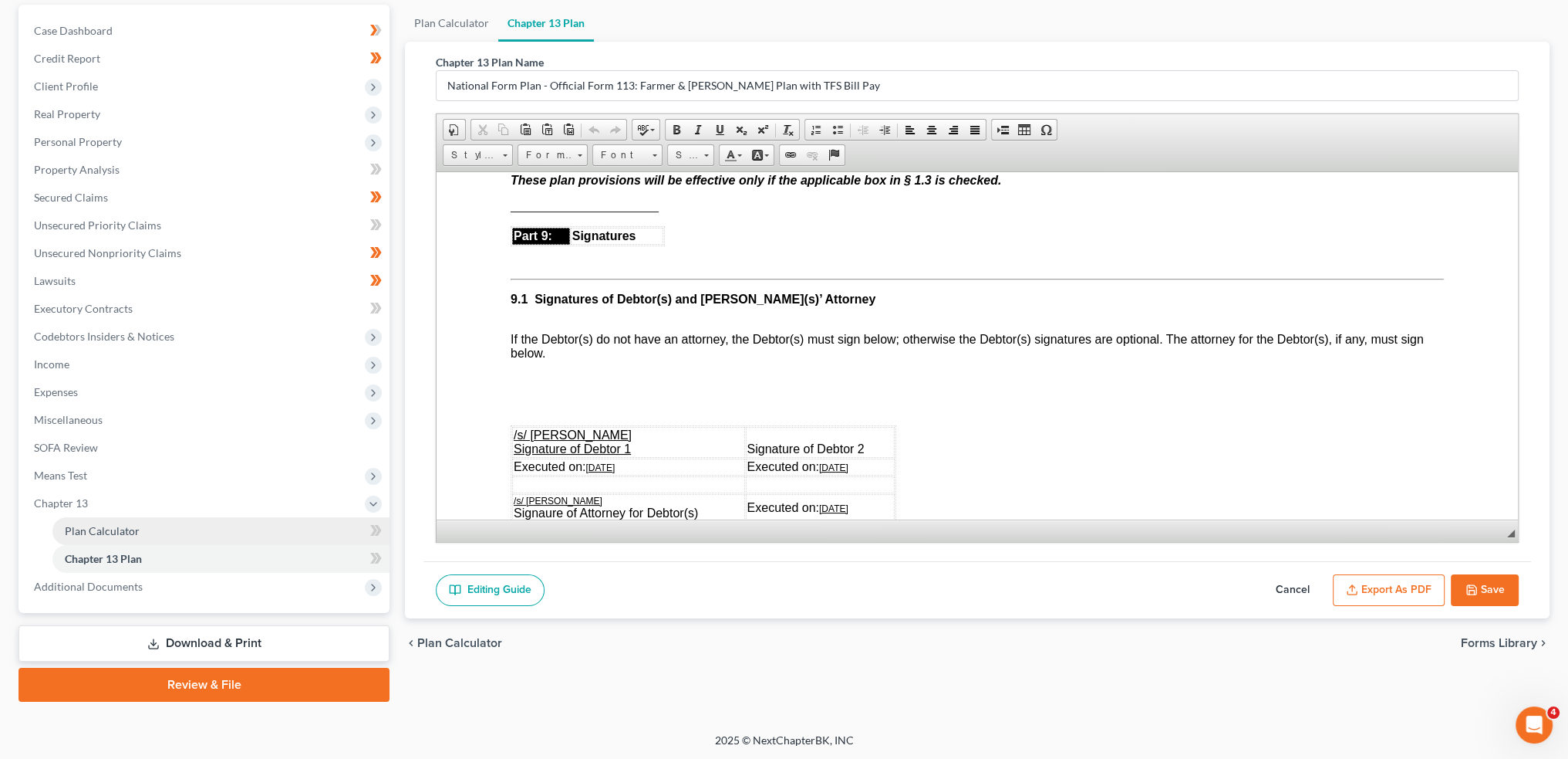
click at [158, 522] on link "Plan Calculator" at bounding box center [221, 531] width 337 height 27
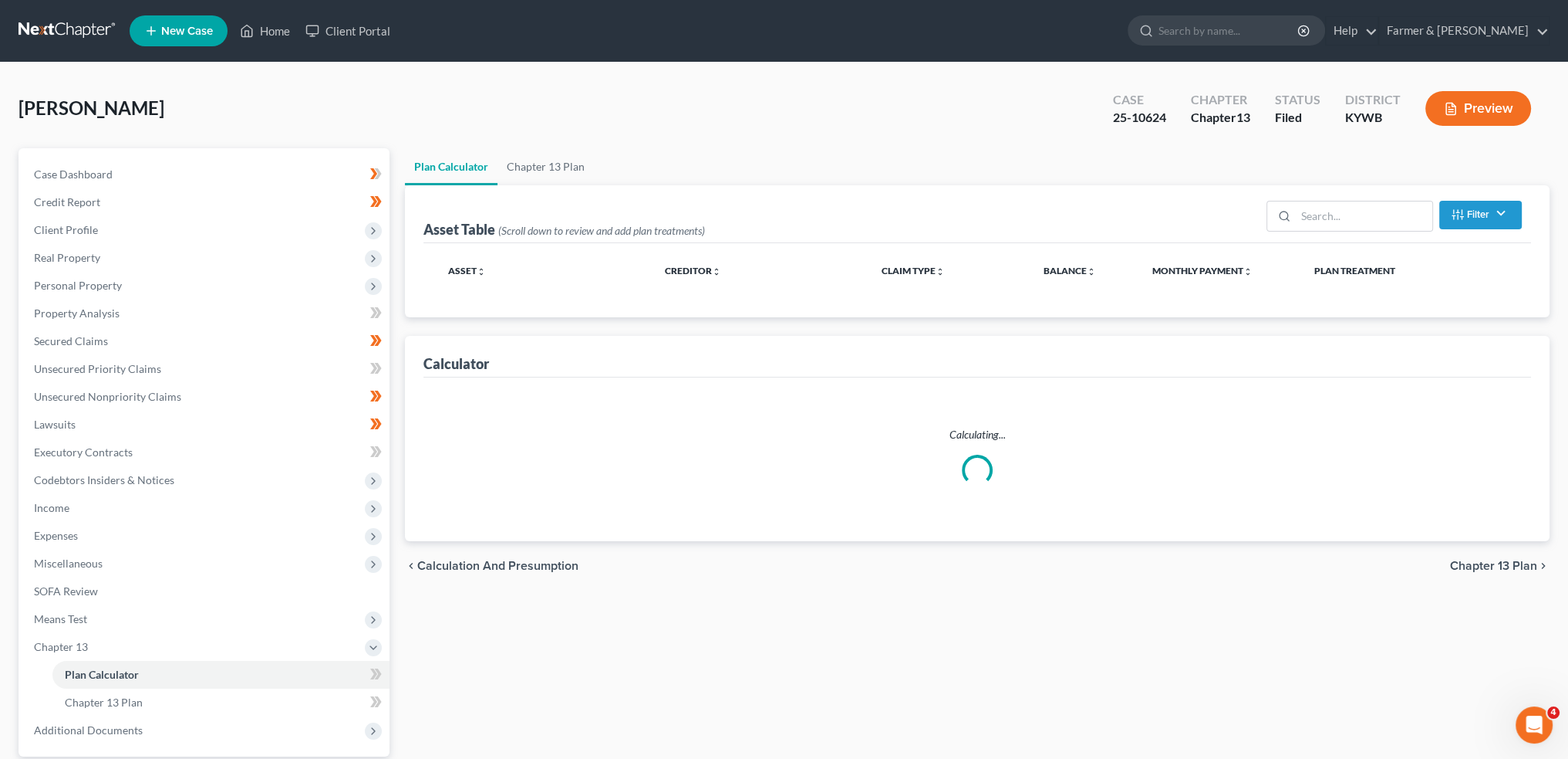
select select "59"
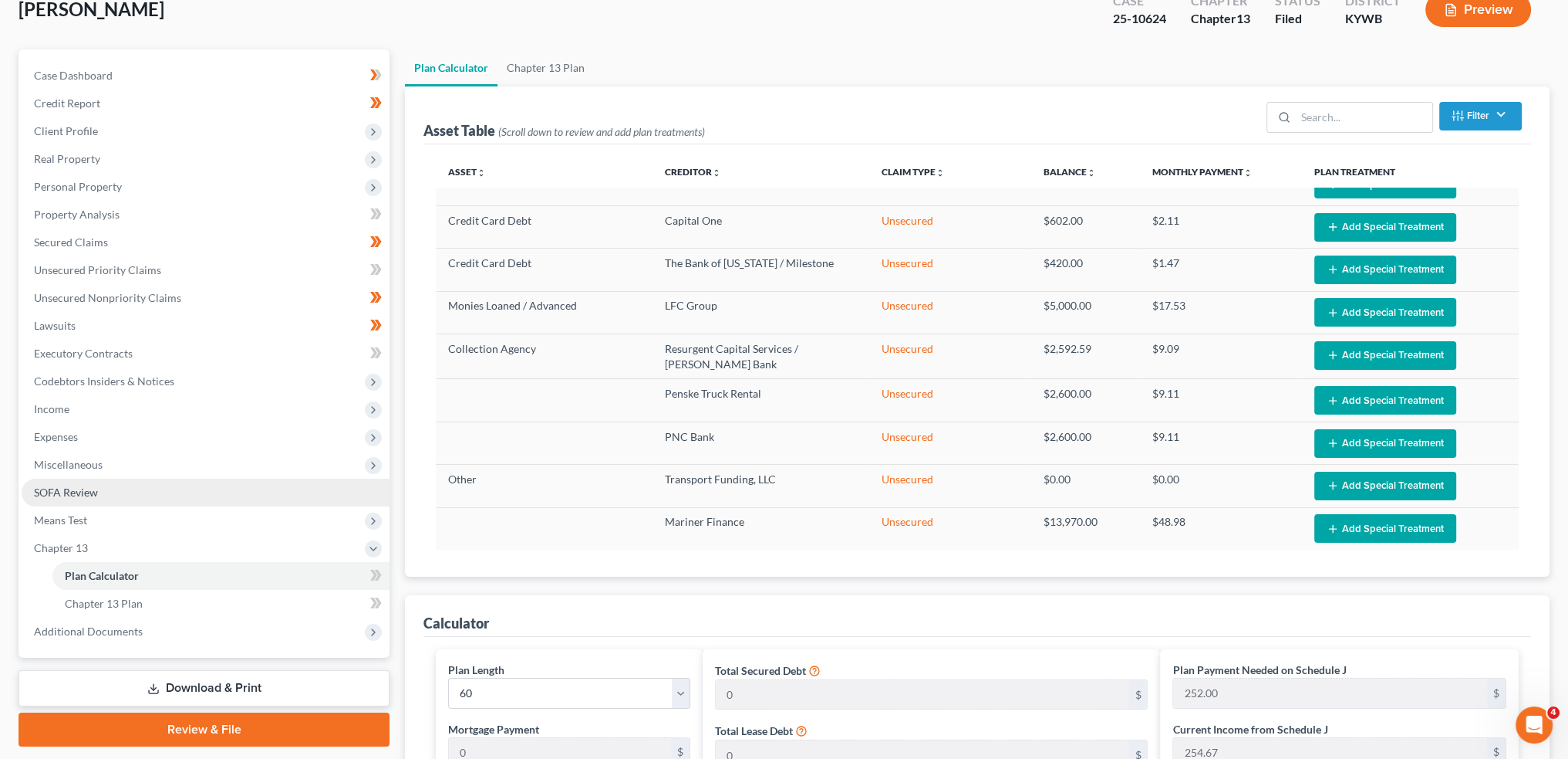
scroll to position [128, 0]
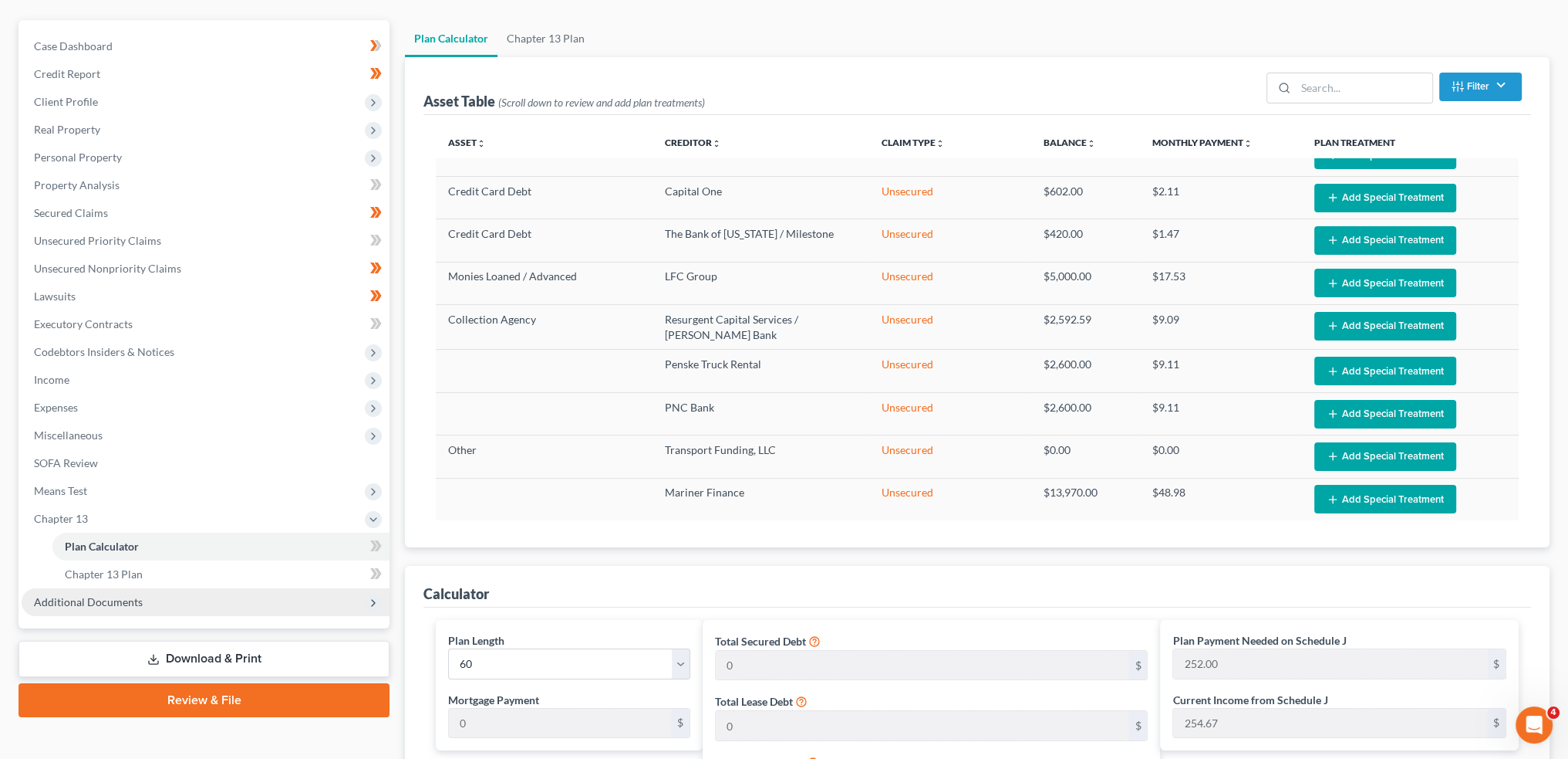
click at [154, 601] on span "Additional Documents" at bounding box center [206, 601] width 368 height 27
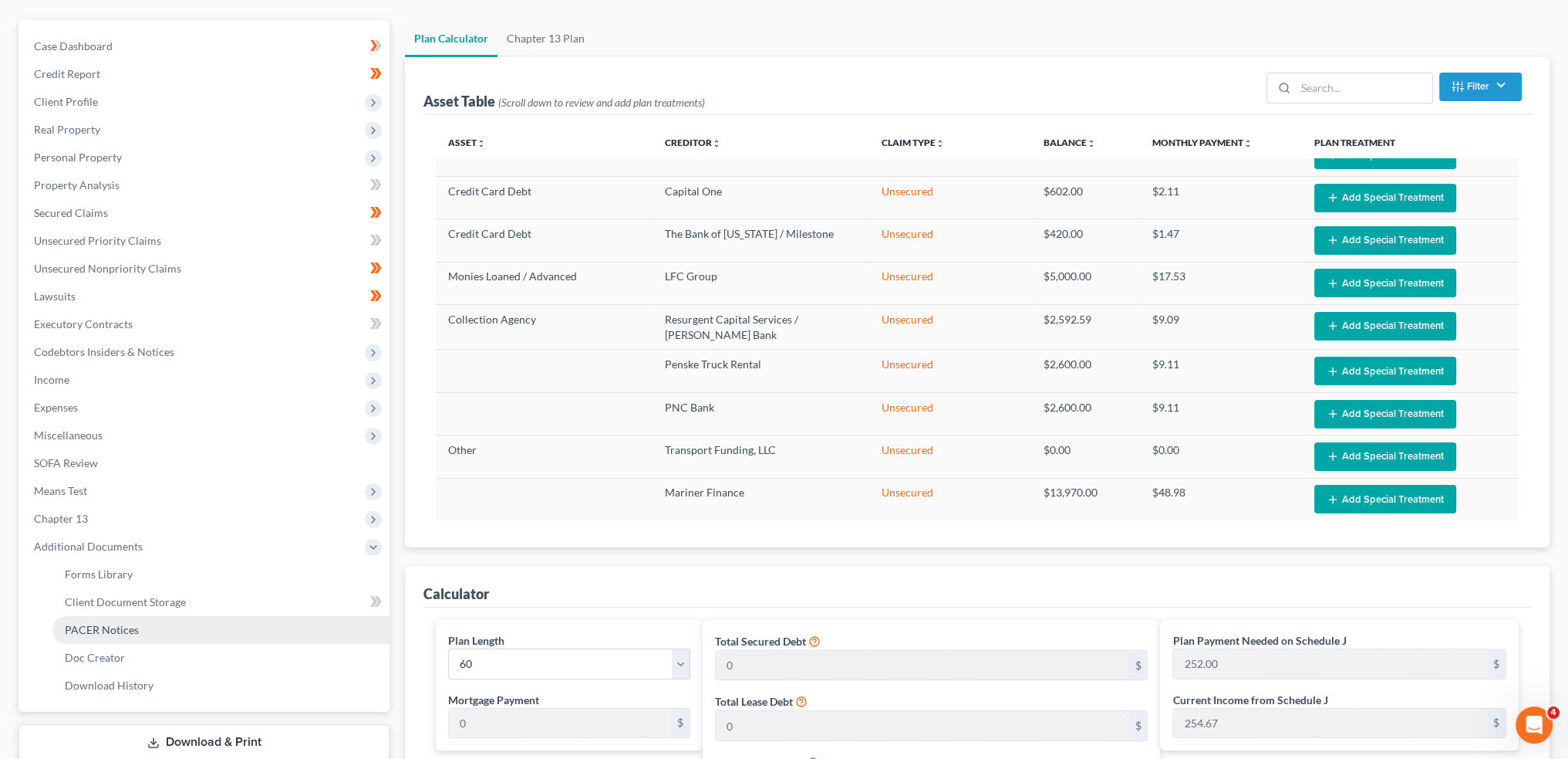
click at [165, 631] on link "PACER Notices" at bounding box center [221, 630] width 337 height 27
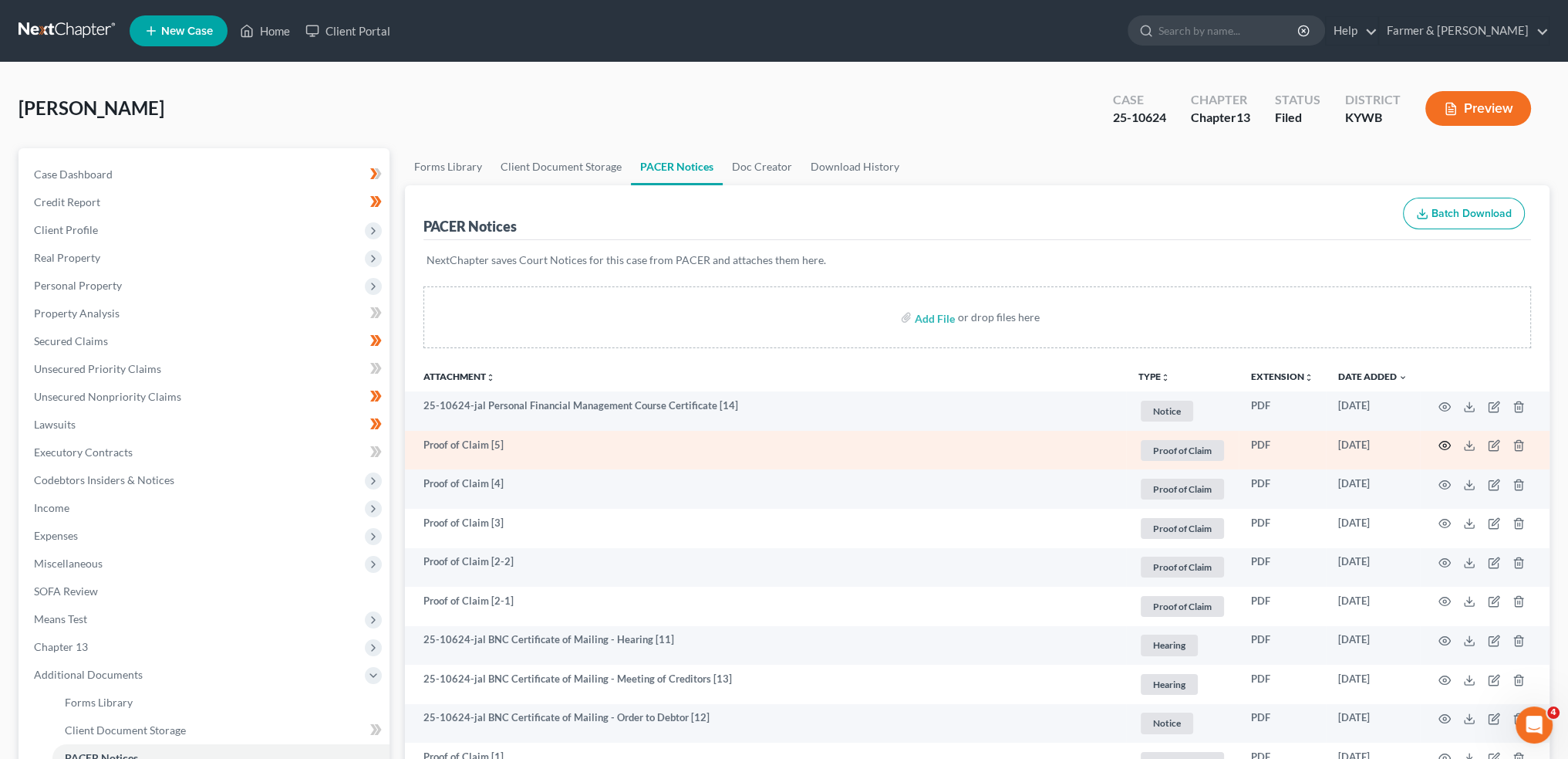
click at [1444, 441] on icon "button" at bounding box center [1445, 445] width 13 height 13
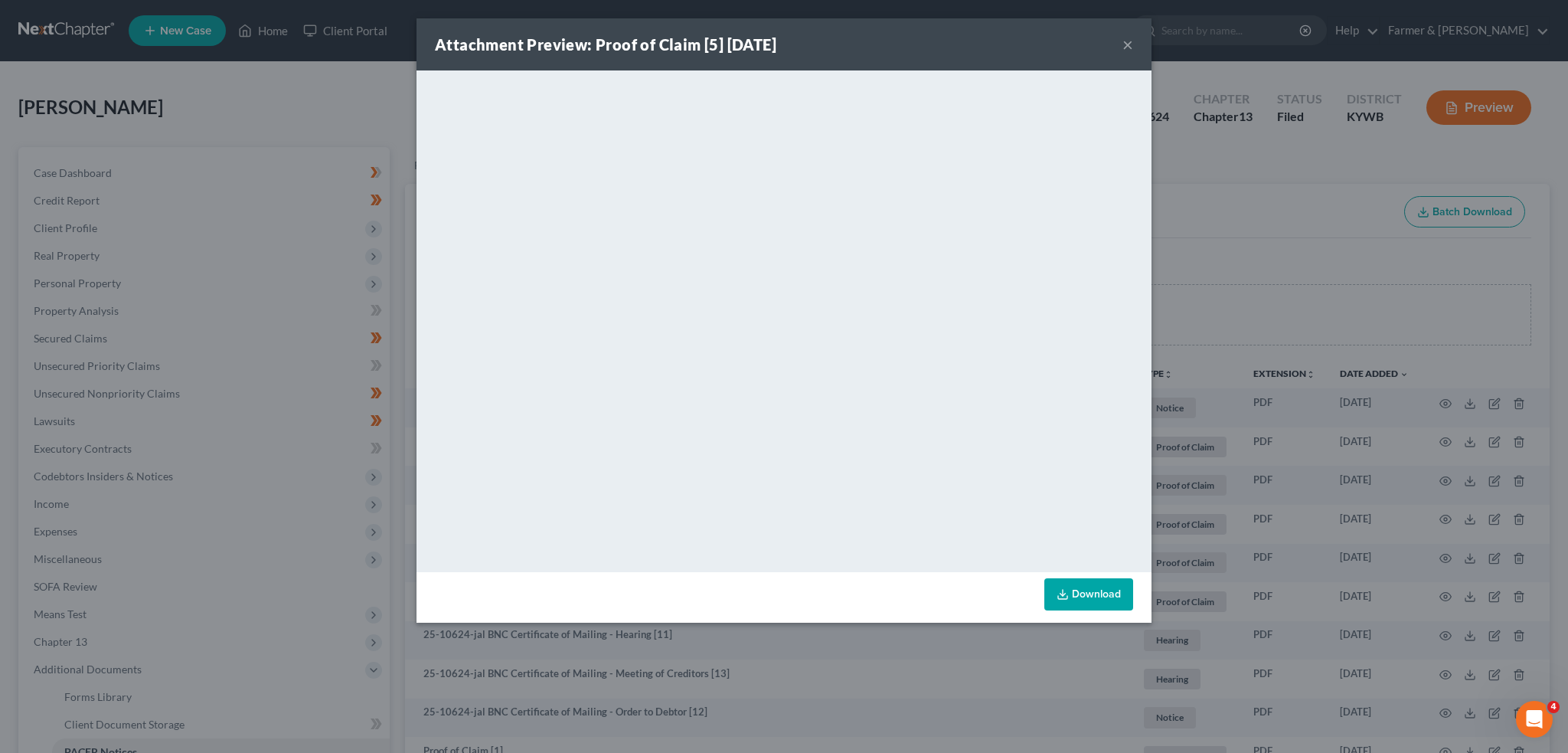
click at [1083, 586] on link "Download" at bounding box center [1089, 594] width 89 height 32
click at [1127, 45] on button "×" at bounding box center [1128, 44] width 11 height 19
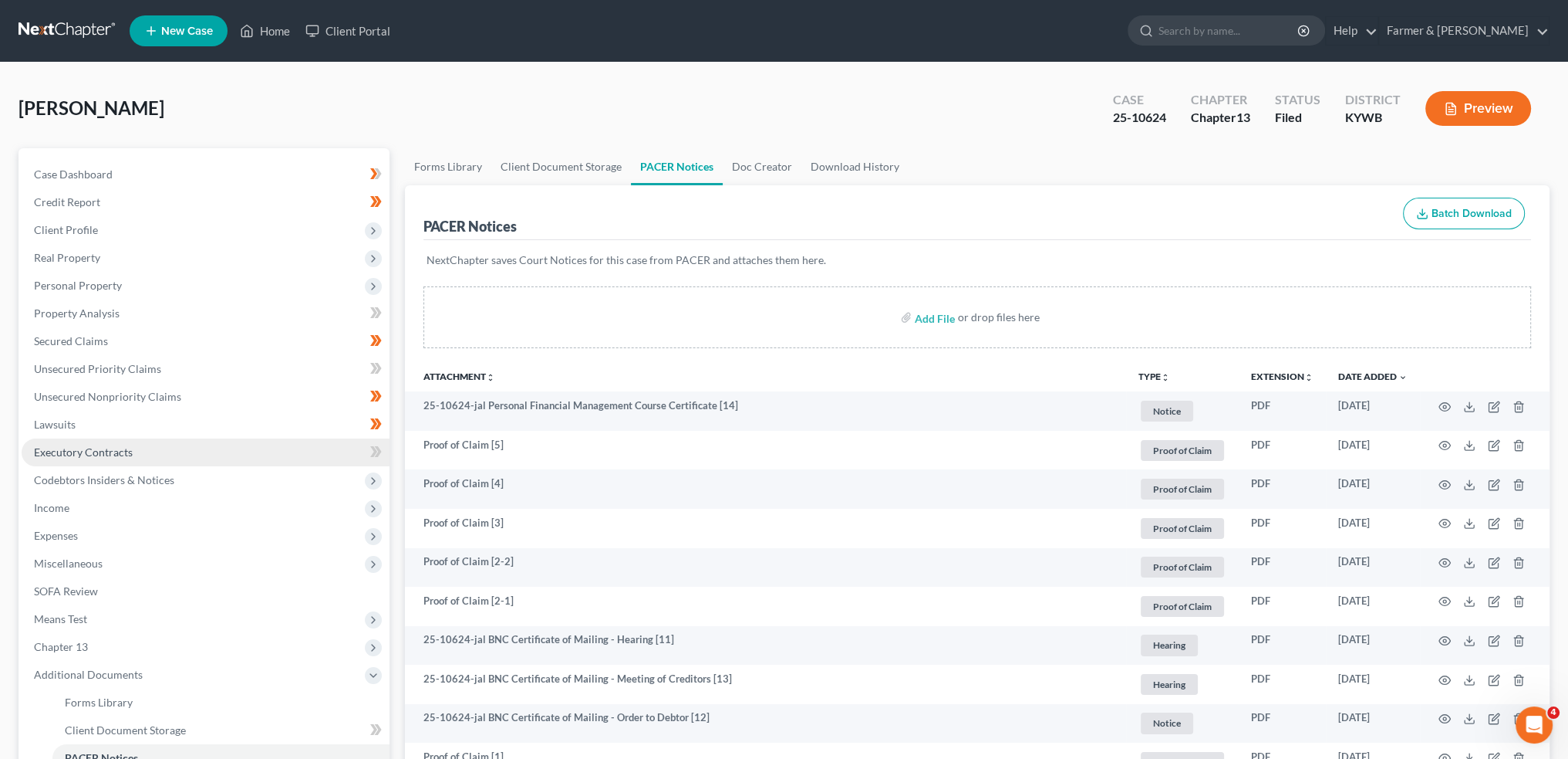
click at [71, 448] on span "Executory Contracts" at bounding box center [83, 452] width 99 height 13
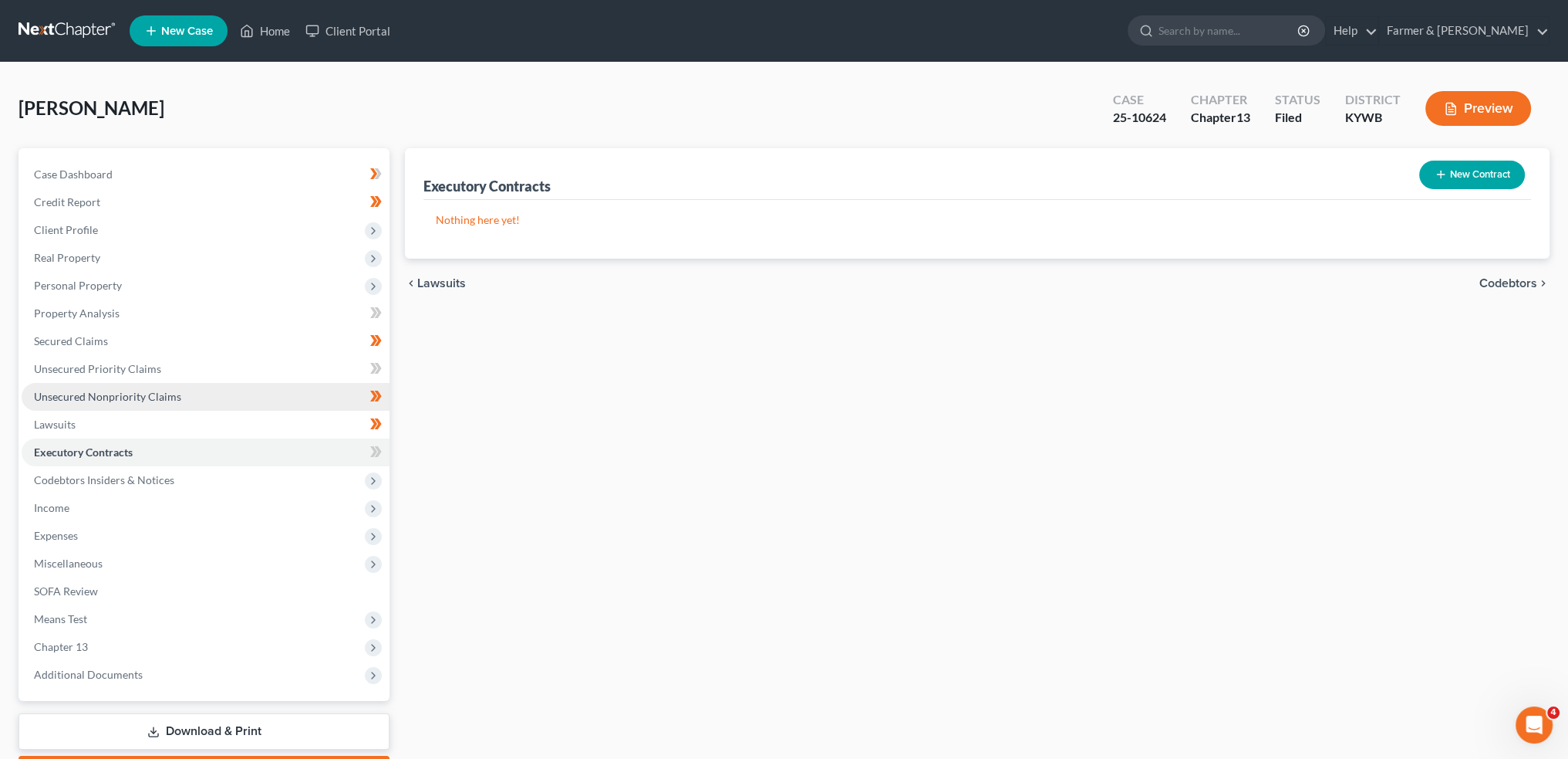
click at [100, 391] on span "Unsecured Nonpriority Claims" at bounding box center [107, 396] width 147 height 13
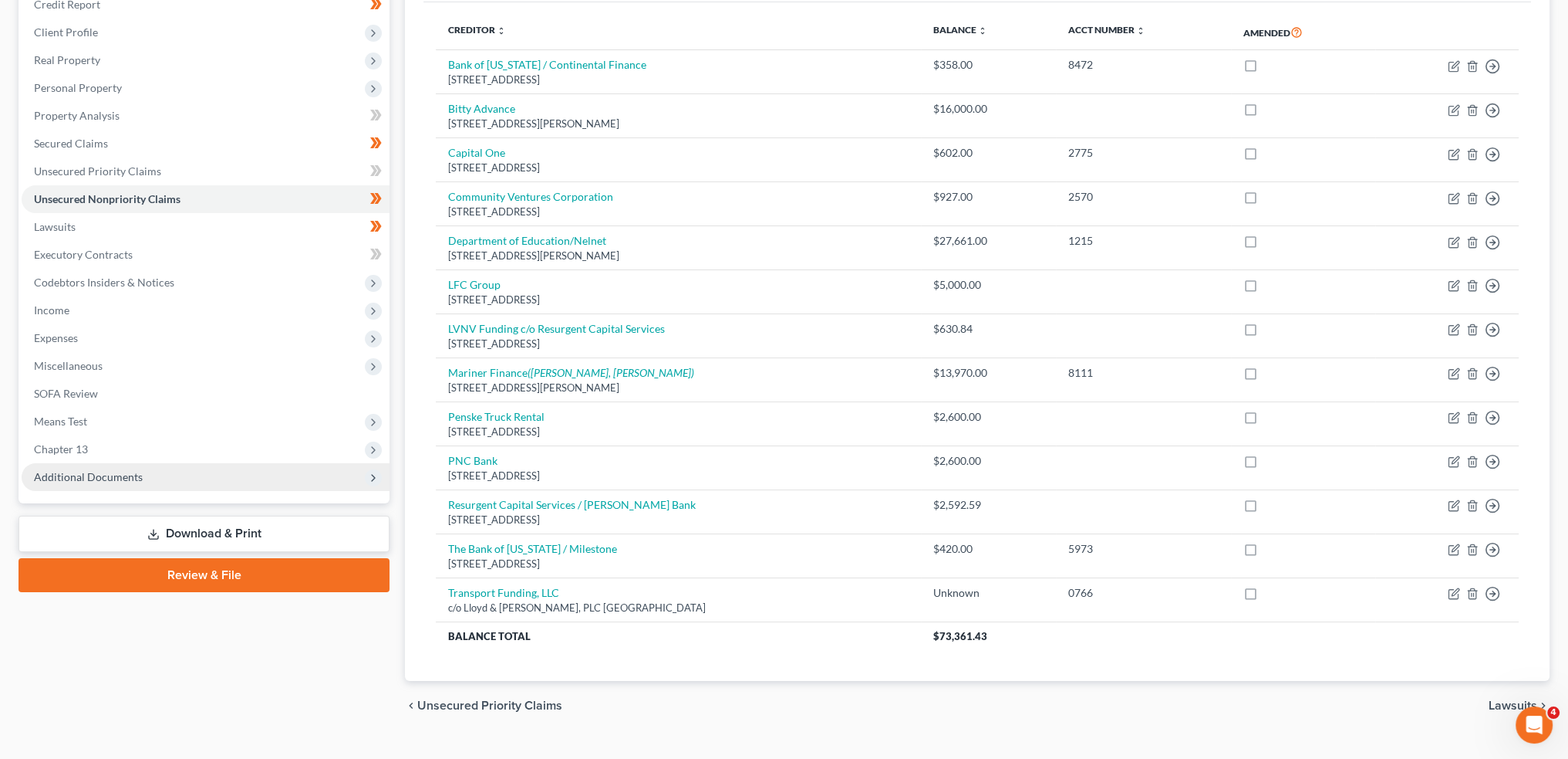
scroll to position [224, 0]
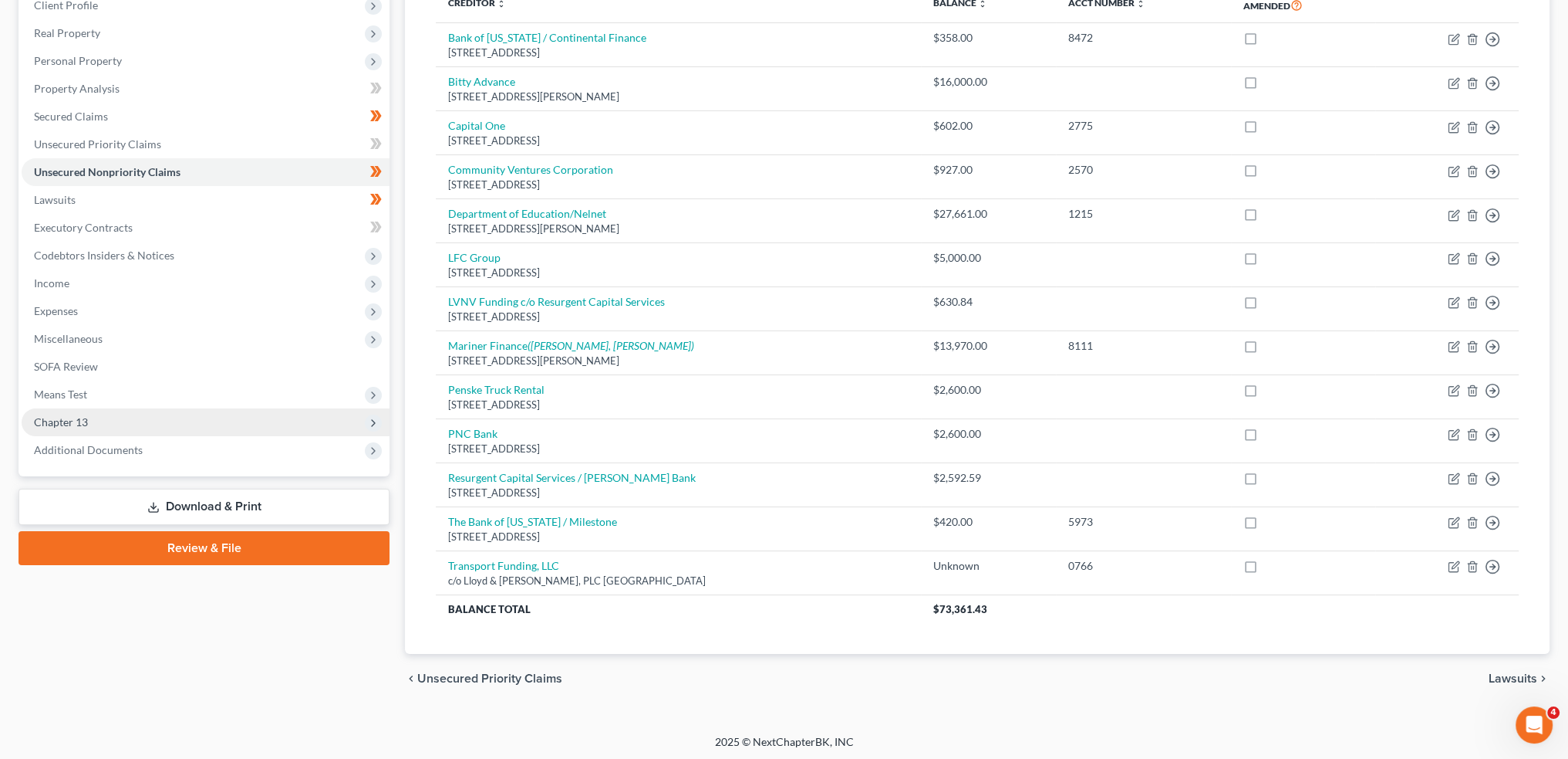
click at [123, 419] on span "Chapter 13" at bounding box center [206, 422] width 368 height 27
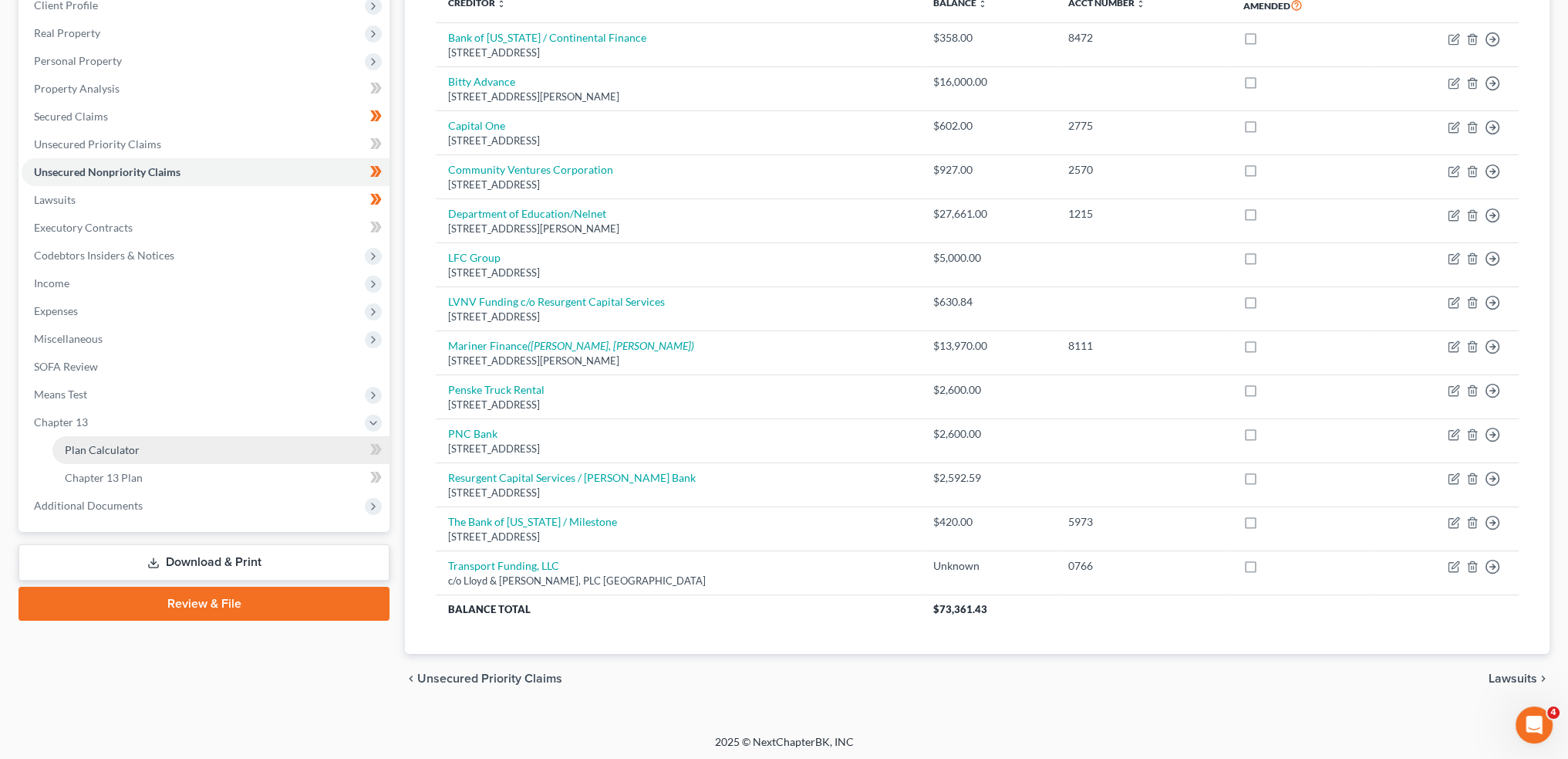
click at [123, 450] on span "Plan Calculator" at bounding box center [102, 449] width 74 height 13
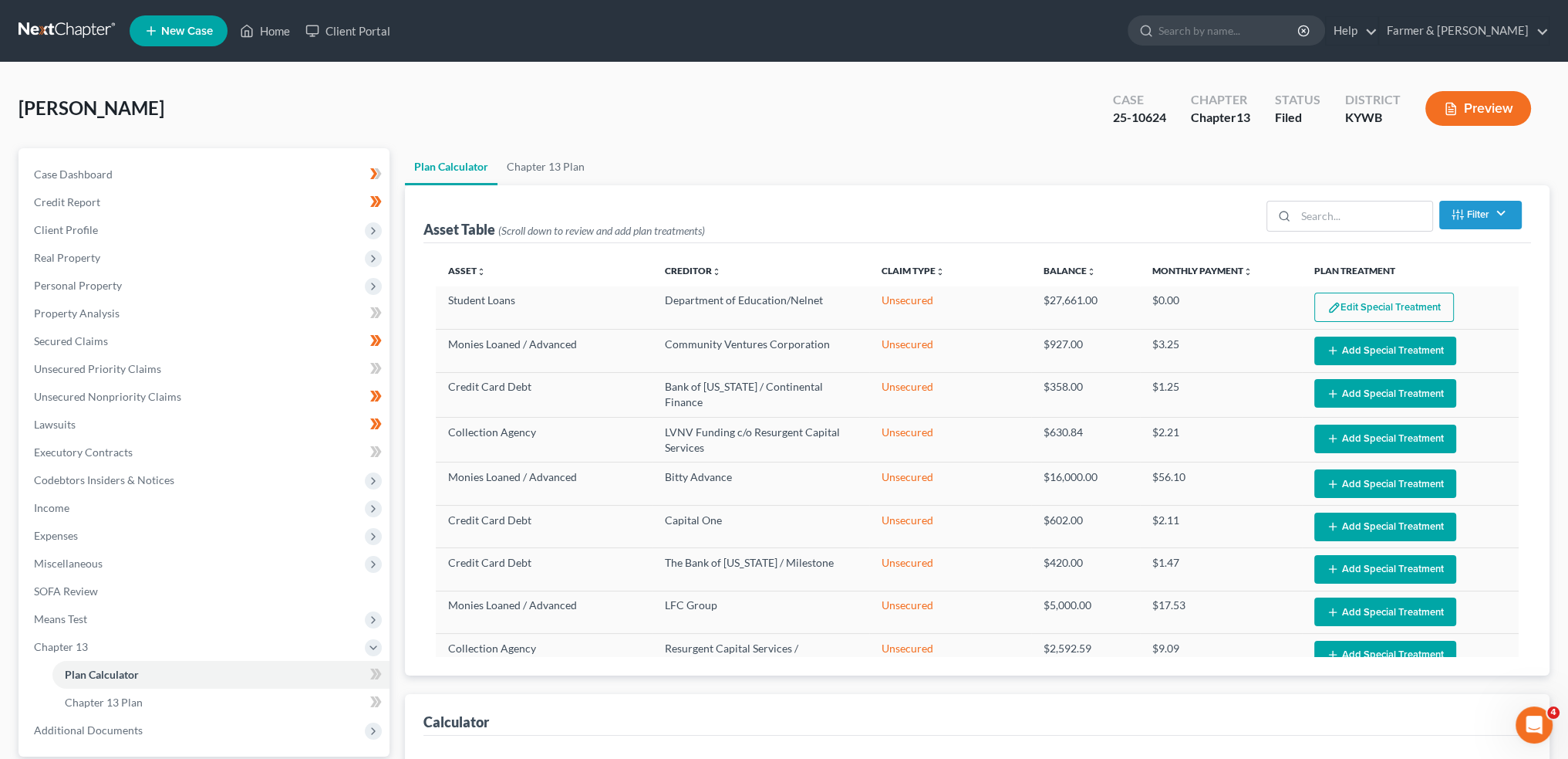
select select "59"
click at [276, 25] on link "Home" at bounding box center [265, 31] width 66 height 27
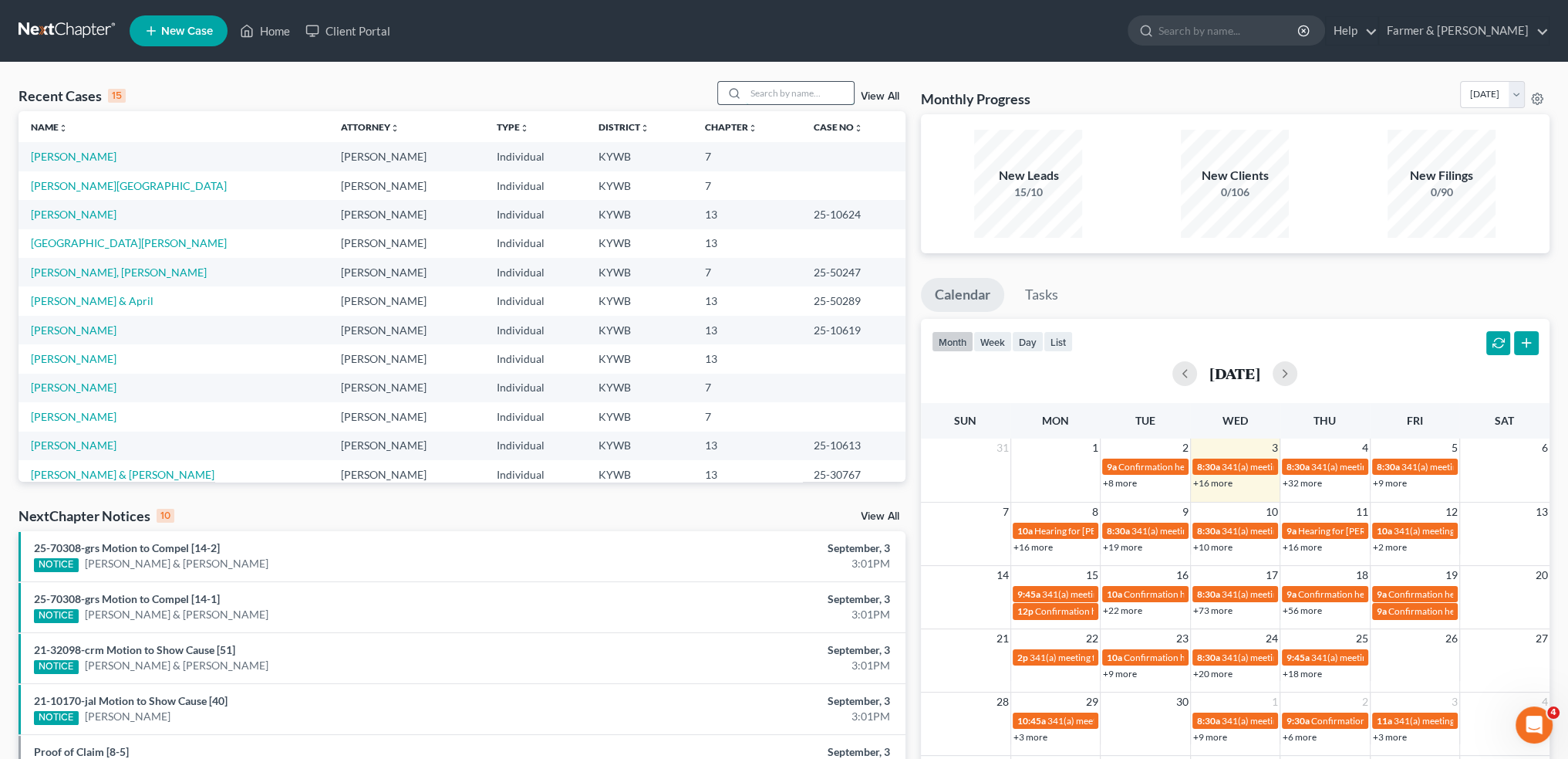
click at [797, 99] on input "search" at bounding box center [800, 93] width 108 height 23
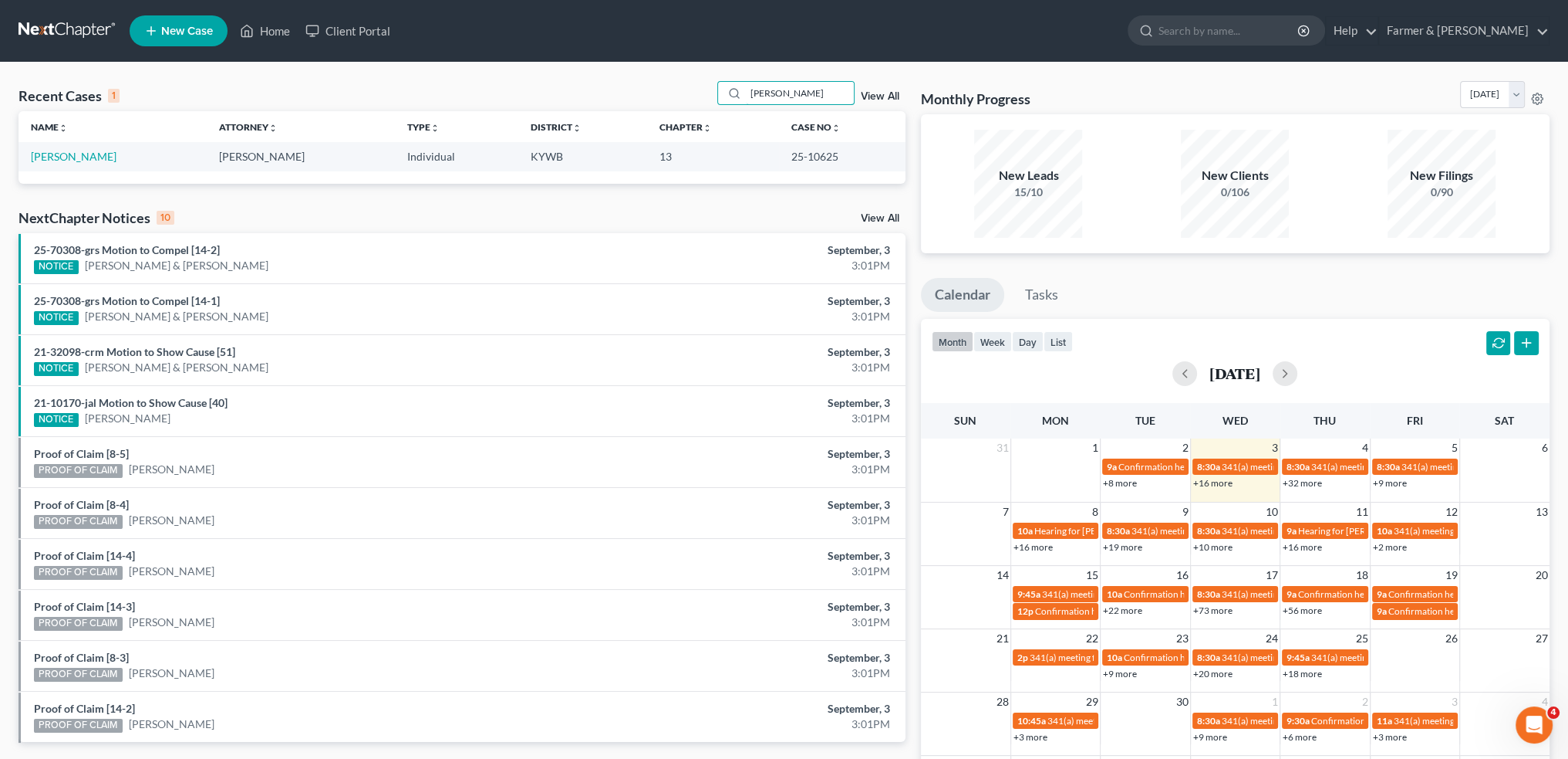
type input "KATHY CLARK"
click at [59, 156] on link "Clark, Kathy" at bounding box center [73, 156] width 85 height 13
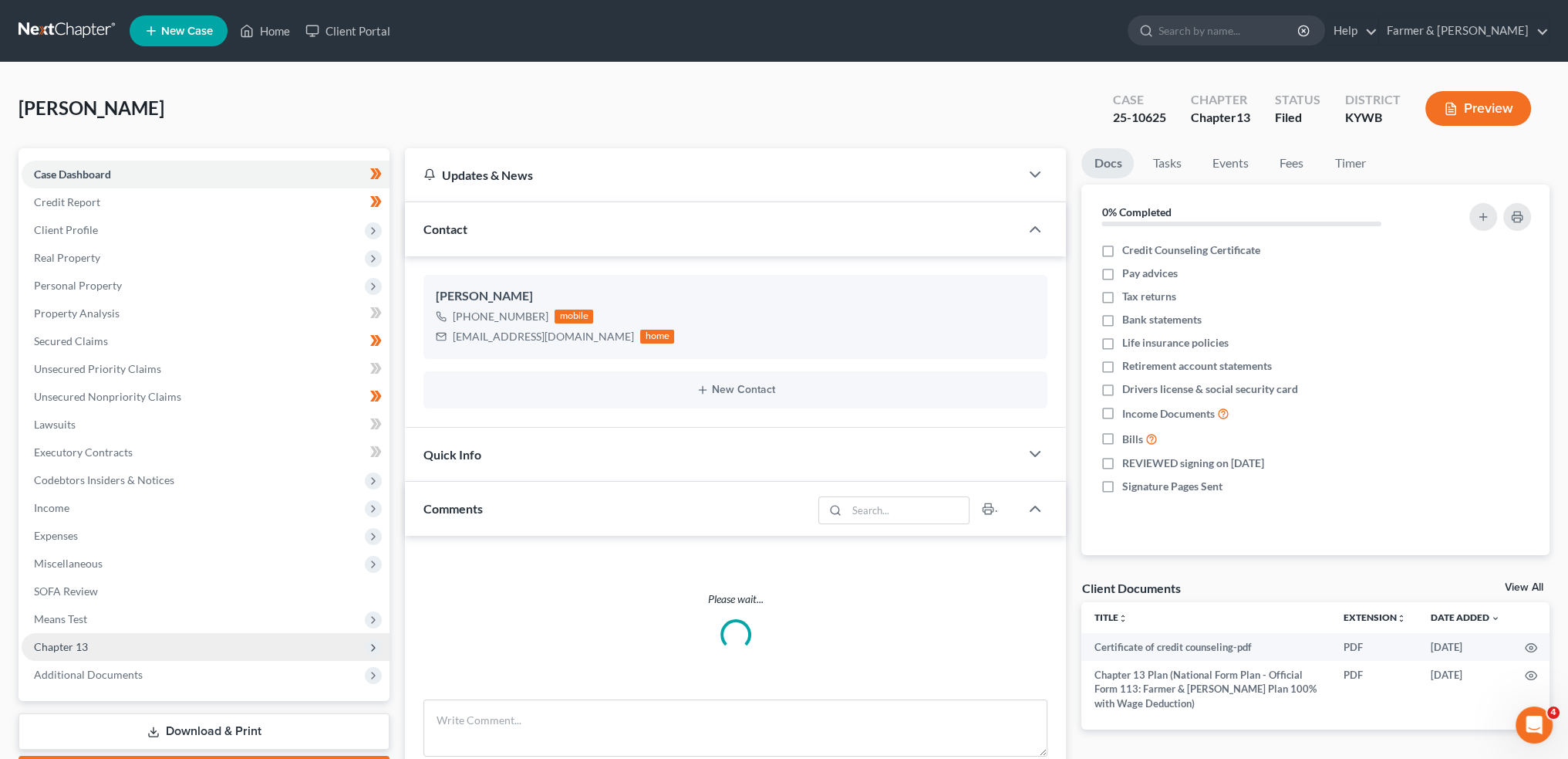
click at [86, 640] on span "Chapter 13" at bounding box center [60, 646] width 54 height 13
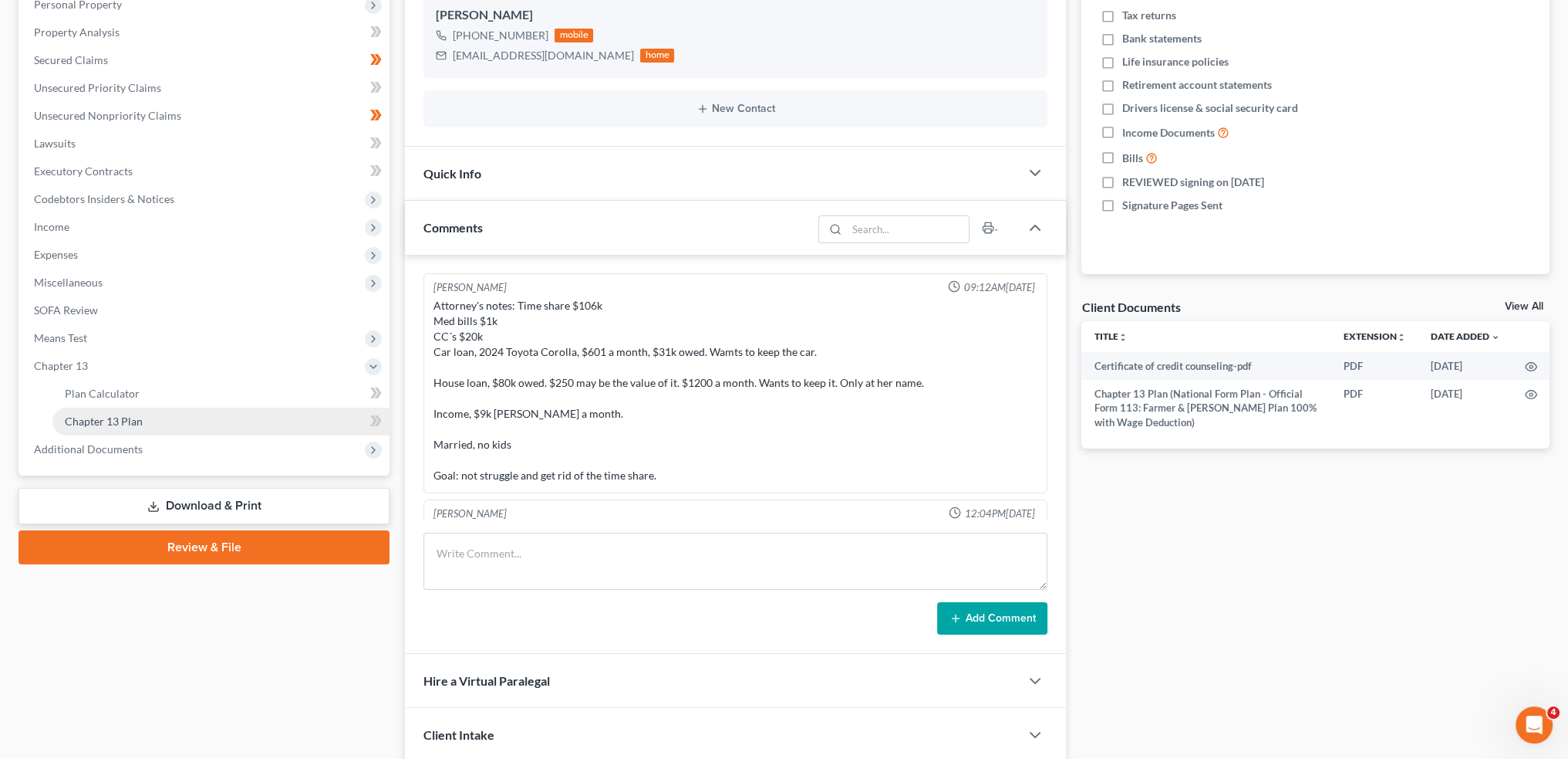
scroll to position [500, 0]
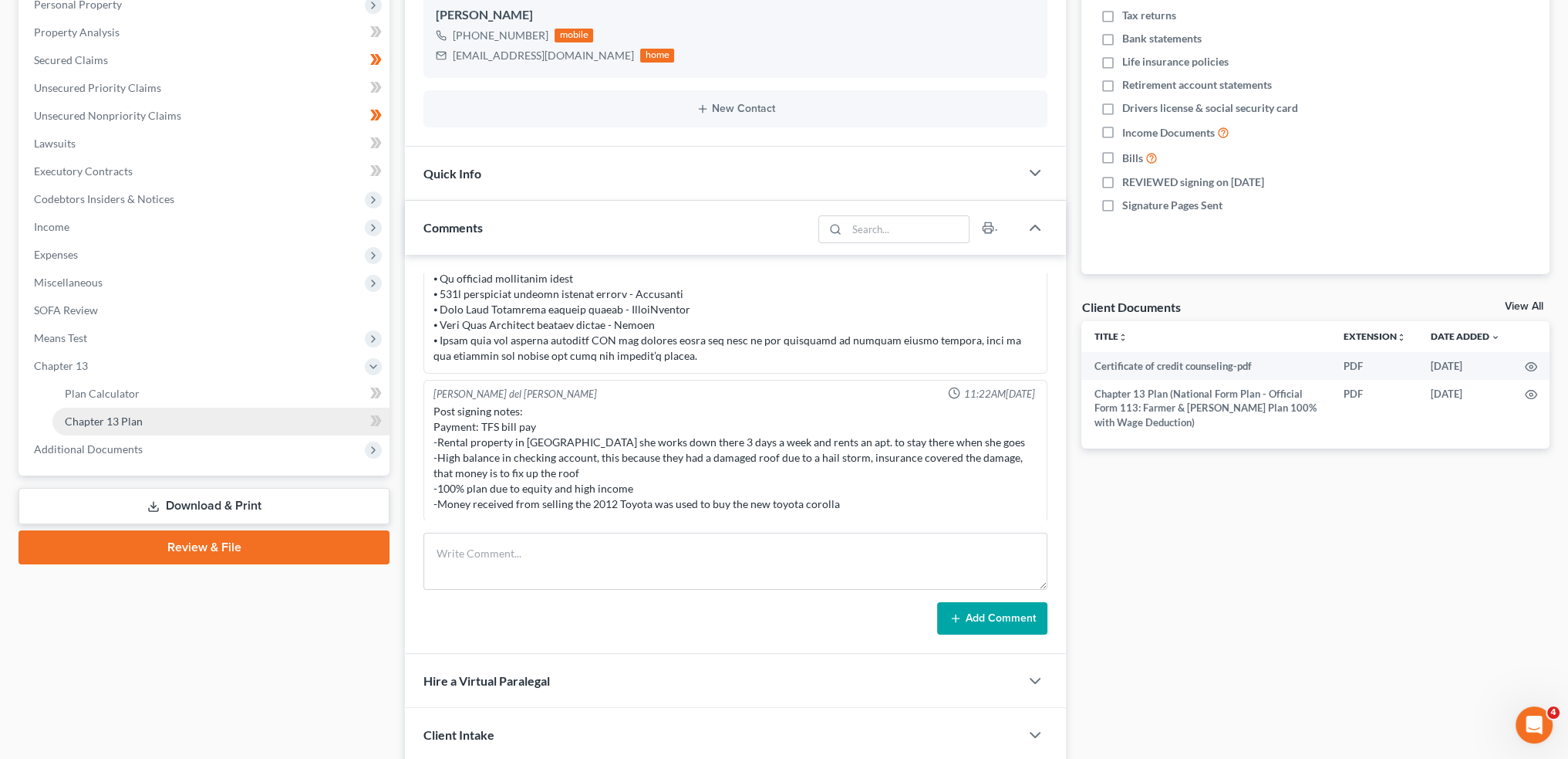
click at [197, 422] on link "Chapter 13 Plan" at bounding box center [221, 421] width 337 height 27
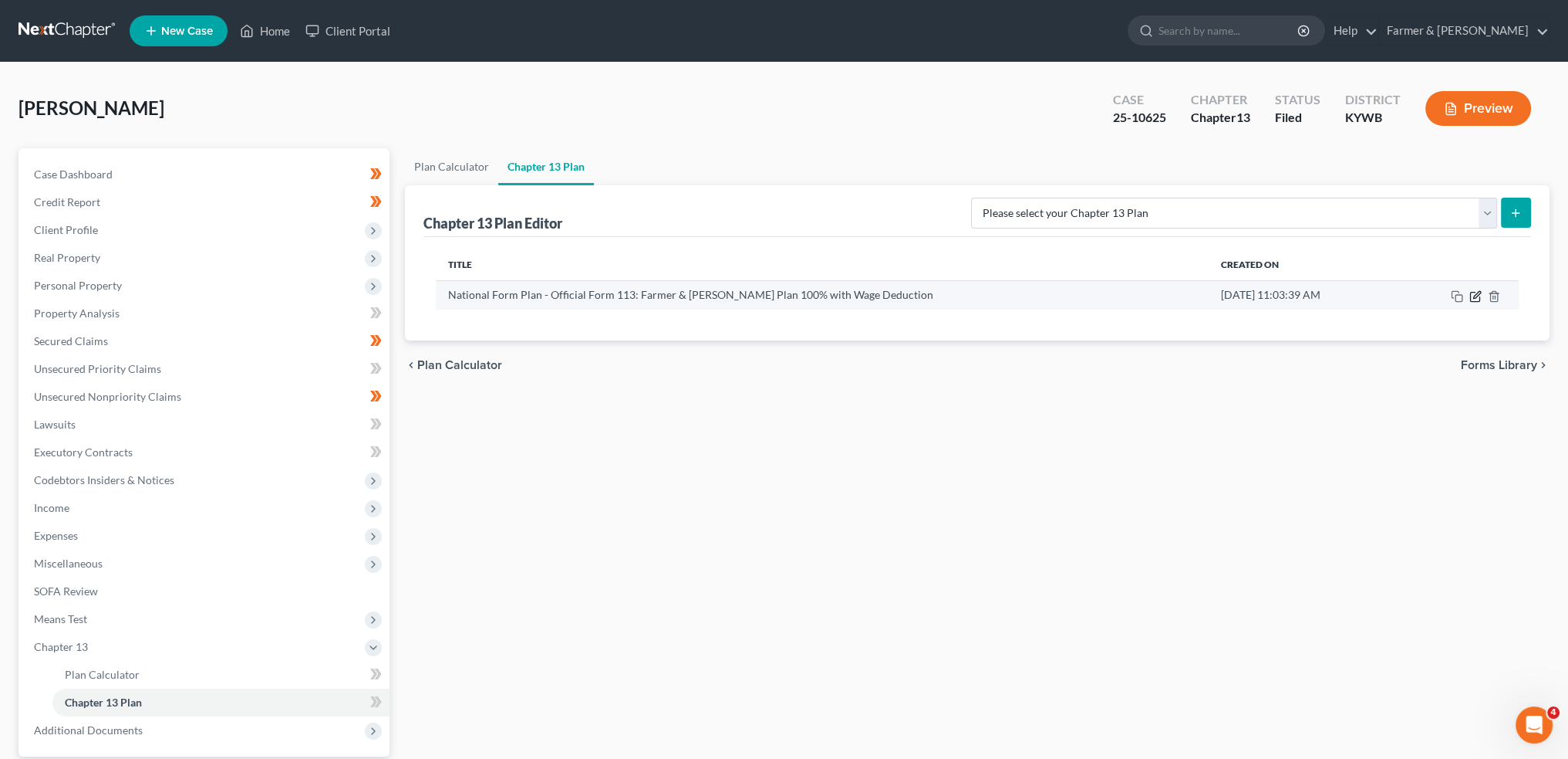
click at [1476, 292] on icon "button" at bounding box center [1476, 294] width 7 height 7
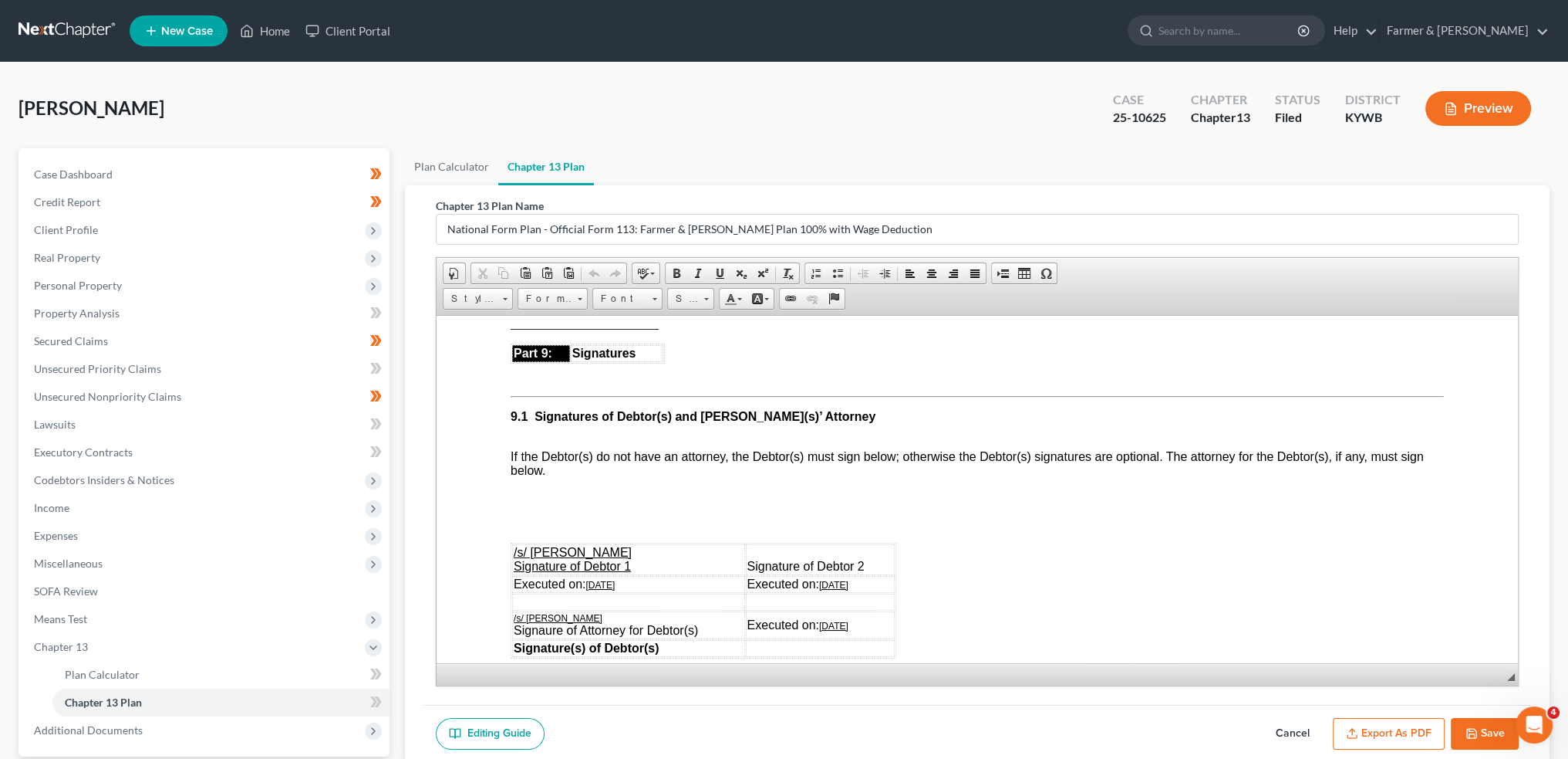
scroll to position [4374, 0]
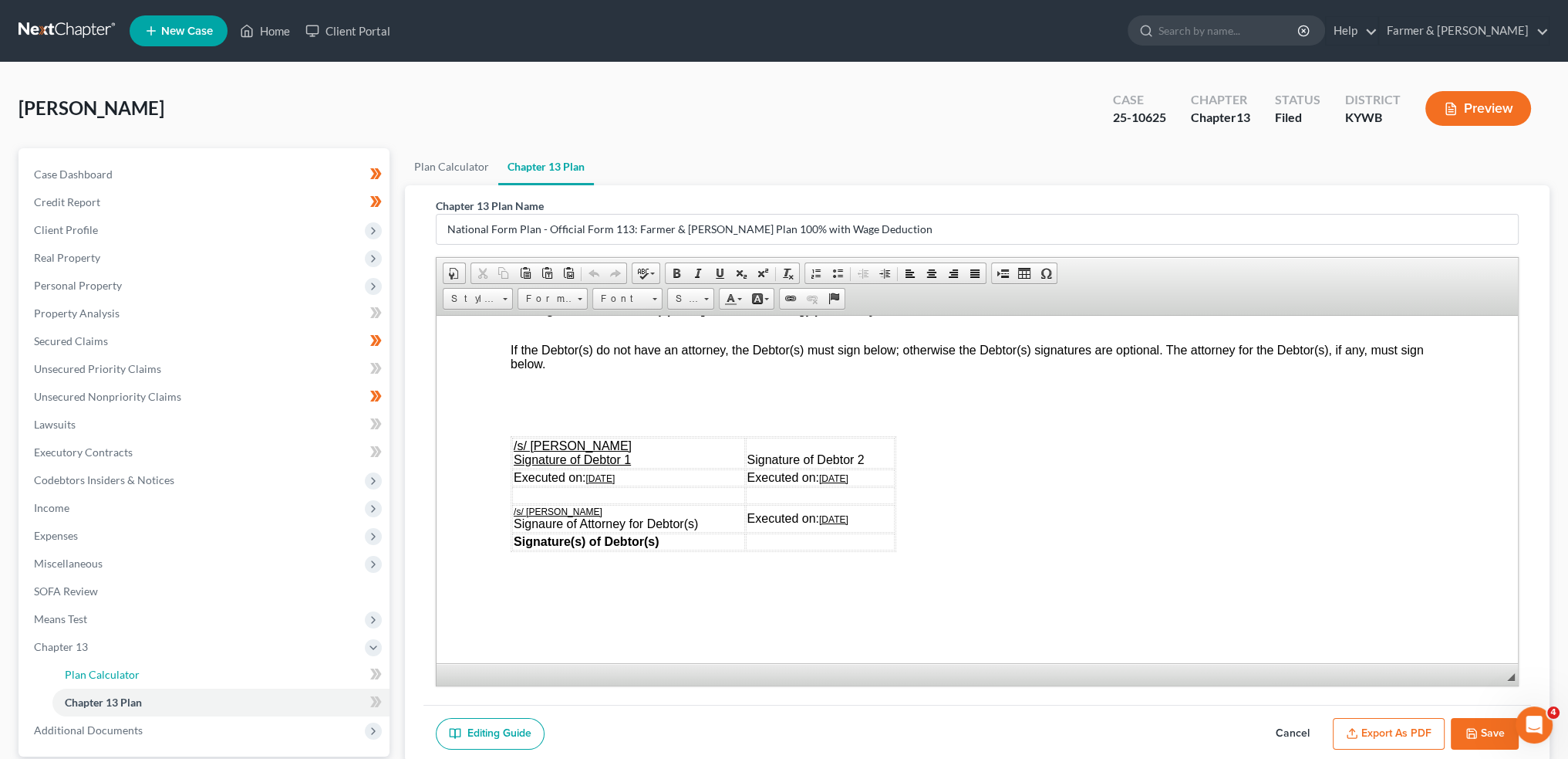
click at [77, 675] on span "Plan Calculator" at bounding box center [102, 674] width 74 height 13
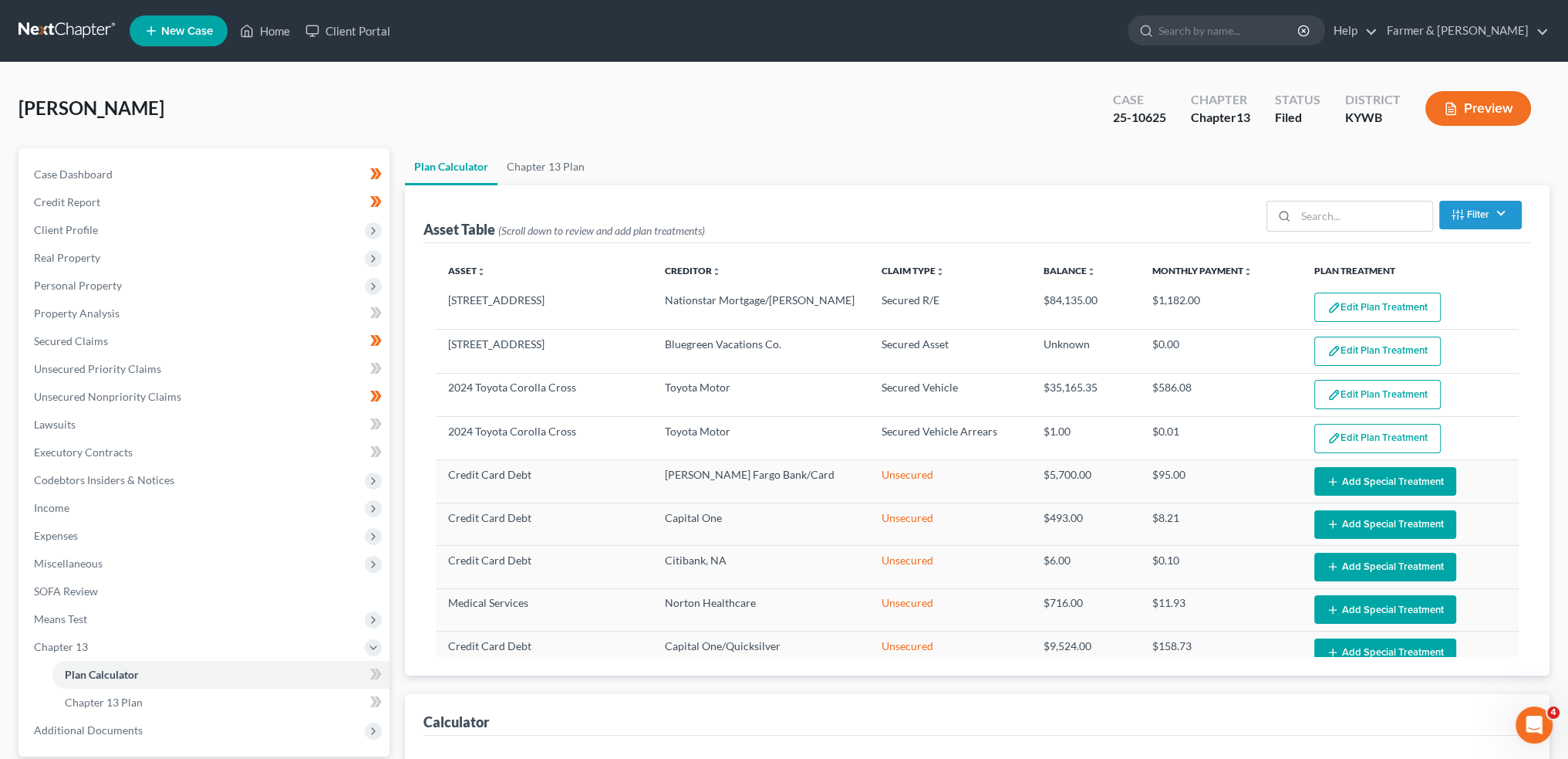
select select "59"
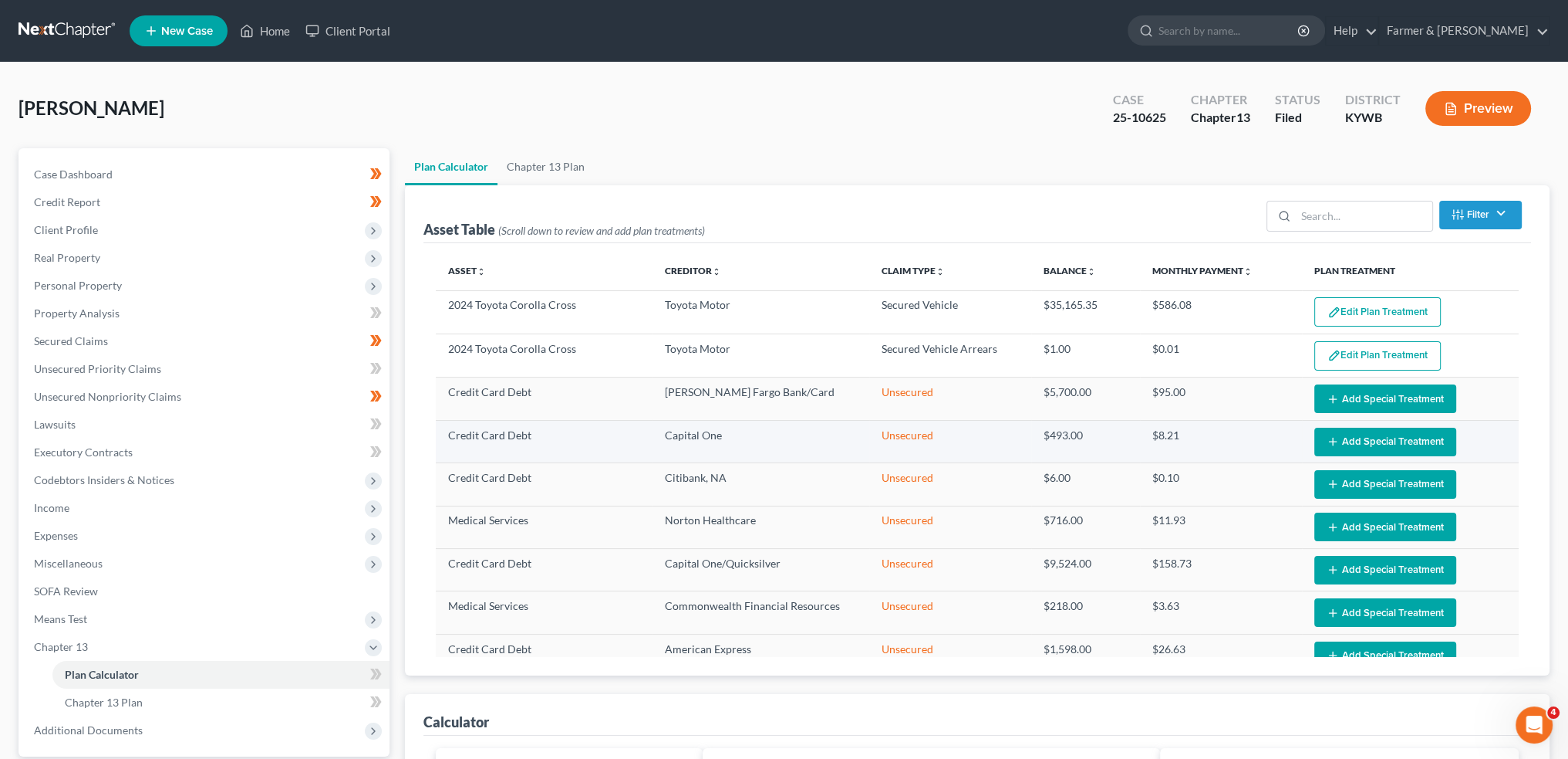
scroll to position [111, 0]
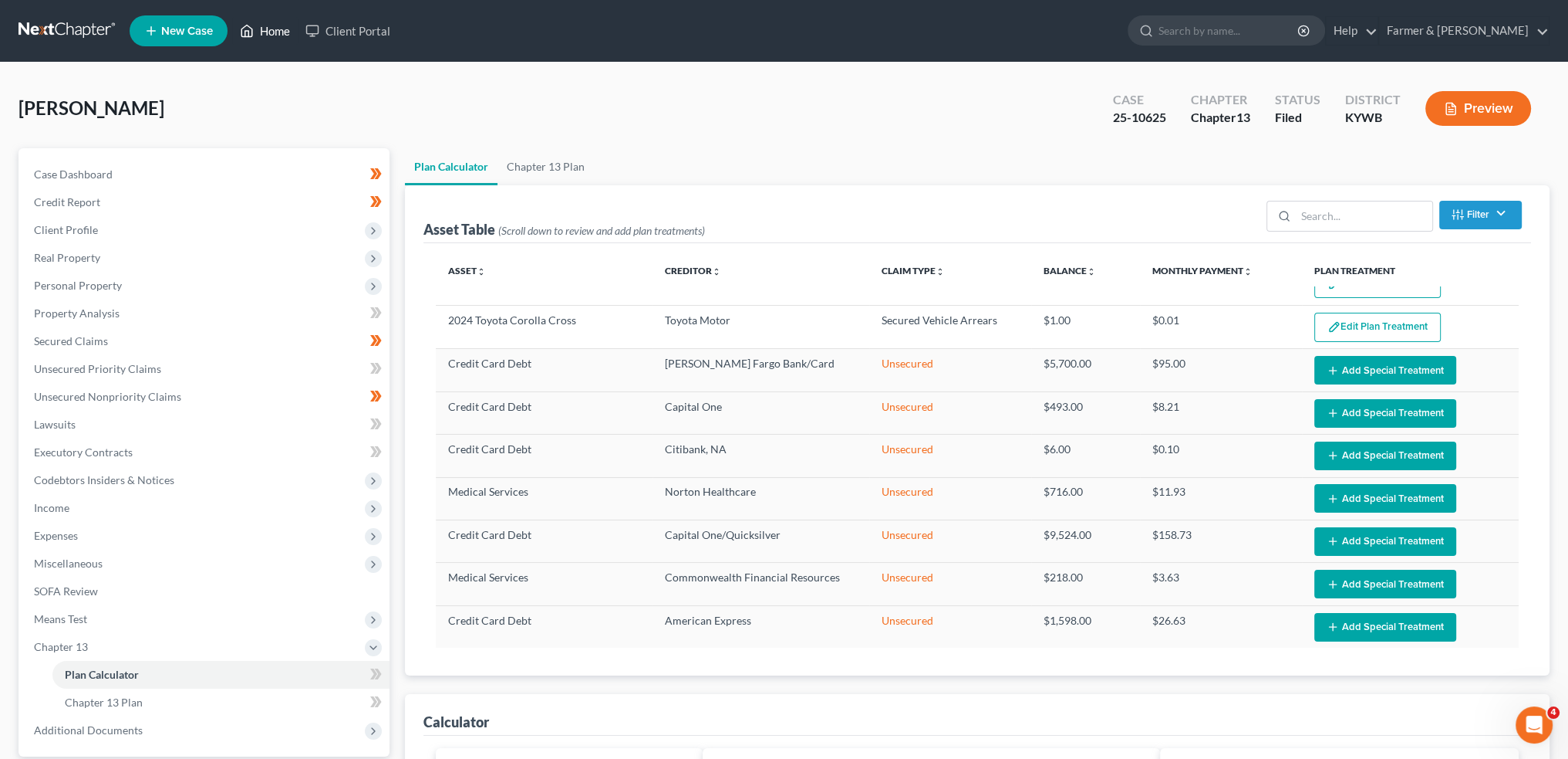
drag, startPoint x: 266, startPoint y: 36, endPoint x: 491, endPoint y: 107, distance: 235.9
click at [266, 36] on link "Home" at bounding box center [265, 31] width 66 height 27
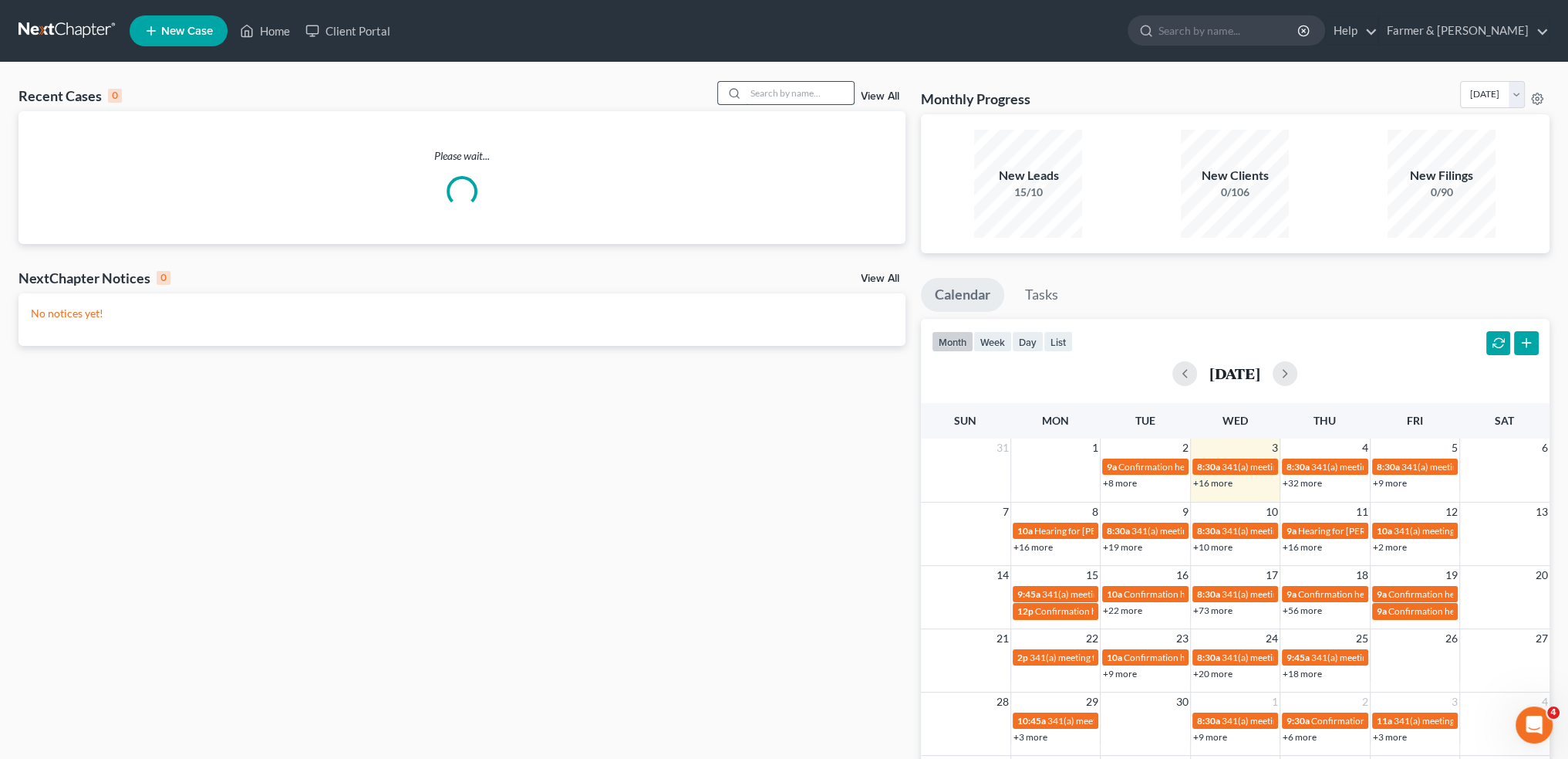
click at [809, 99] on input "search" at bounding box center [800, 93] width 108 height 23
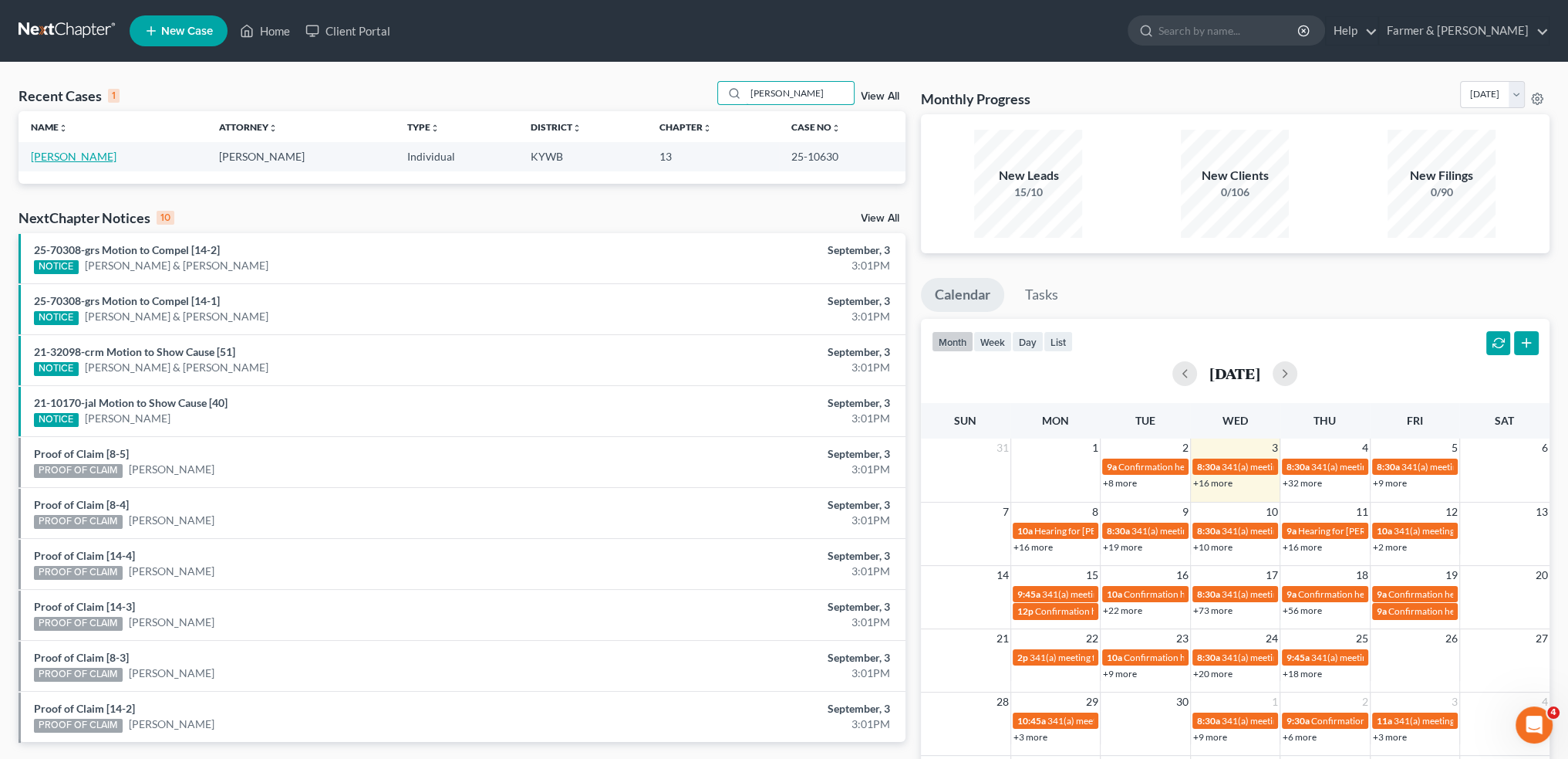
type input "EDWIN EASTERLING"
click at [81, 158] on link "Easterling, Edwin" at bounding box center [73, 156] width 85 height 13
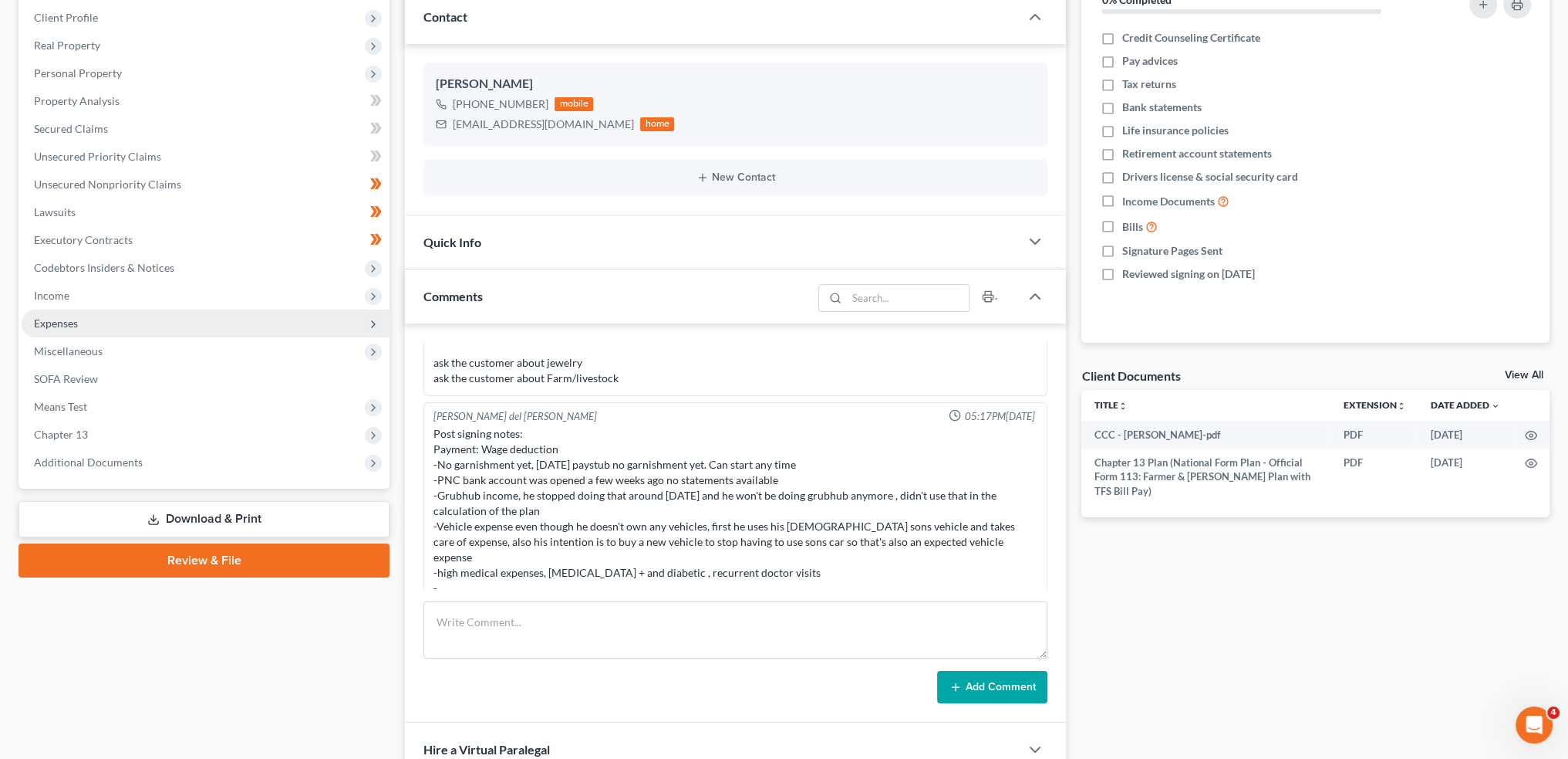
scroll to position [257, 0]
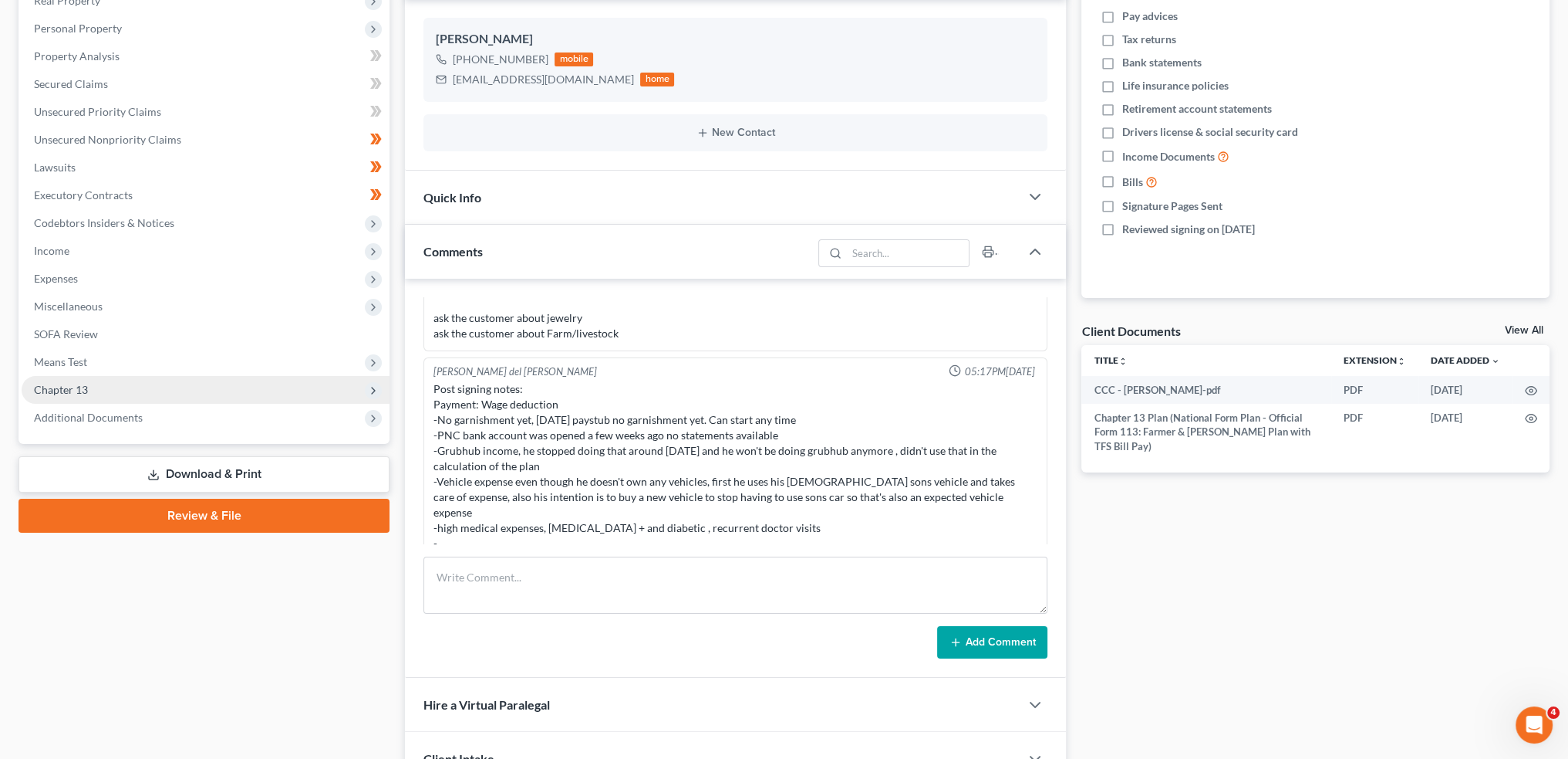
click at [183, 394] on span "Chapter 13" at bounding box center [206, 389] width 368 height 27
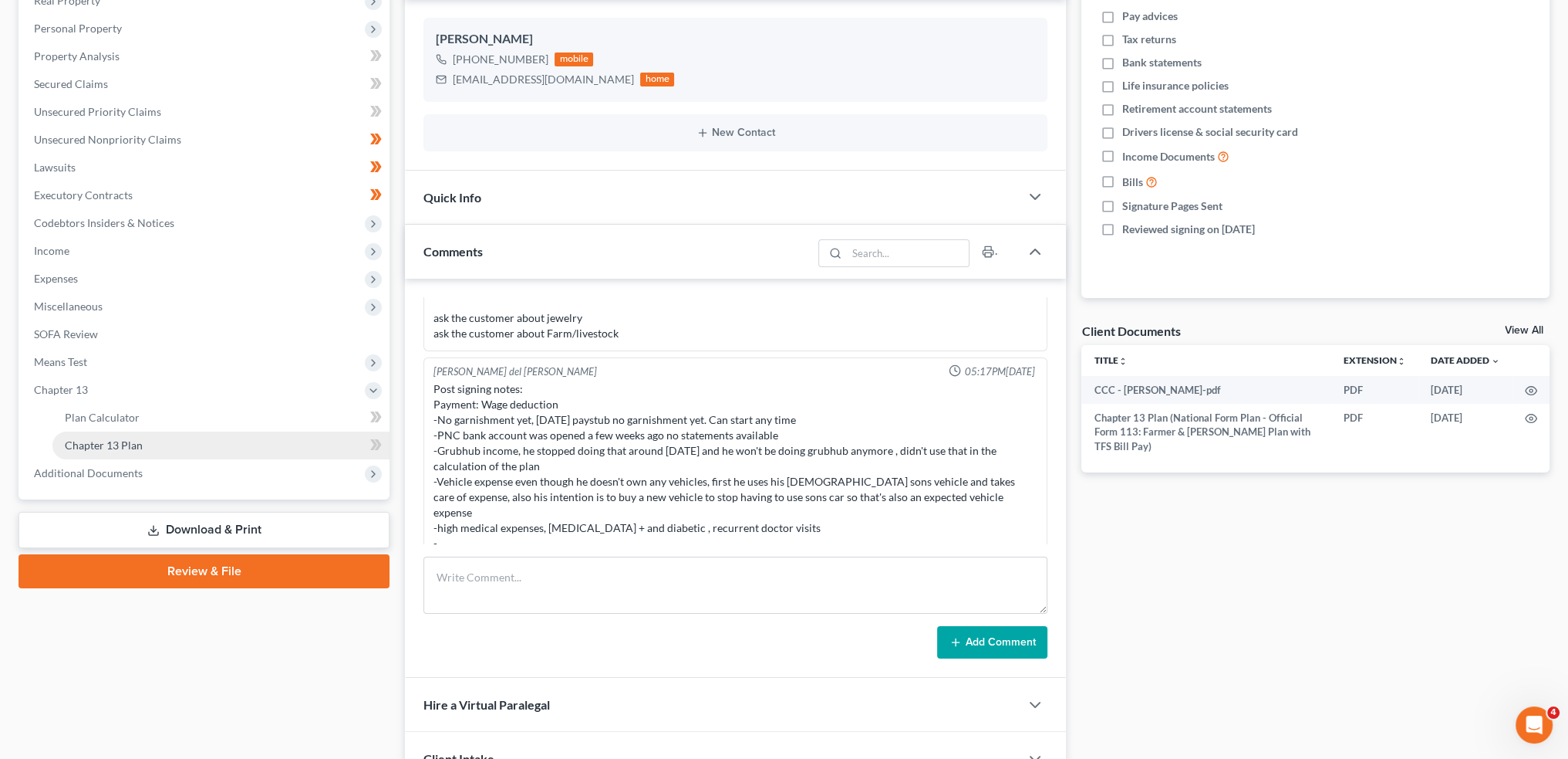
click at [174, 444] on link "Chapter 13 Plan" at bounding box center [221, 445] width 337 height 27
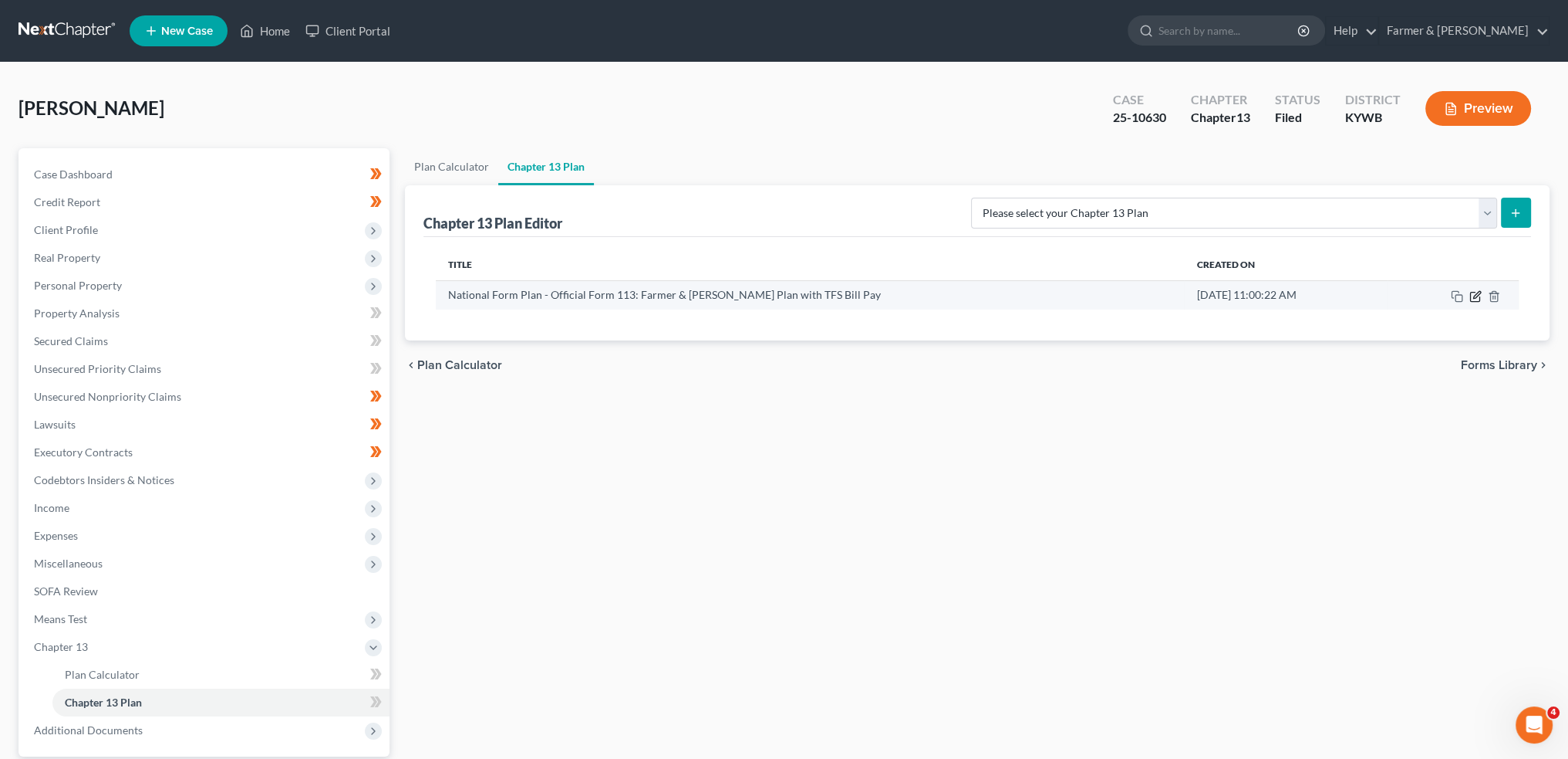
click at [1476, 292] on icon "button" at bounding box center [1476, 296] width 13 height 13
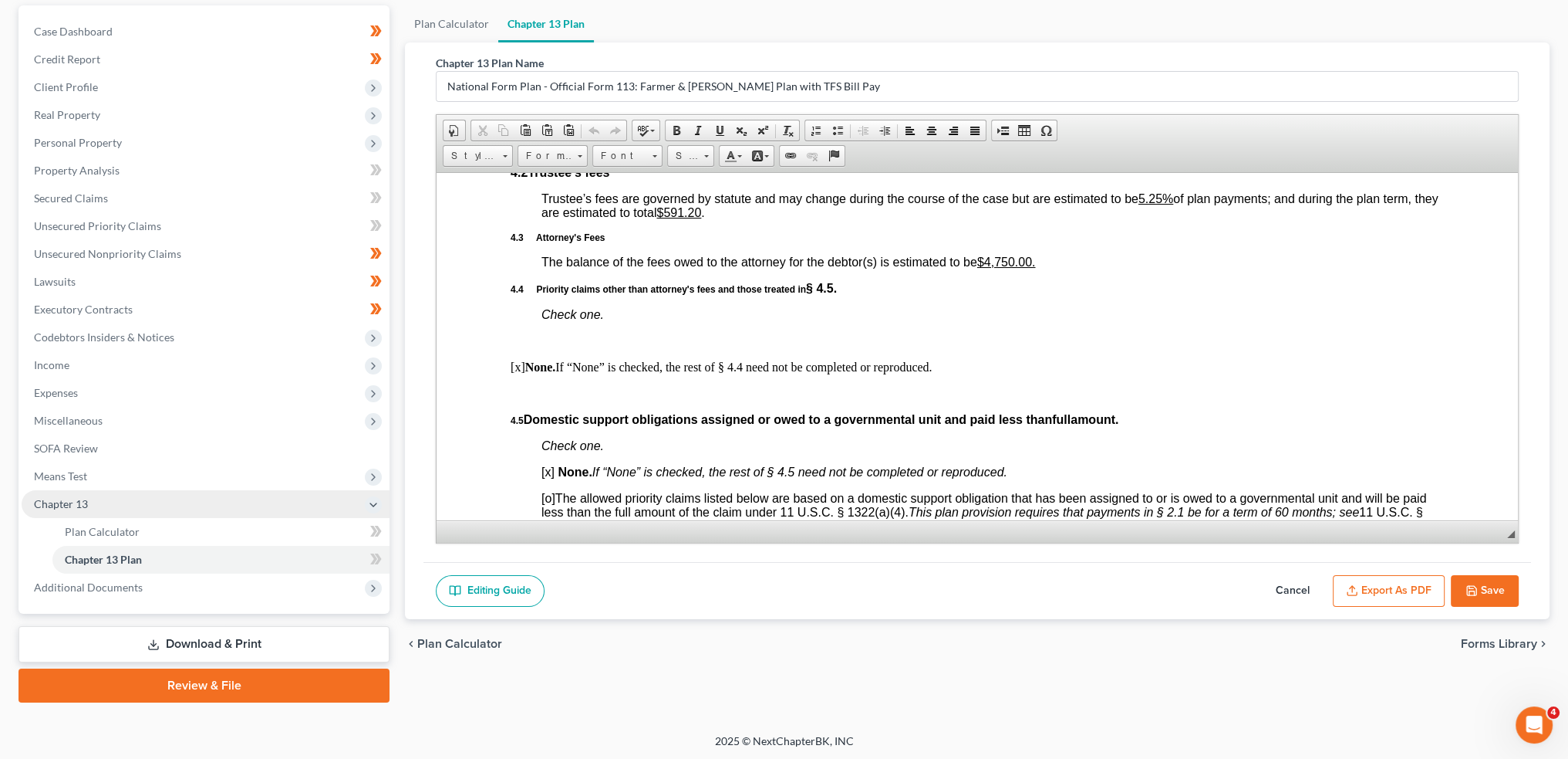
scroll to position [143, 0]
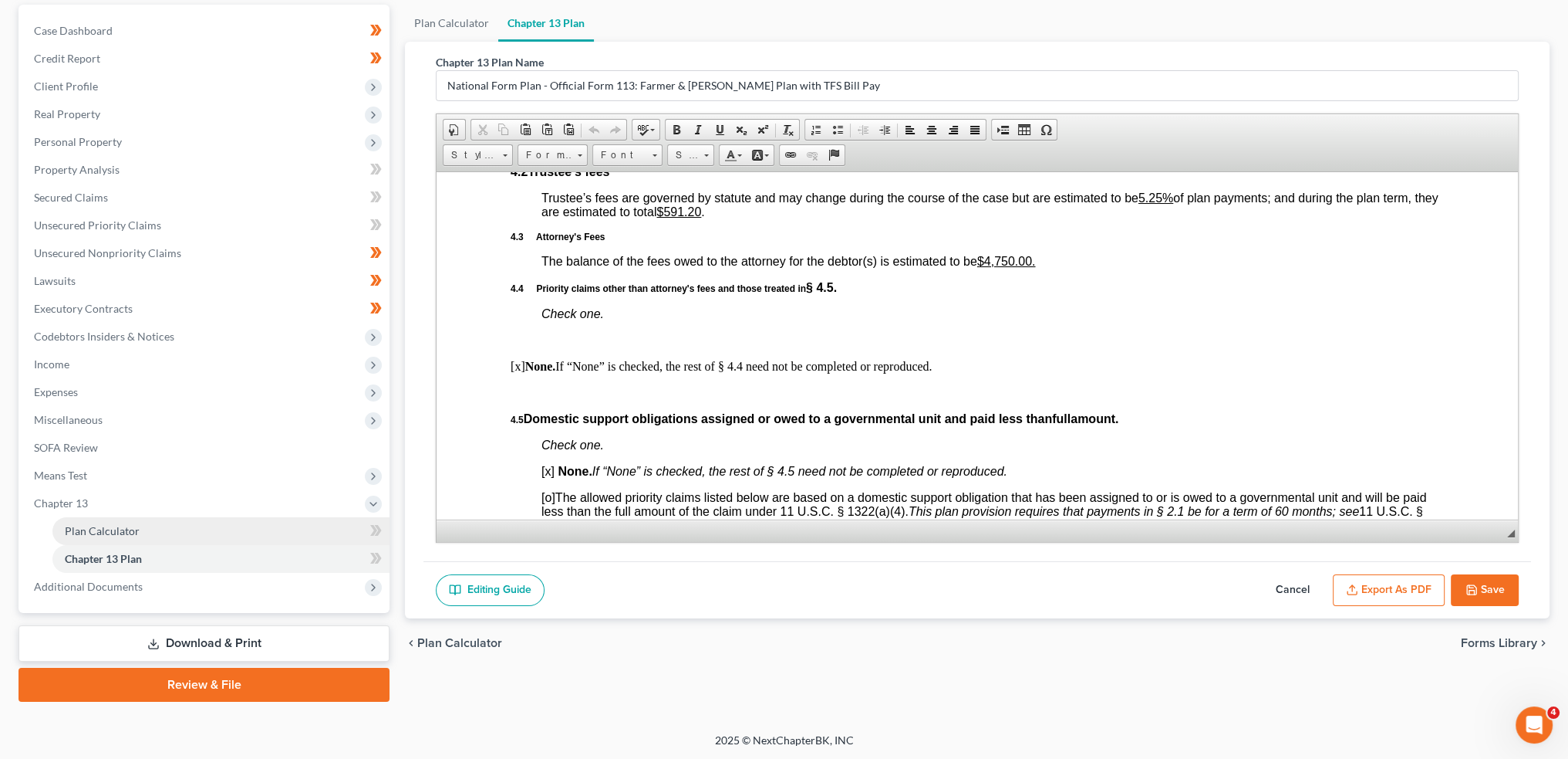
click at [141, 538] on link "Plan Calculator" at bounding box center [221, 531] width 337 height 27
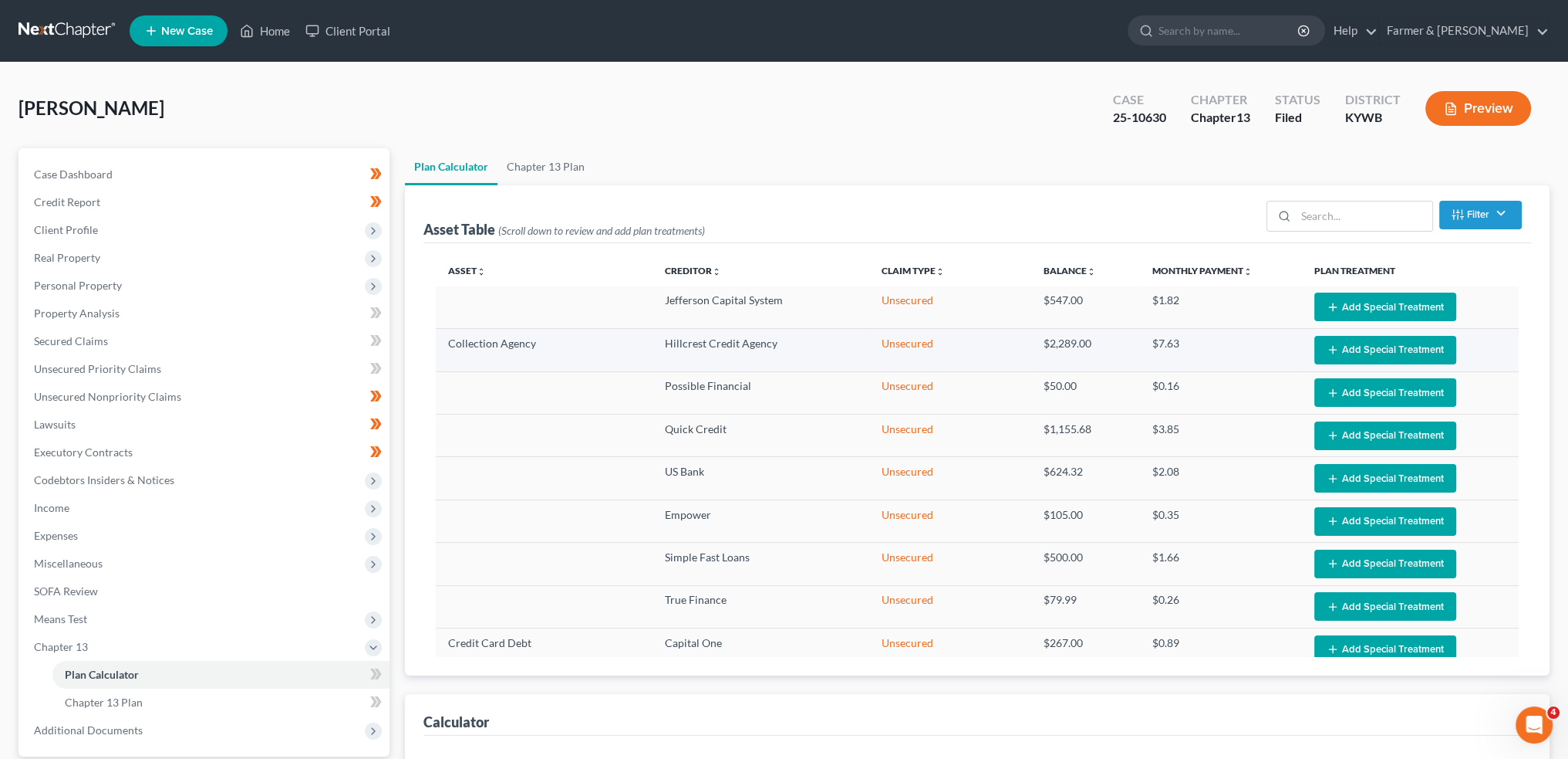
select select "59"
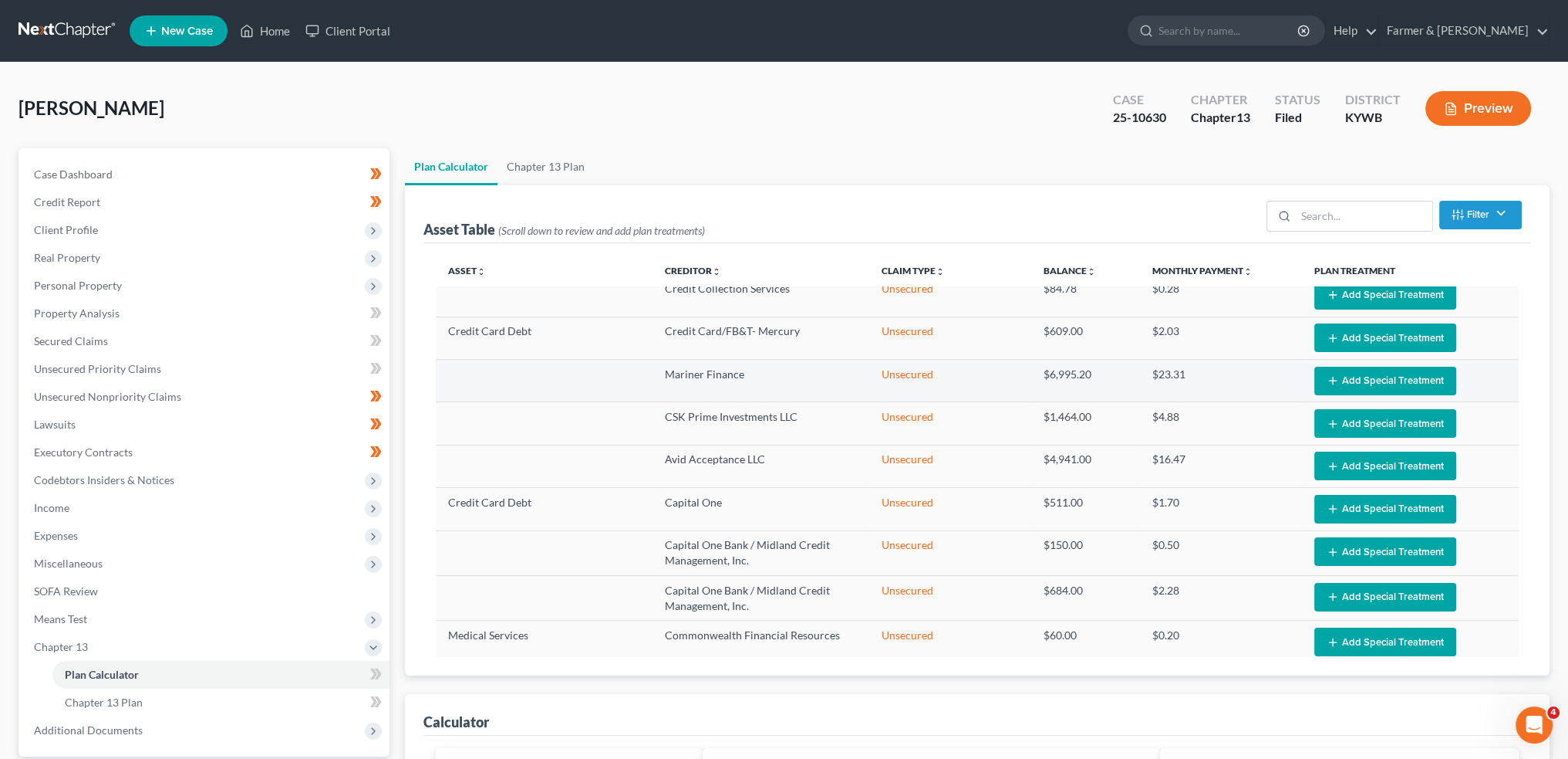
scroll to position [587, 0]
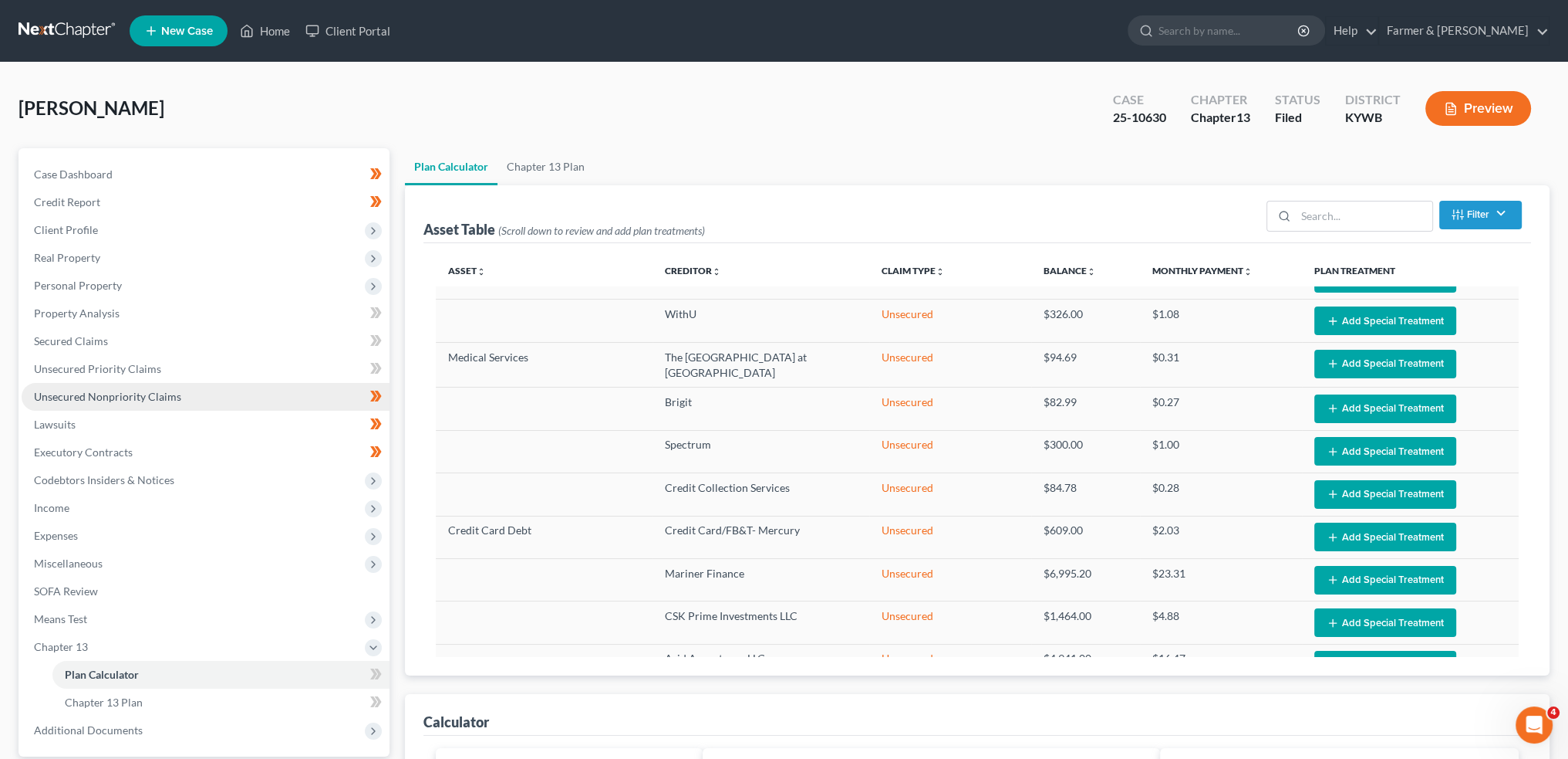
click at [57, 401] on span "Unsecured Nonpriority Claims" at bounding box center [107, 396] width 147 height 13
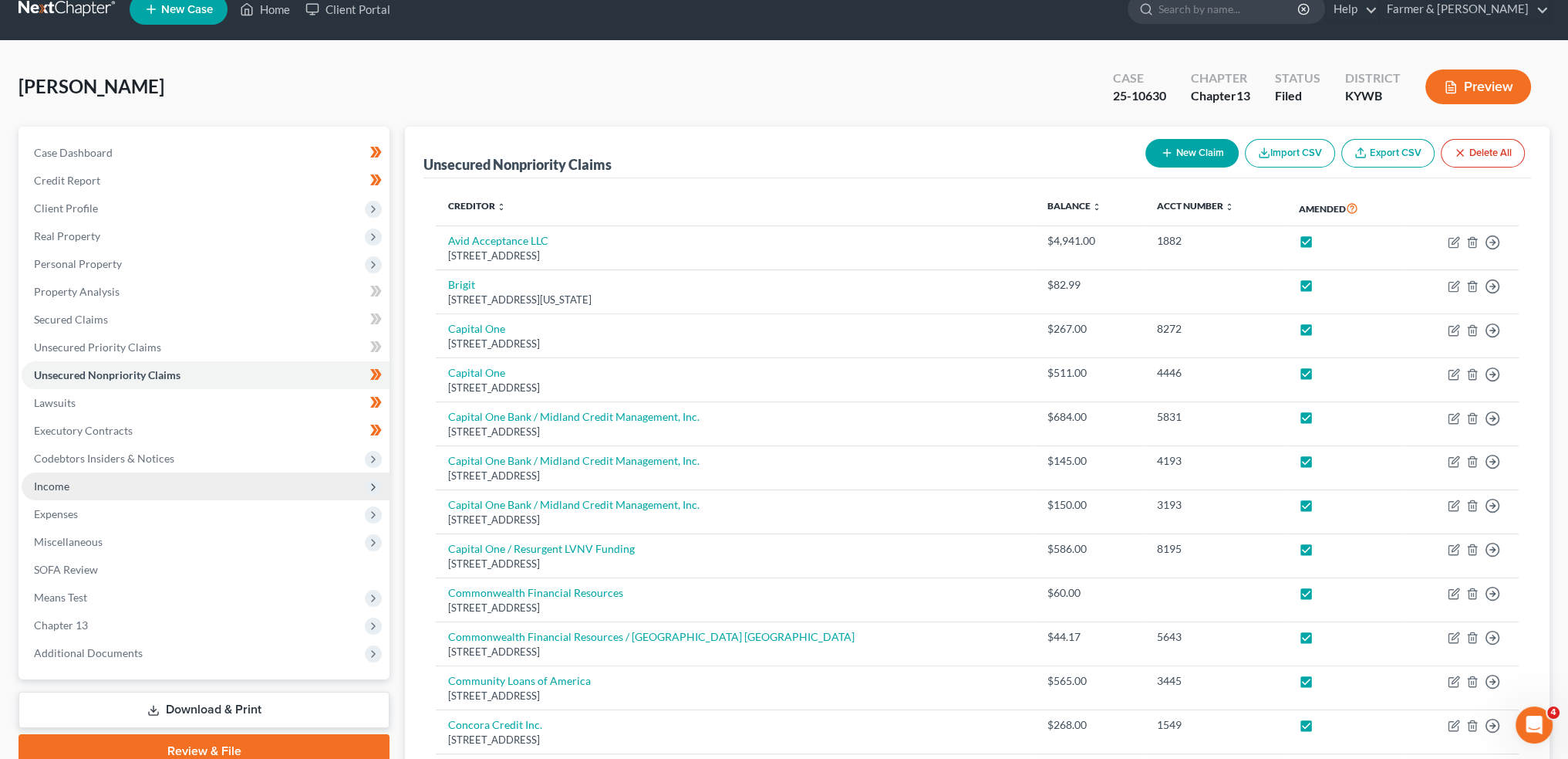
scroll to position [257, 0]
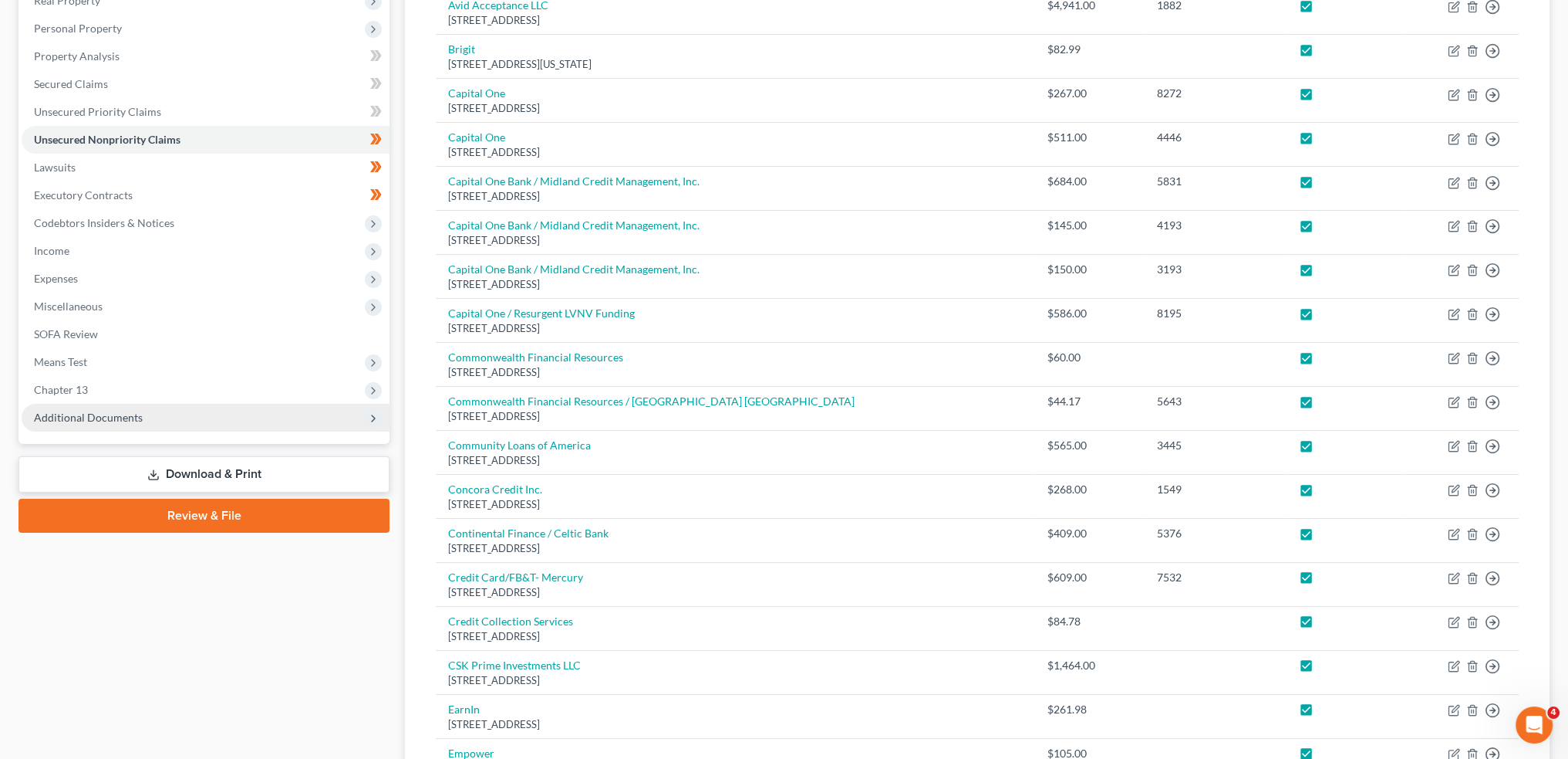
click at [92, 416] on span "Additional Documents" at bounding box center [88, 417] width 109 height 13
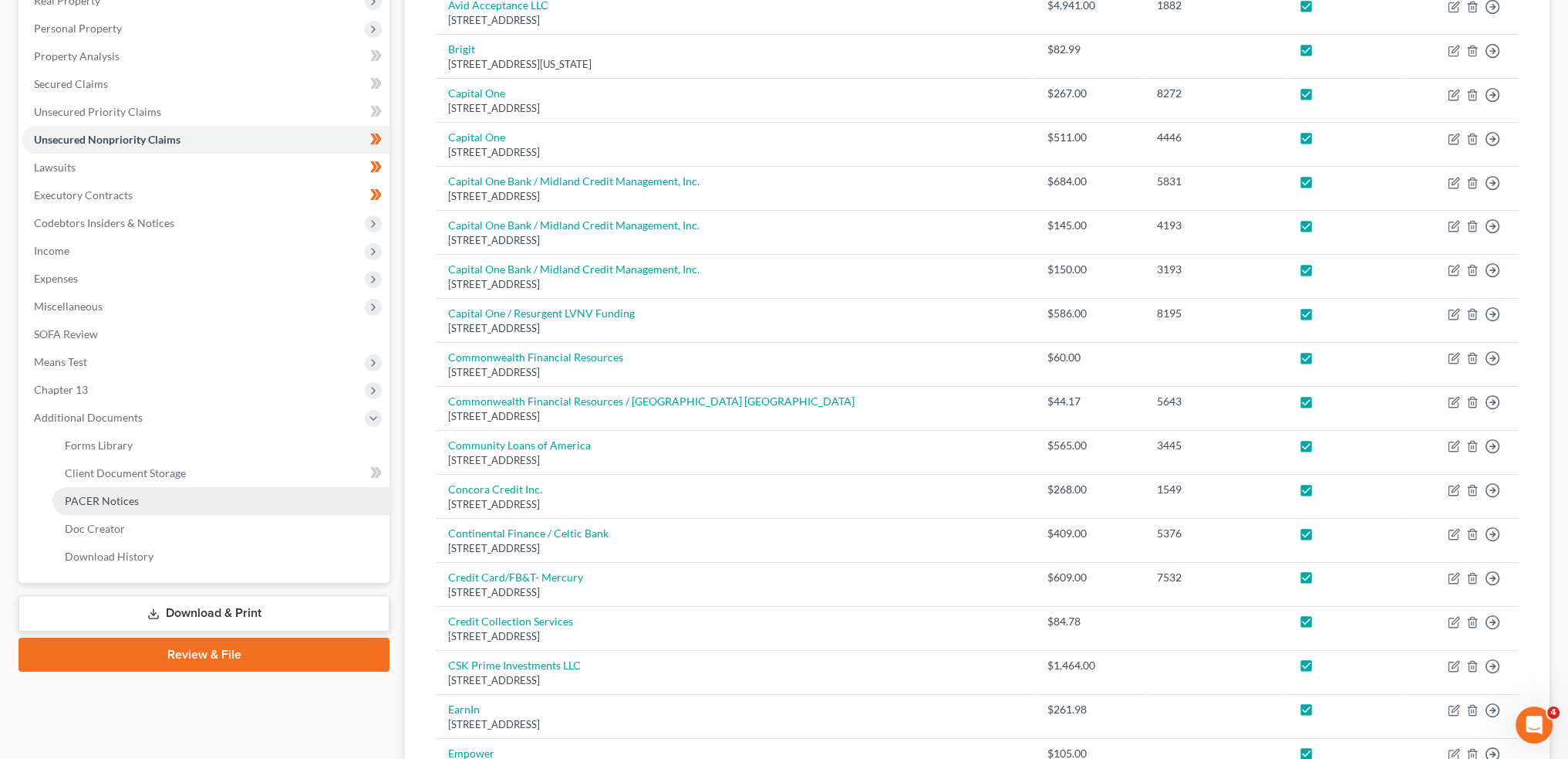
click at [93, 500] on span "PACER Notices" at bounding box center [102, 500] width 74 height 13
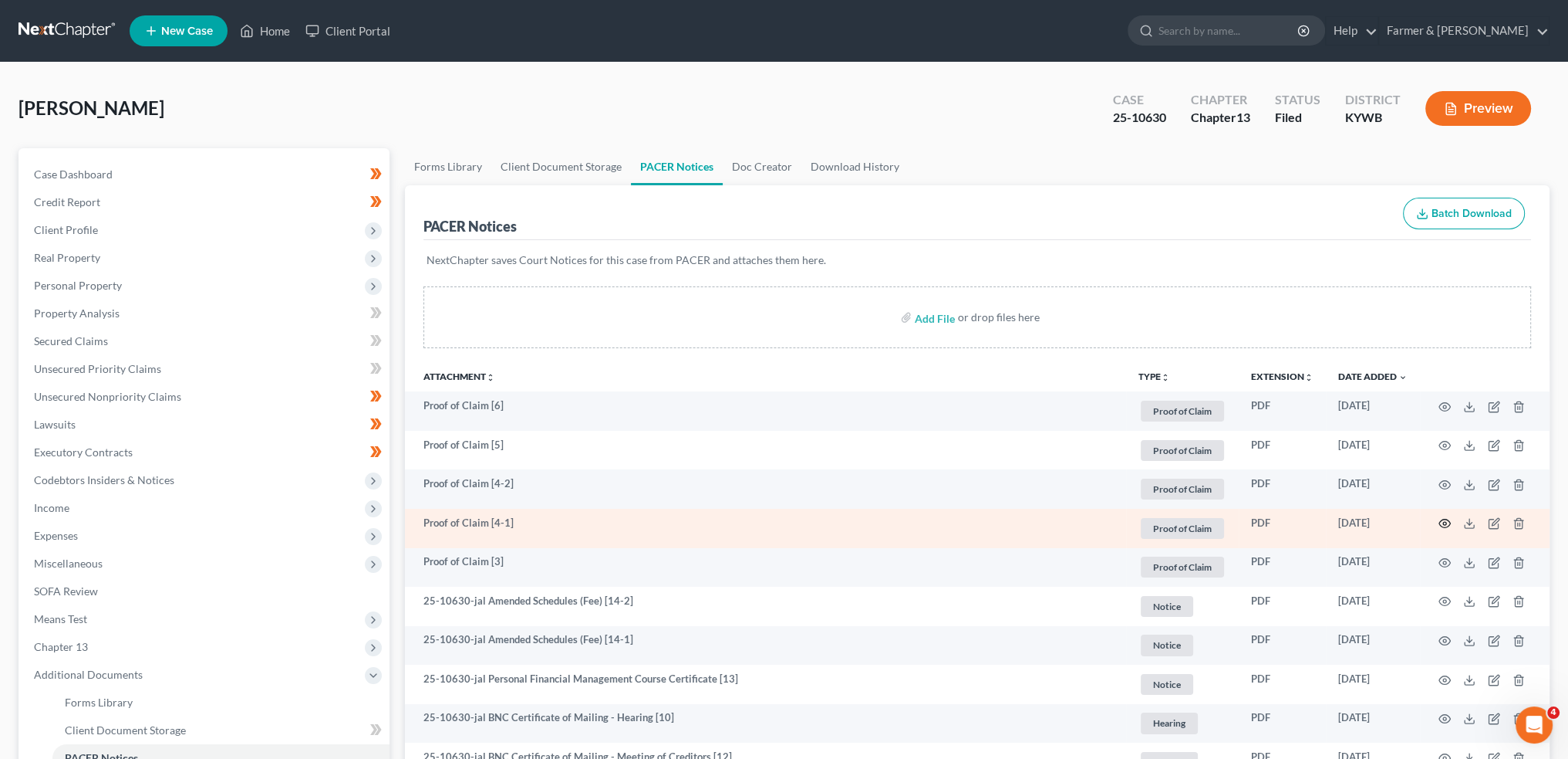
click at [1445, 525] on icon "button" at bounding box center [1445, 524] width 13 height 13
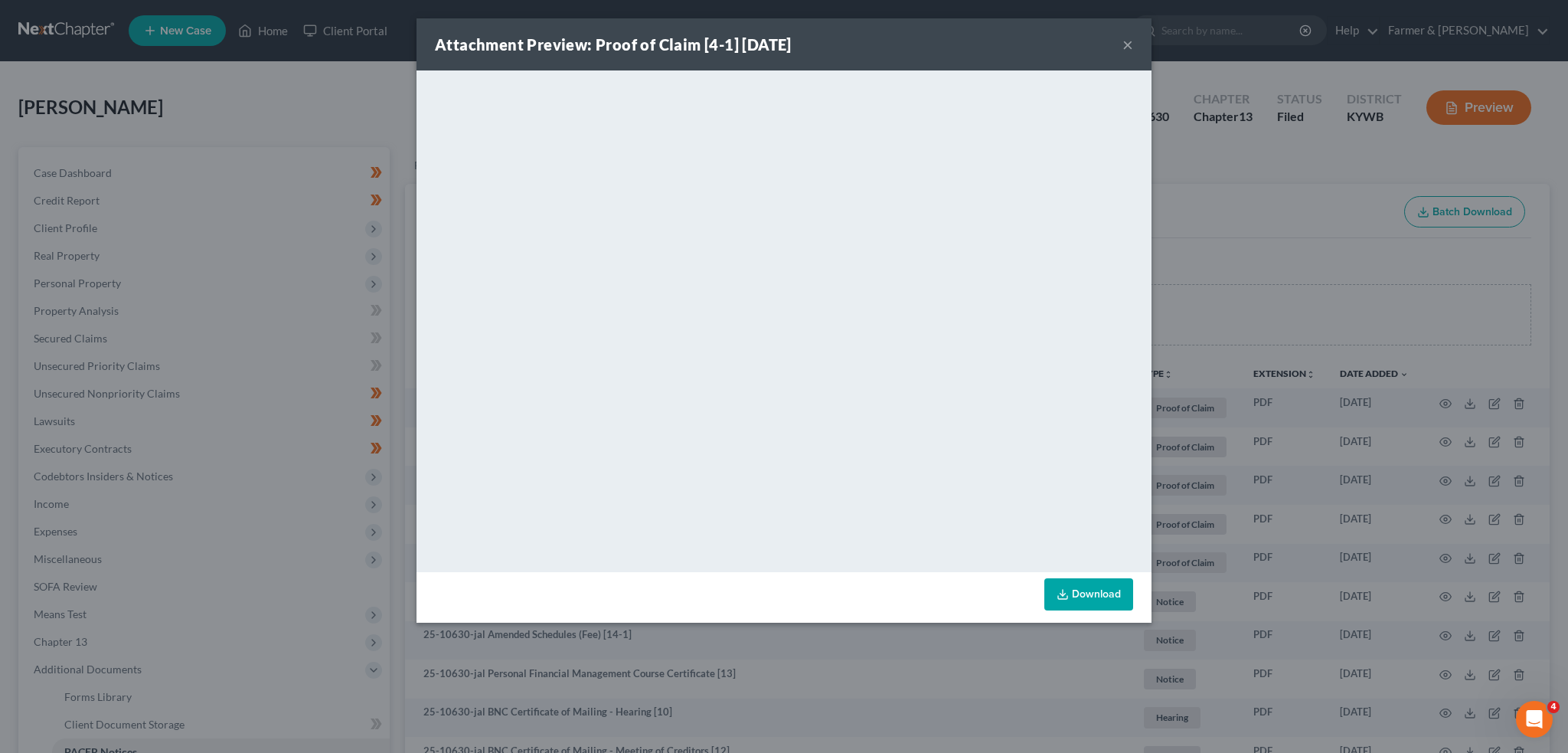
click at [1132, 45] on button "×" at bounding box center [1128, 44] width 11 height 19
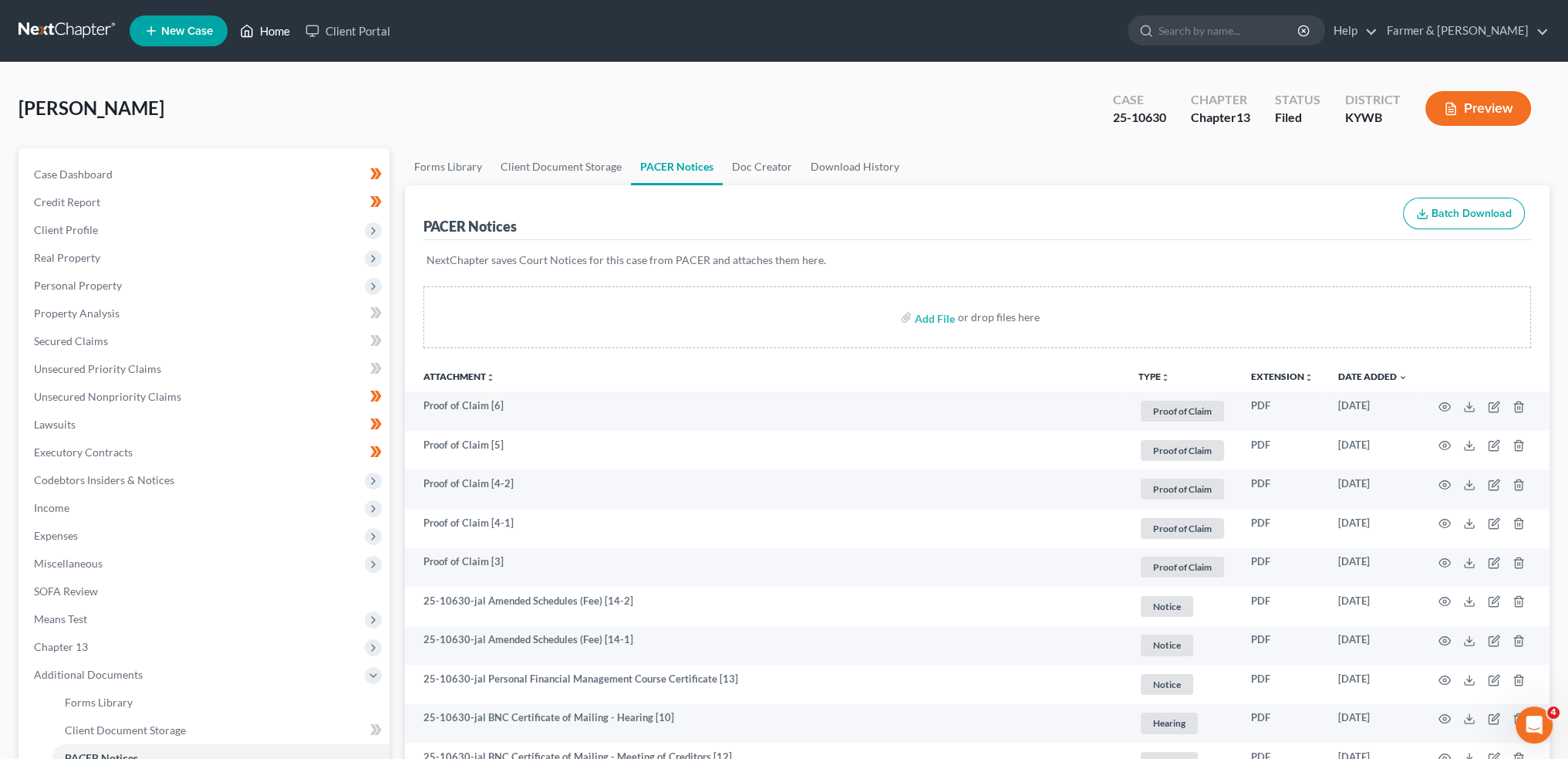
click at [285, 31] on link "Home" at bounding box center [265, 31] width 66 height 27
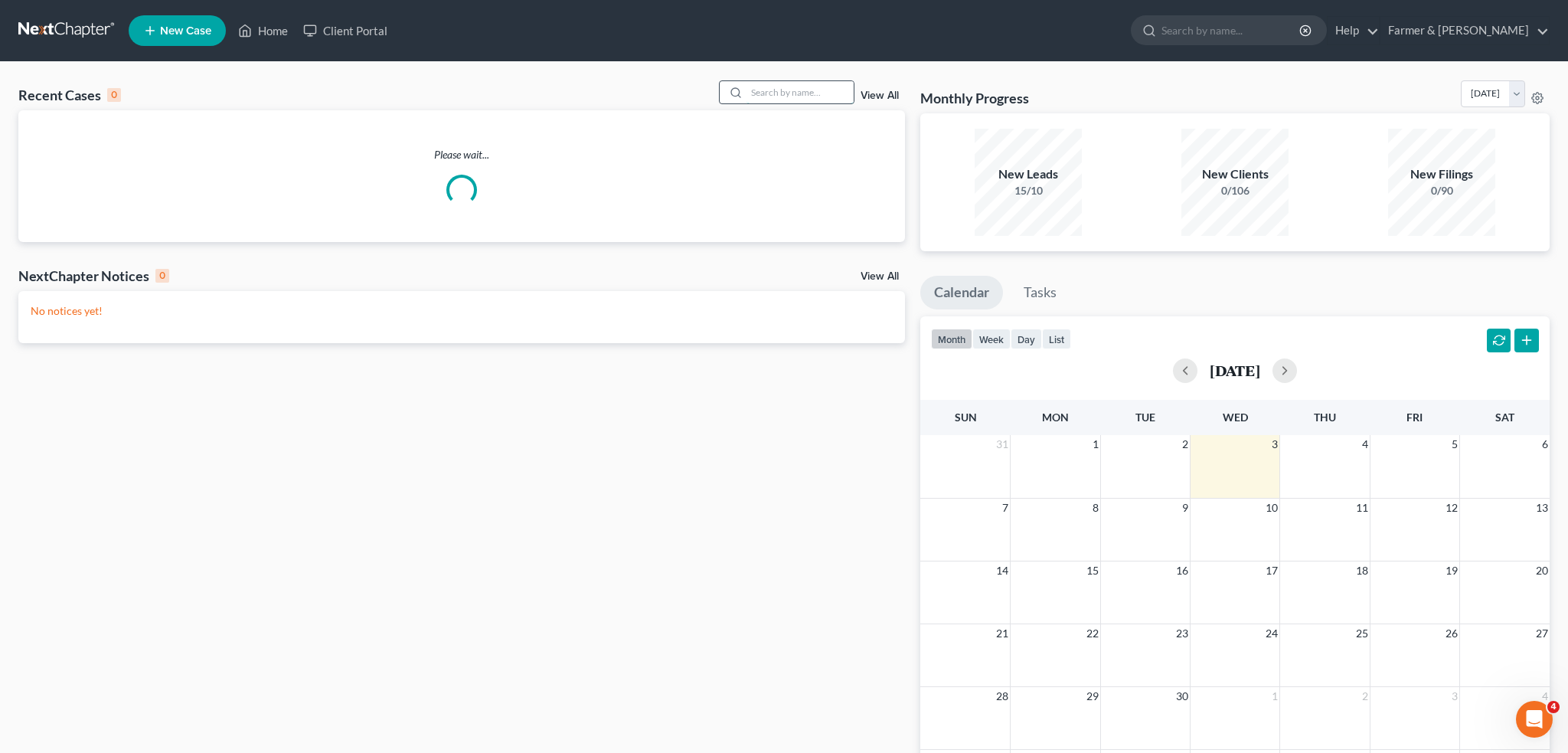
click at [763, 88] on input "search" at bounding box center [800, 92] width 107 height 23
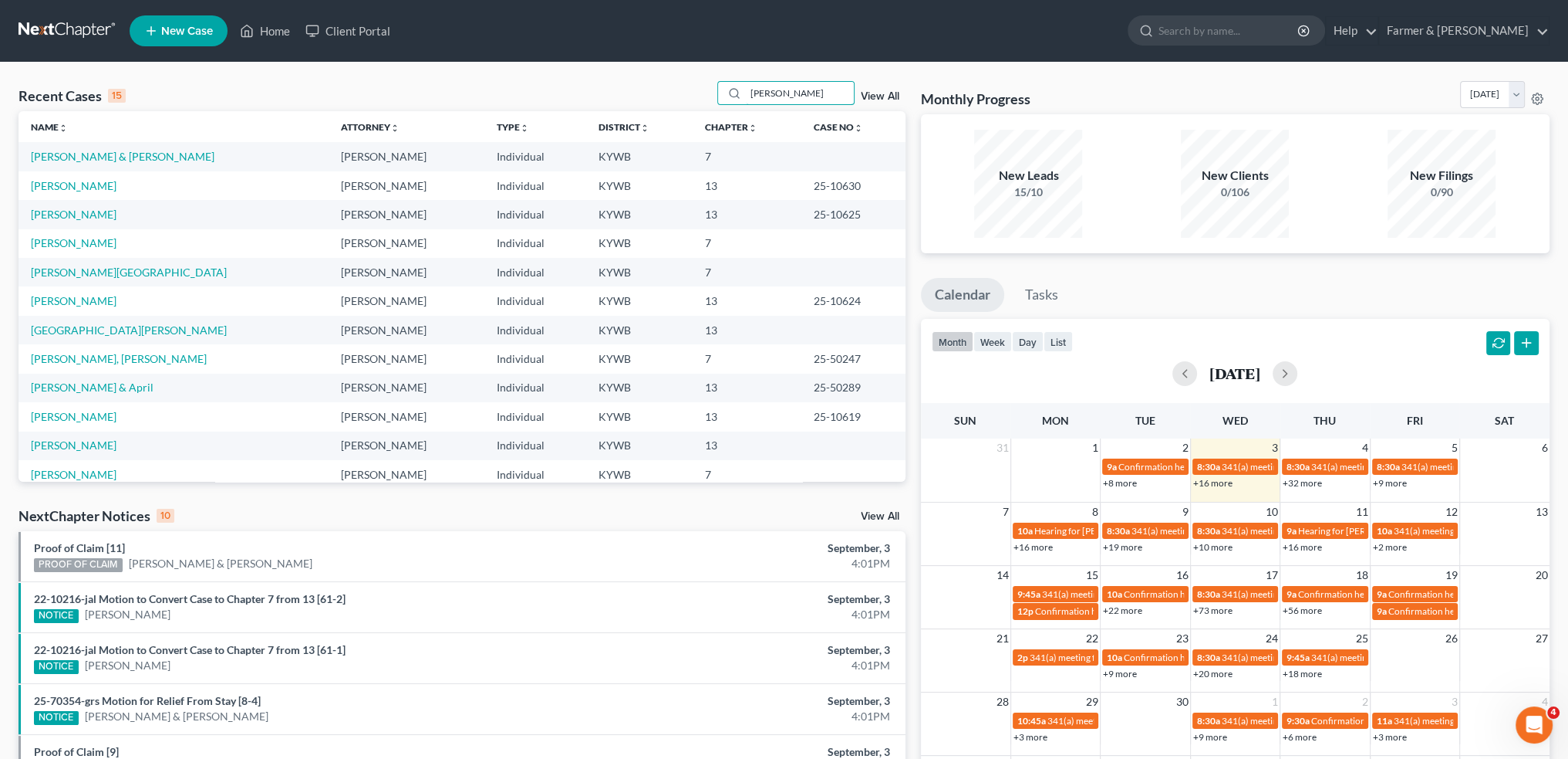
type input "TANNA REECE"
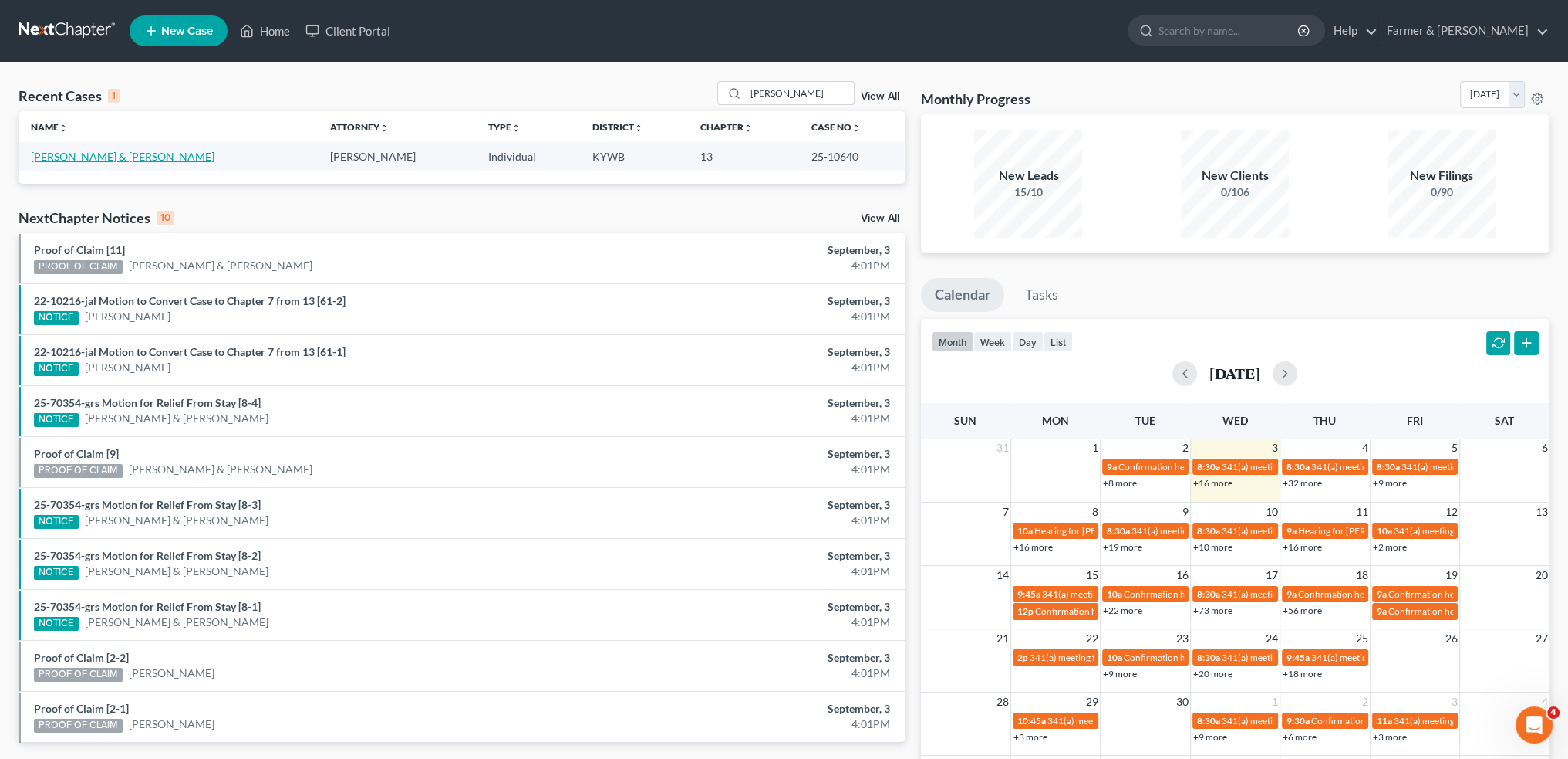
click at [85, 158] on link "Reece, Tanna & Kyle" at bounding box center [122, 156] width 183 height 13
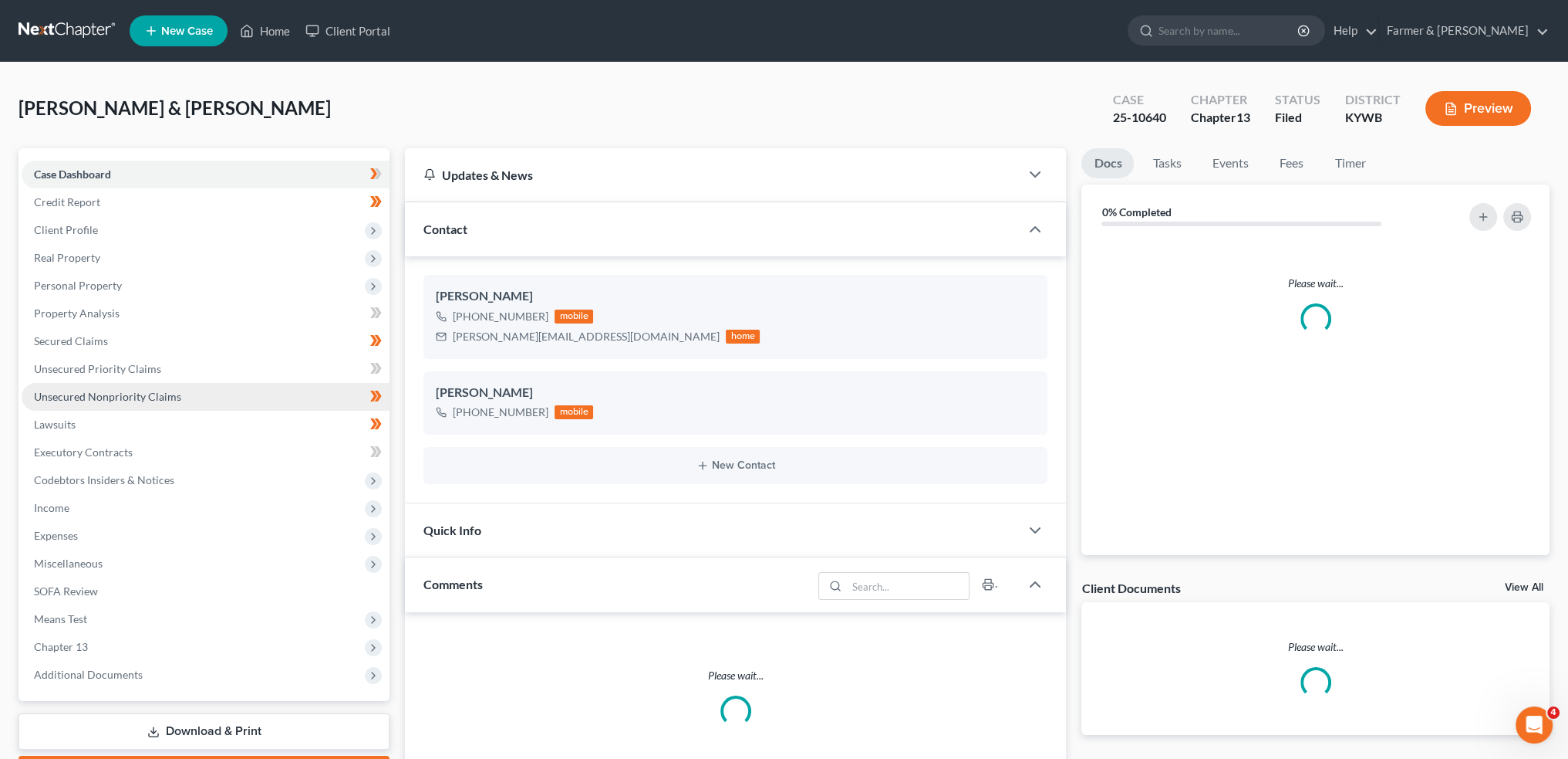
scroll to position [357, 0]
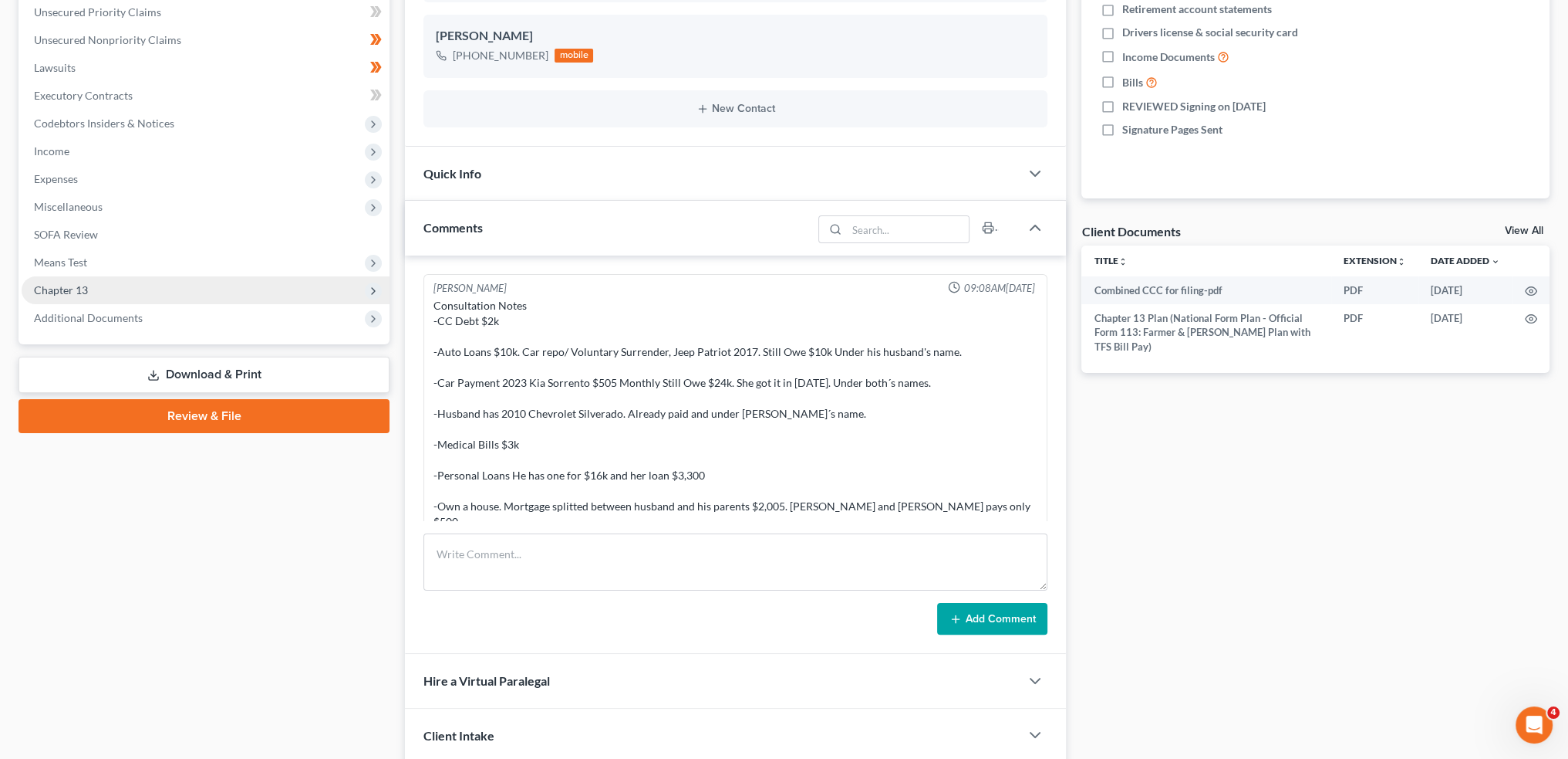
click at [72, 289] on span "Chapter 13" at bounding box center [60, 289] width 54 height 13
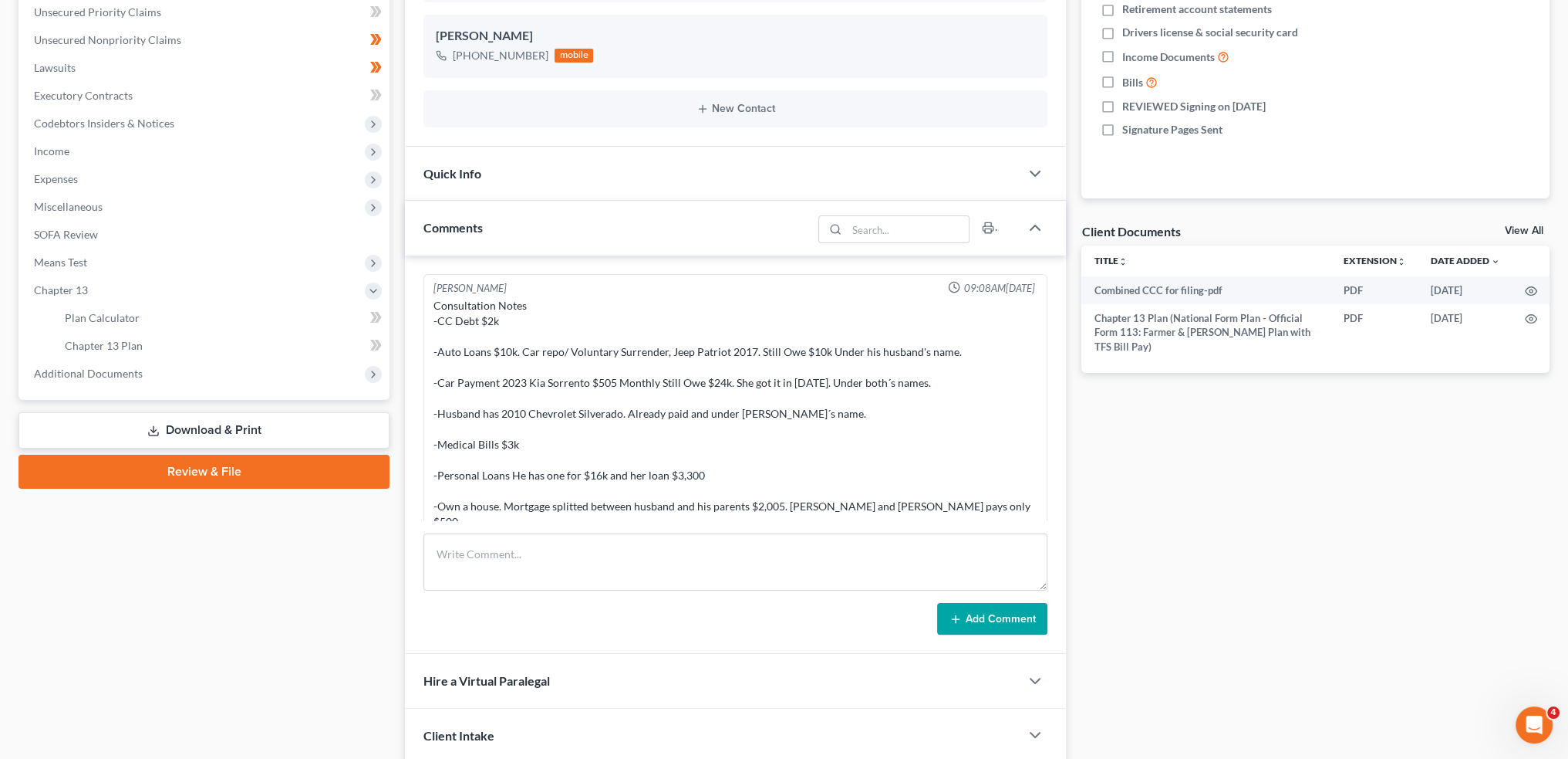
scroll to position [470, 0]
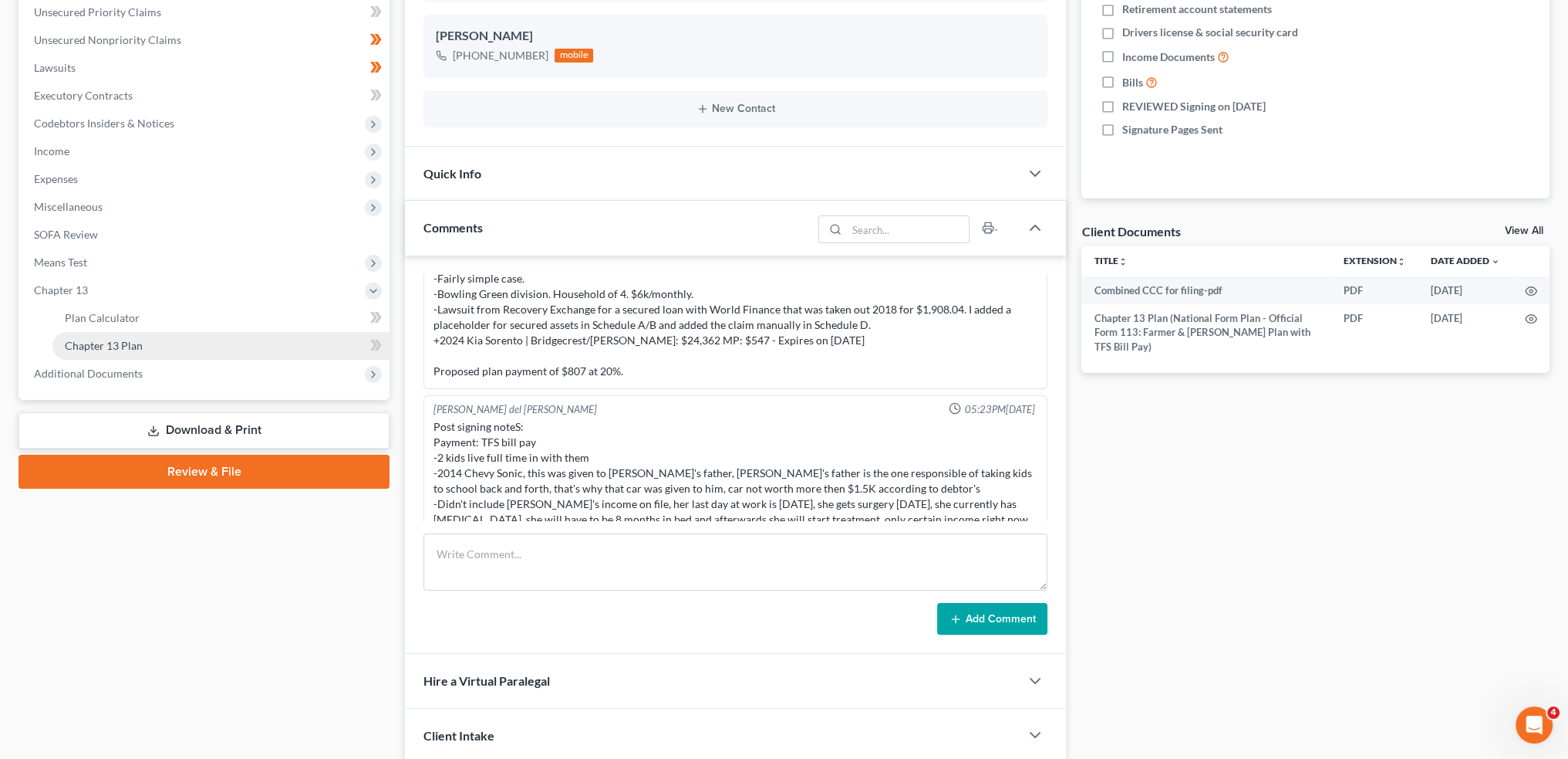
click at [94, 340] on span "Chapter 13 Plan" at bounding box center [103, 345] width 78 height 13
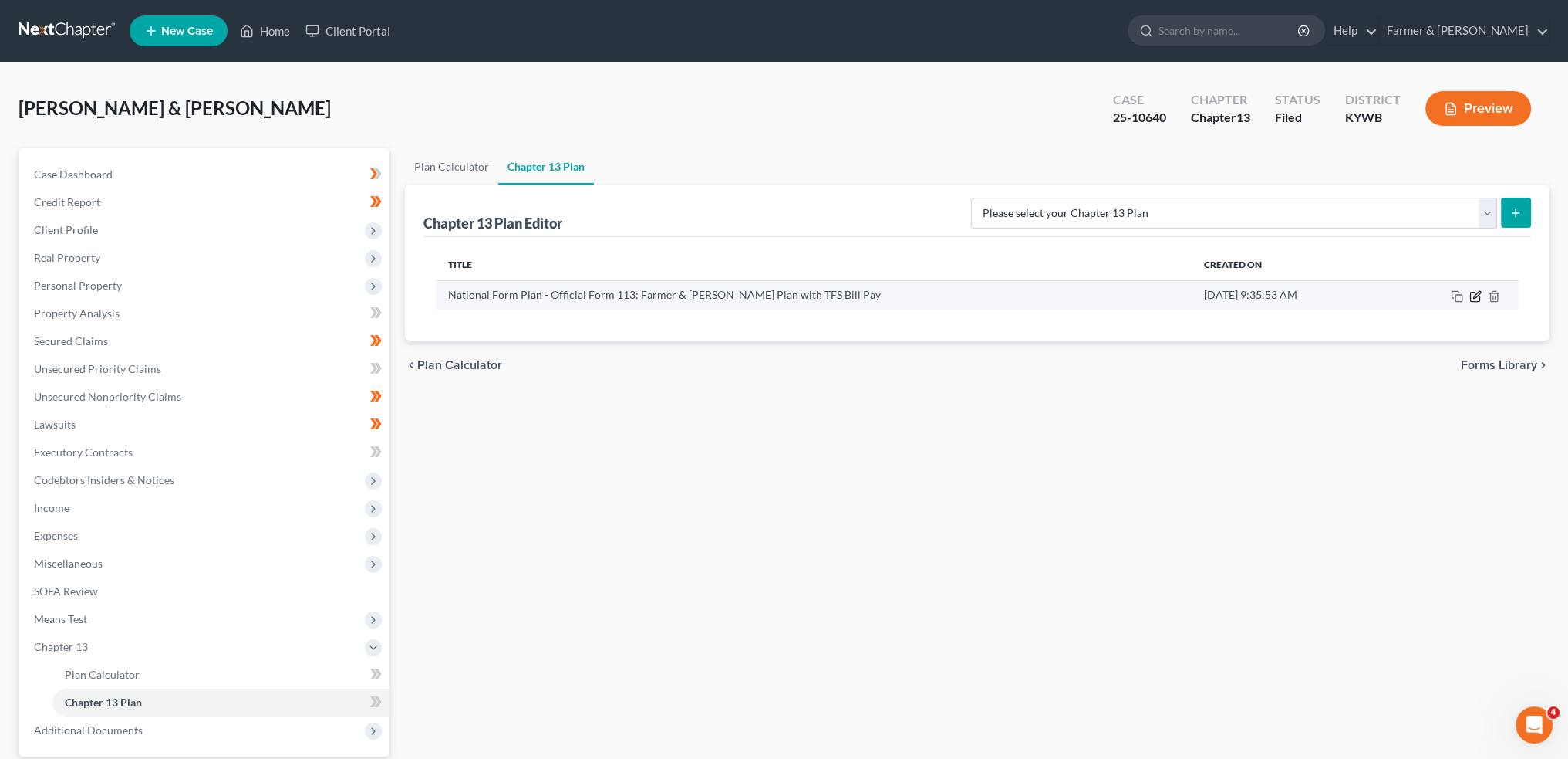
click at [1470, 296] on icon "button" at bounding box center [1475, 296] width 9 height 9
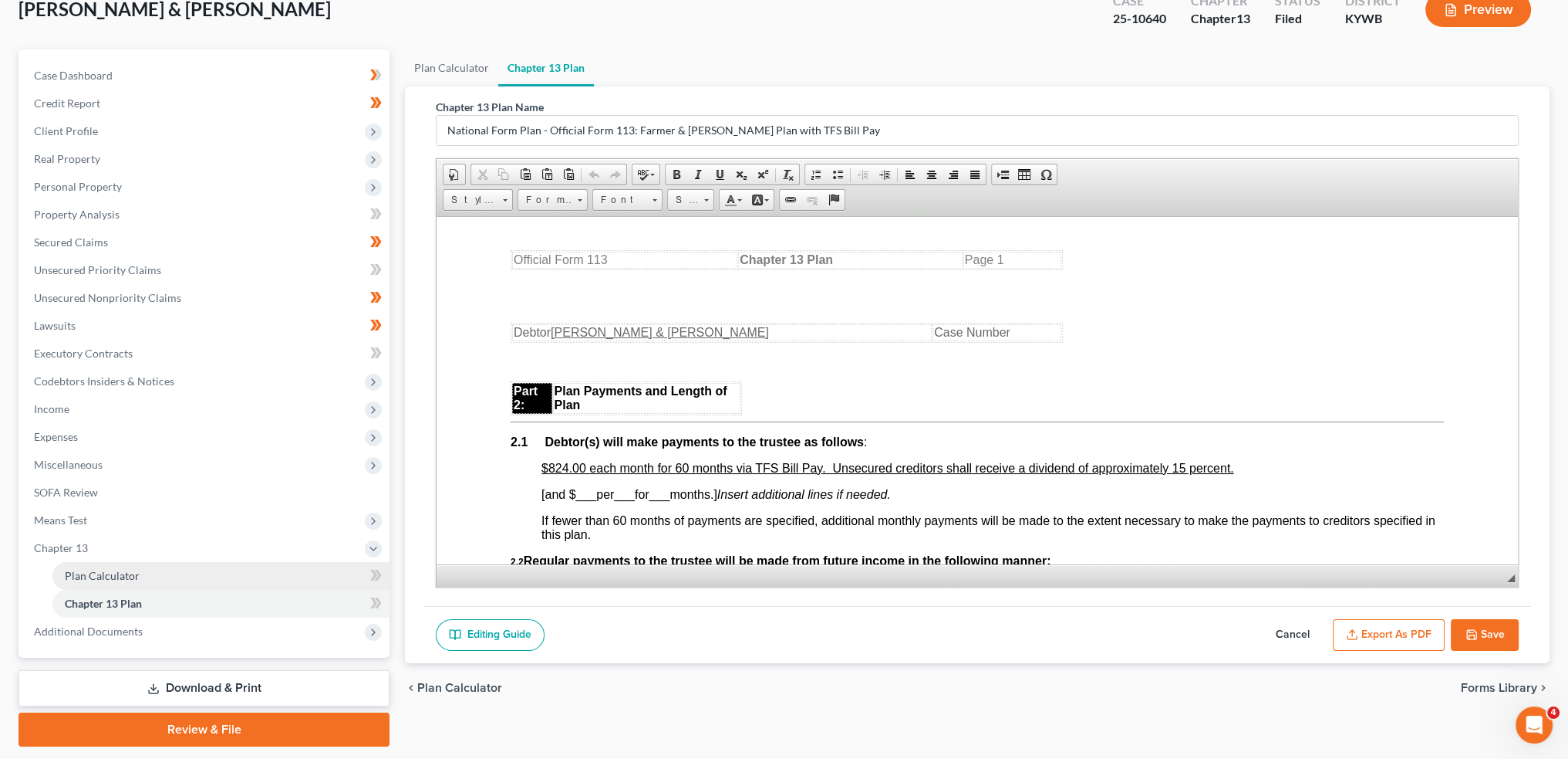
scroll to position [128, 0]
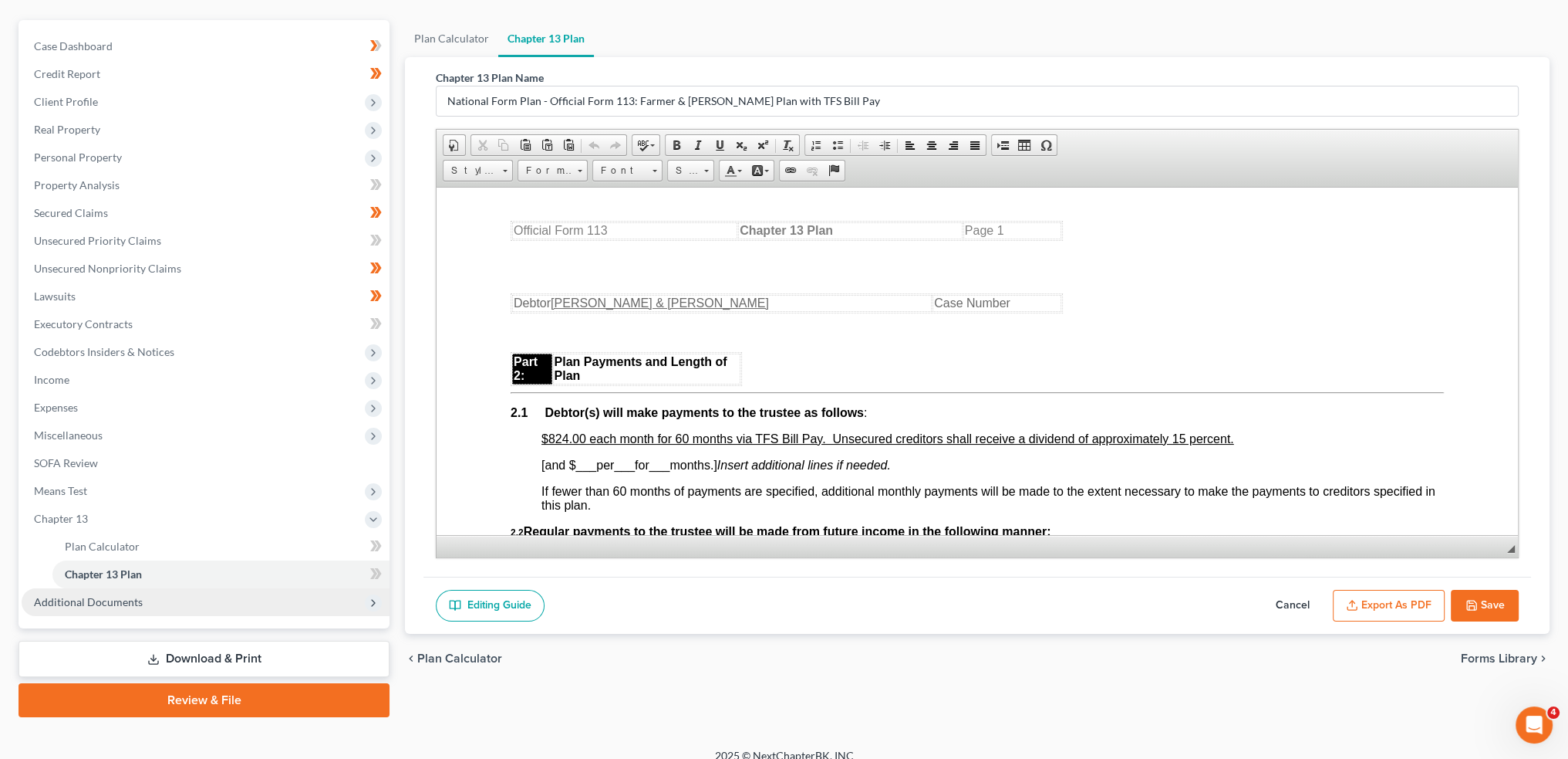
click at [78, 601] on span "Additional Documents" at bounding box center [88, 601] width 109 height 13
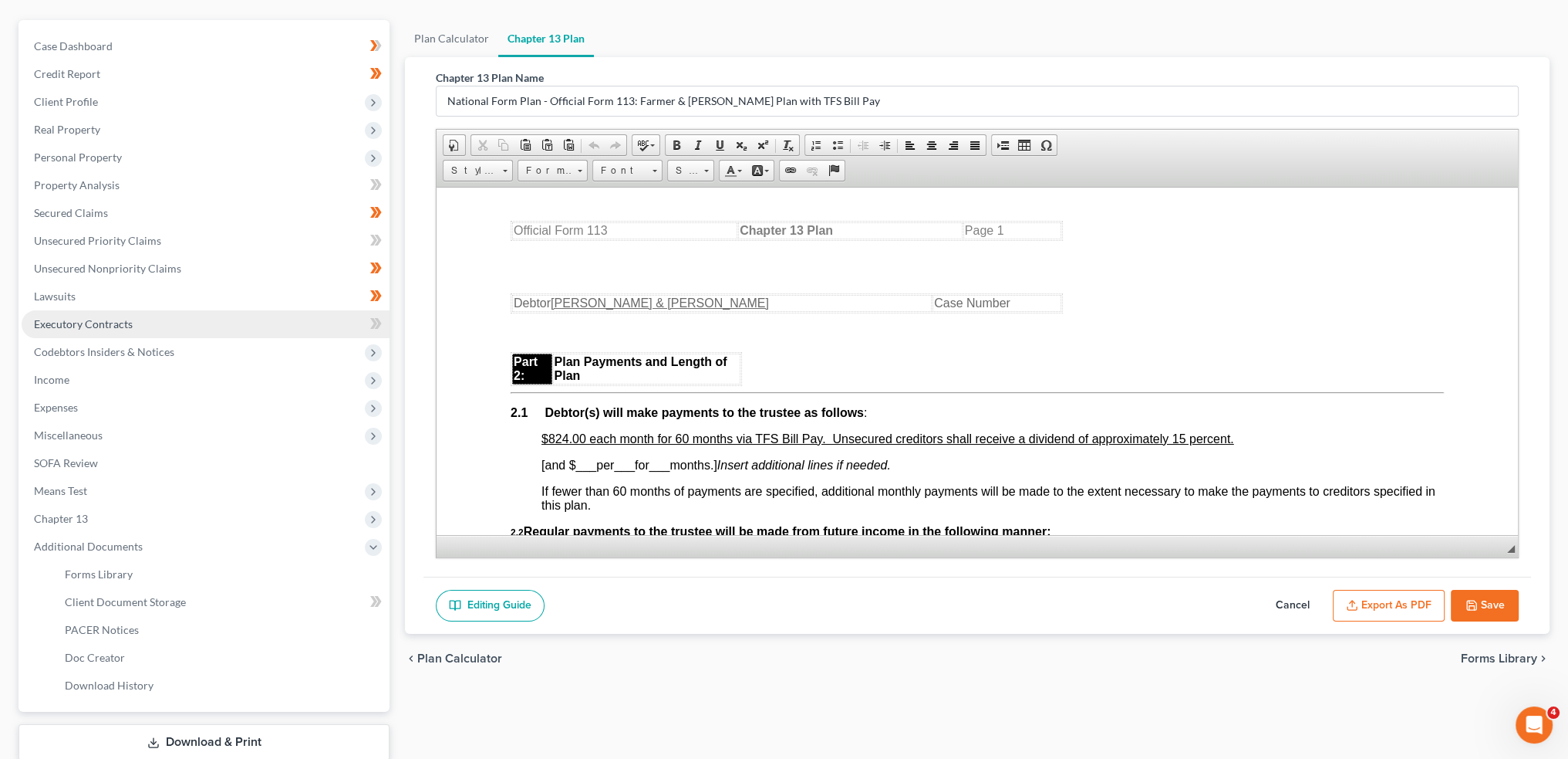
scroll to position [227, 0]
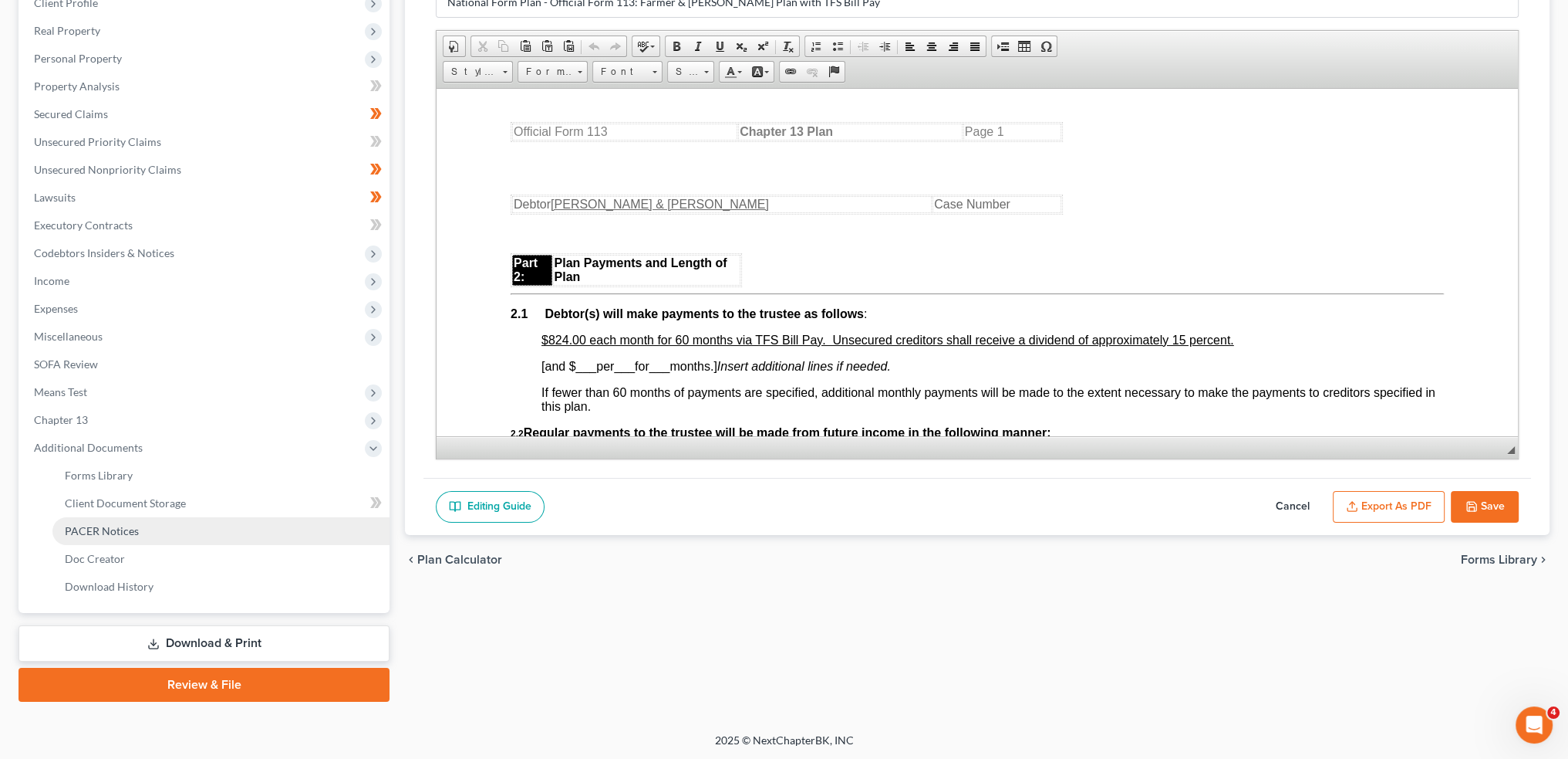
click at [85, 529] on span "PACER Notices" at bounding box center [102, 530] width 74 height 13
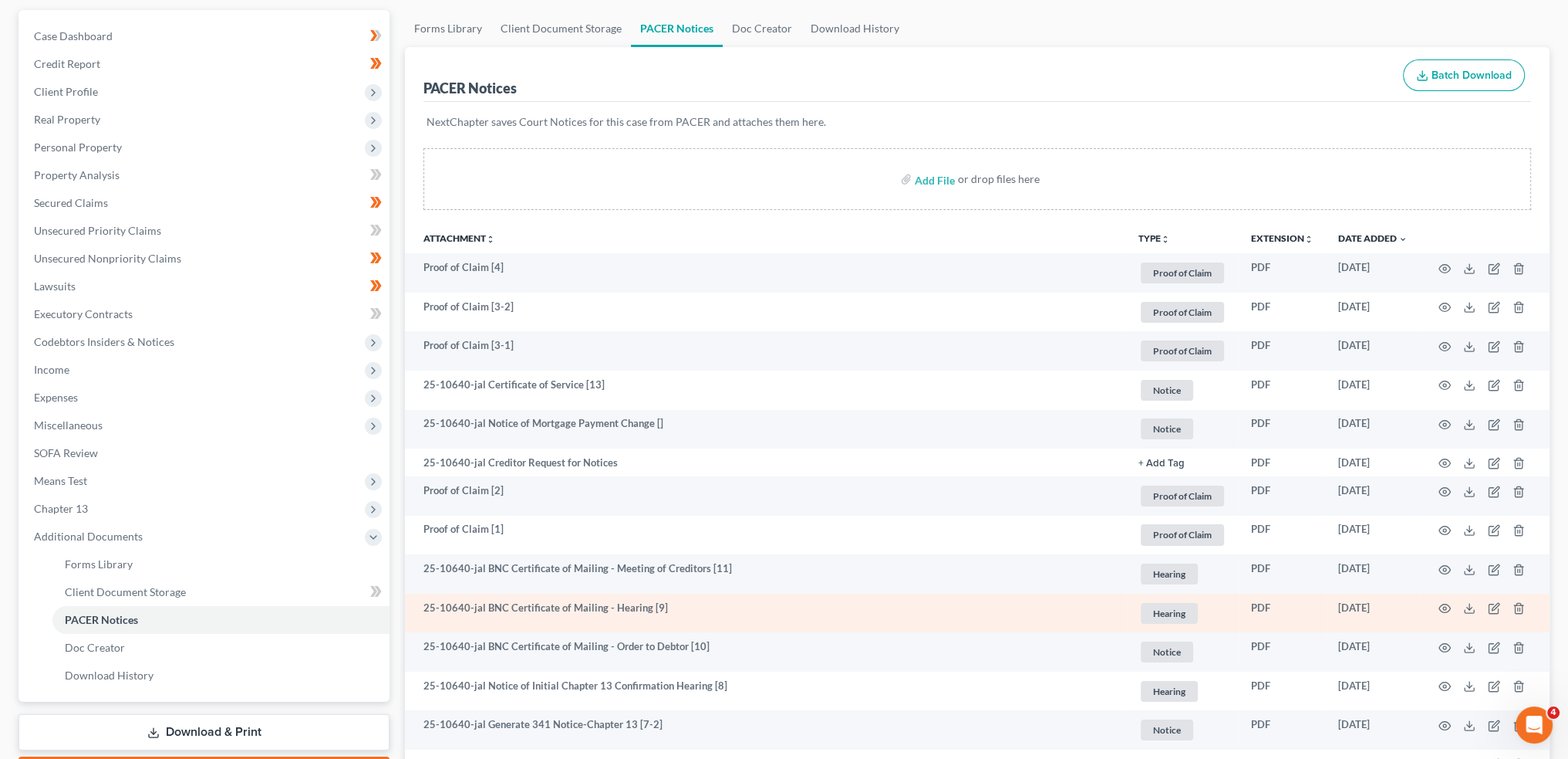
scroll to position [257, 0]
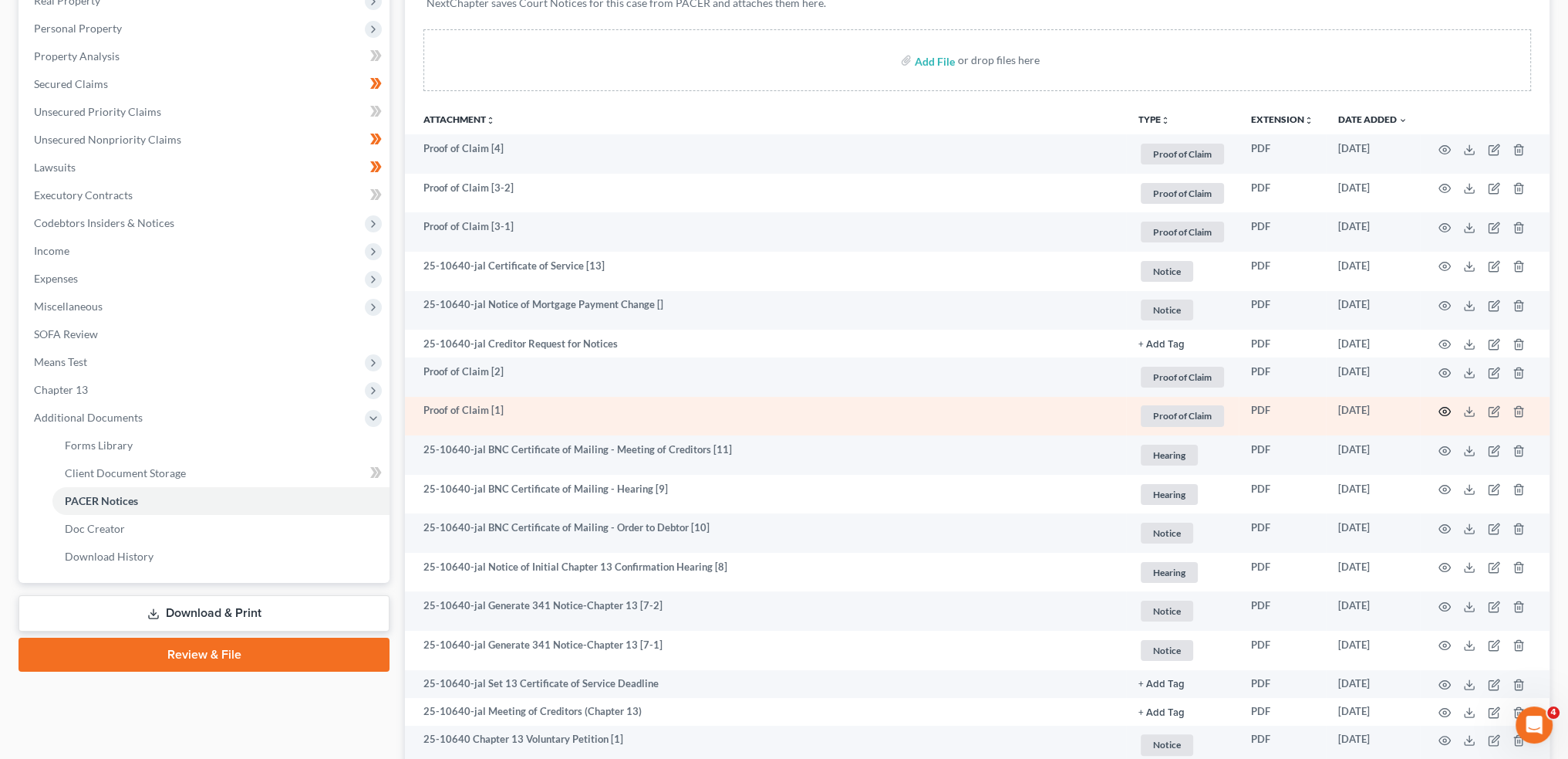
click at [1450, 410] on icon "button" at bounding box center [1445, 412] width 13 height 13
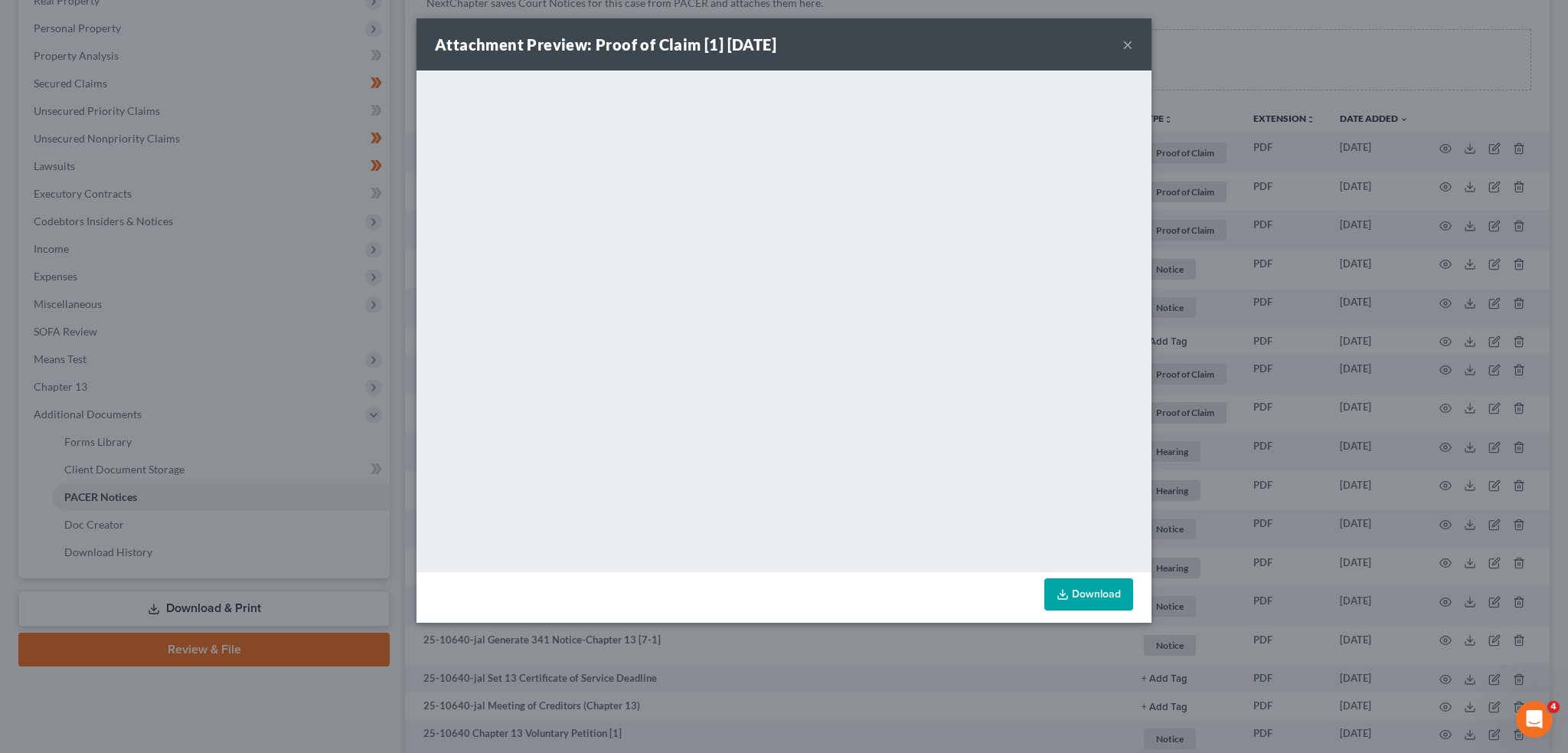
click at [1130, 44] on button "×" at bounding box center [1128, 44] width 11 height 19
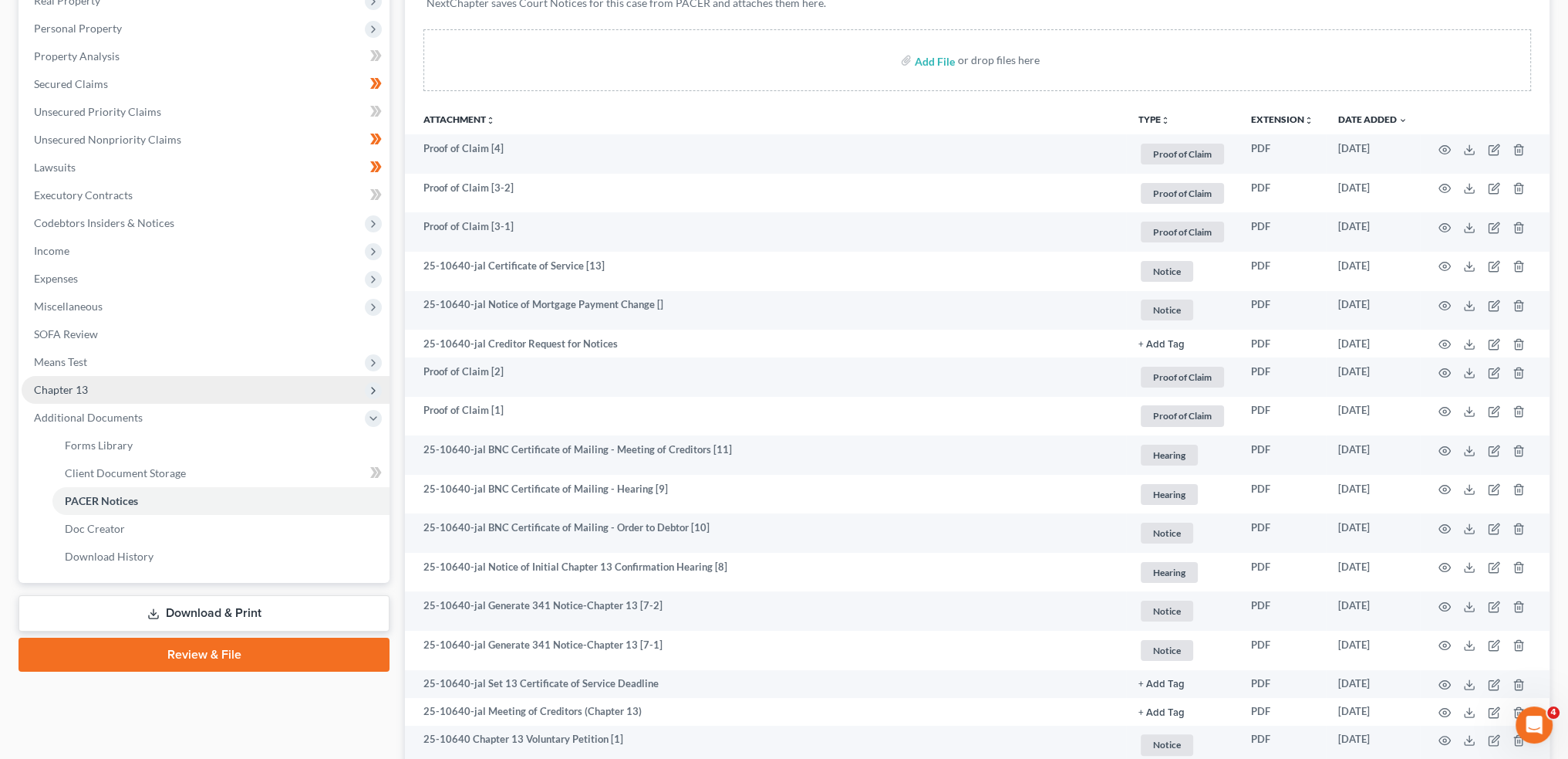
click at [125, 391] on span "Chapter 13" at bounding box center [206, 389] width 368 height 27
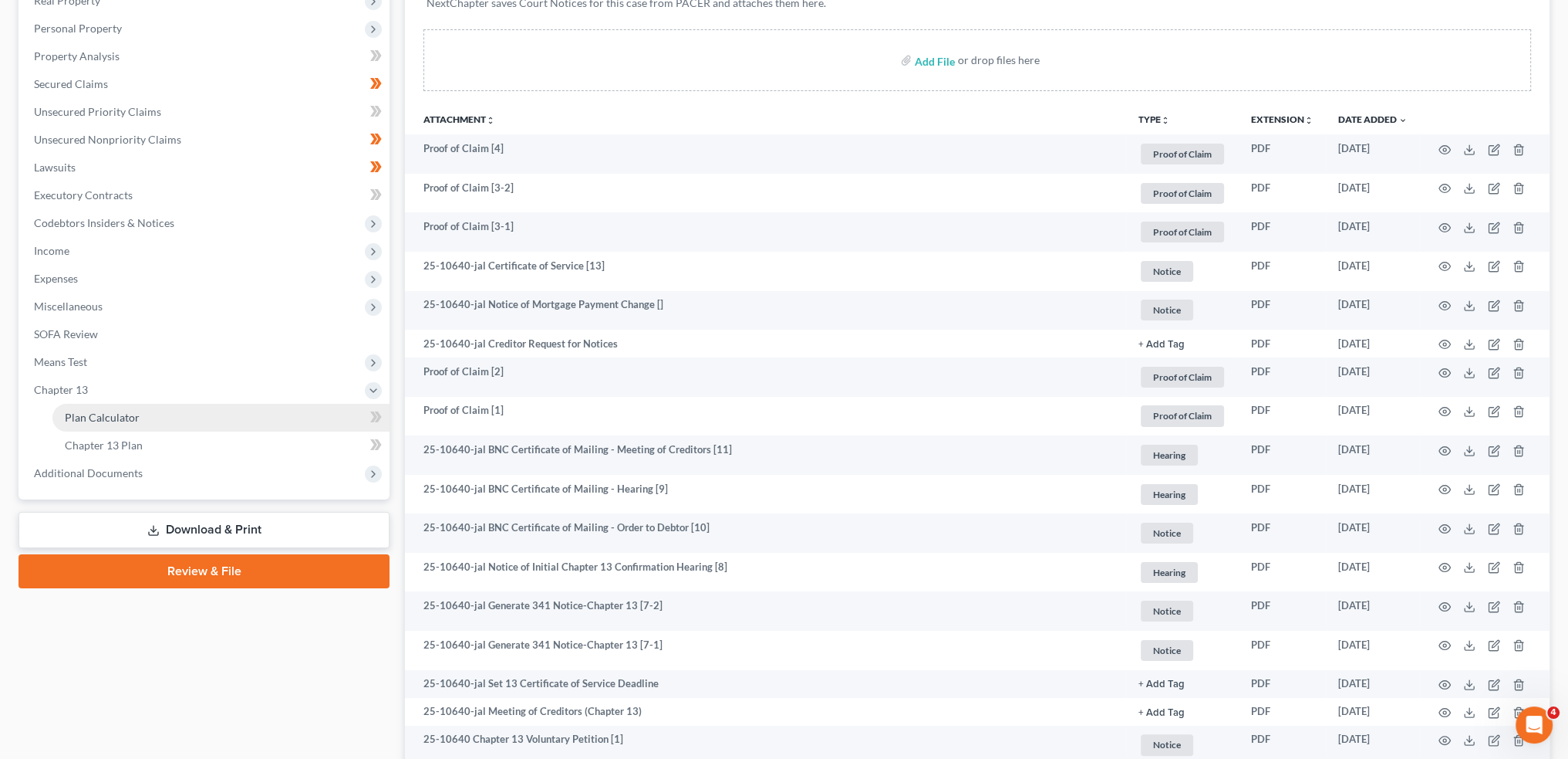
click at [123, 418] on span "Plan Calculator" at bounding box center [102, 417] width 74 height 13
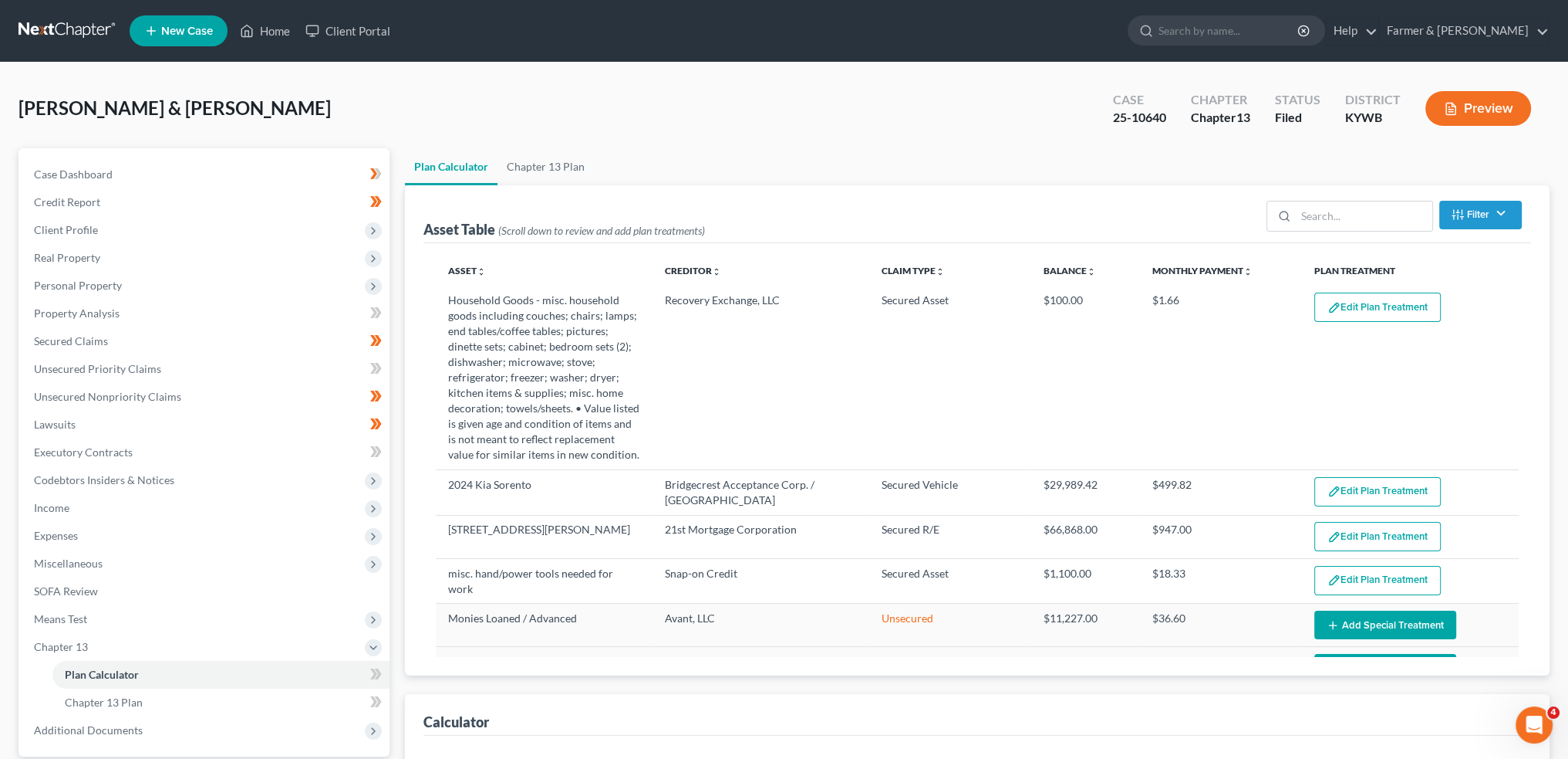
select select "59"
click at [1345, 536] on button "Edit Plan Treatment" at bounding box center [1378, 536] width 126 height 29
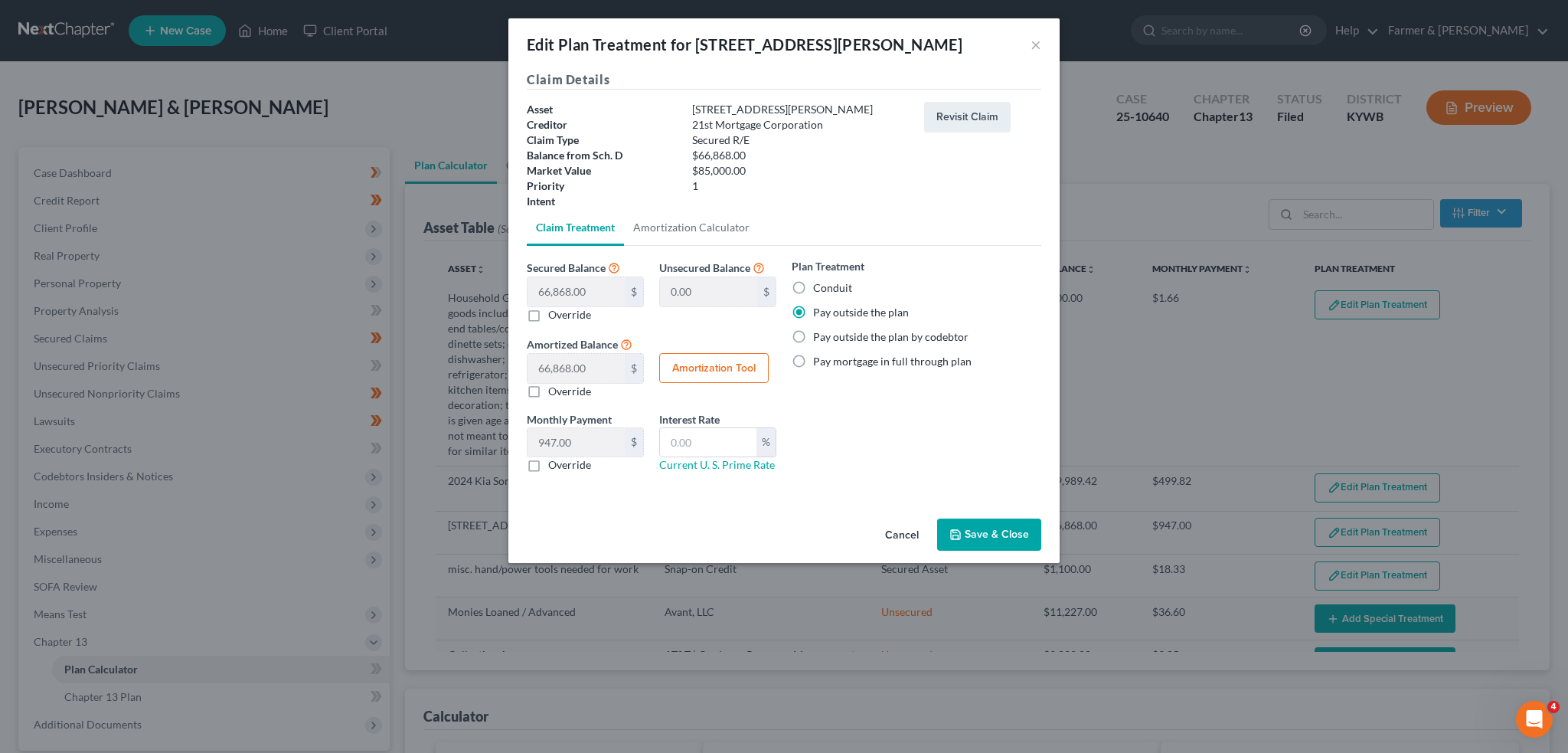
click at [959, 524] on button "Save & Close" at bounding box center [989, 534] width 104 height 32
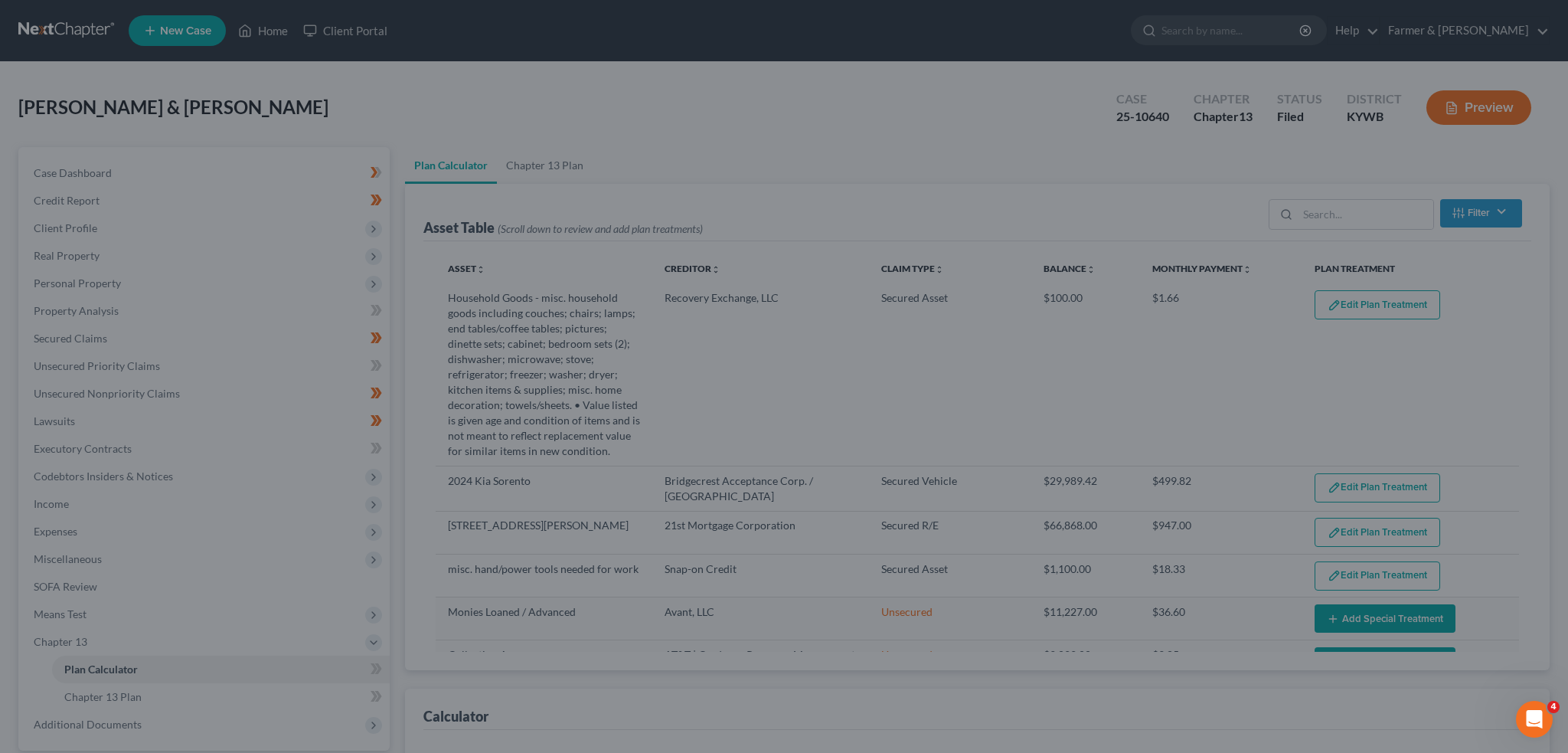
select select "59"
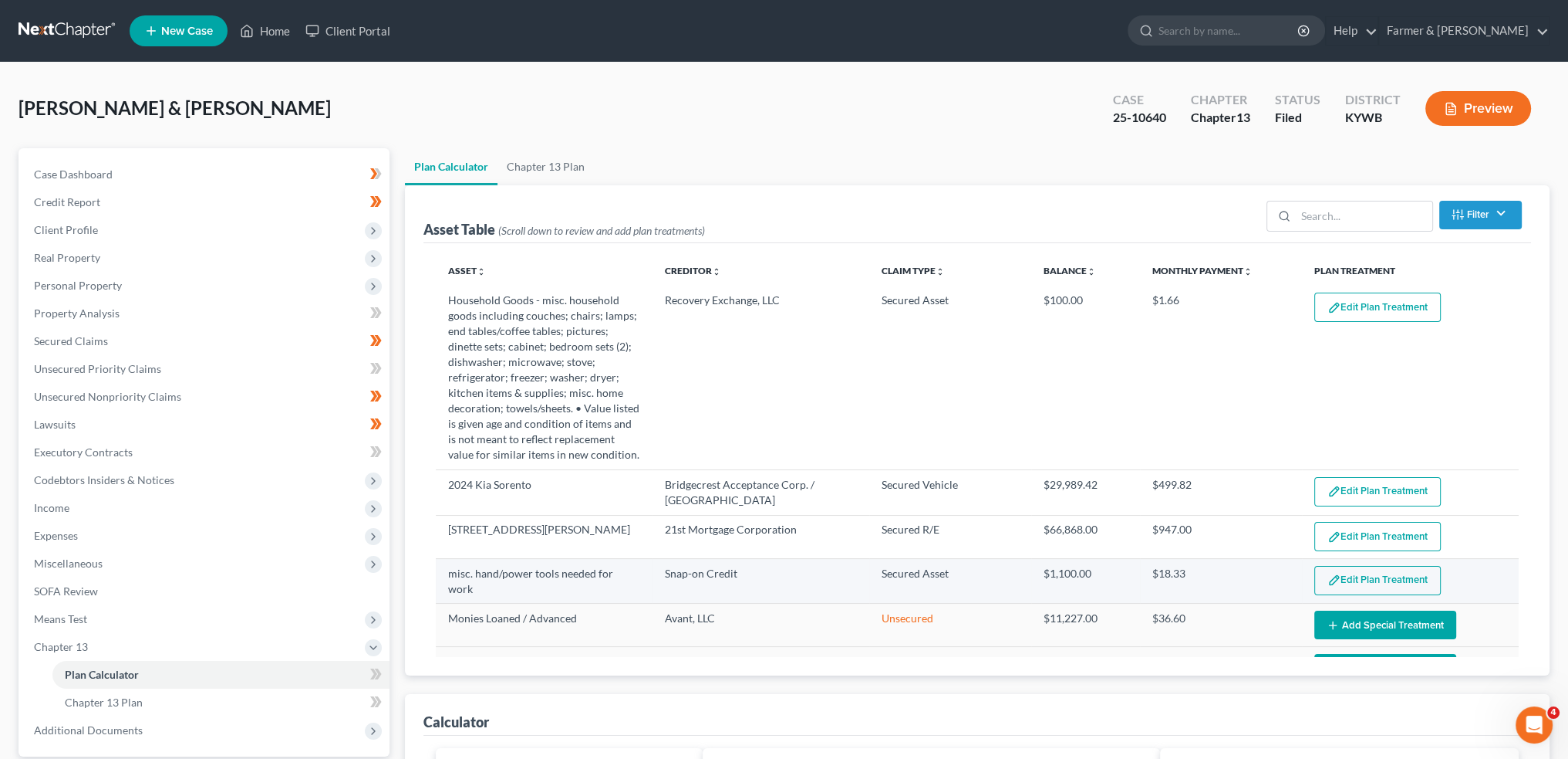
click at [1360, 566] on button "Edit Plan Treatment" at bounding box center [1378, 580] width 126 height 29
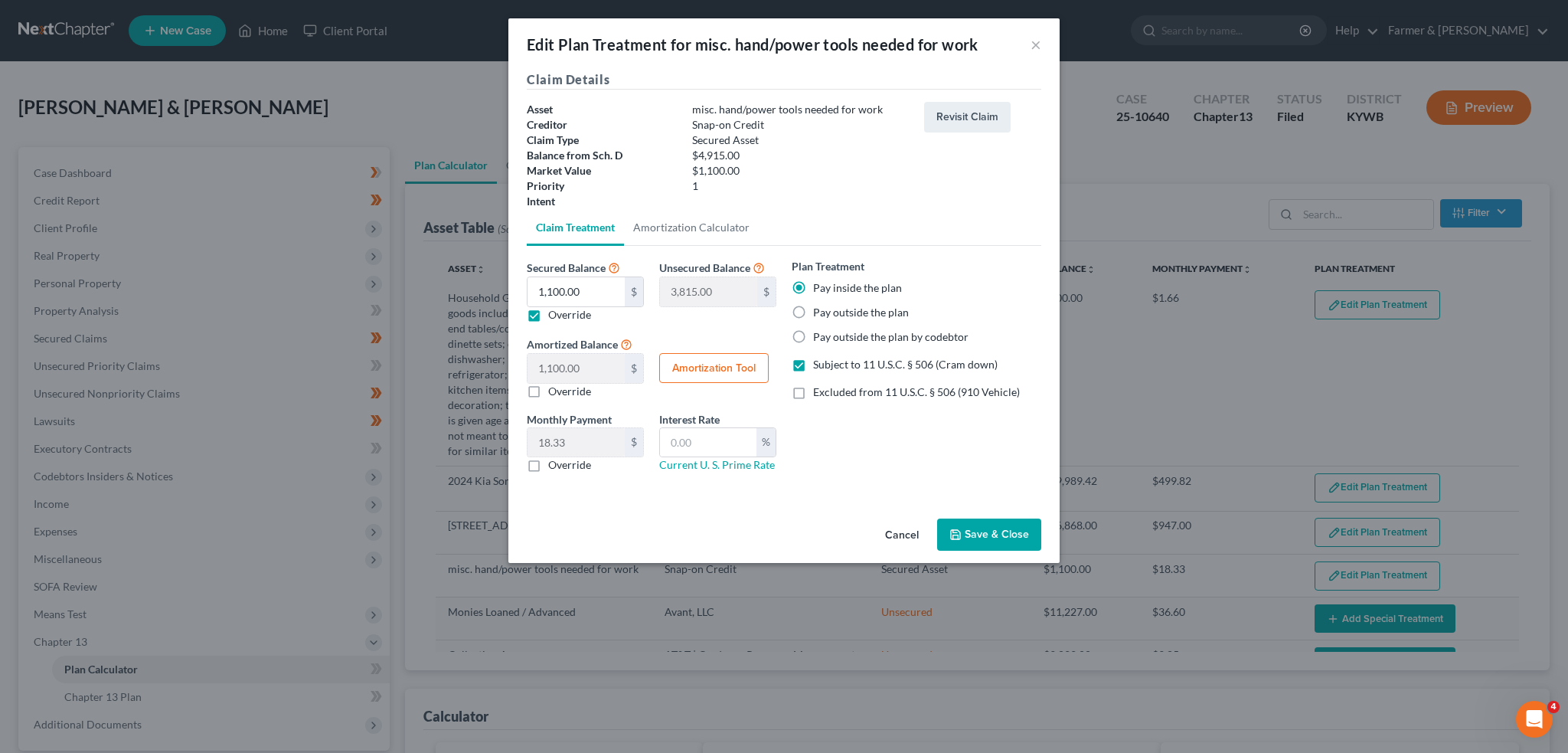
click at [941, 526] on button "Save & Close" at bounding box center [989, 534] width 104 height 32
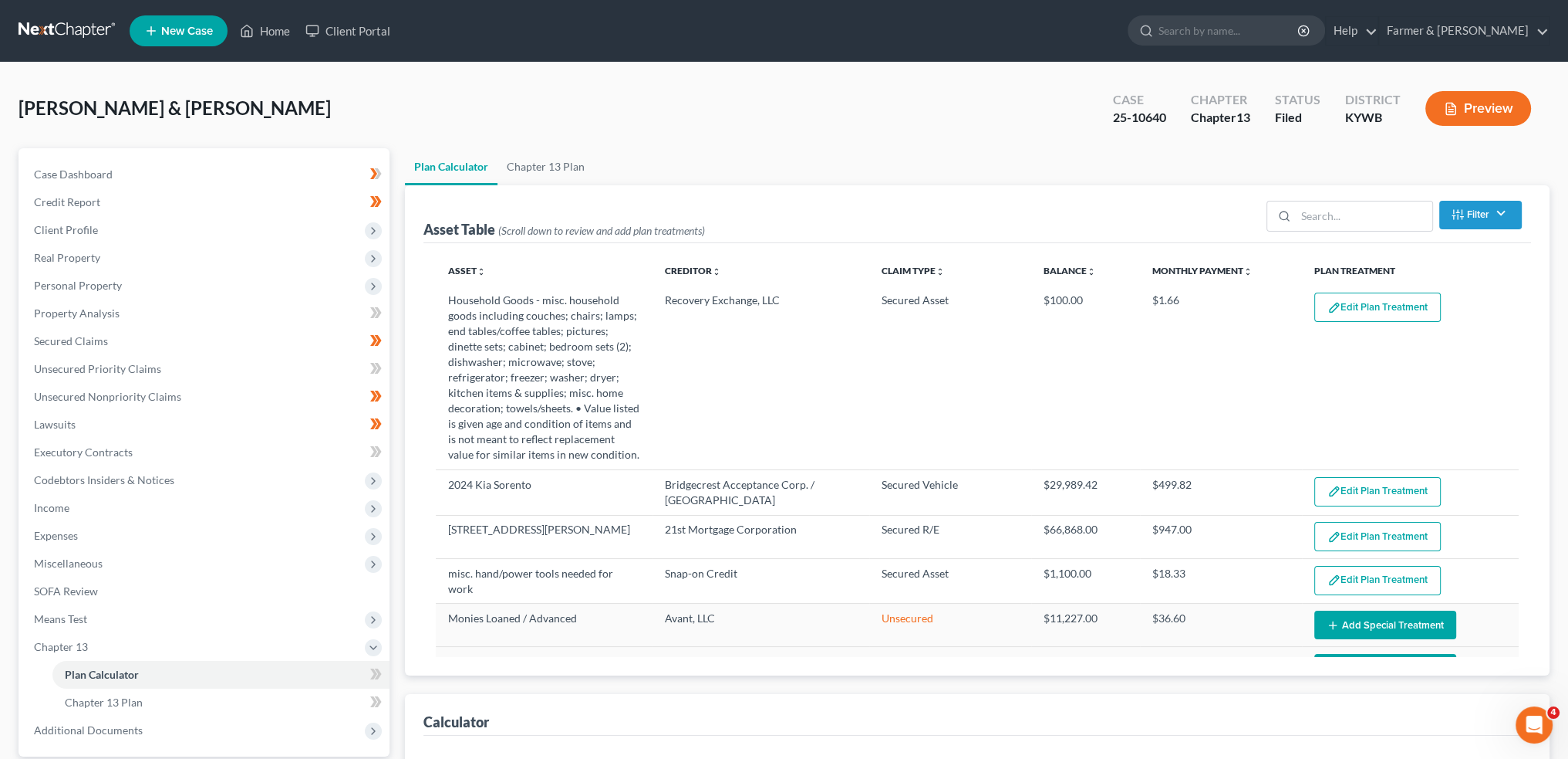
select select "59"
click at [132, 349] on link "Secured Claims" at bounding box center [206, 340] width 368 height 27
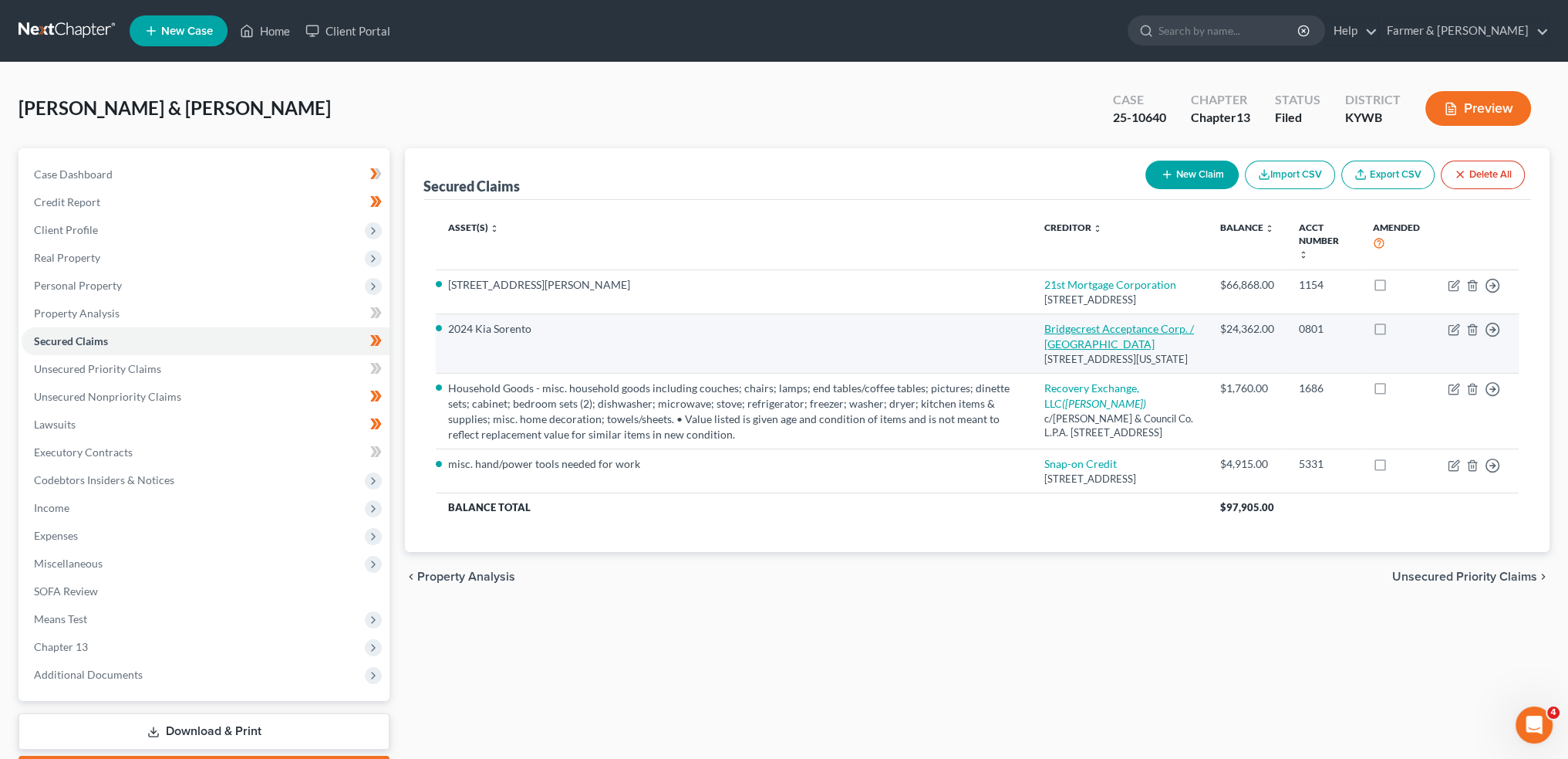
click at [1068, 350] on link "Bridgecrest Acceptance Corp. / Carvana" at bounding box center [1119, 336] width 150 height 28
select select "3"
select select "0"
select select "11"
select select "4"
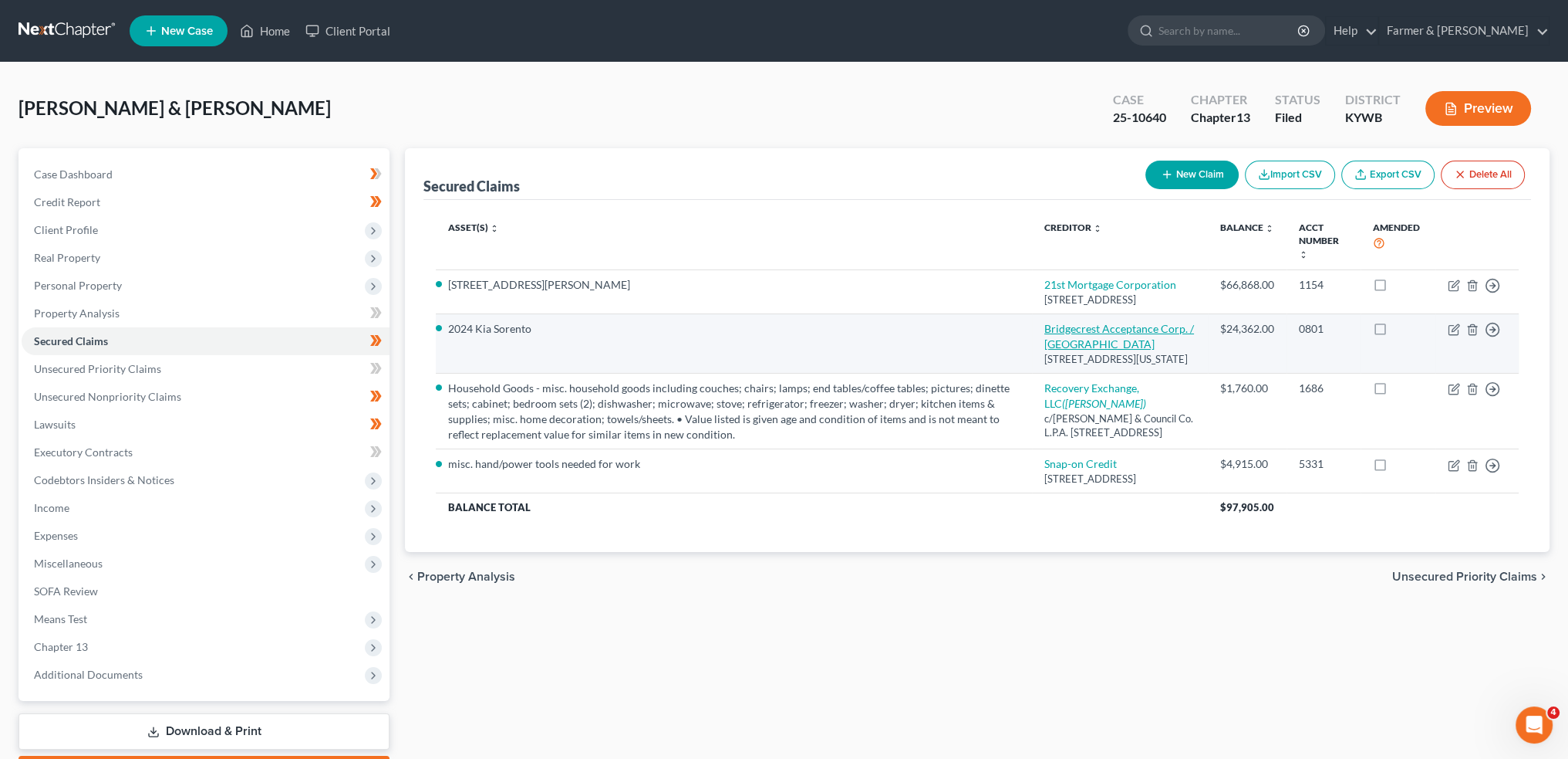
select select "2"
select select "0"
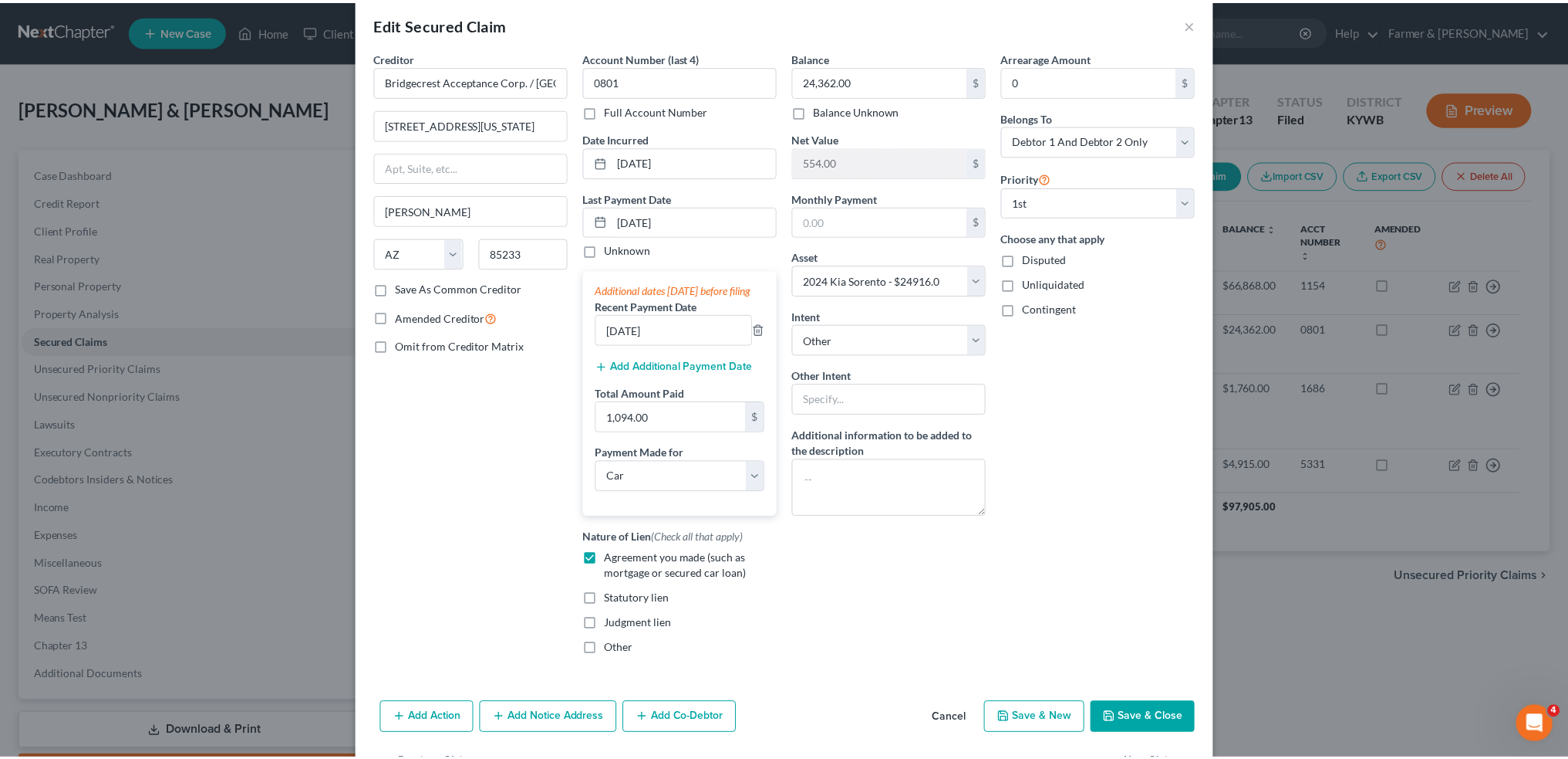
scroll to position [85, 0]
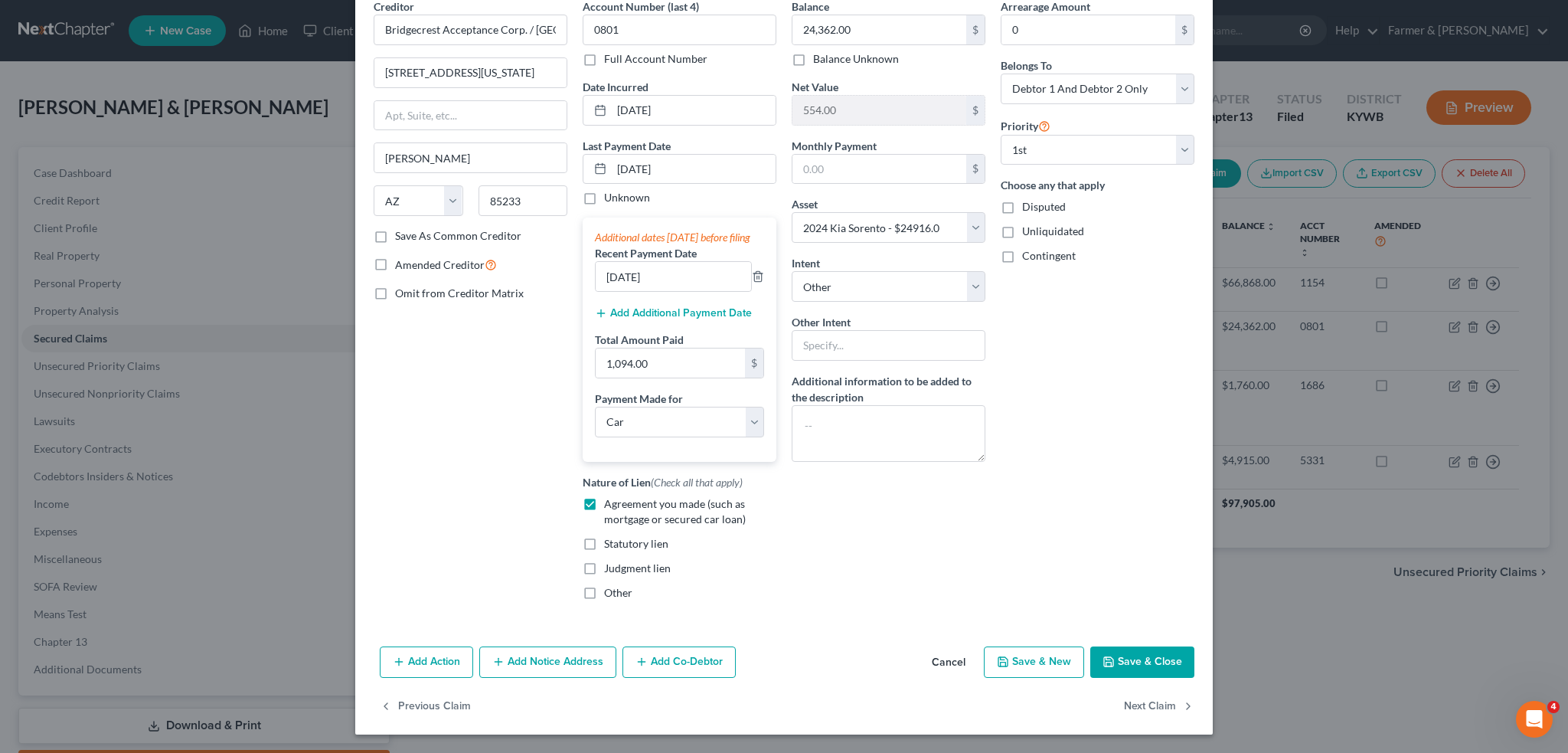
click at [1133, 660] on button "Save & Close" at bounding box center [1143, 662] width 104 height 32
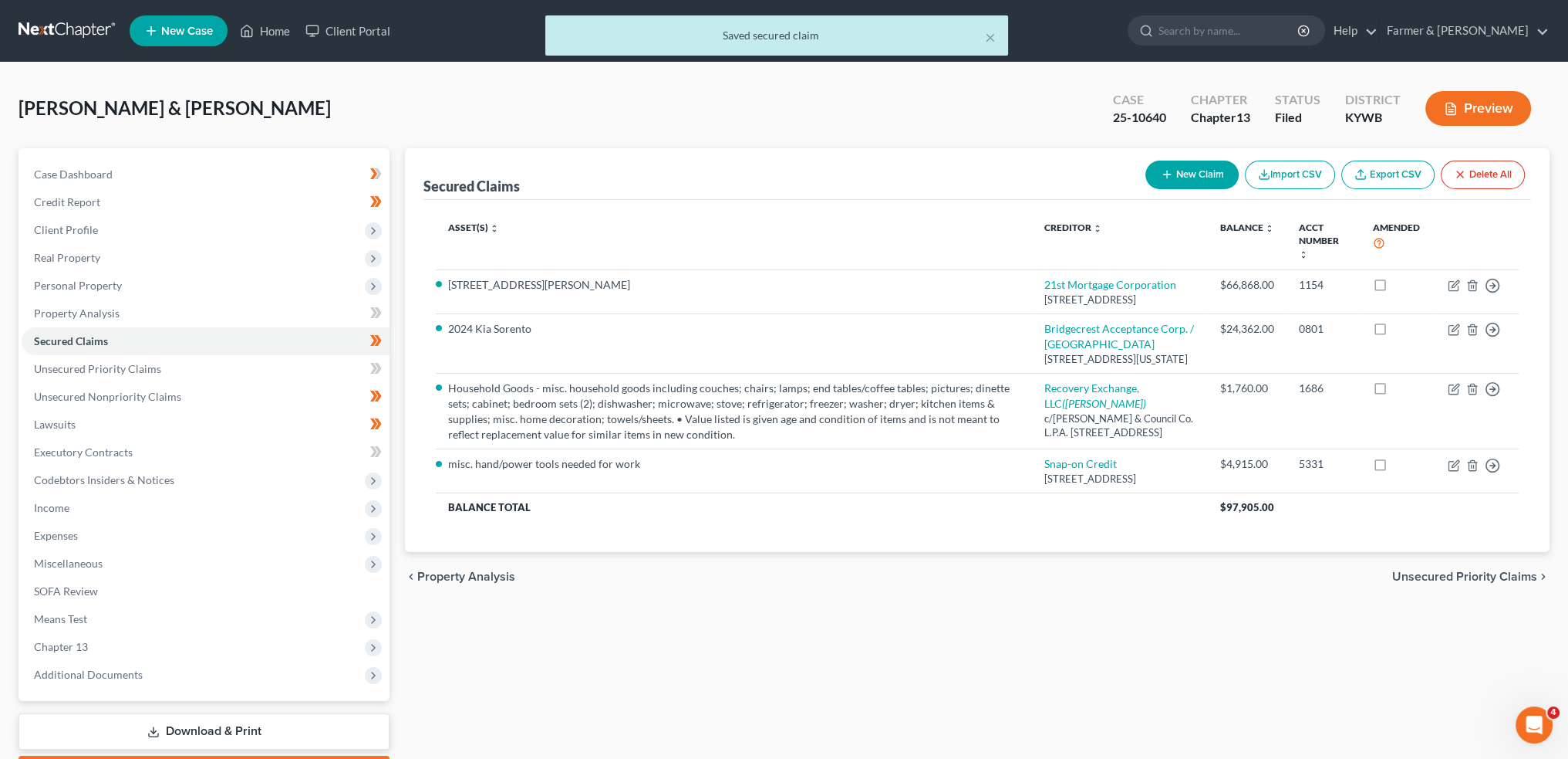
scroll to position [88, 0]
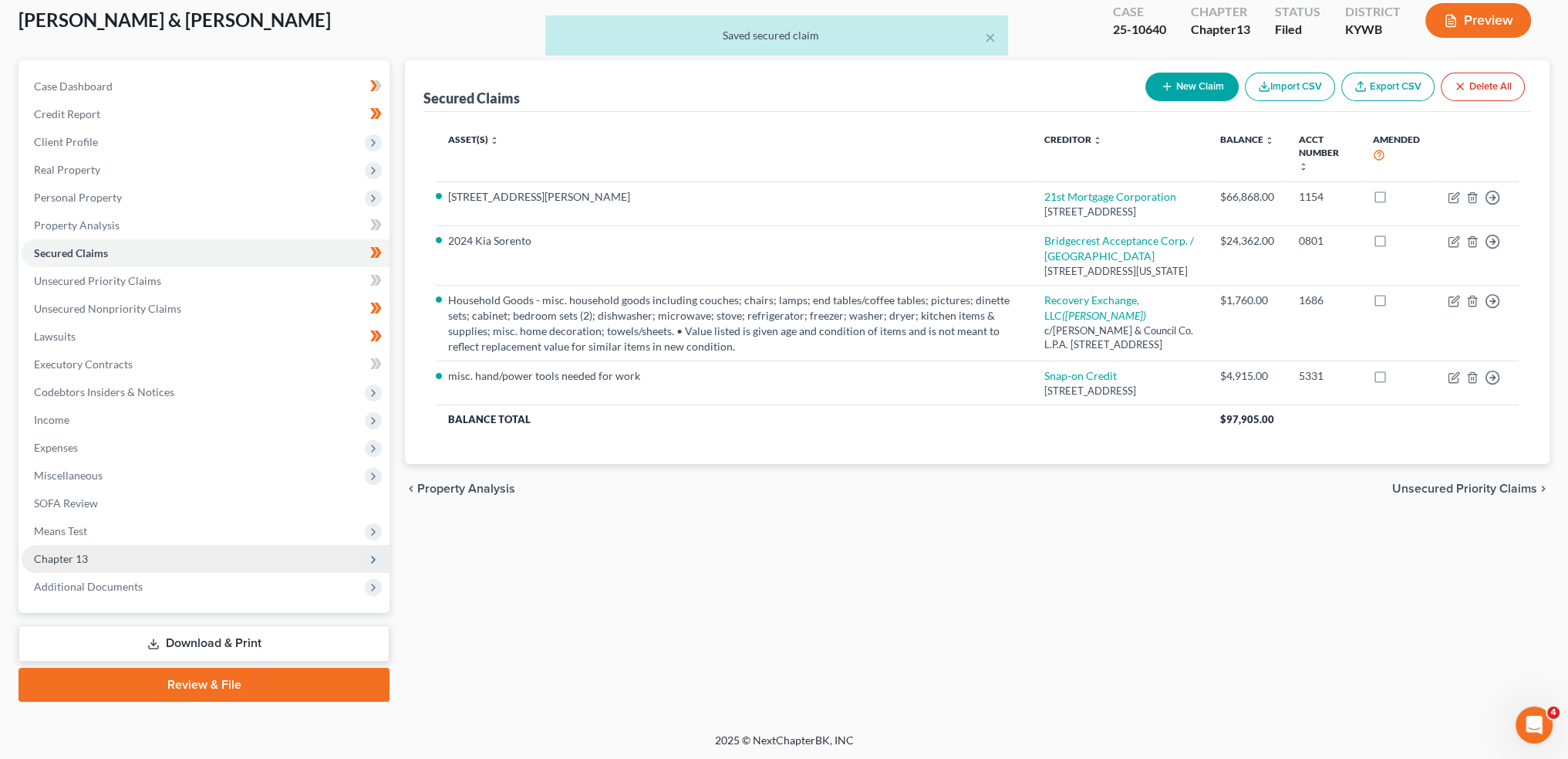
click at [118, 562] on span "Chapter 13" at bounding box center [206, 558] width 368 height 27
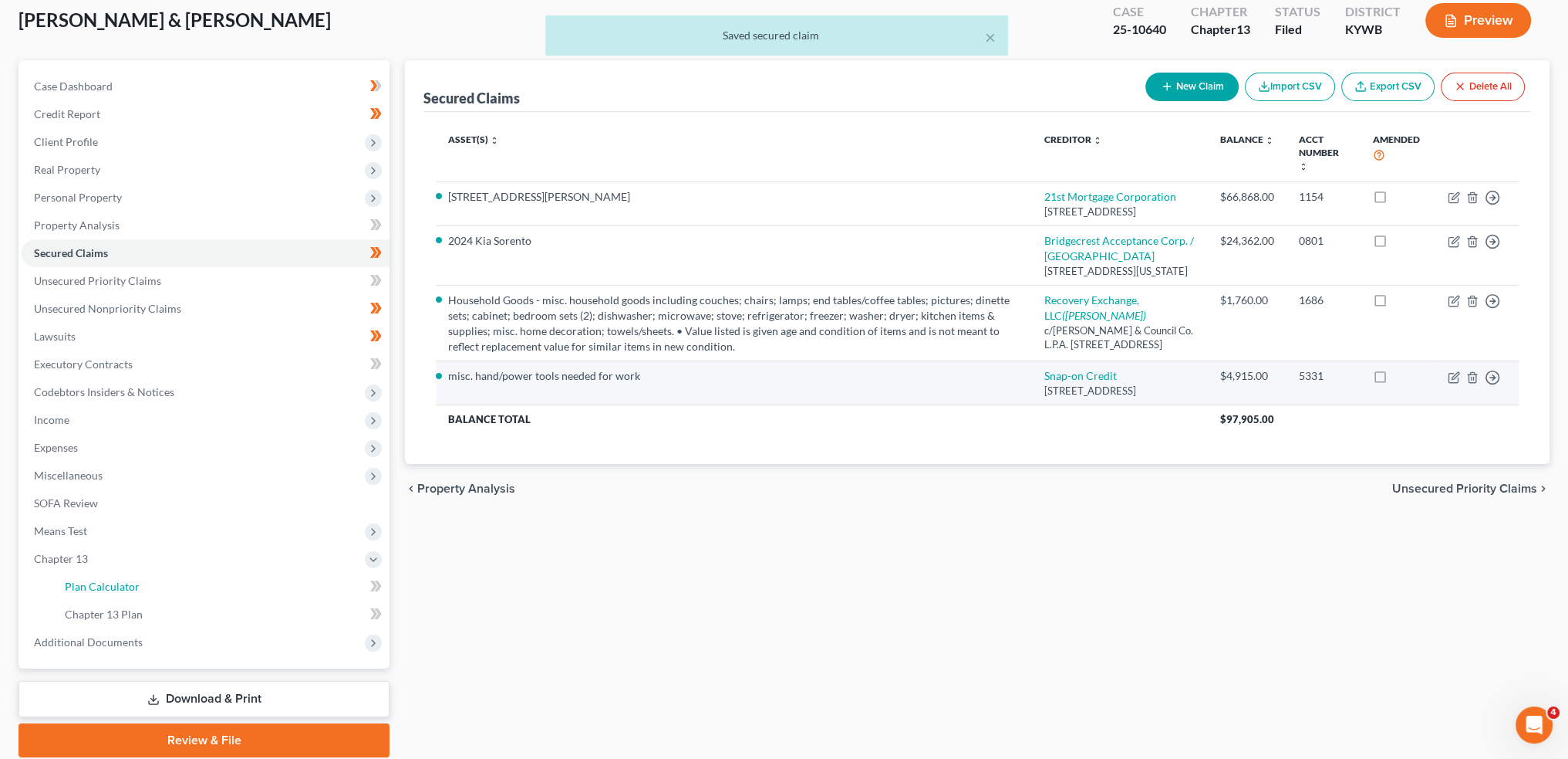
click at [114, 586] on span "Plan Calculator" at bounding box center [102, 586] width 74 height 13
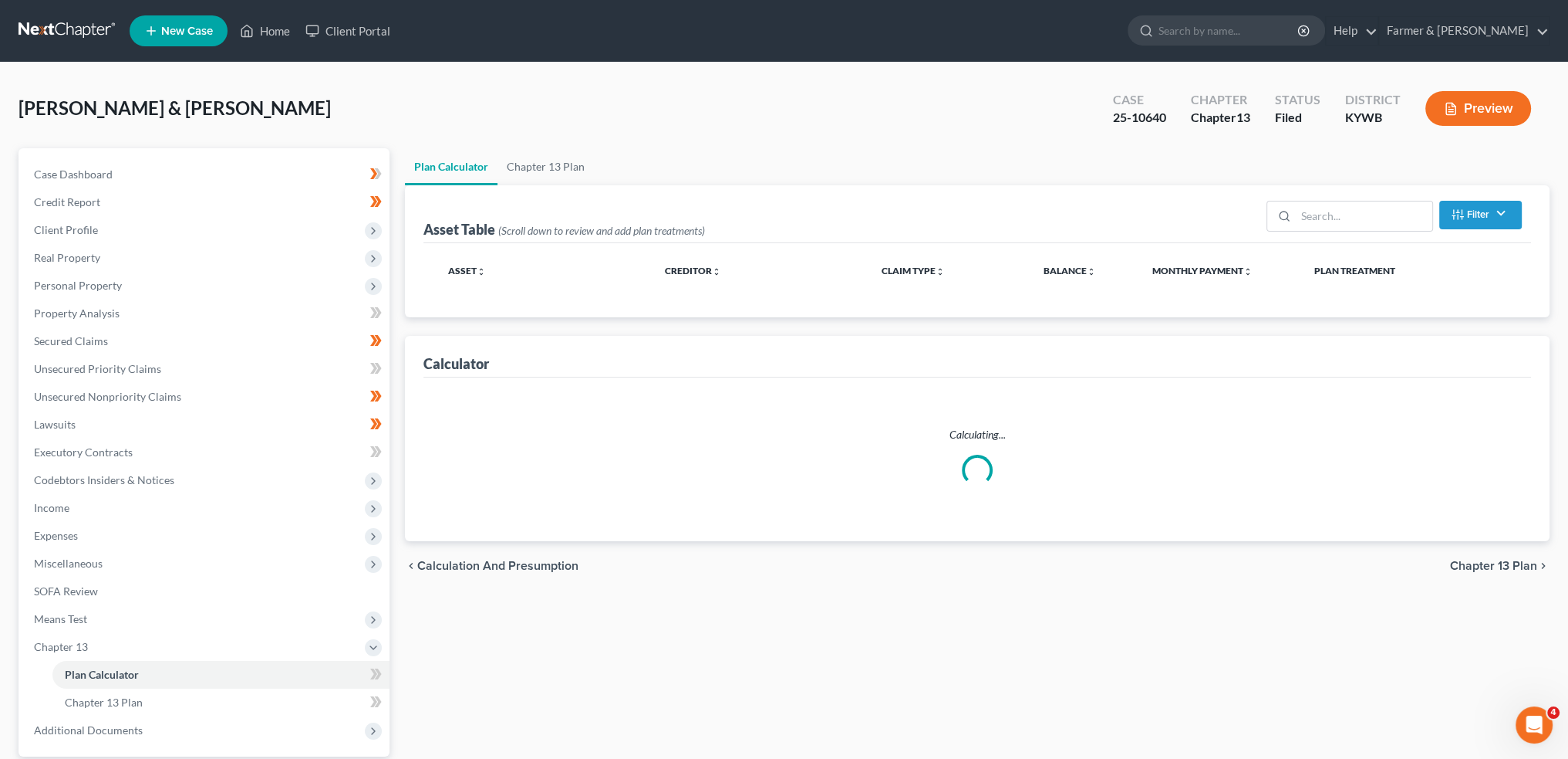
select select "59"
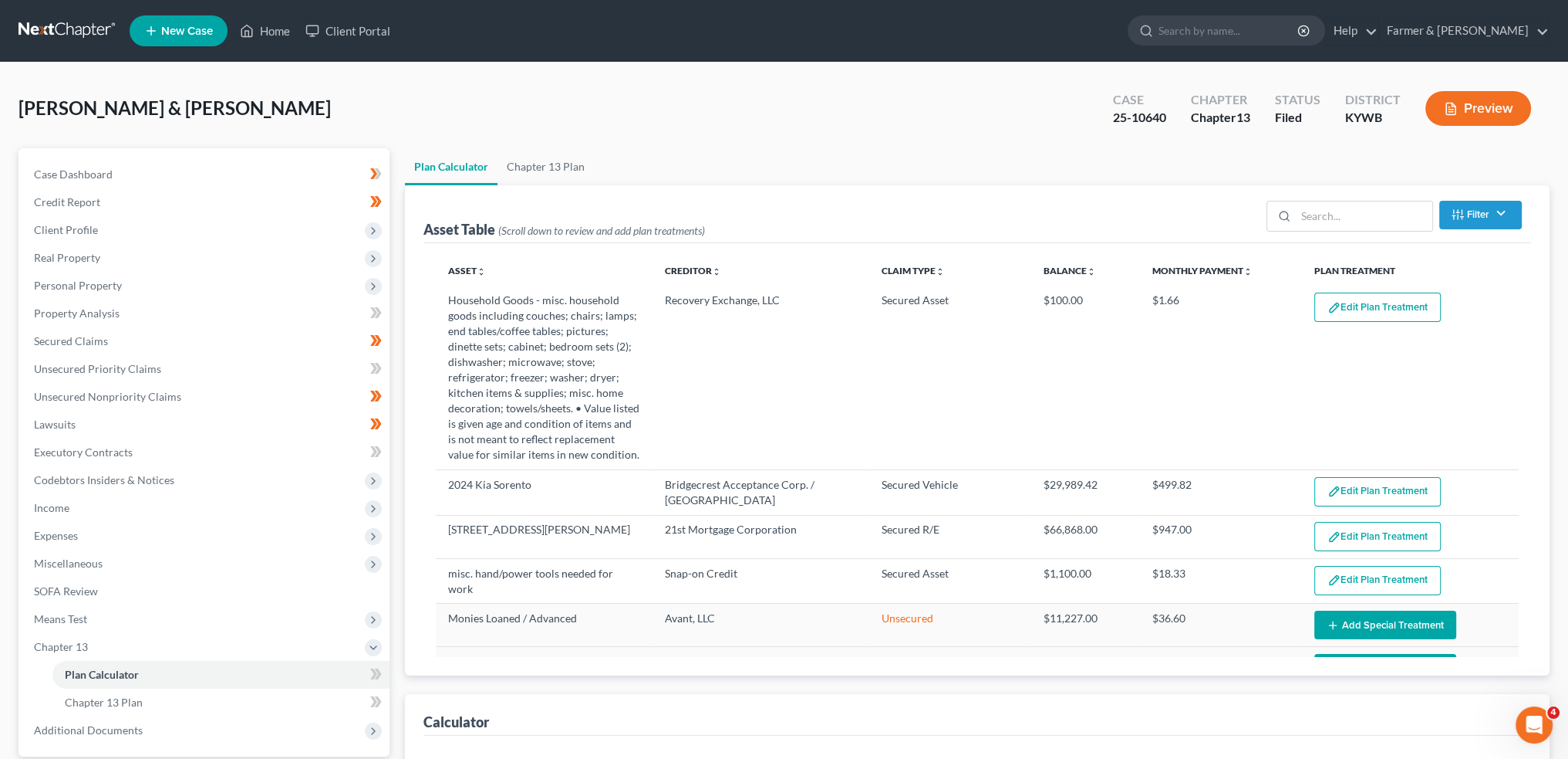
select select "59"
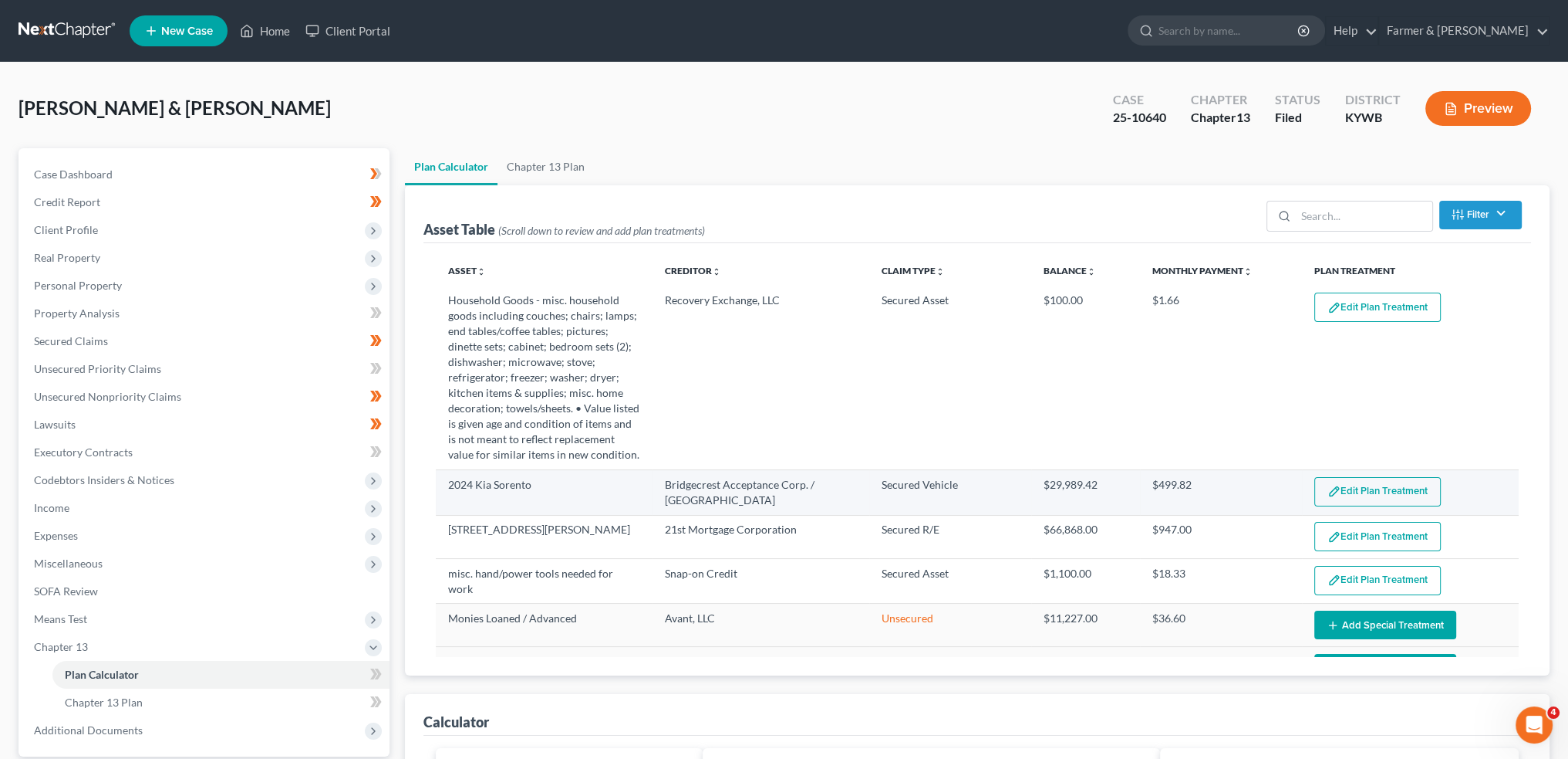
click at [1373, 484] on button "Edit Plan Treatment" at bounding box center [1378, 491] width 126 height 29
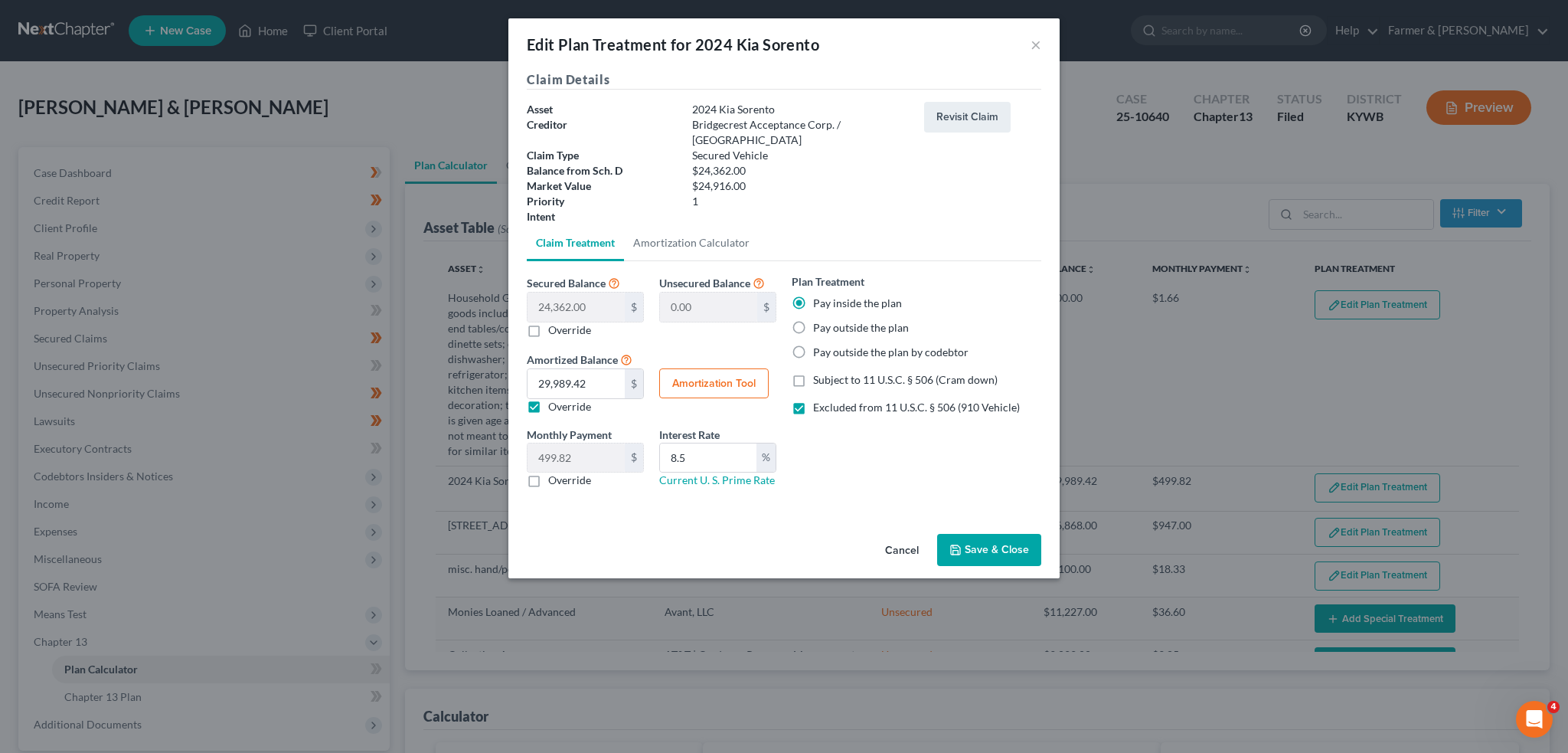
click at [1013, 534] on button "Save & Close" at bounding box center [989, 549] width 104 height 32
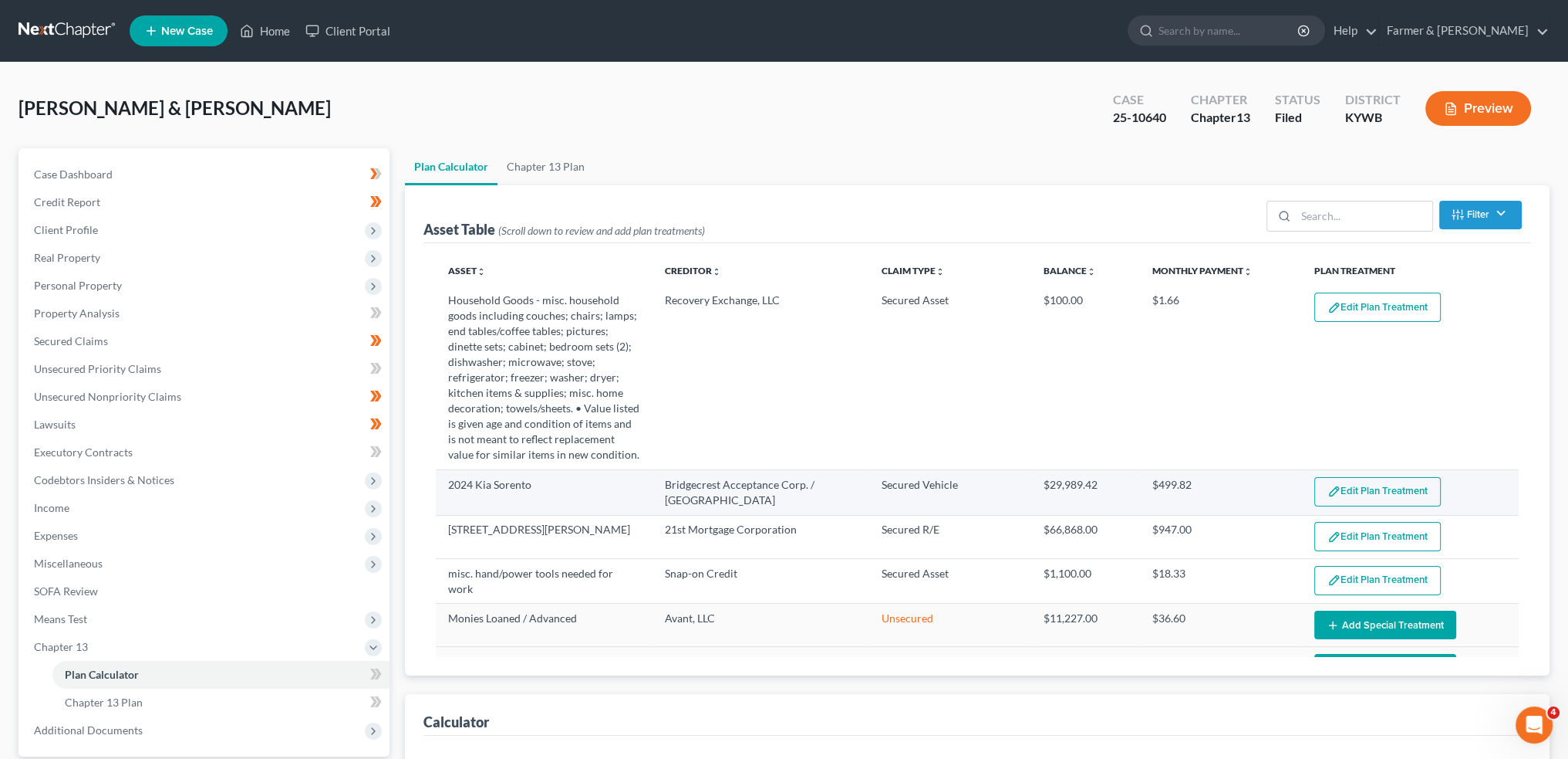
select select "59"
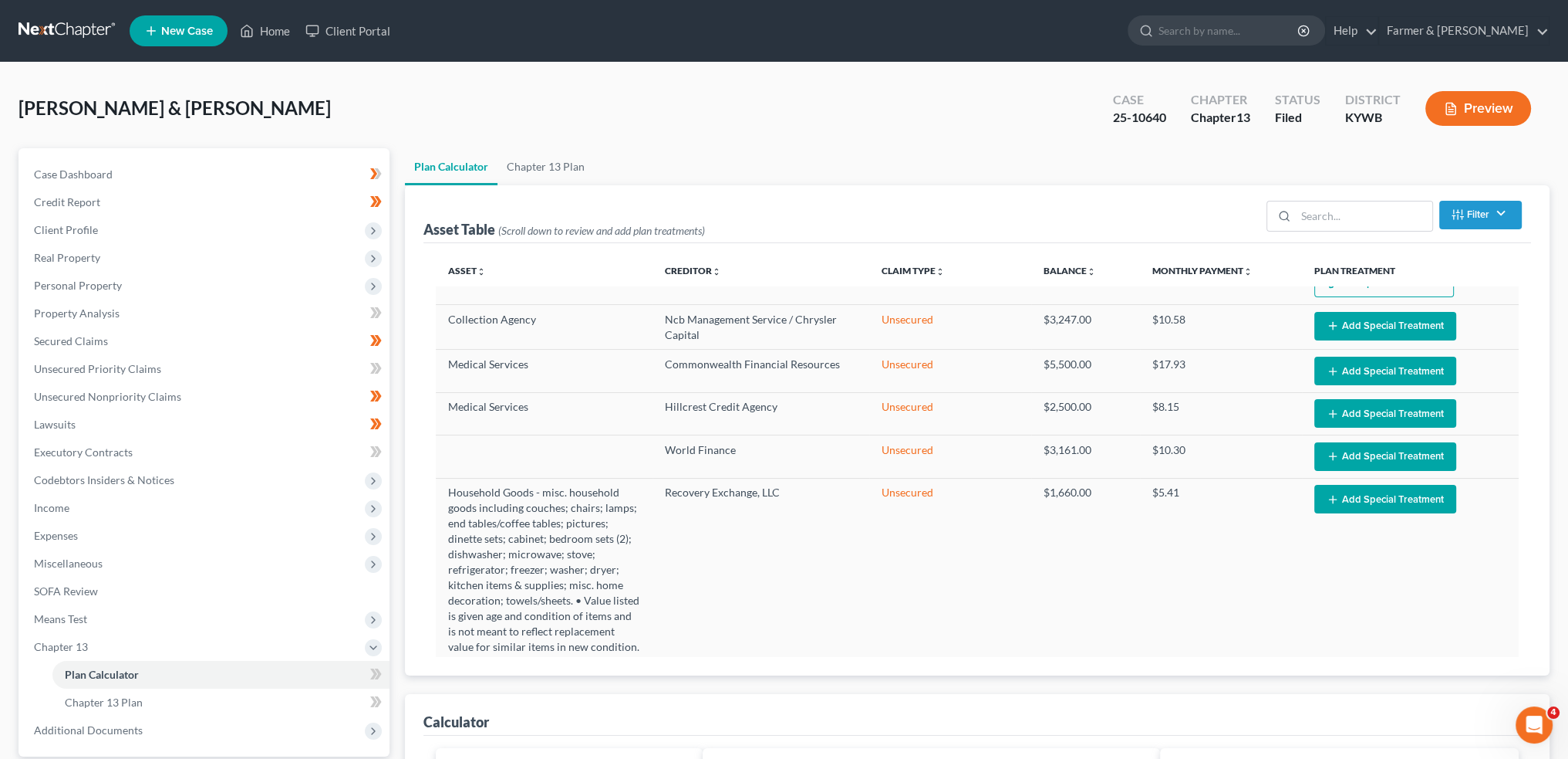
scroll to position [1254, 0]
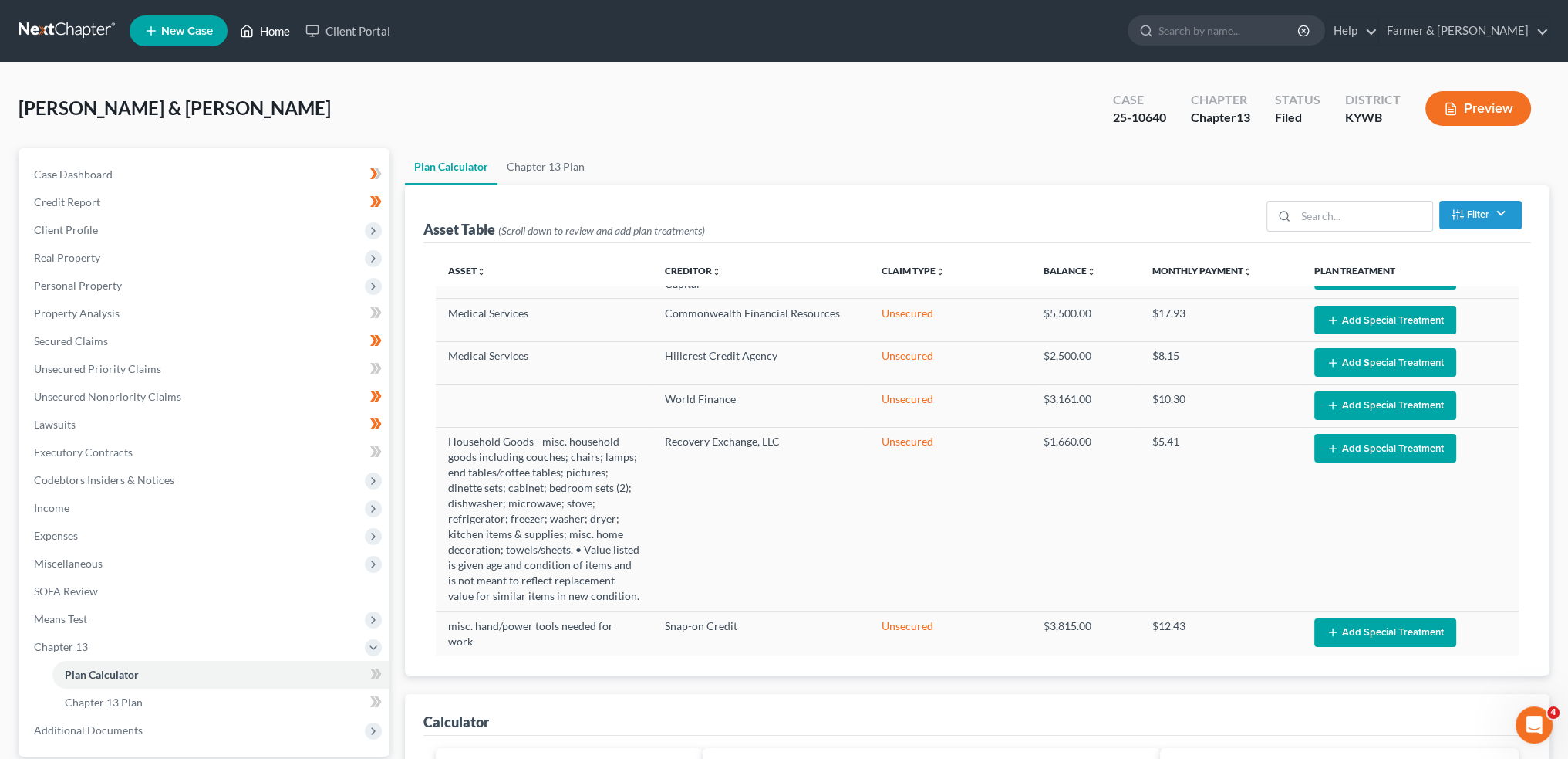
click at [279, 33] on link "Home" at bounding box center [265, 31] width 66 height 27
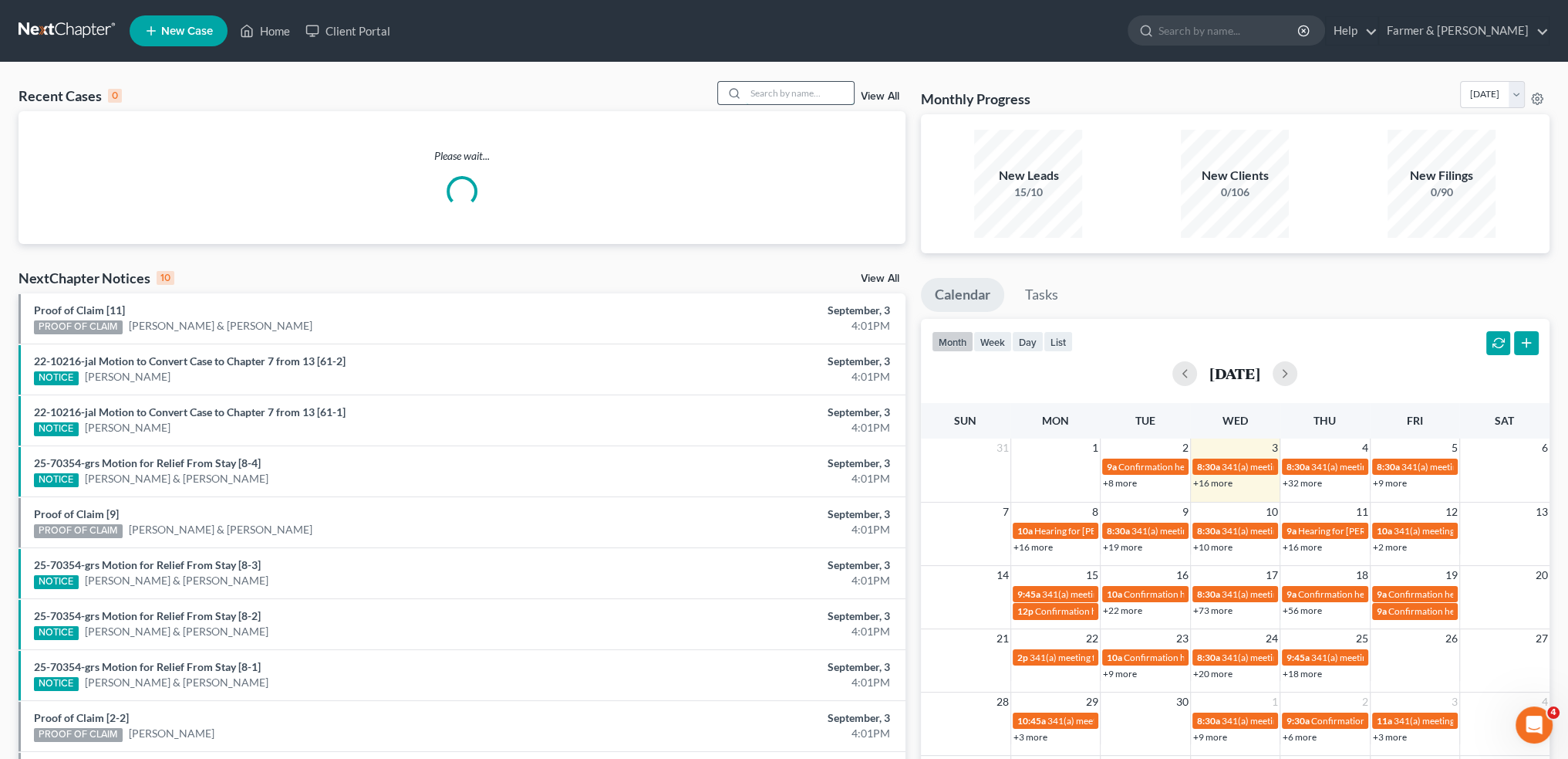
click at [780, 96] on input "search" at bounding box center [800, 93] width 108 height 23
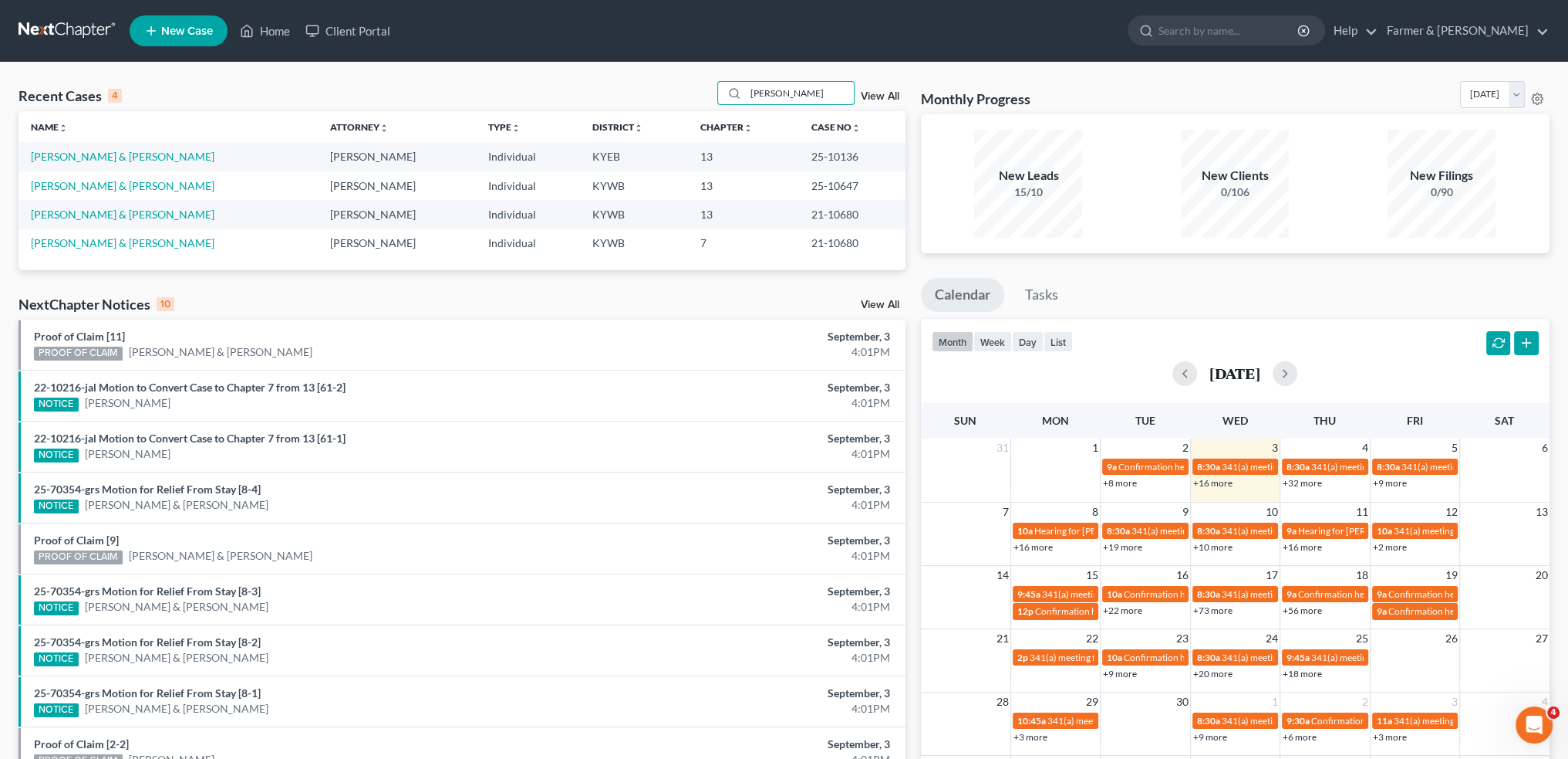
type input "ANDREA THOMAS"
click at [116, 183] on link "Thomas, Andrea & Jeremy" at bounding box center [122, 185] width 183 height 13
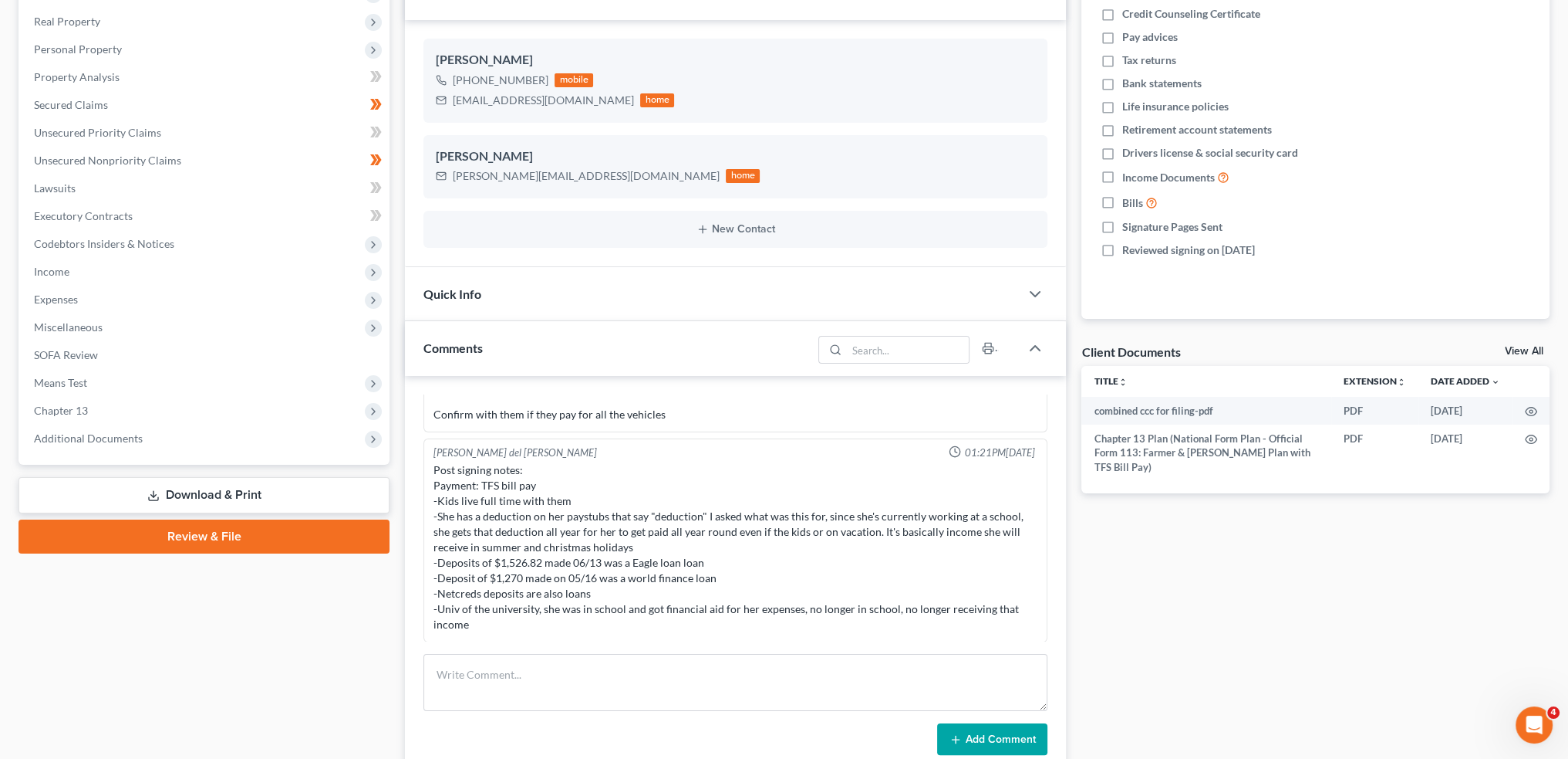
scroll to position [257, 0]
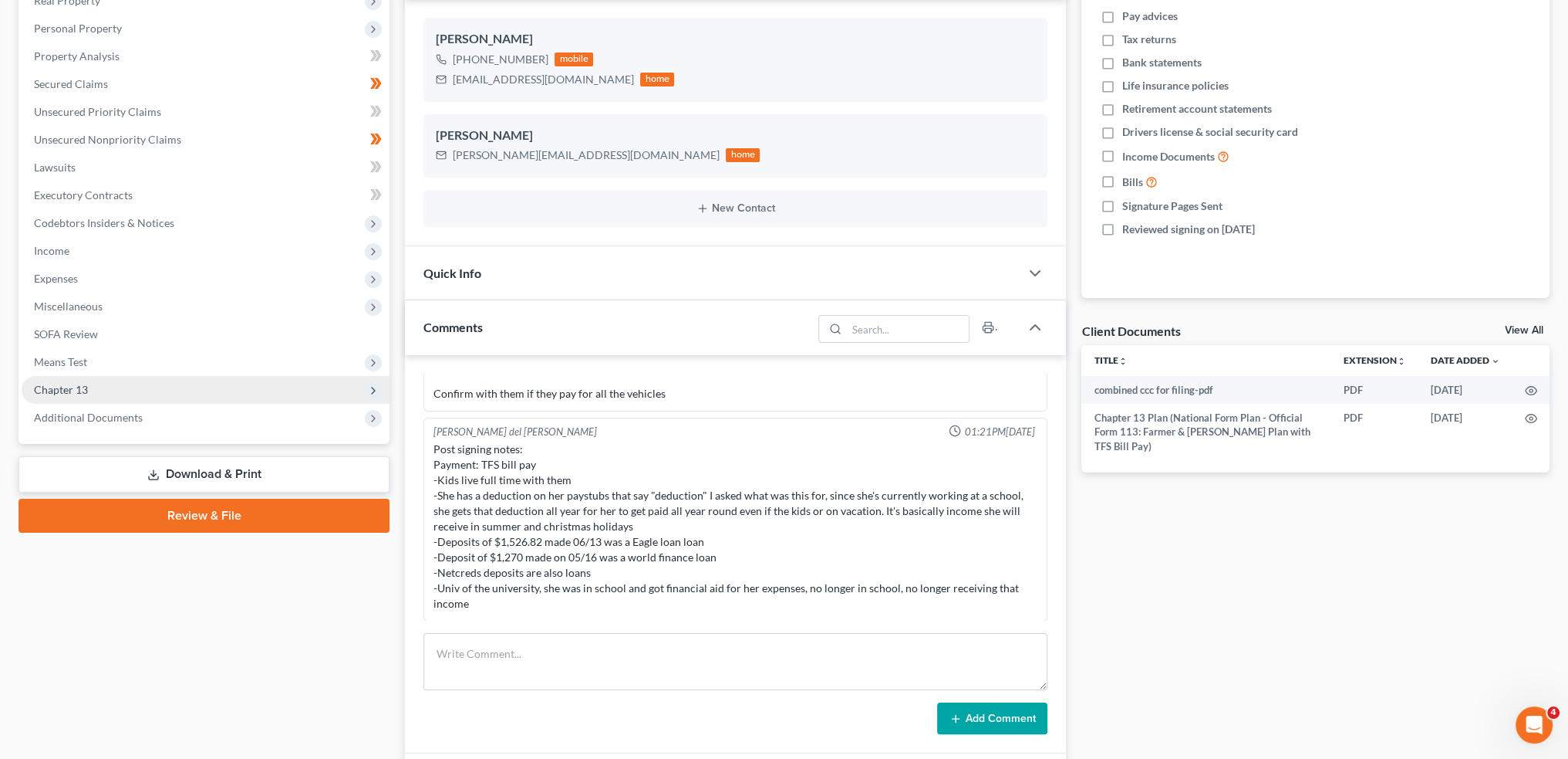
click at [120, 388] on span "Chapter 13" at bounding box center [206, 389] width 368 height 27
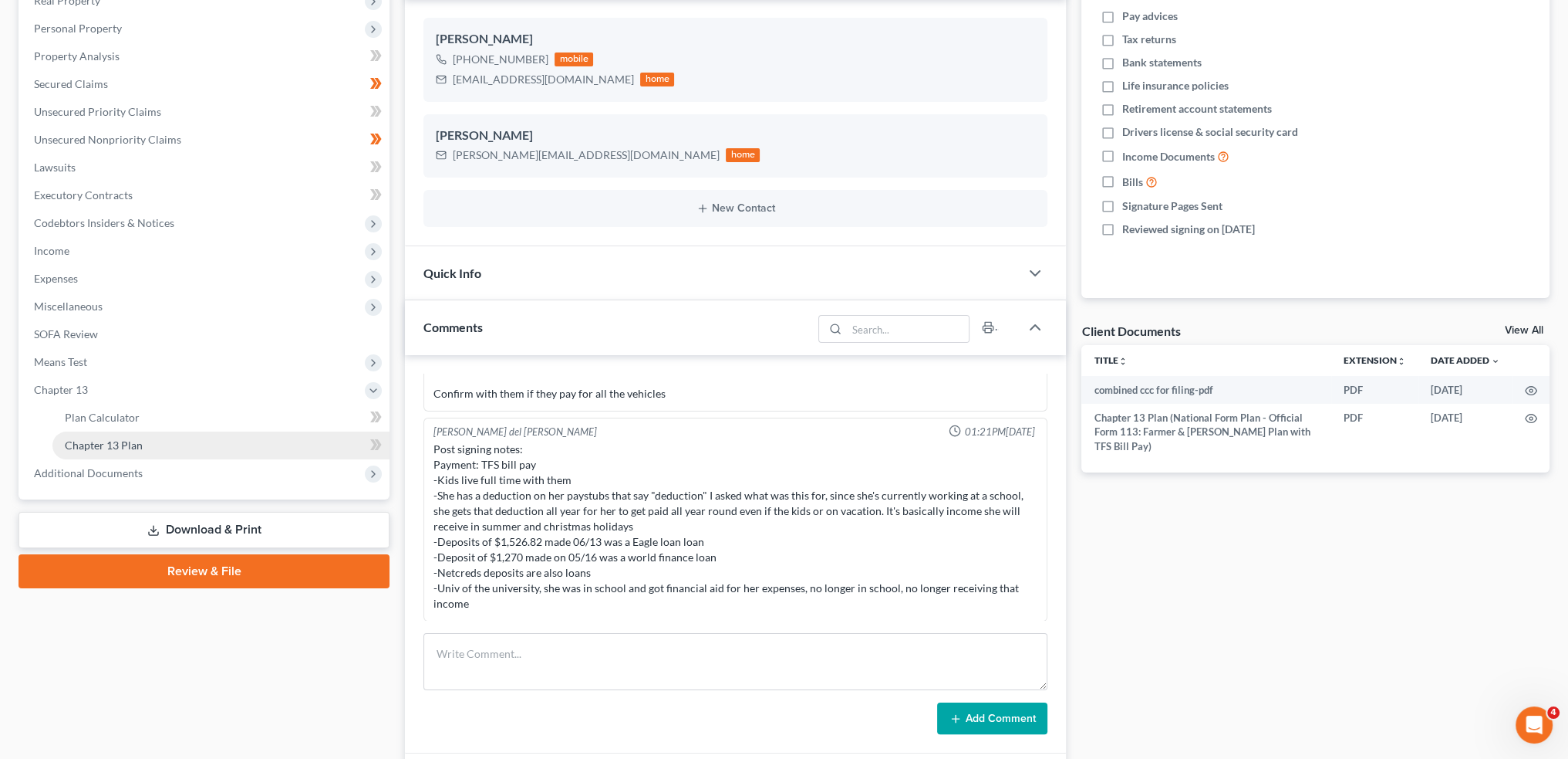
click at [132, 440] on span "Chapter 13 Plan" at bounding box center [103, 445] width 78 height 13
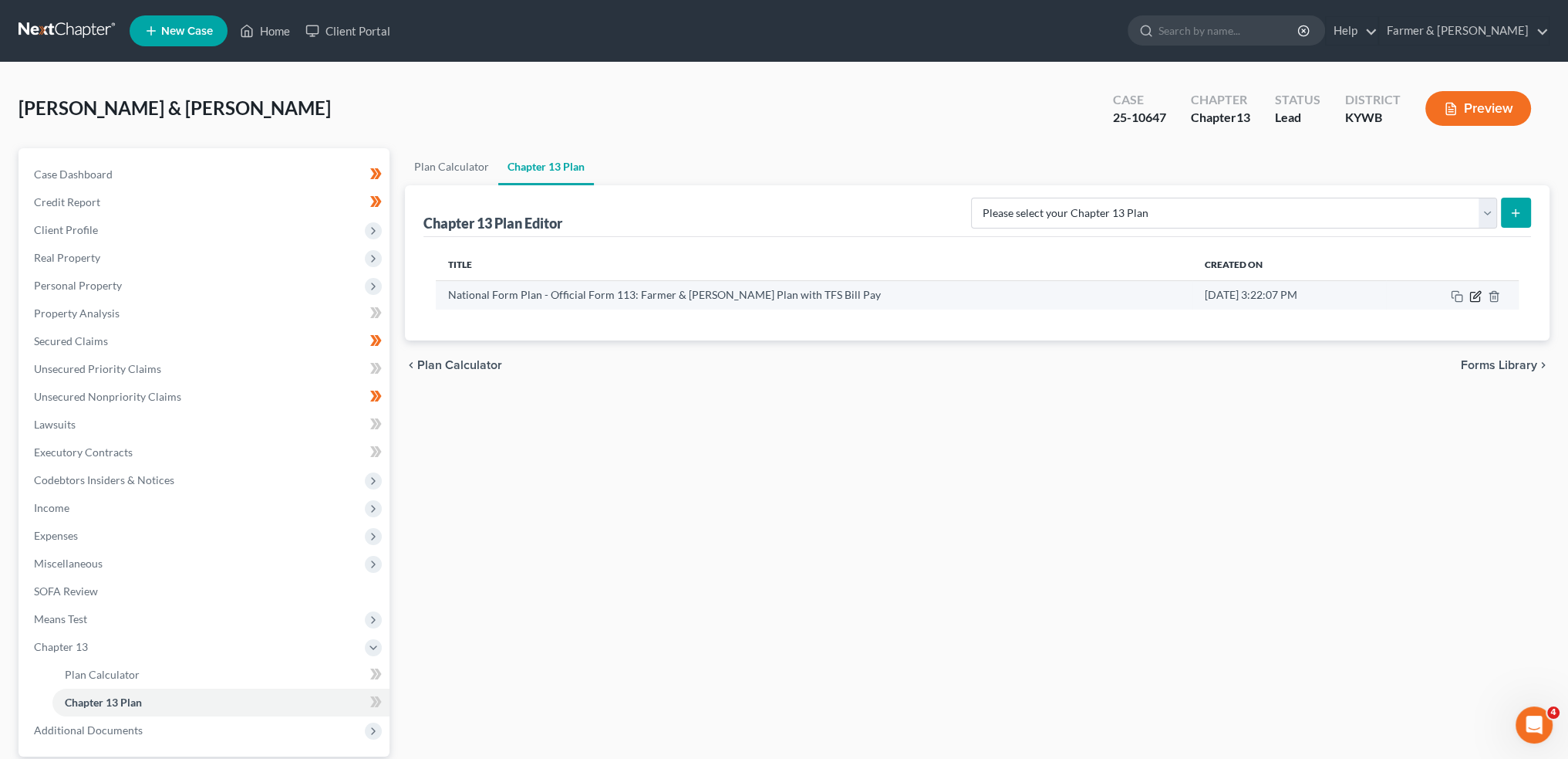
click at [1476, 296] on icon "button" at bounding box center [1476, 294] width 7 height 7
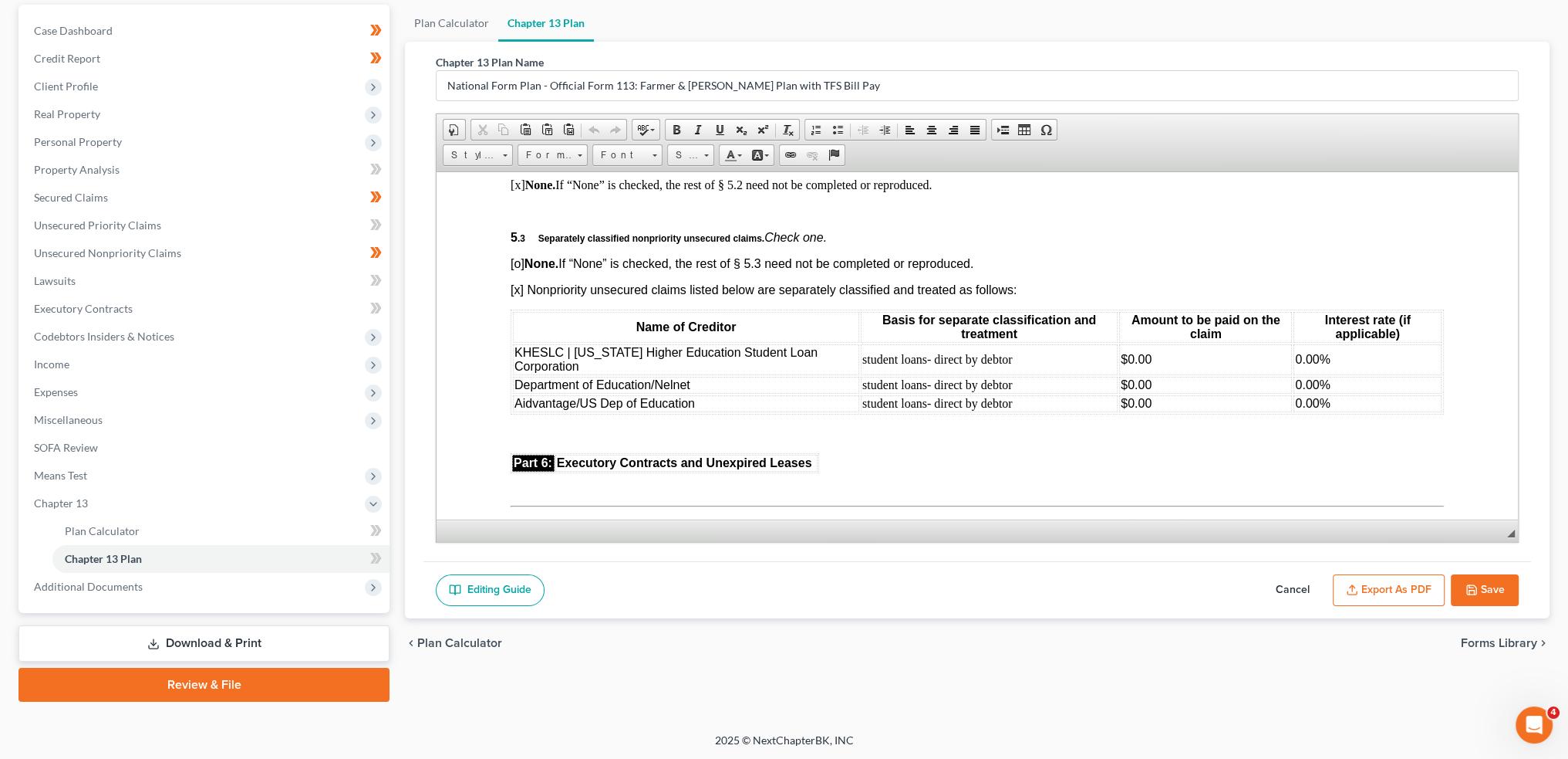
scroll to position [3988, 0]
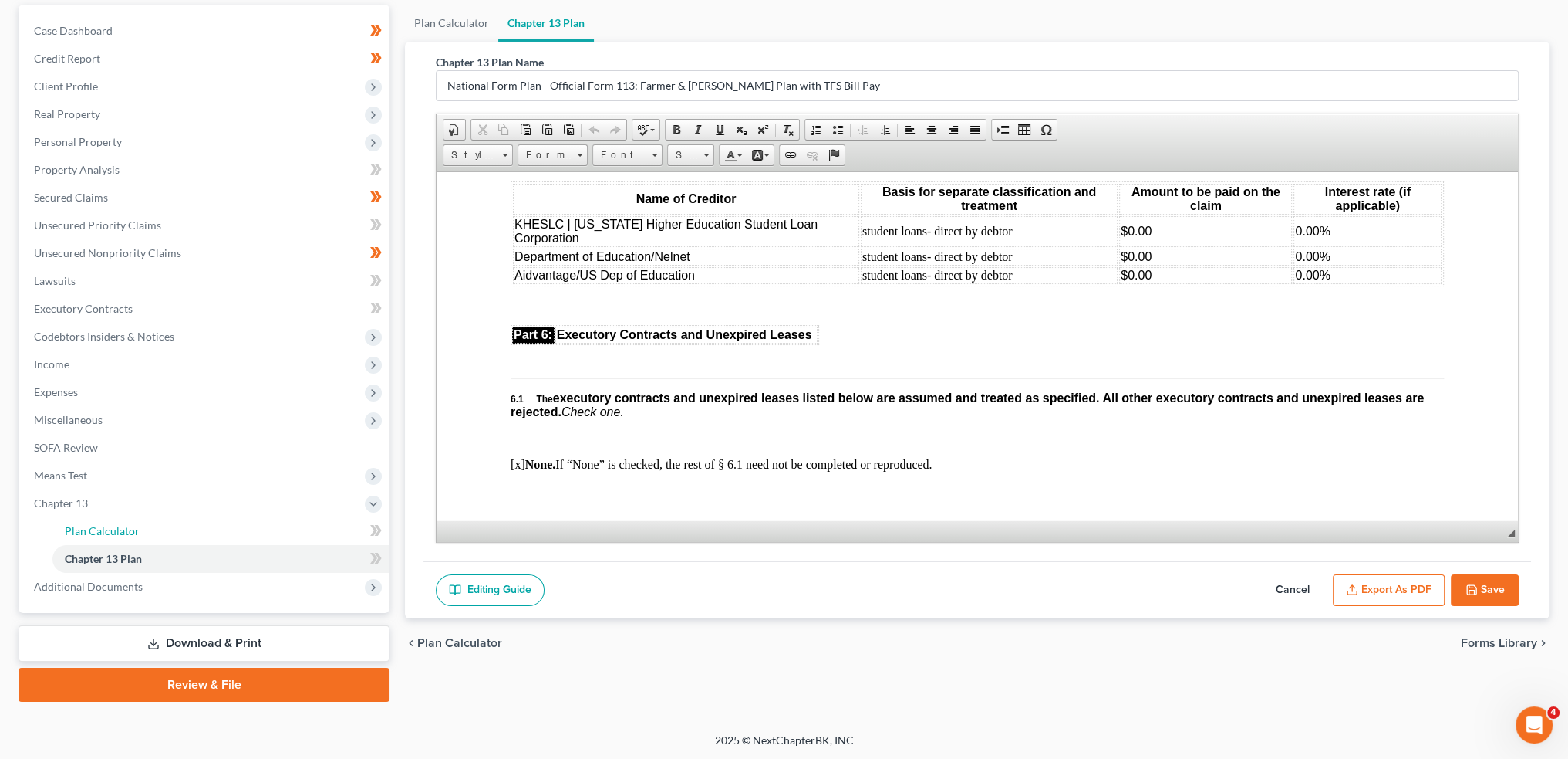
drag, startPoint x: 71, startPoint y: 531, endPoint x: 1563, endPoint y: 262, distance: 1516.1
click at [71, 531] on span "Plan Calculator" at bounding box center [102, 530] width 74 height 13
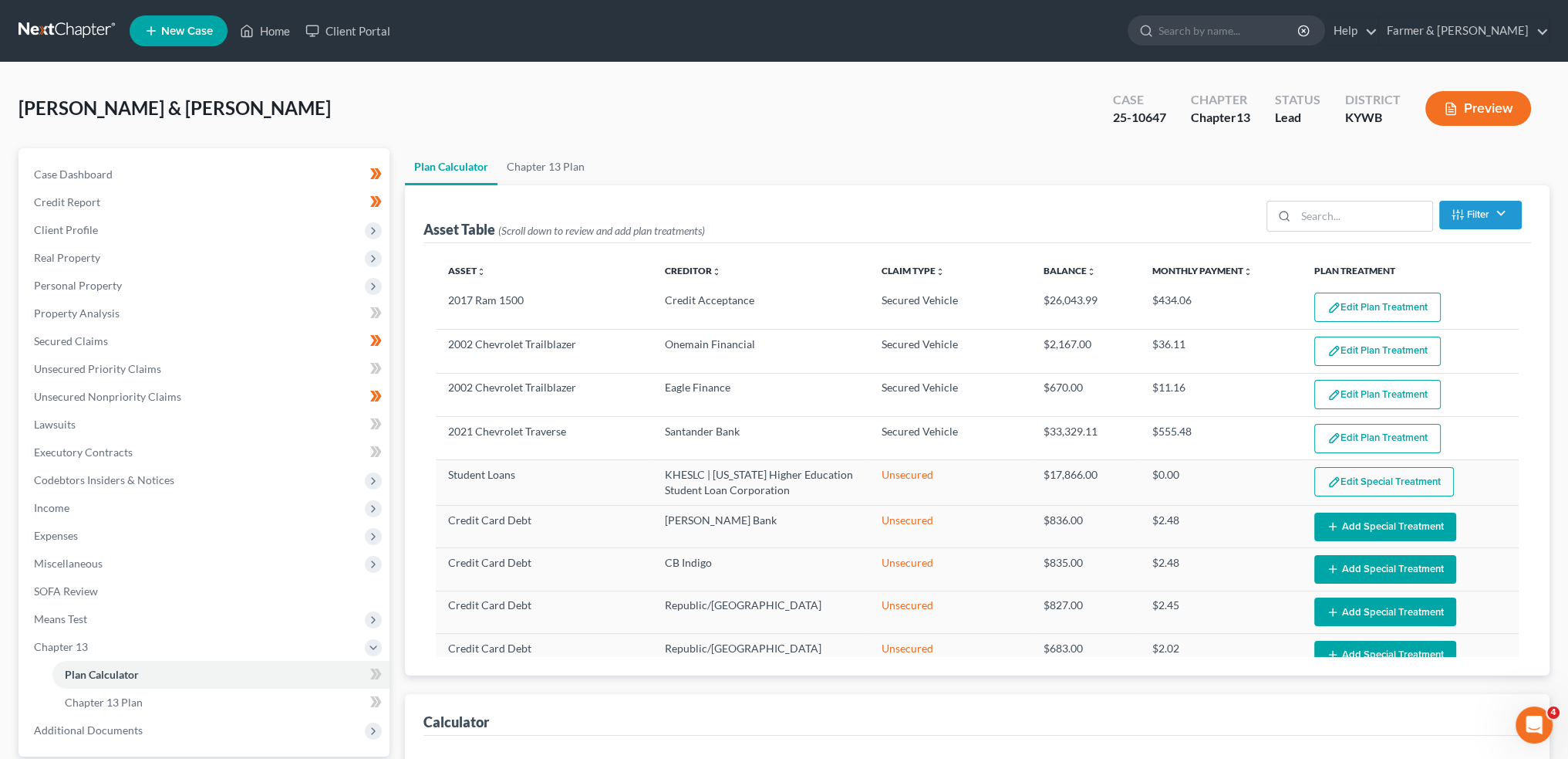
select select "59"
click at [1342, 302] on button "Edit Plan Treatment" at bounding box center [1378, 307] width 126 height 29
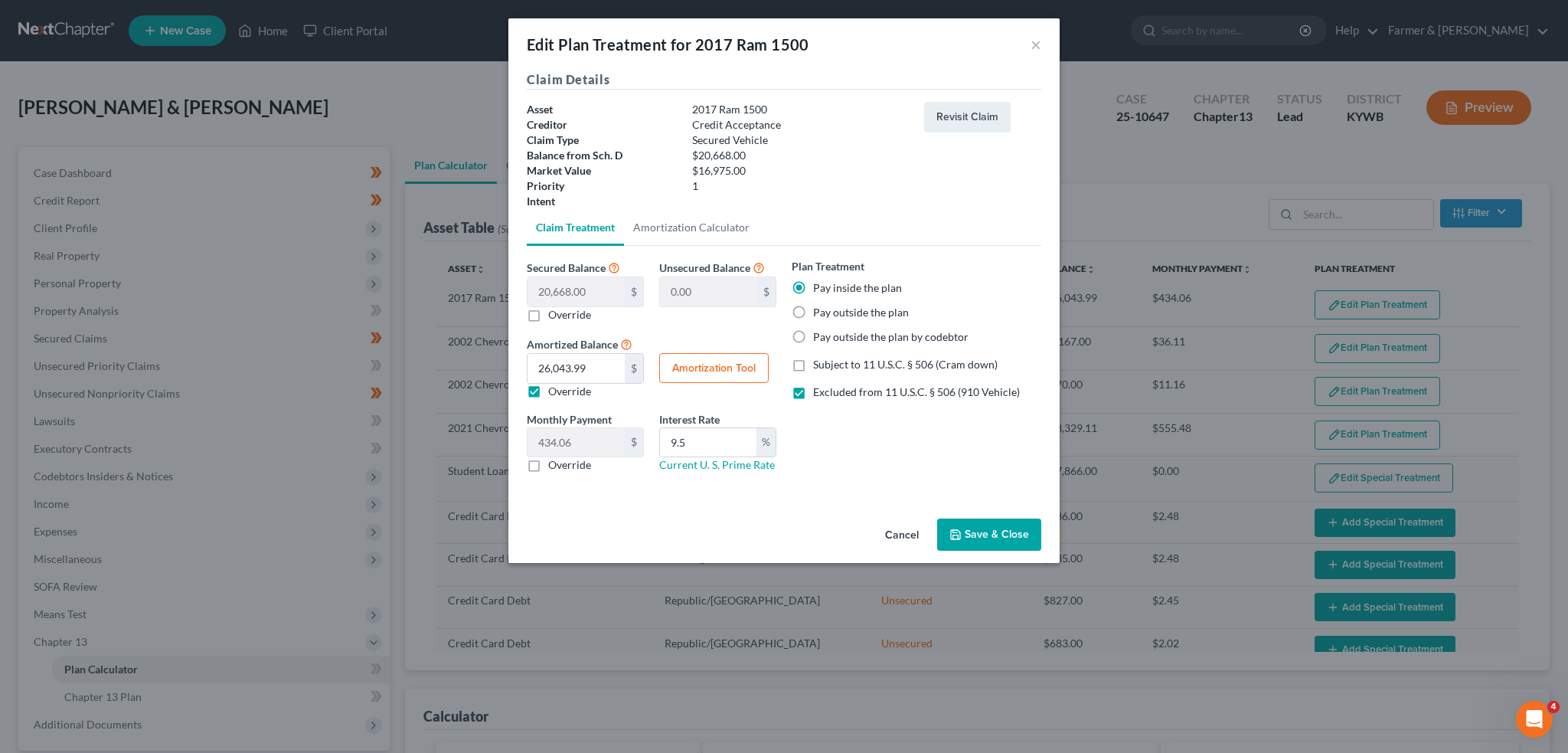
click at [1022, 528] on button "Save & Close" at bounding box center [989, 534] width 104 height 32
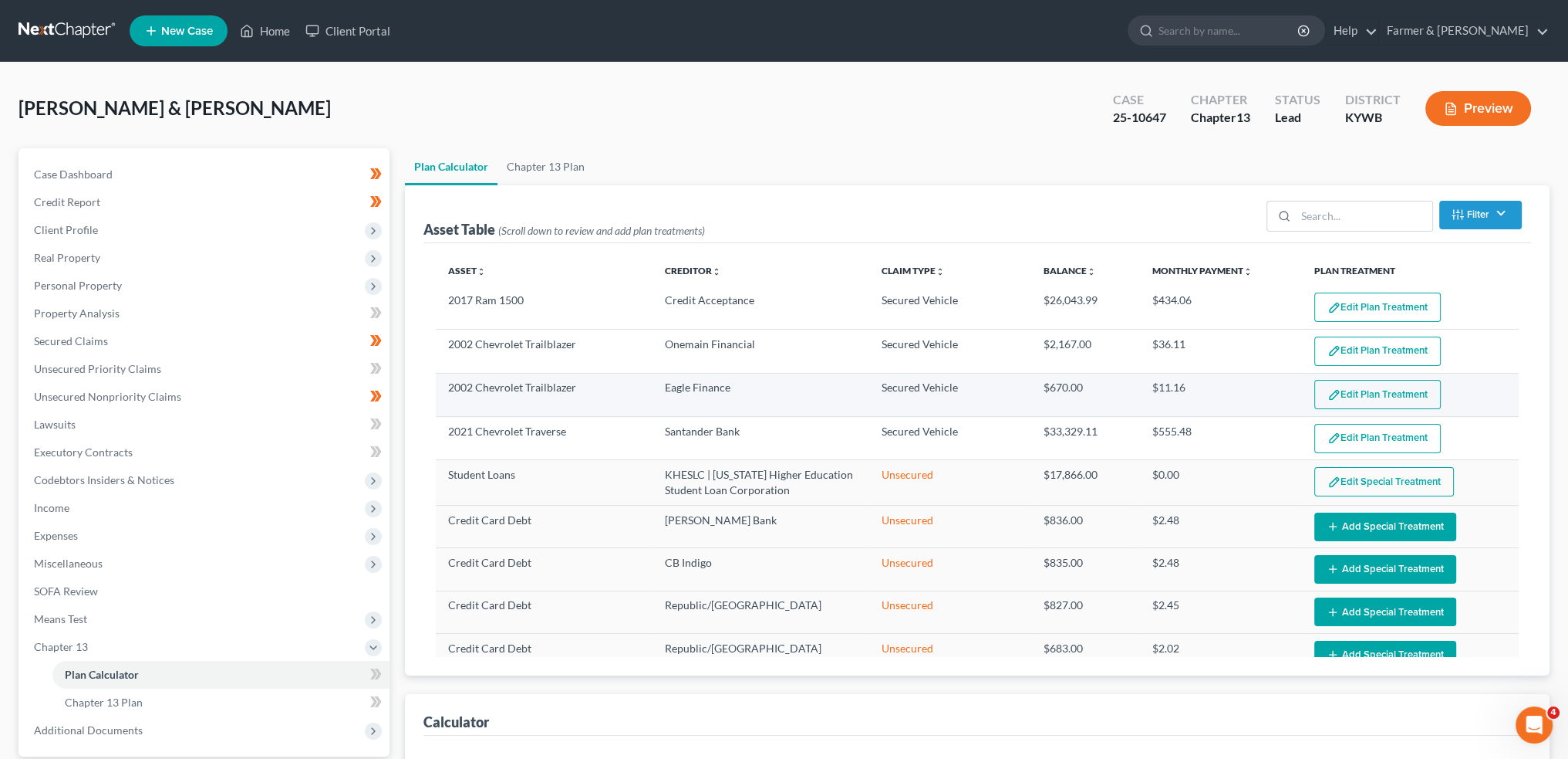
select select "59"
click at [1353, 382] on button "Edit Plan Treatment" at bounding box center [1378, 394] width 126 height 29
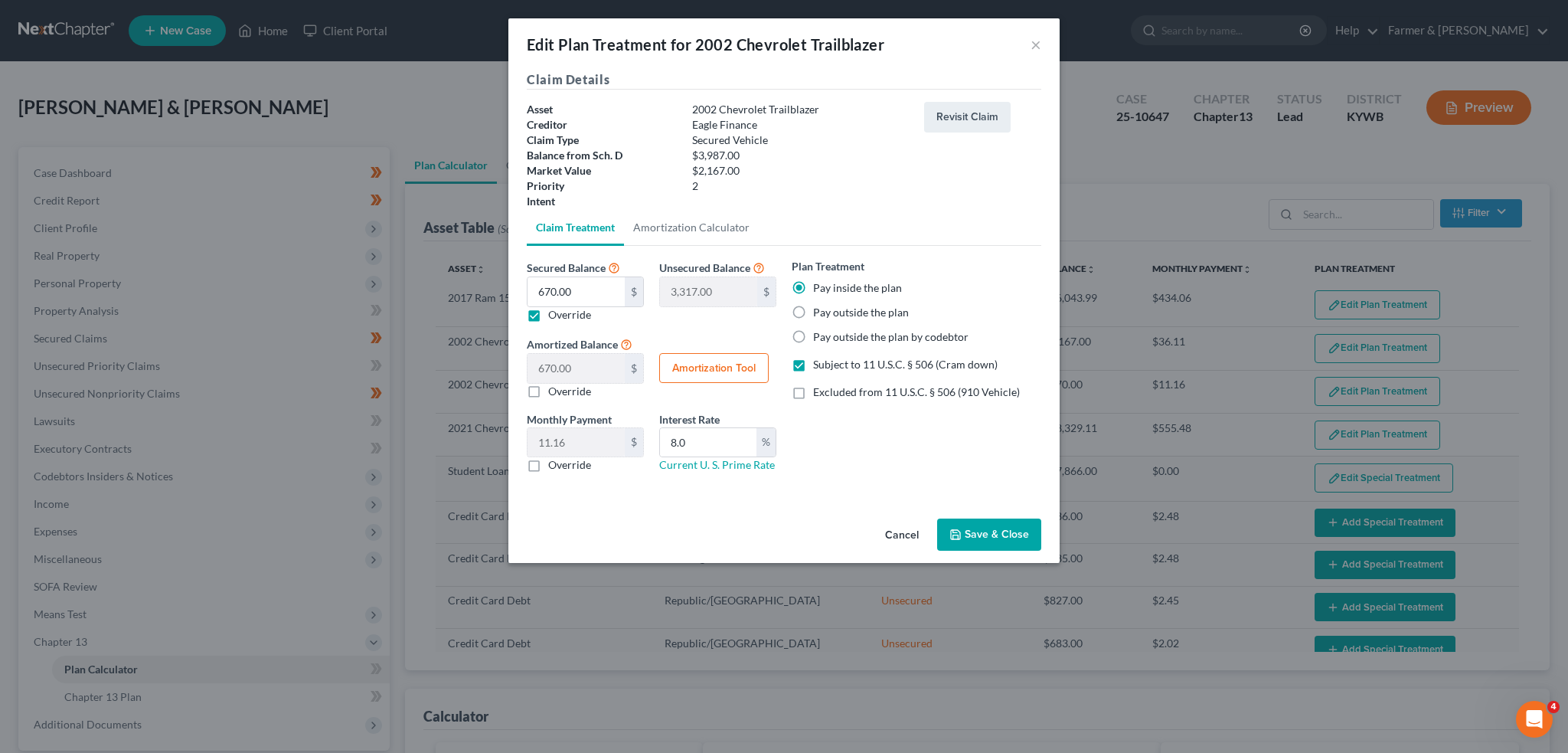
click at [973, 527] on button "Save & Close" at bounding box center [989, 534] width 104 height 32
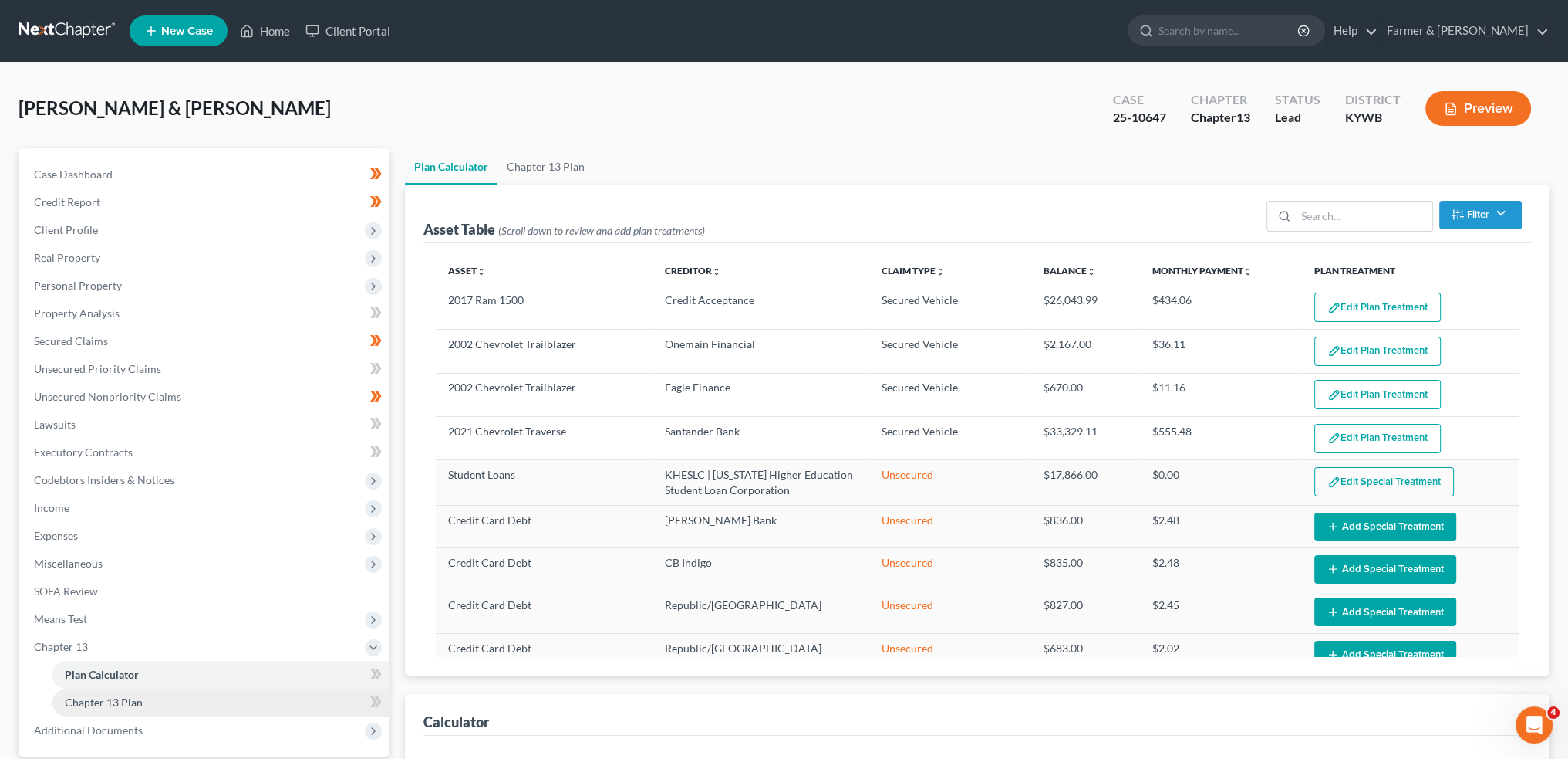
click at [132, 704] on span "Chapter 13 Plan" at bounding box center [103, 702] width 78 height 13
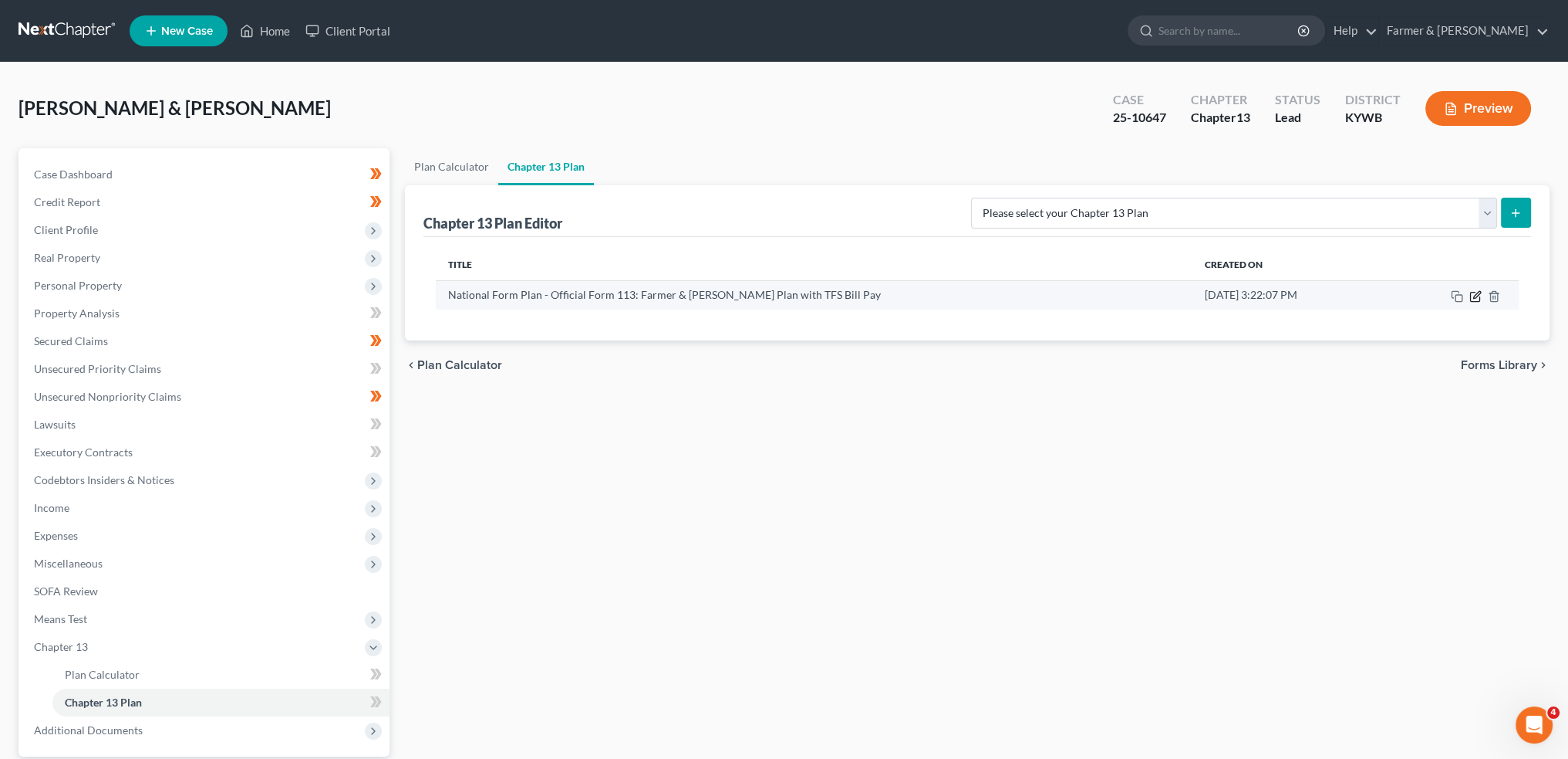
click at [1477, 290] on icon "button" at bounding box center [1476, 296] width 13 height 13
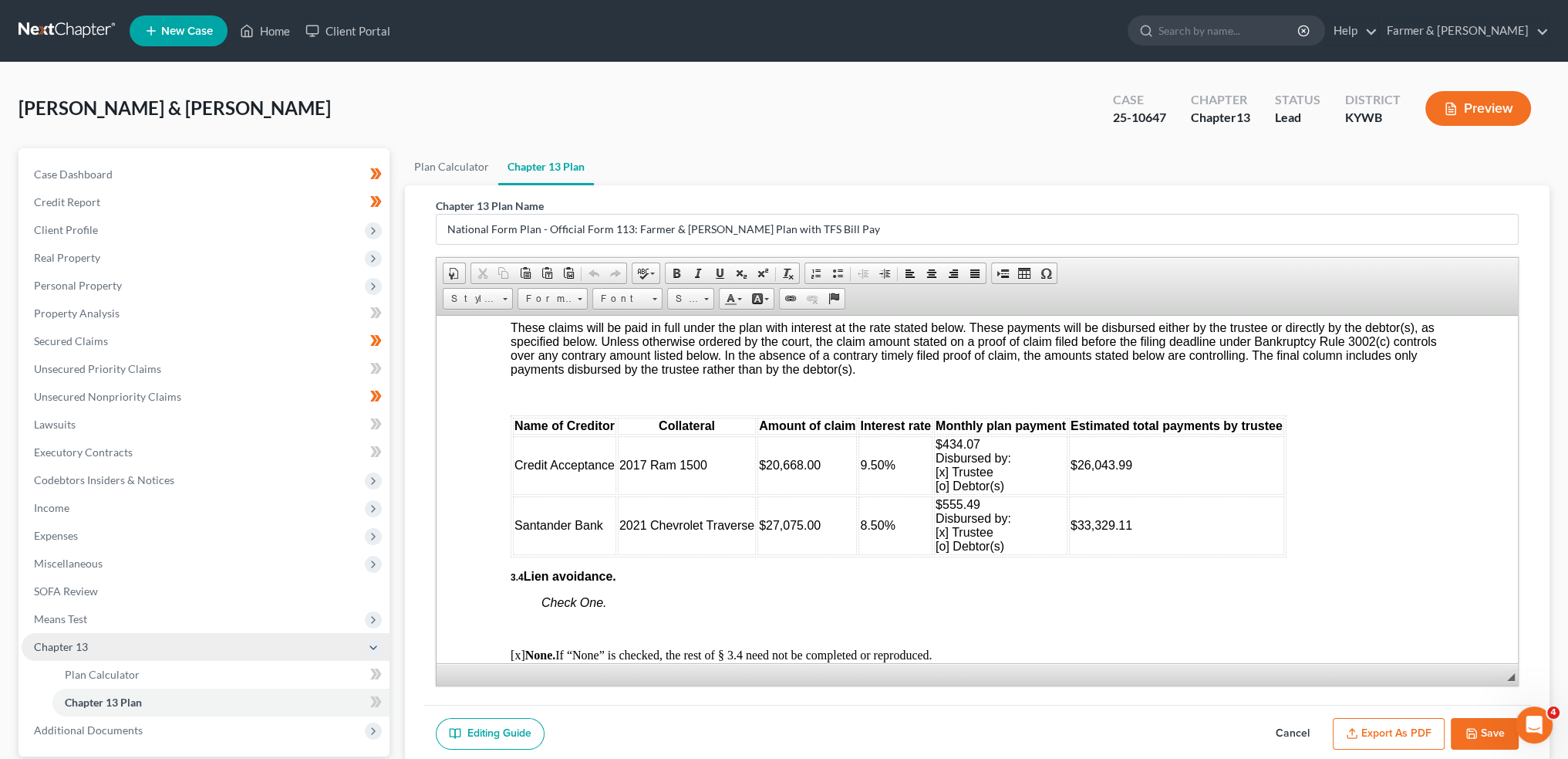
scroll to position [143, 0]
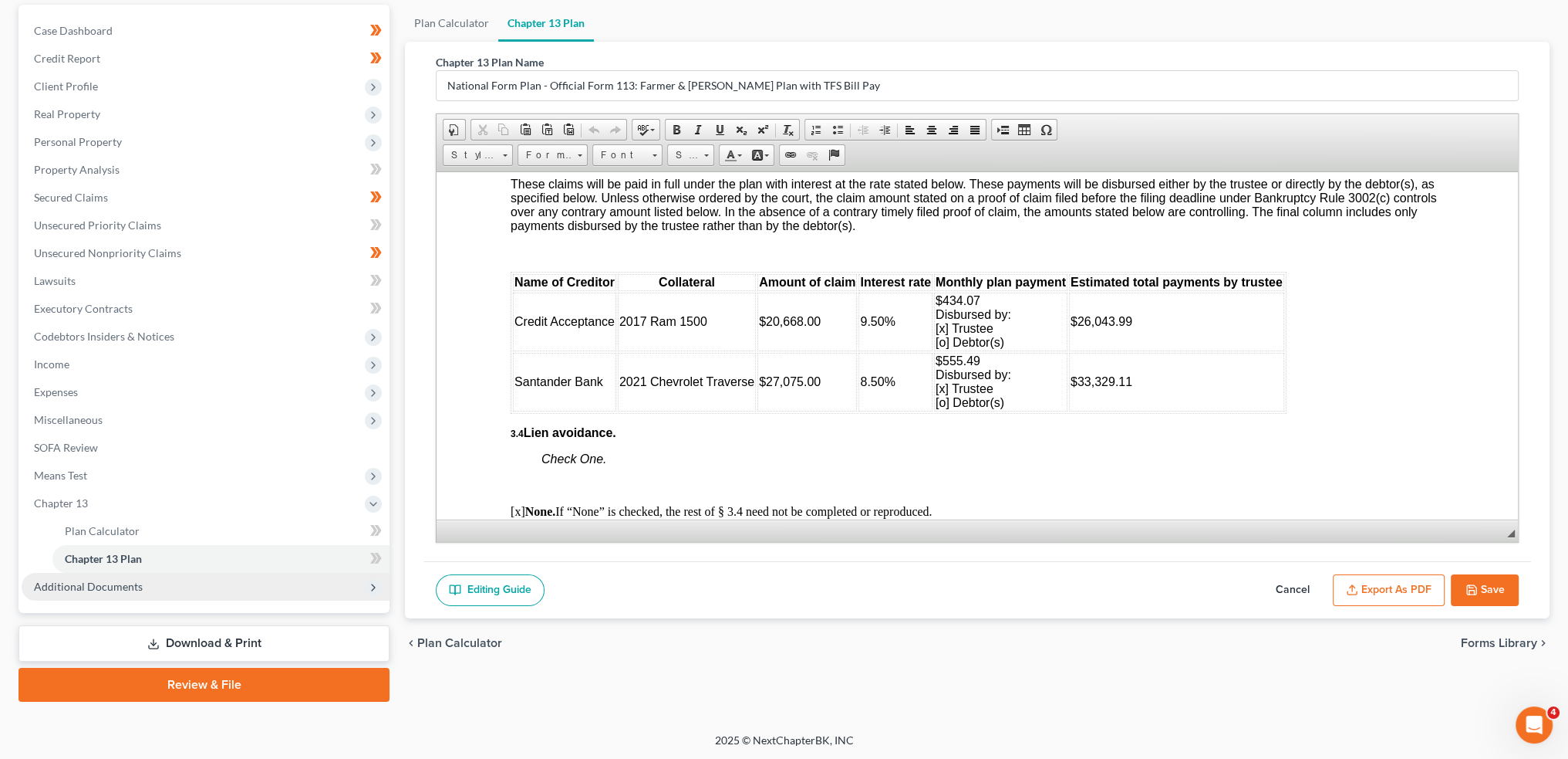
click at [107, 594] on span "Additional Documents" at bounding box center [206, 586] width 368 height 27
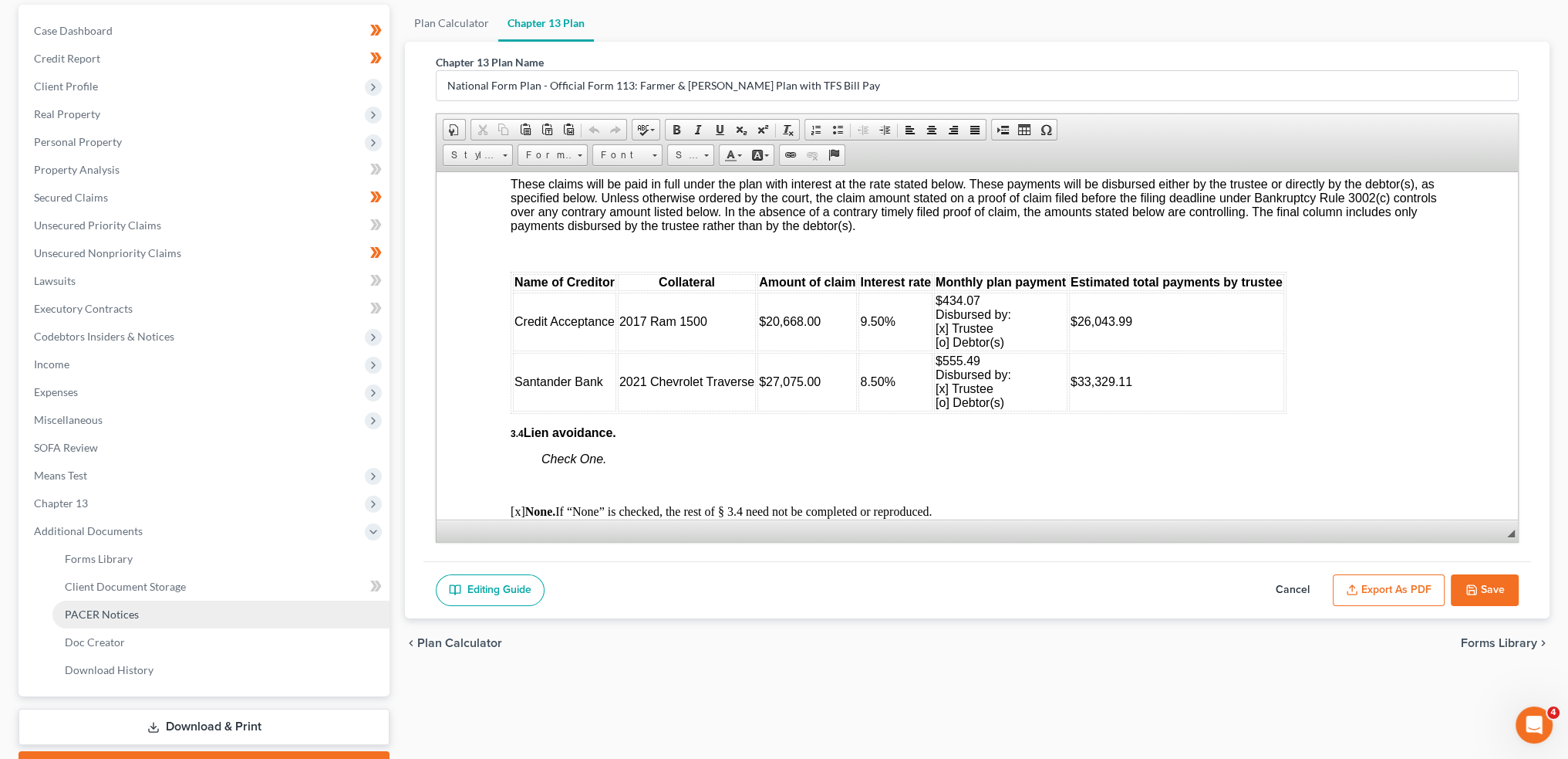
click at [152, 620] on link "PACER Notices" at bounding box center [221, 614] width 337 height 27
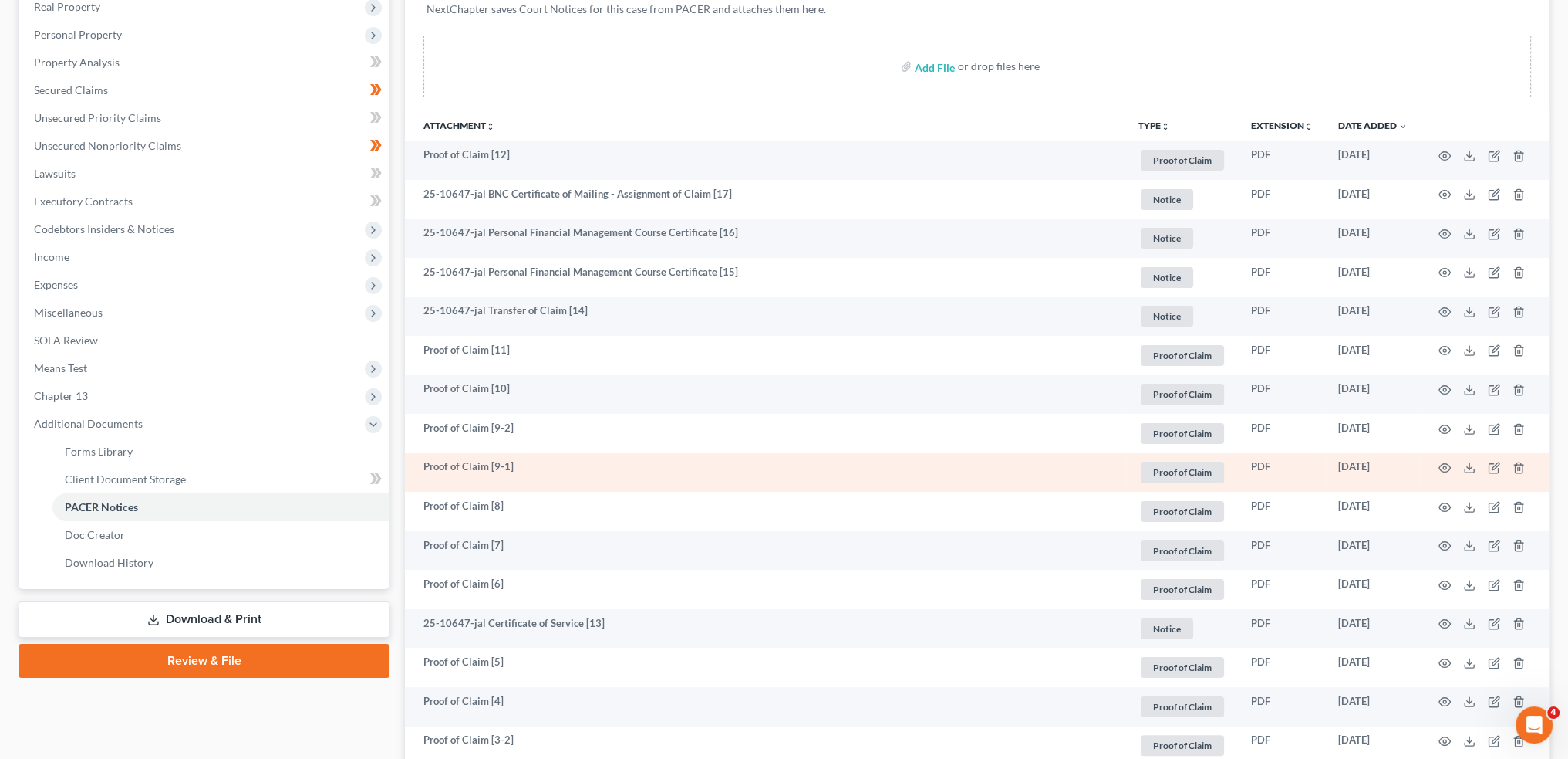
scroll to position [386, 0]
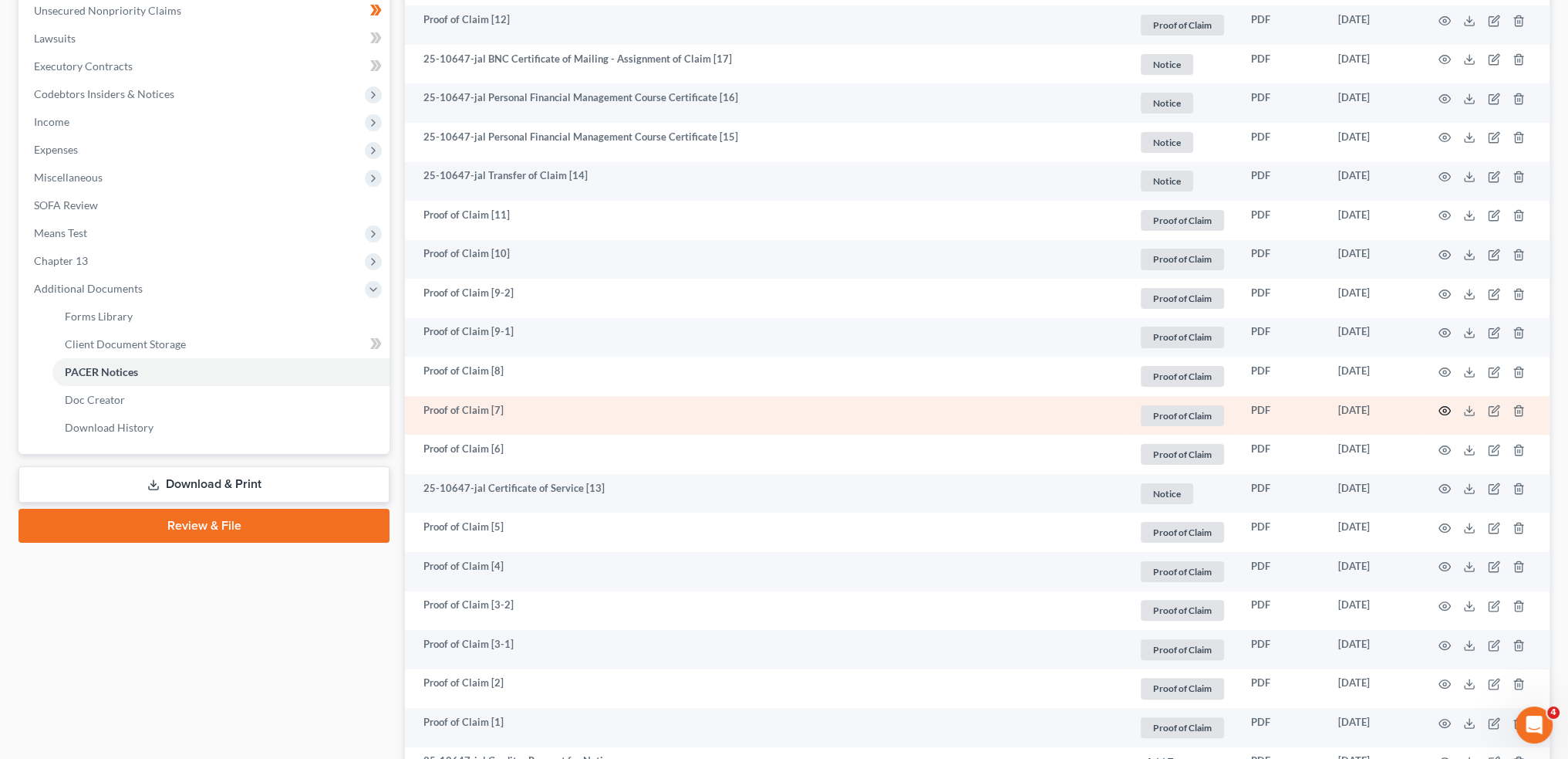
click at [1446, 407] on icon "button" at bounding box center [1445, 411] width 13 height 13
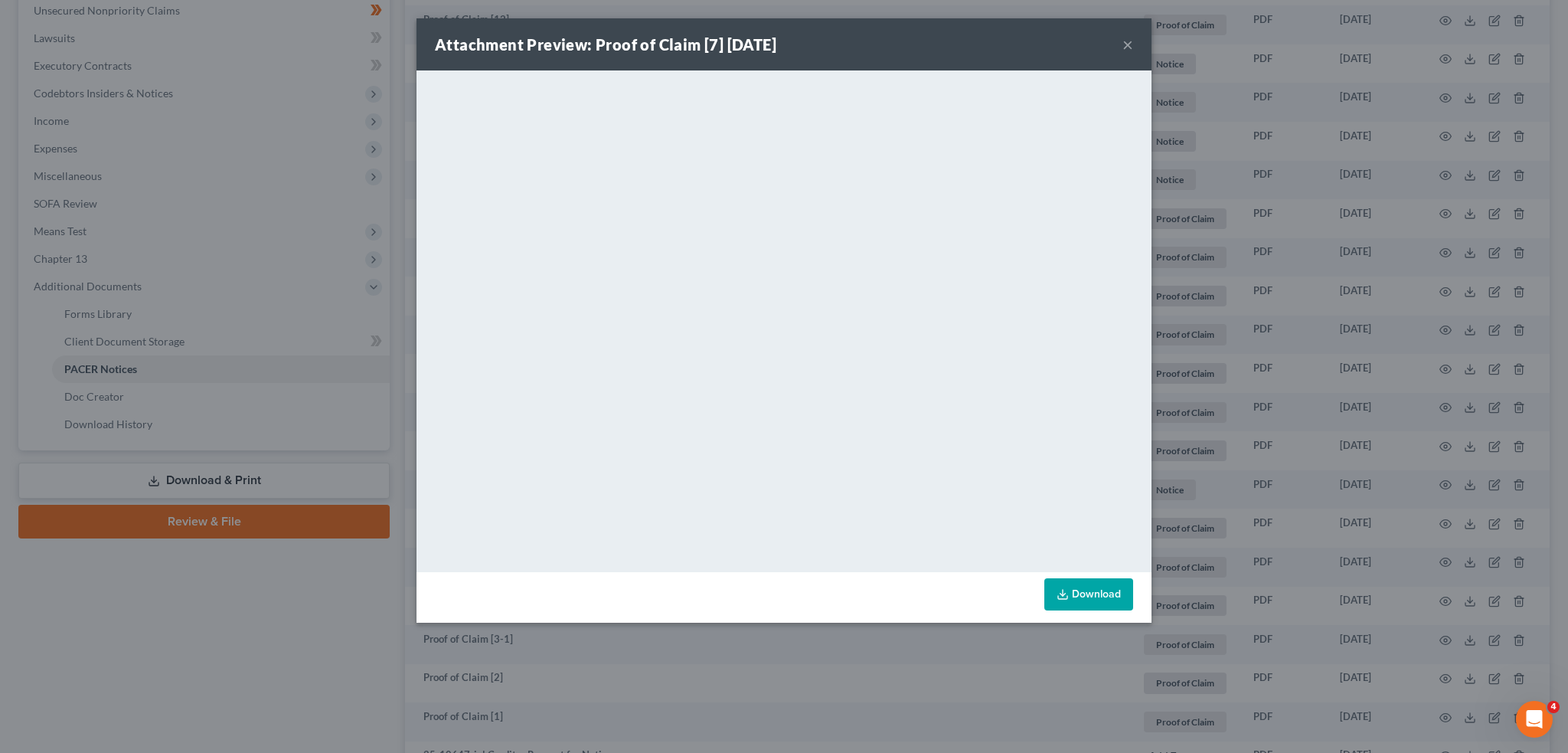
click at [1133, 43] on div "Attachment Preview: Proof of Claim [7] 08/11/2025 ×" at bounding box center [784, 44] width 735 height 52
click at [1122, 46] on button "×" at bounding box center [1128, 44] width 11 height 19
click at [1125, 42] on button "×" at bounding box center [1128, 44] width 11 height 19
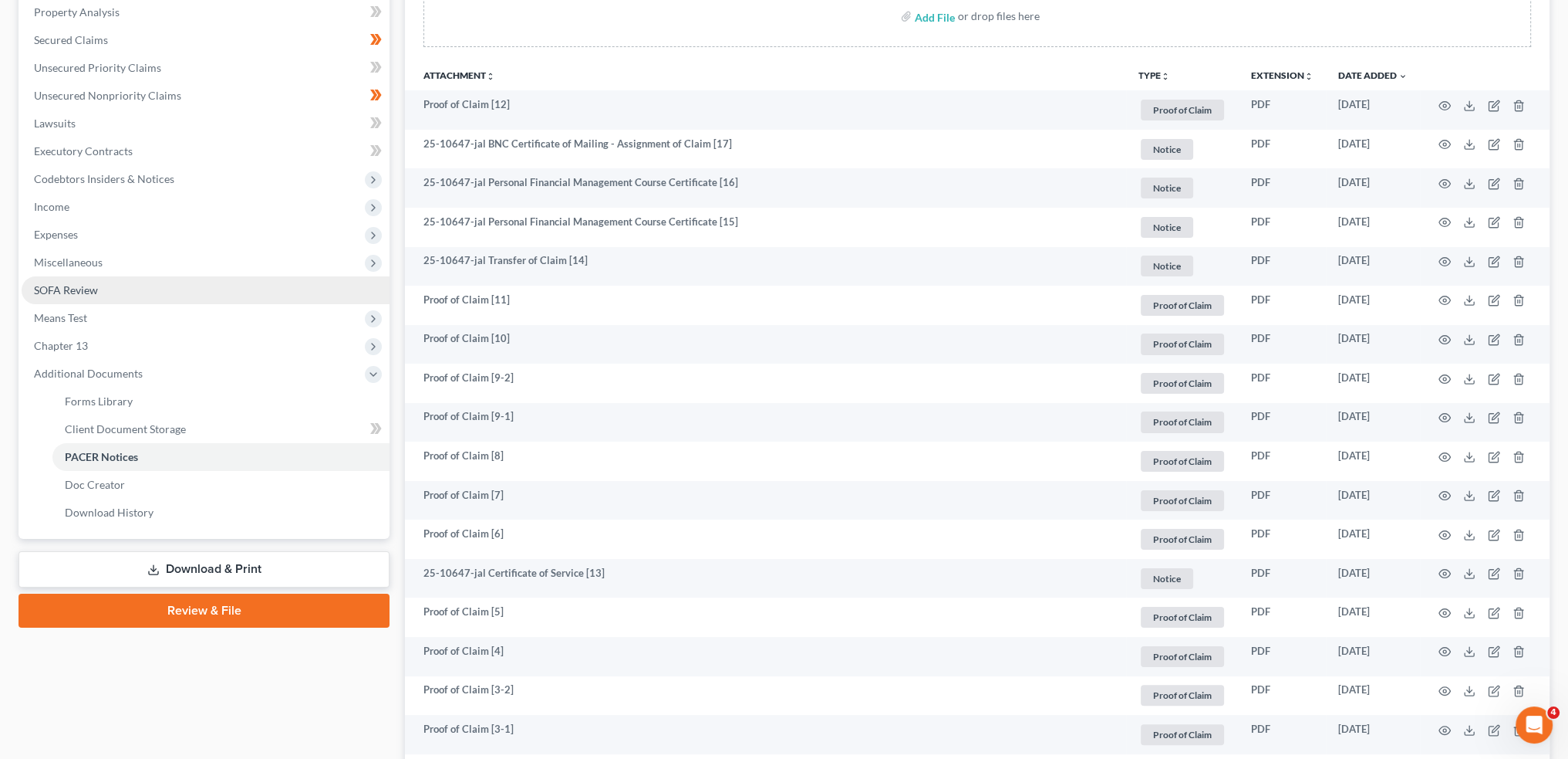
scroll to position [257, 0]
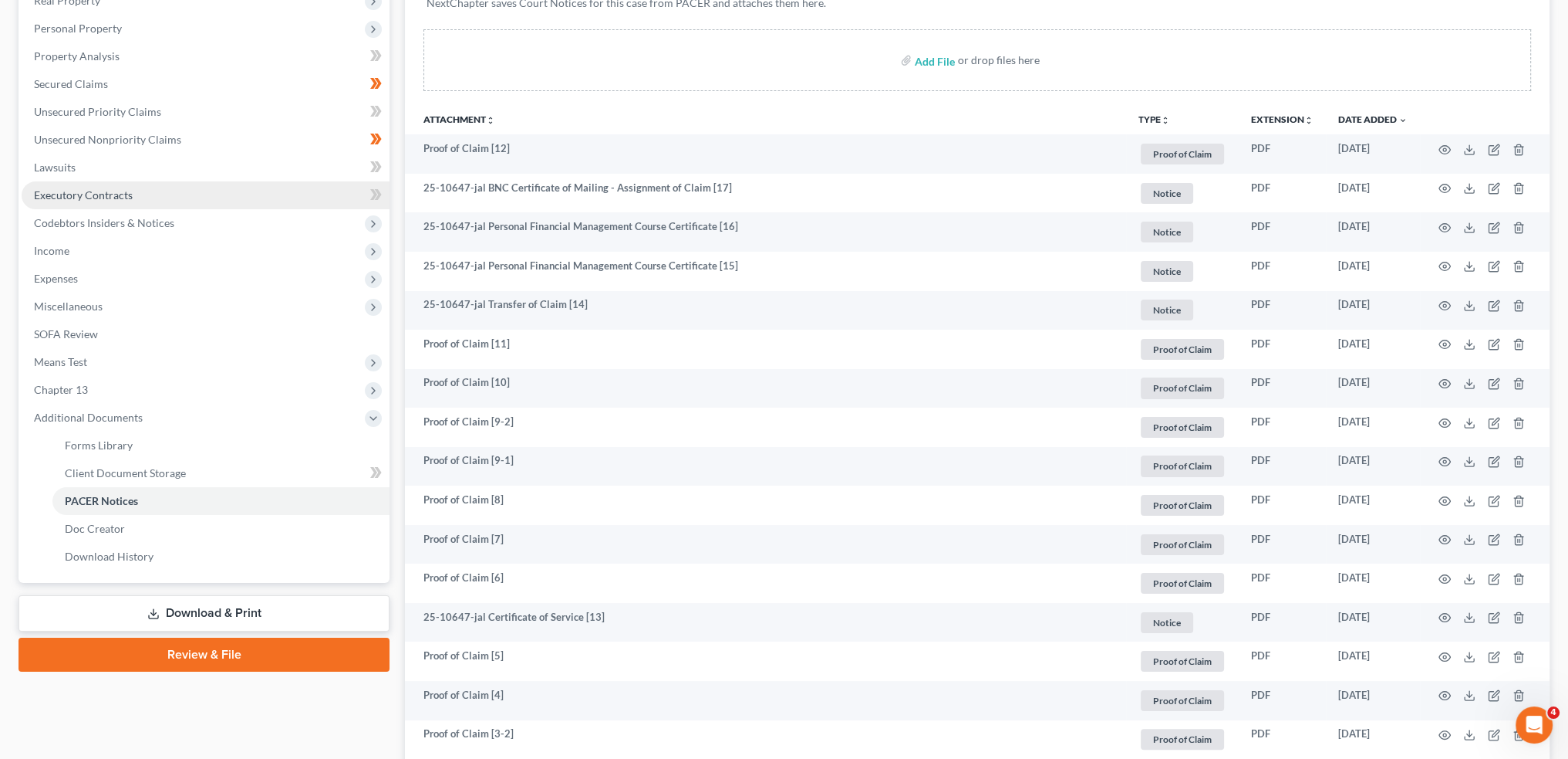
click at [173, 194] on link "Executory Contracts" at bounding box center [206, 194] width 368 height 27
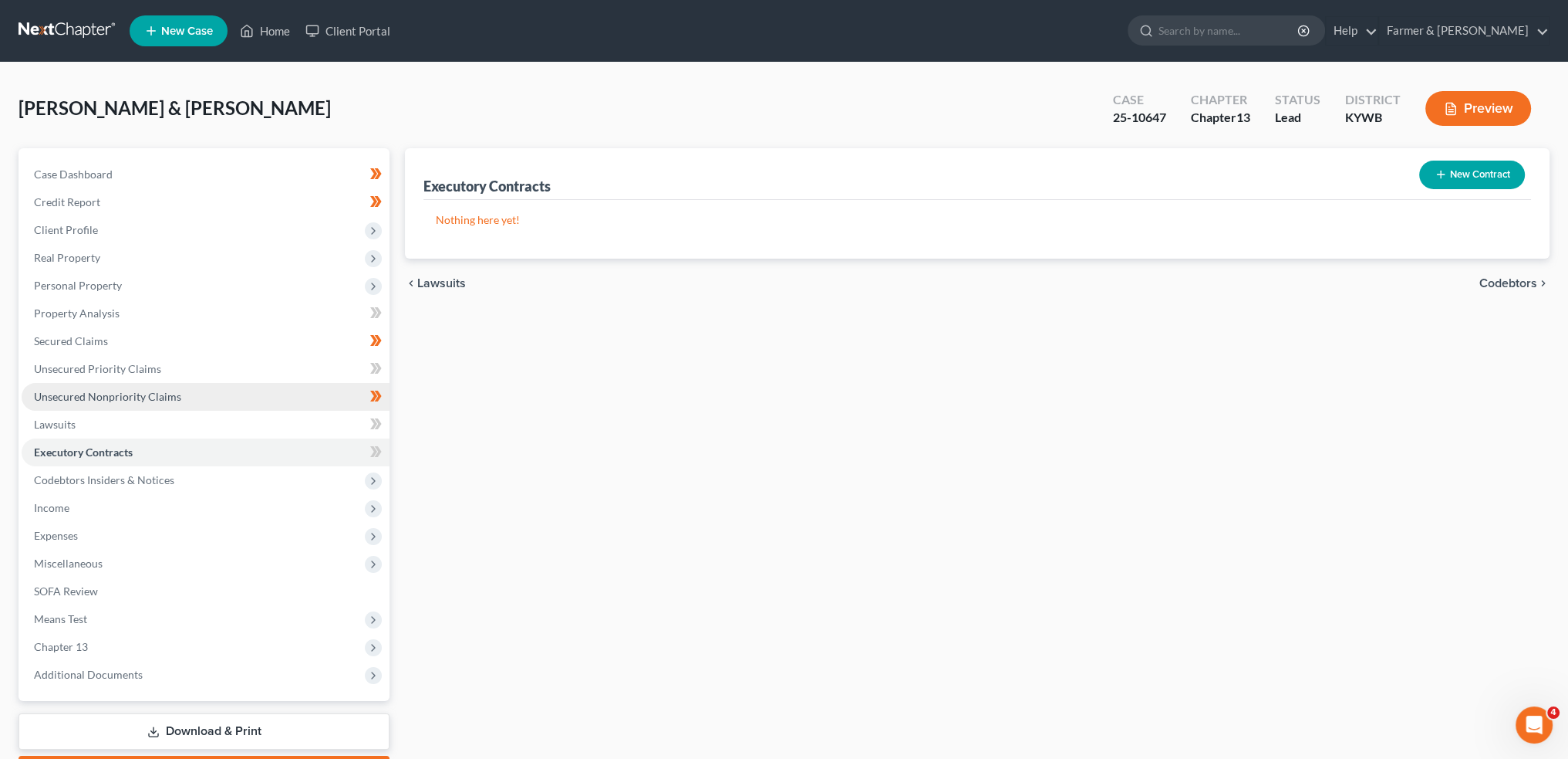
click at [136, 391] on span "Unsecured Nonpriority Claims" at bounding box center [107, 396] width 147 height 13
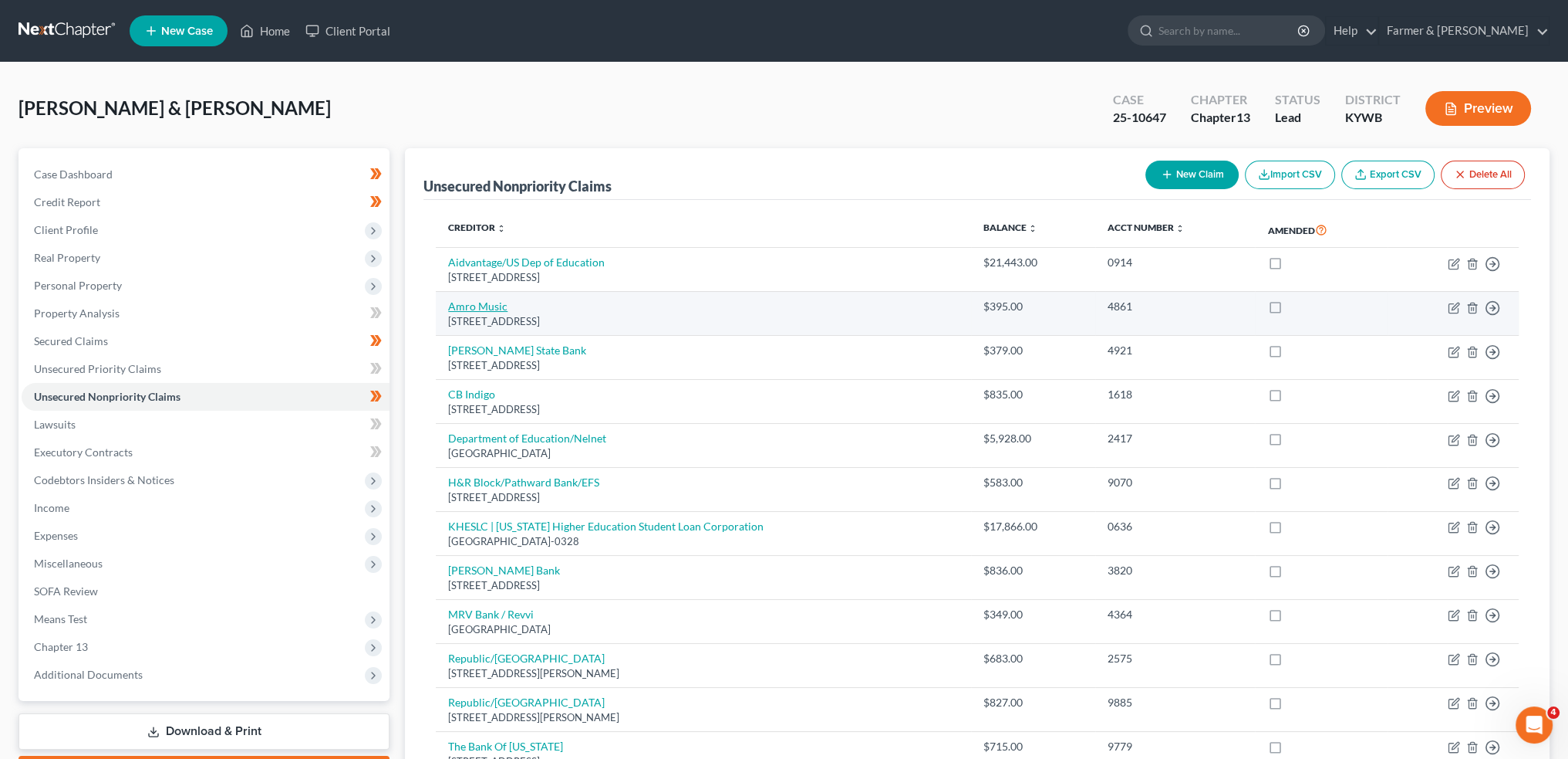
click at [494, 308] on link "Amro Music" at bounding box center [478, 306] width 60 height 13
select select "44"
select select "1"
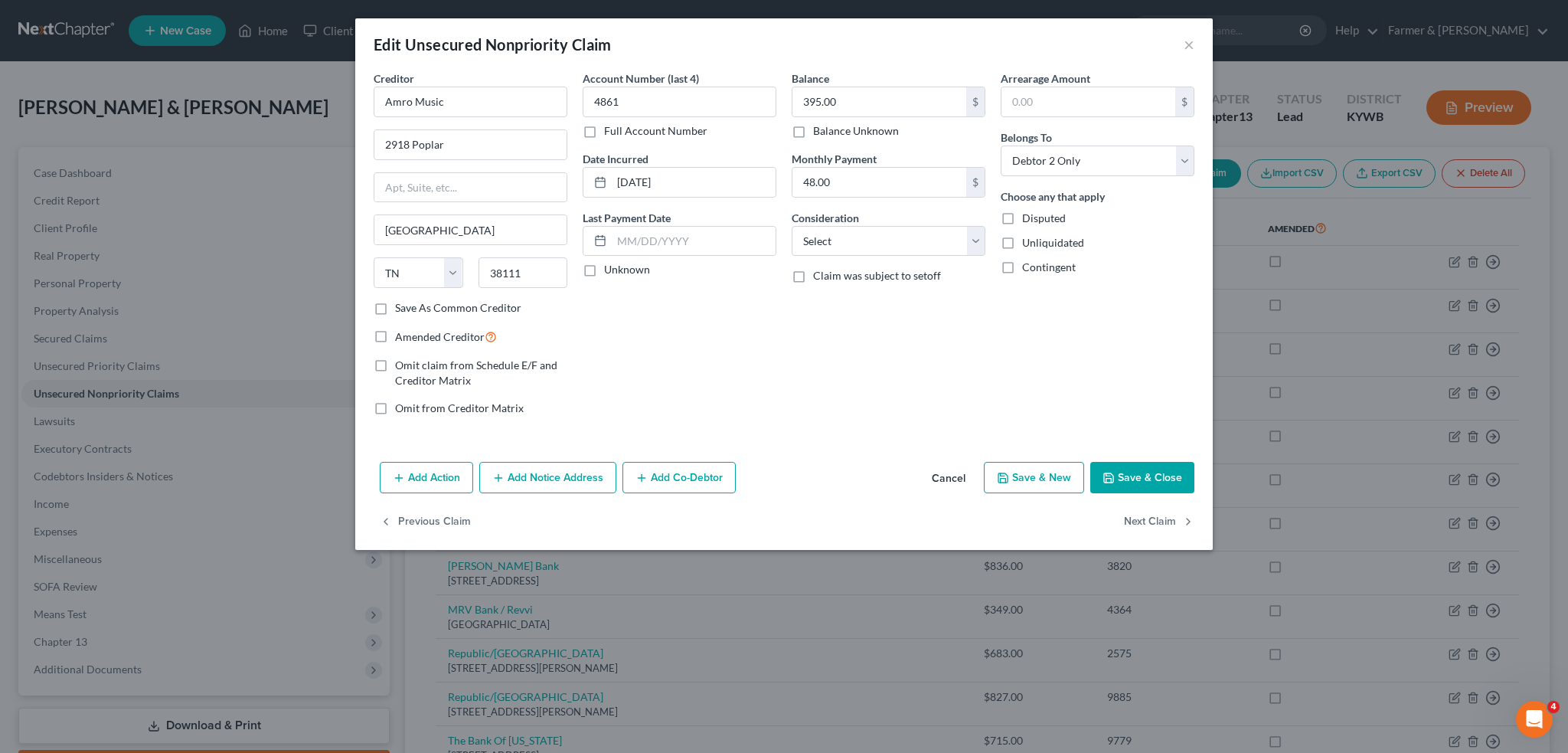
click at [954, 474] on button "Cancel" at bounding box center [948, 478] width 58 height 30
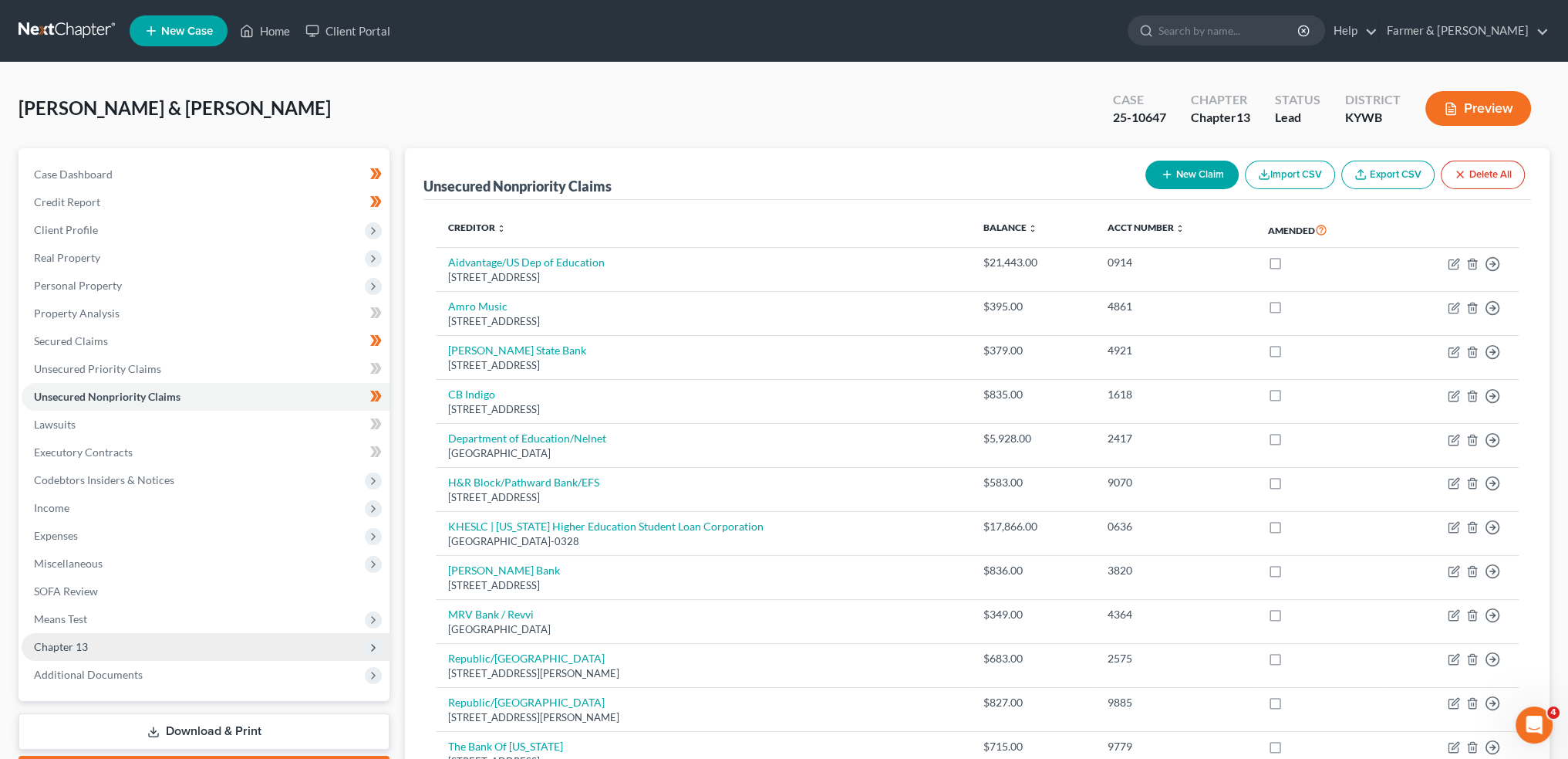
click at [130, 644] on span "Chapter 13" at bounding box center [206, 646] width 368 height 27
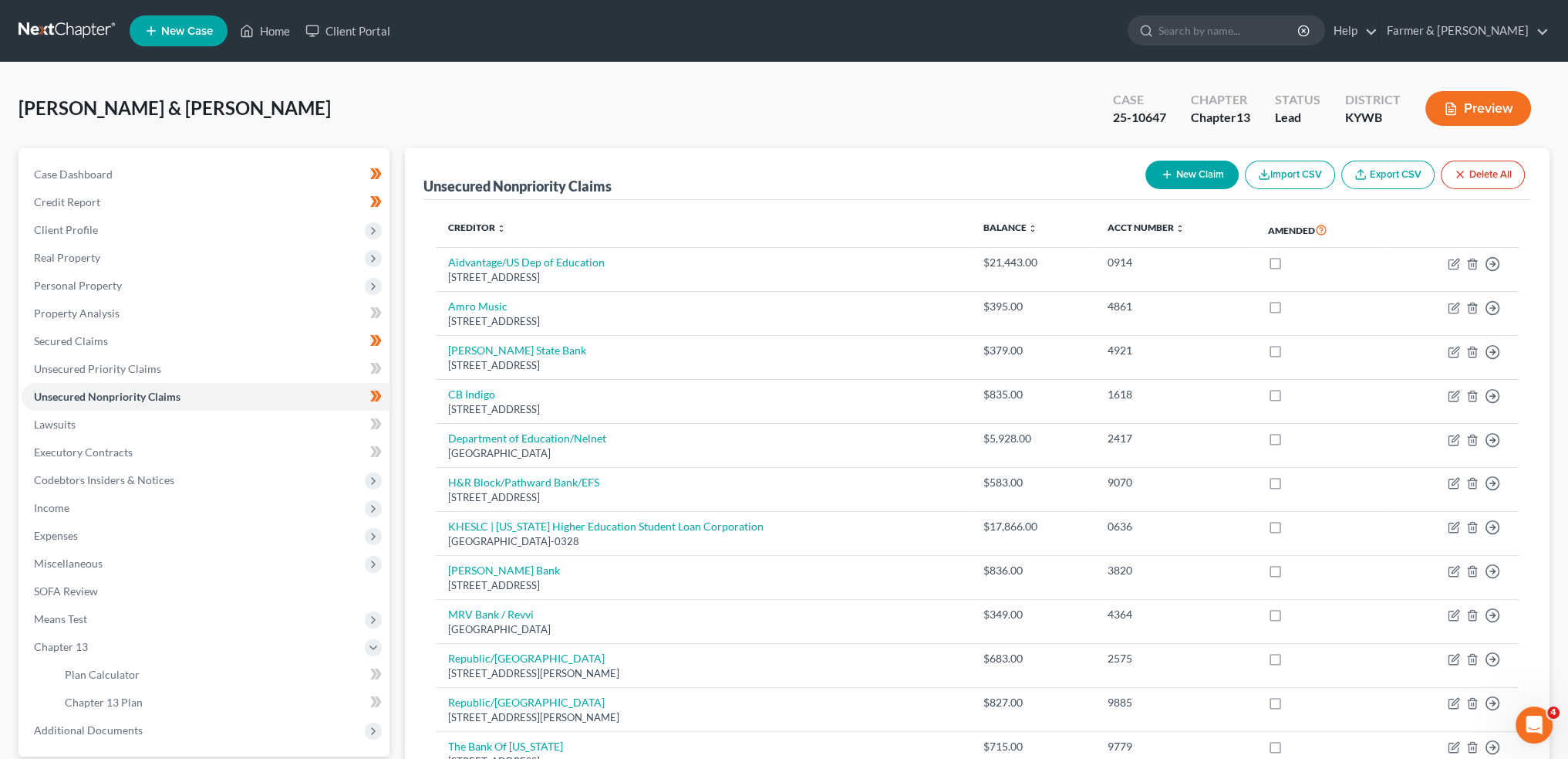
scroll to position [386, 0]
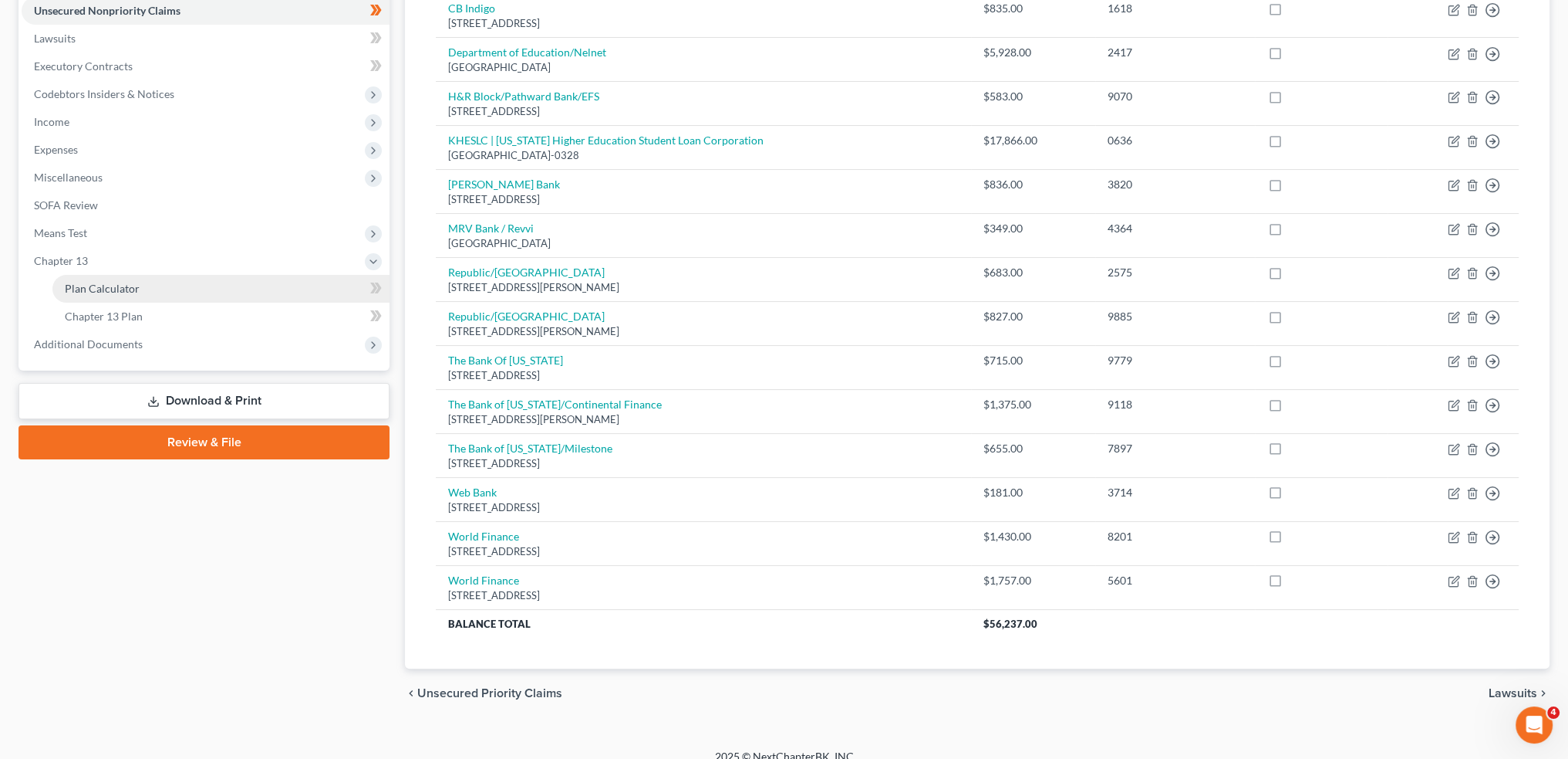
click at [136, 283] on span "Plan Calculator" at bounding box center [102, 288] width 74 height 13
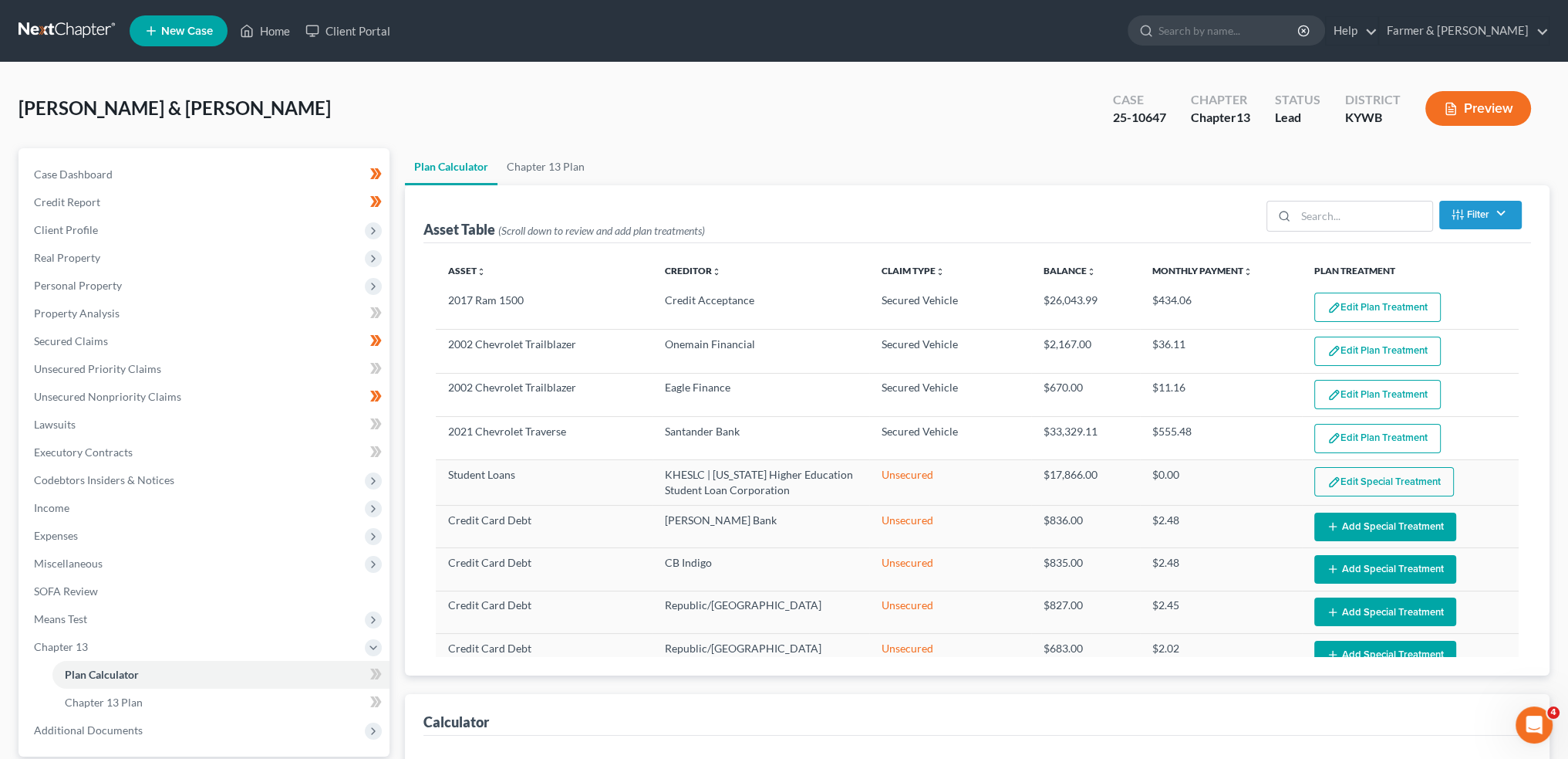
select select "59"
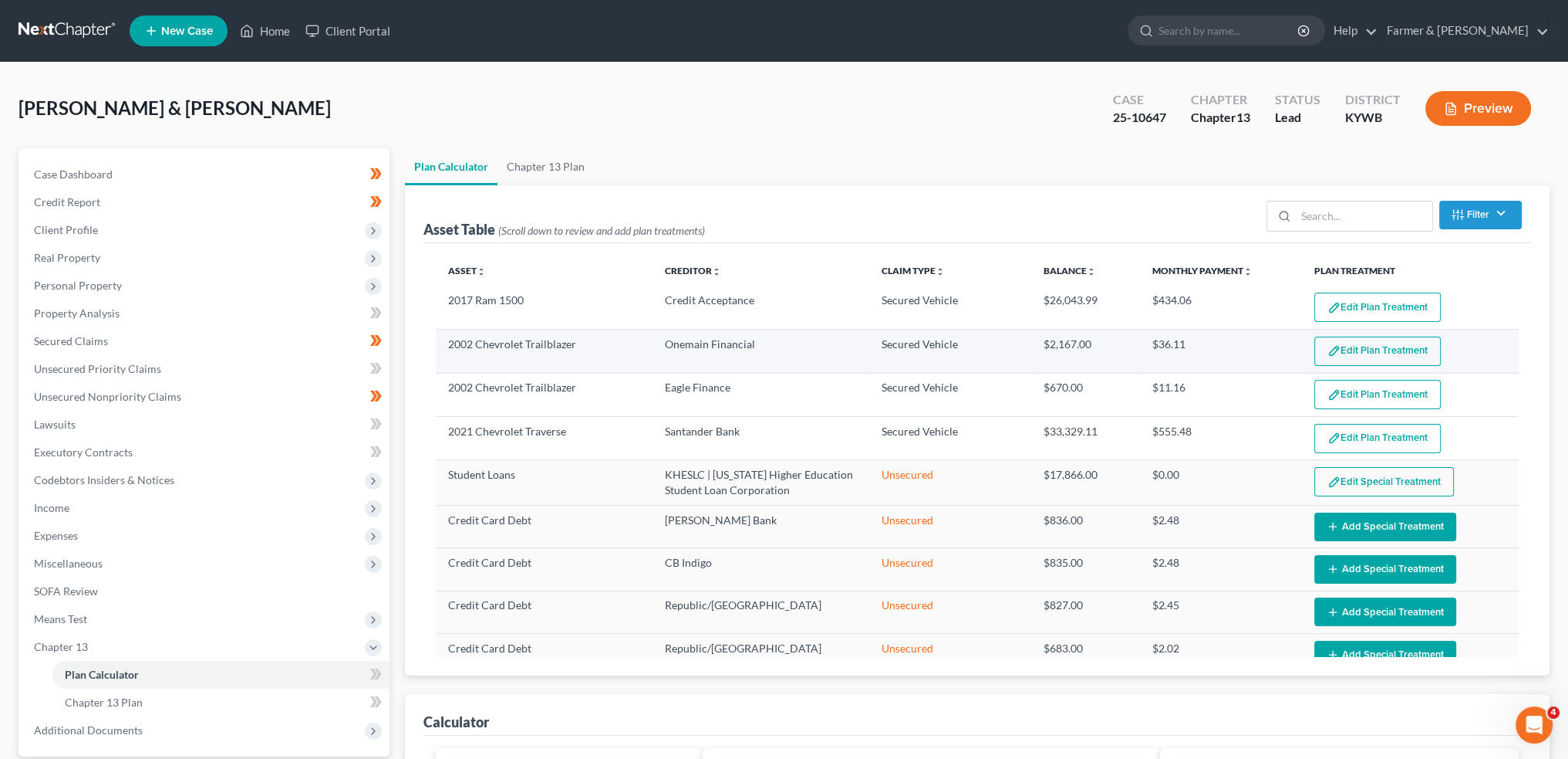
click at [1378, 357] on button "Edit Plan Treatment" at bounding box center [1378, 350] width 126 height 29
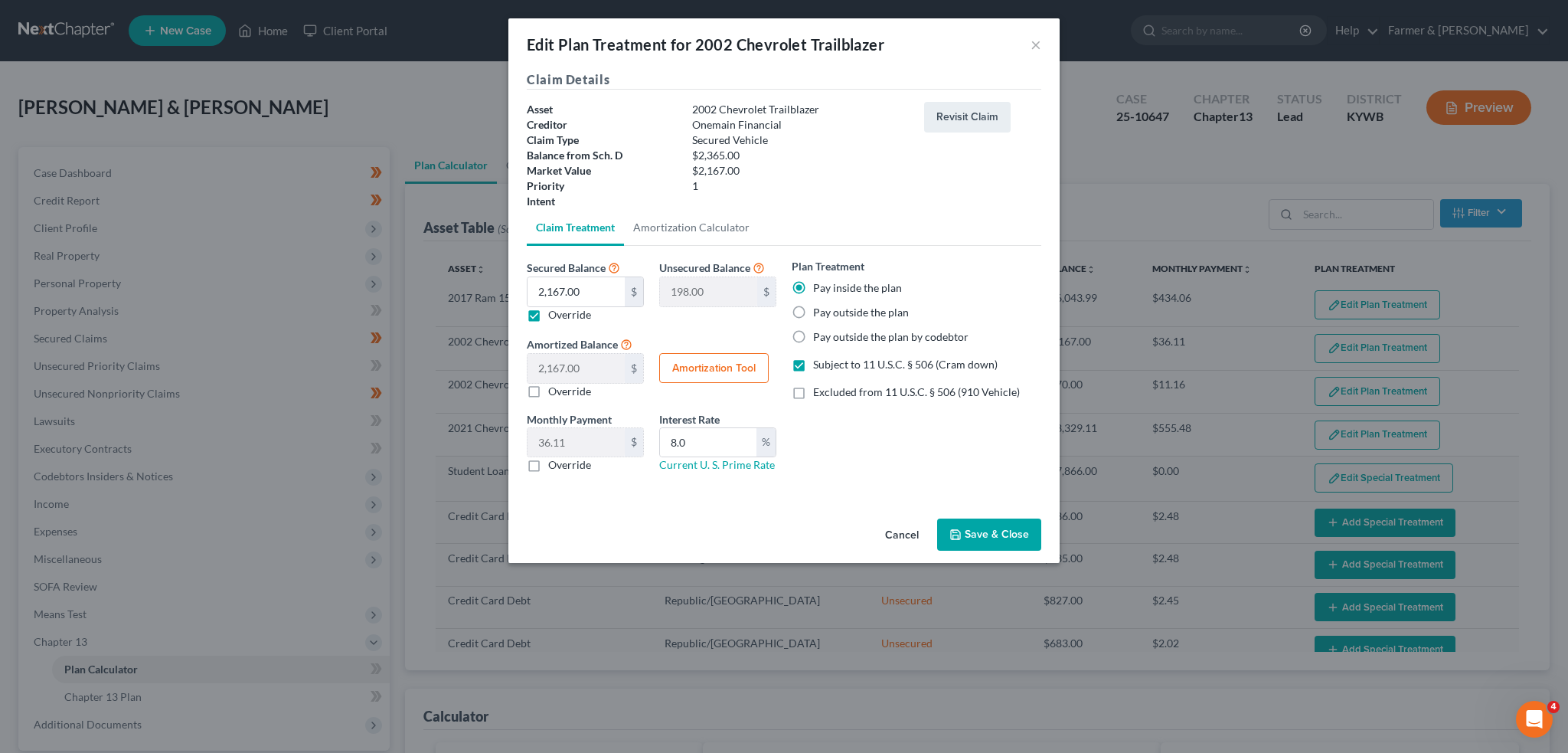
click at [982, 541] on button "Save & Close" at bounding box center [989, 534] width 104 height 32
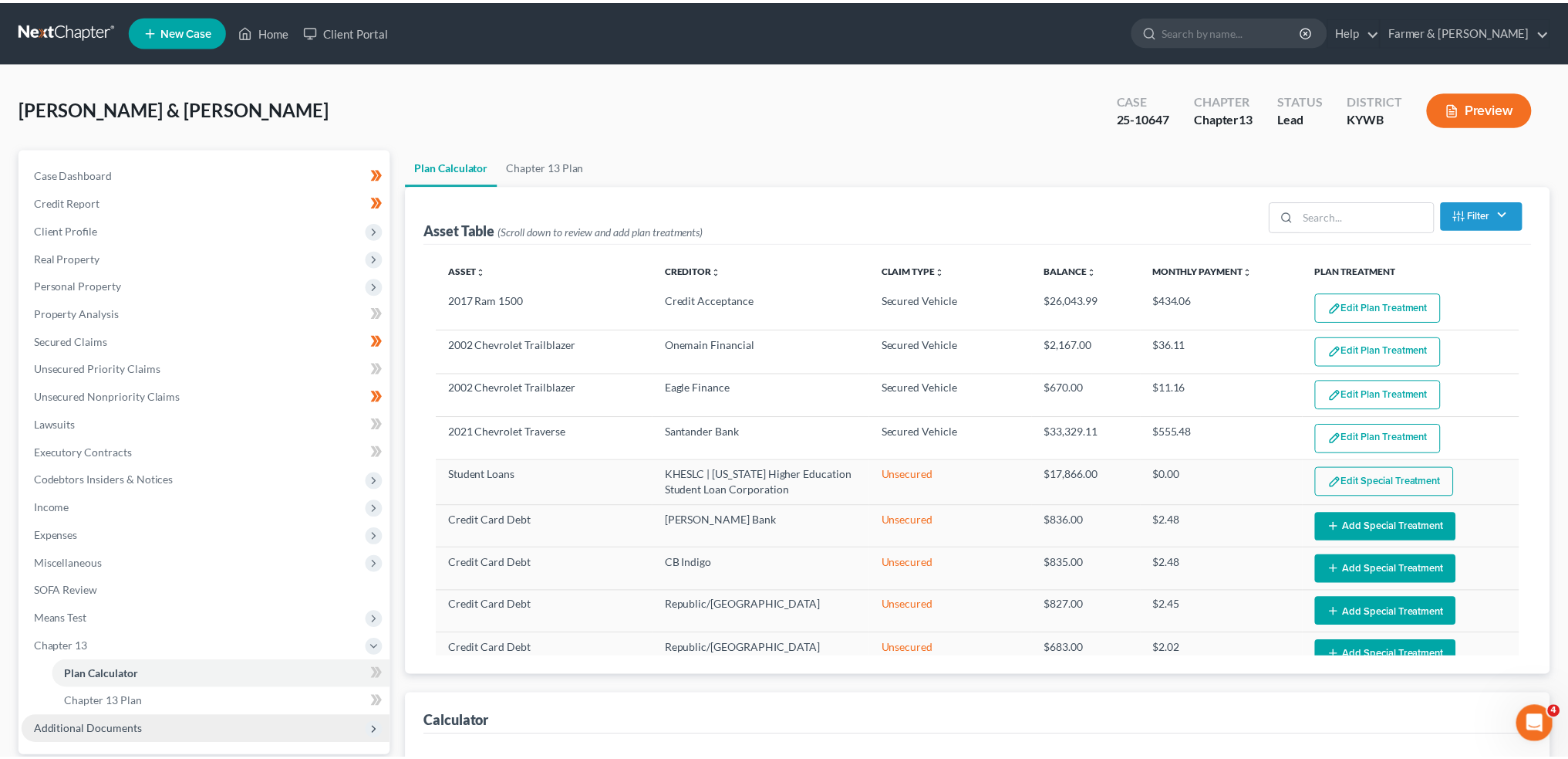
scroll to position [247, 0]
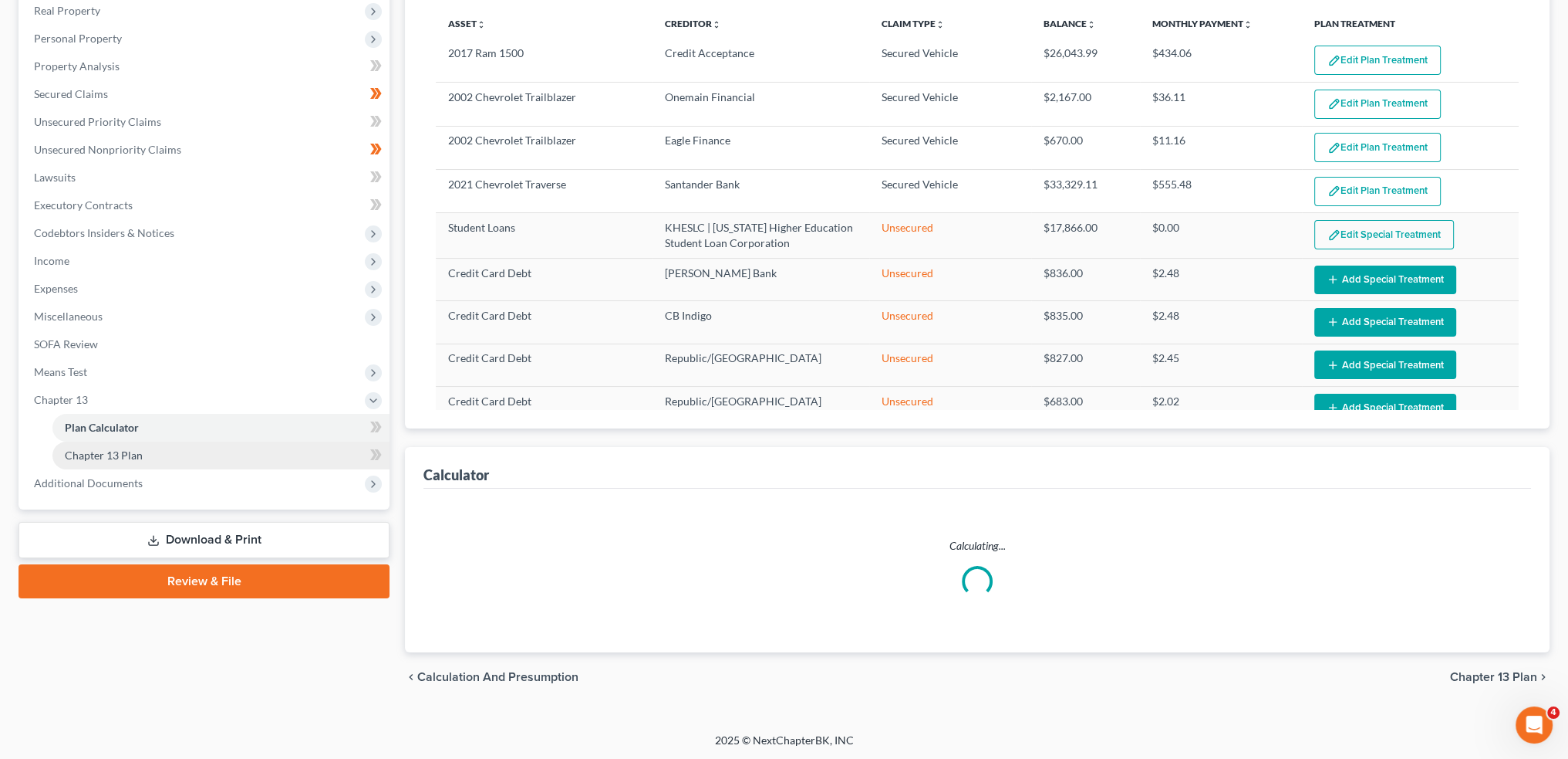
click at [118, 457] on span "Chapter 13 Plan" at bounding box center [103, 455] width 78 height 13
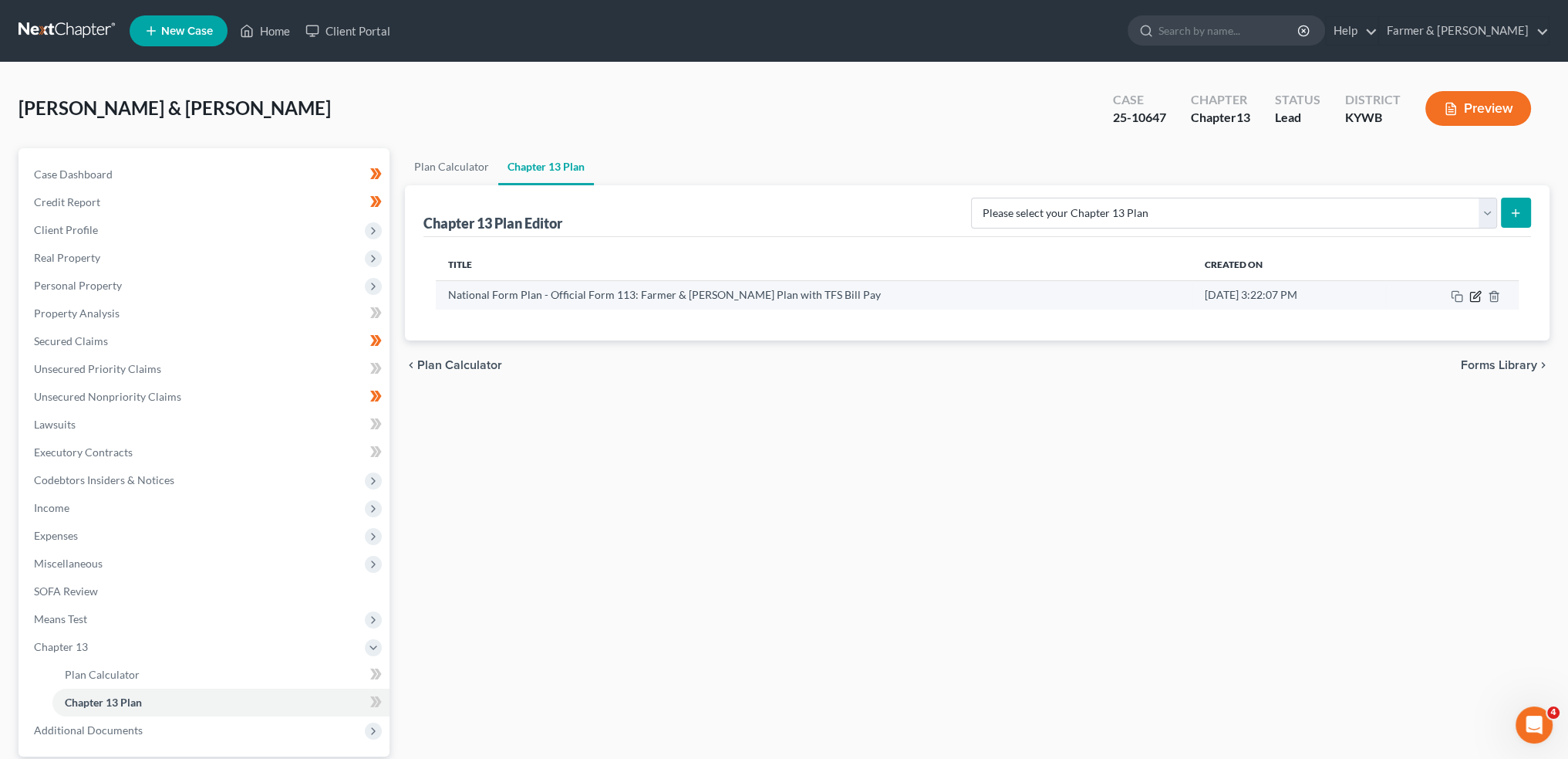
click at [1476, 295] on icon "button" at bounding box center [1476, 294] width 7 height 7
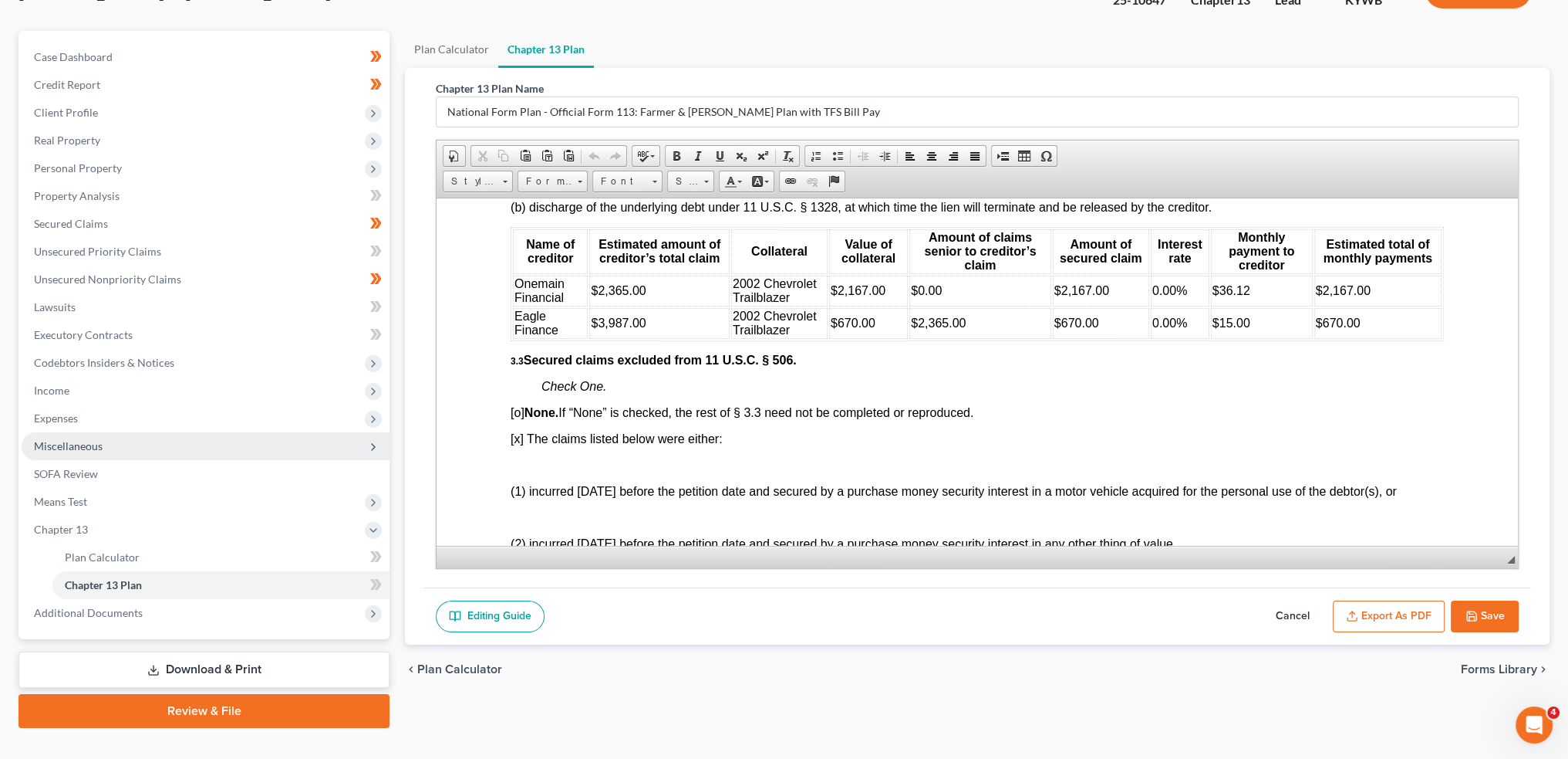
scroll to position [143, 0]
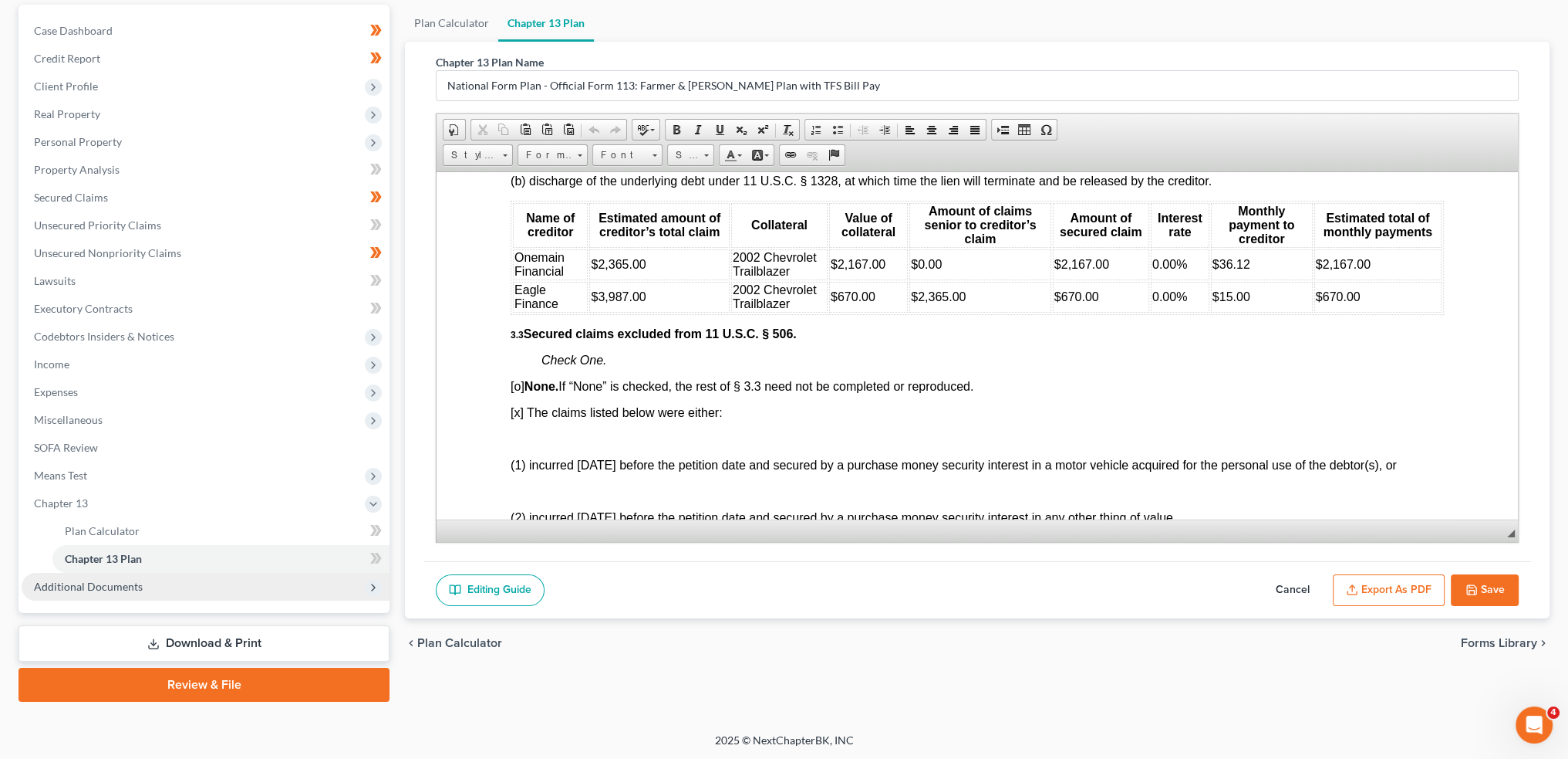
click at [108, 586] on span "Additional Documents" at bounding box center [88, 586] width 109 height 13
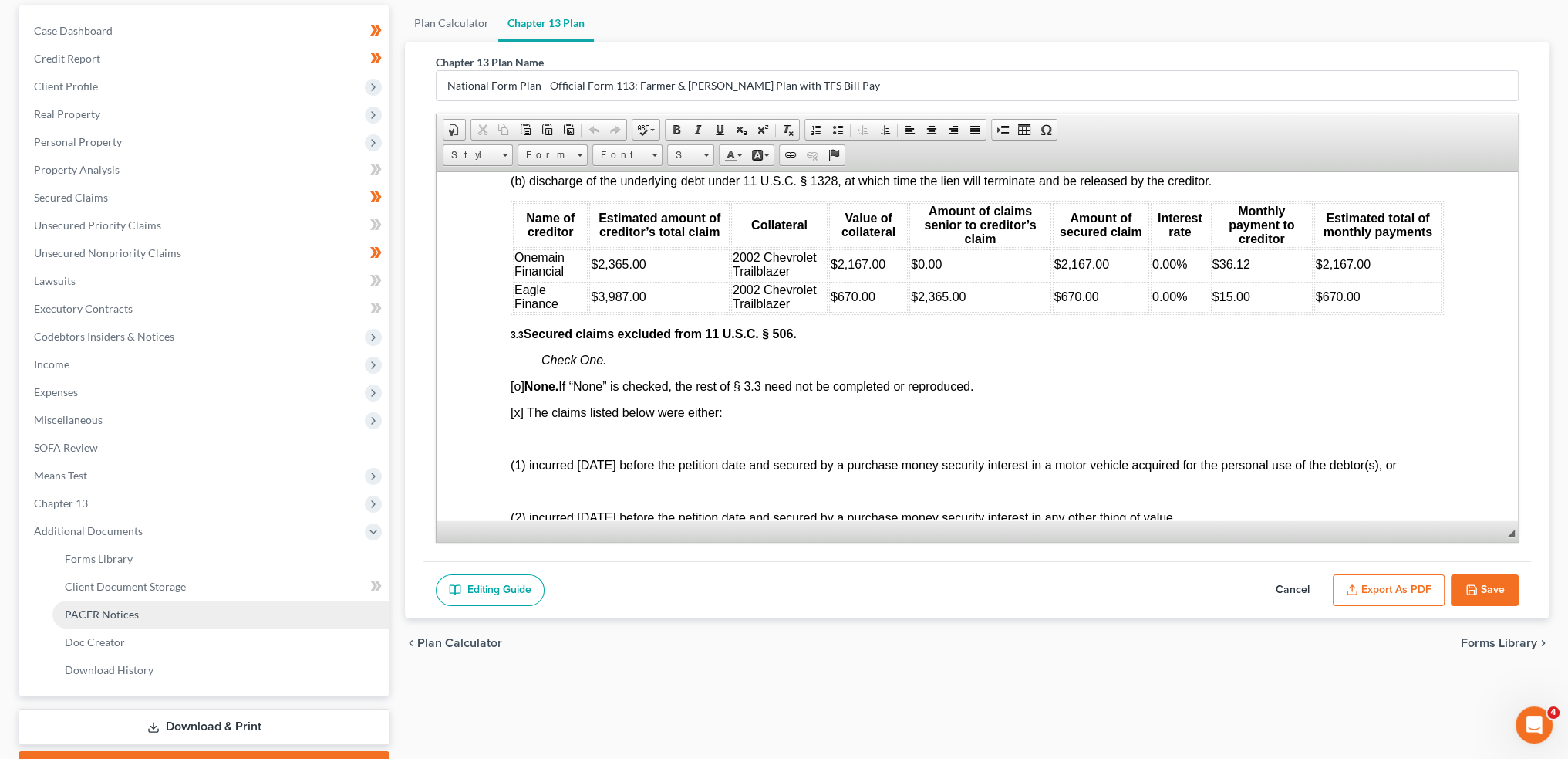
click at [129, 611] on span "PACER Notices" at bounding box center [102, 614] width 74 height 13
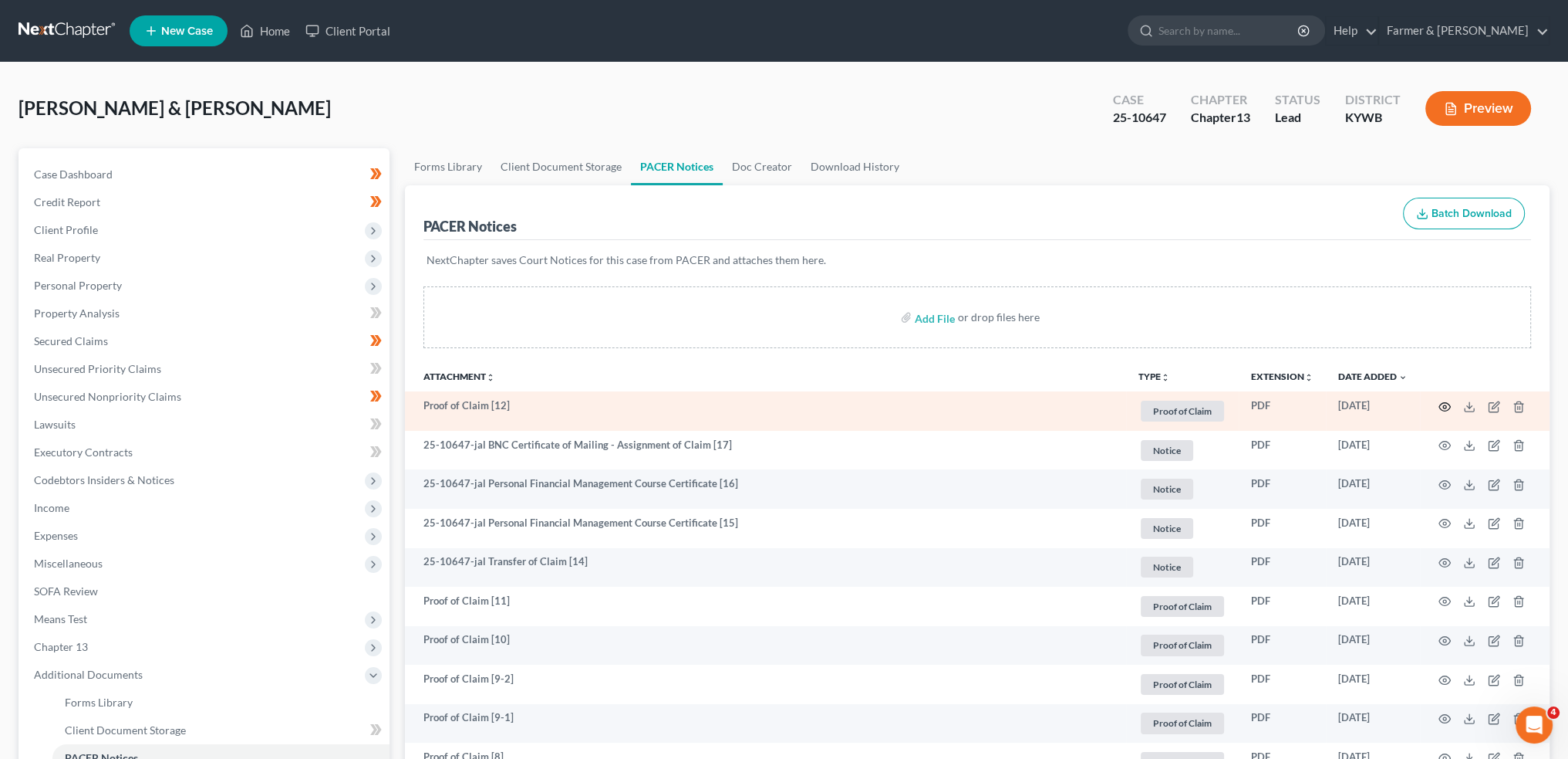
click at [1445, 405] on circle "button" at bounding box center [1445, 407] width 3 height 3
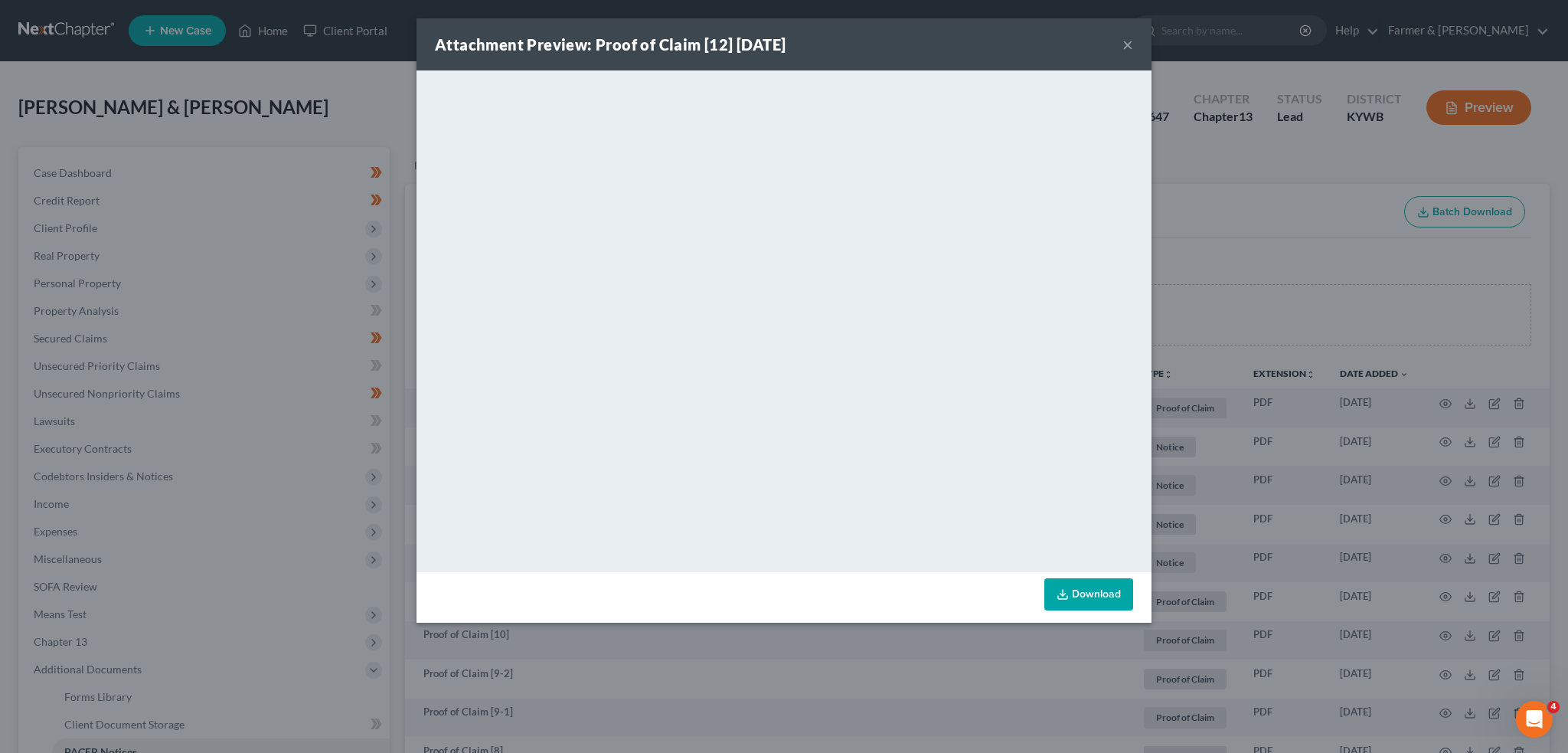
click at [1132, 45] on button "×" at bounding box center [1128, 44] width 11 height 19
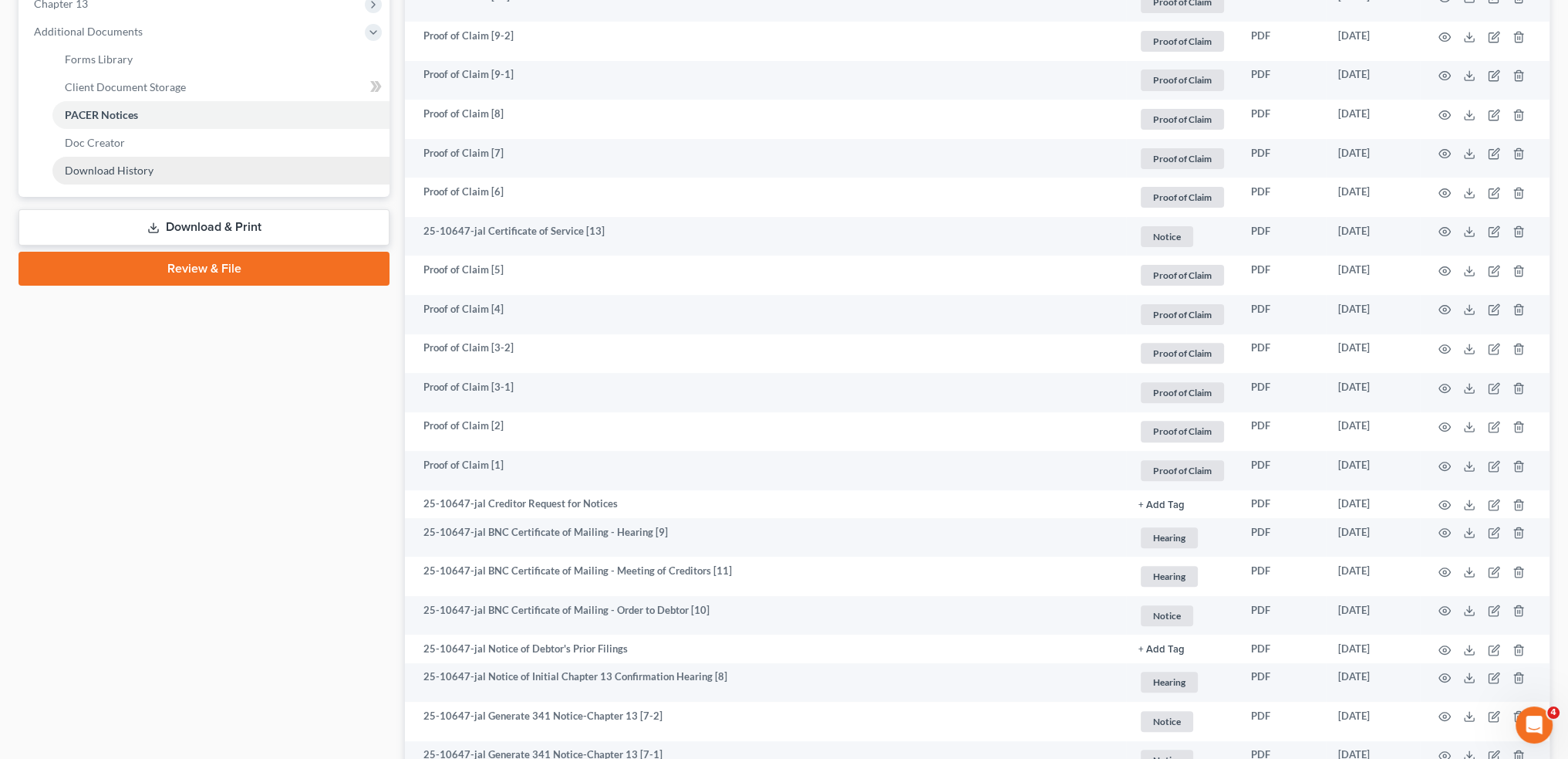
scroll to position [514, 0]
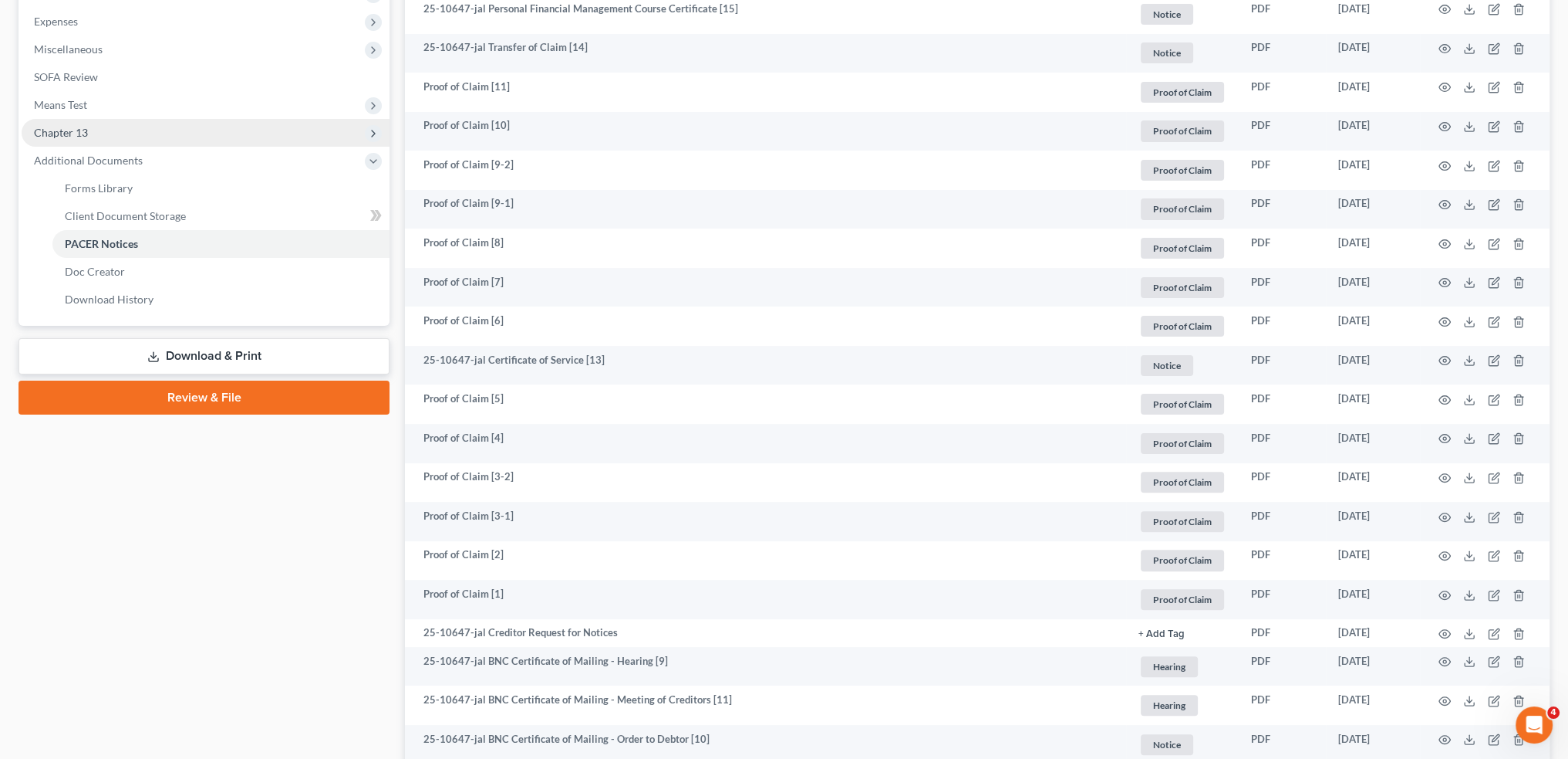
click at [121, 132] on span "Chapter 13" at bounding box center [206, 133] width 368 height 27
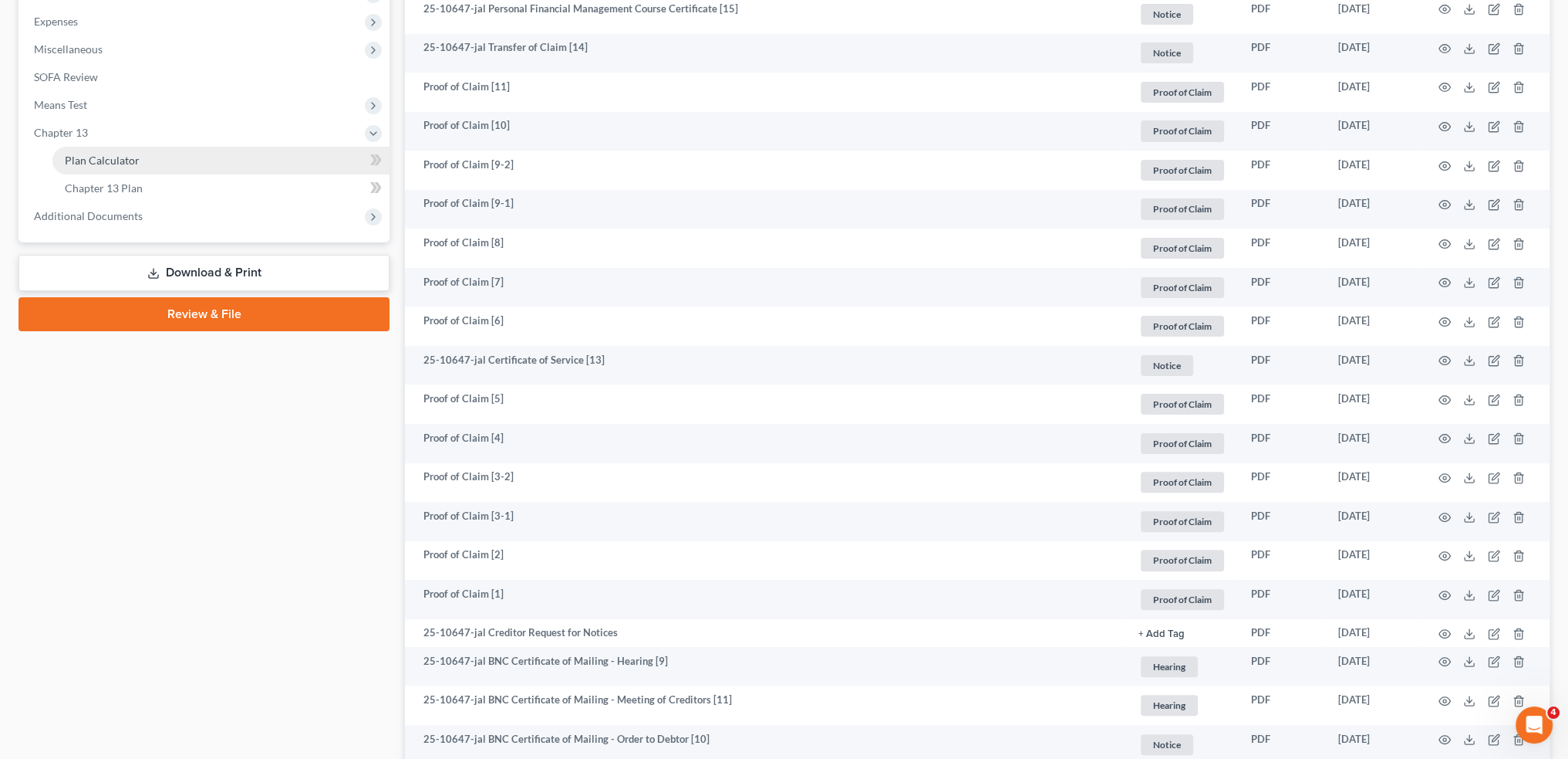
click at [121, 157] on span "Plan Calculator" at bounding box center [102, 160] width 74 height 13
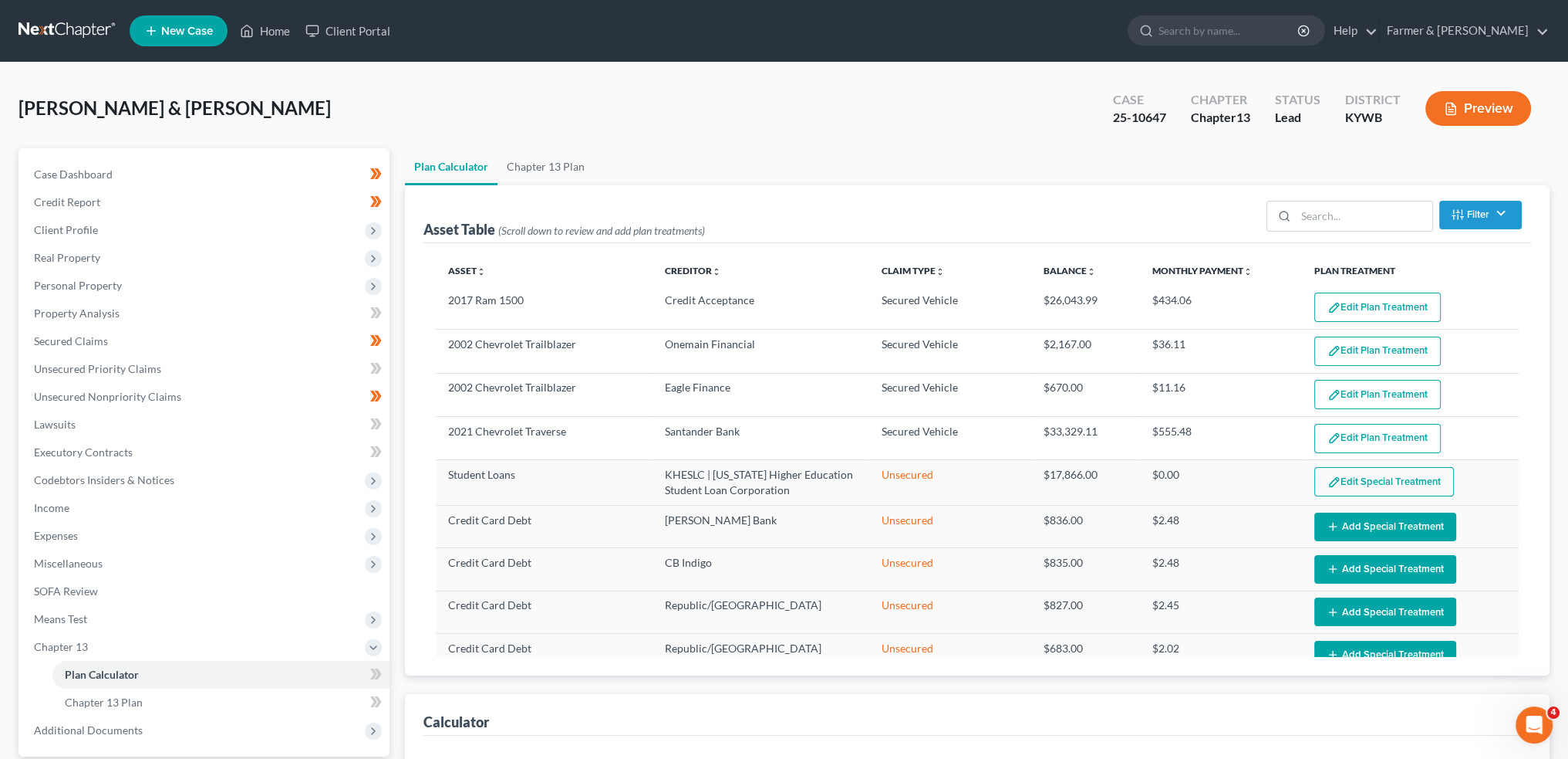
select select "59"
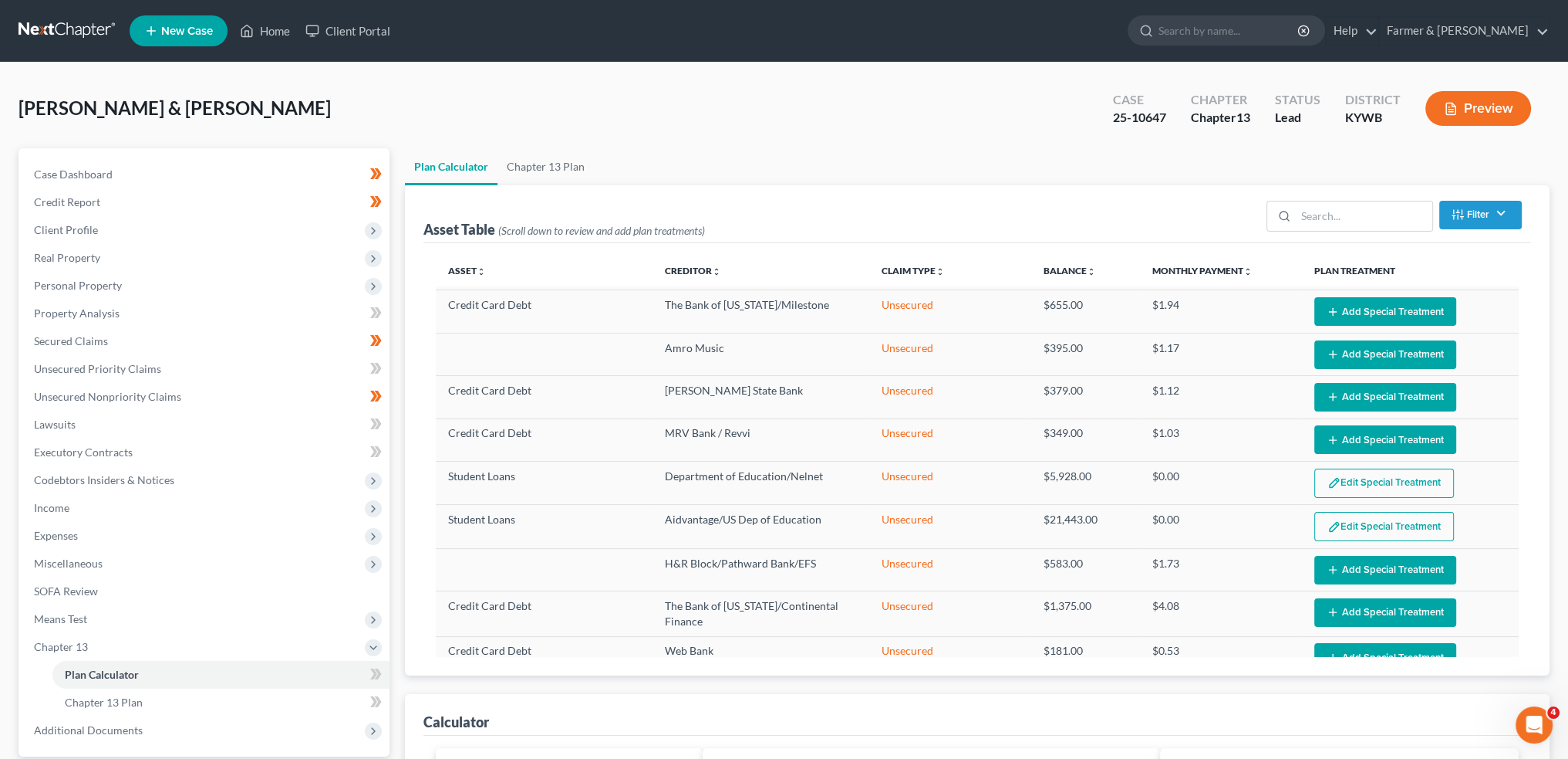
scroll to position [629, 0]
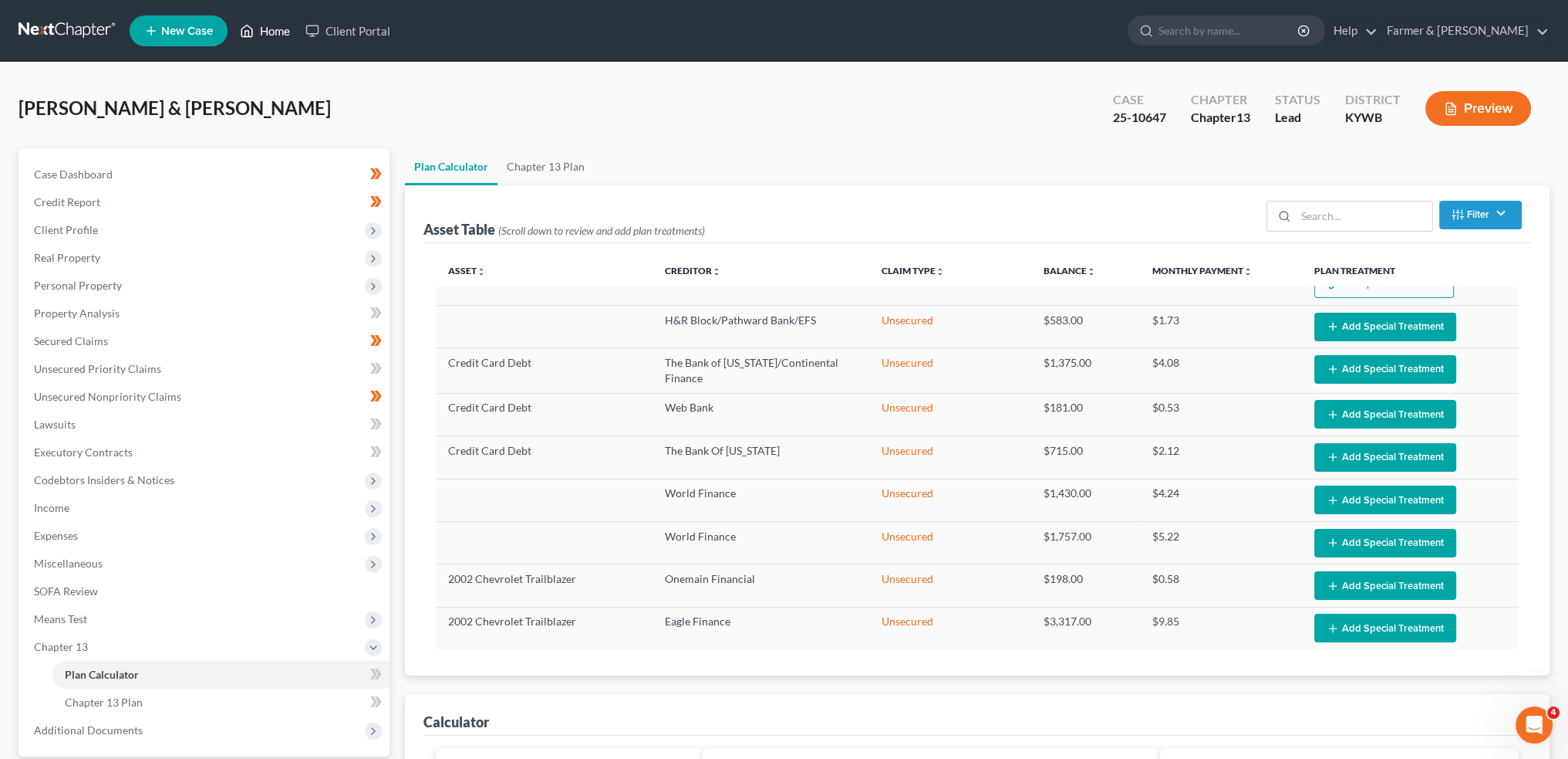
click at [259, 24] on link "Home" at bounding box center [265, 31] width 66 height 27
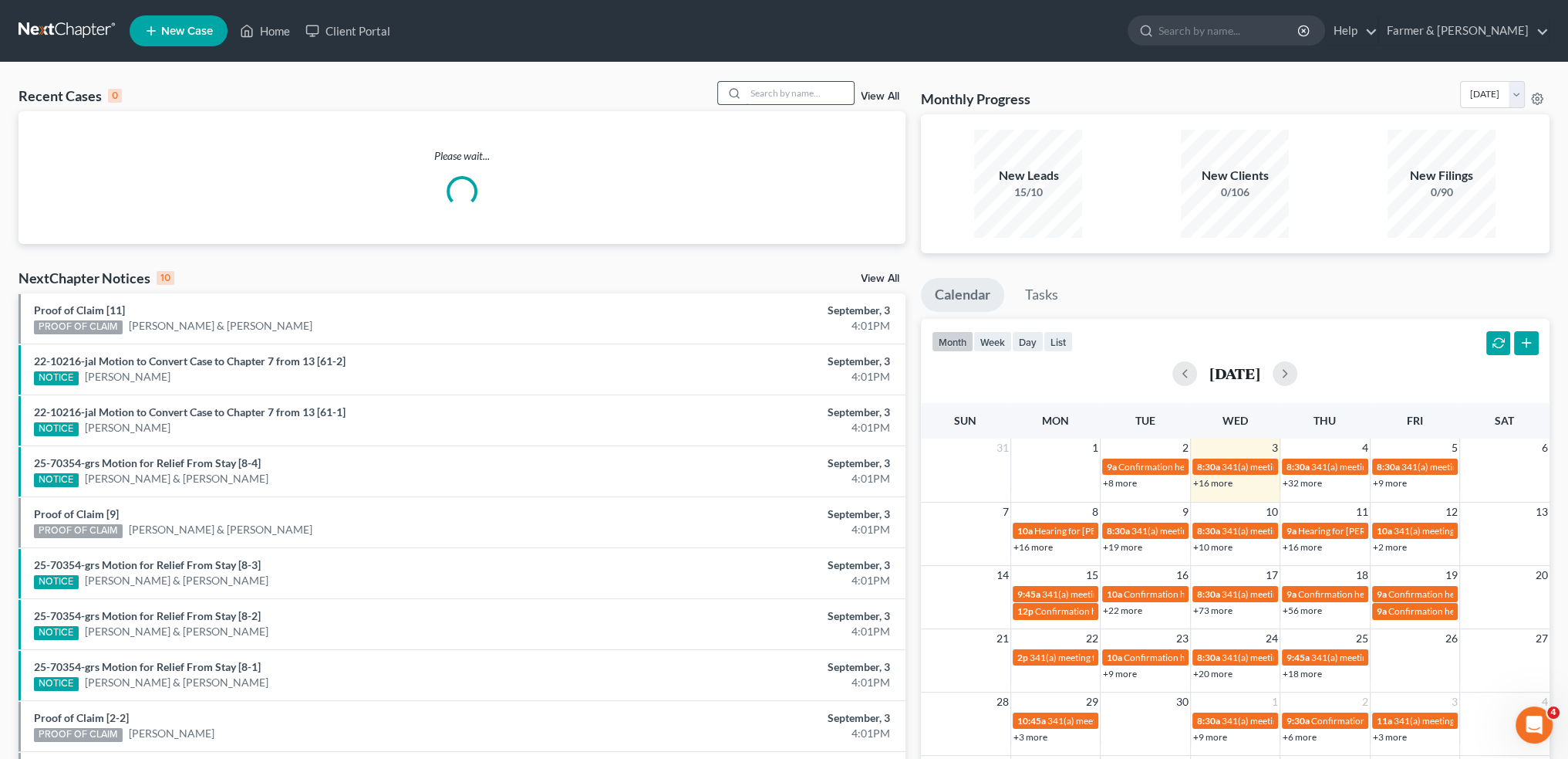
click at [809, 95] on input "search" at bounding box center [800, 93] width 108 height 23
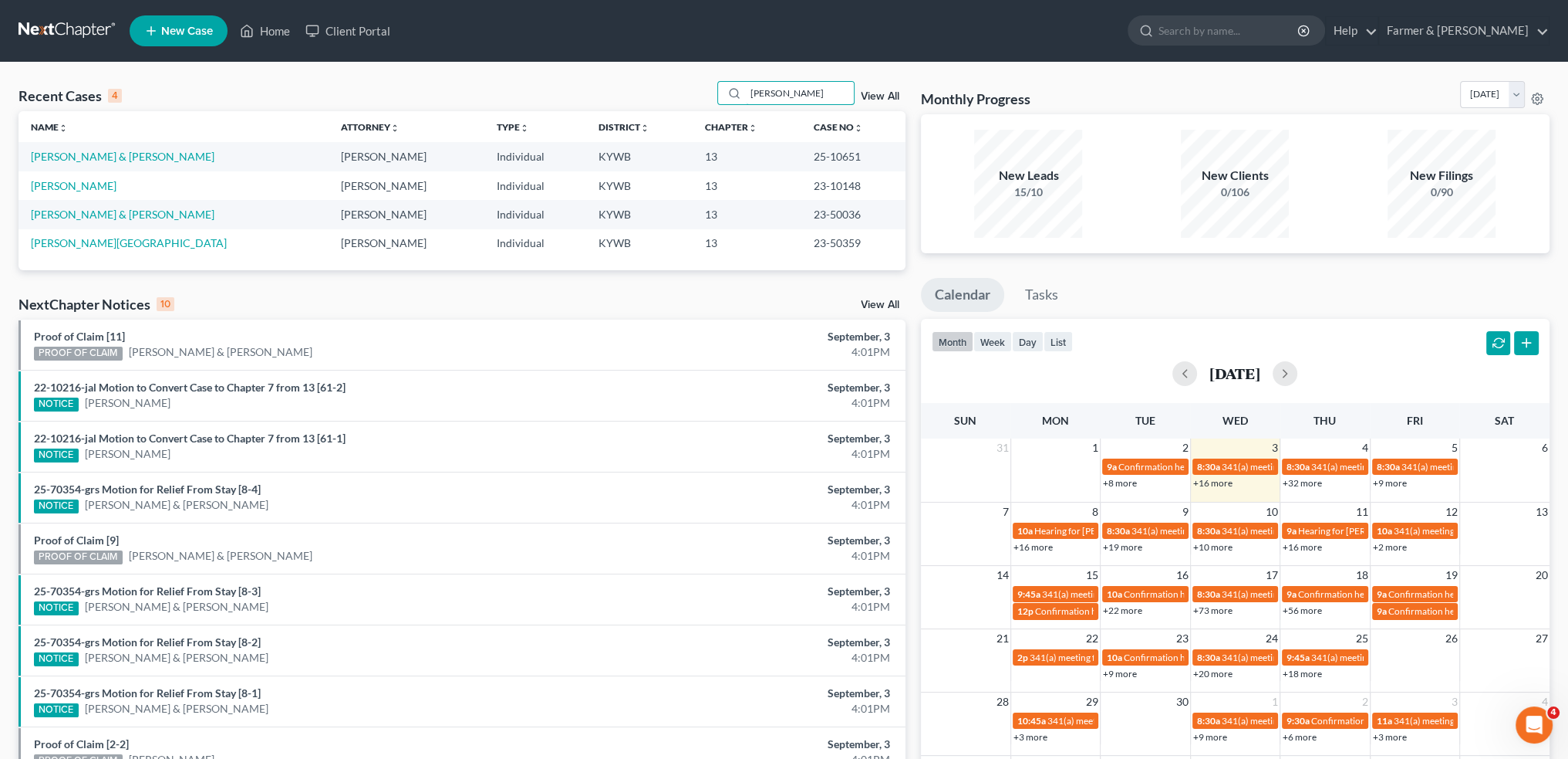
type input "NICOLE JONES"
click at [98, 157] on link "Jones, Nicole & Jonathan" at bounding box center [122, 156] width 183 height 13
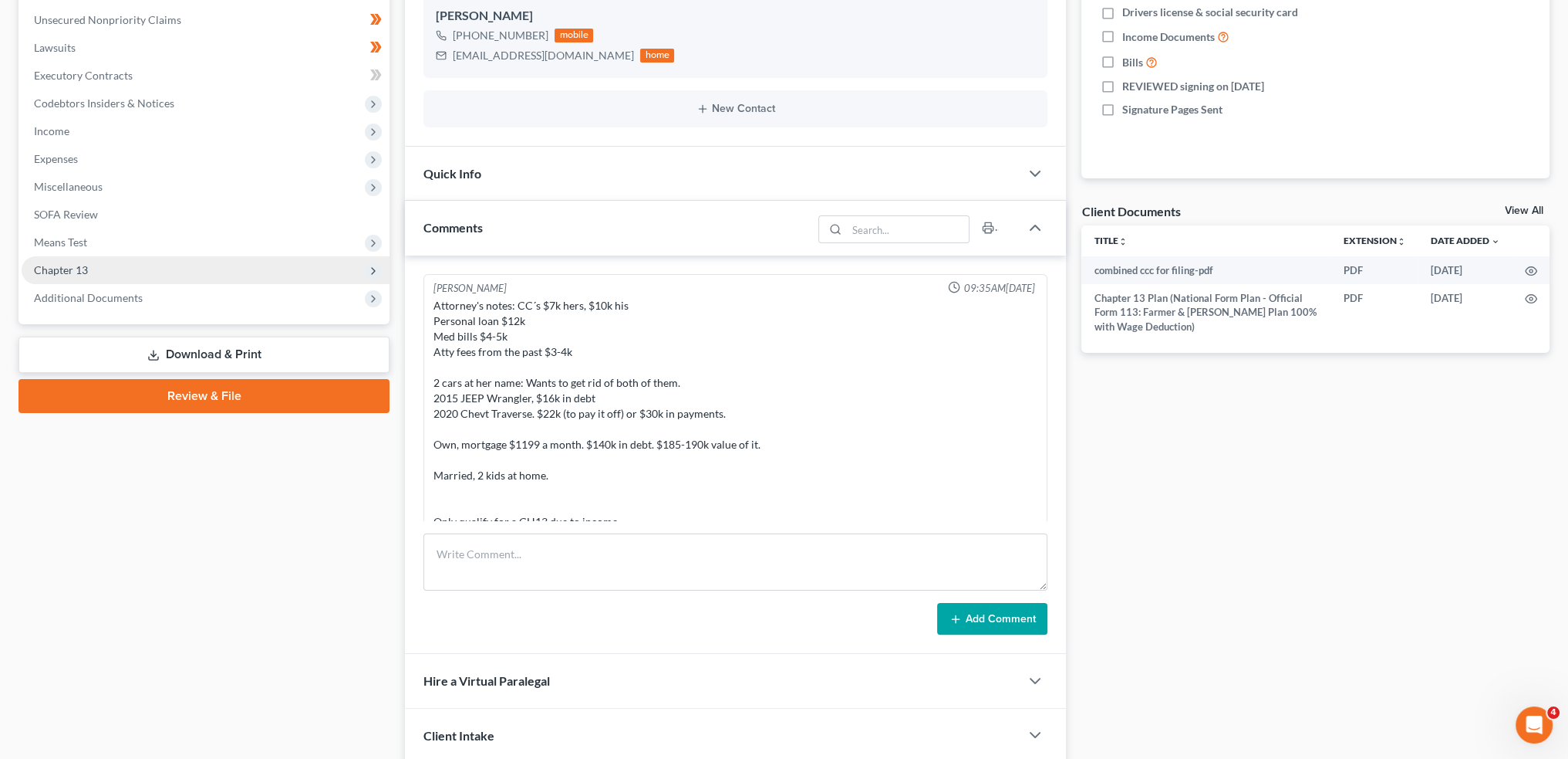
scroll to position [639, 0]
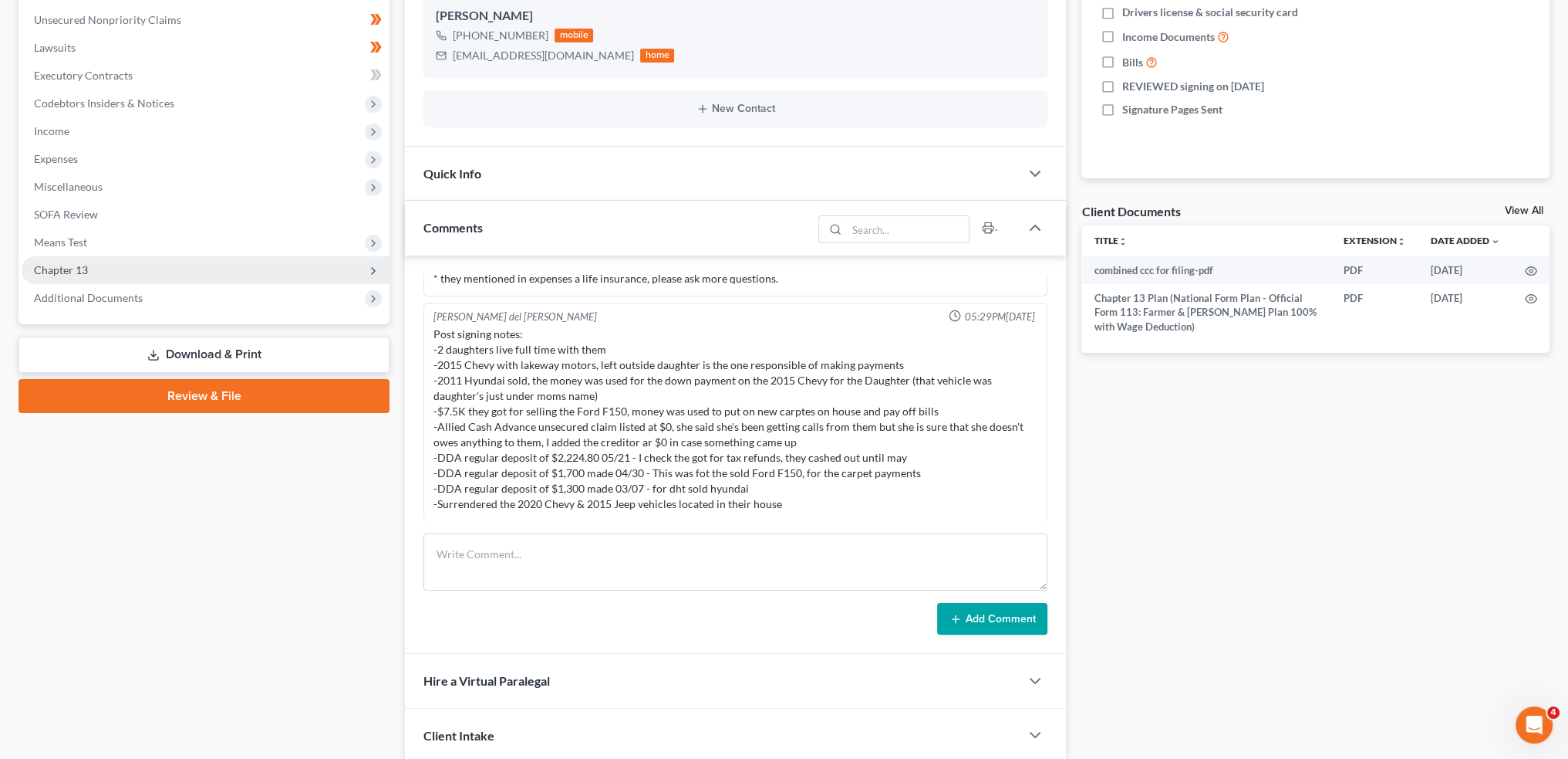
click at [92, 265] on span "Chapter 13" at bounding box center [206, 270] width 368 height 27
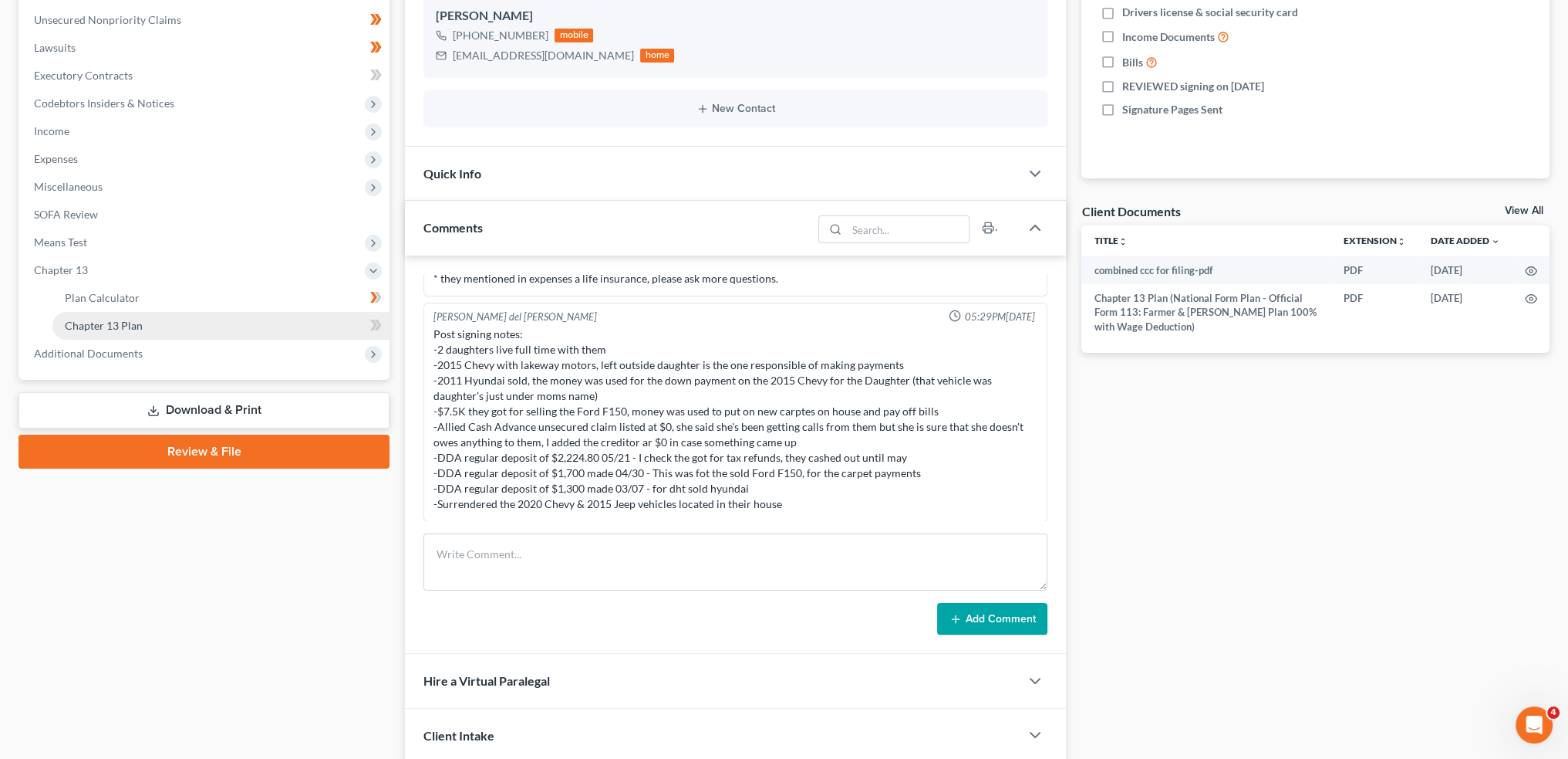
click at [99, 325] on span "Chapter 13 Plan" at bounding box center [103, 325] width 78 height 13
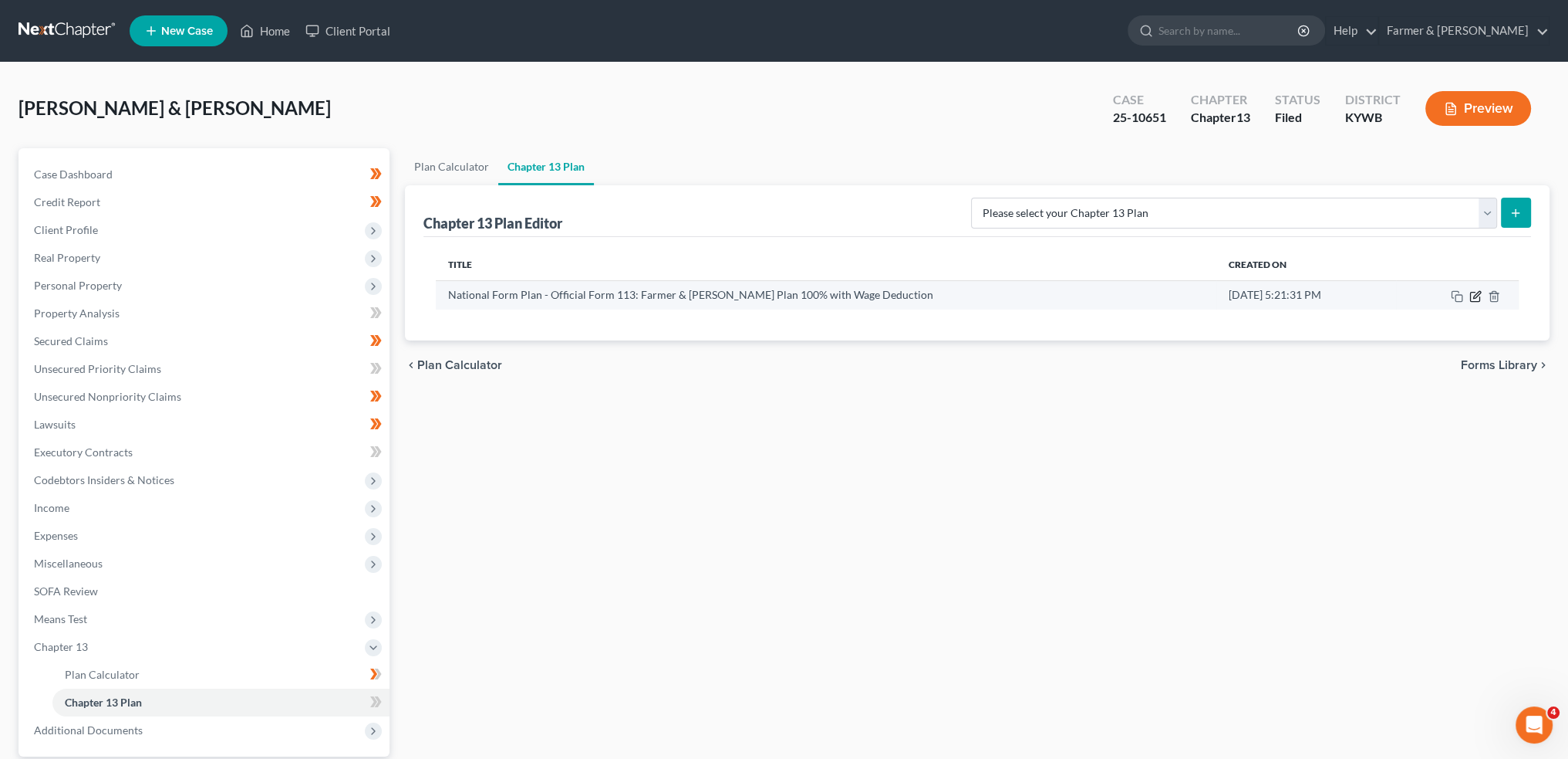
click at [1473, 296] on icon "button" at bounding box center [1476, 294] width 7 height 7
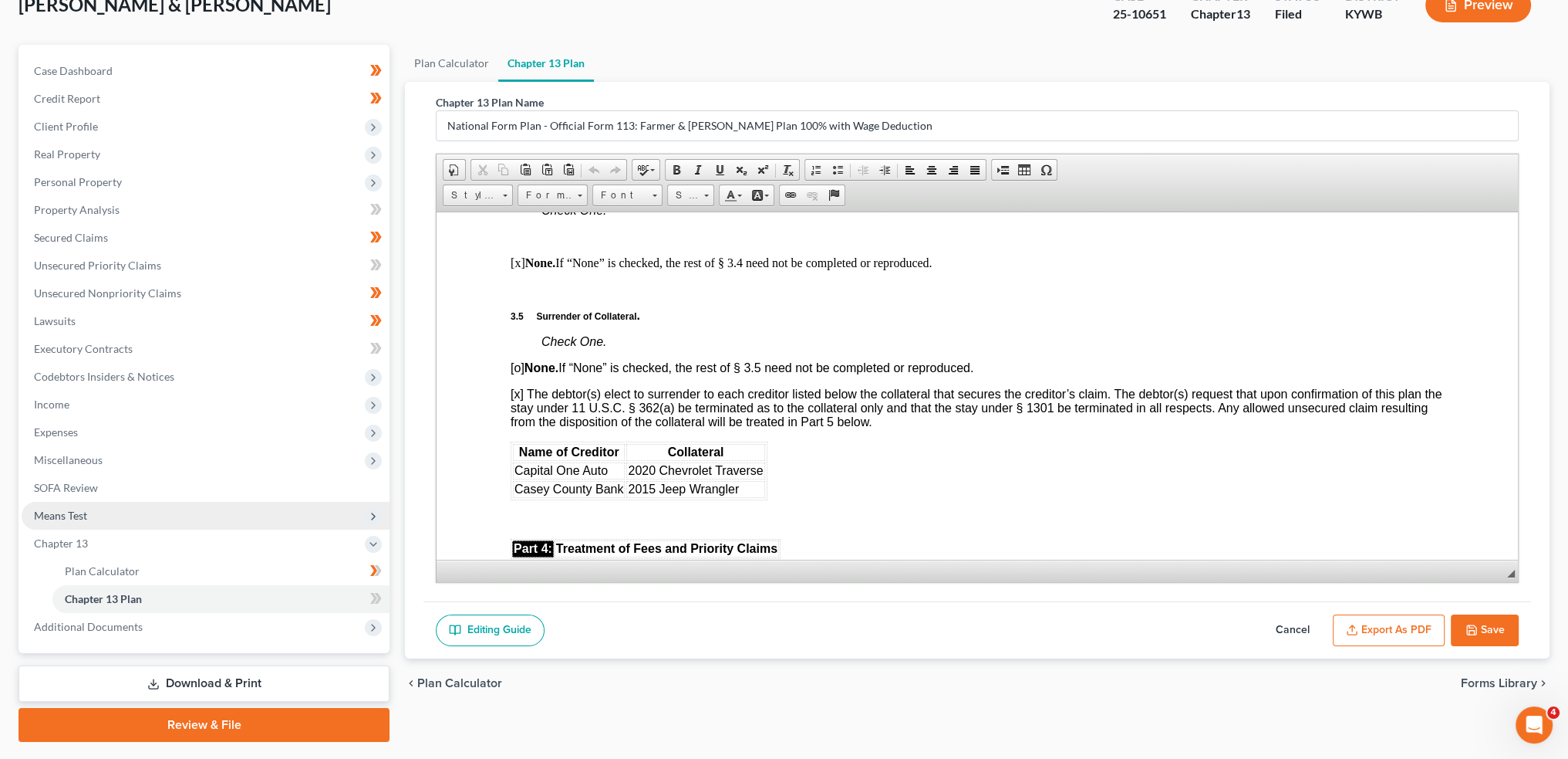
scroll to position [143, 0]
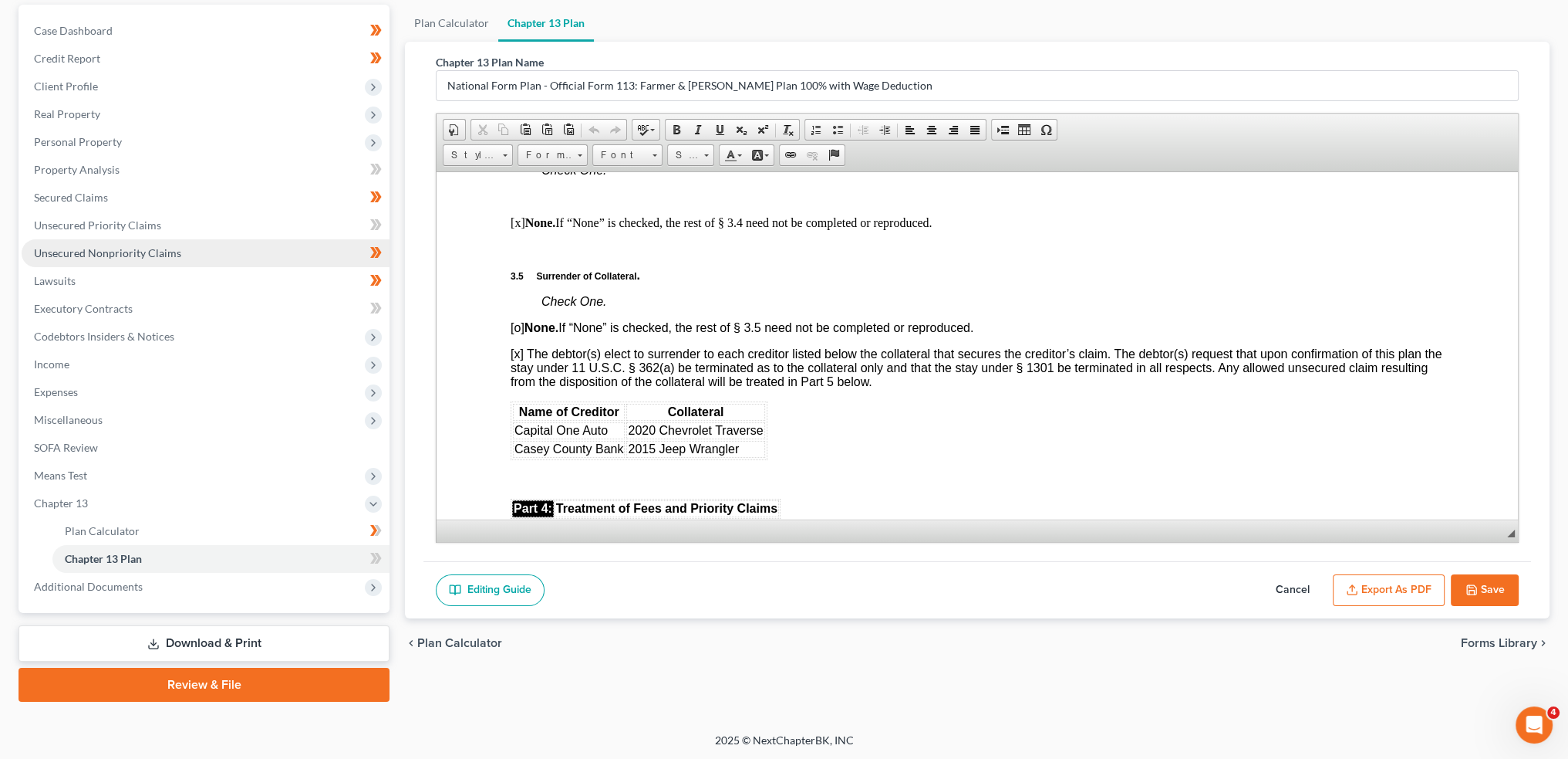
drag, startPoint x: 99, startPoint y: 579, endPoint x: 225, endPoint y: 256, distance: 346.7
click at [99, 579] on span "Additional Documents" at bounding box center [88, 586] width 109 height 13
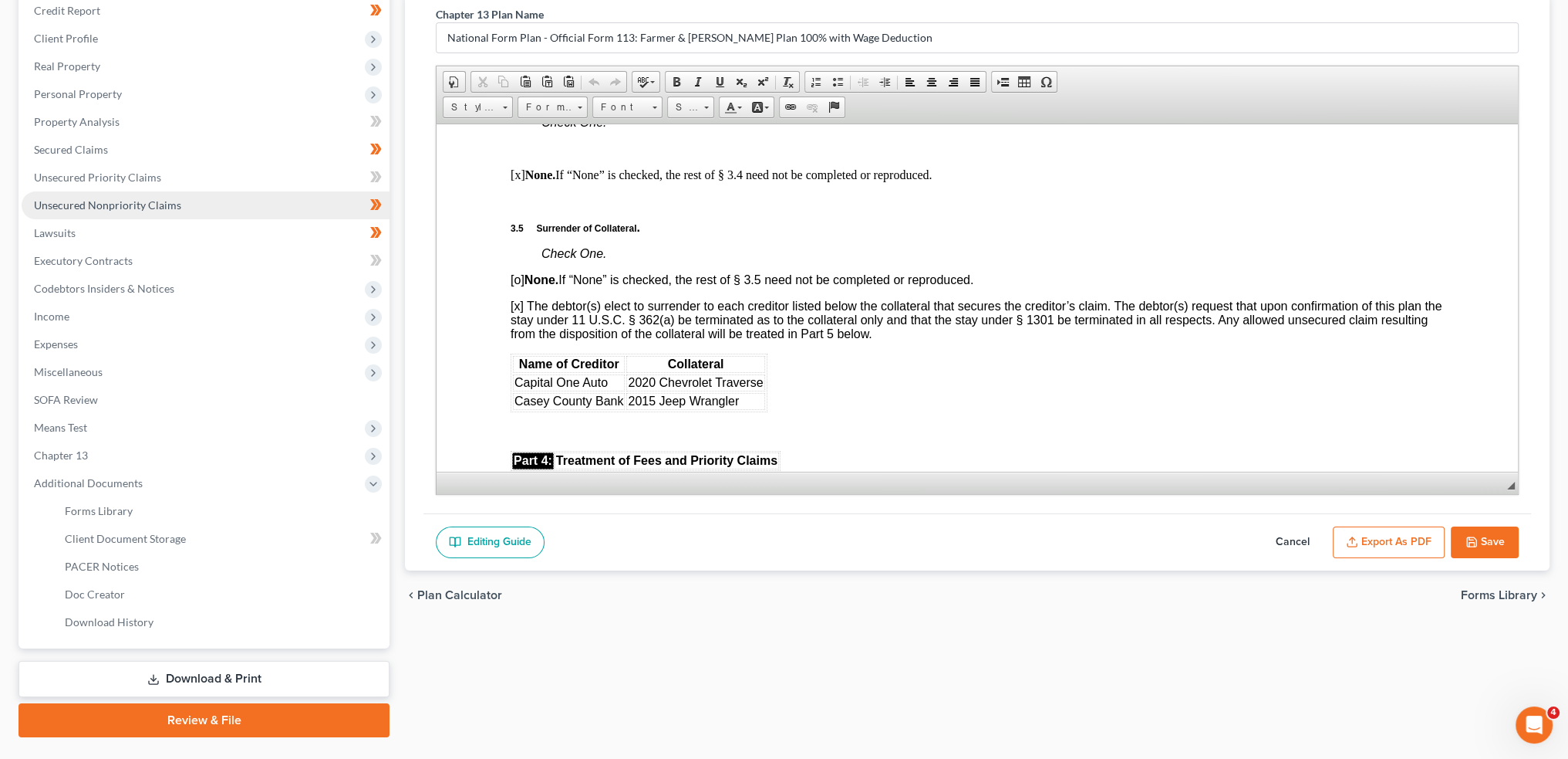
scroll to position [227, 0]
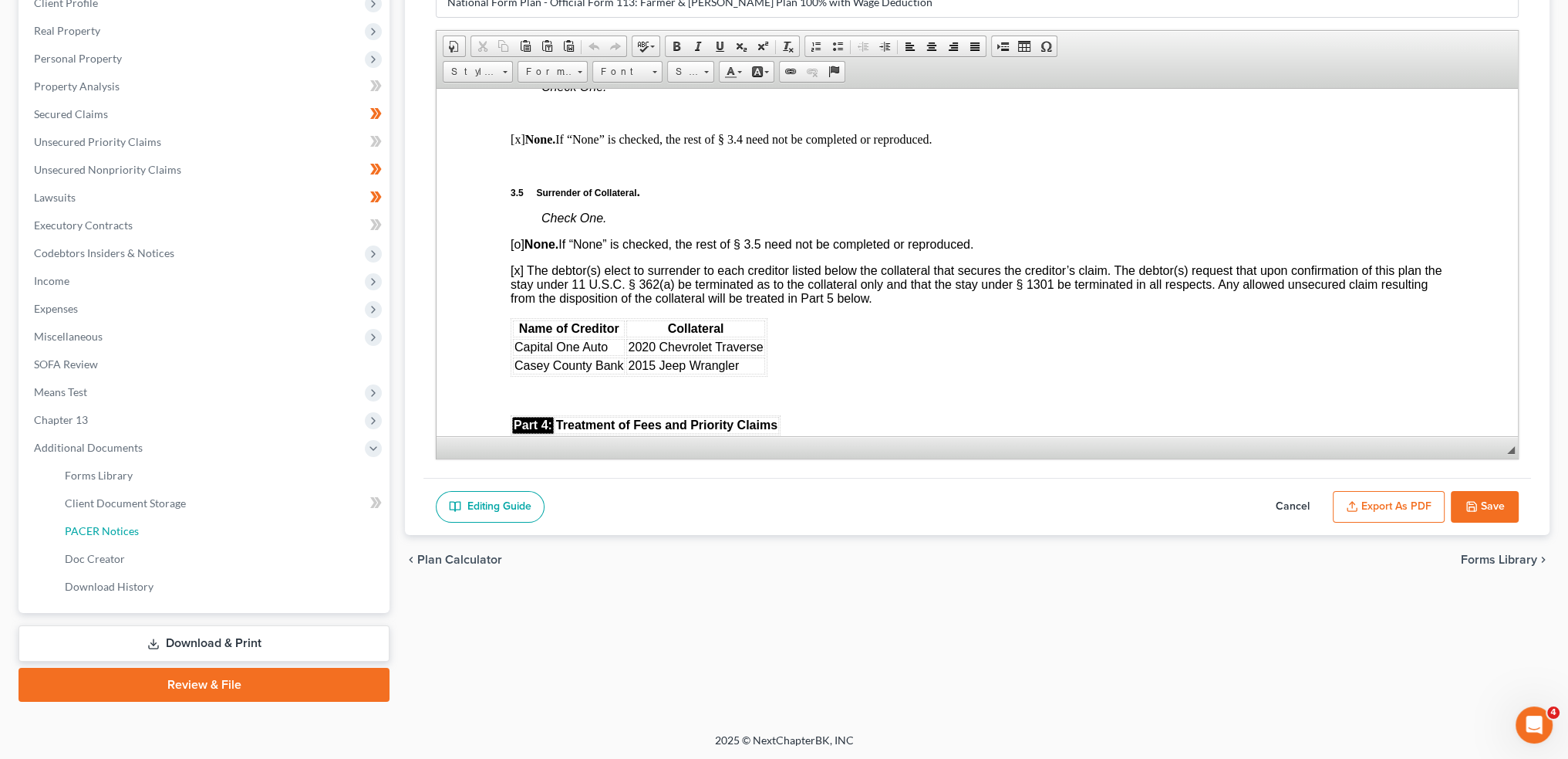
drag, startPoint x: 120, startPoint y: 530, endPoint x: 1268, endPoint y: 449, distance: 1150.9
click at [119, 530] on span "PACER Notices" at bounding box center [102, 530] width 74 height 13
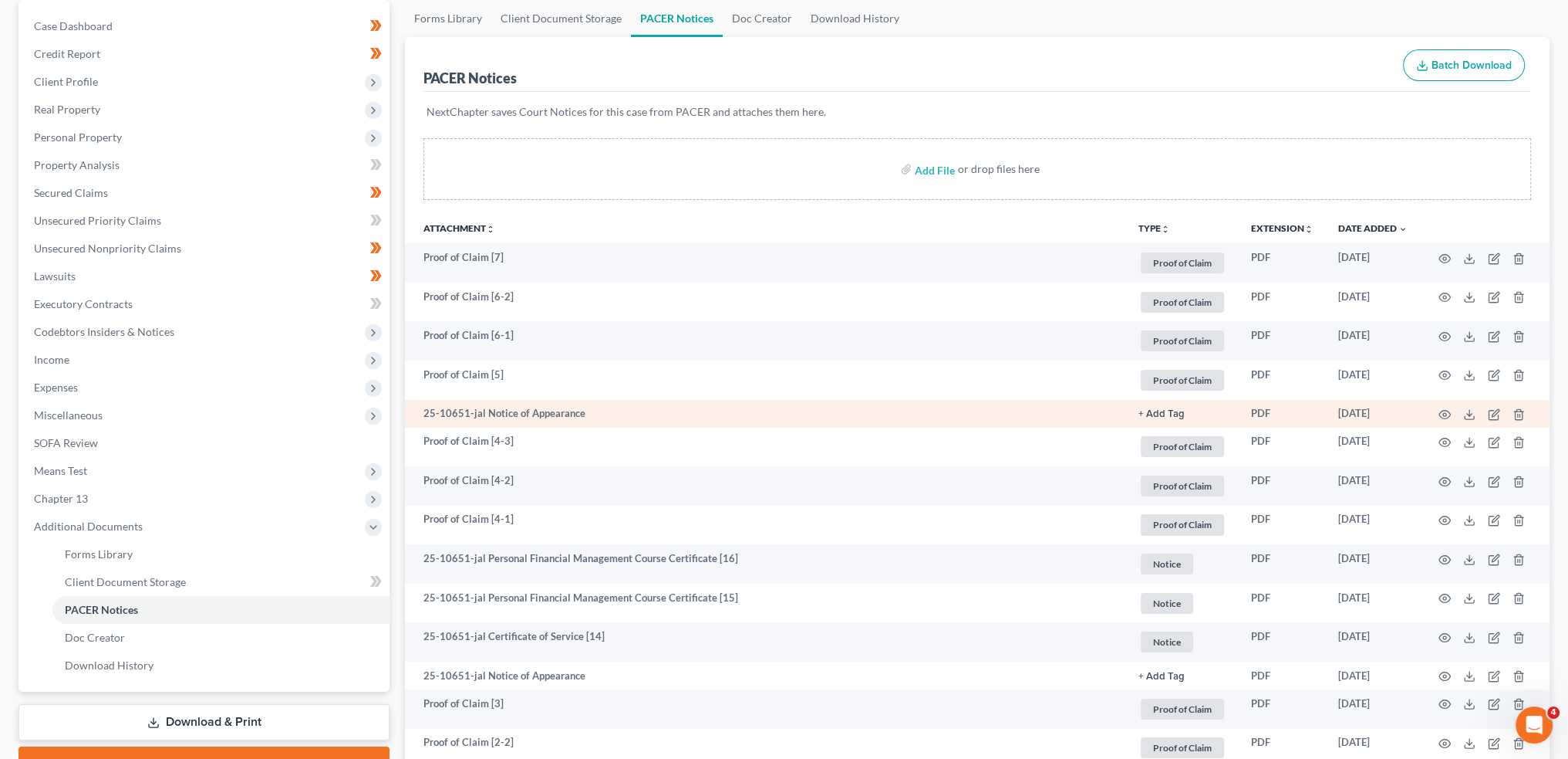
scroll to position [257, 0]
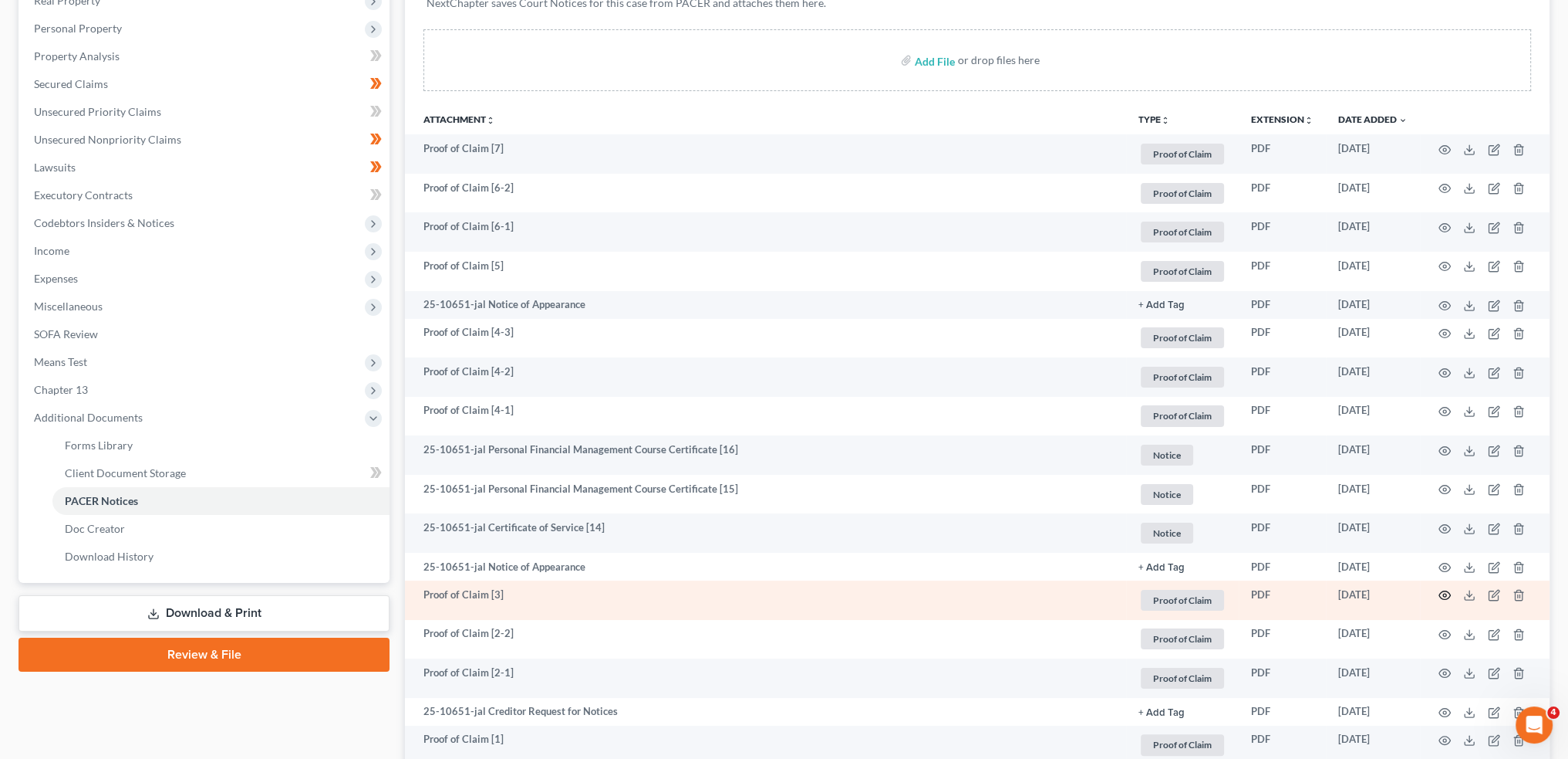
click at [1446, 595] on circle "button" at bounding box center [1445, 595] width 3 height 3
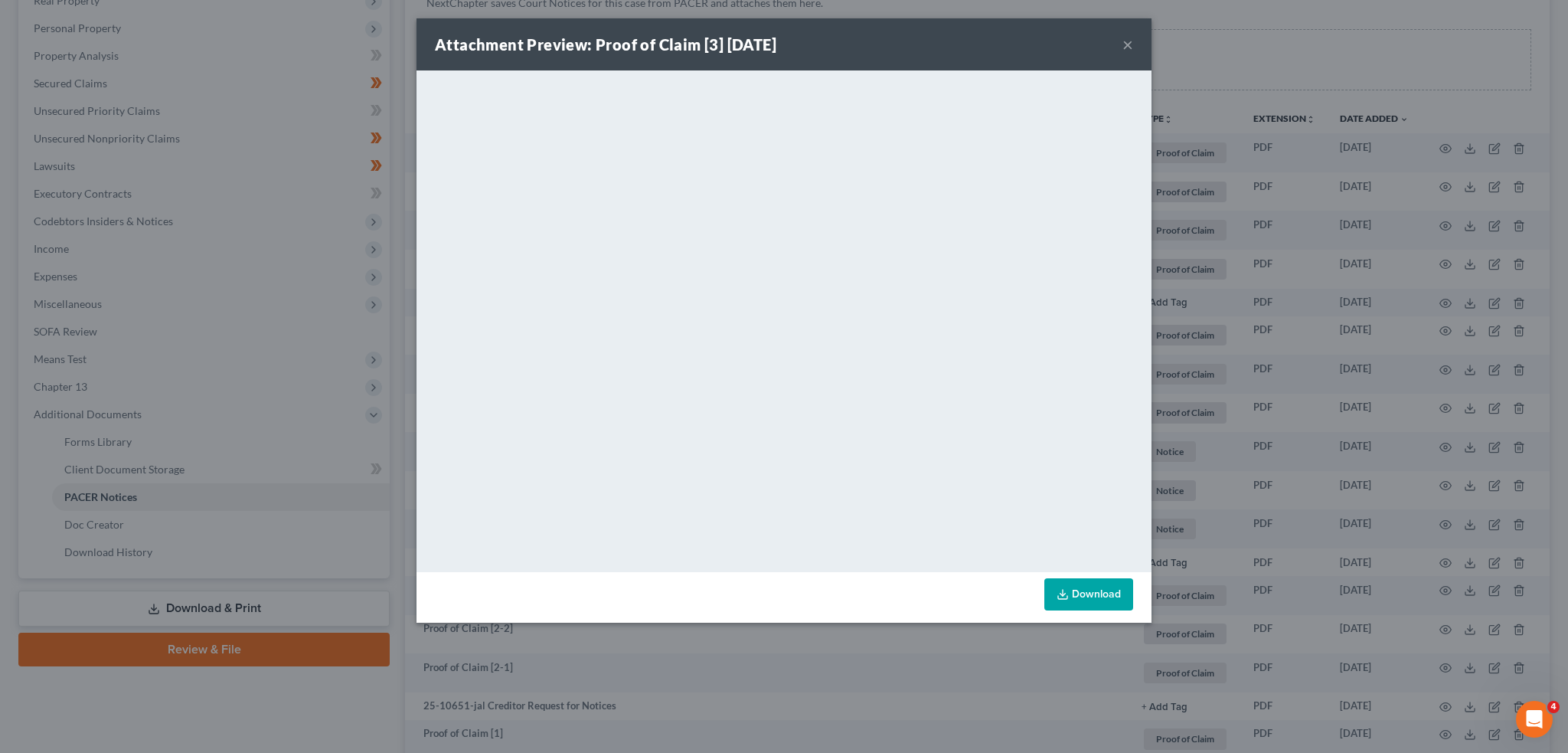
click at [1129, 45] on button "×" at bounding box center [1128, 44] width 11 height 19
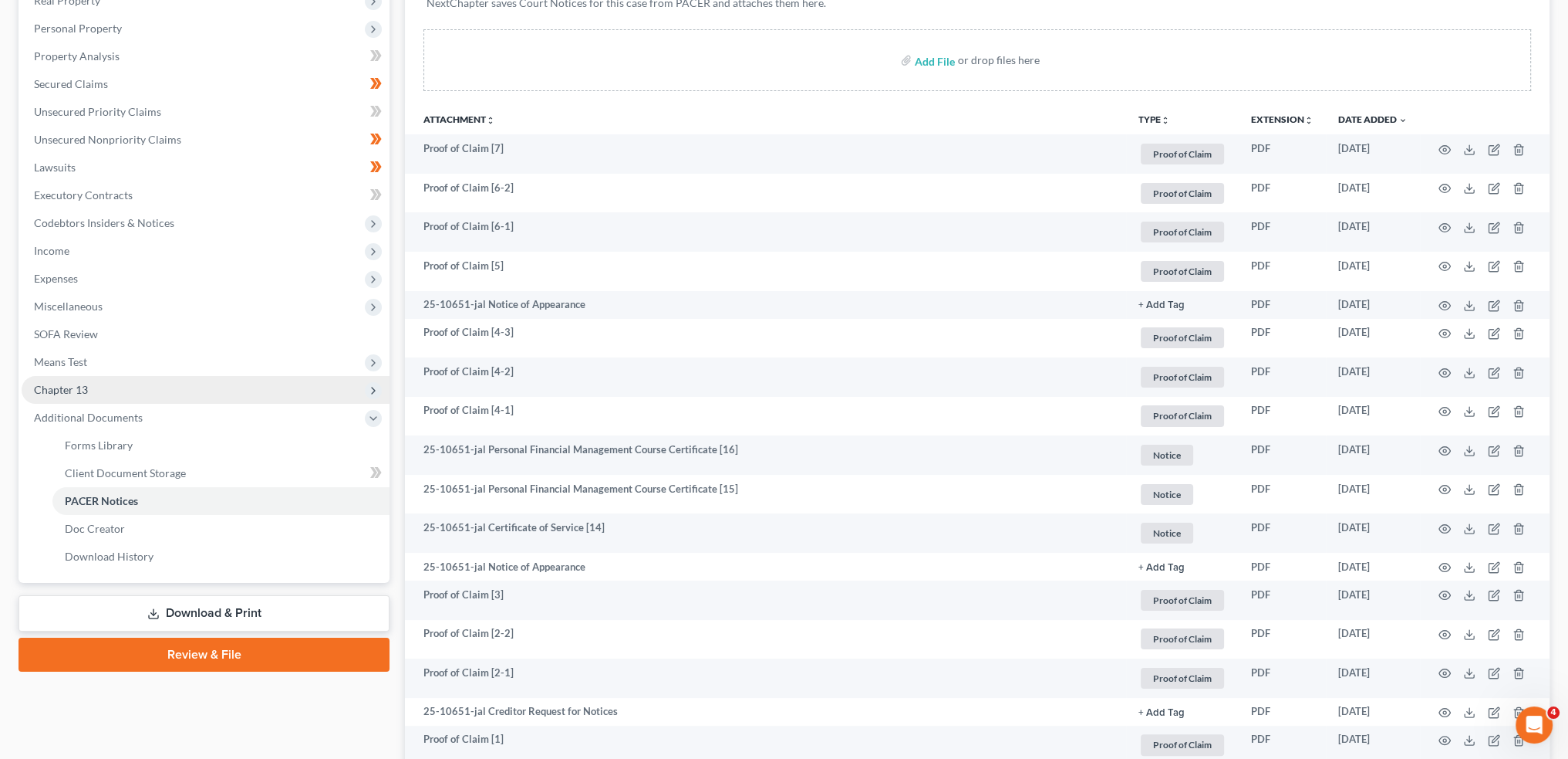
click at [136, 389] on span "Chapter 13" at bounding box center [206, 389] width 368 height 27
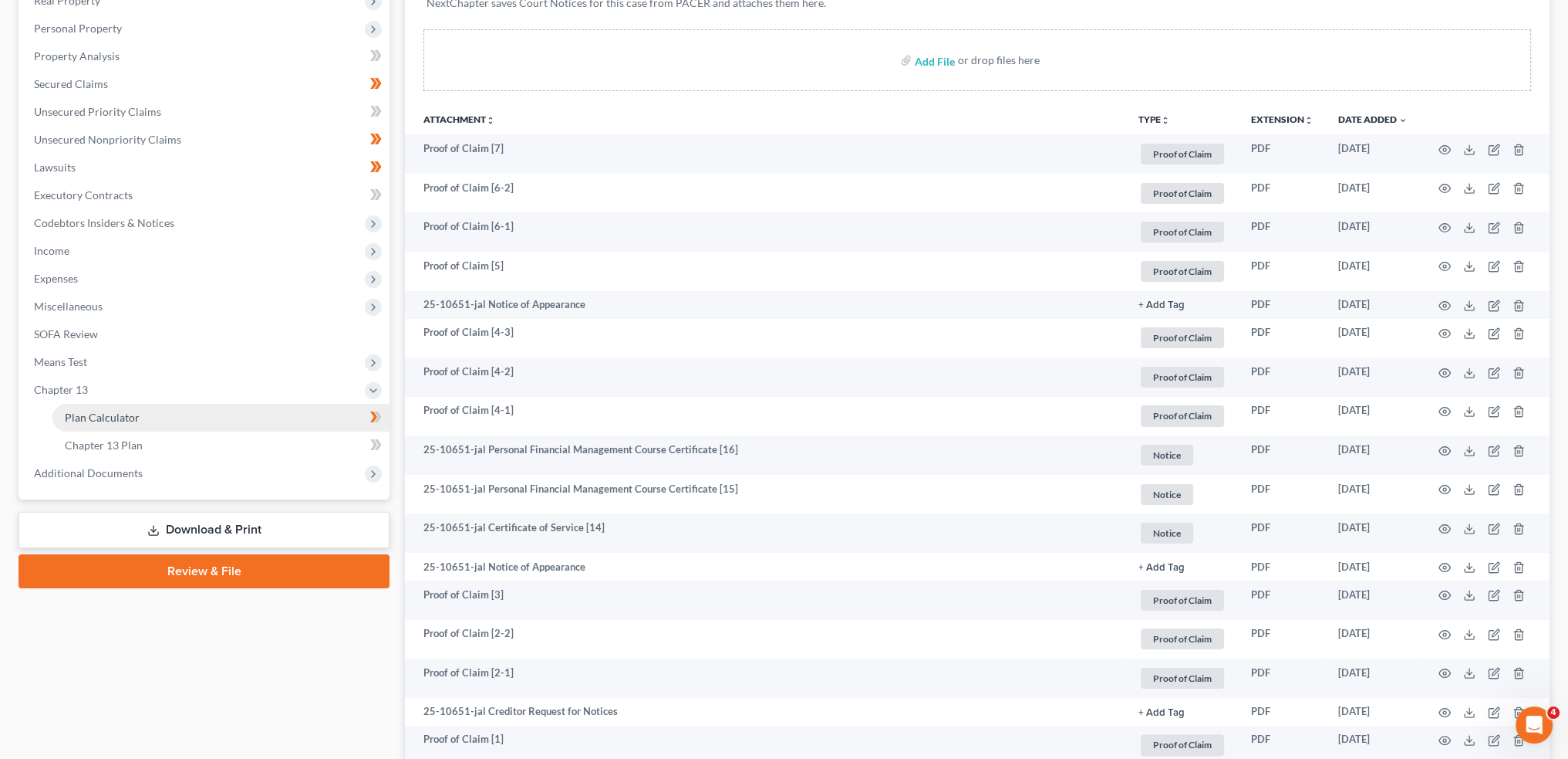
click at [136, 416] on span "Plan Calculator" at bounding box center [102, 417] width 74 height 13
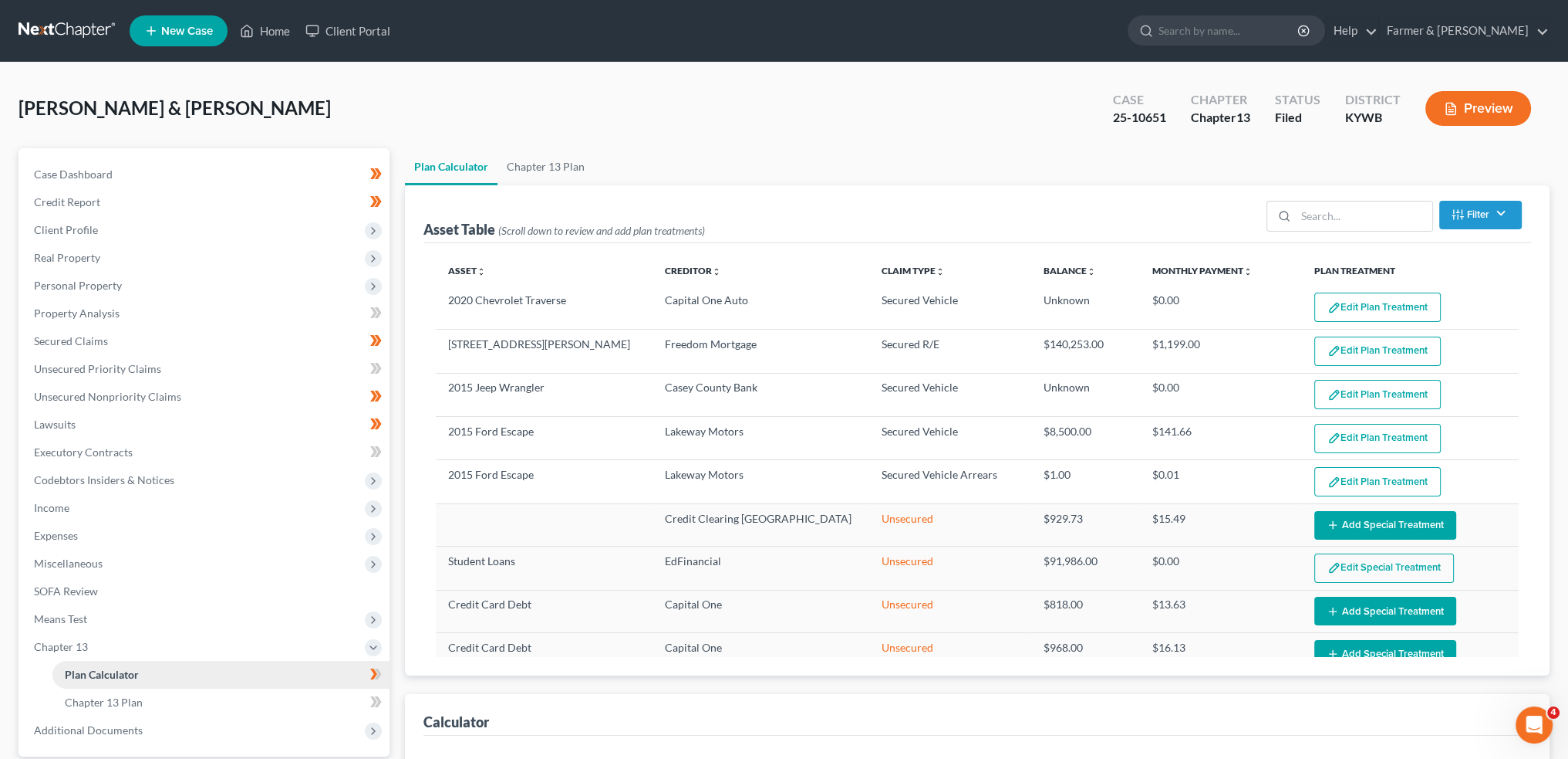
select select "59"
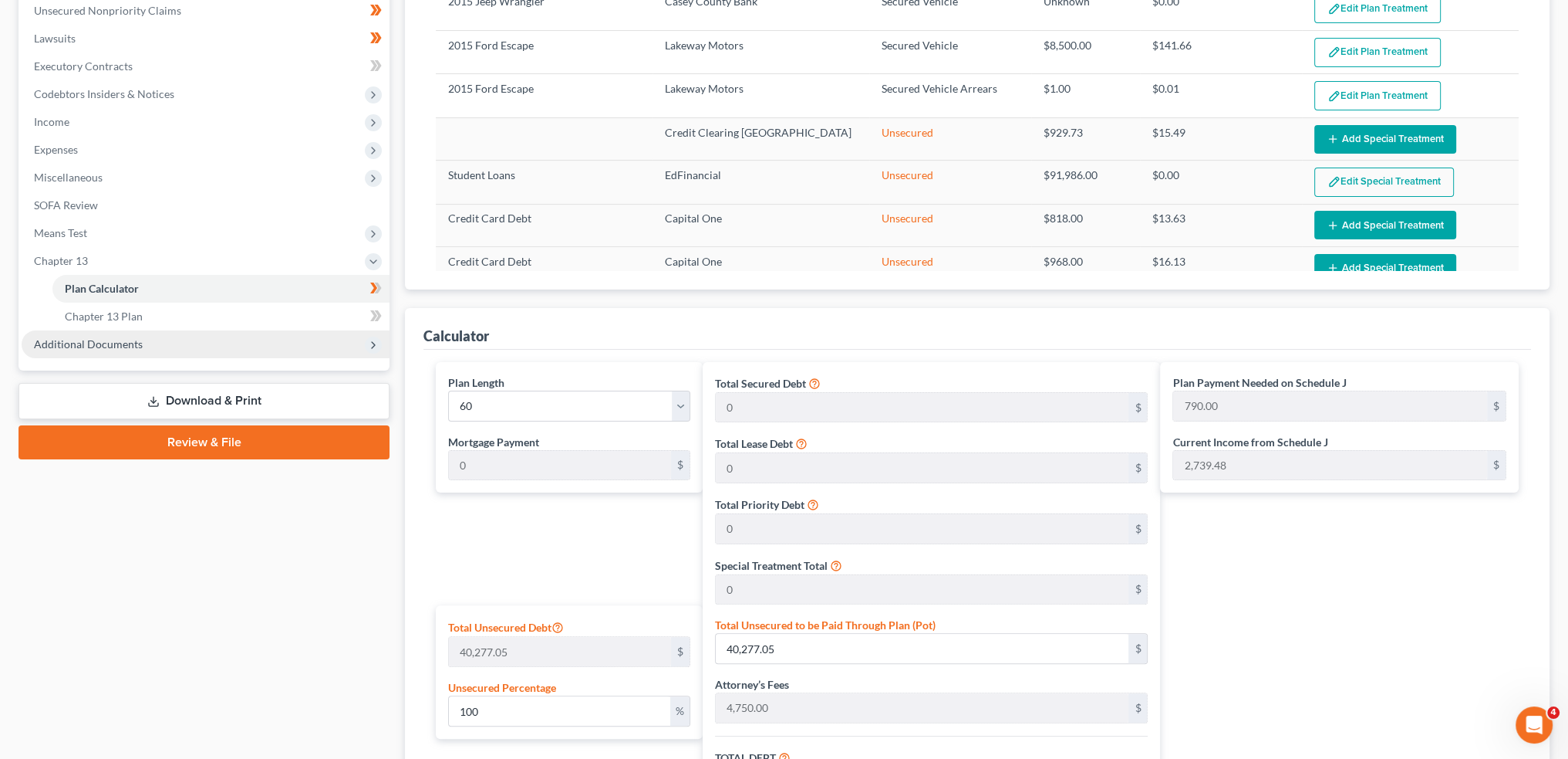
click at [136, 341] on span "Additional Documents" at bounding box center [88, 343] width 109 height 13
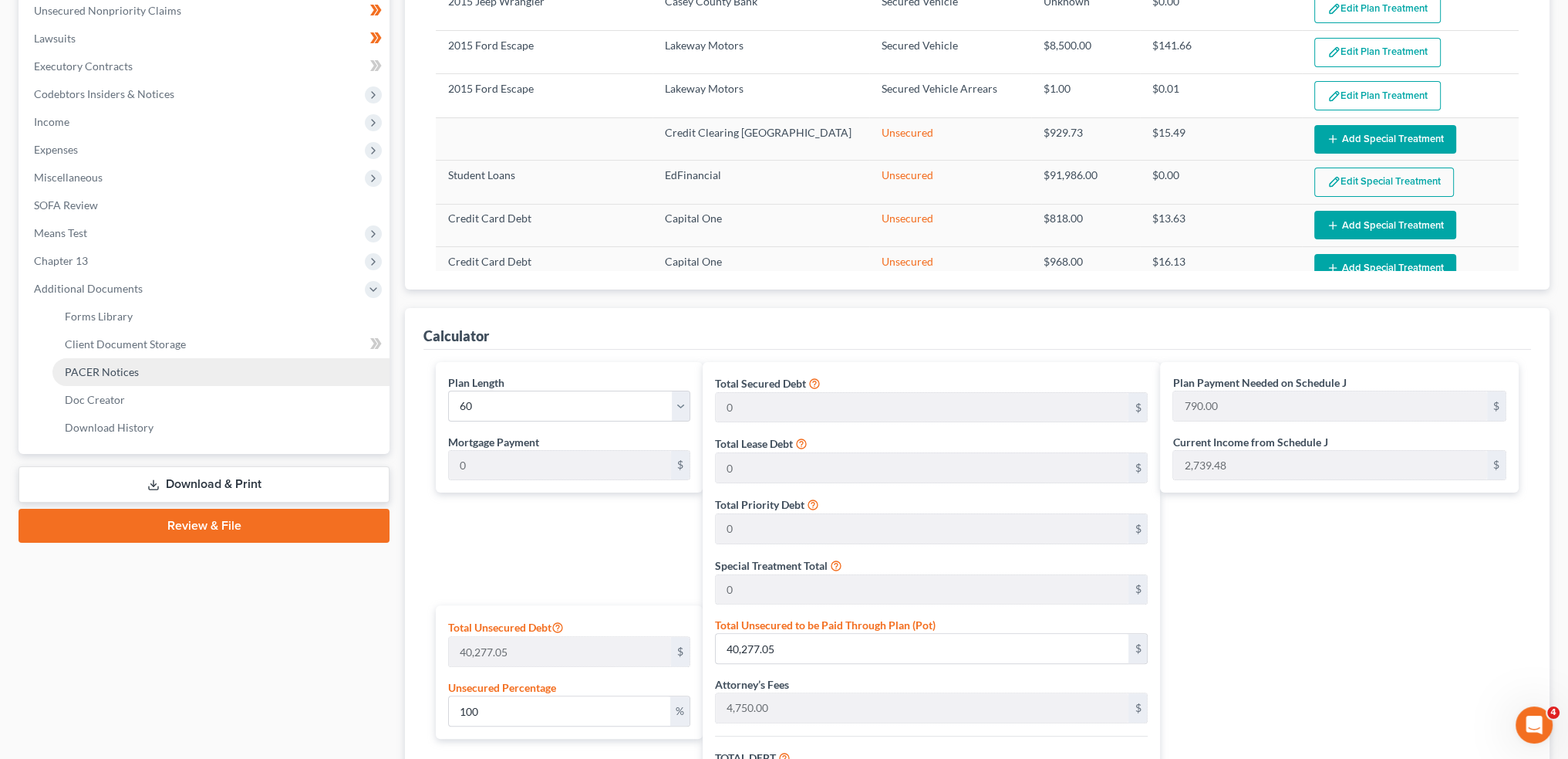
click at [132, 376] on span "PACER Notices" at bounding box center [102, 372] width 74 height 13
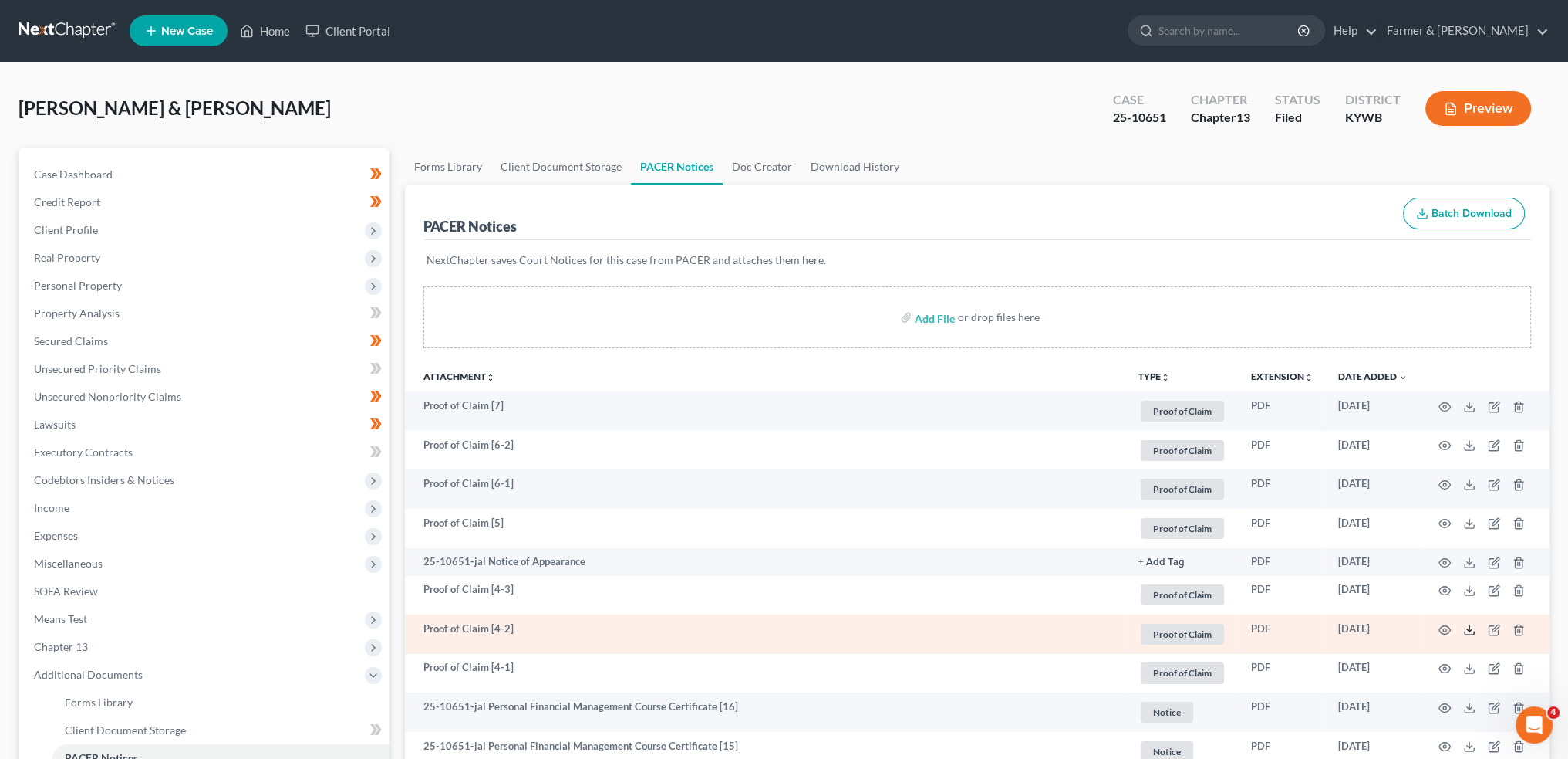
scroll to position [386, 0]
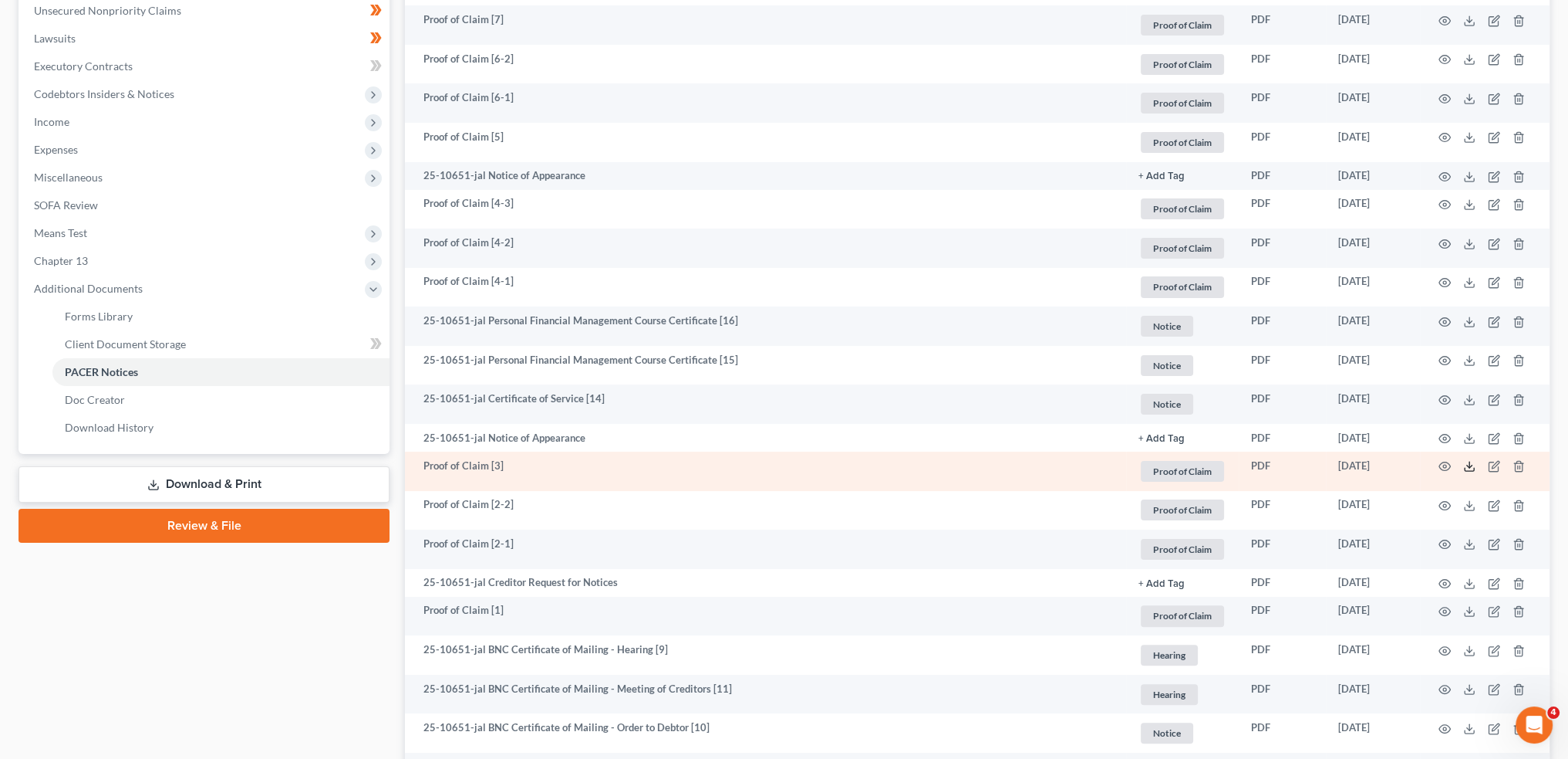
click at [1465, 468] on icon at bounding box center [1470, 467] width 13 height 13
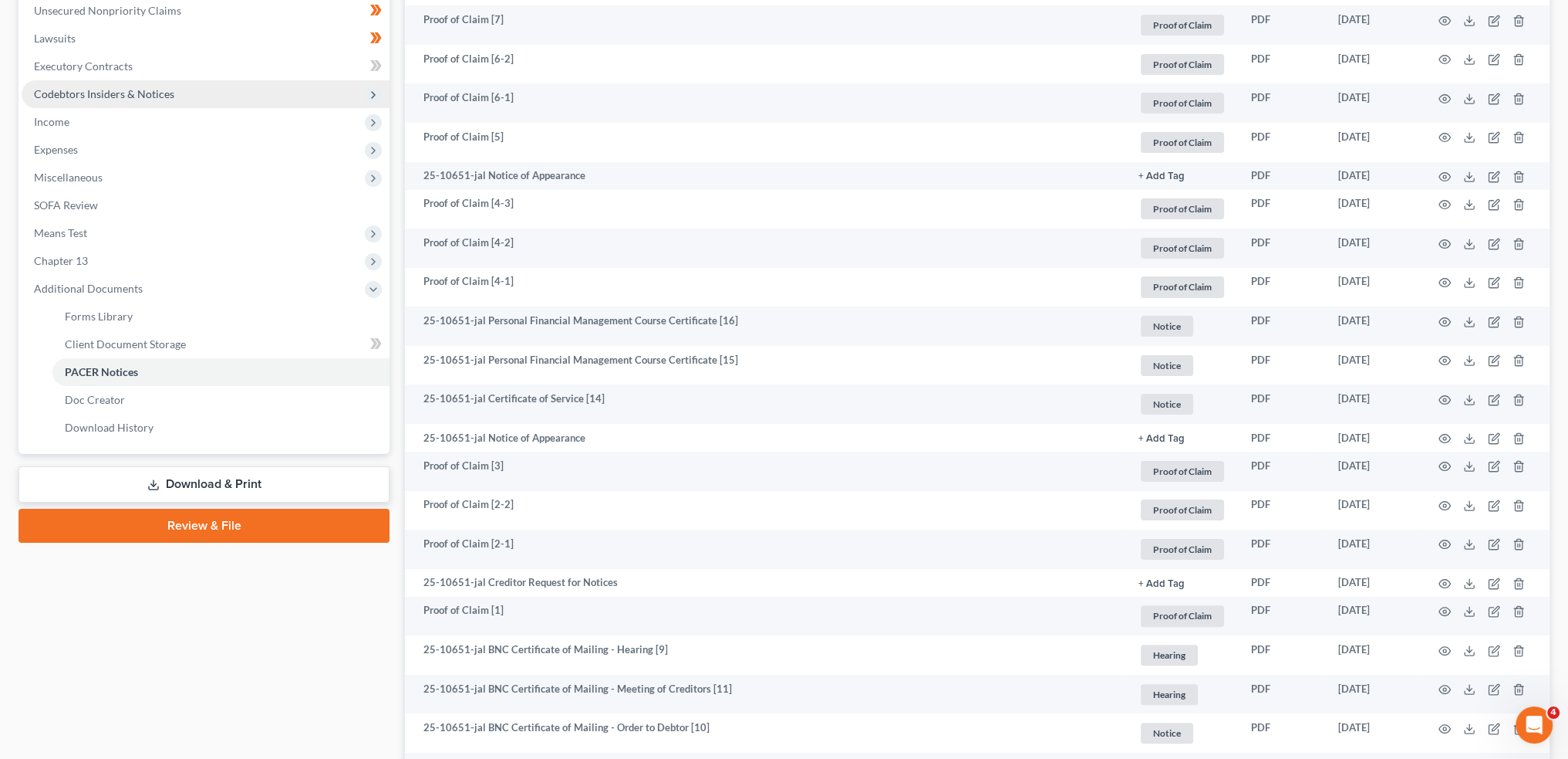
click at [76, 108] on span "Codebtors Insiders & Notices" at bounding box center [206, 93] width 368 height 27
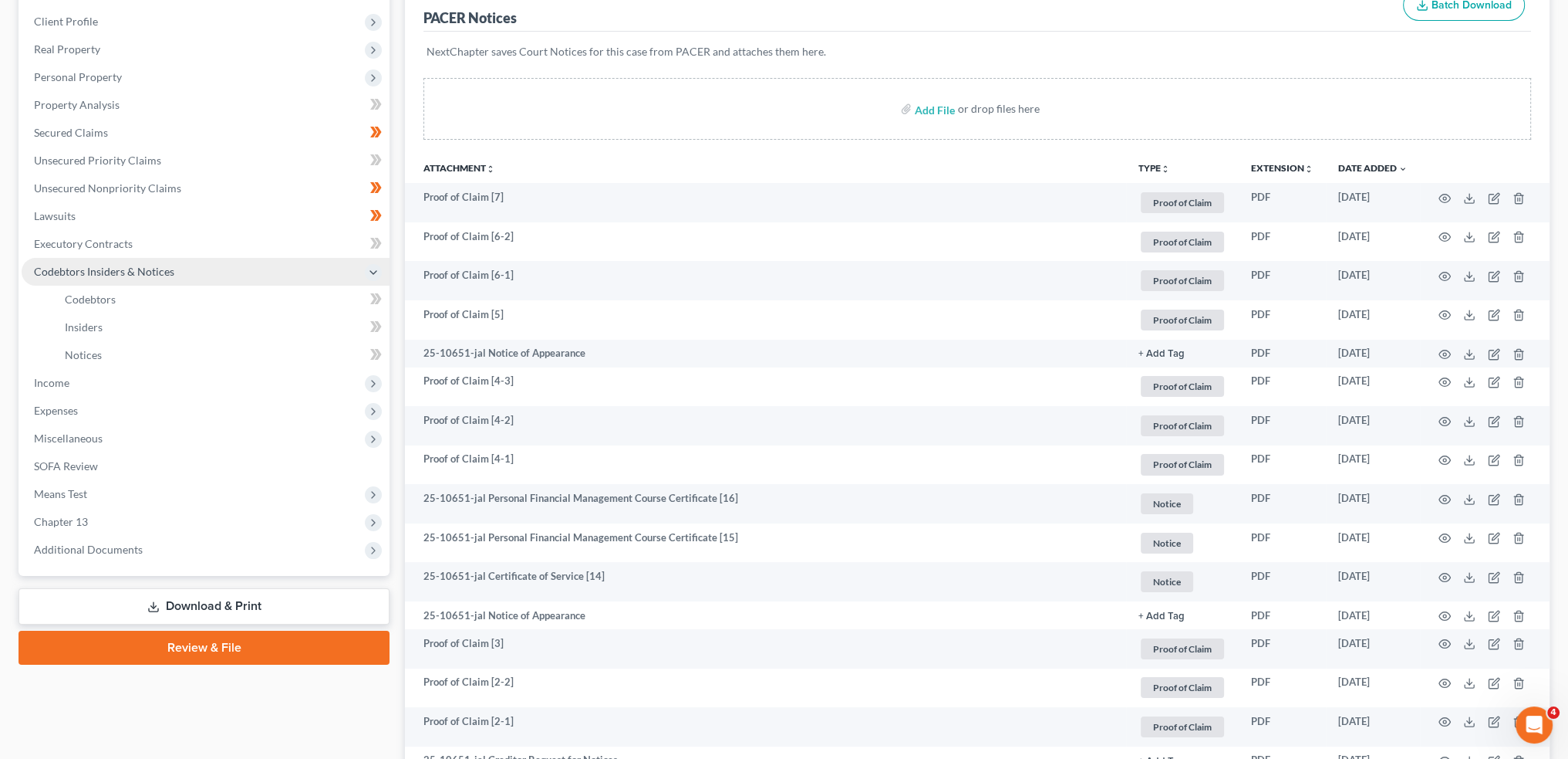
scroll to position [128, 0]
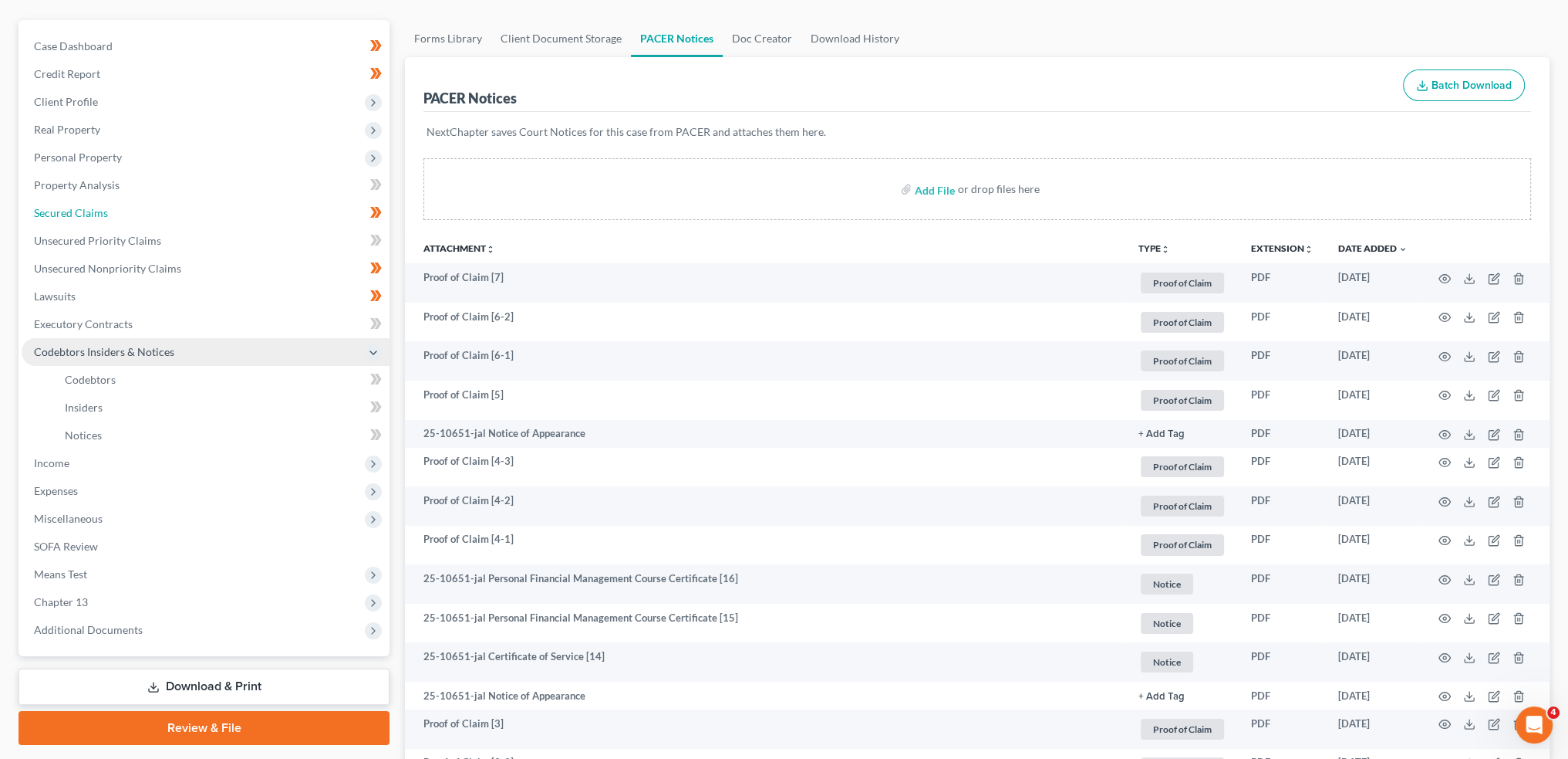
click at [76, 216] on span "Secured Claims" at bounding box center [71, 212] width 74 height 13
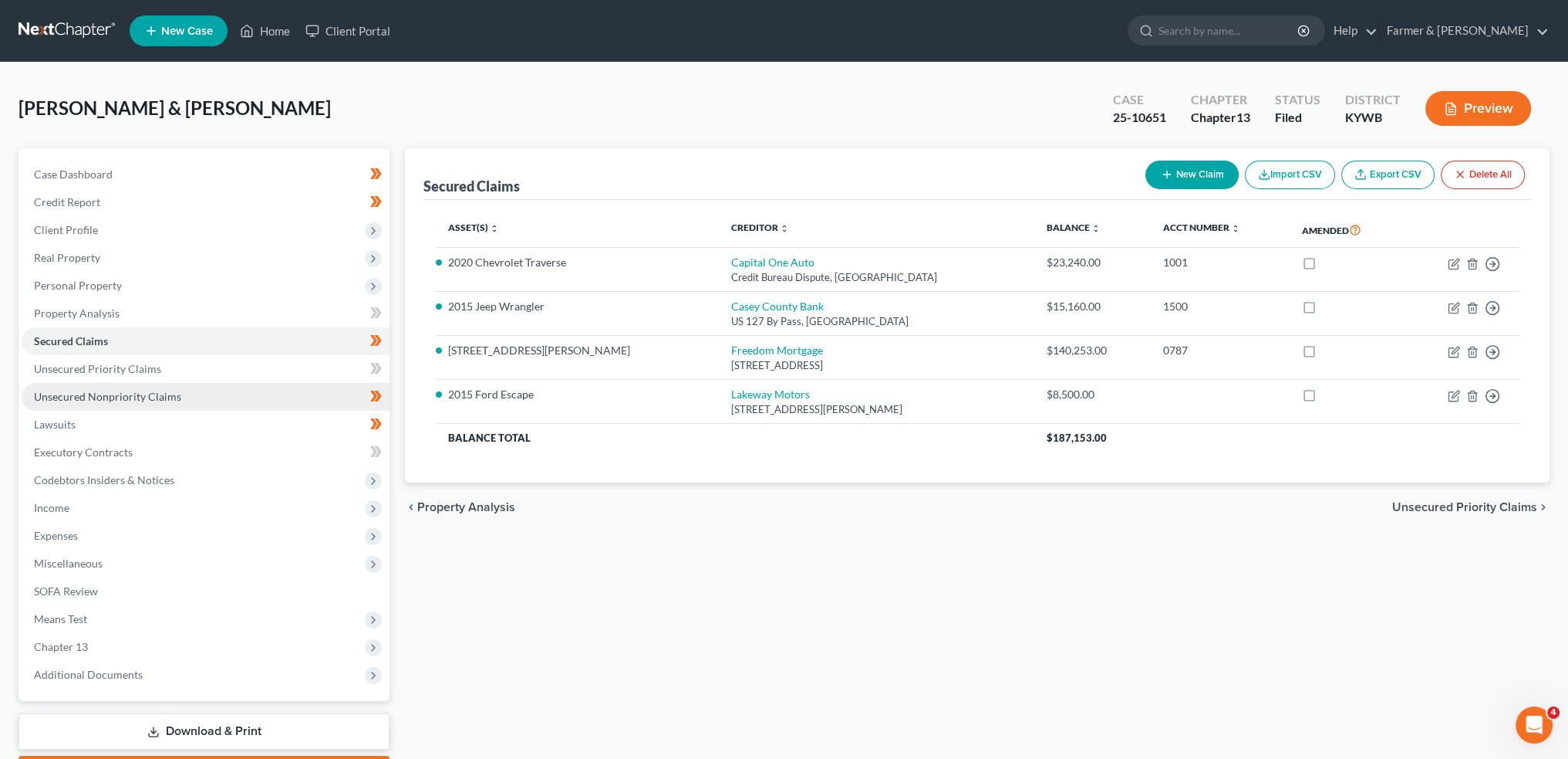
click at [140, 394] on span "Unsecured Nonpriority Claims" at bounding box center [107, 396] width 147 height 13
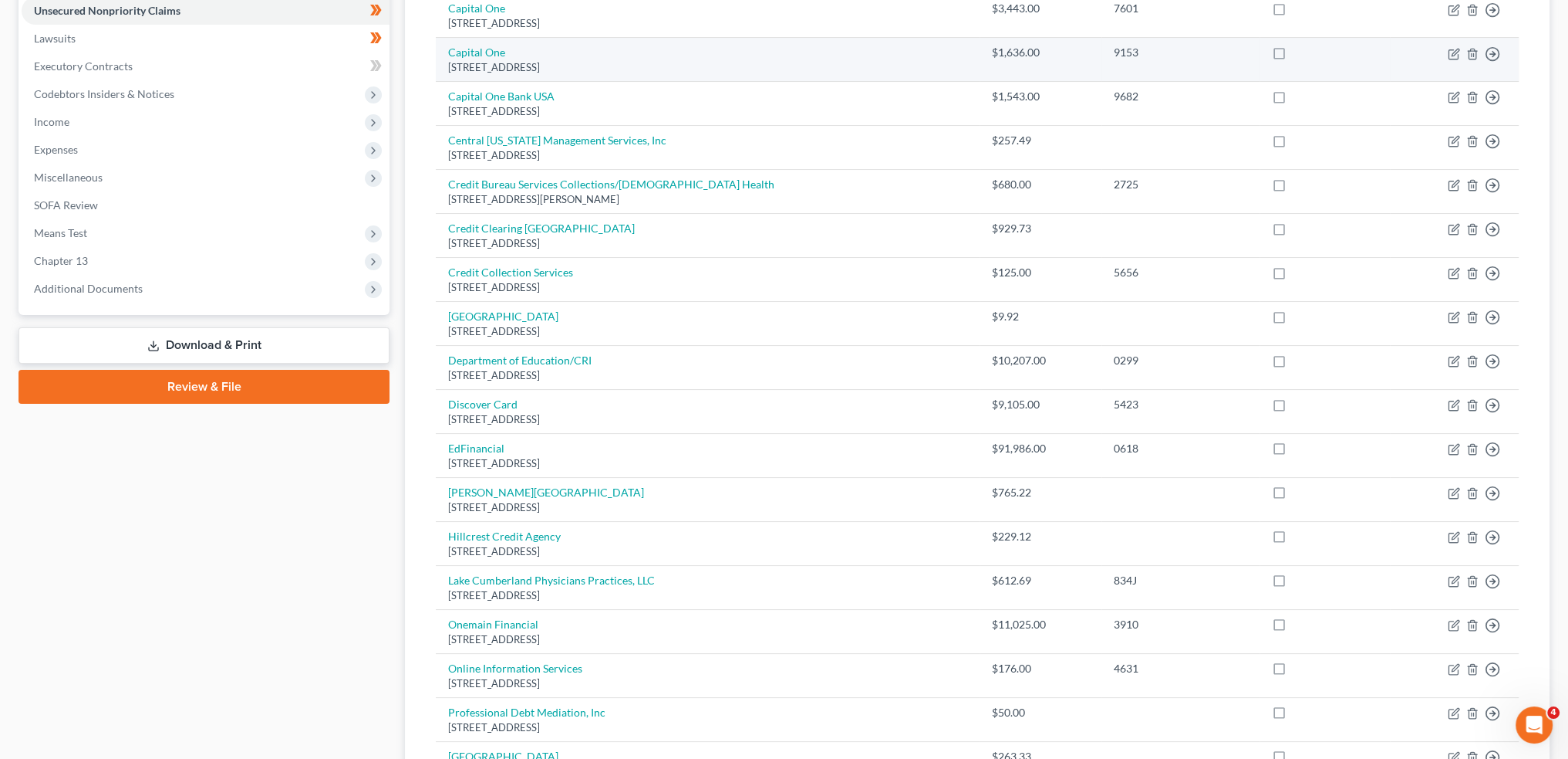
scroll to position [514, 0]
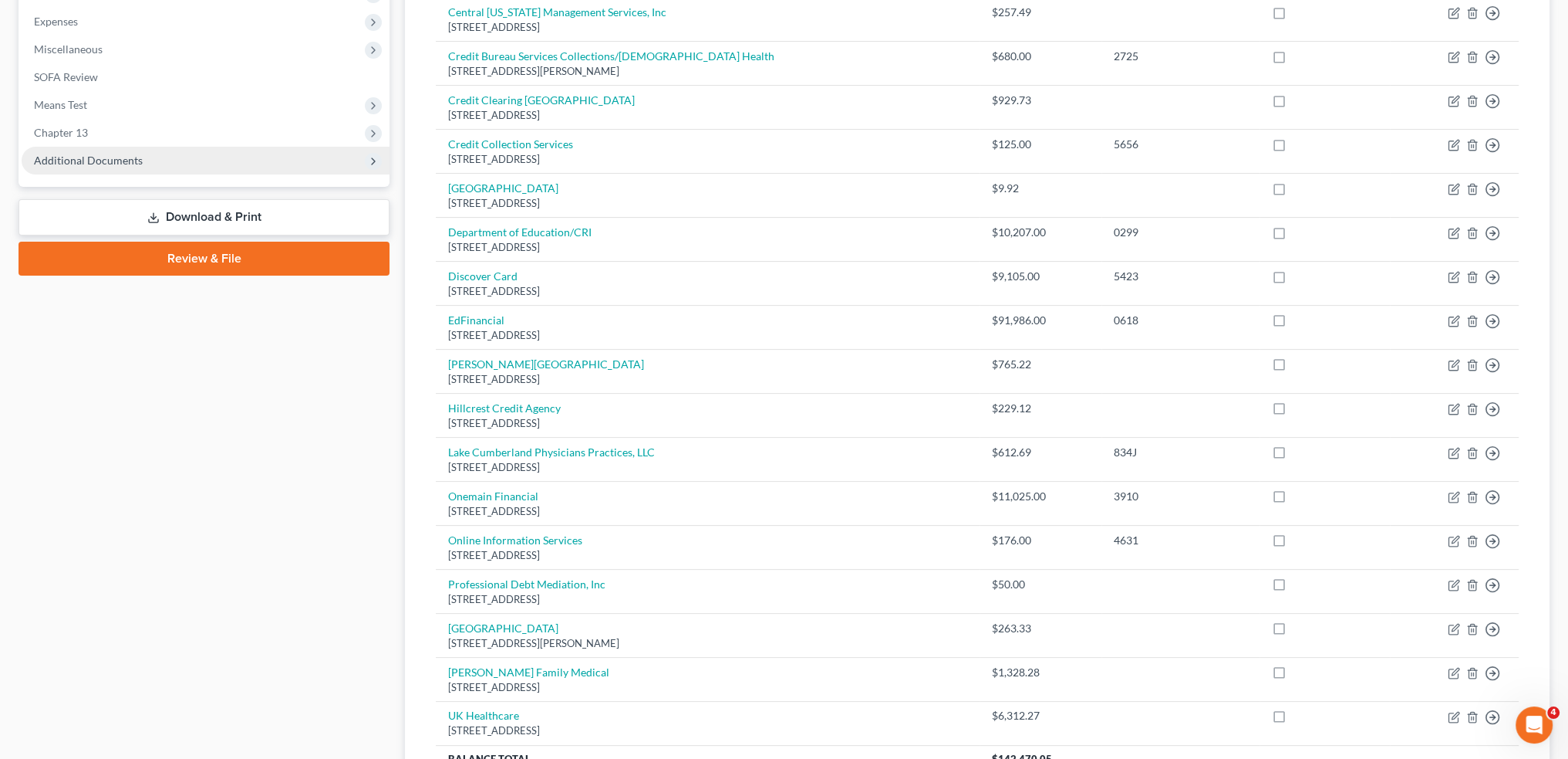
click at [193, 156] on span "Additional Documents" at bounding box center [206, 160] width 368 height 27
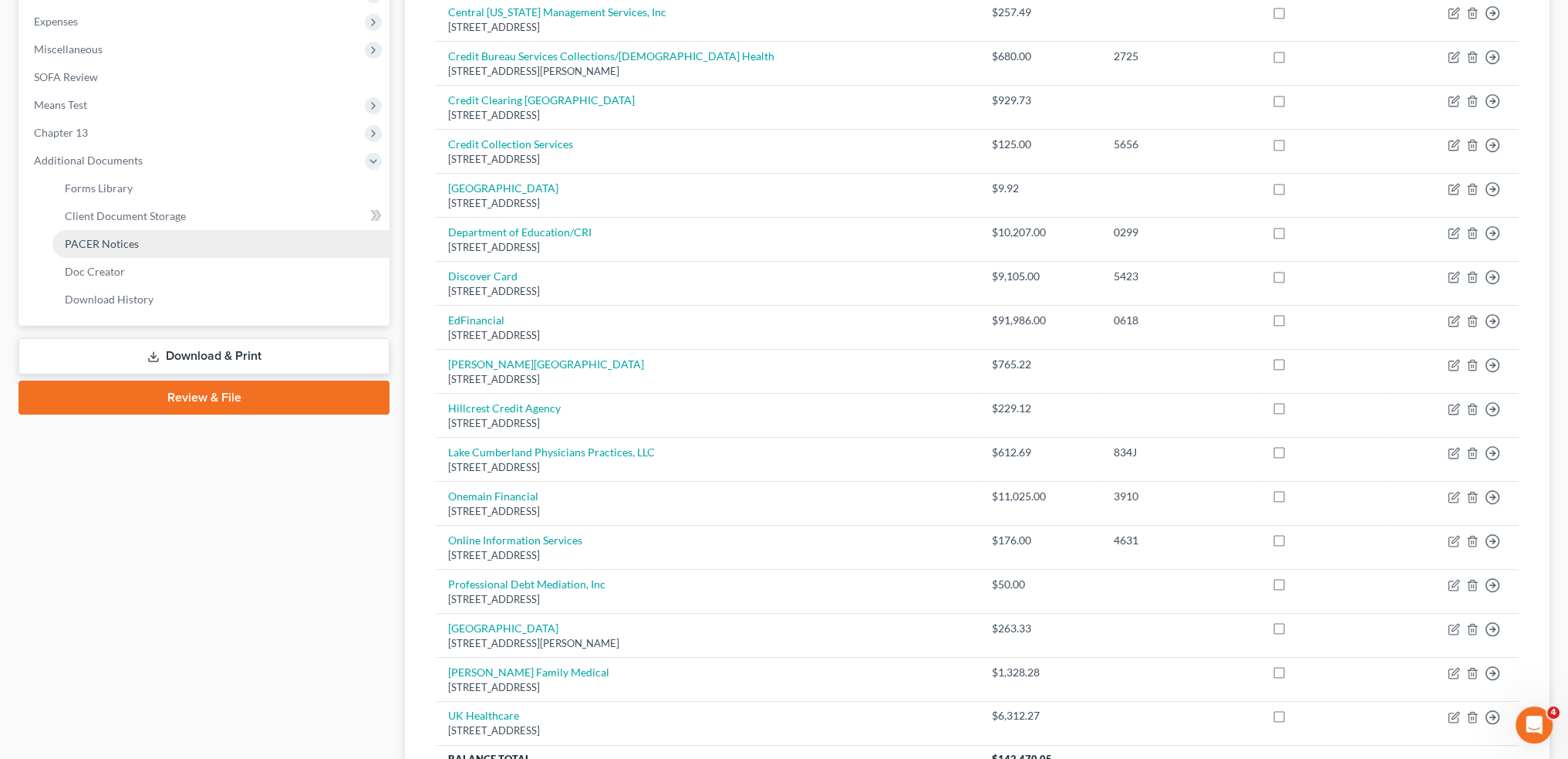
click at [176, 237] on link "PACER Notices" at bounding box center [221, 243] width 337 height 27
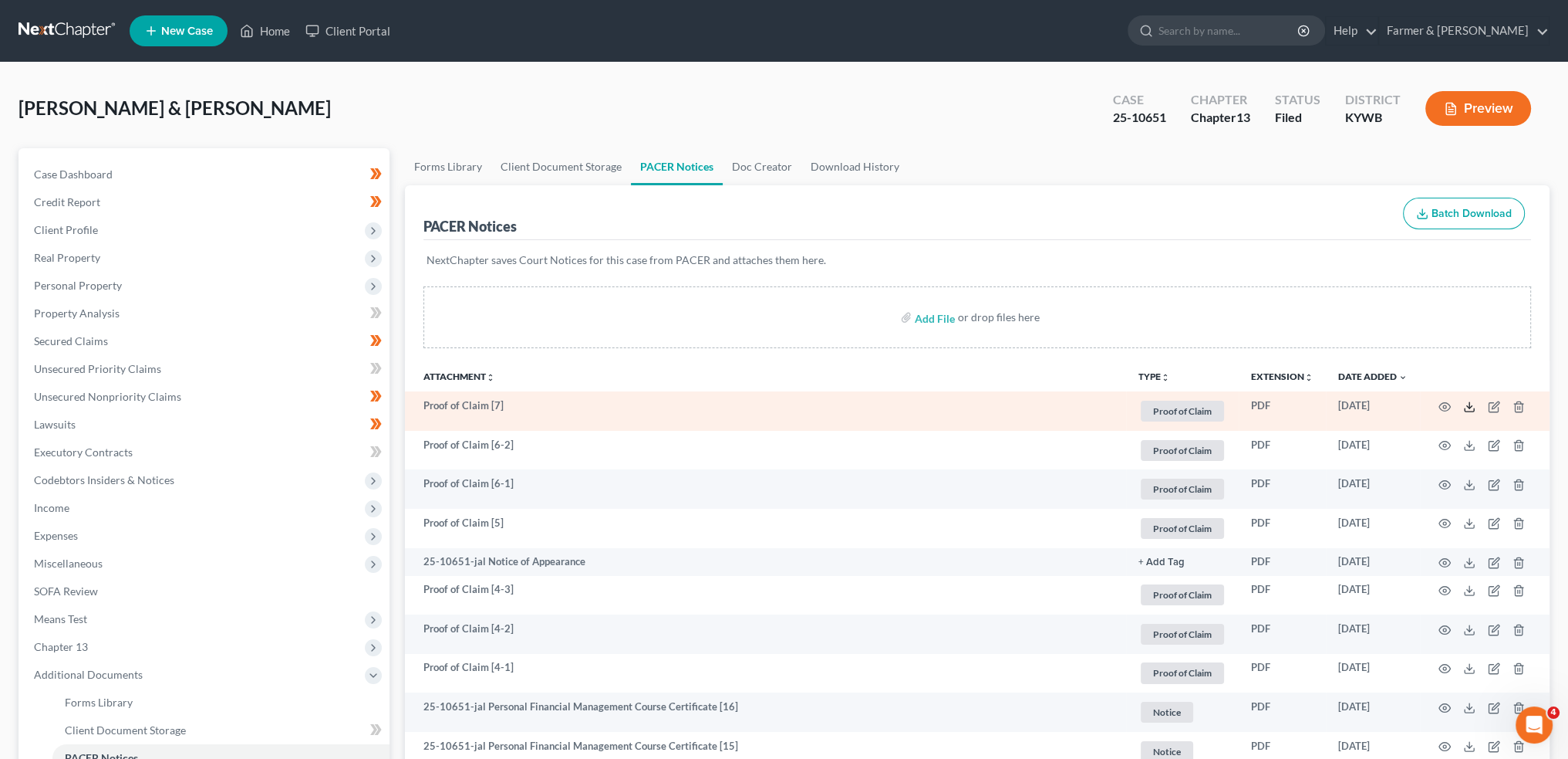
click at [1468, 405] on icon at bounding box center [1470, 407] width 13 height 13
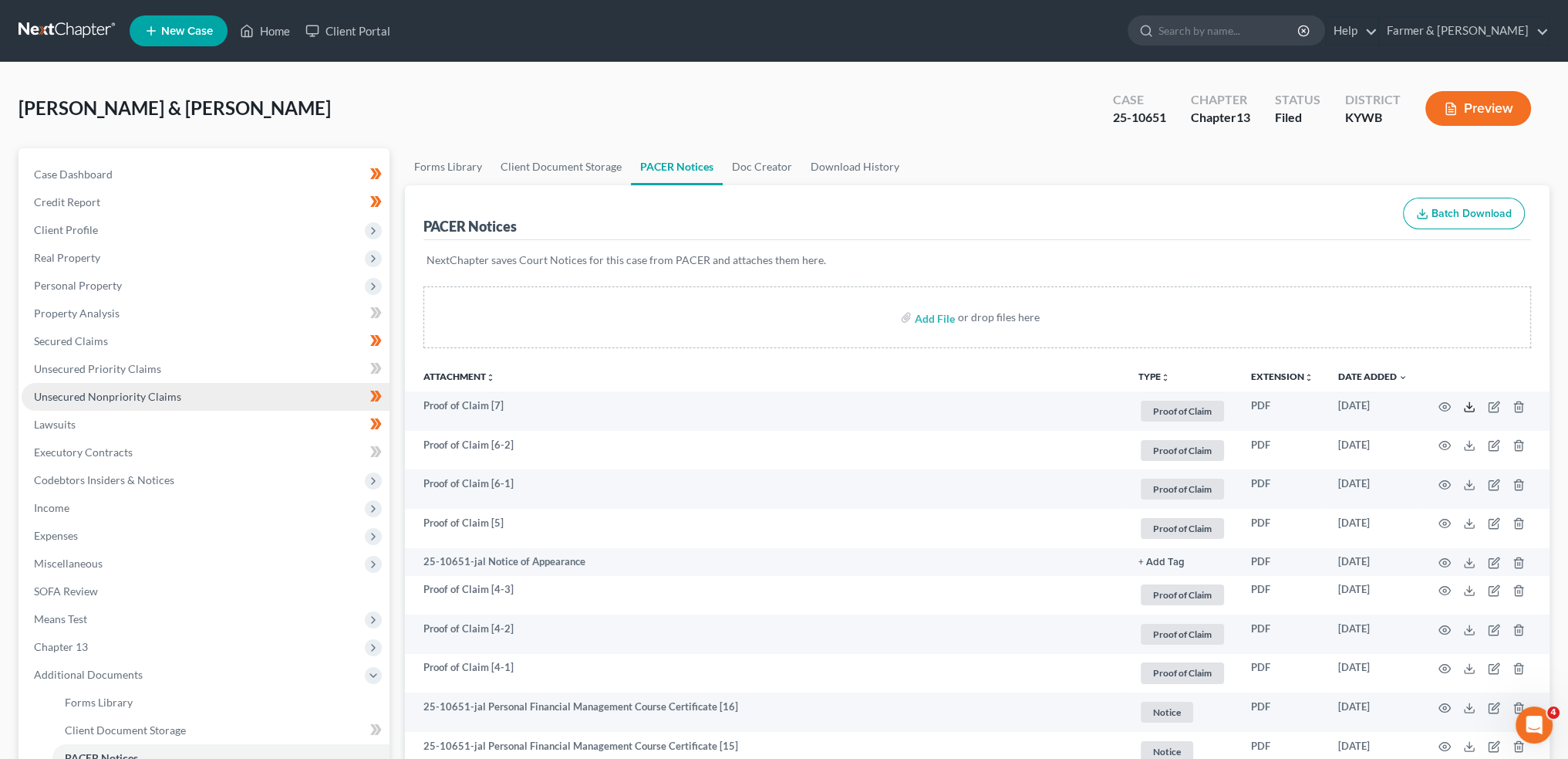
scroll to position [386, 0]
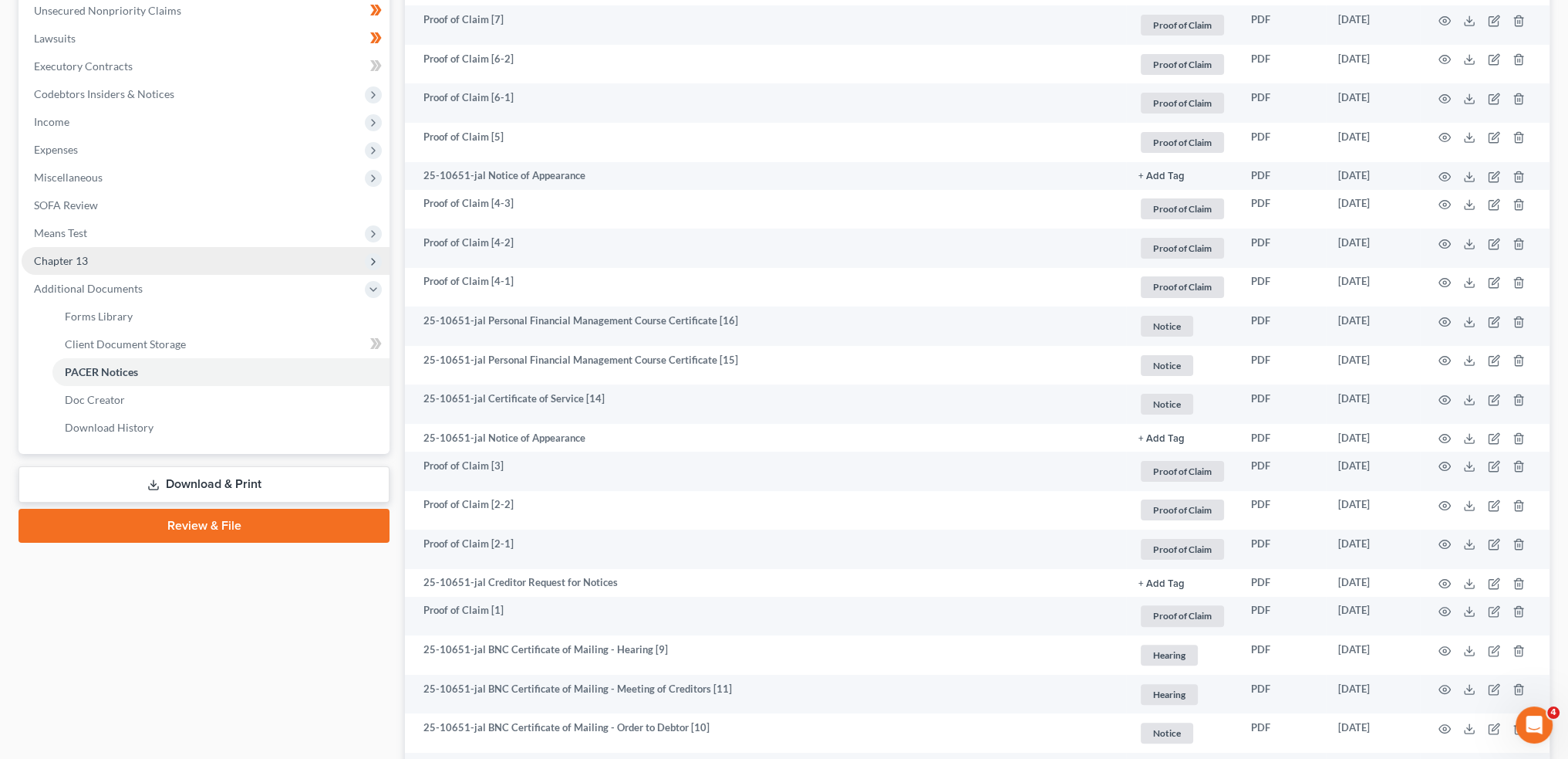
click at [90, 253] on span "Chapter 13" at bounding box center [206, 260] width 368 height 27
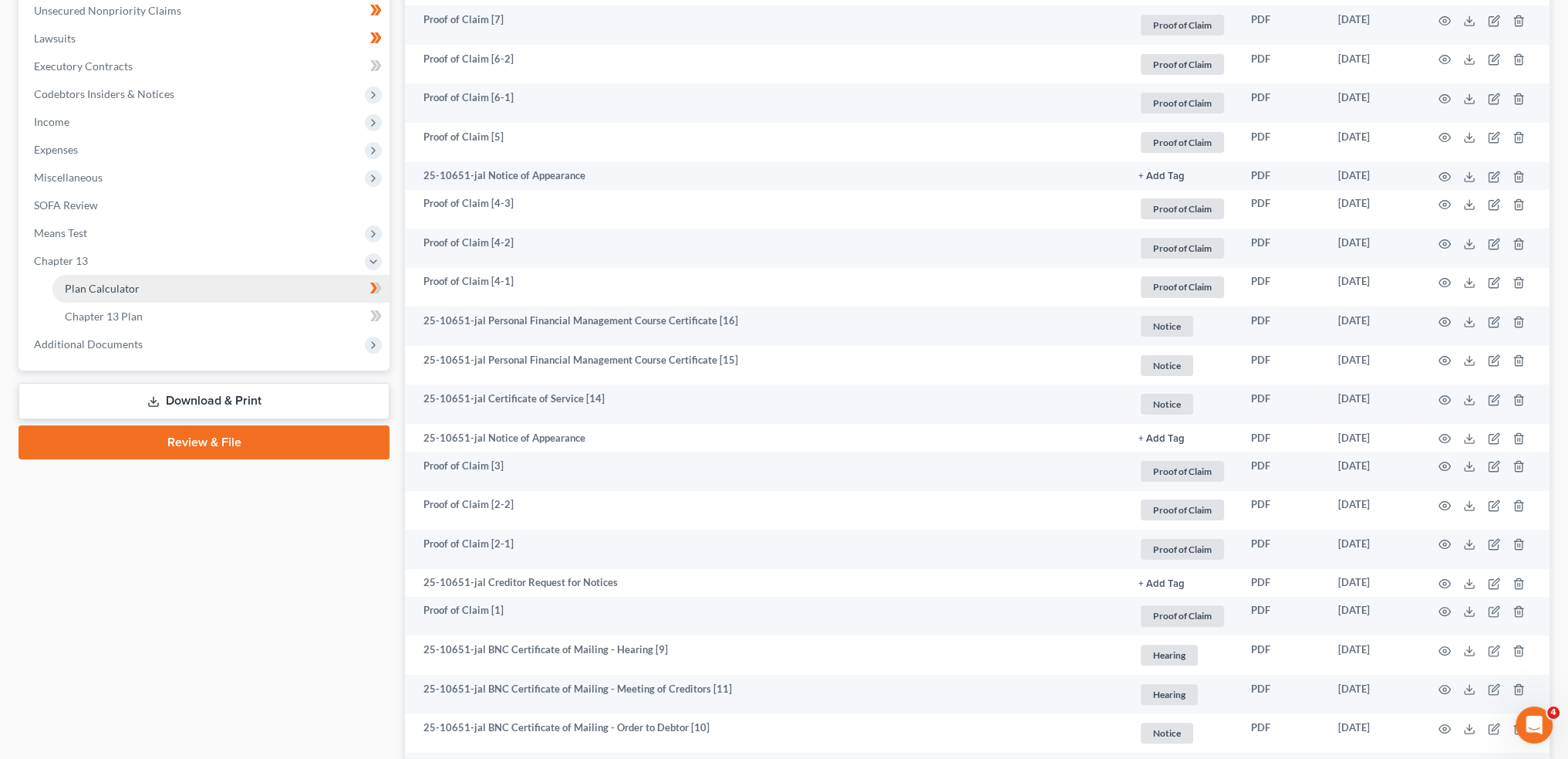
click at [108, 287] on span "Plan Calculator" at bounding box center [102, 288] width 74 height 13
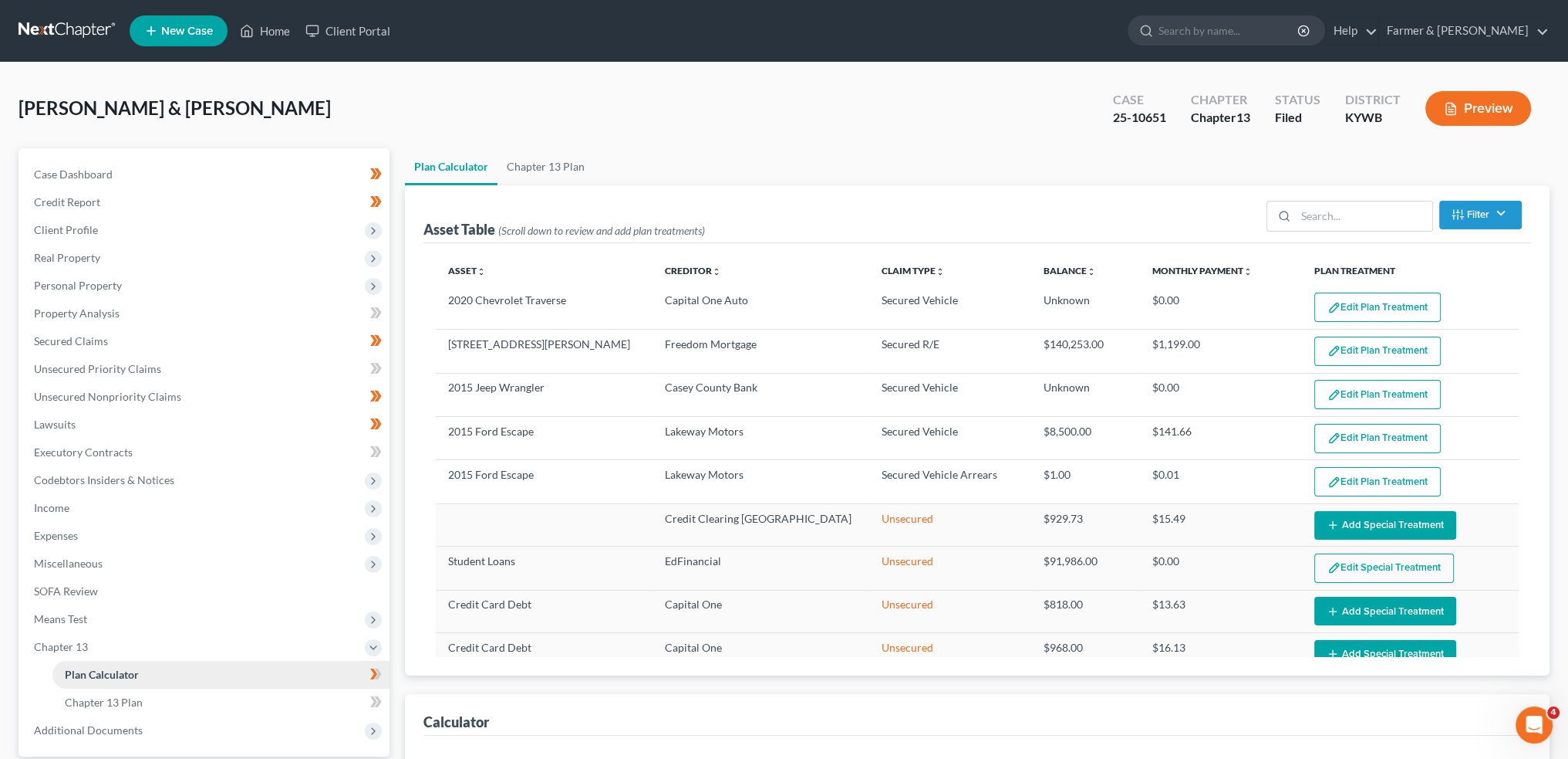
select select "59"
click at [1395, 438] on button "Edit Plan Treatment" at bounding box center [1378, 438] width 126 height 29
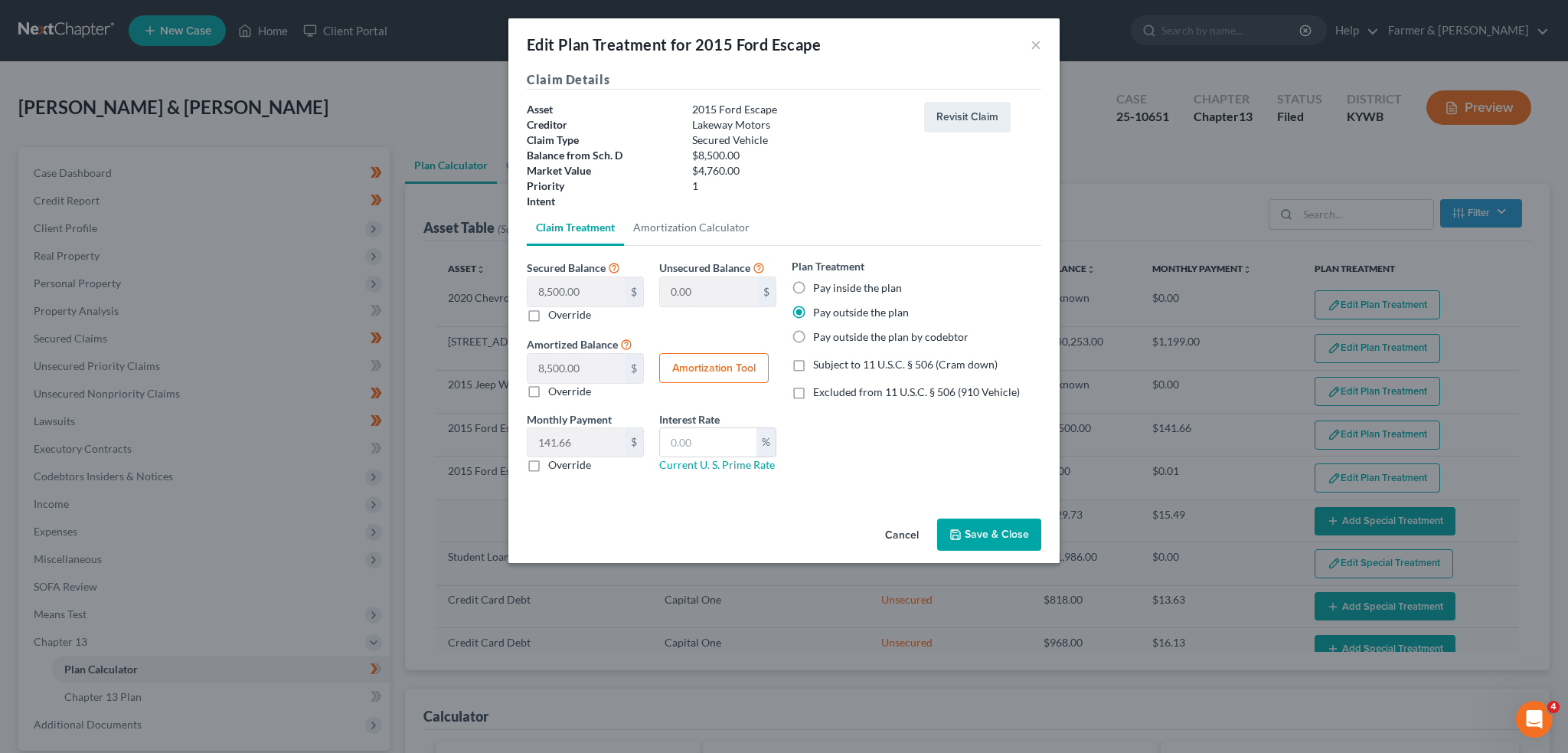
click at [966, 527] on button "Save & Close" at bounding box center [989, 534] width 104 height 32
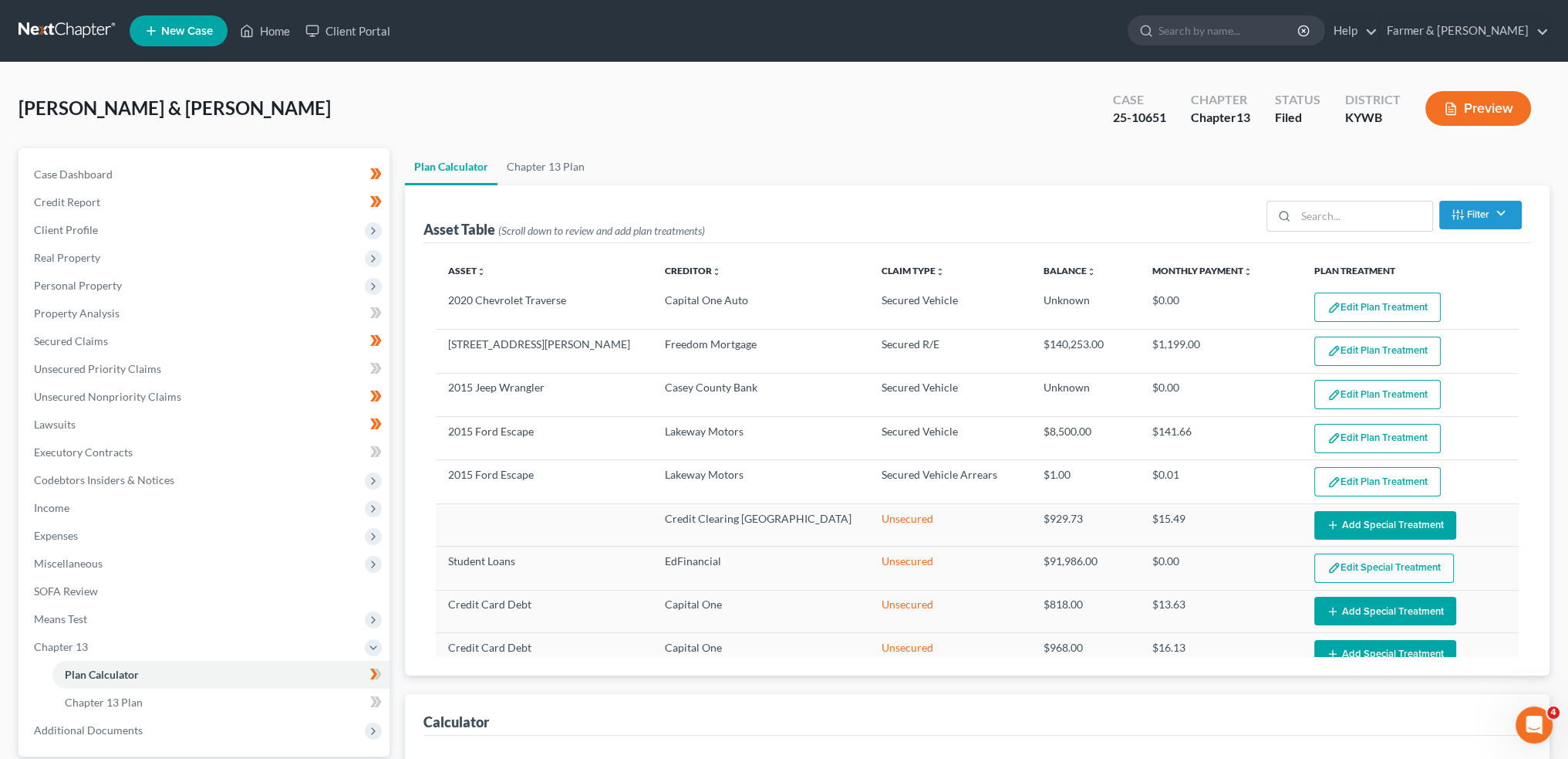
select select "59"
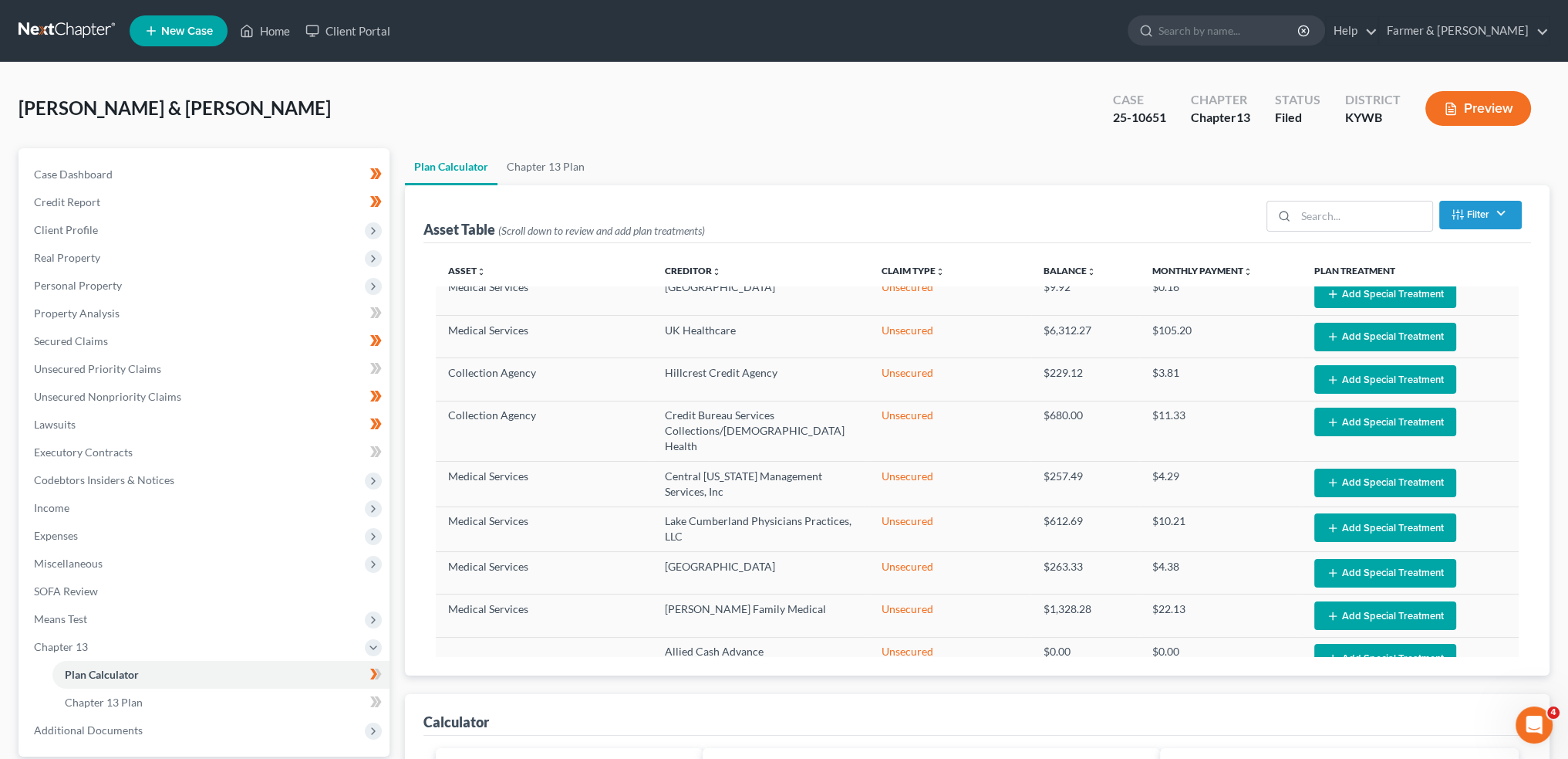
scroll to position [847, 0]
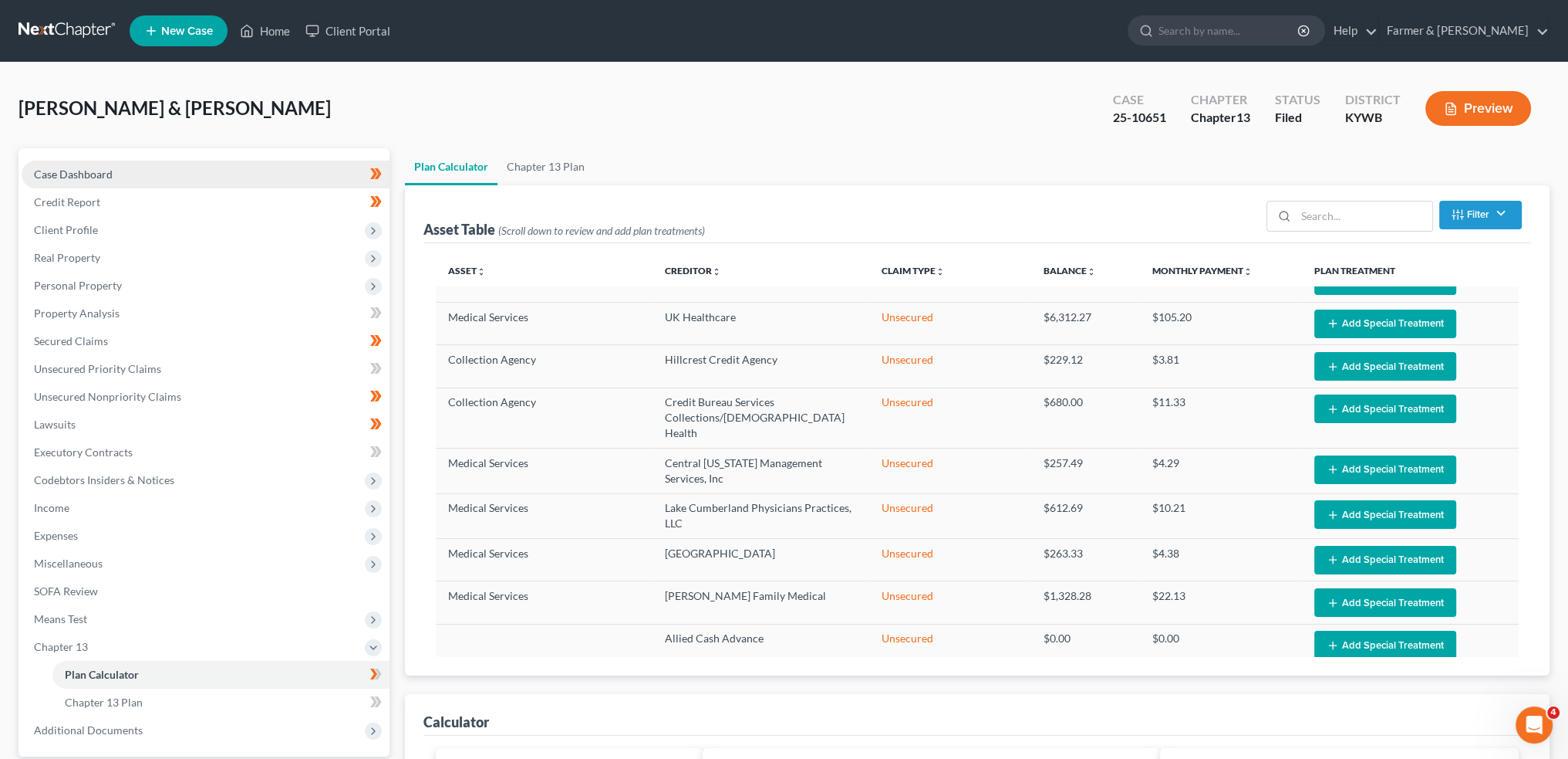
click at [143, 169] on link "Case Dashboard" at bounding box center [206, 174] width 368 height 27
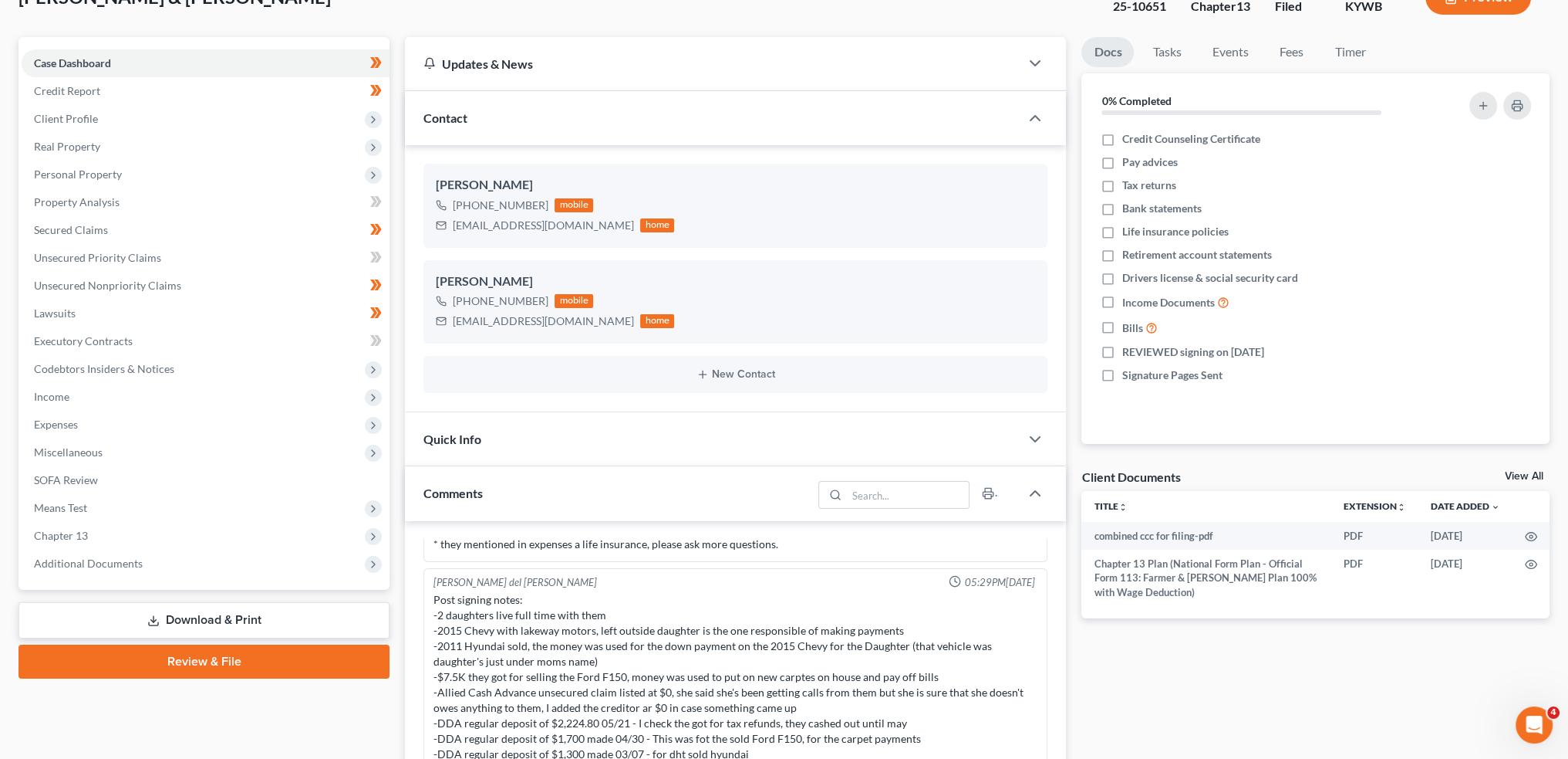
scroll to position [257, 0]
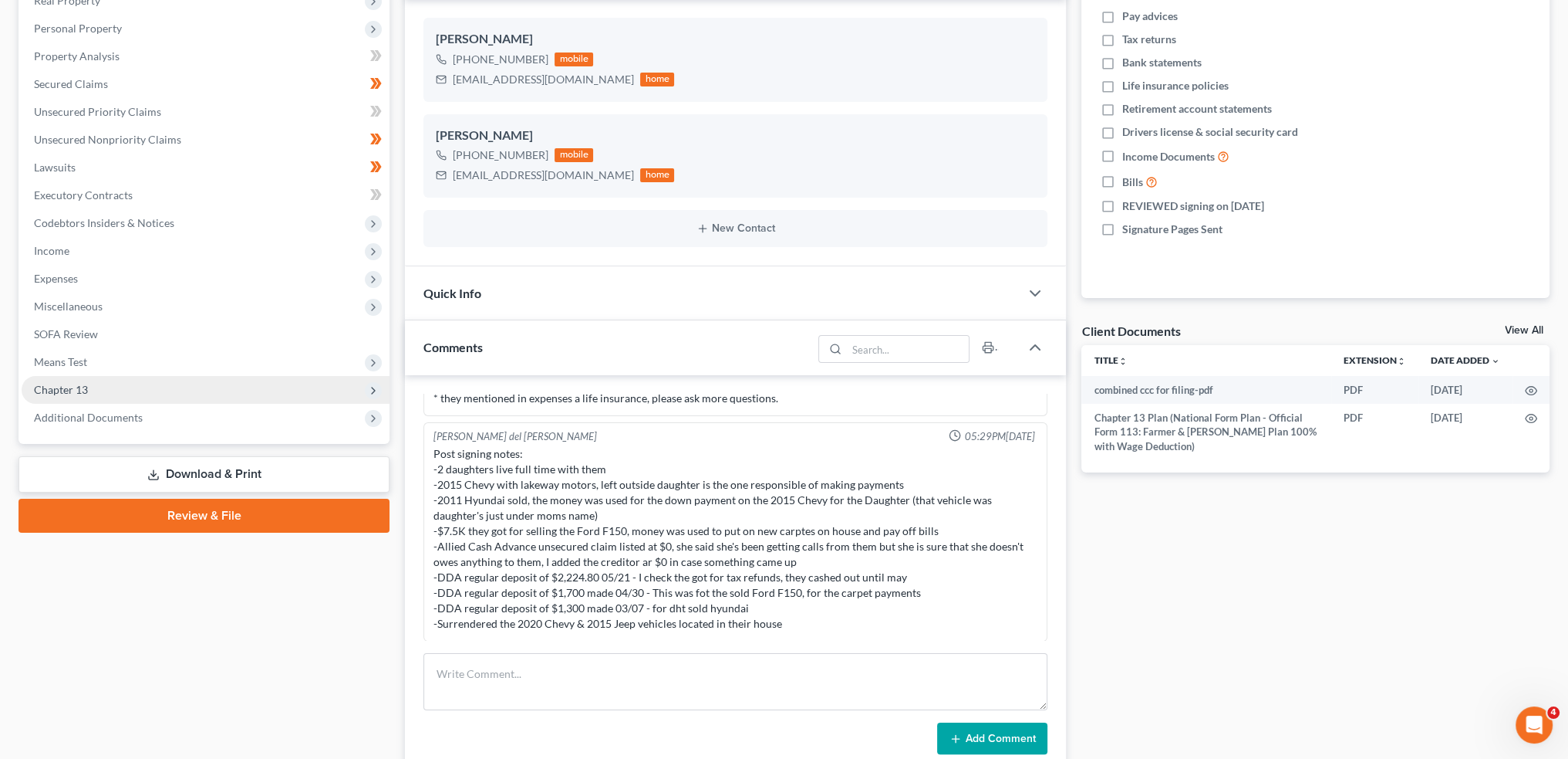
click at [181, 388] on span "Chapter 13" at bounding box center [206, 389] width 368 height 27
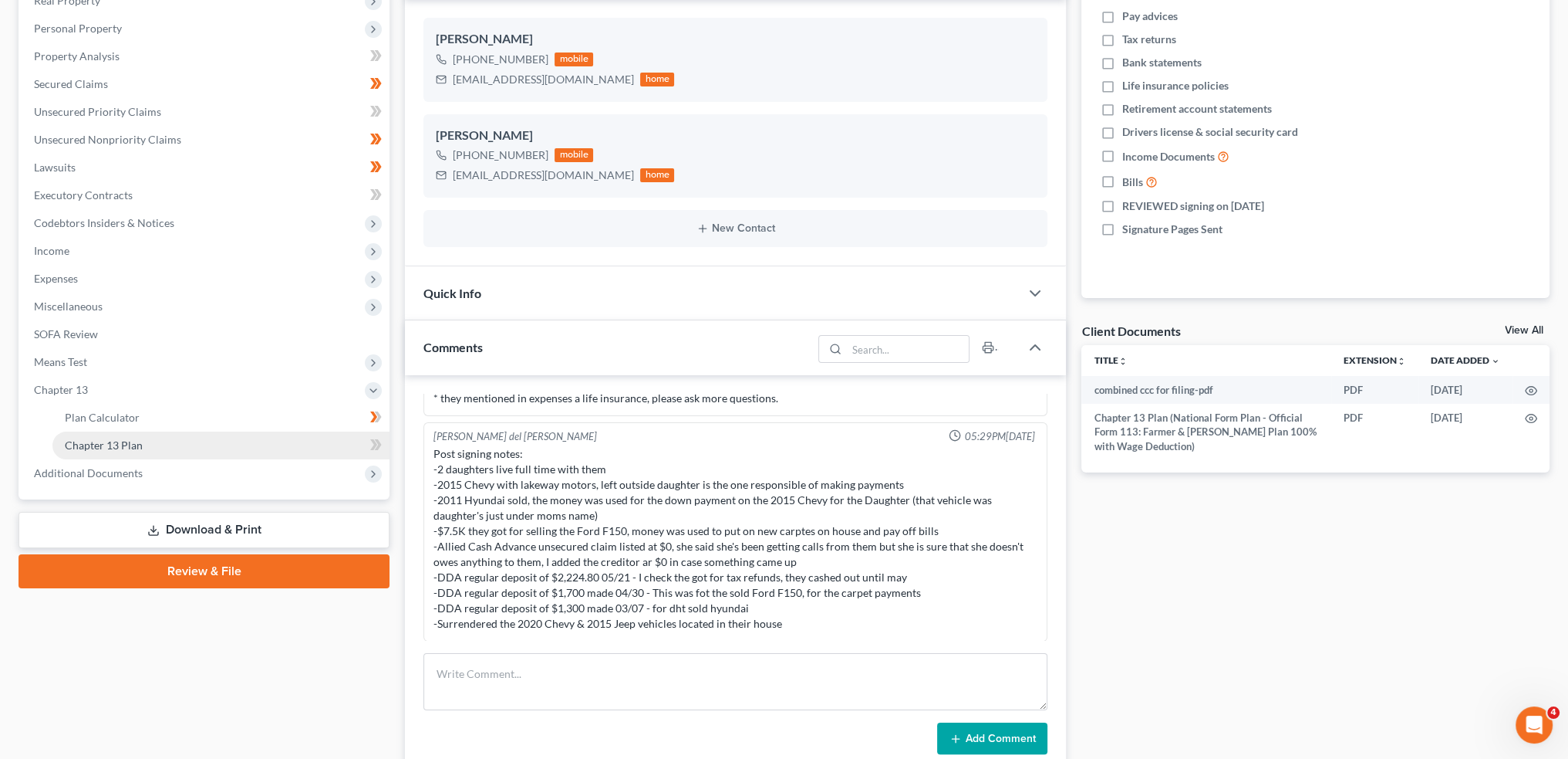
click at [233, 442] on link "Chapter 13 Plan" at bounding box center [221, 445] width 337 height 27
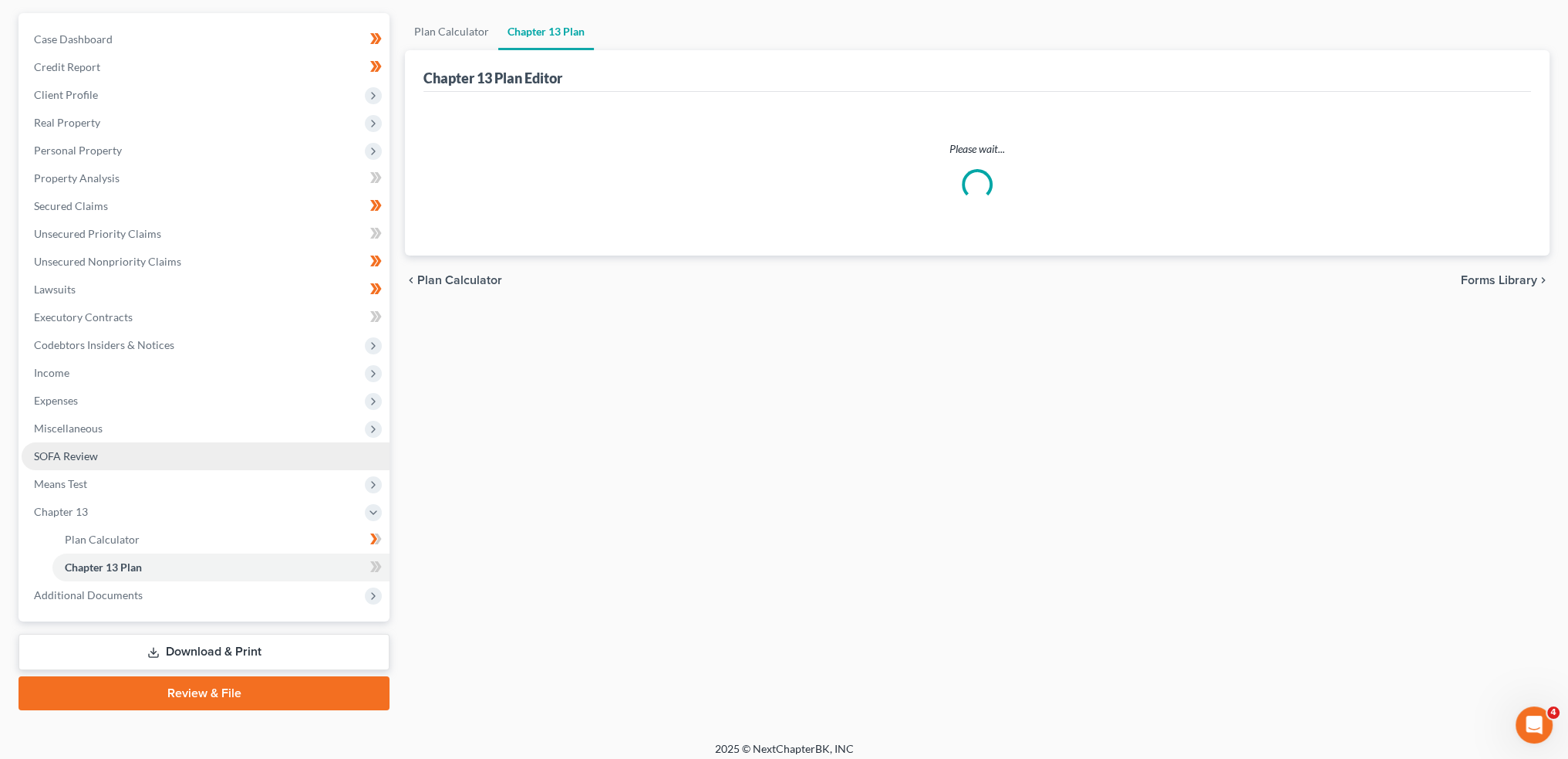
scroll to position [25, 0]
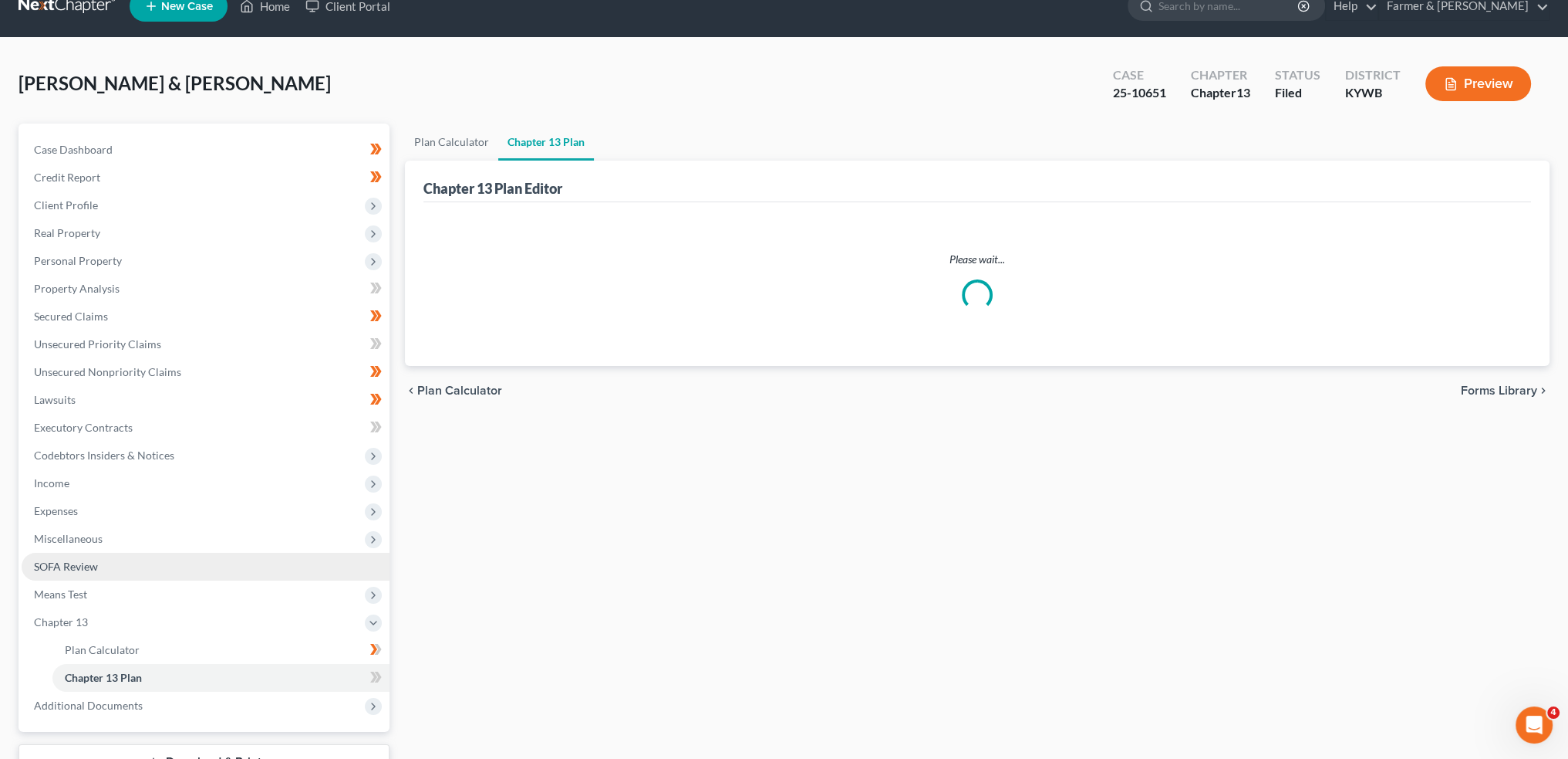
click at [233, 442] on ul "Case Dashboard Payments Invoices Payments Payments Credit Report Client Profile" at bounding box center [206, 427] width 368 height 583
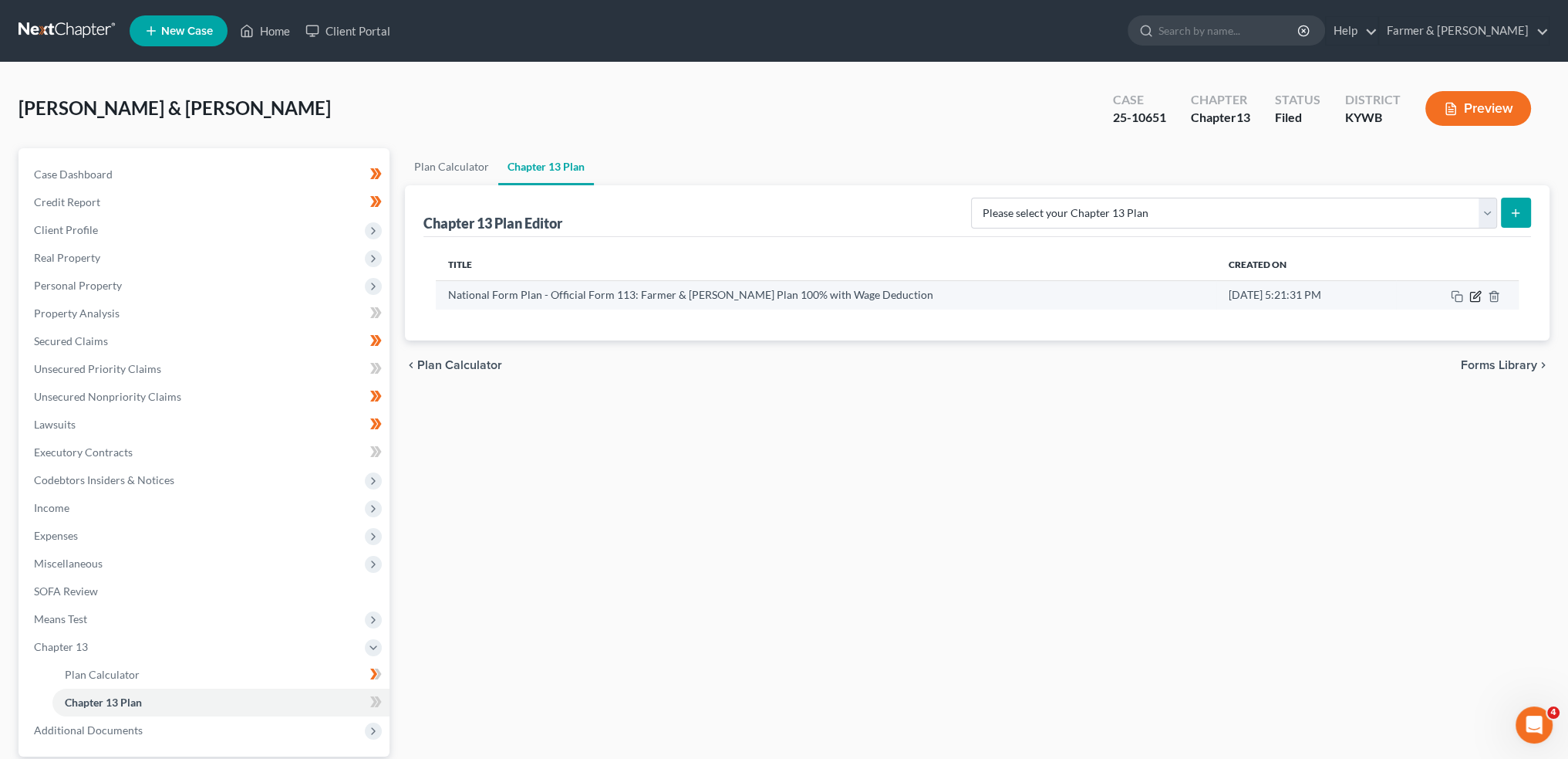
click at [1476, 296] on icon "button" at bounding box center [1476, 296] width 13 height 13
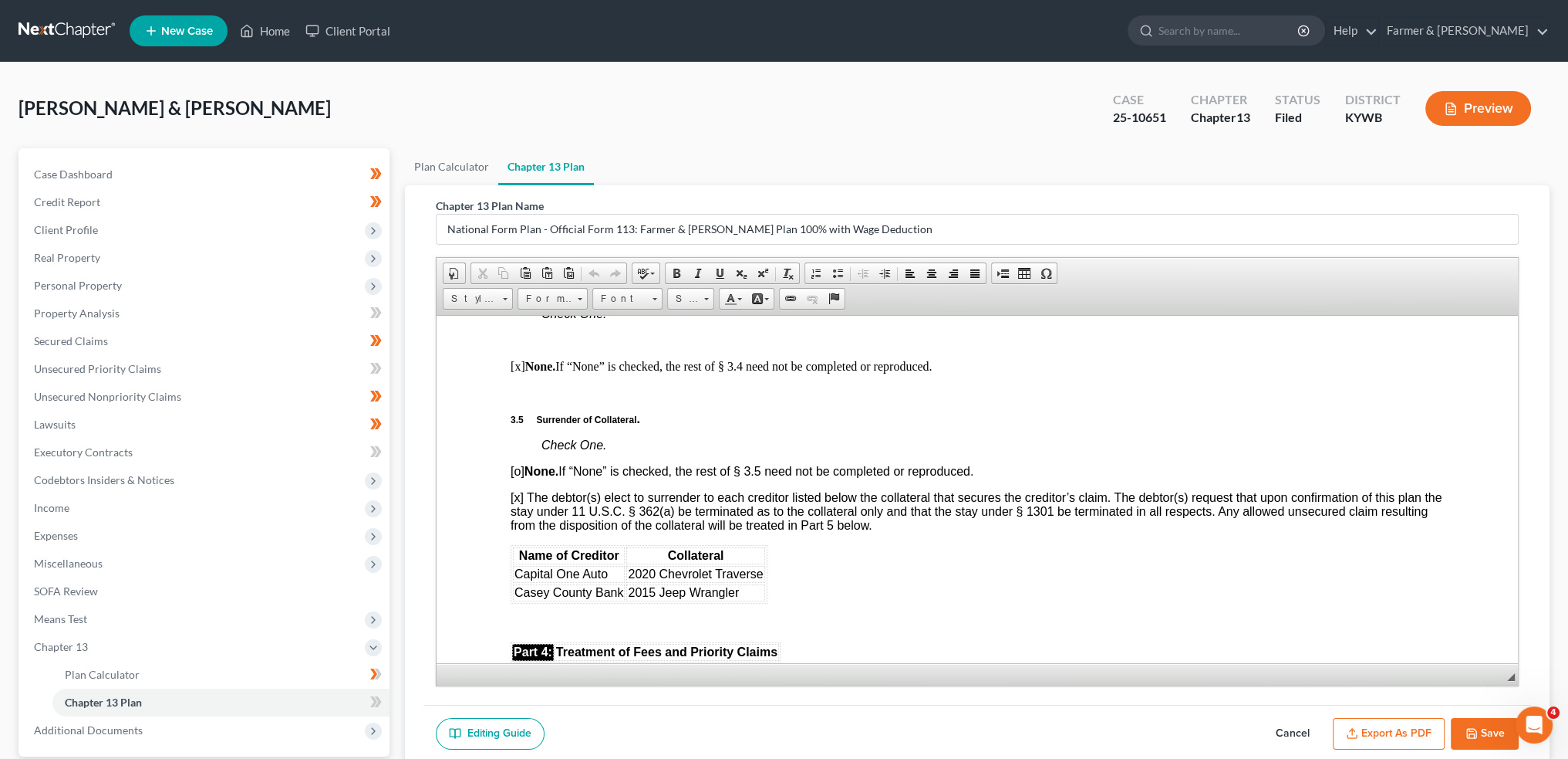
scroll to position [2444, 0]
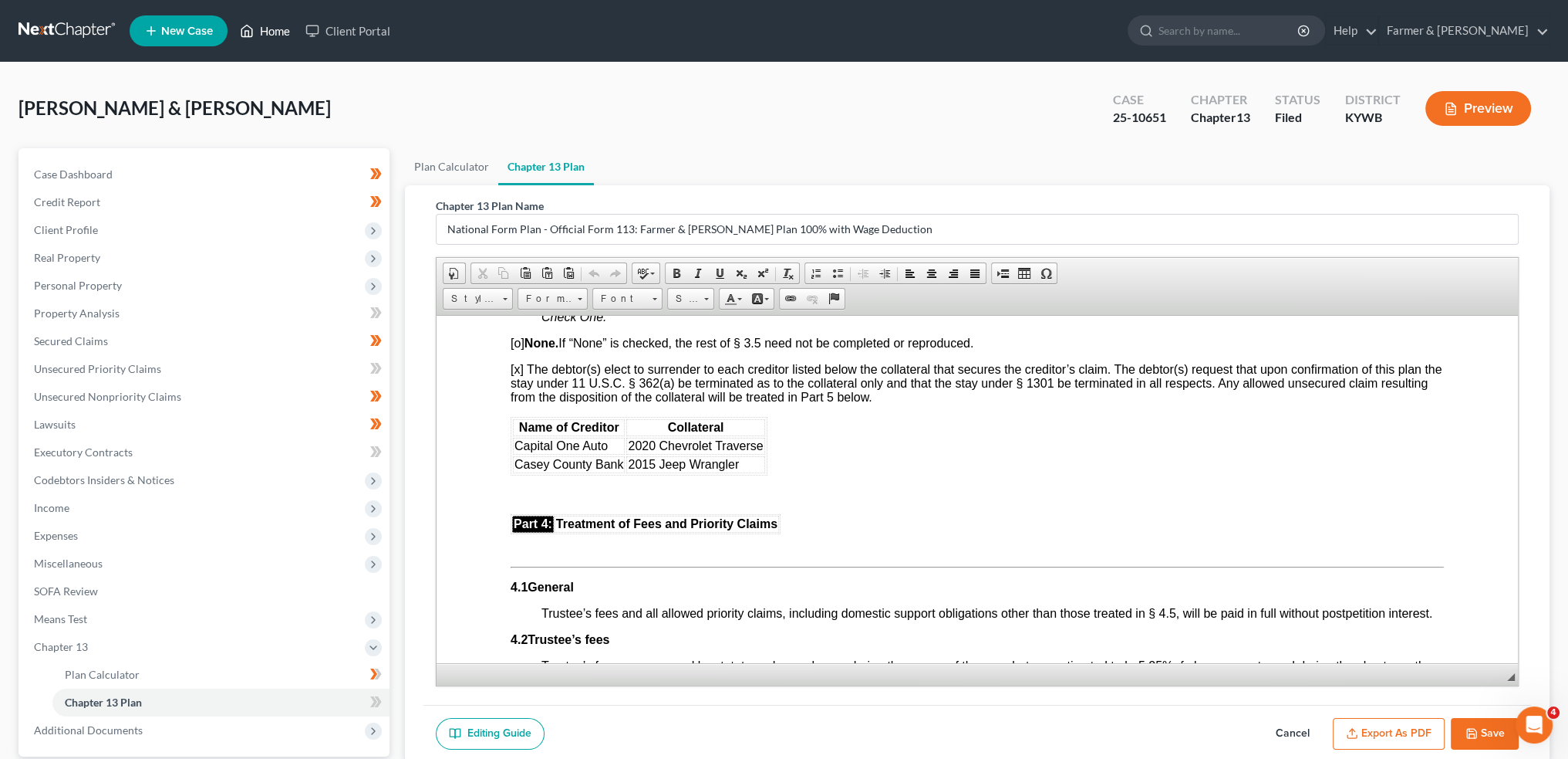
click at [256, 28] on link "Home" at bounding box center [265, 31] width 66 height 27
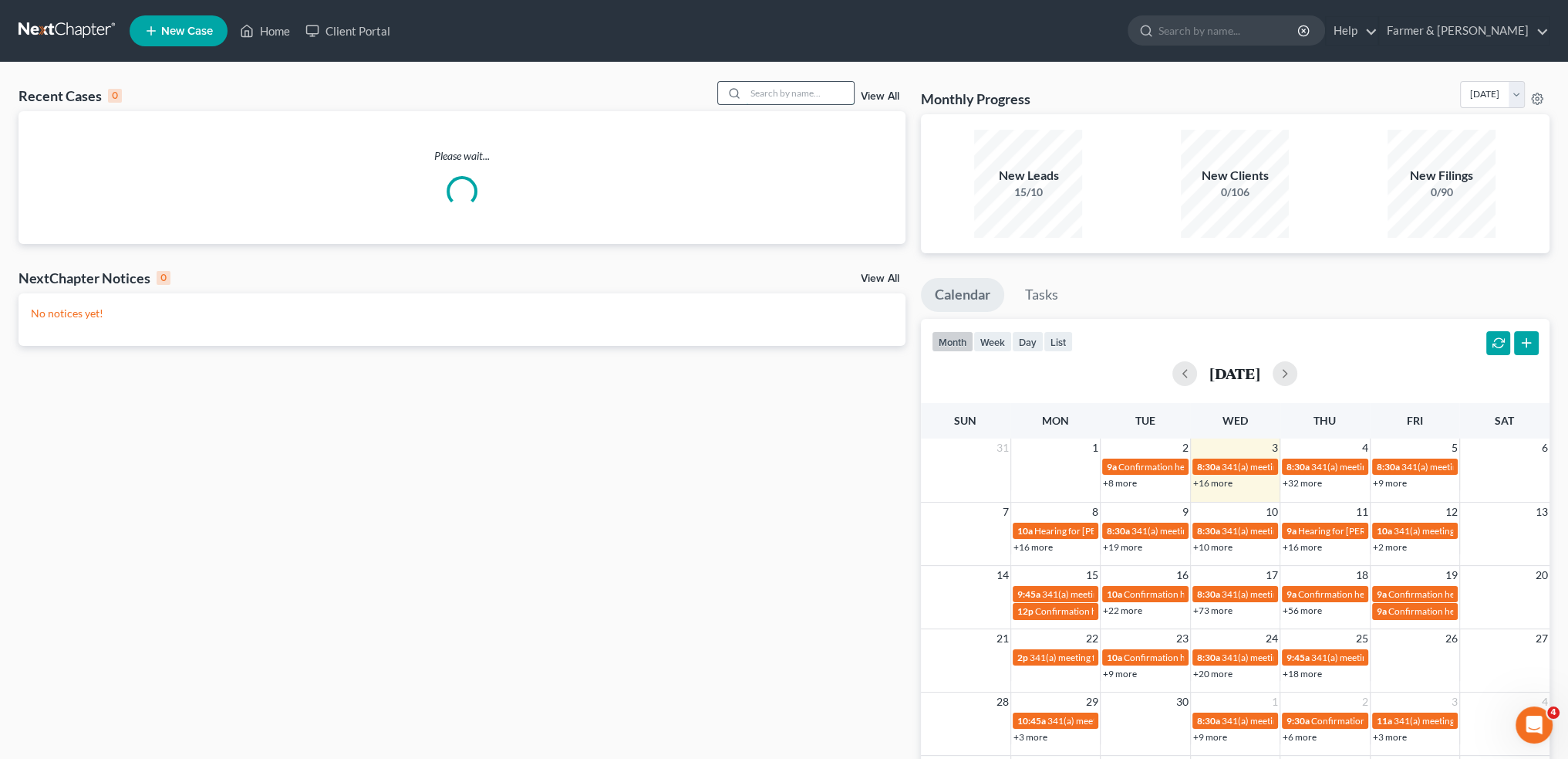
click at [777, 96] on input "search" at bounding box center [800, 93] width 108 height 23
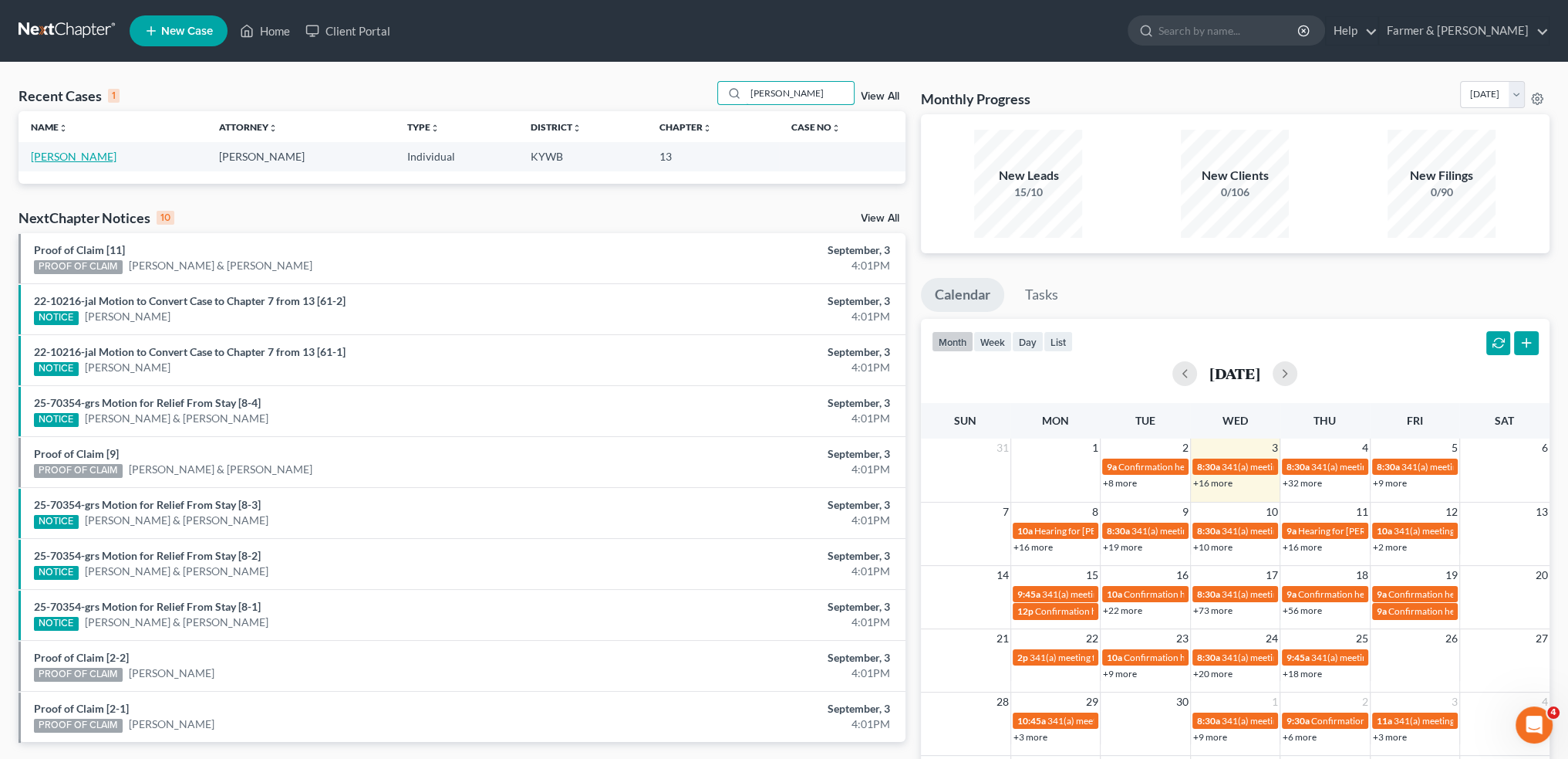
type input "amber perin"
click at [67, 154] on link "Perin, Amber" at bounding box center [73, 156] width 85 height 13
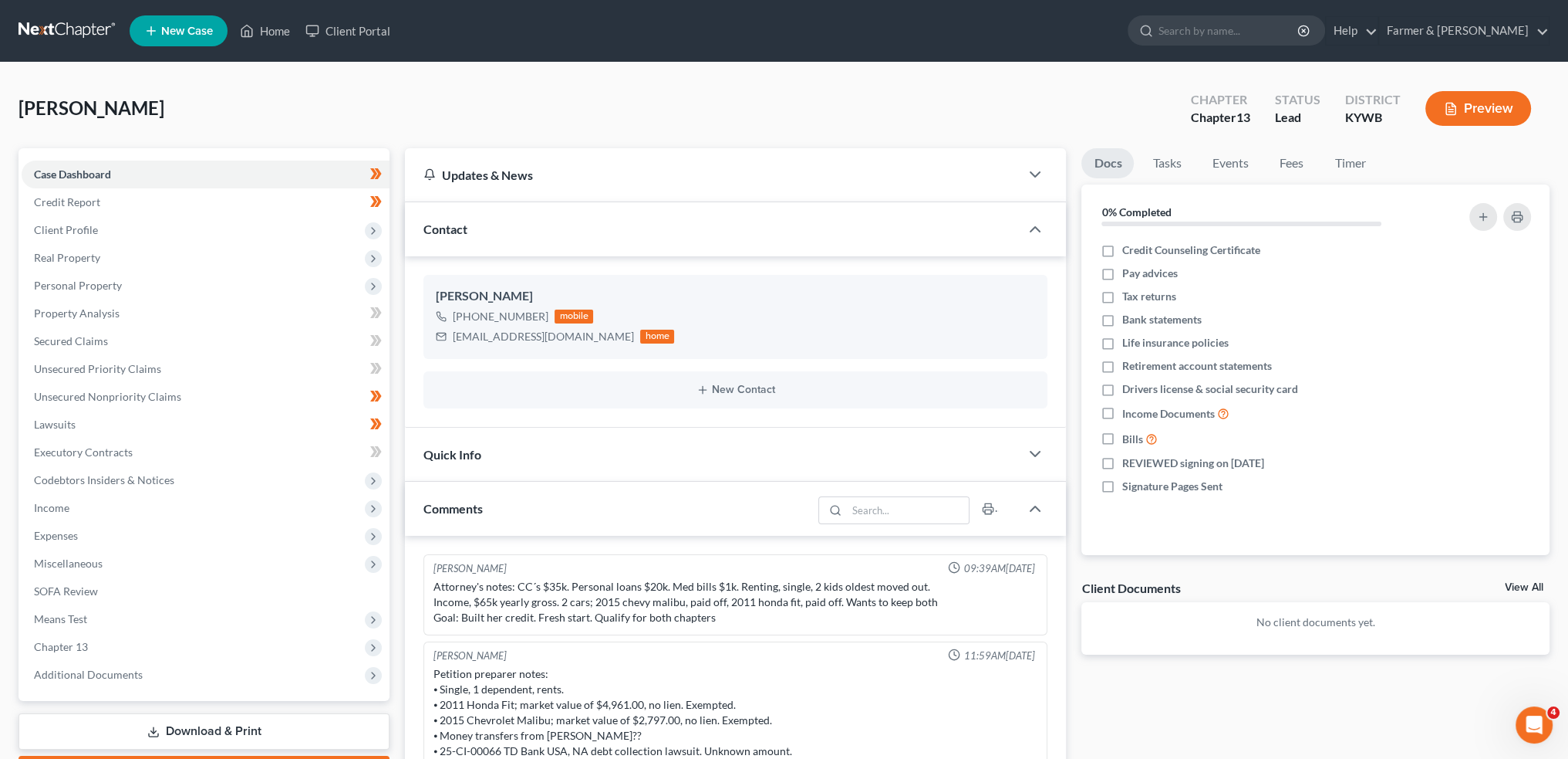
scroll to position [223, 0]
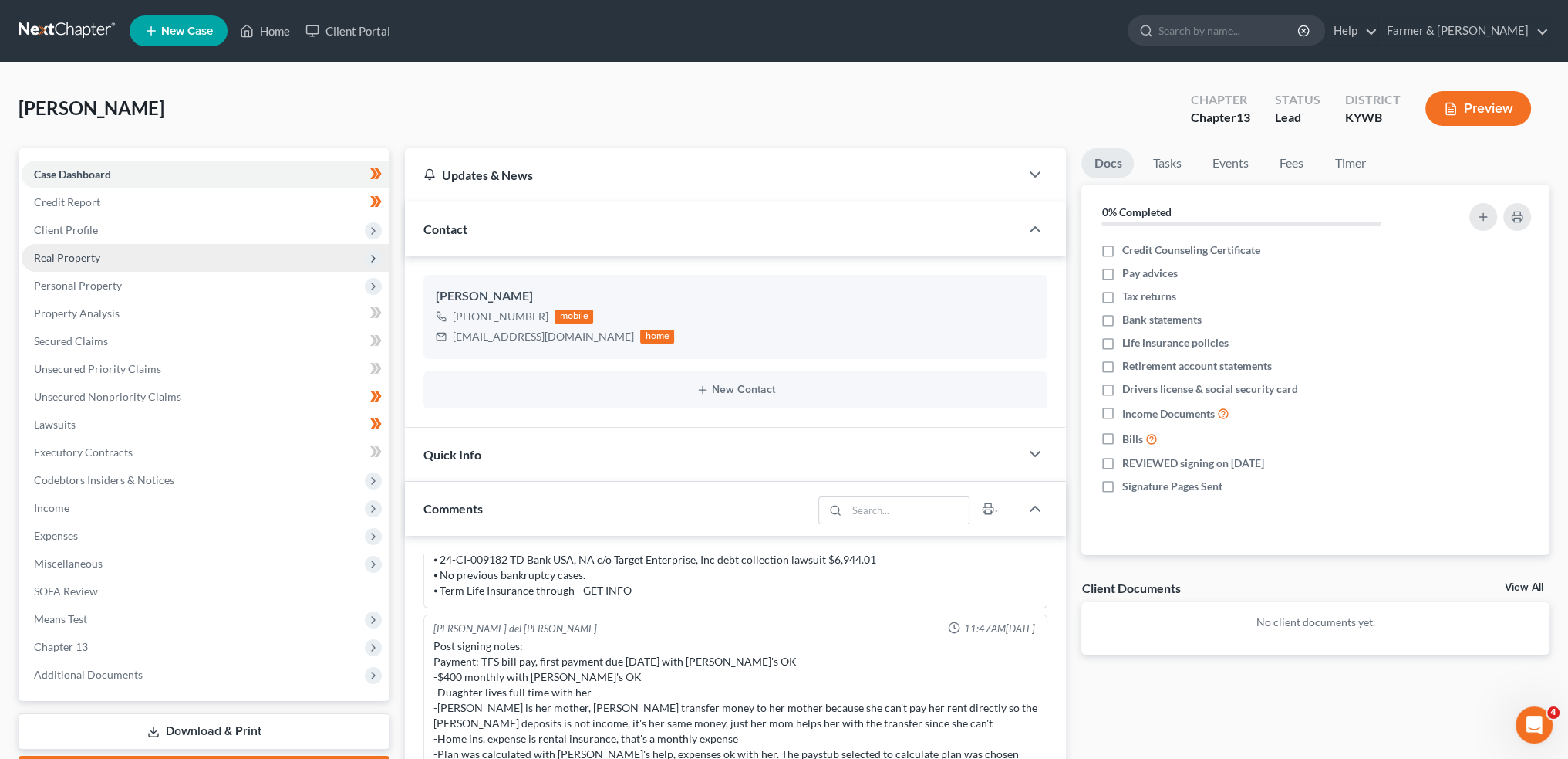
drag, startPoint x: 67, startPoint y: 234, endPoint x: 74, endPoint y: 261, distance: 27.9
click at [67, 234] on span "Client Profile" at bounding box center [66, 230] width 64 height 13
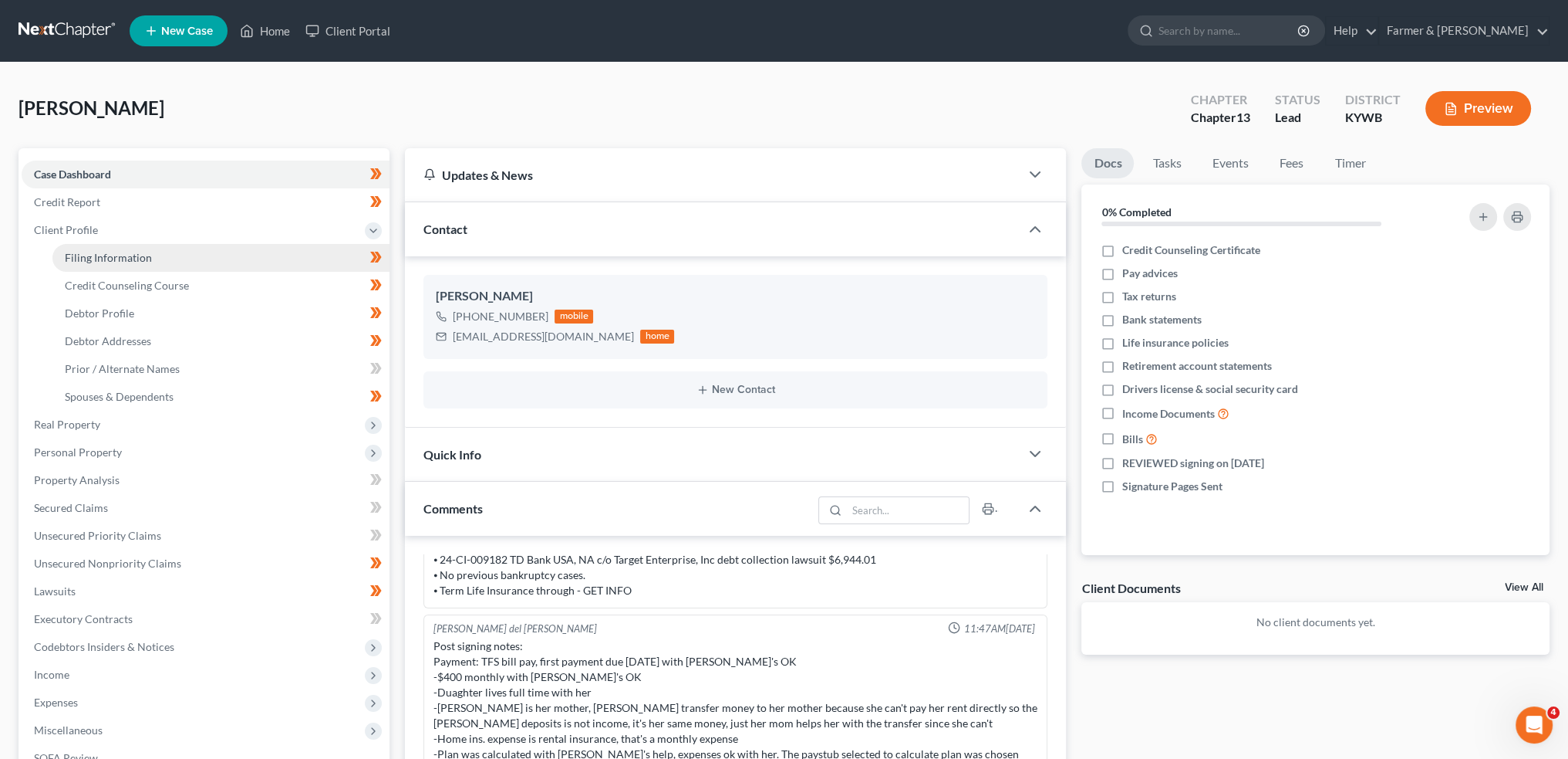
click at [82, 256] on span "Filing Information" at bounding box center [108, 257] width 87 height 13
select select "1"
select select "0"
select select "3"
select select "33"
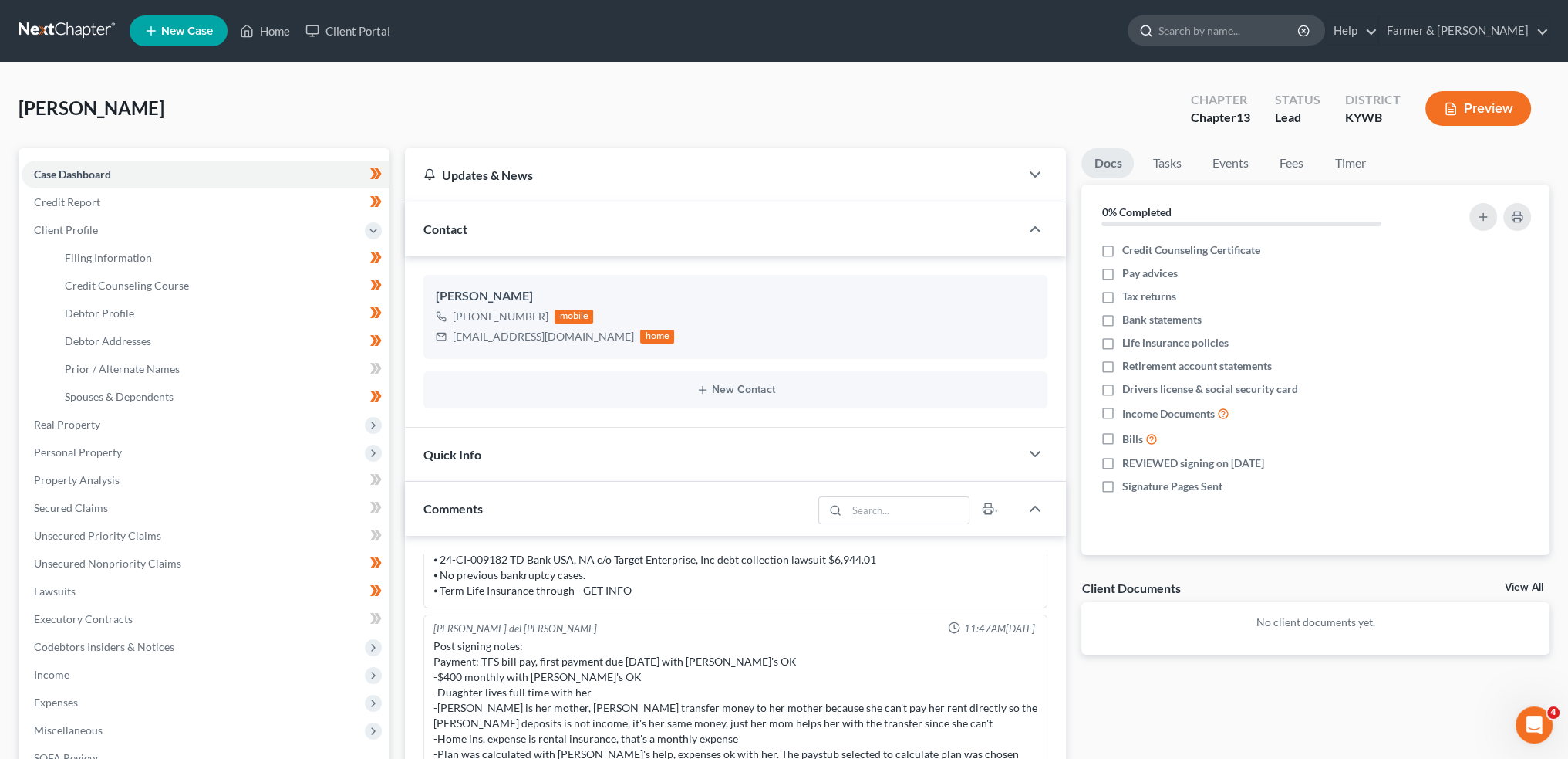
select select "0"
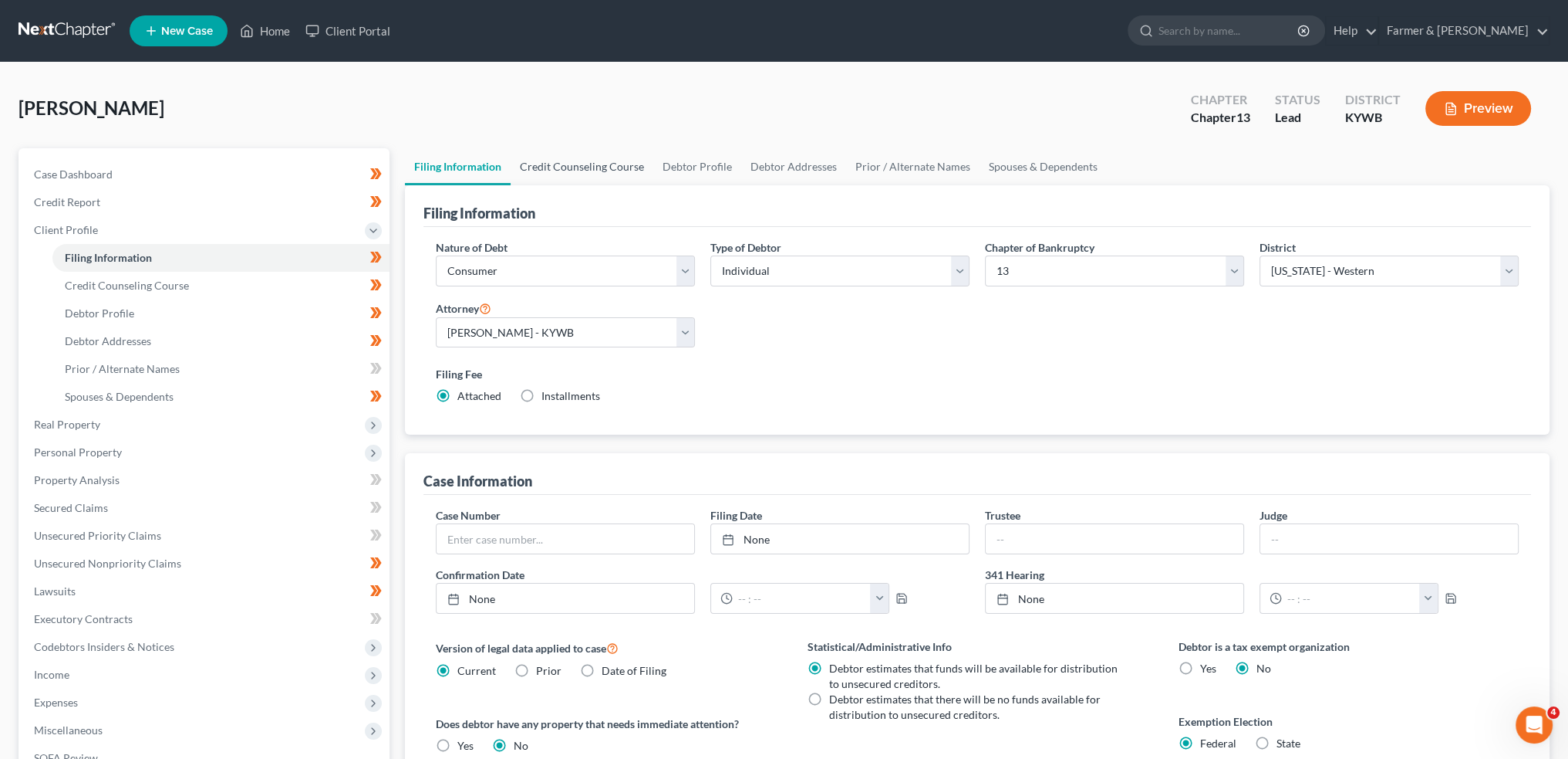
click at [578, 163] on link "Credit Counseling Course" at bounding box center [582, 166] width 143 height 37
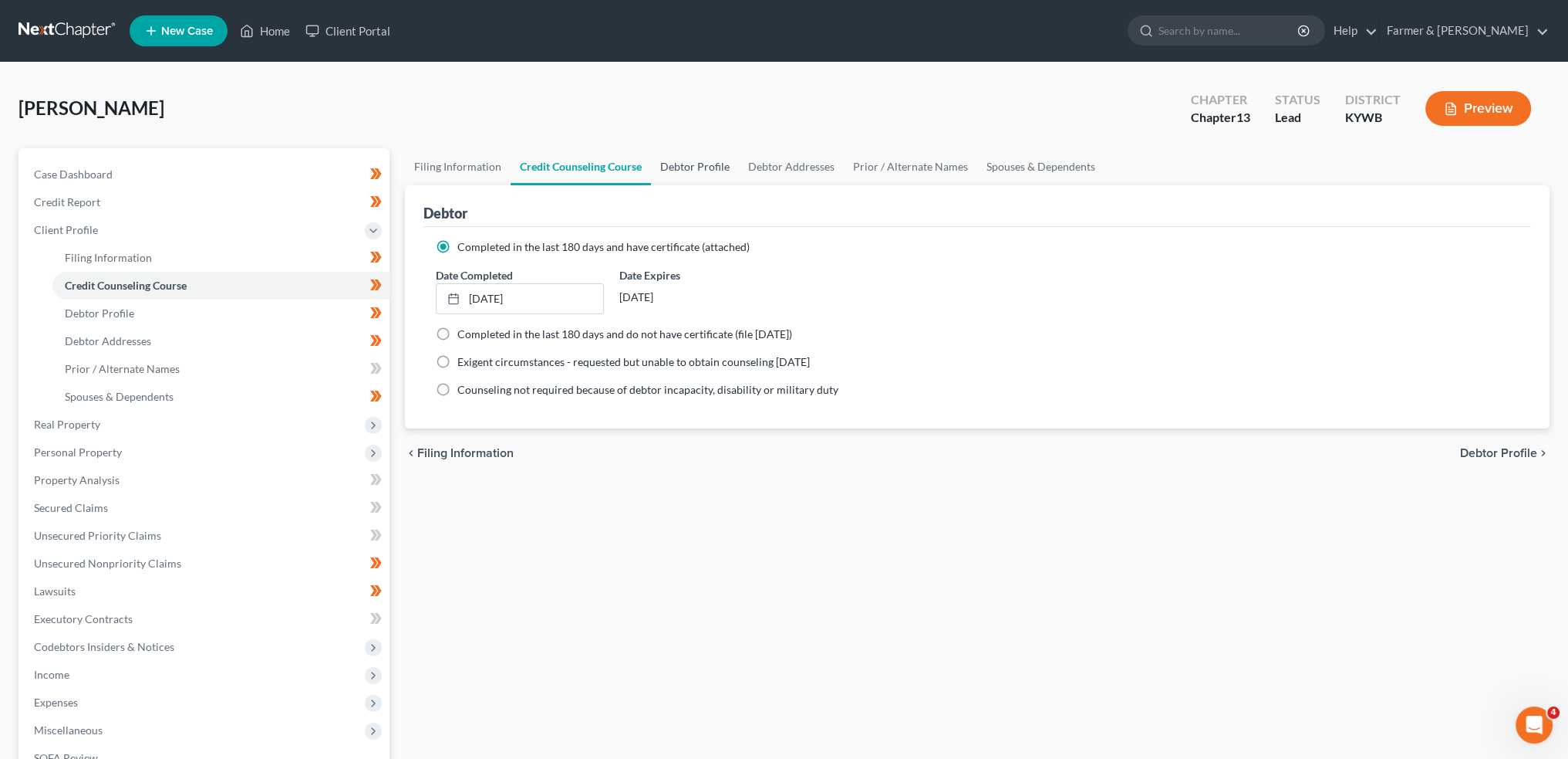
click at [686, 162] on link "Debtor Profile" at bounding box center [695, 166] width 88 height 37
select select "0"
select select "1"
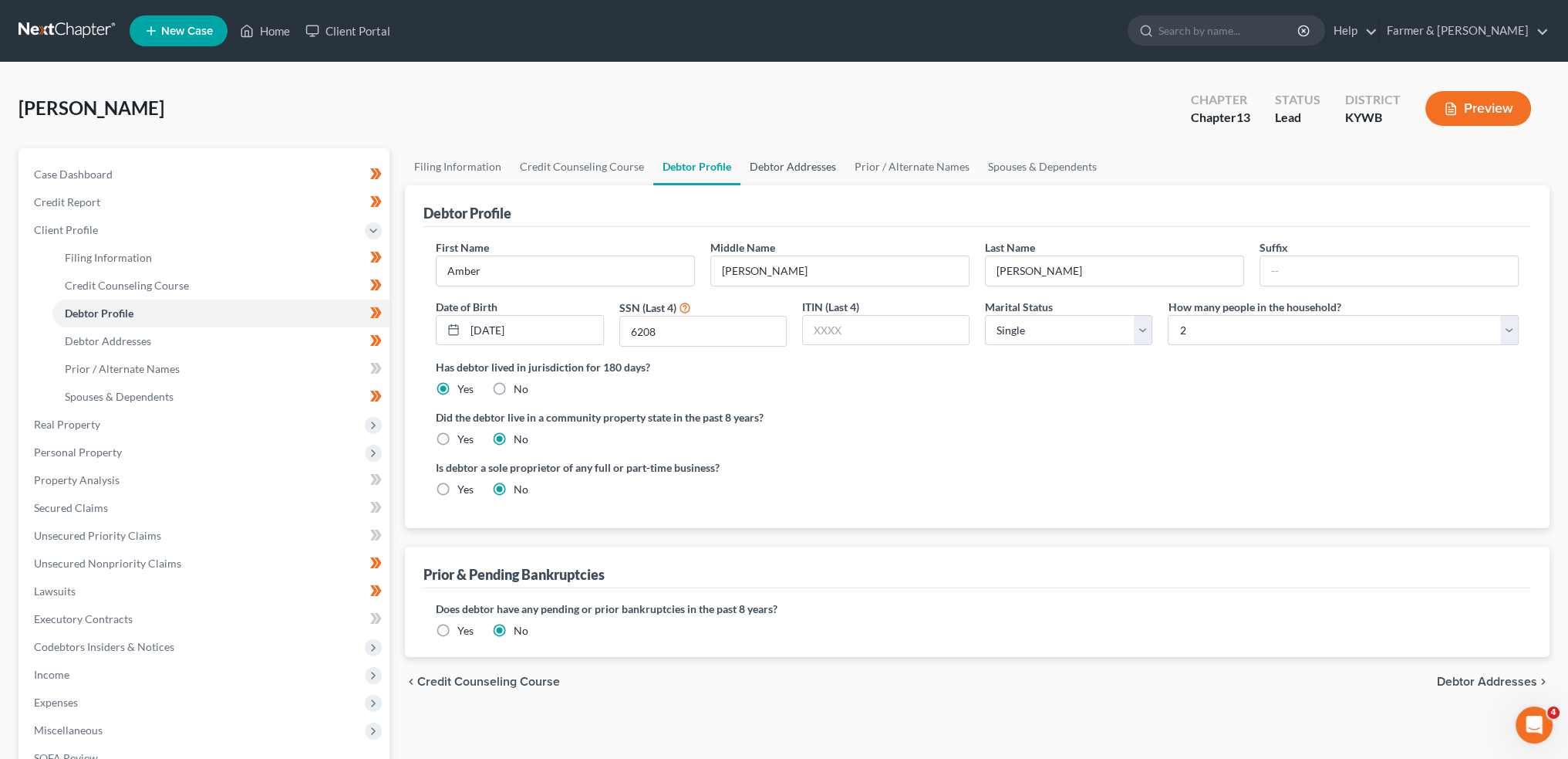
click at [797, 162] on link "Debtor Addresses" at bounding box center [793, 166] width 105 height 37
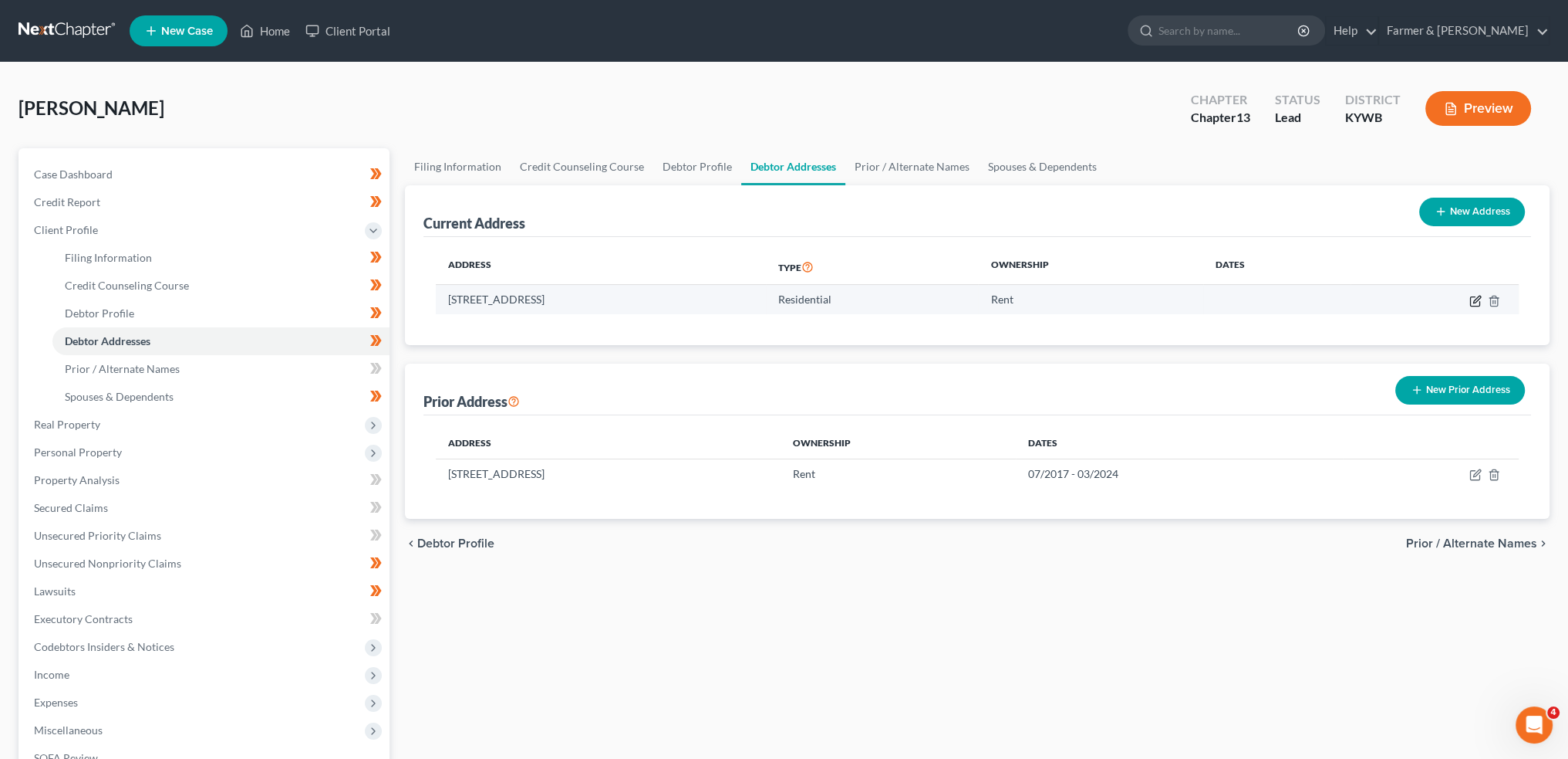
click at [1473, 299] on icon "button" at bounding box center [1476, 301] width 13 height 13
select select "18"
select select "22"
select select "0"
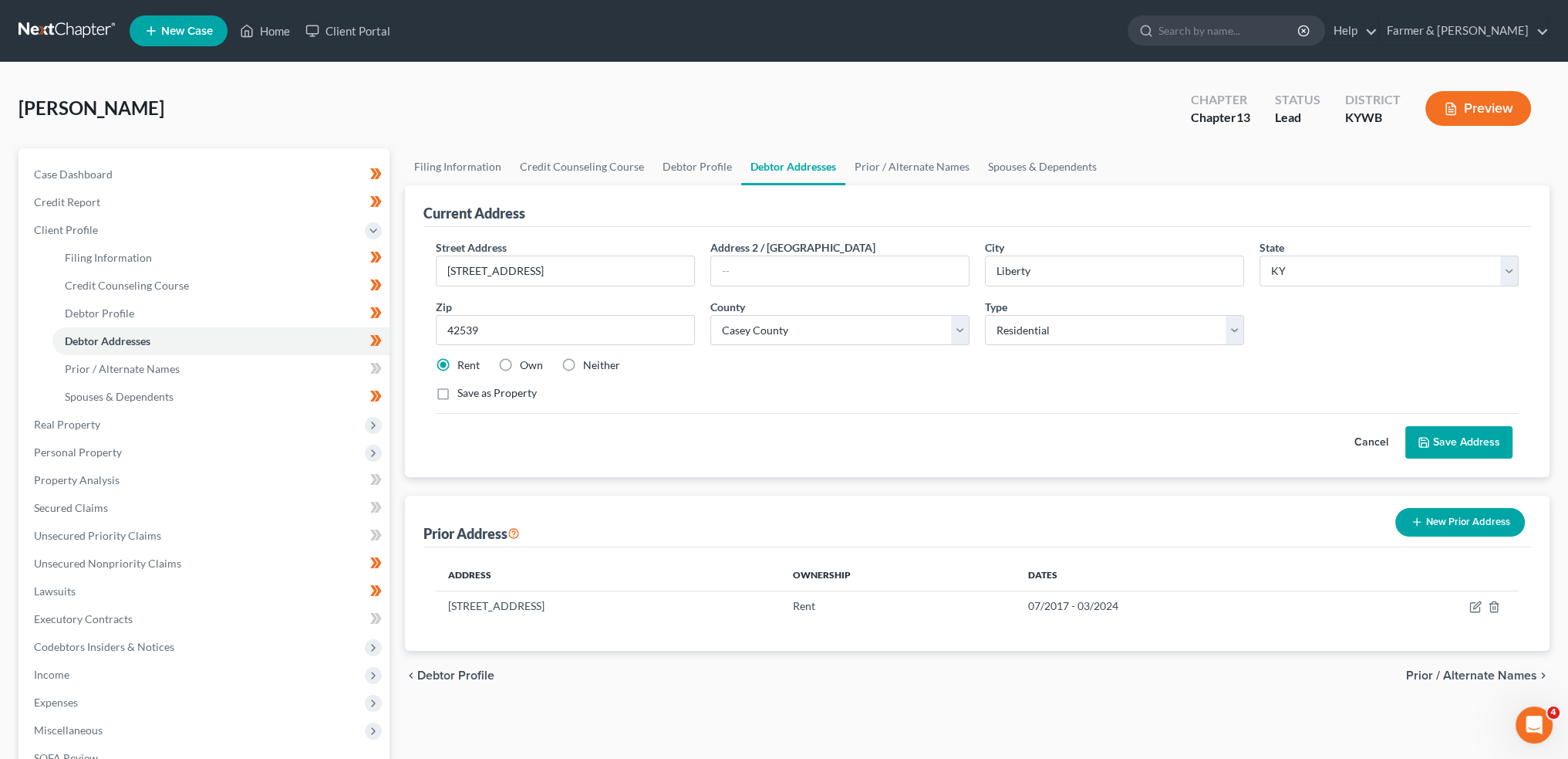
click at [1461, 444] on button "Save Address" at bounding box center [1459, 441] width 107 height 32
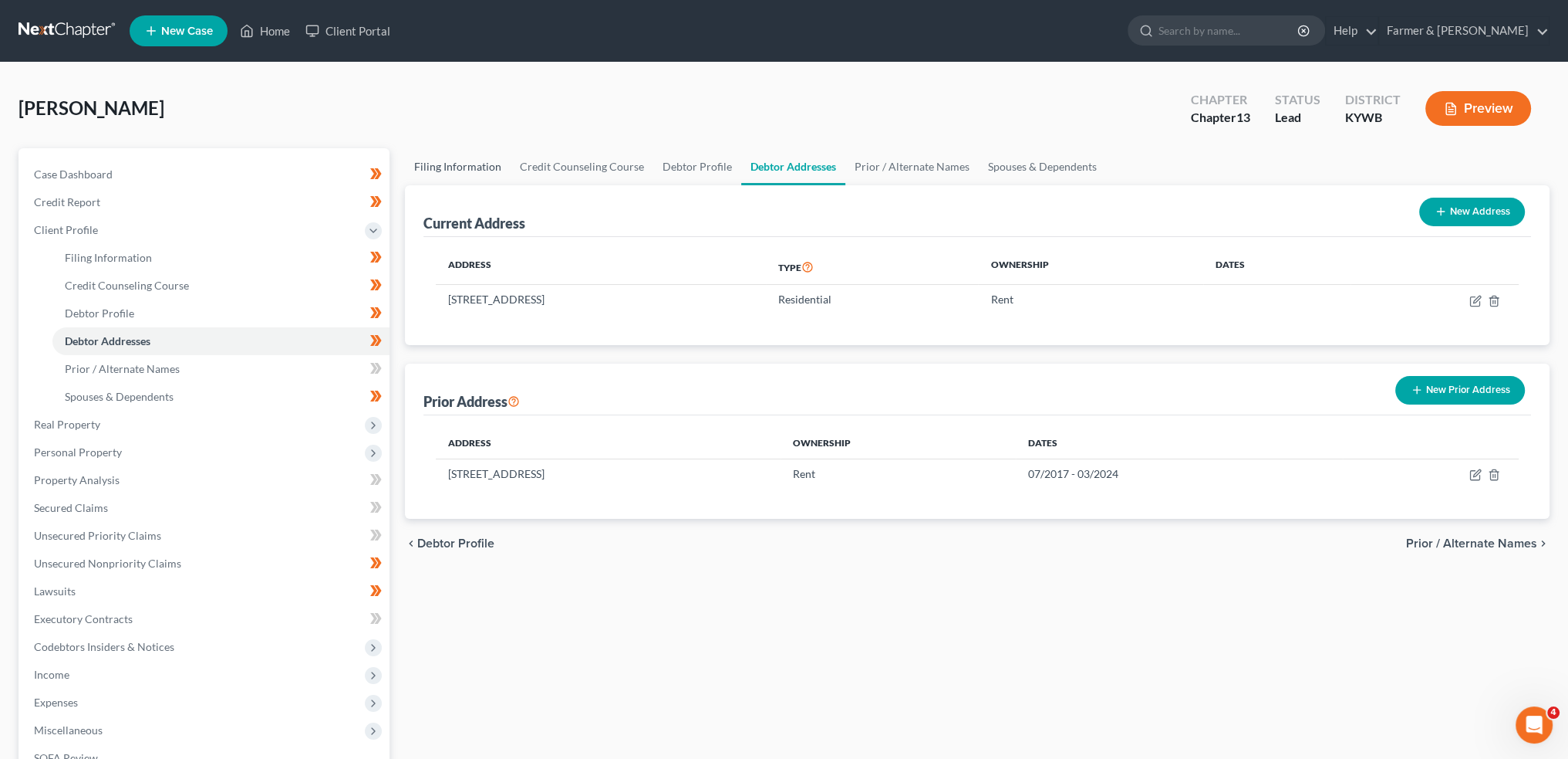
drag, startPoint x: 472, startPoint y: 158, endPoint x: 892, endPoint y: 492, distance: 536.6
click at [472, 157] on link "Filing Information" at bounding box center [458, 166] width 106 height 37
select select "1"
select select "0"
select select "3"
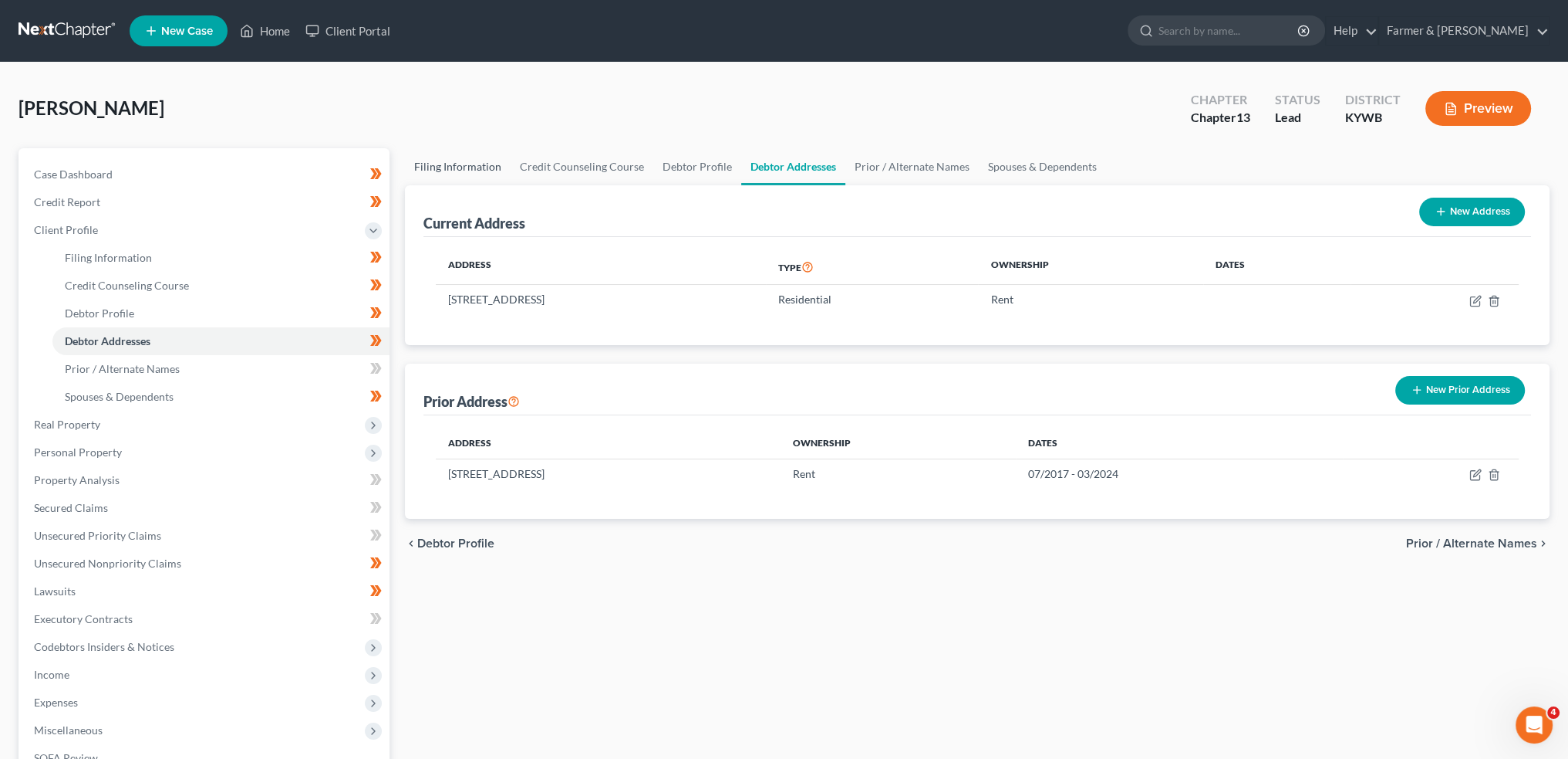
select select "33"
select select "0"
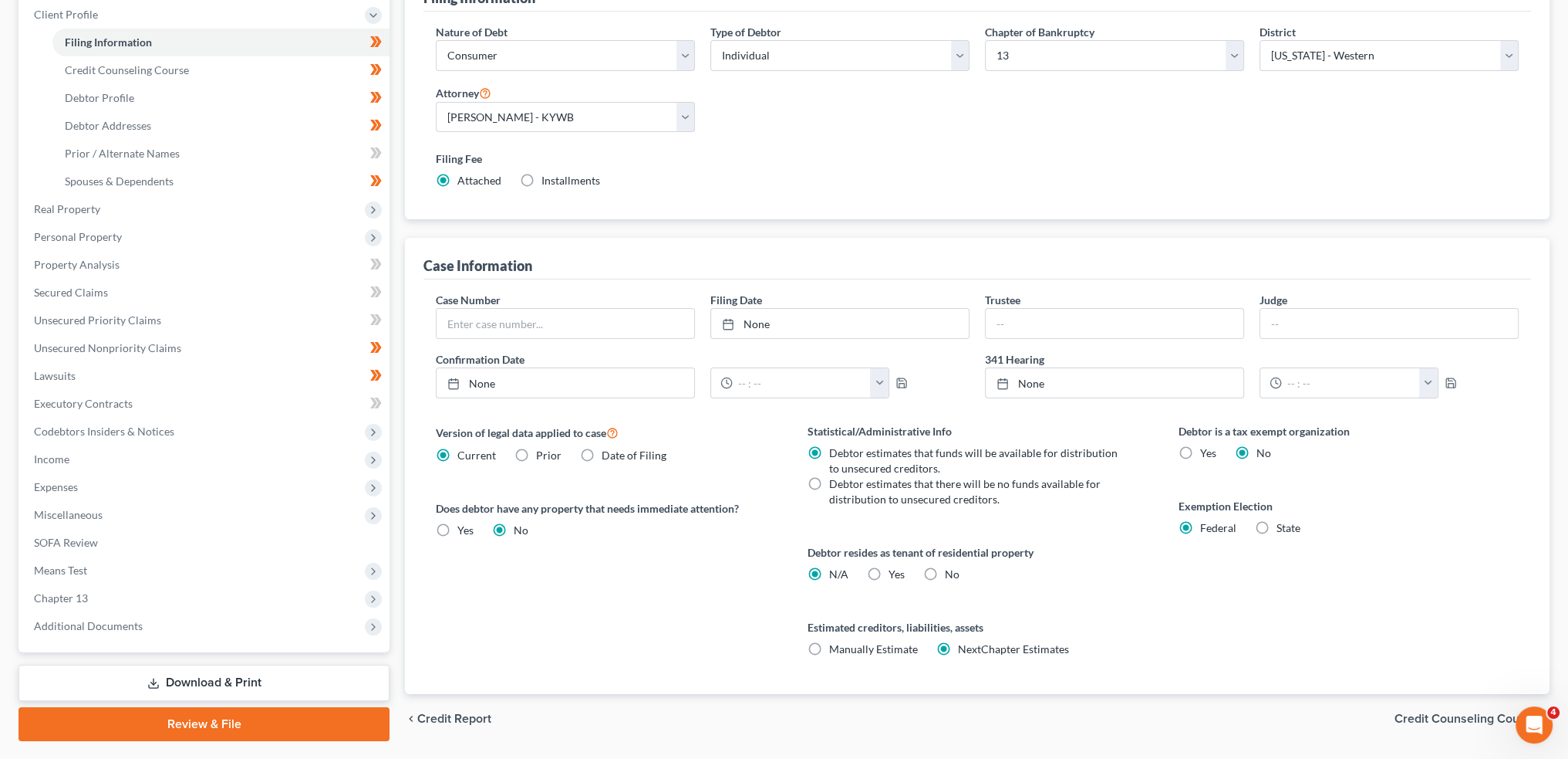
scroll to position [256, 0]
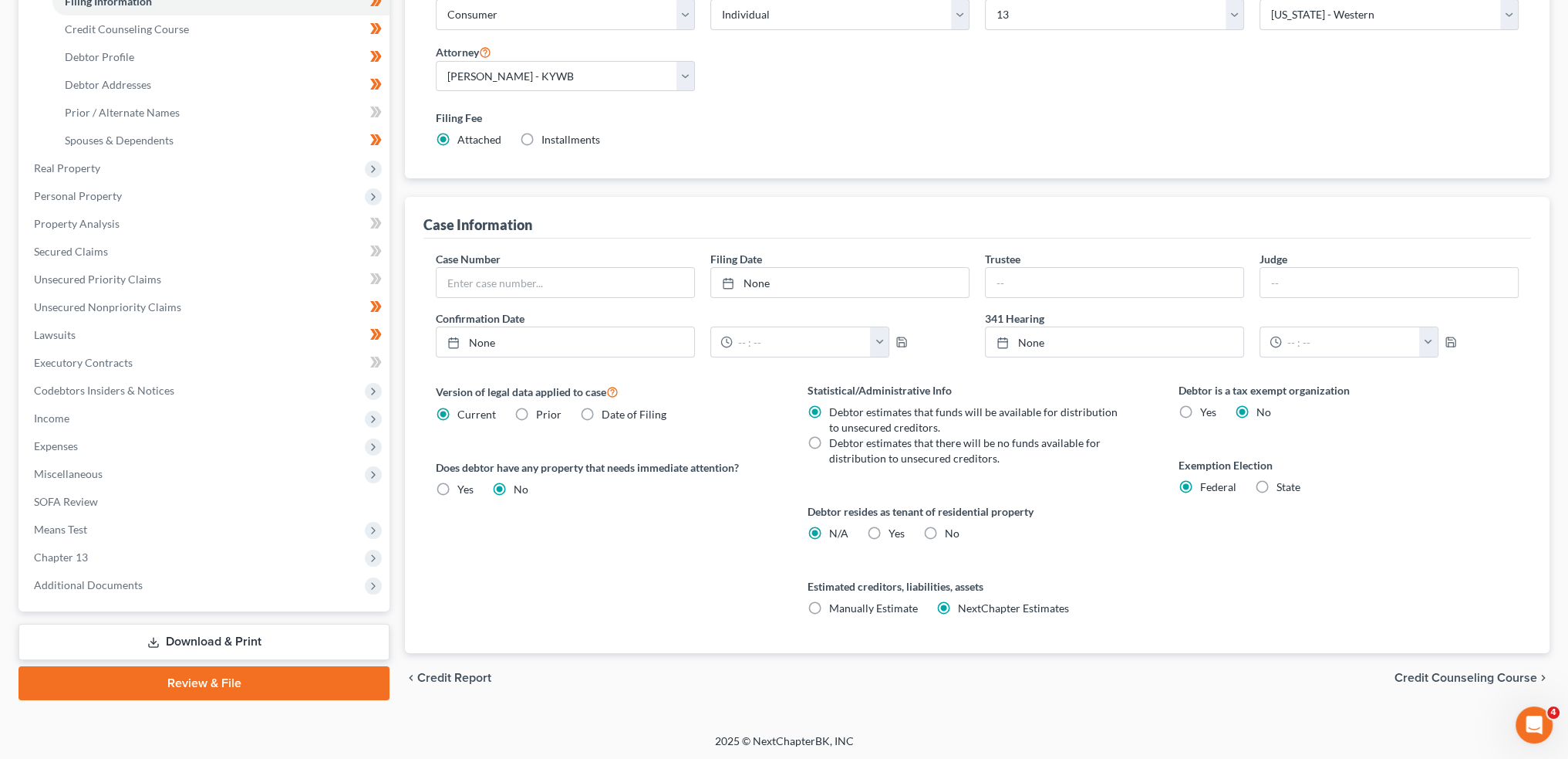
click at [889, 528] on label "Yes Yes" at bounding box center [896, 533] width 16 height 16
click at [895, 528] on input "Yes Yes" at bounding box center [900, 530] width 10 height 10
radio input "true"
radio input "false"
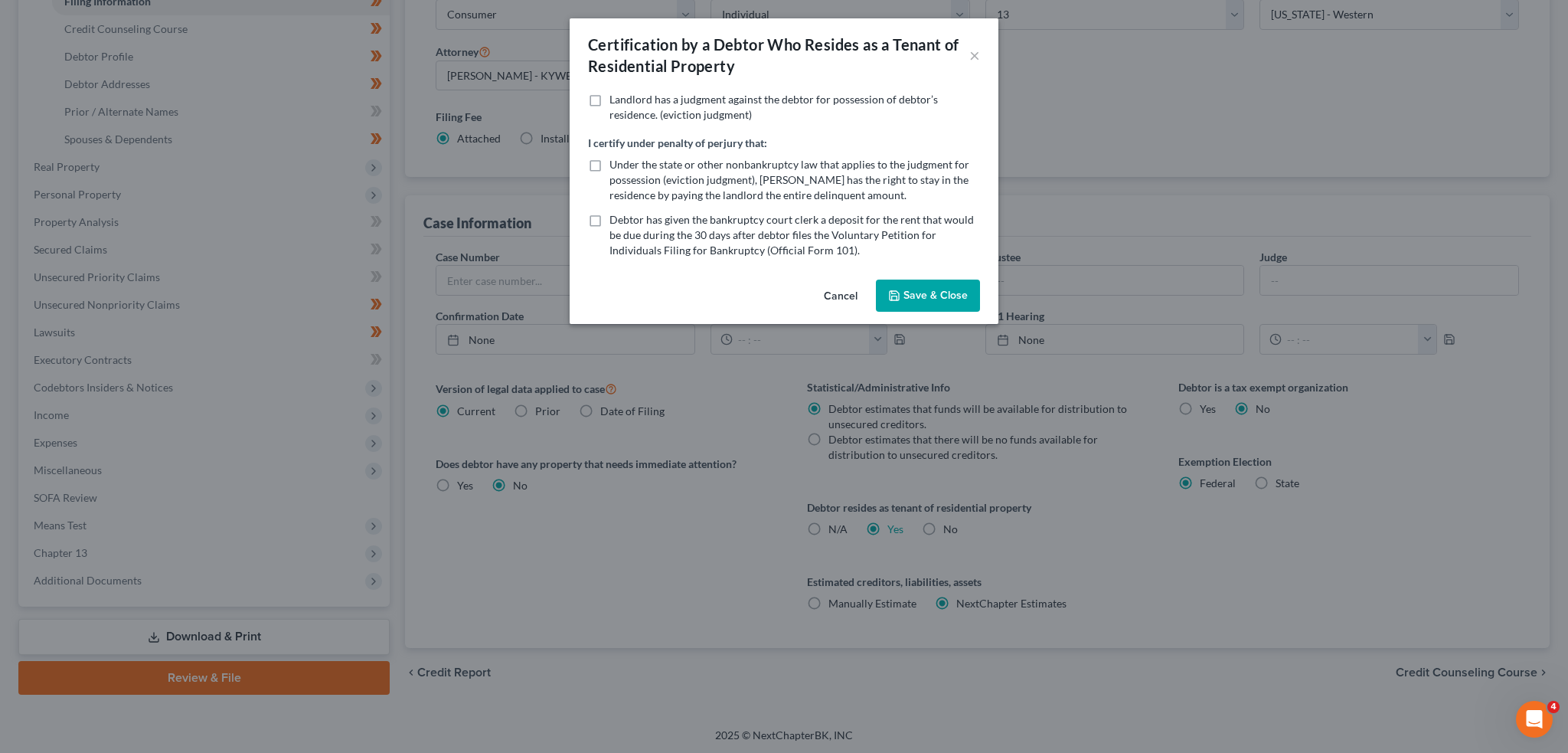
click at [922, 297] on button "Save & Close" at bounding box center [928, 295] width 104 height 32
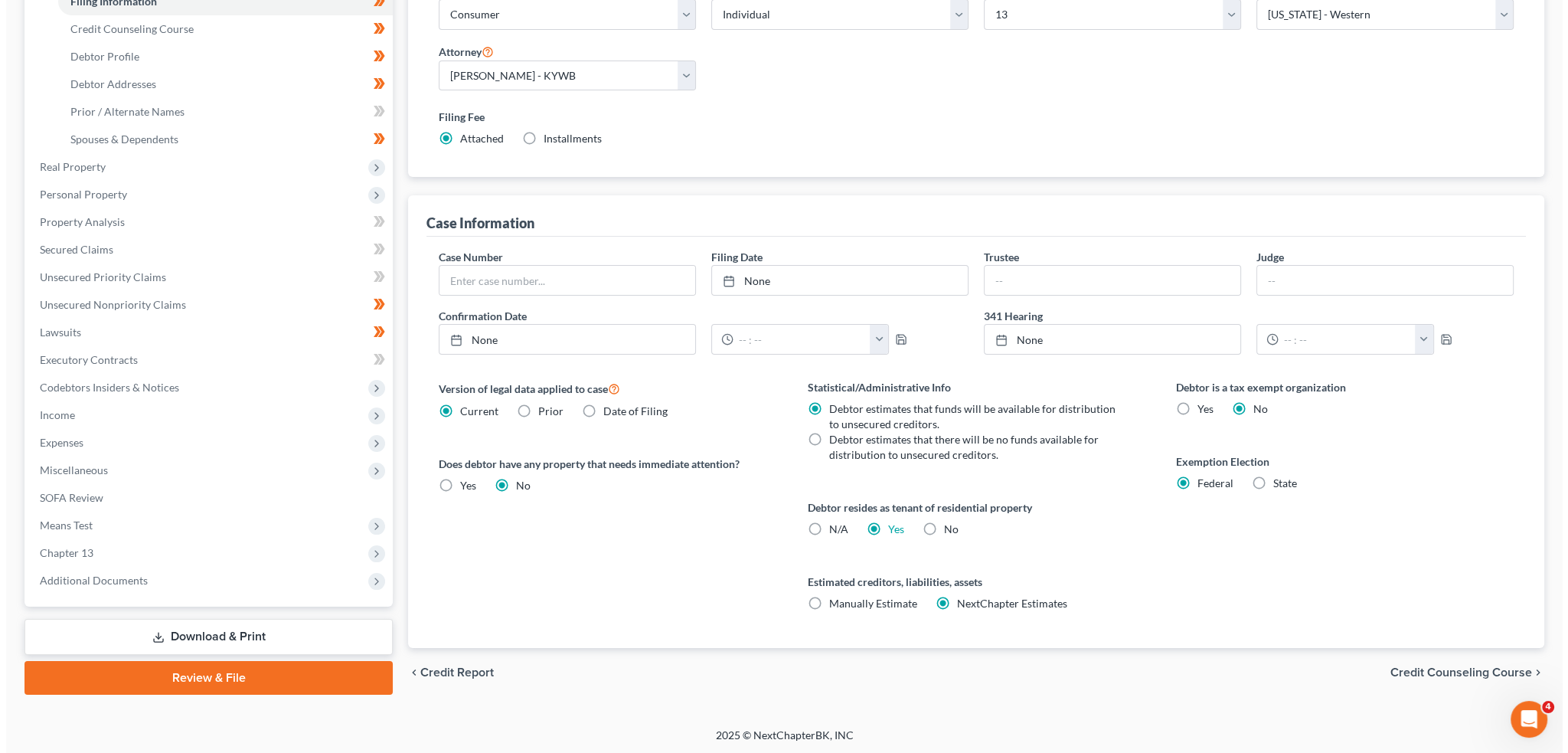
scroll to position [0, 0]
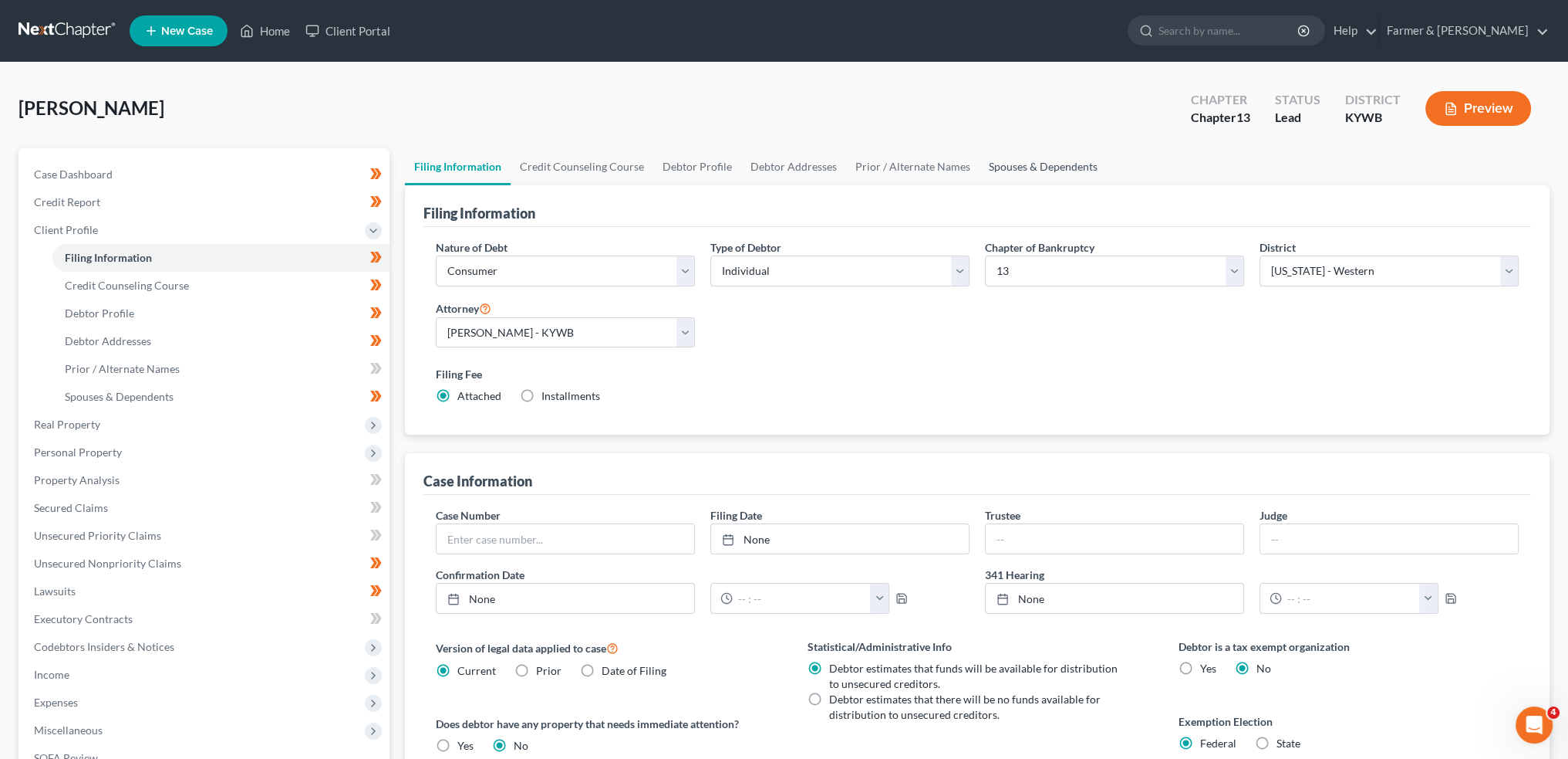
click at [1017, 168] on link "Spouses & Dependents" at bounding box center [1043, 166] width 127 height 37
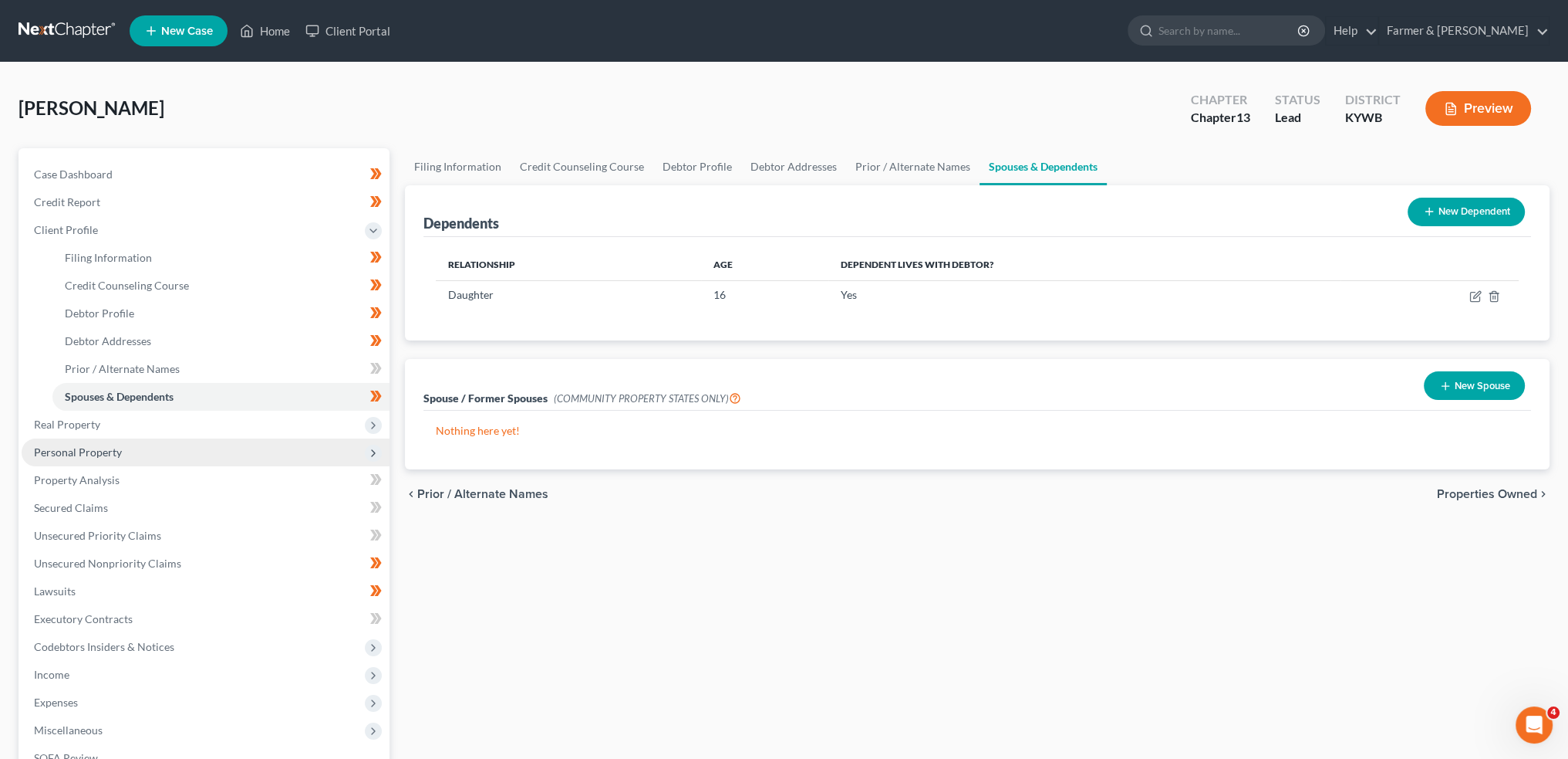
click at [125, 449] on span "Personal Property" at bounding box center [206, 452] width 368 height 27
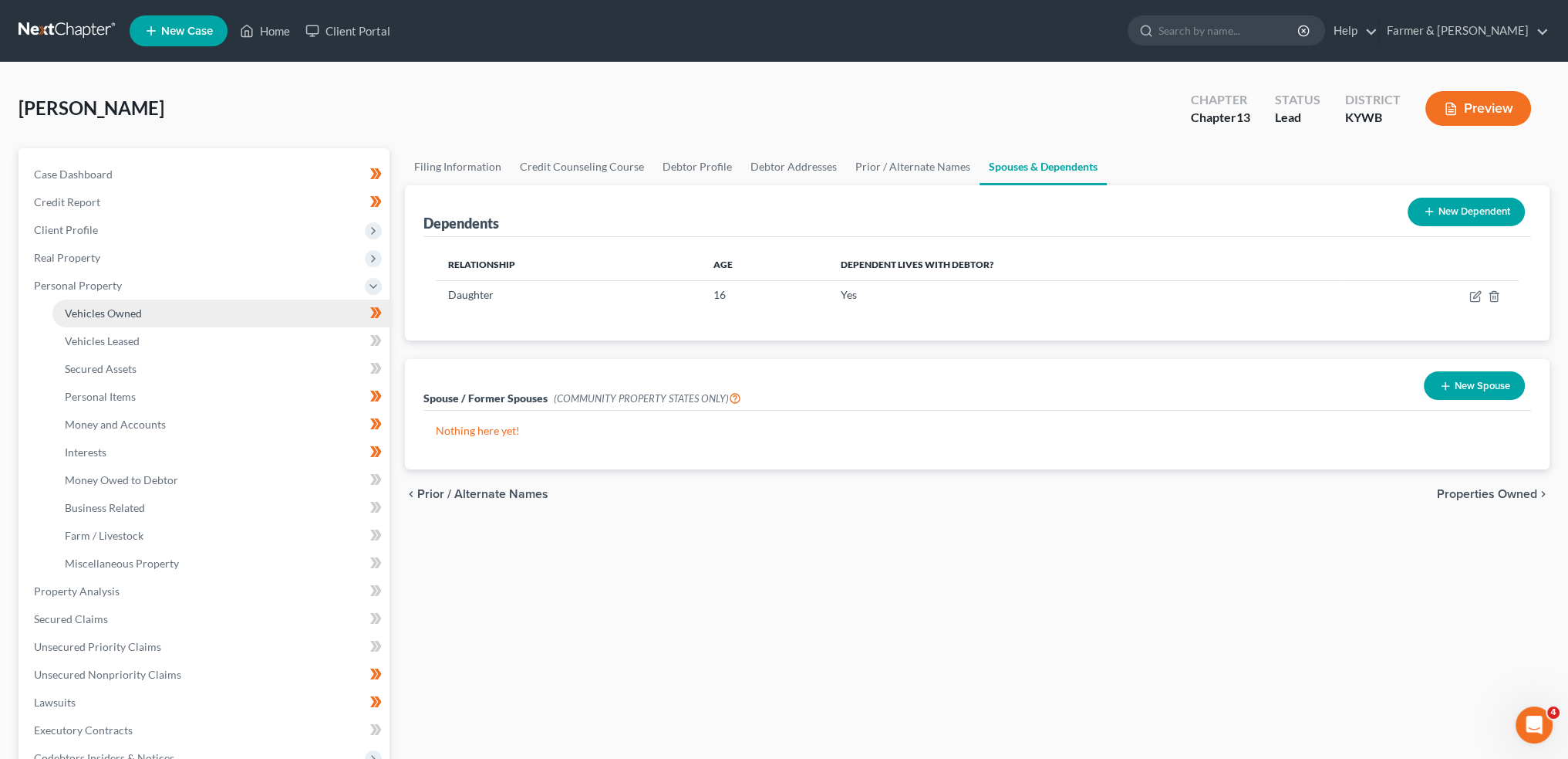
click at [118, 313] on span "Vehicles Owned" at bounding box center [103, 313] width 77 height 13
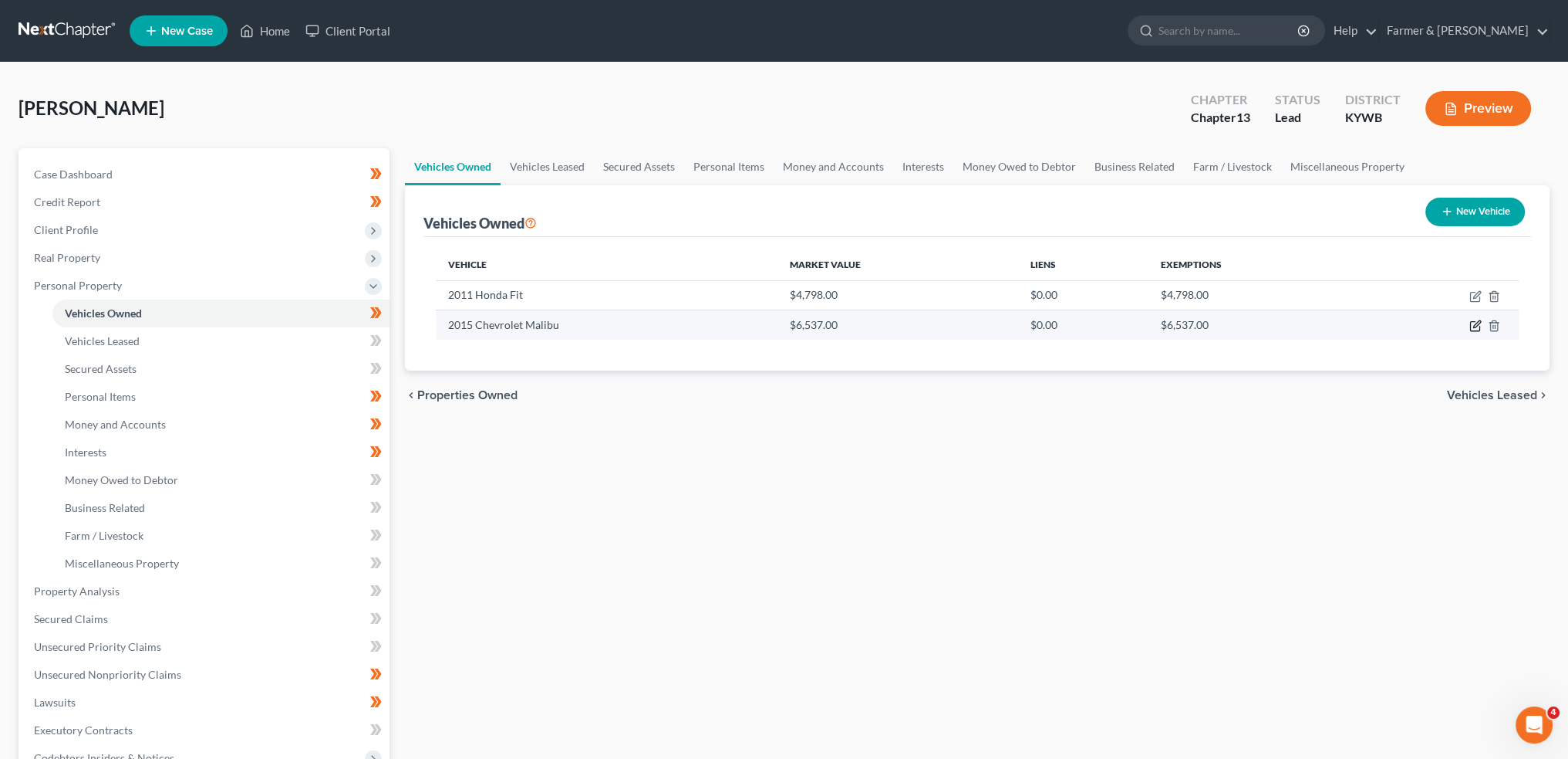
click at [1473, 324] on icon "button" at bounding box center [1476, 326] width 13 height 13
select select "0"
select select "11"
select select "2"
select select "0"
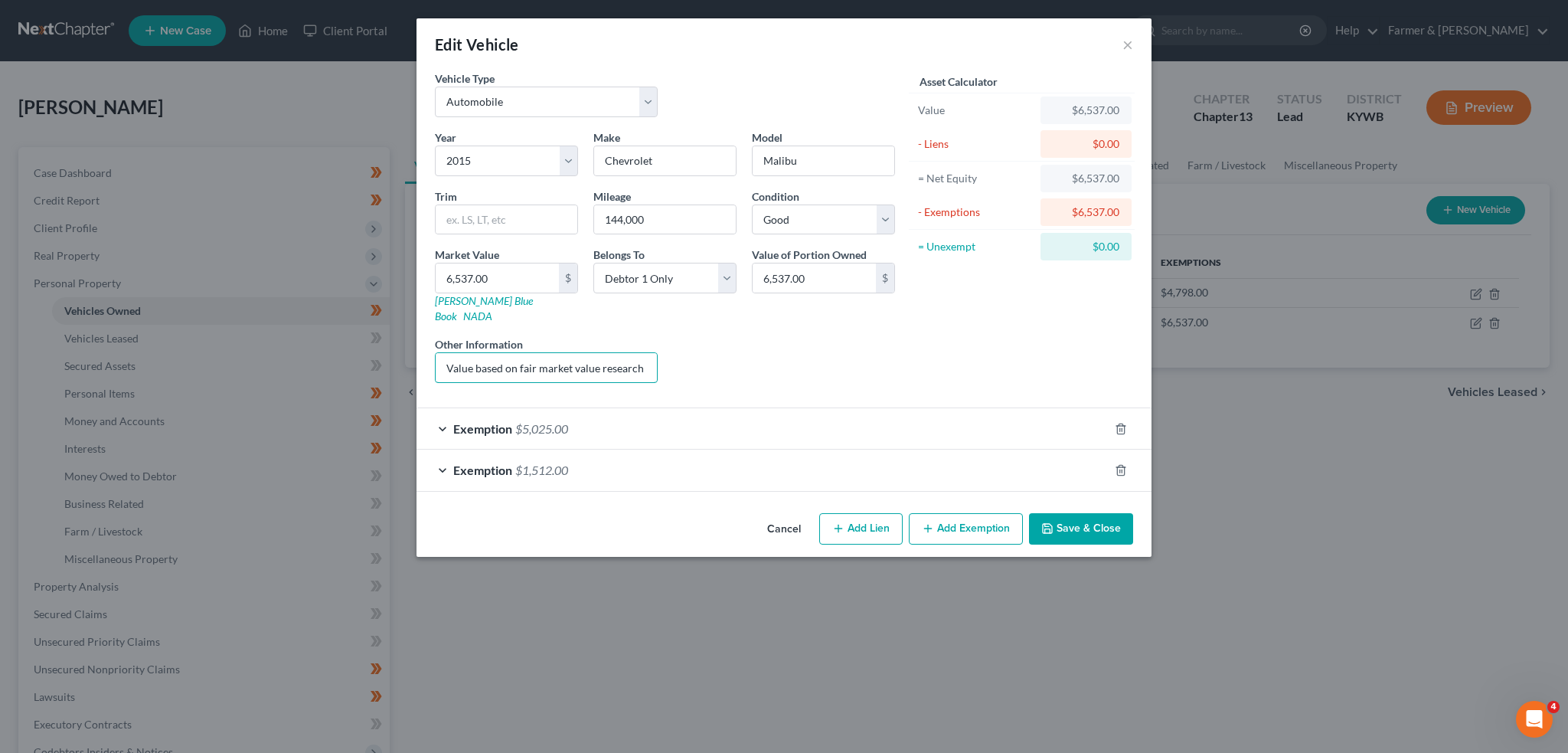
scroll to position [0, 97]
drag, startPoint x: 517, startPoint y: 348, endPoint x: 711, endPoint y: 348, distance: 194.0
click at [711, 348] on div "Year Select 2026 2025 2024 2023 2022 2021 2020 2019 2018 2017 2016 2015 2014 20…" at bounding box center [664, 262] width 475 height 266
click at [740, 408] on div "Exemption $5,025.00" at bounding box center [763, 429] width 692 height 40
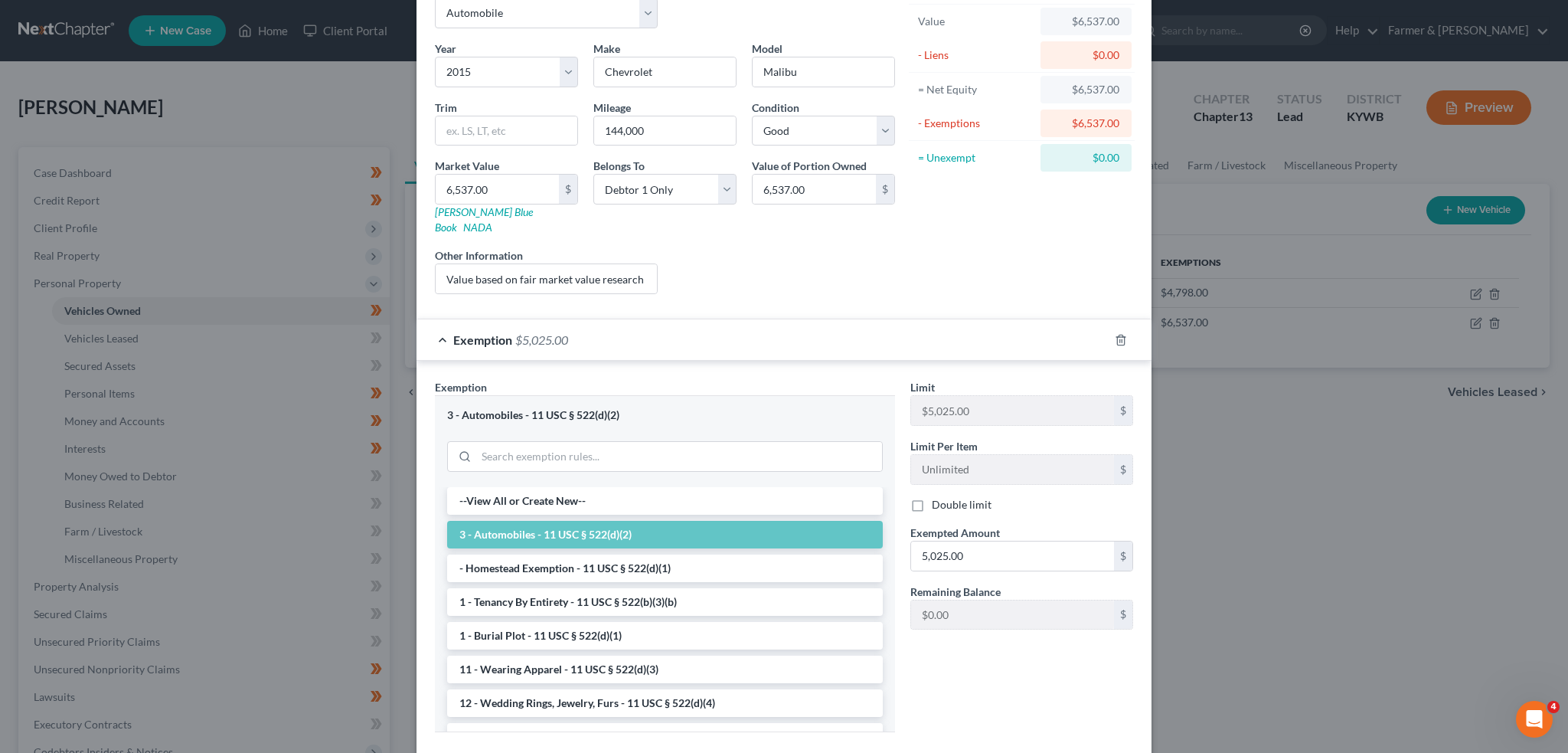
scroll to position [201, 0]
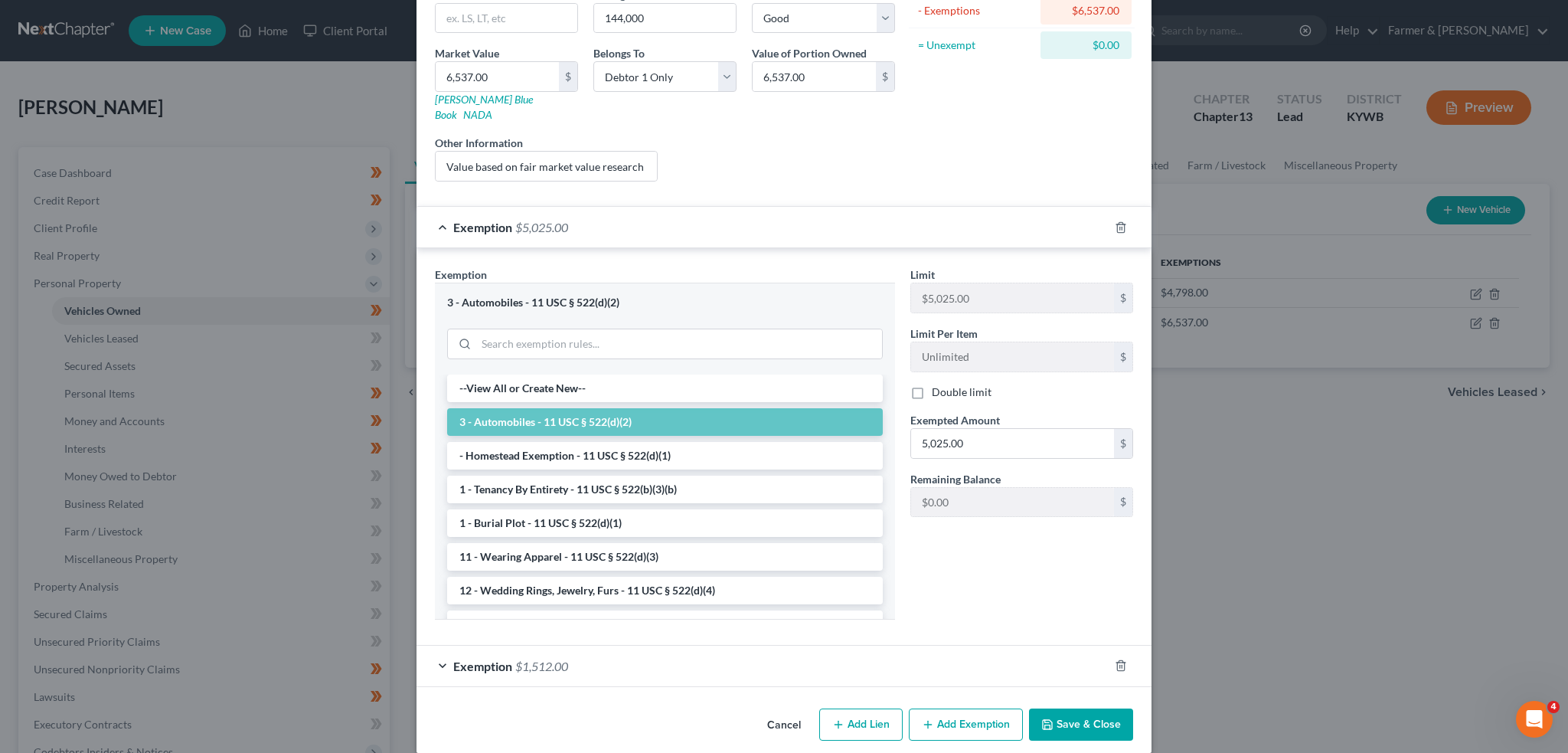
click at [1059, 709] on button "Save & Close" at bounding box center [1081, 724] width 104 height 32
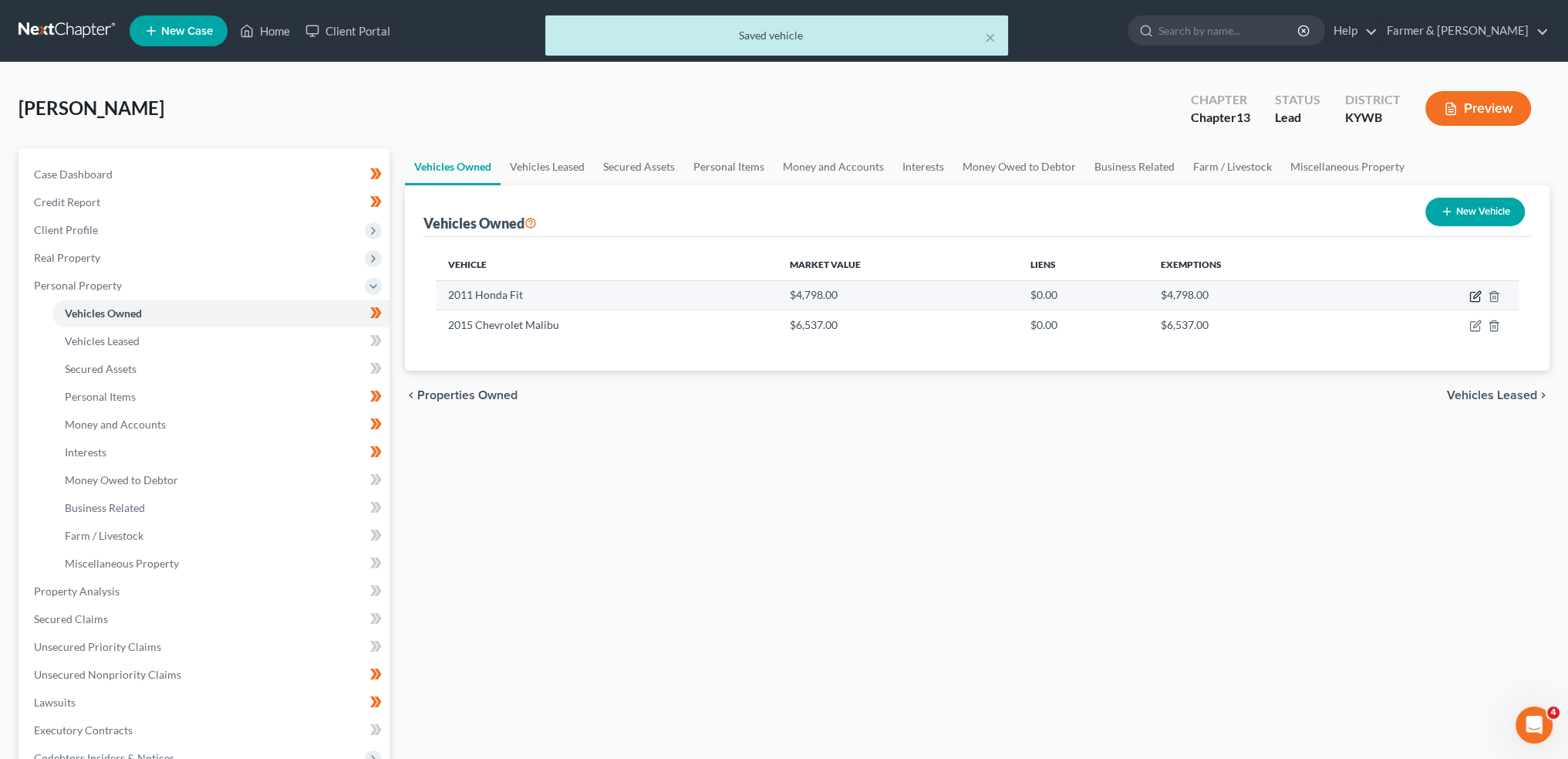
click at [1475, 292] on icon "button" at bounding box center [1476, 296] width 13 height 13
select select "0"
select select "15"
select select "2"
select select "0"
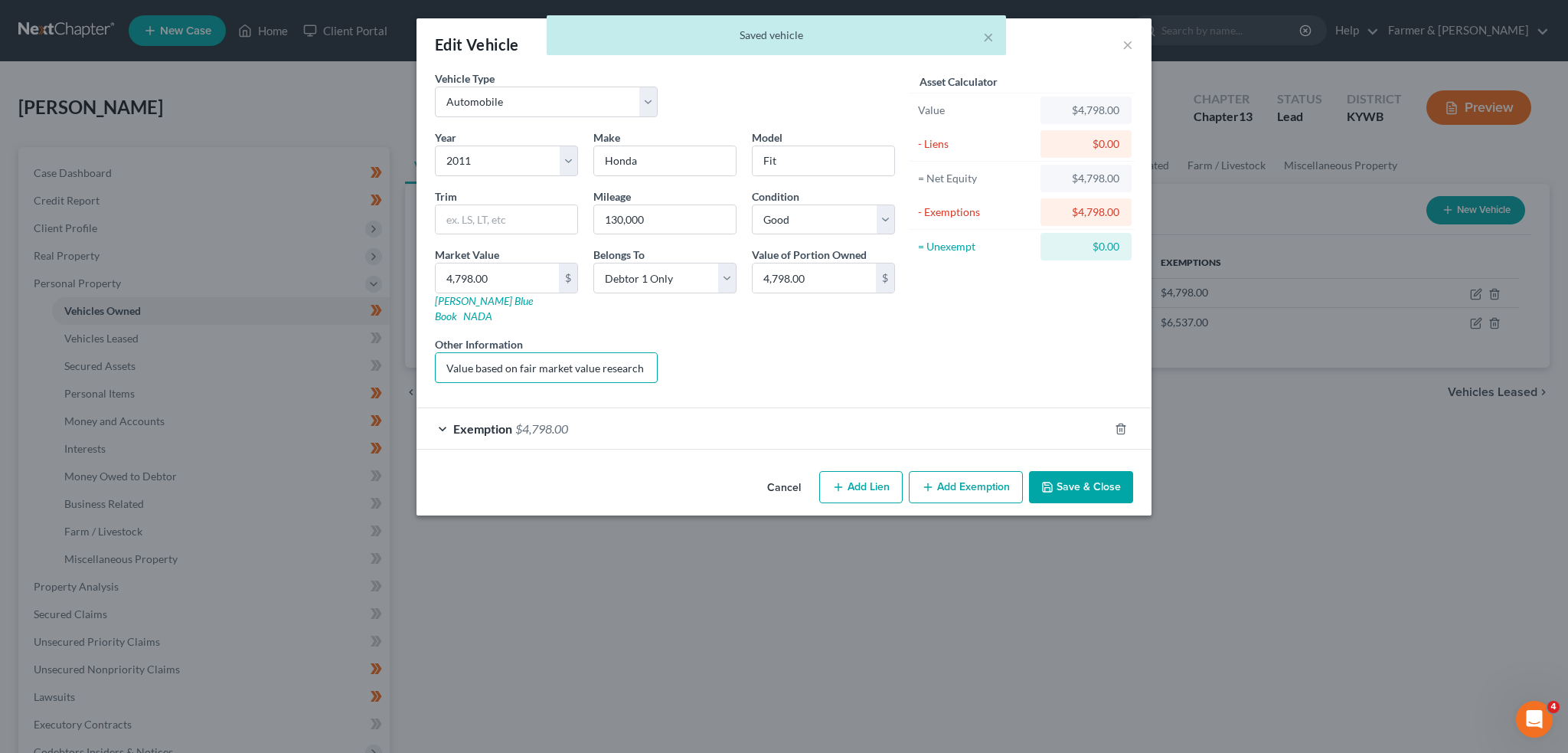
scroll to position [0, 97]
drag, startPoint x: 548, startPoint y: 352, endPoint x: 909, endPoint y: 348, distance: 361.0
click at [909, 348] on div "Vehicle Type Select Automobile Truck Trailer Watercraft Aircraft Motor Home Atv…" at bounding box center [784, 233] width 714 height 324
click at [825, 430] on div "Exemption $4,798.00" at bounding box center [763, 429] width 692 height 40
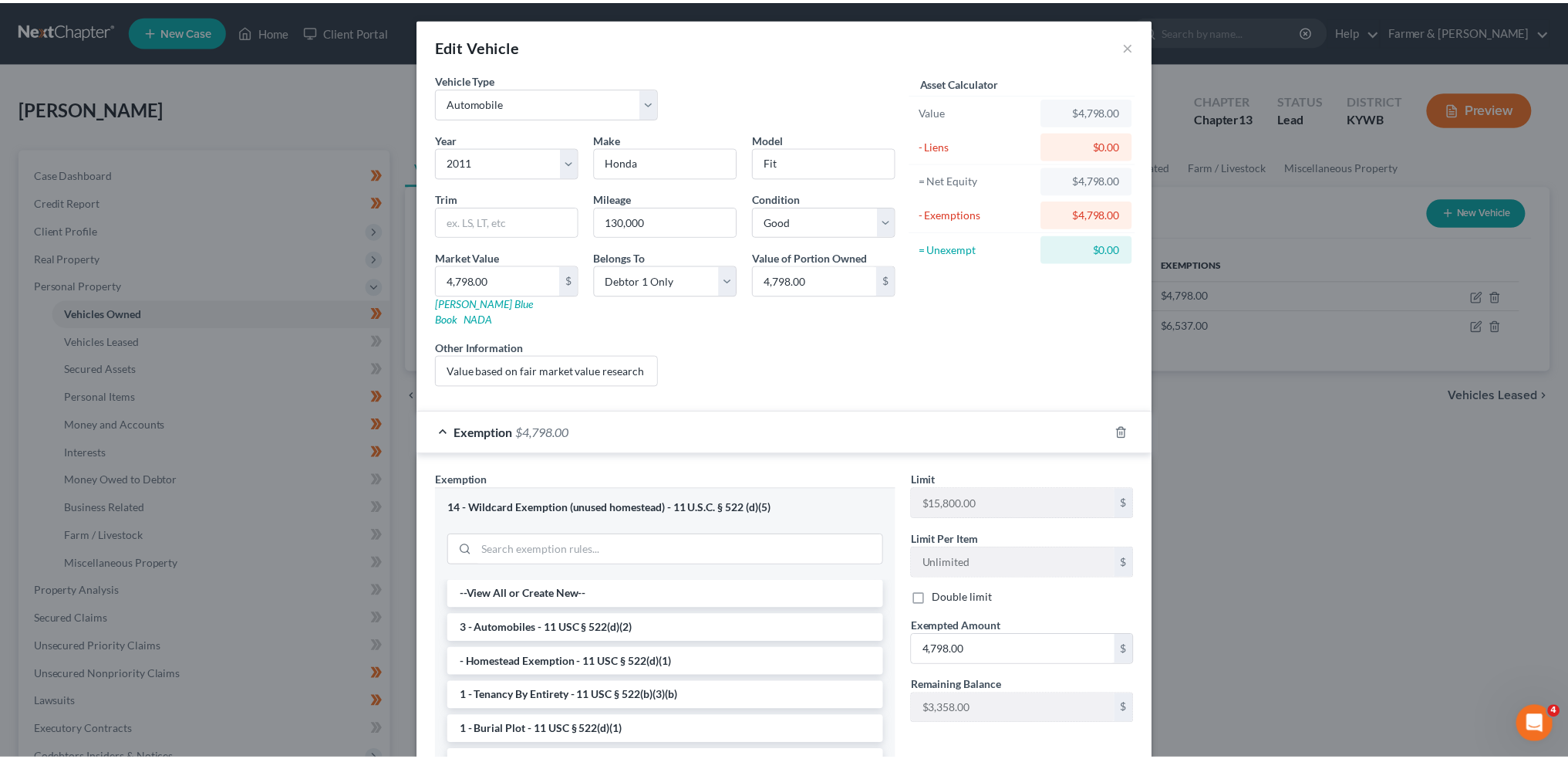
scroll to position [161, 0]
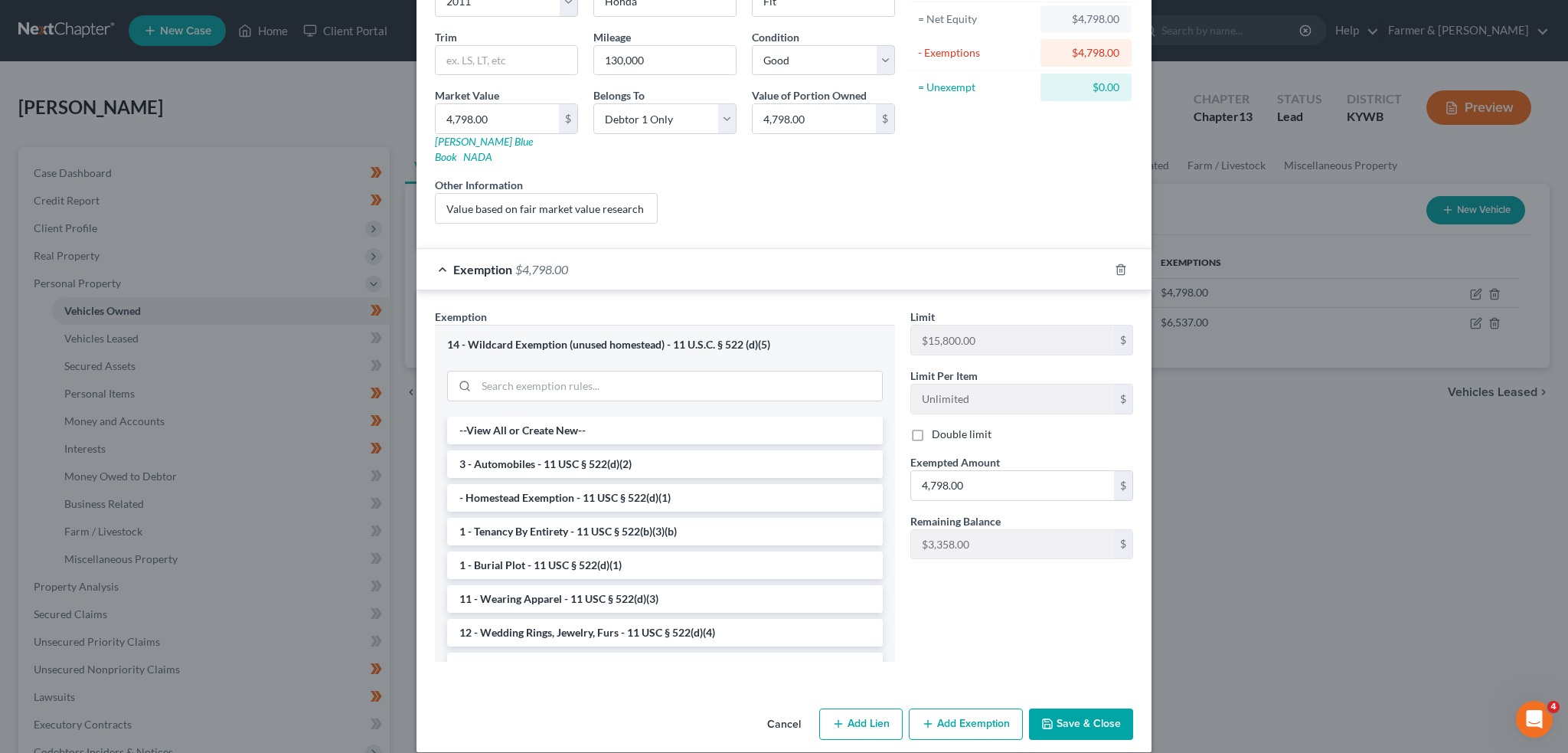
click at [1057, 709] on button "Save & Close" at bounding box center [1081, 724] width 104 height 32
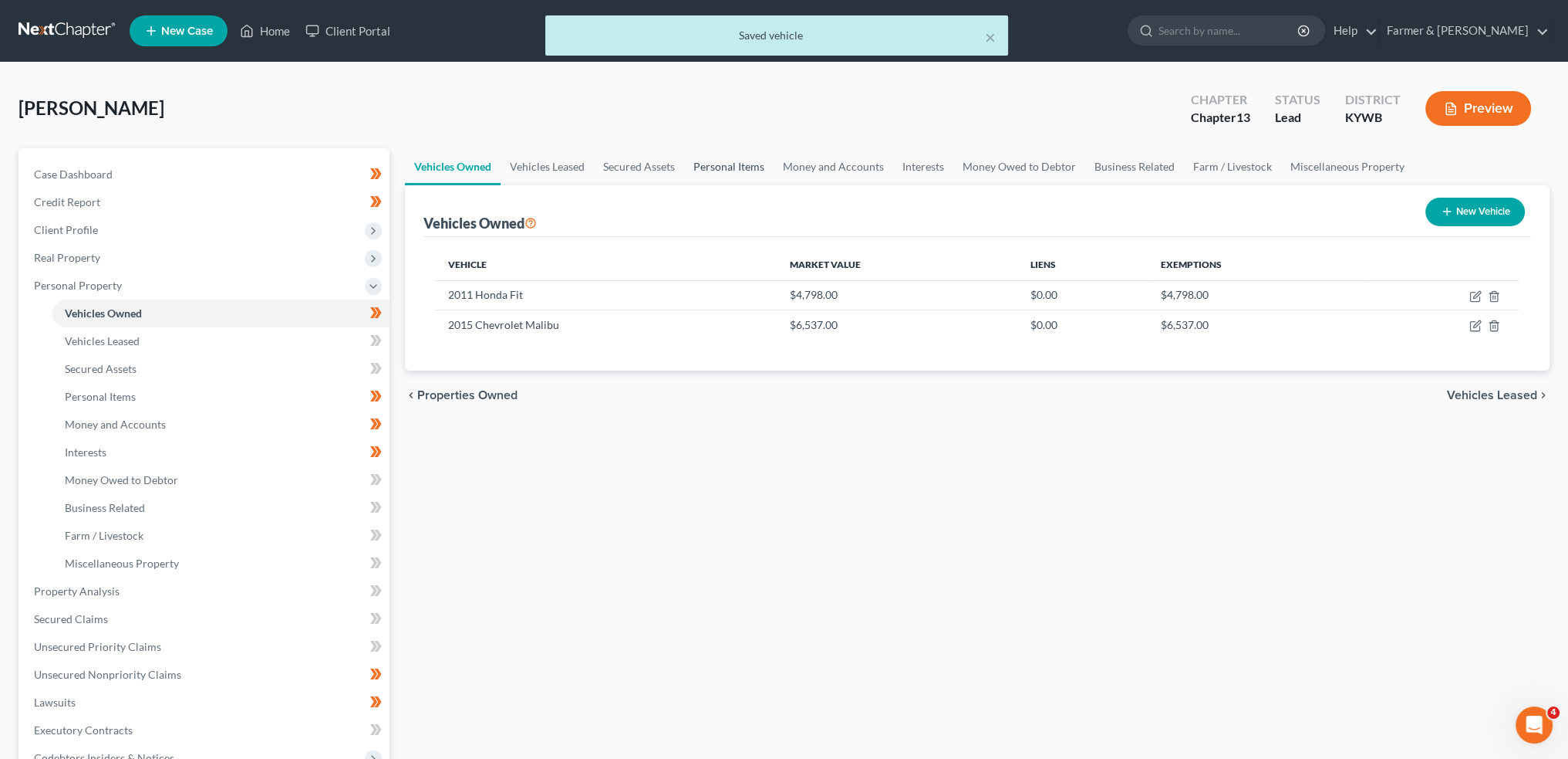
click at [733, 166] on link "Personal Items" at bounding box center [729, 166] width 89 height 37
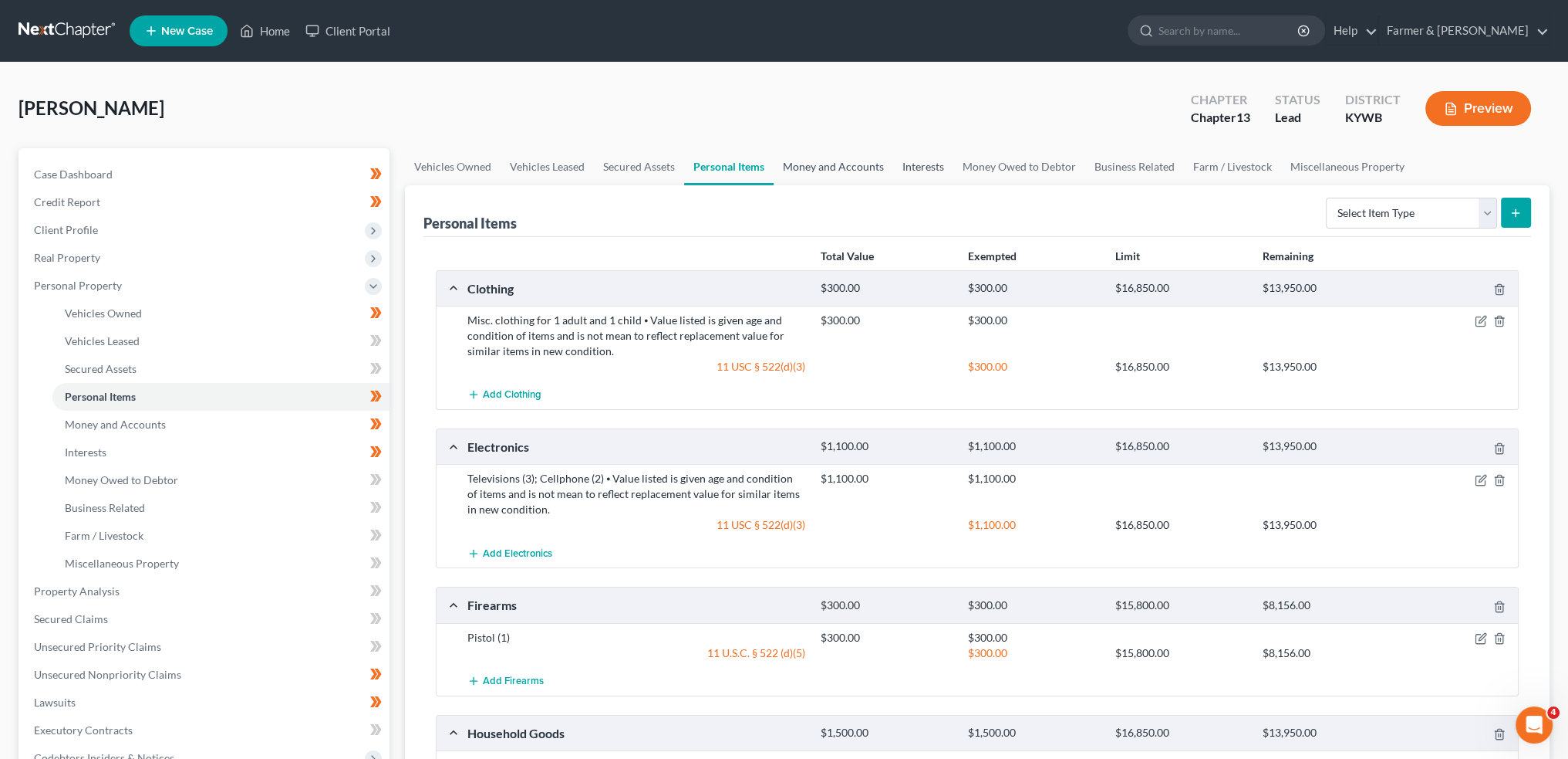
click at [813, 161] on link "Money and Accounts" at bounding box center [833, 166] width 120 height 37
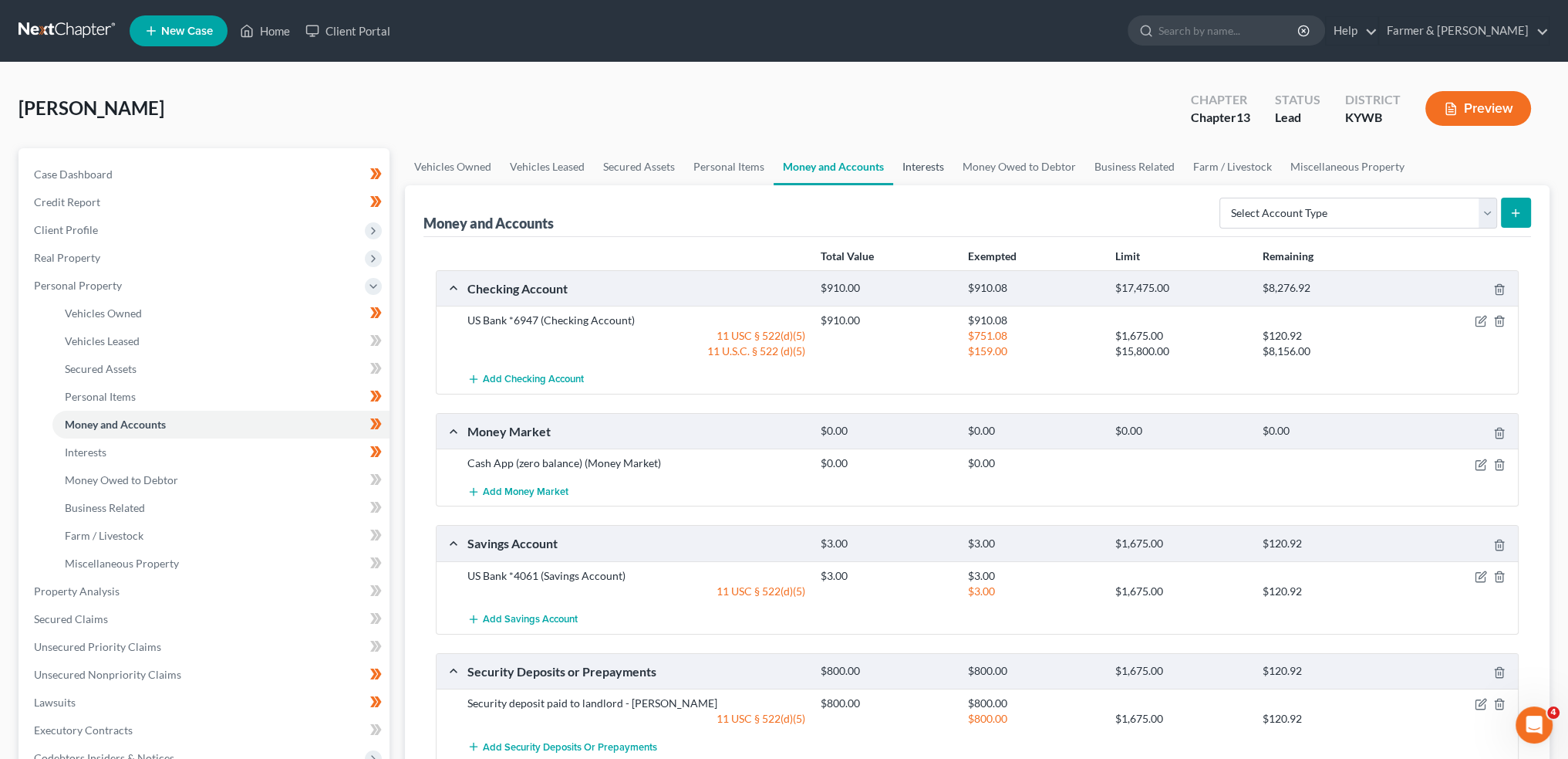
click at [927, 158] on link "Interests" at bounding box center [923, 166] width 60 height 37
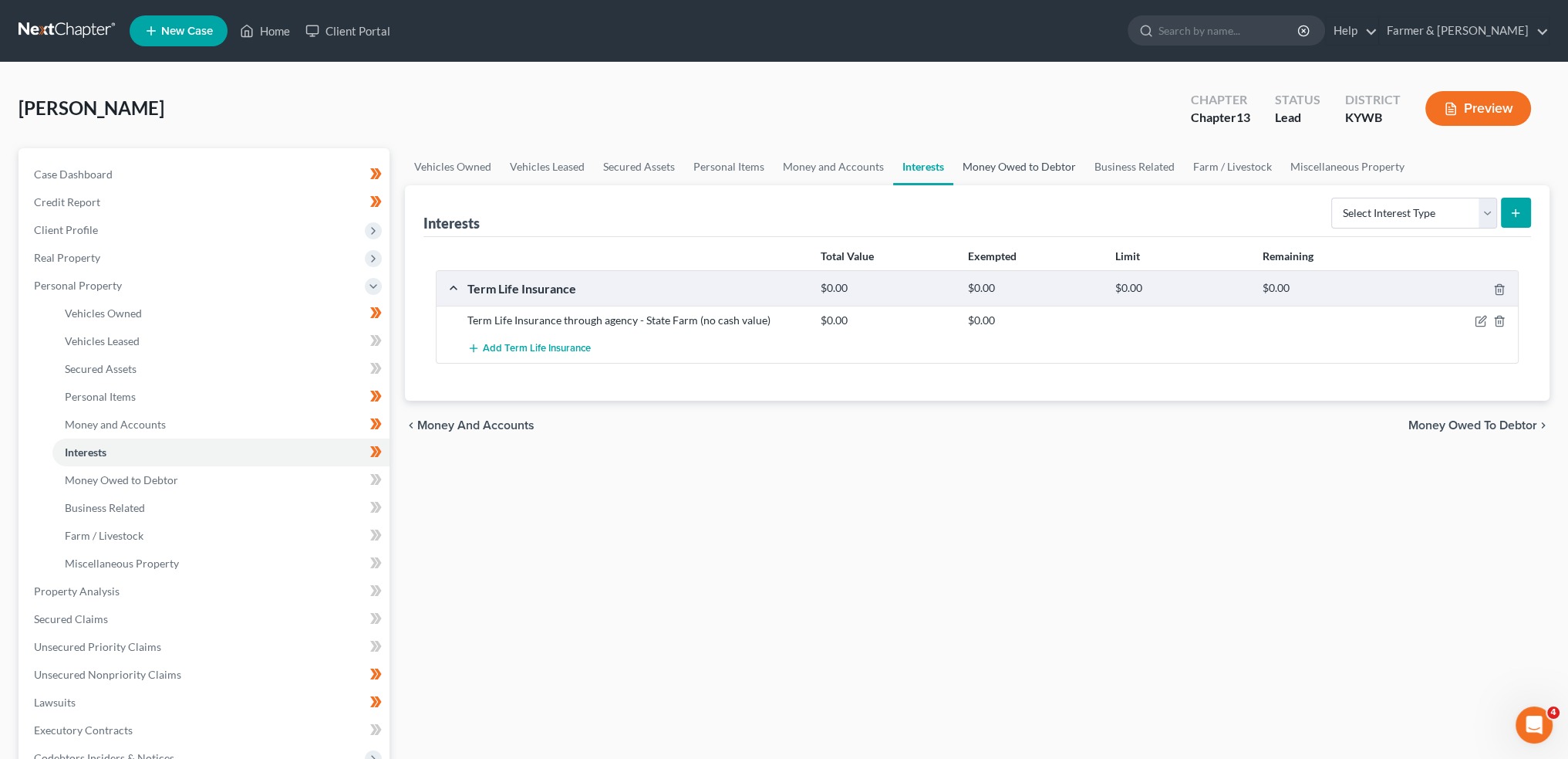
click at [998, 161] on link "Money Owed to Debtor" at bounding box center [1019, 166] width 132 height 37
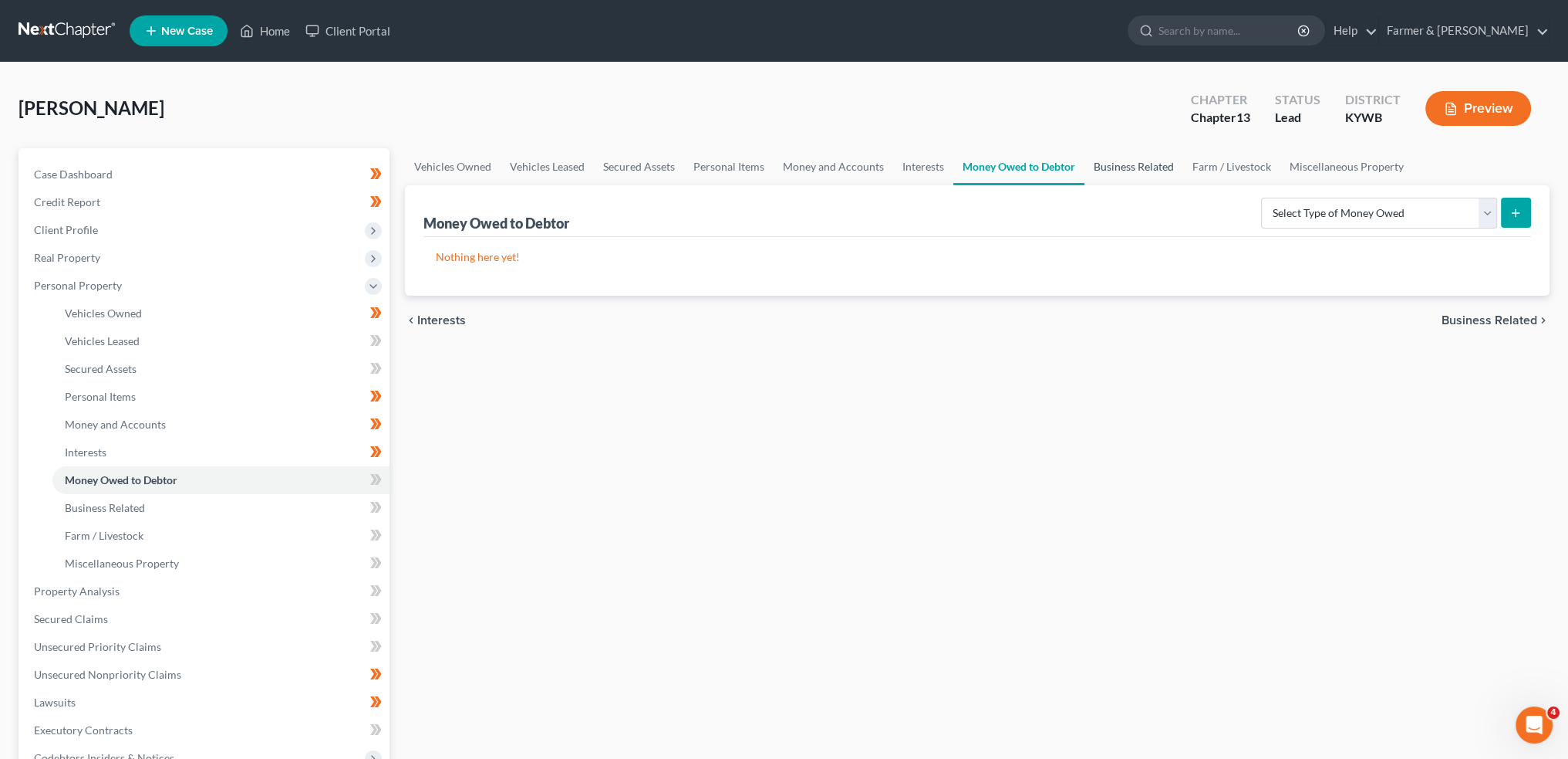
click at [1143, 168] on link "Business Related" at bounding box center [1134, 166] width 99 height 37
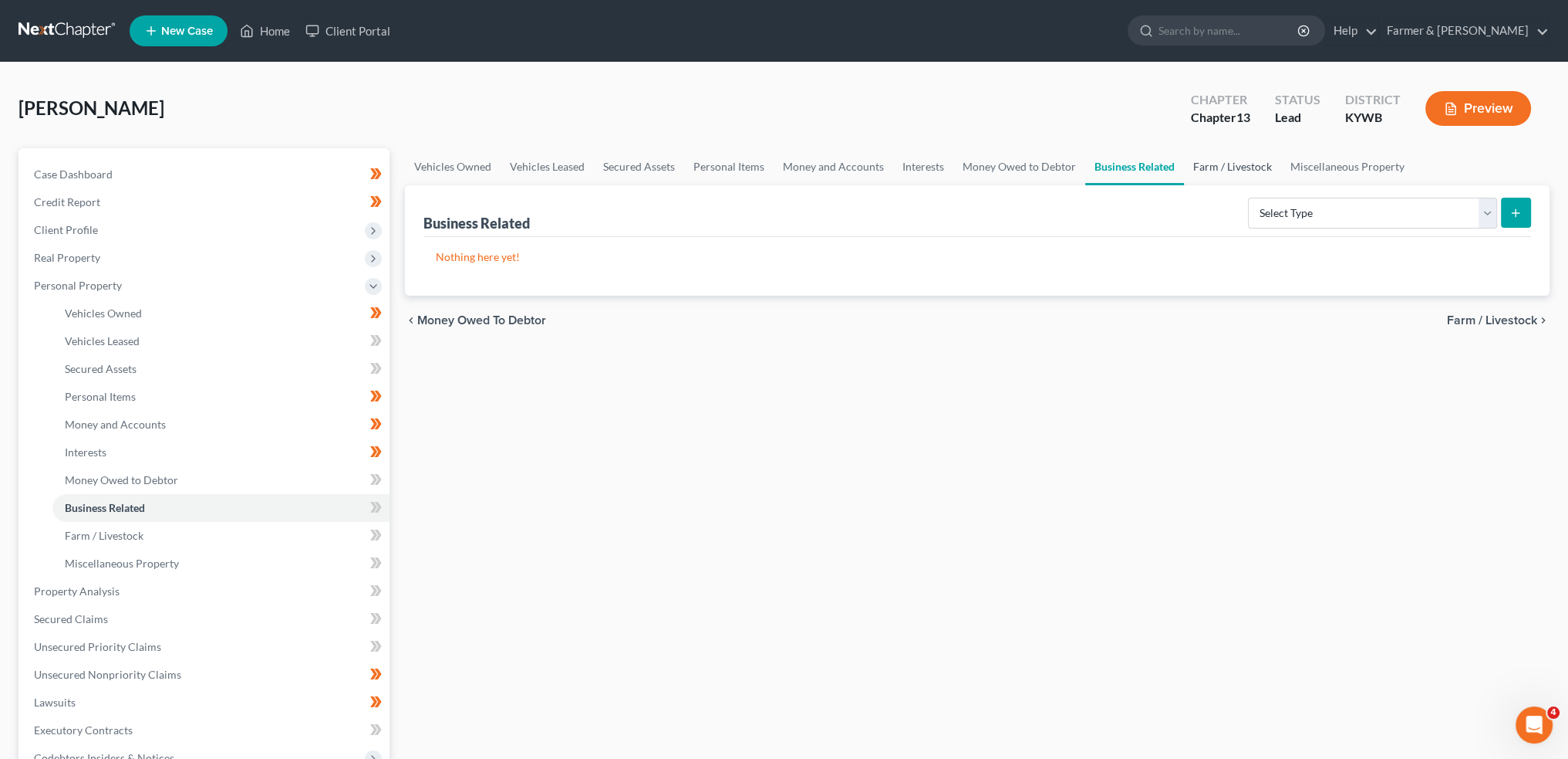
click at [1215, 169] on link "Farm / Livestock" at bounding box center [1233, 166] width 97 height 37
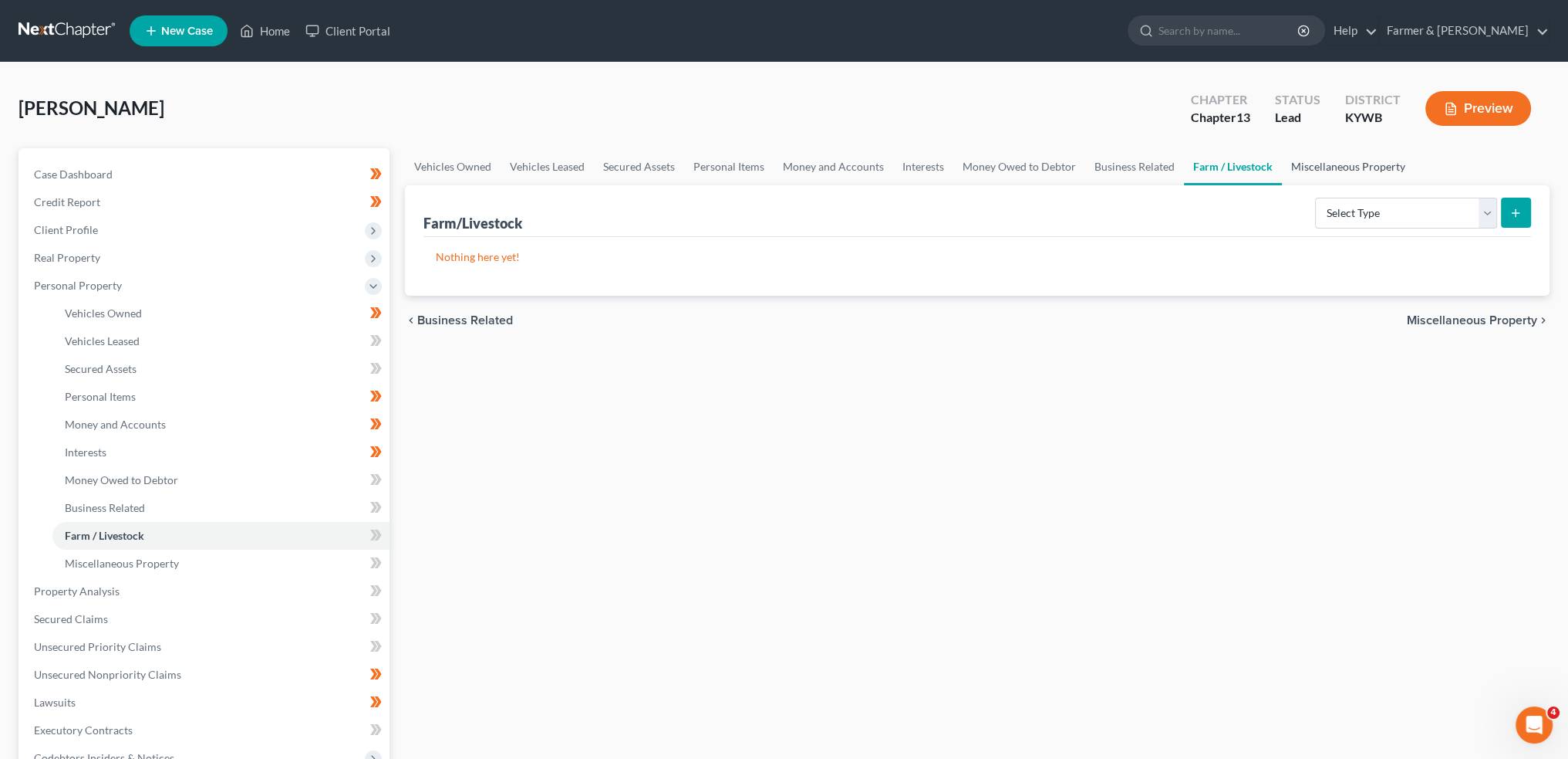
click at [1308, 166] on link "Miscellaneous Property" at bounding box center [1348, 166] width 132 height 37
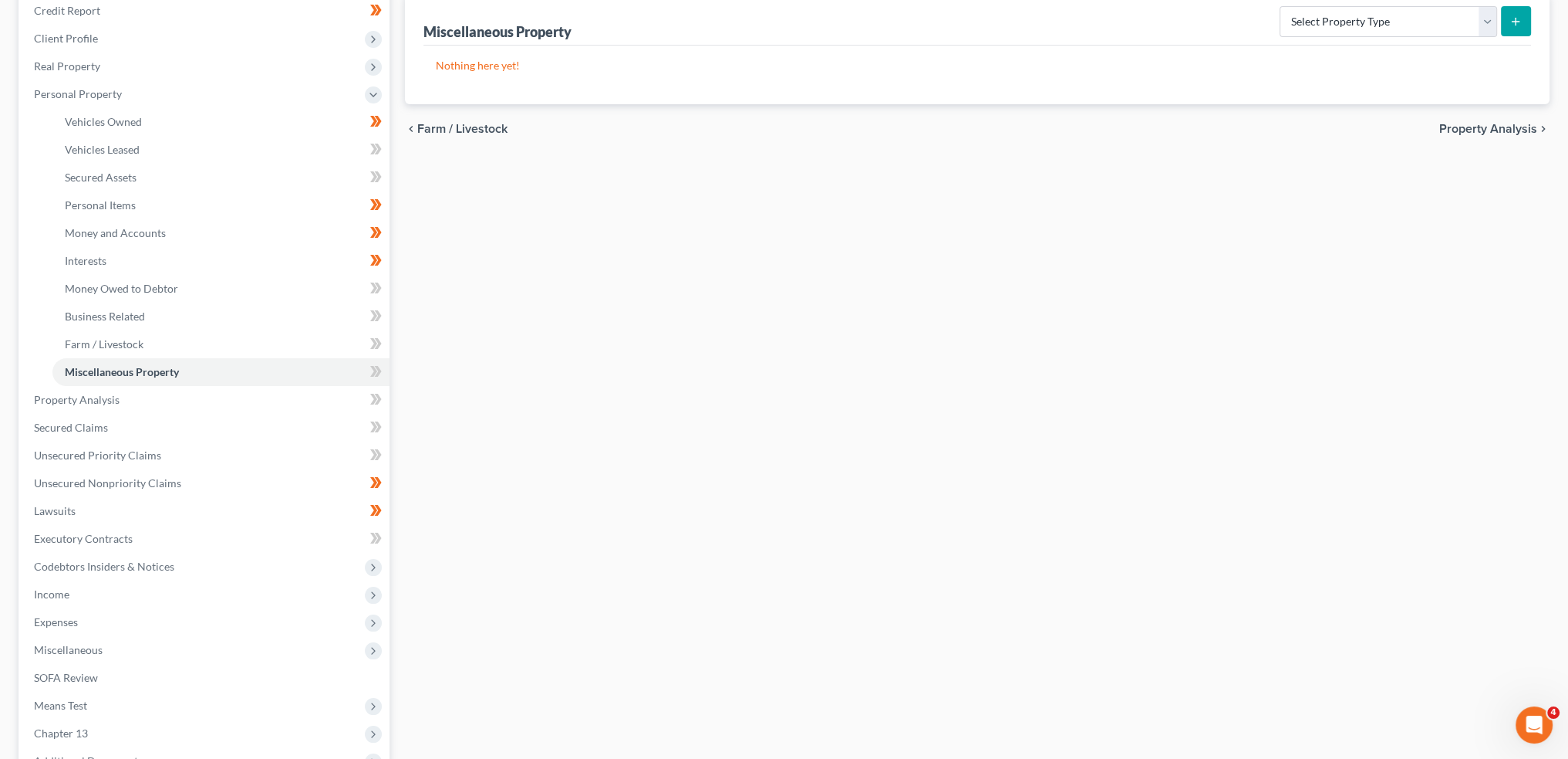
scroll to position [257, 0]
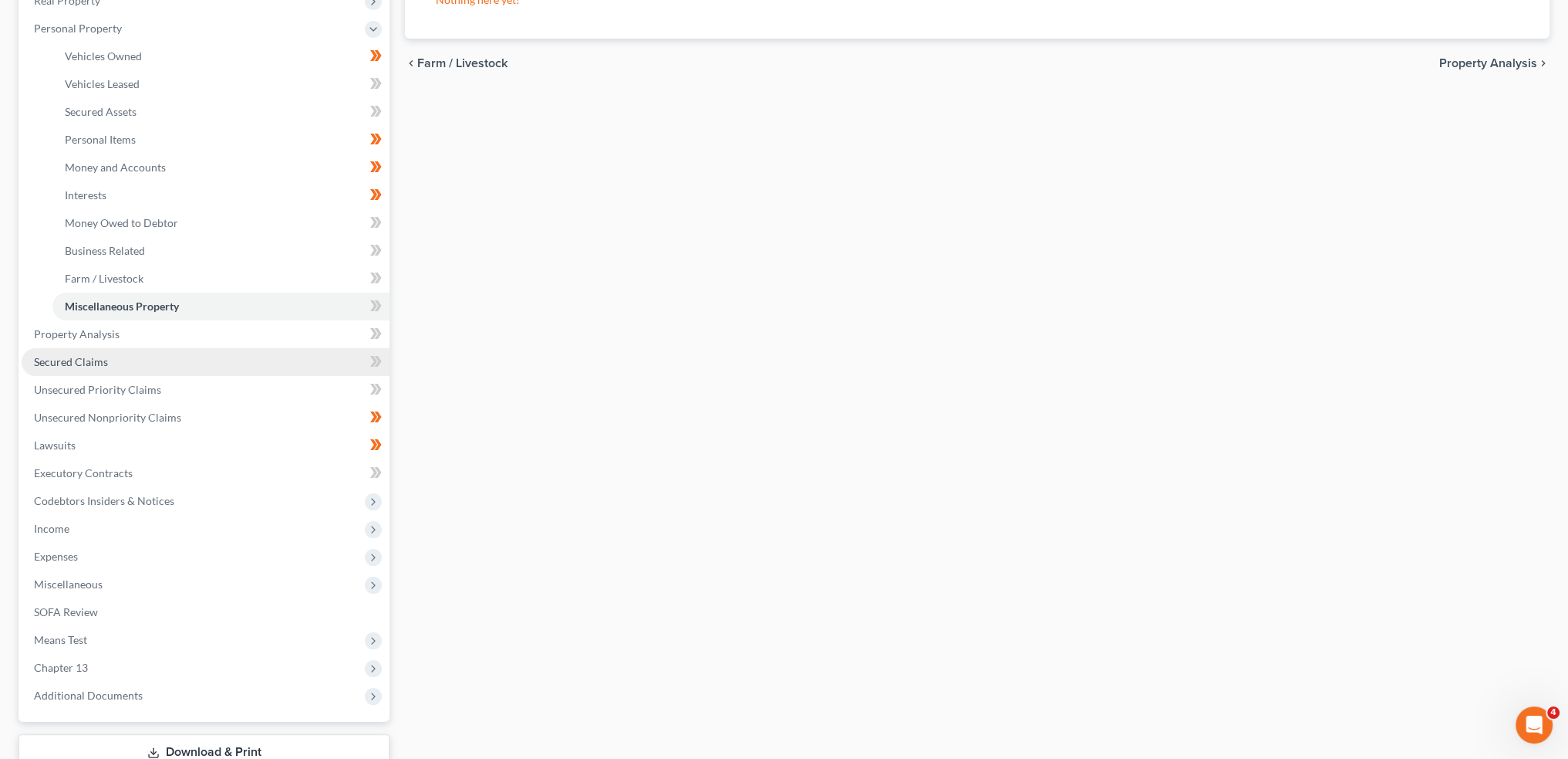
click at [97, 360] on span "Secured Claims" at bounding box center [71, 361] width 74 height 13
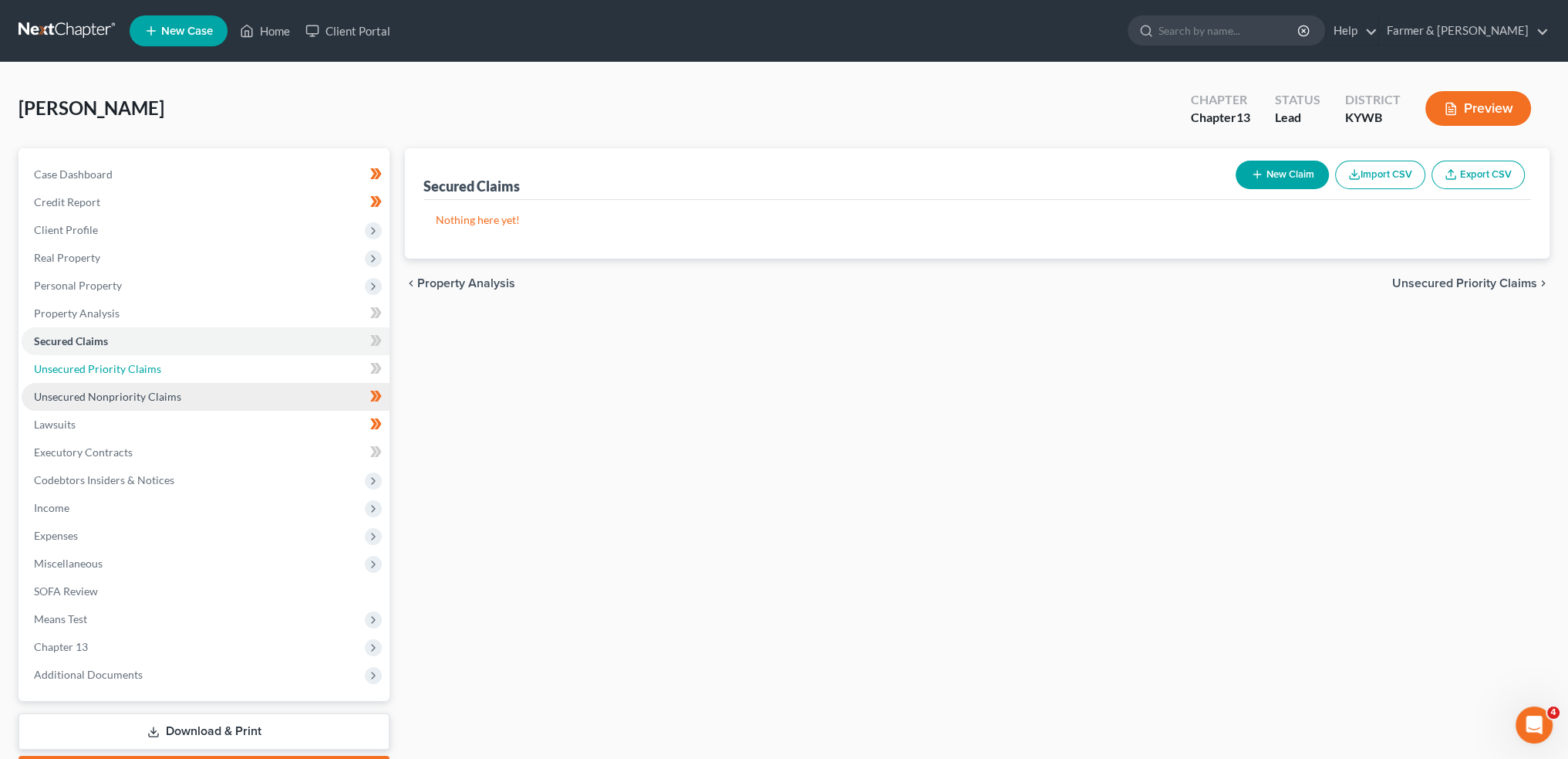
drag, startPoint x: 92, startPoint y: 361, endPoint x: 90, endPoint y: 388, distance: 27.1
click at [92, 361] on link "Unsecured Priority Claims" at bounding box center [206, 369] width 368 height 27
click at [90, 388] on link "Unsecured Nonpriority Claims" at bounding box center [206, 396] width 368 height 27
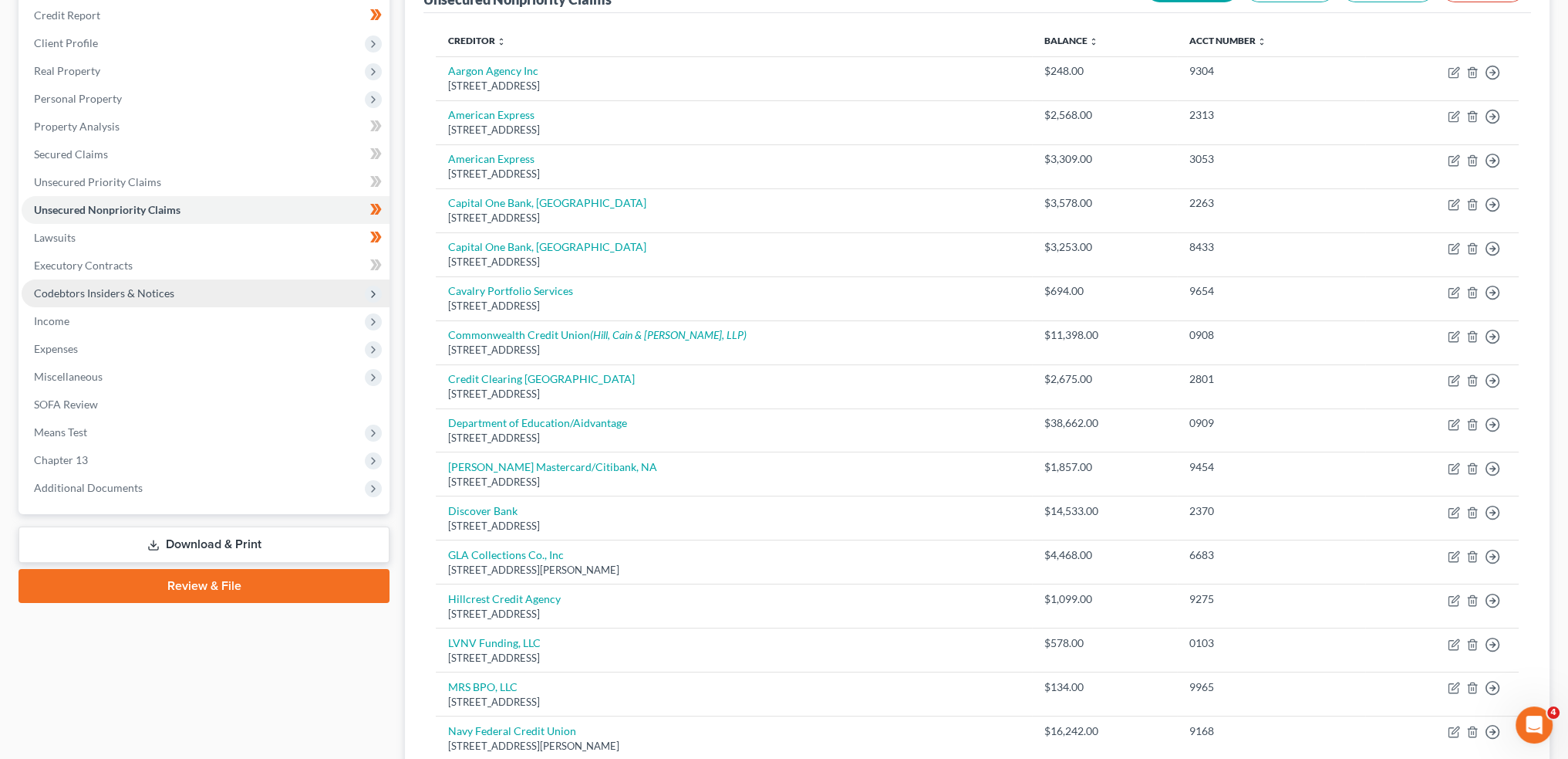
scroll to position [185, 0]
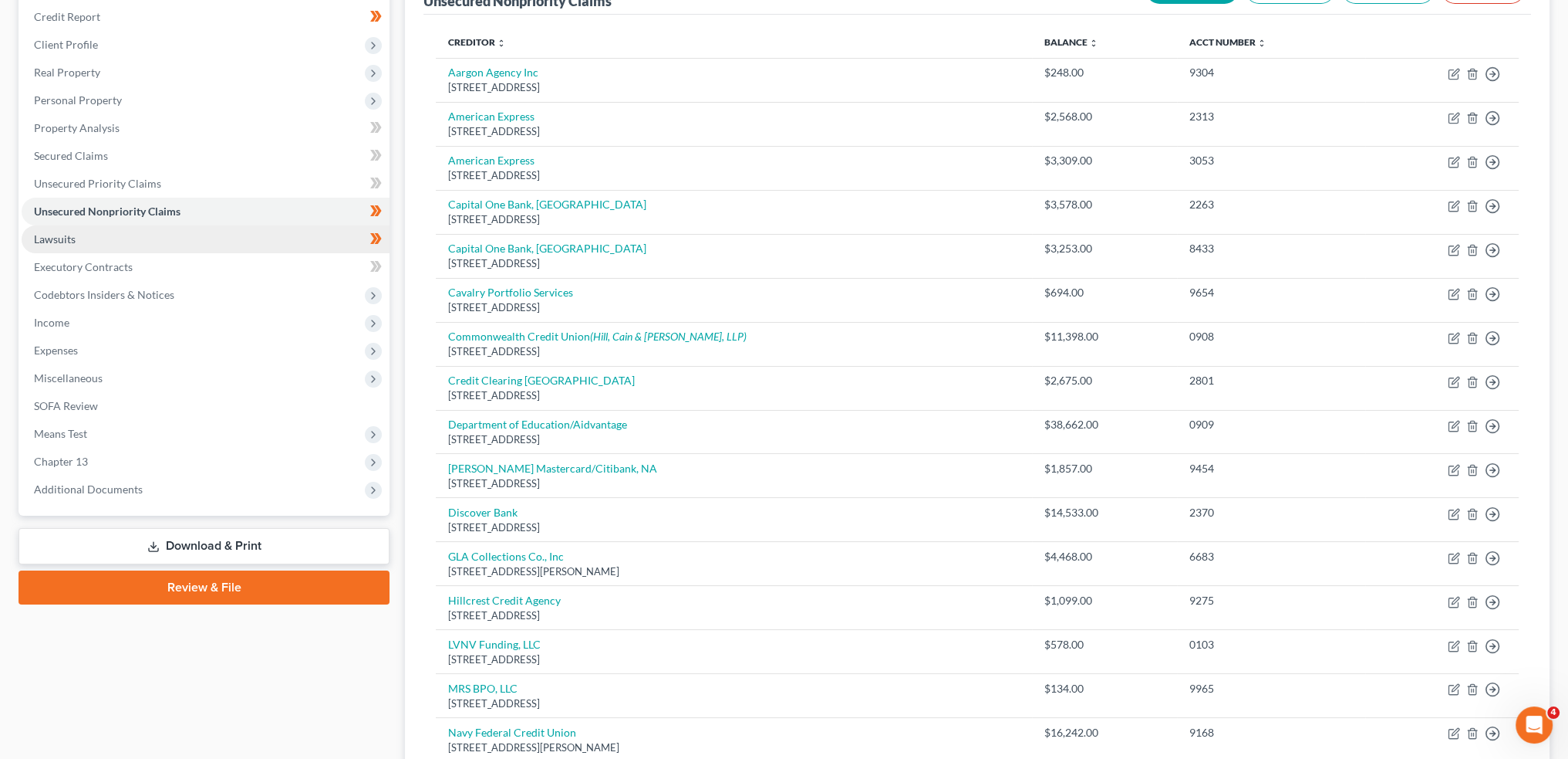
click at [99, 242] on link "Lawsuits" at bounding box center [206, 238] width 368 height 27
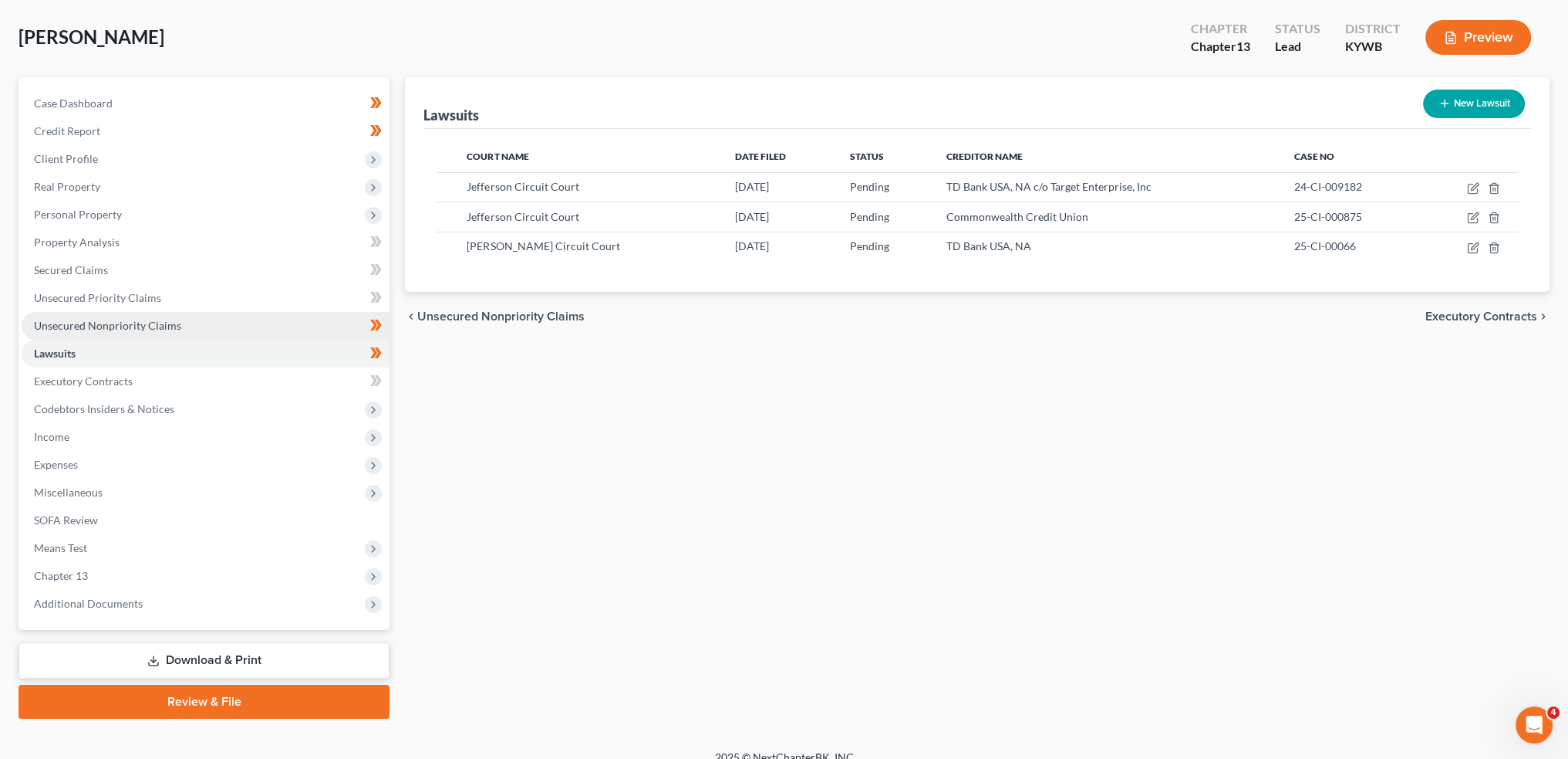
scroll to position [88, 0]
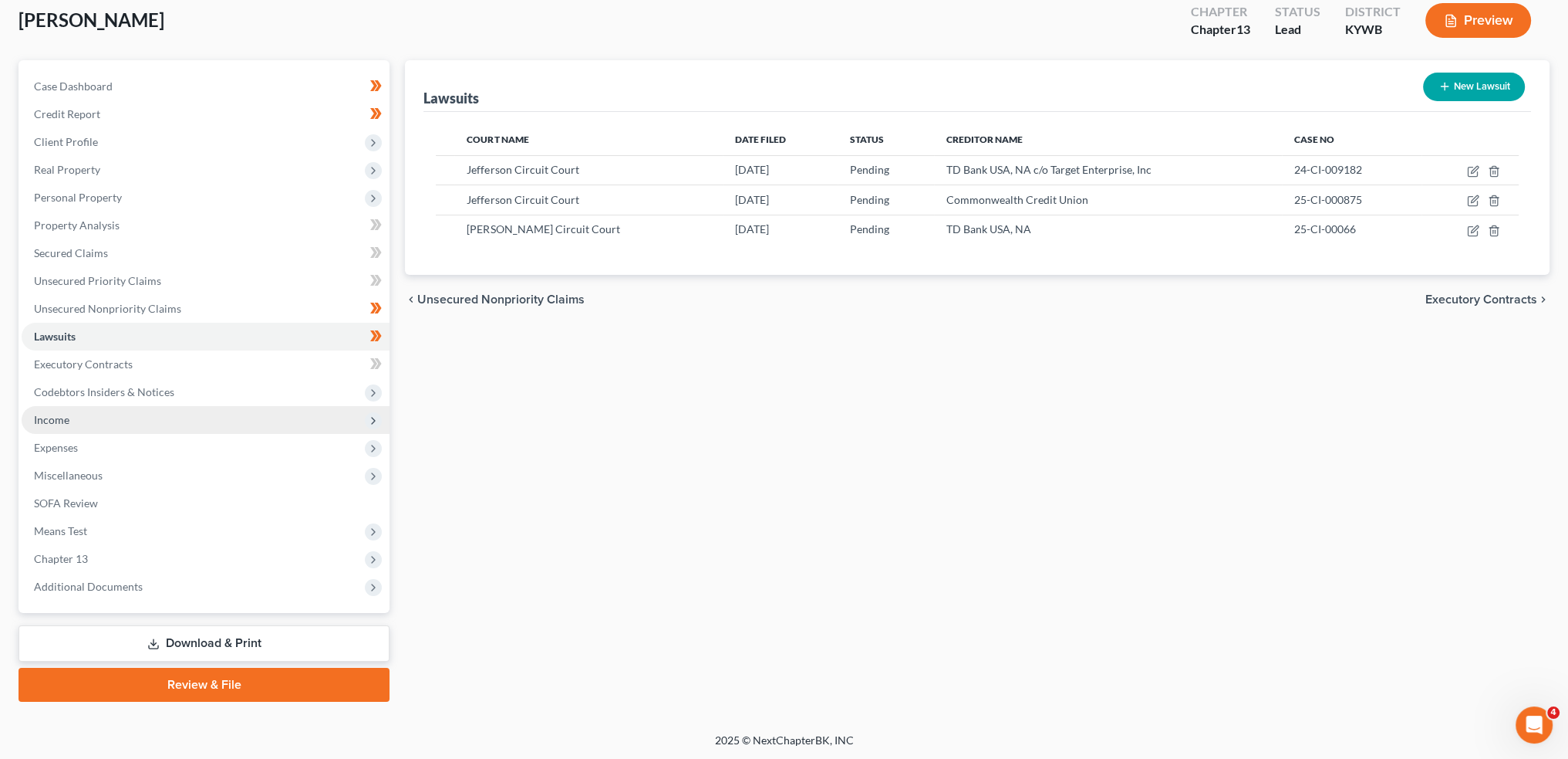
click at [89, 418] on span "Income" at bounding box center [206, 419] width 368 height 27
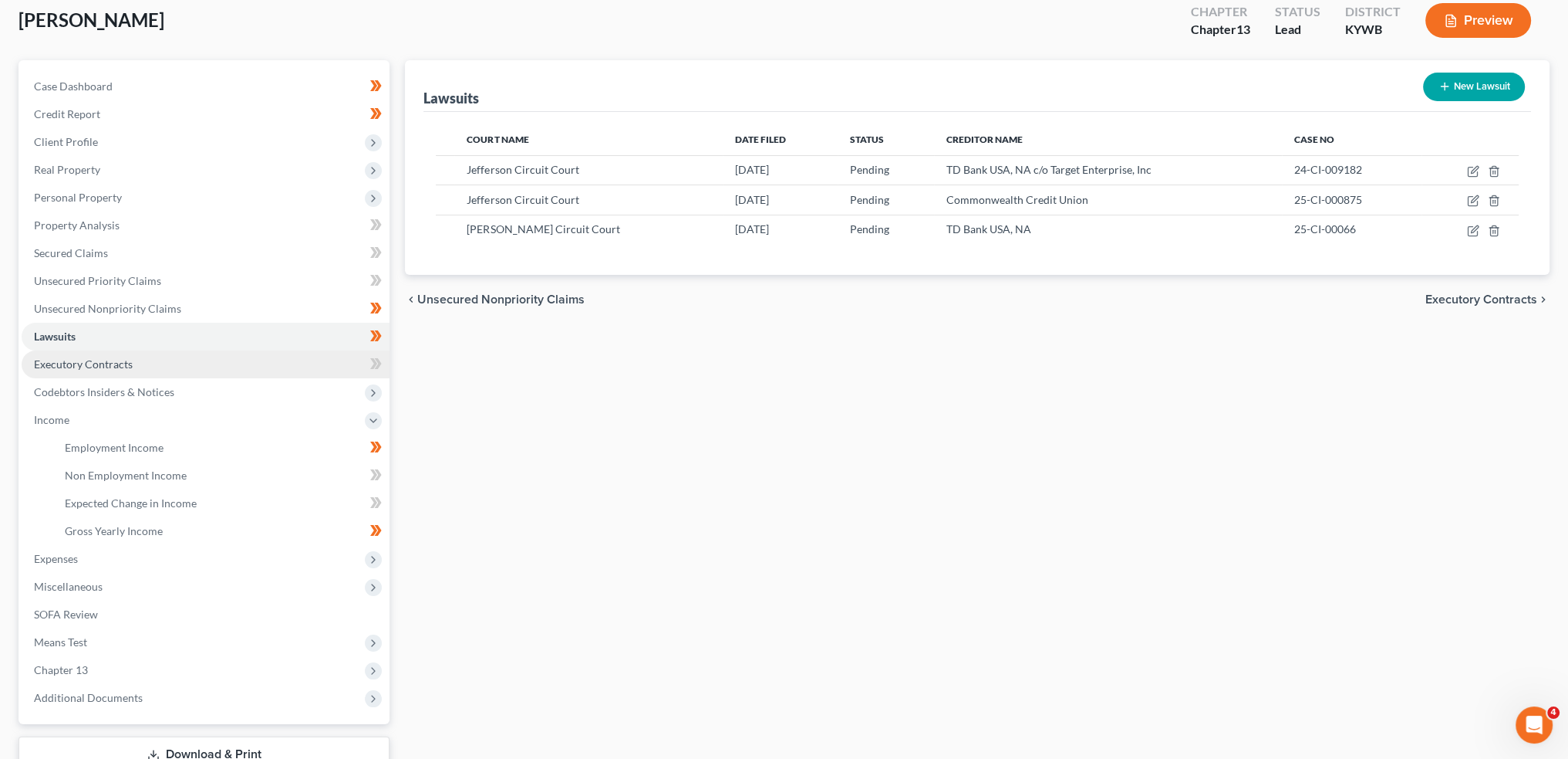
click at [105, 358] on span "Executory Contracts" at bounding box center [83, 364] width 99 height 13
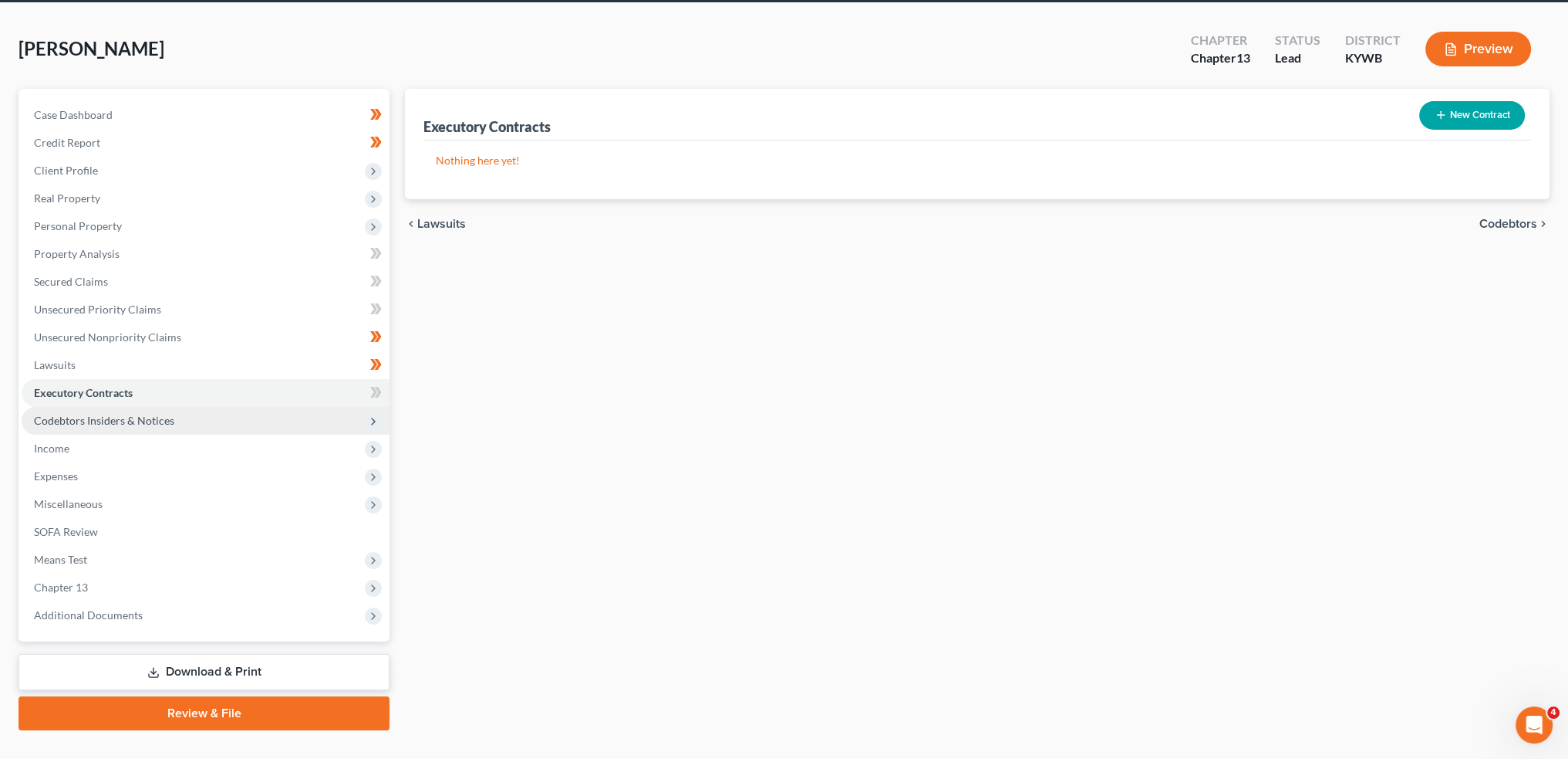
scroll to position [88, 0]
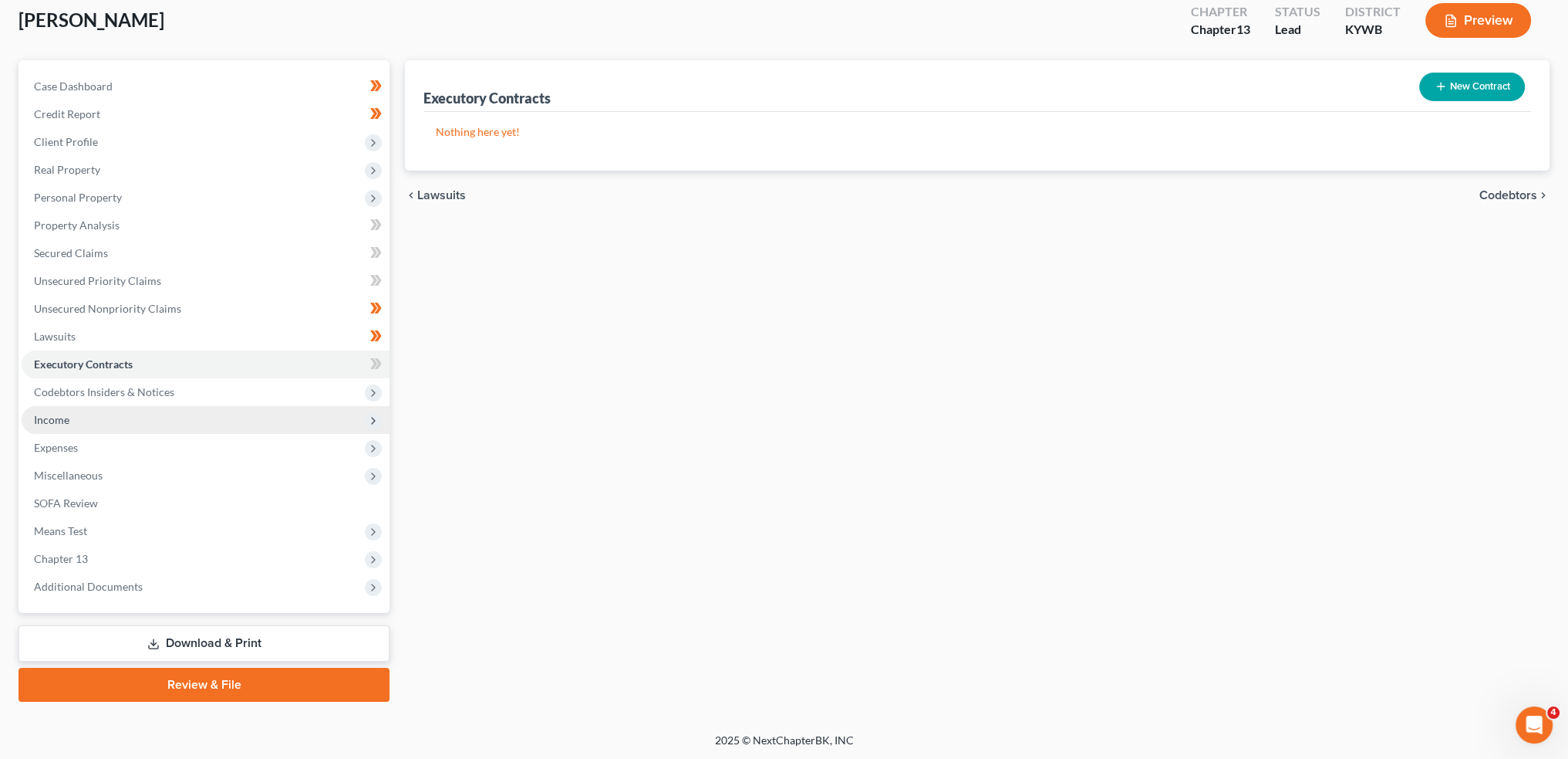
click at [89, 422] on span "Income" at bounding box center [206, 419] width 368 height 27
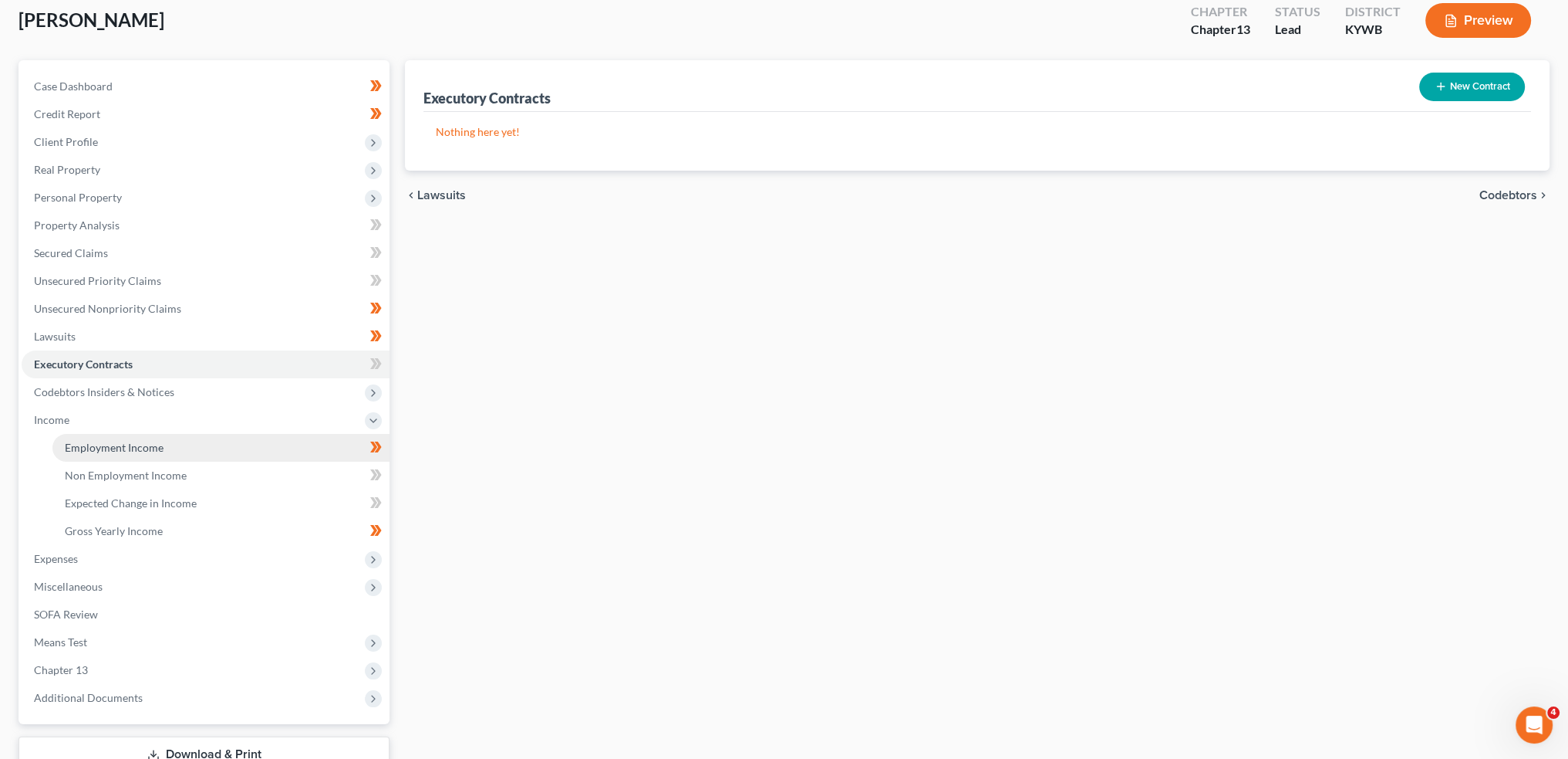
click at [89, 441] on span "Employment Income" at bounding box center [114, 447] width 99 height 13
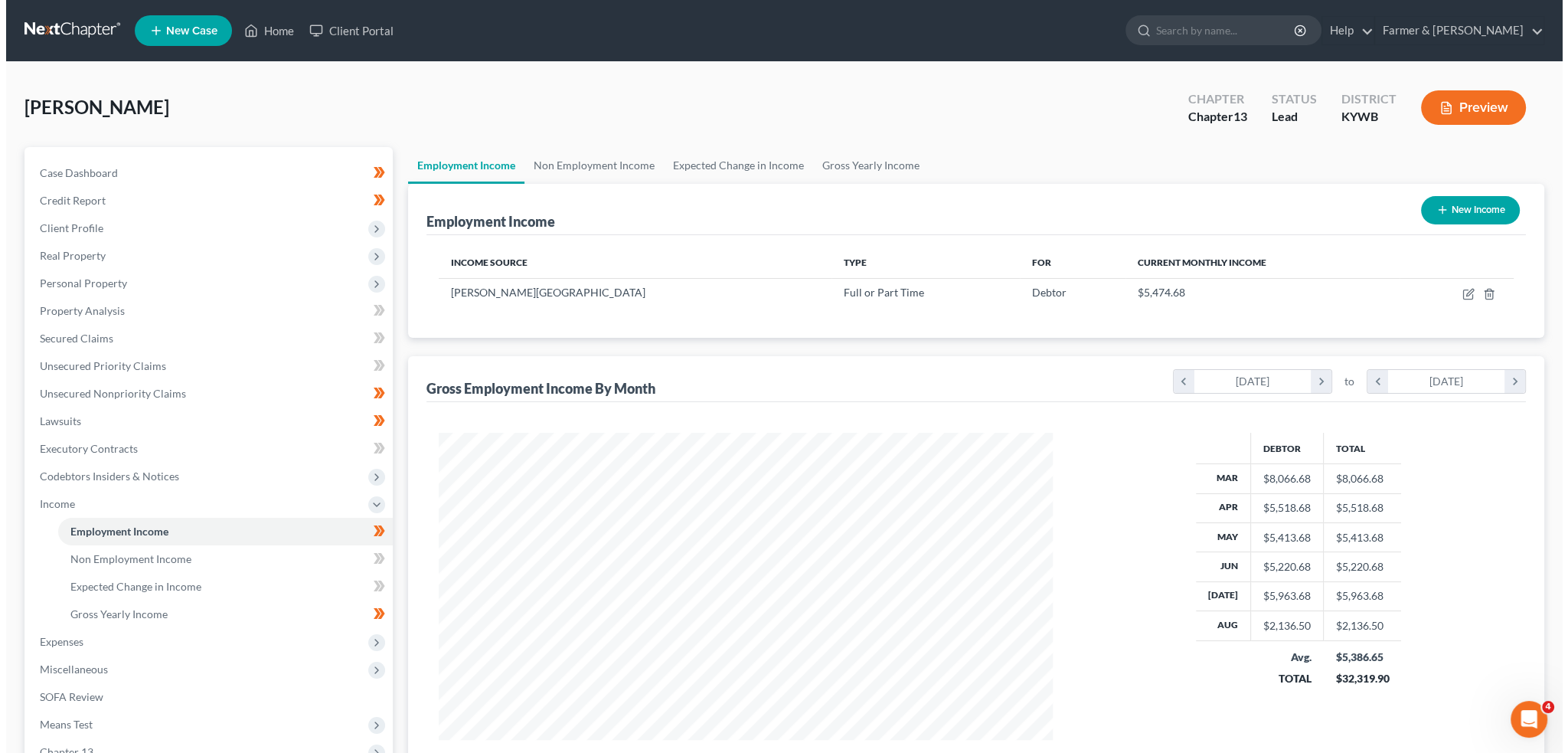
scroll to position [307, 644]
click at [1460, 295] on icon "button" at bounding box center [1463, 292] width 7 height 7
select select "0"
select select "3"
select select "1"
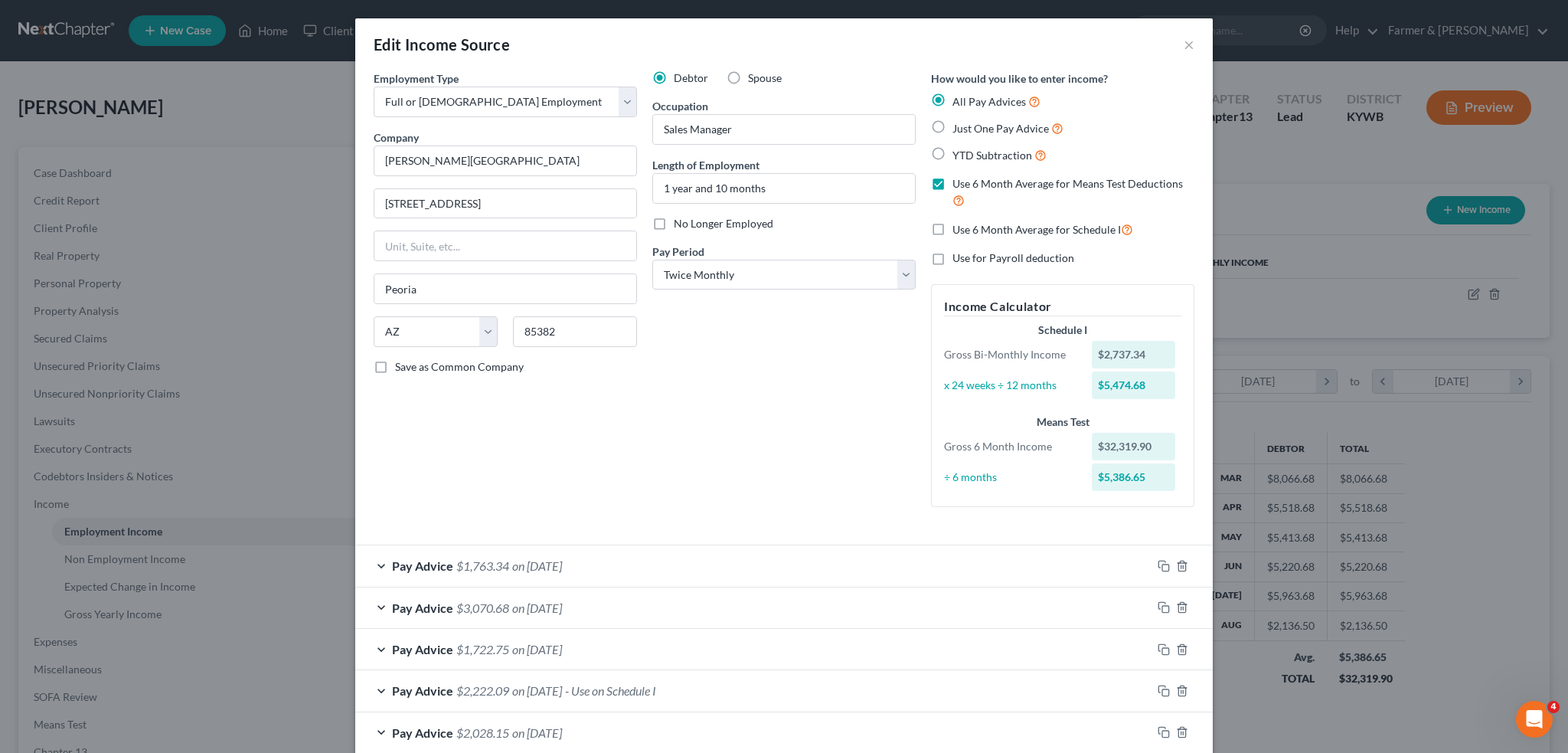
scroll to position [383, 0]
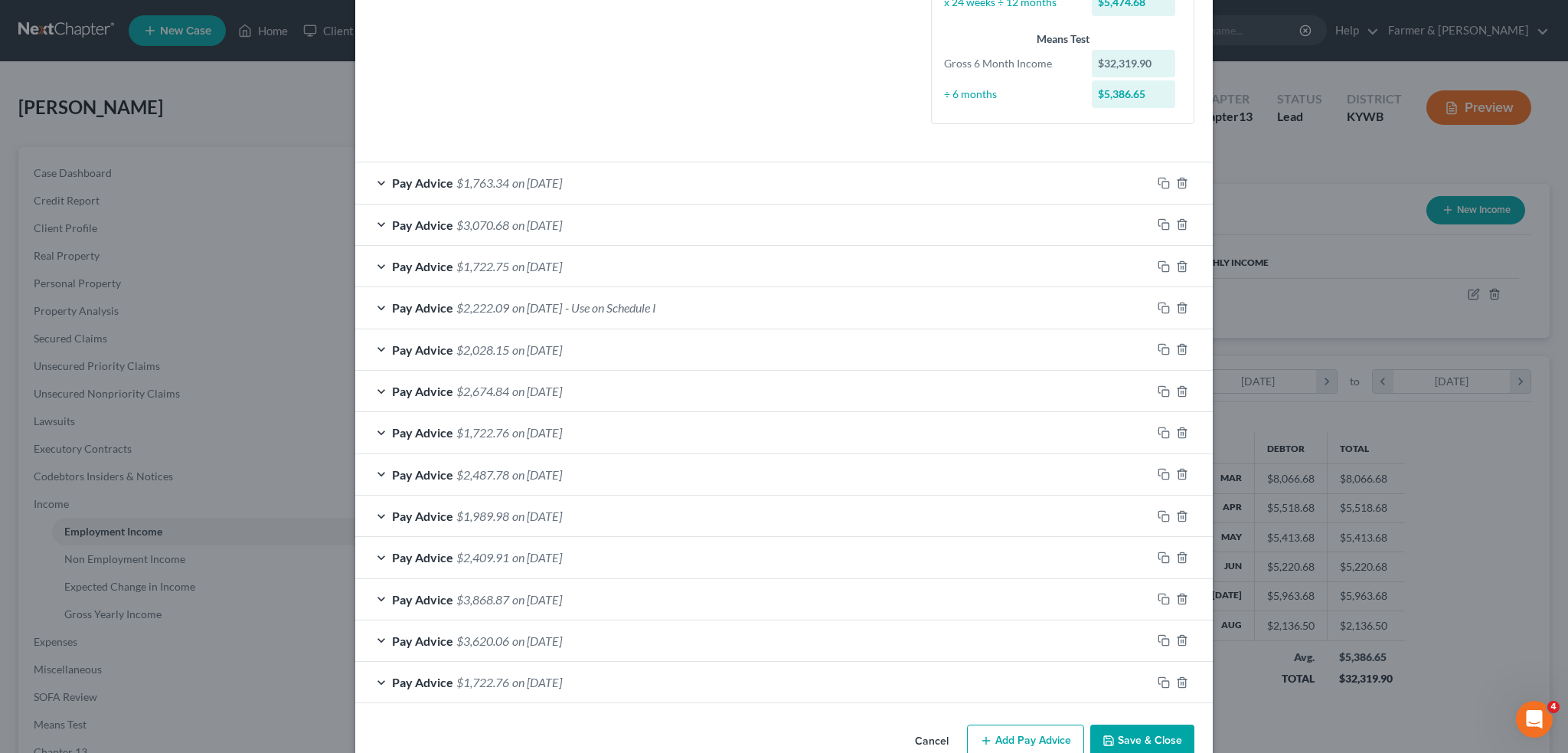
click at [730, 312] on div "Pay Advice $2,222.09 on 06/28/2025 - Use on Schedule I" at bounding box center [754, 307] width 796 height 40
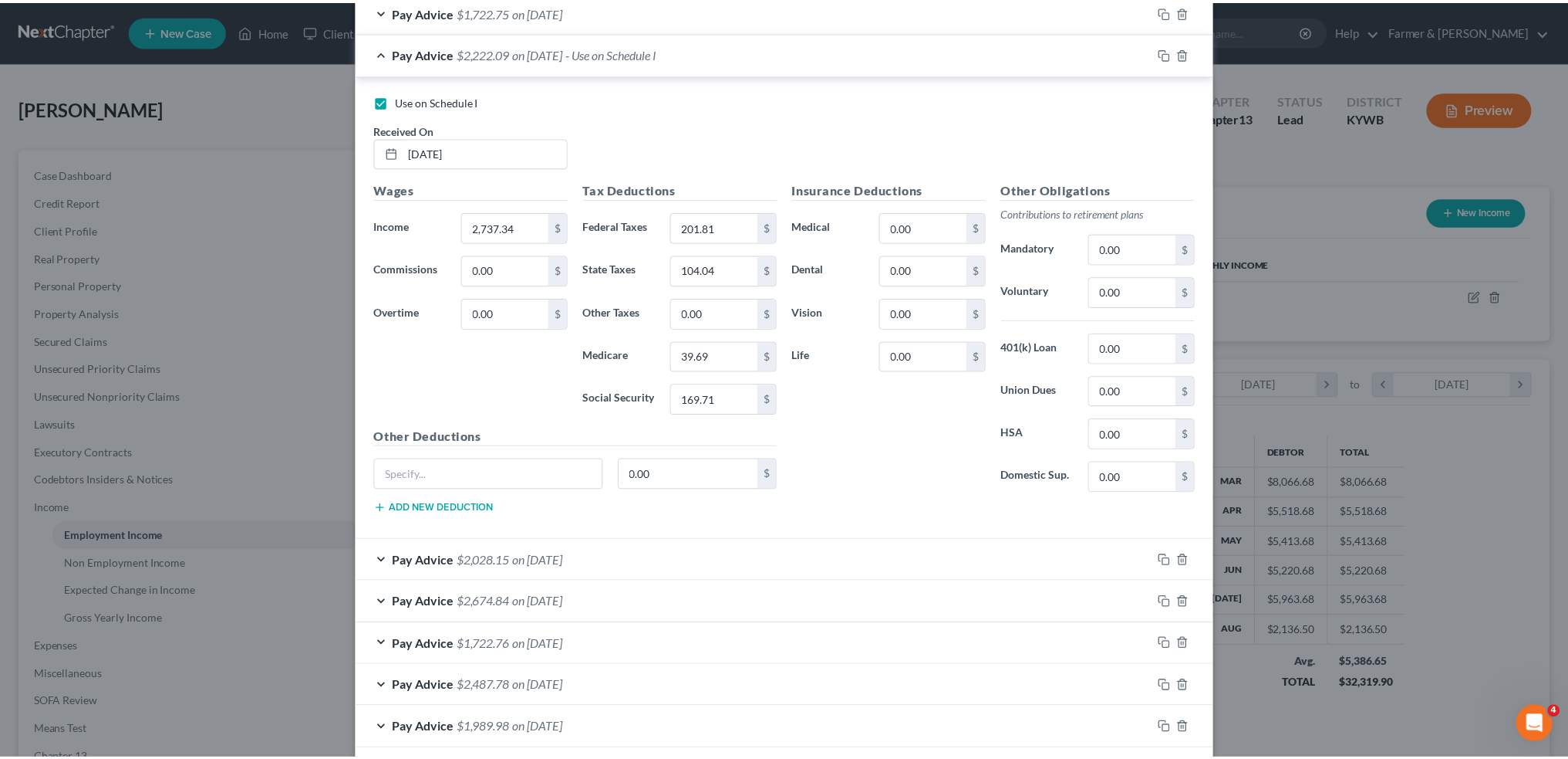
scroll to position [880, 0]
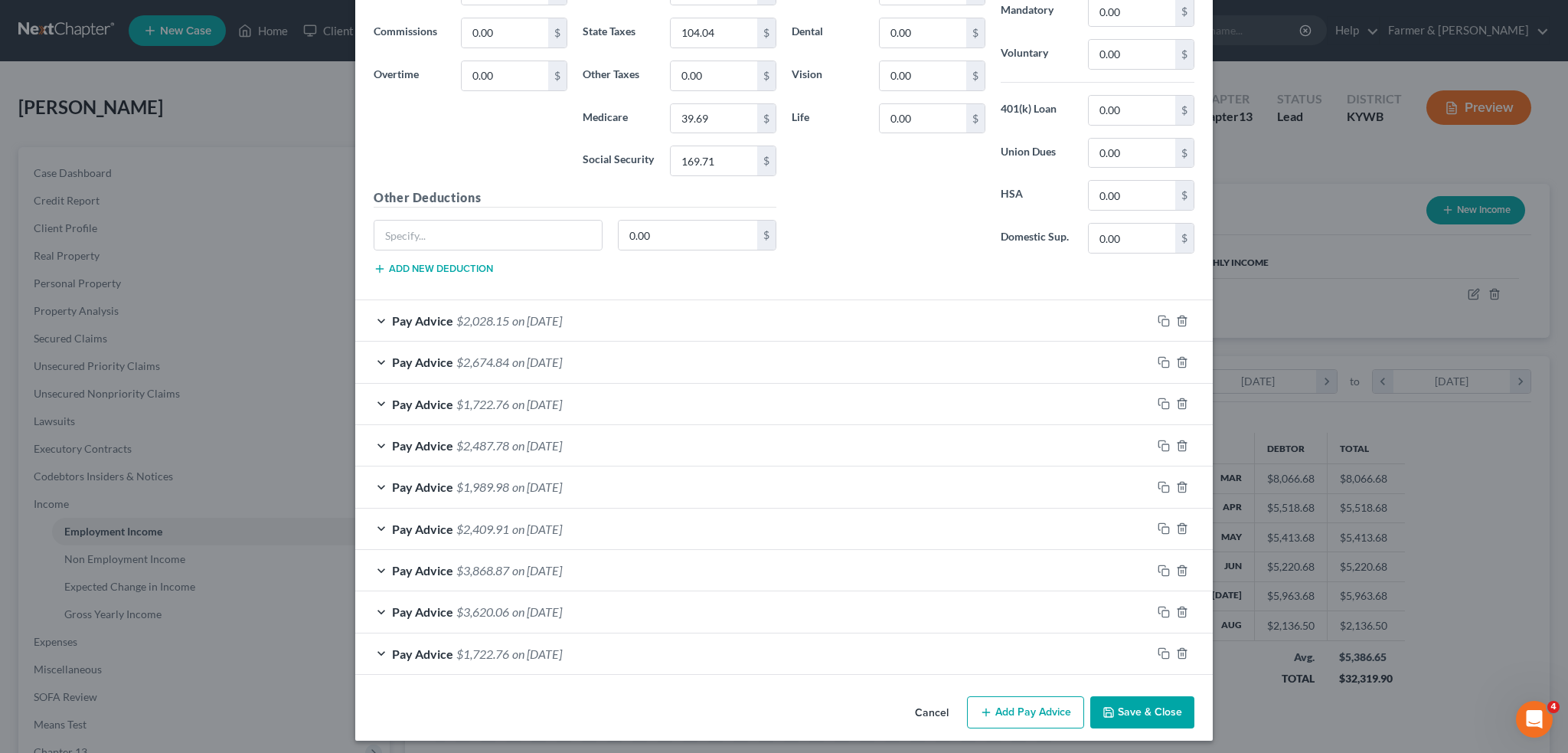
click at [1132, 716] on button "Save & Close" at bounding box center [1143, 712] width 104 height 32
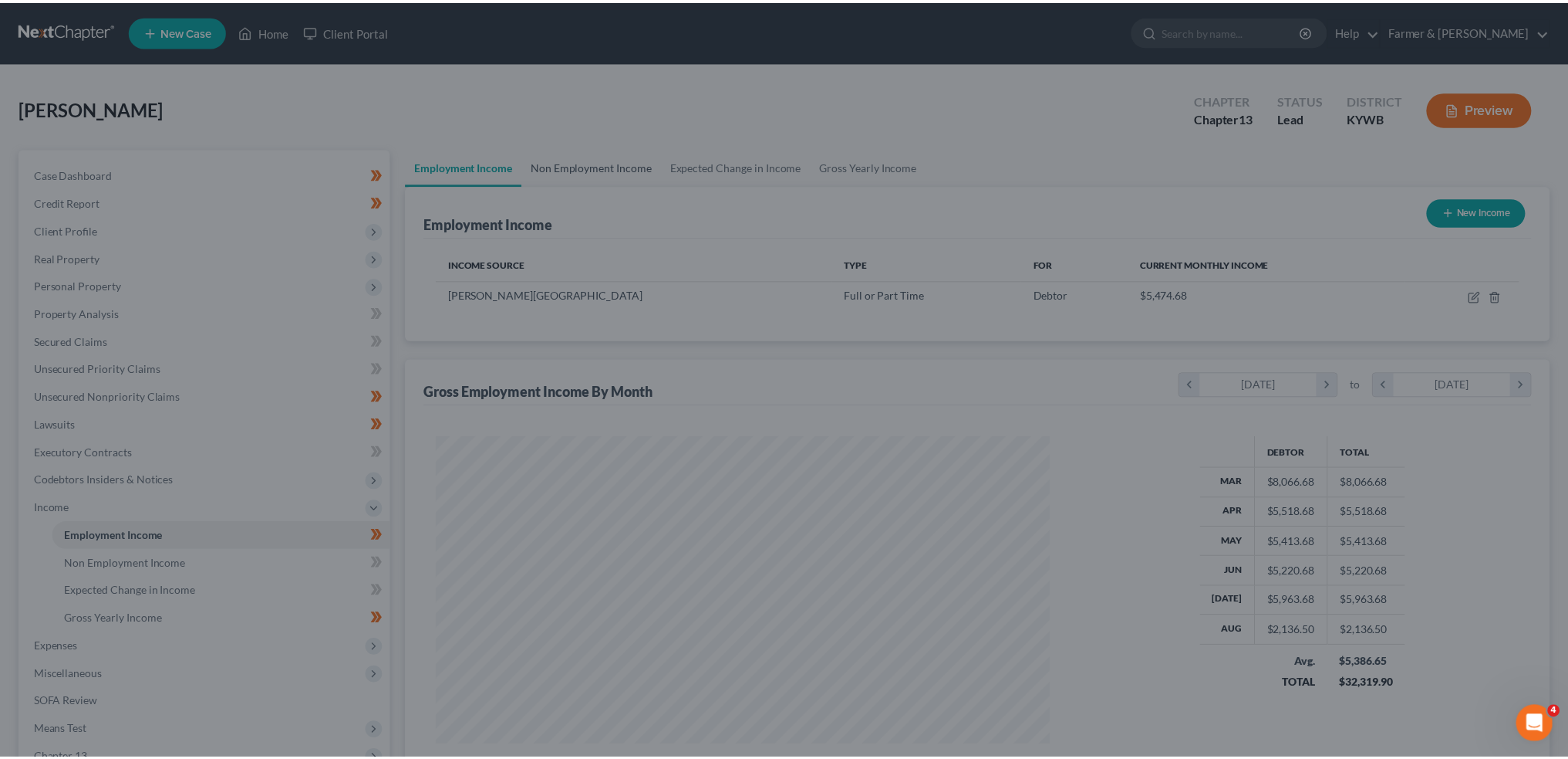
scroll to position [771591, 770775]
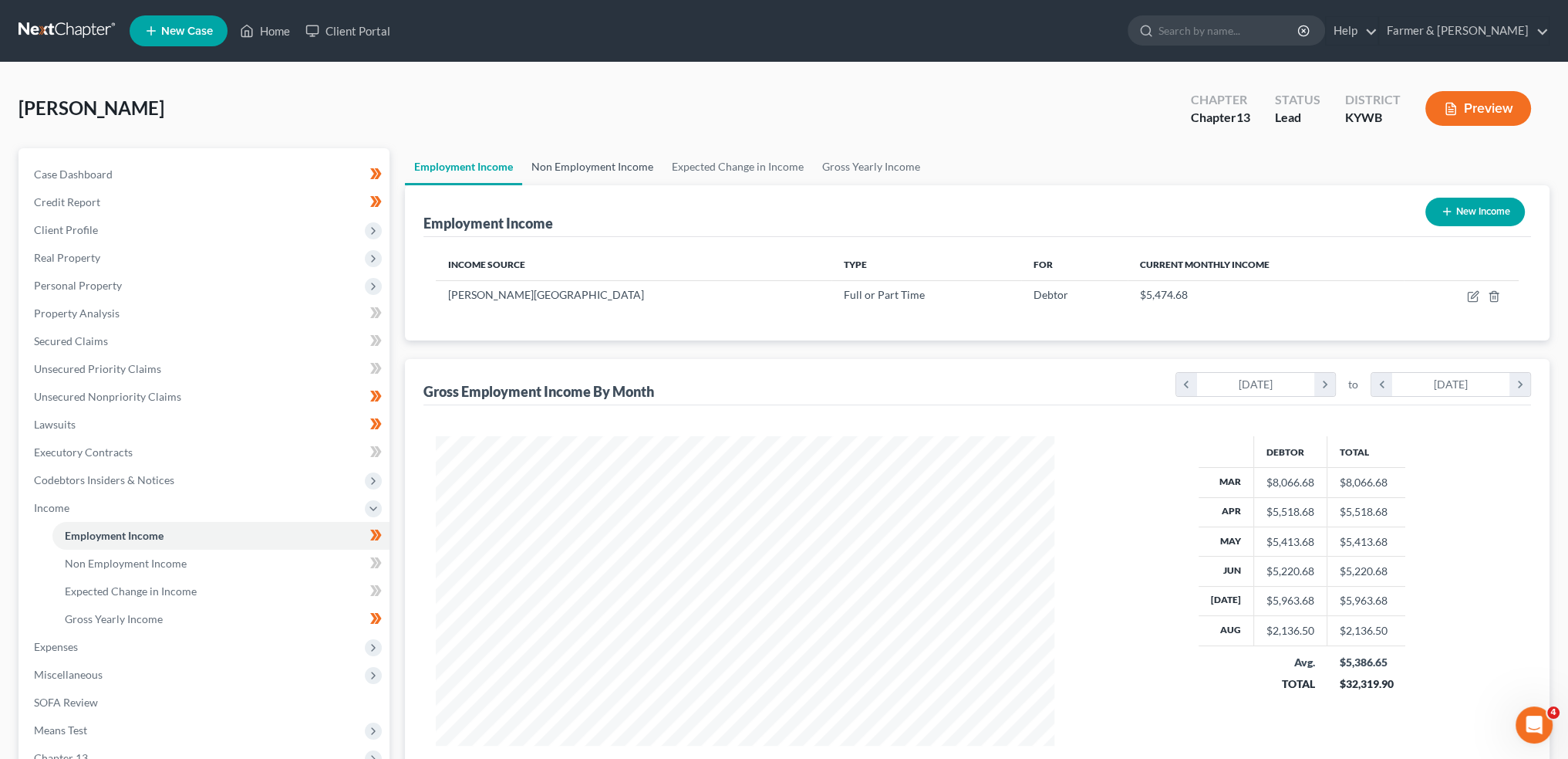
click at [592, 169] on link "Non Employment Income" at bounding box center [592, 166] width 140 height 37
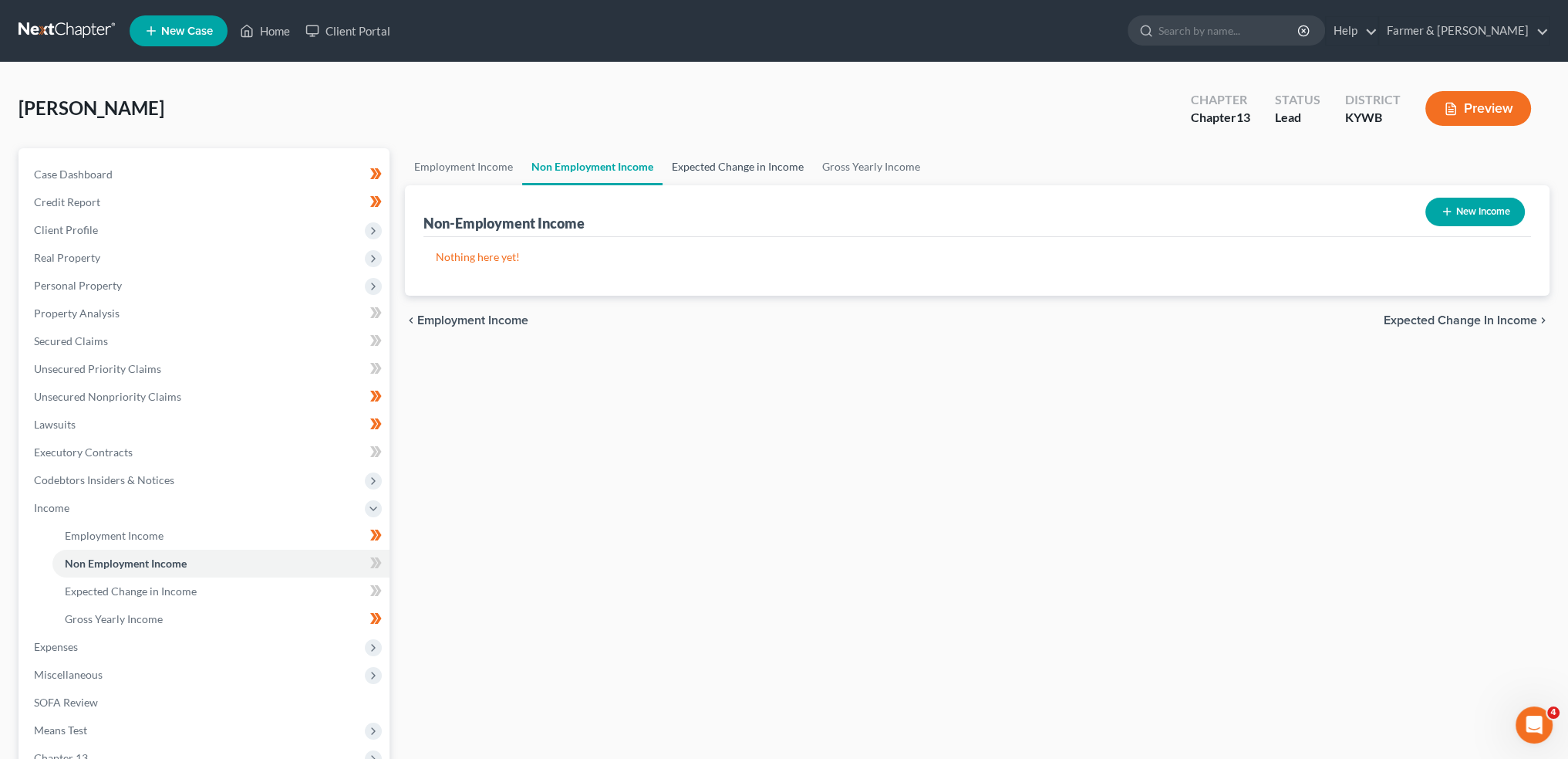
click at [722, 173] on link "Expected Change in Income" at bounding box center [738, 166] width 150 height 37
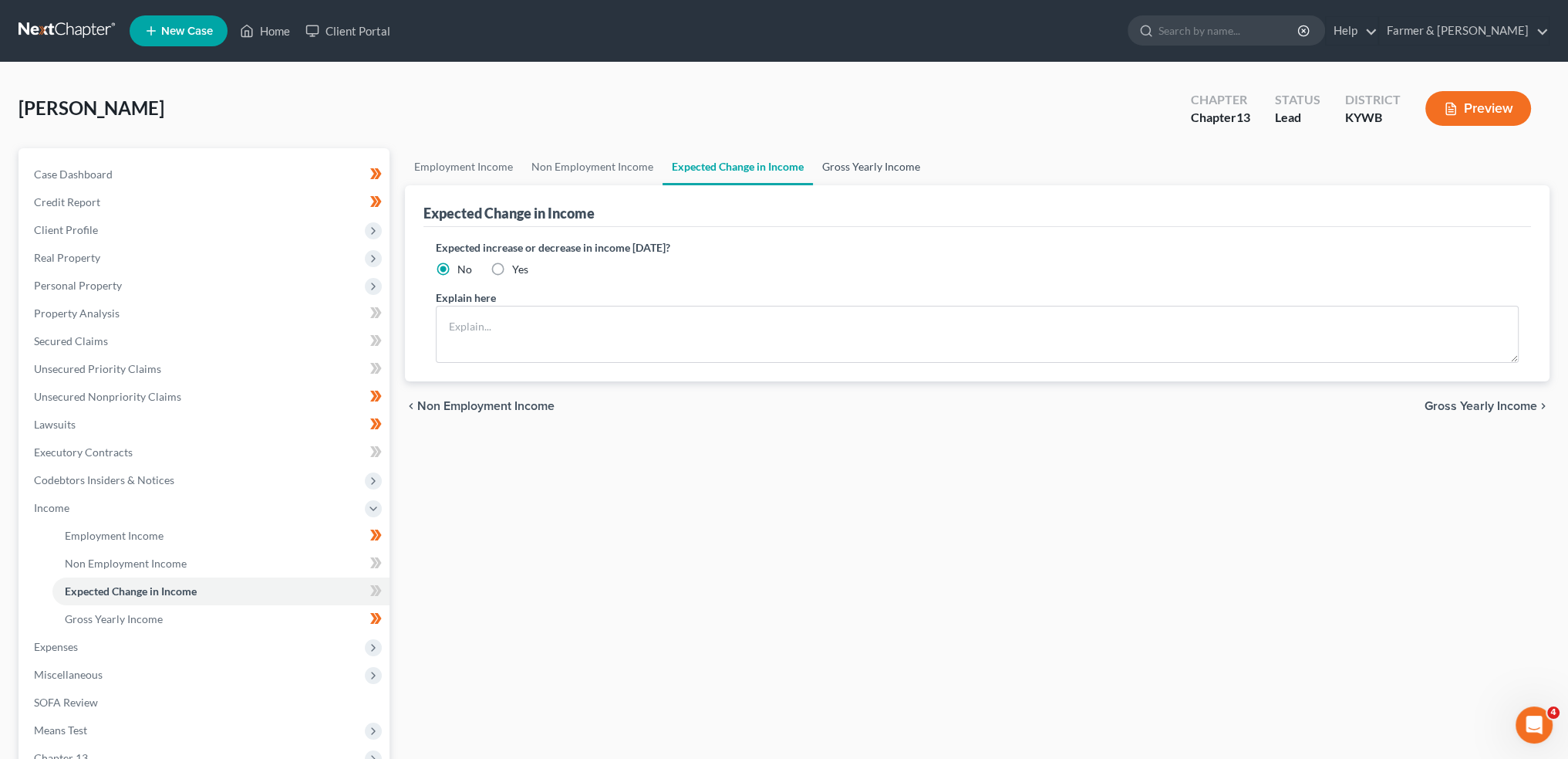
click at [870, 162] on link "Gross Yearly Income" at bounding box center [871, 166] width 117 height 37
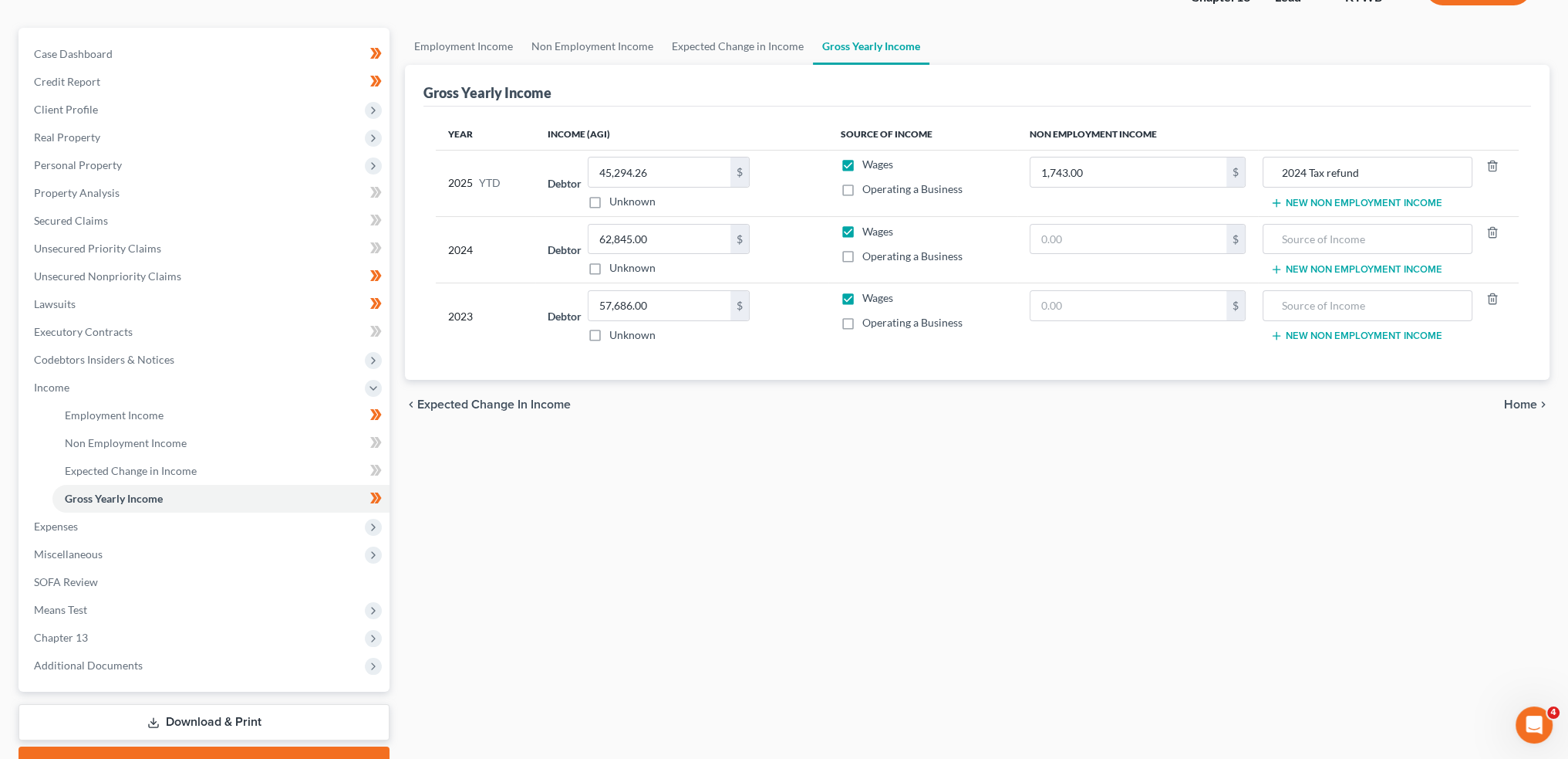
scroll to position [199, 0]
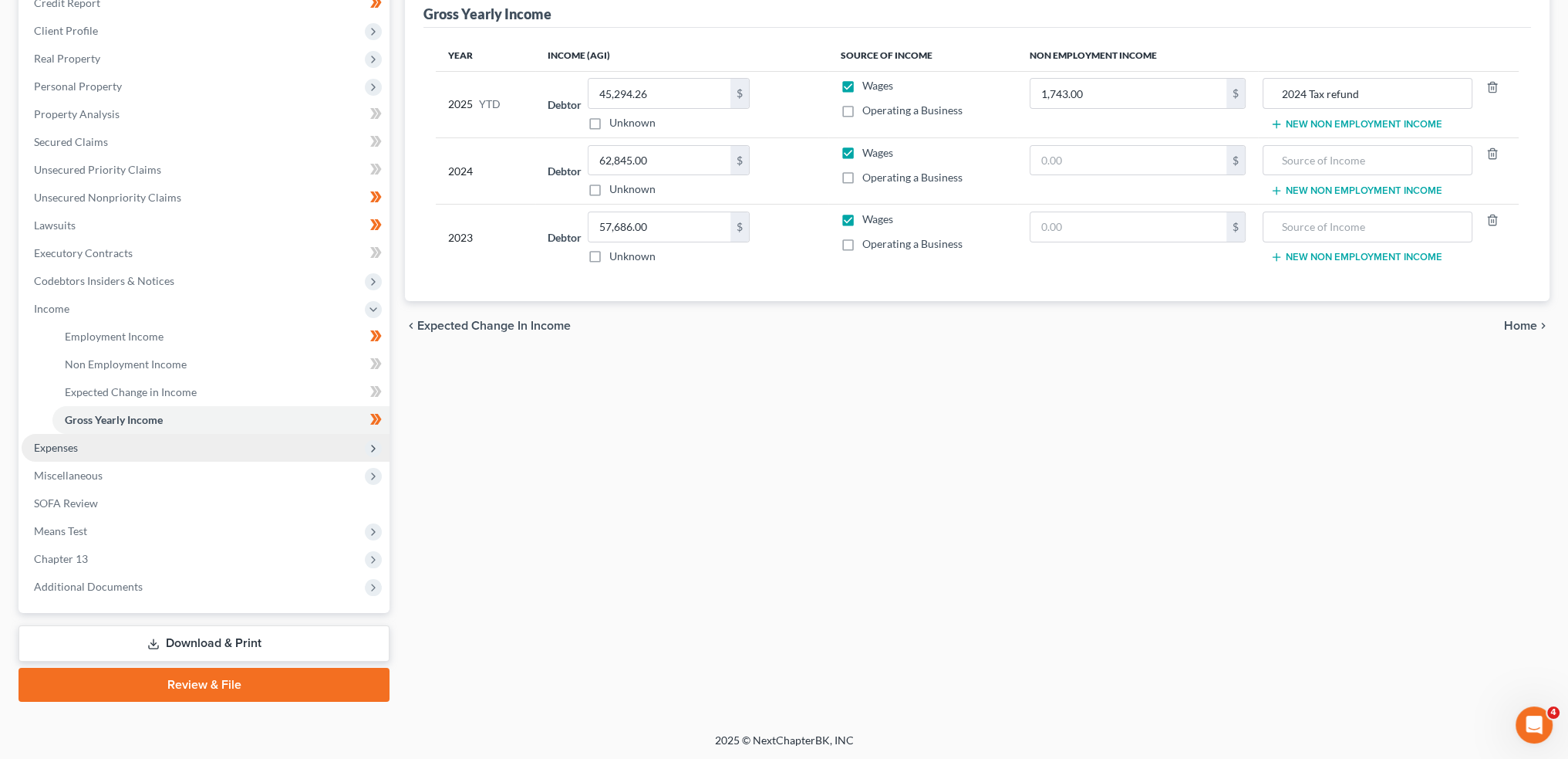
click at [123, 455] on span "Expenses" at bounding box center [206, 447] width 368 height 27
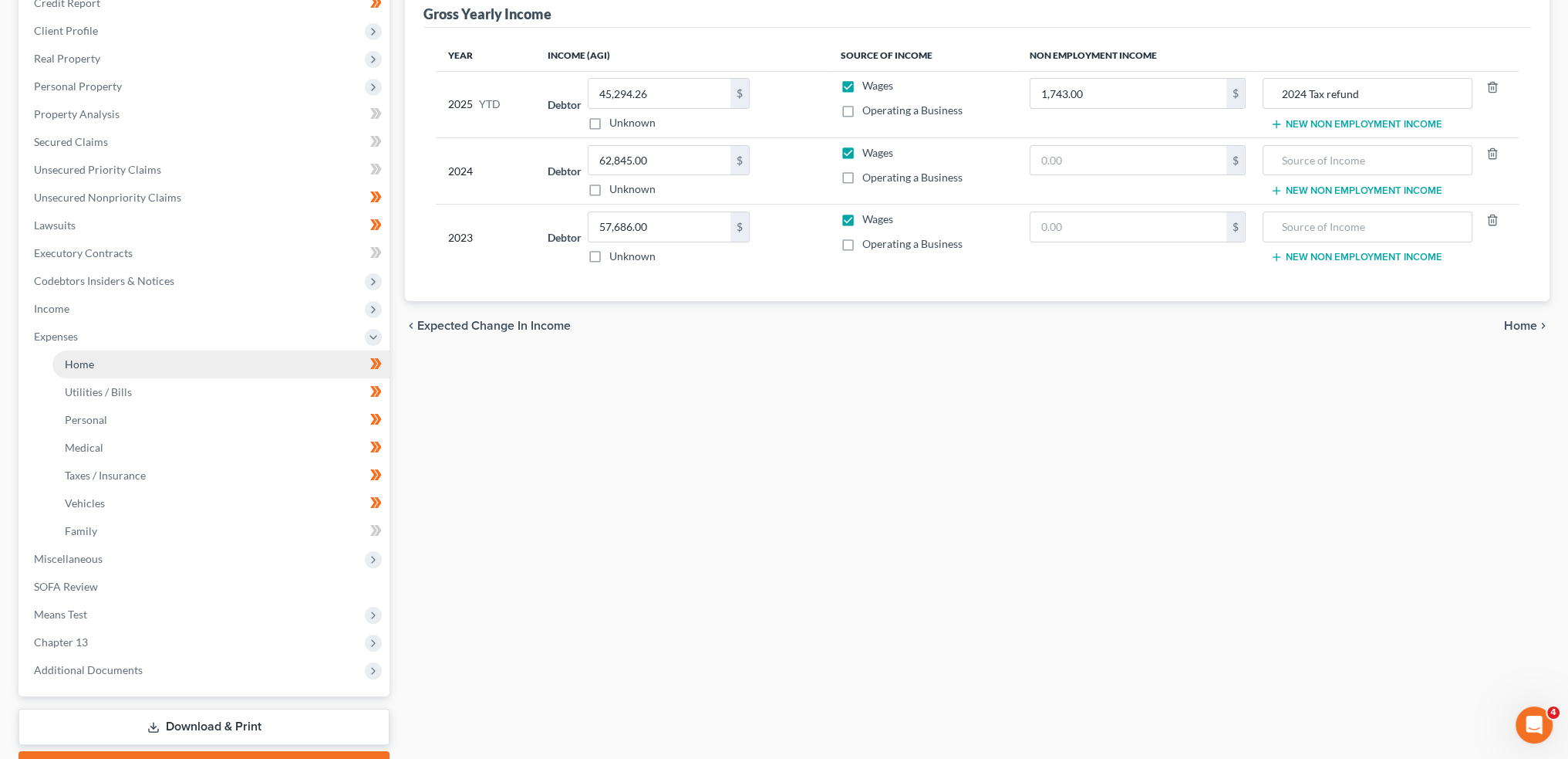
click at [118, 363] on link "Home" at bounding box center [221, 364] width 337 height 27
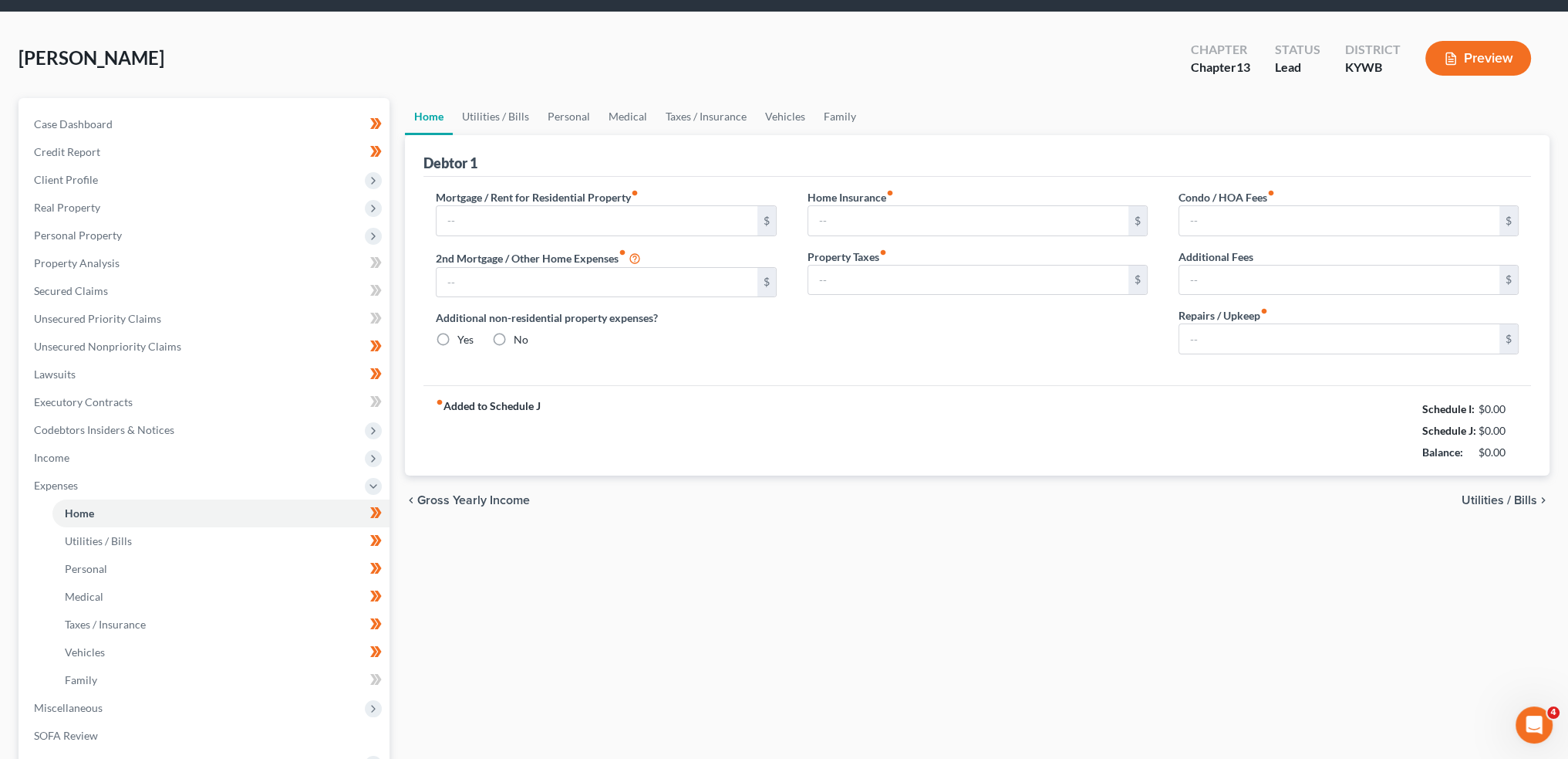
type input "1,100.00"
type input "0.00"
radio input "true"
type input "20.00"
type input "0.00"
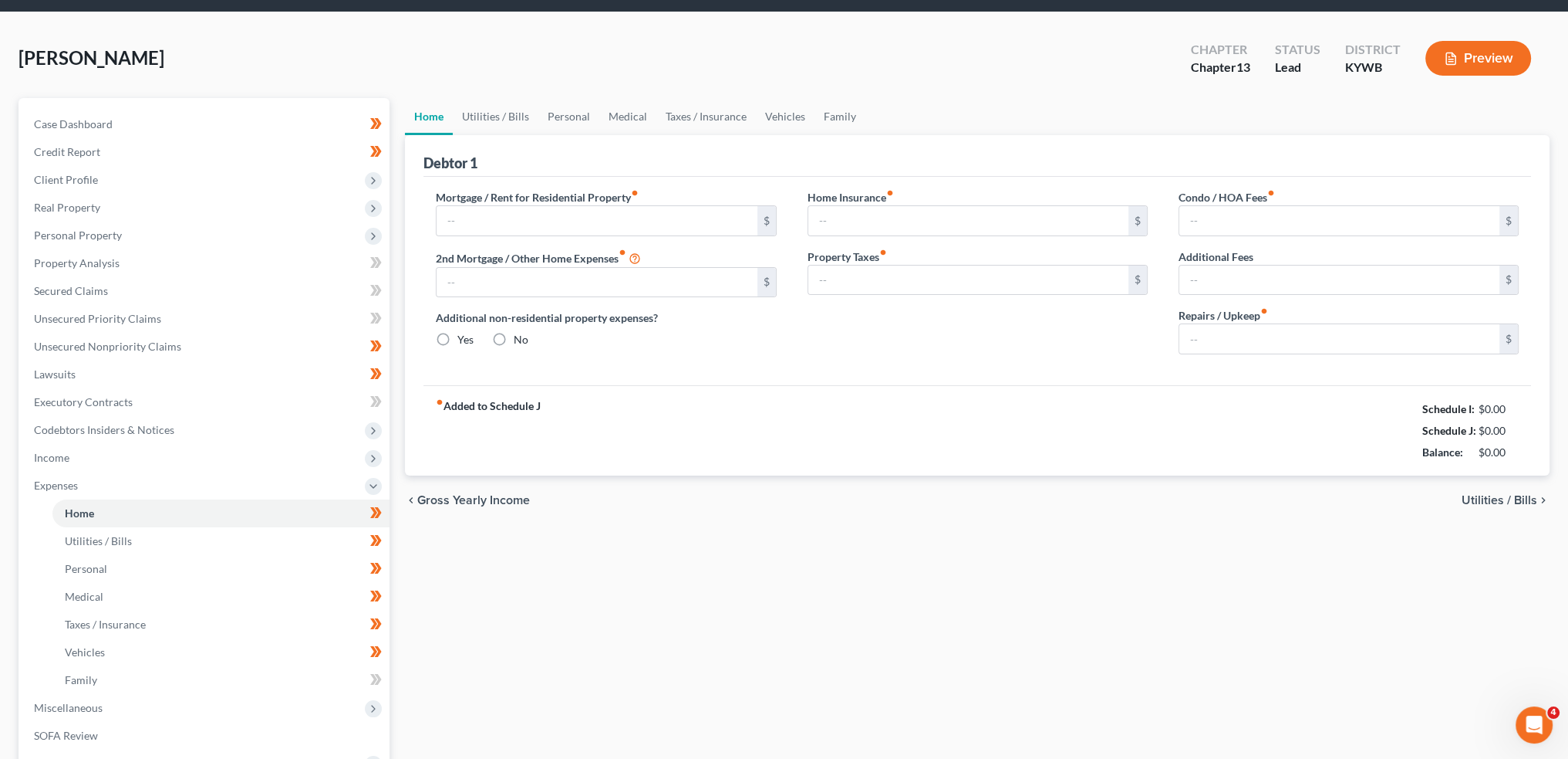
type input "0.00"
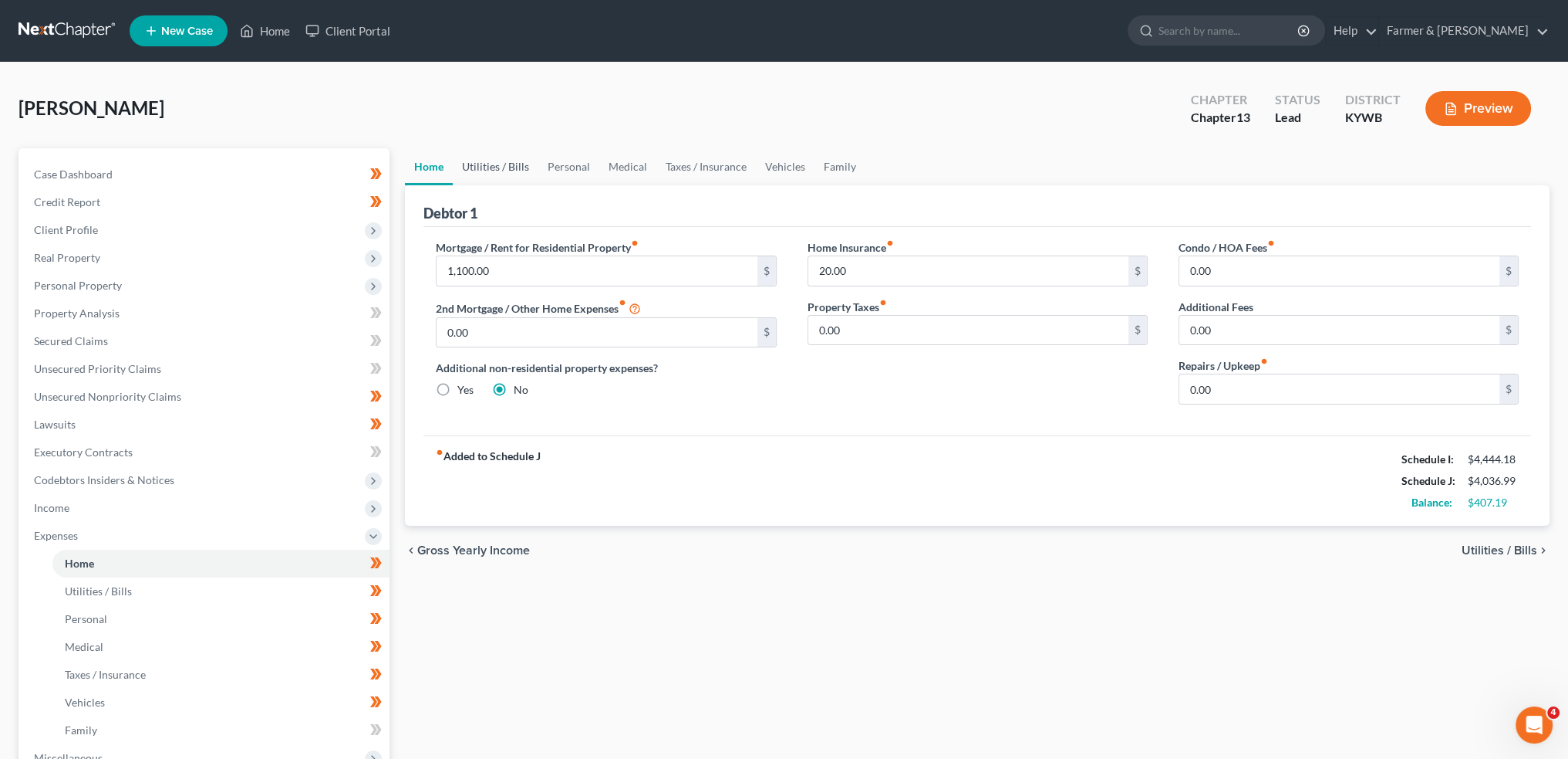
click at [491, 165] on link "Utilities / Bills" at bounding box center [495, 166] width 85 height 37
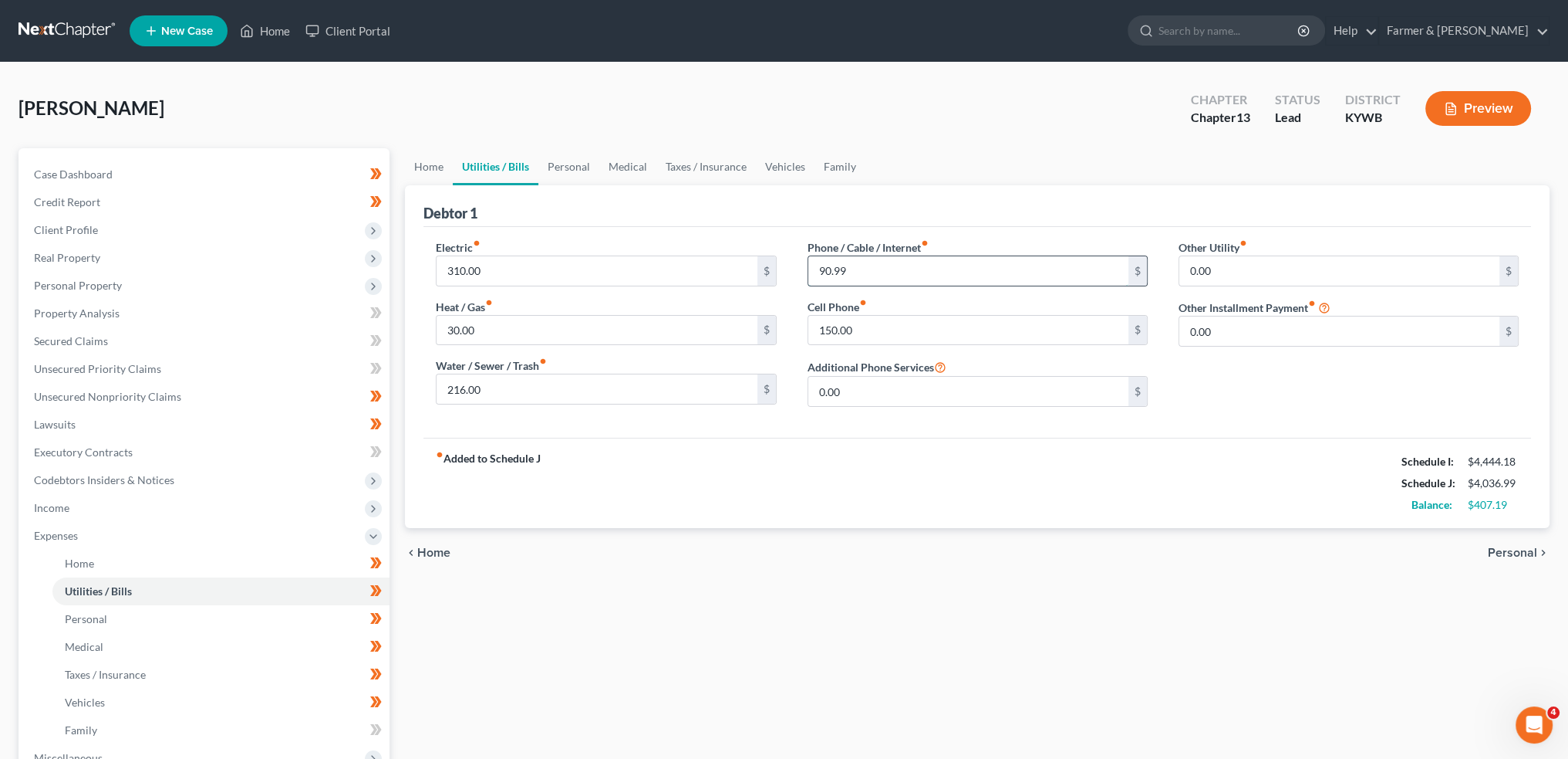
click at [885, 271] on input "90.99" at bounding box center [969, 271] width 320 height 29
type input "72.00"
click at [541, 385] on input "216.00" at bounding box center [596, 388] width 320 height 29
type input "105.00"
click at [417, 166] on link "Home" at bounding box center [429, 166] width 48 height 37
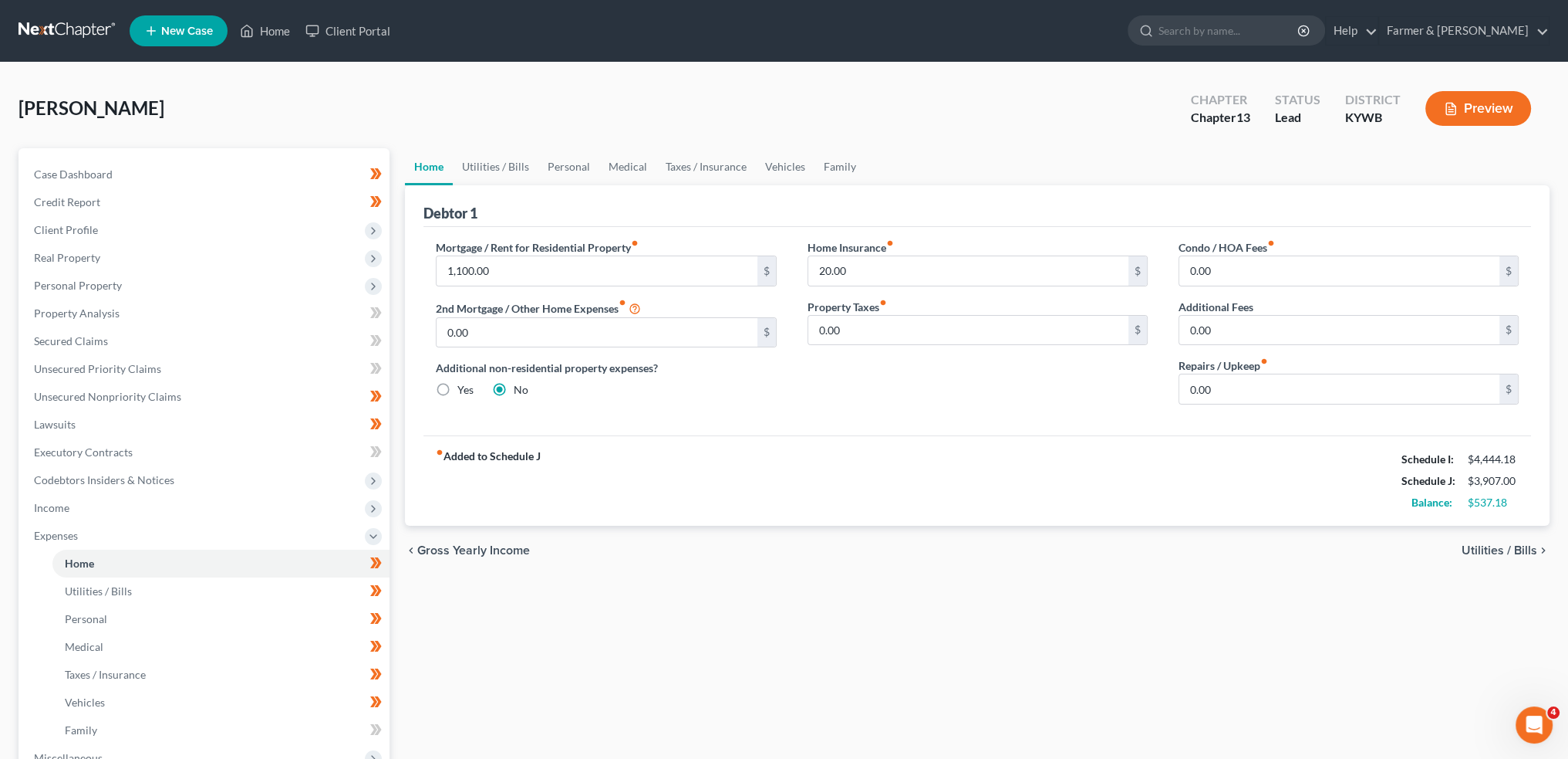
click at [1241, 407] on div "Condo / HOA Fees fiber_manual_record 0.00 $ Additional Fees 0.00 $ Repairs / Up…" at bounding box center [1349, 328] width 371 height 177
click at [1248, 380] on input "0.00" at bounding box center [1339, 388] width 320 height 29
type input "100.00"
click at [480, 167] on link "Utilities / Bills" at bounding box center [495, 166] width 85 height 37
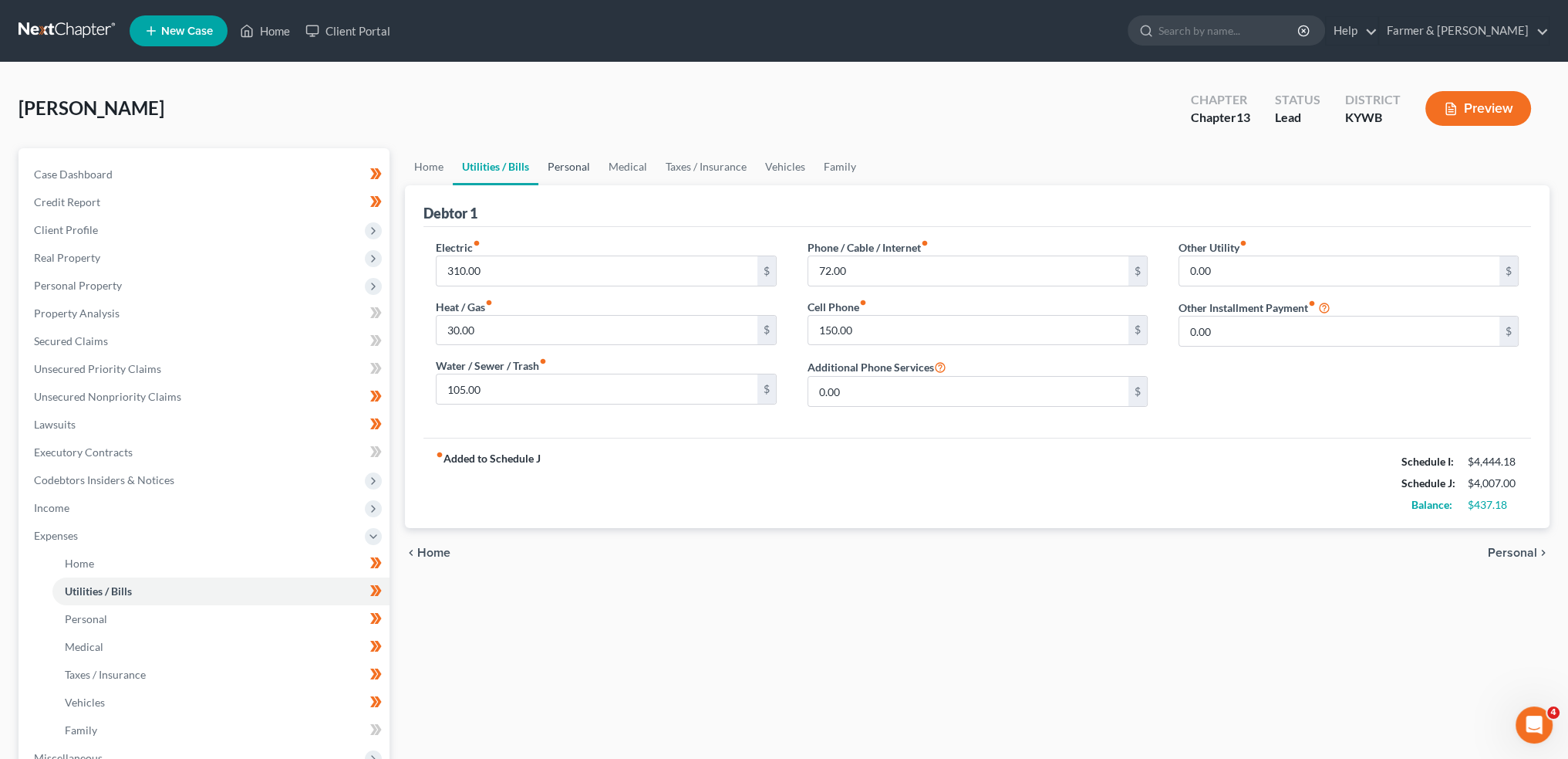
click at [575, 164] on link "Personal" at bounding box center [569, 166] width 61 height 37
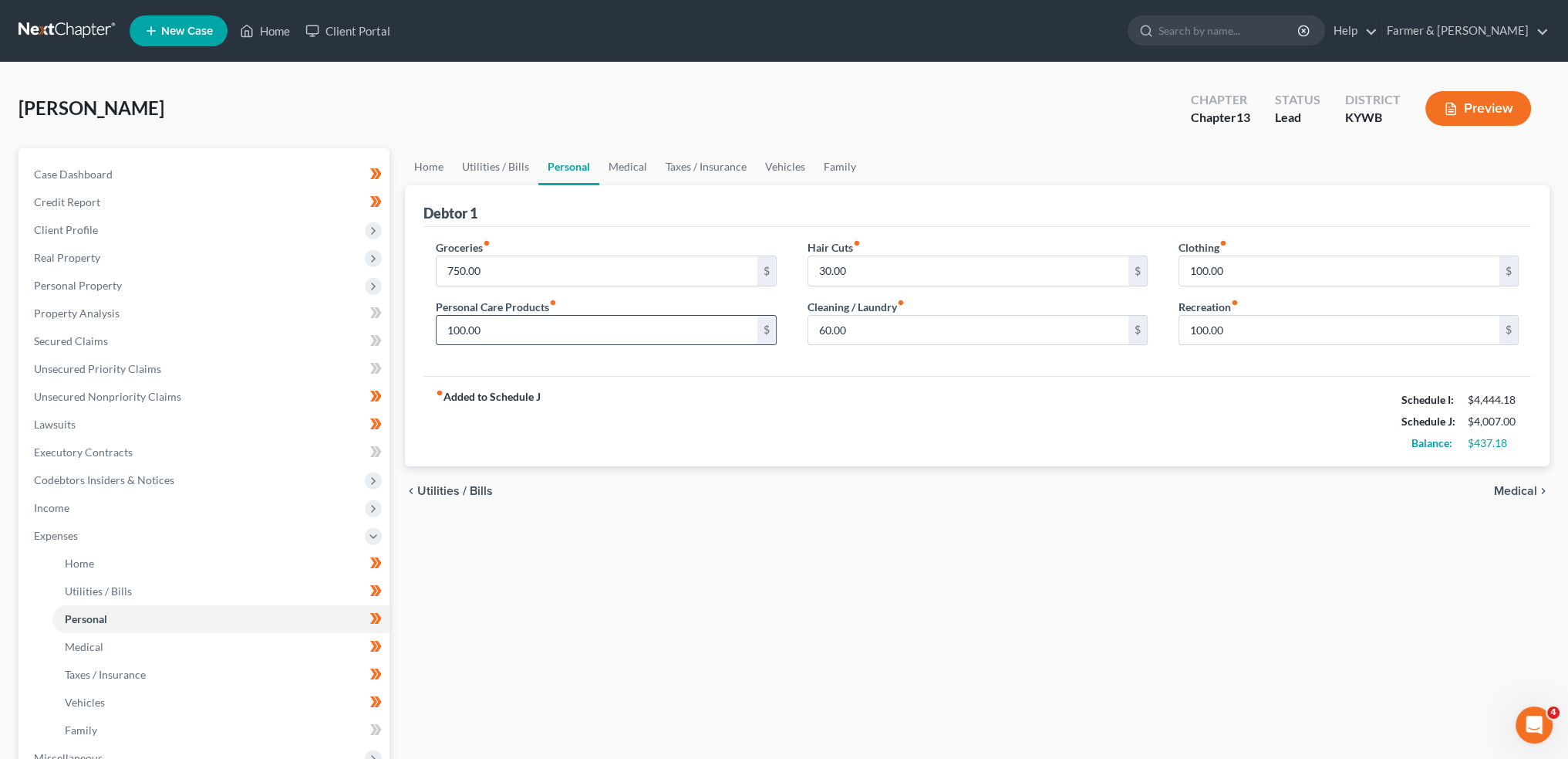
click at [549, 332] on input "100.00" at bounding box center [596, 330] width 320 height 29
type input "125.00"
type input "0.00"
click at [621, 160] on link "Medical" at bounding box center [628, 166] width 57 height 37
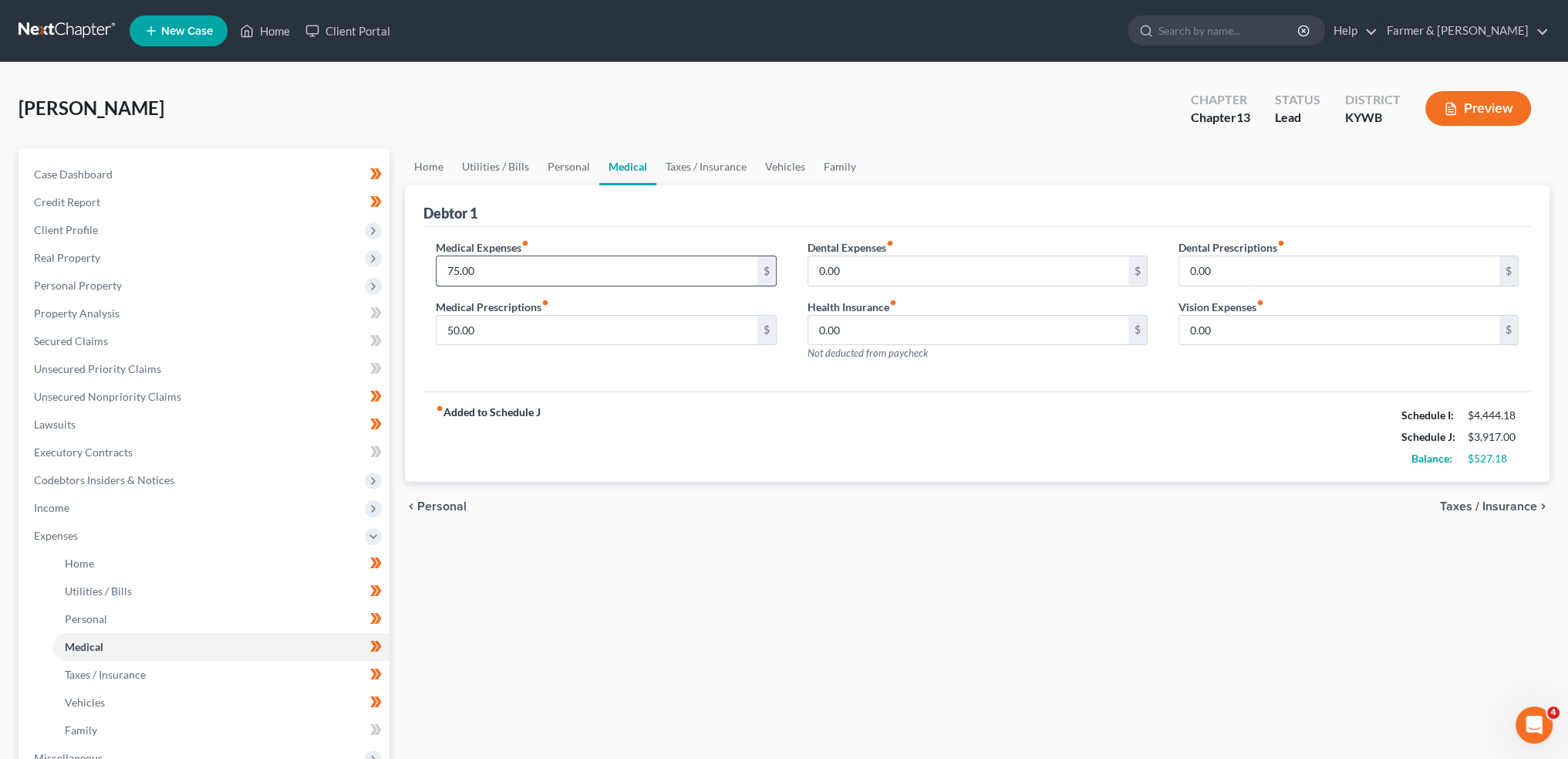
type input "75.00"
type input "45.00"
click at [689, 168] on link "Taxes / Insurance" at bounding box center [706, 166] width 100 height 37
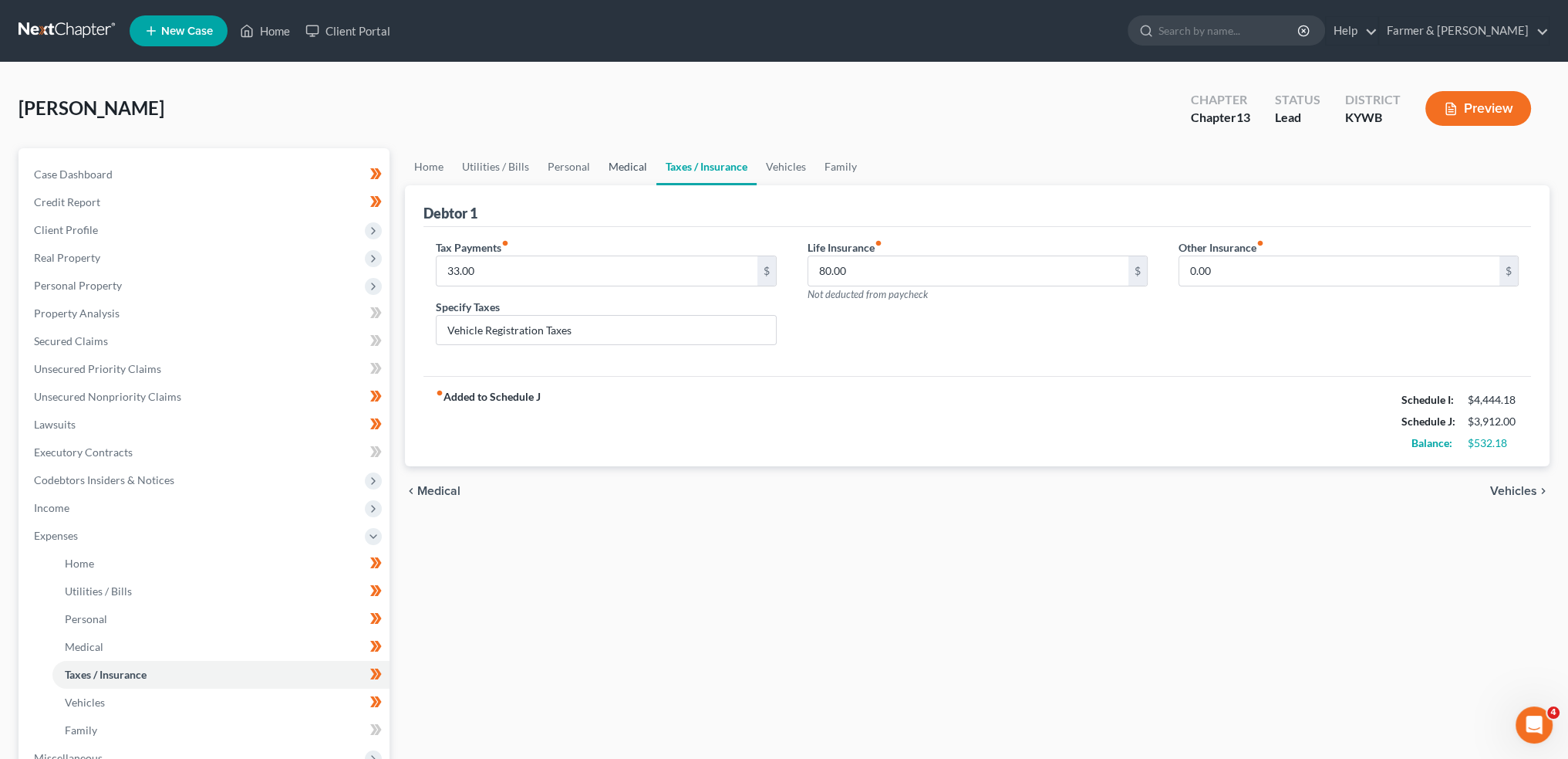
click at [629, 167] on link "Medical" at bounding box center [628, 166] width 57 height 37
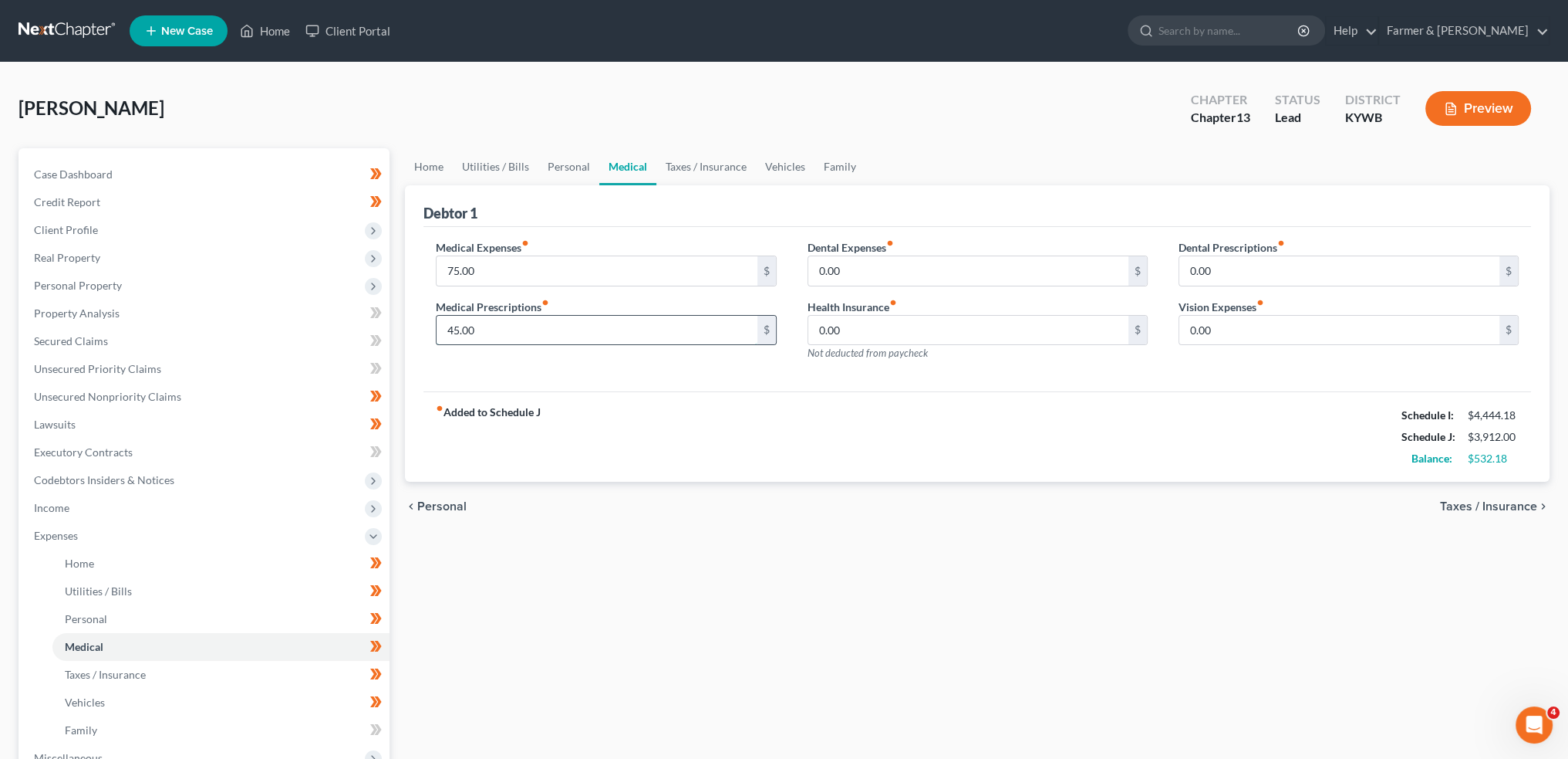
click at [552, 325] on input "45.00" at bounding box center [596, 330] width 320 height 29
type input "70.00"
click at [697, 175] on link "Taxes / Insurance" at bounding box center [706, 166] width 100 height 37
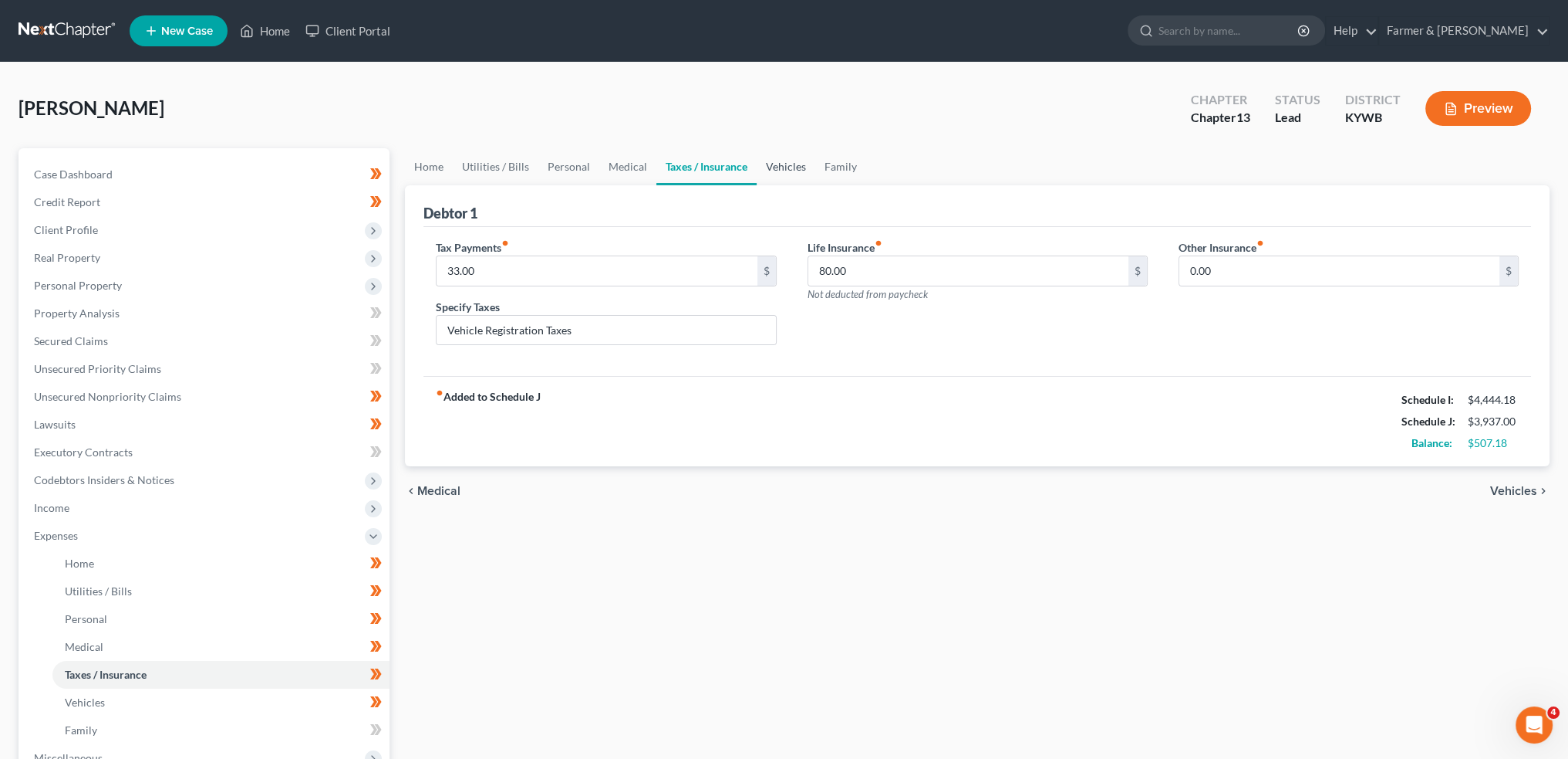
click at [786, 162] on link "Vehicles" at bounding box center [786, 166] width 59 height 37
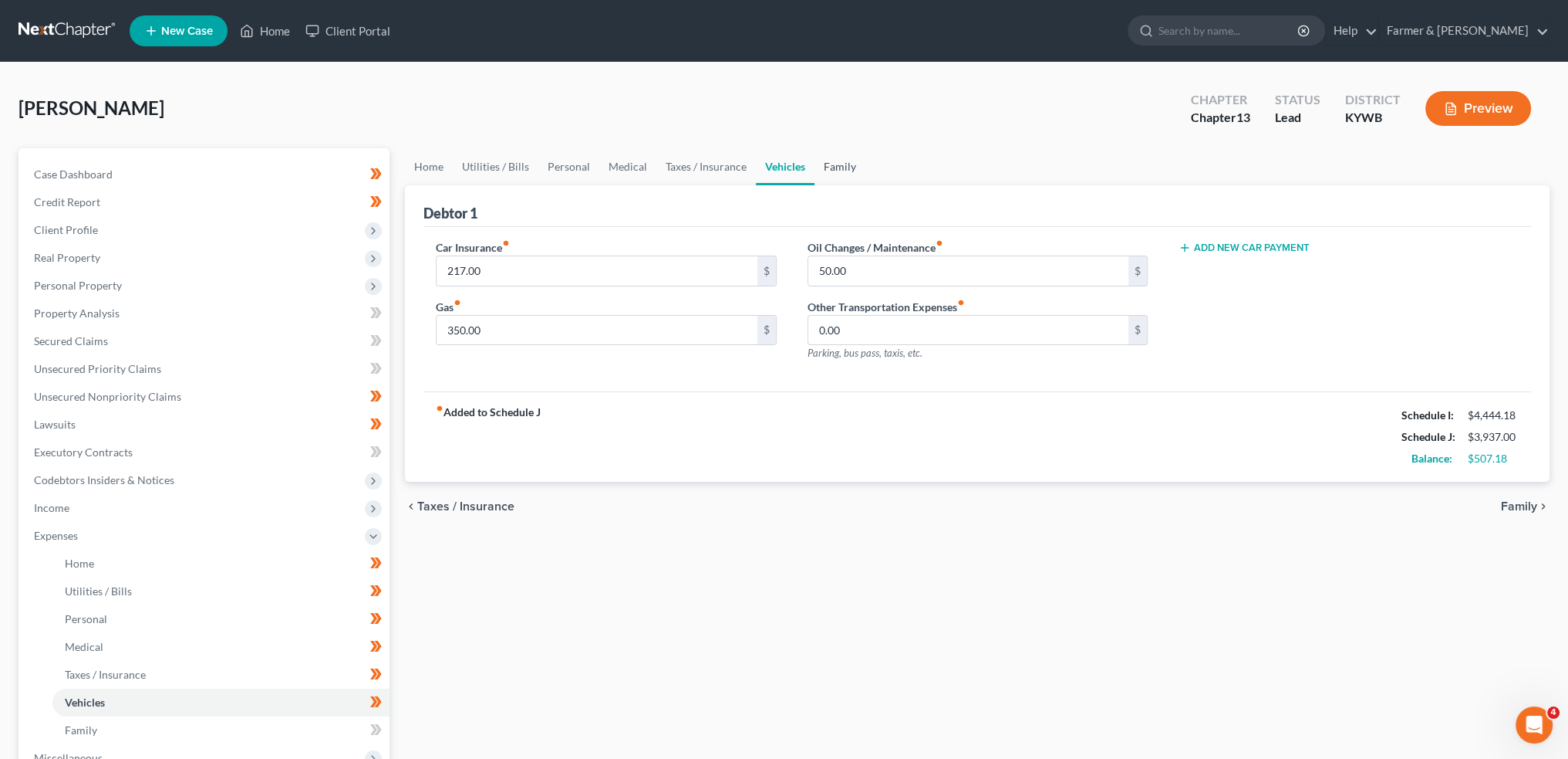
click at [846, 162] on link "Family" at bounding box center [840, 166] width 51 height 37
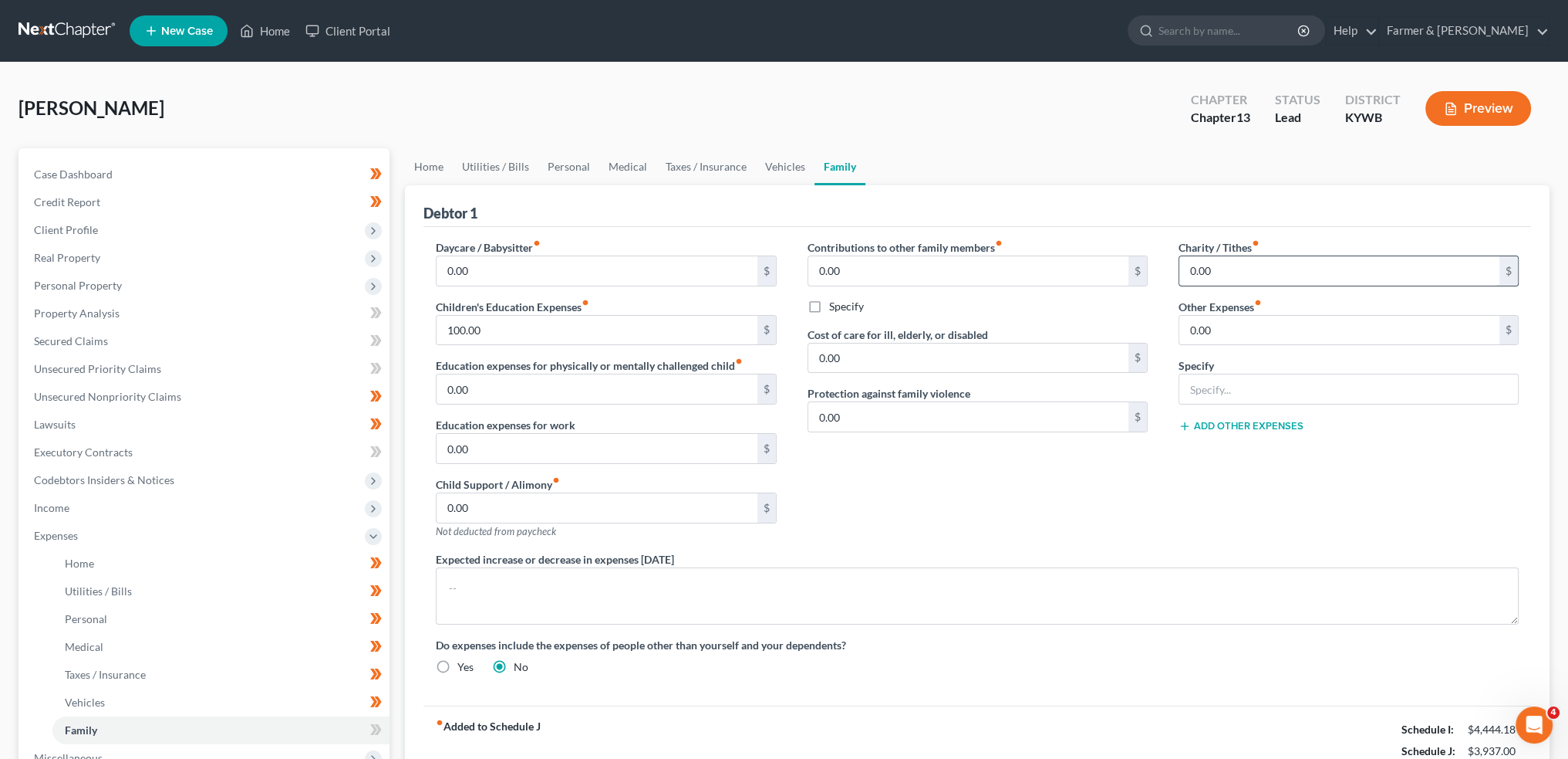
click at [1225, 270] on input "0.00" at bounding box center [1339, 271] width 320 height 29
type input "25.00"
click at [784, 160] on link "Vehicles" at bounding box center [785, 166] width 59 height 37
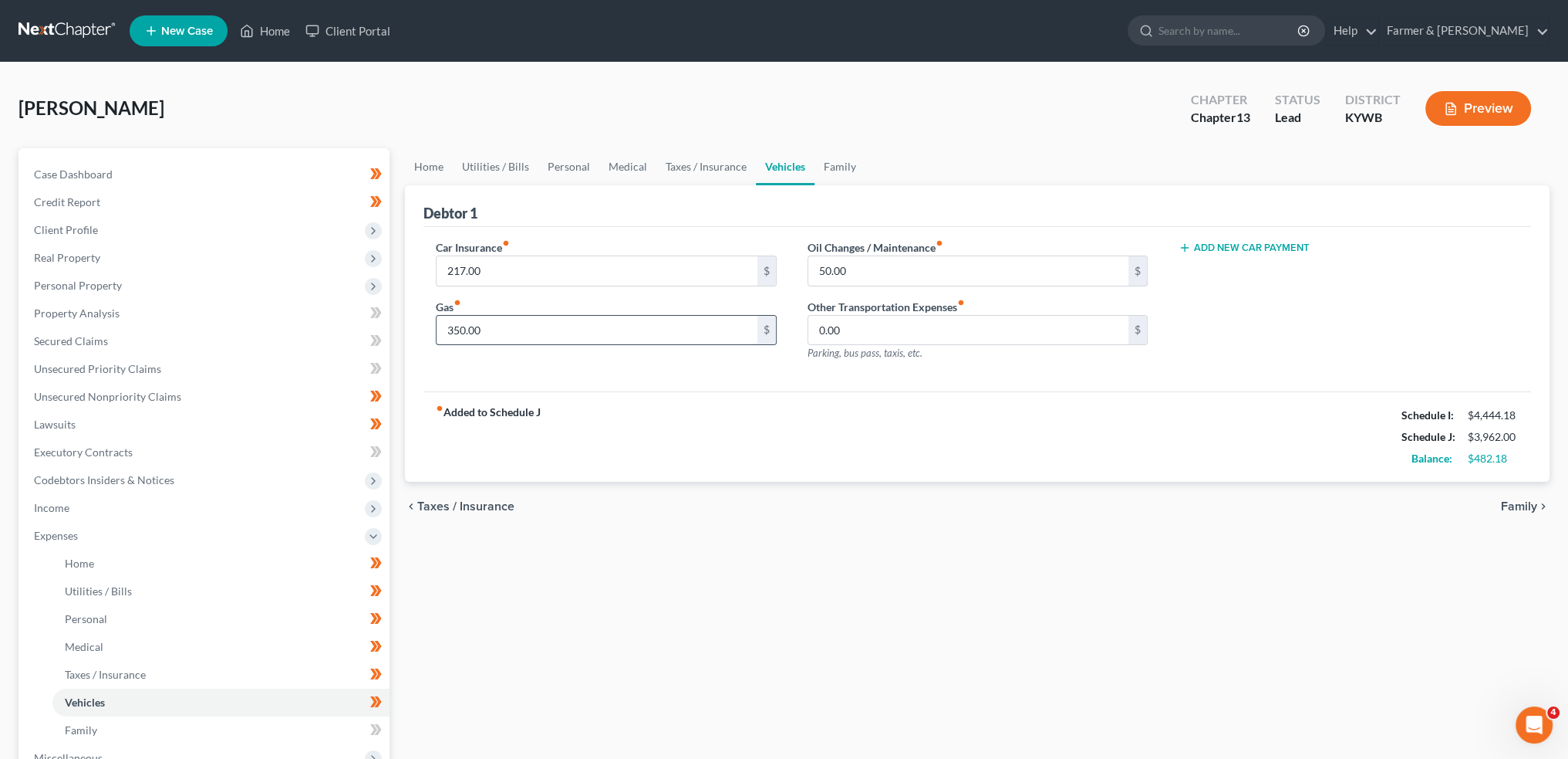
click at [497, 334] on input "350.00" at bounding box center [596, 330] width 320 height 29
type input "400.00"
type input "75.00"
click at [496, 265] on input "217.00" at bounding box center [596, 271] width 320 height 29
type input "223.00"
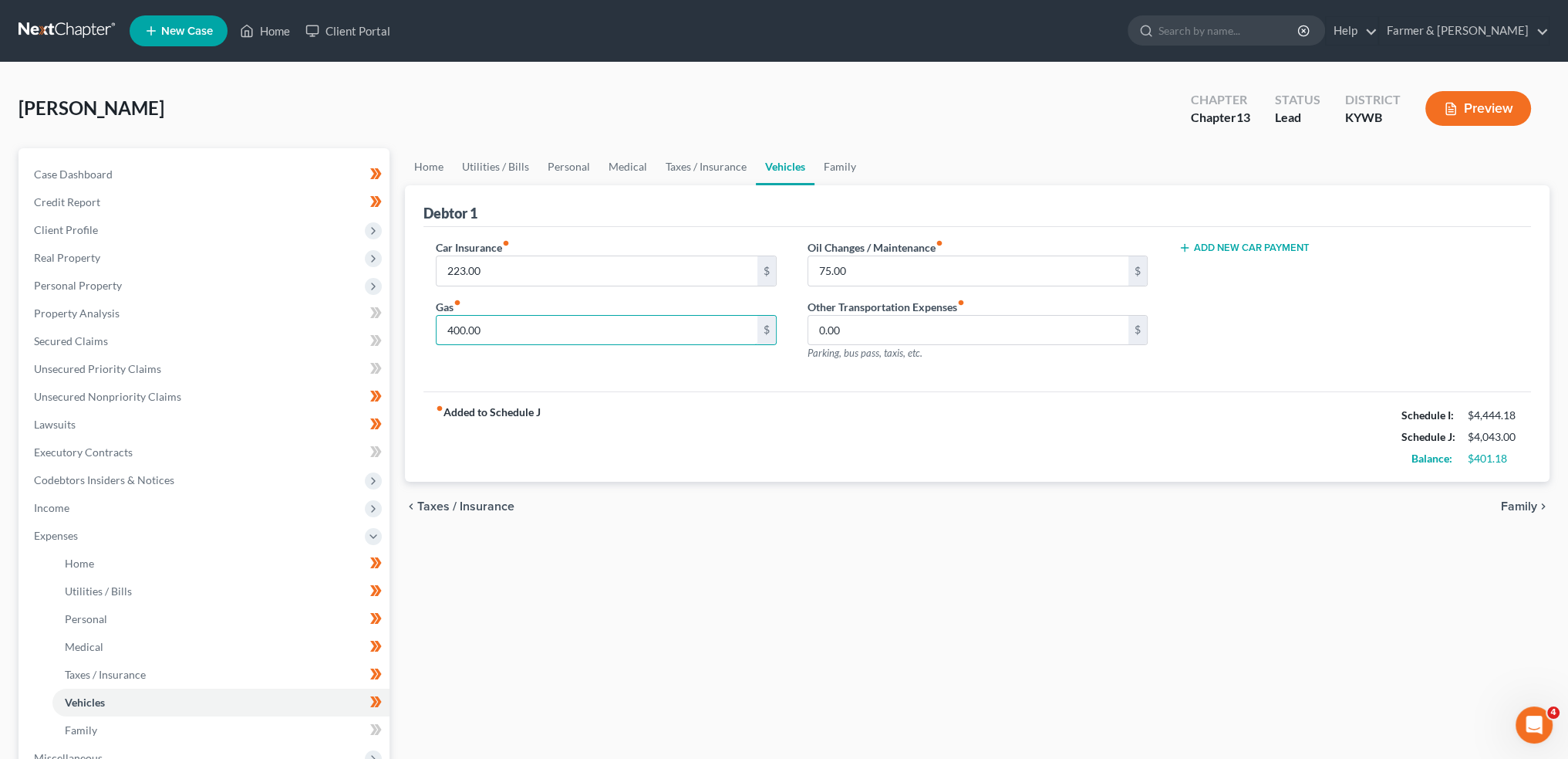
scroll to position [282, 0]
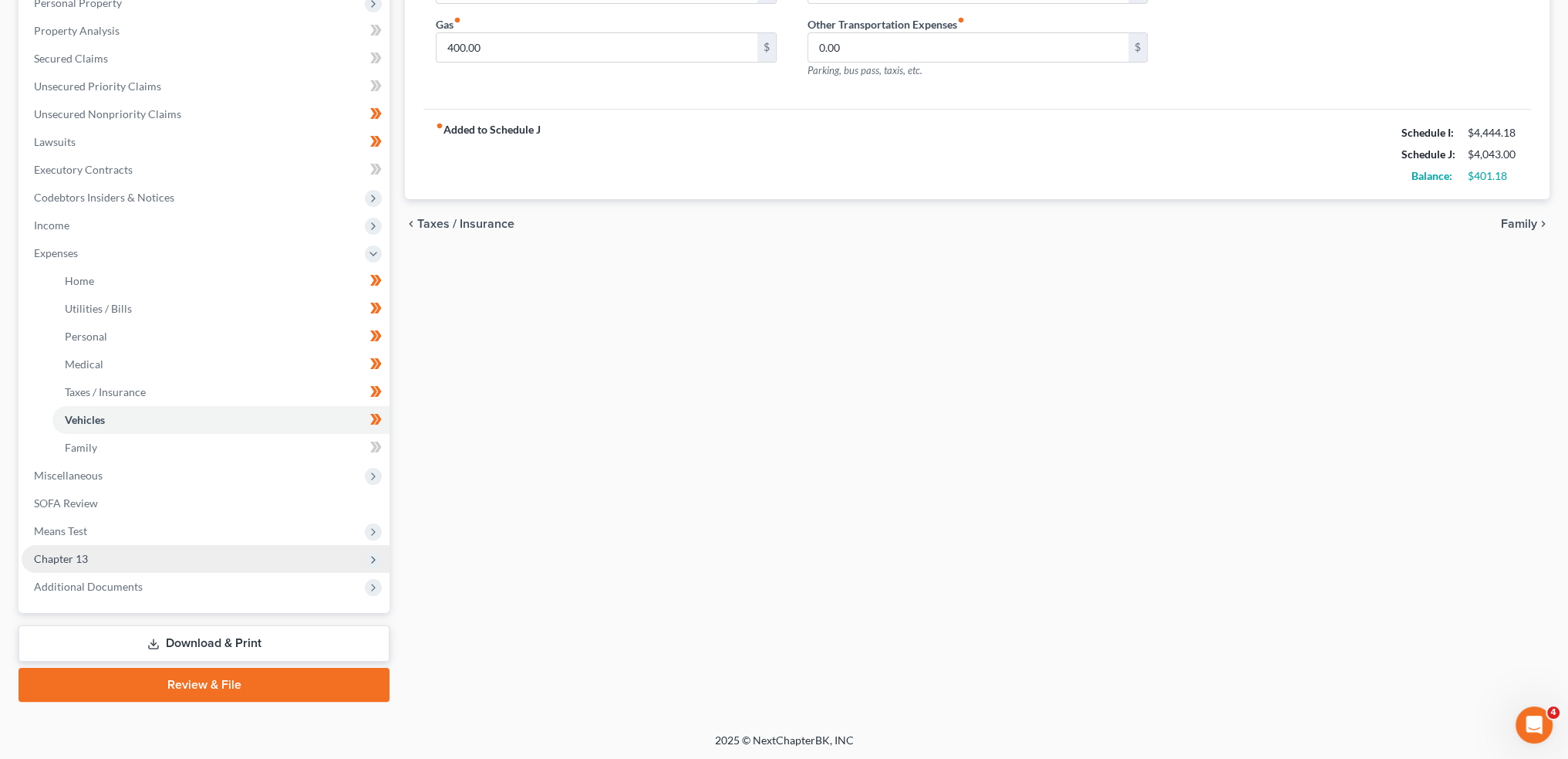
click at [216, 565] on span "Chapter 13" at bounding box center [206, 558] width 368 height 27
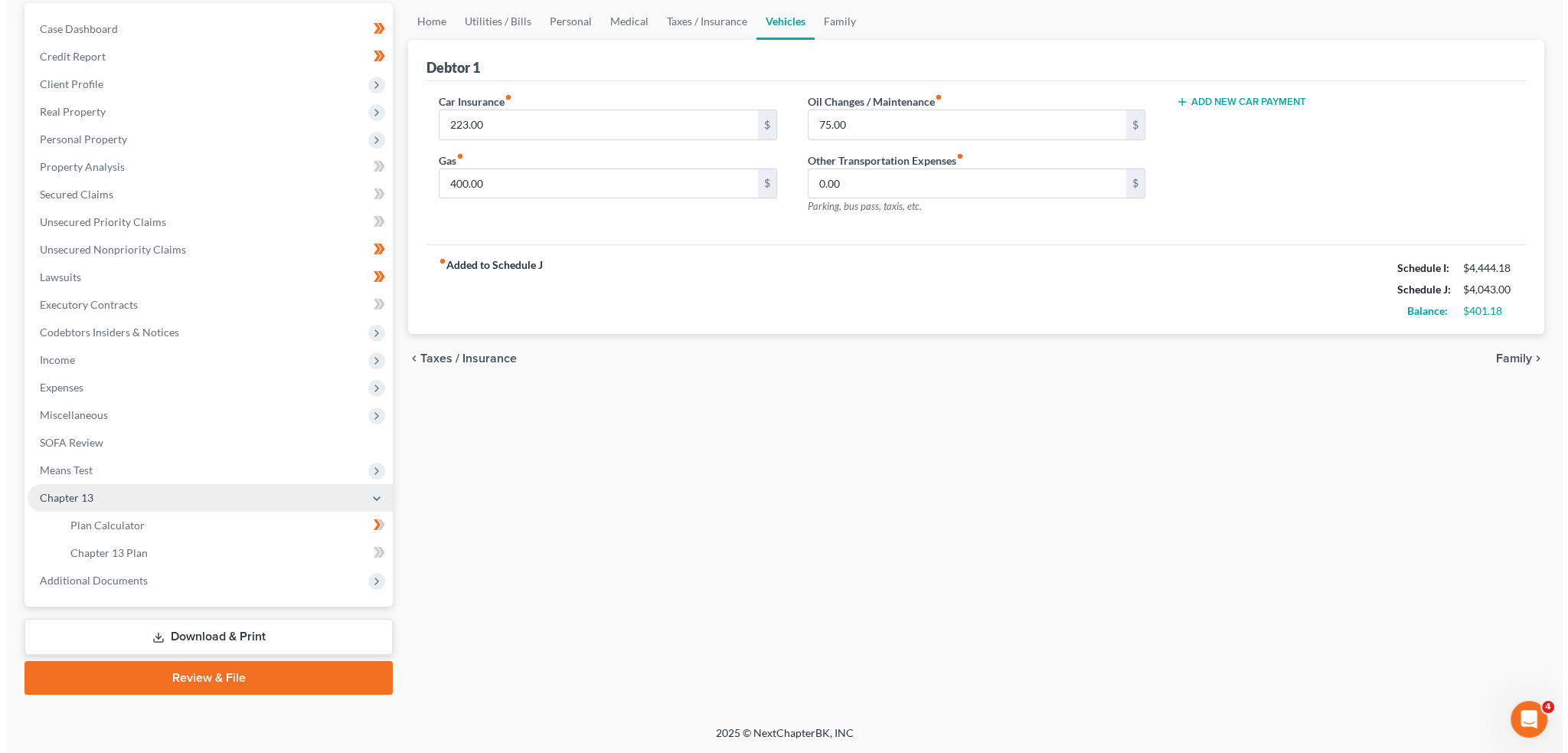
scroll to position [142, 0]
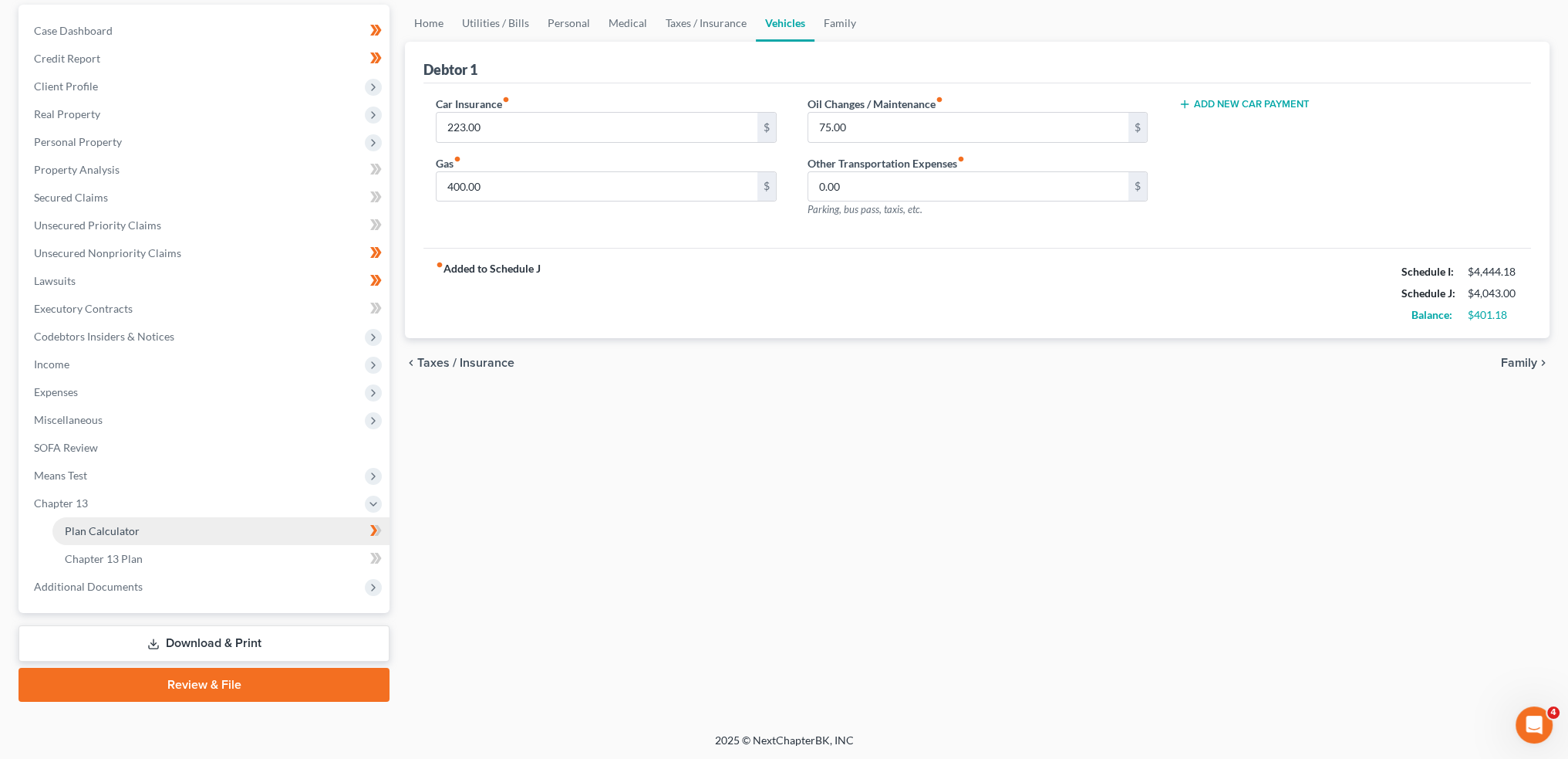
click at [207, 530] on link "Plan Calculator" at bounding box center [221, 531] width 337 height 27
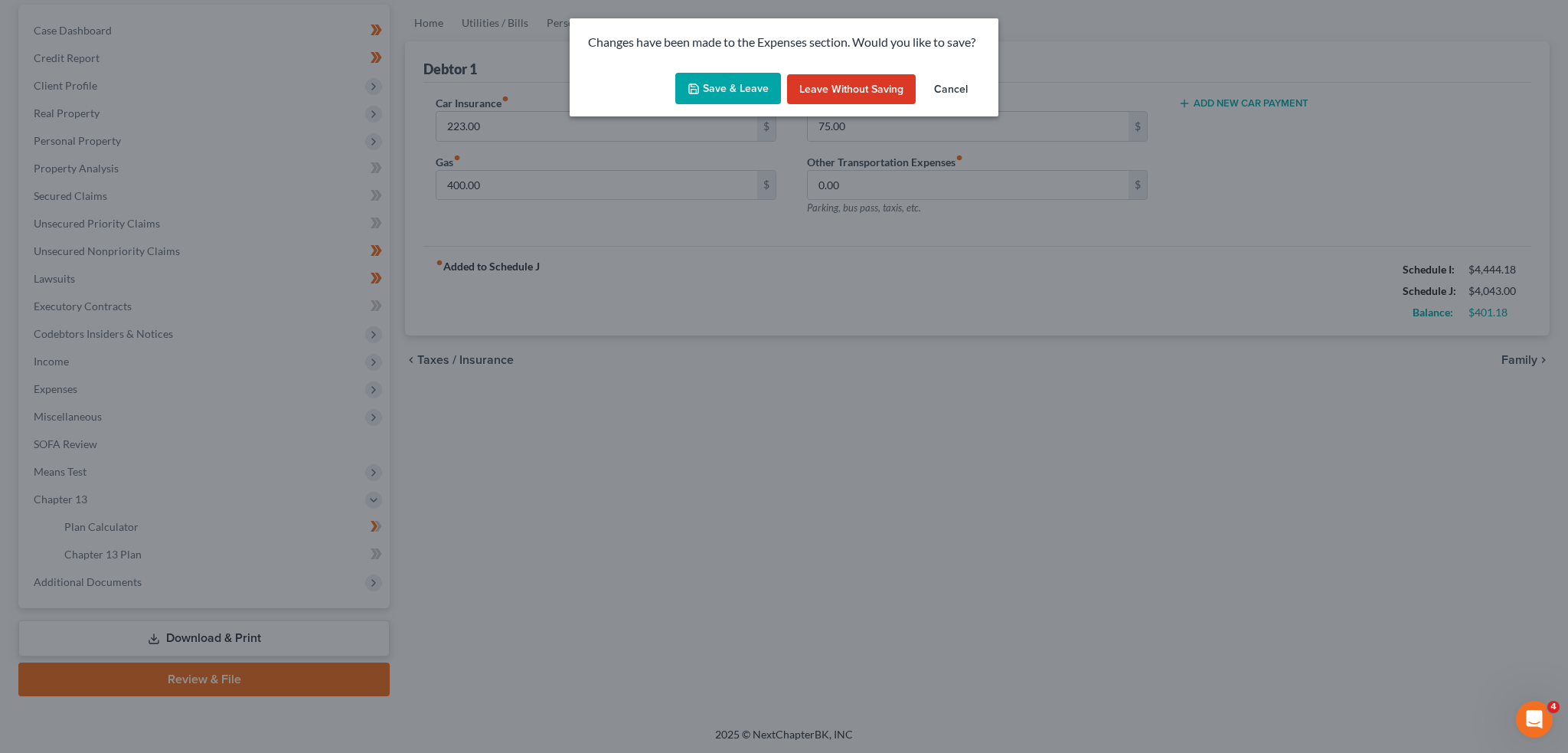
click at [716, 97] on button "Save & Leave" at bounding box center [728, 89] width 106 height 32
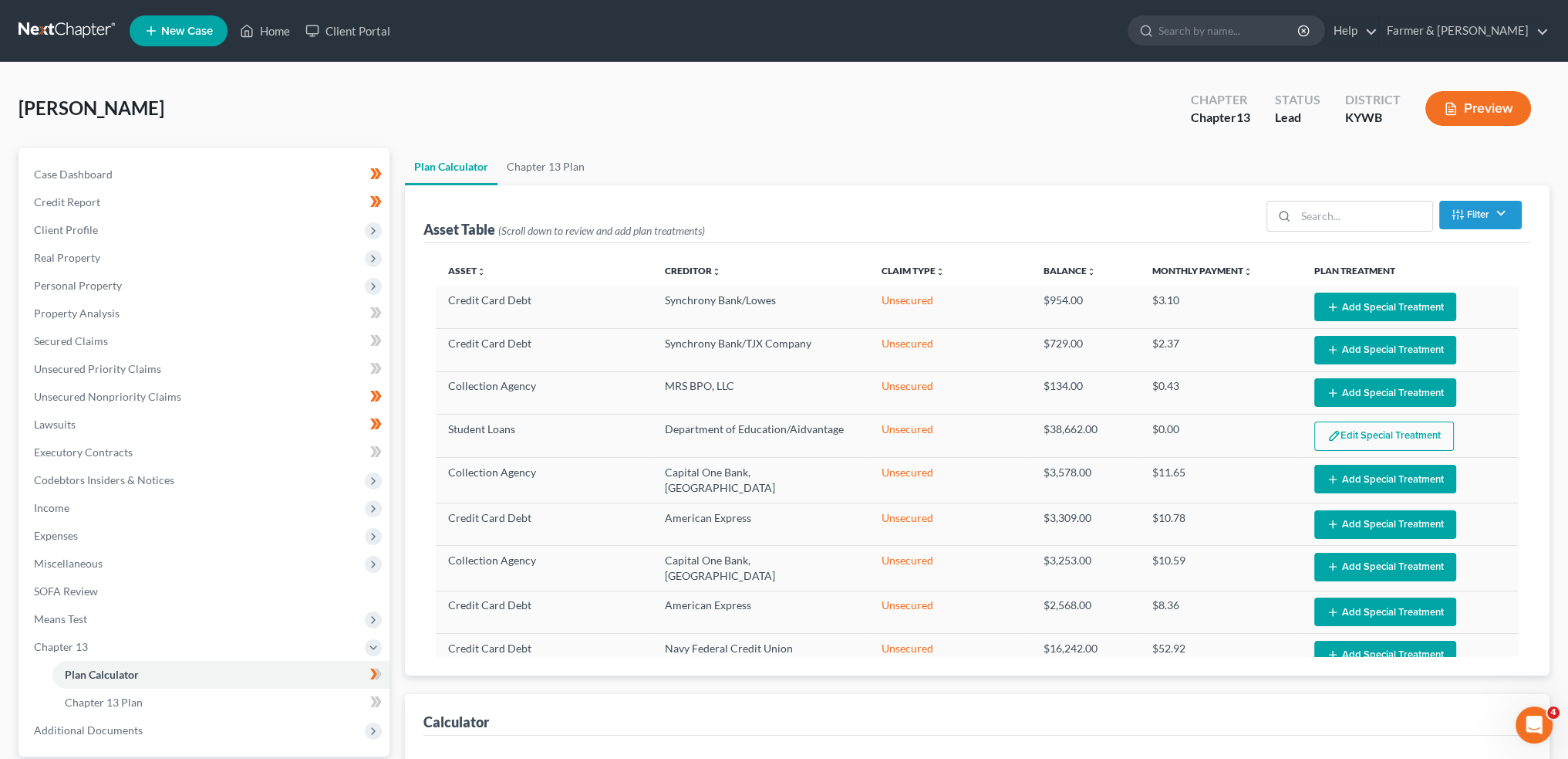
select select "59"
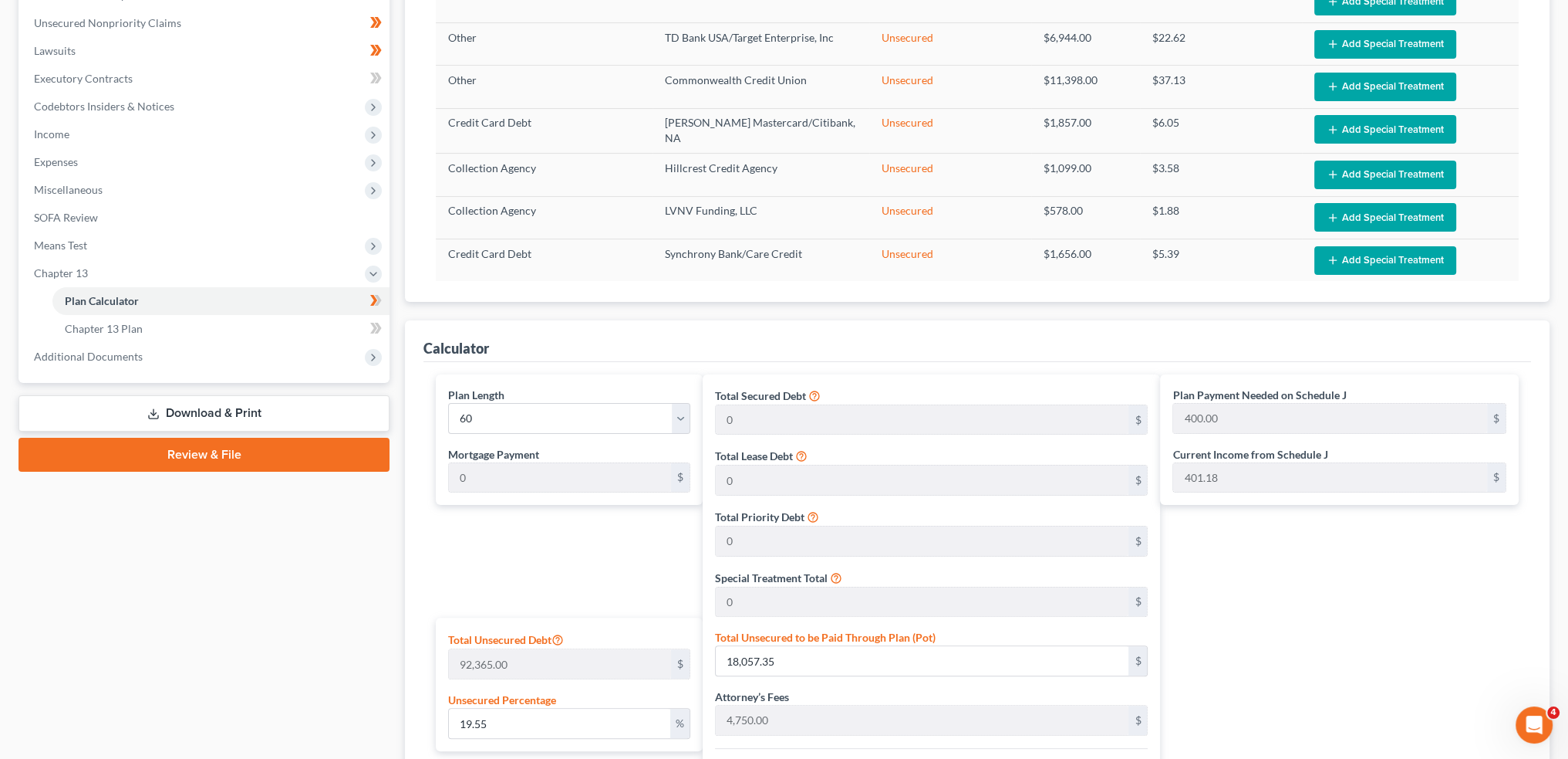
scroll to position [355, 0]
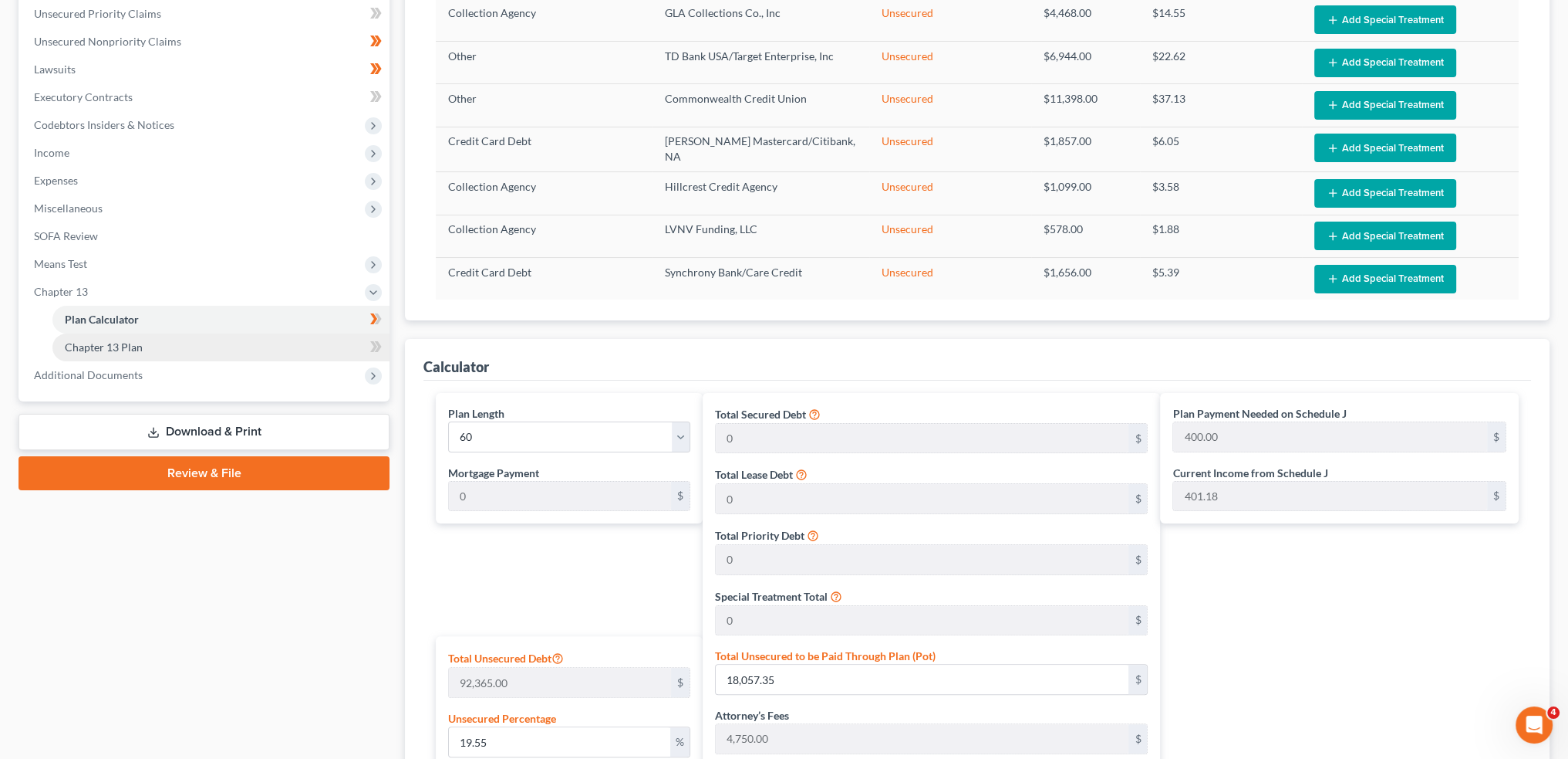
click at [194, 349] on link "Chapter 13 Plan" at bounding box center [221, 347] width 337 height 27
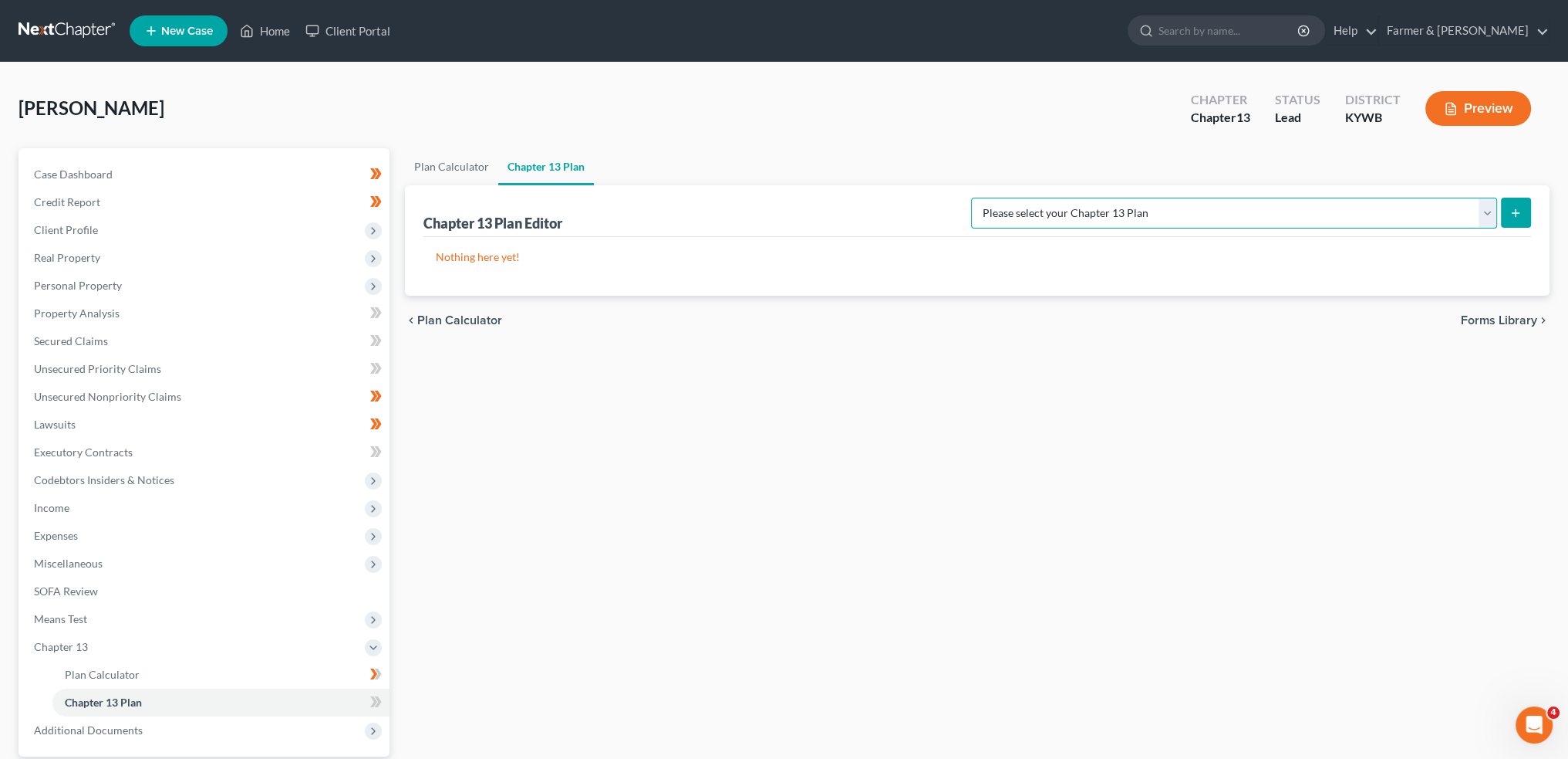
drag, startPoint x: 1305, startPoint y: 218, endPoint x: 1334, endPoint y: 327, distance: 112.8
click at [1305, 218] on select "Please select your Chapter 13 Plan National Form Plan - Official Form 113 Natio…" at bounding box center [1233, 212] width 526 height 31
select select "3"
click at [1033, 198] on select "Please select your Chapter 13 Plan National Form Plan - Official Form 113 Natio…" at bounding box center [1233, 212] width 526 height 31
drag, startPoint x: 1524, startPoint y: 212, endPoint x: 660, endPoint y: 410, distance: 886.4
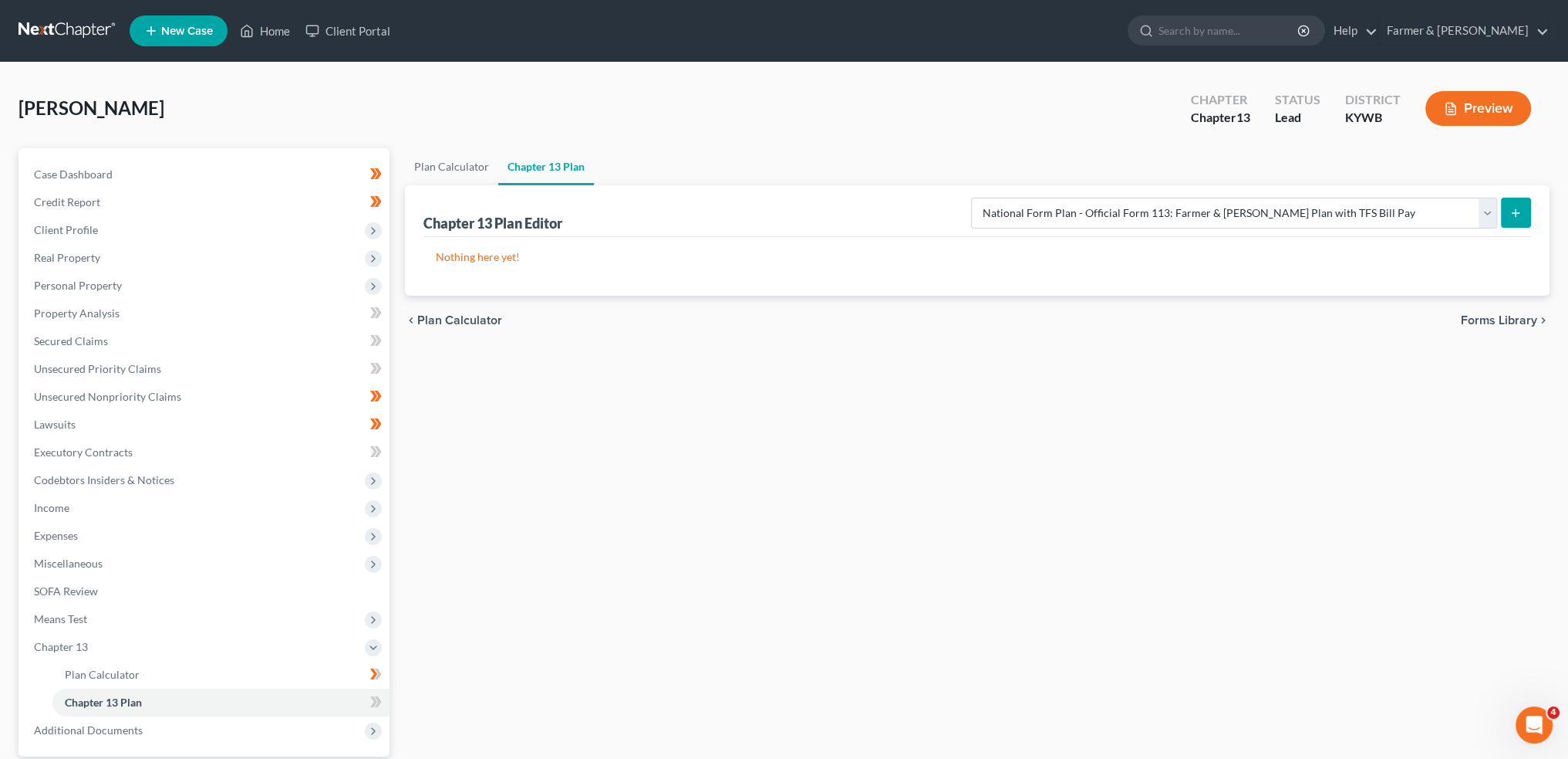
click at [1524, 212] on button "submit" at bounding box center [1516, 212] width 30 height 30
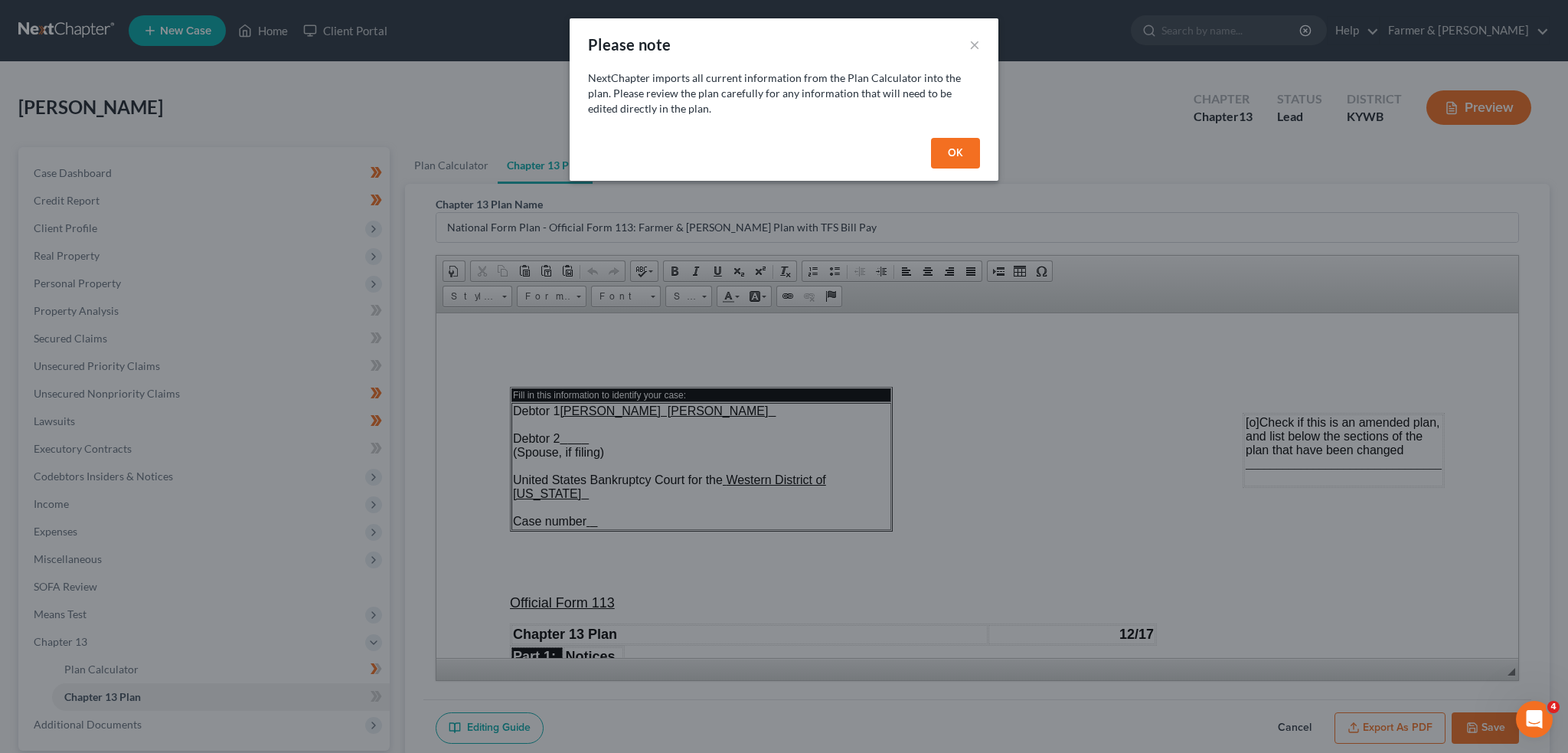
click at [961, 155] on button "OK" at bounding box center [955, 152] width 49 height 30
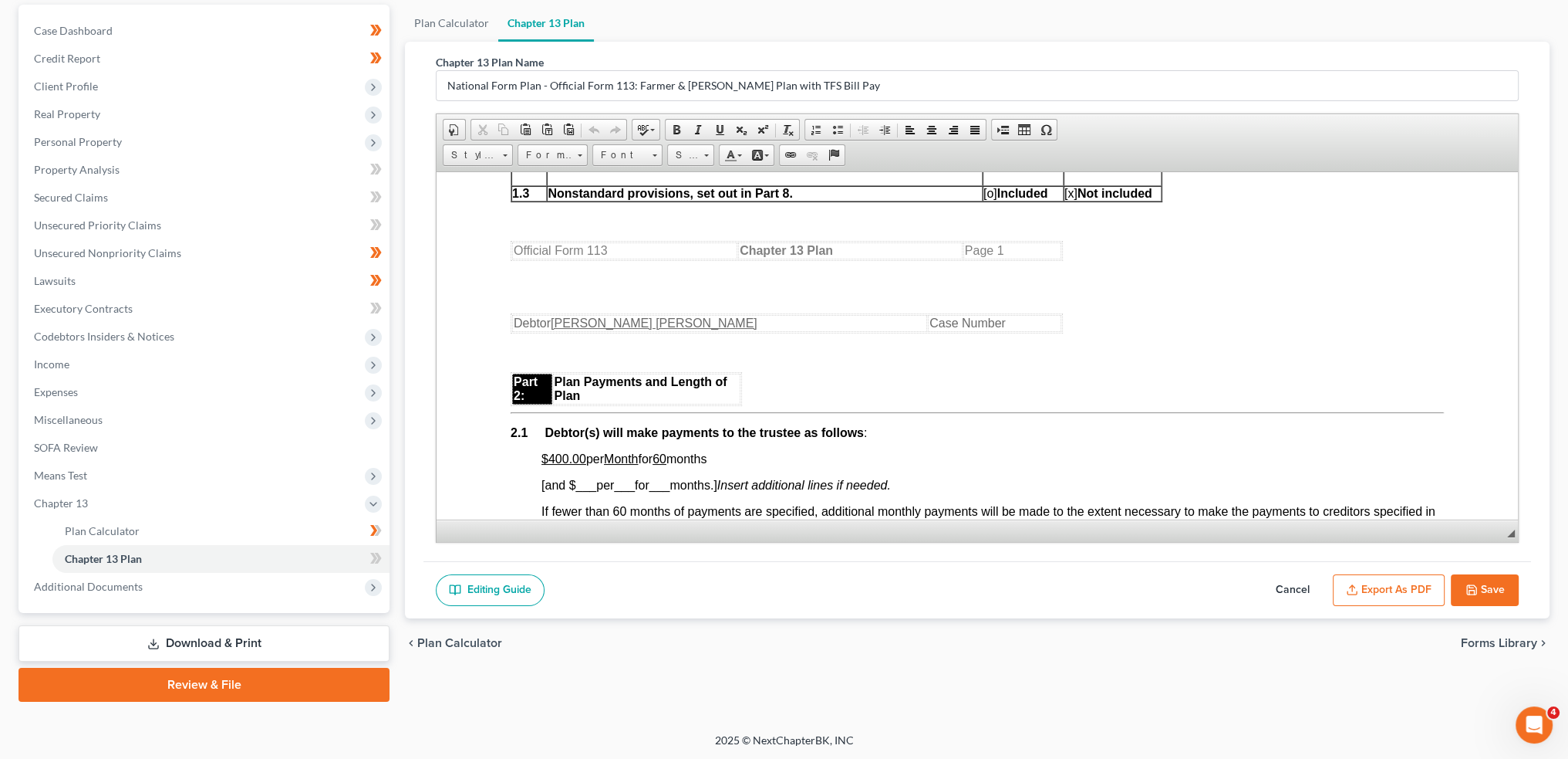
scroll to position [900, 0]
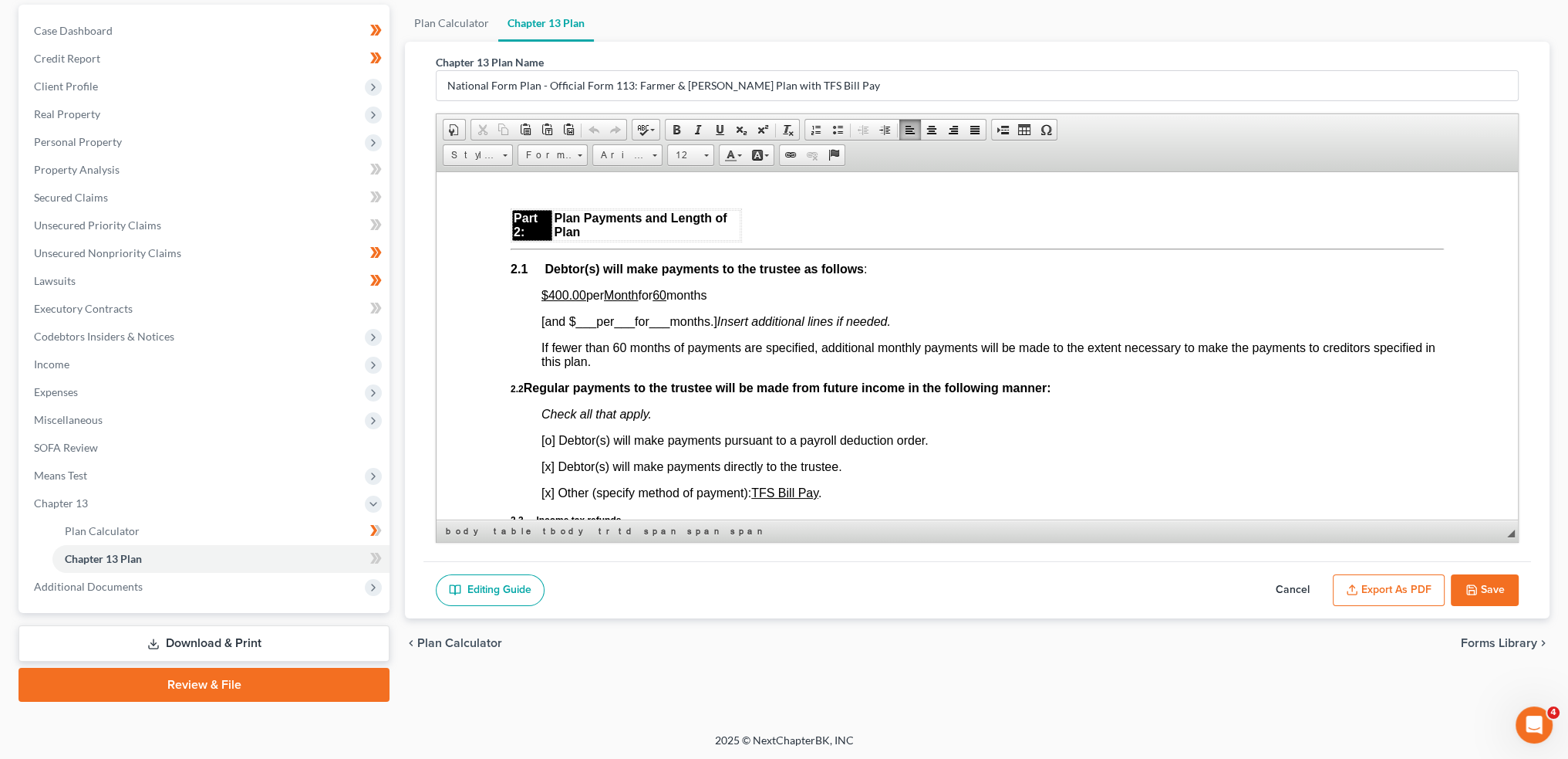
drag, startPoint x: 583, startPoint y: 302, endPoint x: 732, endPoint y: 303, distance: 149.0
click at [732, 302] on p "$400.00 per Month for 60 months" at bounding box center [993, 295] width 903 height 14
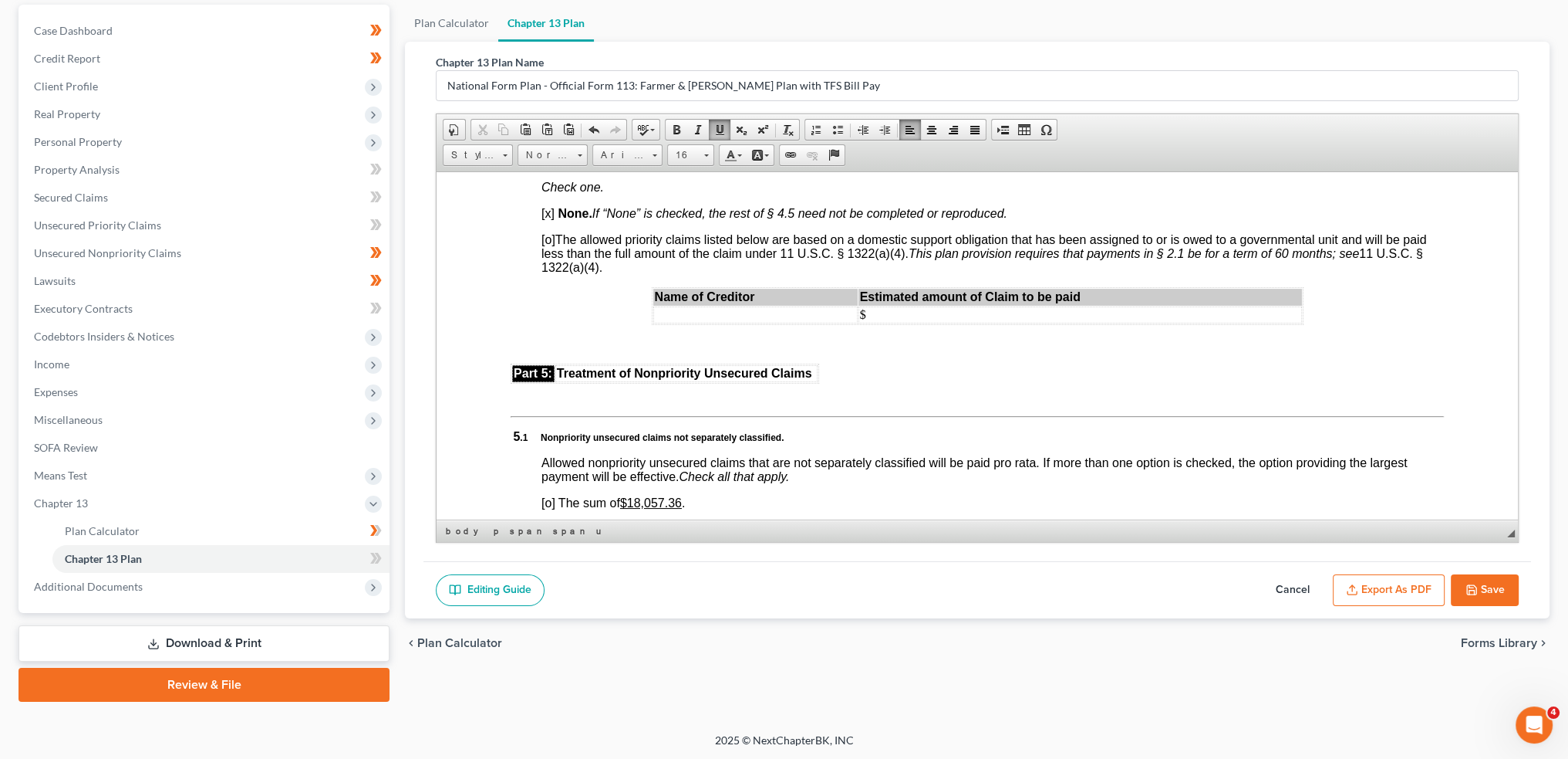
scroll to position [2830, 0]
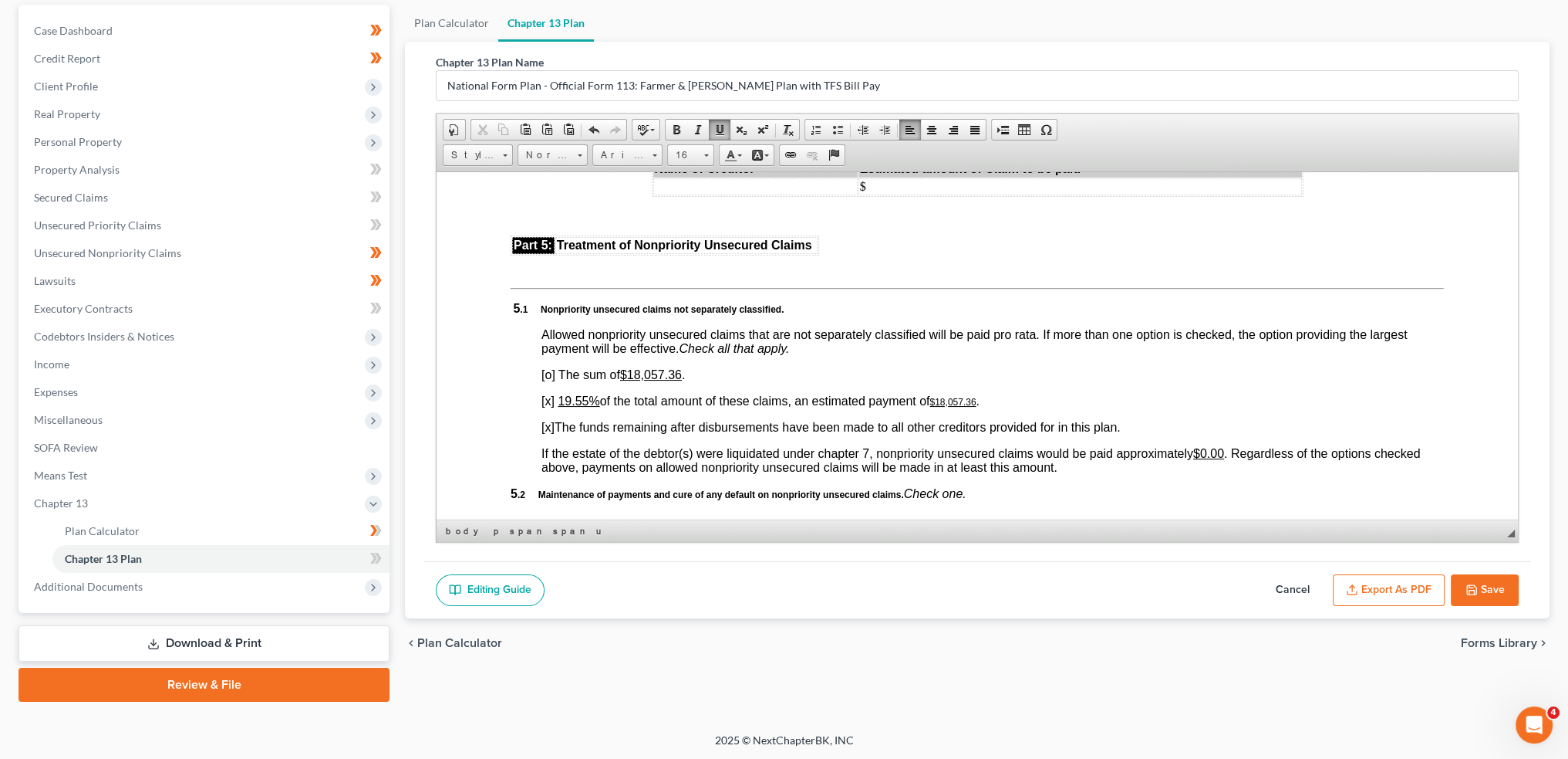
click at [567, 407] on u "19.55%" at bounding box center [578, 400] width 42 height 13
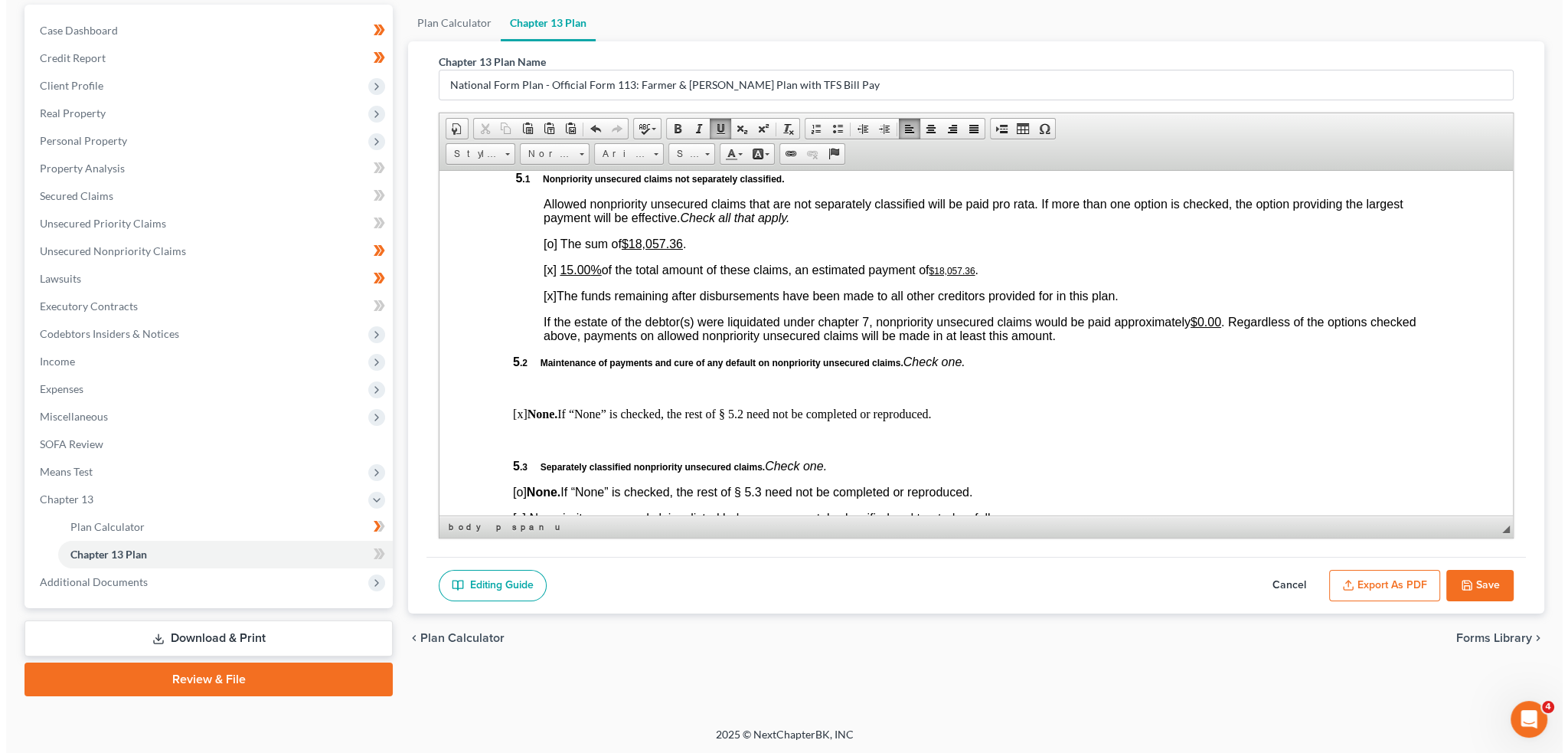
scroll to position [3190, 0]
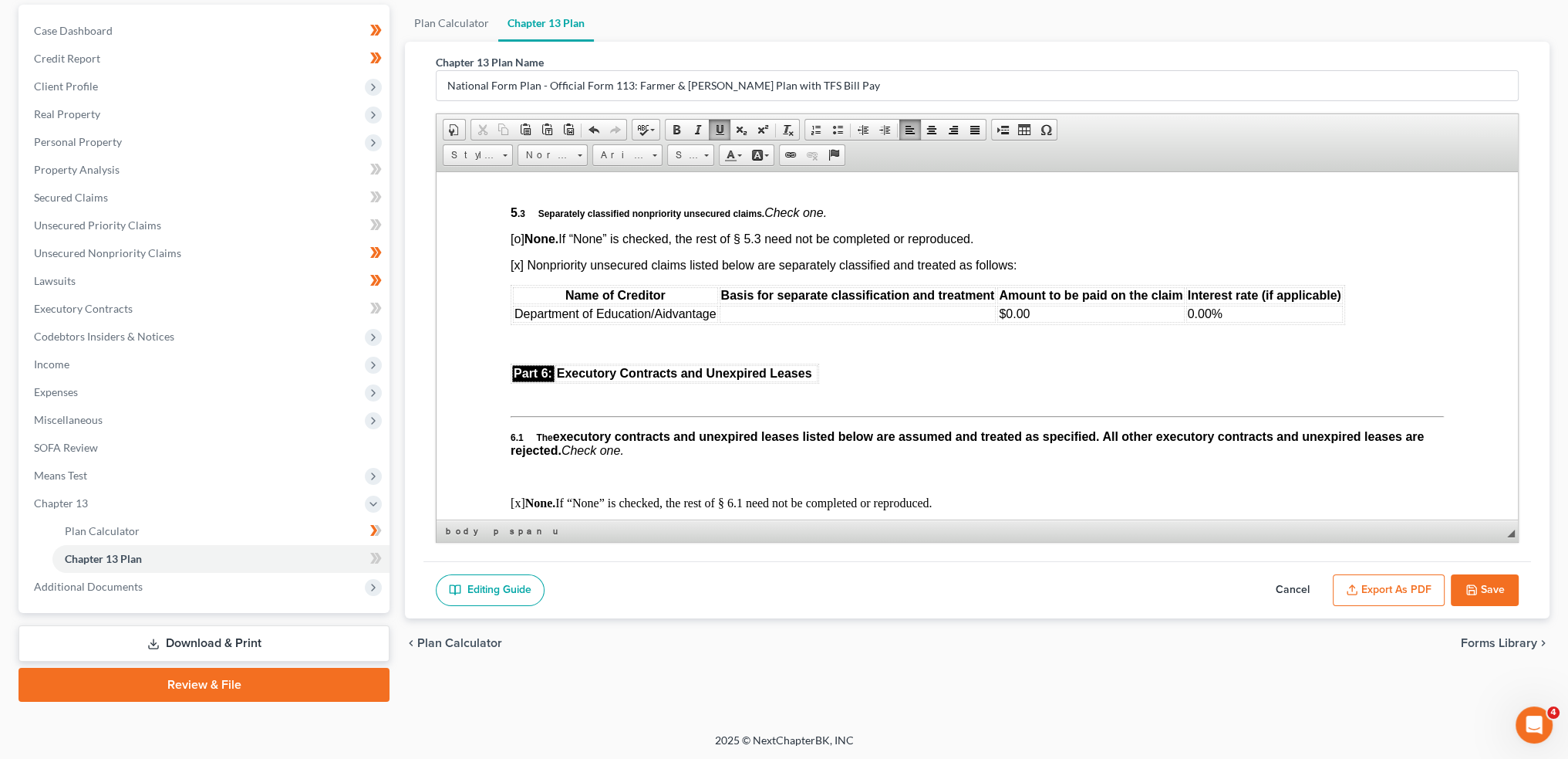
click at [755, 322] on td at bounding box center [857, 314] width 277 height 17
click at [1370, 586] on button "Export as PDF" at bounding box center [1389, 590] width 112 height 32
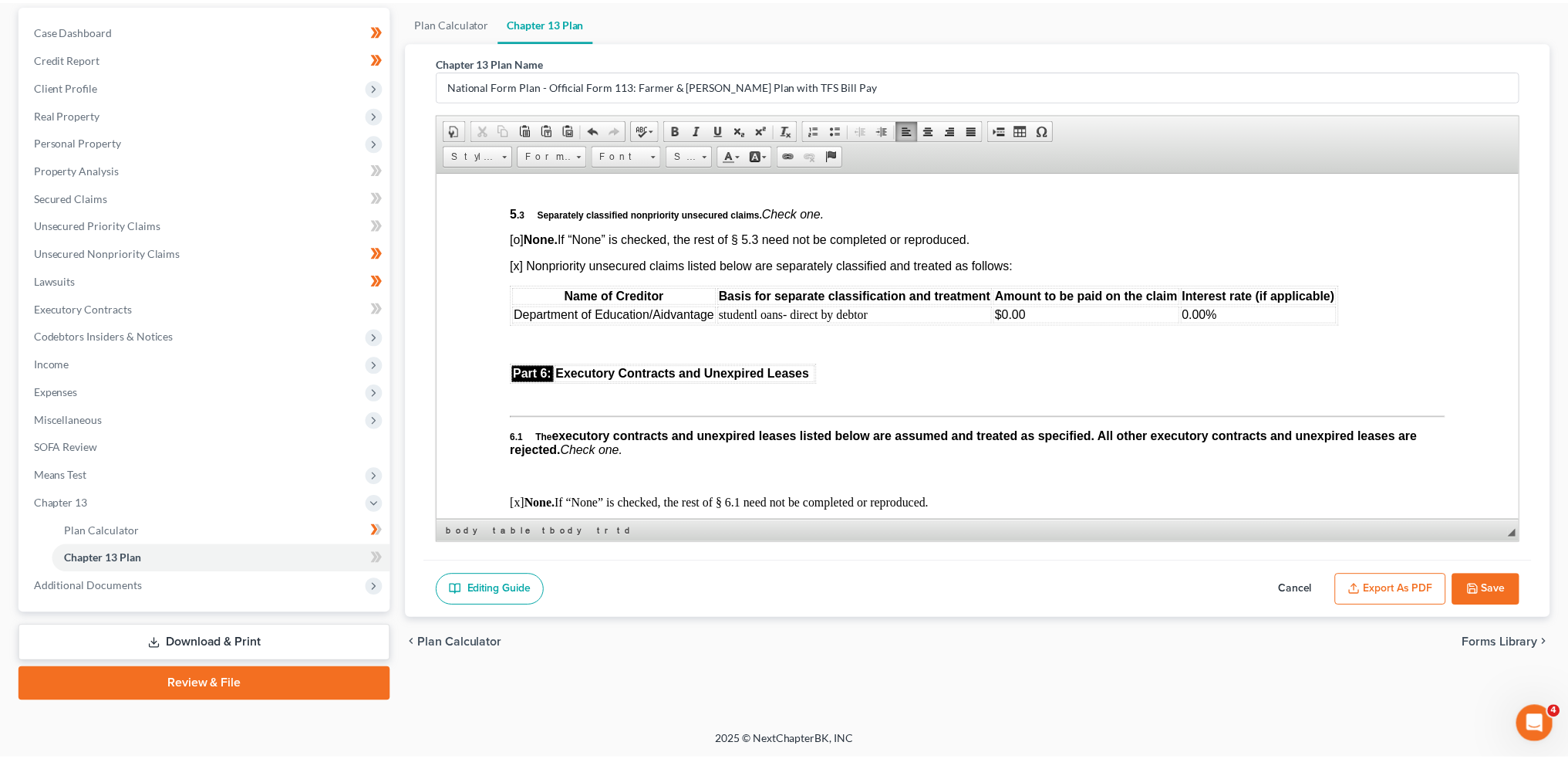
scroll to position [3202, 0]
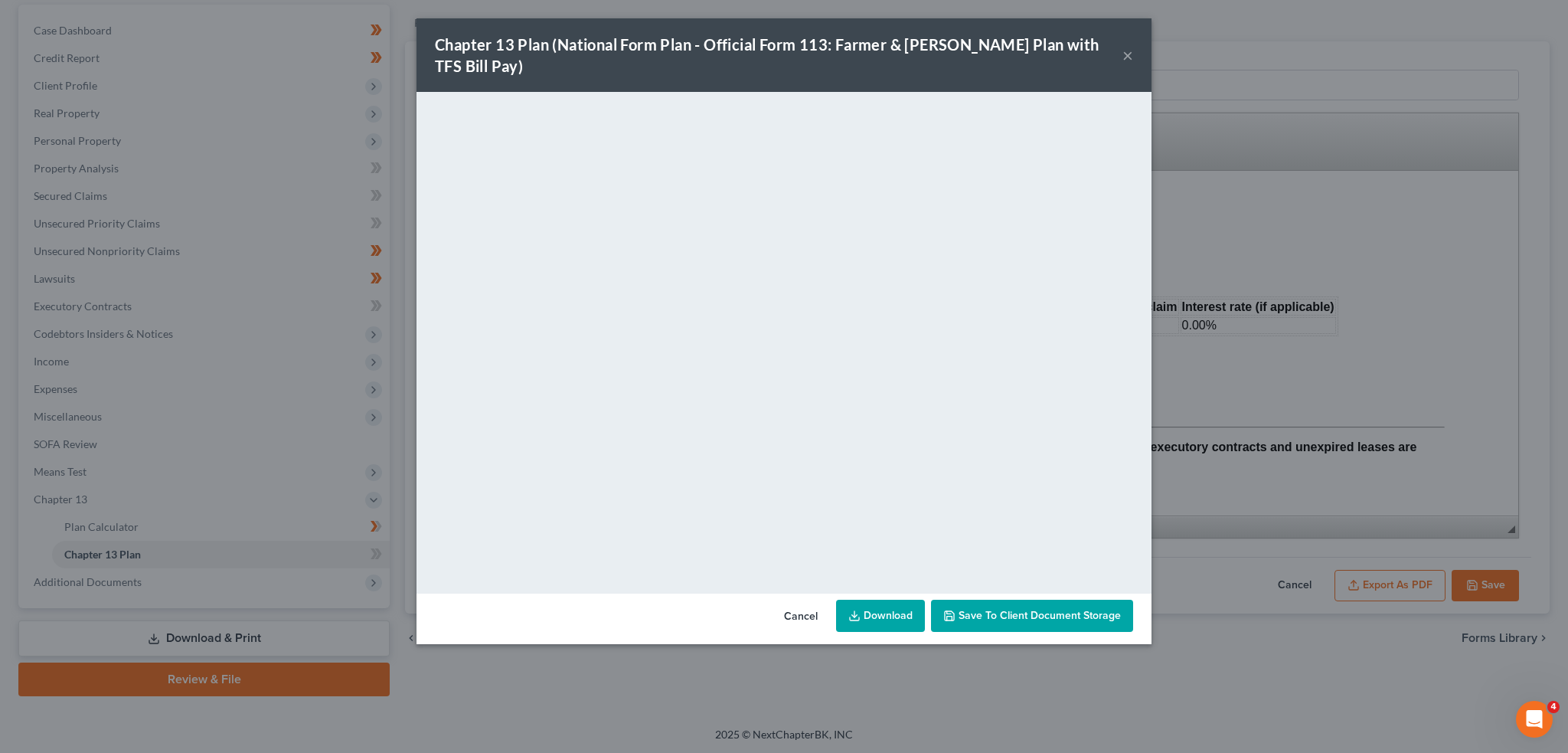
click at [1102, 609] on span "Save to Client Document Storage" at bounding box center [1040, 615] width 163 height 13
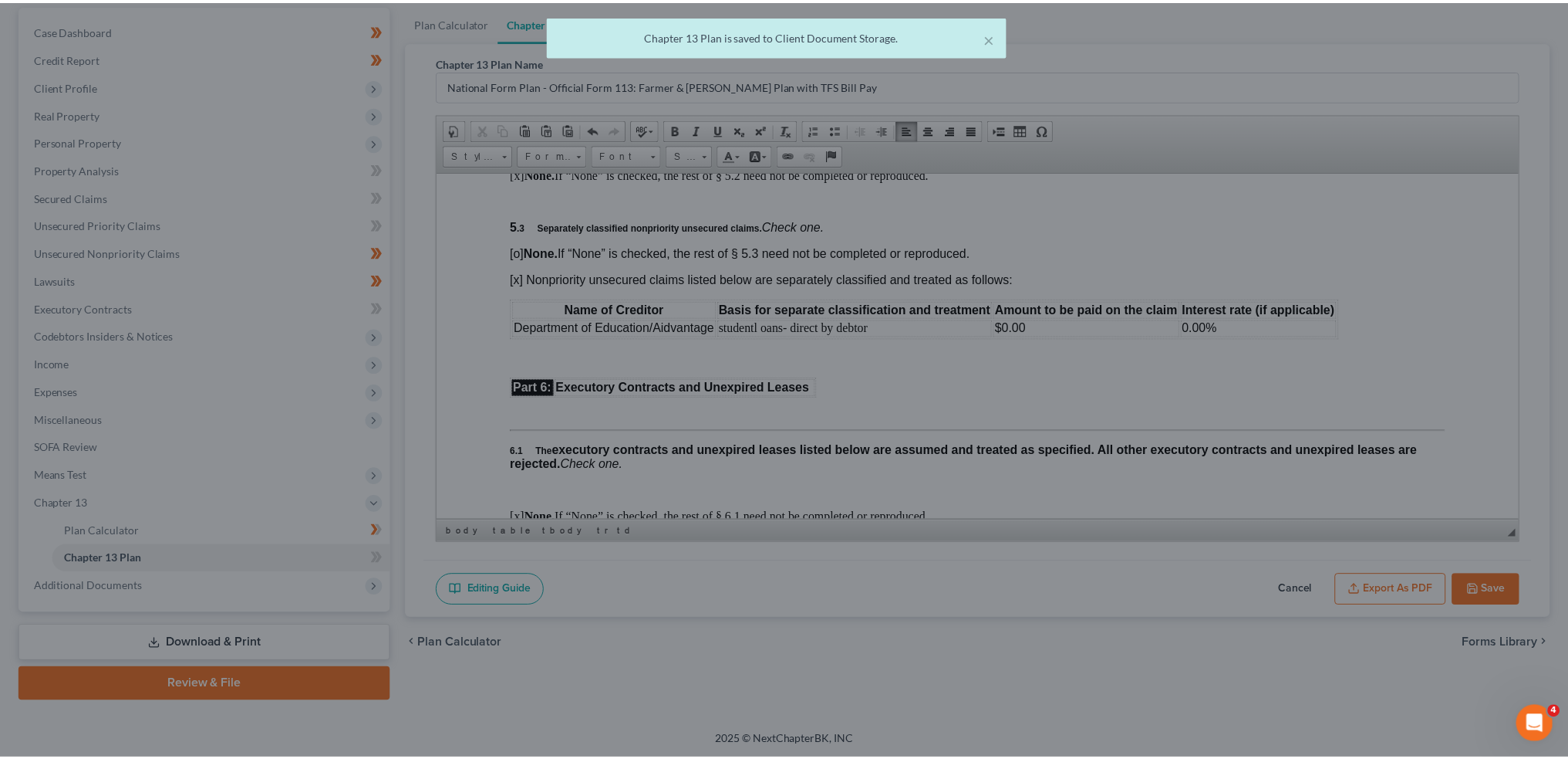
scroll to position [3216, 0]
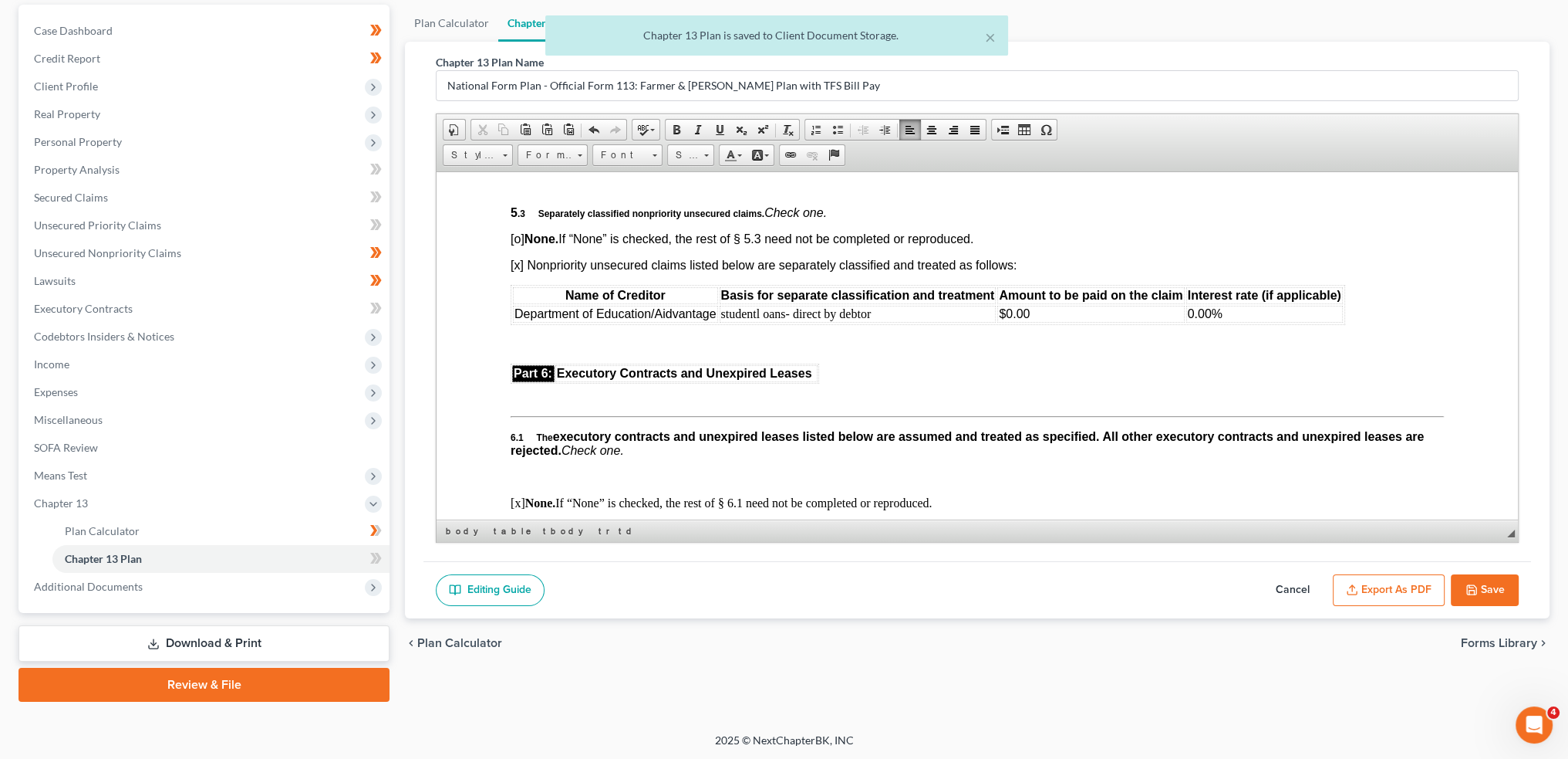
click at [1500, 579] on button "Save" at bounding box center [1485, 590] width 68 height 32
select select "3"
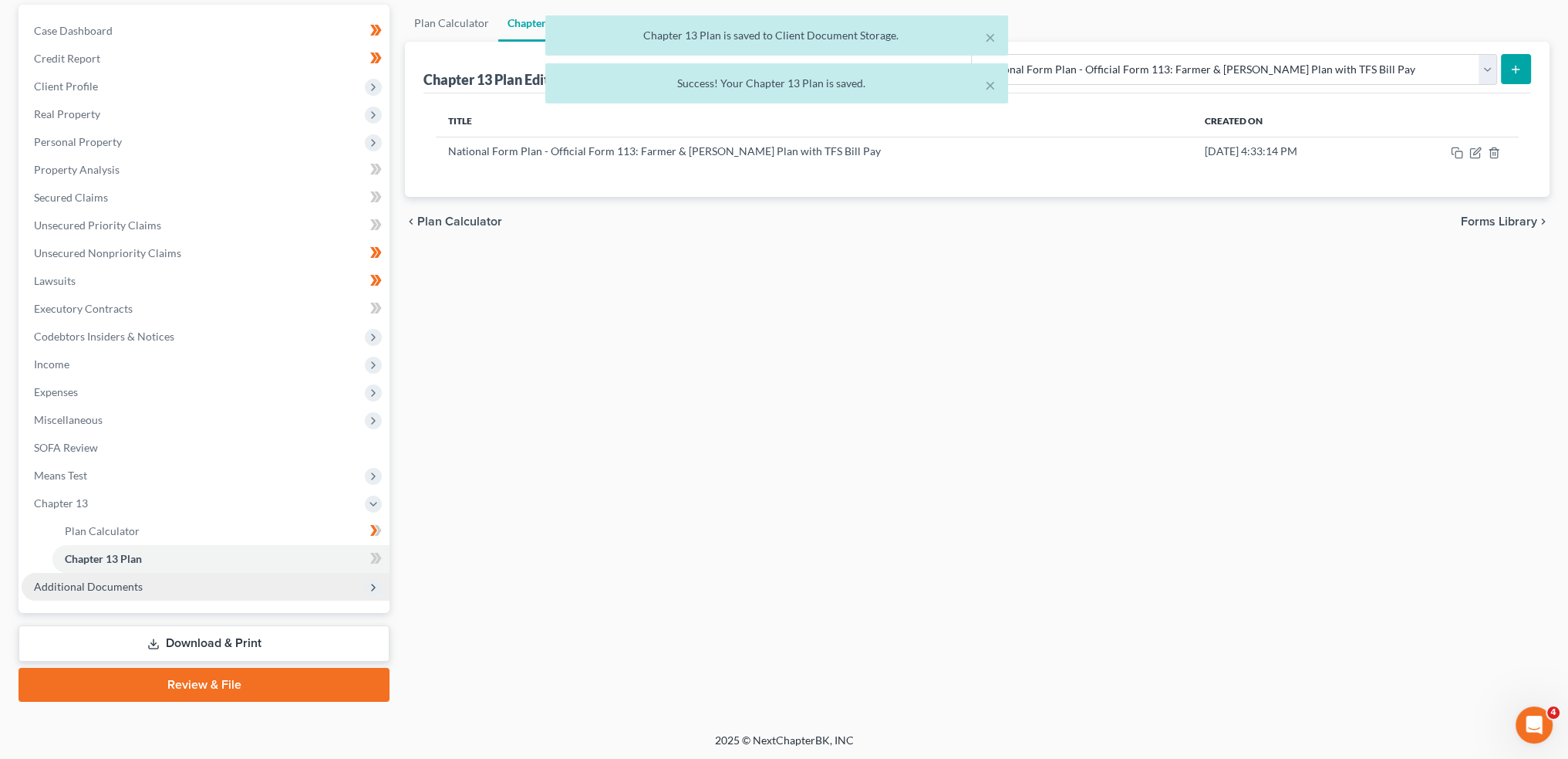
click at [154, 580] on span "Additional Documents" at bounding box center [206, 586] width 368 height 27
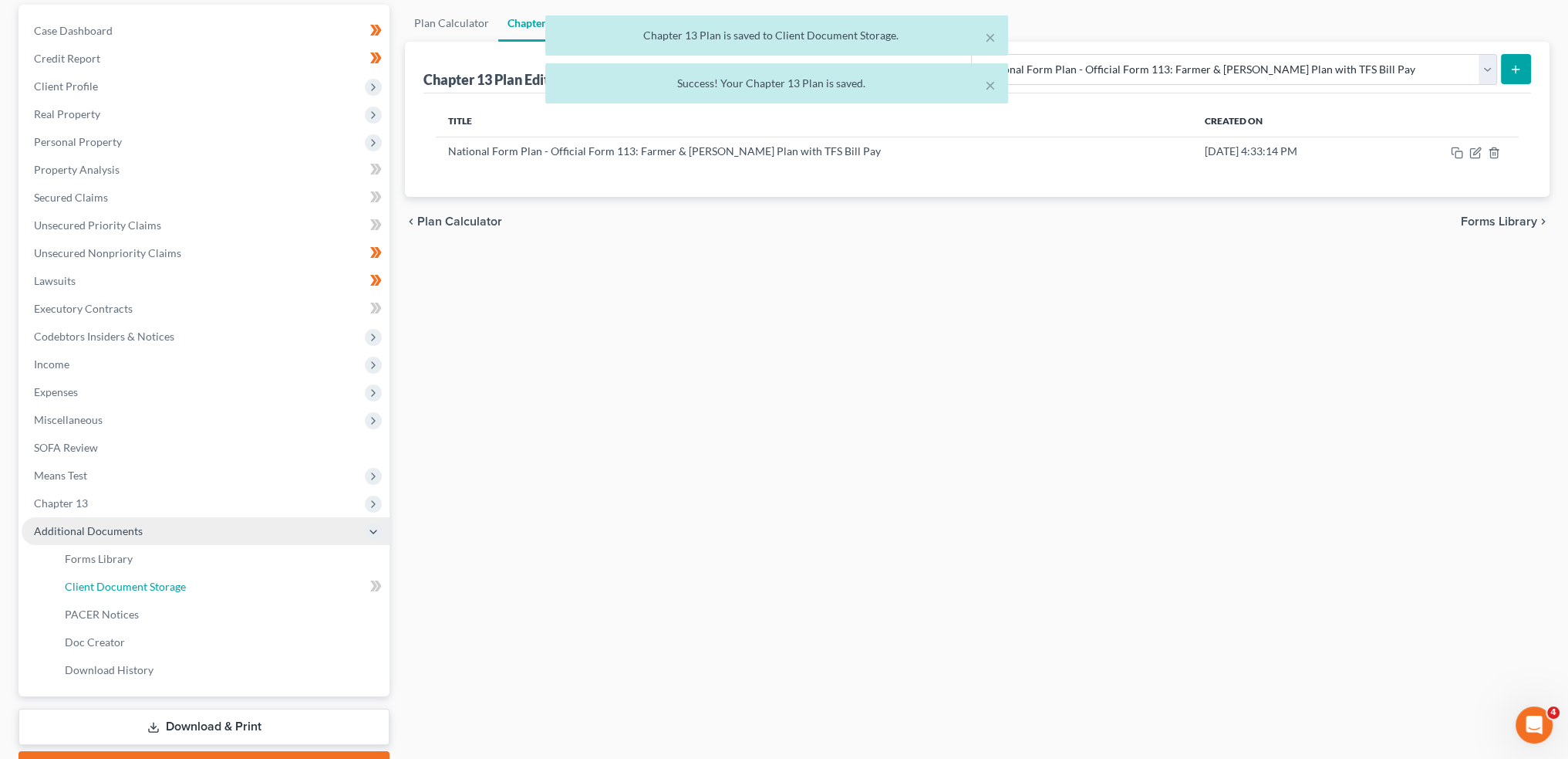
click at [154, 580] on span "Client Document Storage" at bounding box center [125, 586] width 121 height 13
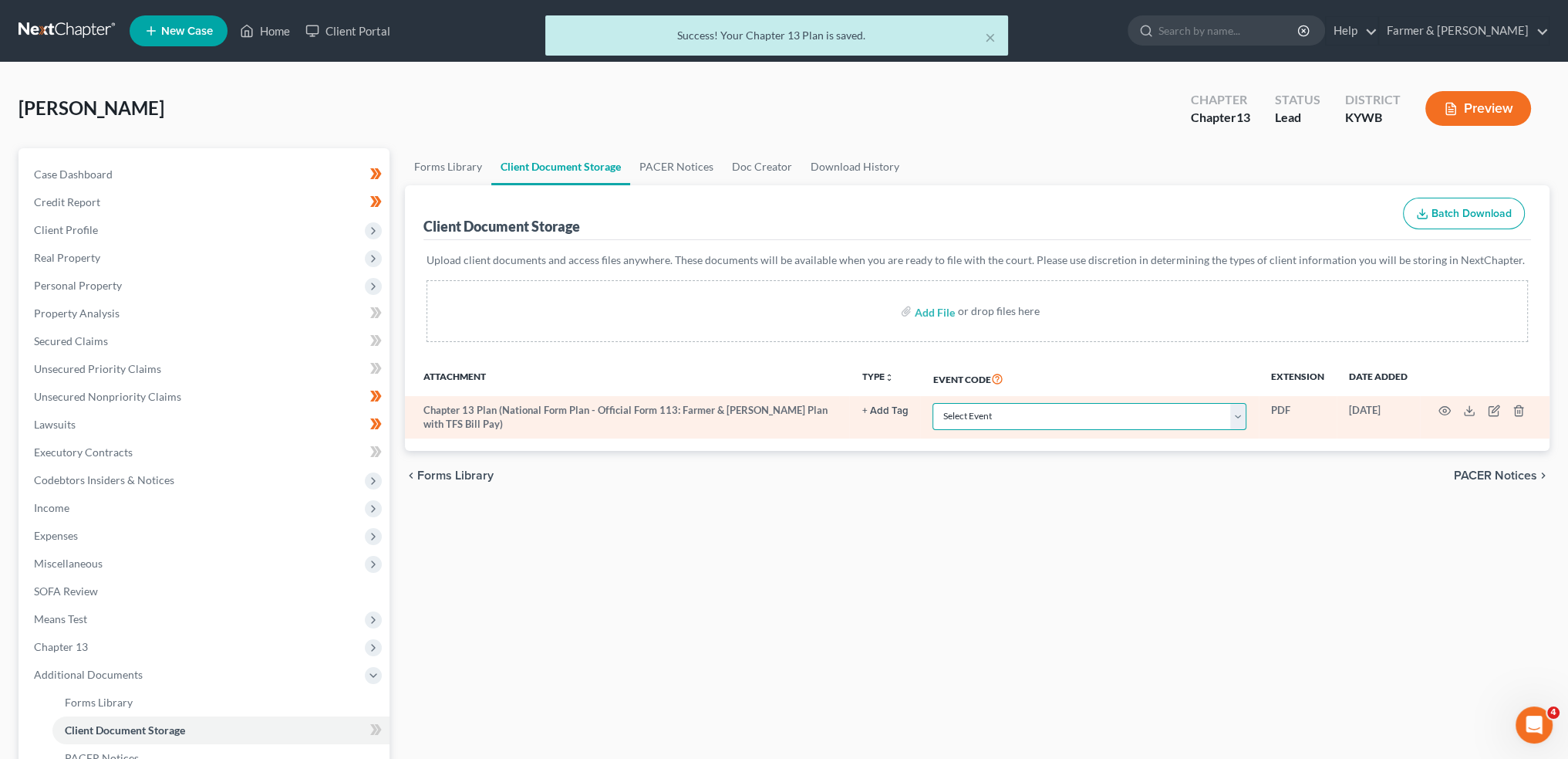
drag, startPoint x: 1002, startPoint y: 418, endPoint x: 1006, endPoint y: 403, distance: 15.5
click at [1002, 418] on select "Select Event Amended Answer Amended Complaint Amended List of Creditors (Fee) A…" at bounding box center [1089, 416] width 314 height 27
select select "16"
click at [932, 403] on select "Select Event Amended Answer Amended Complaint Amended List of Creditors (Fee) A…" at bounding box center [1089, 416] width 314 height 27
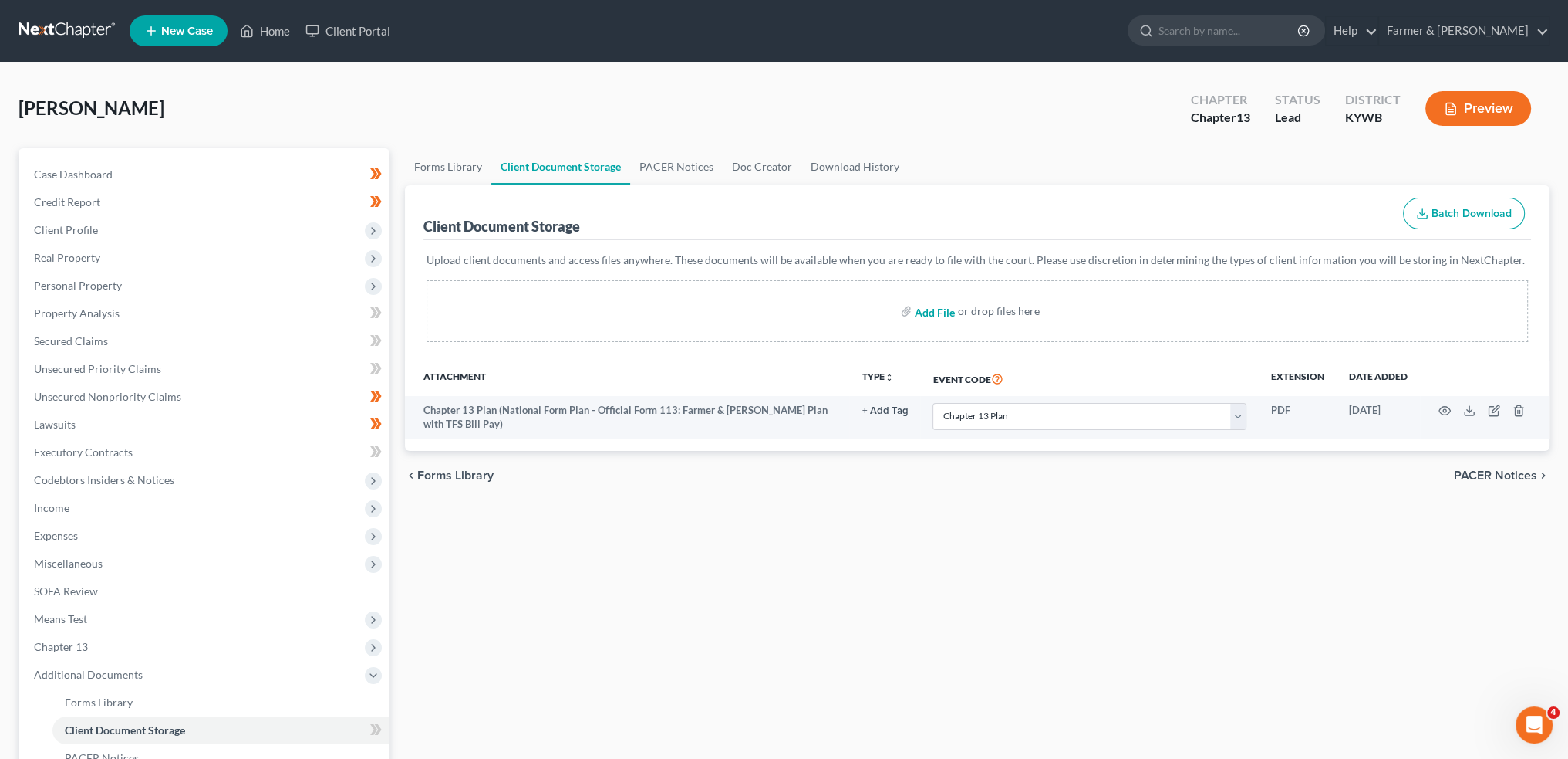
click at [929, 310] on input "file" at bounding box center [933, 310] width 37 height 27
type input "C:\fakepath\CCC (14).pdf"
select select "16"
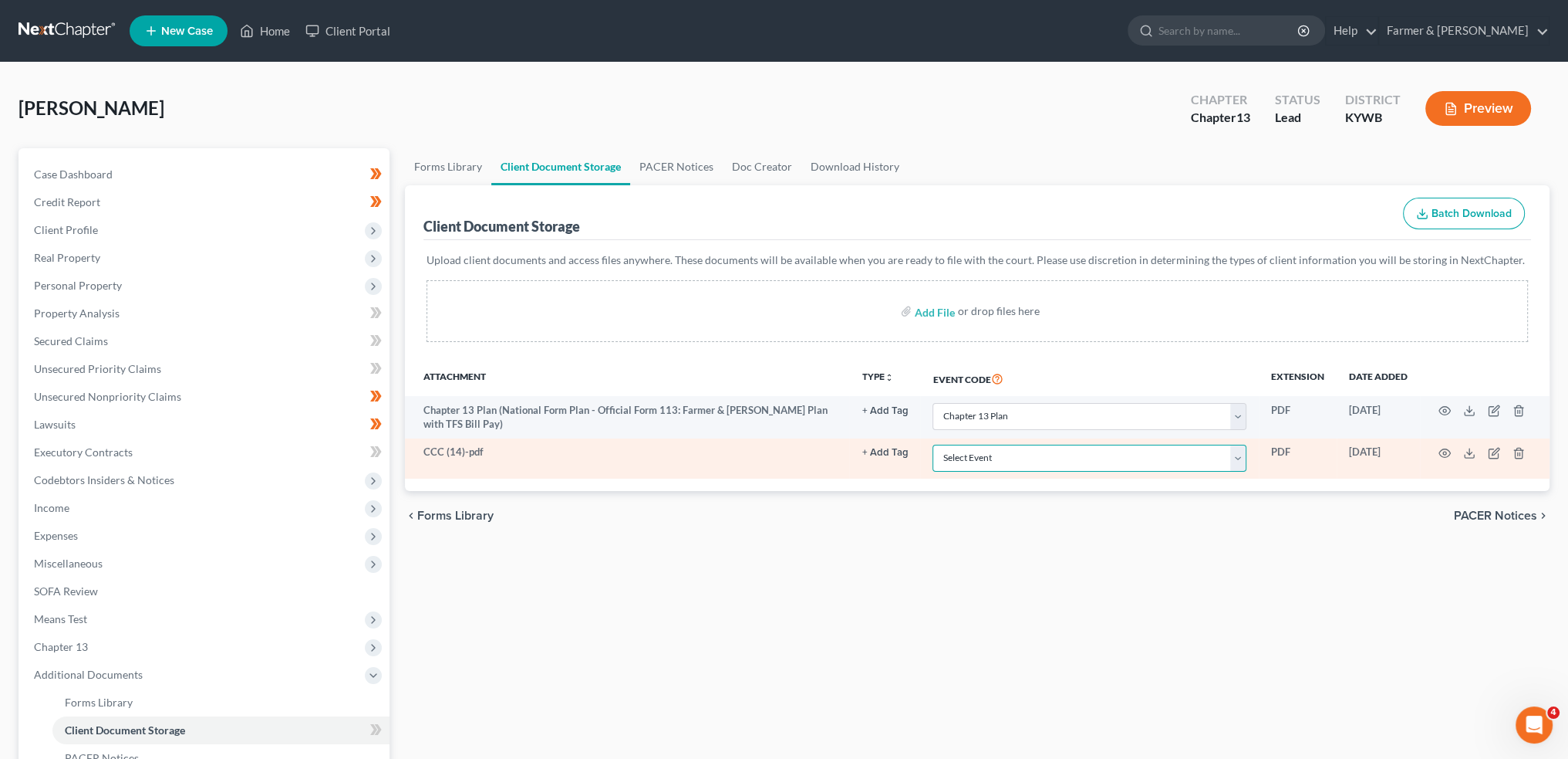
drag, startPoint x: 1040, startPoint y: 460, endPoint x: 1040, endPoint y: 450, distance: 10.0
click at [1040, 460] on select "Select Event Amended Answer Amended Complaint Amended List of Creditors (Fee) A…" at bounding box center [1089, 458] width 314 height 27
select select "7"
click at [932, 445] on select "Select Event Amended Answer Amended Complaint Amended List of Creditors (Fee) A…" at bounding box center [1089, 458] width 314 height 27
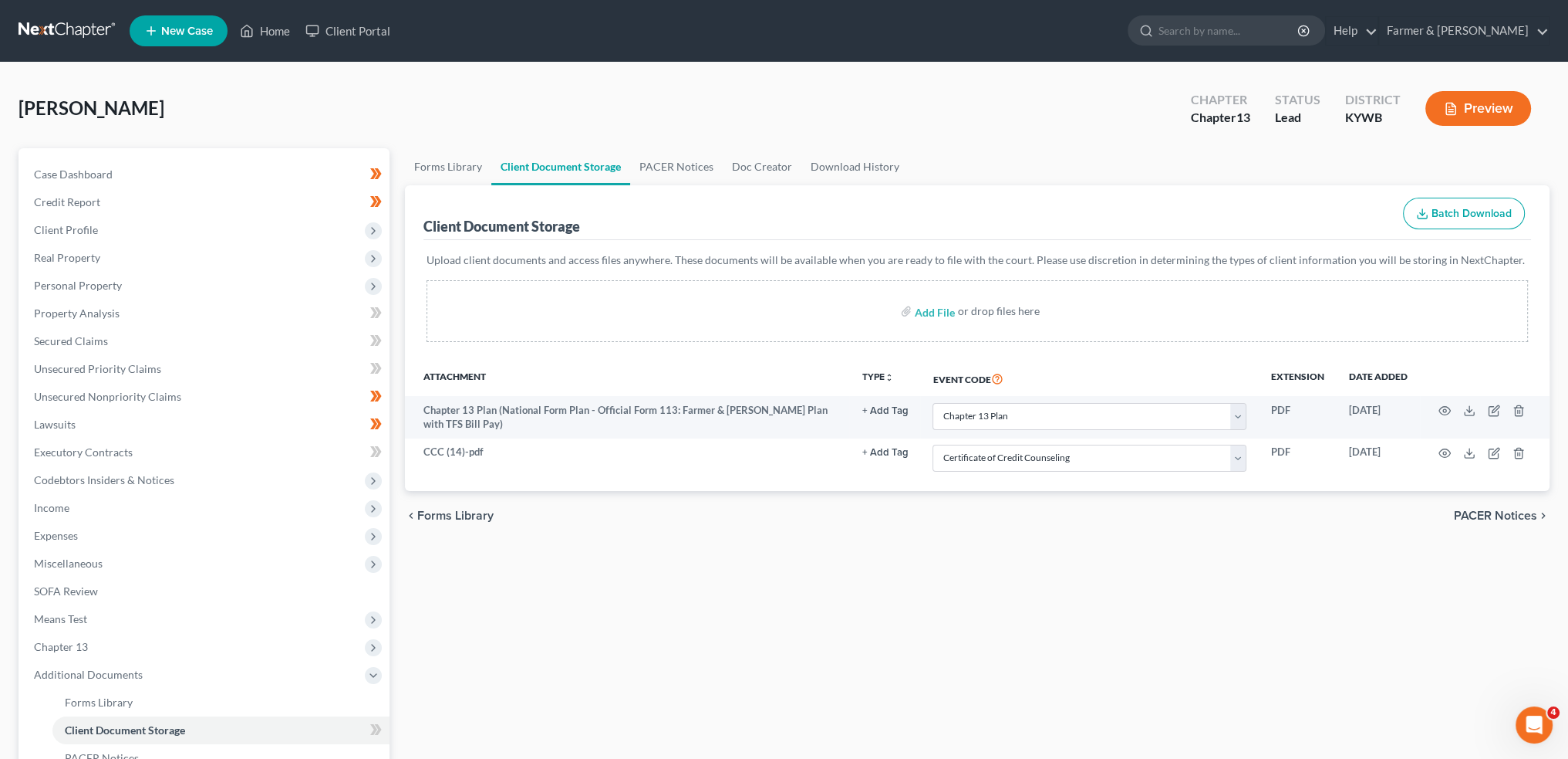
click at [889, 598] on div "Forms Library Client Document Storage PACER Notices Doc Creator Download Histor…" at bounding box center [977, 538] width 1161 height 780
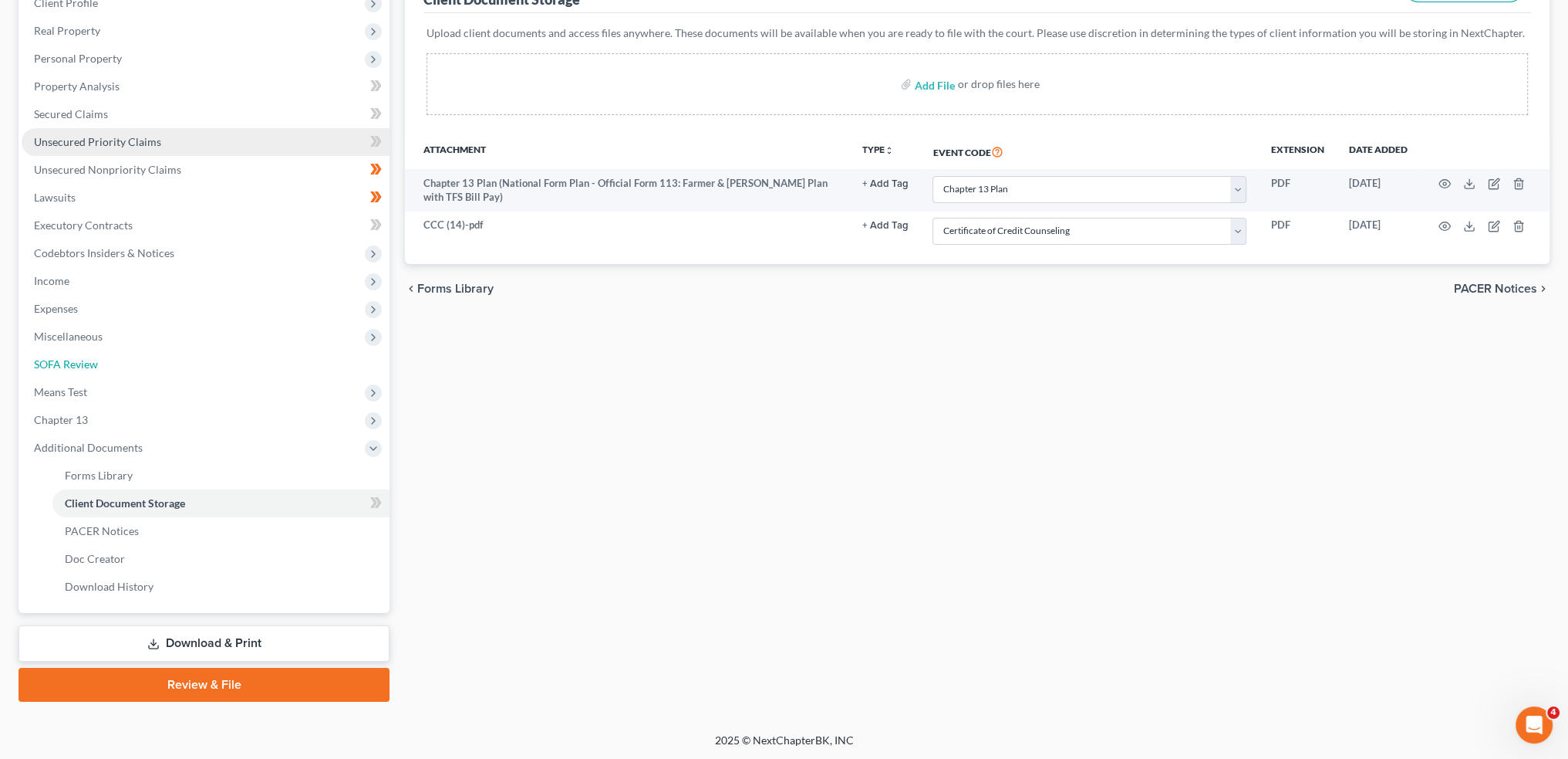
click at [124, 372] on link "SOFA Review" at bounding box center [206, 364] width 368 height 27
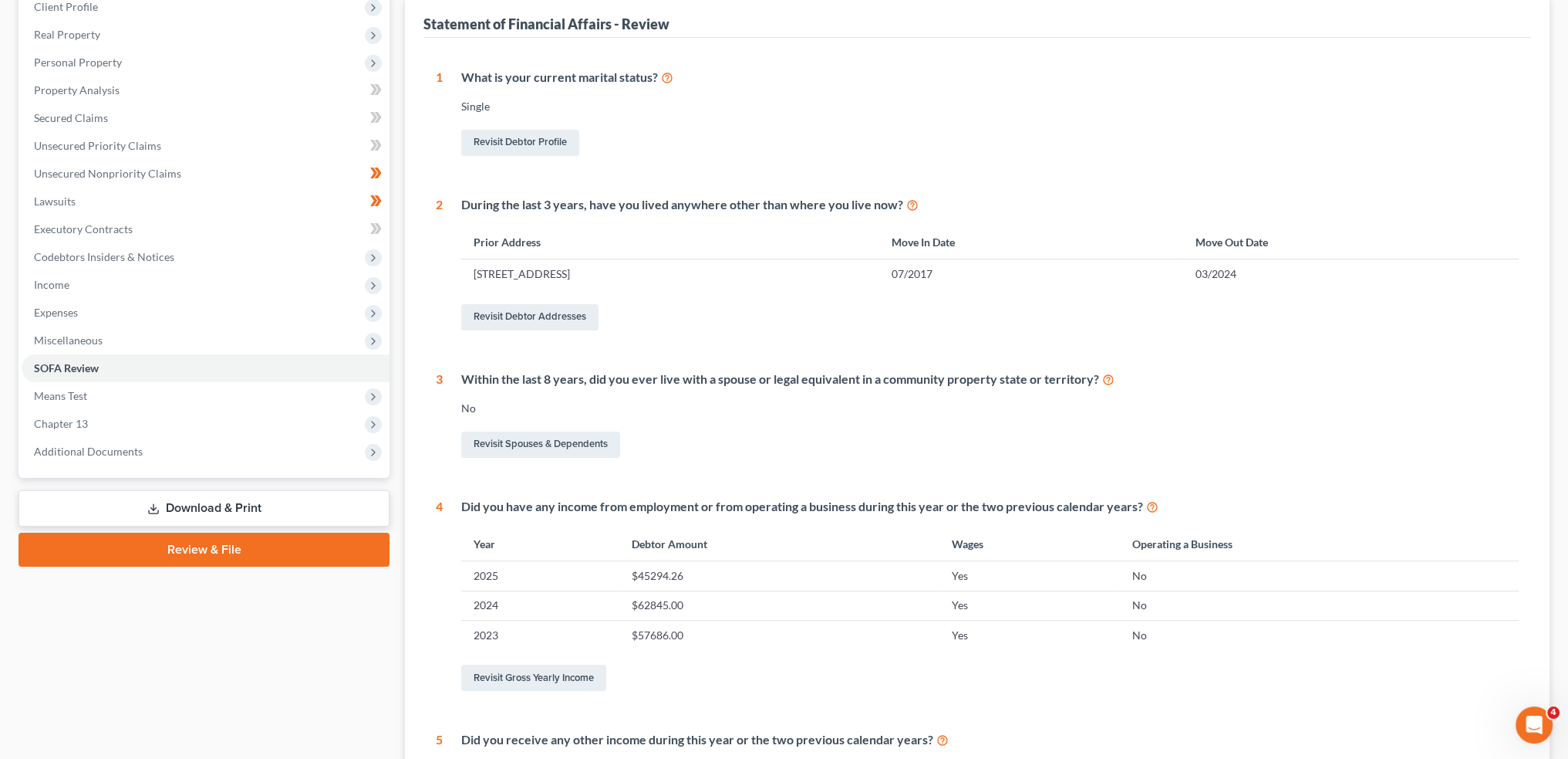
scroll to position [109, 0]
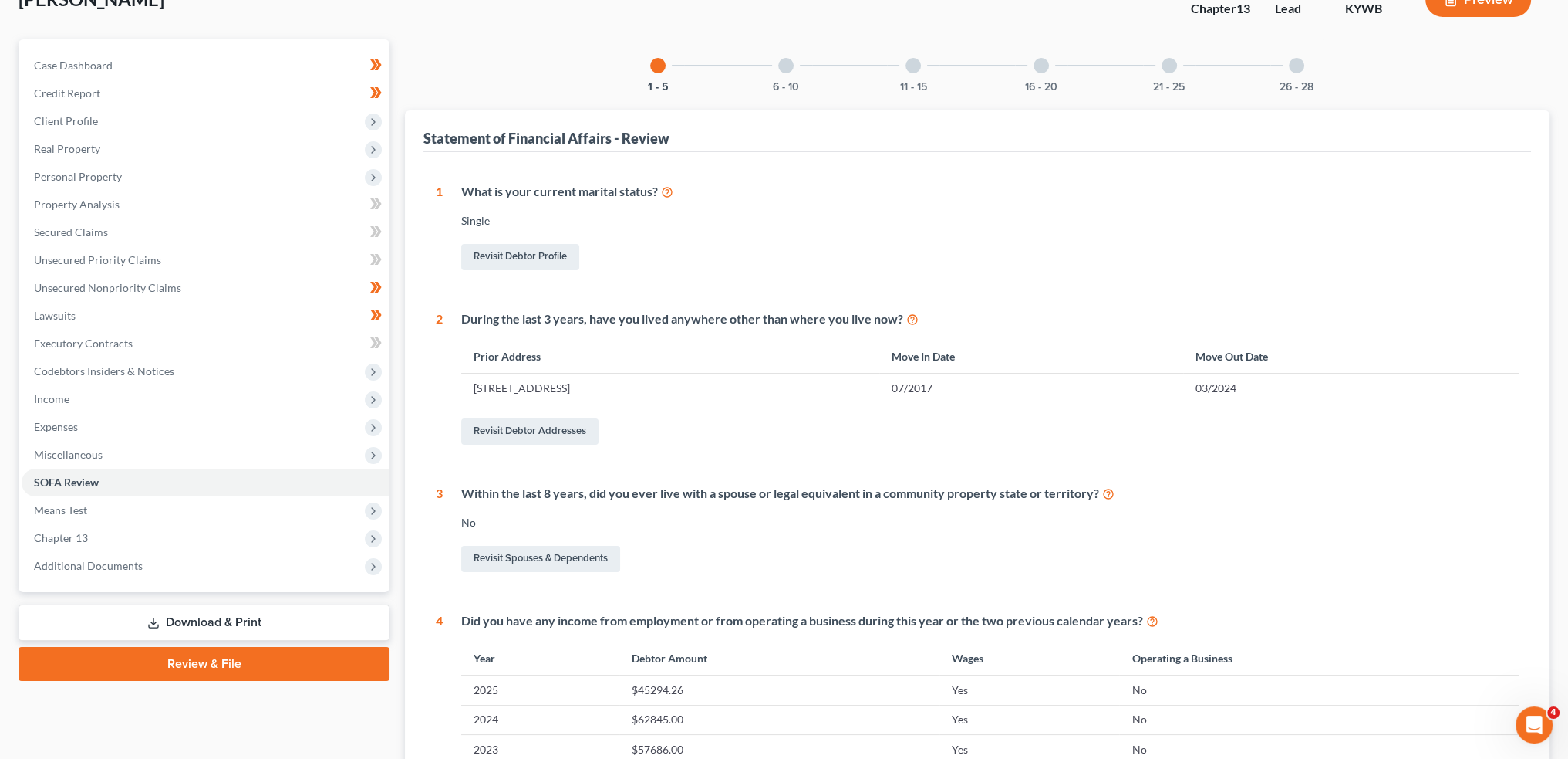
click at [789, 71] on div at bounding box center [786, 66] width 16 height 16
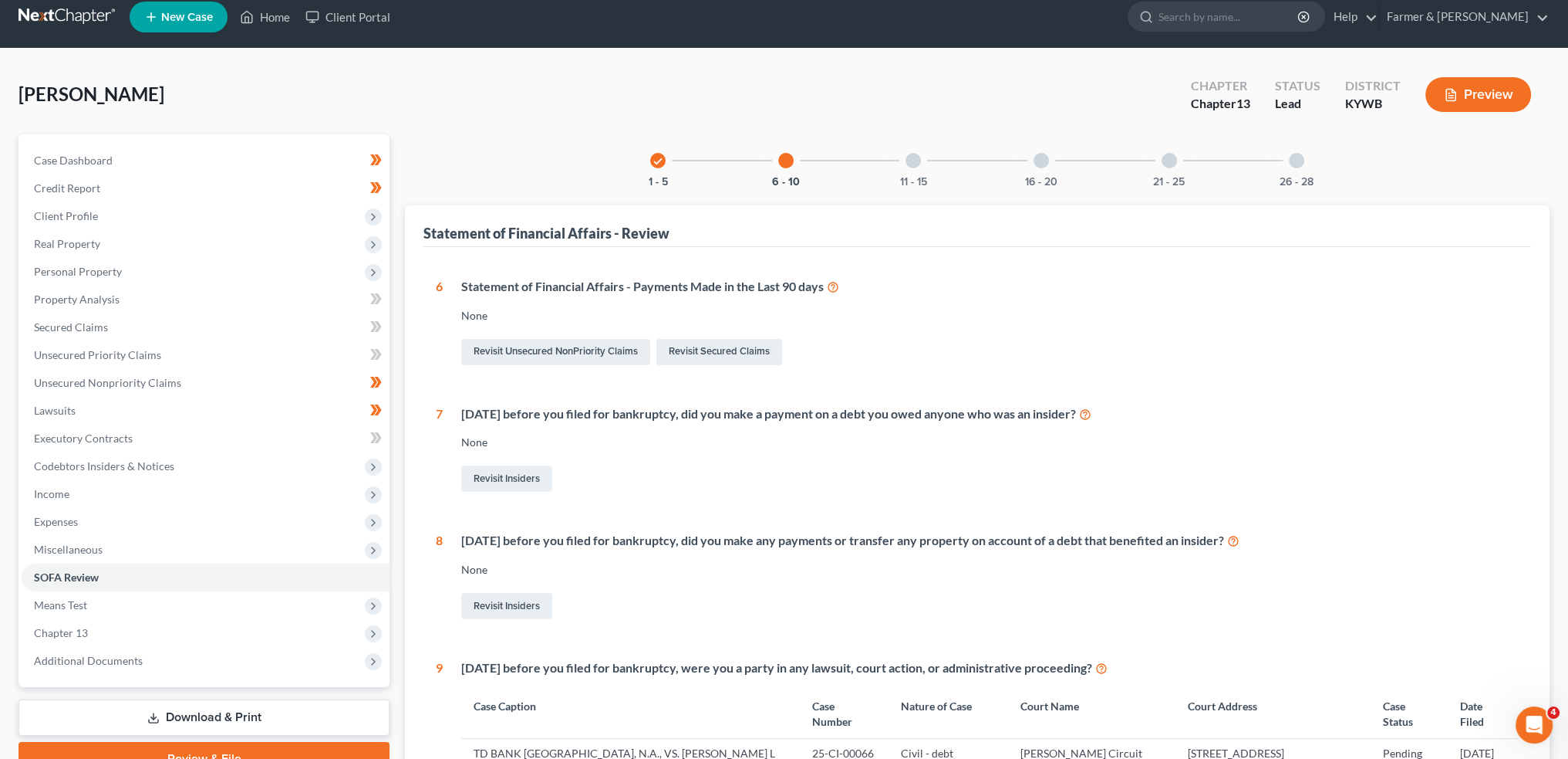
scroll to position [0, 0]
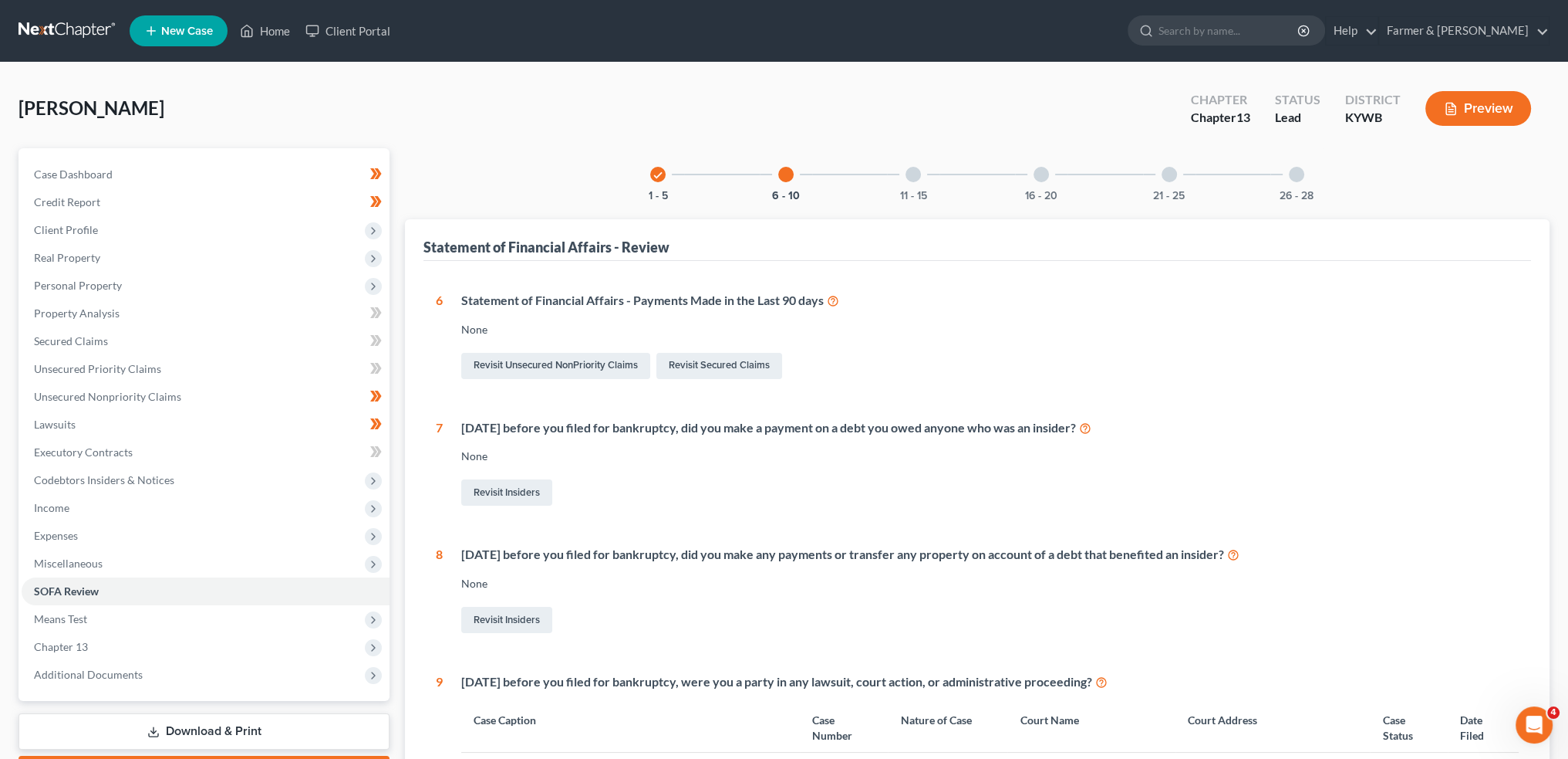
click at [919, 182] on div "11 - 15" at bounding box center [913, 174] width 53 height 53
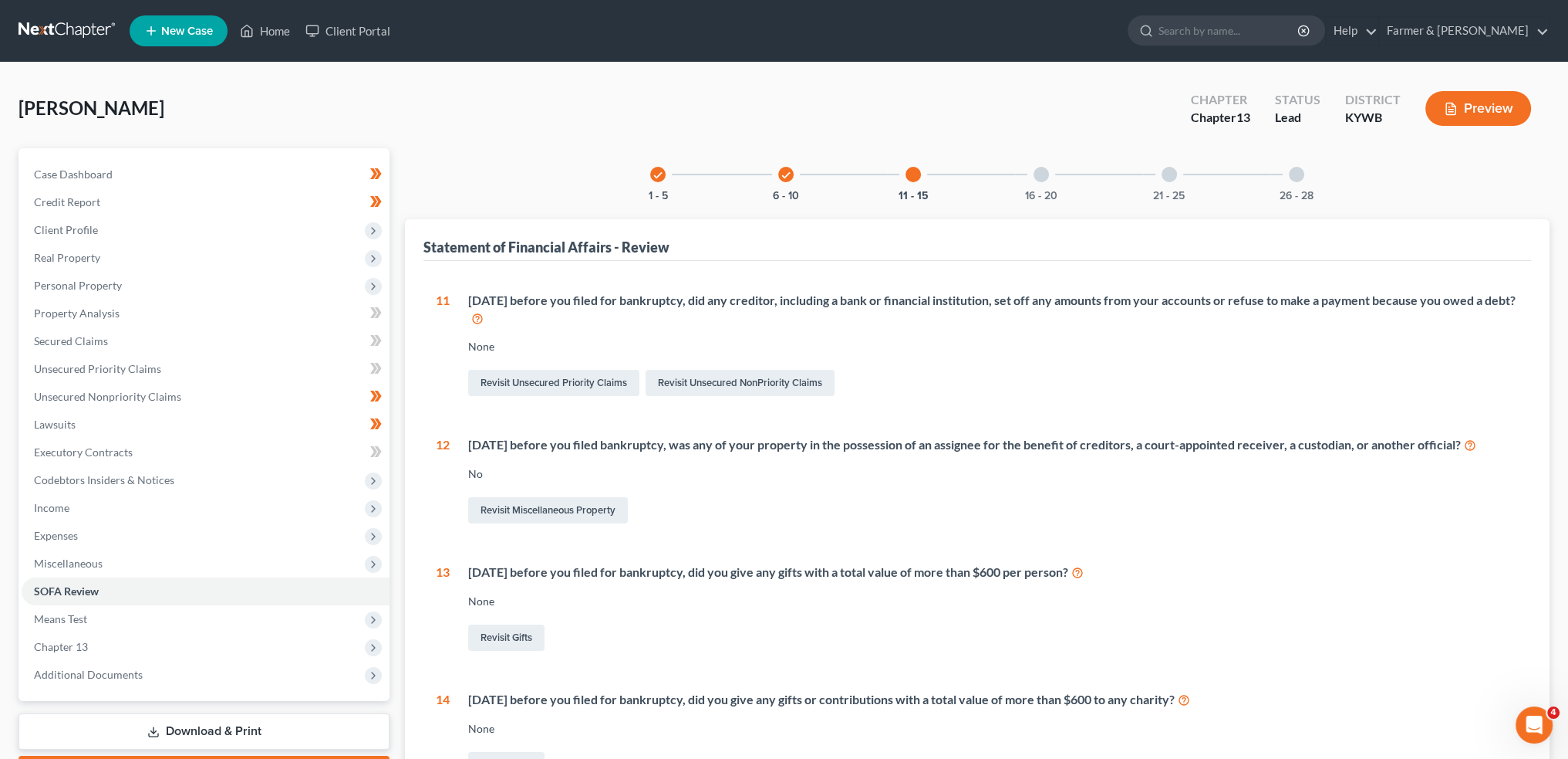
drag, startPoint x: 1050, startPoint y: 179, endPoint x: 1025, endPoint y: 227, distance: 54.1
click at [1049, 180] on div "16 - 20" at bounding box center [1041, 174] width 53 height 53
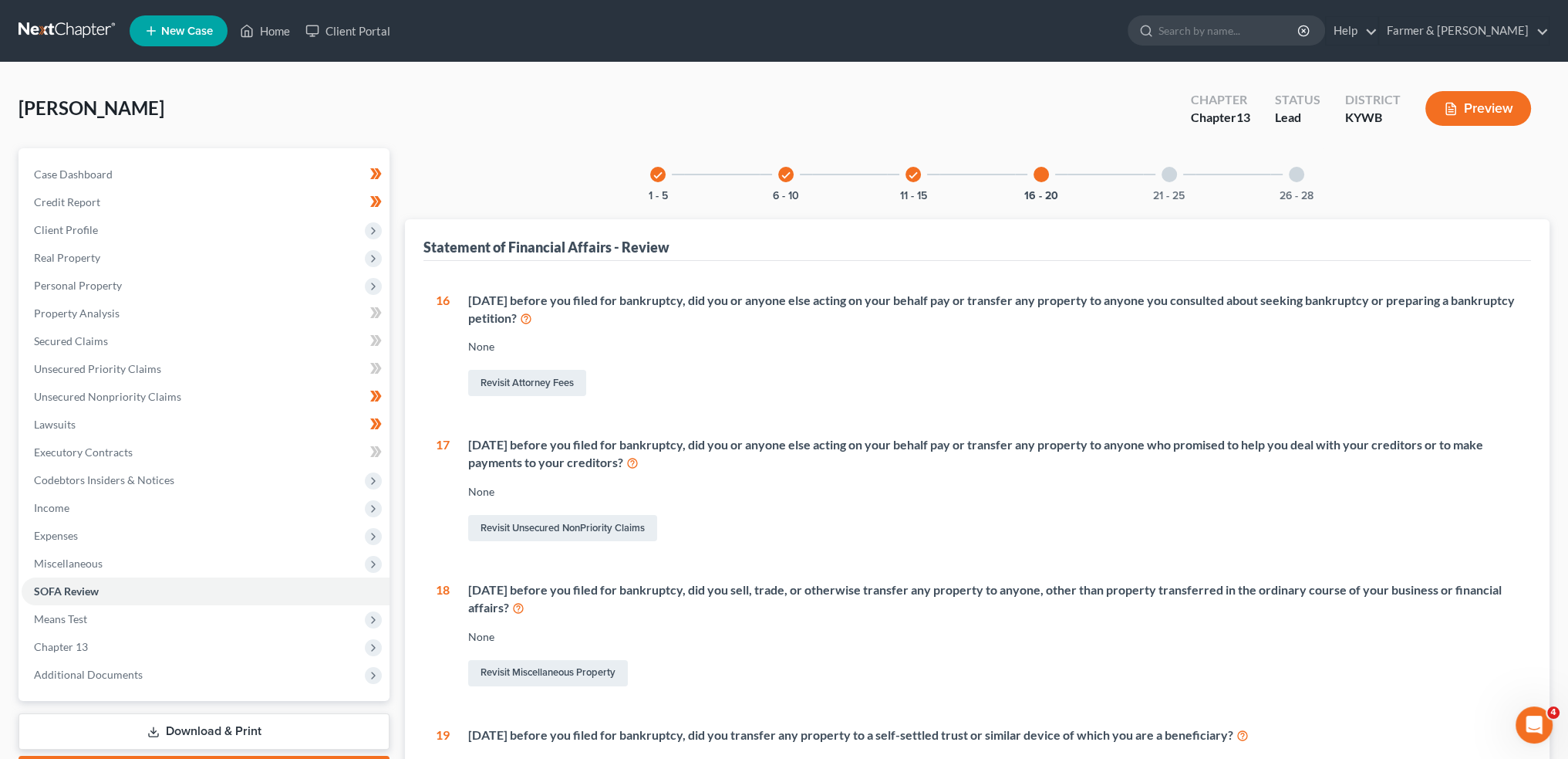
click at [1167, 172] on div at bounding box center [1170, 175] width 16 height 16
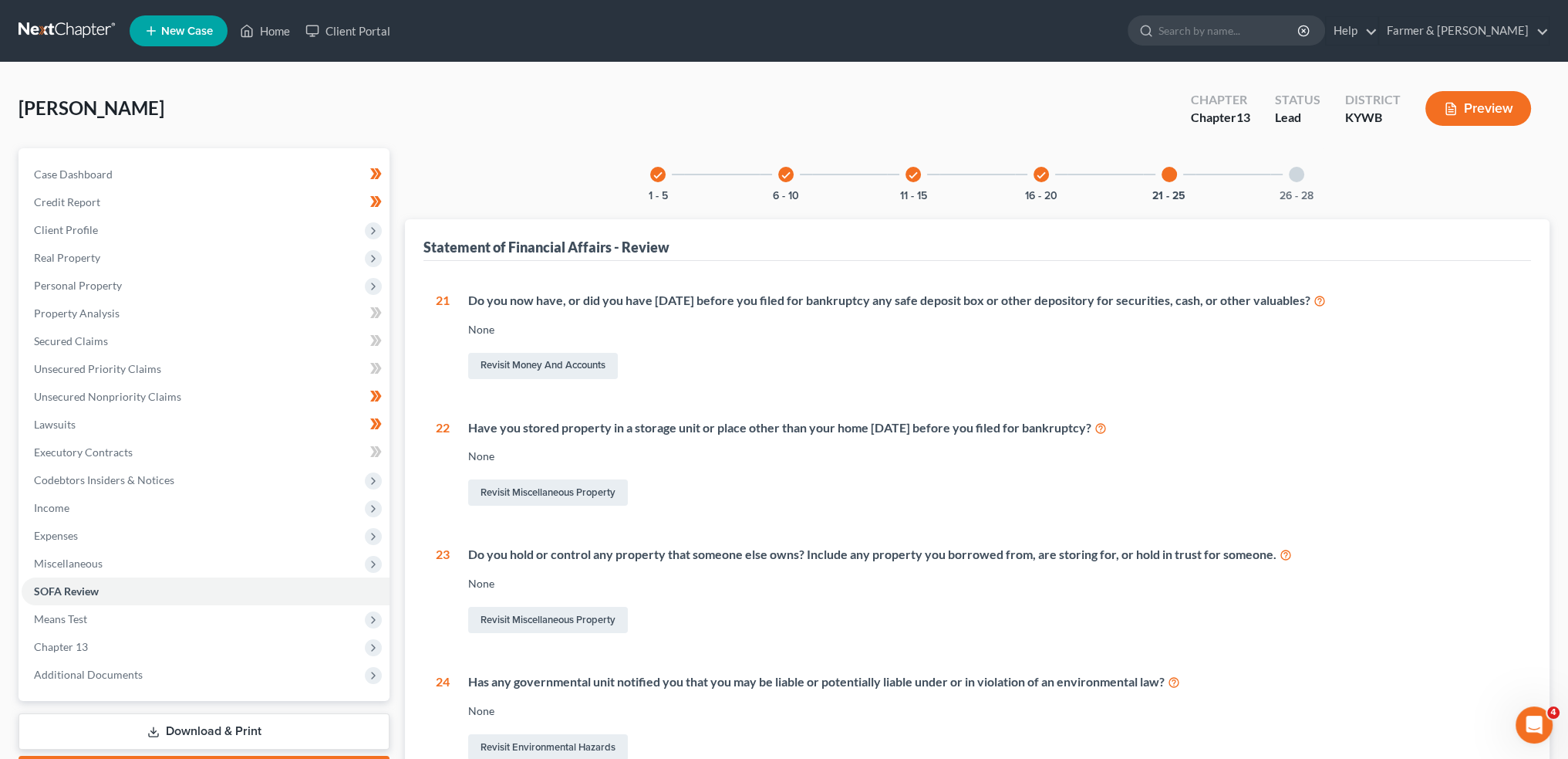
click at [1294, 175] on div at bounding box center [1297, 175] width 16 height 16
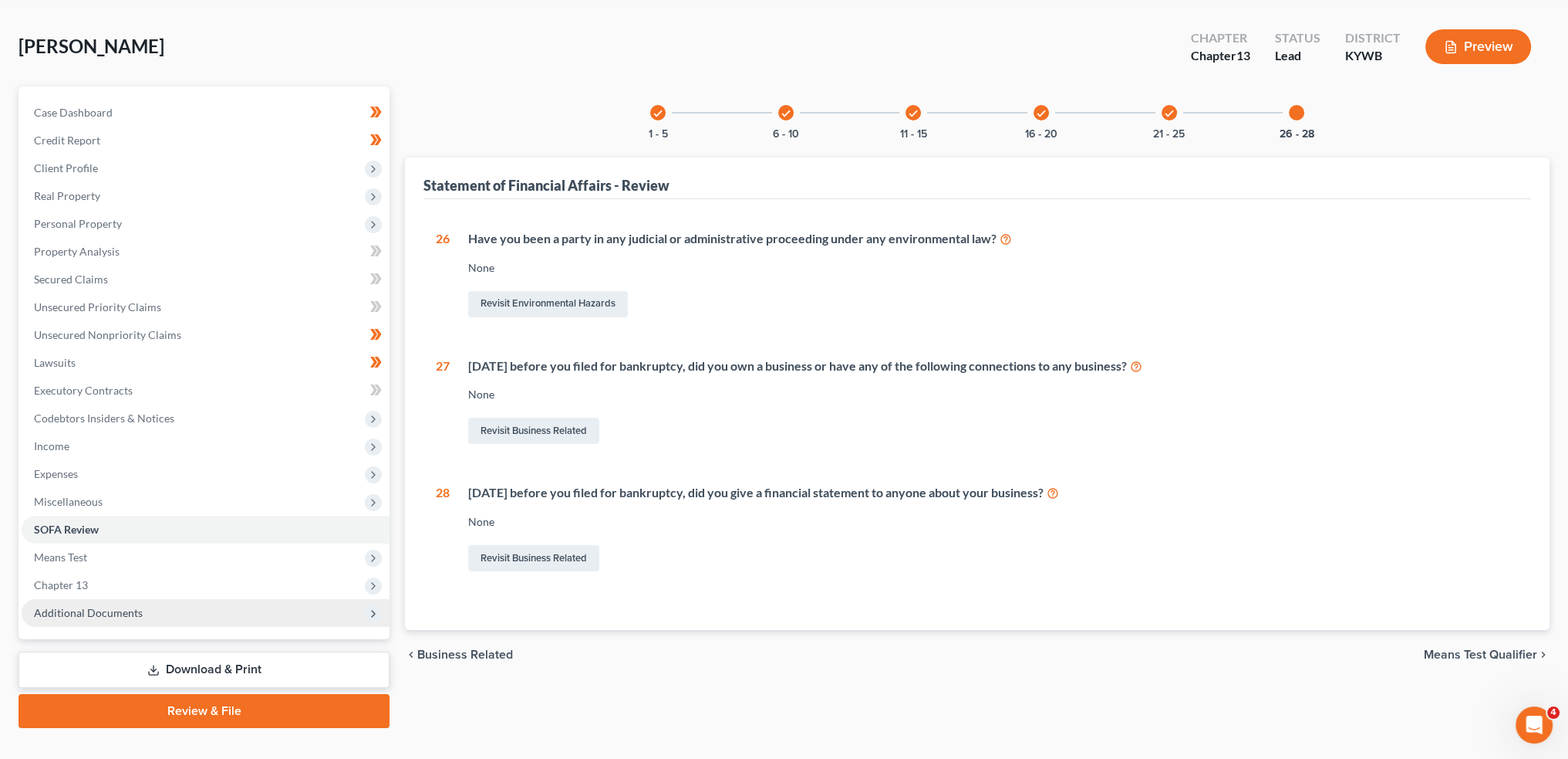
scroll to position [88, 0]
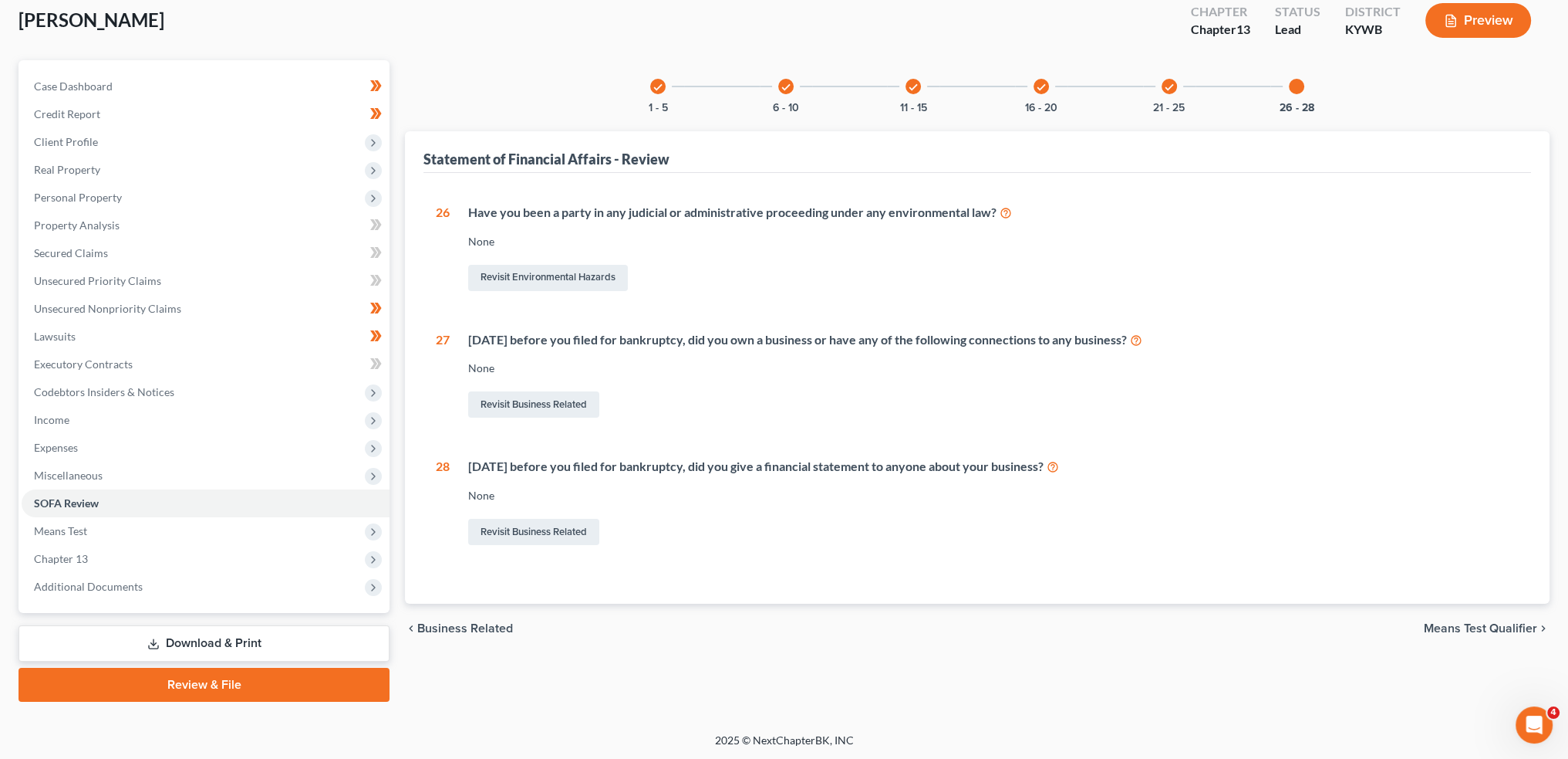
click at [178, 671] on link "Review & File" at bounding box center [205, 685] width 371 height 34
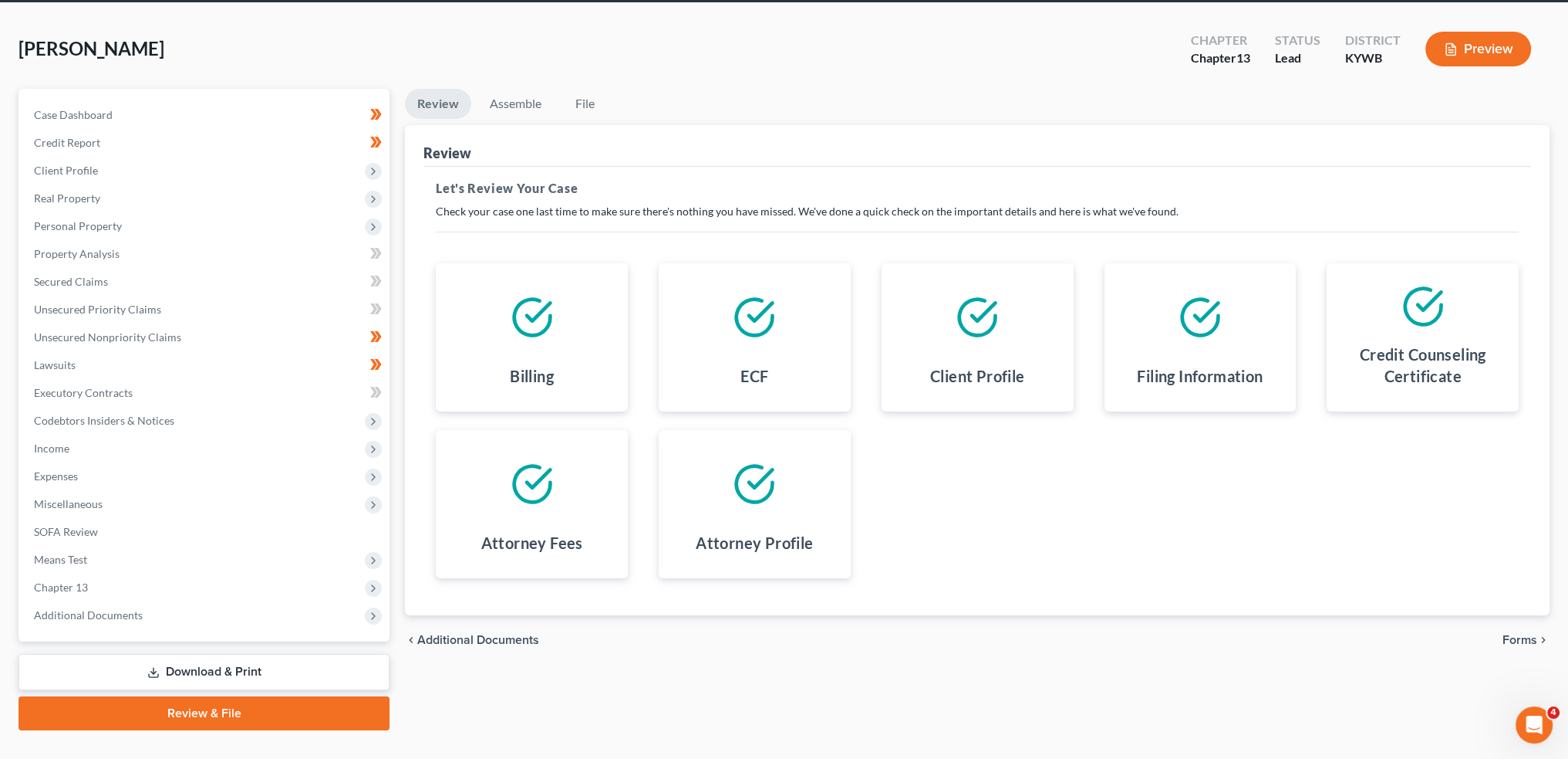
scroll to position [88, 0]
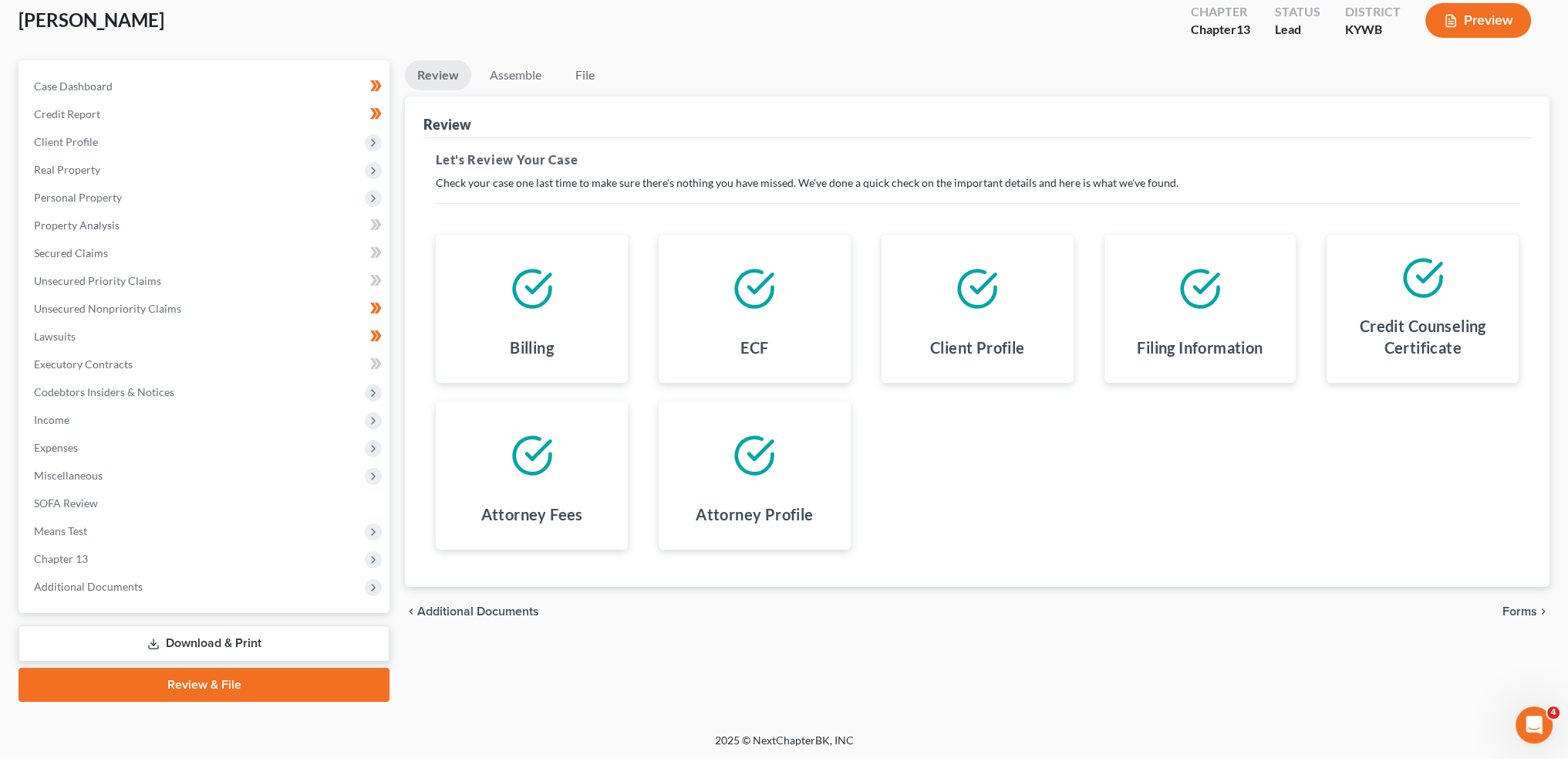
click at [1535, 608] on span "Forms" at bounding box center [1520, 612] width 34 height 13
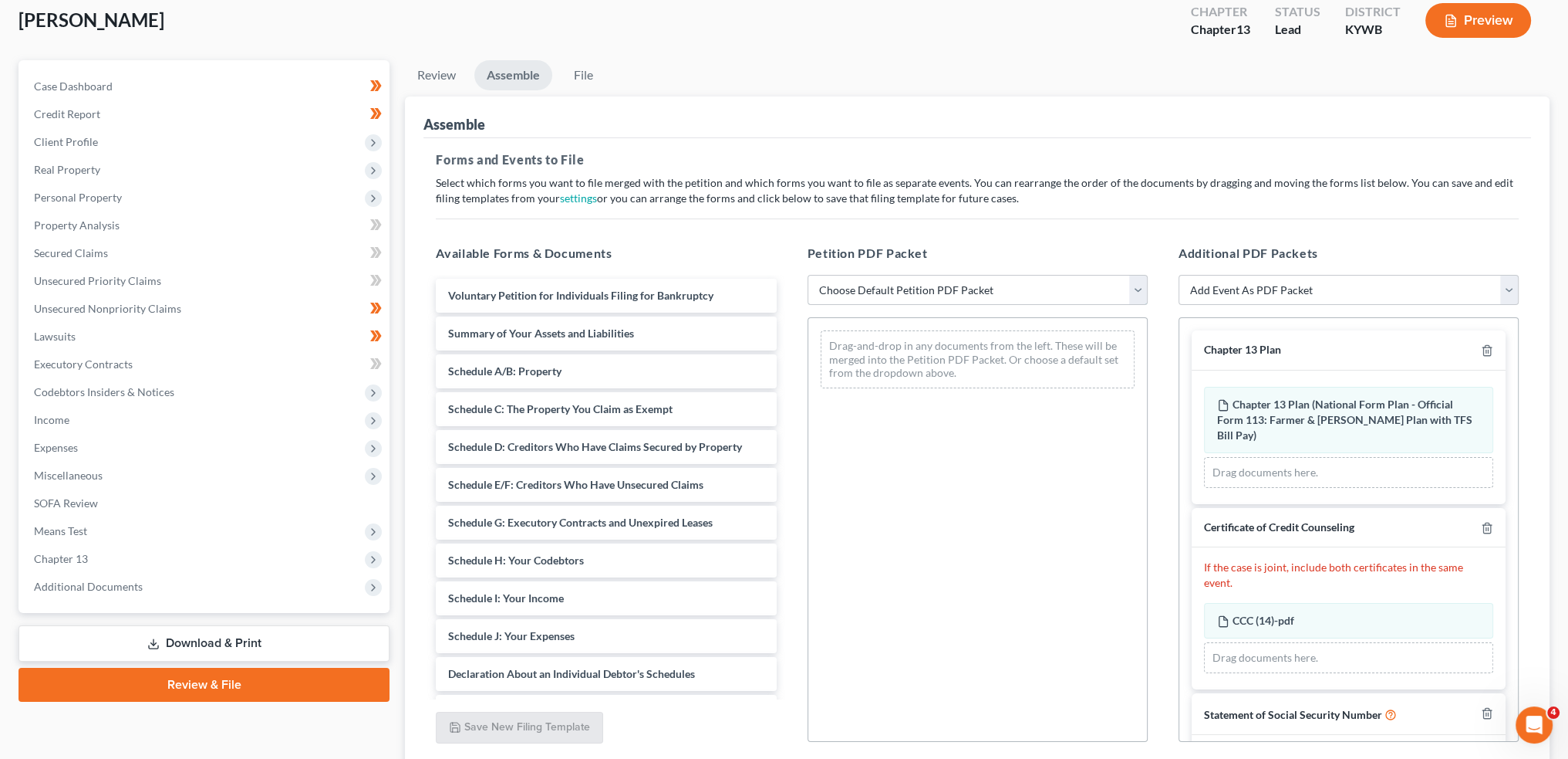
click at [871, 285] on select "Choose Default Petition PDF Packet Emergency Filing (Voluntary Petition and Cre…" at bounding box center [978, 289] width 340 height 31
select select "1"
click at [808, 274] on select "Choose Default Petition PDF Packet Emergency Filing (Voluntary Petition and Cre…" at bounding box center [978, 289] width 340 height 31
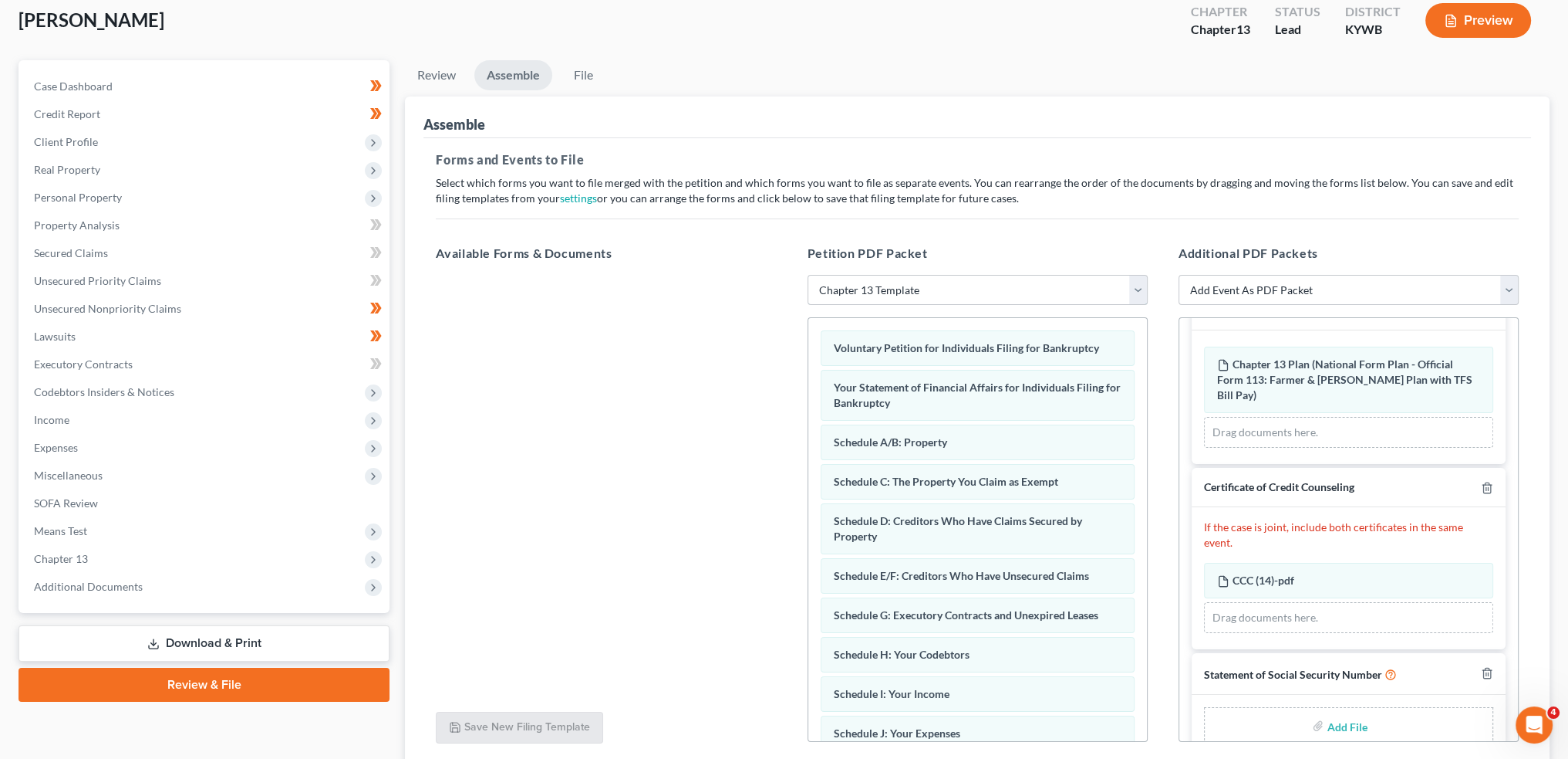
scroll to position [49, 0]
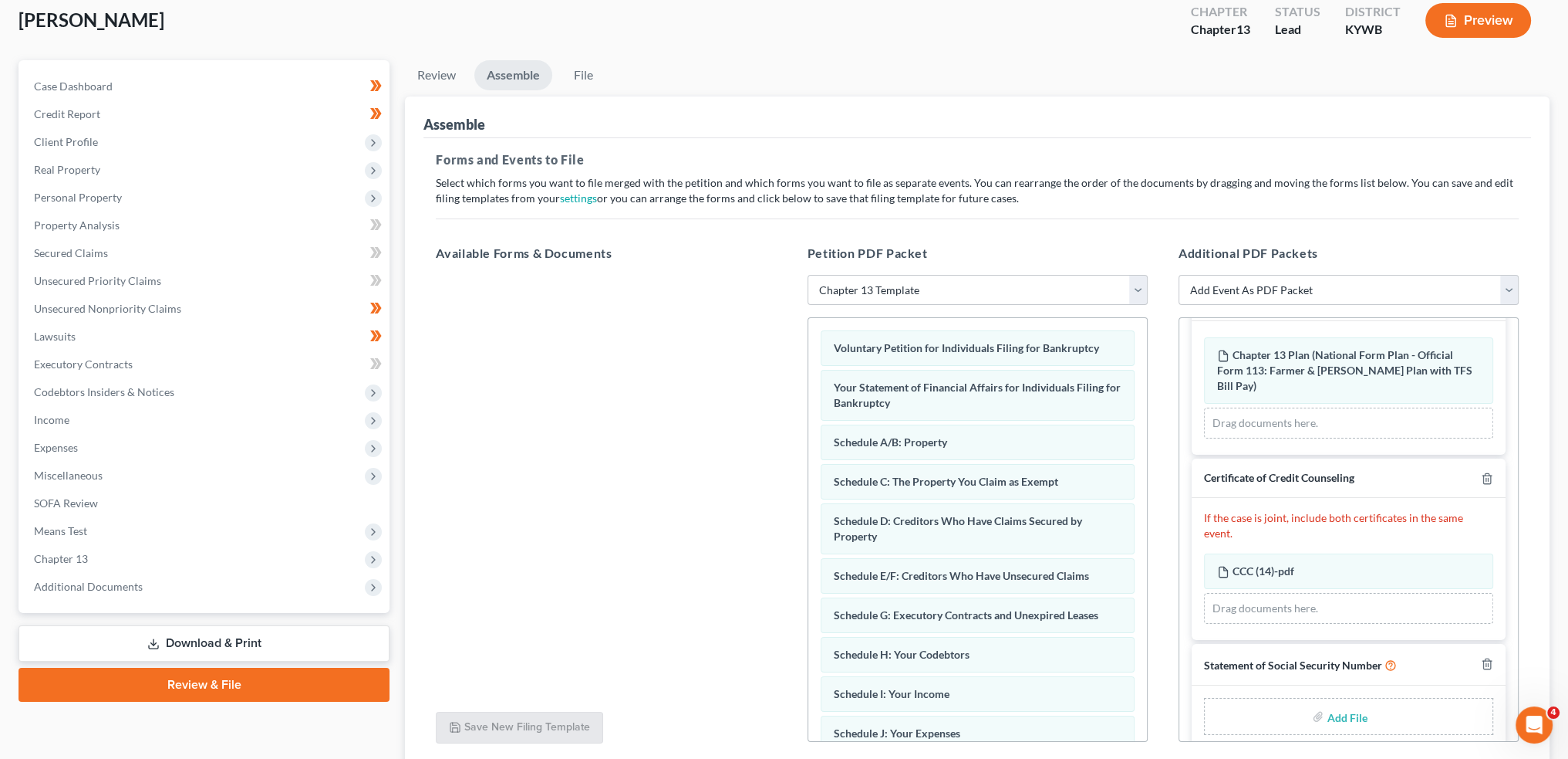
click at [1327, 703] on input "file" at bounding box center [1345, 716] width 37 height 27
type input "C:\fakepath\SSN to Sign.pdf"
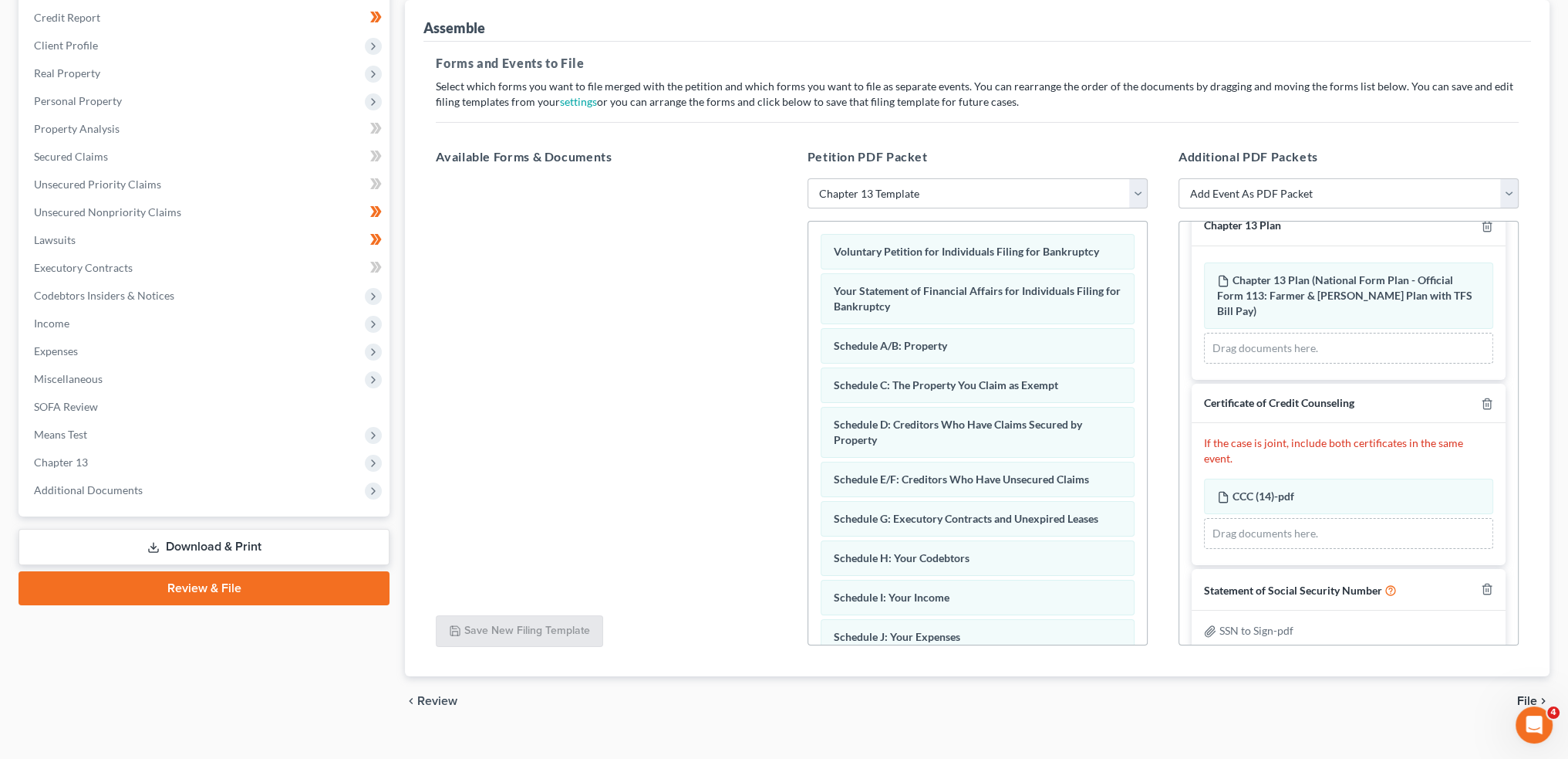
scroll to position [209, 0]
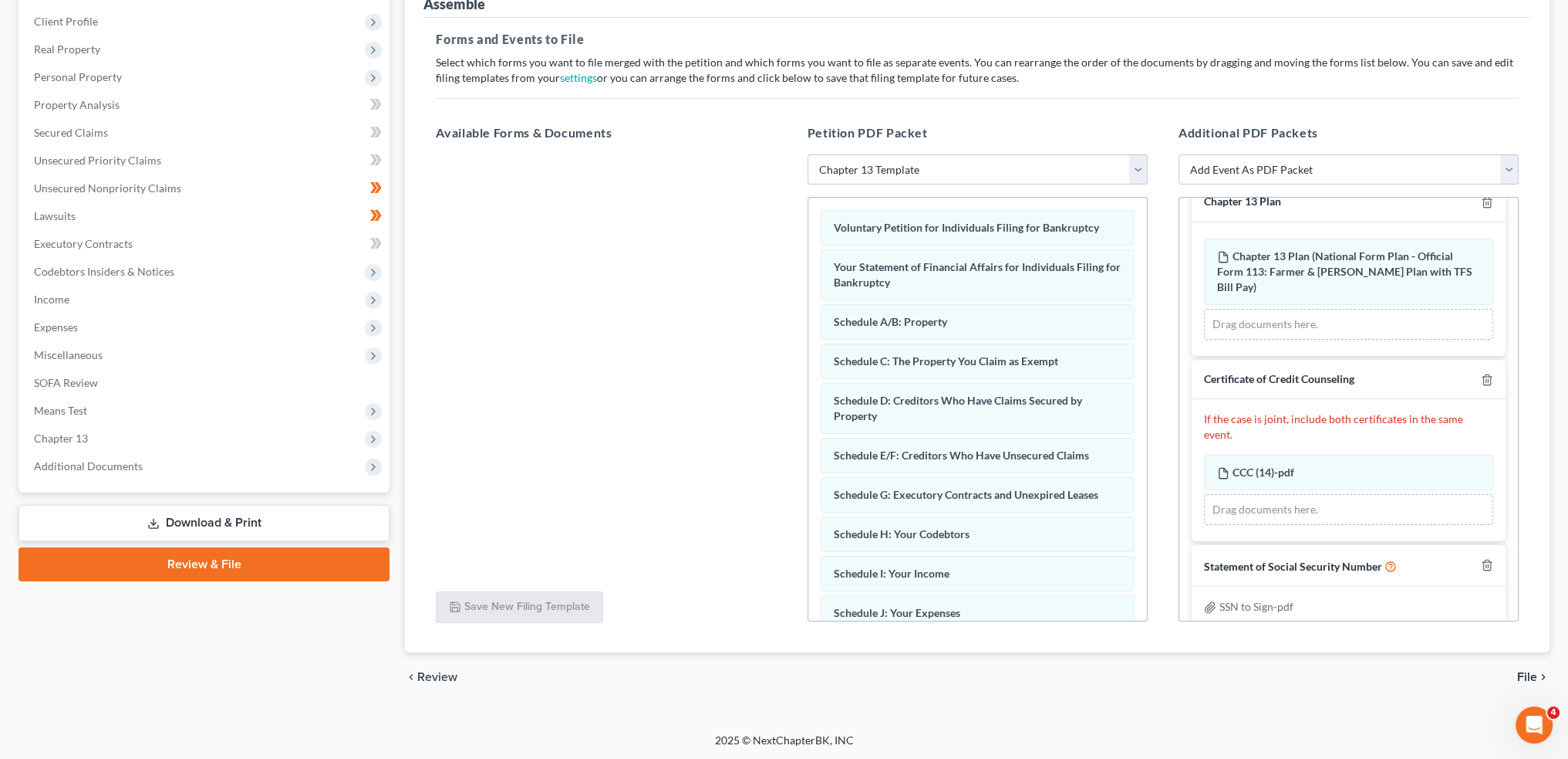
click at [1523, 674] on span "File" at bounding box center [1527, 677] width 20 height 13
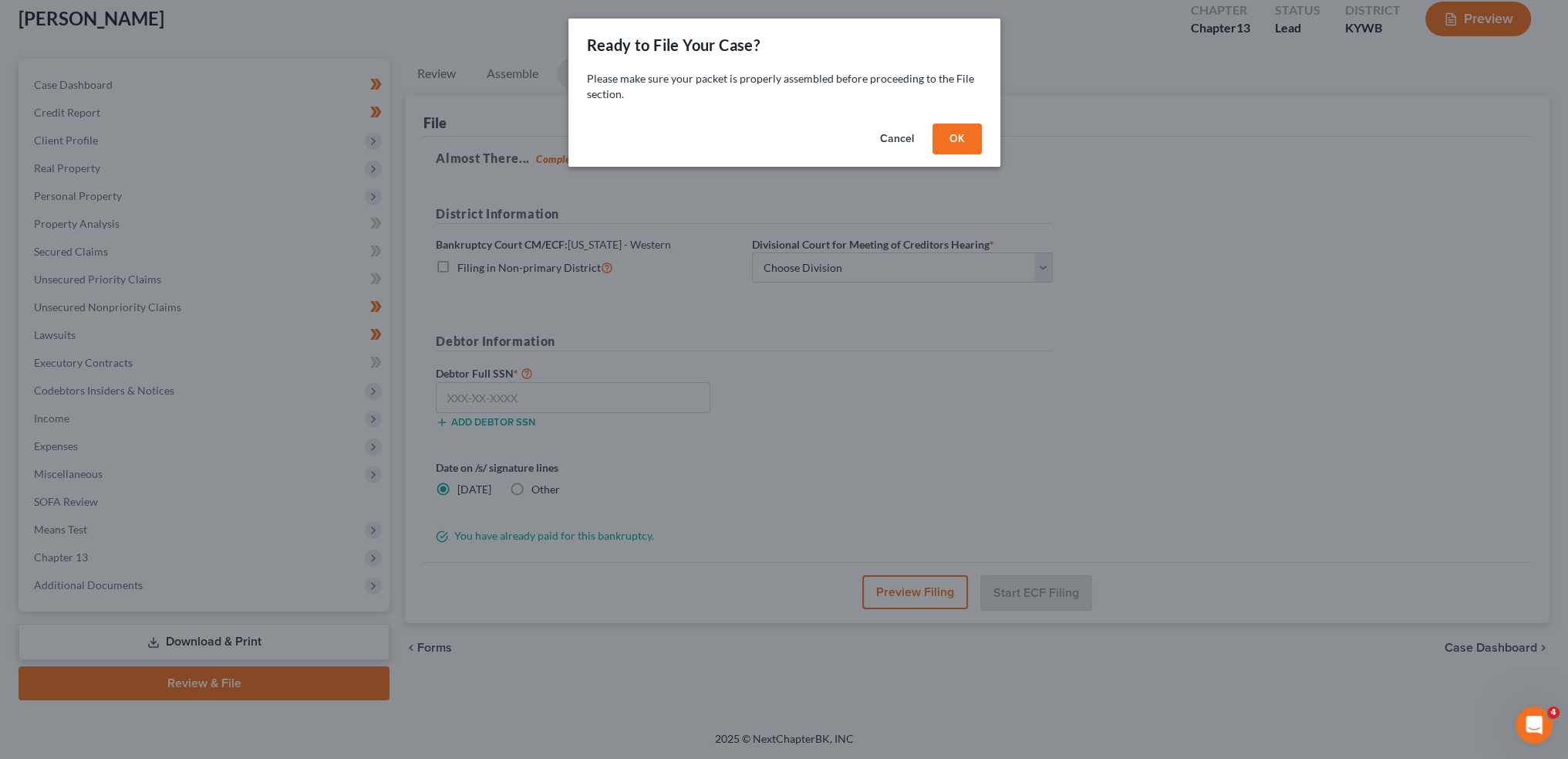
scroll to position [88, 0]
click at [958, 134] on button "OK" at bounding box center [962, 139] width 49 height 31
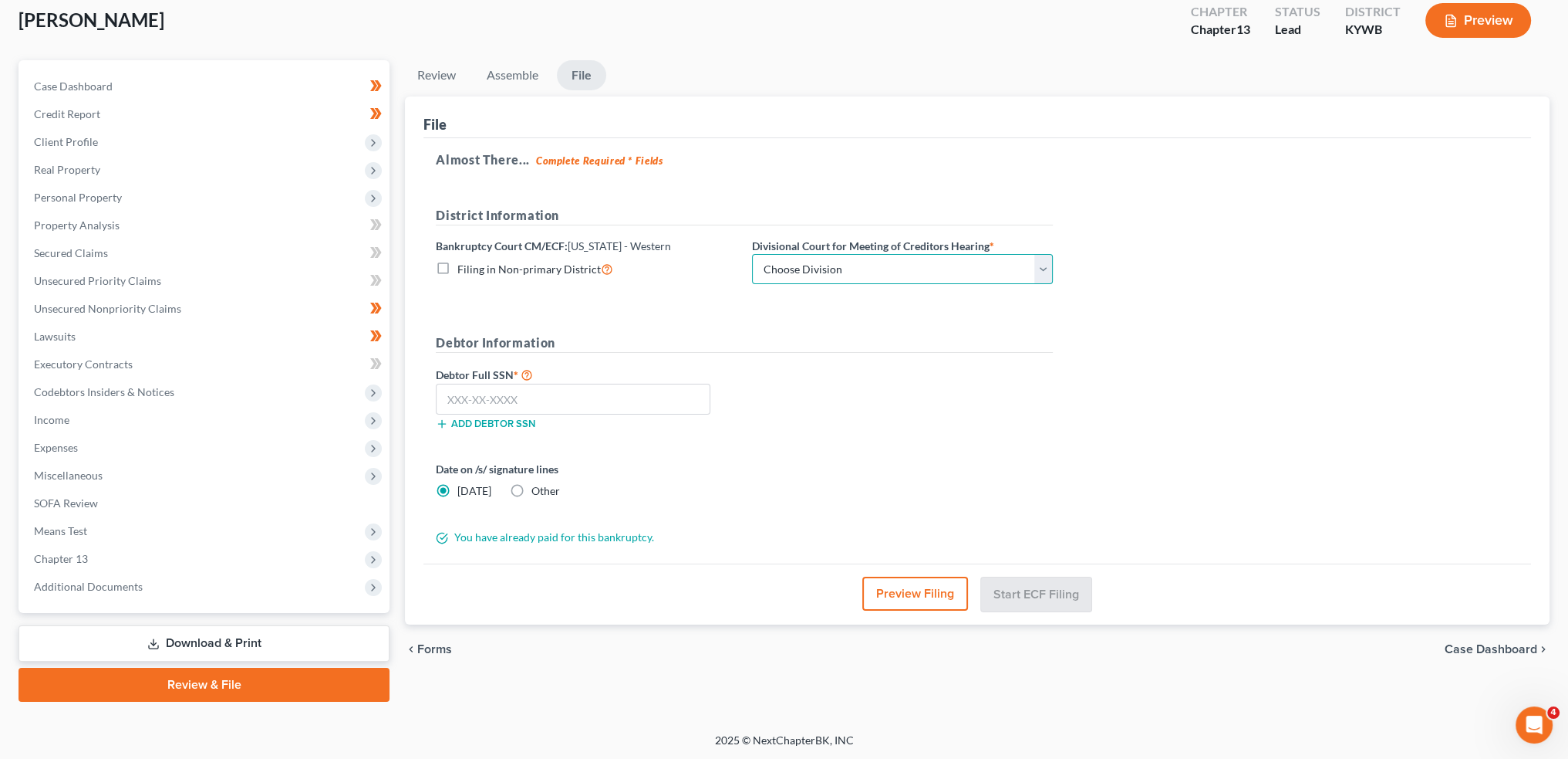
click at [806, 263] on select "Choose Division Bowling Green Louisville Owensboro Paducah" at bounding box center [903, 269] width 301 height 31
select select "0"
click at [752, 254] on select "Choose Division Bowling Green Louisville Owensboro Paducah" at bounding box center [903, 269] width 301 height 31
click at [575, 398] on input "text" at bounding box center [573, 398] width 274 height 31
paste input "294-82-6208"
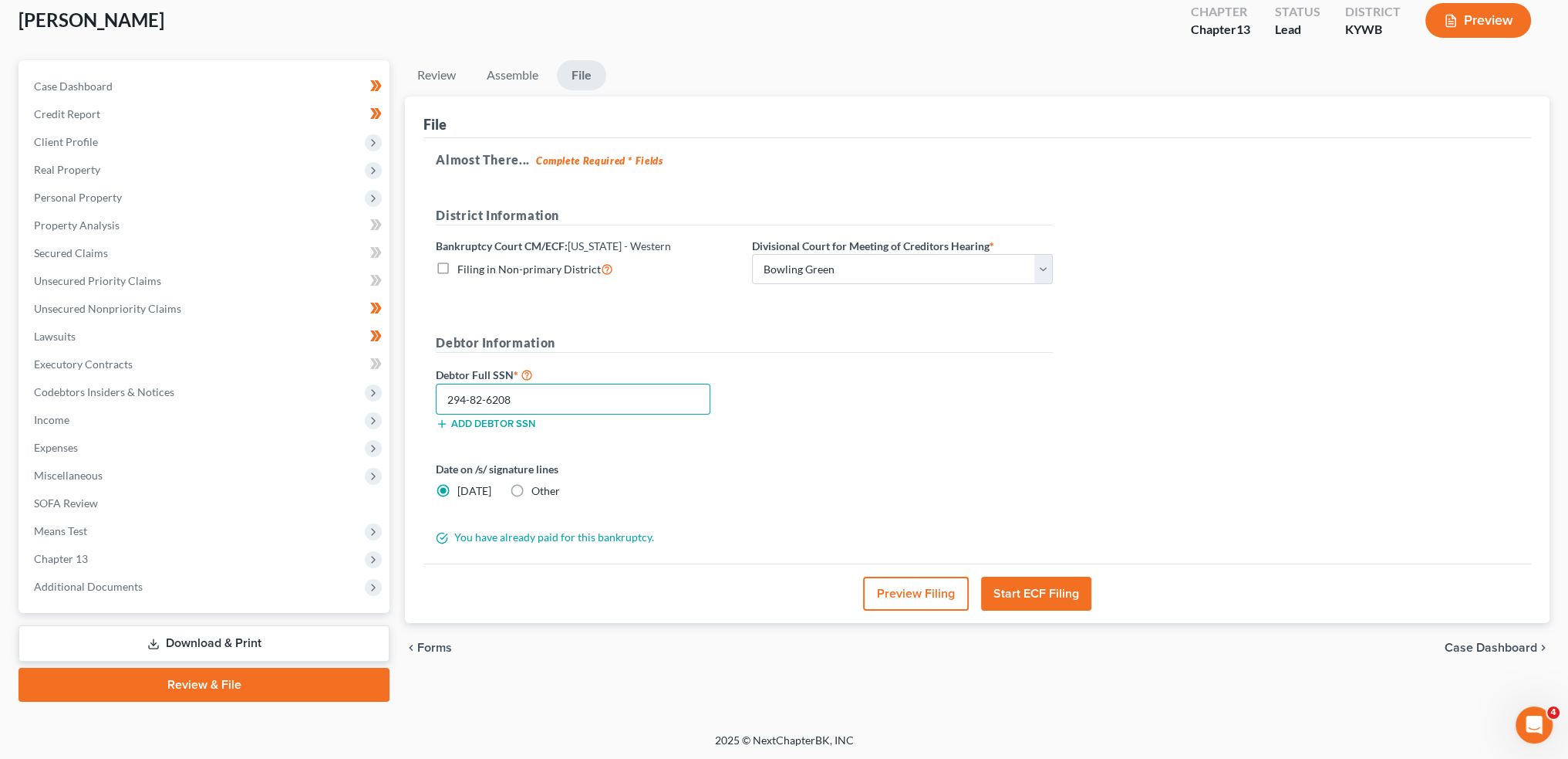
type input "294-82-6208"
drag, startPoint x: 1027, startPoint y: 582, endPoint x: 1048, endPoint y: 474, distance: 110.0
click at [1027, 582] on button "Start ECF Filing" at bounding box center [1036, 593] width 110 height 34
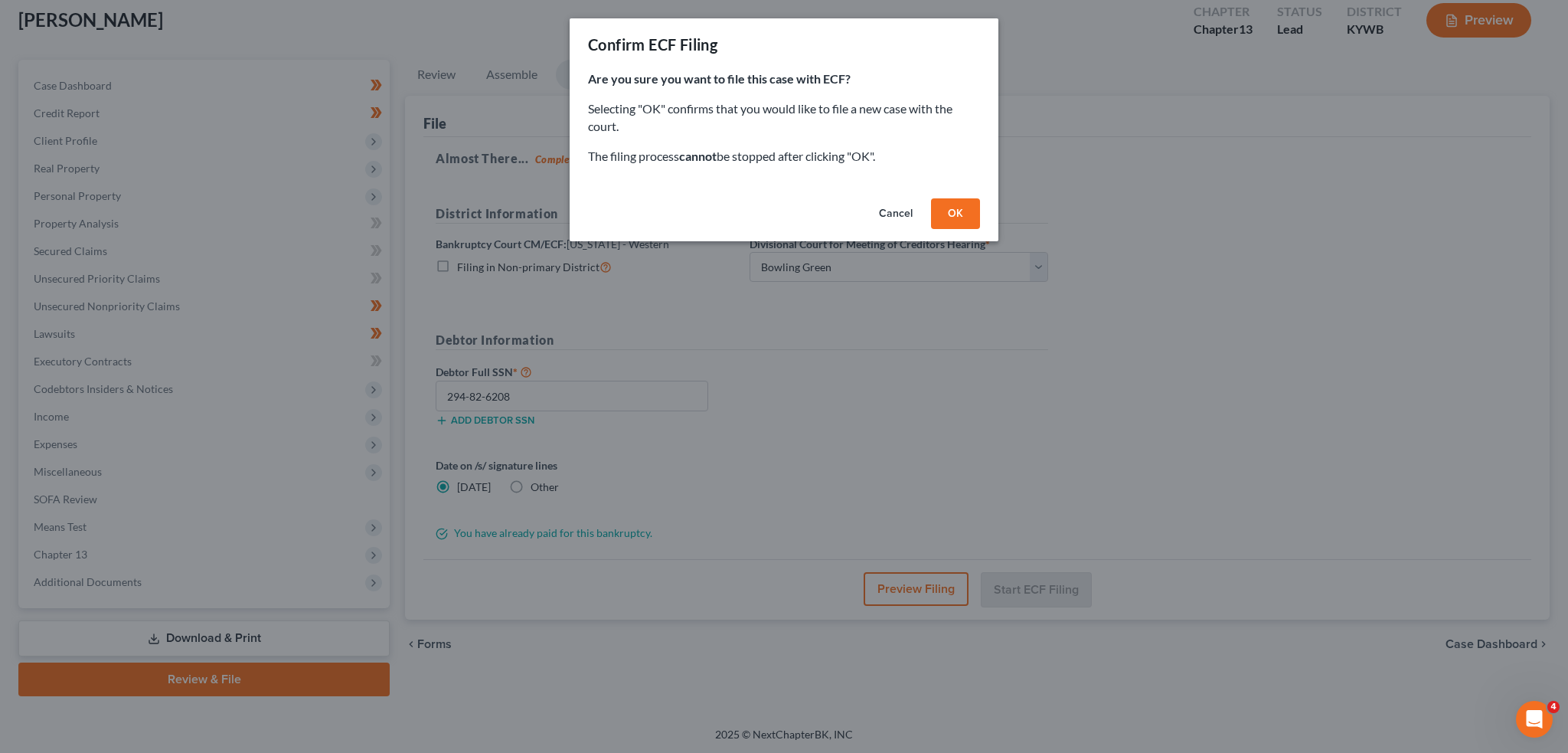
click at [948, 209] on button "OK" at bounding box center [955, 213] width 49 height 30
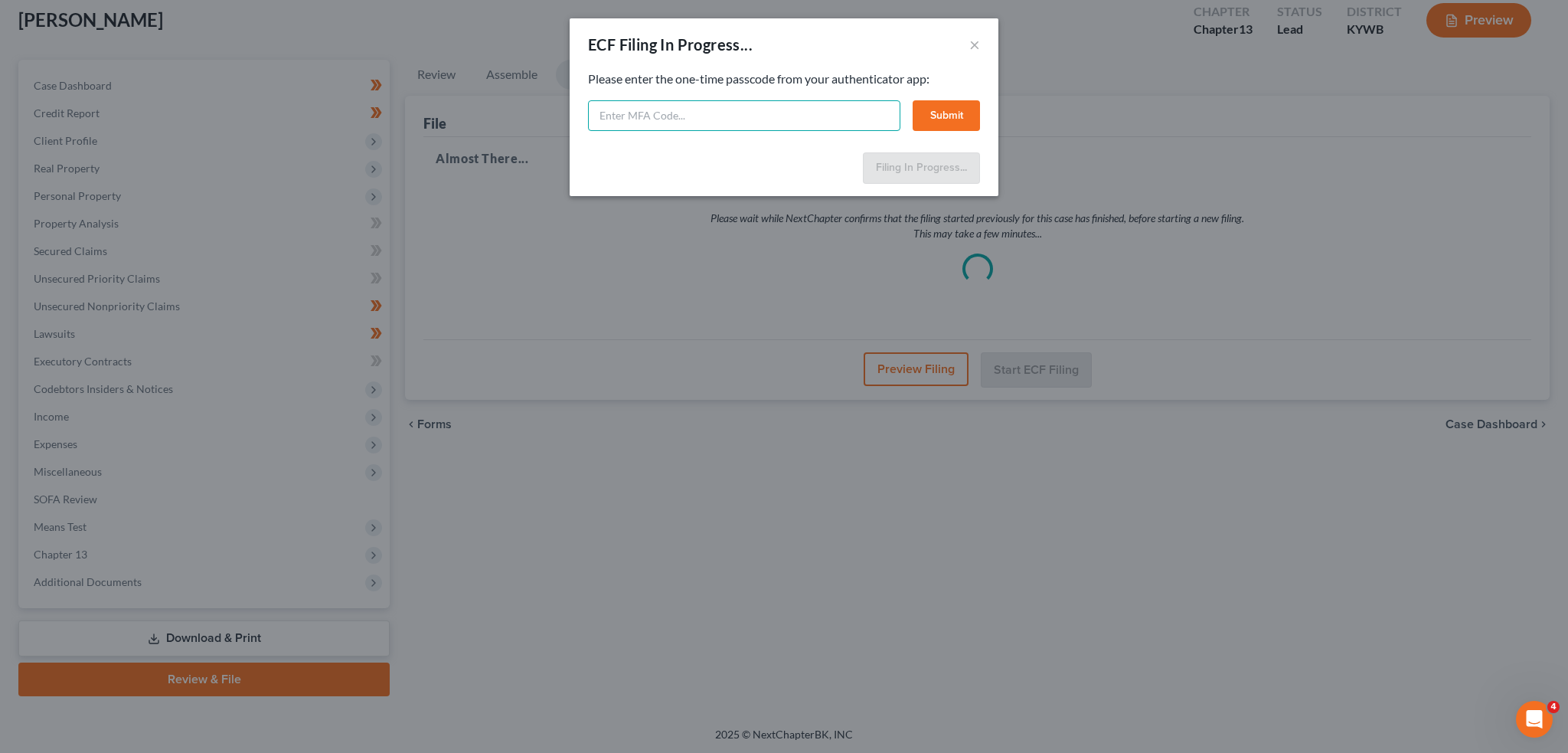
click at [611, 114] on input "text" at bounding box center [744, 115] width 313 height 30
type input "773750"
click at [942, 112] on button "Submit" at bounding box center [946, 115] width 68 height 30
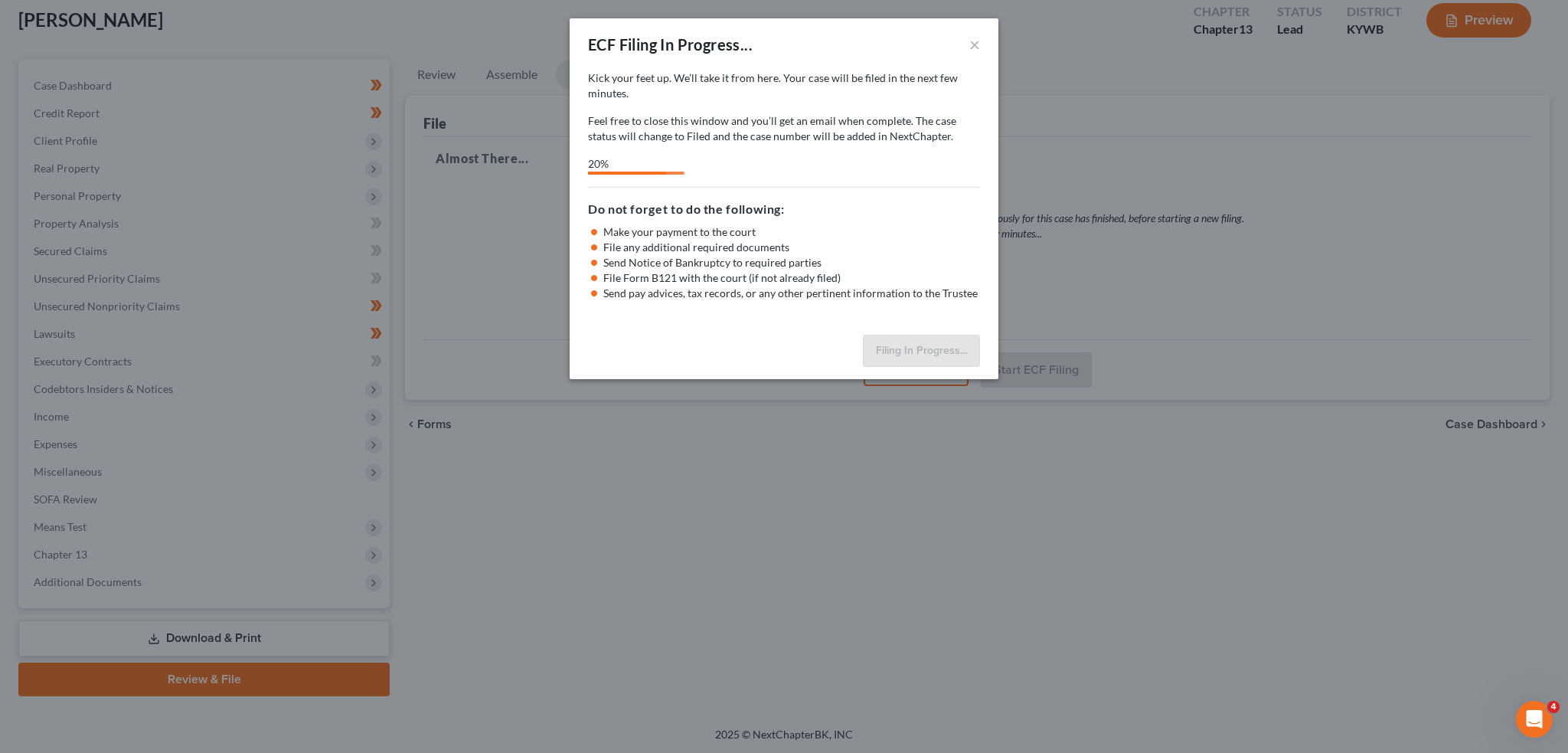
select select "0"
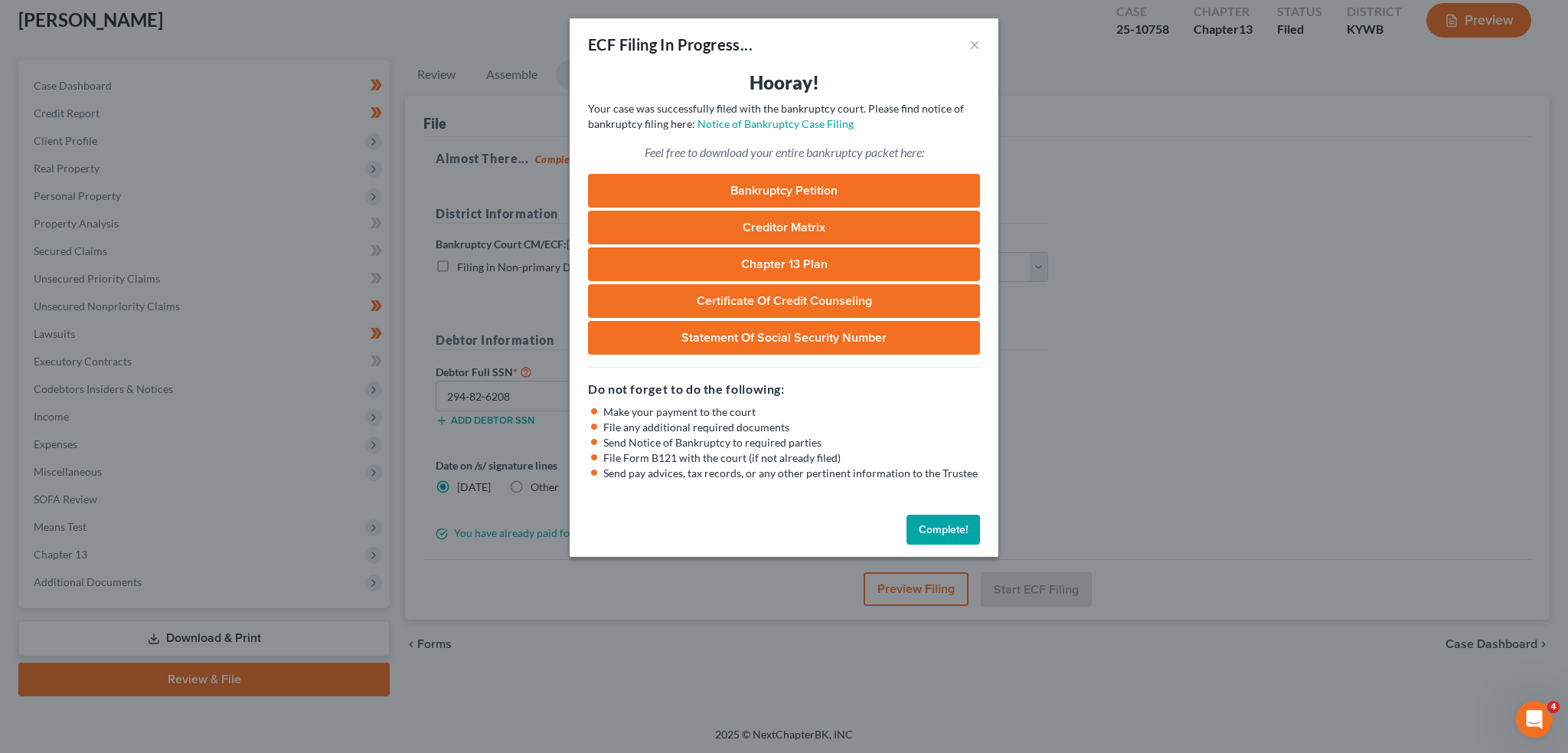
drag, startPoint x: 947, startPoint y: 526, endPoint x: 1045, endPoint y: 389, distance: 168.4
click at [947, 526] on button "Complete!" at bounding box center [943, 530] width 74 height 30
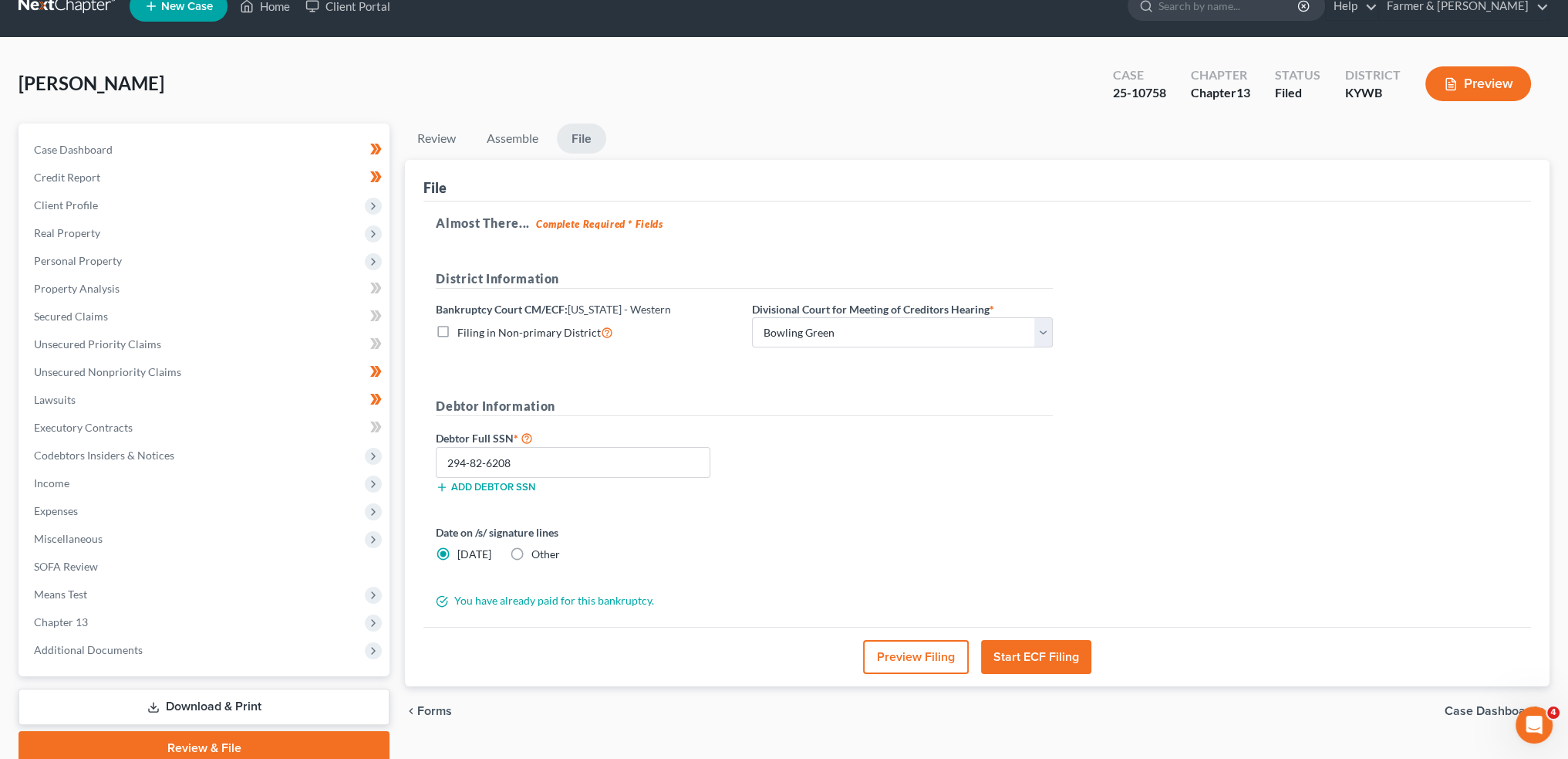
scroll to position [0, 0]
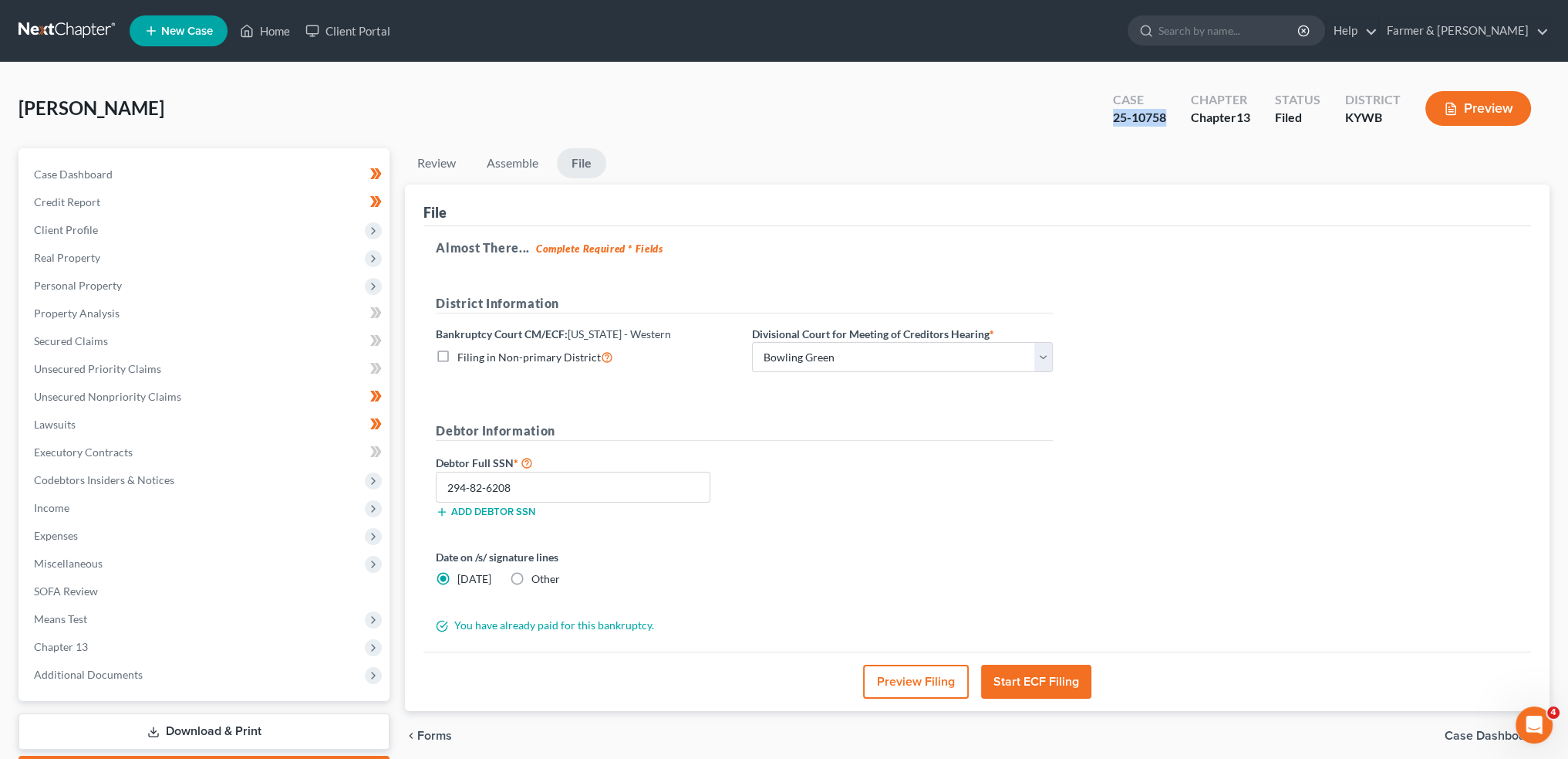
drag, startPoint x: 1174, startPoint y: 125, endPoint x: 1095, endPoint y: 122, distance: 79.1
click at [1095, 122] on div "Case 25-10758 Chapter Chapter 13 Status Filed District KYWB Preview" at bounding box center [1322, 108] width 455 height 55
copy div "25-10758"
click at [250, 24] on icon at bounding box center [247, 31] width 14 height 19
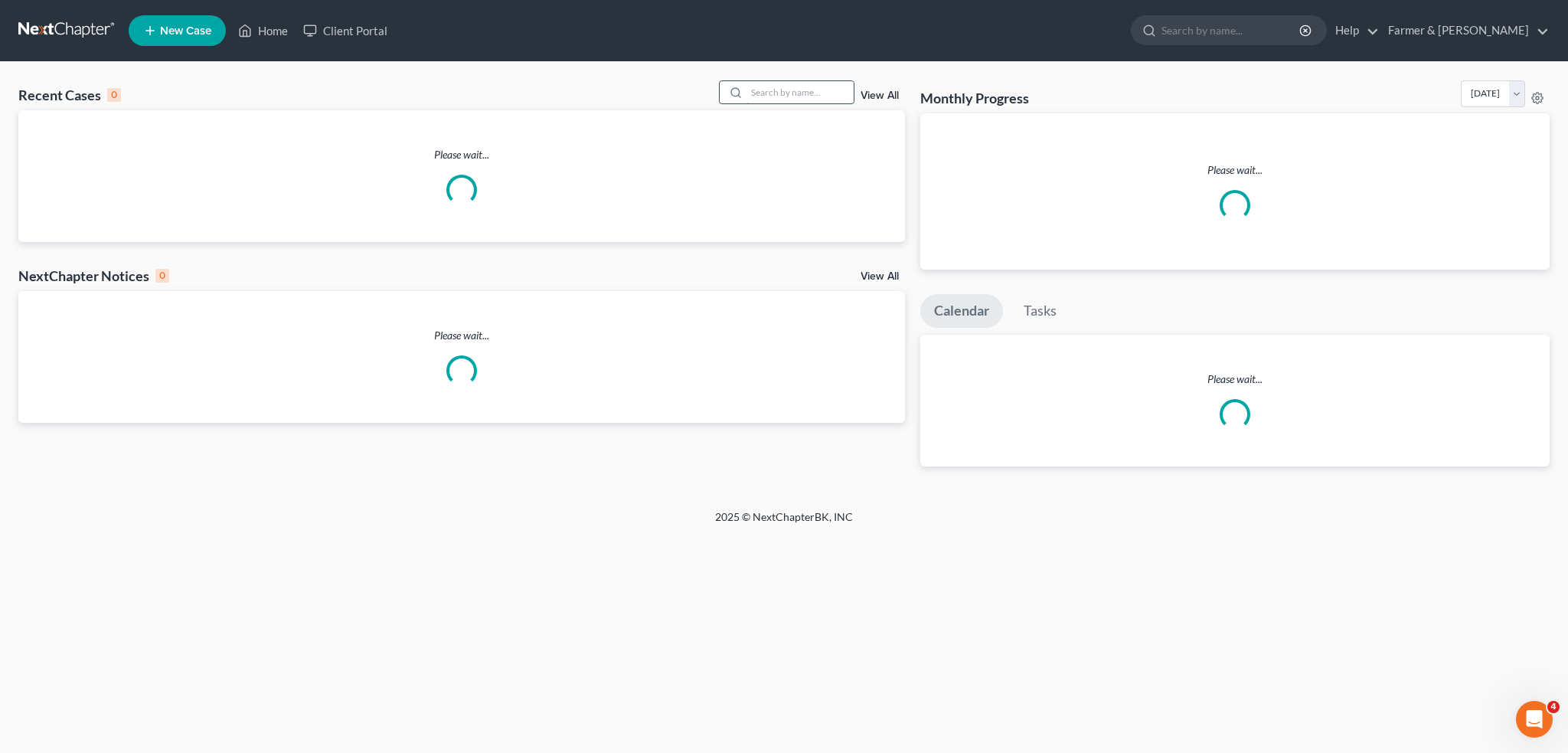
click at [780, 94] on input "search" at bounding box center [800, 92] width 107 height 23
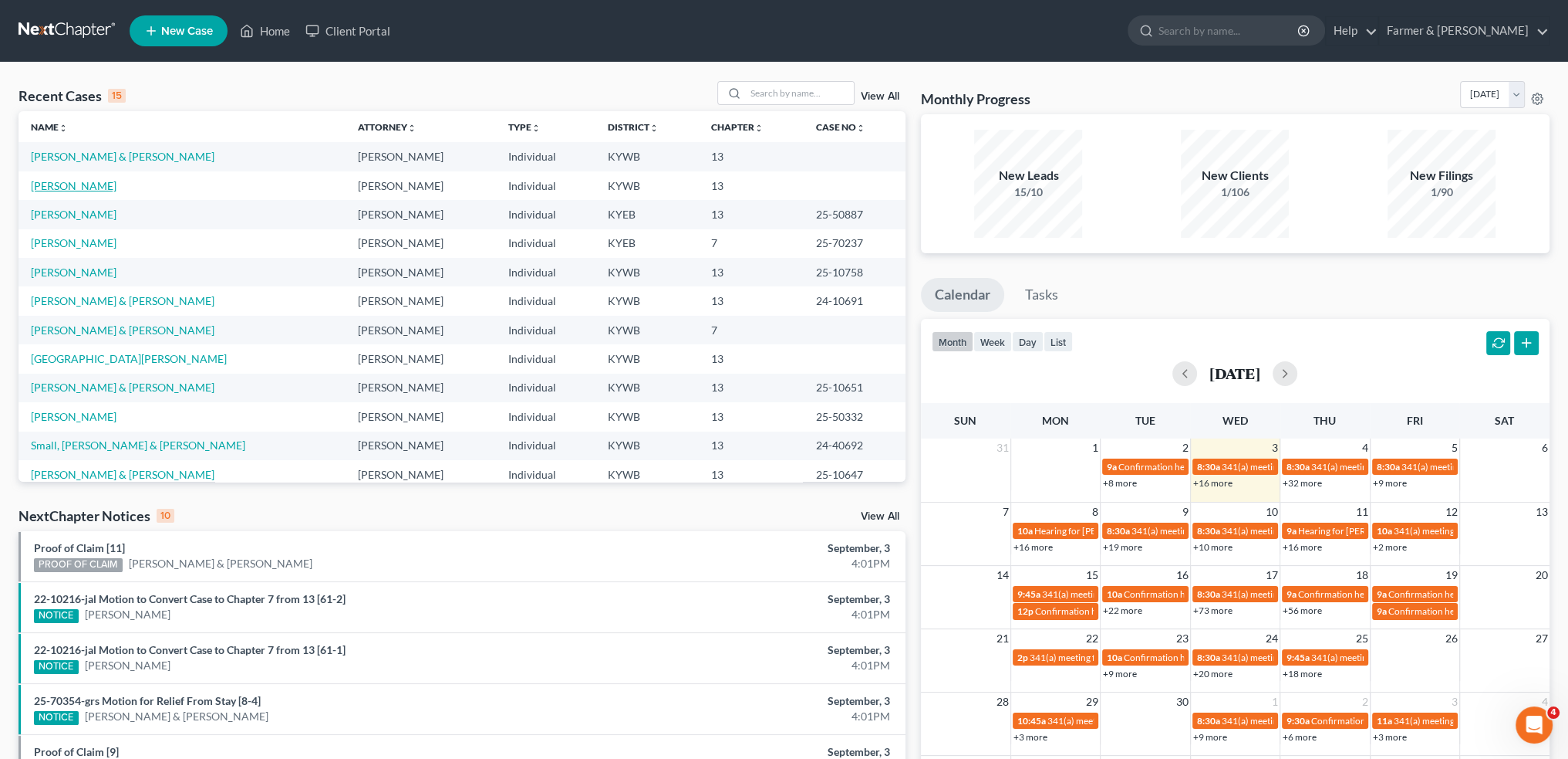
click at [83, 182] on link "Savage, Jermaine" at bounding box center [73, 185] width 85 height 13
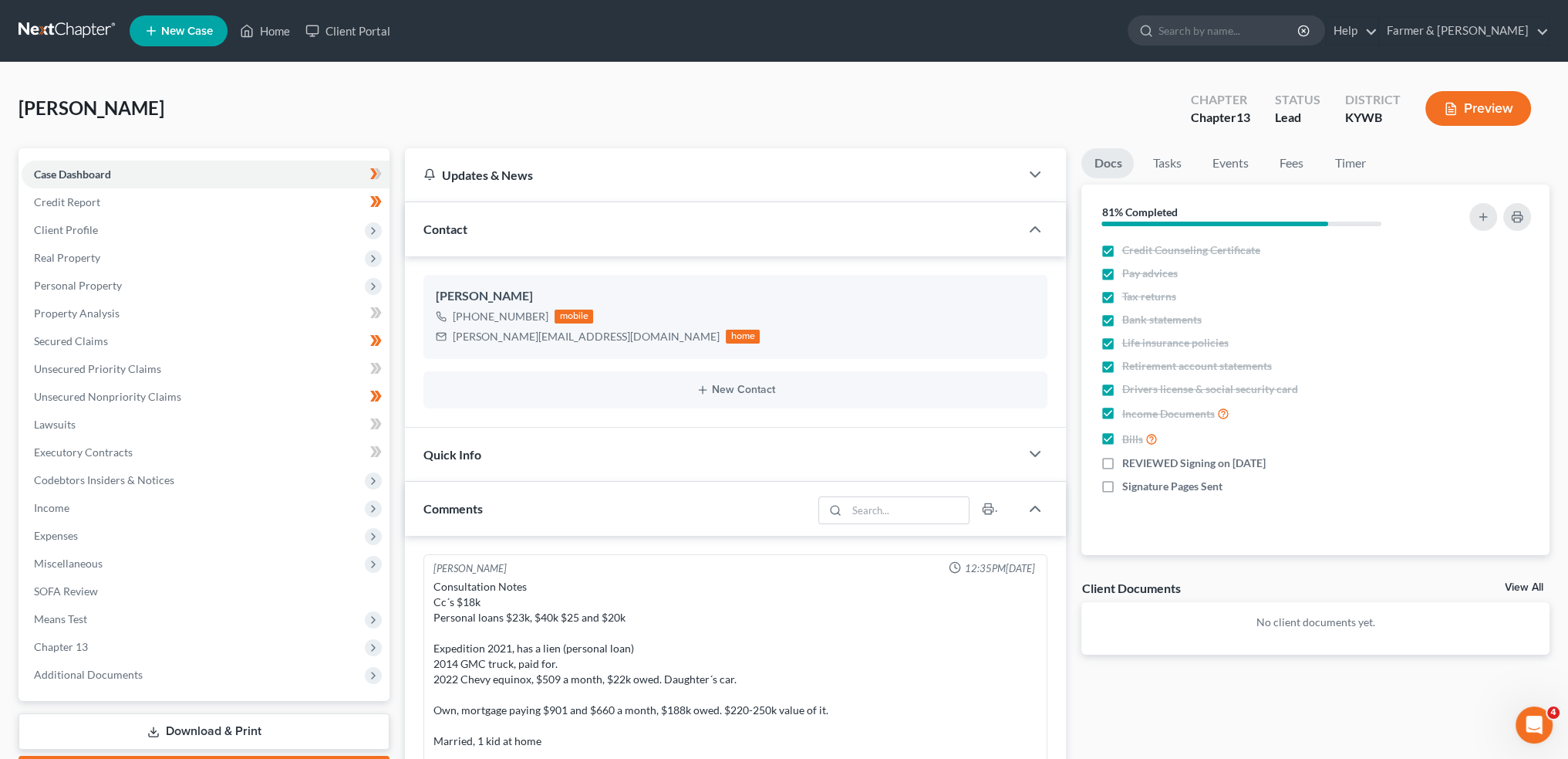
scroll to position [593, 0]
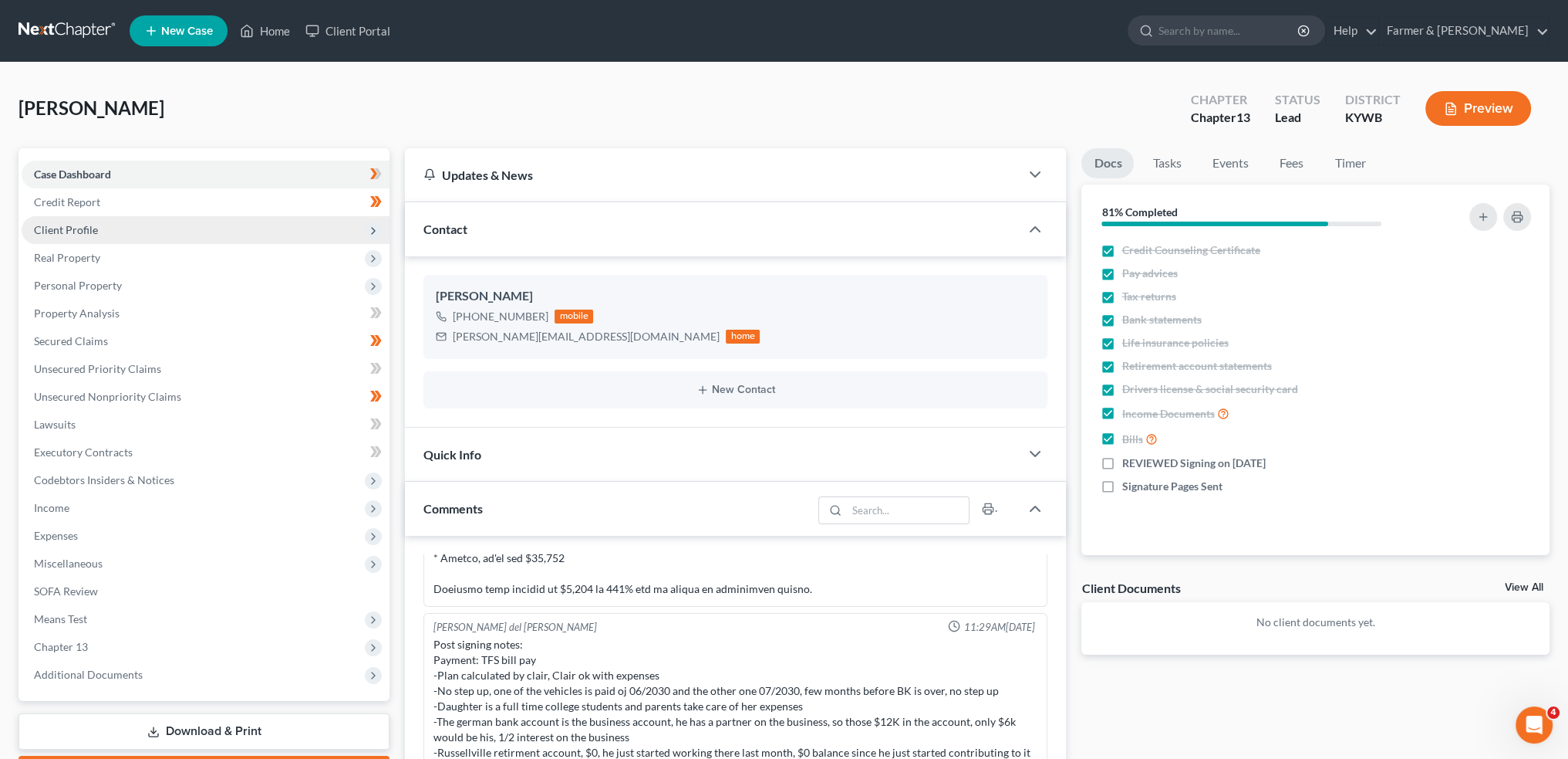
click at [161, 231] on span "Client Profile" at bounding box center [206, 230] width 368 height 27
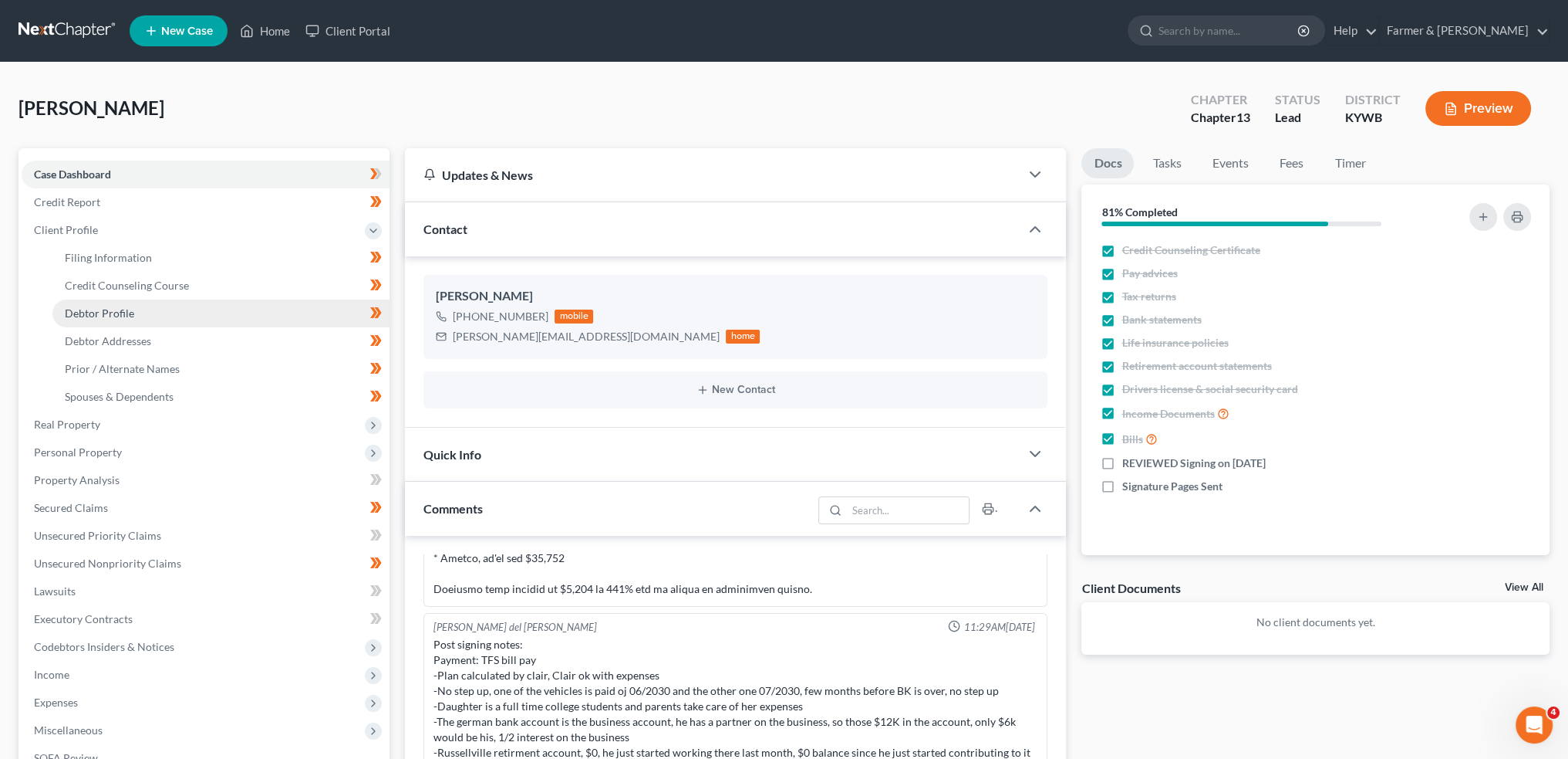
click at [152, 309] on link "Debtor Profile" at bounding box center [221, 313] width 337 height 27
select select "1"
select select "2"
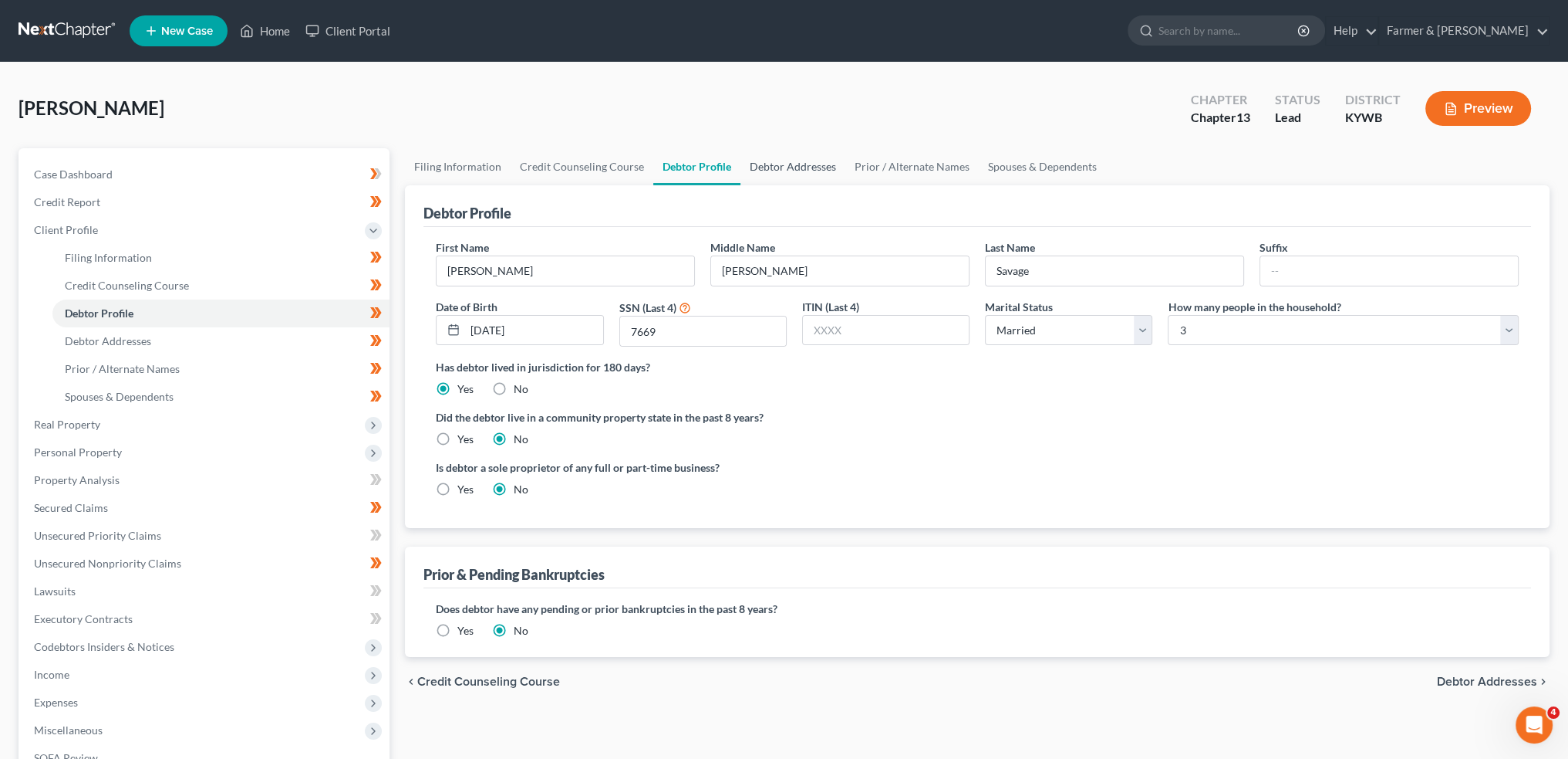
click at [766, 160] on link "Debtor Addresses" at bounding box center [793, 166] width 105 height 37
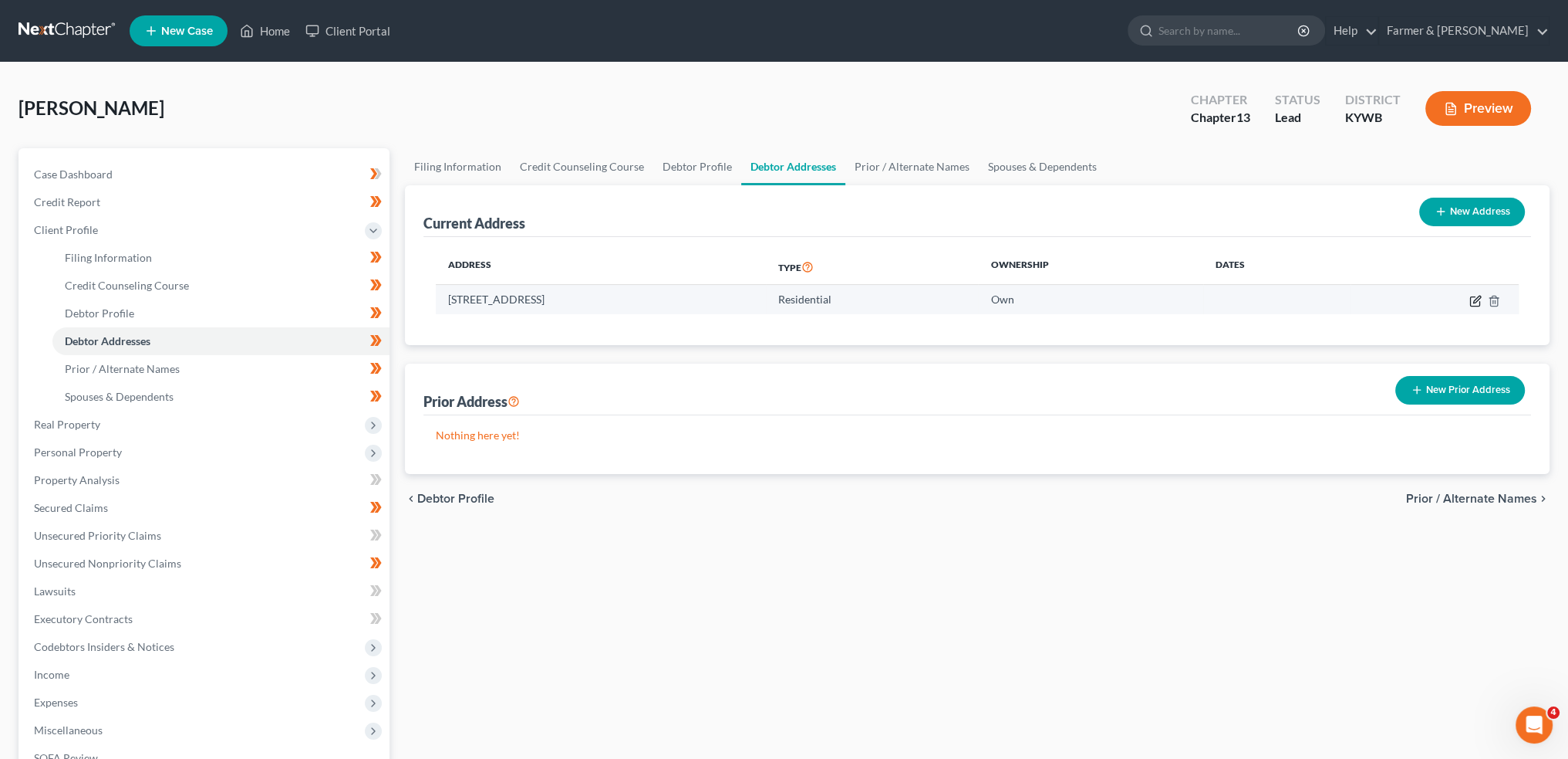
click at [1472, 296] on icon "button" at bounding box center [1476, 301] width 13 height 13
select select "18"
select select "70"
select select "0"
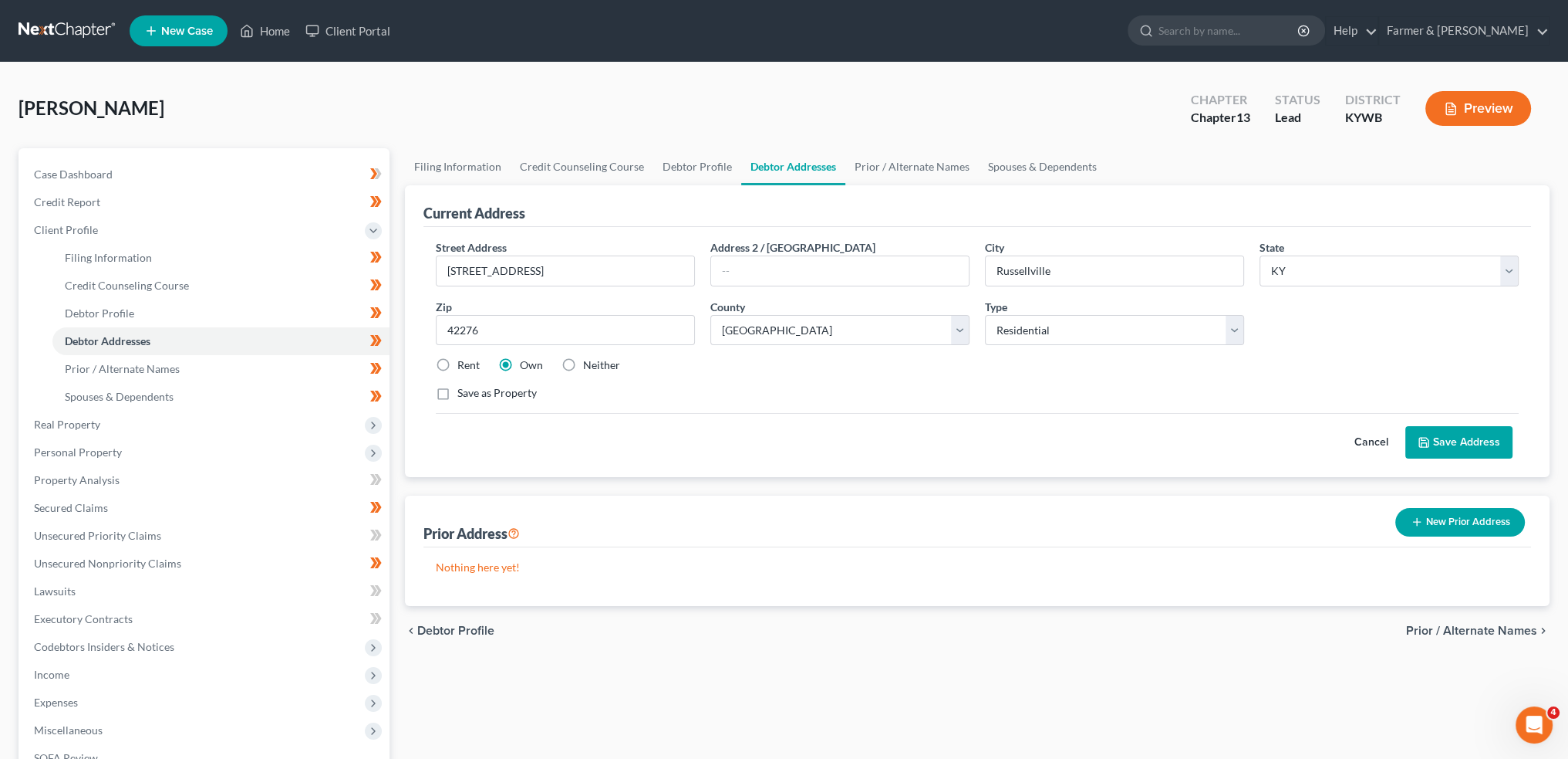
click at [1435, 441] on button "Save Address" at bounding box center [1459, 441] width 107 height 32
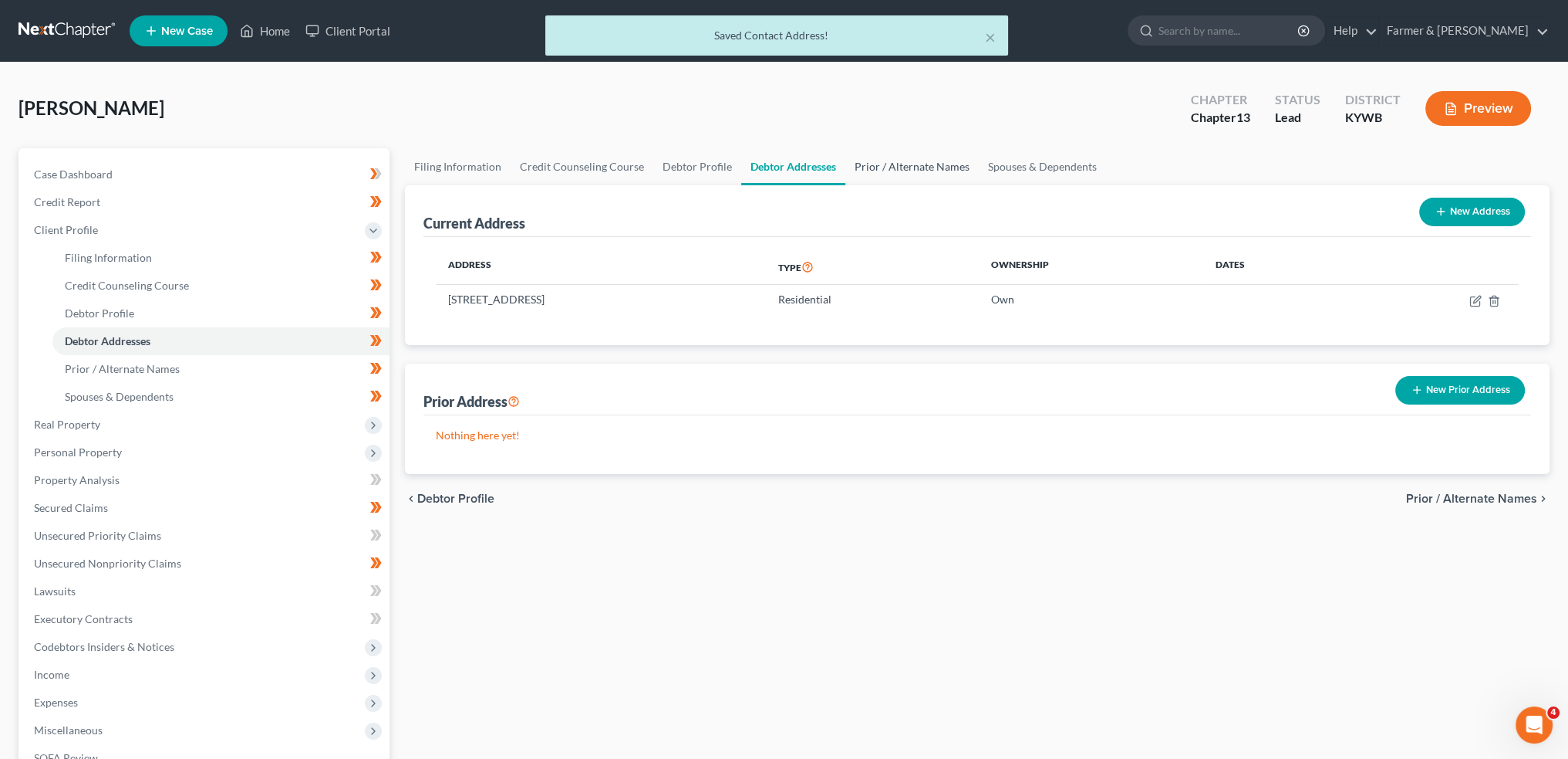
click at [904, 166] on link "Prior / Alternate Names" at bounding box center [912, 166] width 133 height 37
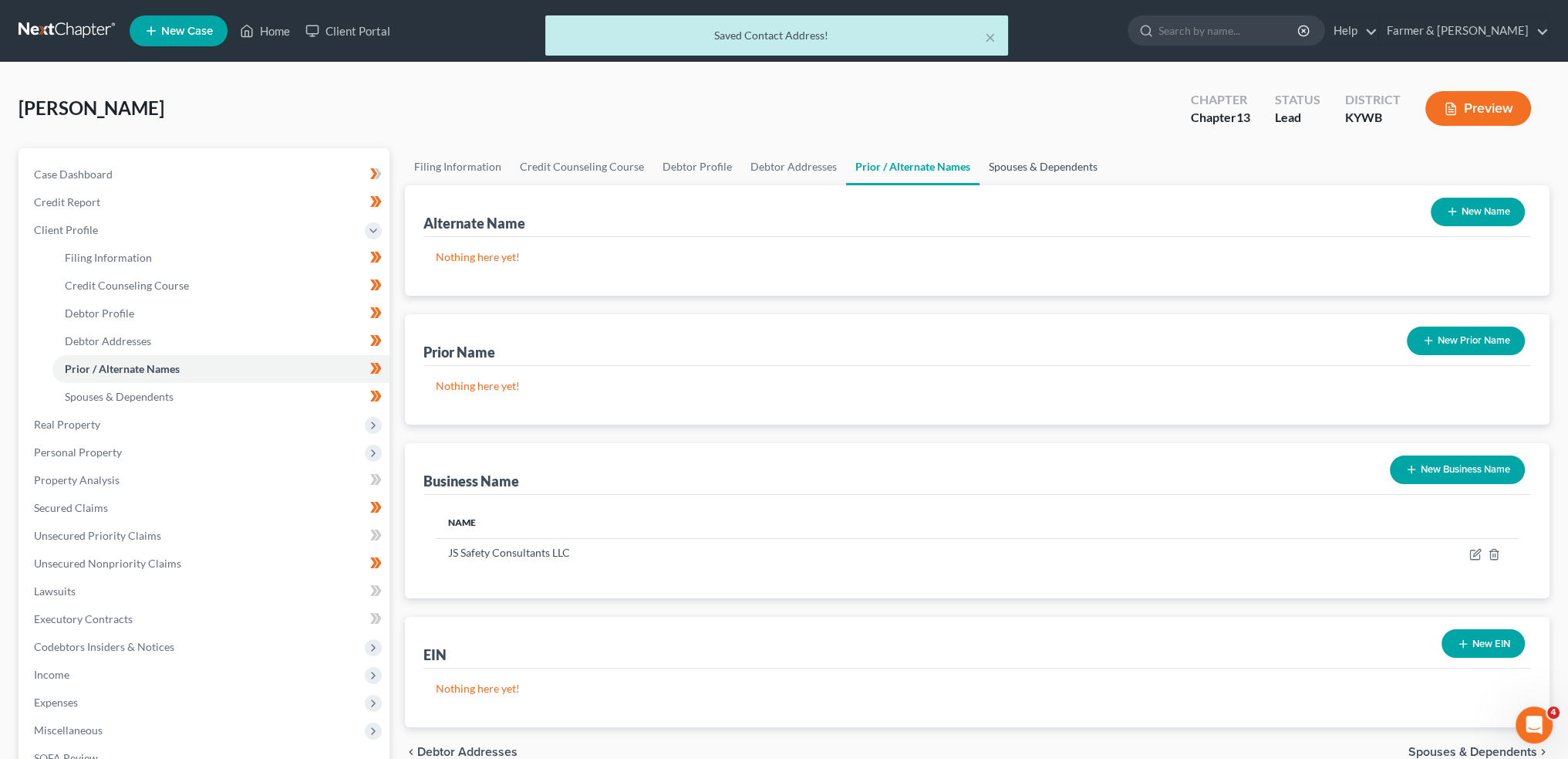
click at [1009, 158] on link "Spouses & Dependents" at bounding box center [1043, 166] width 127 height 37
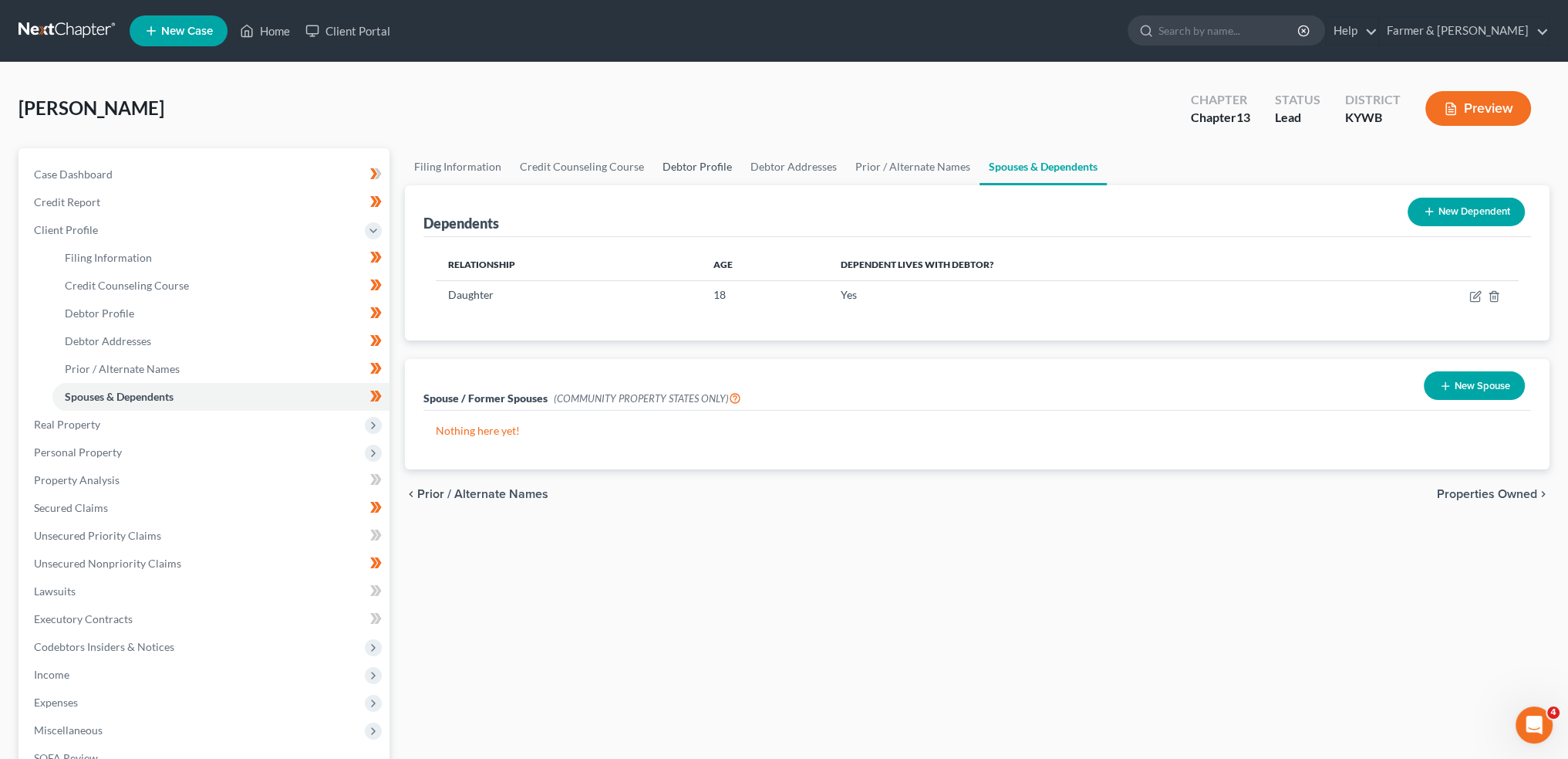
click at [698, 165] on link "Debtor Profile" at bounding box center [697, 166] width 88 height 37
select select "1"
select select "2"
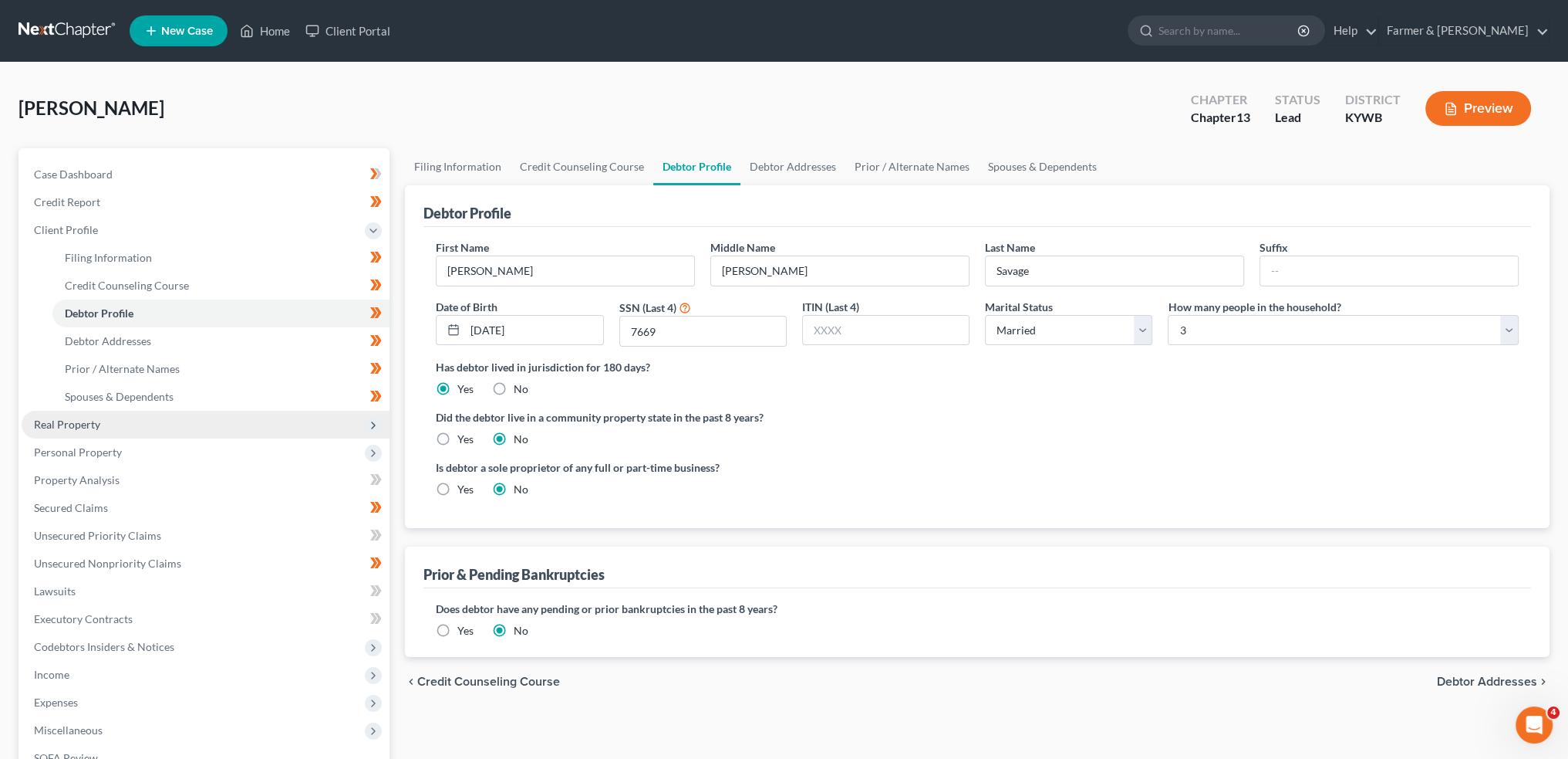
click at [114, 417] on span "Real Property" at bounding box center [206, 424] width 368 height 27
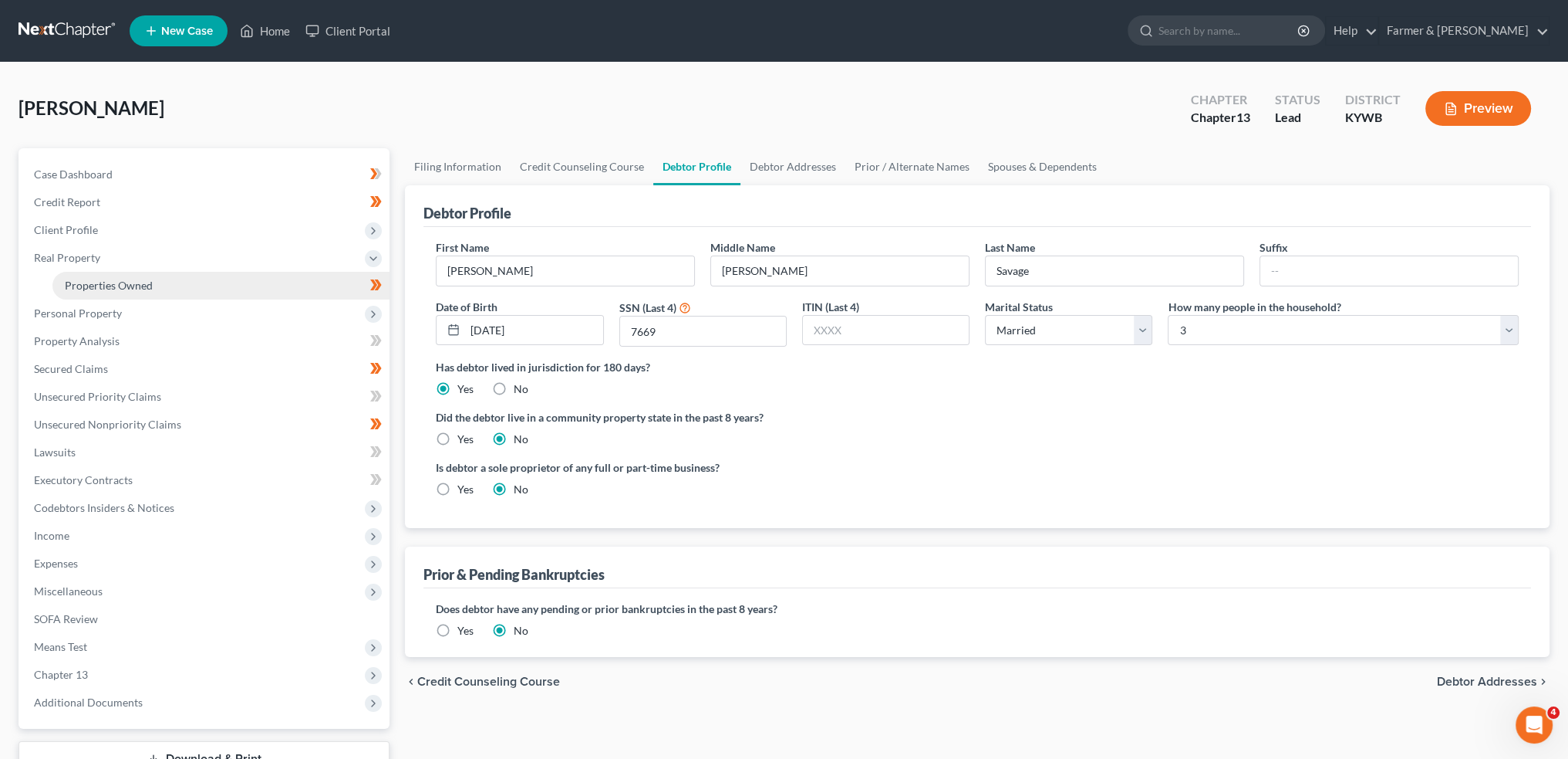
click at [148, 285] on span "Properties Owned" at bounding box center [109, 285] width 88 height 13
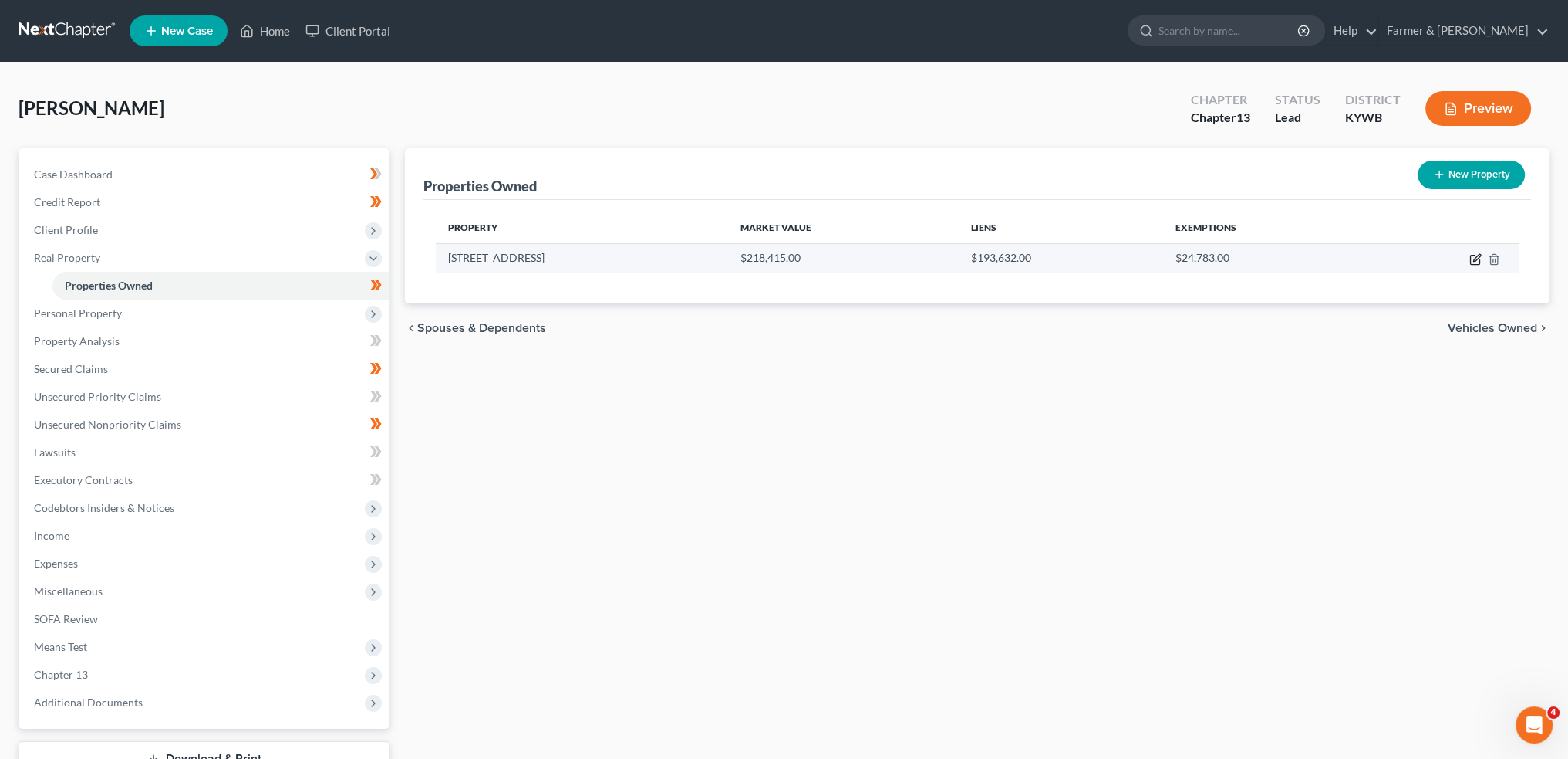
click at [1472, 259] on icon "button" at bounding box center [1476, 260] width 13 height 13
select select "18"
select select "70"
select select "0"
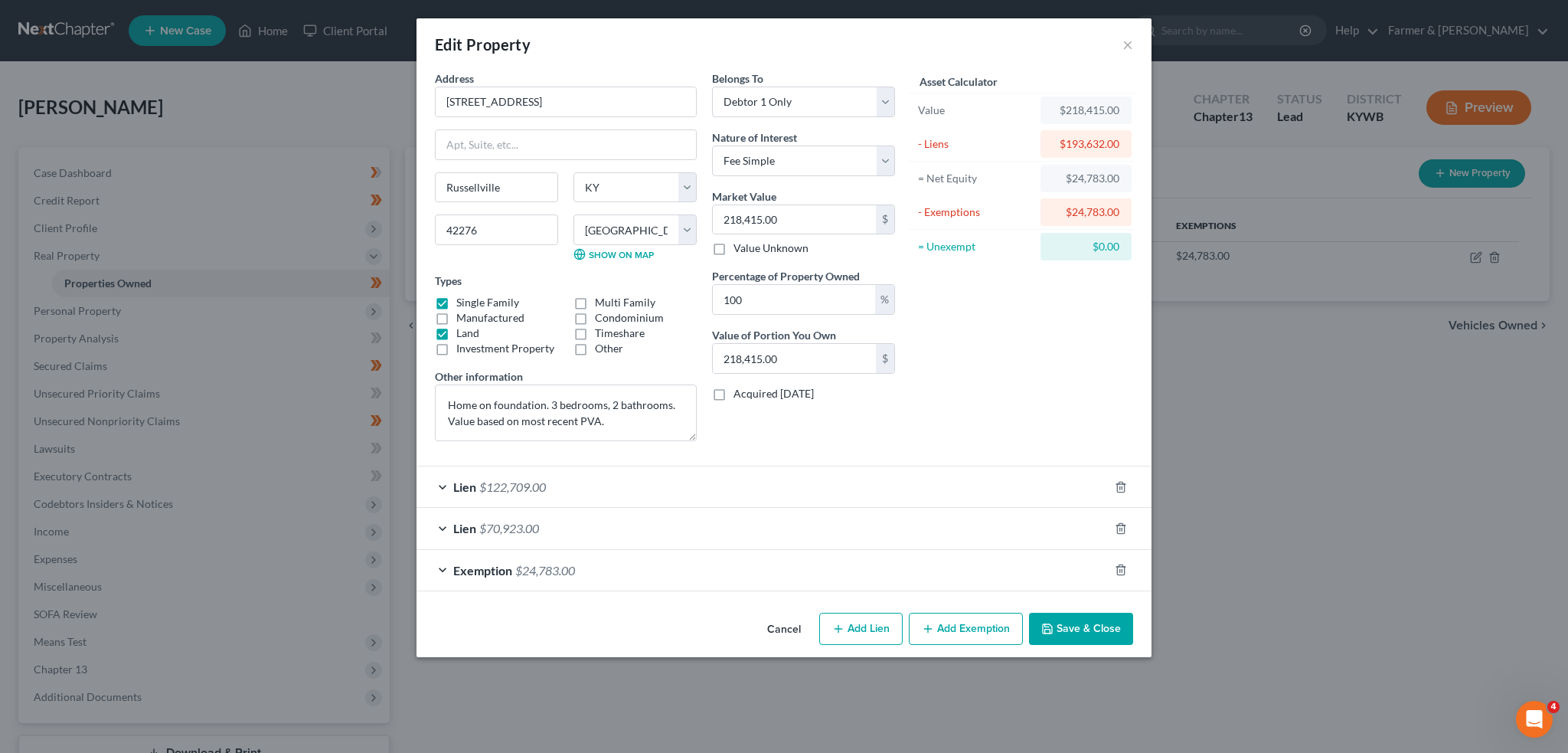
click at [751, 480] on div "Lien $122,709.00" at bounding box center [763, 487] width 692 height 40
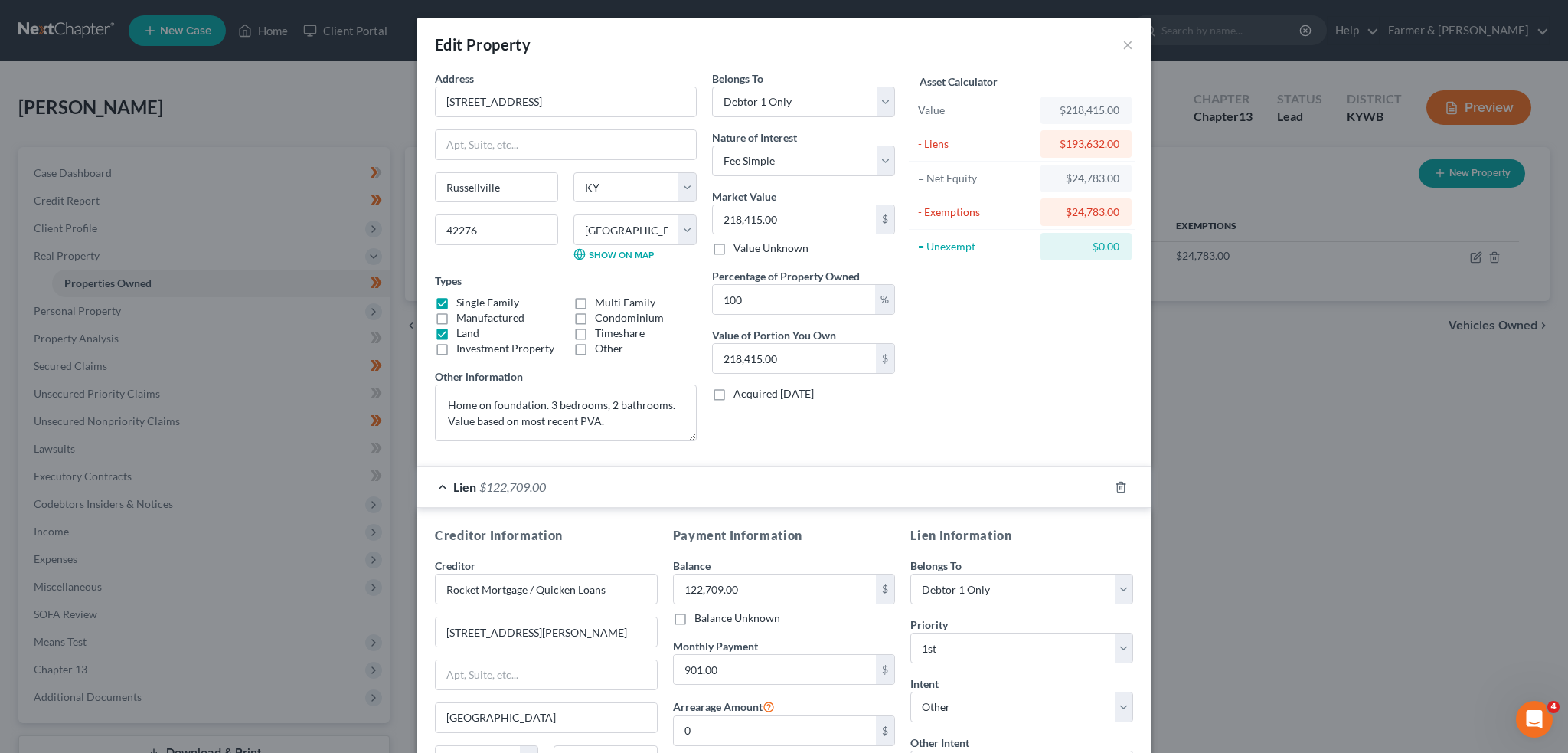
scroll to position [255, 0]
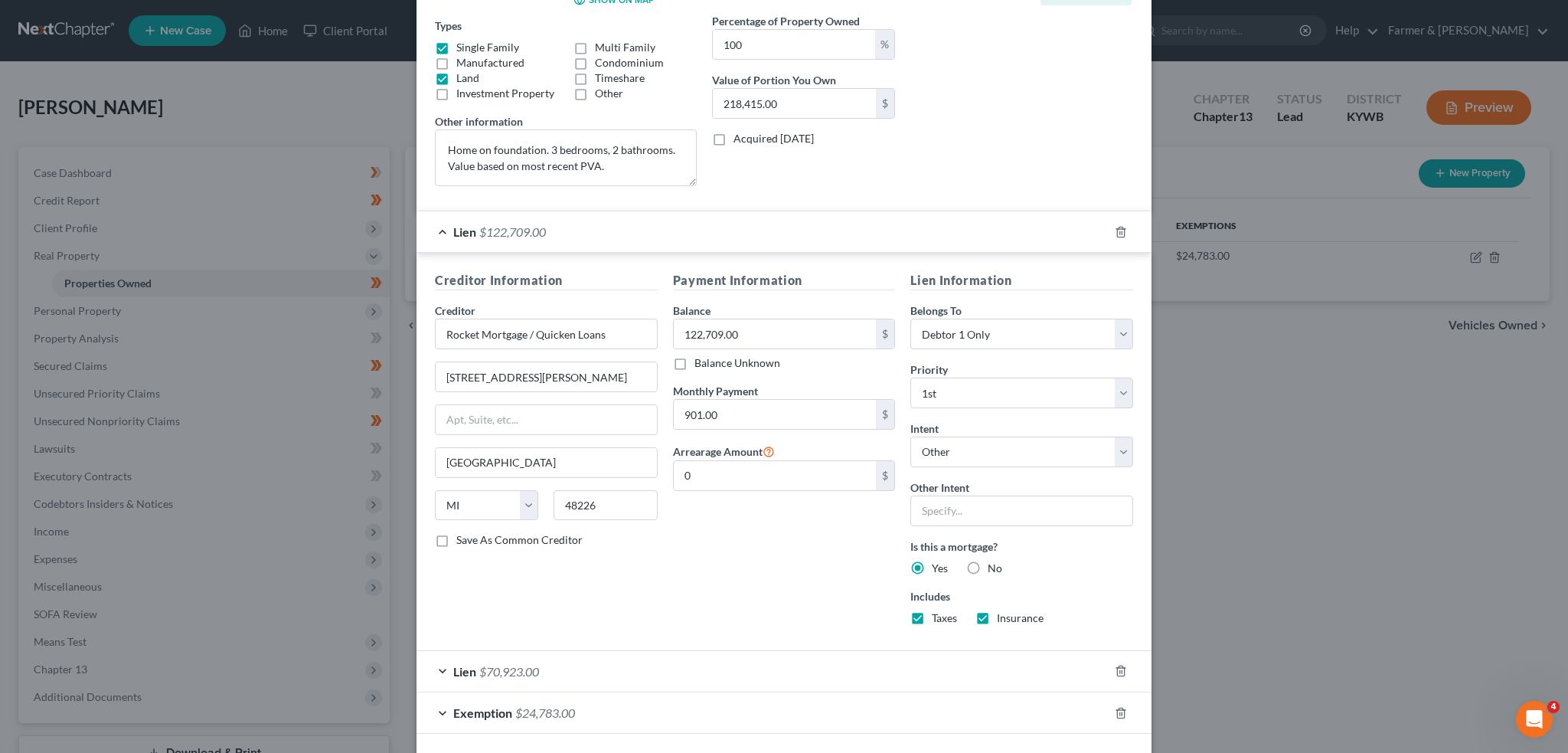
click at [738, 673] on div "Lien $70,923.00" at bounding box center [763, 671] width 692 height 40
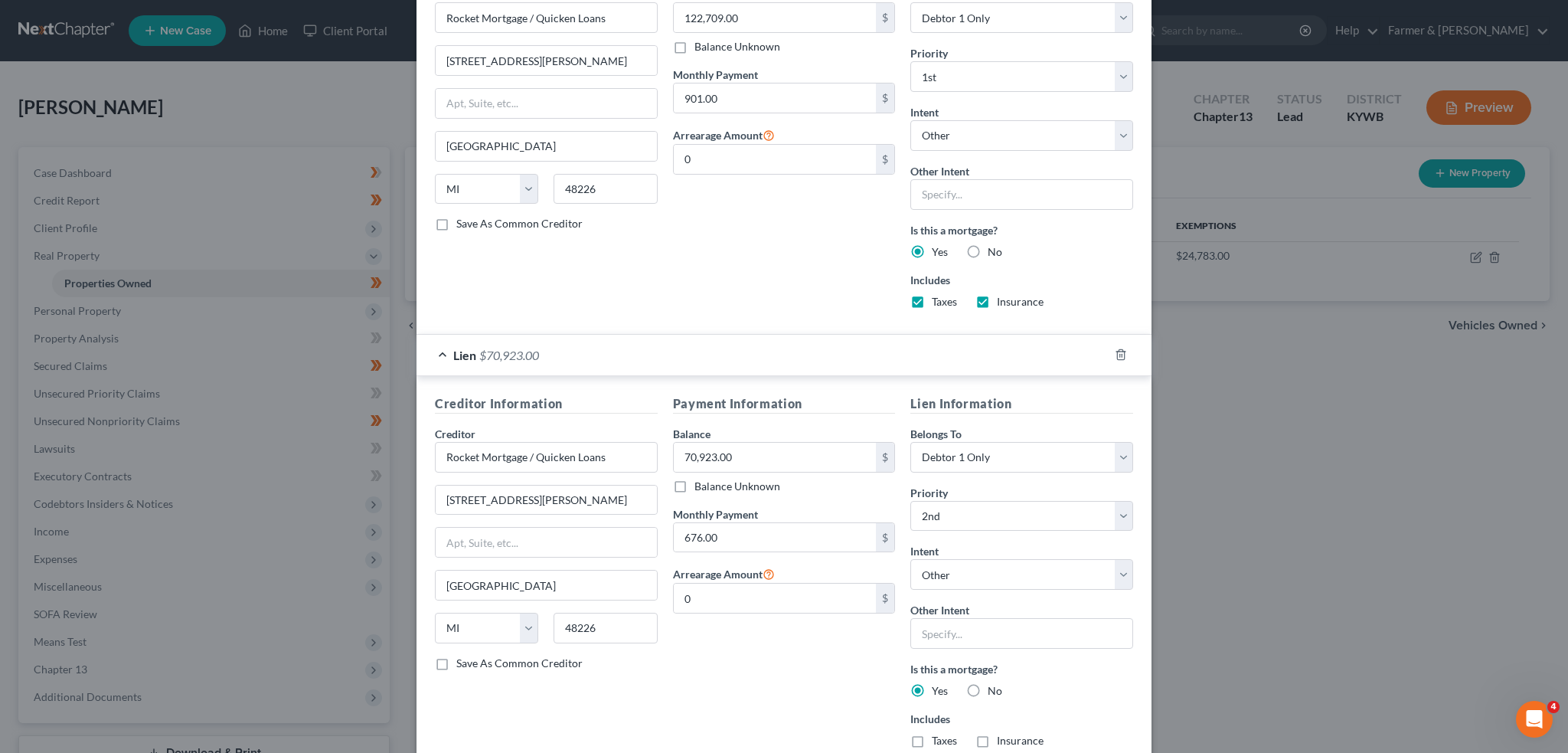
scroll to position [713, 0]
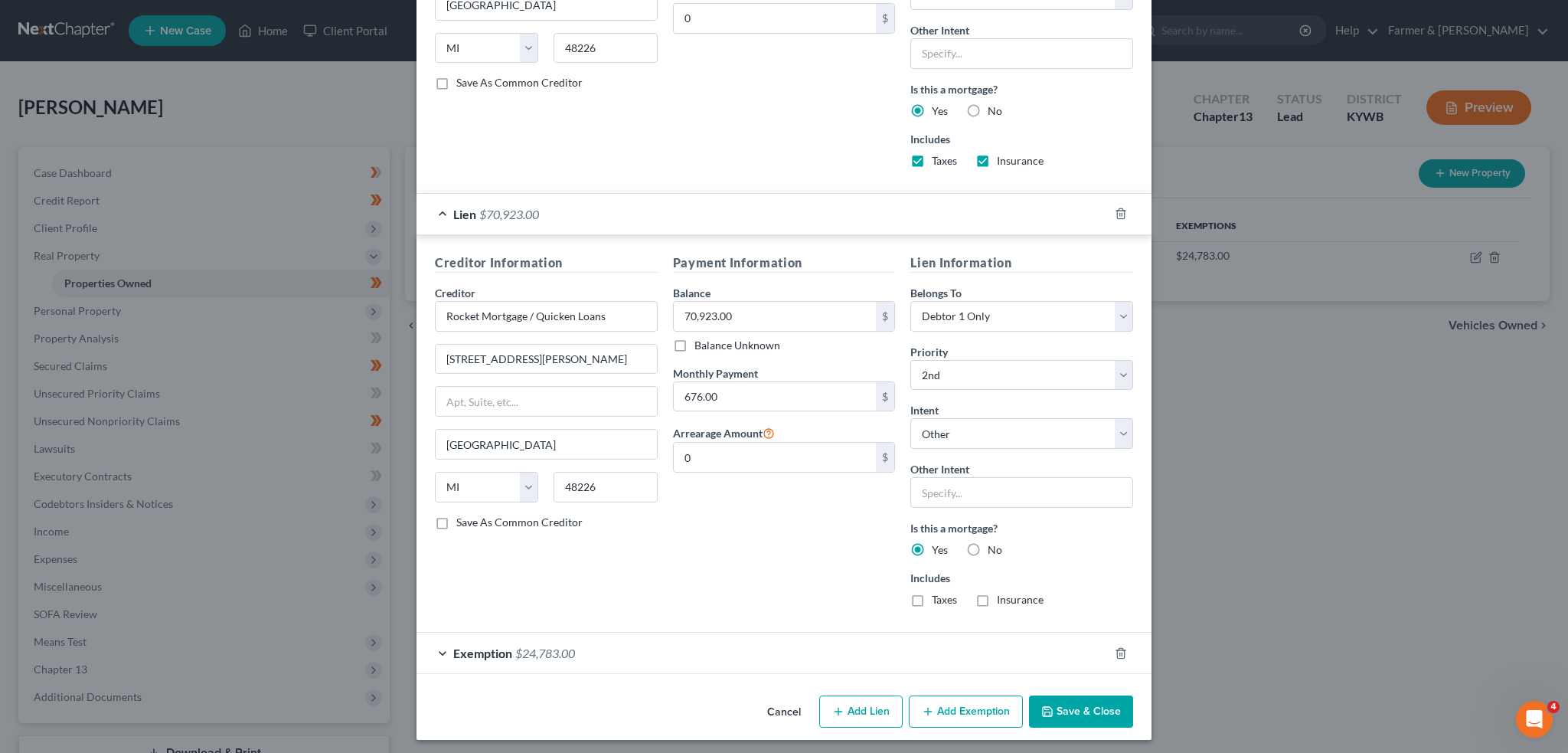
click at [877, 636] on div "Exemption $24,783.00" at bounding box center [763, 653] width 692 height 40
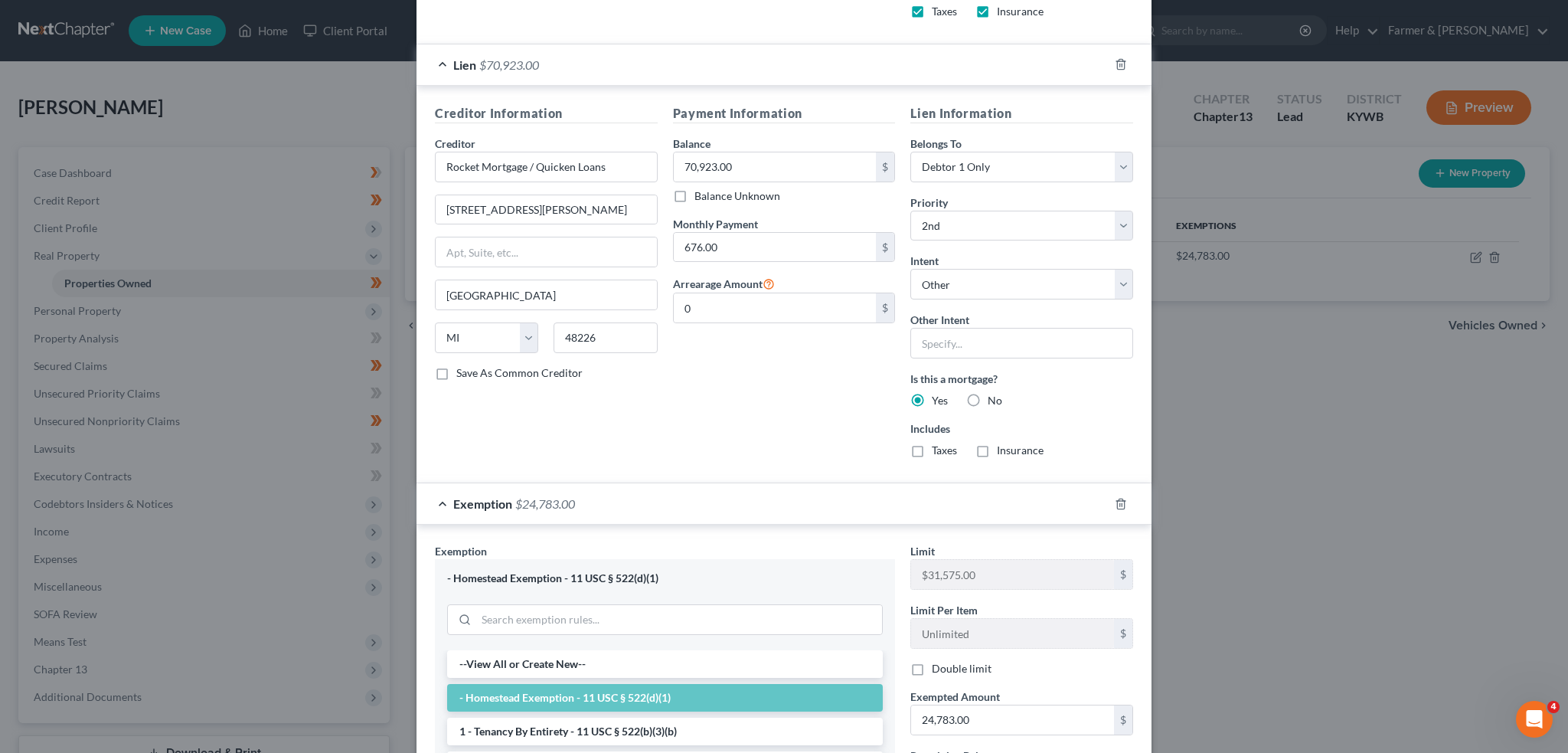
scroll to position [1108, 0]
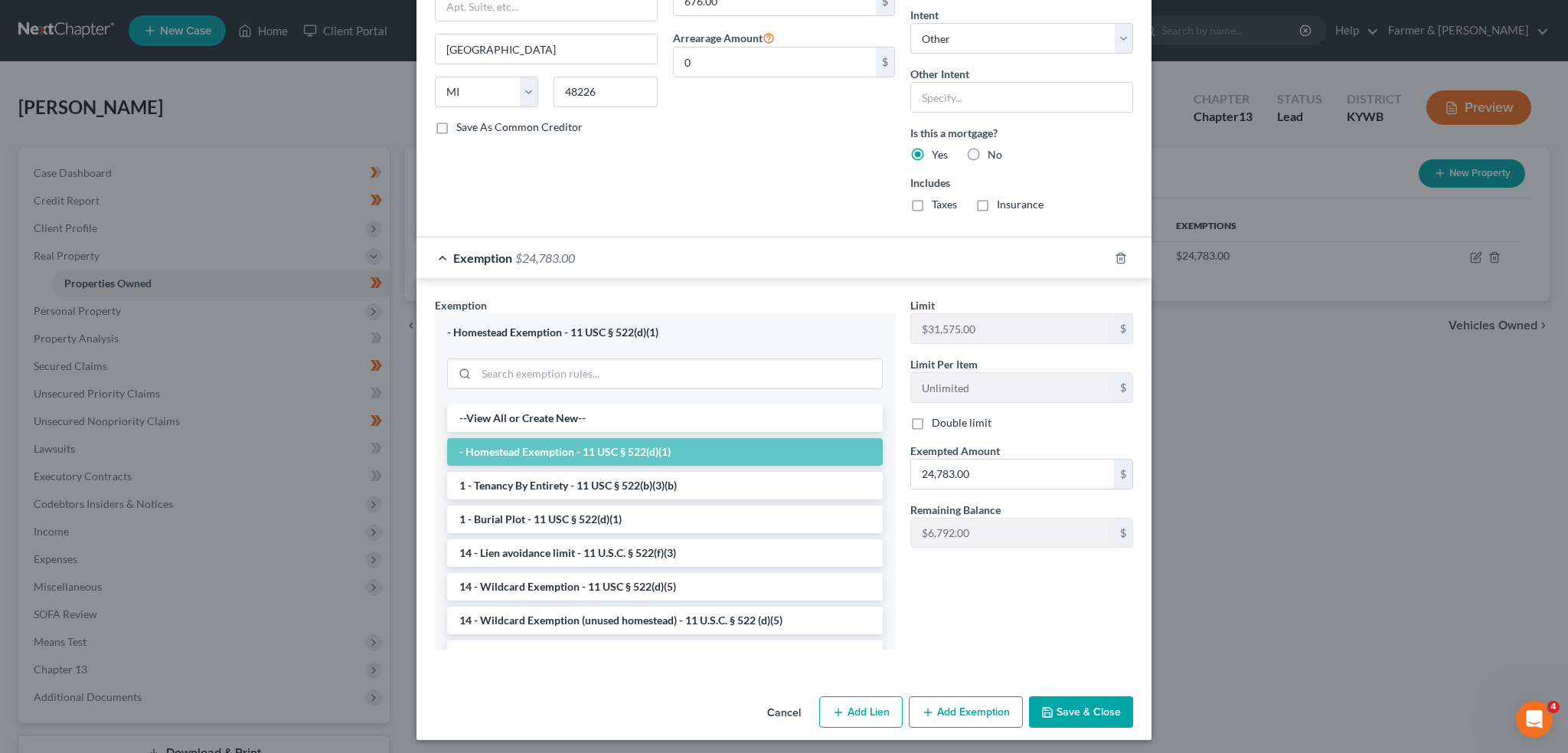
click at [1072, 699] on button "Save & Close" at bounding box center [1081, 712] width 104 height 32
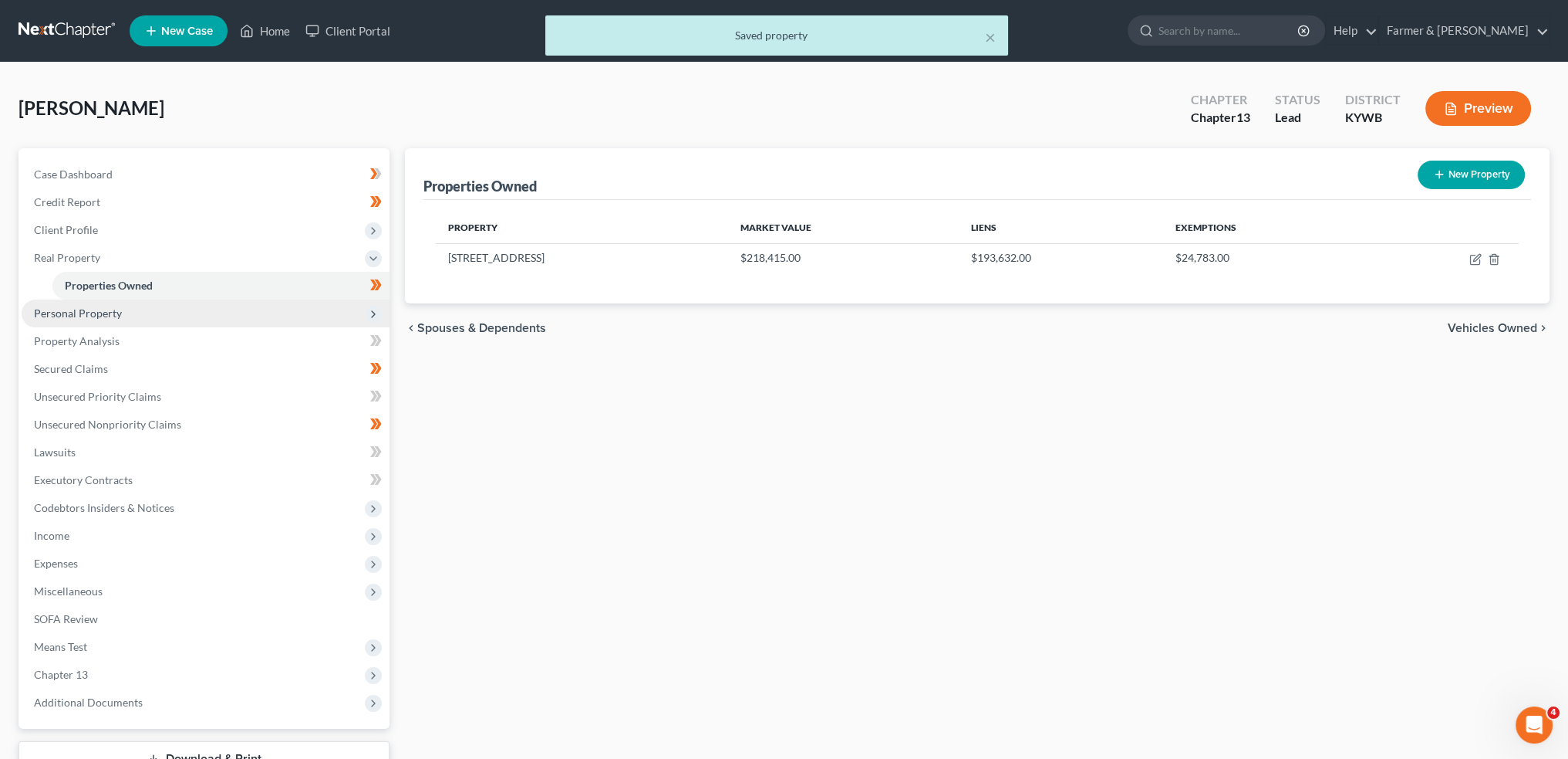
click at [123, 311] on span "Personal Property" at bounding box center [206, 313] width 368 height 27
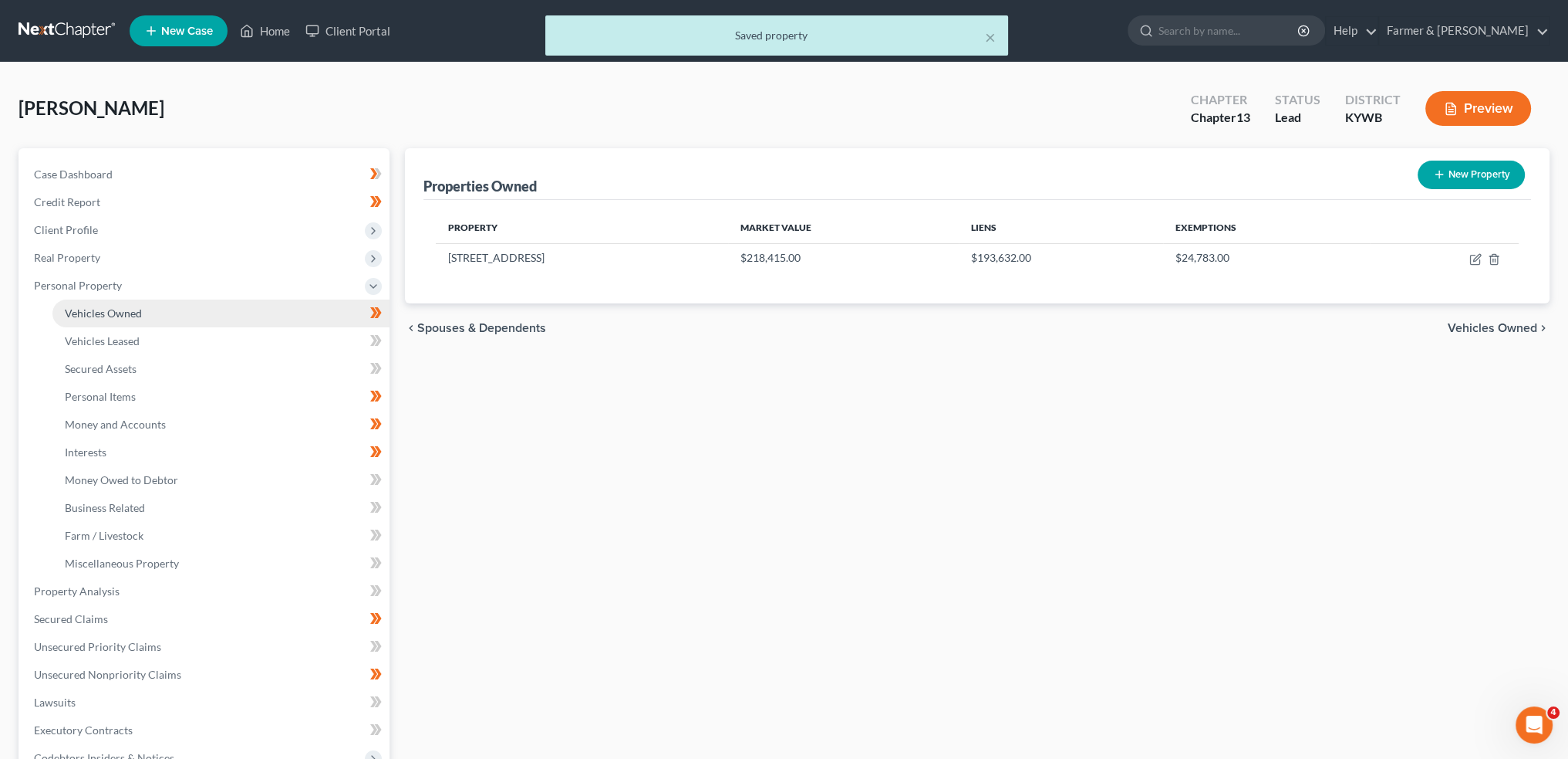
click at [123, 314] on span "Vehicles Owned" at bounding box center [103, 313] width 77 height 13
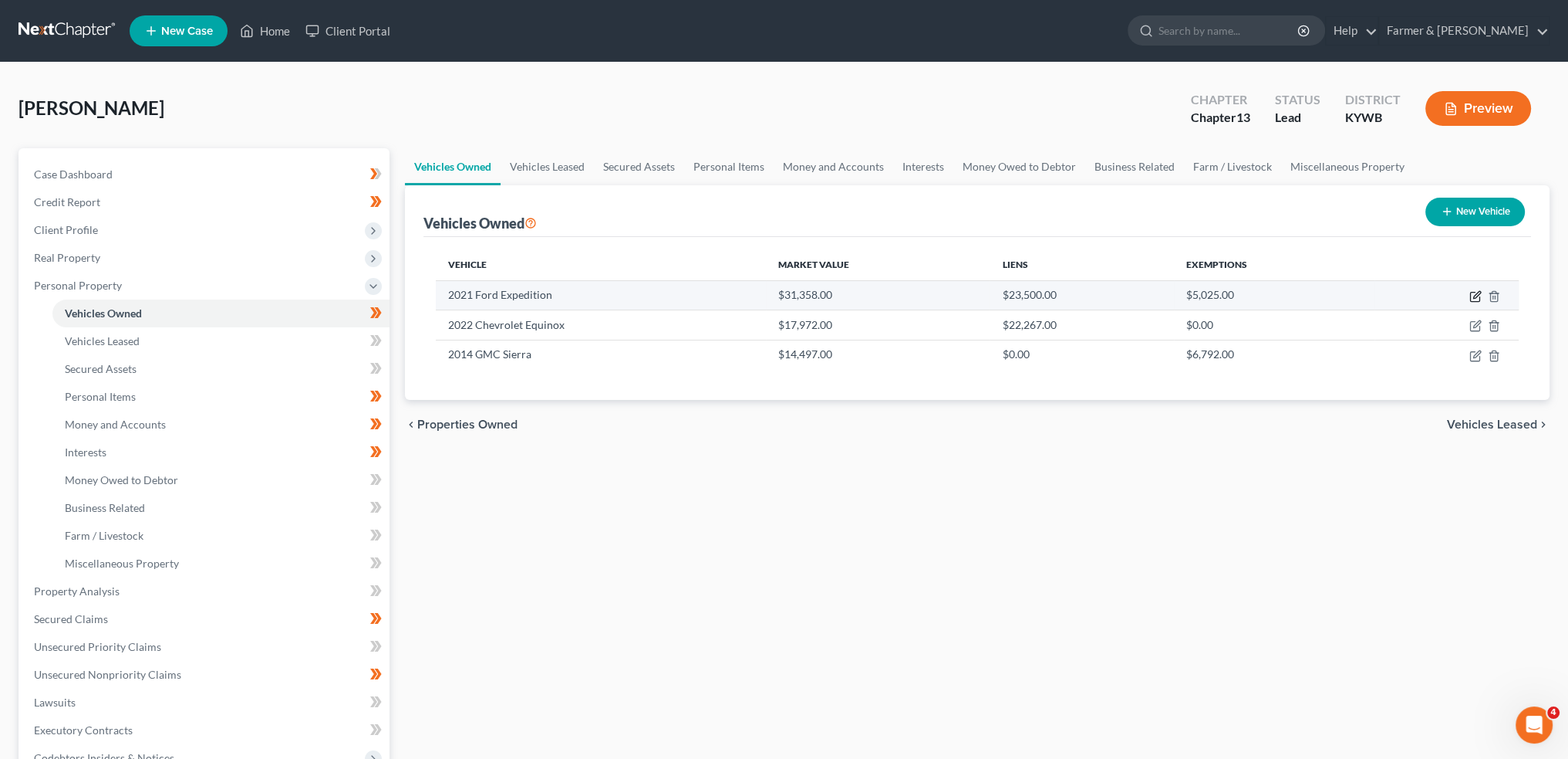
click at [1475, 295] on icon "button" at bounding box center [1476, 296] width 13 height 13
select select "0"
select select "5"
select select "2"
select select "0"
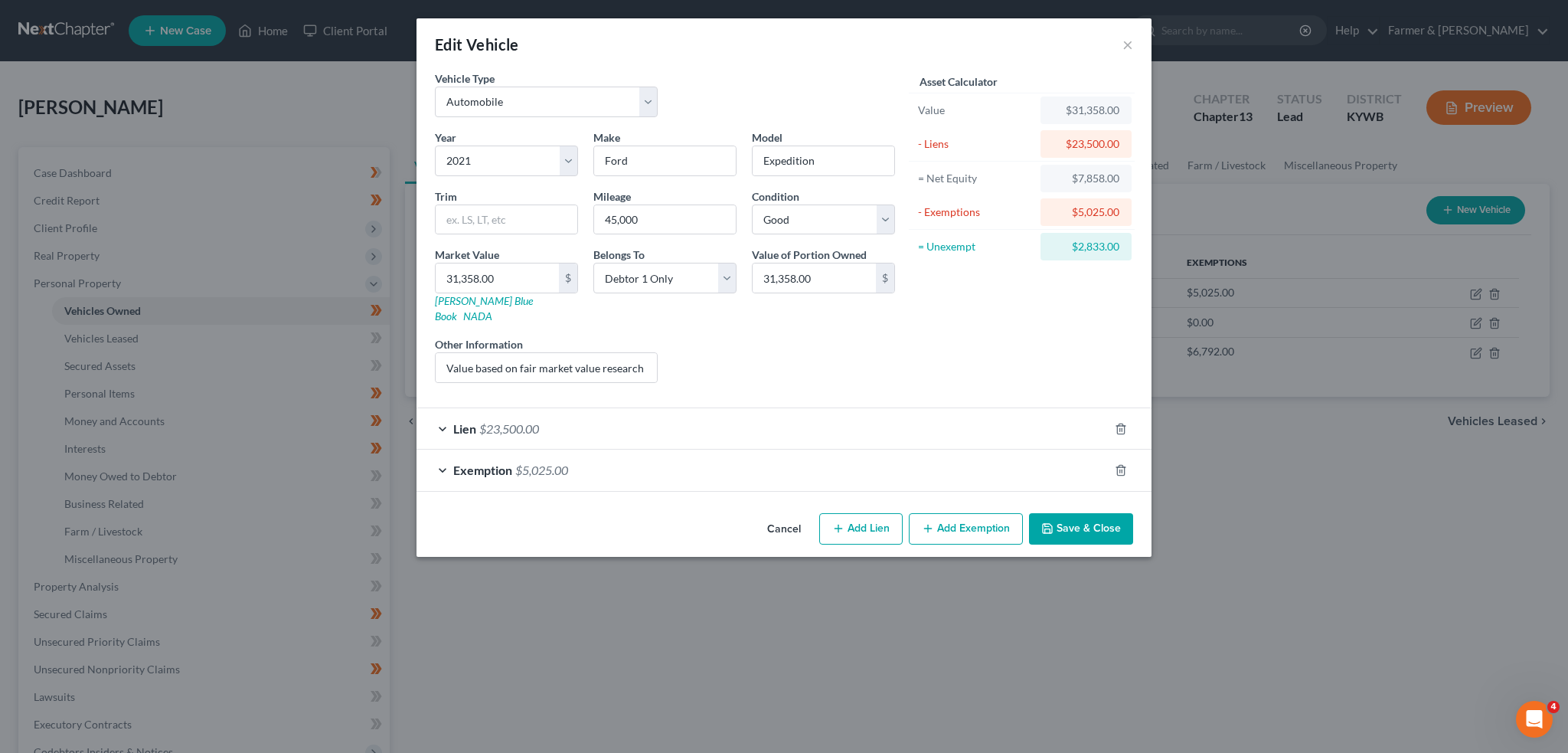
click at [855, 450] on div "Exemption $5,025.00" at bounding box center [763, 470] width 692 height 40
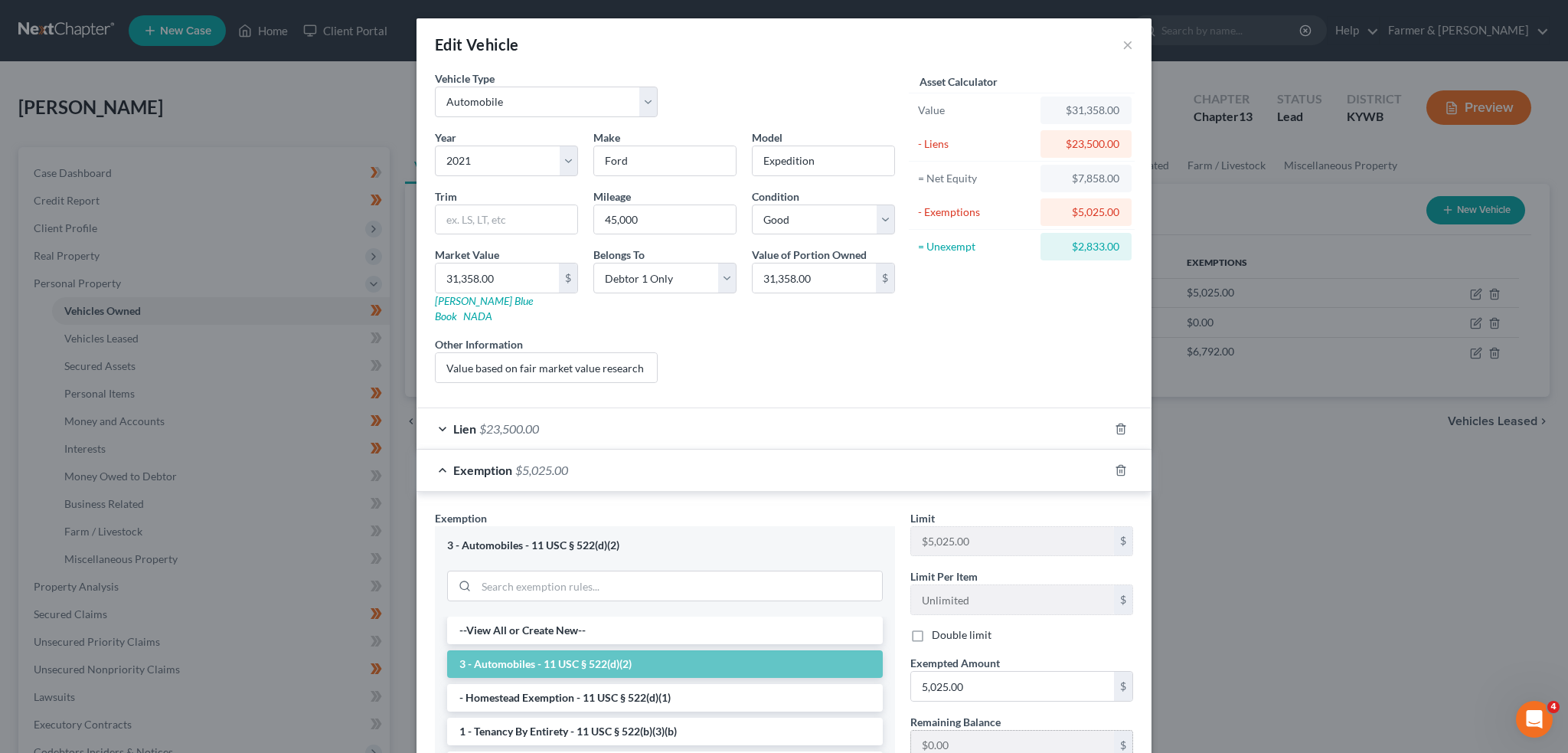
scroll to position [200, 0]
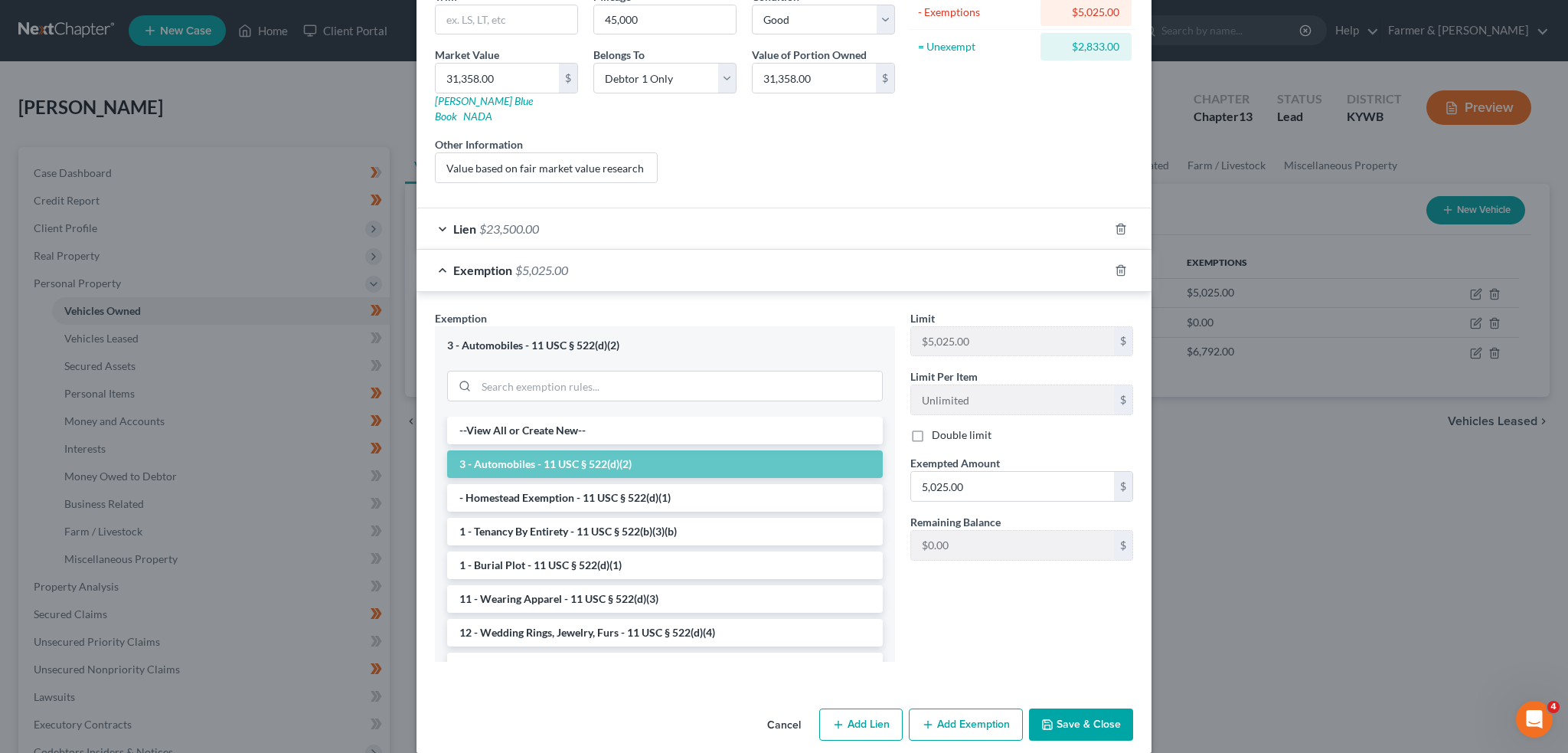
click at [1086, 709] on button "Save & Close" at bounding box center [1081, 724] width 104 height 32
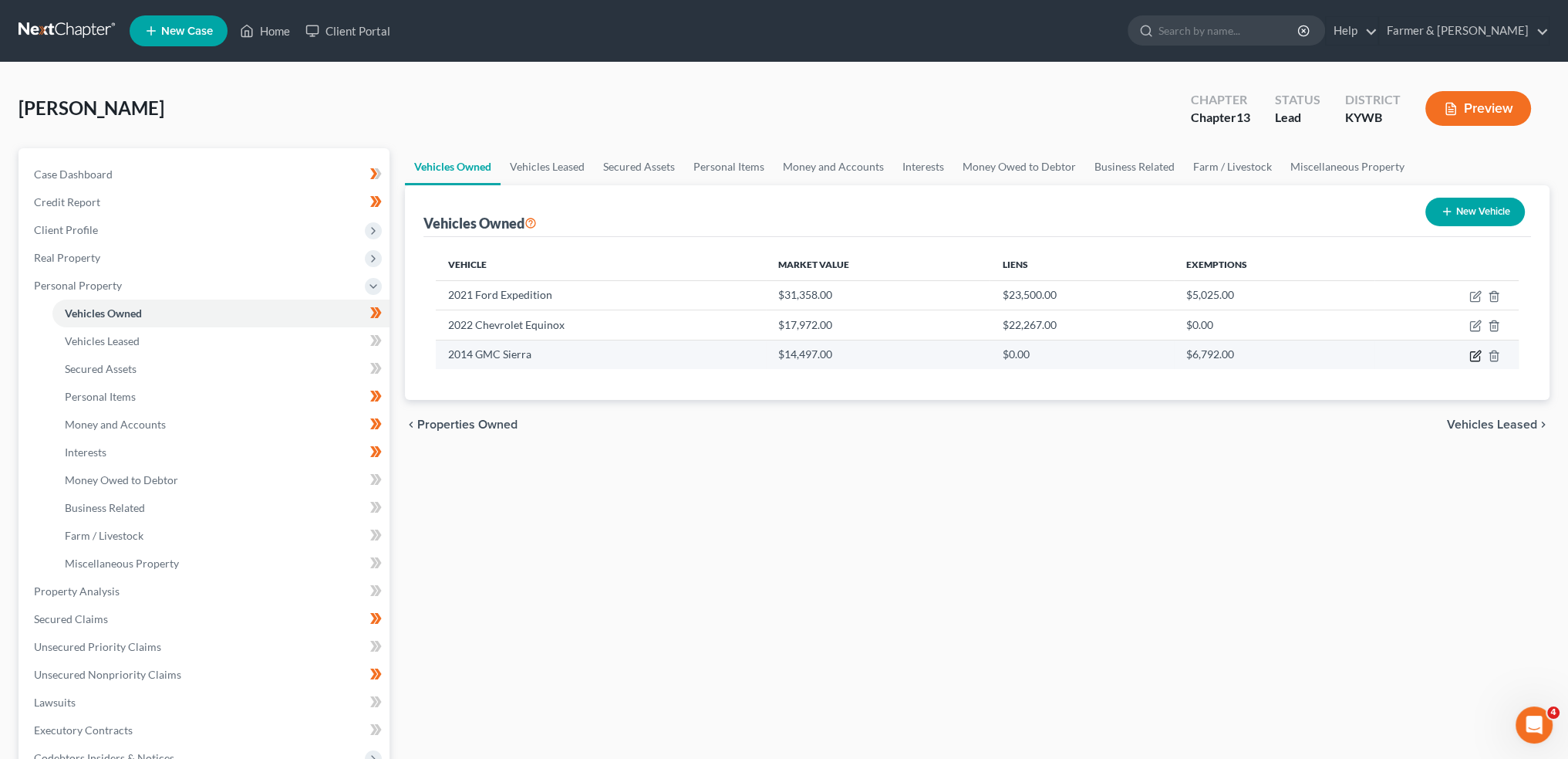
click at [1473, 353] on icon "button" at bounding box center [1476, 356] width 13 height 13
select select "0"
select select "12"
select select "2"
select select "0"
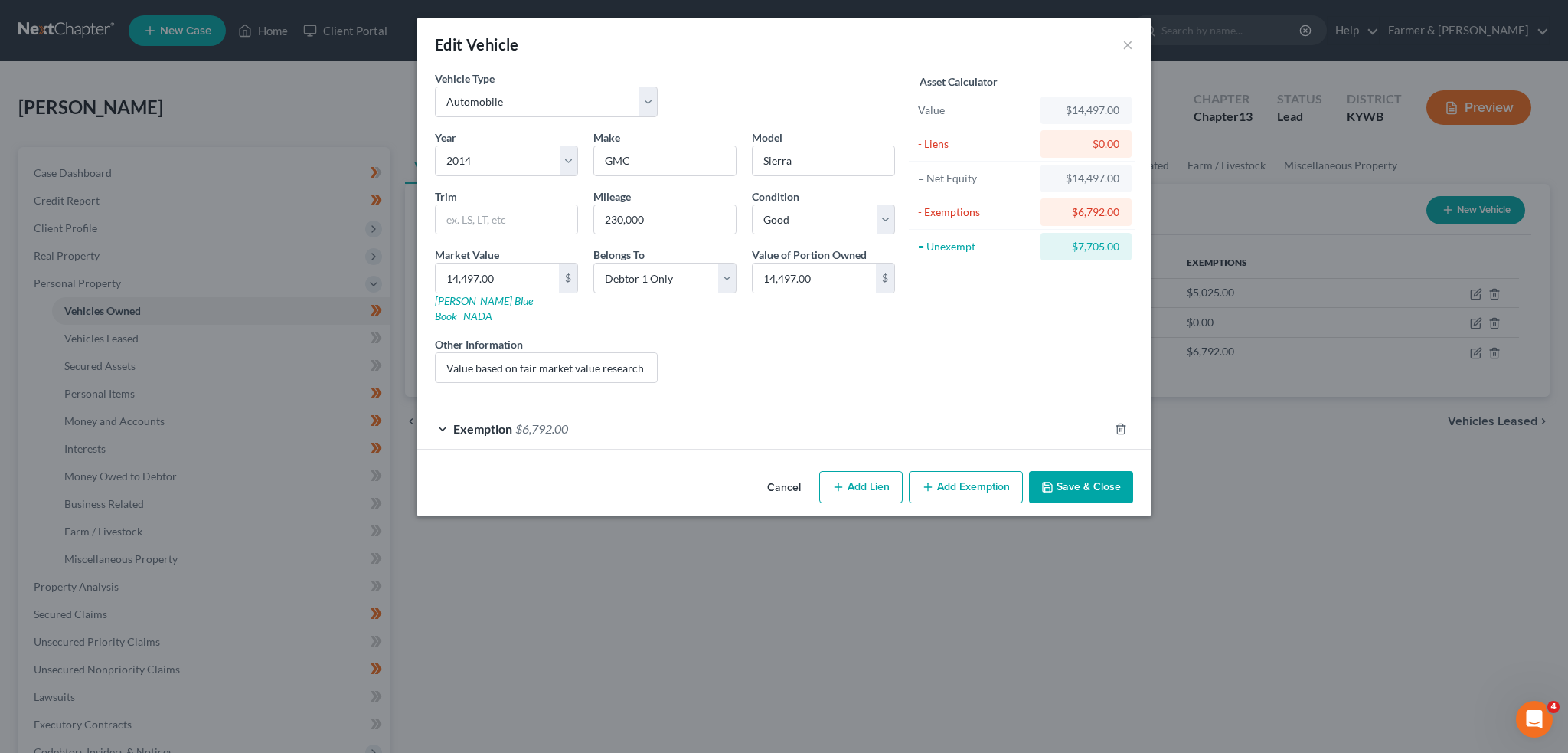
click at [1099, 471] on button "Save & Close" at bounding box center [1081, 486] width 104 height 32
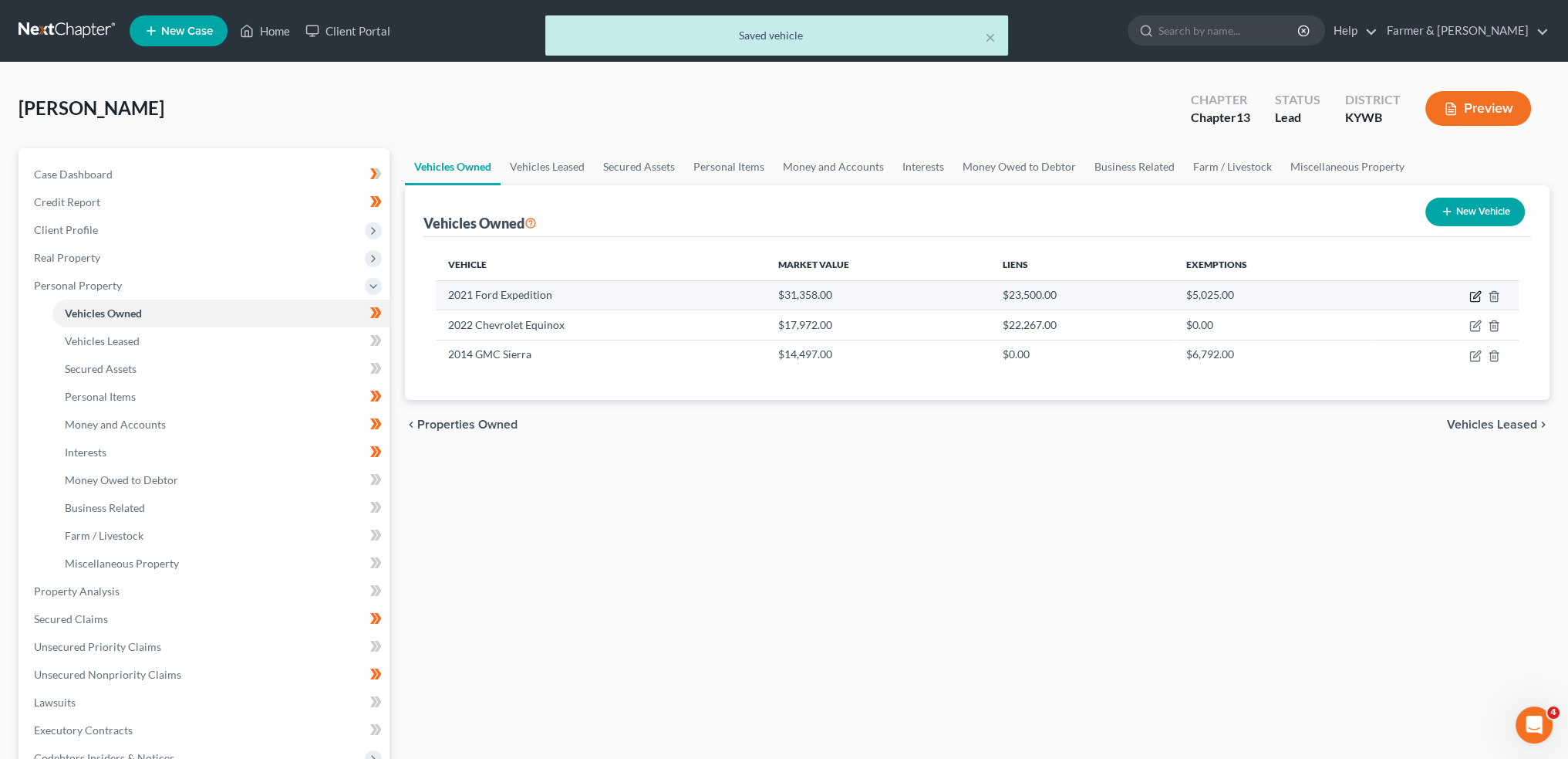
click at [1478, 292] on icon "button" at bounding box center [1476, 294] width 7 height 7
select select "0"
select select "5"
select select "2"
select select "0"
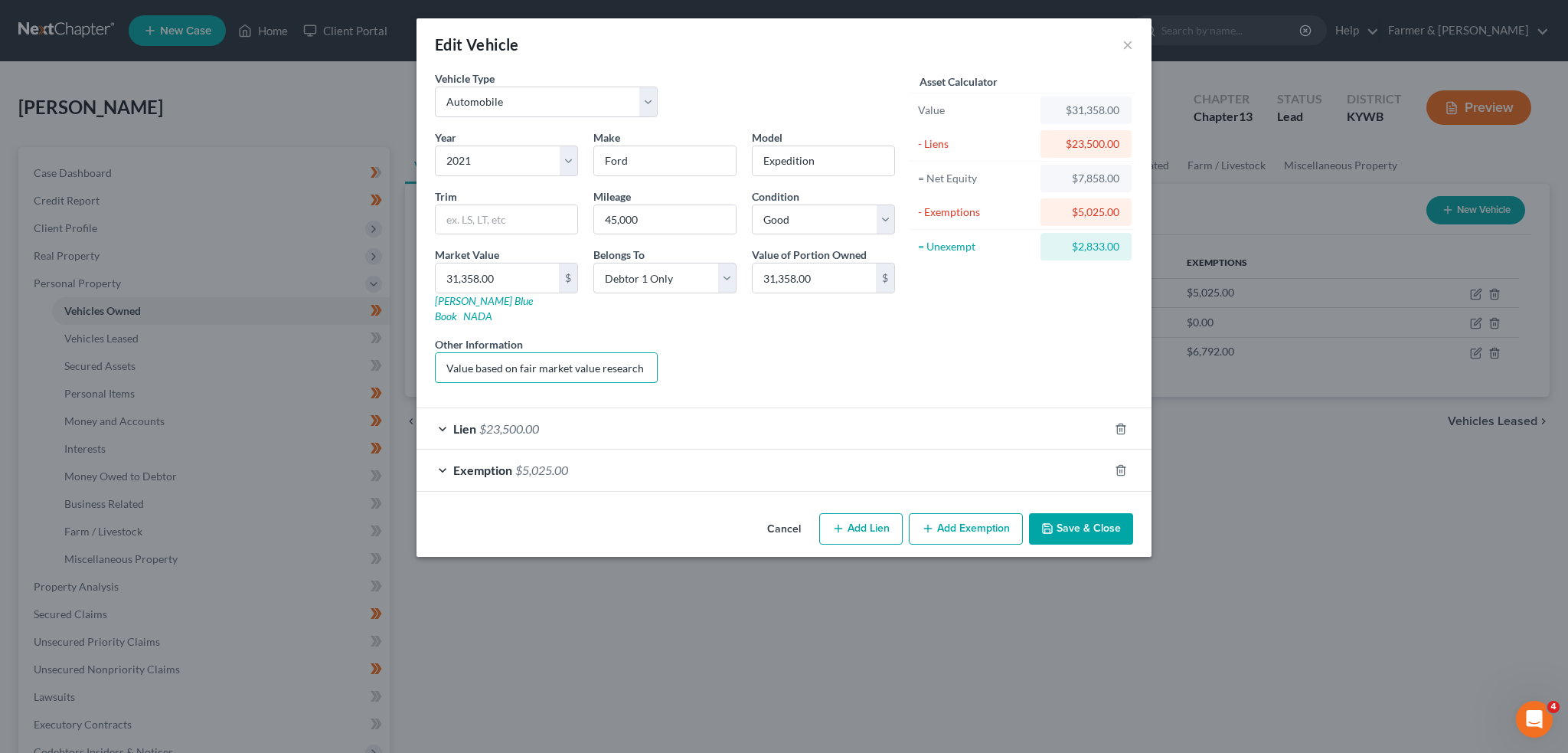
scroll to position [0, 209]
drag, startPoint x: 532, startPoint y: 348, endPoint x: 790, endPoint y: 358, distance: 258.2
click at [790, 358] on div "Year Select 2026 2025 2024 2023 2022 2021 2020 2019 2018 2017 2016 2015 2014 20…" at bounding box center [664, 262] width 475 height 266
click at [789, 408] on div "Lien $23,500.00" at bounding box center [763, 429] width 692 height 40
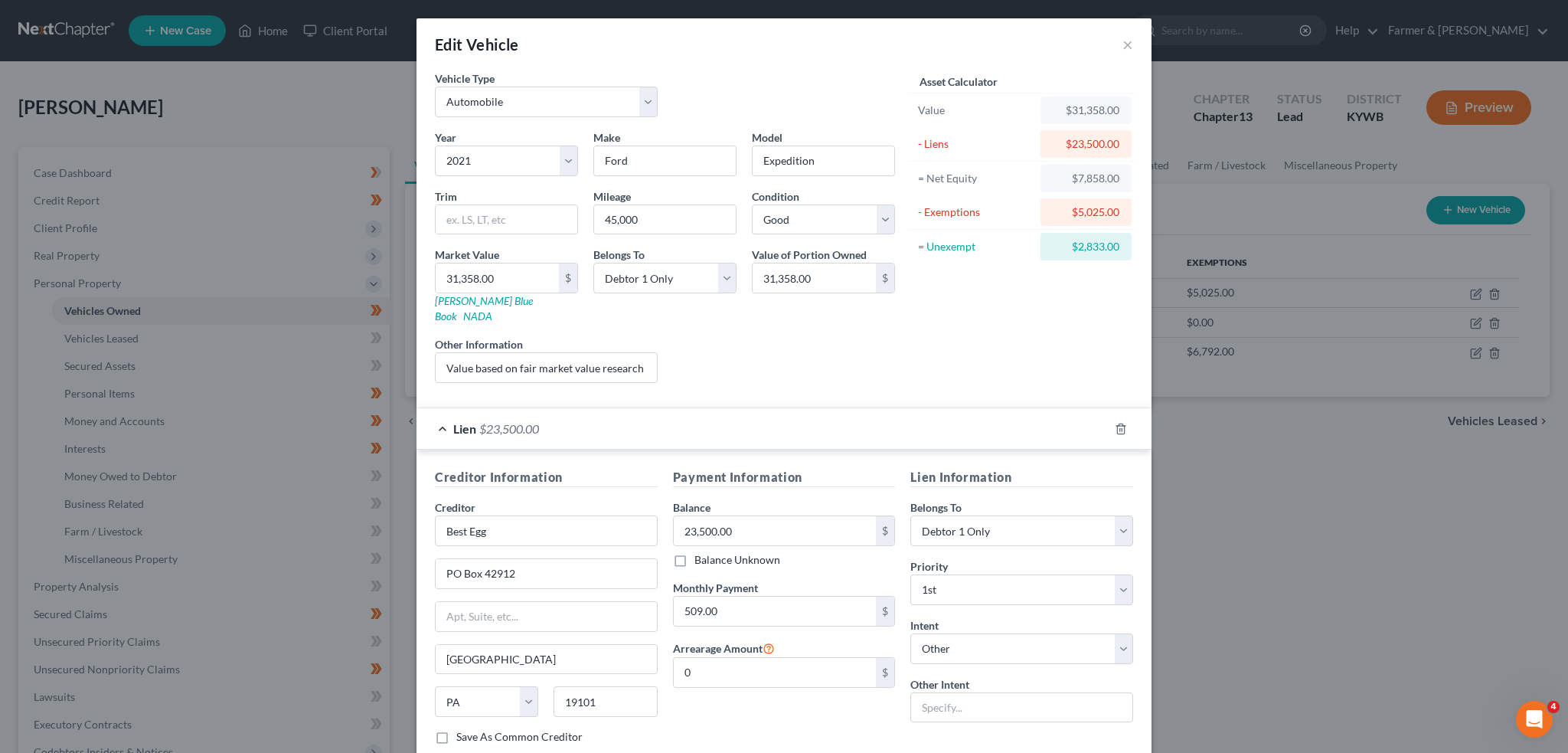
scroll to position [123, 0]
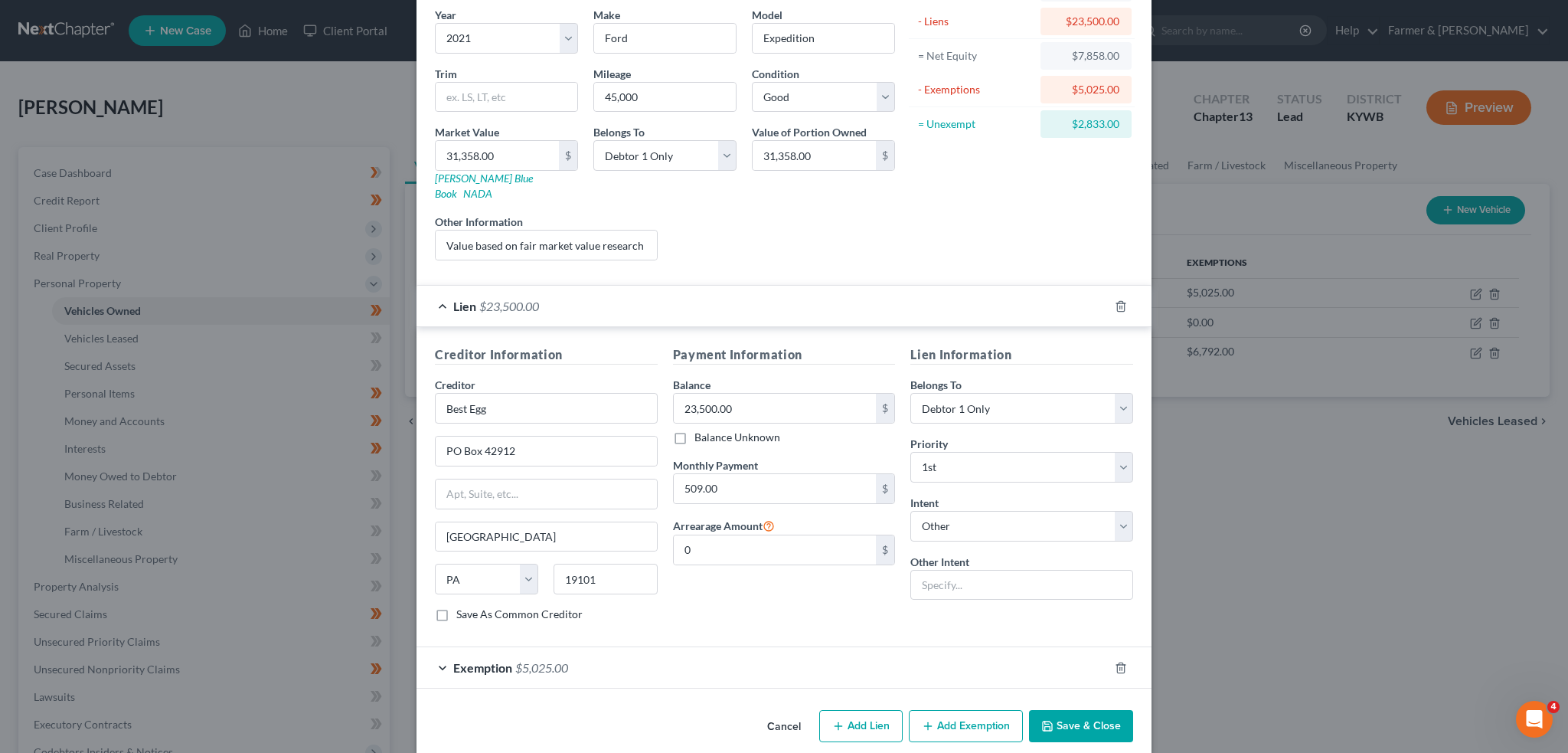
click at [1033, 710] on button "Save & Close" at bounding box center [1081, 726] width 104 height 32
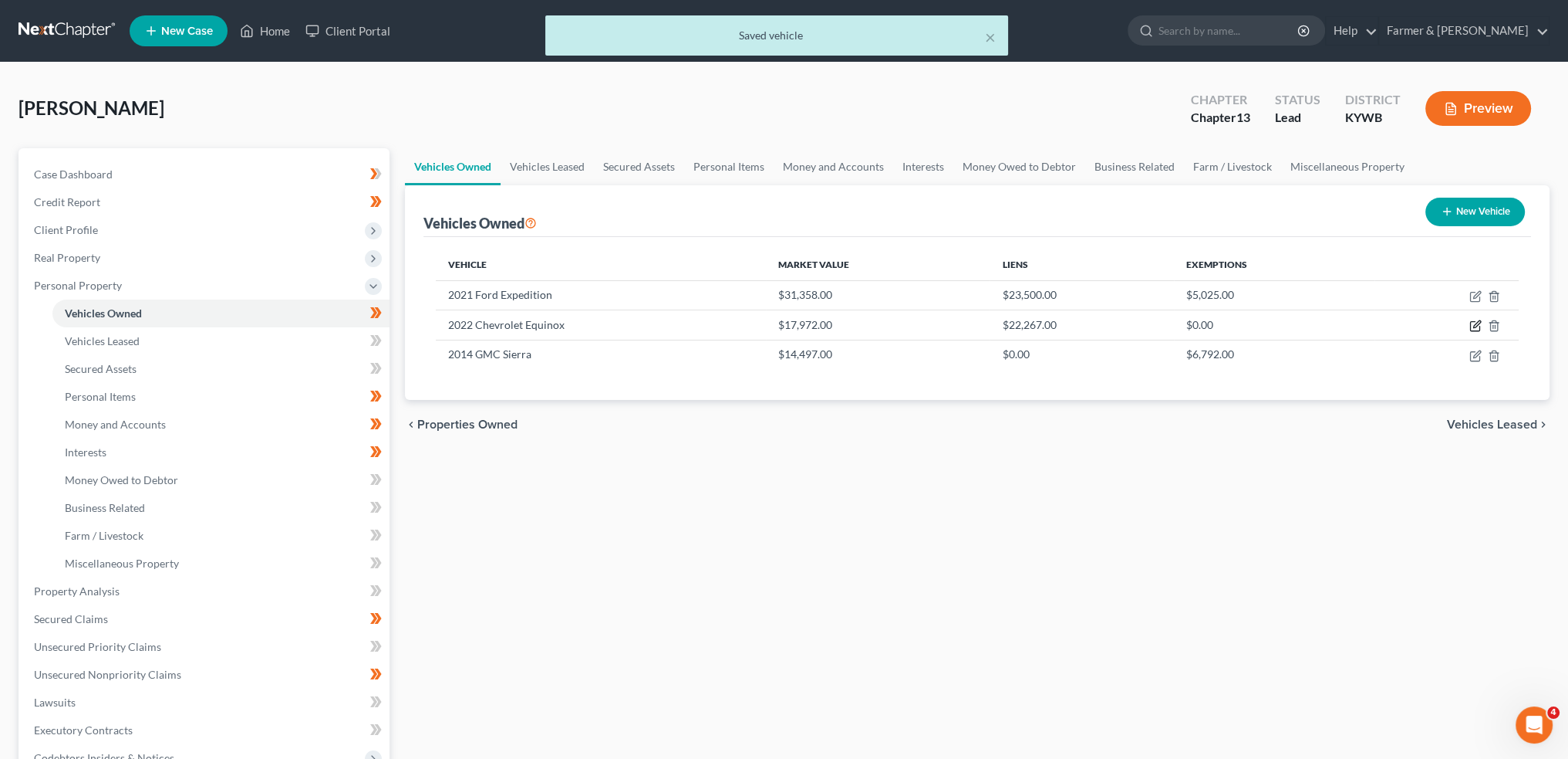
drag, startPoint x: 1474, startPoint y: 326, endPoint x: 723, endPoint y: 401, distance: 754.7
click at [1473, 326] on icon "button" at bounding box center [1476, 325] width 7 height 7
select select "0"
select select "4"
select select "2"
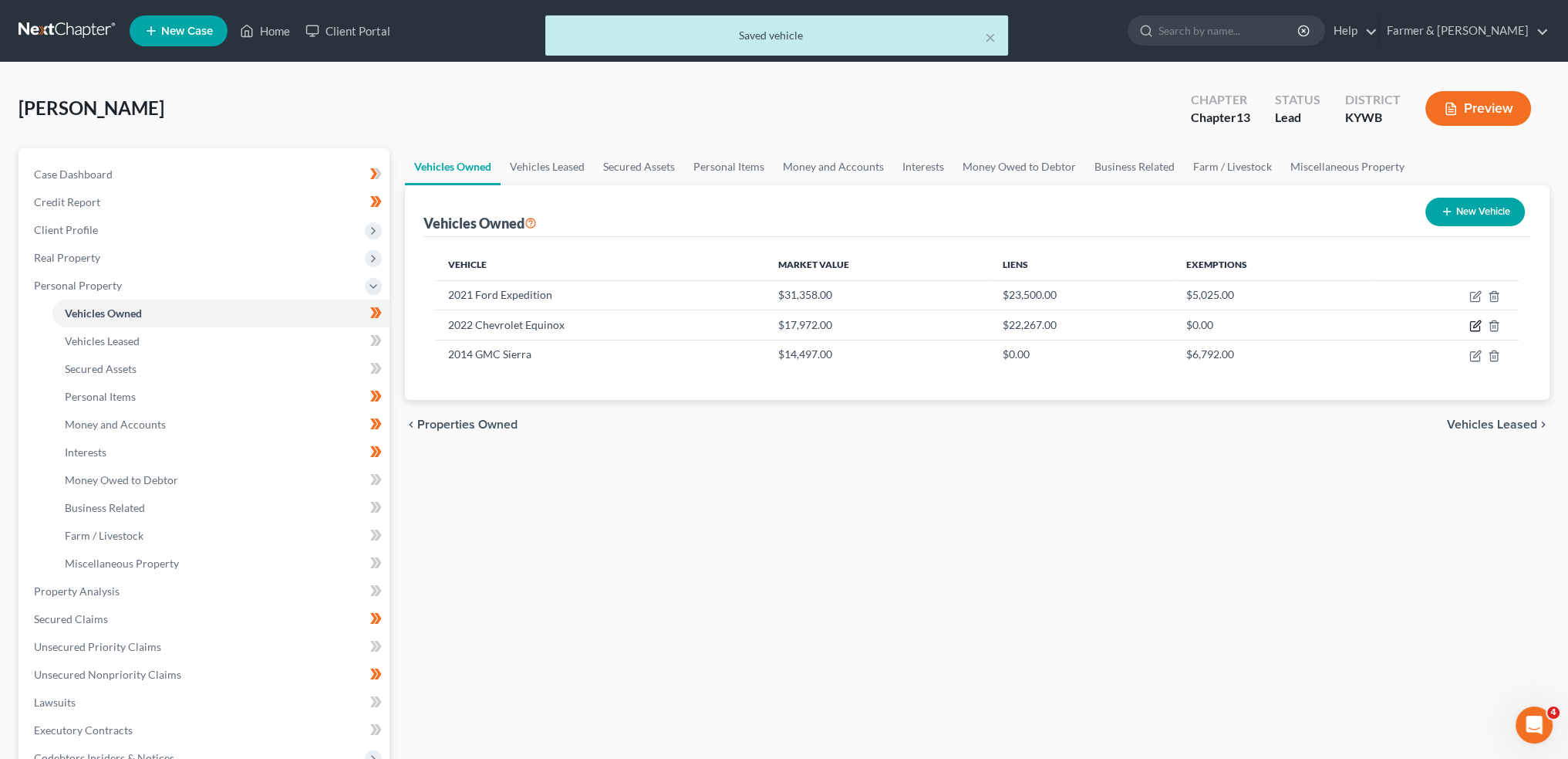
select select "0"
select select "18"
select select "0"
select select "4"
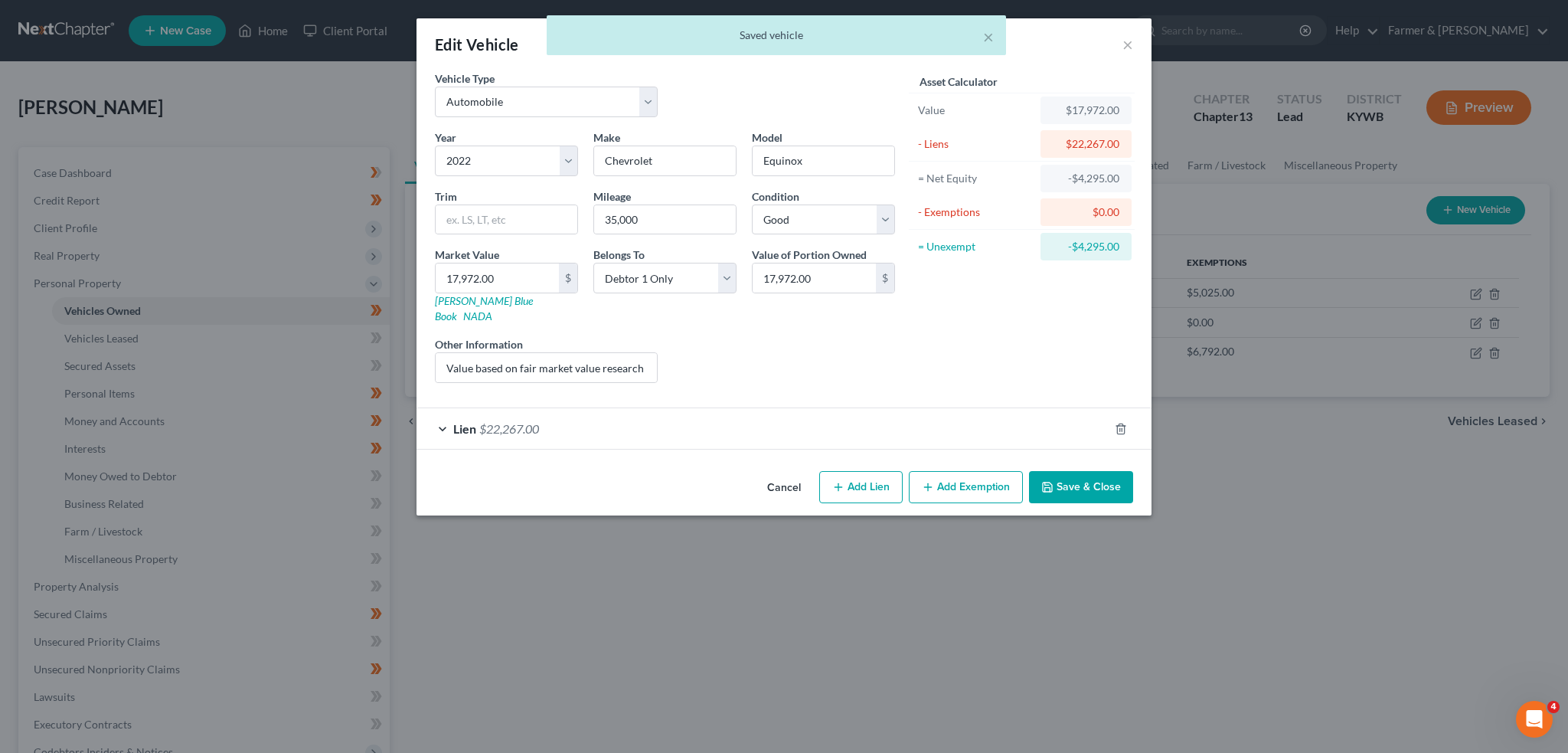
click at [626, 408] on div "Lien $22,267.00" at bounding box center [763, 429] width 692 height 40
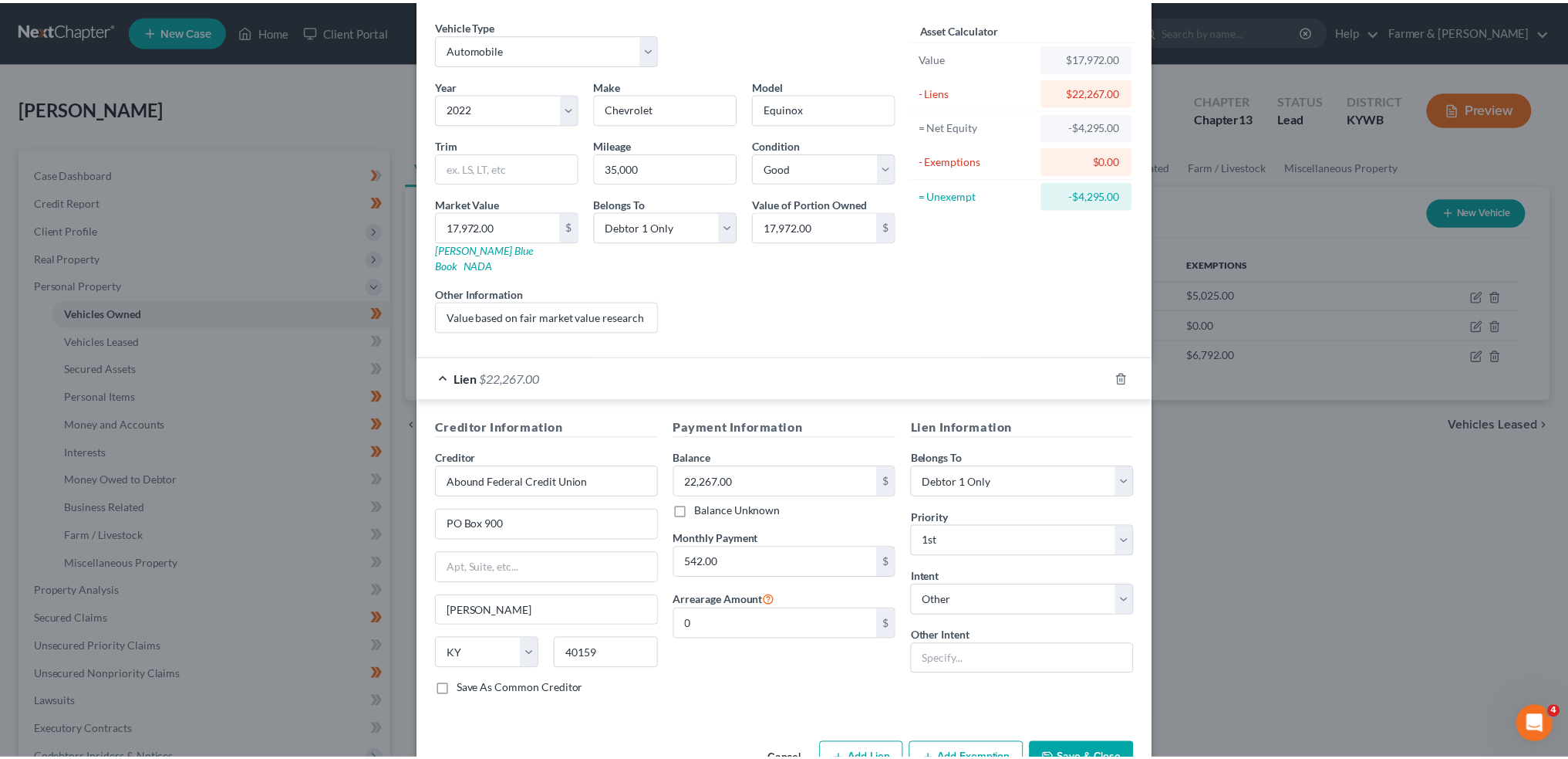
scroll to position [82, 0]
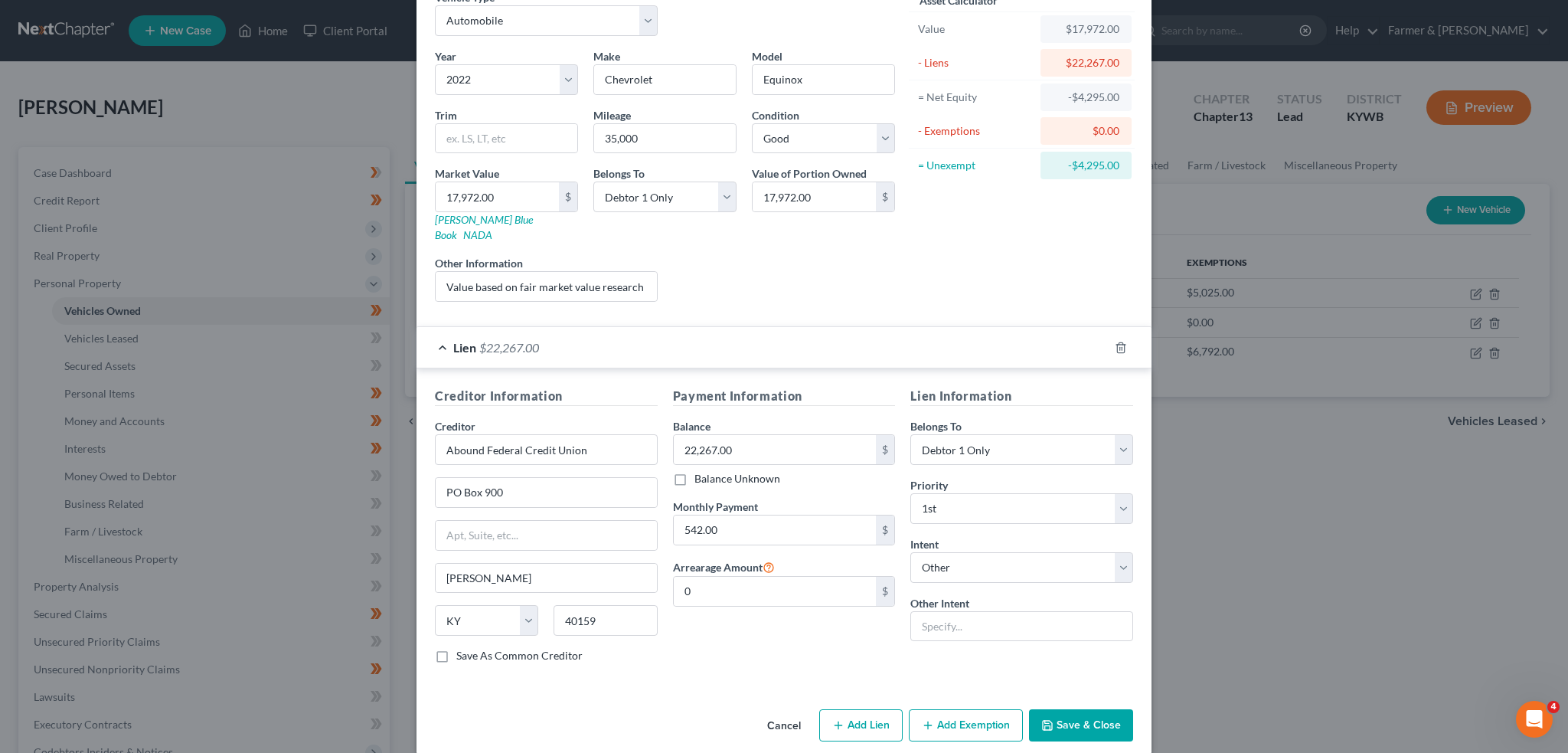
click at [1064, 709] on button "Save & Close" at bounding box center [1081, 725] width 104 height 32
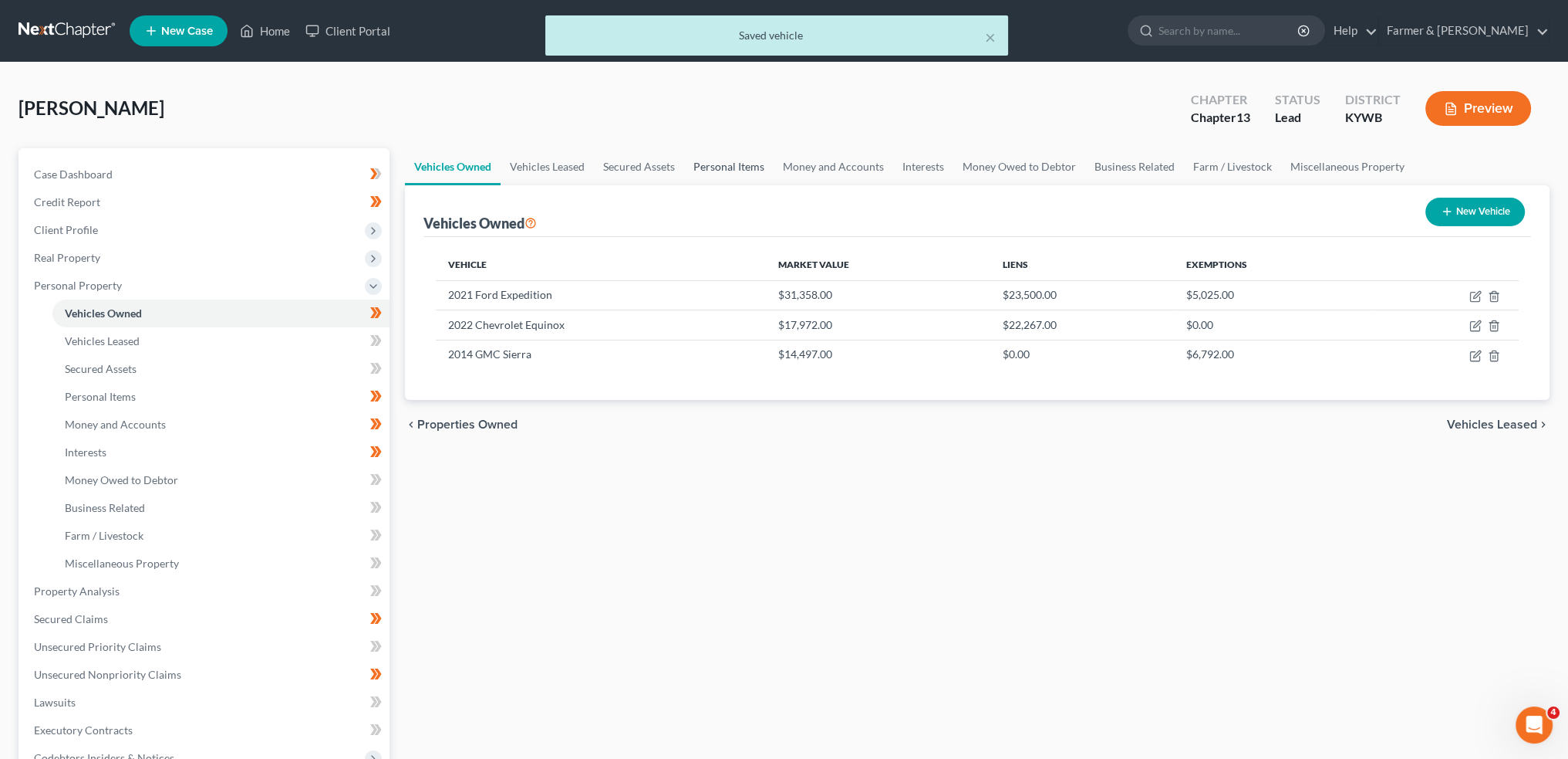
click at [712, 169] on link "Personal Items" at bounding box center [729, 166] width 89 height 37
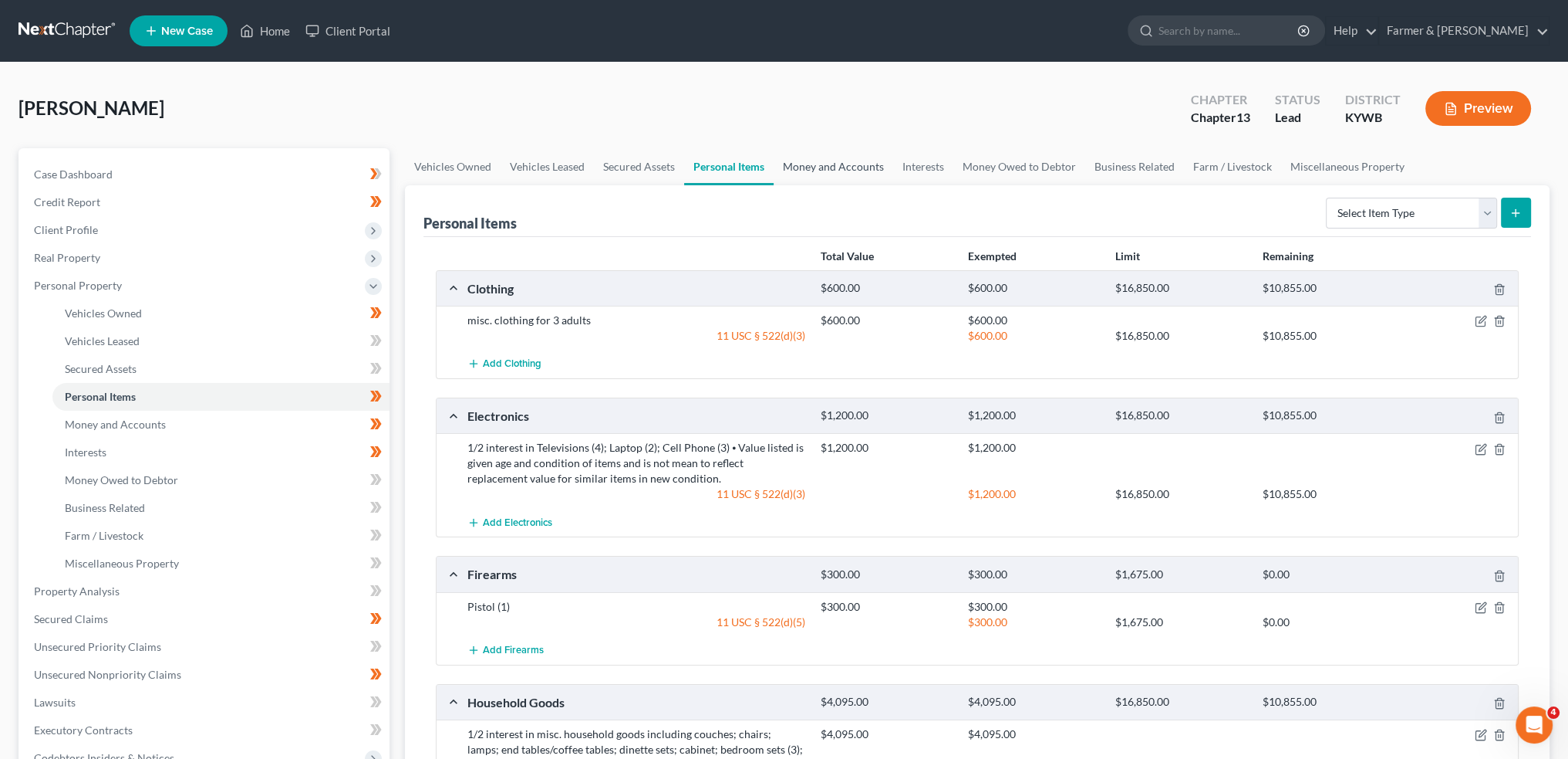
click at [829, 154] on link "Money and Accounts" at bounding box center [833, 166] width 120 height 37
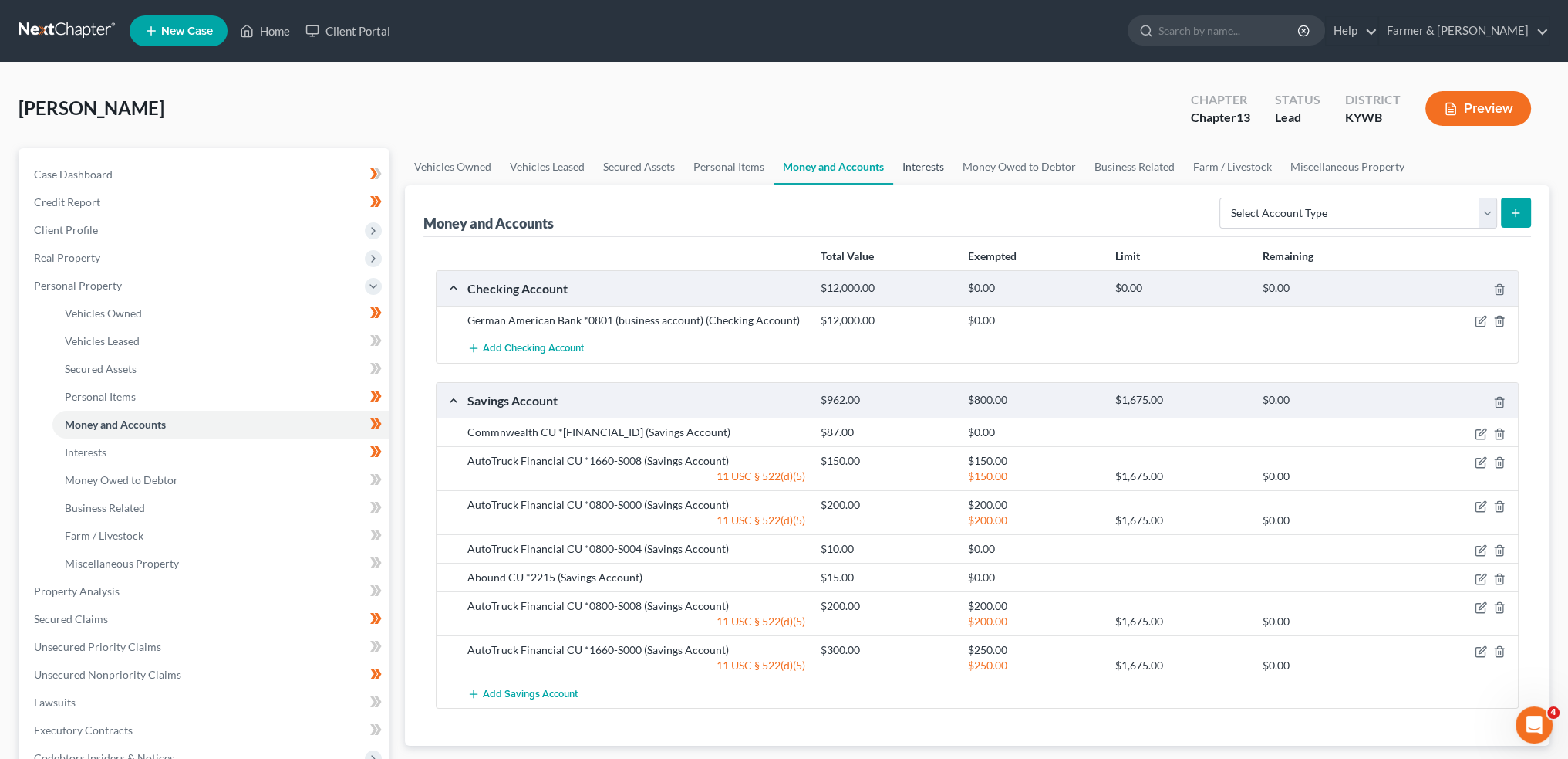
click at [935, 162] on link "Interests" at bounding box center [923, 166] width 60 height 37
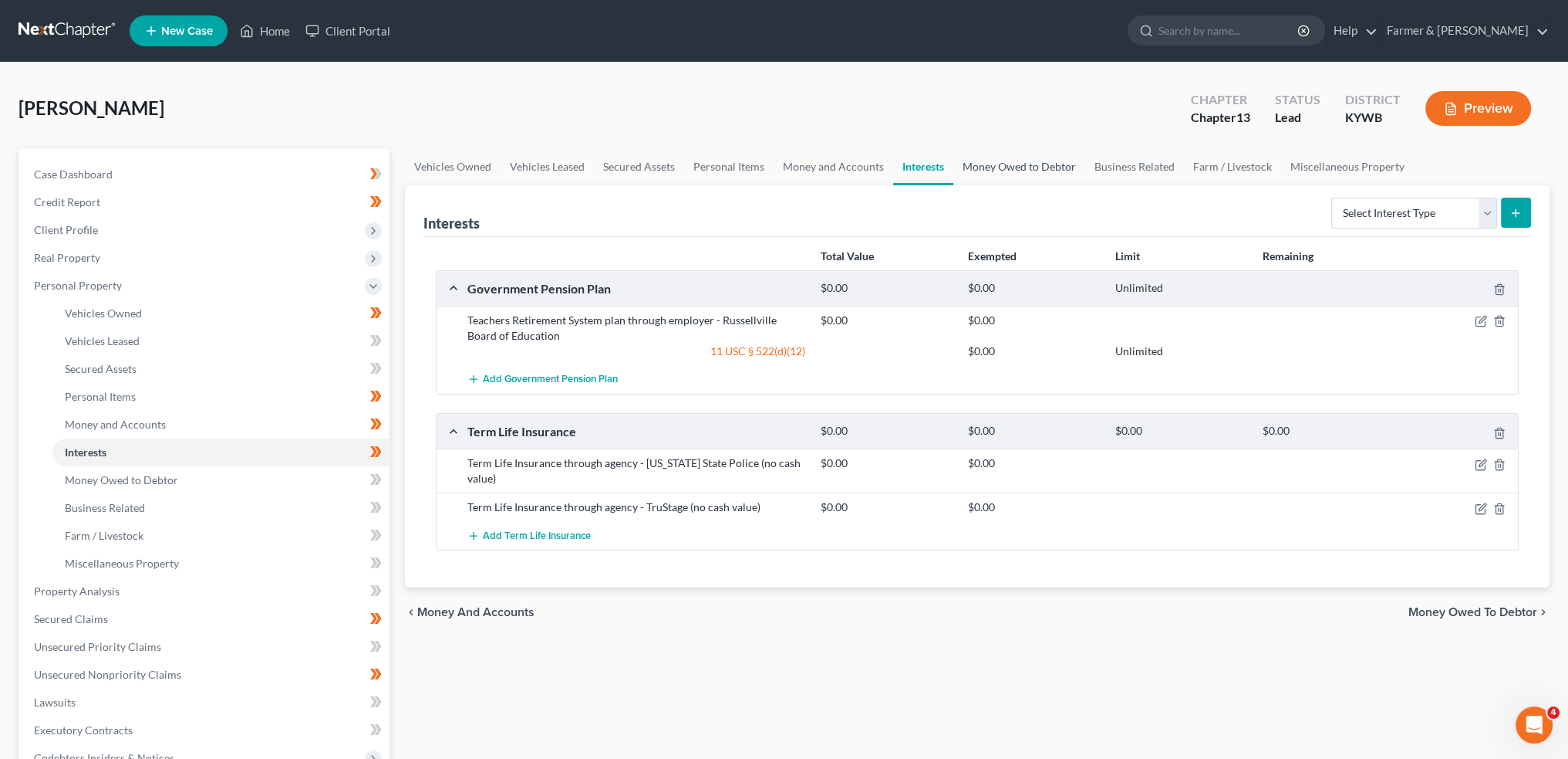
click at [1046, 151] on link "Money Owed to Debtor" at bounding box center [1019, 166] width 132 height 37
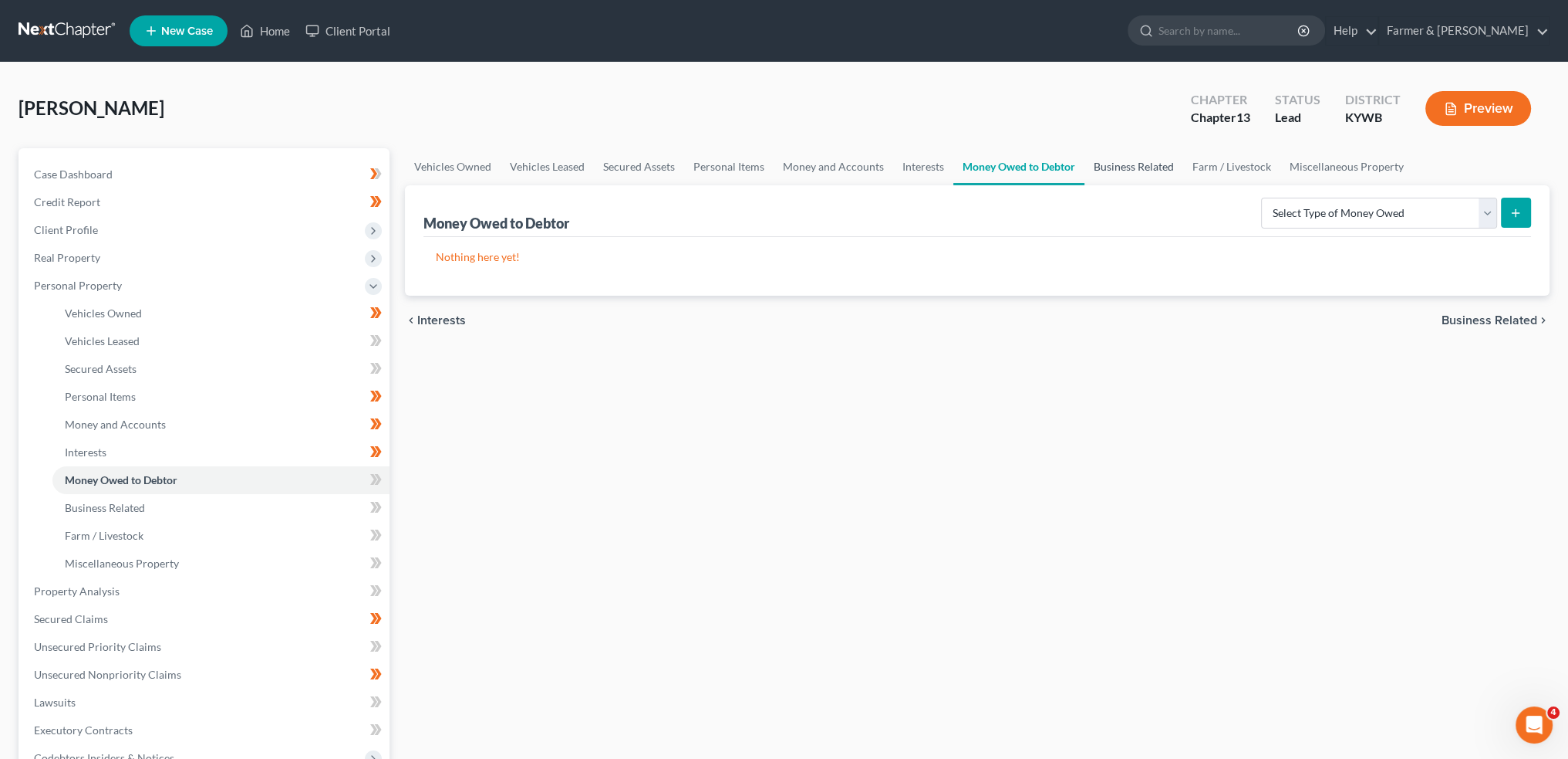
click at [1110, 172] on link "Business Related" at bounding box center [1134, 166] width 99 height 37
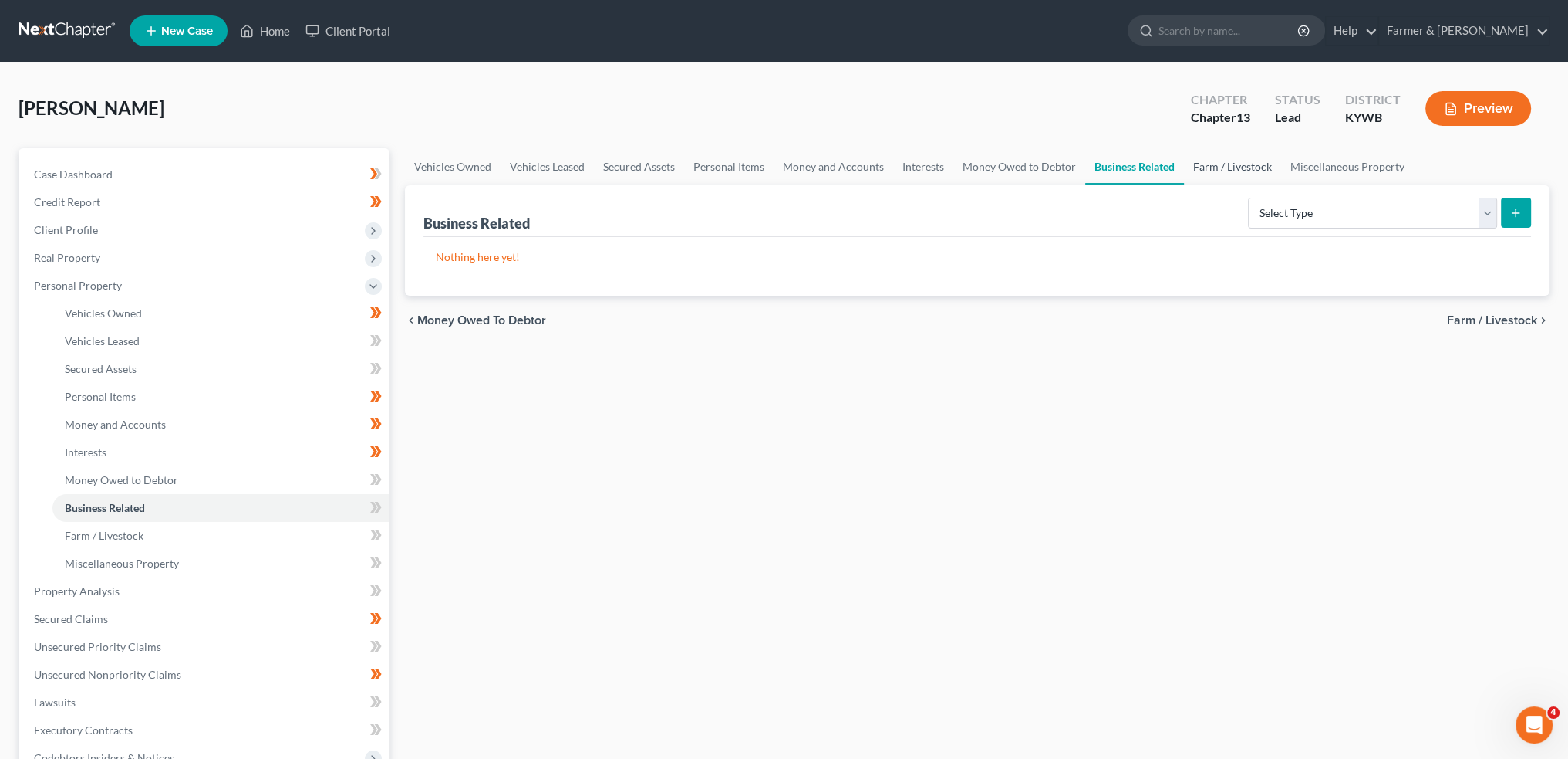
click at [1238, 165] on link "Farm / Livestock" at bounding box center [1233, 166] width 97 height 37
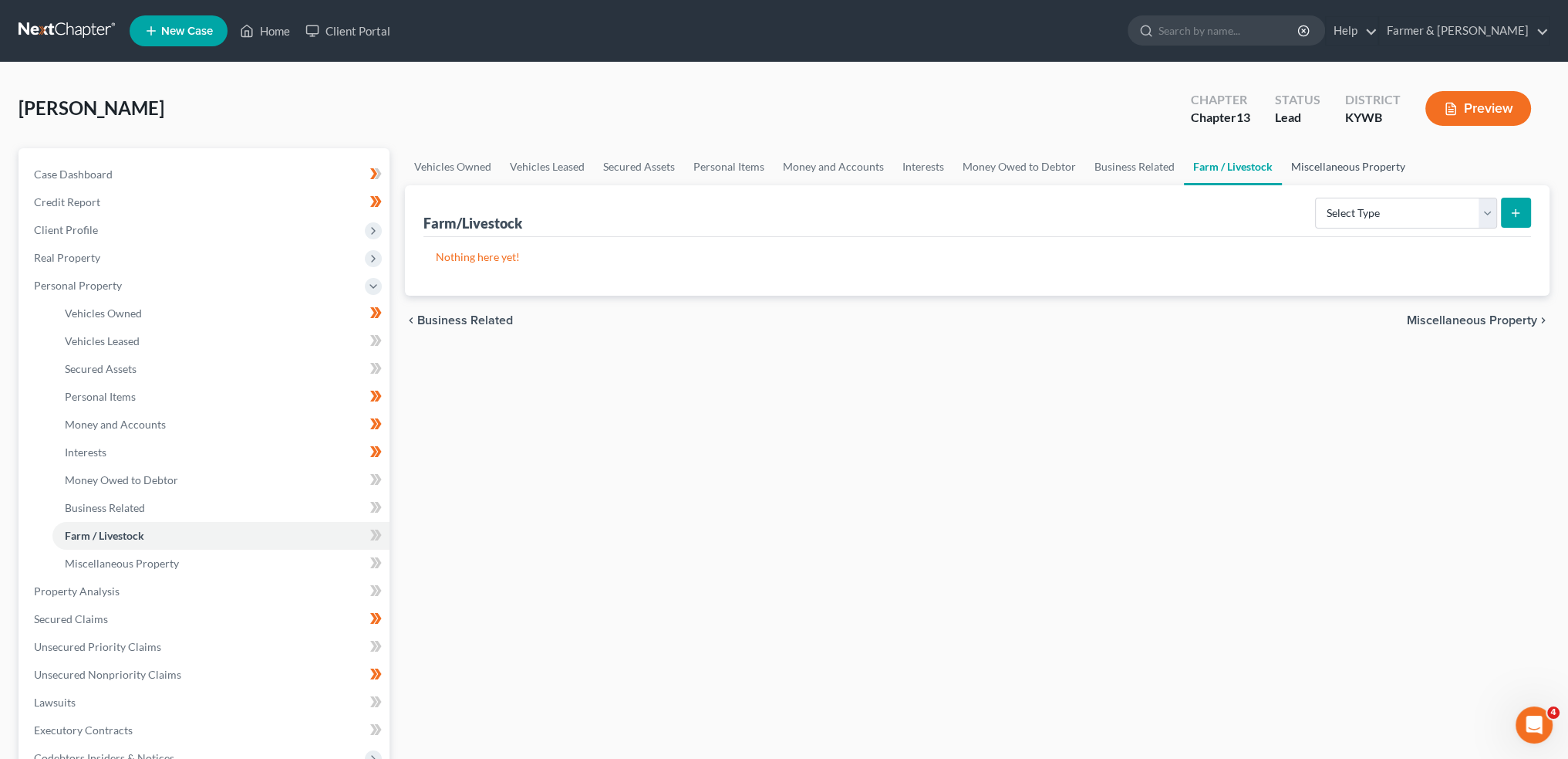
click at [1308, 163] on link "Miscellaneous Property" at bounding box center [1348, 166] width 132 height 37
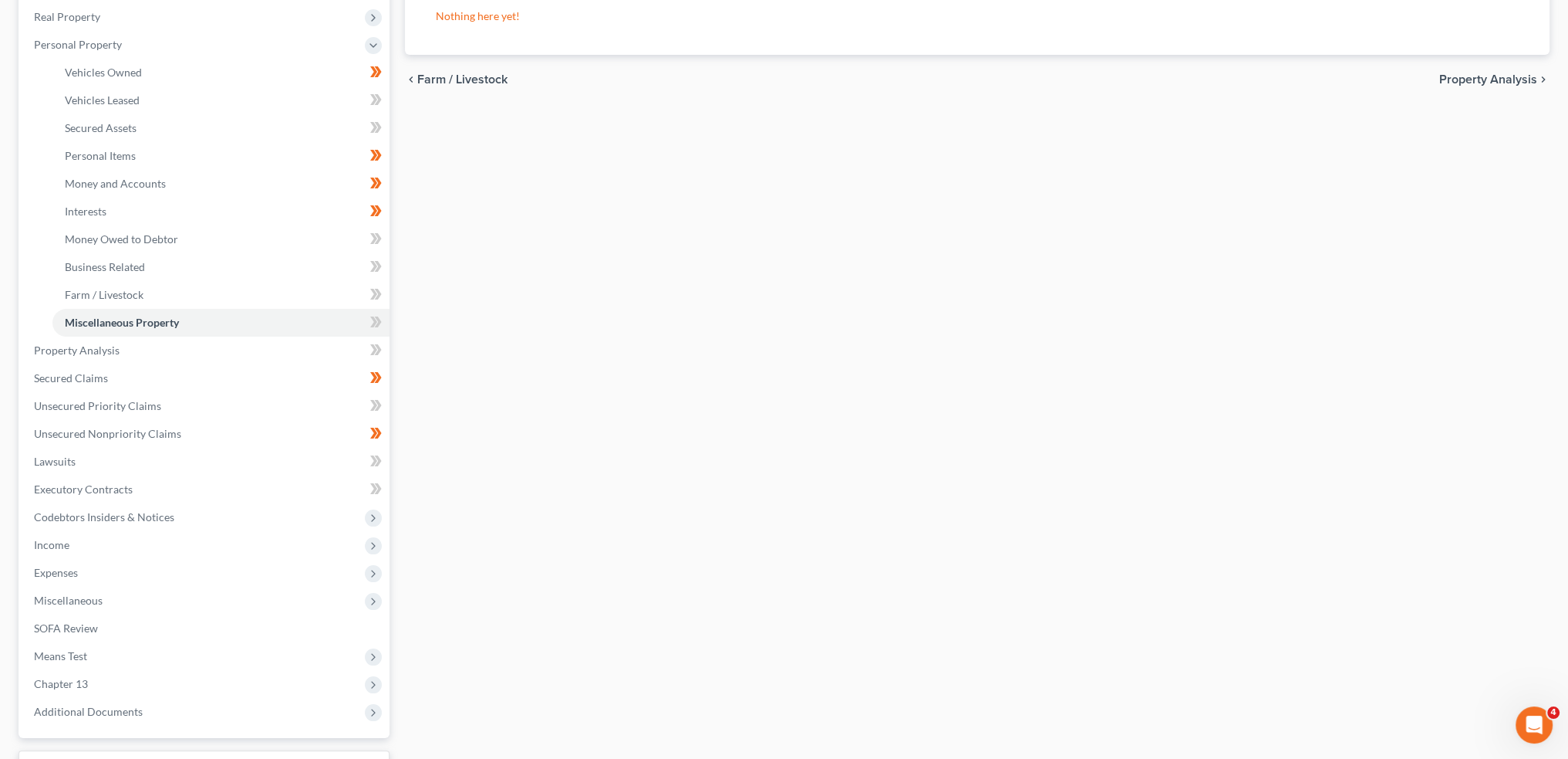
scroll to position [366, 0]
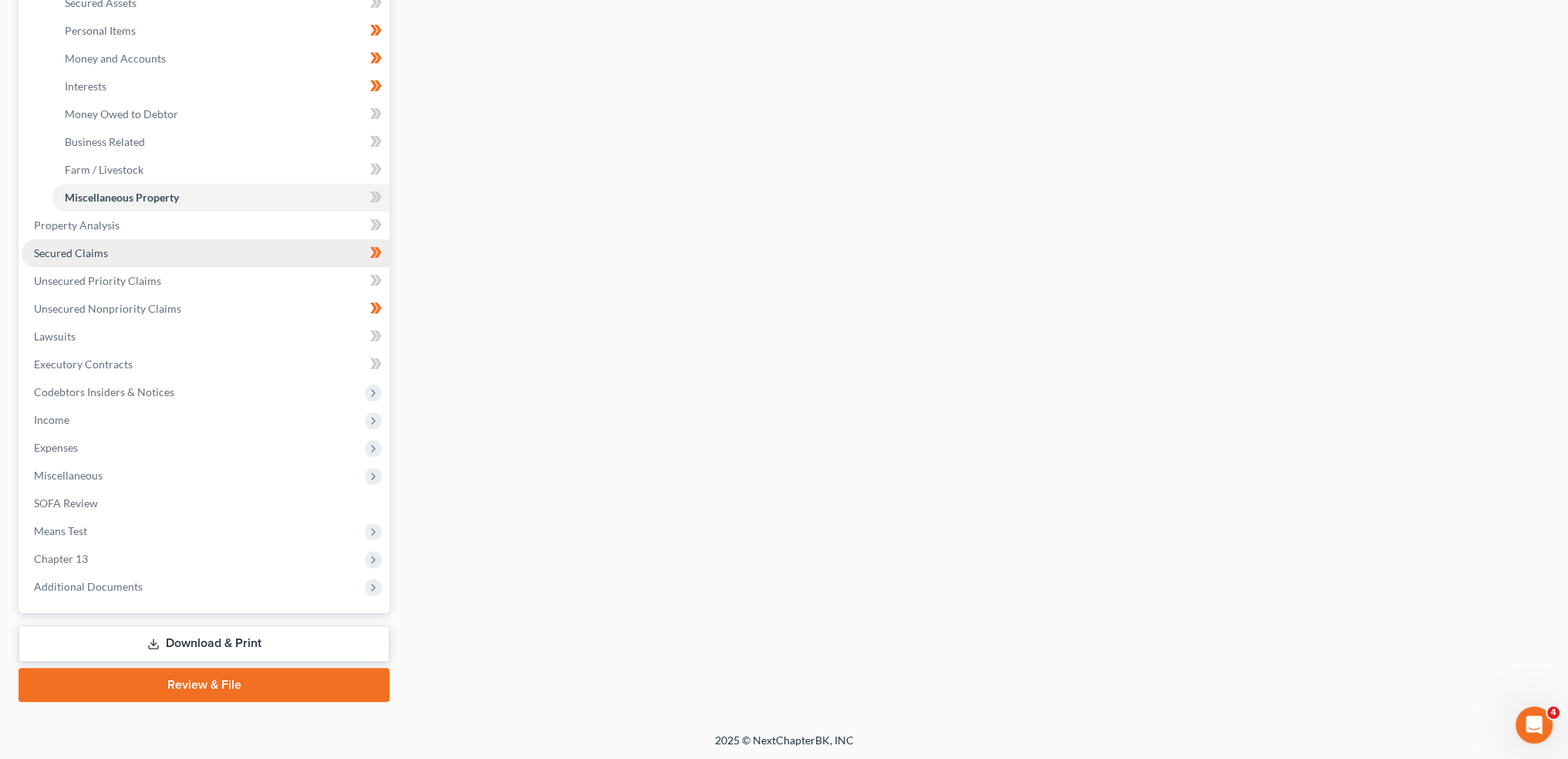
click at [85, 251] on span "Secured Claims" at bounding box center [71, 252] width 74 height 13
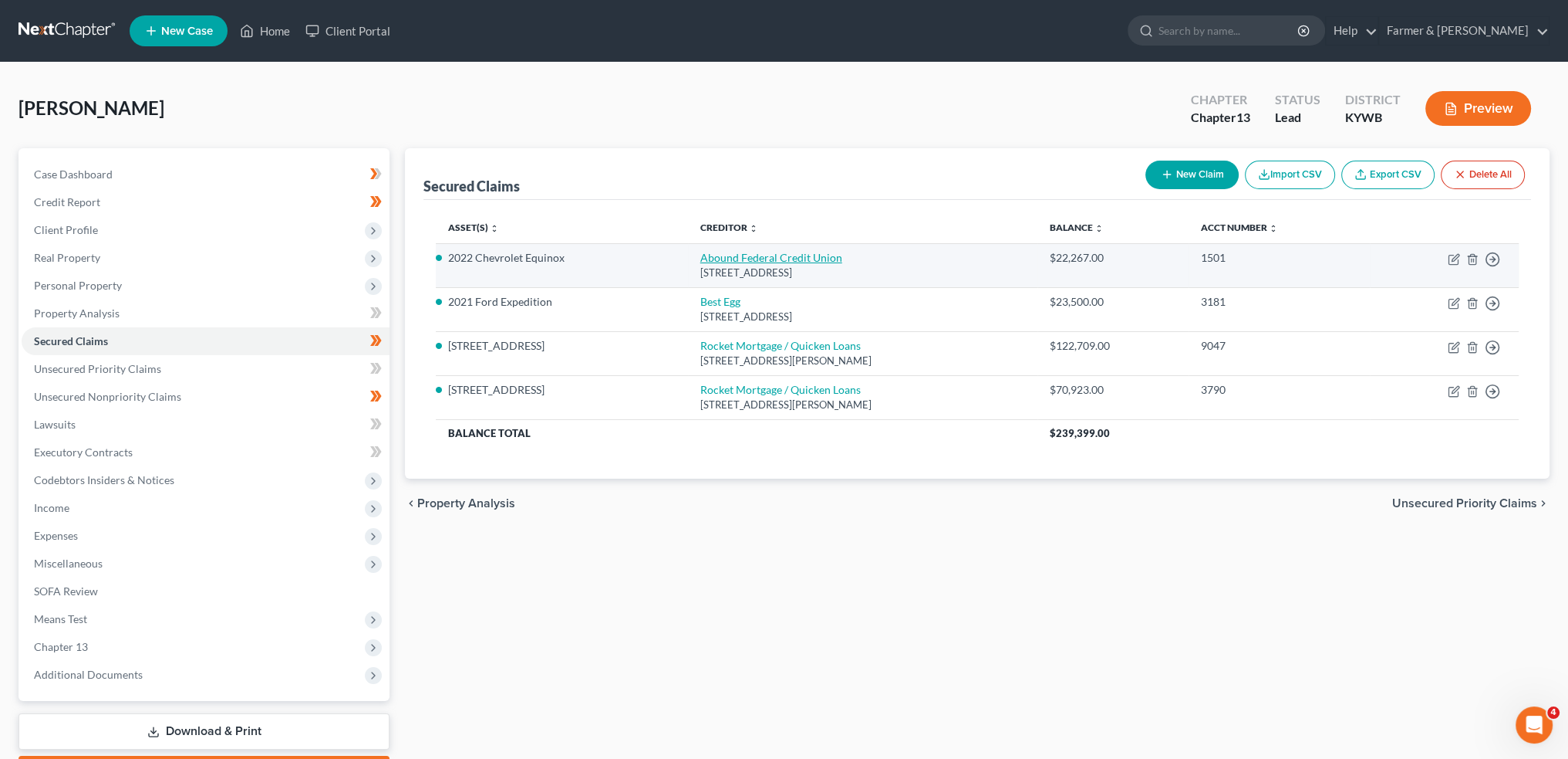
click at [713, 260] on link "Abound Federal Credit Union" at bounding box center [771, 257] width 142 height 13
select select "18"
select select "0"
select select "11"
select select "4"
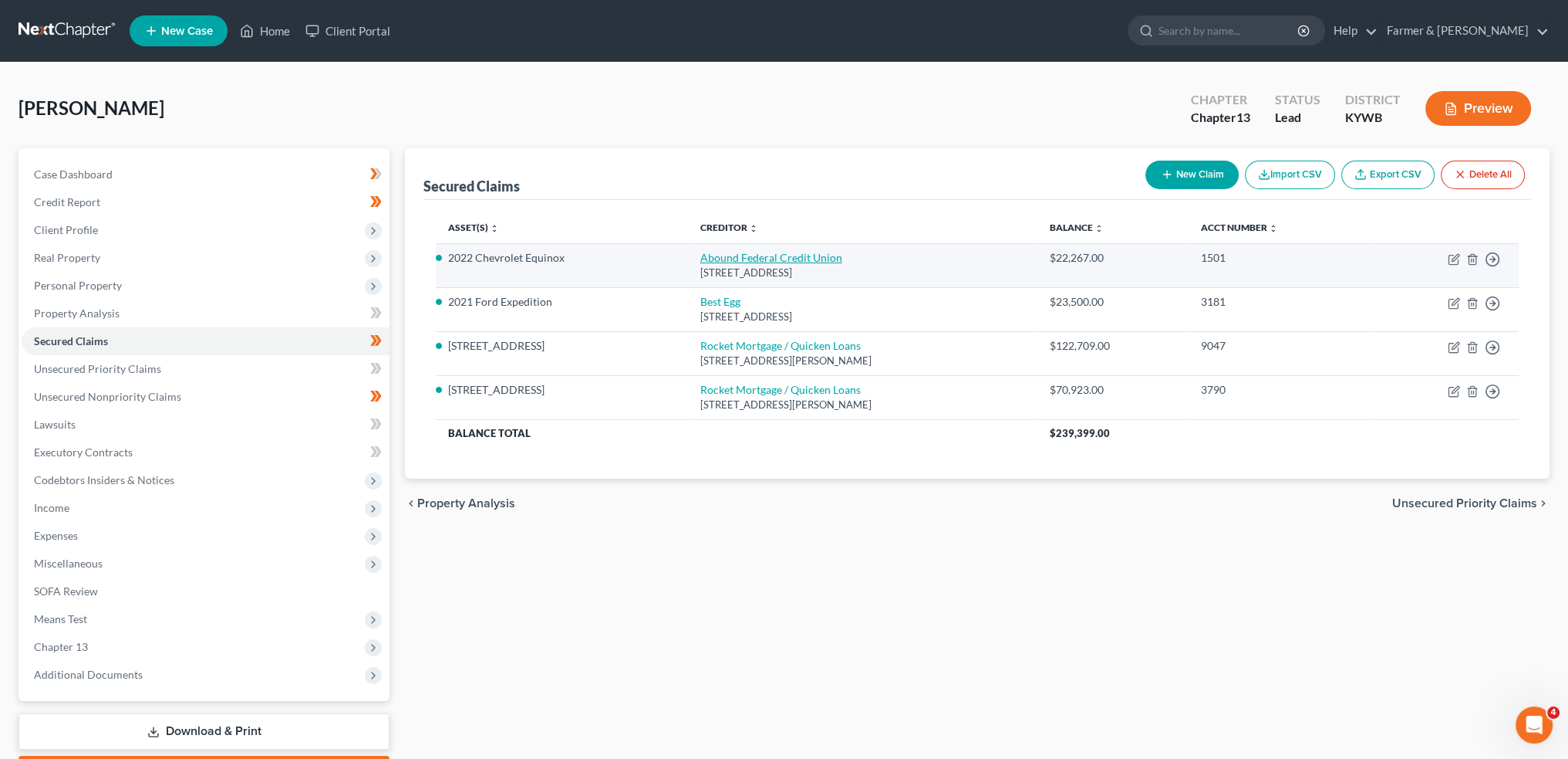
select select "0"
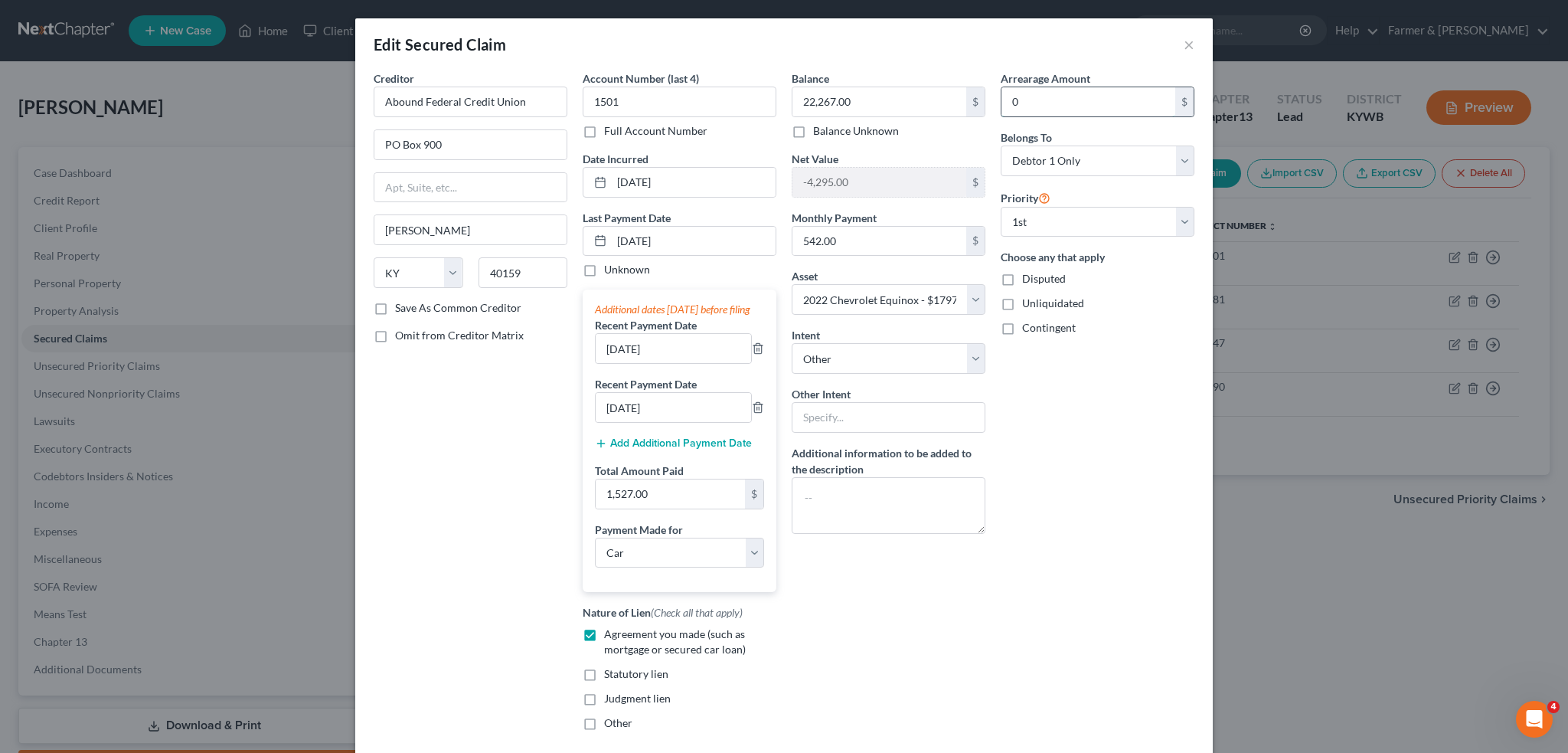
click at [1017, 96] on input "0" at bounding box center [1088, 101] width 173 height 29
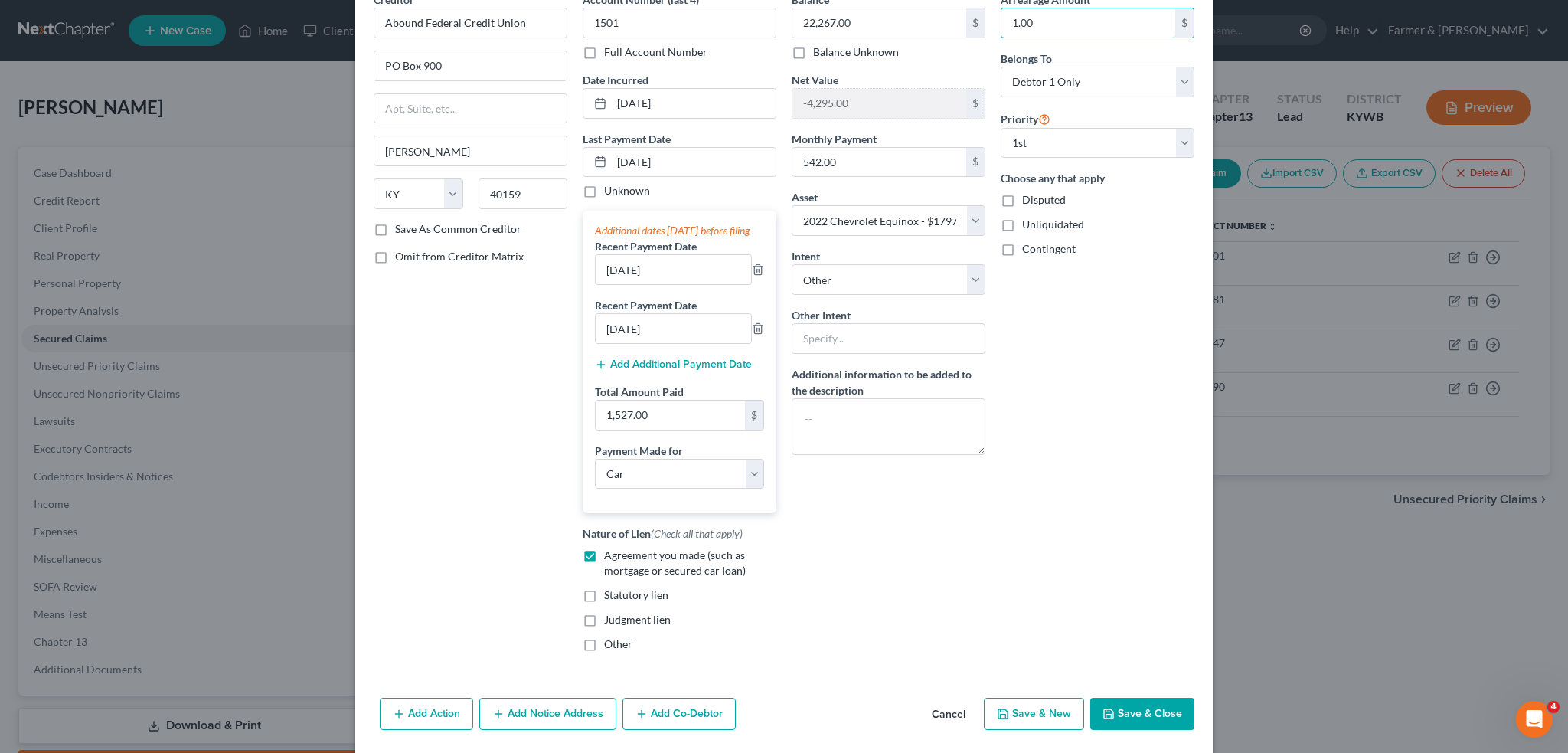
scroll to position [144, 0]
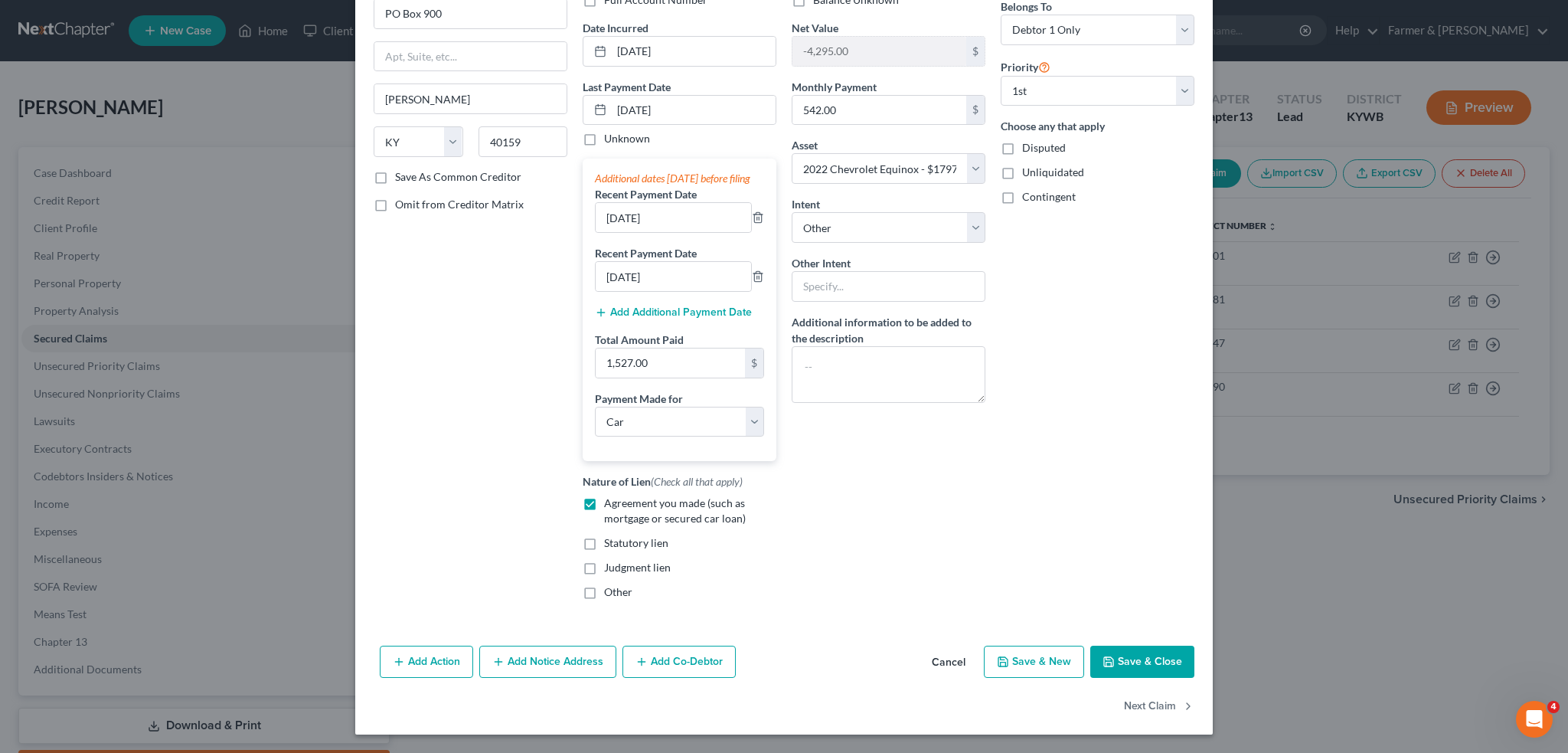
type input "1.00"
click at [1132, 664] on button "Save & Close" at bounding box center [1143, 661] width 104 height 32
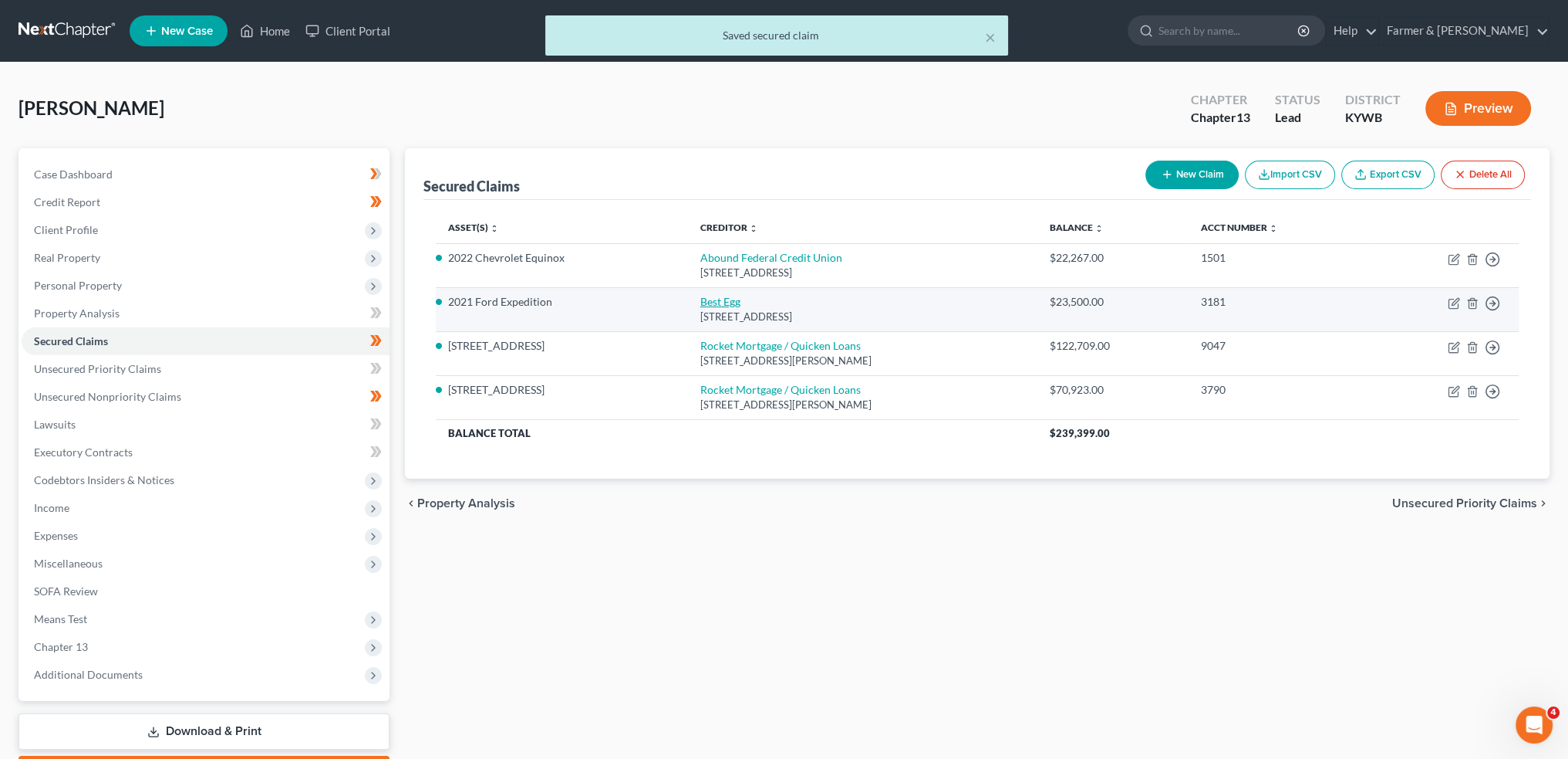
click at [705, 299] on link "Best Egg" at bounding box center [720, 301] width 40 height 13
select select "39"
select select "0"
select select "6"
select select "4"
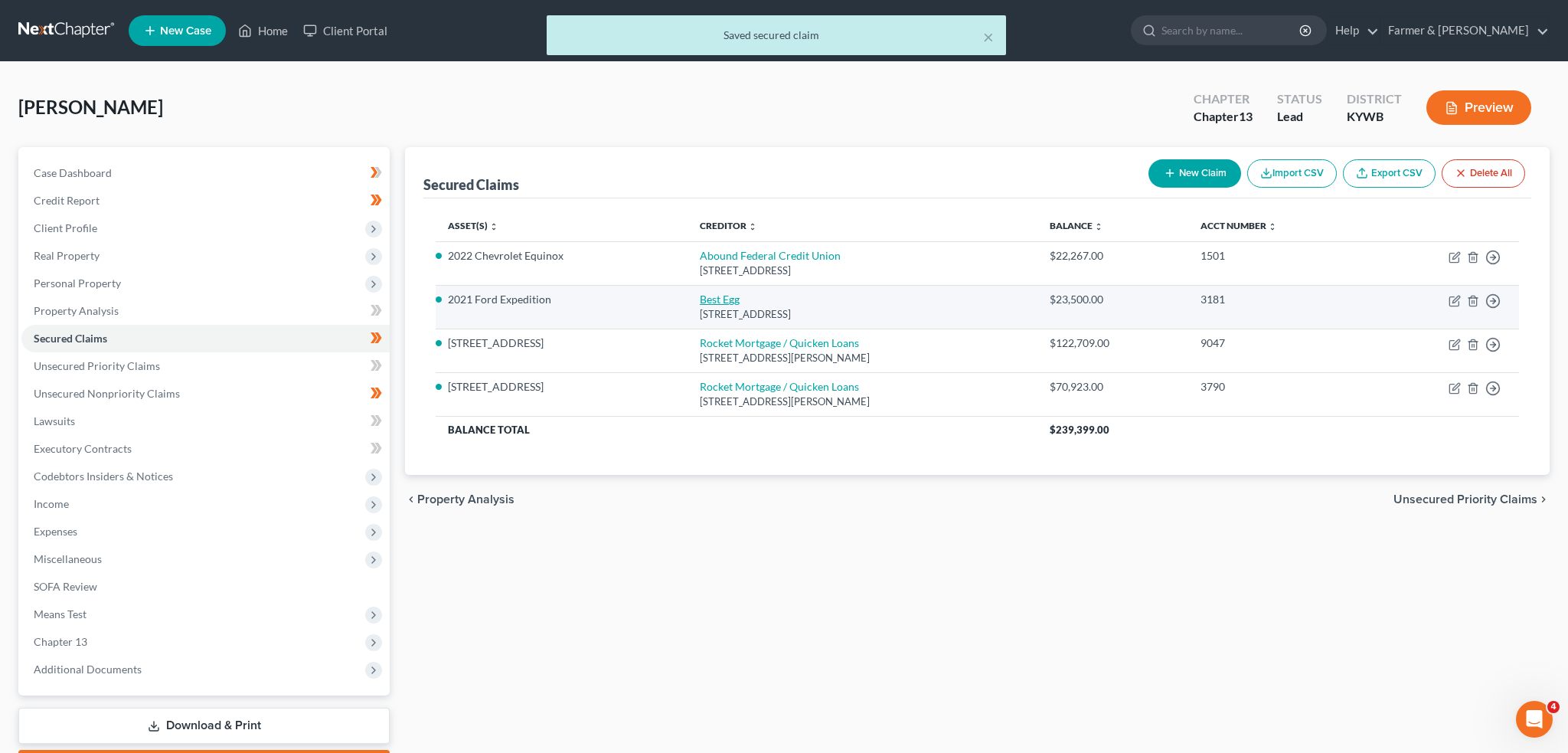
select select "0"
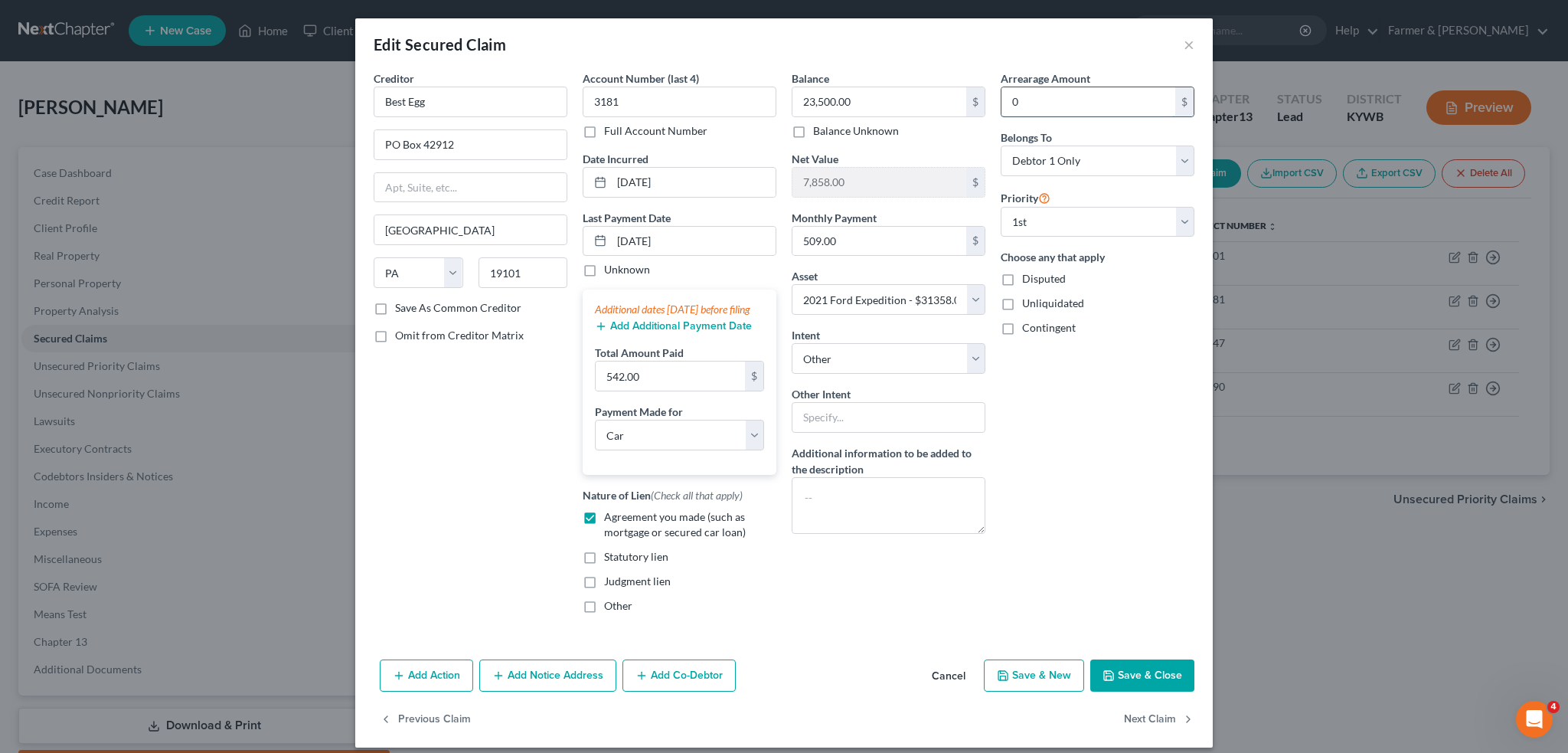
drag, startPoint x: 1003, startPoint y: 104, endPoint x: 1034, endPoint y: 100, distance: 31.3
click at [1003, 104] on input "0" at bounding box center [1088, 101] width 173 height 29
type input "1.00"
click at [1118, 682] on button "Save & Close" at bounding box center [1143, 675] width 104 height 32
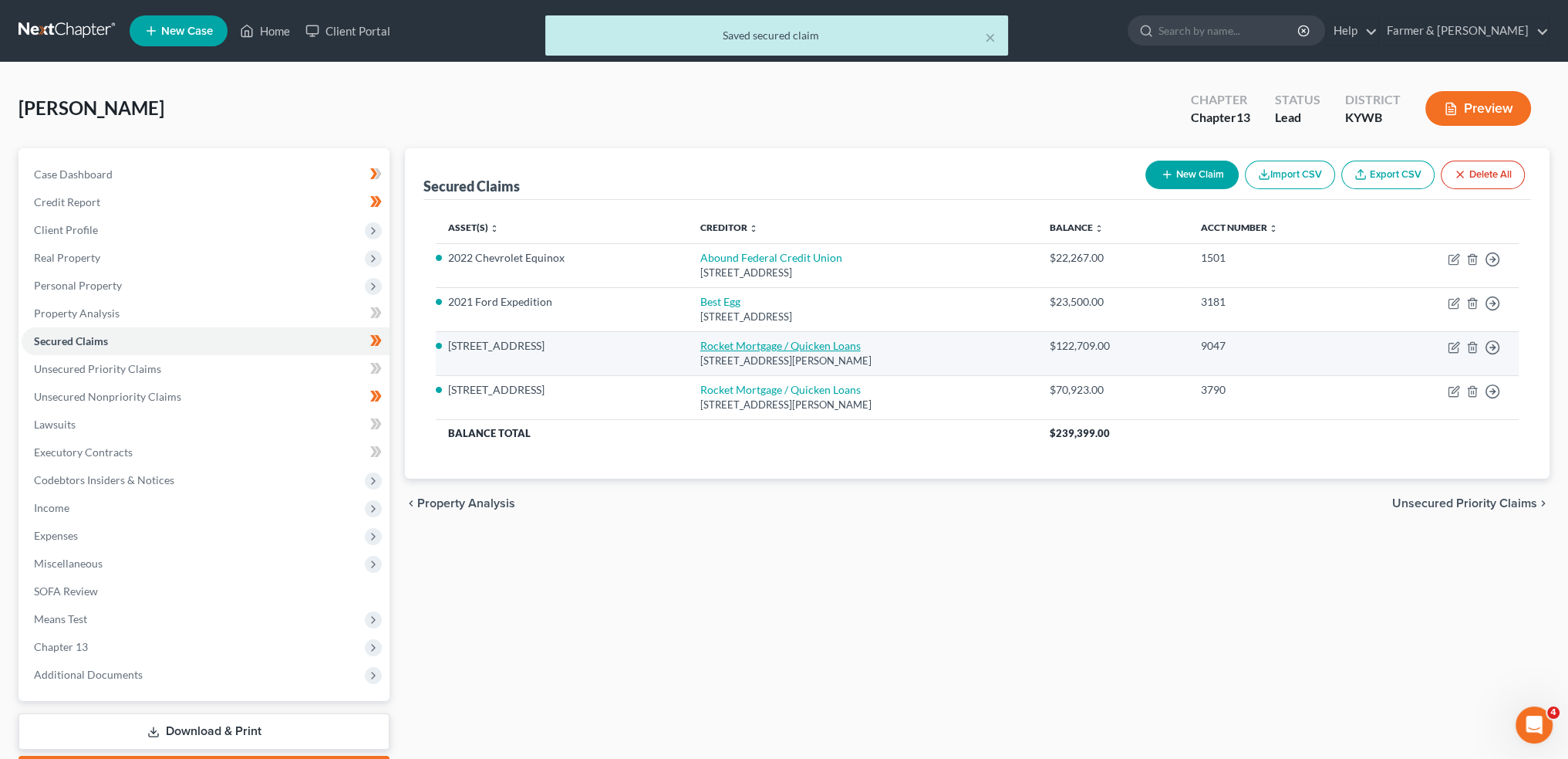
click at [791, 339] on link "Rocket Mortgage / Quicken Loans" at bounding box center [780, 345] width 161 height 13
select select "23"
select select "3"
select select "17"
select select "4"
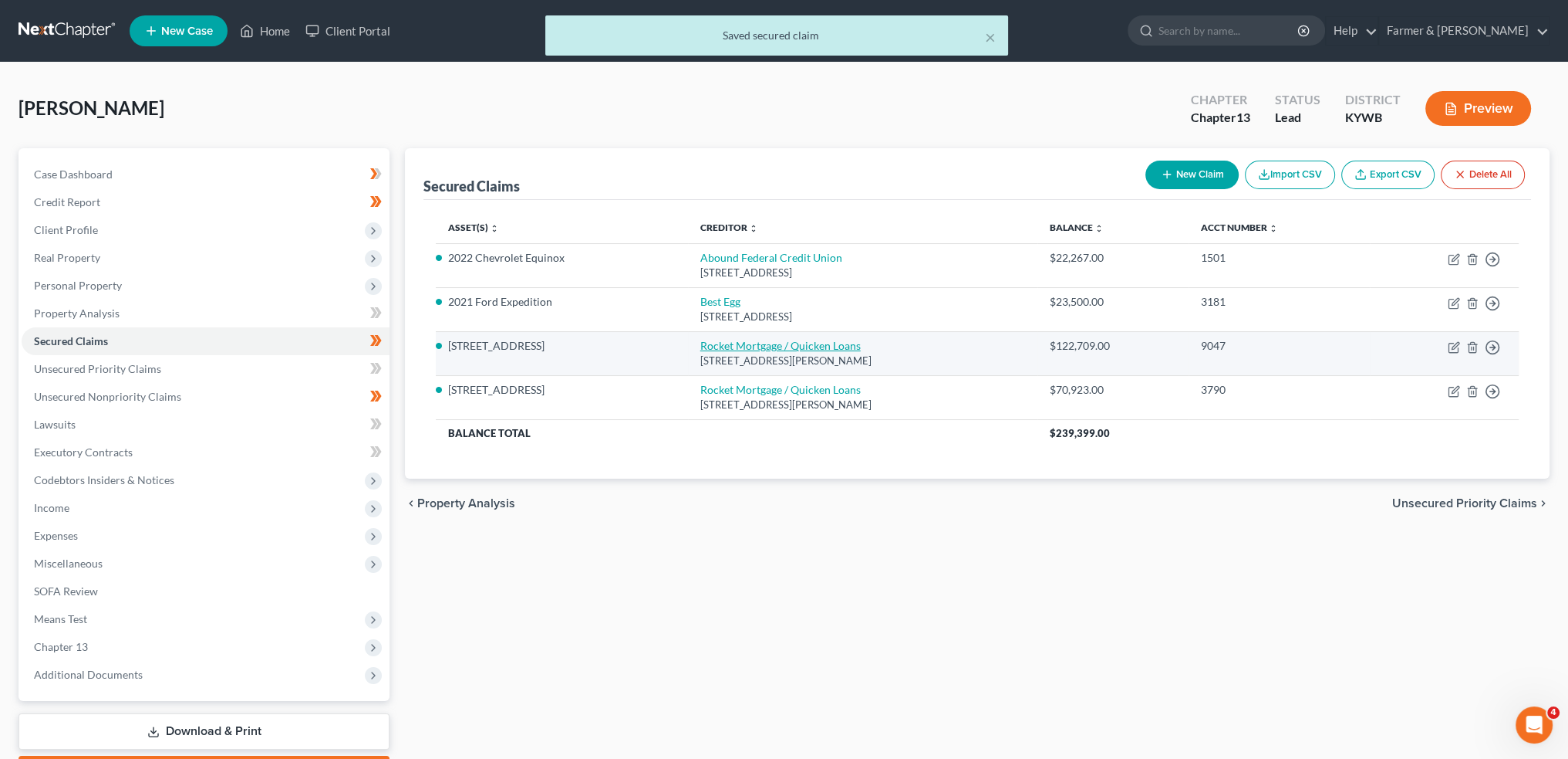
select select "0"
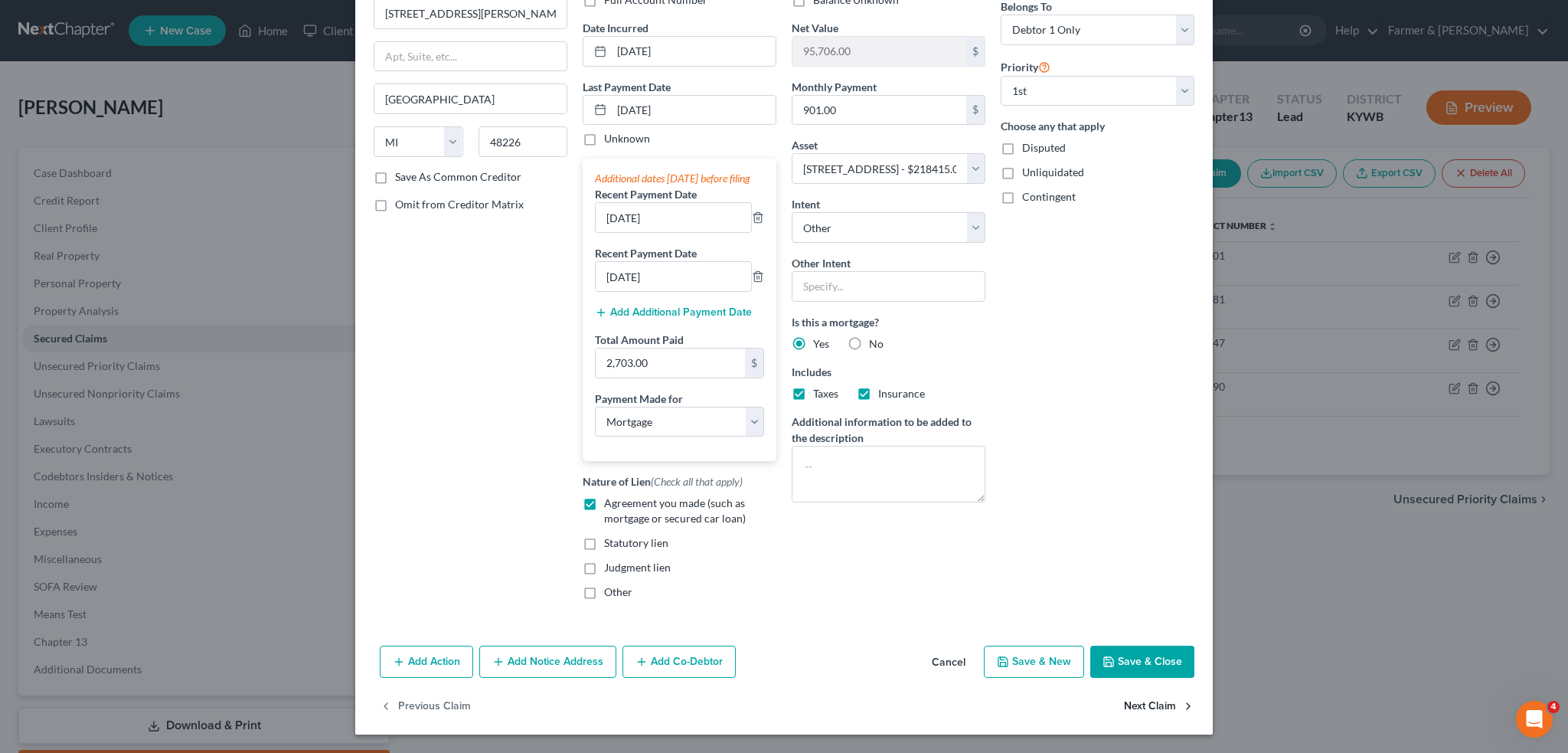
click at [1142, 709] on button "Next Claim" at bounding box center [1159, 706] width 71 height 32
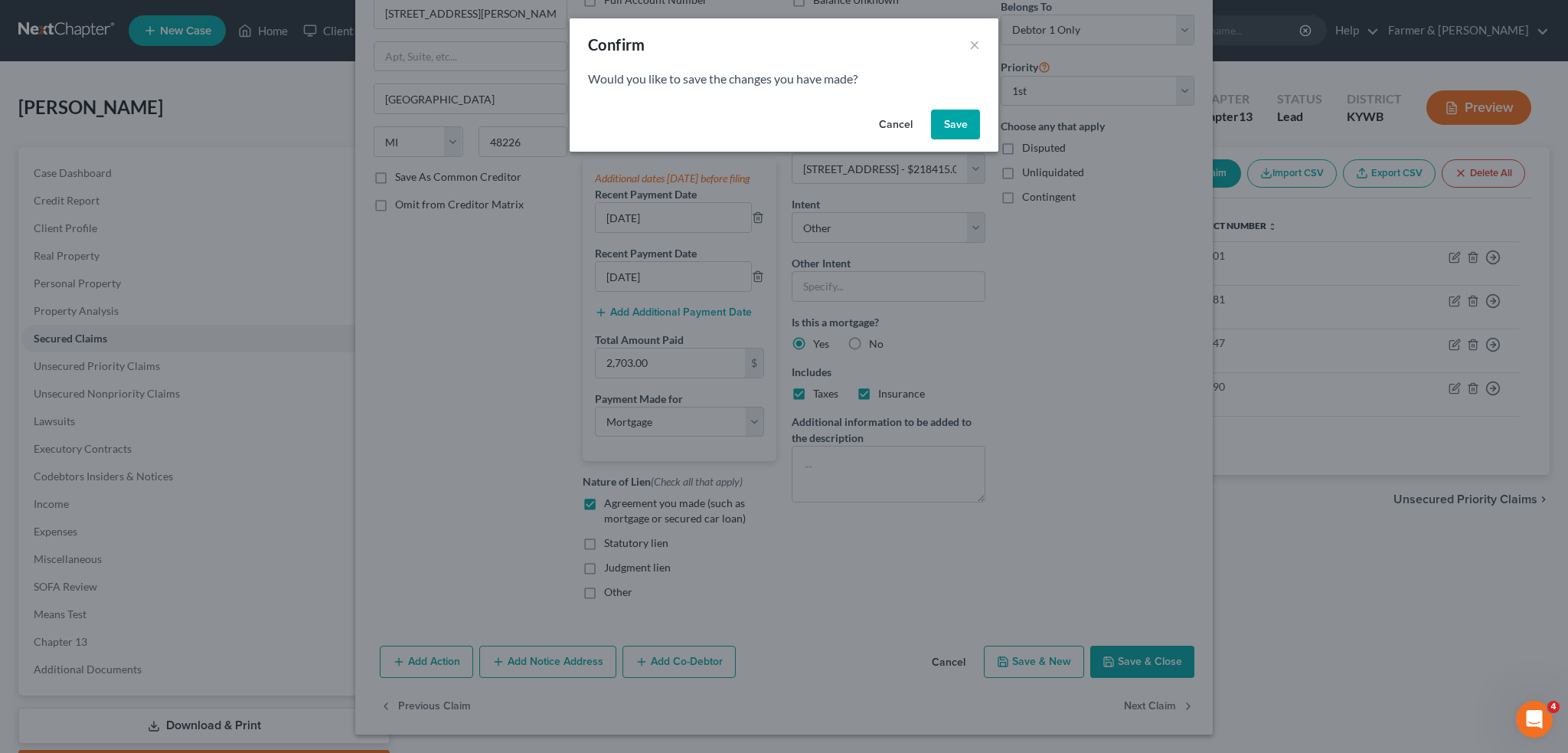
click at [954, 130] on button "Save" at bounding box center [955, 124] width 49 height 30
select select "23"
select select "3"
select select "17"
select select "4"
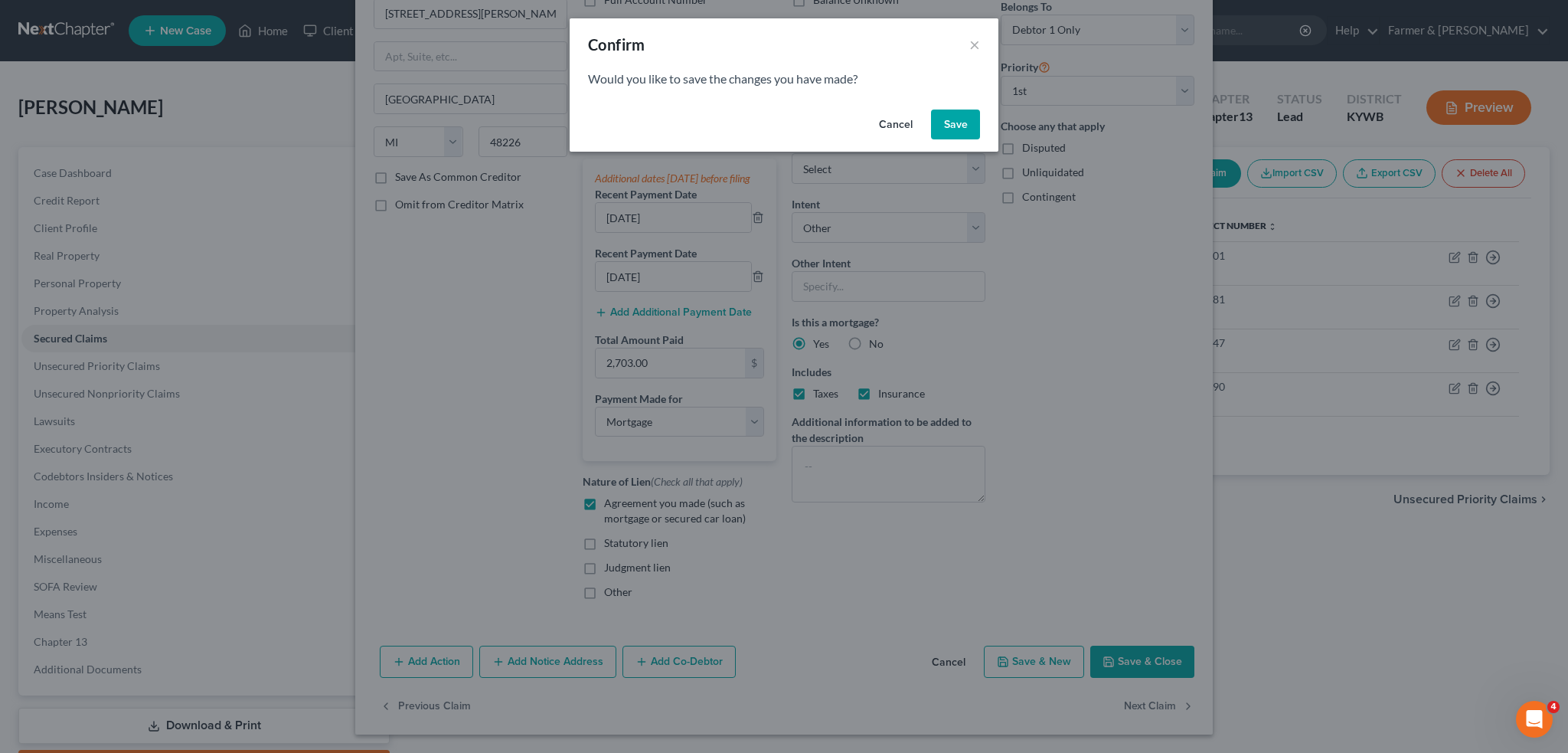
select select "0"
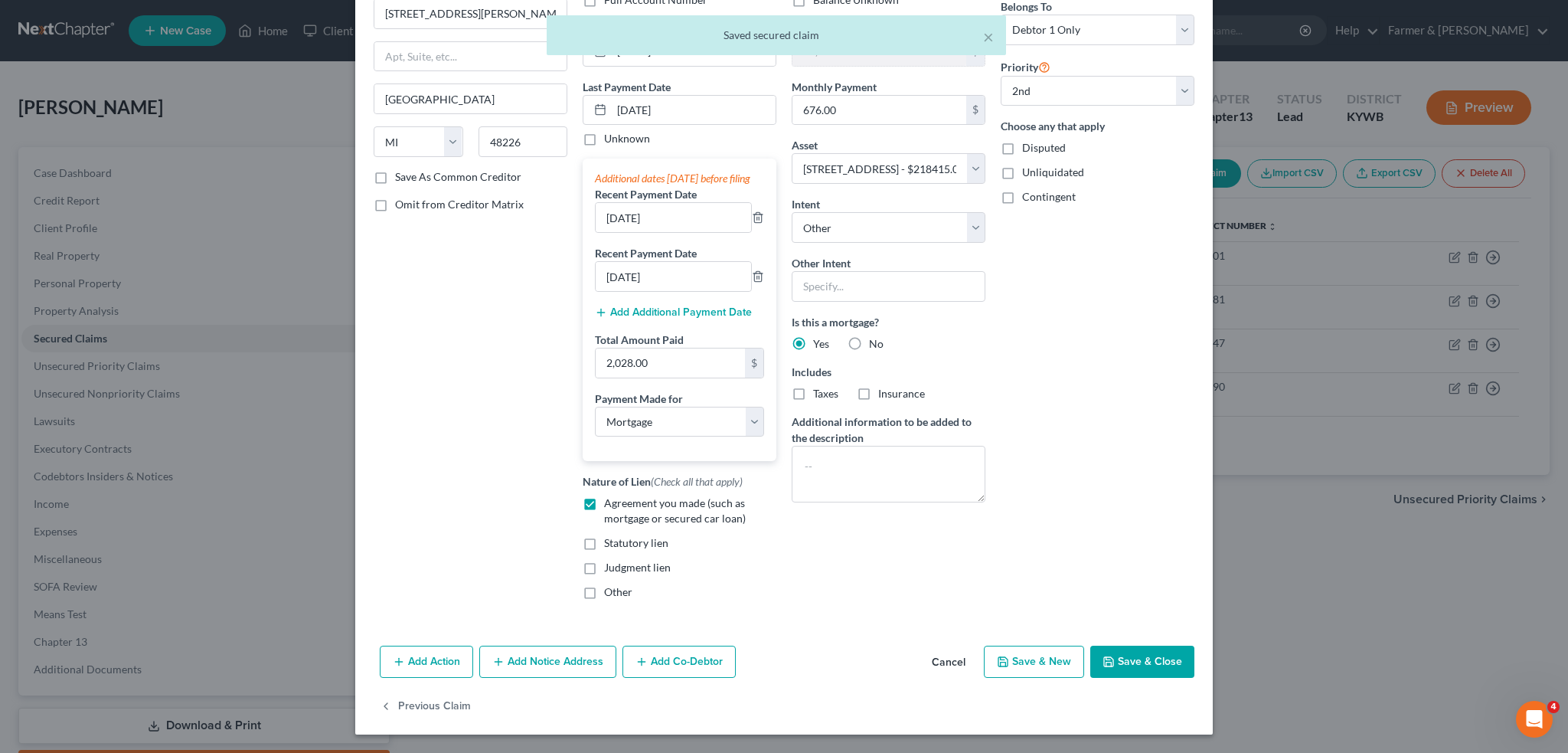
click at [1132, 658] on button "Save & Close" at bounding box center [1143, 661] width 104 height 32
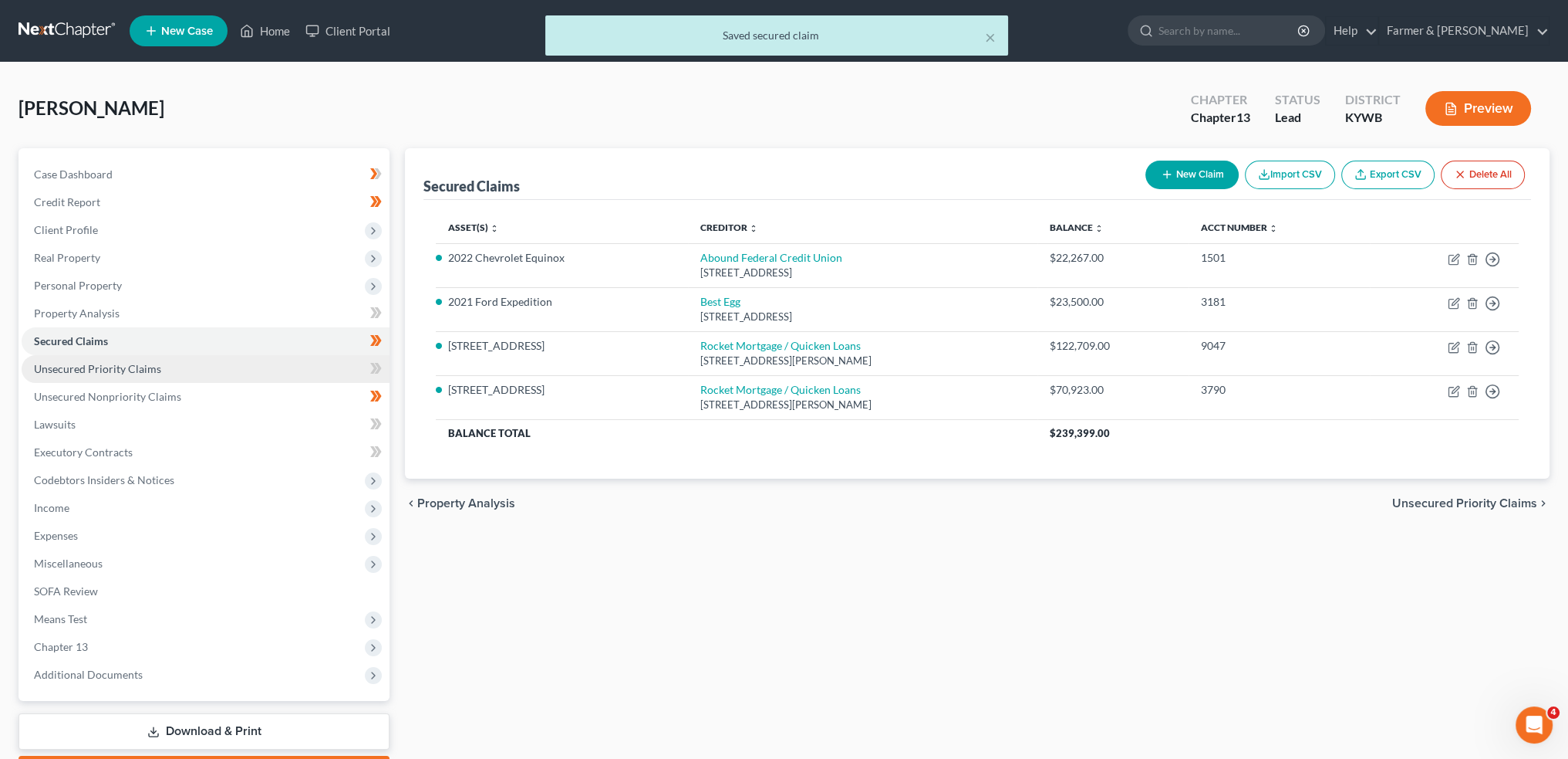
click at [101, 365] on span "Unsecured Priority Claims" at bounding box center [97, 369] width 127 height 13
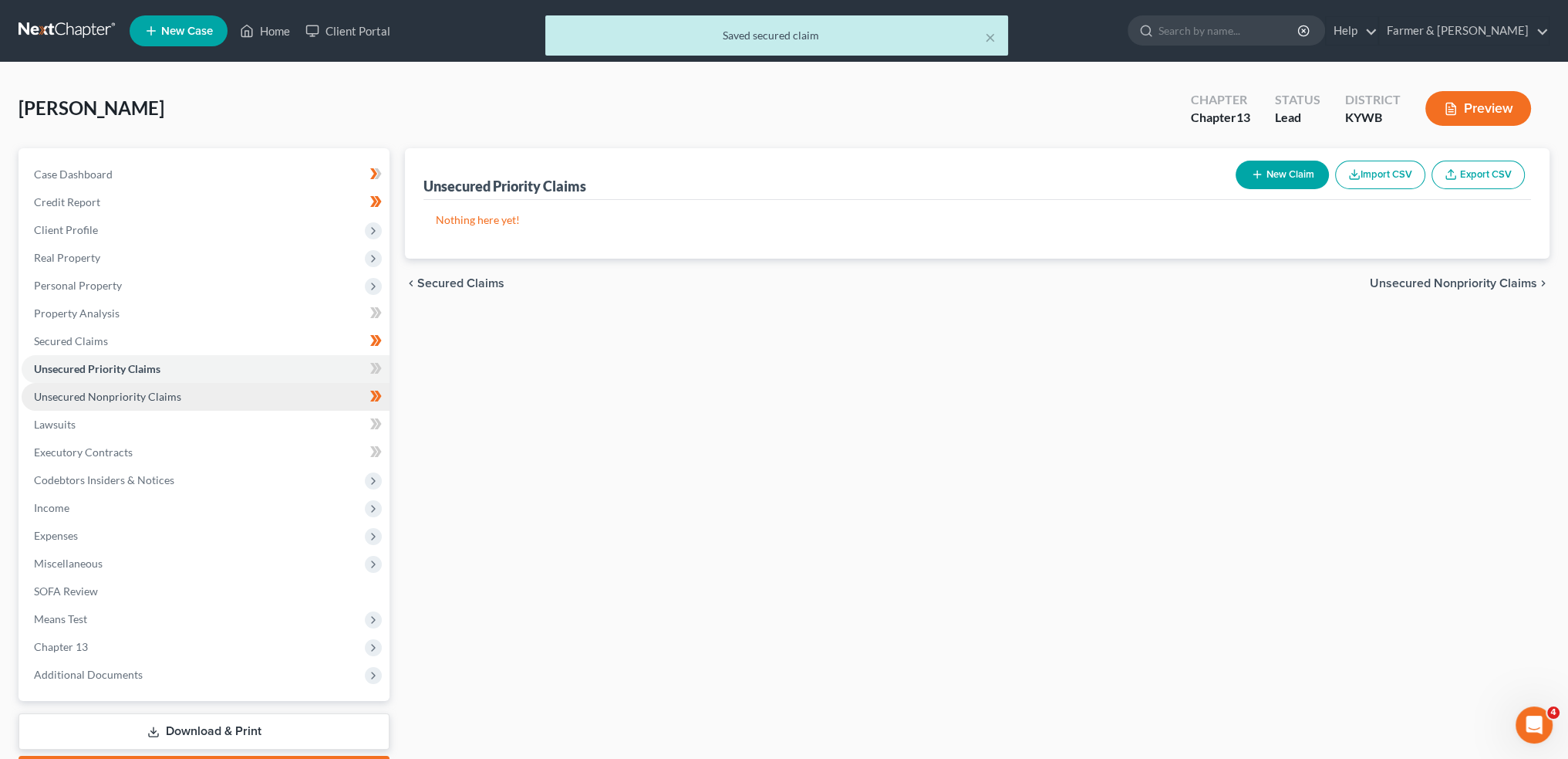
click at [97, 390] on span "Unsecured Nonpriority Claims" at bounding box center [107, 396] width 147 height 13
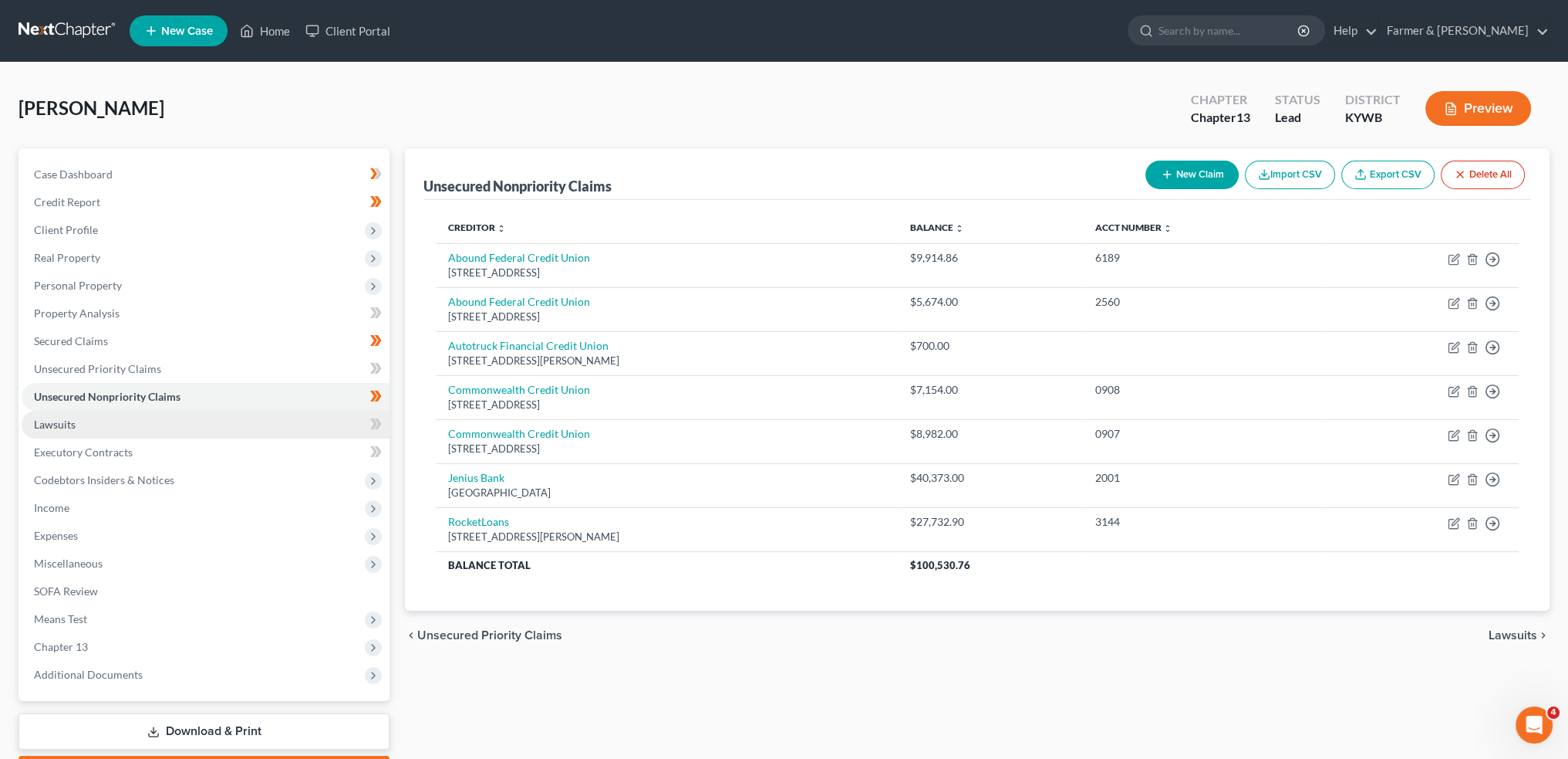
click at [105, 427] on link "Lawsuits" at bounding box center [206, 424] width 368 height 27
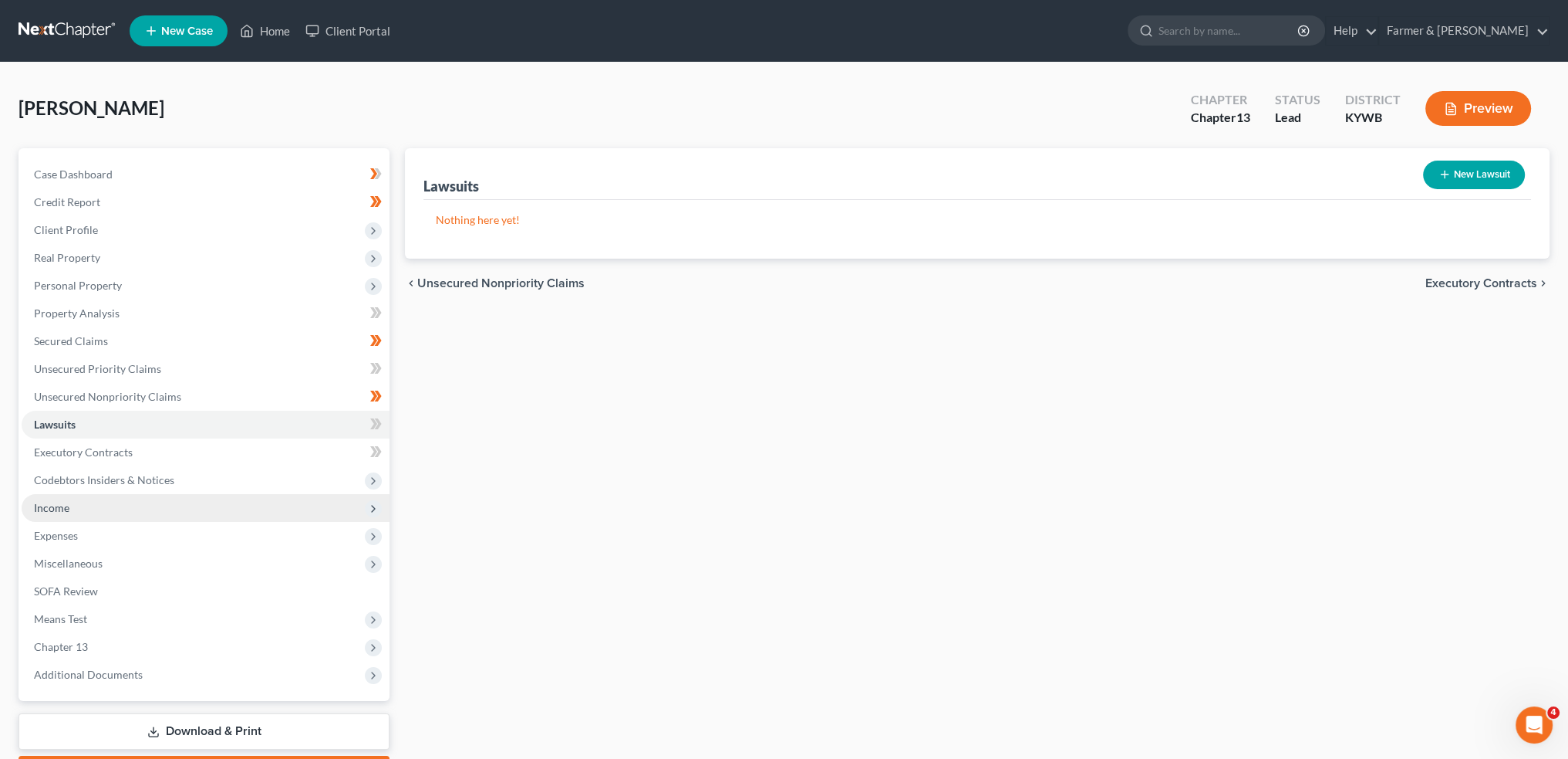
click at [96, 503] on span "Income" at bounding box center [206, 507] width 368 height 27
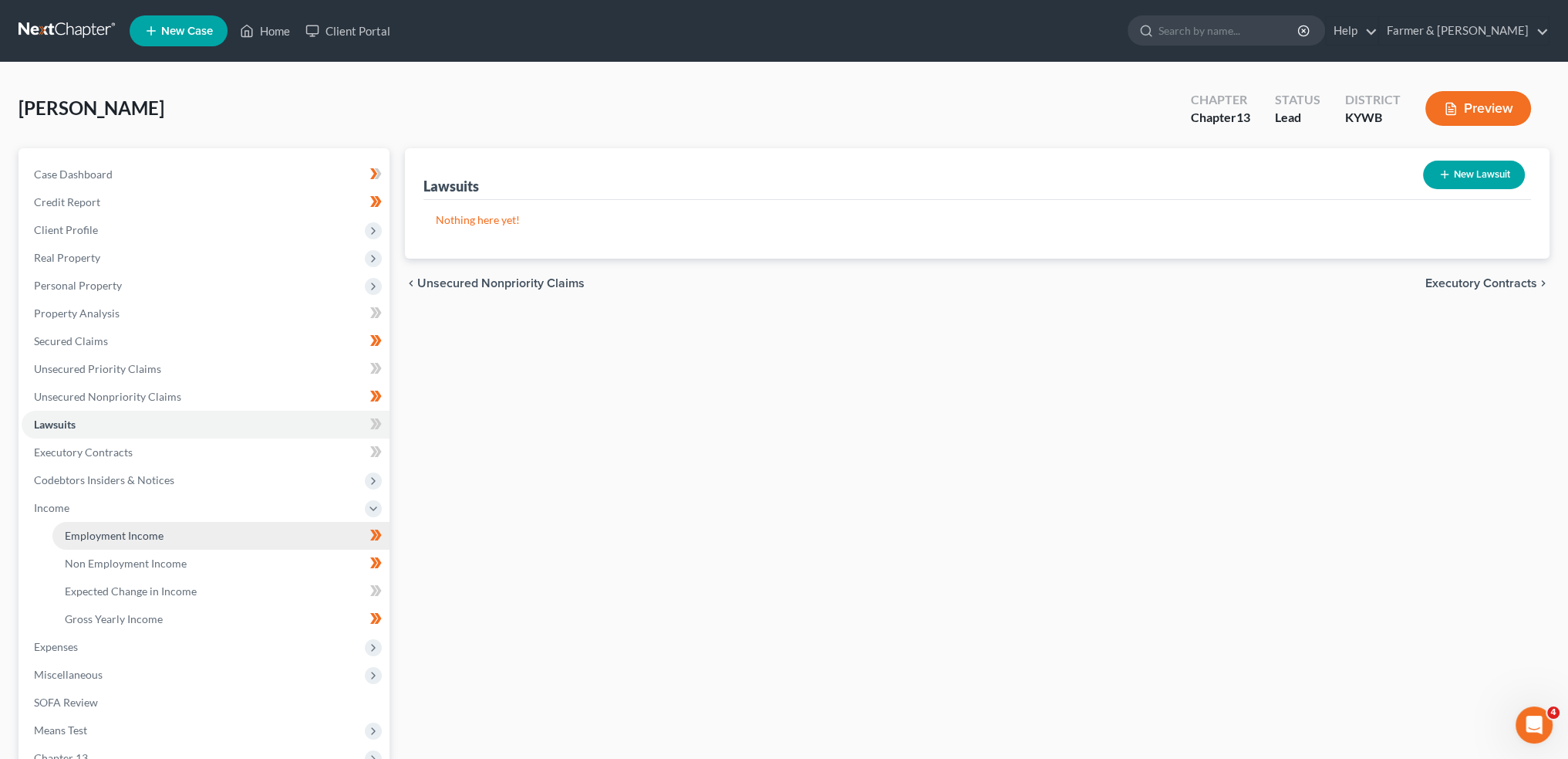
click at [85, 534] on span "Employment Income" at bounding box center [114, 535] width 99 height 13
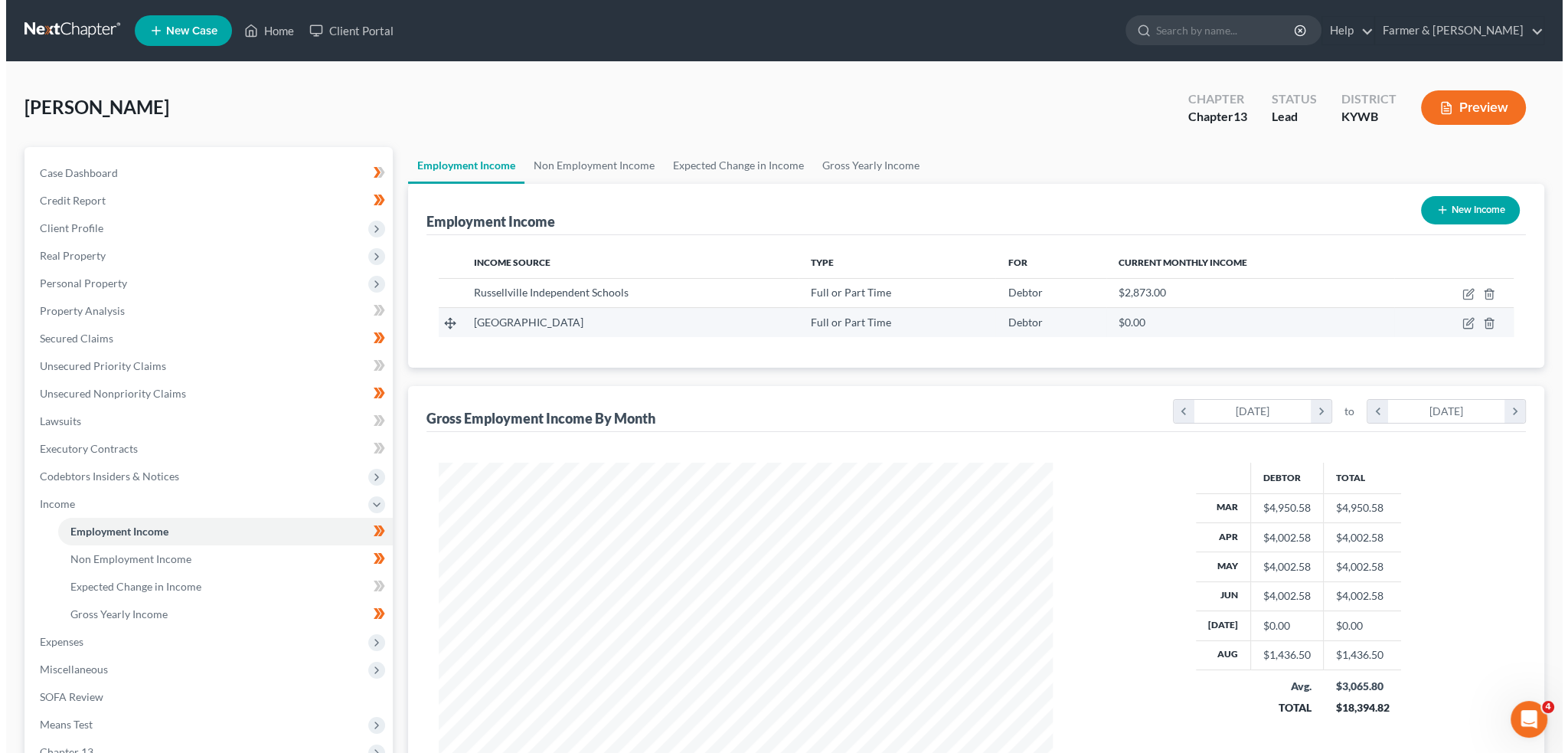
scroll to position [307, 644]
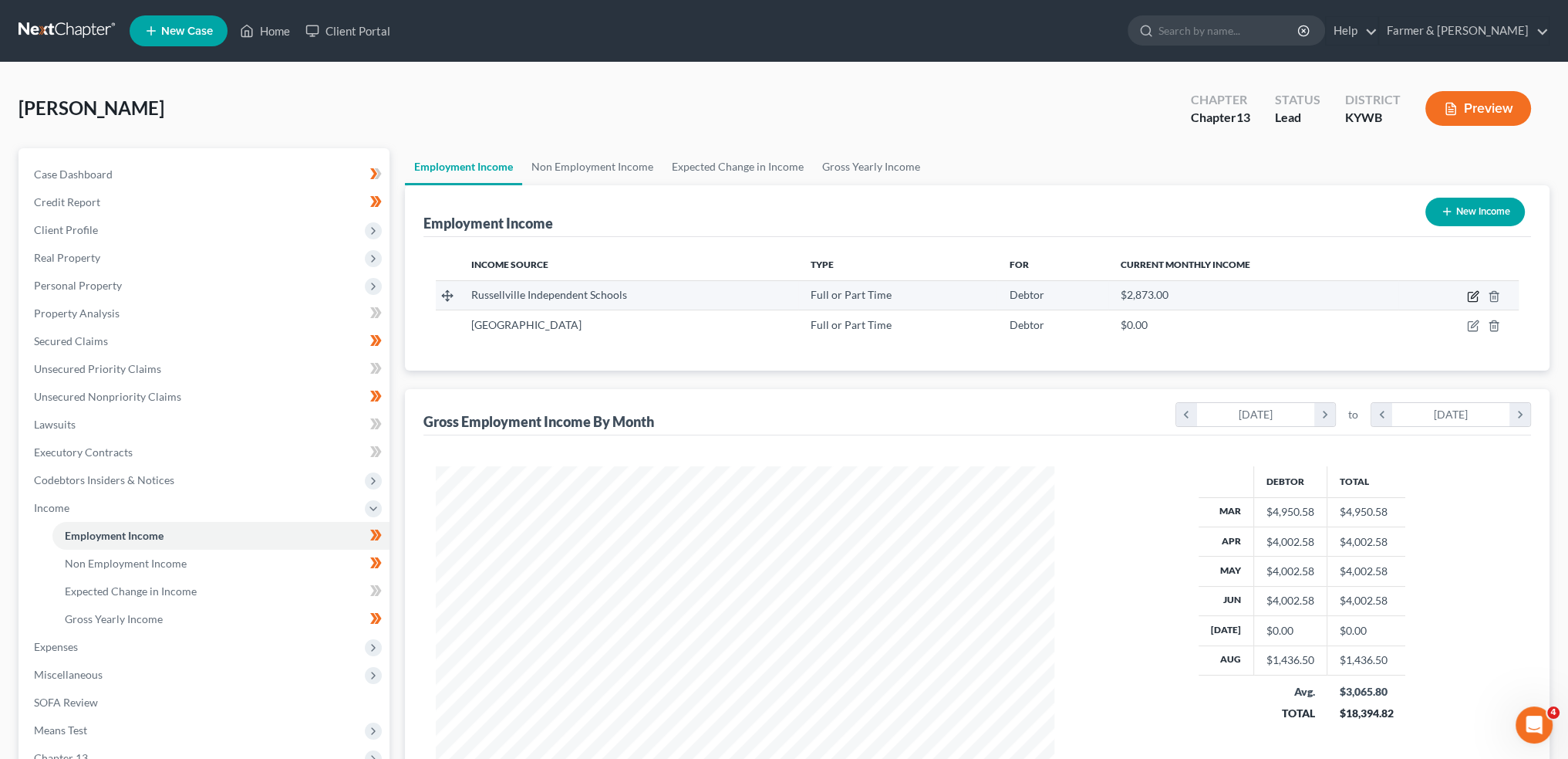
click at [1475, 292] on icon "button" at bounding box center [1474, 294] width 7 height 7
select select "0"
select select "18"
select select "1"
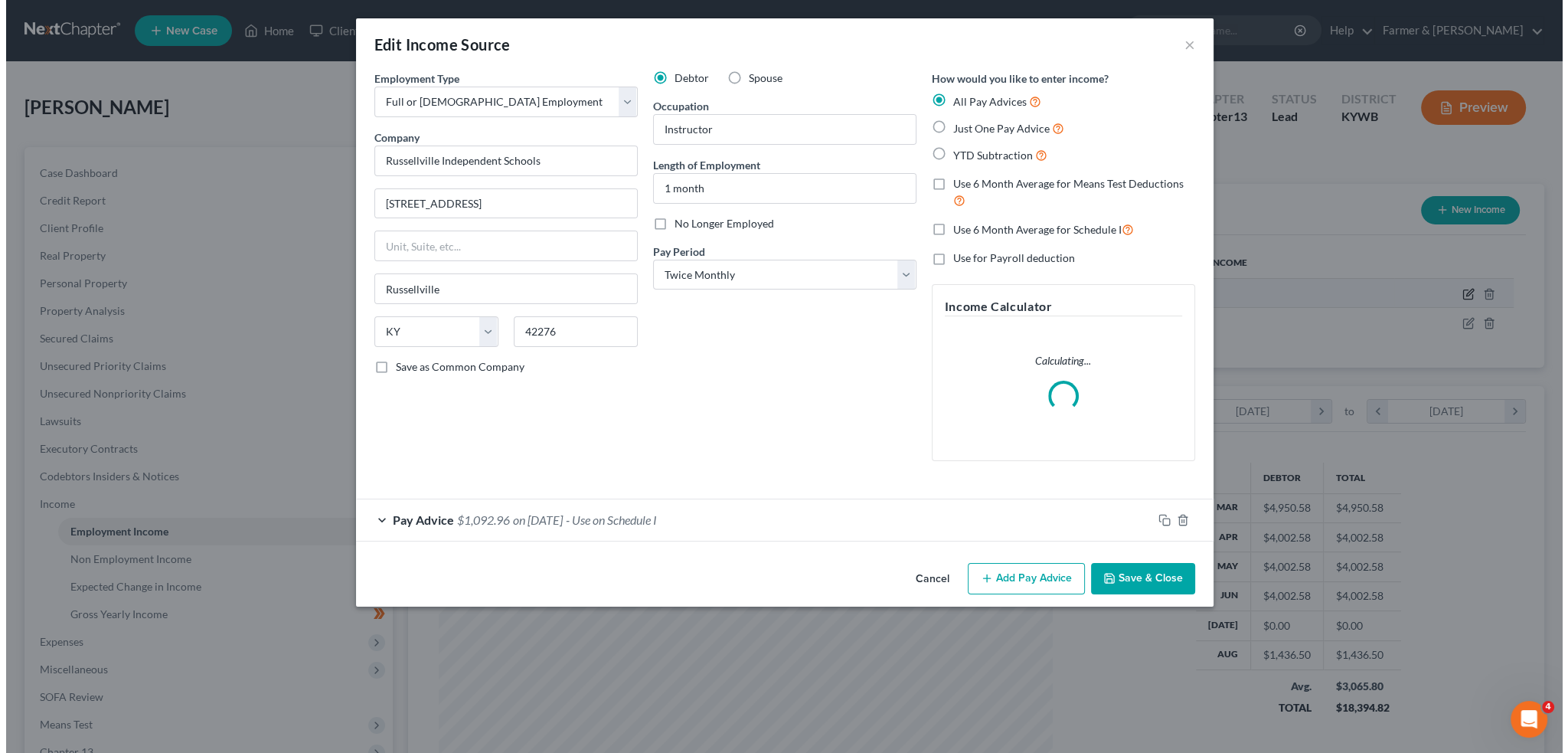
scroll to position [310, 649]
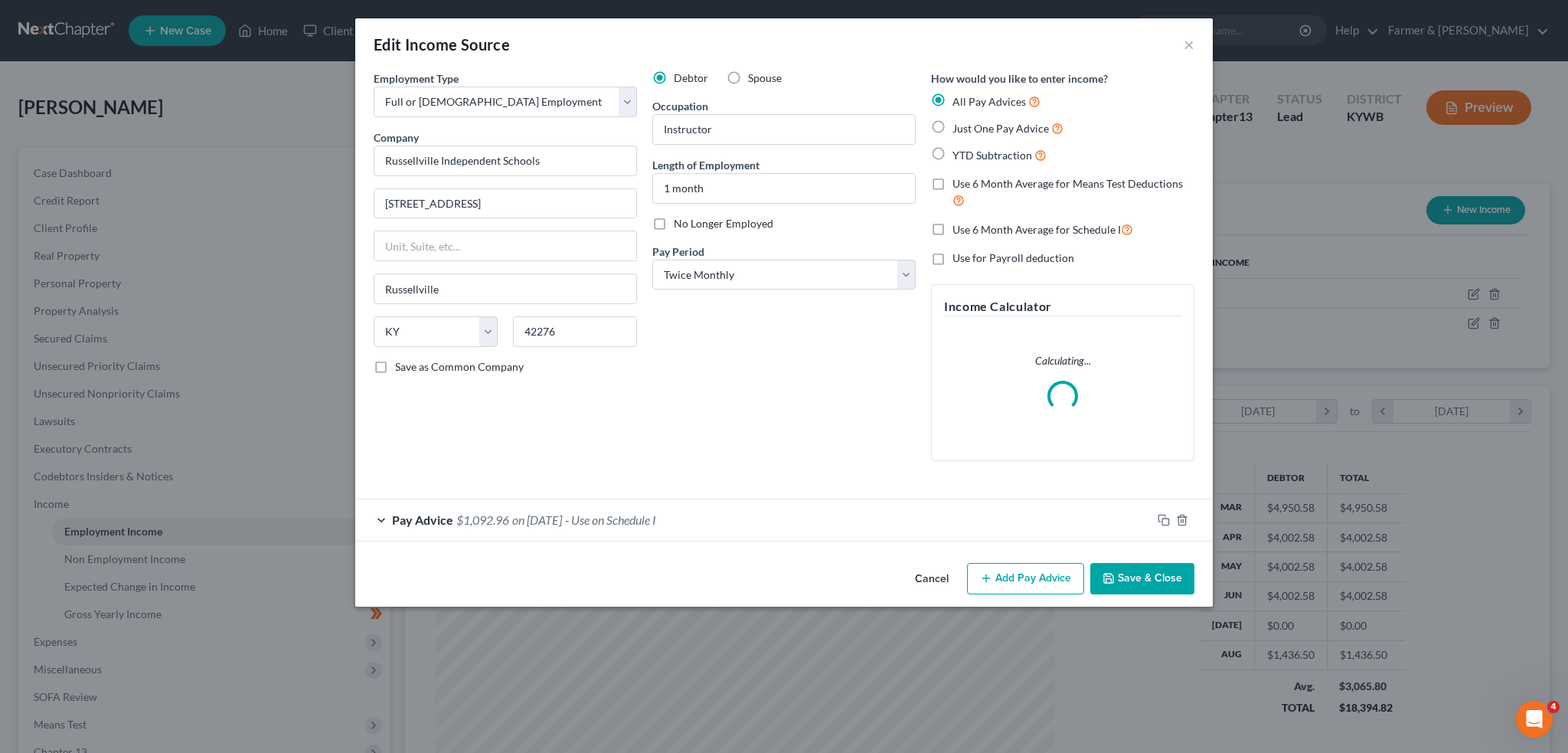
click at [762, 520] on form "Employment Type * Select Full or Part Time Employment Self Employment Company *…" at bounding box center [783, 306] width 821 height 471
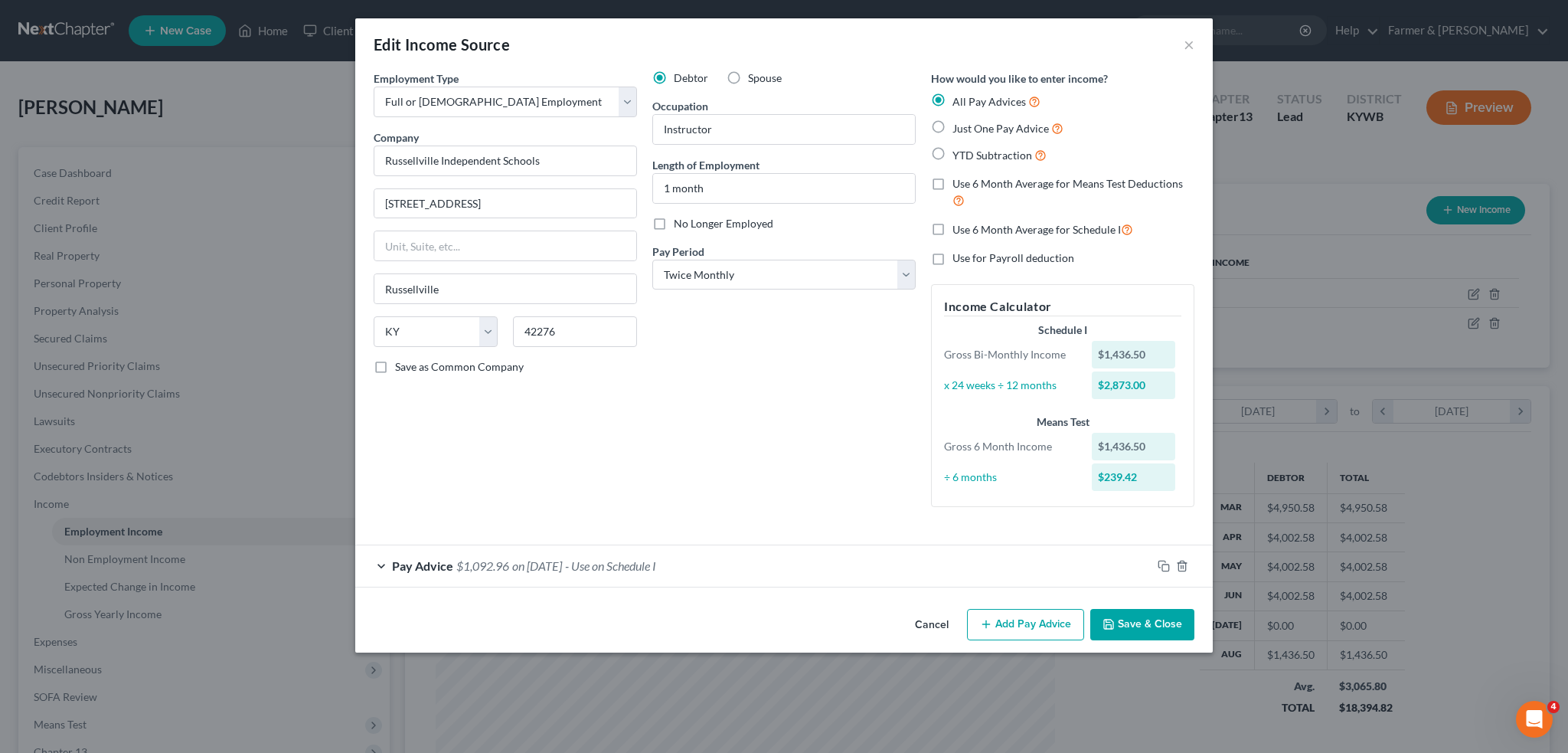
click at [780, 568] on div "Pay Advice $1,092.96 on 08/15/2025 - Use on Schedule I" at bounding box center [754, 566] width 796 height 40
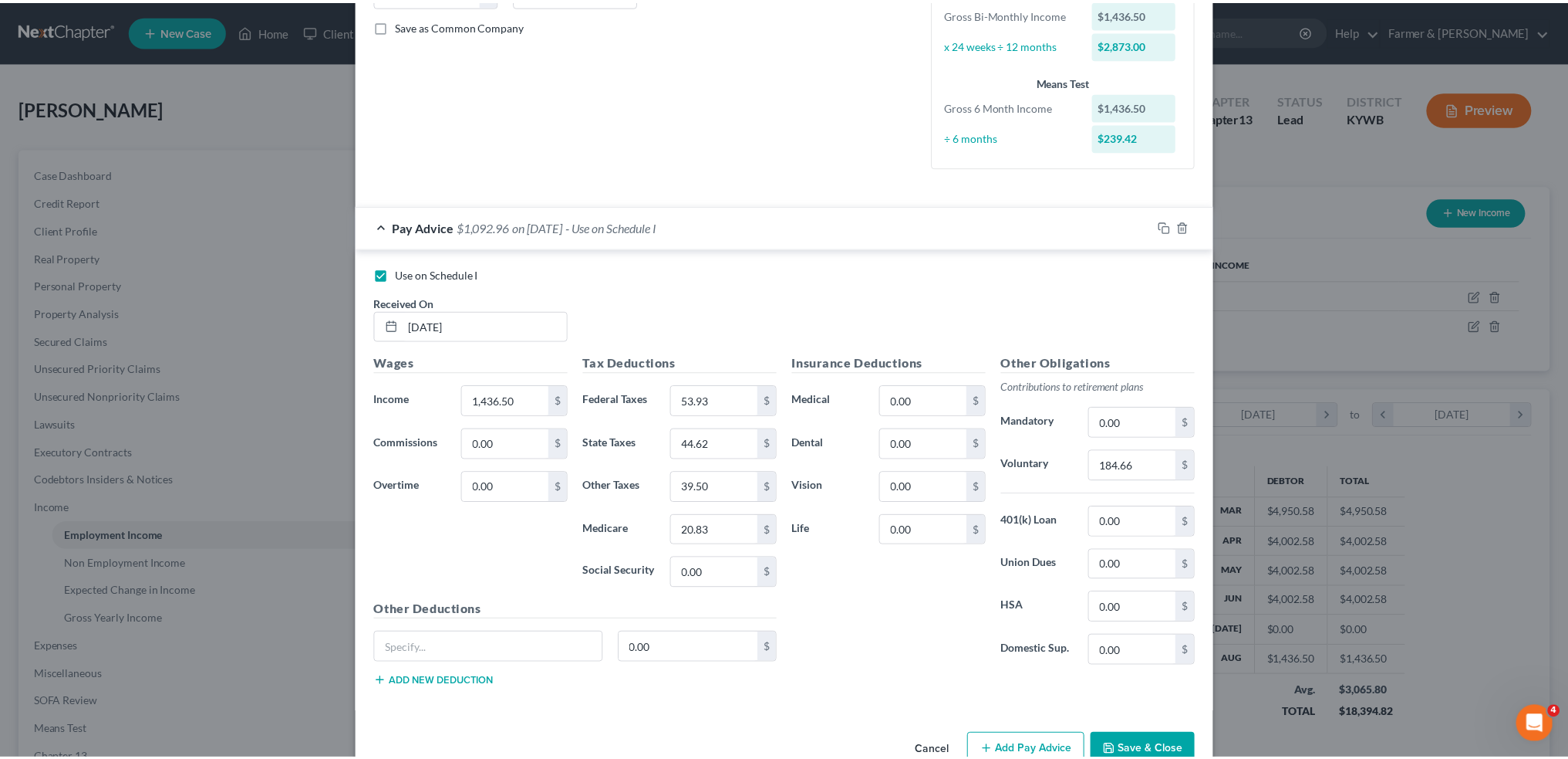
scroll to position [378, 0]
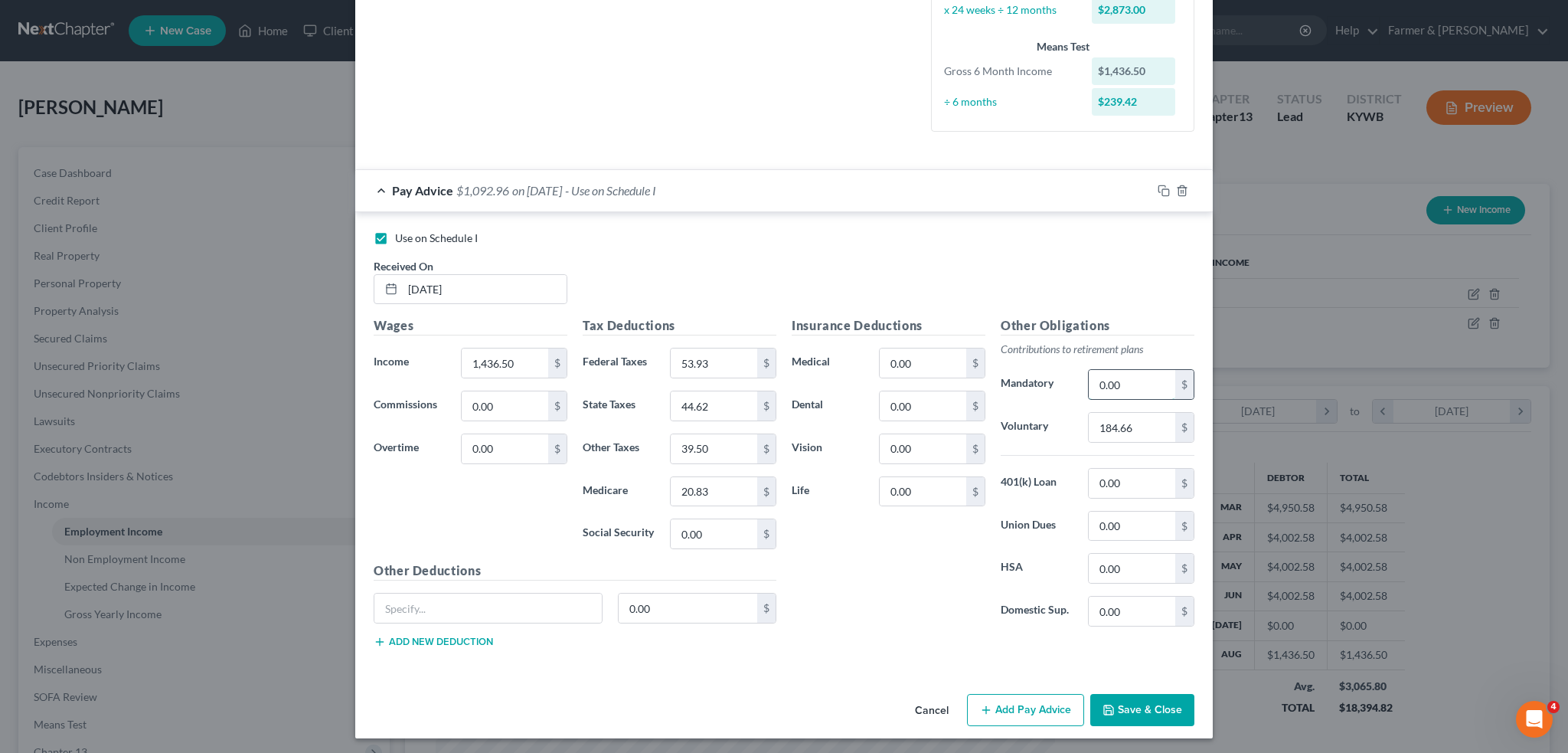
click at [1138, 388] on input "0.00" at bounding box center [1132, 384] width 86 height 29
type input "184.66"
click at [1111, 695] on button "Save & Close" at bounding box center [1143, 709] width 104 height 32
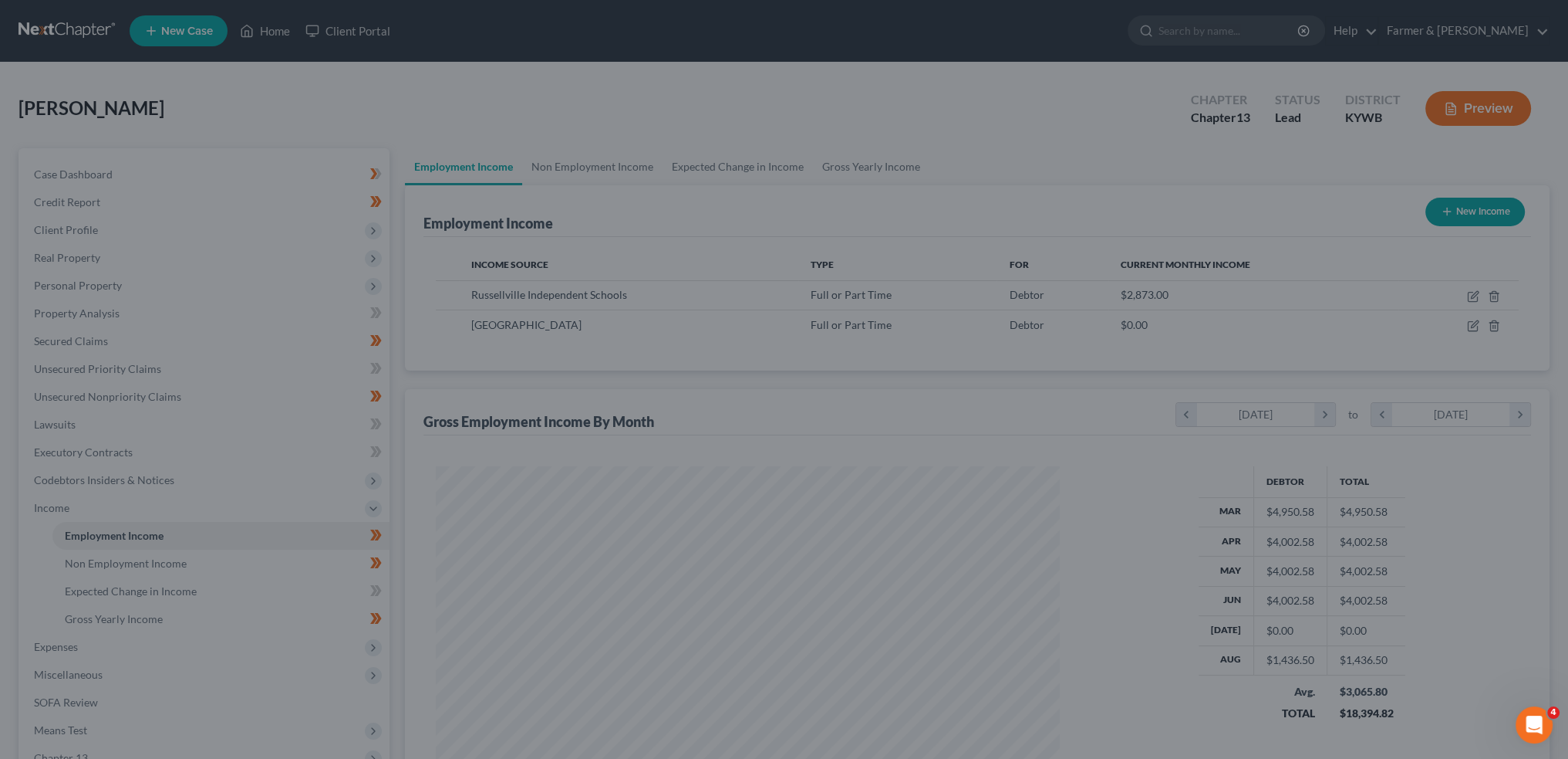
scroll to position [771591, 770775]
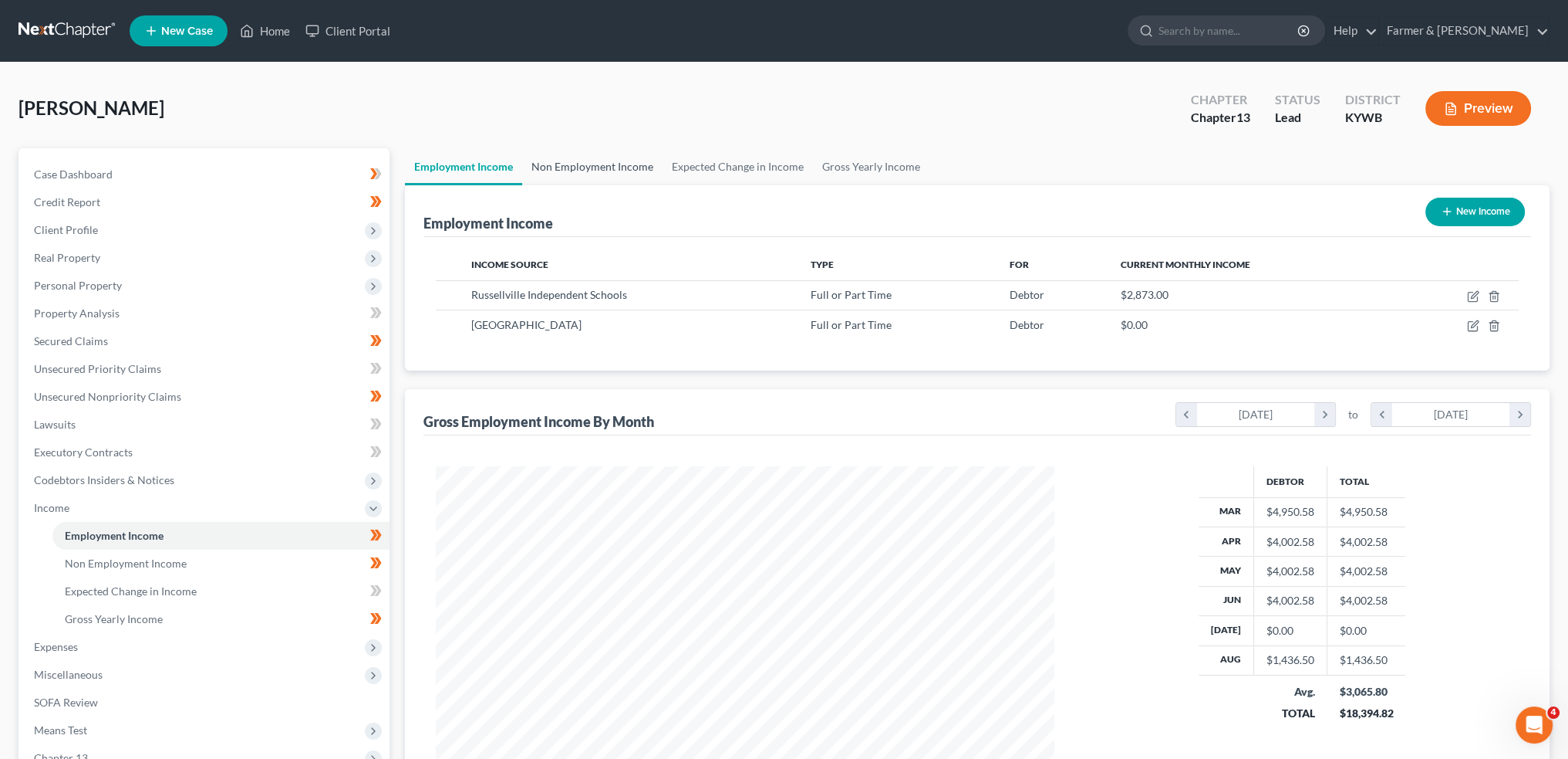
click at [621, 175] on link "Non Employment Income" at bounding box center [592, 166] width 140 height 37
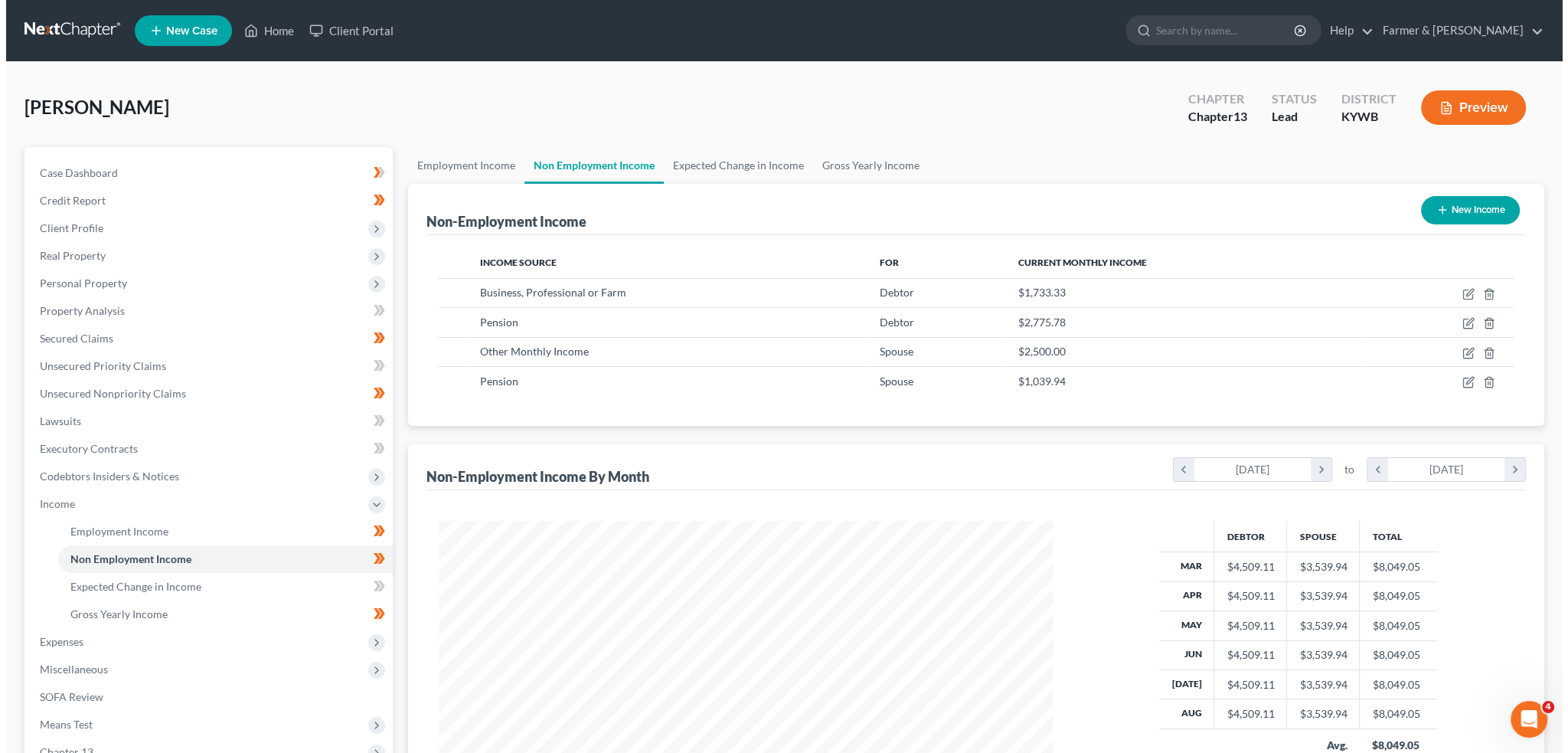
scroll to position [307, 644]
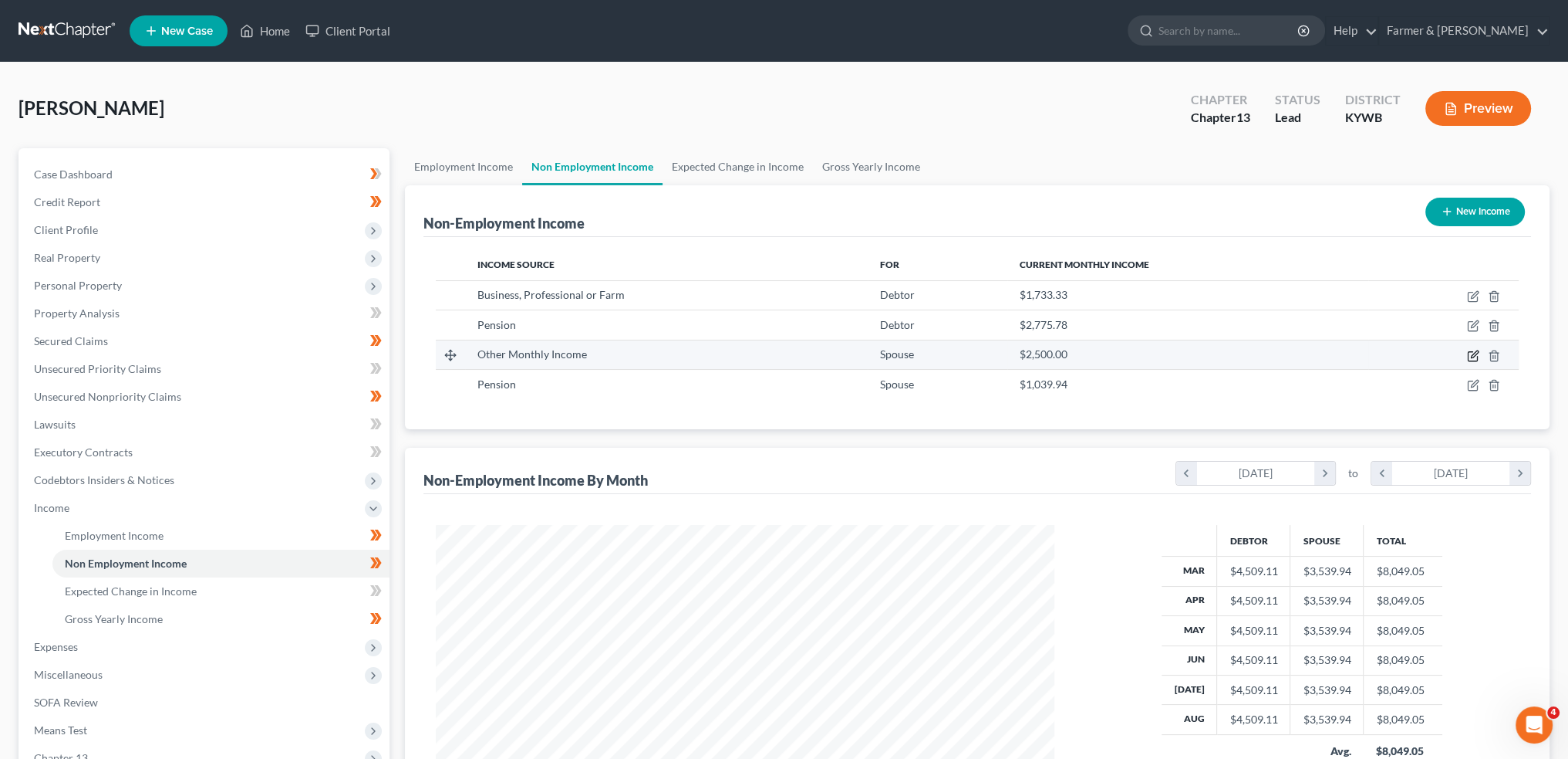
click at [1472, 351] on icon "button" at bounding box center [1473, 356] width 13 height 13
select select "13"
select select "0"
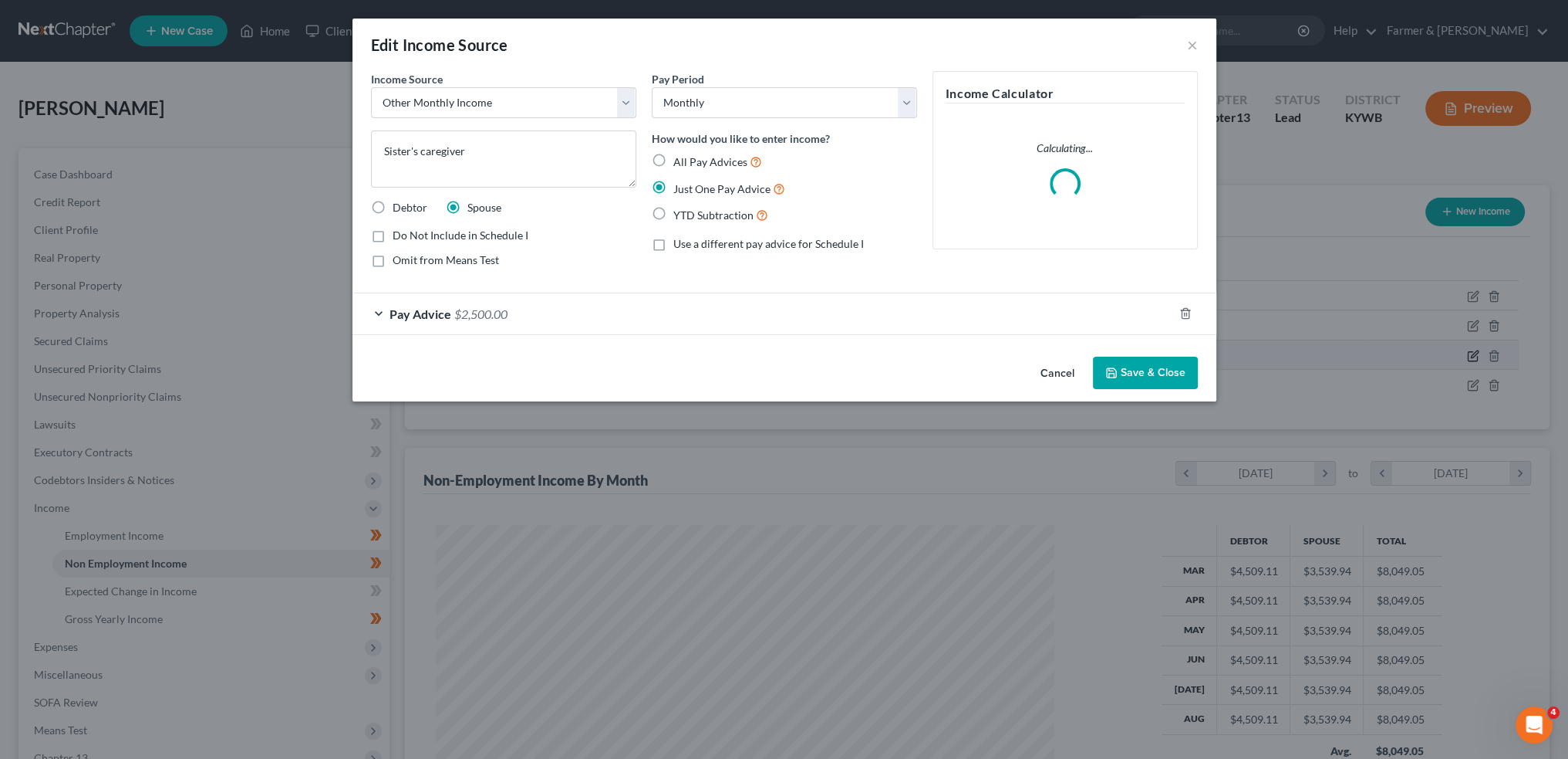
scroll to position [312, 654]
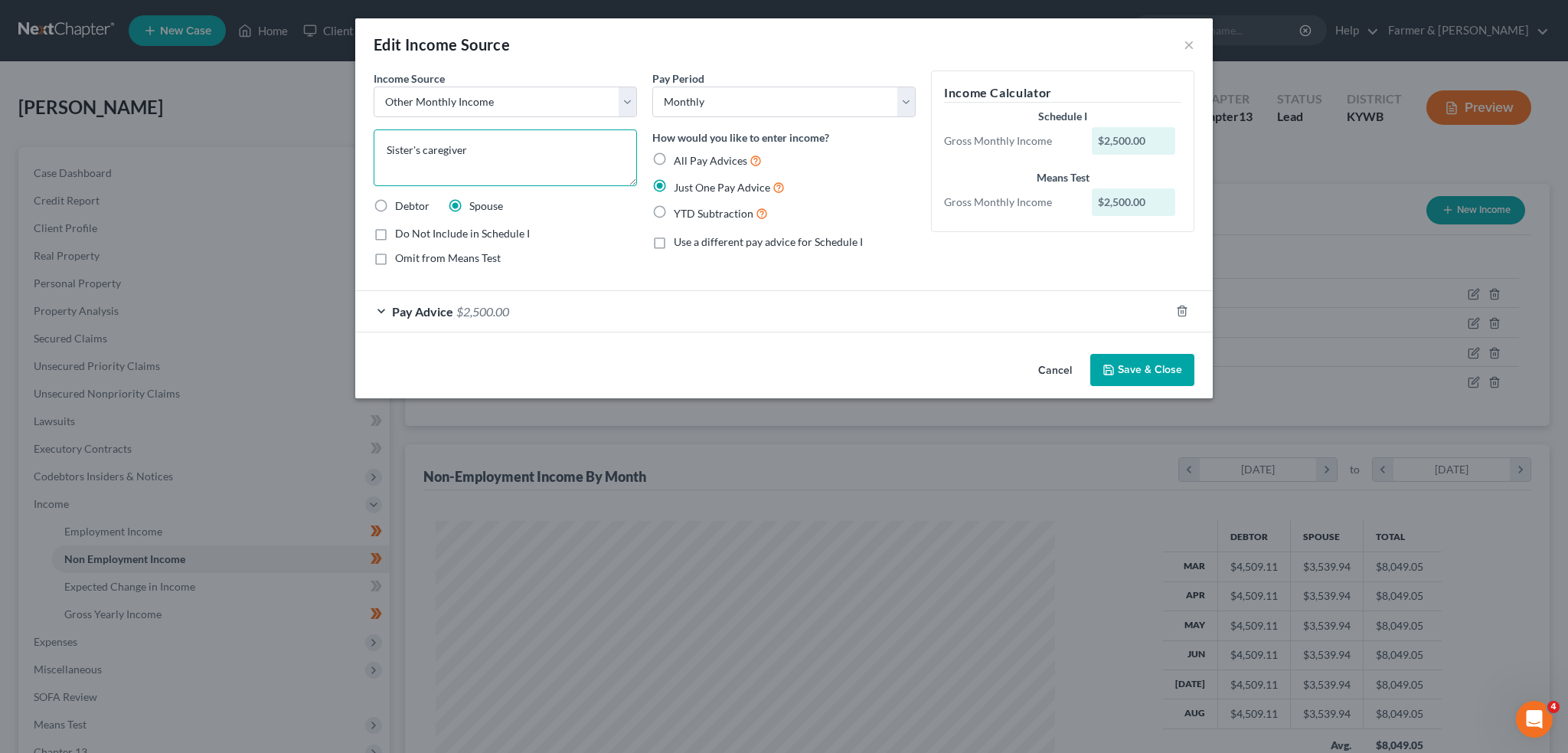
click at [578, 156] on textarea "Sister's caregiver" at bounding box center [505, 157] width 264 height 57
type textarea "Sister's caregiver- Michelle P. Waiver"
click at [1153, 350] on div "Cancel Save & Close" at bounding box center [784, 373] width 858 height 51
click at [1148, 358] on button "Save & Close" at bounding box center [1143, 369] width 104 height 32
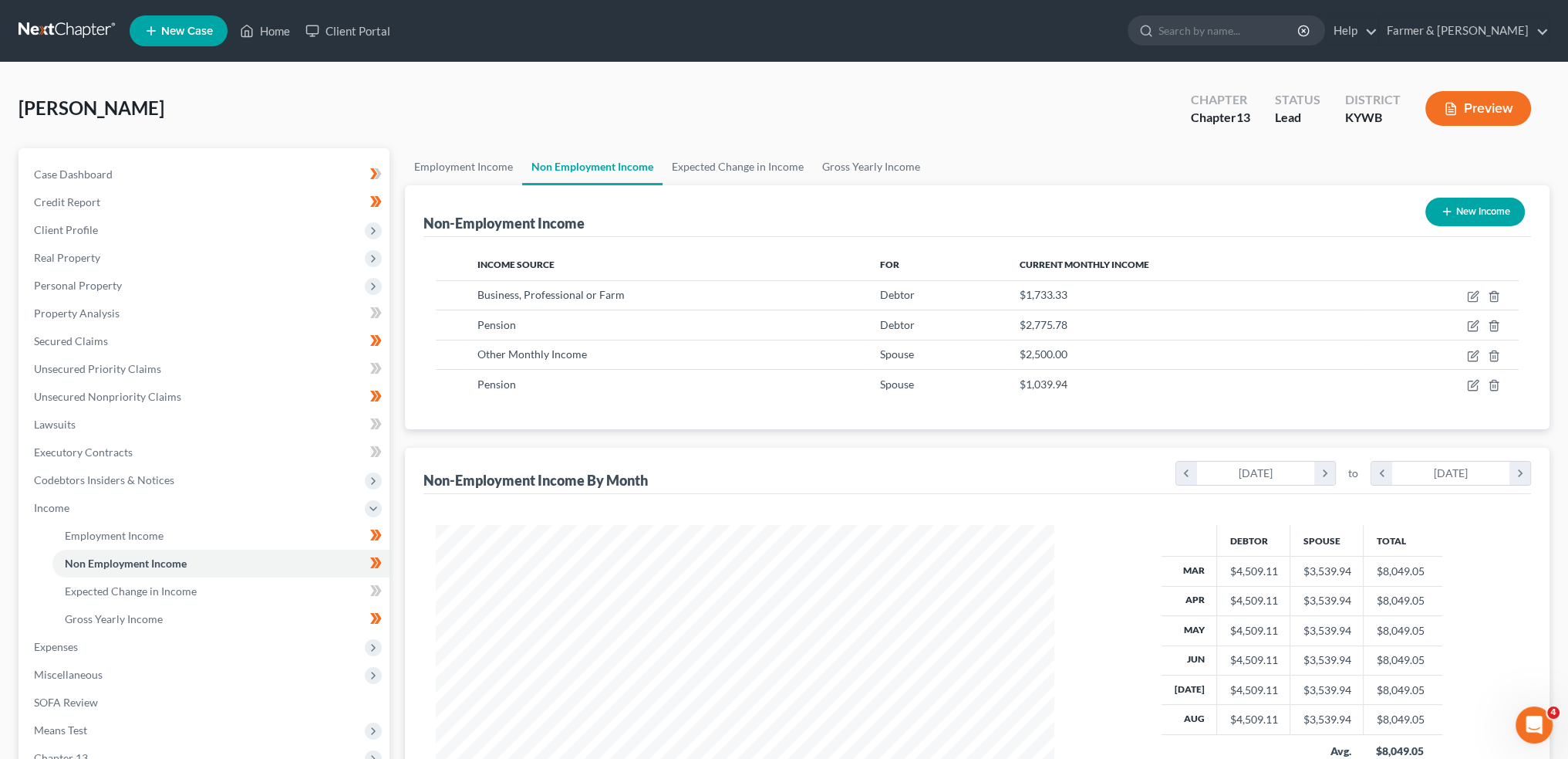
scroll to position [771591, 770775]
click at [766, 170] on link "Expected Change in Income" at bounding box center [738, 166] width 150 height 37
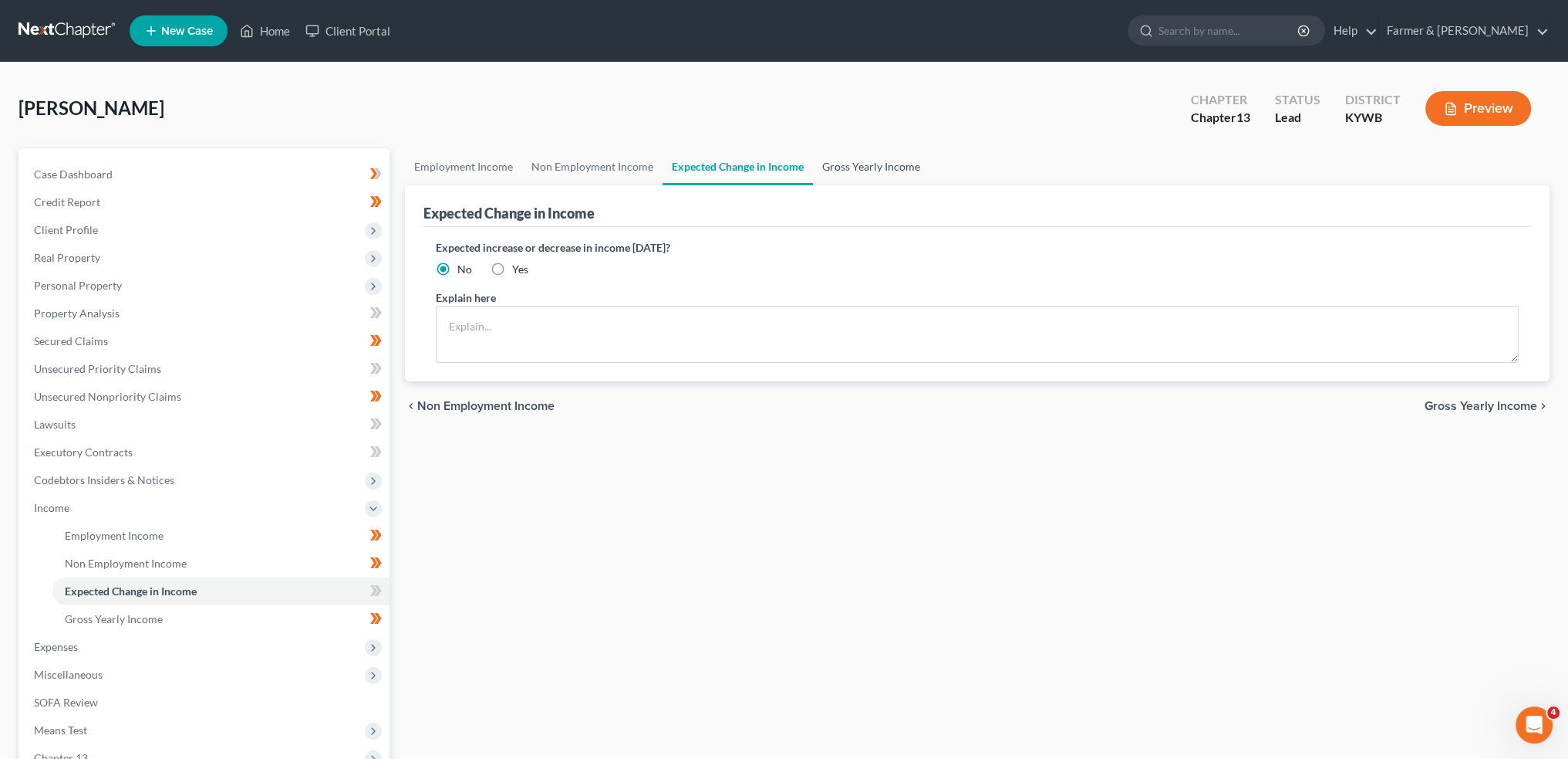
click at [853, 166] on link "Gross Yearly Income" at bounding box center [871, 166] width 117 height 37
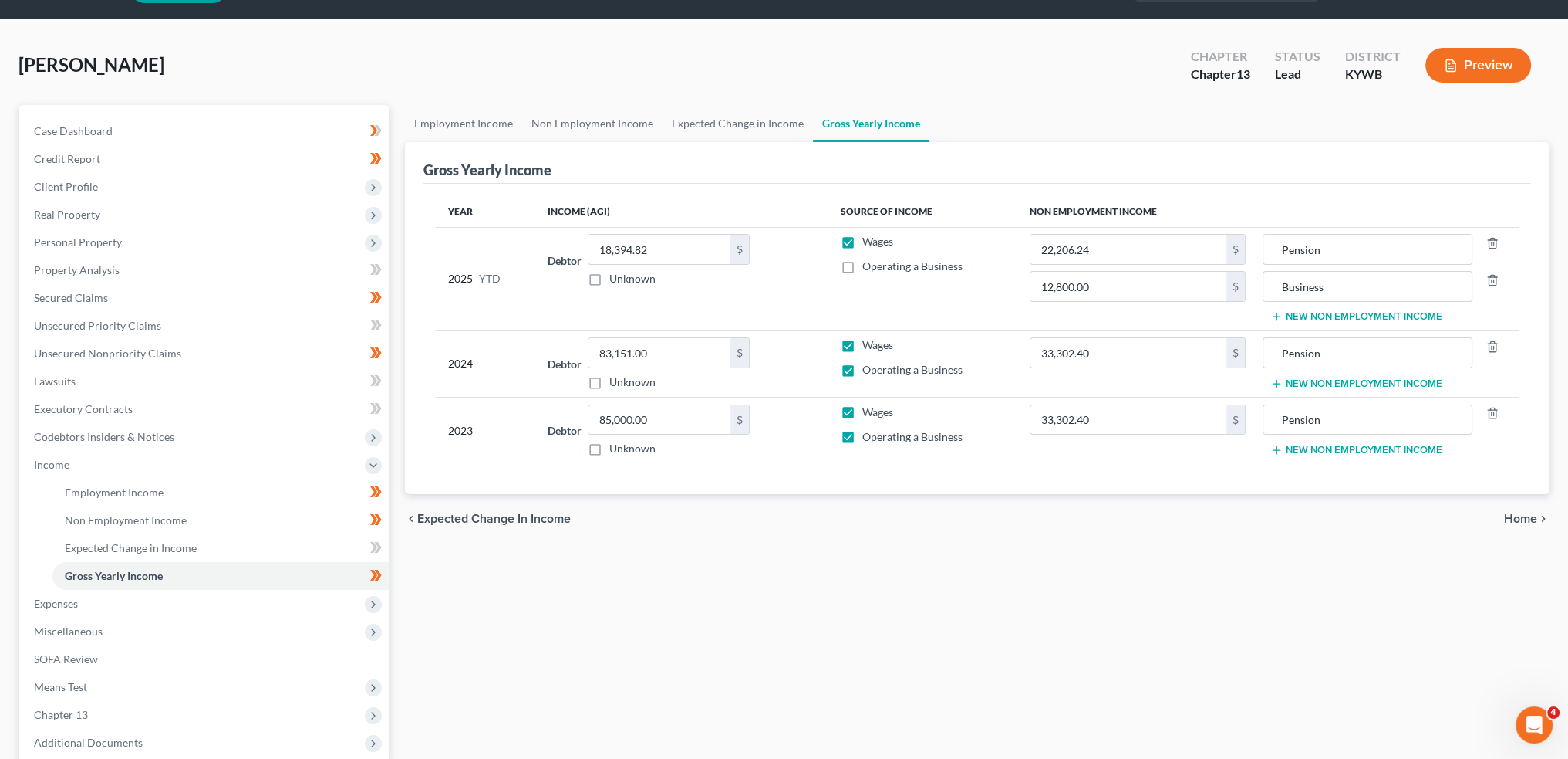
scroll to position [199, 0]
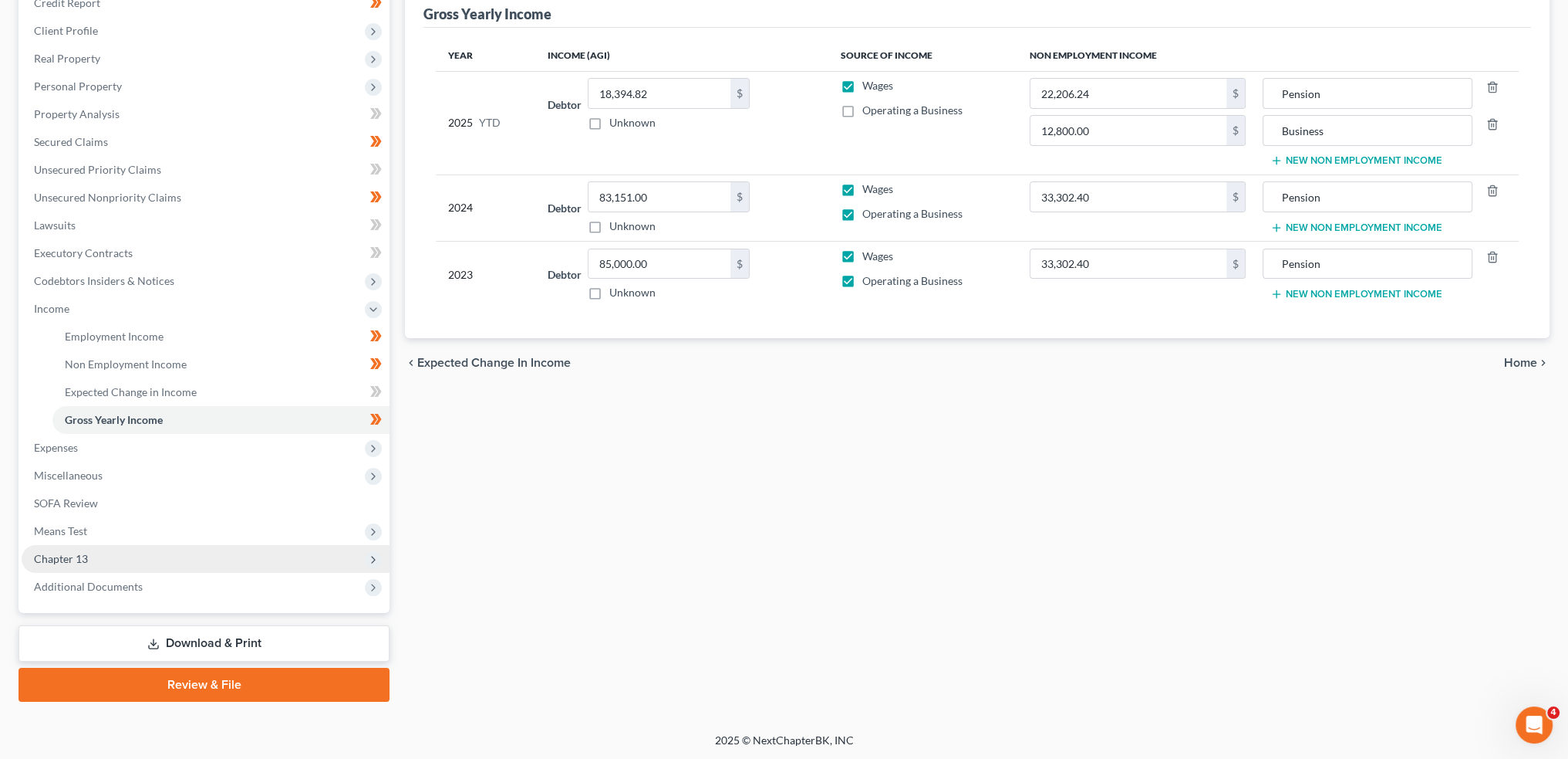
click at [78, 556] on span "Chapter 13" at bounding box center [60, 558] width 54 height 13
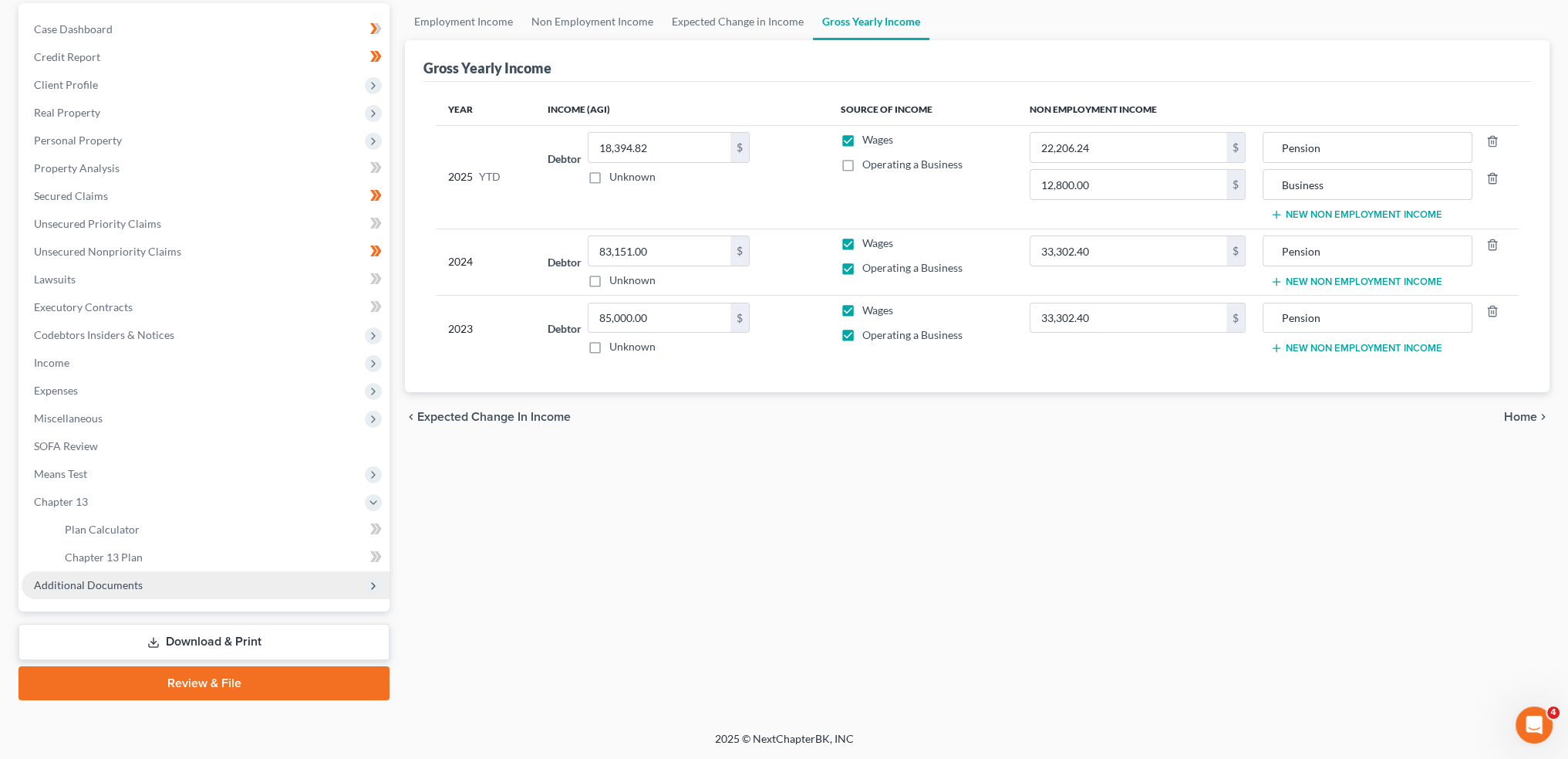
scroll to position [143, 0]
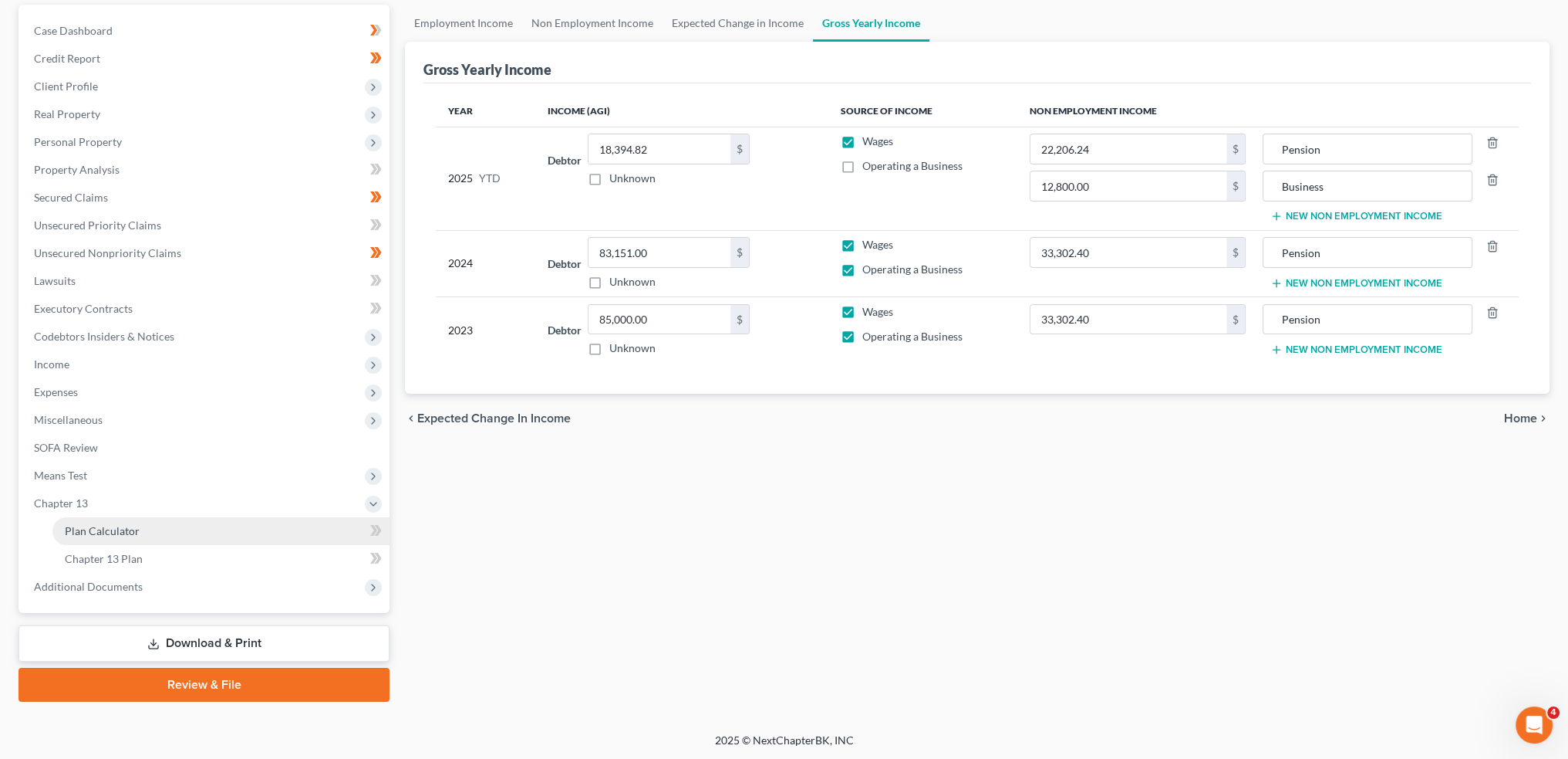
click at [100, 524] on span "Plan Calculator" at bounding box center [102, 530] width 74 height 13
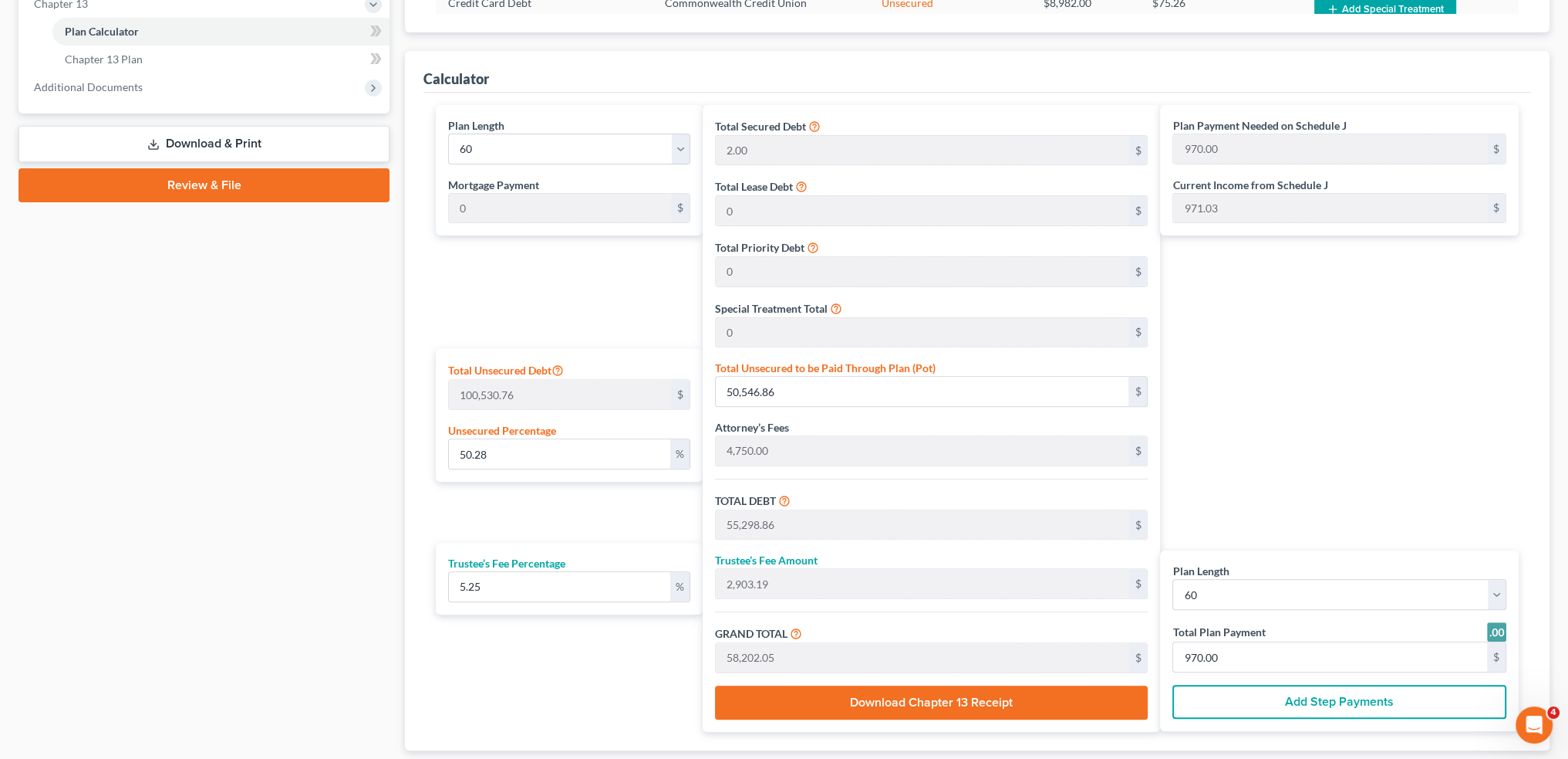
scroll to position [128, 0]
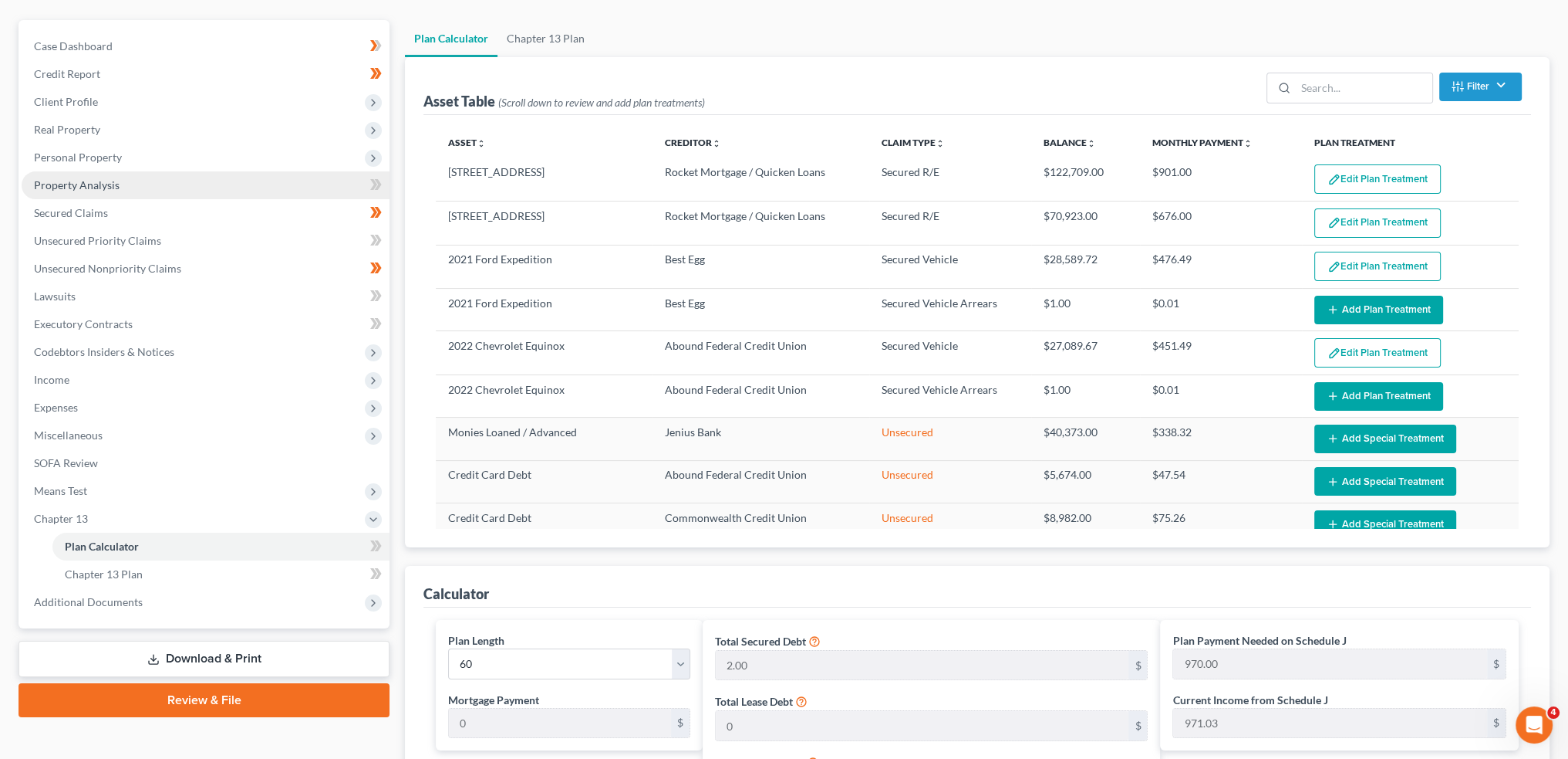
click at [172, 182] on link "Property Analysis" at bounding box center [206, 185] width 368 height 27
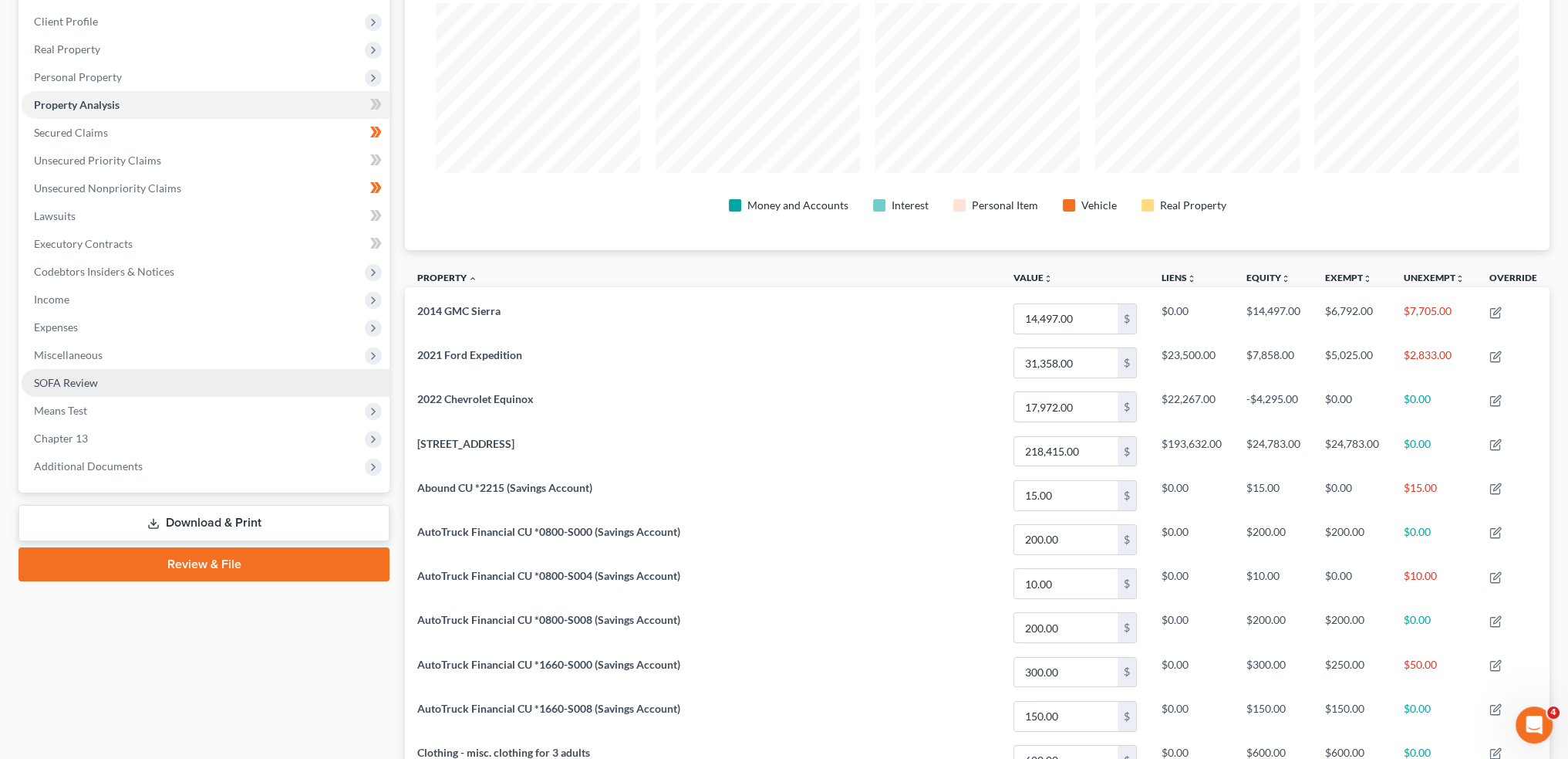
scroll to position [206, 0]
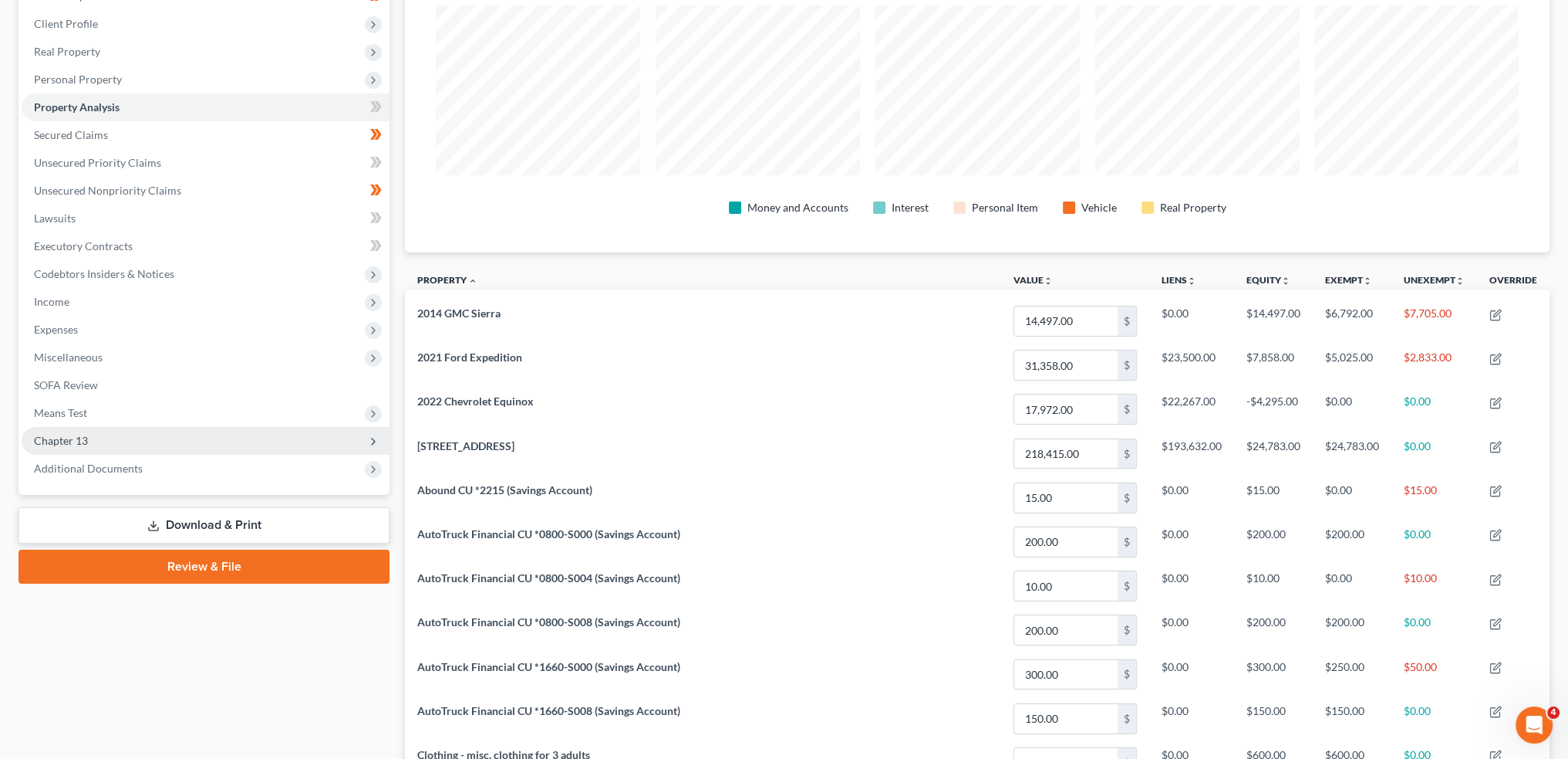
click at [133, 438] on span "Chapter 13" at bounding box center [206, 440] width 368 height 27
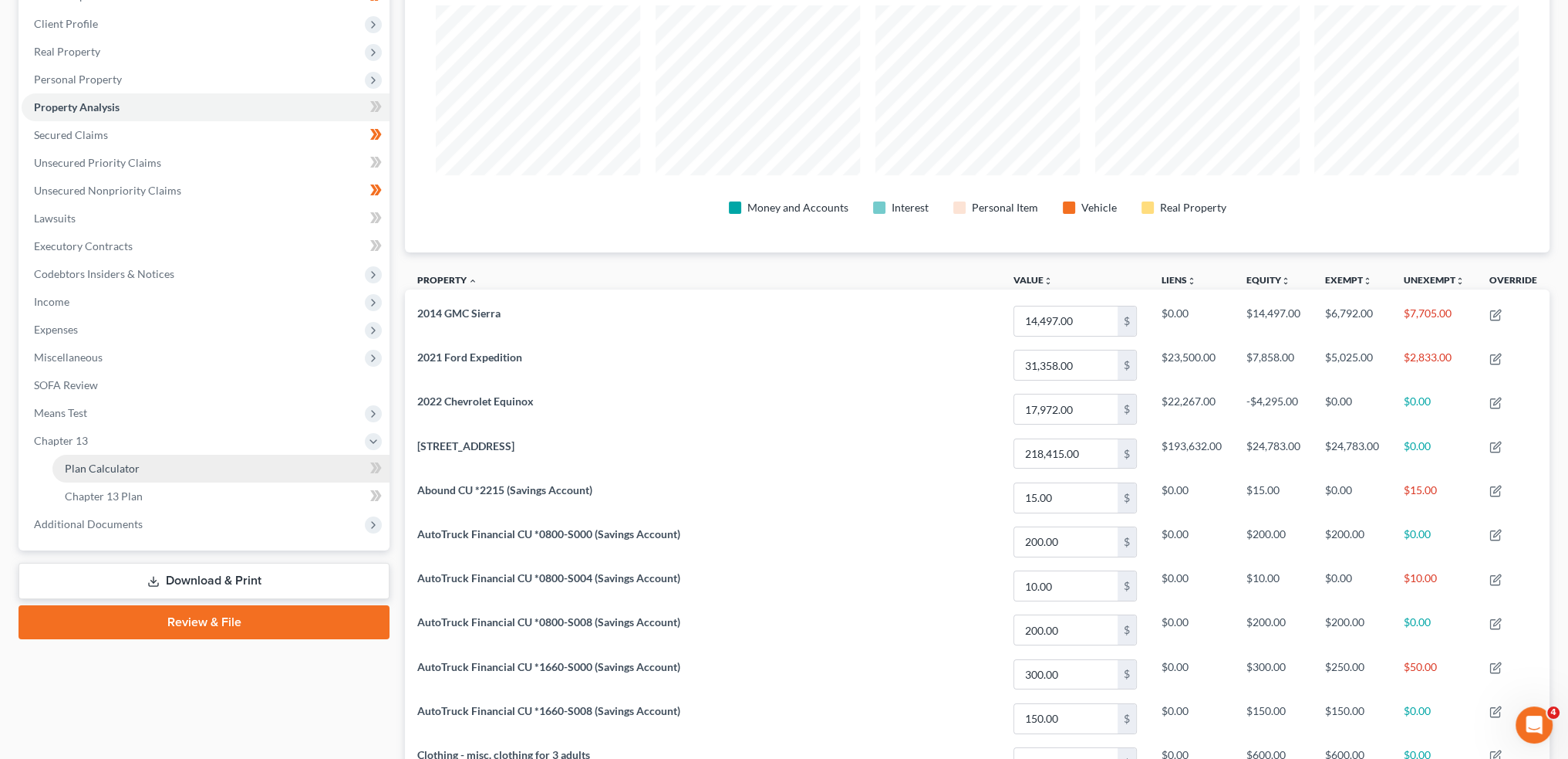
click at [129, 468] on span "Plan Calculator" at bounding box center [102, 468] width 74 height 13
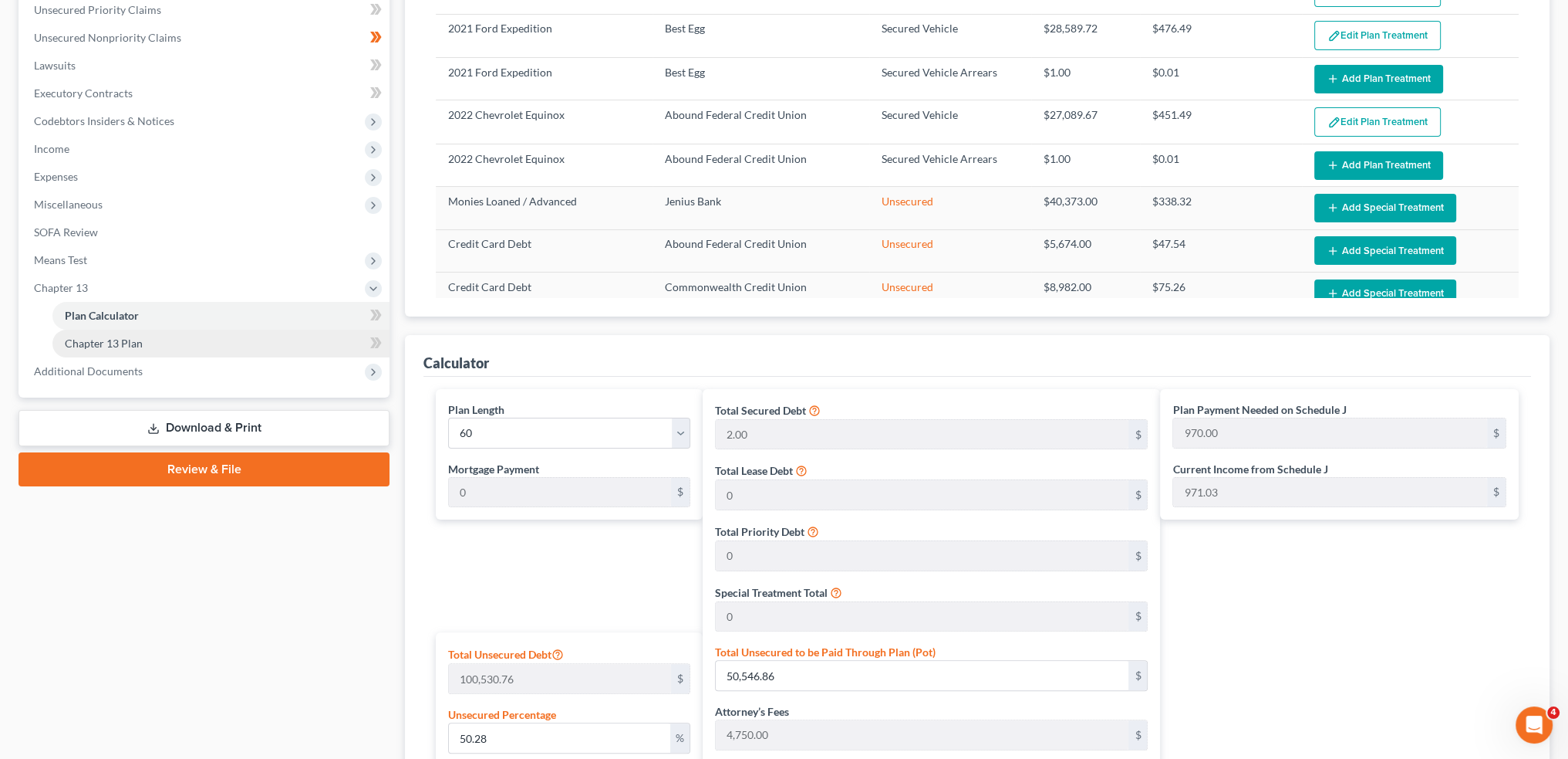
scroll to position [97, 0]
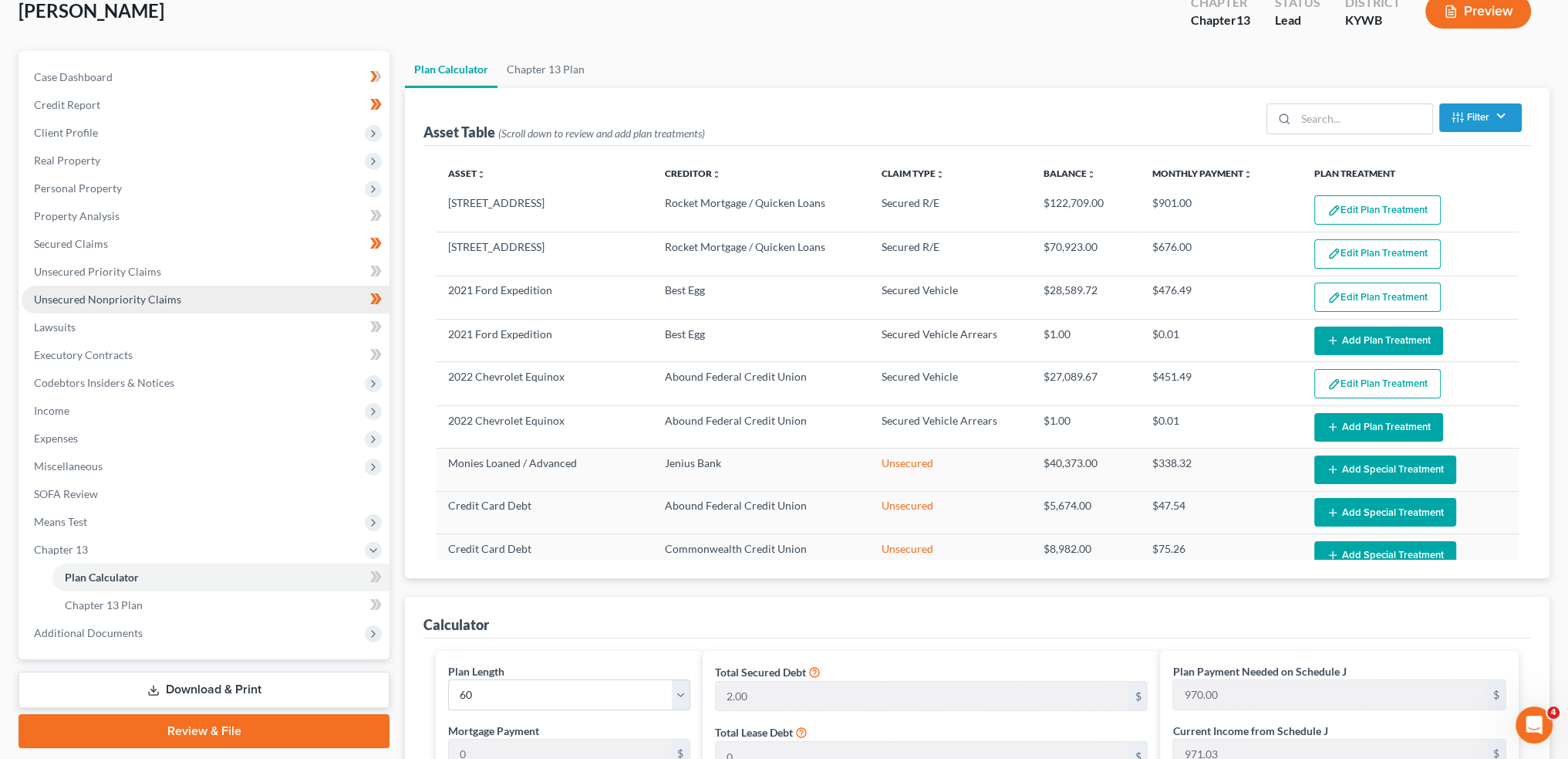
click at [154, 302] on span "Unsecured Nonpriority Claims" at bounding box center [107, 299] width 147 height 13
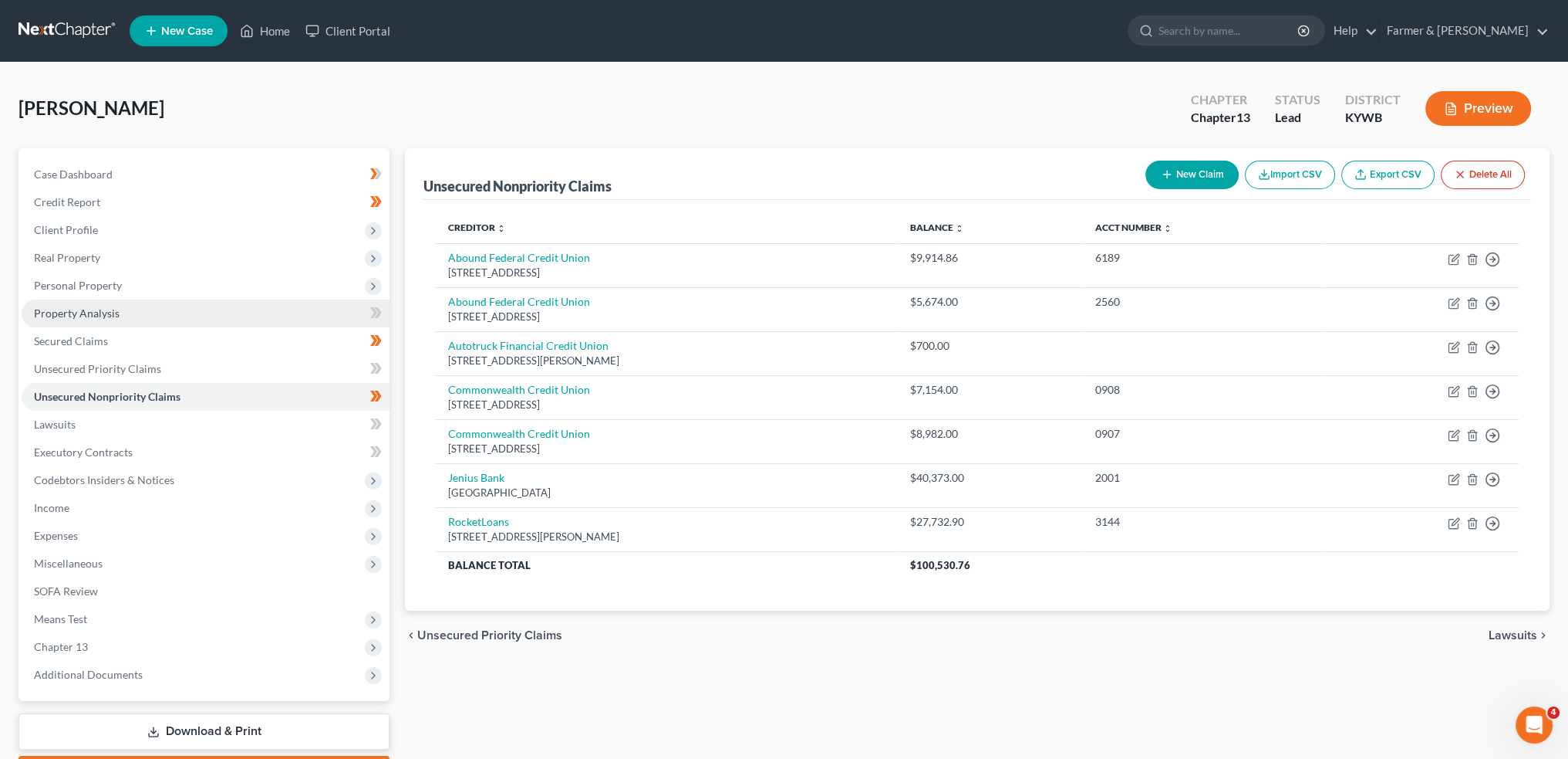
click at [220, 322] on link "Property Analysis" at bounding box center [206, 313] width 368 height 27
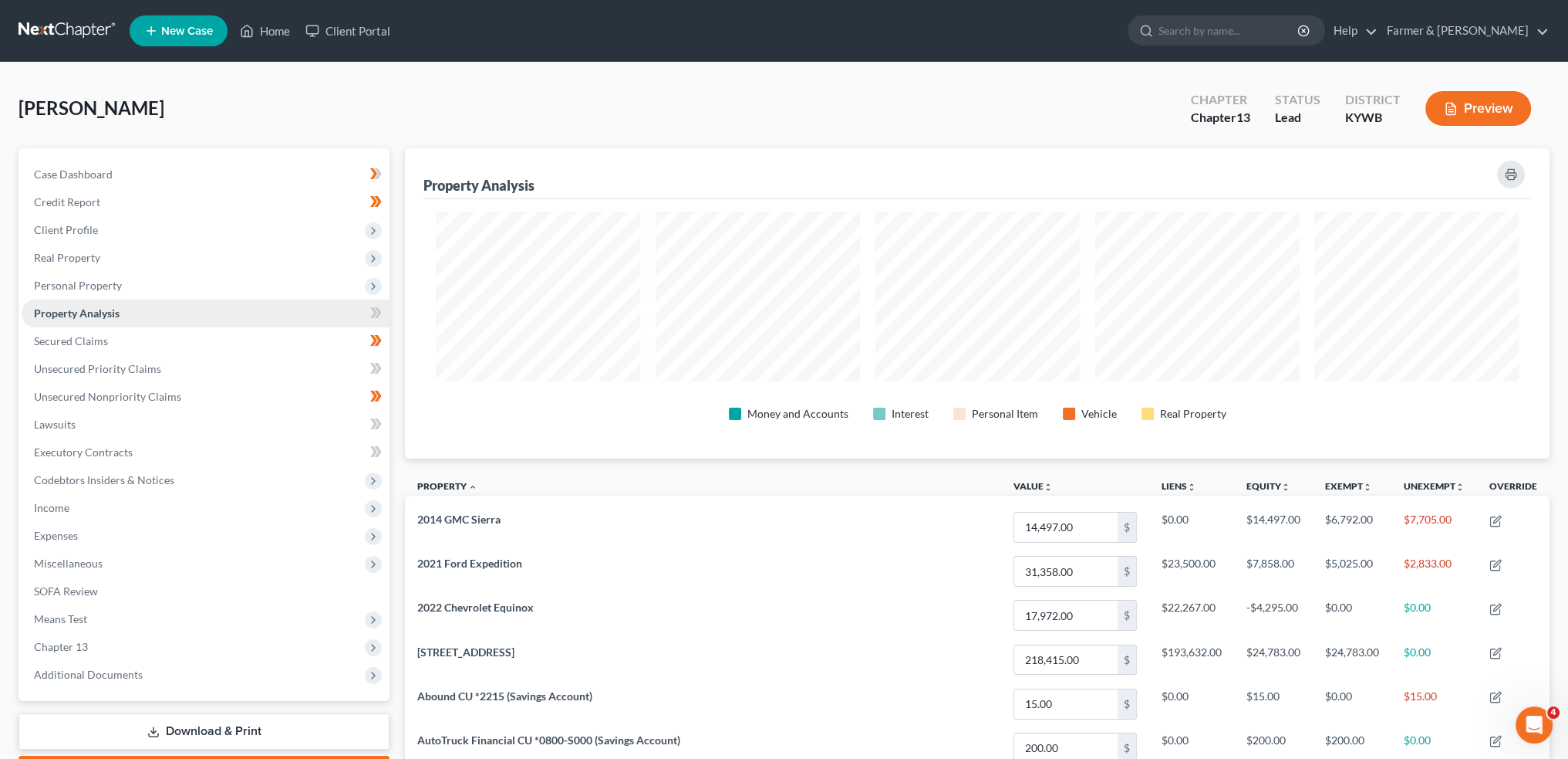
scroll to position [771590, 770281]
click at [102, 278] on span "Personal Property" at bounding box center [78, 285] width 88 height 13
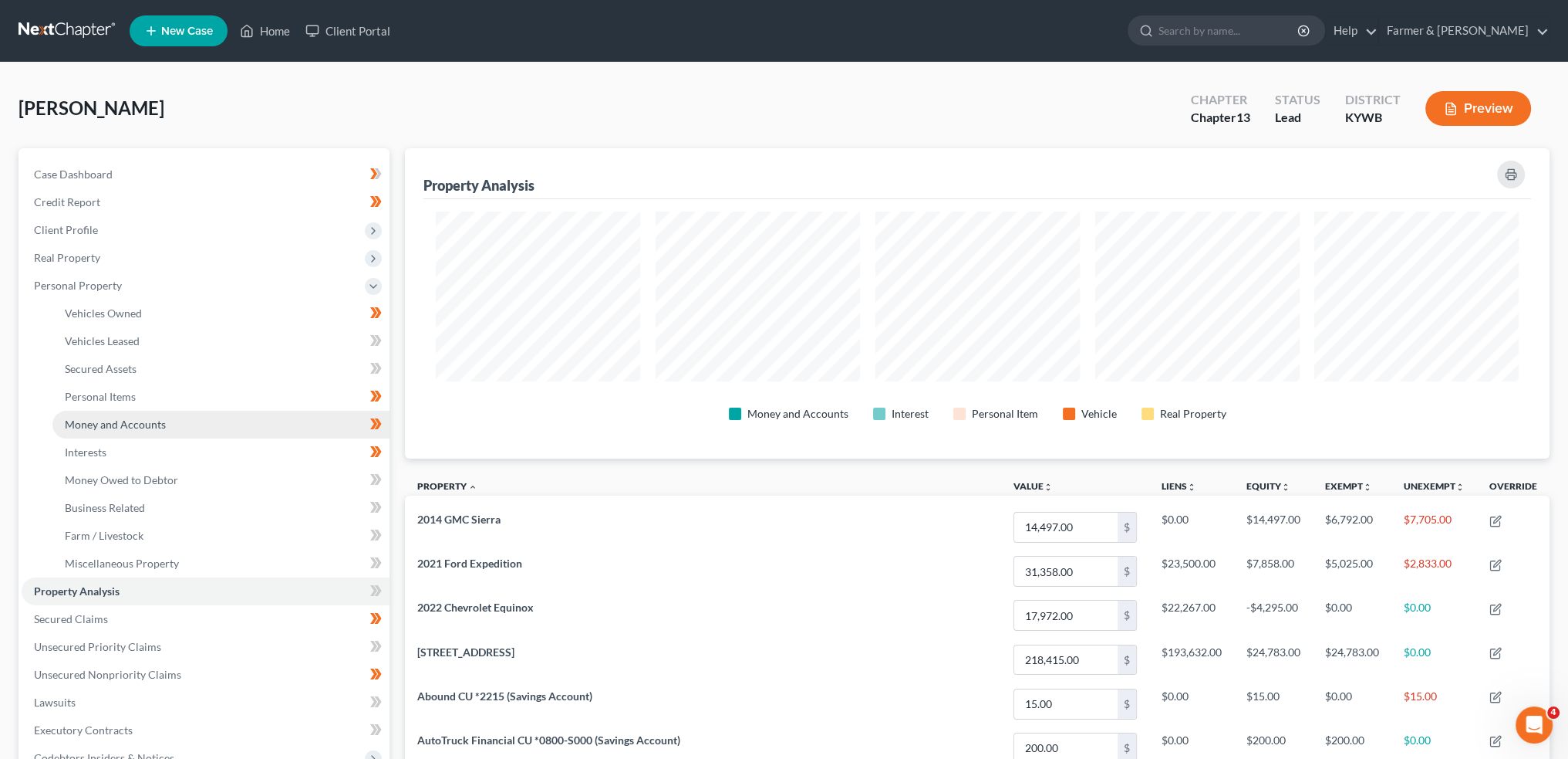
click at [129, 421] on span "Money and Accounts" at bounding box center [115, 424] width 101 height 13
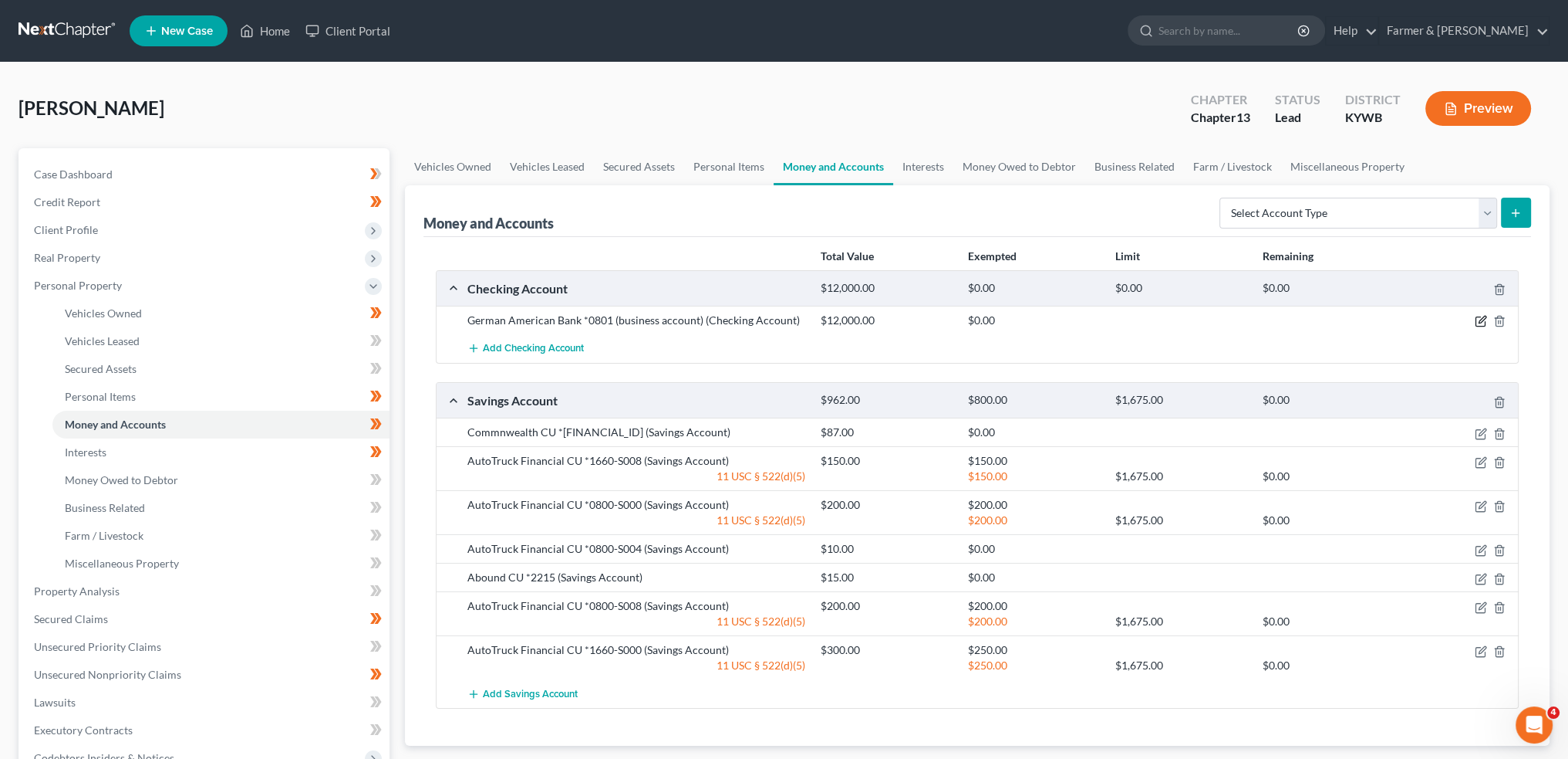
click at [1476, 319] on icon "button" at bounding box center [1481, 321] width 13 height 13
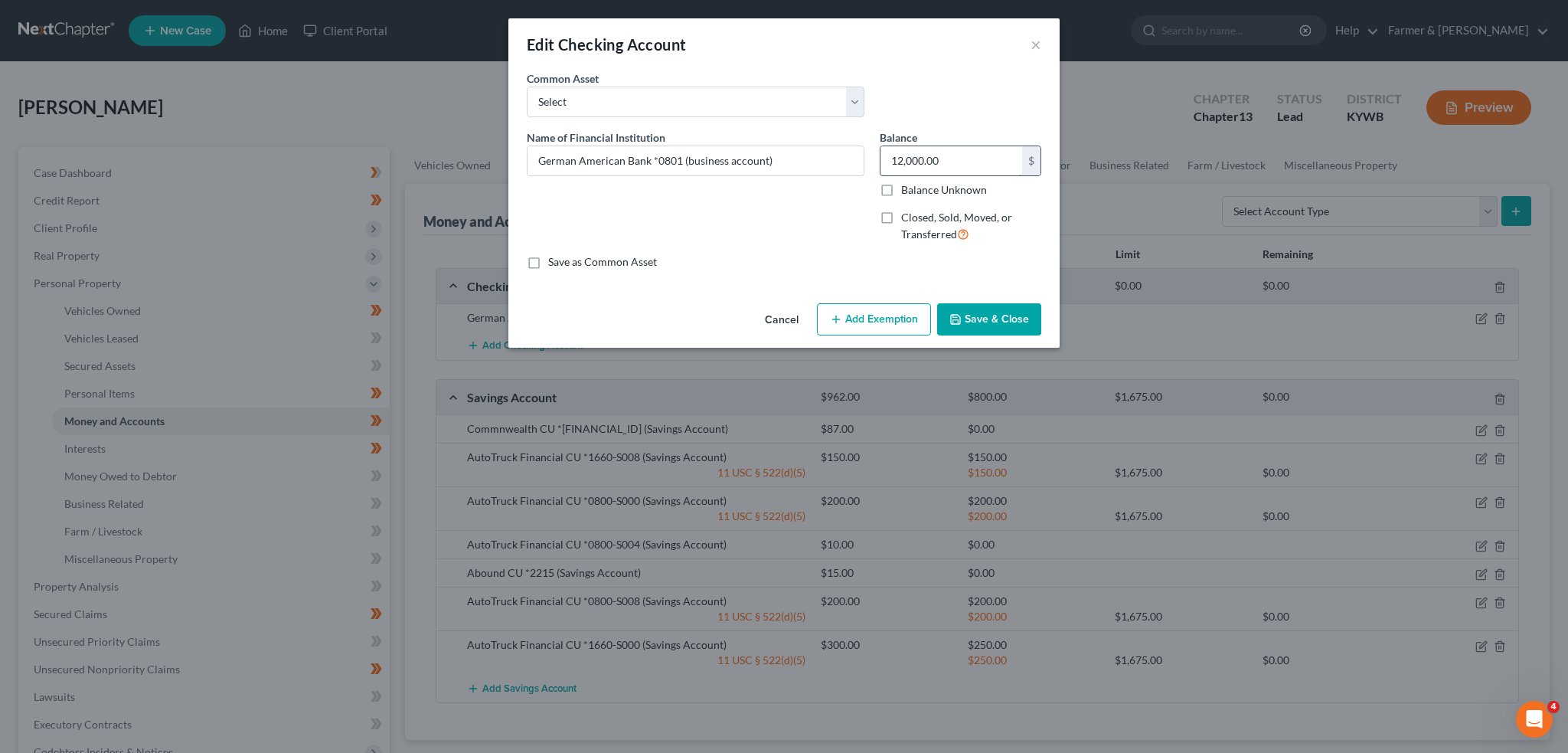
click at [962, 160] on input "12,000.00" at bounding box center [951, 160] width 142 height 29
click at [1004, 320] on button "Save & Close" at bounding box center [989, 319] width 104 height 32
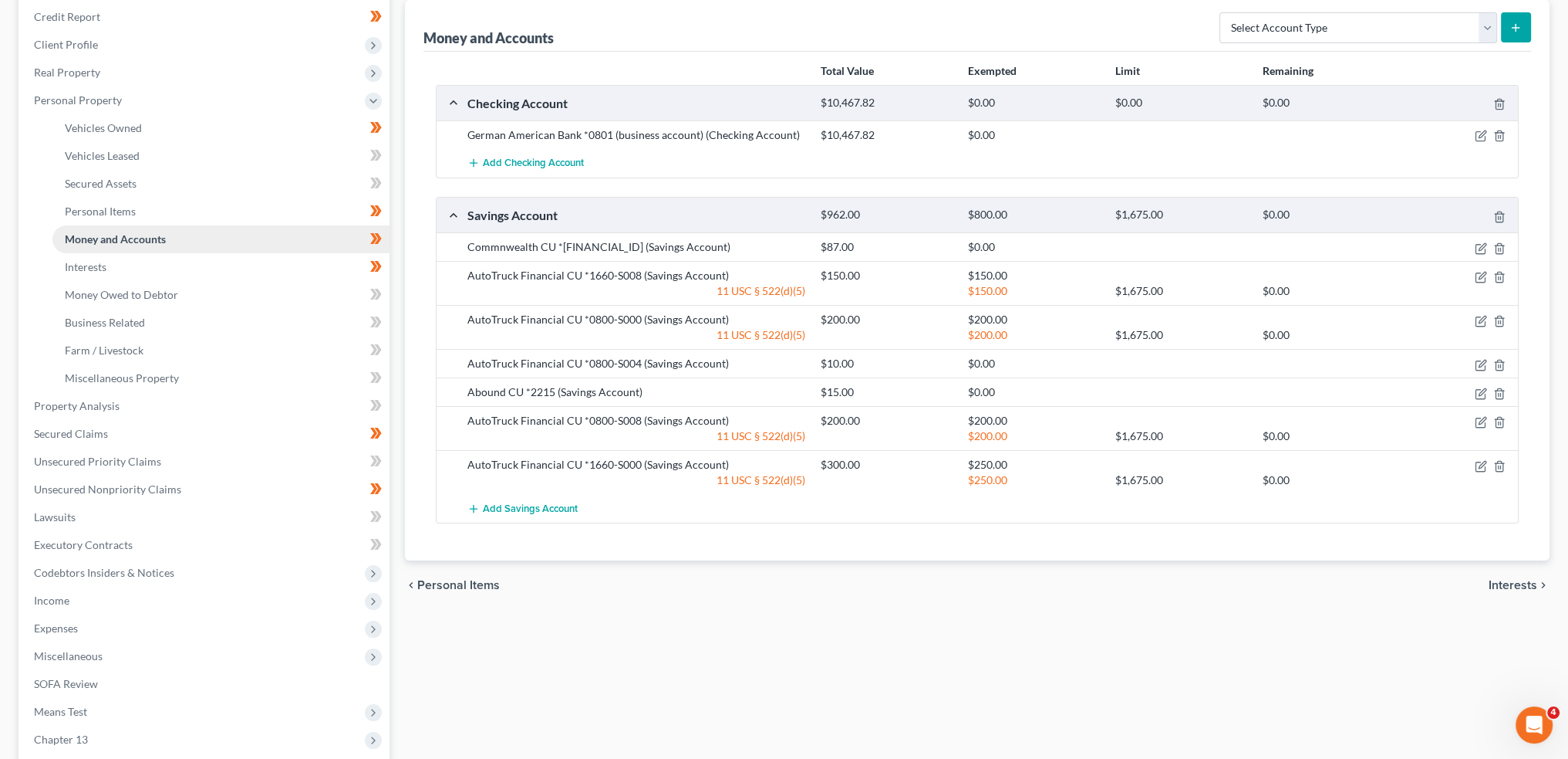
scroll to position [257, 0]
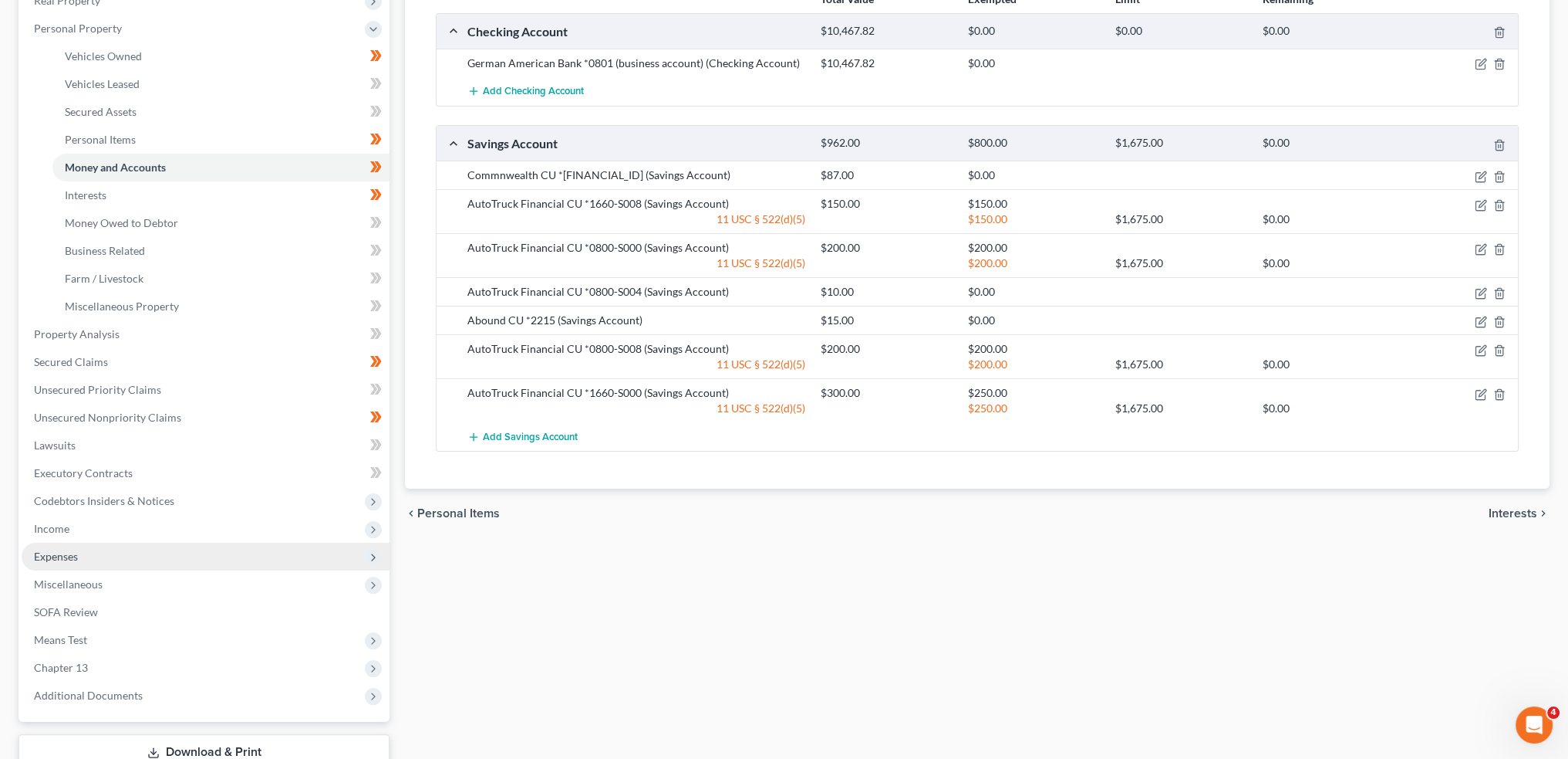
click at [127, 556] on span "Expenses" at bounding box center [206, 556] width 368 height 27
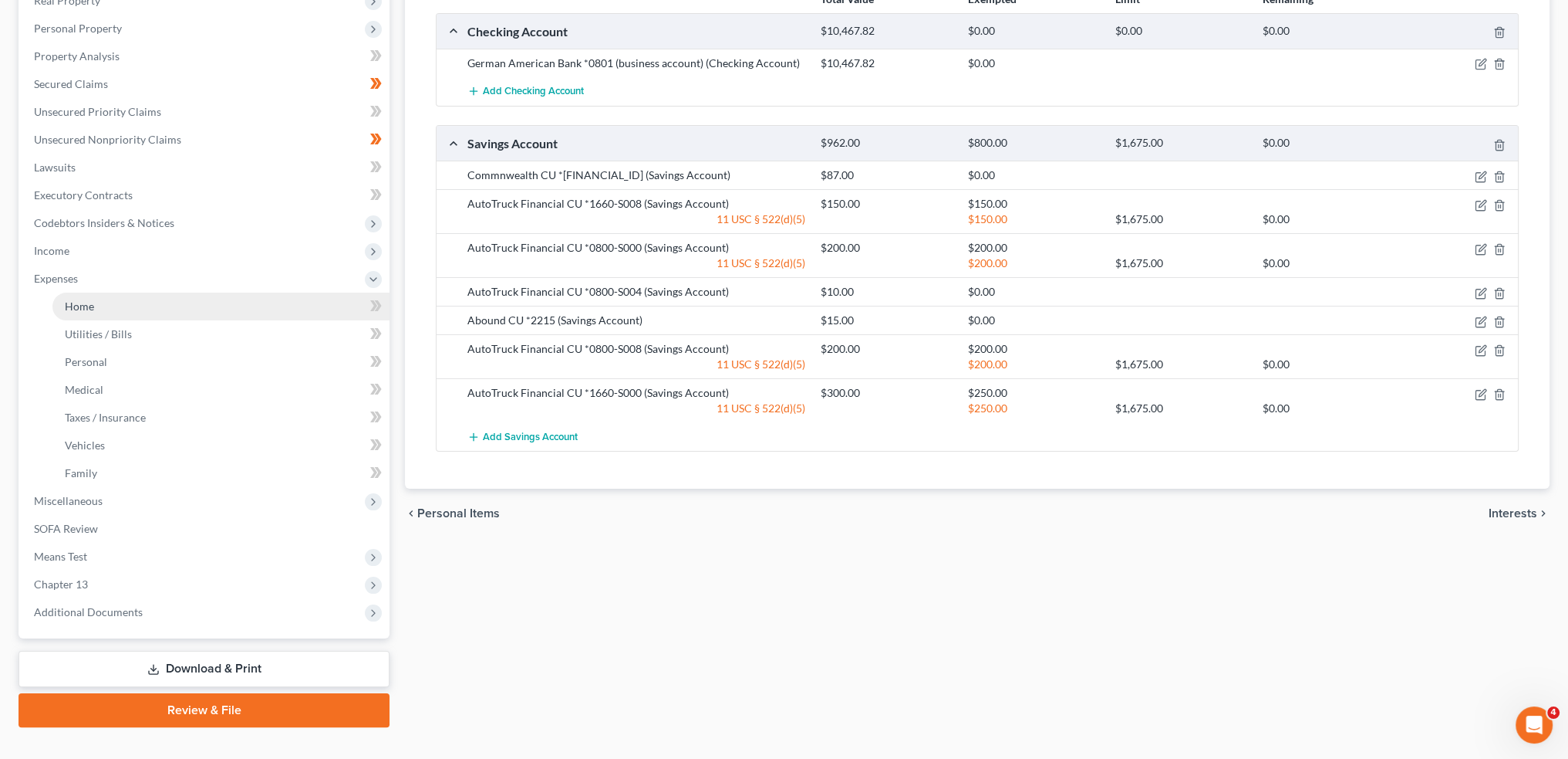
click at [122, 302] on link "Home" at bounding box center [221, 306] width 337 height 27
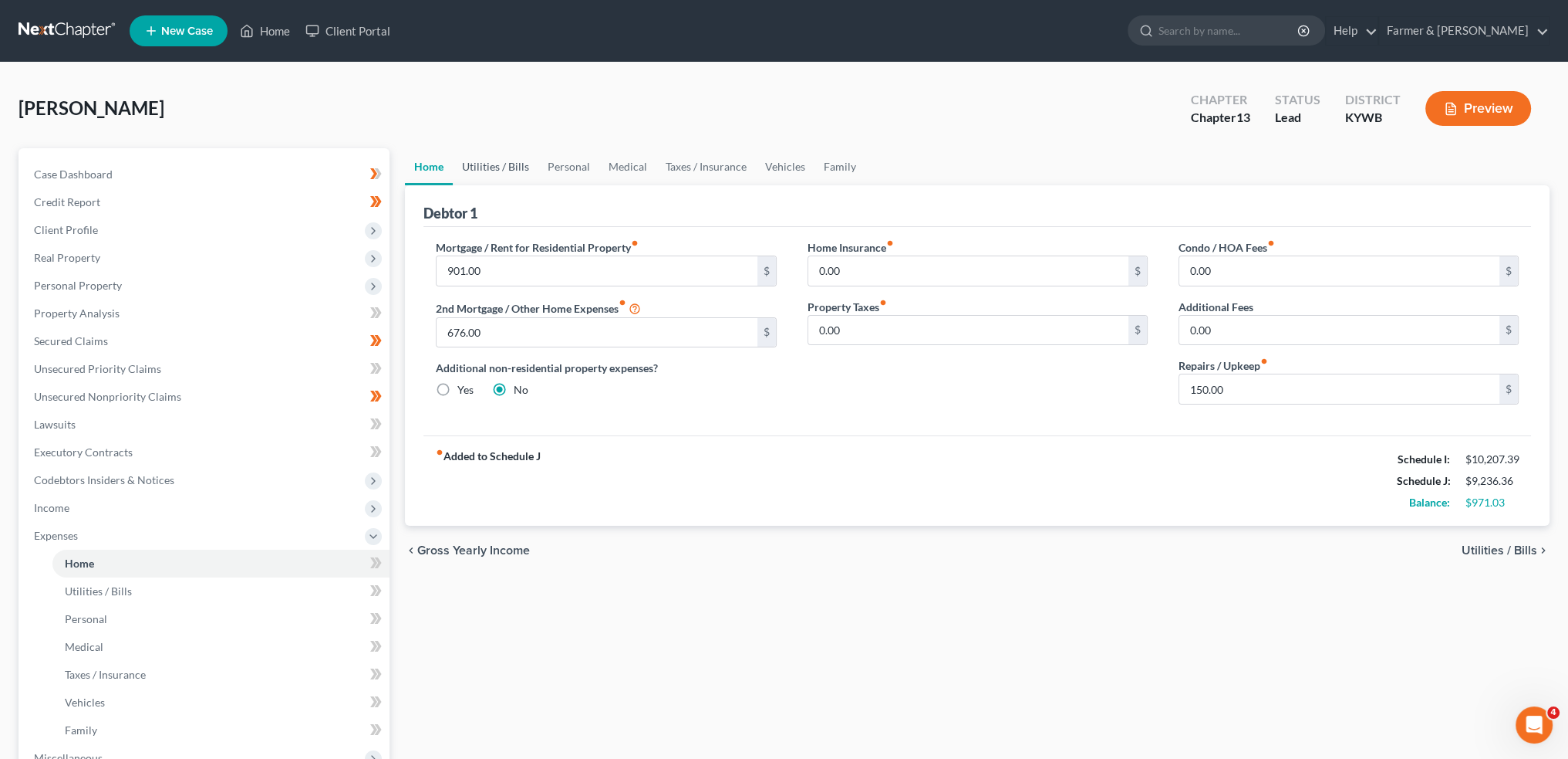
click at [484, 148] on link "Utilities / Bills" at bounding box center [495, 166] width 85 height 37
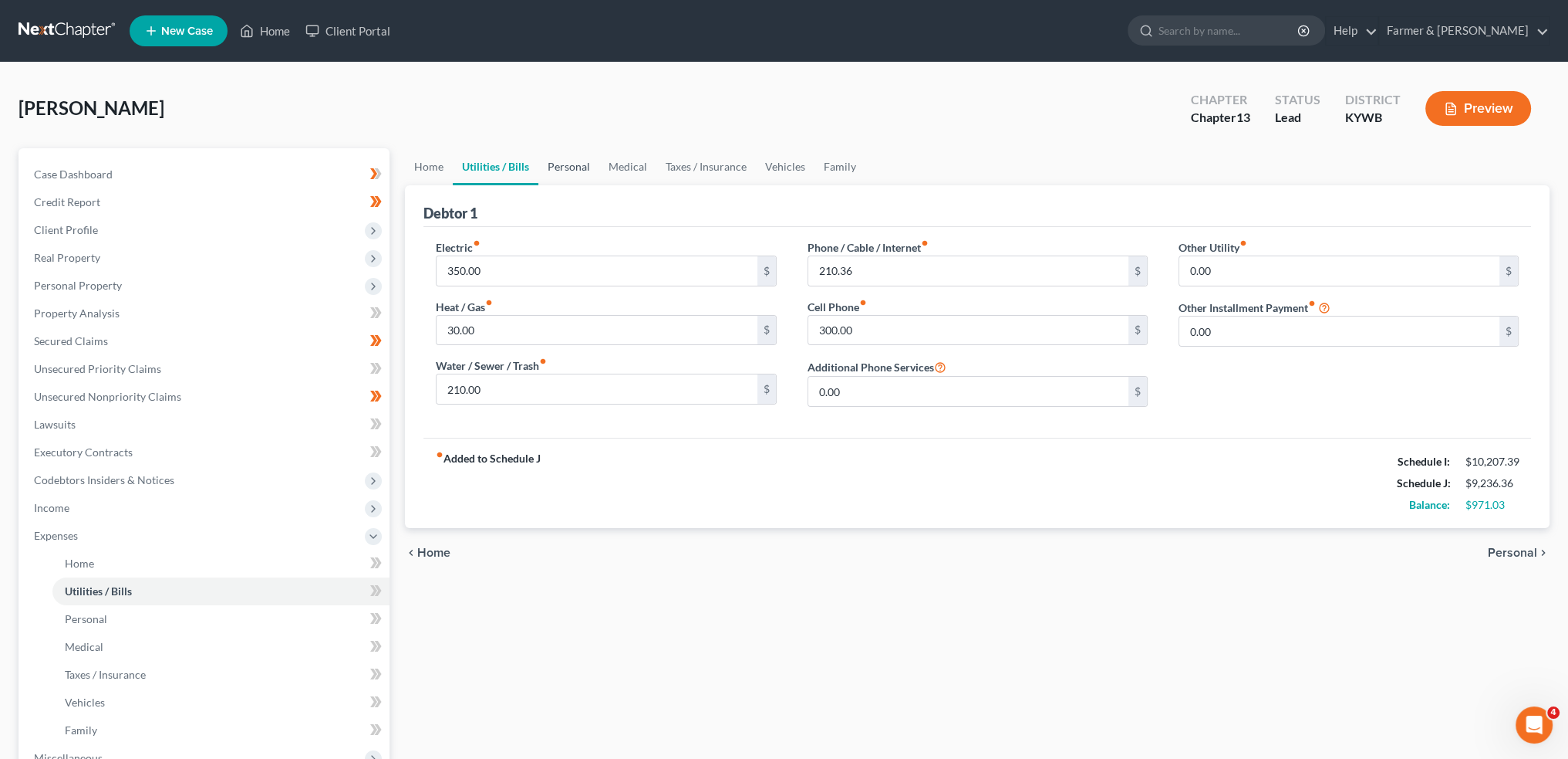
click at [563, 157] on link "Personal" at bounding box center [569, 166] width 61 height 37
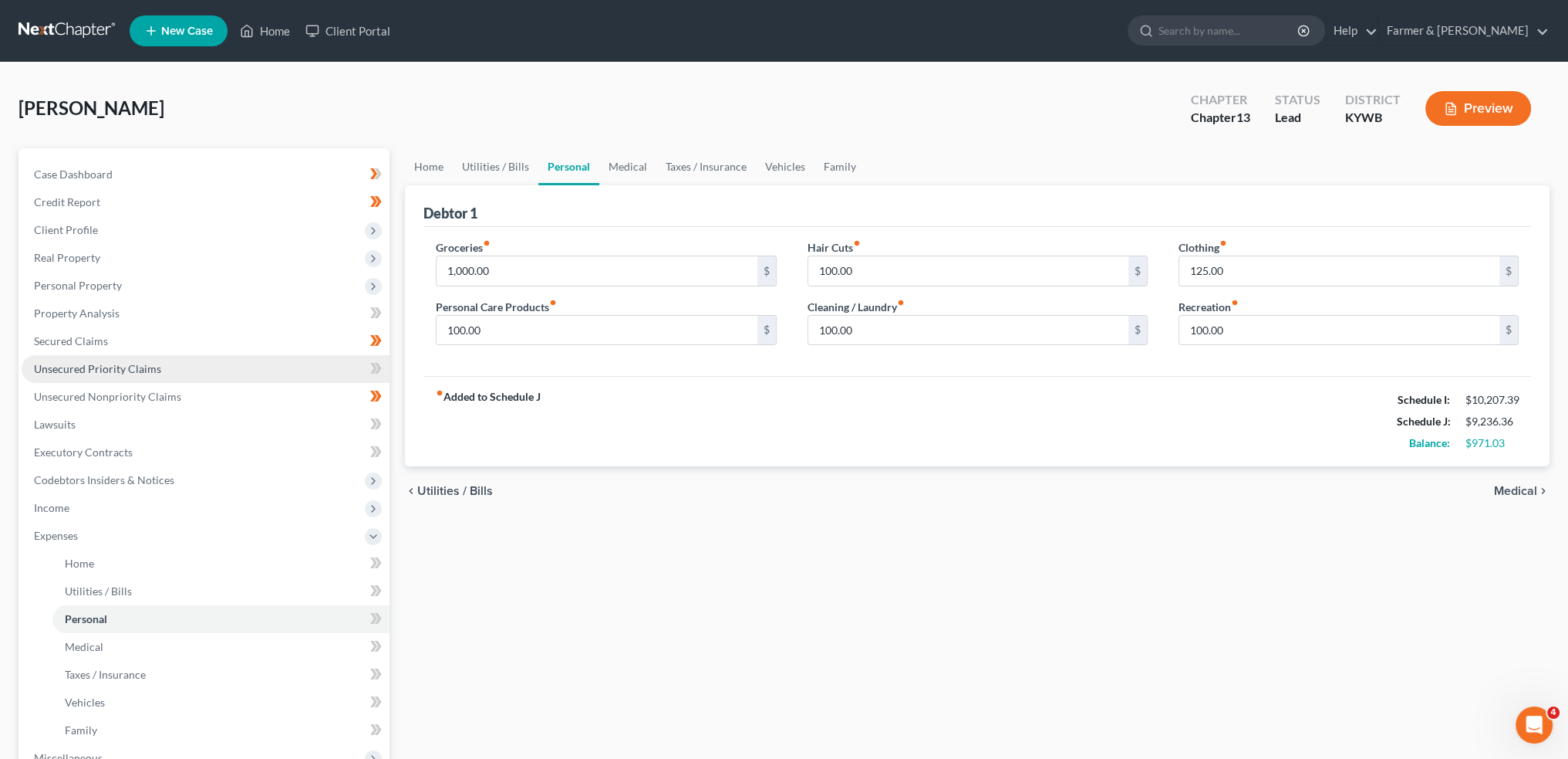
drag, startPoint x: 142, startPoint y: 227, endPoint x: 140, endPoint y: 376, distance: 149.0
click at [142, 226] on span "Client Profile" at bounding box center [206, 230] width 368 height 27
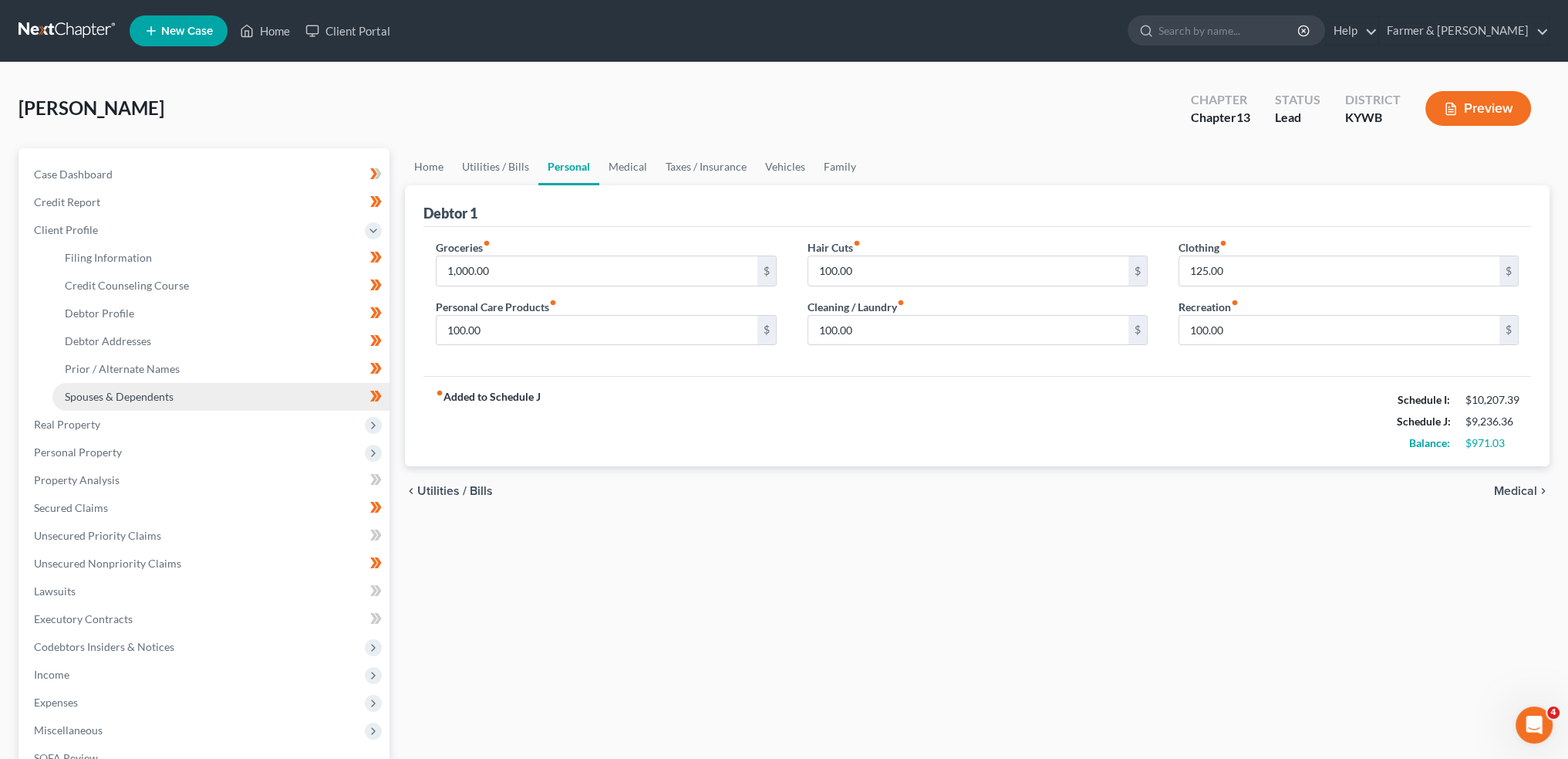
click at [139, 400] on span "Spouses & Dependents" at bounding box center [119, 396] width 109 height 13
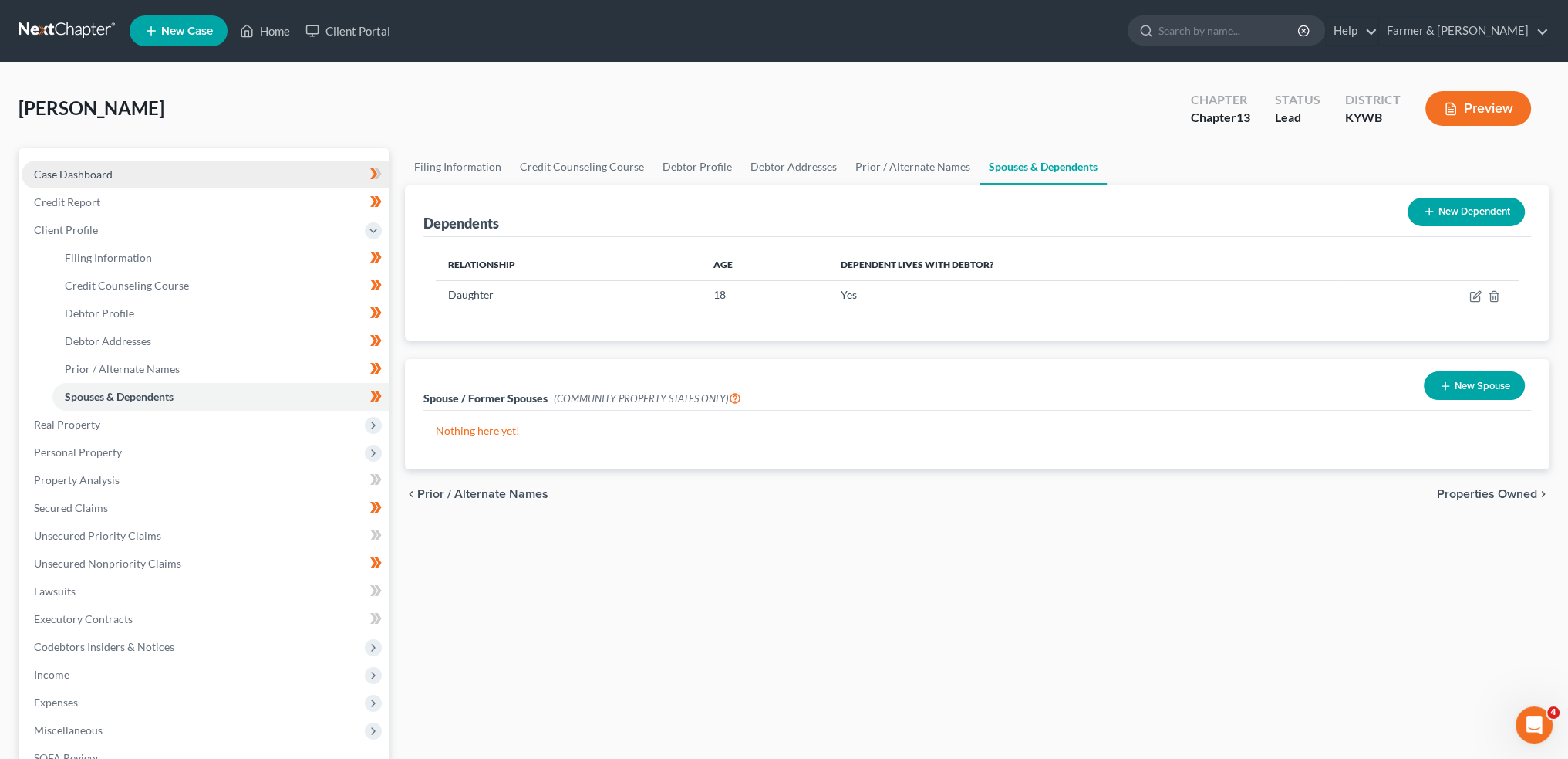
click at [146, 174] on link "Case Dashboard" at bounding box center [206, 174] width 368 height 27
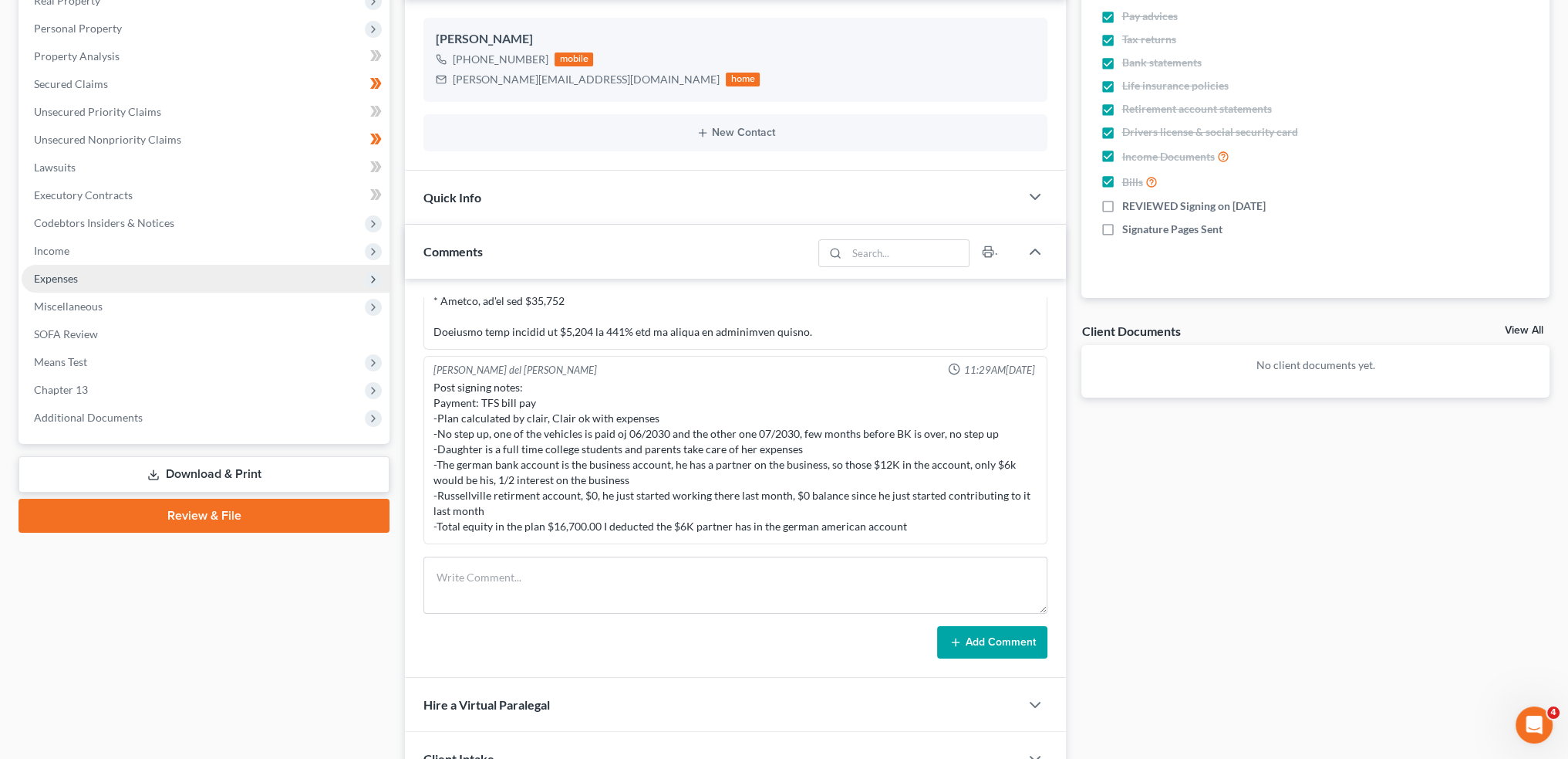
scroll to position [128, 0]
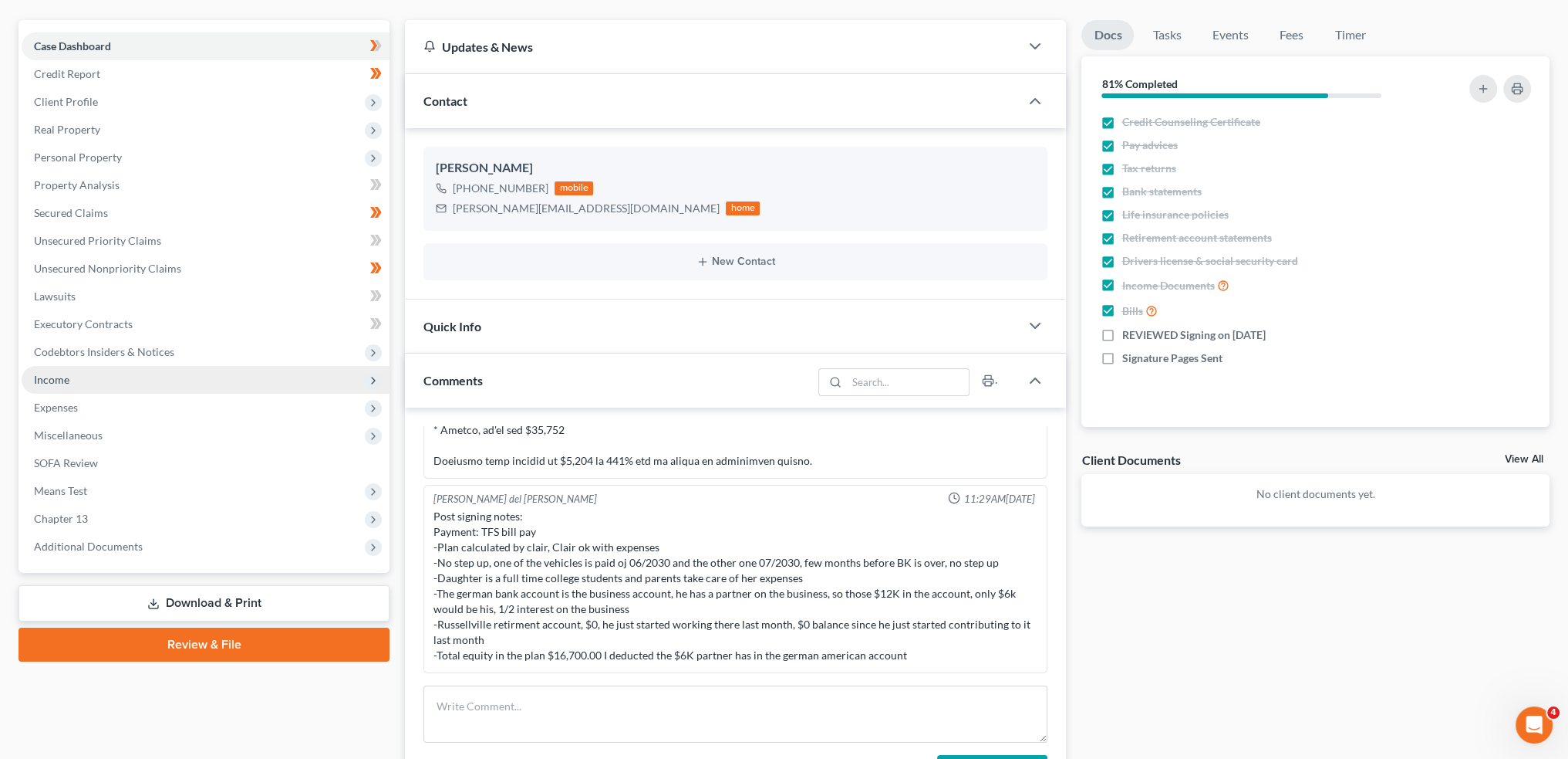
click at [105, 382] on span "Income" at bounding box center [206, 380] width 368 height 27
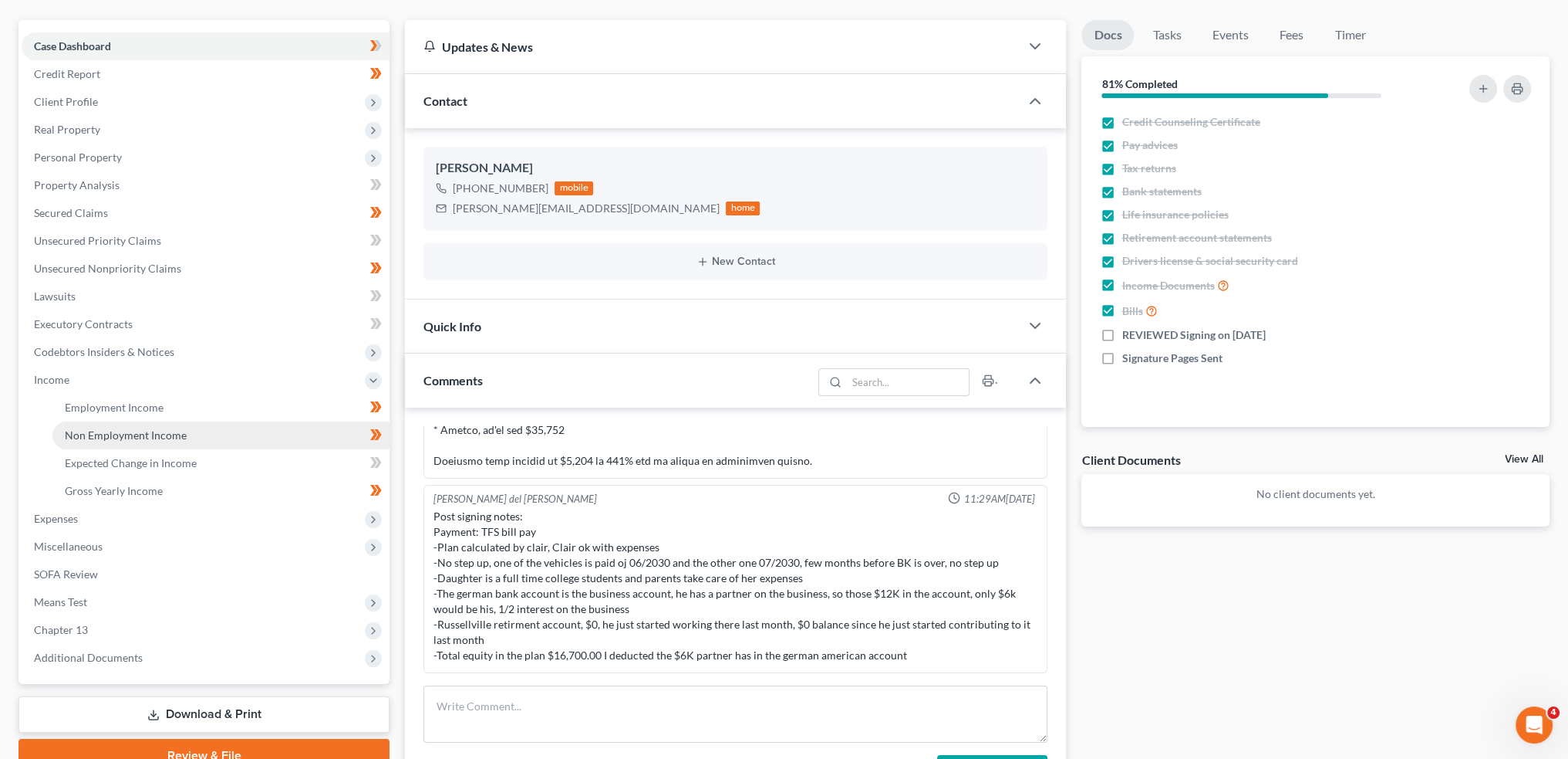
click at [108, 429] on span "Non Employment Income" at bounding box center [126, 434] width 122 height 13
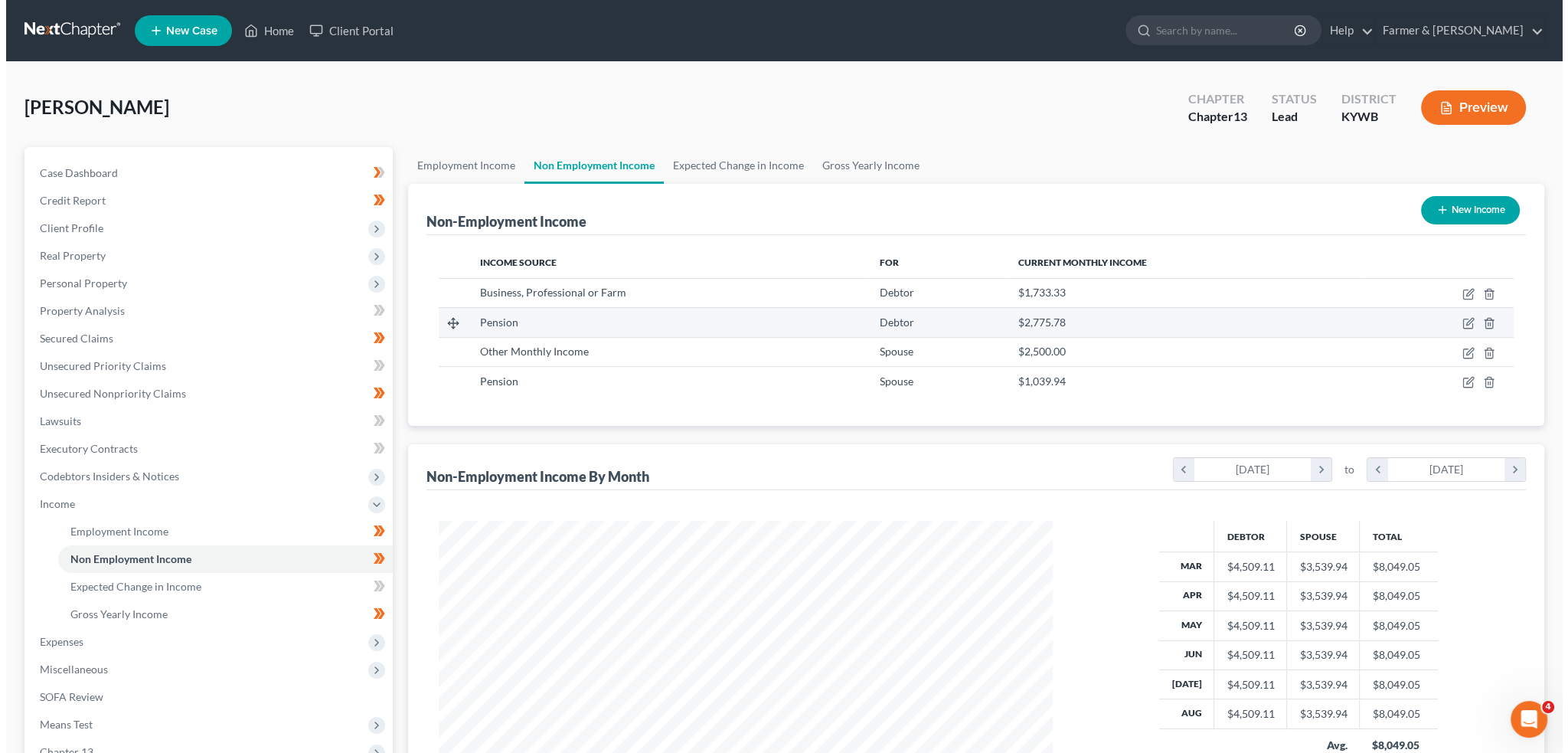
scroll to position [307, 644]
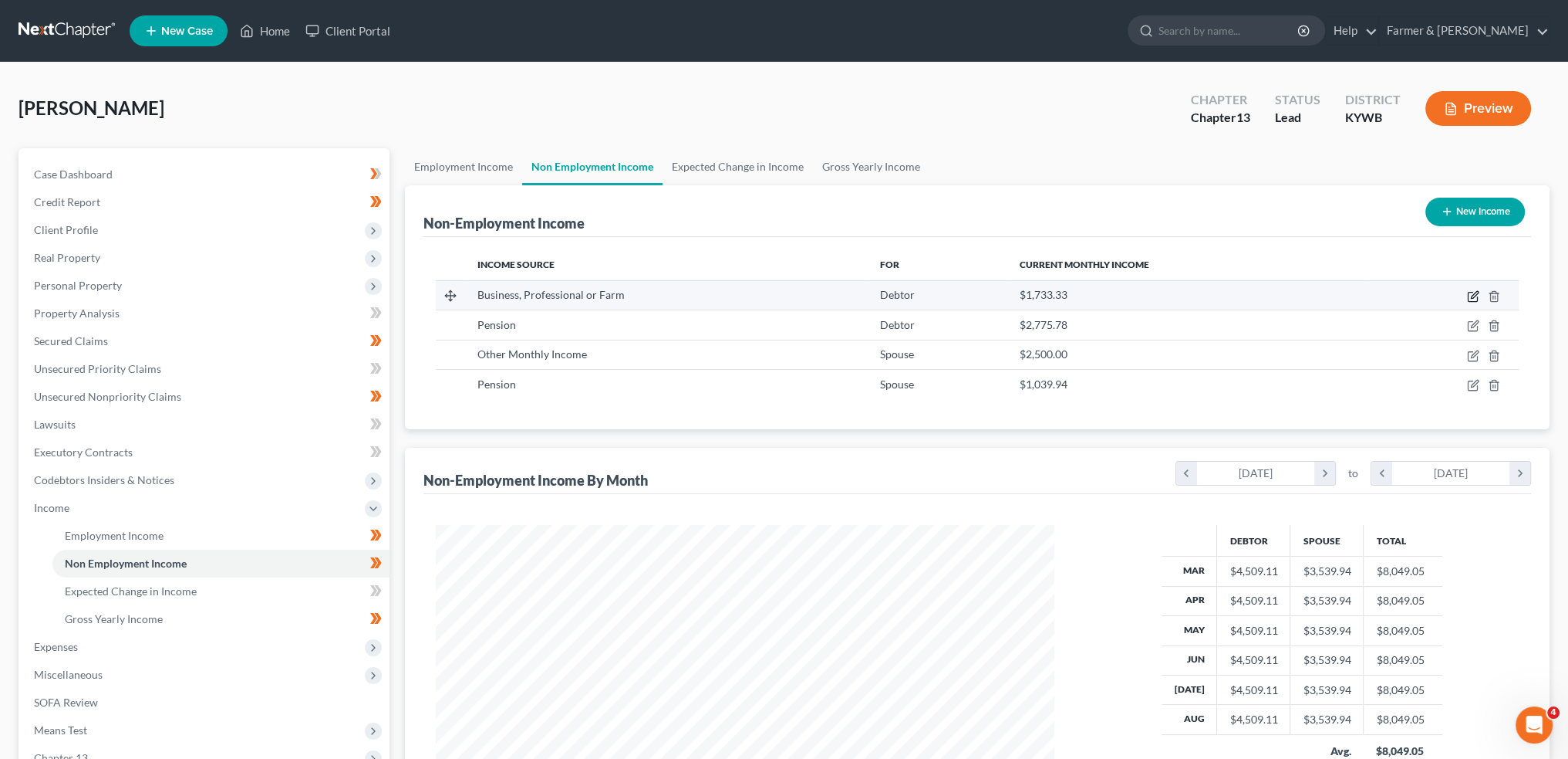
click at [1478, 295] on icon "button" at bounding box center [1473, 296] width 13 height 13
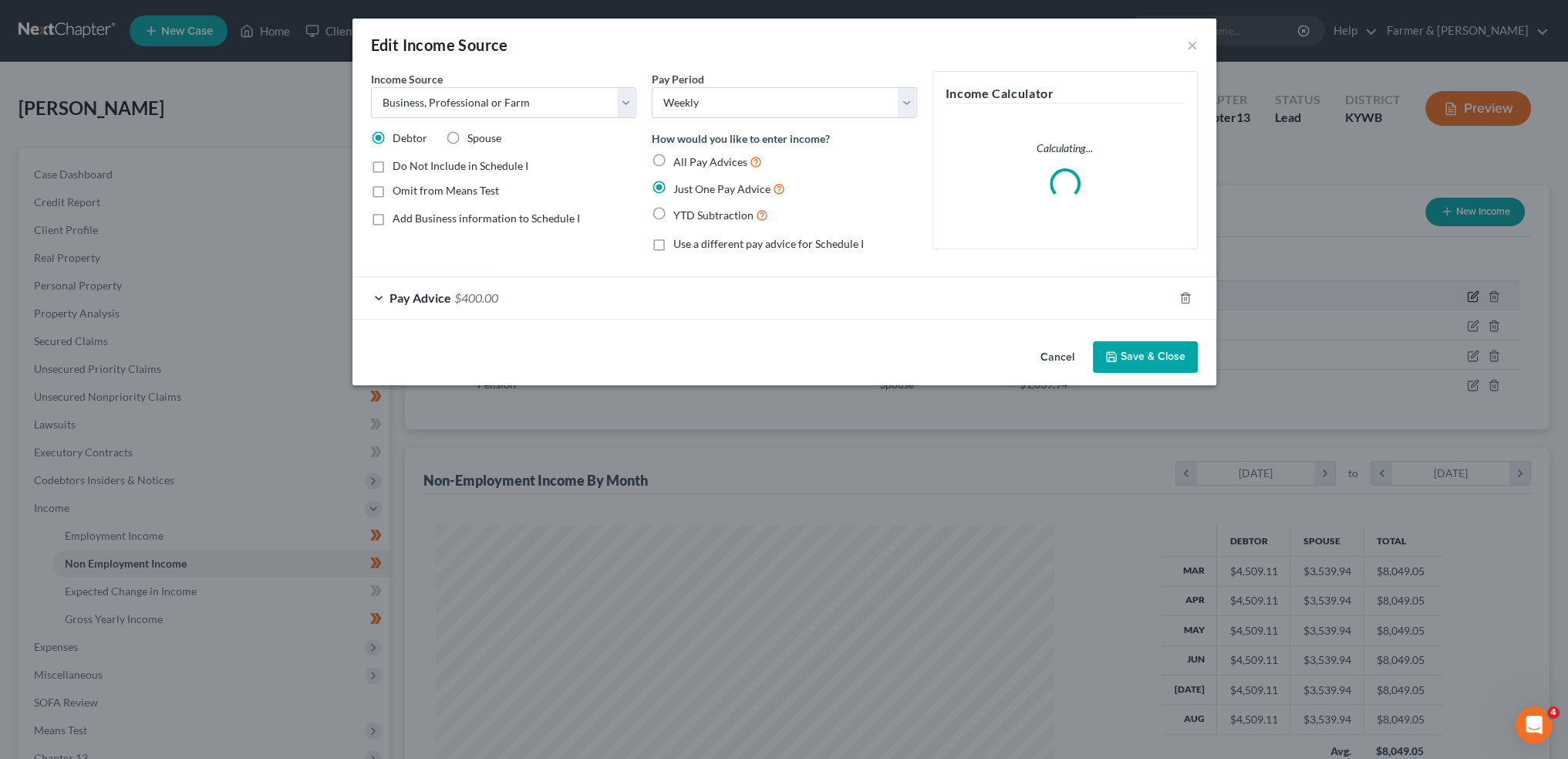
scroll to position [312, 654]
click at [657, 302] on div "Pay Advice $400.00" at bounding box center [768, 297] width 820 height 41
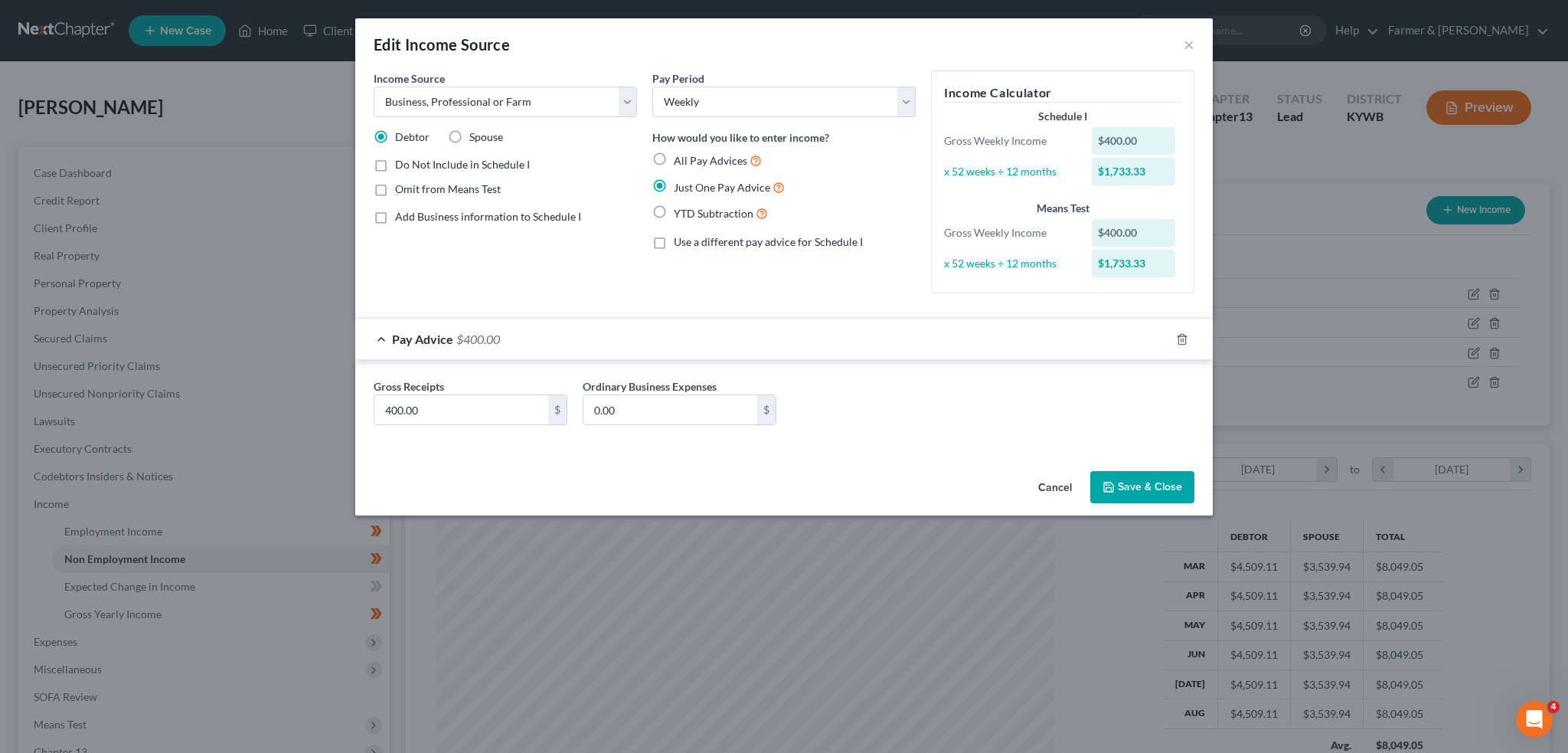
drag, startPoint x: 1143, startPoint y: 488, endPoint x: 1433, endPoint y: 468, distance: 290.7
click at [1143, 488] on button "Save & Close" at bounding box center [1143, 486] width 104 height 32
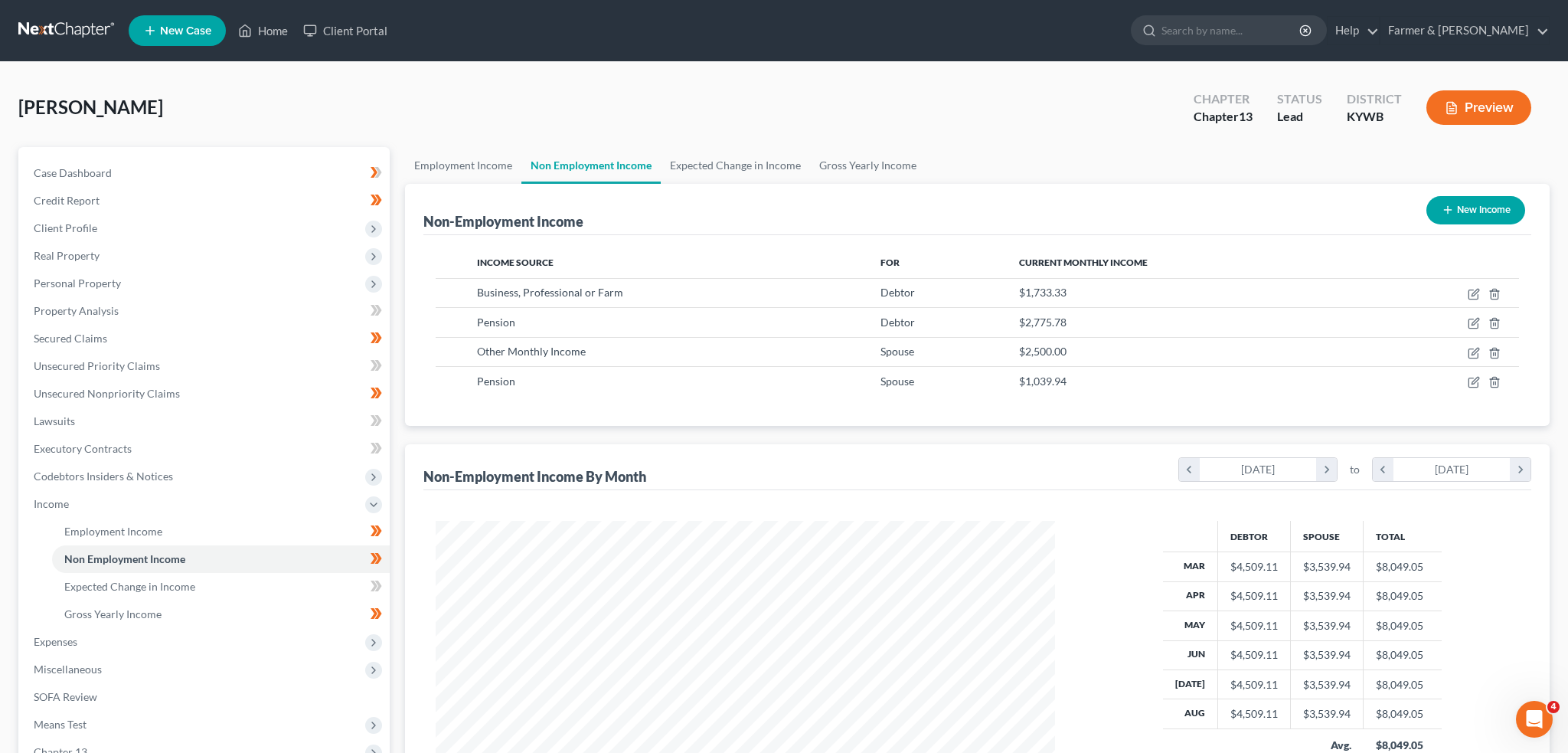
scroll to position [765491, 765040]
click at [1461, 290] on icon "button" at bounding box center [1462, 294] width 12 height 12
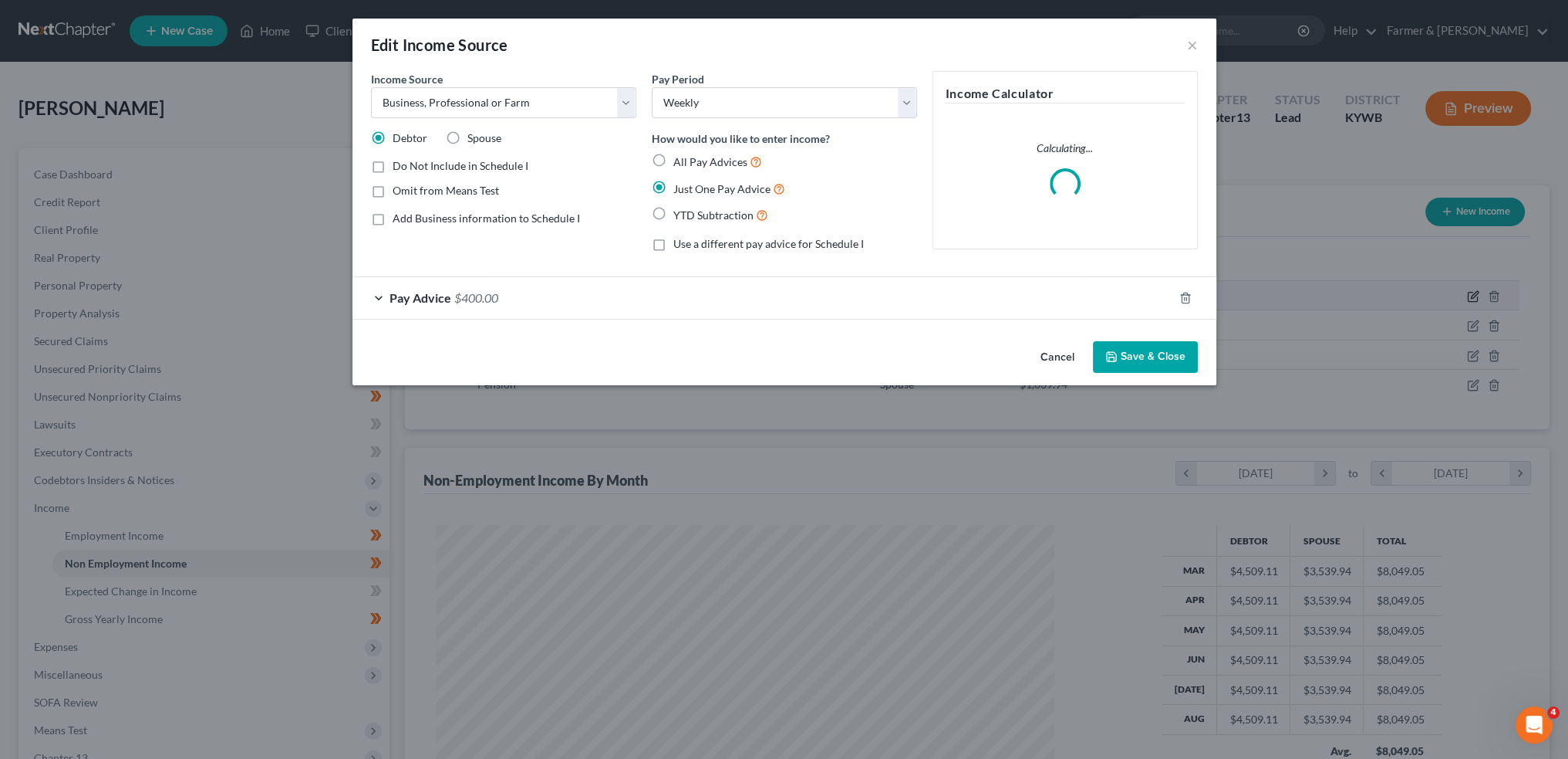
scroll to position [312, 654]
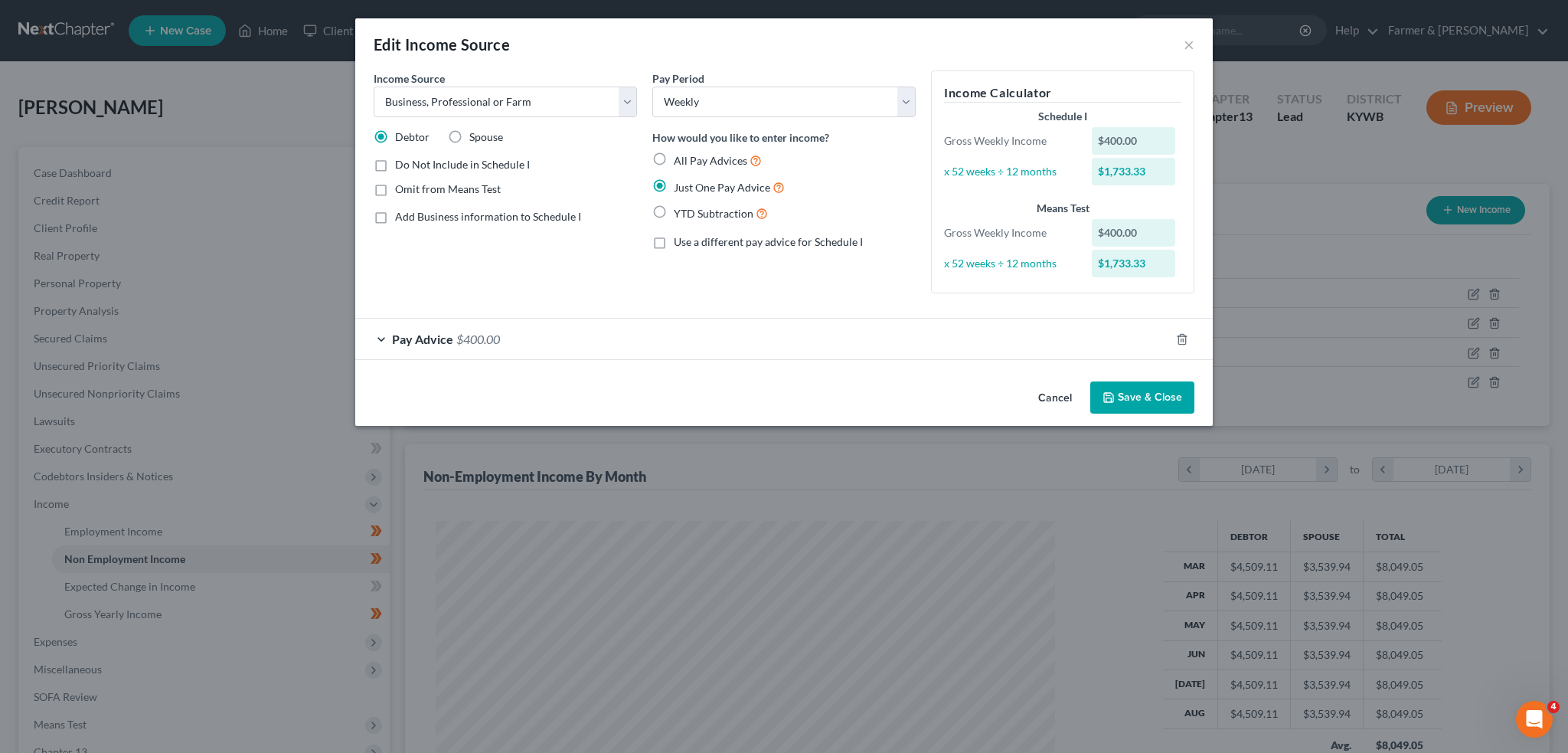
click at [1125, 391] on button "Save & Close" at bounding box center [1143, 397] width 104 height 32
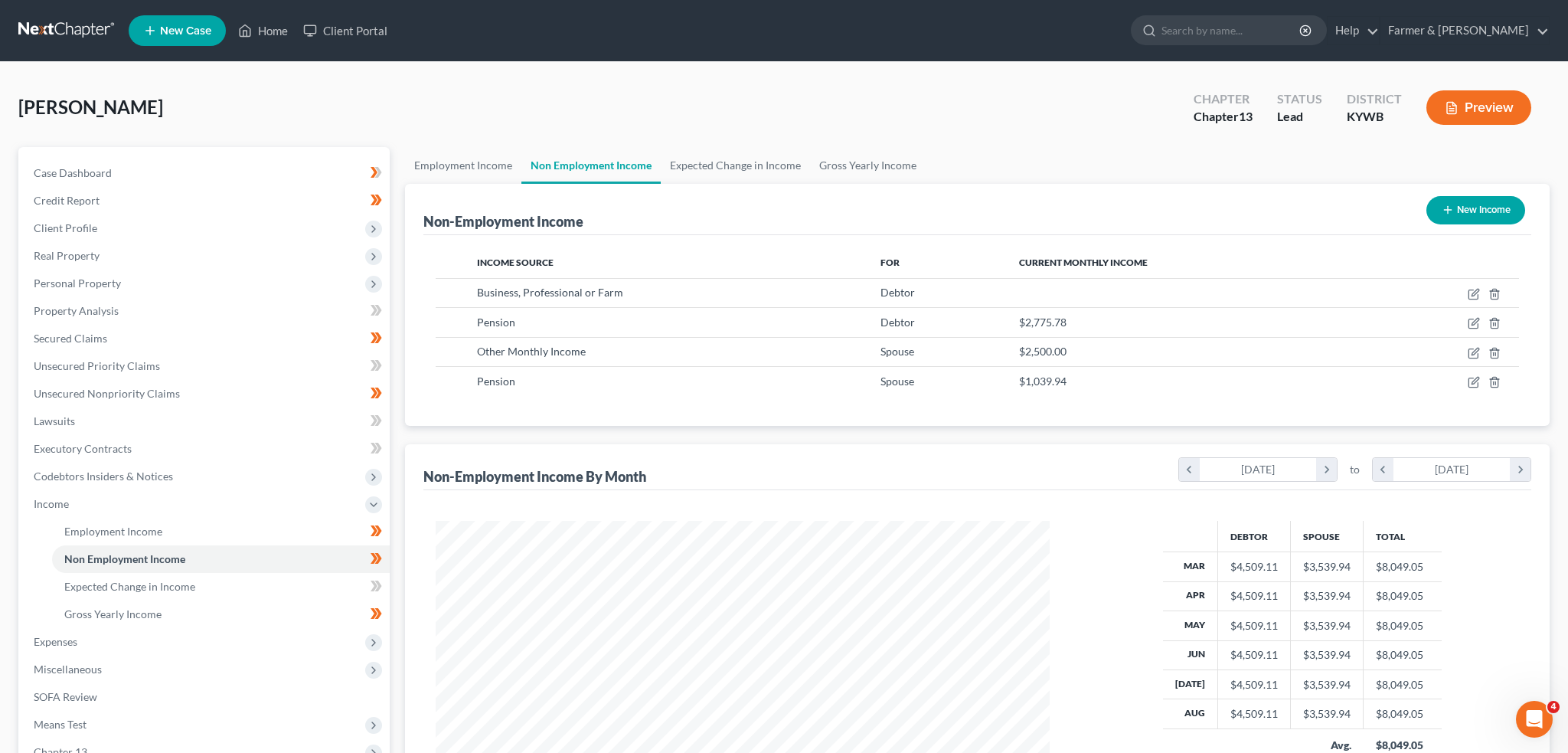
scroll to position [765491, 765040]
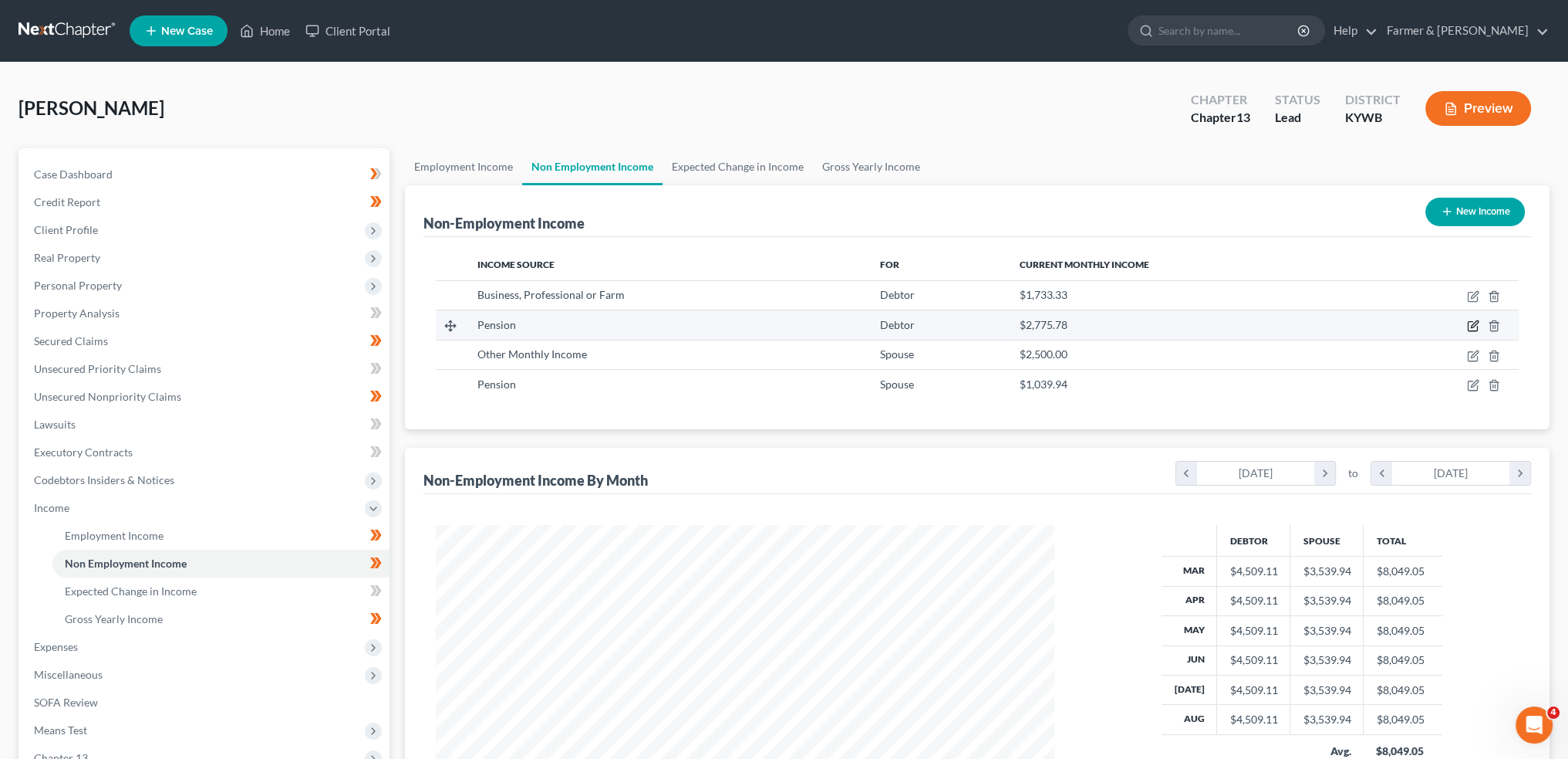
click at [1476, 321] on icon "button" at bounding box center [1474, 325] width 7 height 7
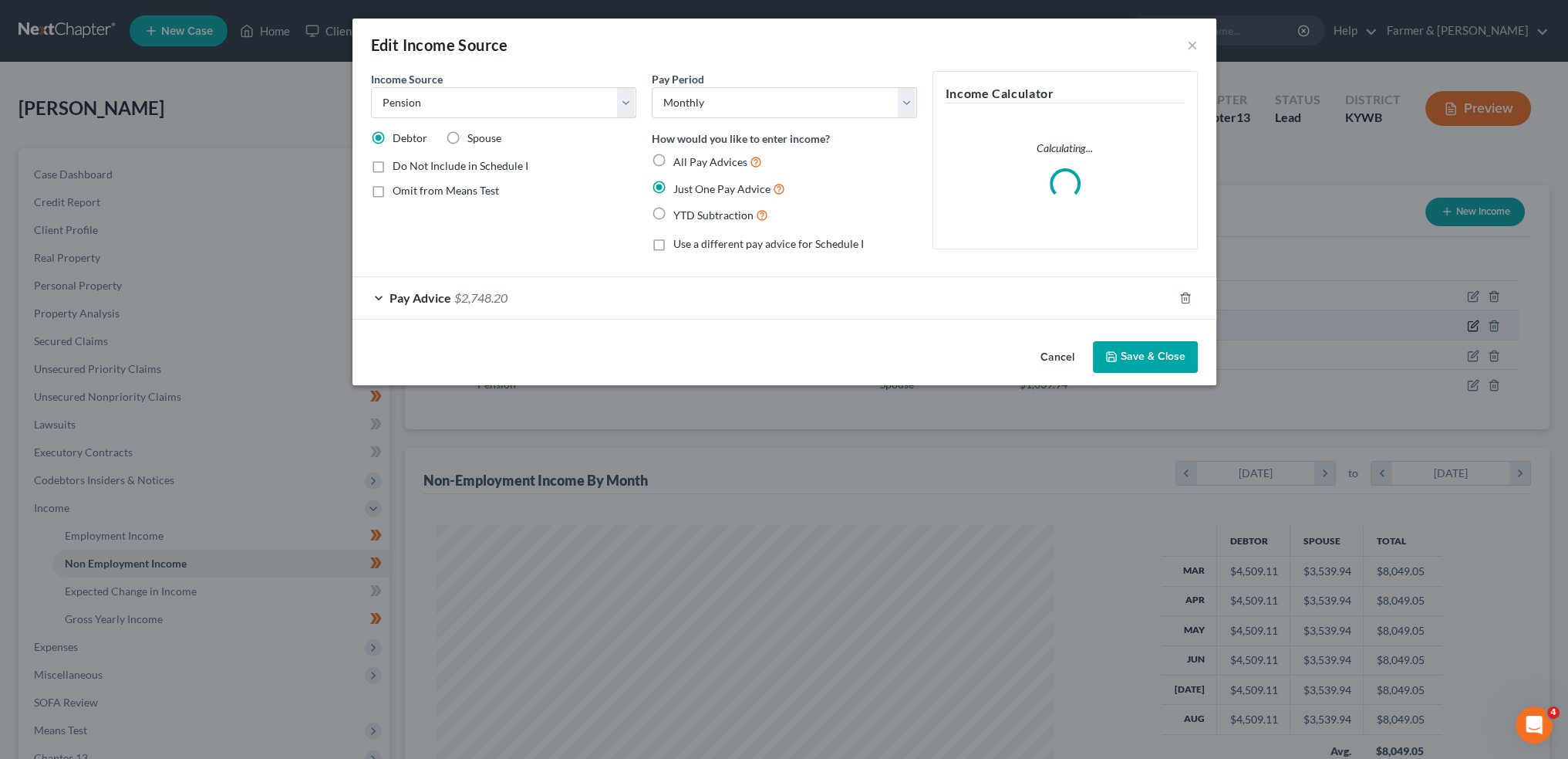
scroll to position [312, 654]
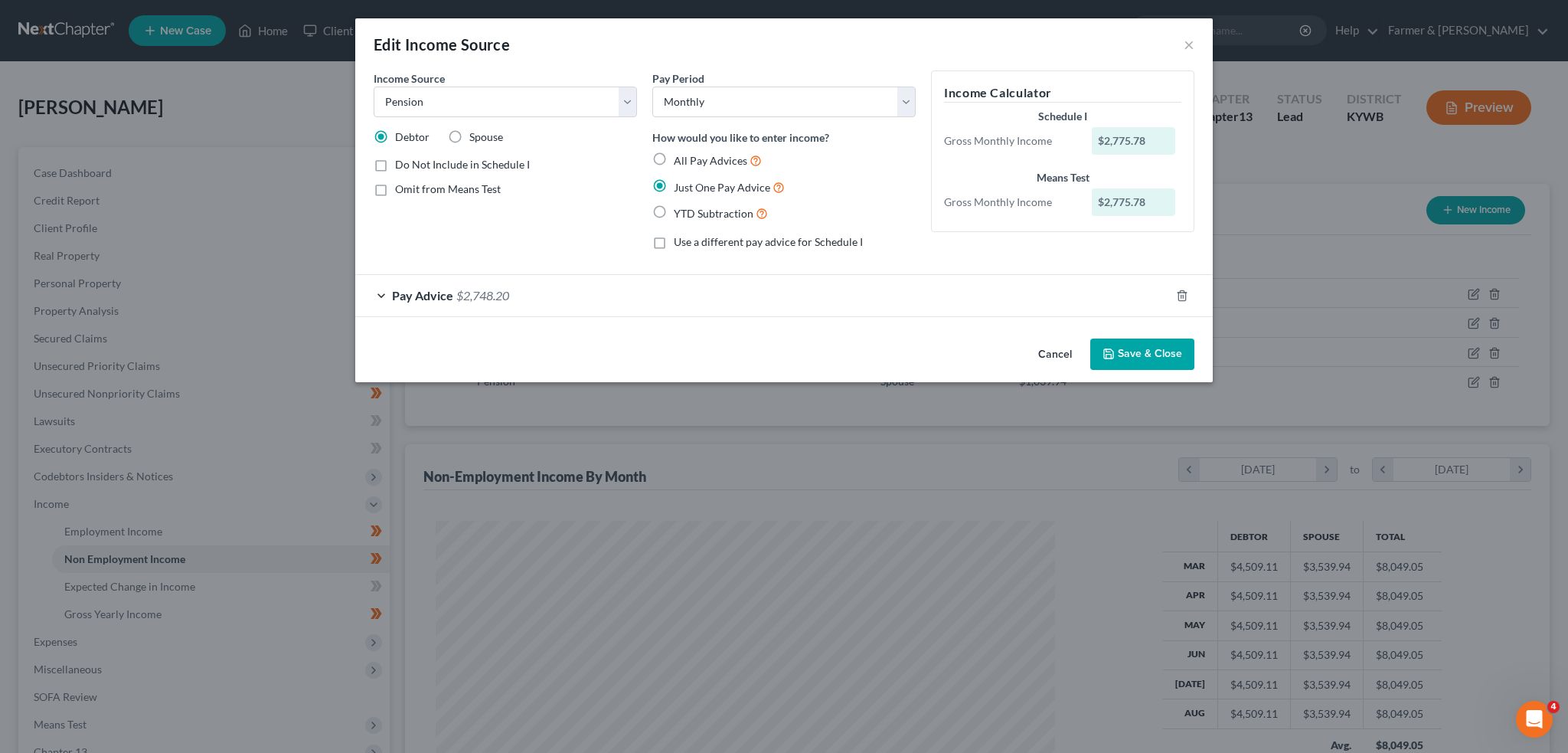
click at [1141, 354] on button "Save & Close" at bounding box center [1143, 354] width 104 height 32
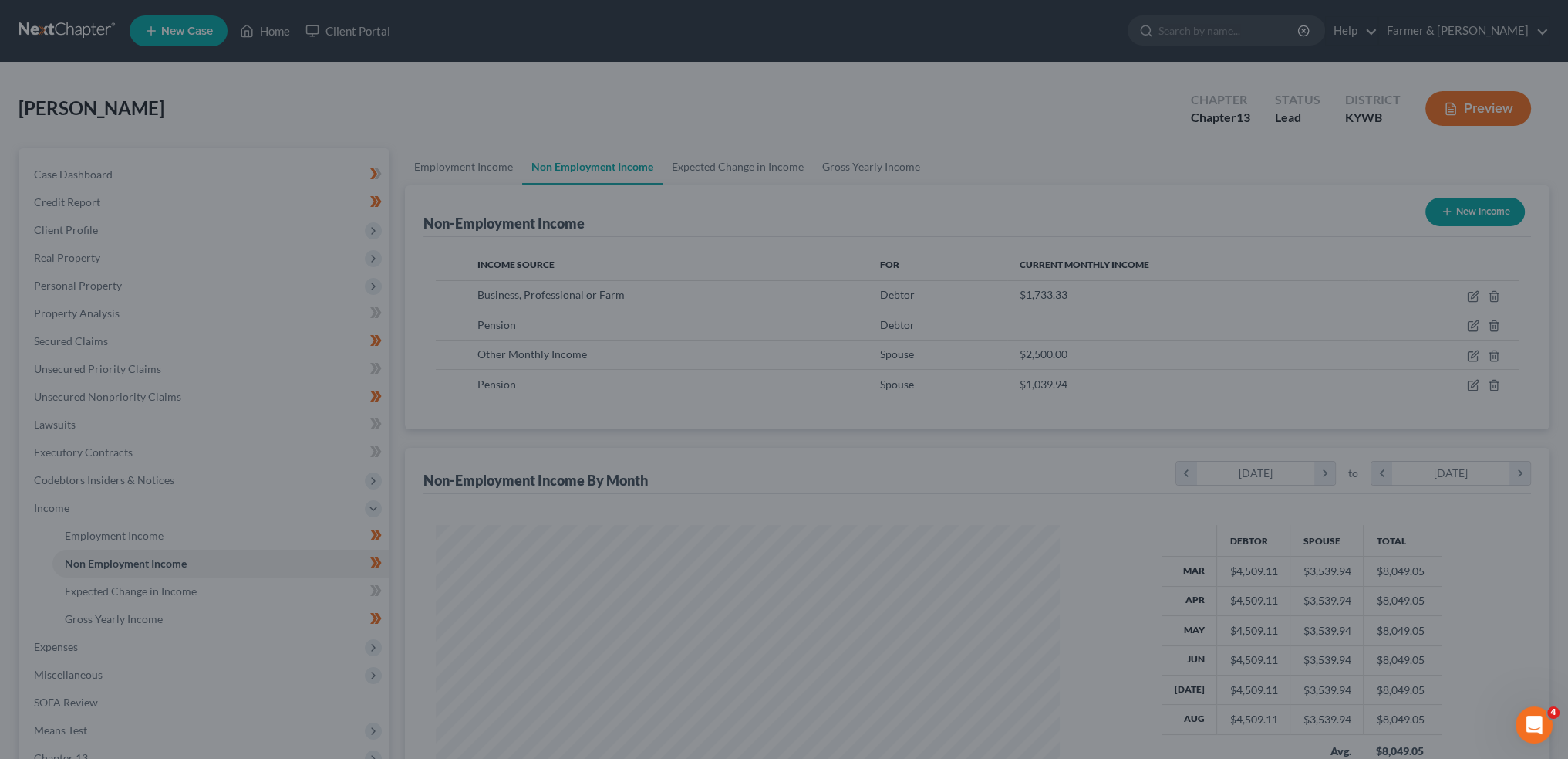
scroll to position [771591, 770775]
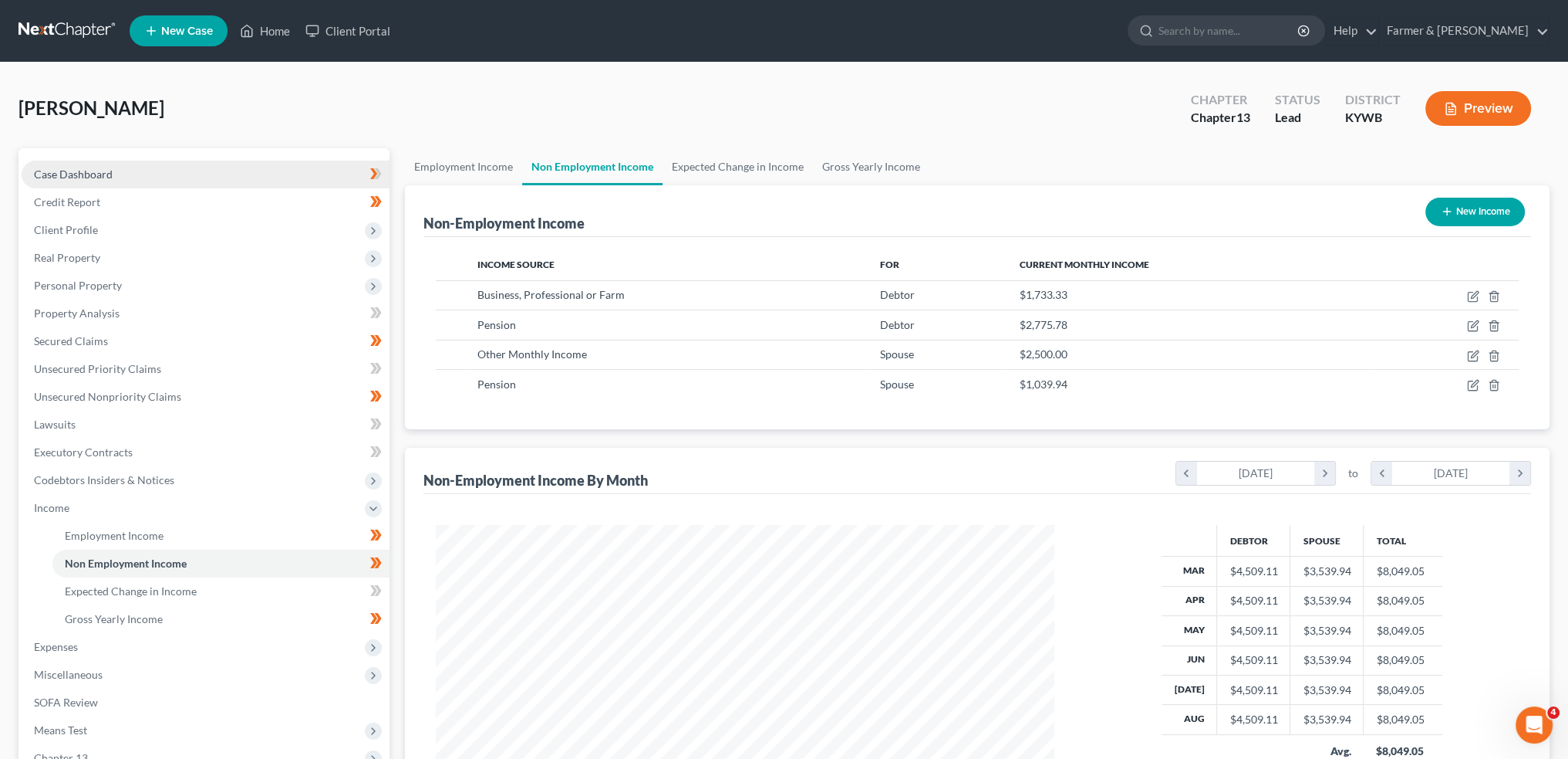
click at [170, 178] on link "Case Dashboard" at bounding box center [206, 174] width 368 height 27
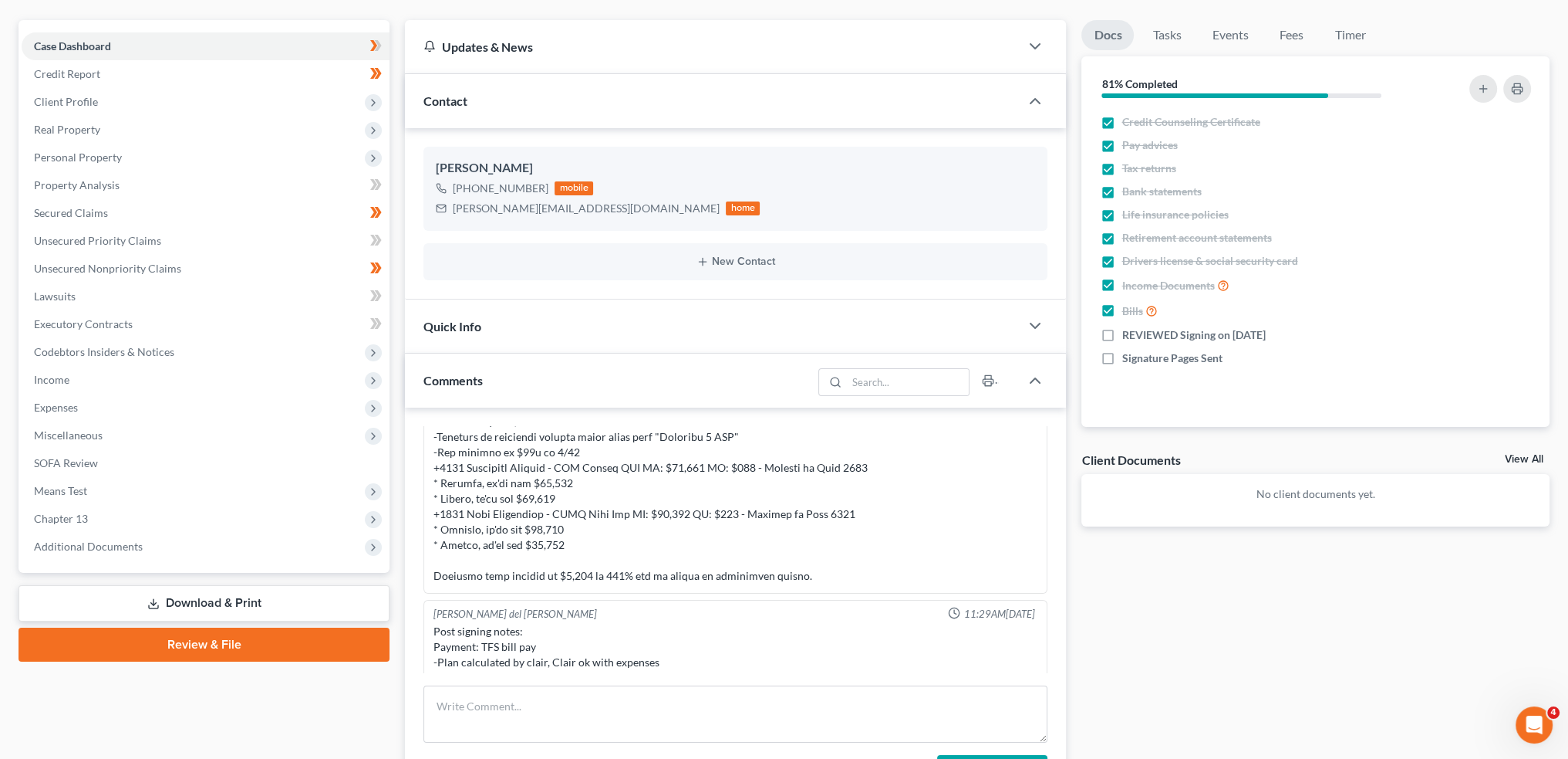
scroll to position [335, 0]
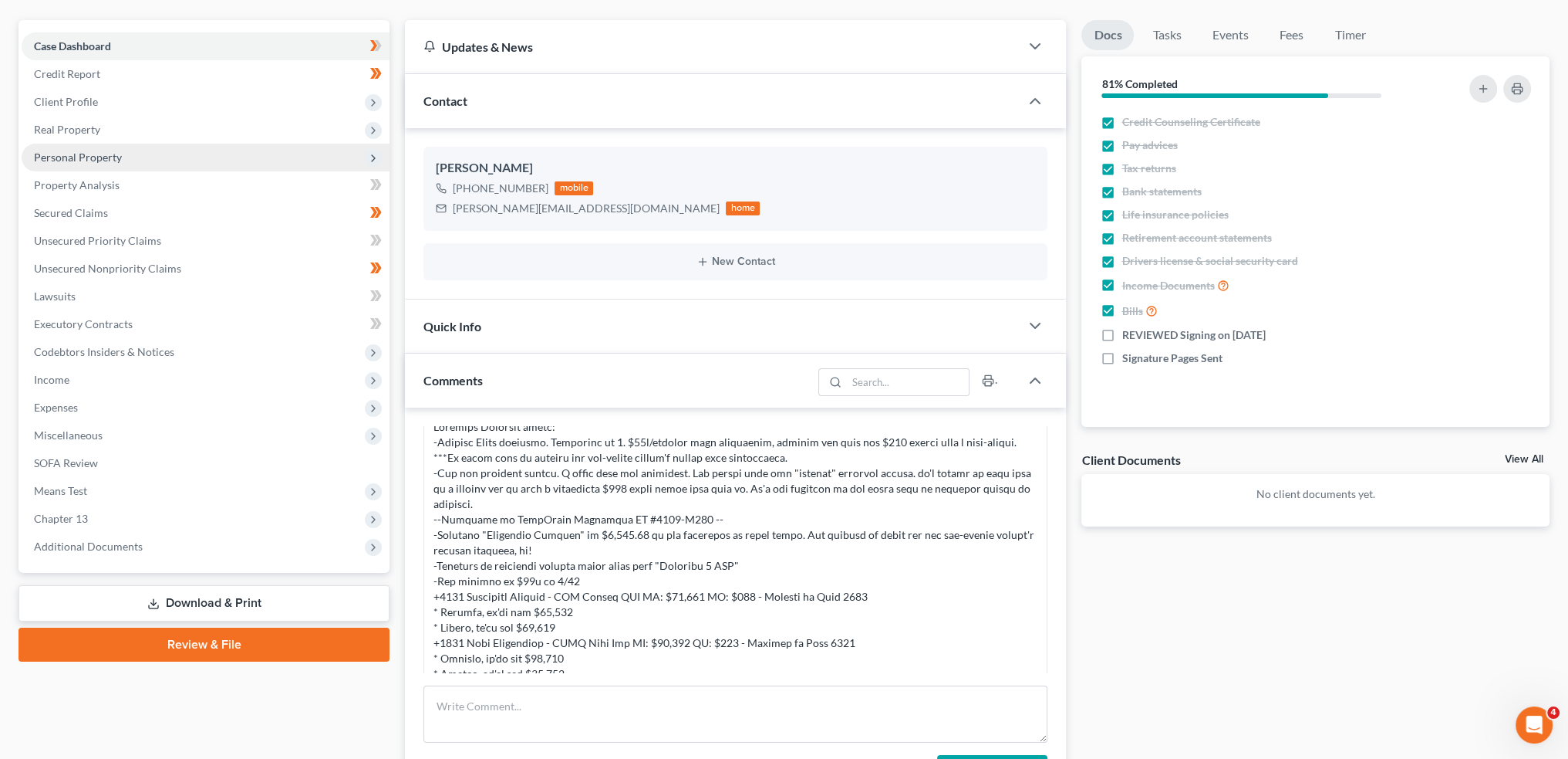
click at [71, 152] on span "Personal Property" at bounding box center [78, 157] width 88 height 13
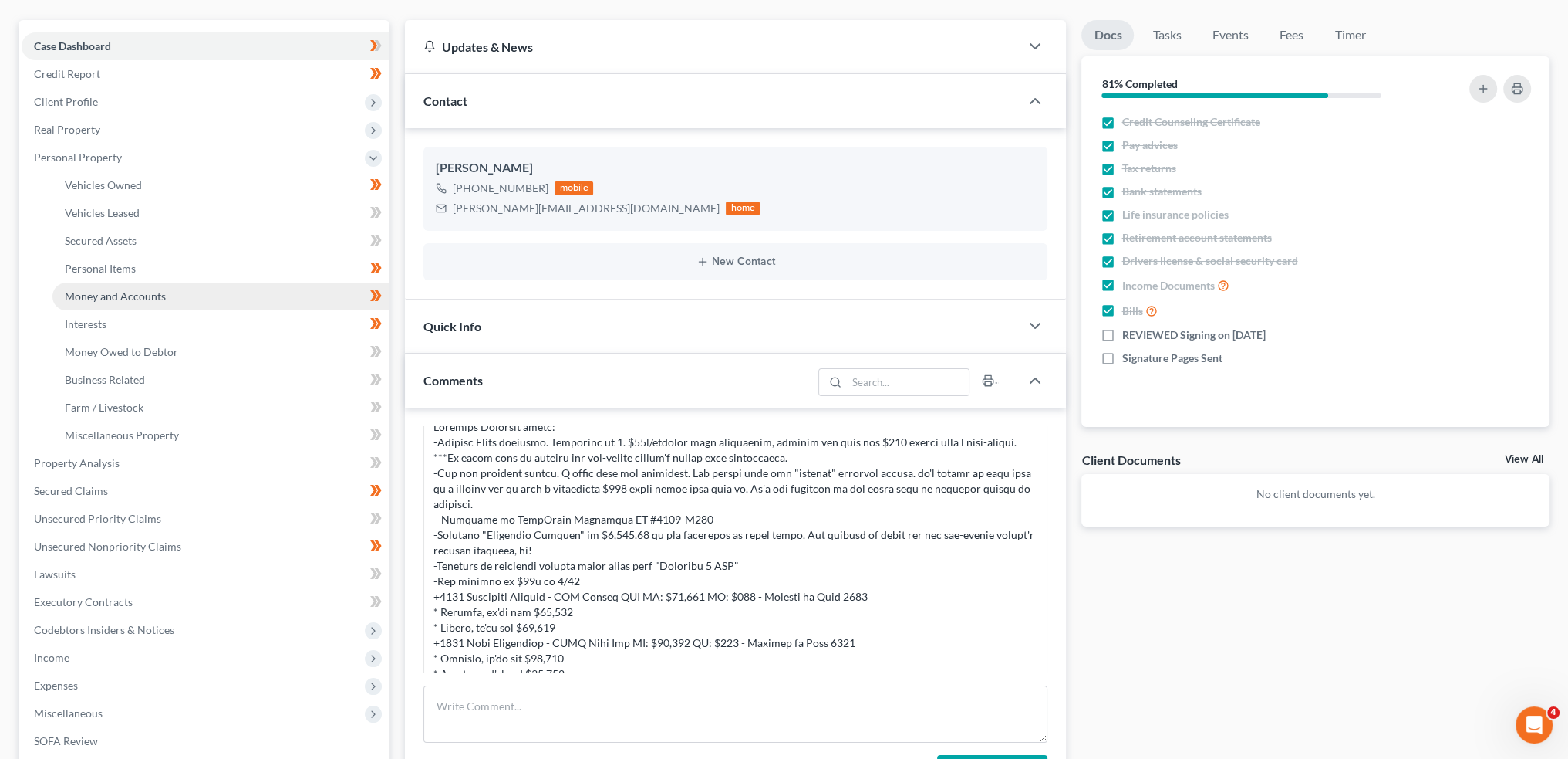
click at [108, 299] on span "Money and Accounts" at bounding box center [115, 296] width 101 height 13
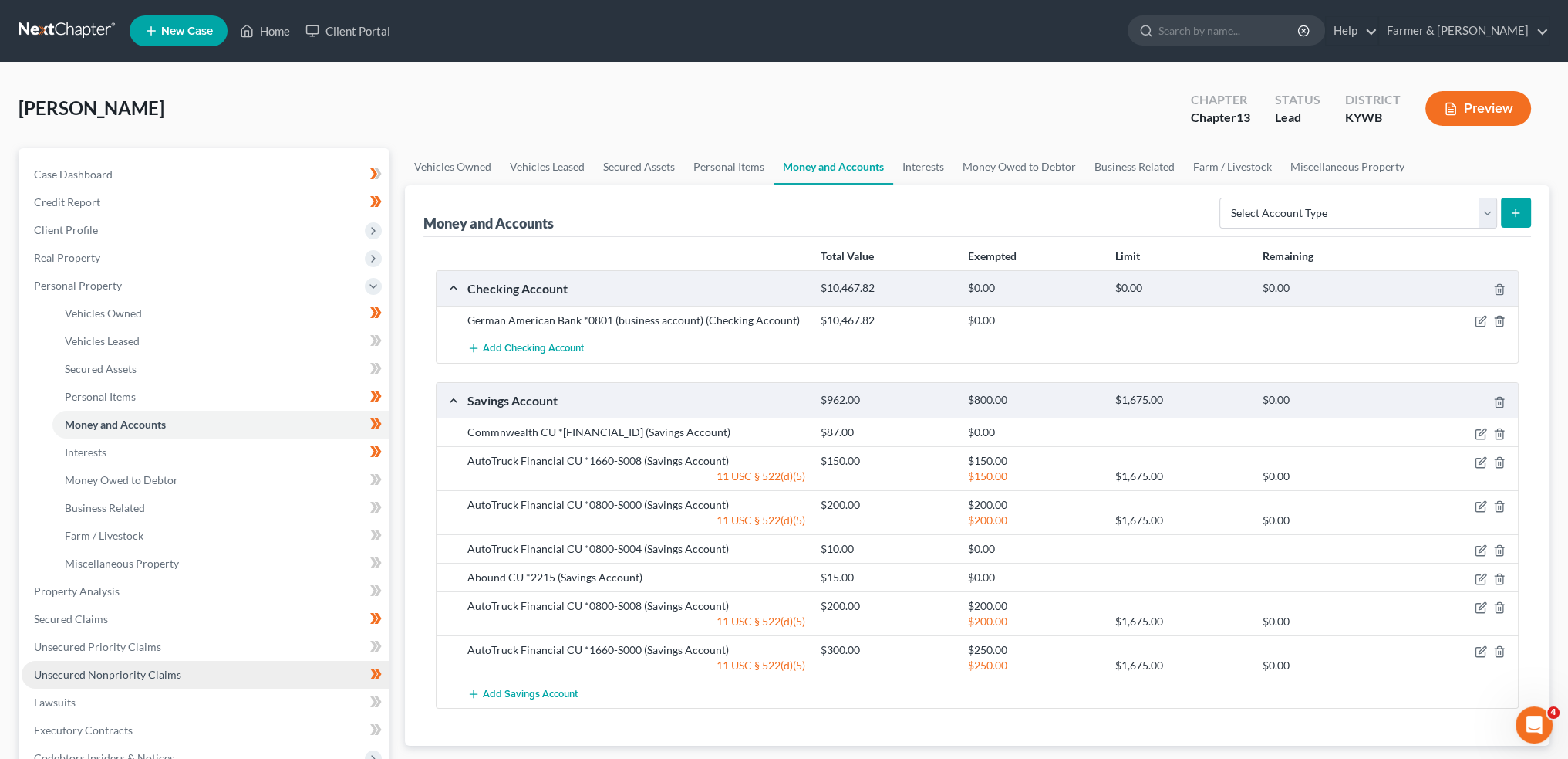
click at [94, 668] on span "Unsecured Nonpriority Claims" at bounding box center [107, 674] width 147 height 13
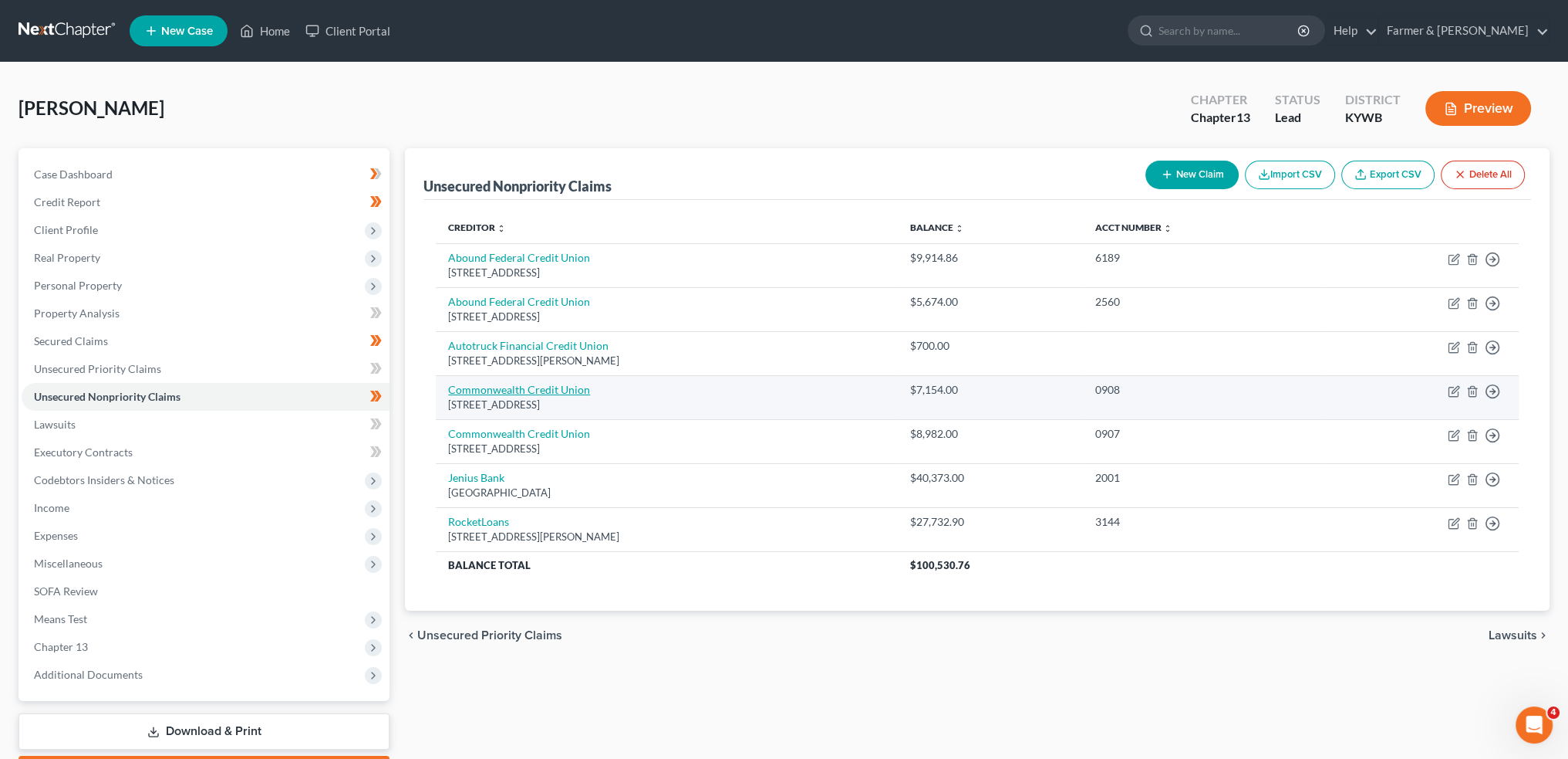
click at [520, 387] on link "Commonwealth Credit Union" at bounding box center [519, 389] width 142 height 13
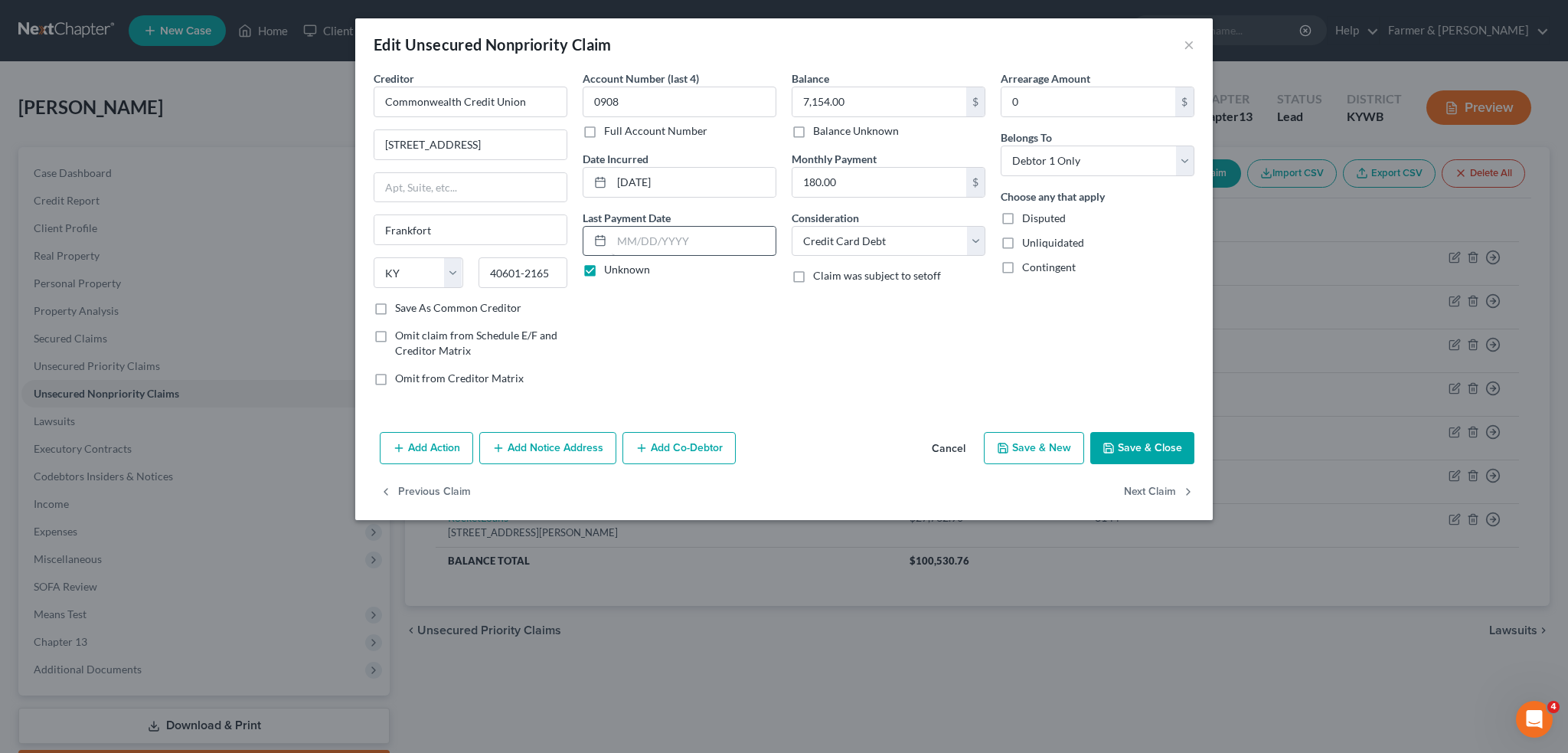
drag, startPoint x: 588, startPoint y: 268, endPoint x: 624, endPoint y: 240, distance: 45.6
click at [604, 268] on label "Unknown" at bounding box center [627, 270] width 46 height 16
click at [611, 268] on input "Unknown" at bounding box center [615, 267] width 10 height 10
drag, startPoint x: 624, startPoint y: 240, endPoint x: 887, endPoint y: 257, distance: 263.5
click at [624, 240] on input "text" at bounding box center [694, 240] width 164 height 29
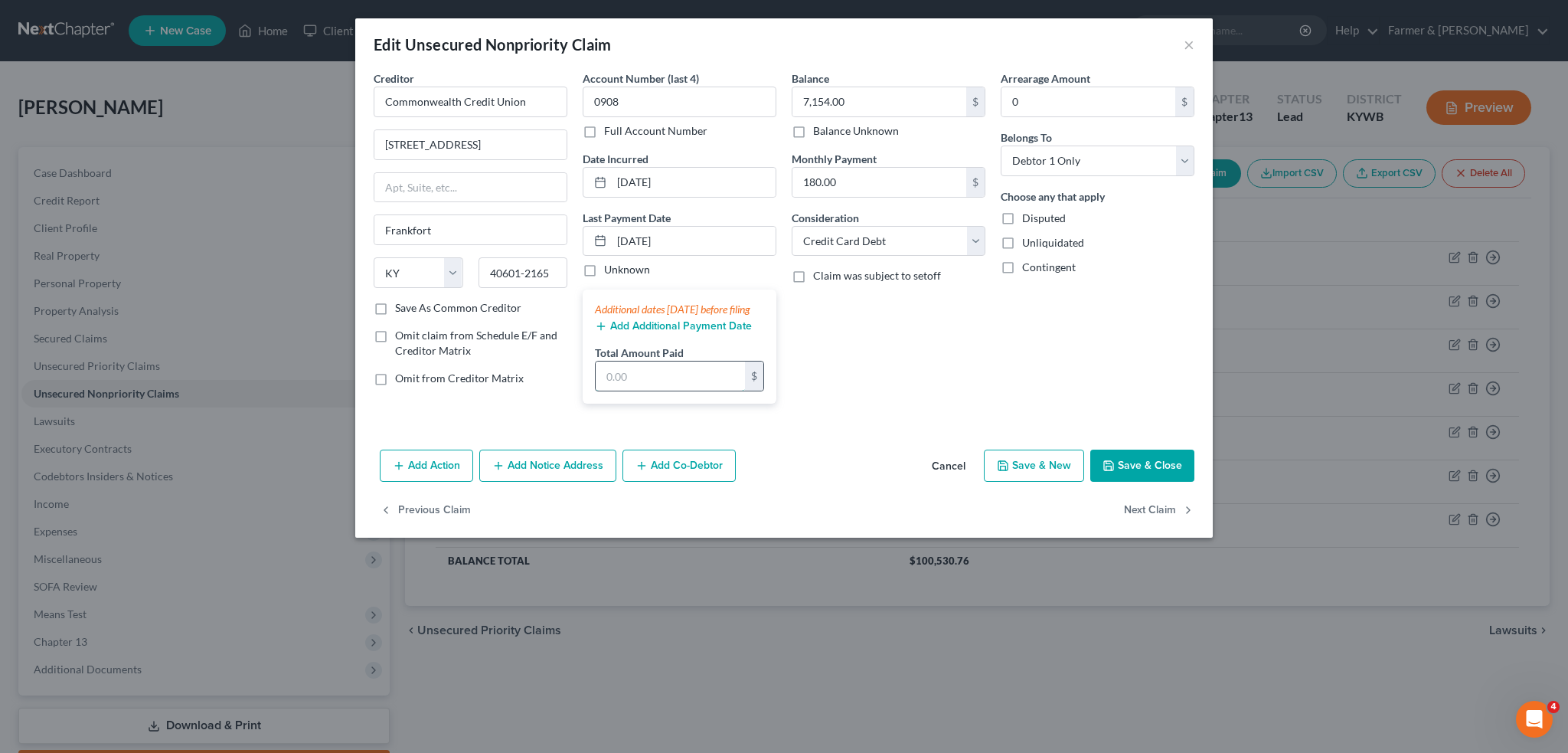
click at [682, 382] on input "text" at bounding box center [670, 376] width 149 height 29
click at [1139, 478] on button "Save & Close" at bounding box center [1143, 465] width 104 height 32
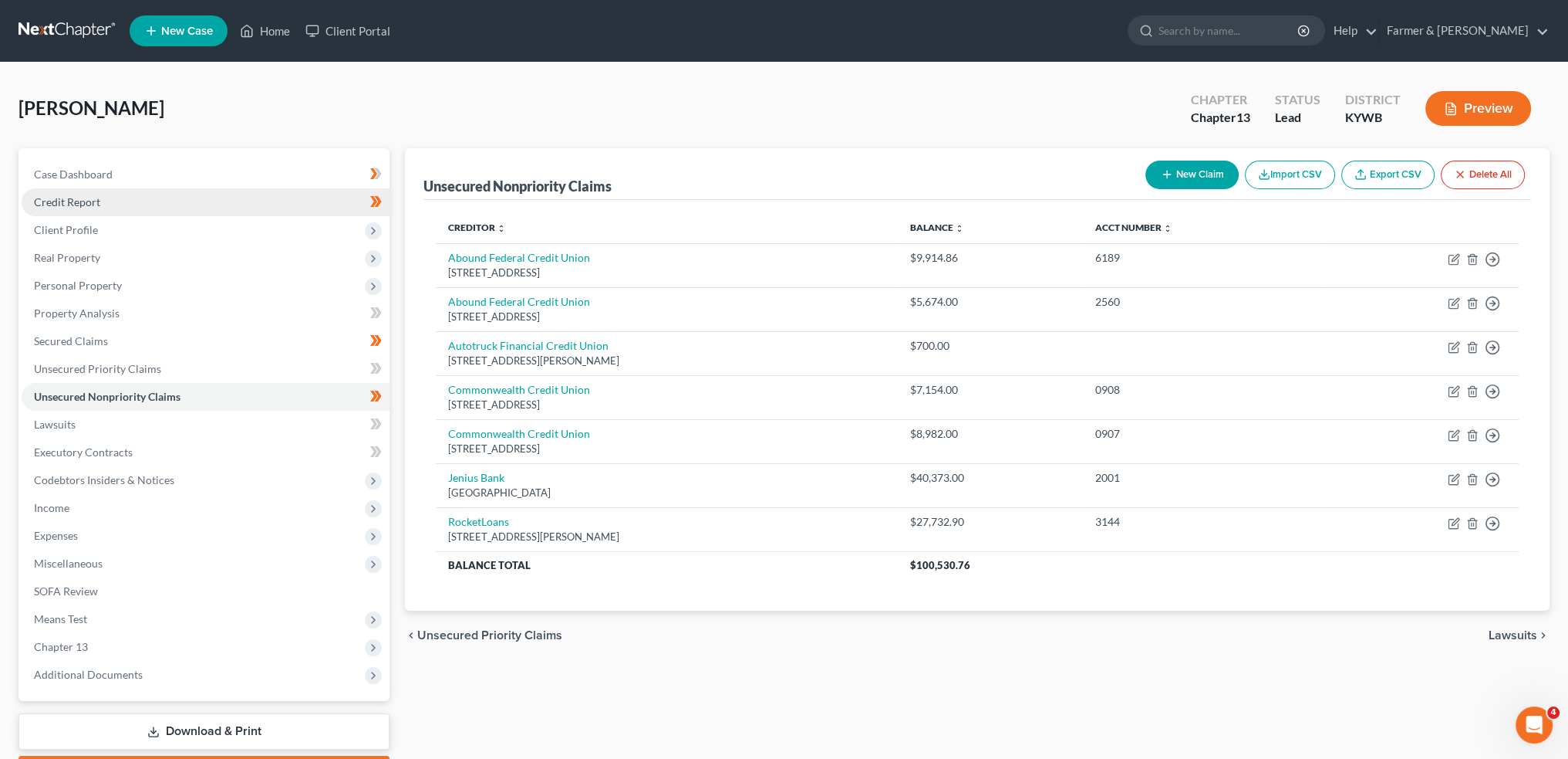
click at [69, 200] on span "Credit Report" at bounding box center [67, 202] width 67 height 13
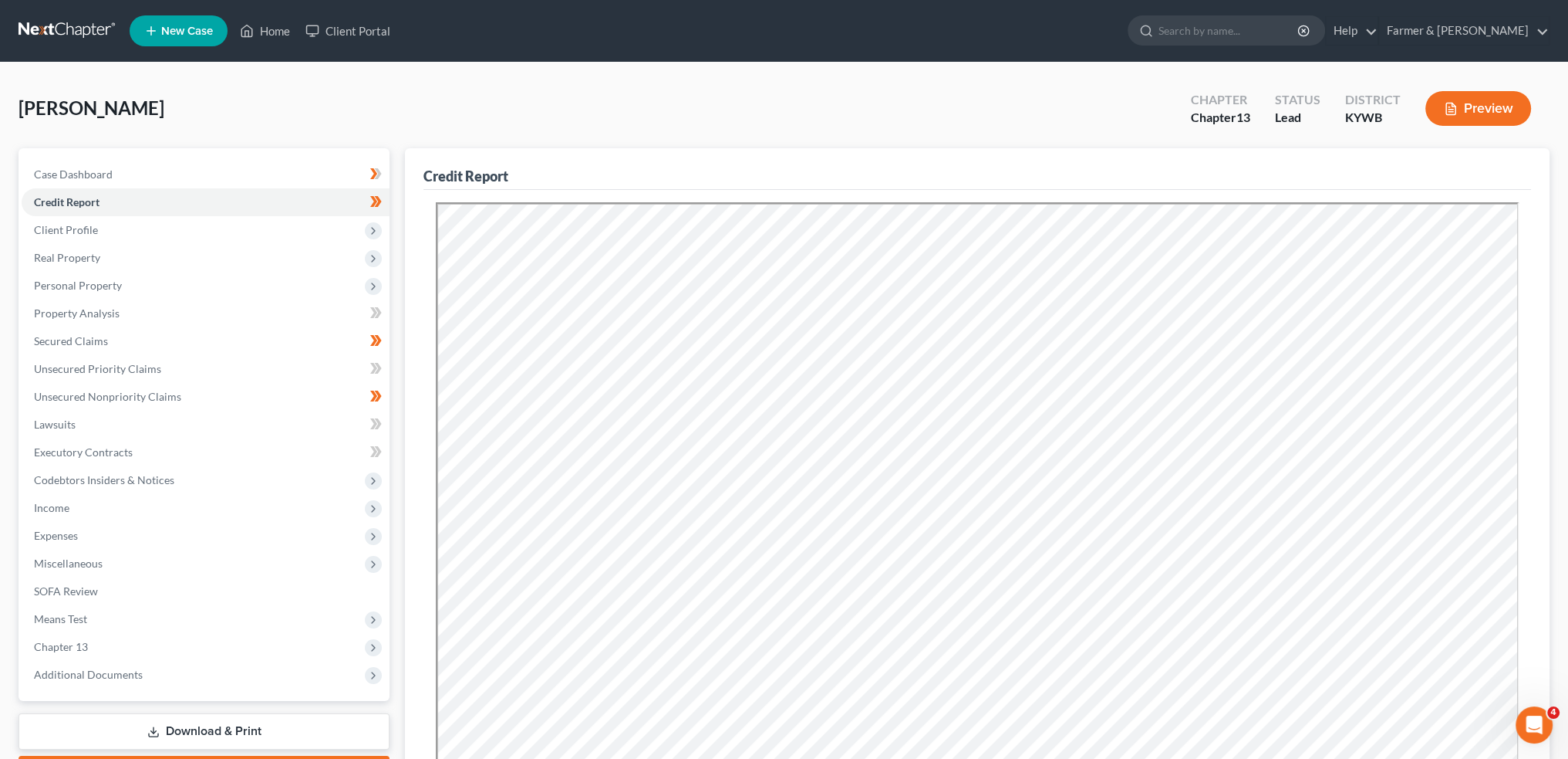
drag, startPoint x: 1264, startPoint y: 159, endPoint x: 1254, endPoint y: 174, distance: 18.0
click at [1264, 159] on div "Credit Report" at bounding box center [977, 169] width 1108 height 42
click at [274, 30] on link "Home" at bounding box center [265, 31] width 66 height 27
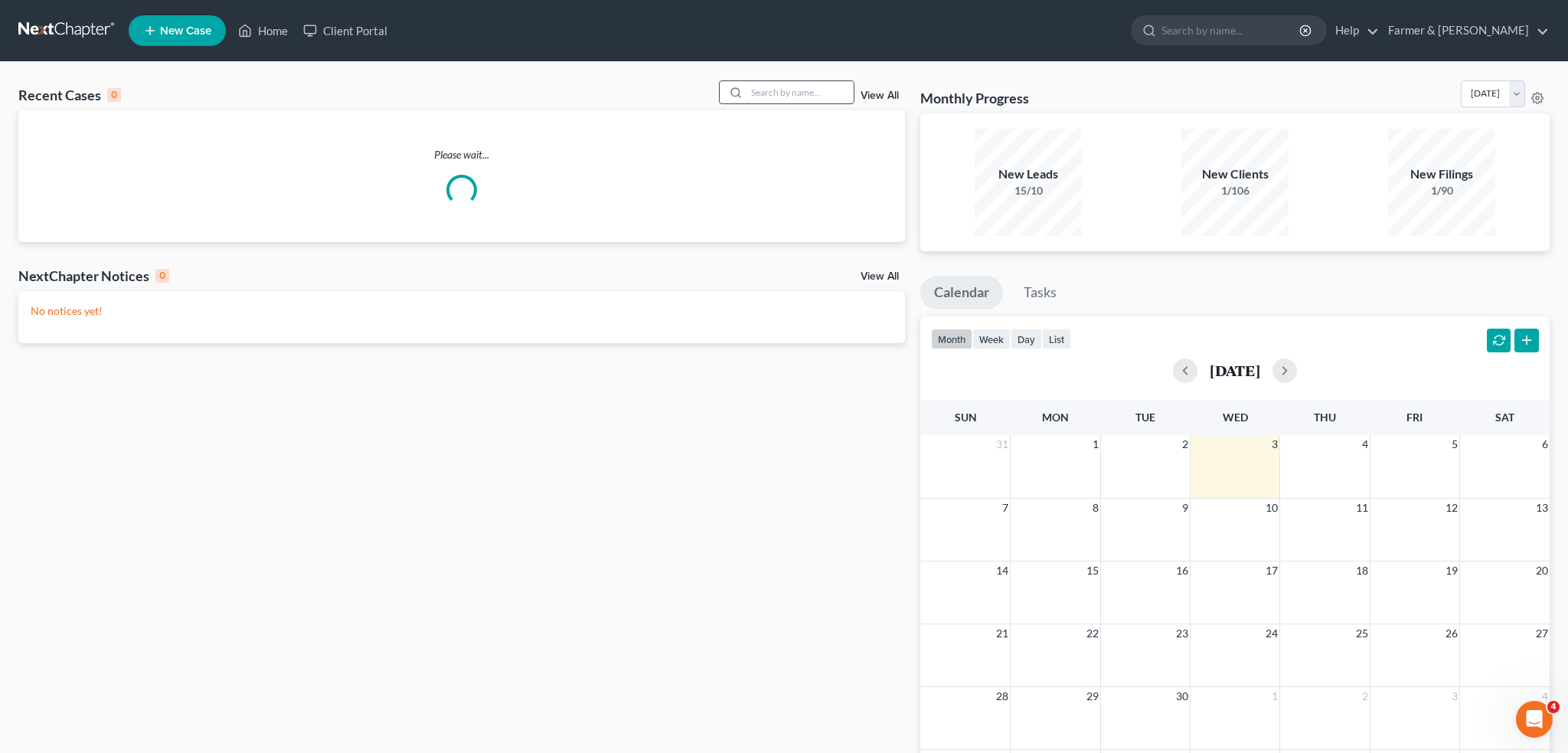
click at [768, 96] on input "search" at bounding box center [800, 92] width 107 height 23
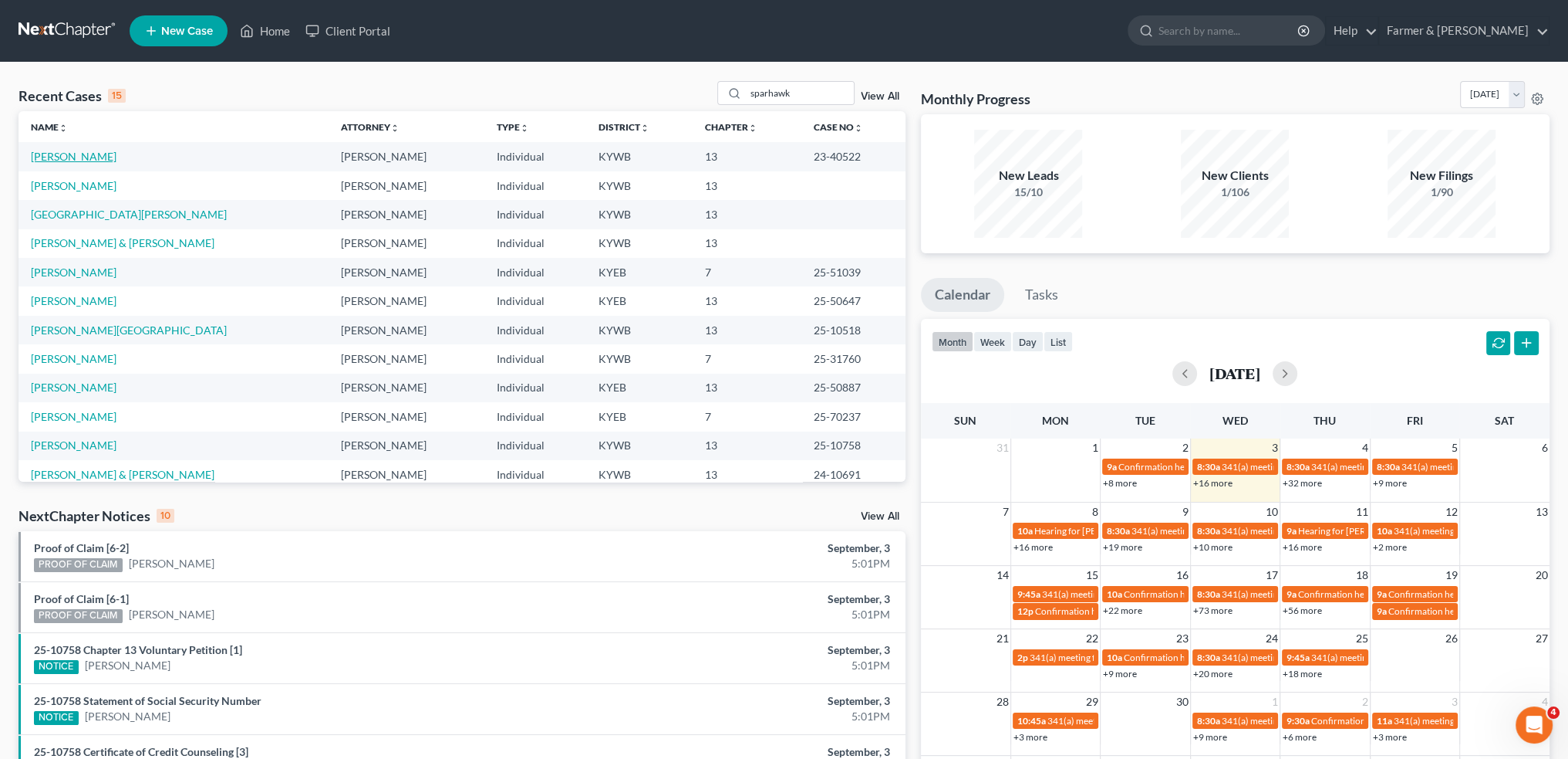
click at [80, 154] on link "Lovell, Joel" at bounding box center [73, 156] width 85 height 13
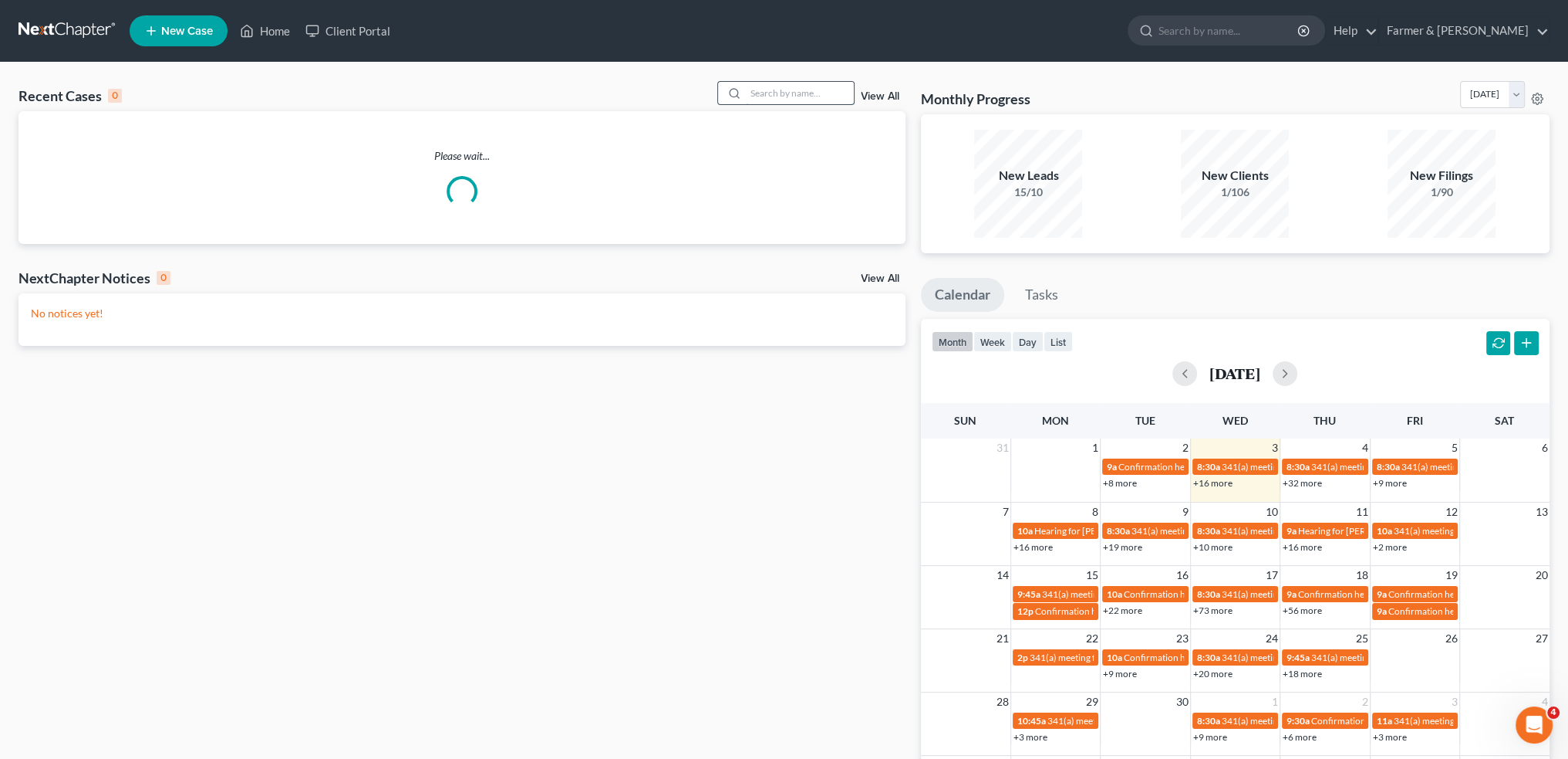
click at [793, 85] on input "search" at bounding box center [800, 93] width 108 height 23
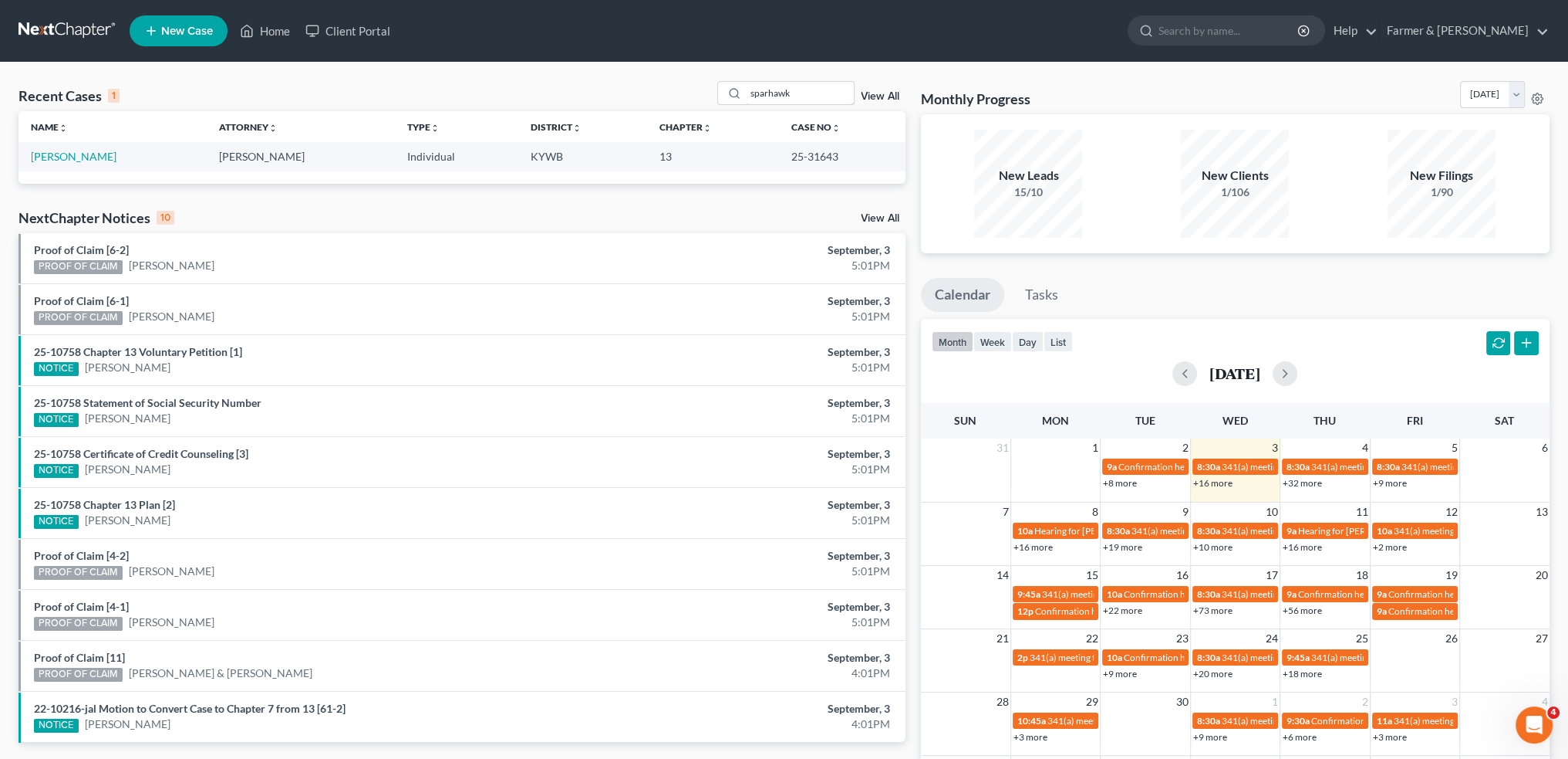
drag, startPoint x: 806, startPoint y: 89, endPoint x: 656, endPoint y: 98, distance: 150.3
click at [656, 98] on div "Recent Cases 1 sparhawk View All" at bounding box center [462, 96] width 887 height 30
click at [40, 163] on td "Dillon, John" at bounding box center [113, 156] width 188 height 28
click at [49, 154] on link "Dillon, John" at bounding box center [73, 156] width 85 height 13
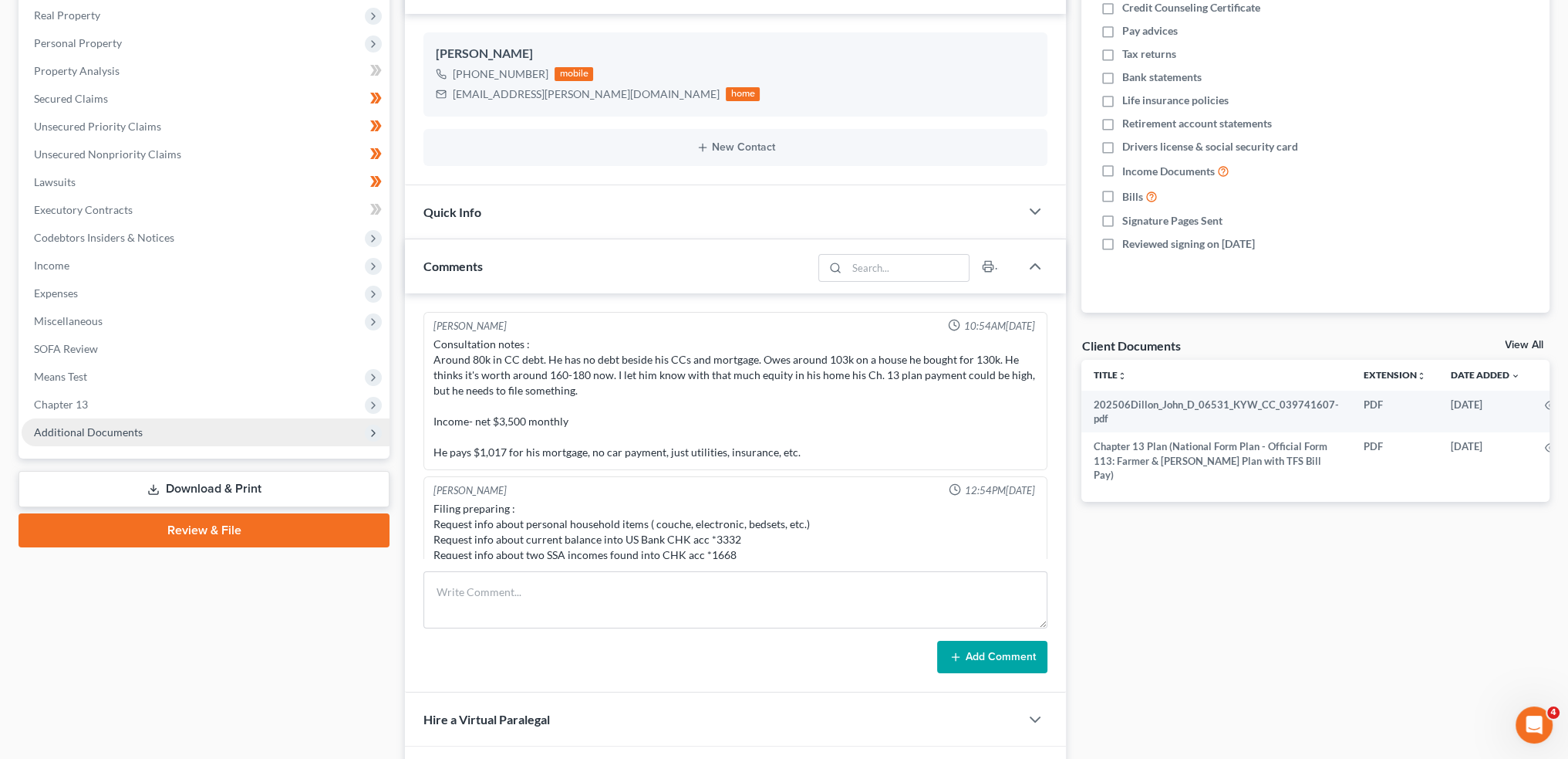
scroll to position [355, 0]
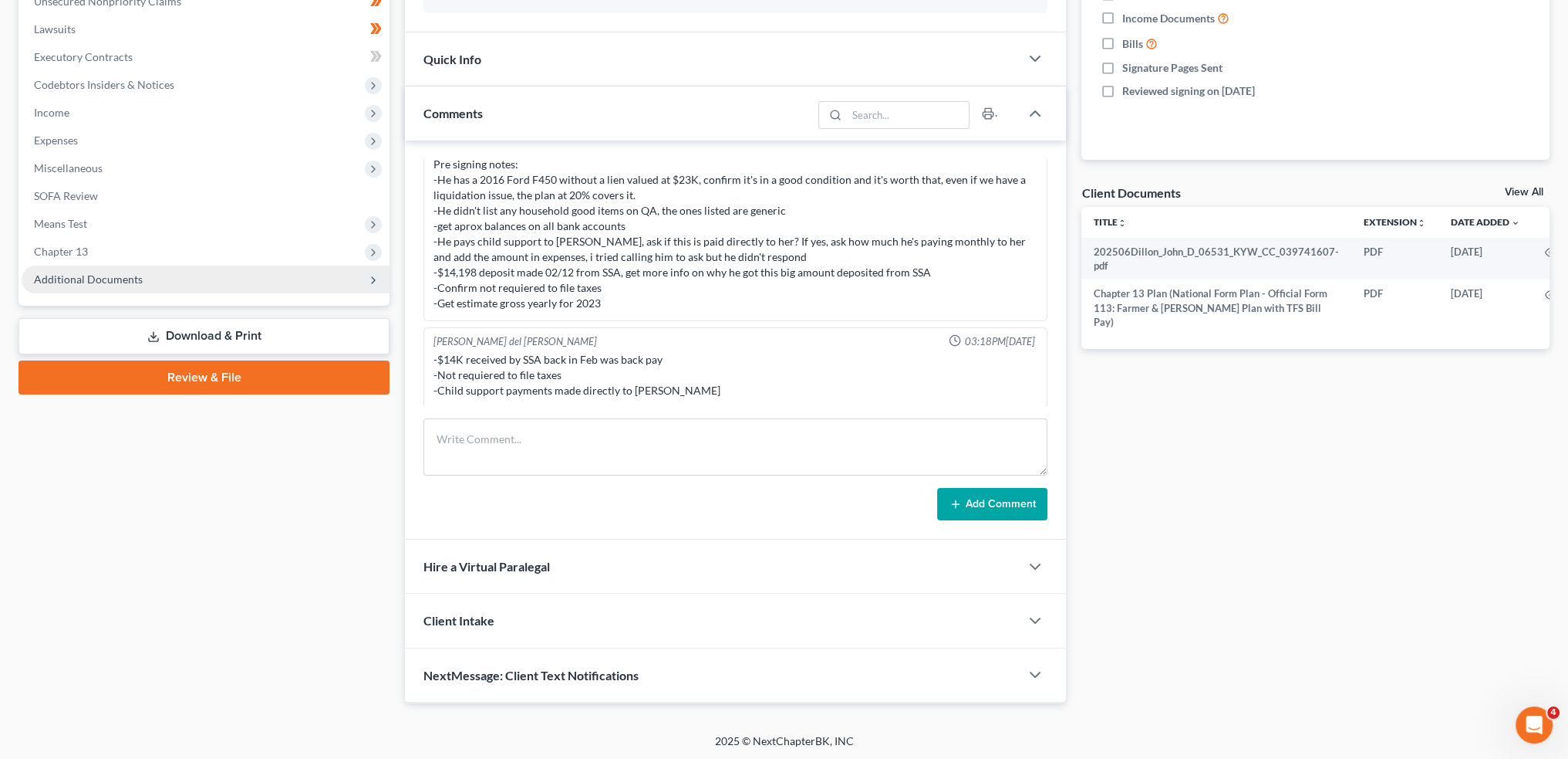
click at [86, 273] on span "Additional Documents" at bounding box center [88, 279] width 109 height 13
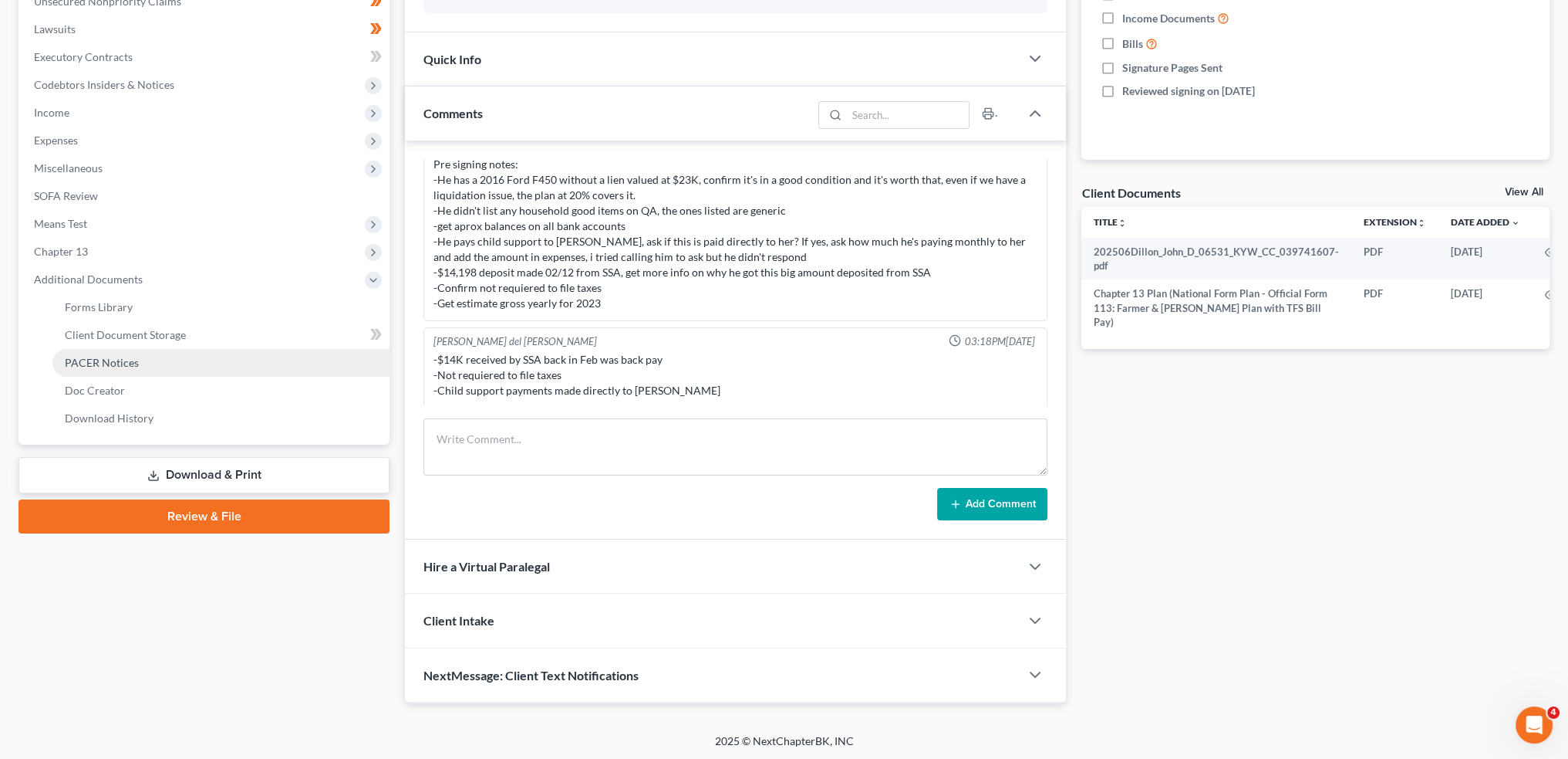
click at [88, 358] on span "PACER Notices" at bounding box center [102, 362] width 74 height 13
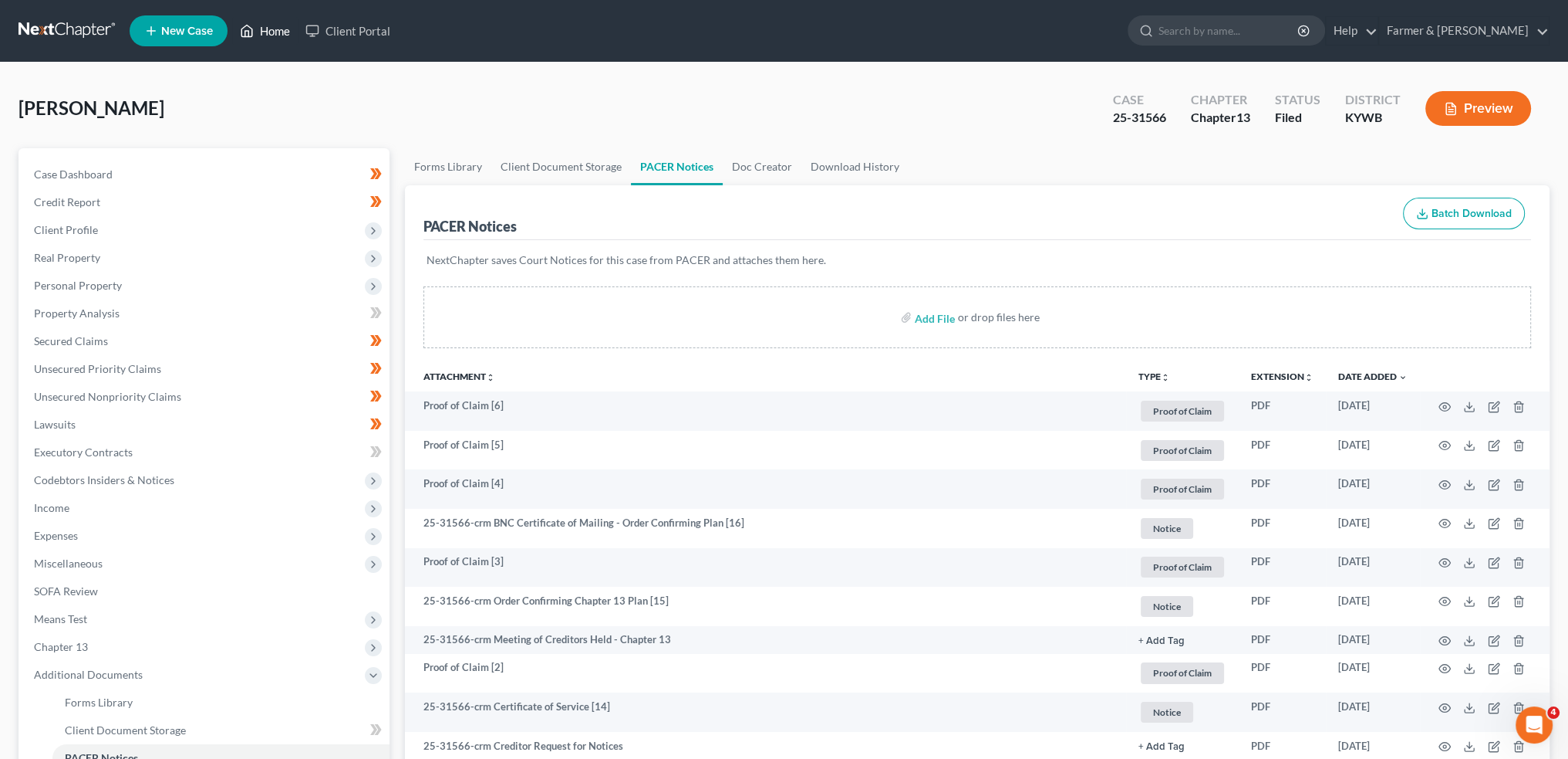
drag, startPoint x: 287, startPoint y: 25, endPoint x: 315, endPoint y: 101, distance: 81.0
click at [287, 25] on link "Home" at bounding box center [265, 31] width 66 height 27
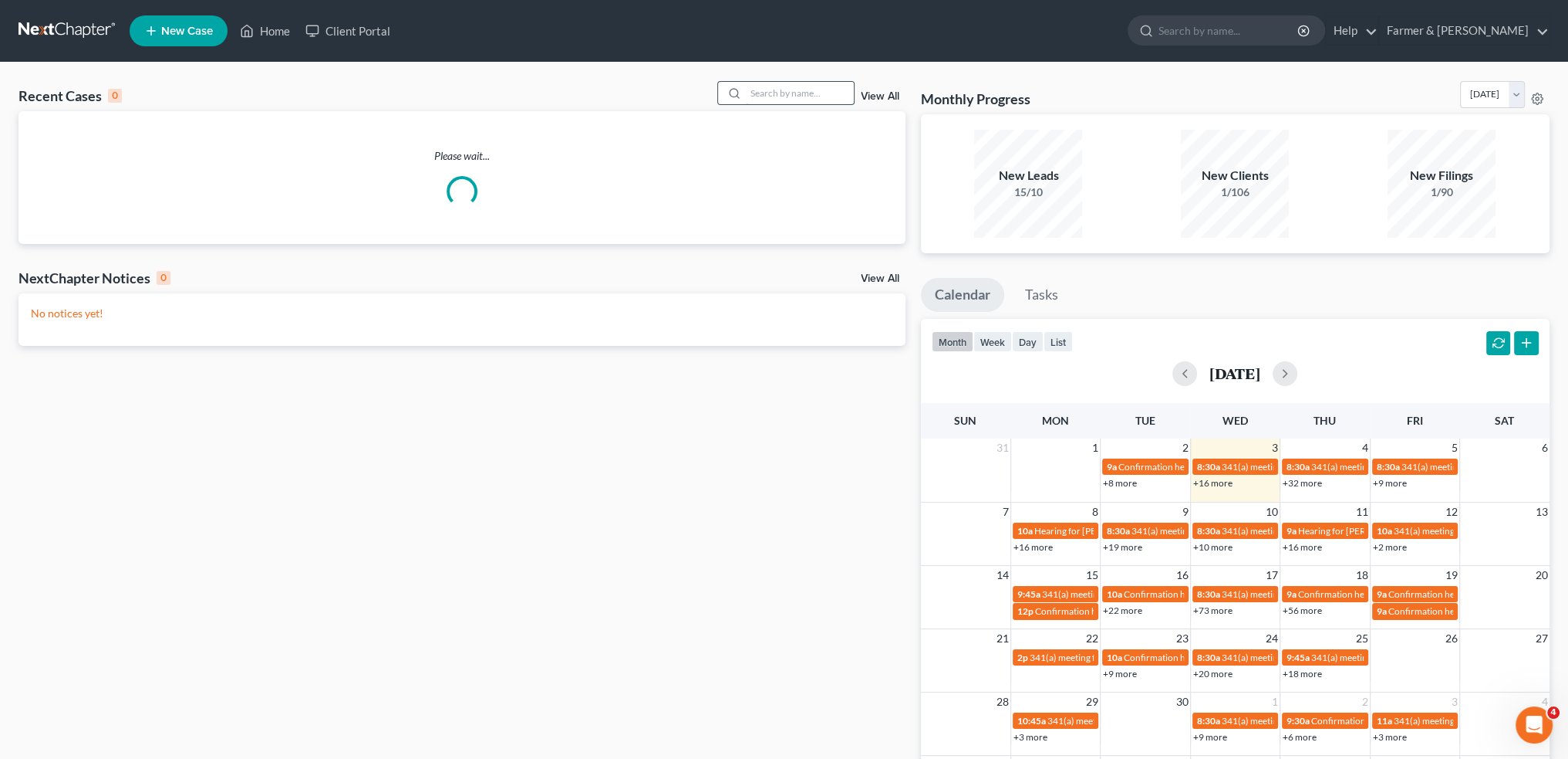
click at [827, 96] on input "search" at bounding box center [800, 93] width 108 height 23
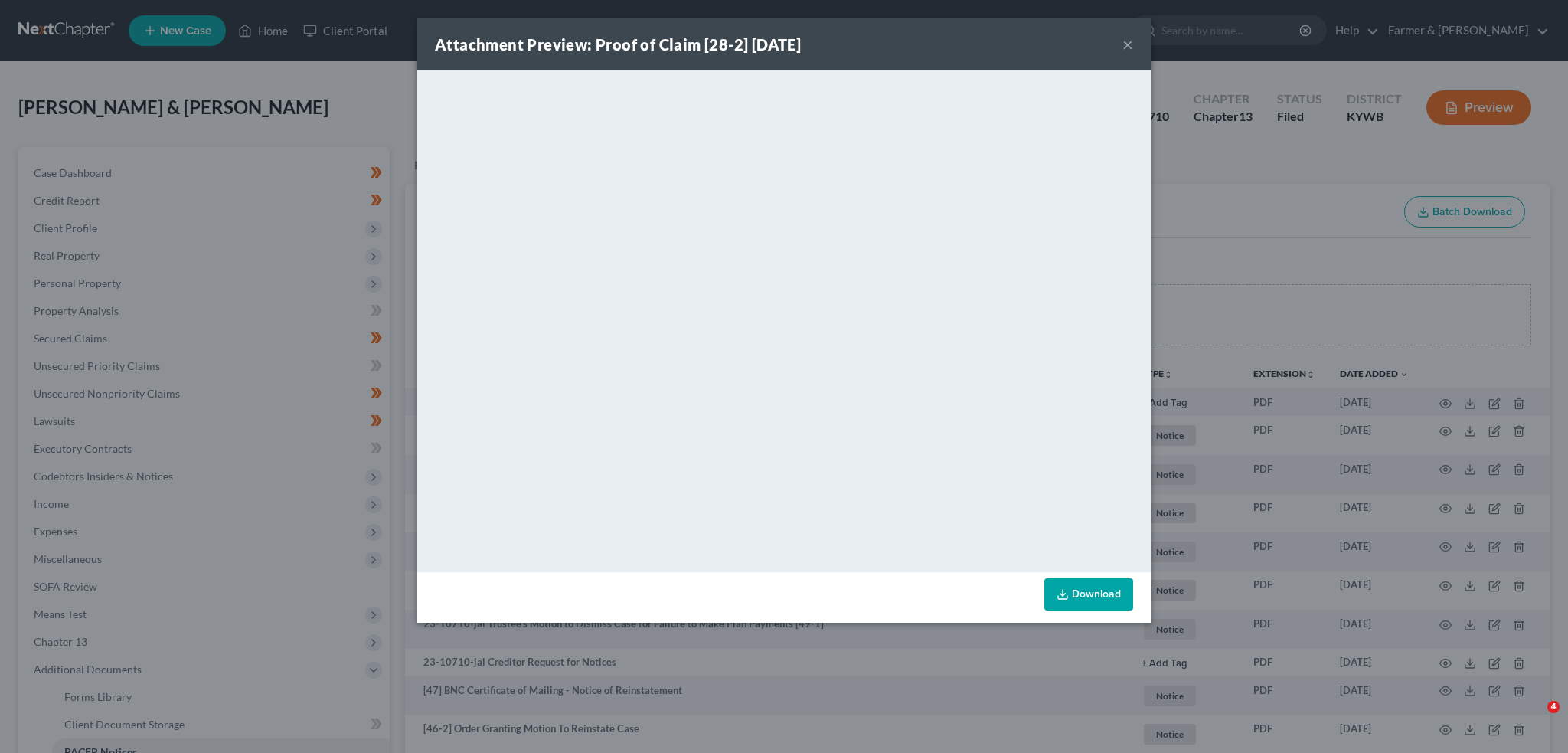
click at [1122, 42] on button "×" at bounding box center [1128, 44] width 11 height 19
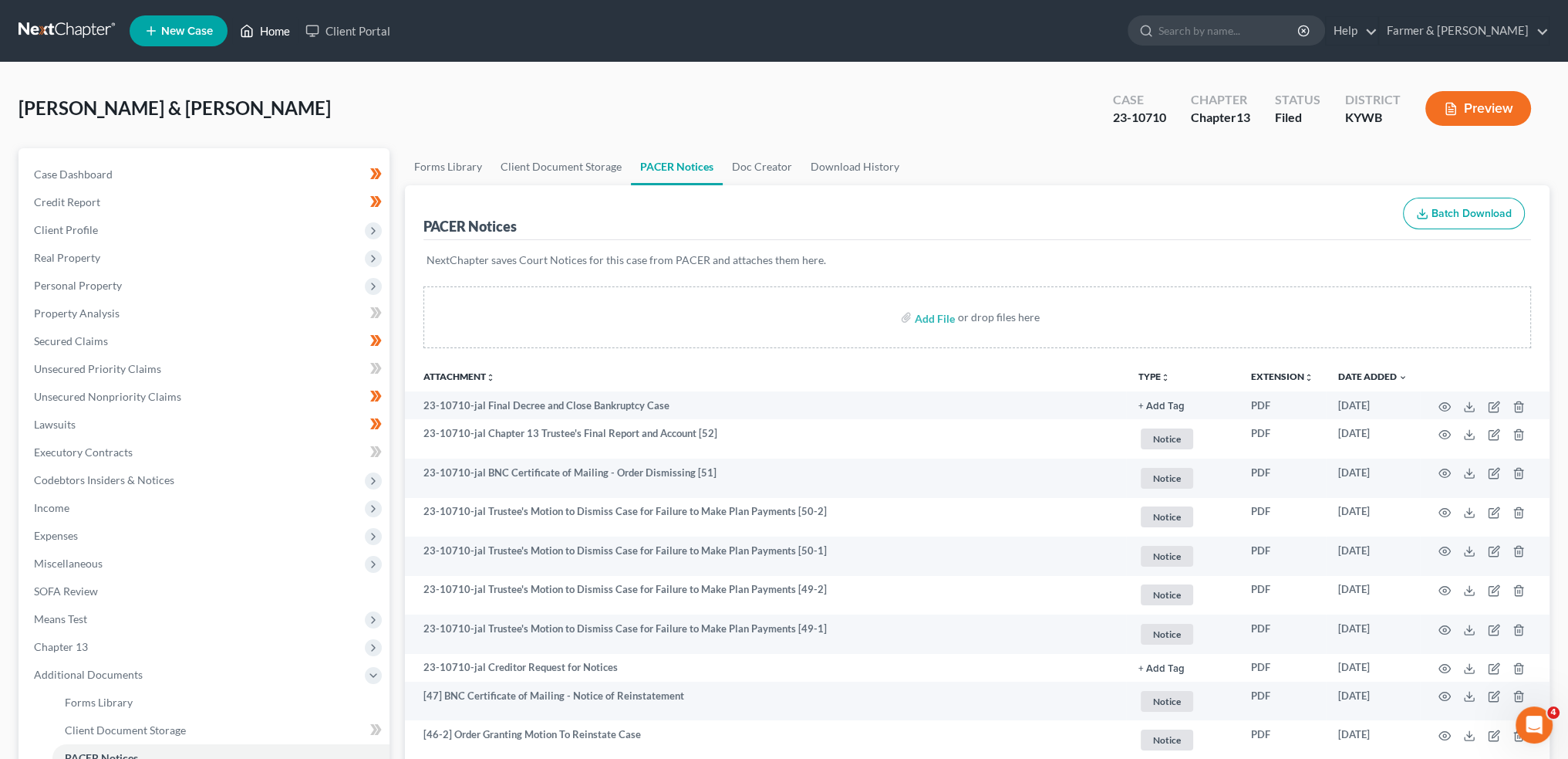
click at [275, 30] on link "Home" at bounding box center [265, 31] width 66 height 27
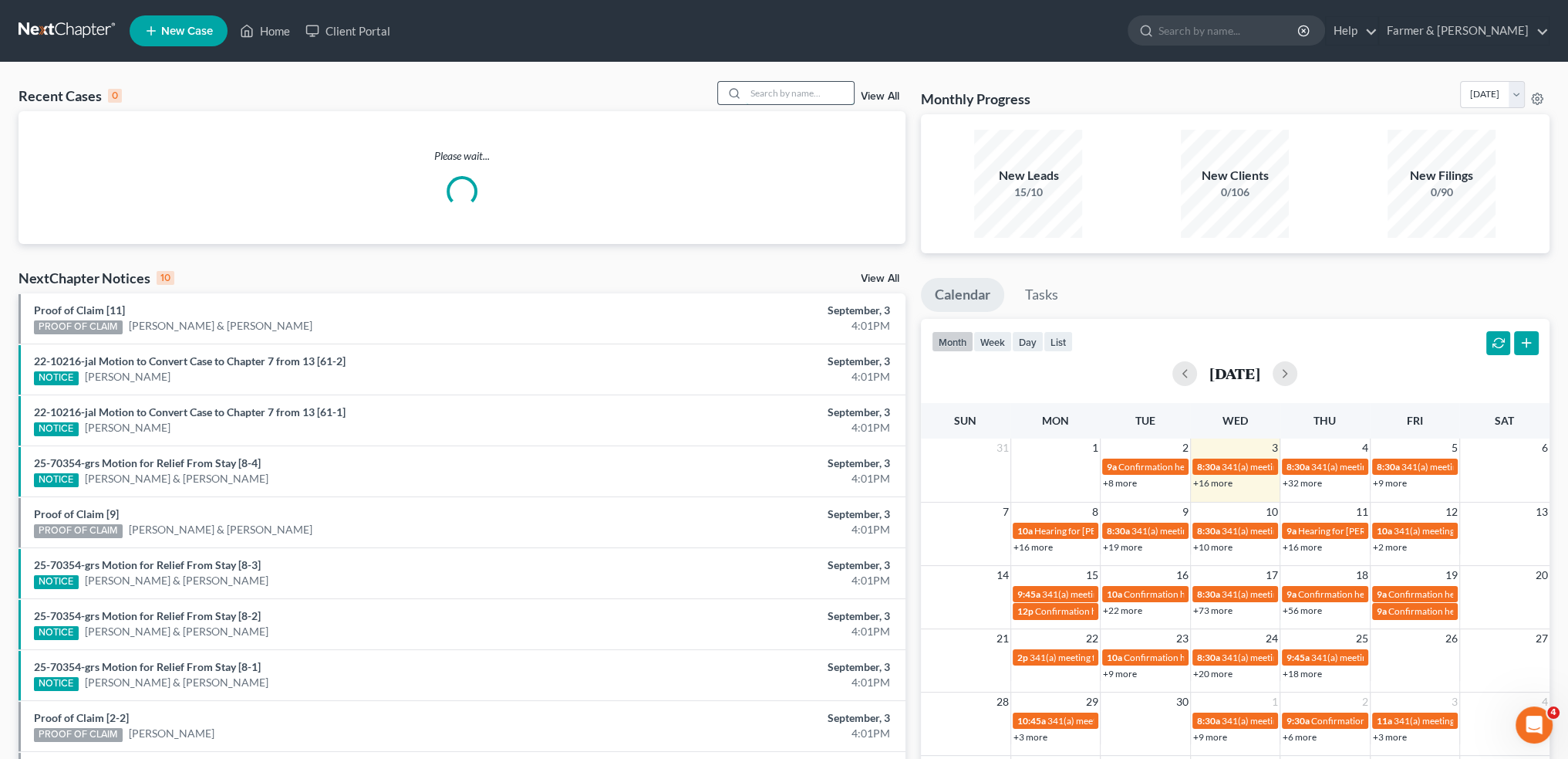
click at [793, 93] on input "search" at bounding box center [800, 93] width 108 height 23
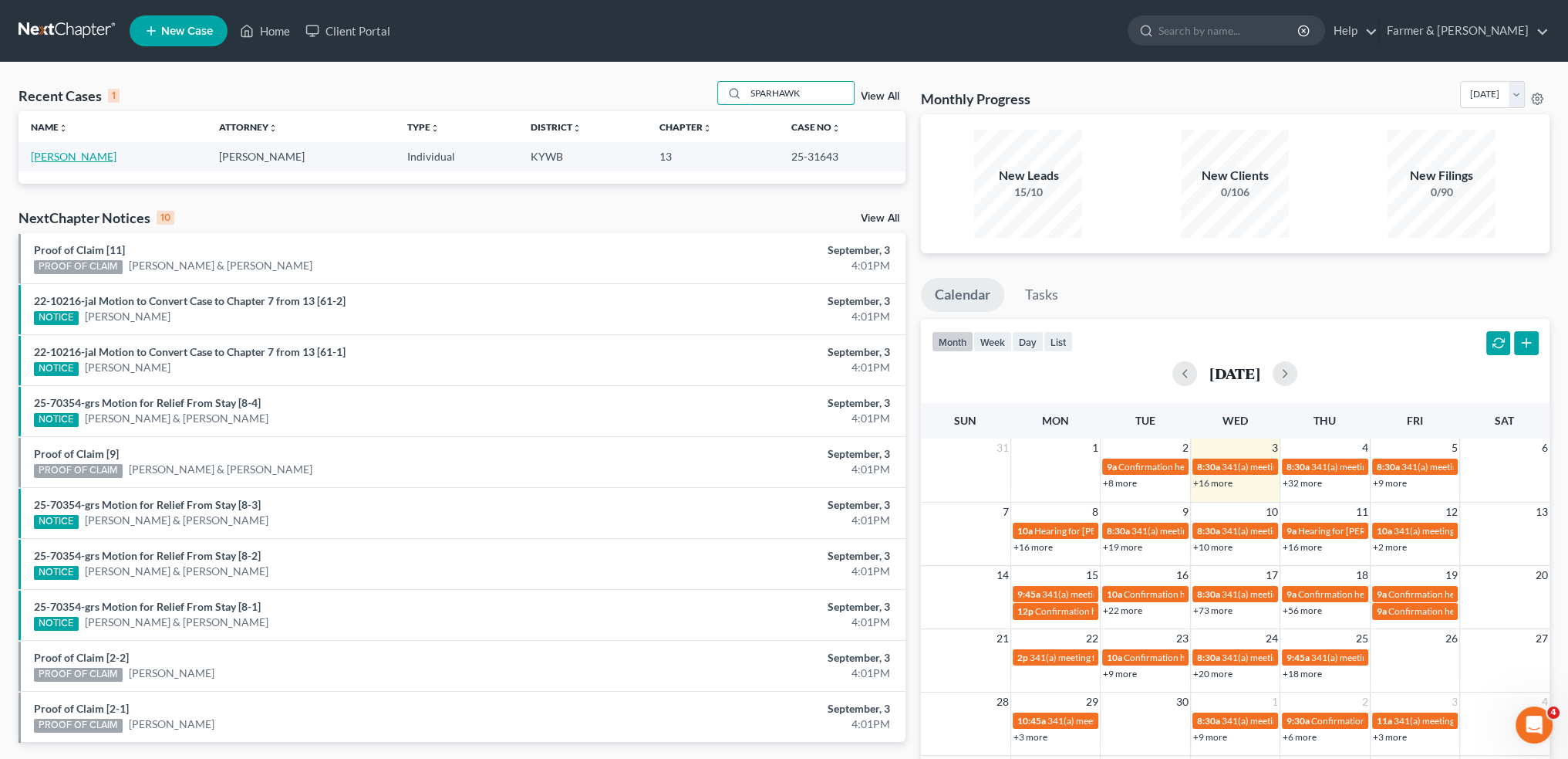
type input "SPARHAWK"
click at [85, 154] on link "[PERSON_NAME]" at bounding box center [73, 156] width 85 height 13
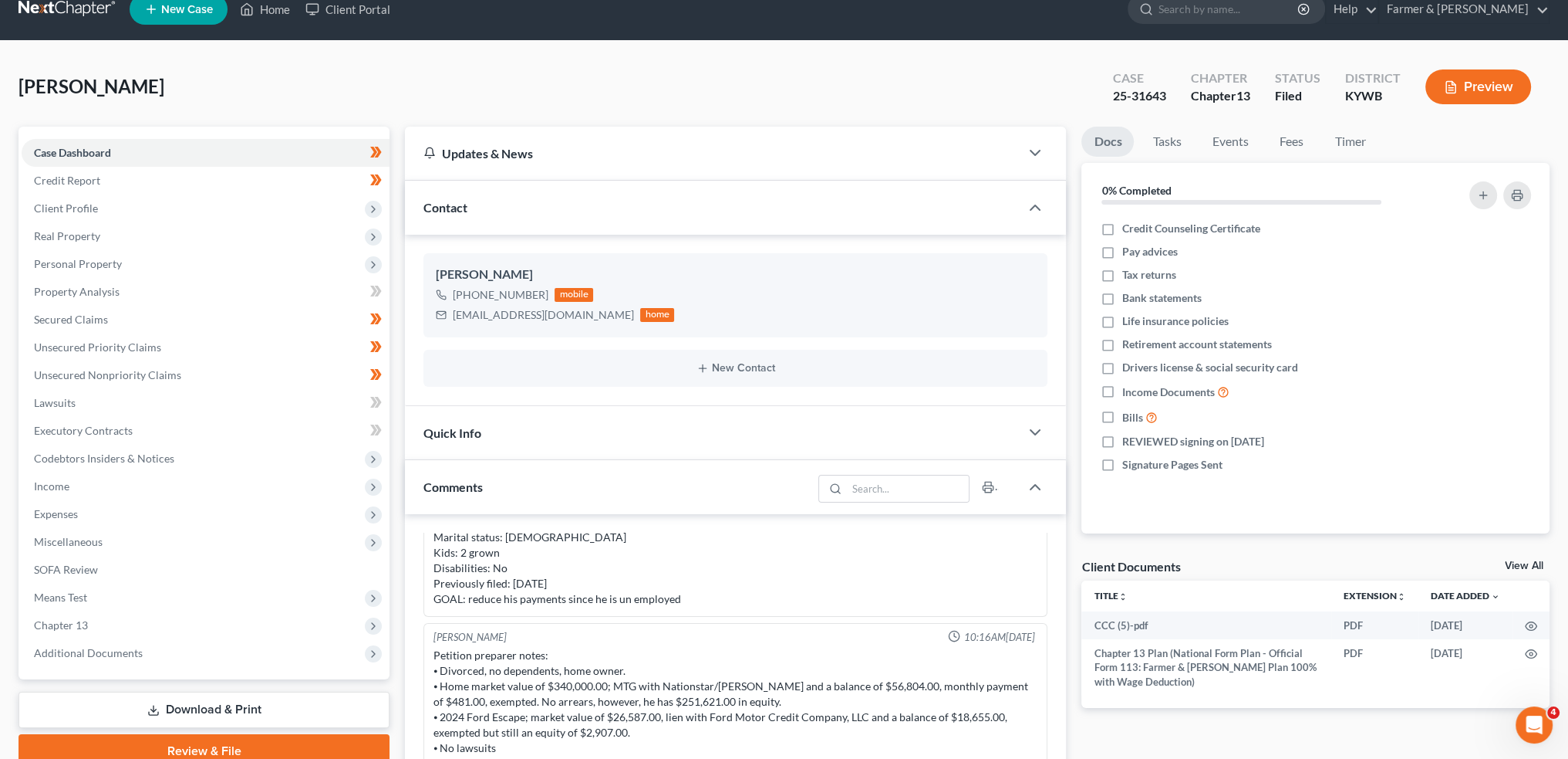
scroll to position [257, 0]
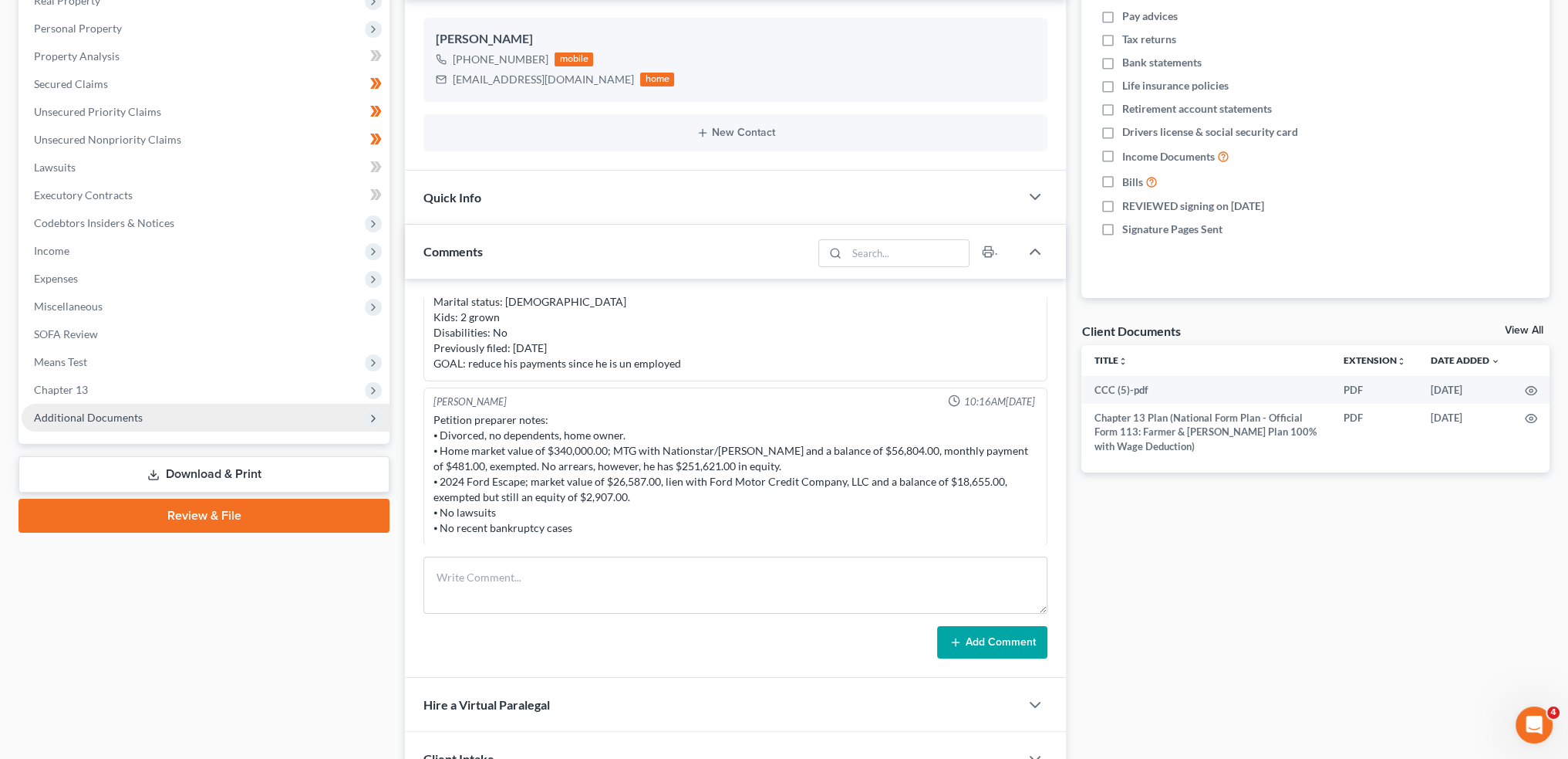
click at [105, 411] on span "Additional Documents" at bounding box center [88, 417] width 109 height 13
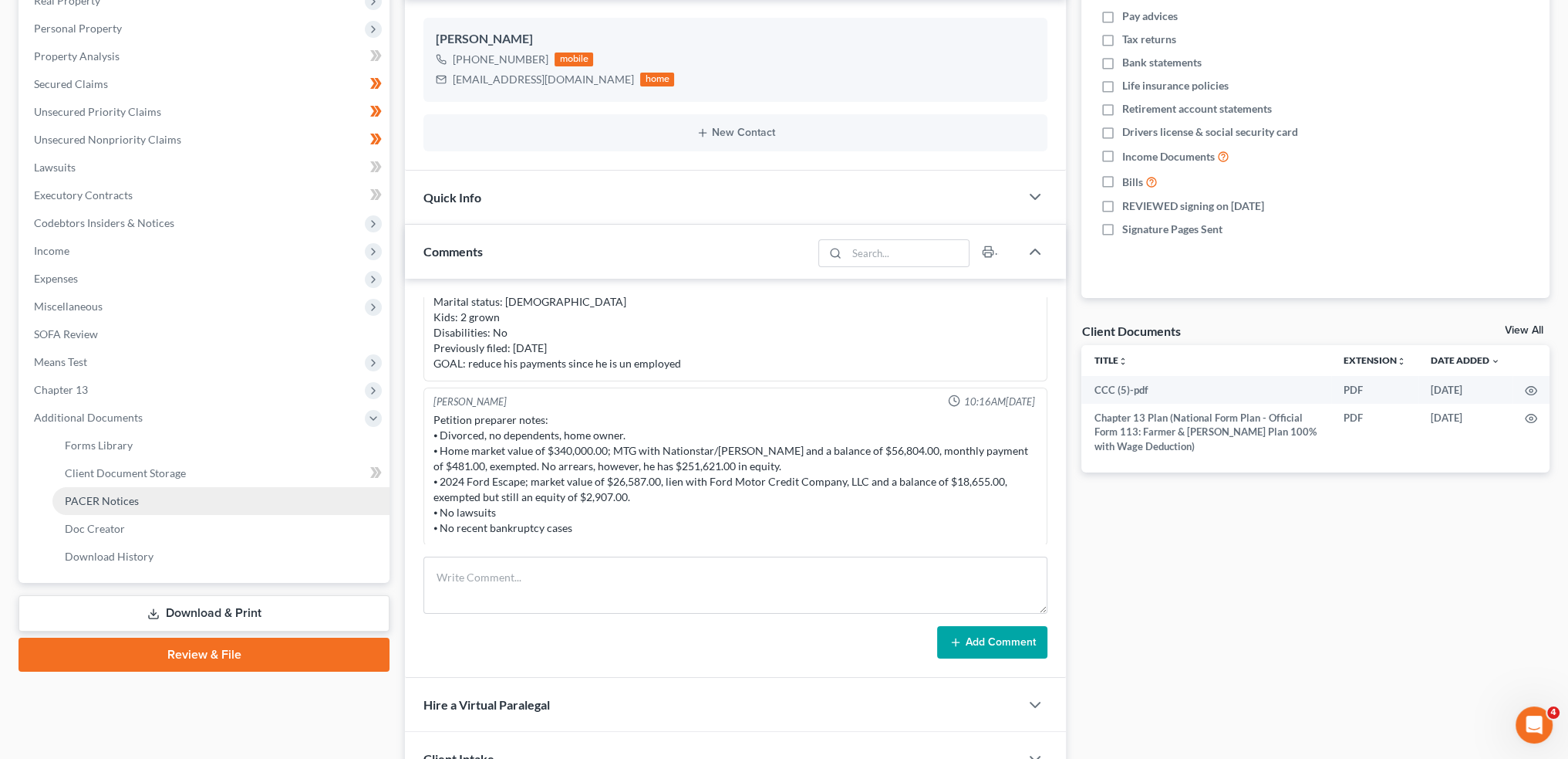
click at [105, 491] on link "PACER Notices" at bounding box center [221, 500] width 337 height 27
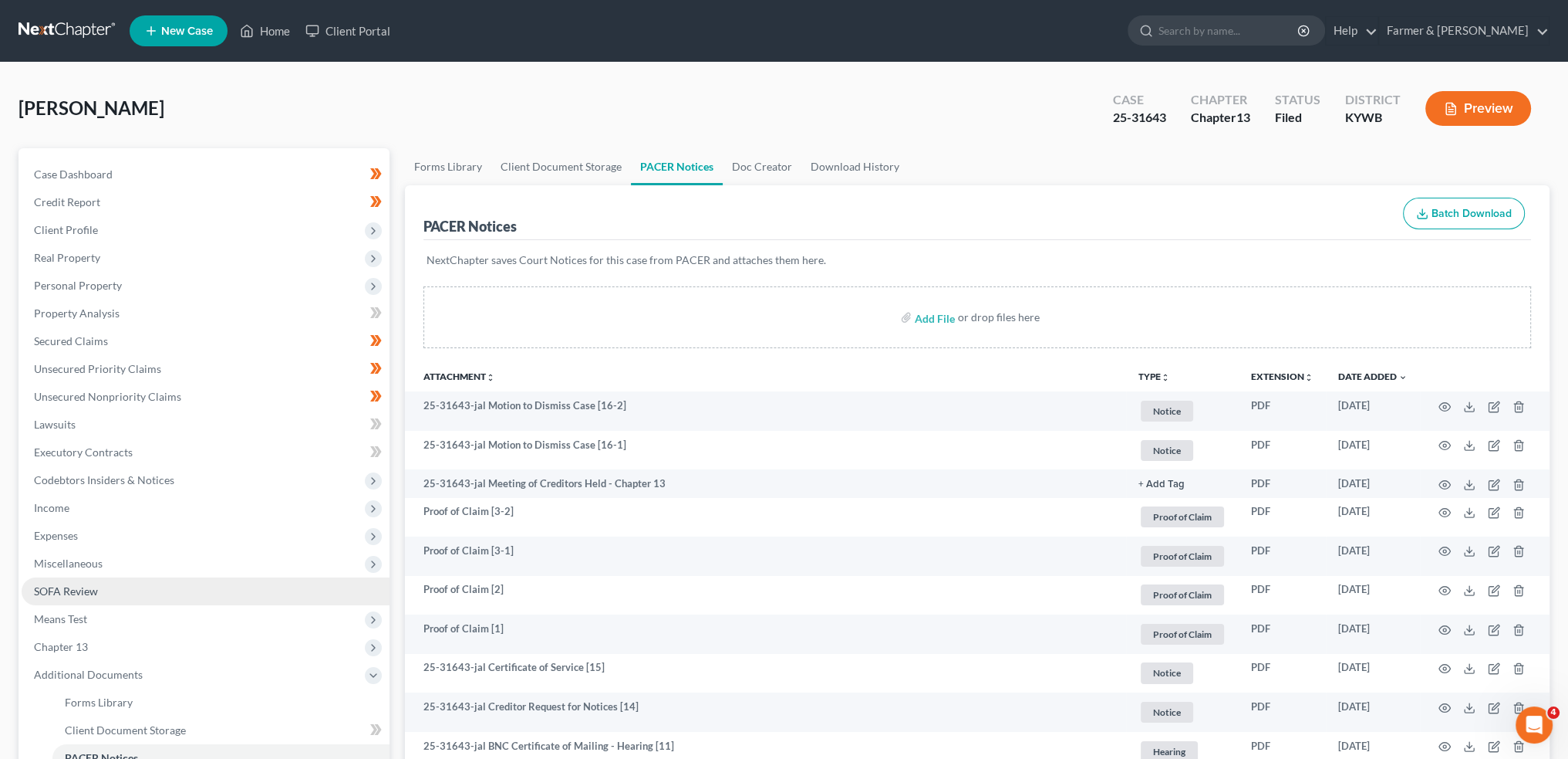
scroll to position [257, 0]
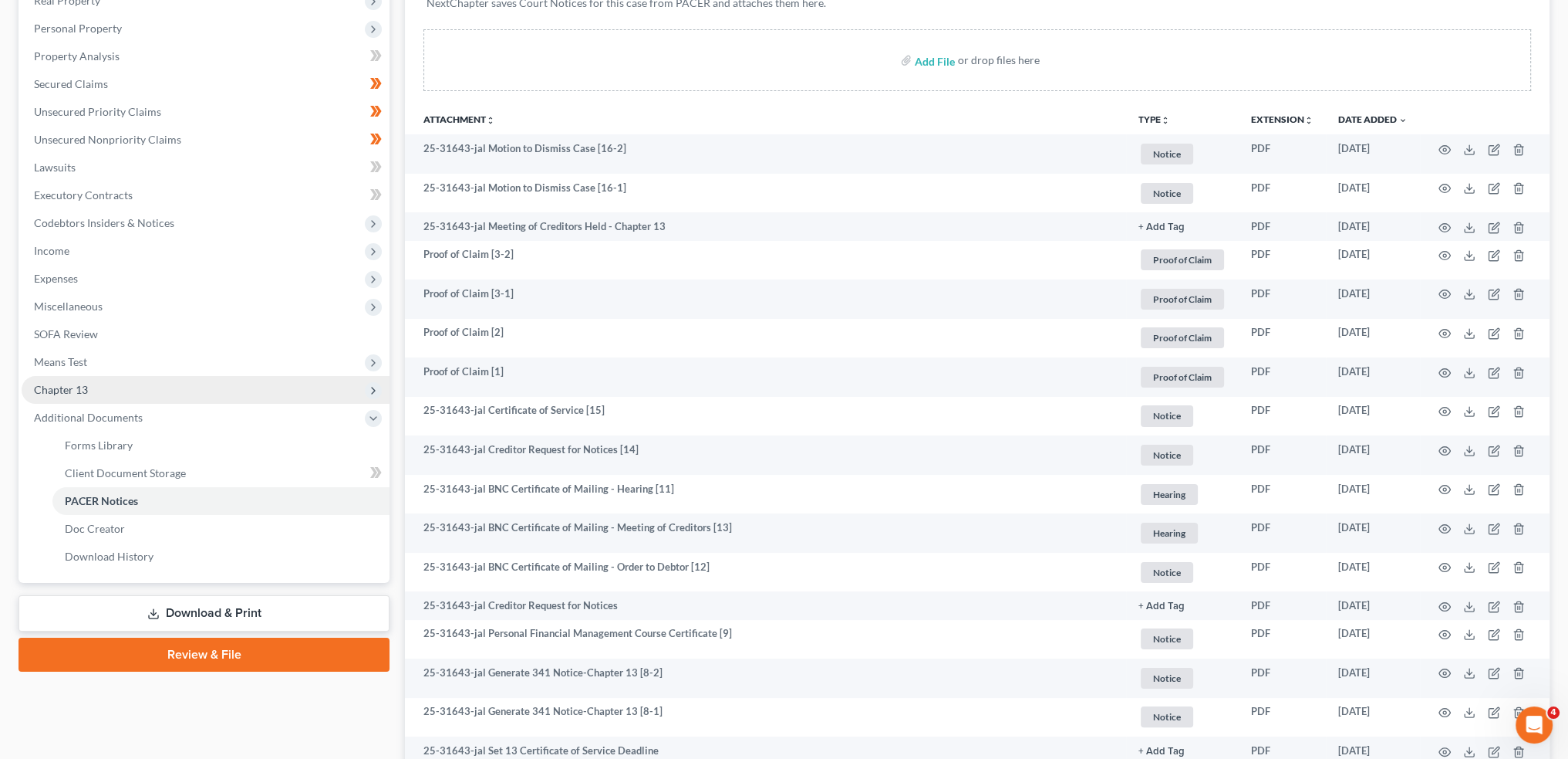
click at [143, 387] on span "Chapter 13" at bounding box center [206, 389] width 368 height 27
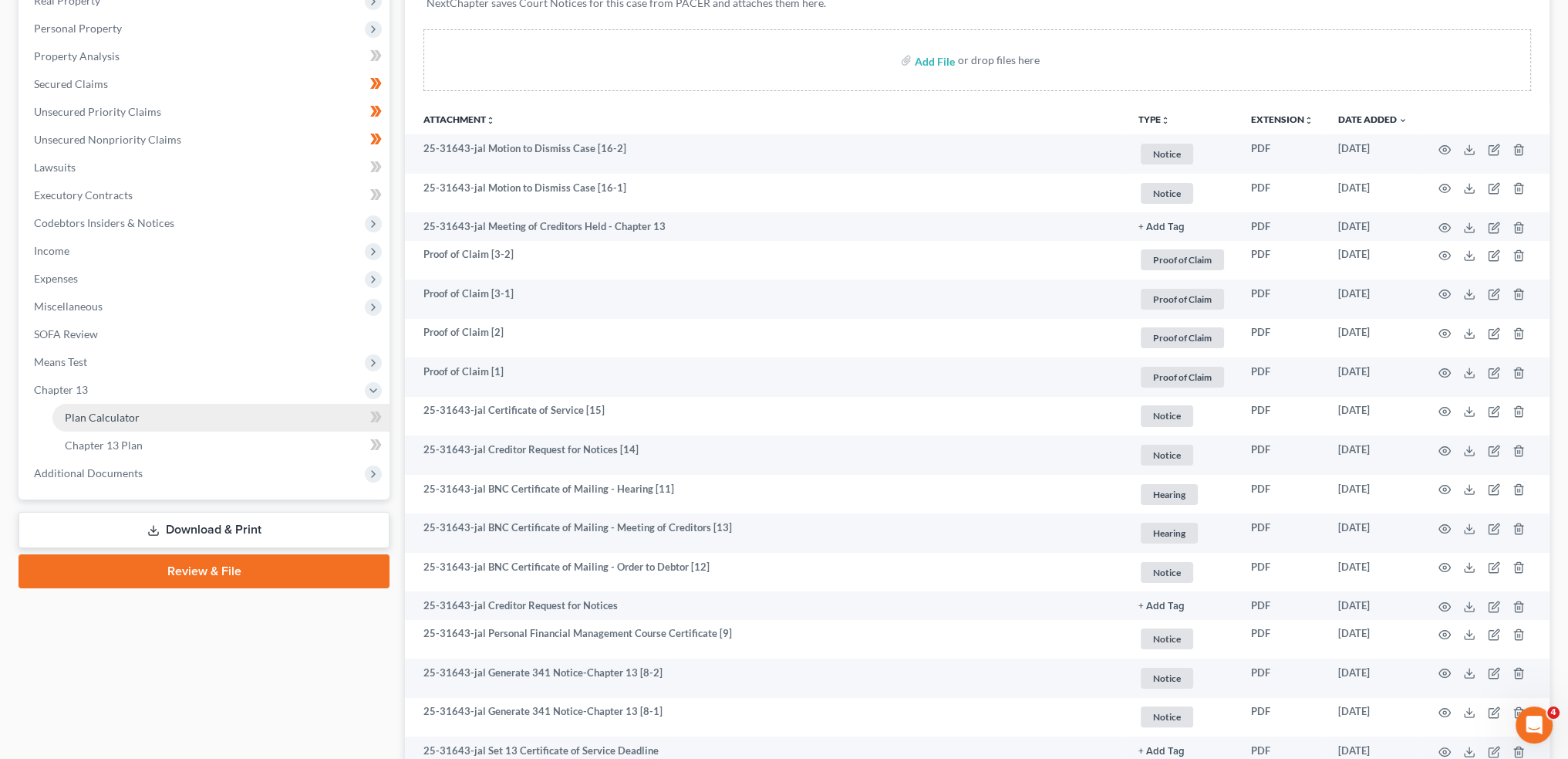
click at [147, 417] on link "Plan Calculator" at bounding box center [221, 417] width 337 height 27
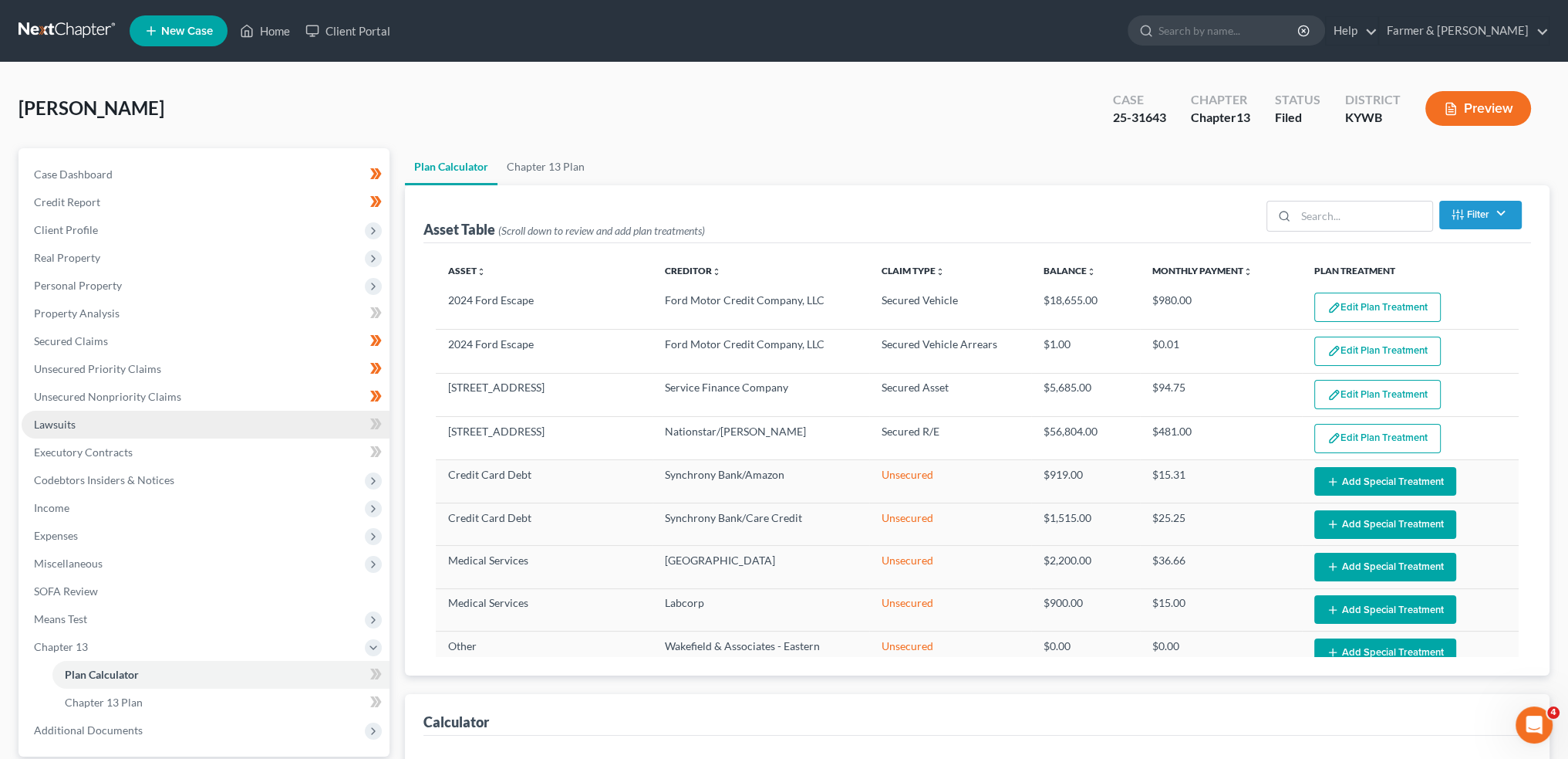
select select "59"
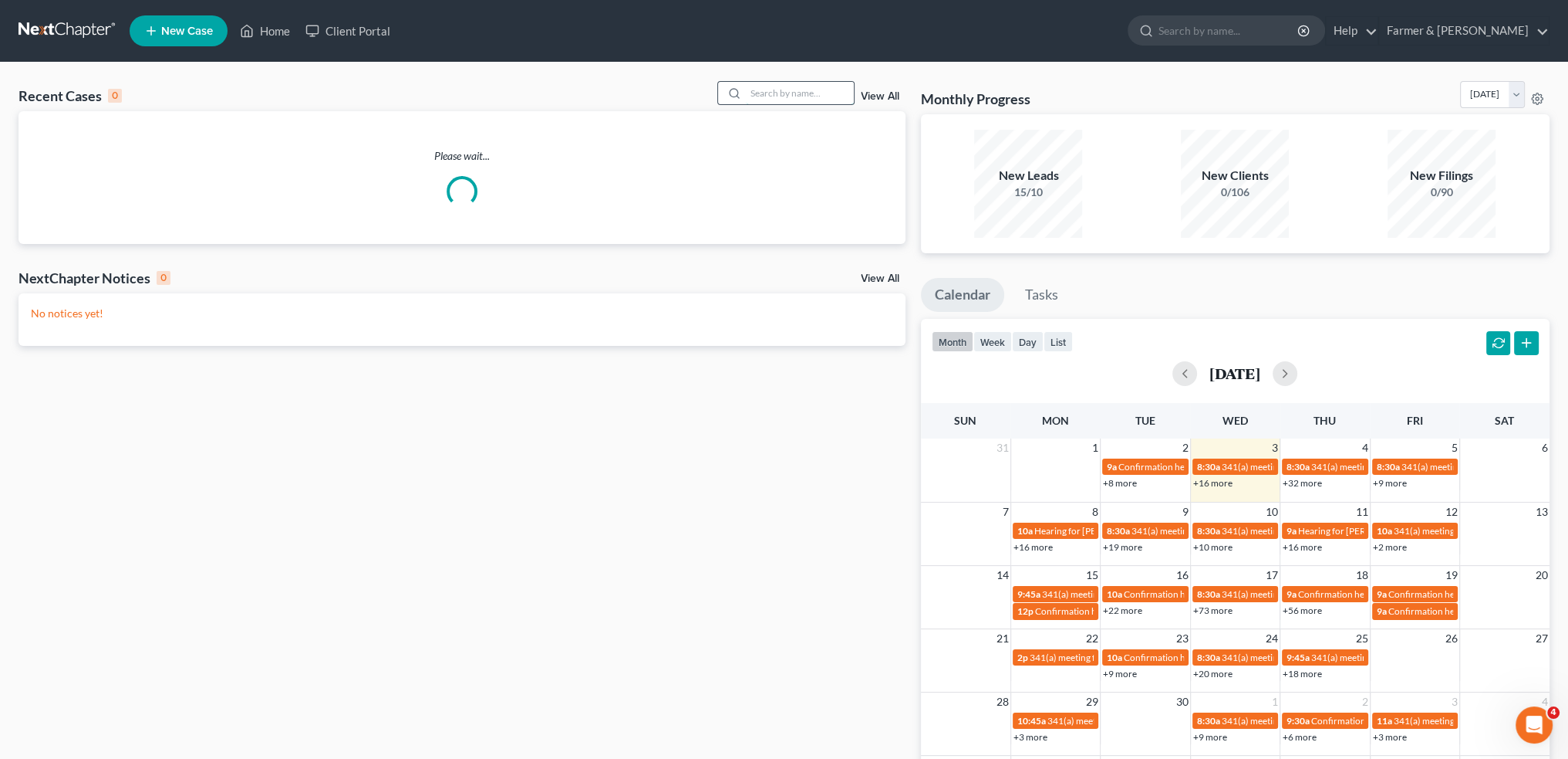
click at [806, 89] on input "search" at bounding box center [800, 93] width 108 height 23
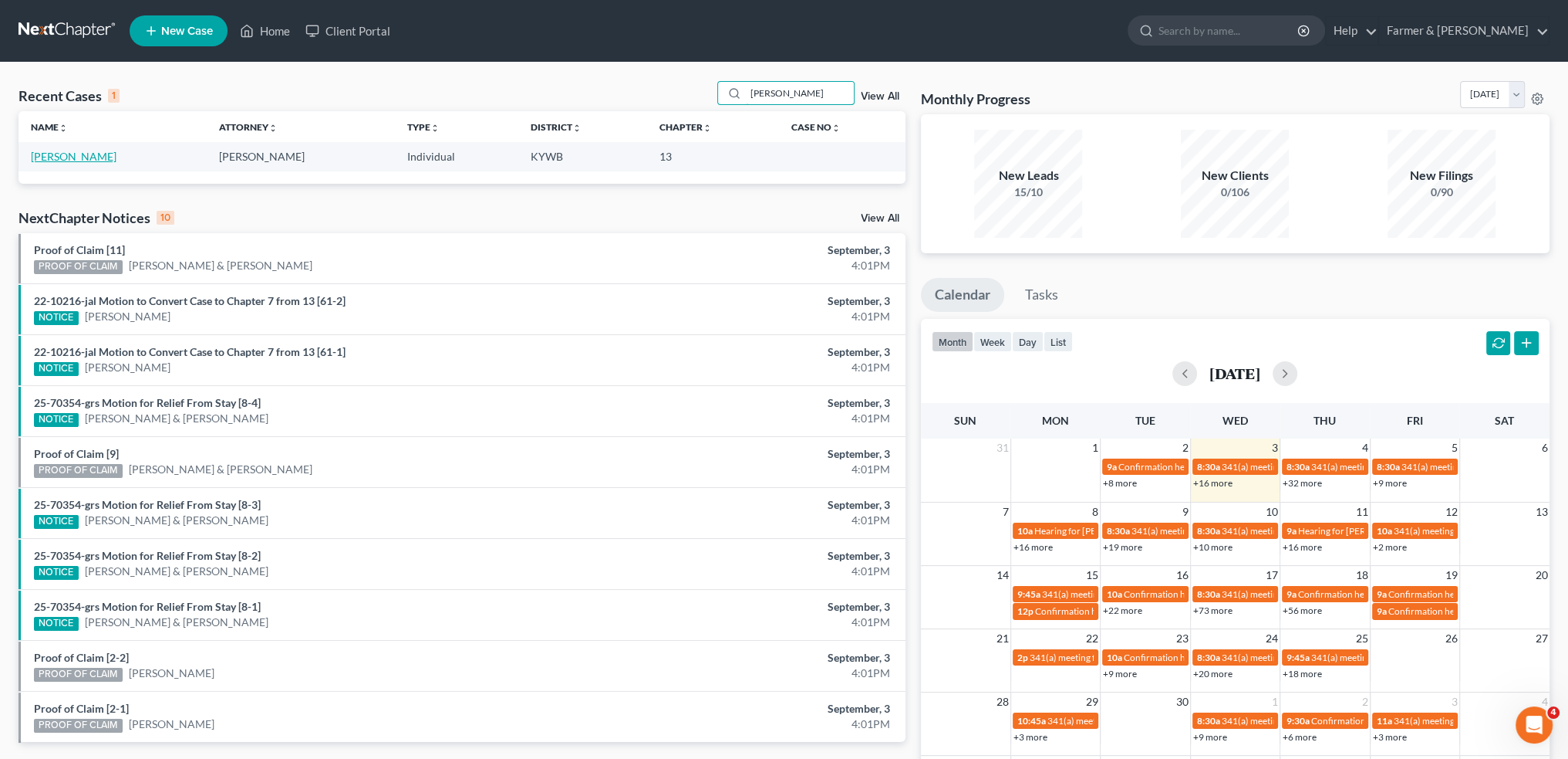
type input "[PERSON_NAME]"
click at [63, 154] on link "[PERSON_NAME]" at bounding box center [73, 156] width 85 height 13
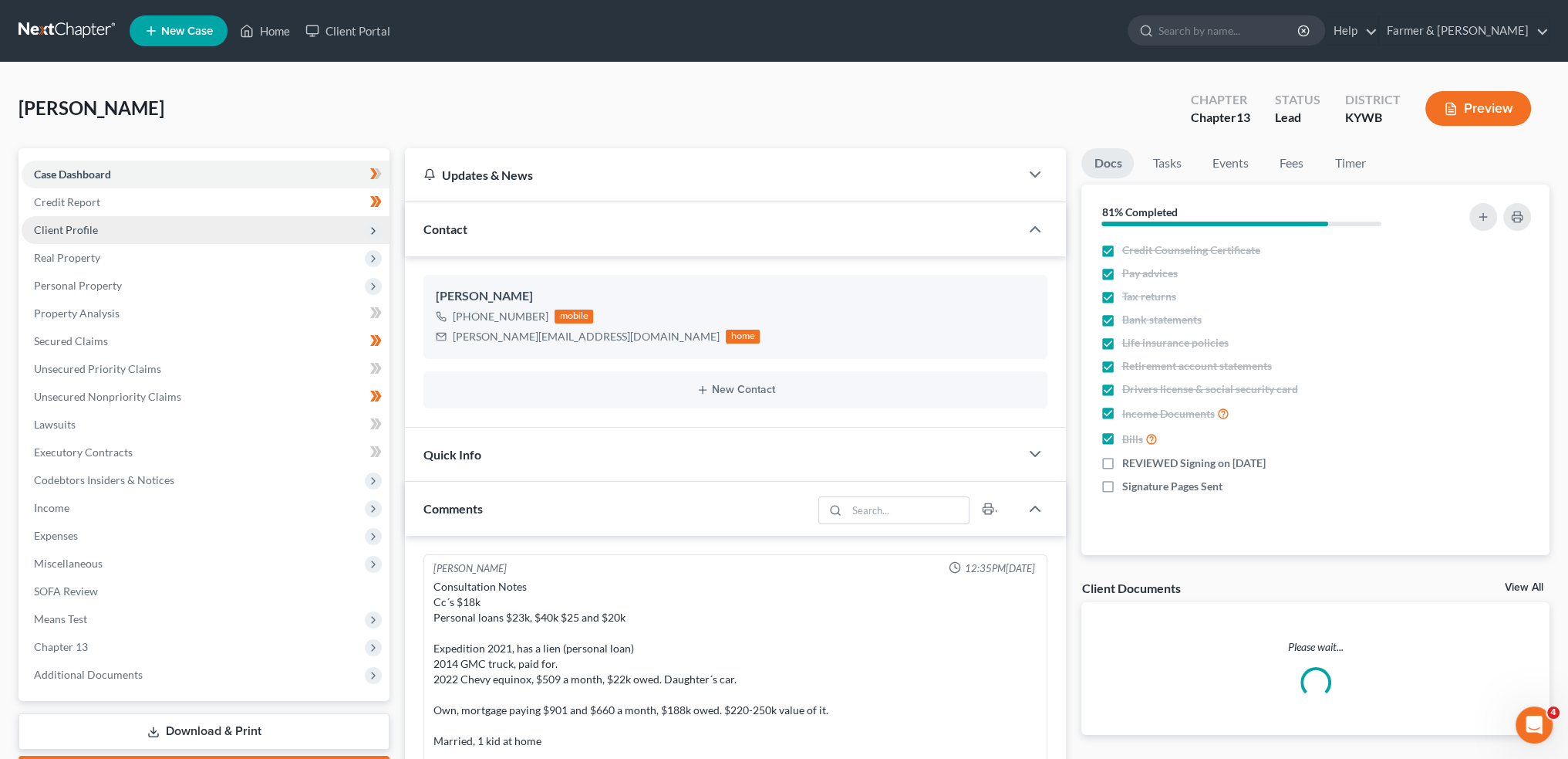
scroll to position [593, 0]
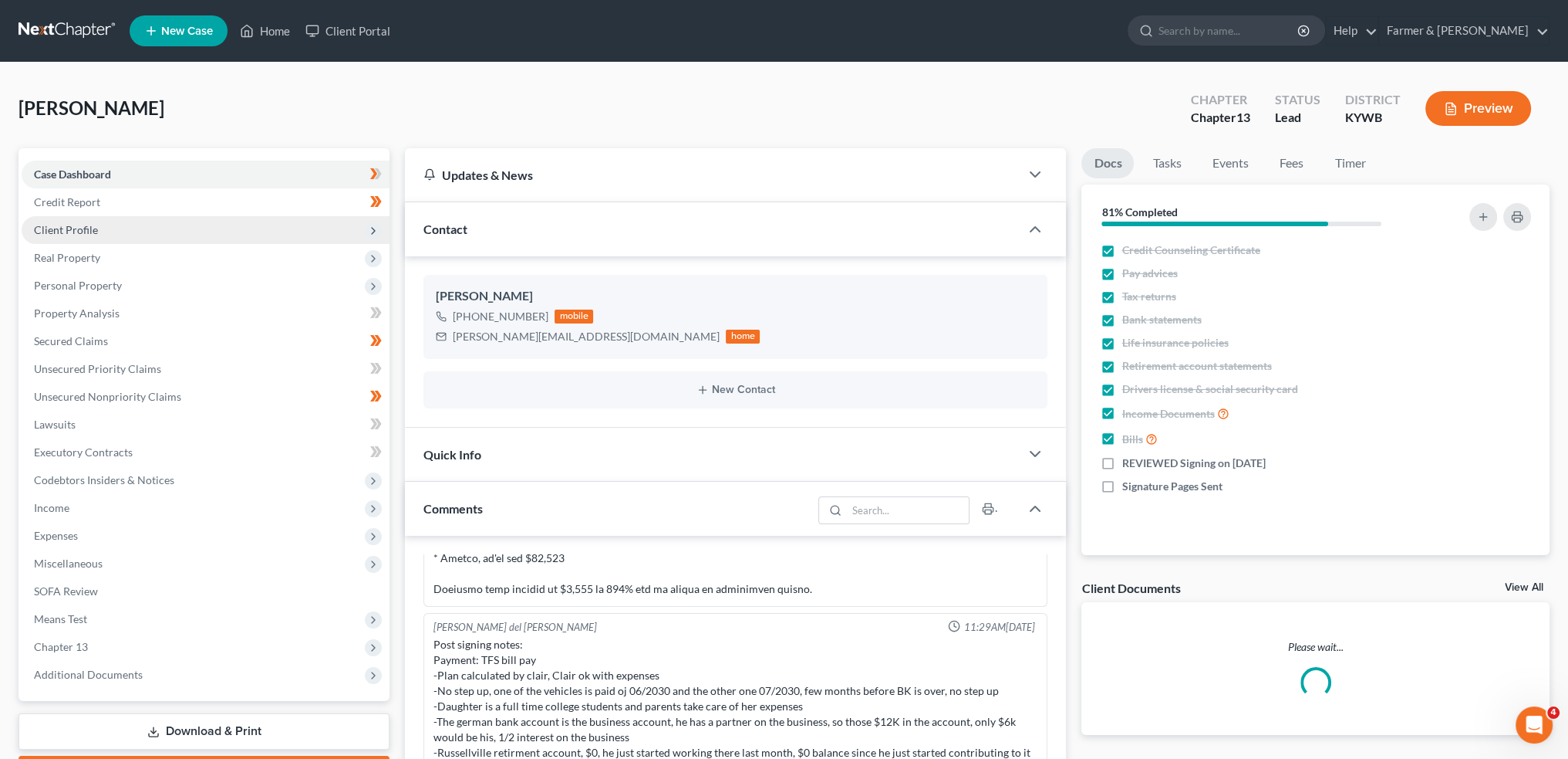
click at [94, 227] on span "Client Profile" at bounding box center [66, 230] width 64 height 13
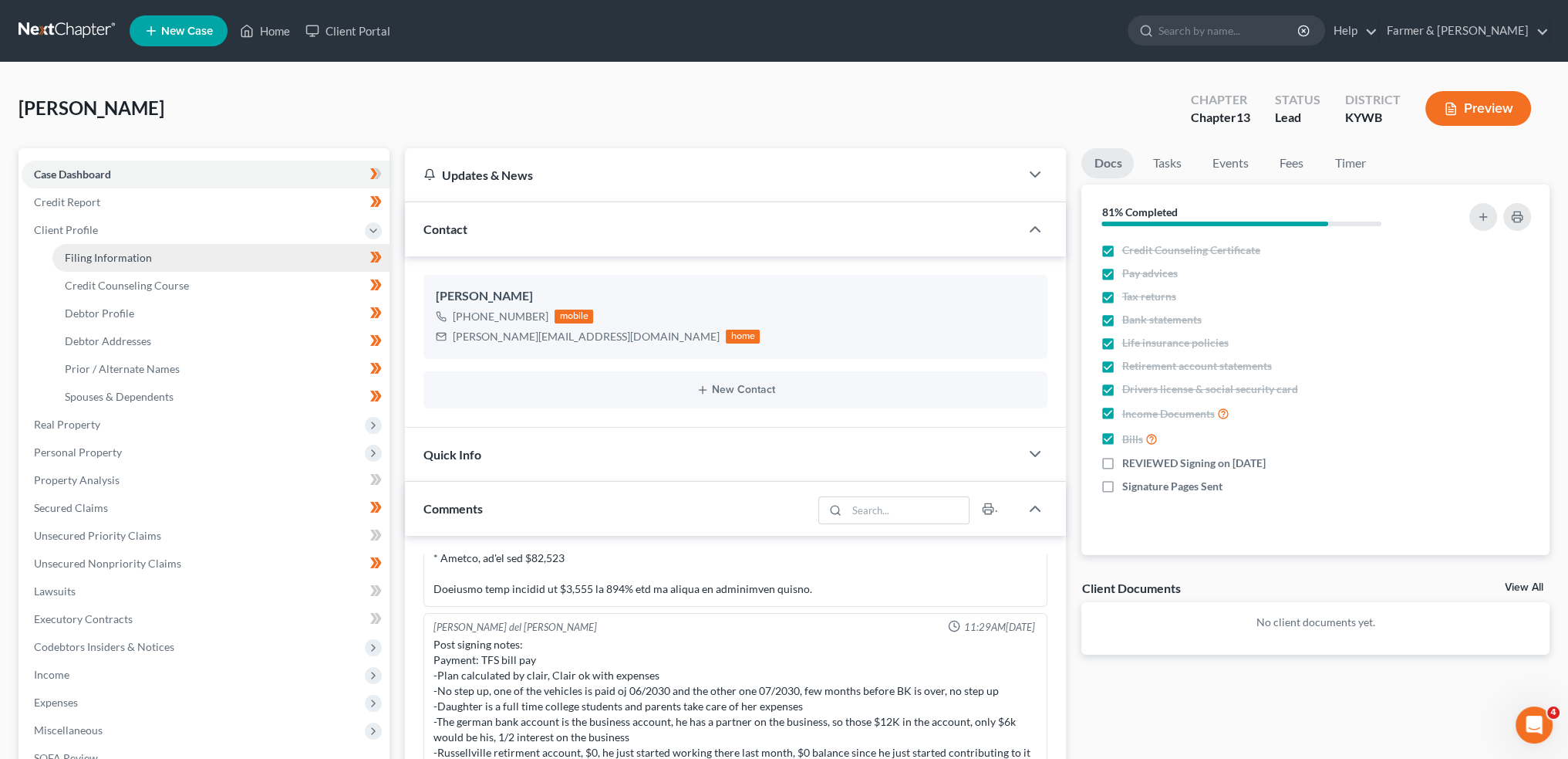
click at [94, 263] on span "Filing Information" at bounding box center [108, 257] width 87 height 13
select select "1"
select select "0"
select select "3"
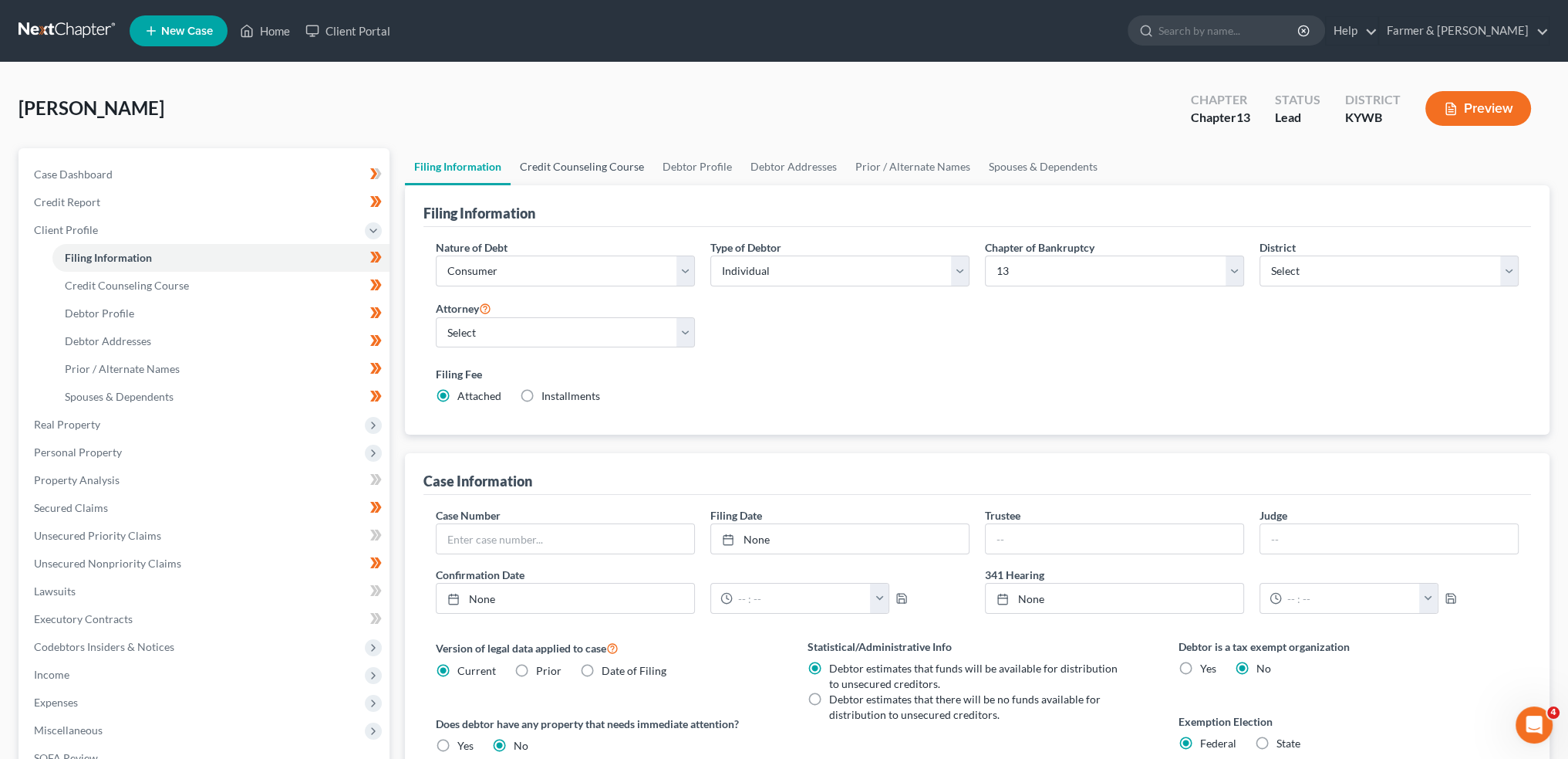
click at [611, 171] on link "Credit Counseling Course" at bounding box center [582, 166] width 143 height 37
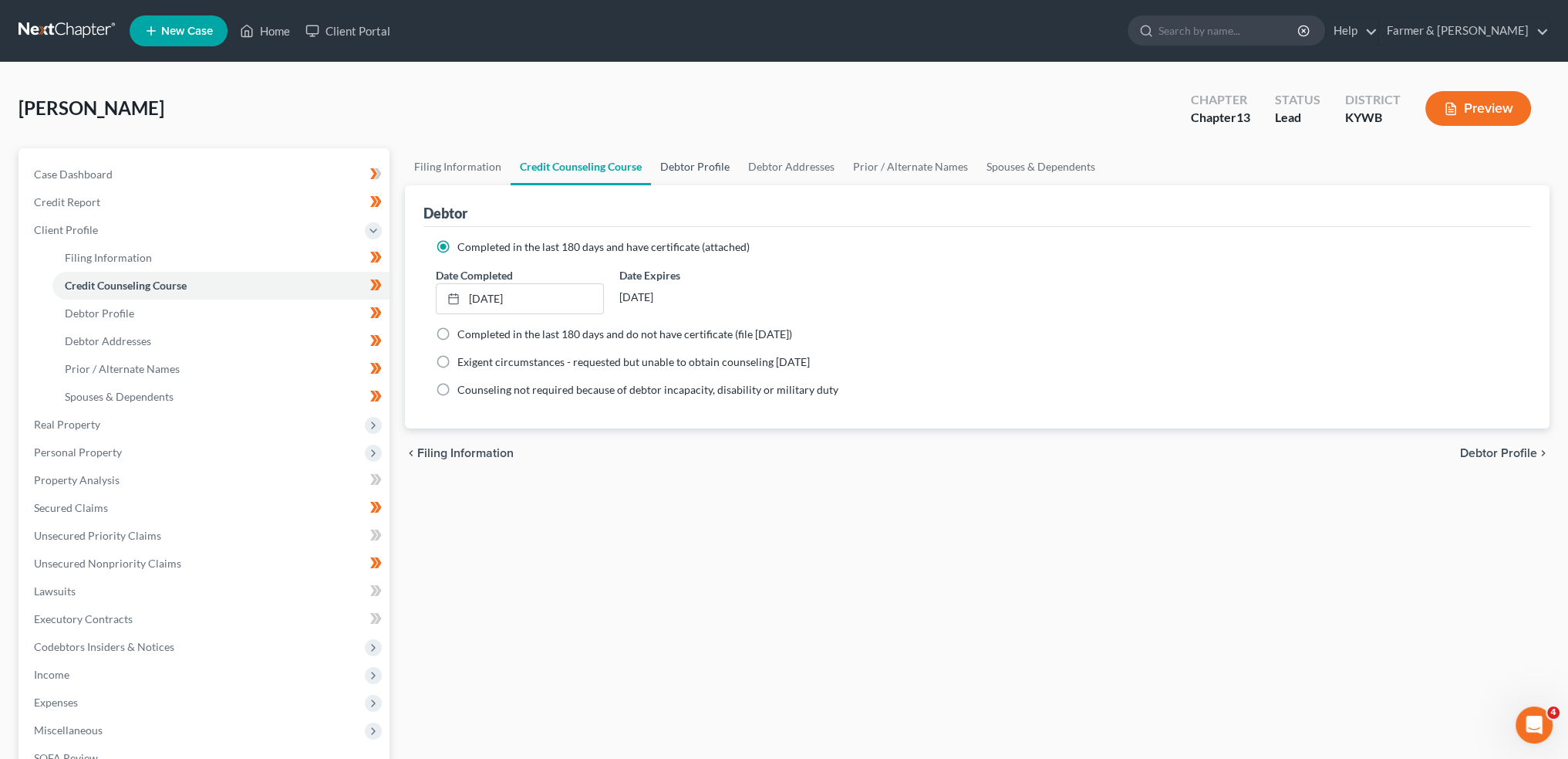
click at [714, 161] on link "Debtor Profile" at bounding box center [695, 166] width 88 height 37
select select "1"
select select "2"
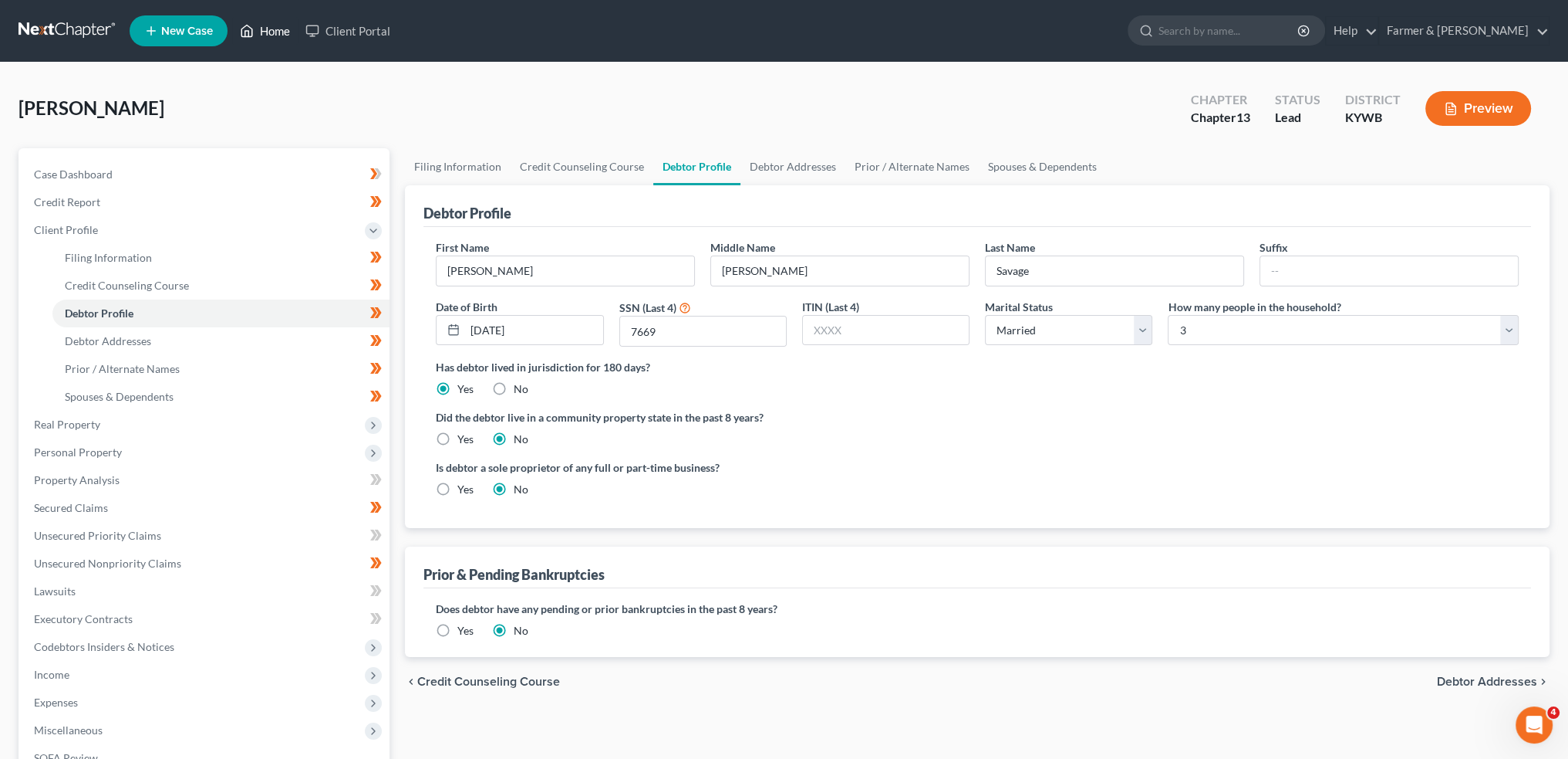
click at [261, 24] on link "Home" at bounding box center [265, 31] width 66 height 27
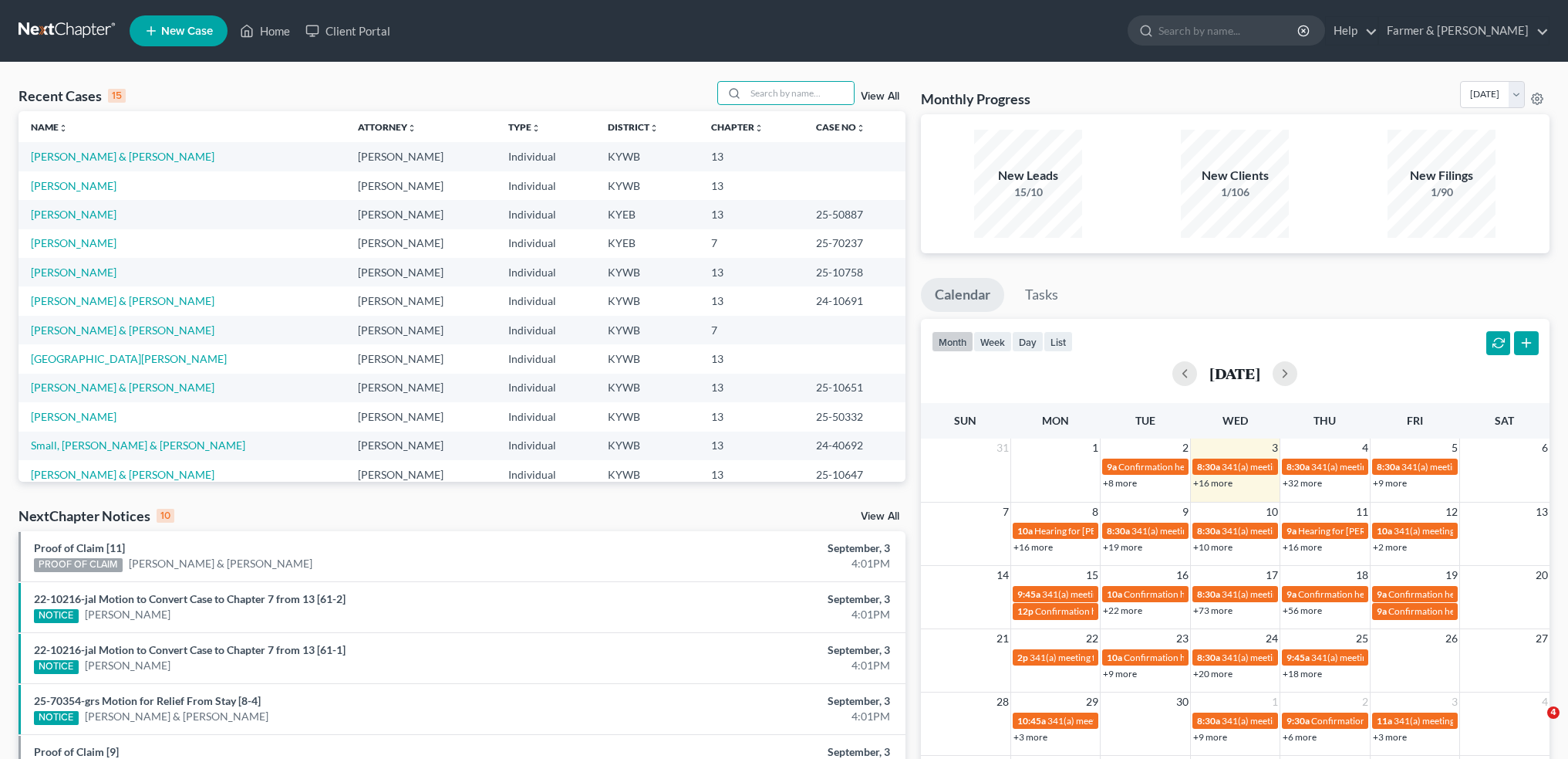
click at [773, 93] on input "search" at bounding box center [800, 93] width 108 height 23
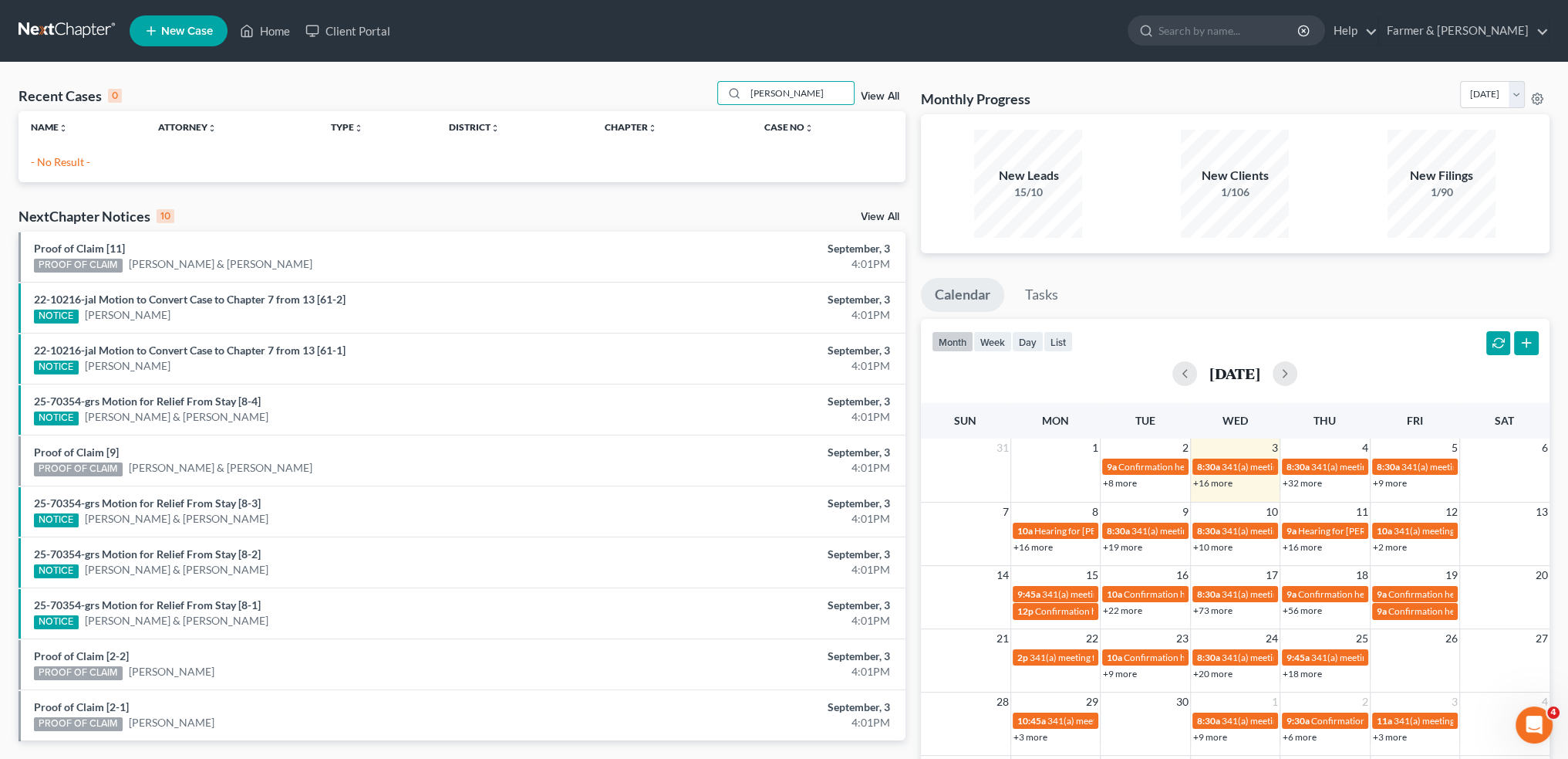
drag, startPoint x: 837, startPoint y: 98, endPoint x: 628, endPoint y: 98, distance: 209.0
click at [628, 98] on div "Recent Cases 0 [PERSON_NAME] View All" at bounding box center [462, 96] width 887 height 30
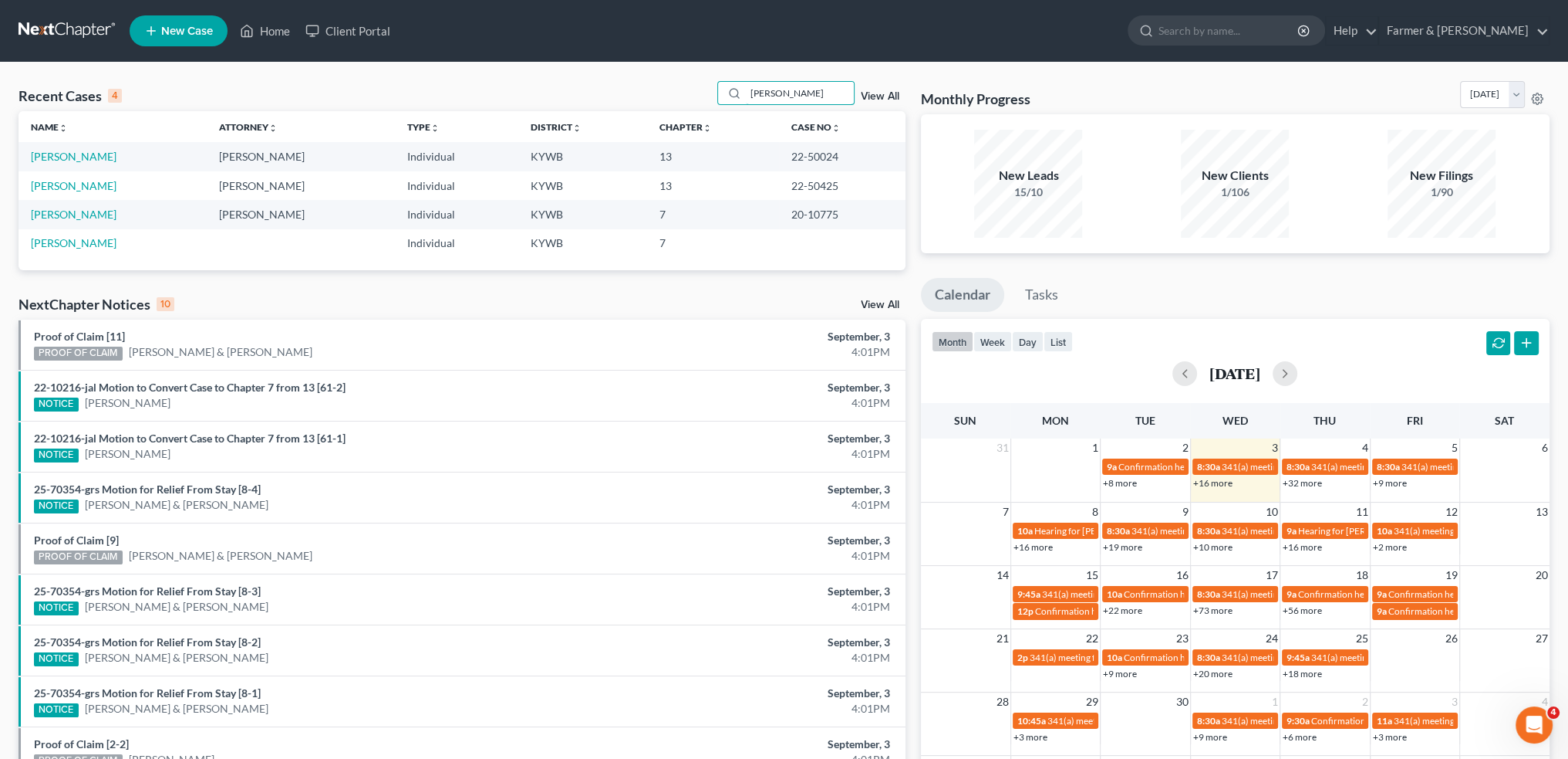
drag, startPoint x: 801, startPoint y: 101, endPoint x: 579, endPoint y: 104, distance: 222.0
click at [579, 104] on div "Recent Cases 4 [PERSON_NAME] View All" at bounding box center [462, 96] width 887 height 30
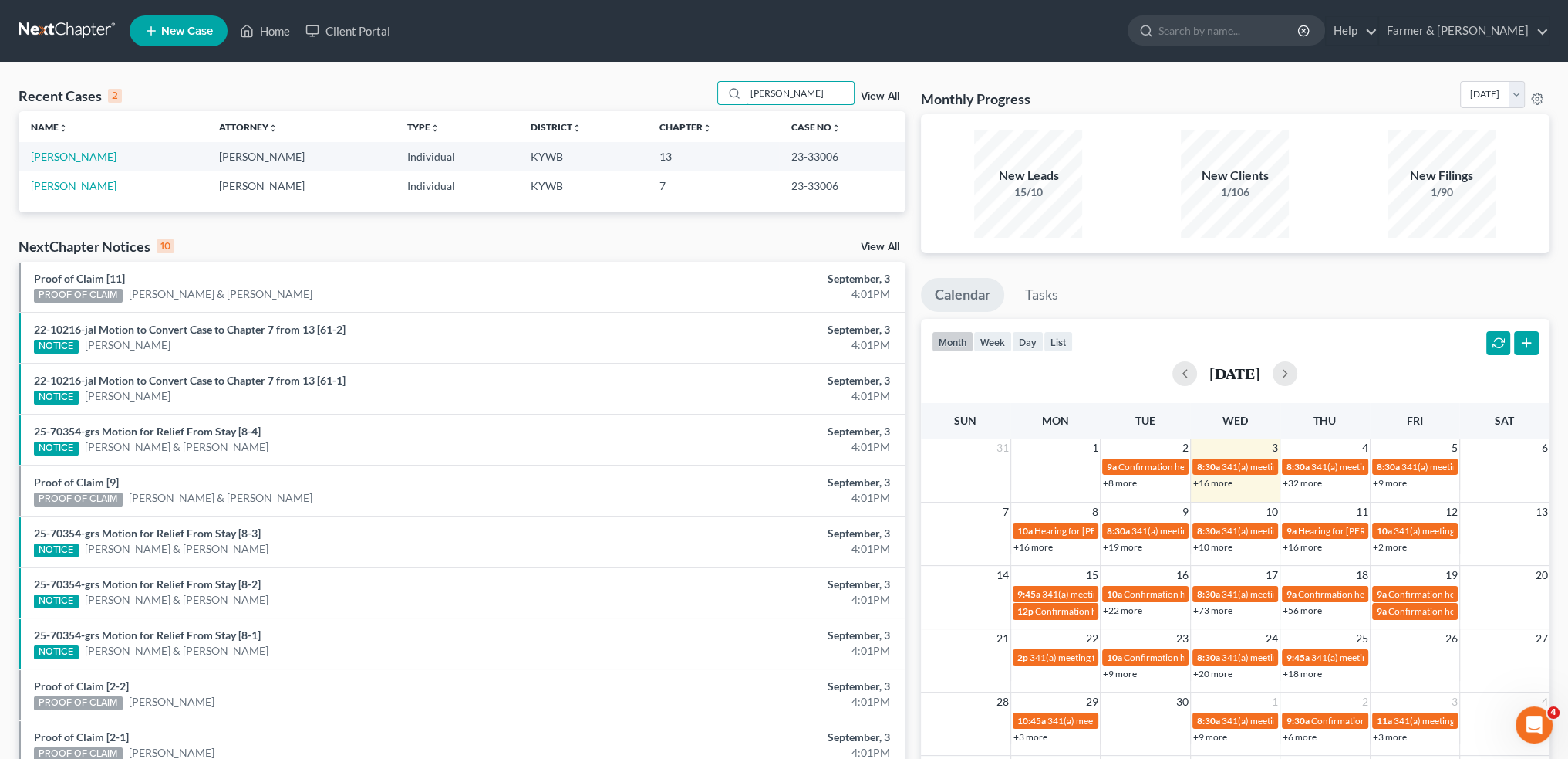
type input "[PERSON_NAME]"
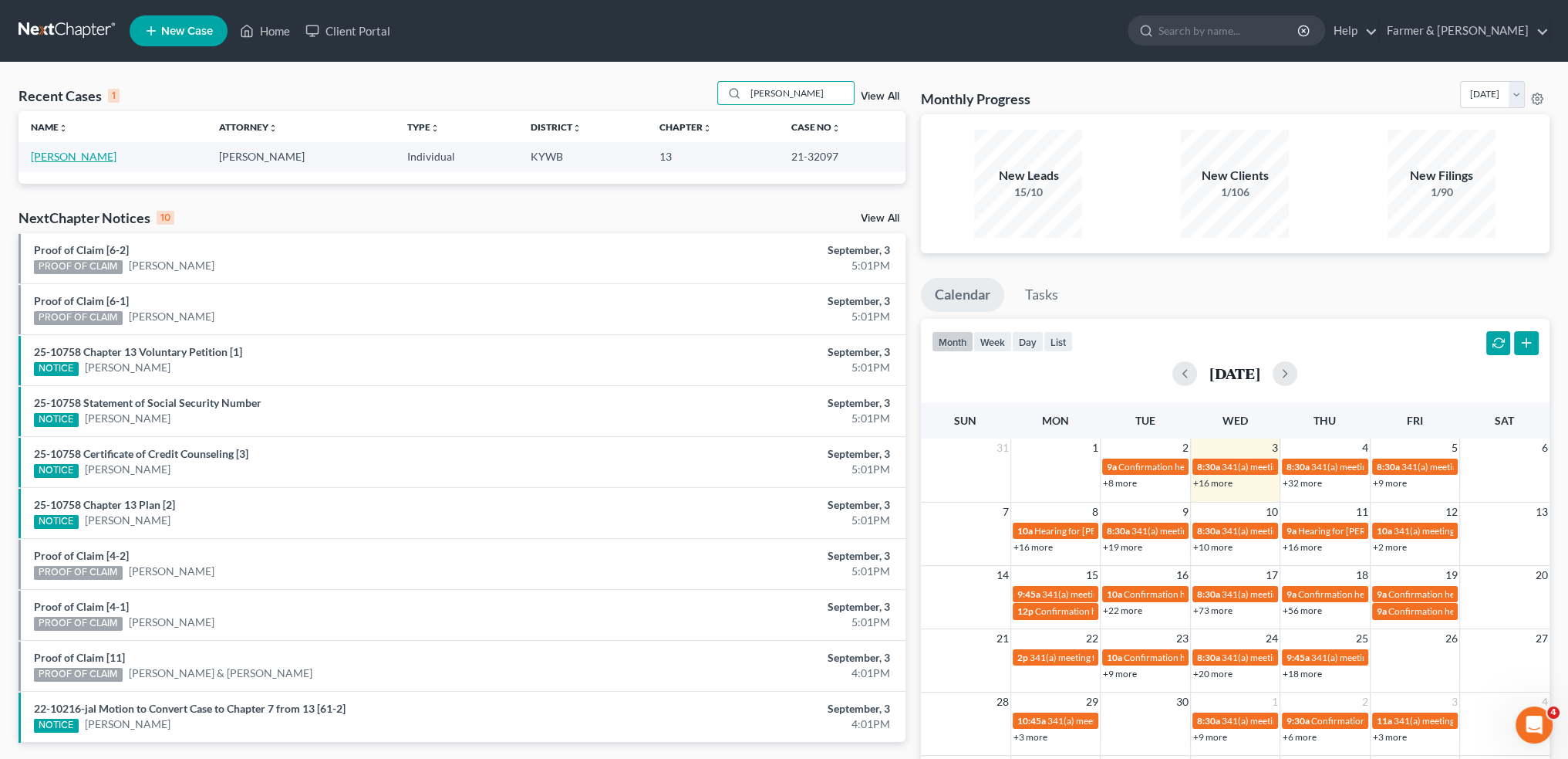
type input "[PERSON_NAME]"
click at [58, 157] on link "[PERSON_NAME]" at bounding box center [73, 156] width 85 height 13
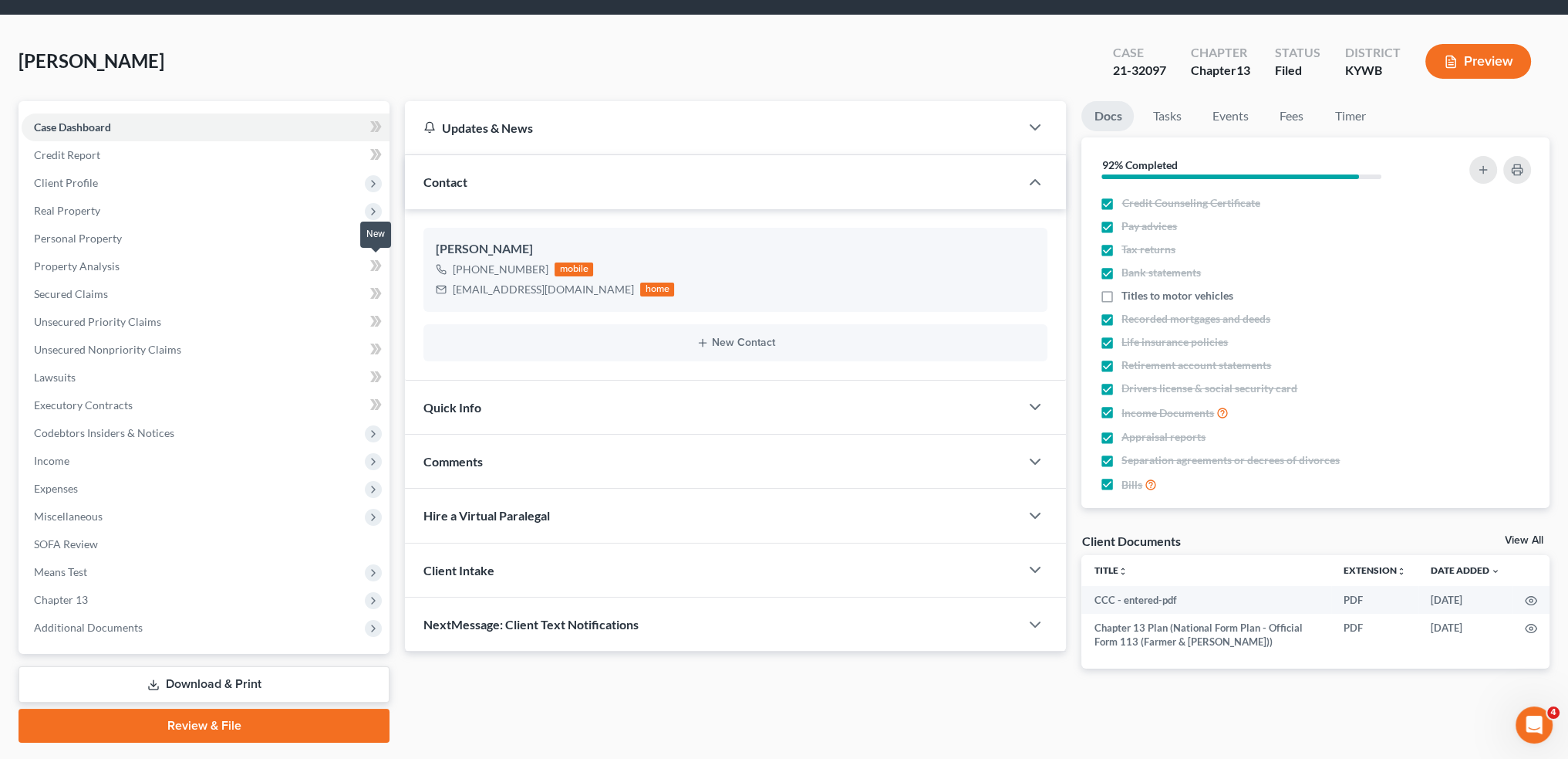
scroll to position [88, 0]
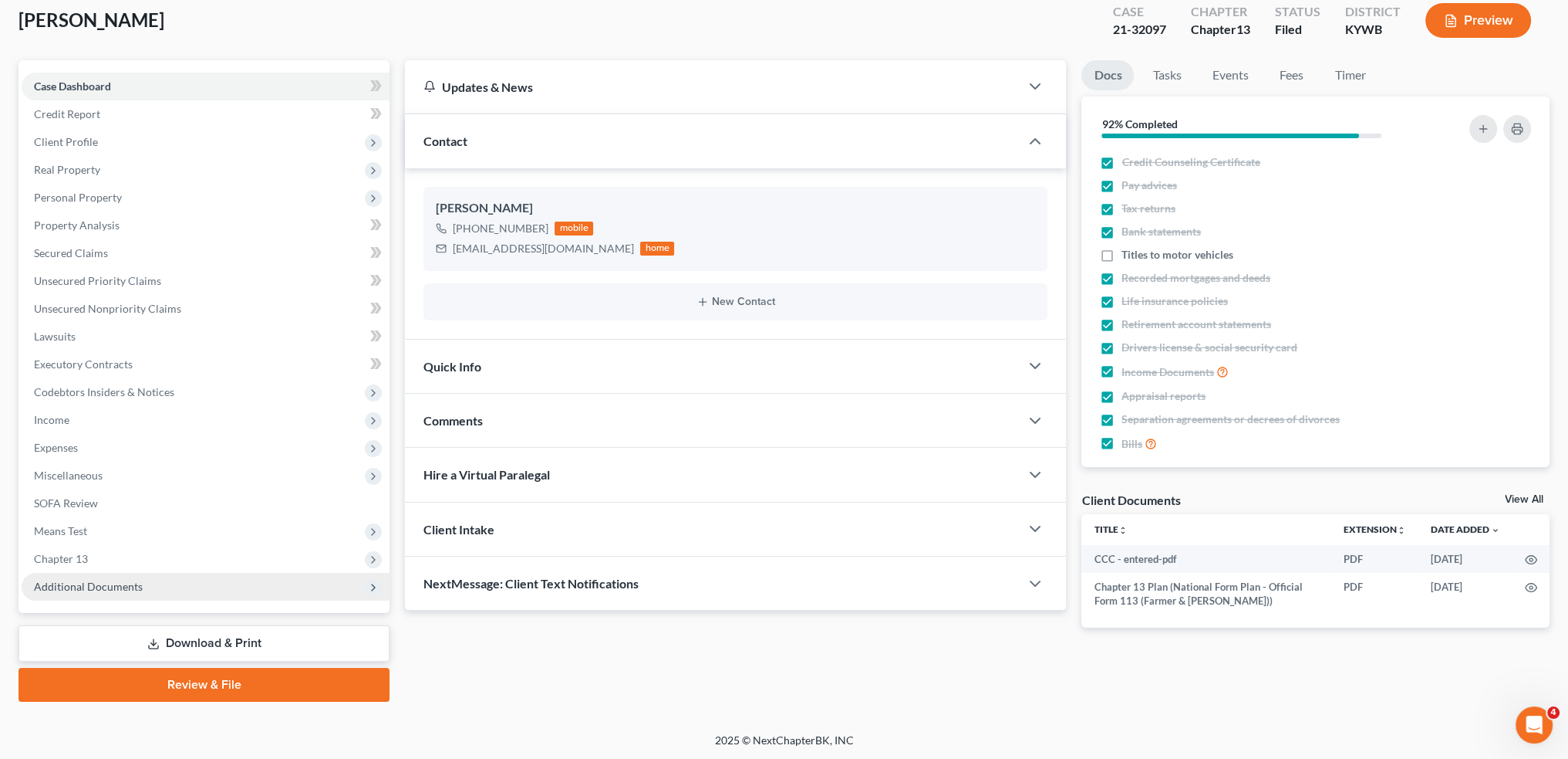
click at [111, 591] on span "Additional Documents" at bounding box center [88, 586] width 109 height 13
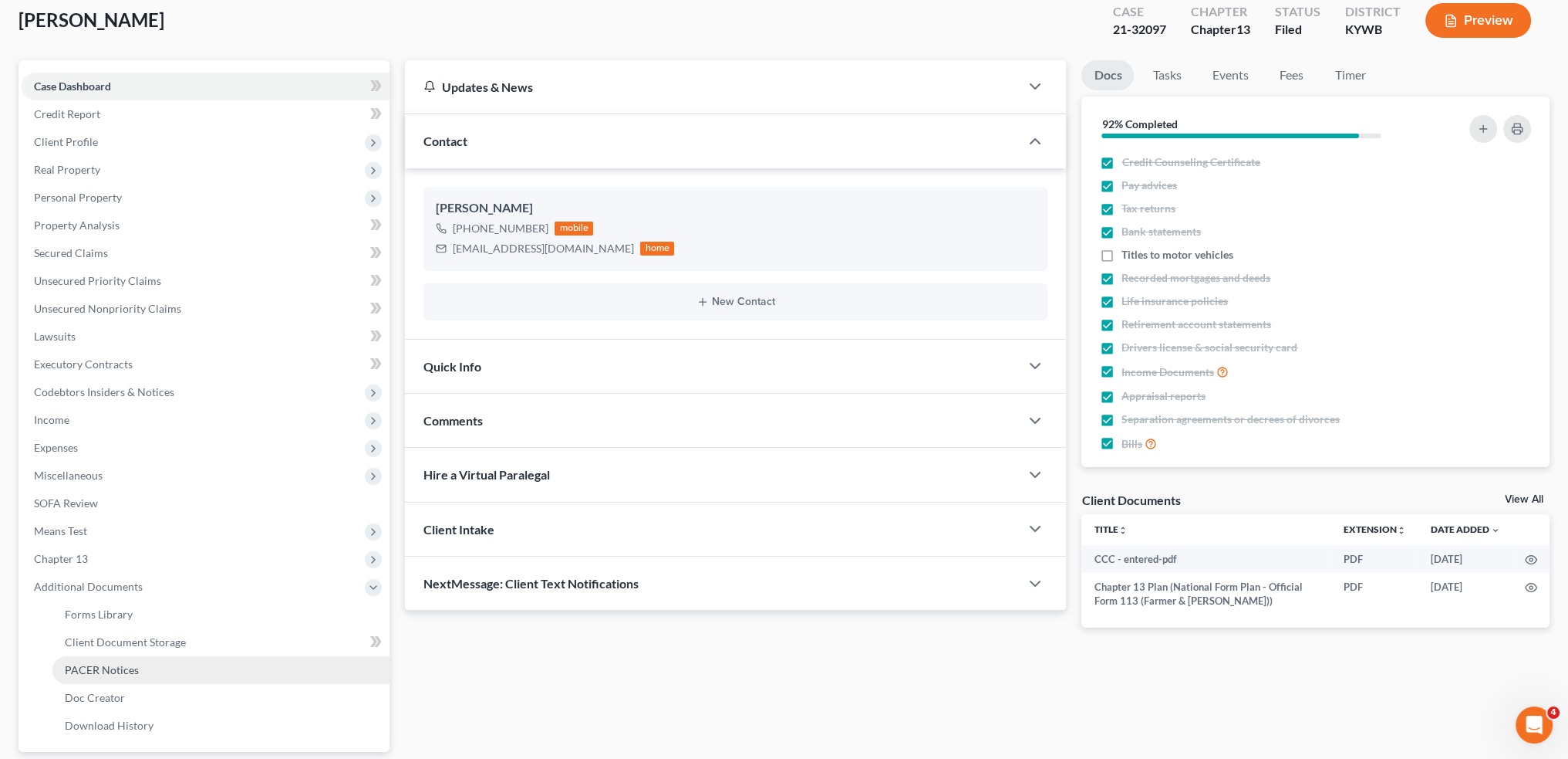
click at [84, 667] on span "PACER Notices" at bounding box center [102, 670] width 74 height 13
